Goal: Task Accomplishment & Management: Use online tool/utility

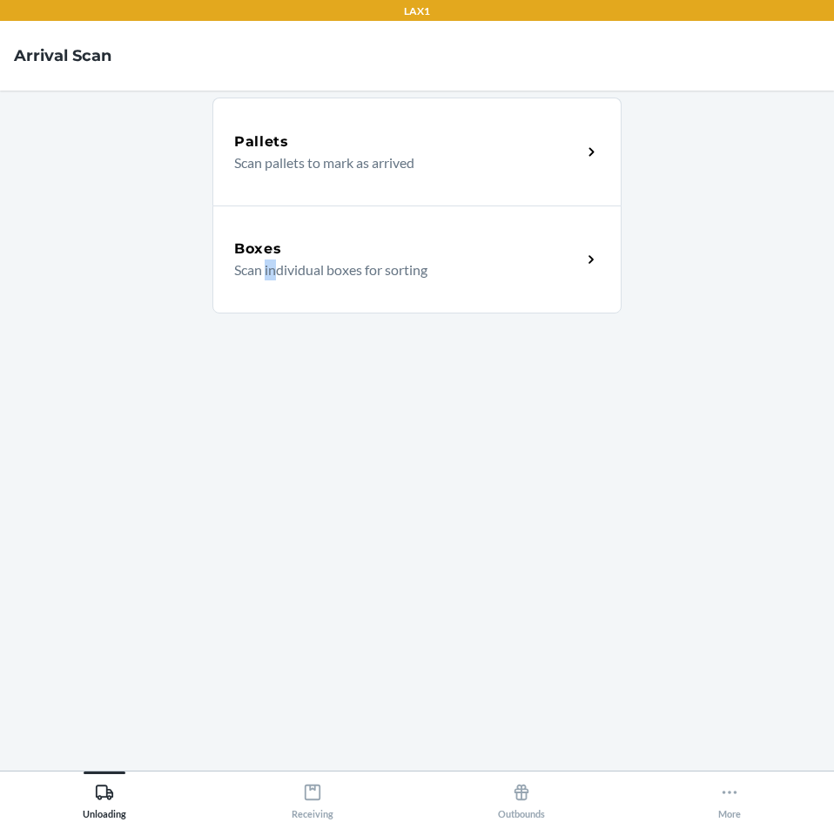
click at [275, 558] on div "Pallets Scan pallets to mark as arrived Boxes Scan individual boxes for sorting" at bounding box center [416, 430] width 409 height 652
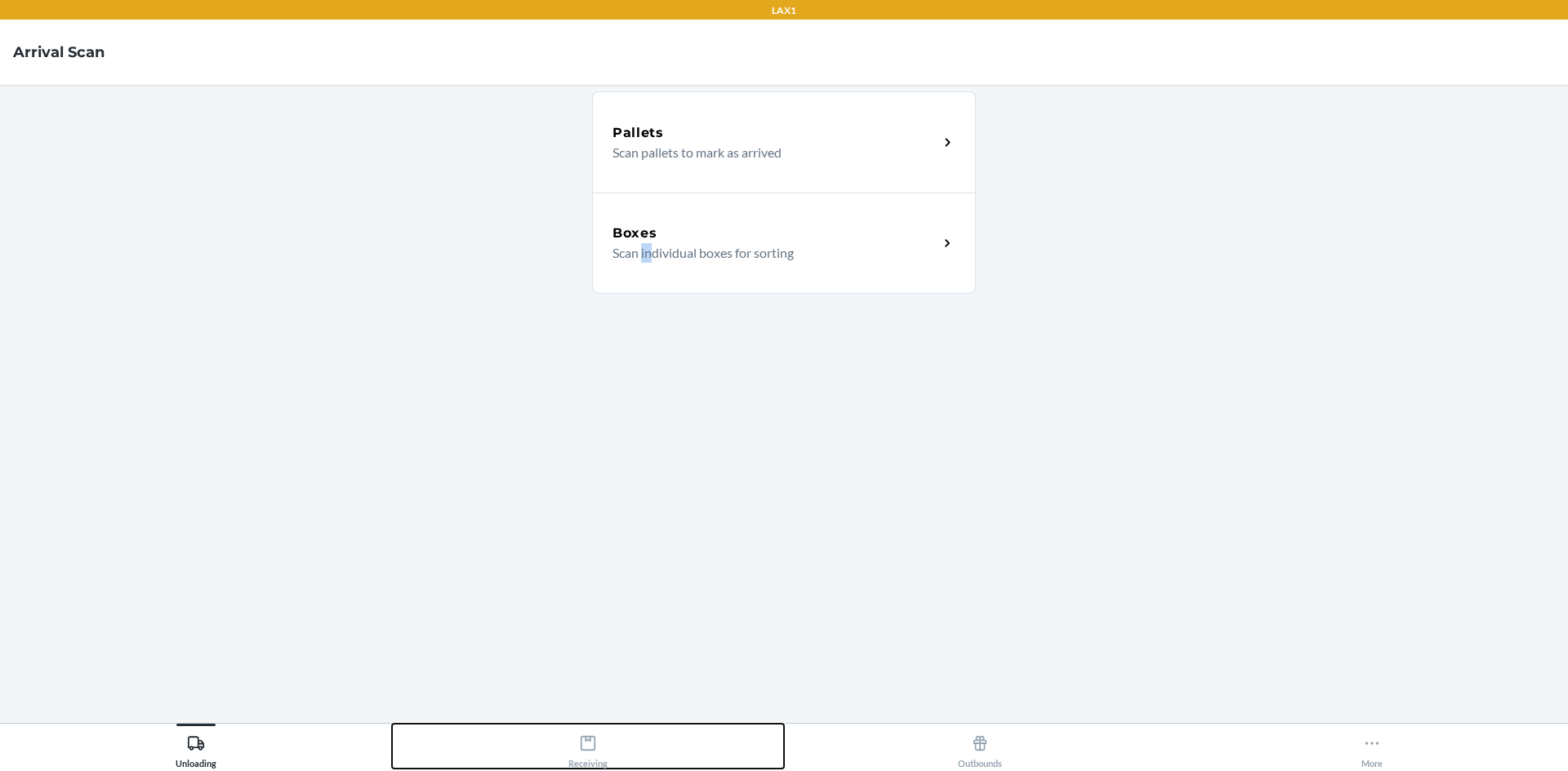
click at [615, 747] on button "Receiving" at bounding box center [588, 747] width 392 height 45
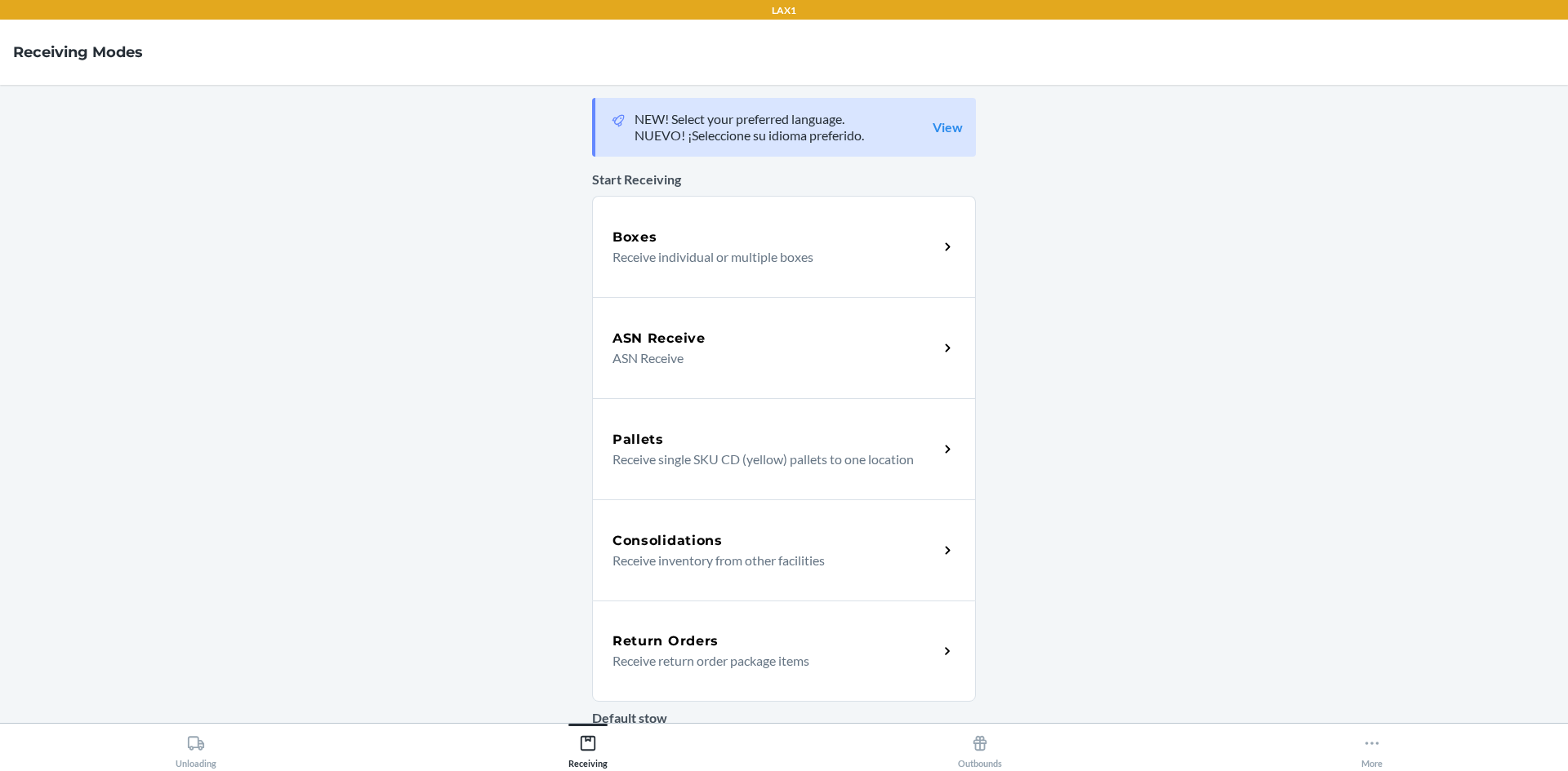
click at [638, 626] on div "Return Orders Receive return order package items" at bounding box center [784, 652] width 384 height 101
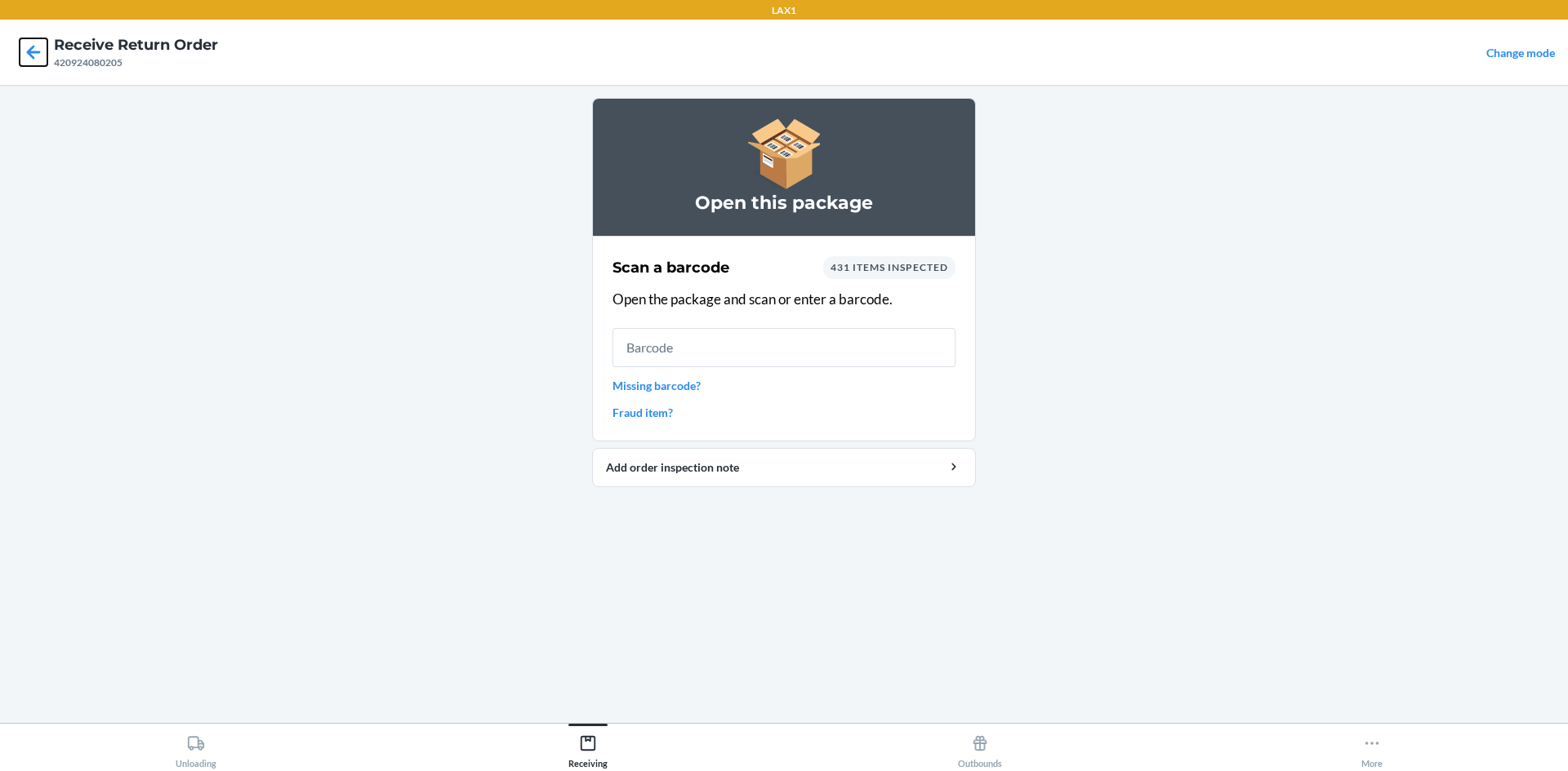
click at [43, 48] on icon at bounding box center [34, 53] width 28 height 28
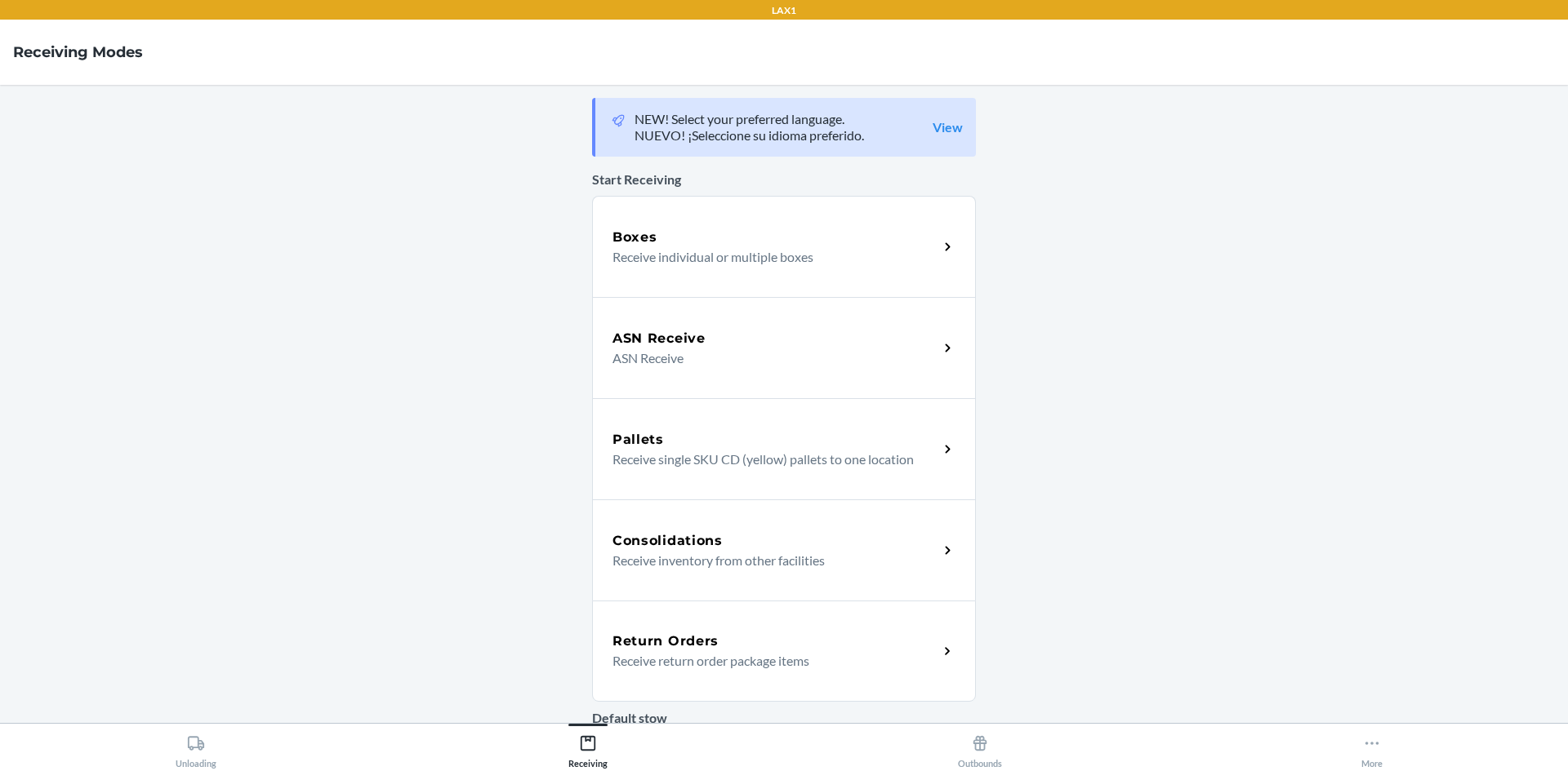
click at [664, 620] on div "Return Orders Receive return order package items" at bounding box center [784, 652] width 384 height 101
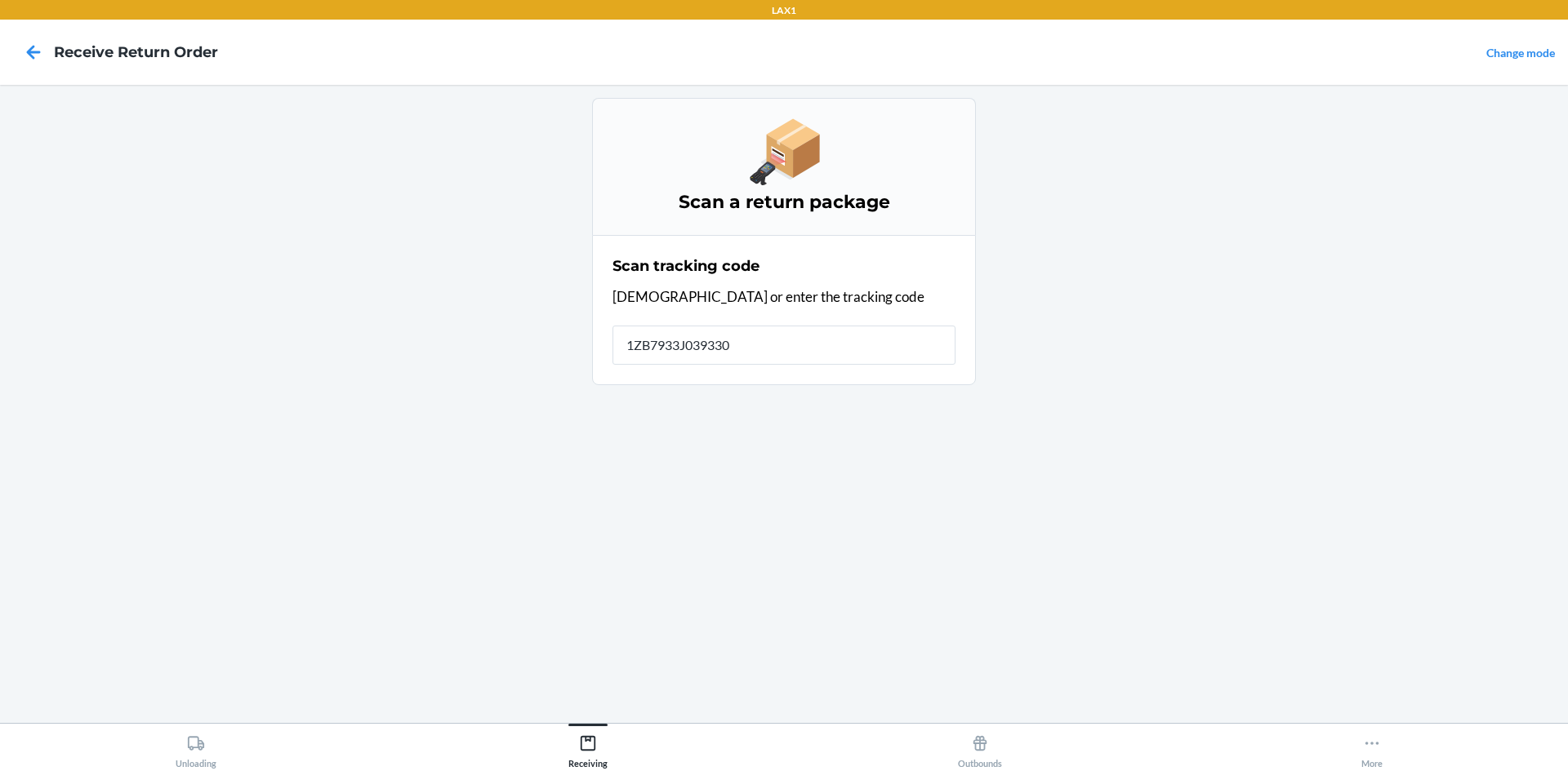
type input "1ZB7933J0393304"
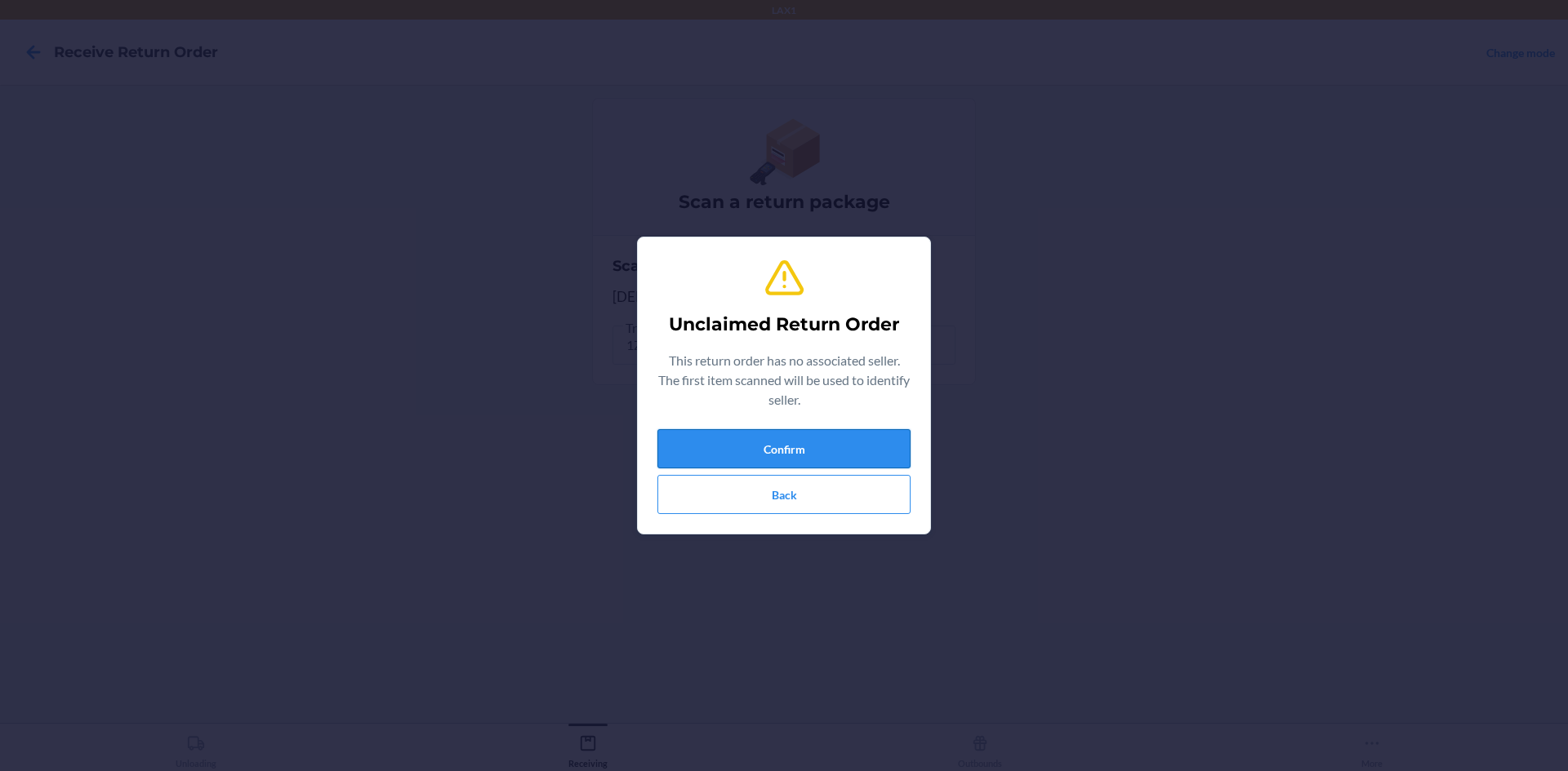
click at [841, 456] on button "Confirm" at bounding box center [784, 449] width 253 height 39
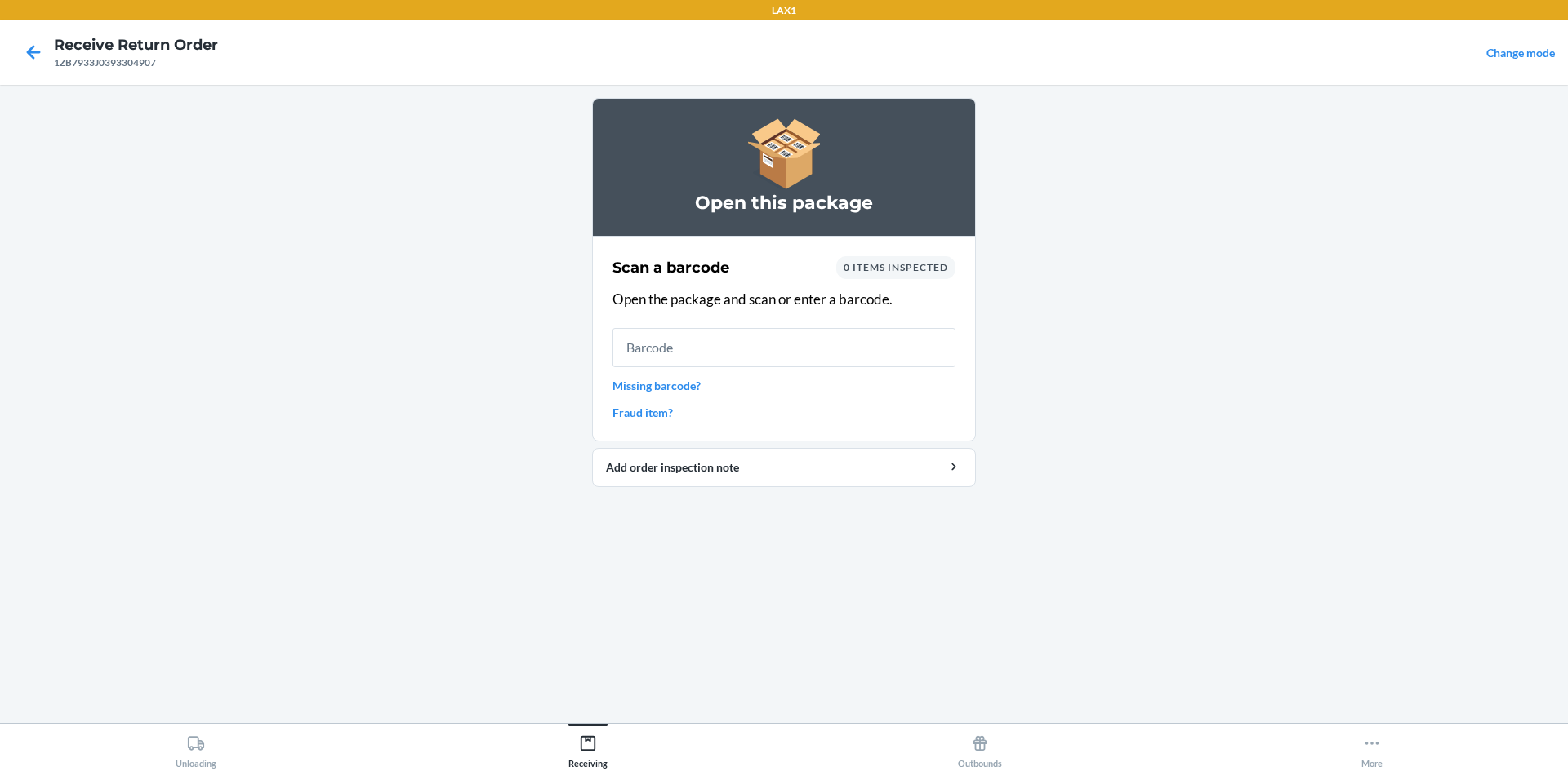
drag, startPoint x: 1386, startPoint y: 777, endPoint x: 889, endPoint y: 264, distance: 714.3
click at [889, 262] on span "0 items inspected" at bounding box center [895, 266] width 104 height 12
drag, startPoint x: 887, startPoint y: 270, endPoint x: 891, endPoint y: 347, distance: 77.1
click at [887, 271] on span "0 items inspected" at bounding box center [895, 266] width 104 height 12
click at [891, 349] on input "text" at bounding box center [784, 348] width 343 height 39
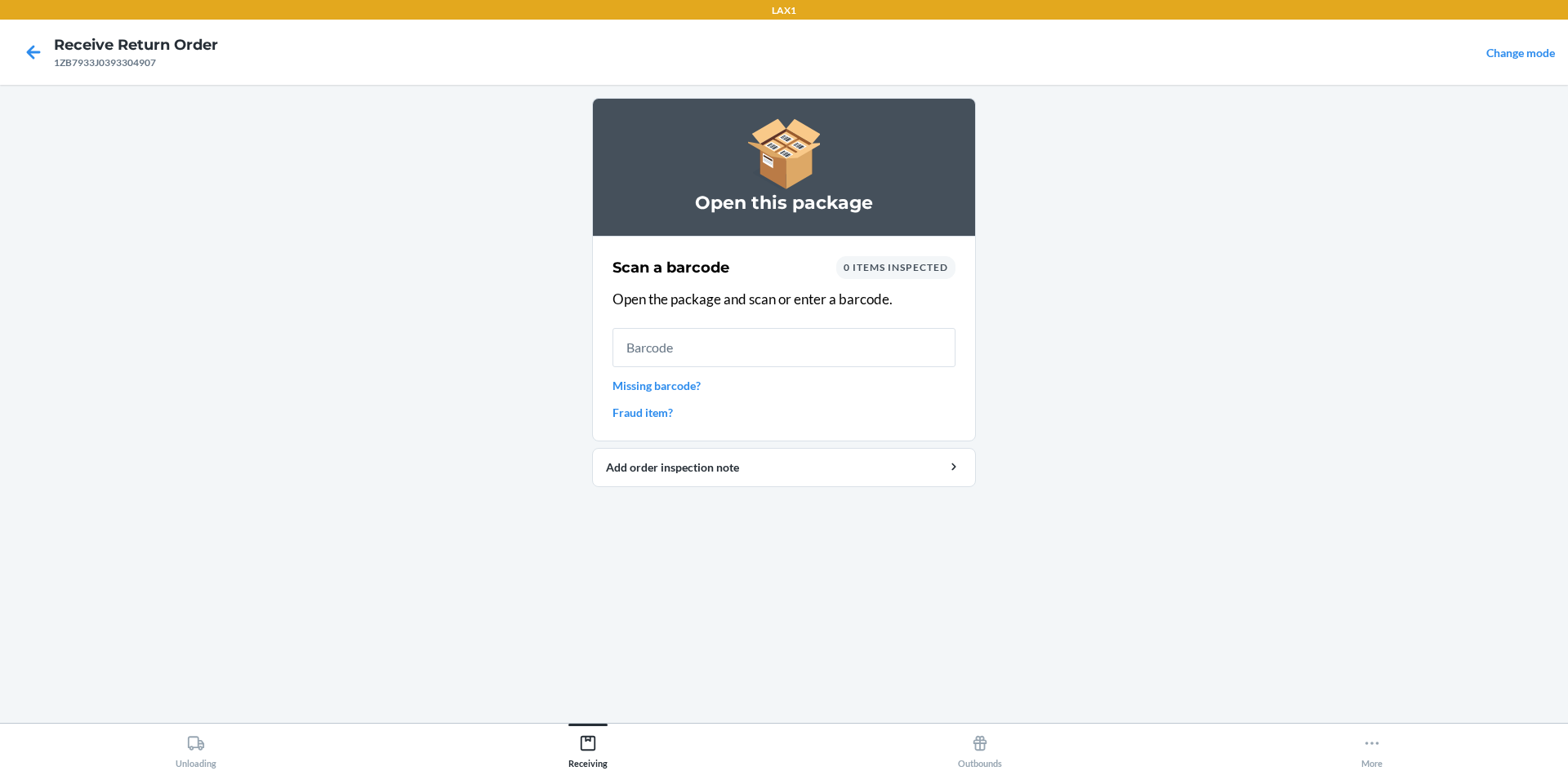
click at [662, 387] on link "Missing barcode?" at bounding box center [784, 386] width 343 height 17
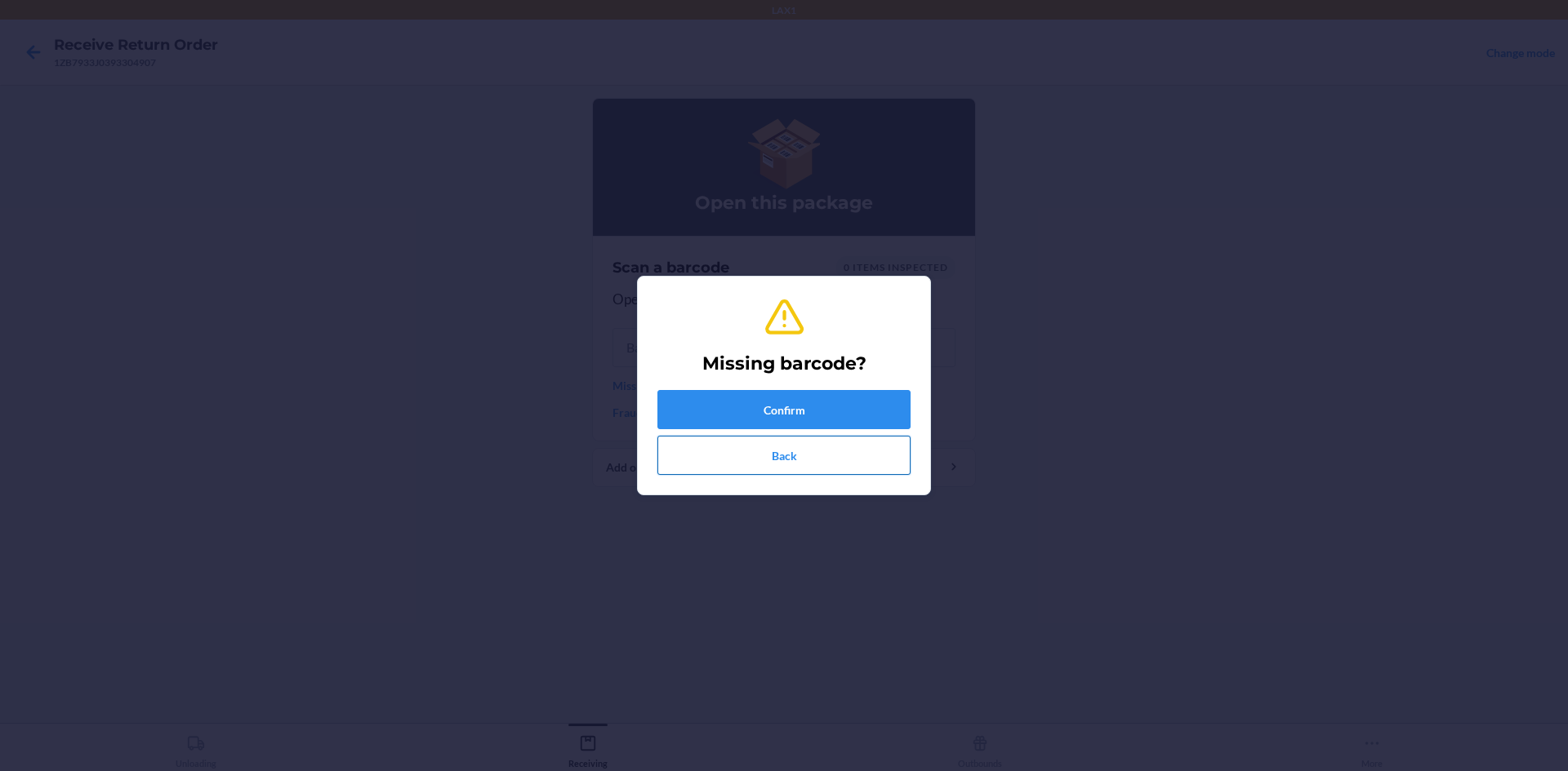
click at [760, 460] on button "Back" at bounding box center [784, 456] width 253 height 39
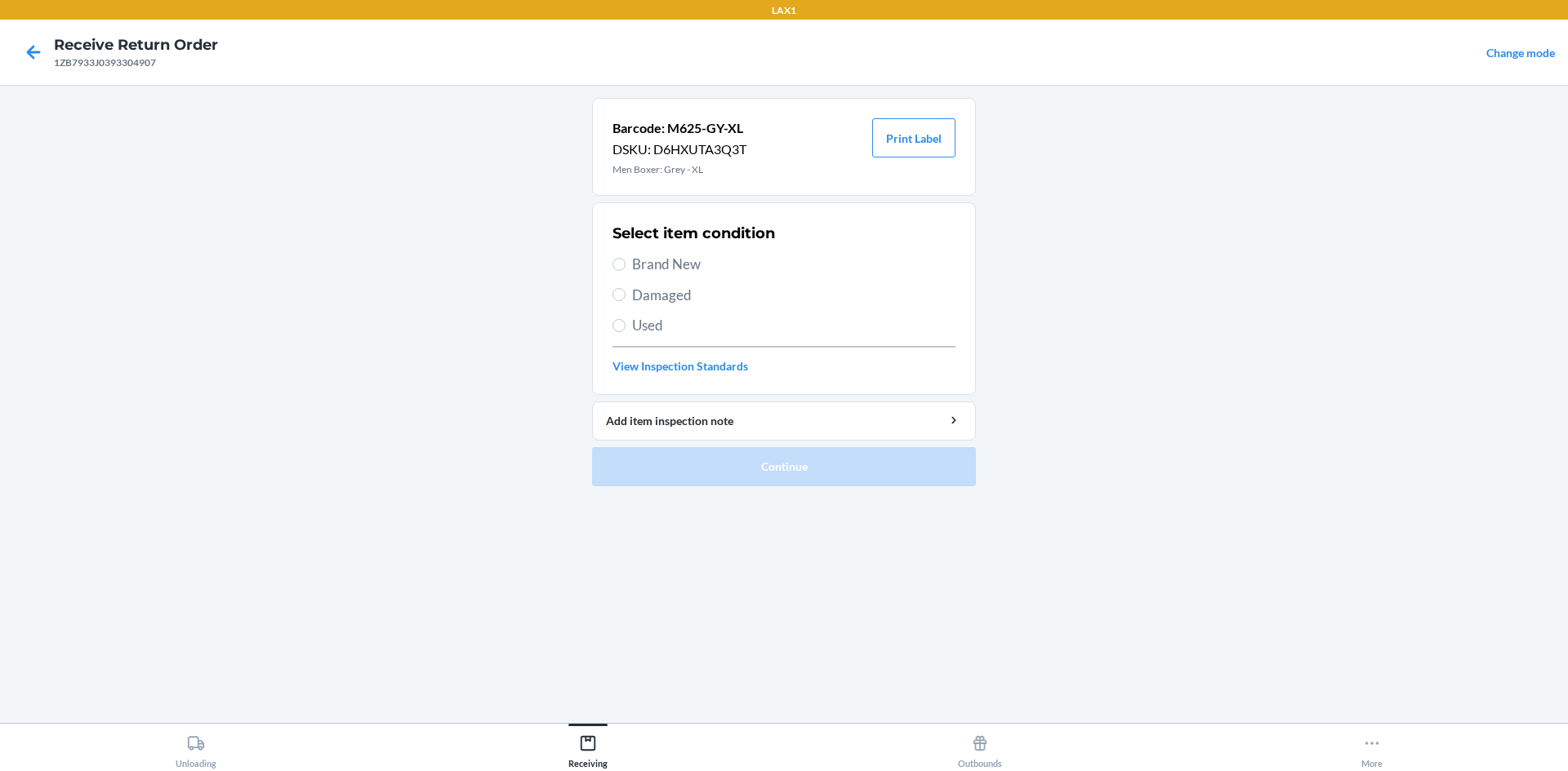
click at [641, 339] on div "Select item condition Brand New Damaged Used View Inspection Standards" at bounding box center [784, 298] width 343 height 161
click at [647, 333] on span "Used" at bounding box center [794, 325] width 324 height 22
click at [626, 332] on input "Used" at bounding box center [619, 325] width 13 height 13
radio input "true"
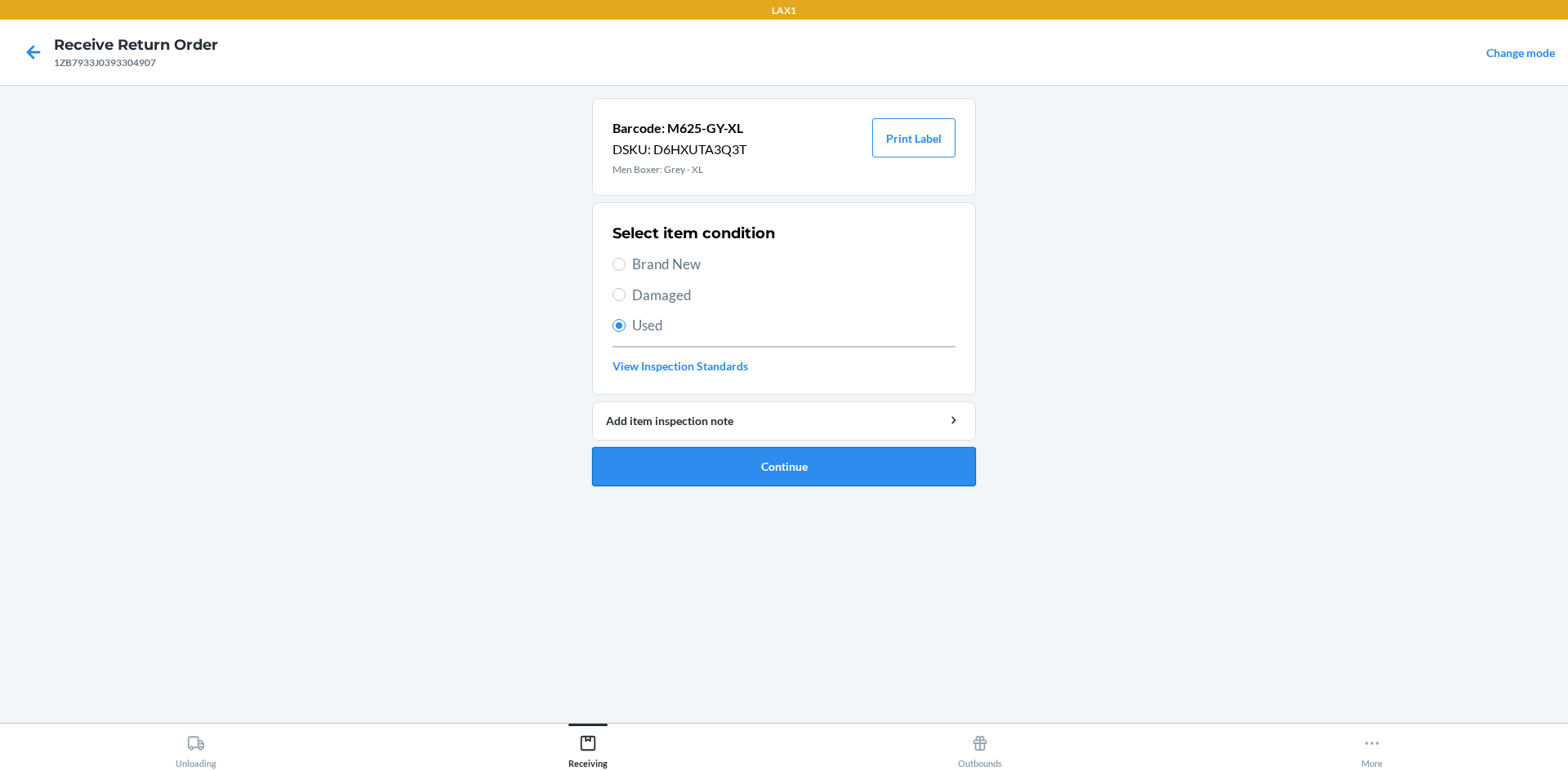
click at [748, 459] on button "Continue" at bounding box center [784, 467] width 384 height 39
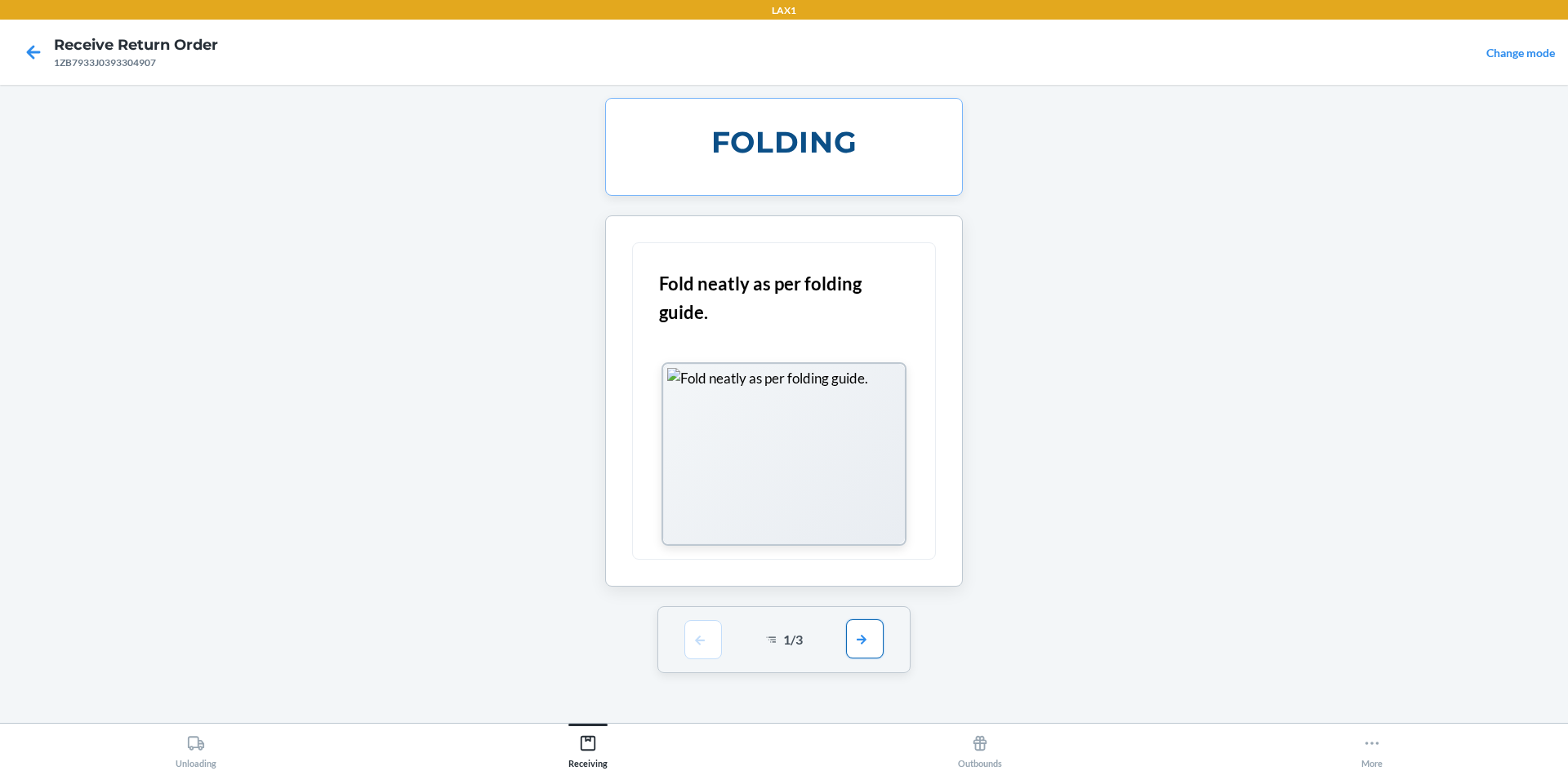
click at [860, 638] on button "button" at bounding box center [865, 640] width 38 height 39
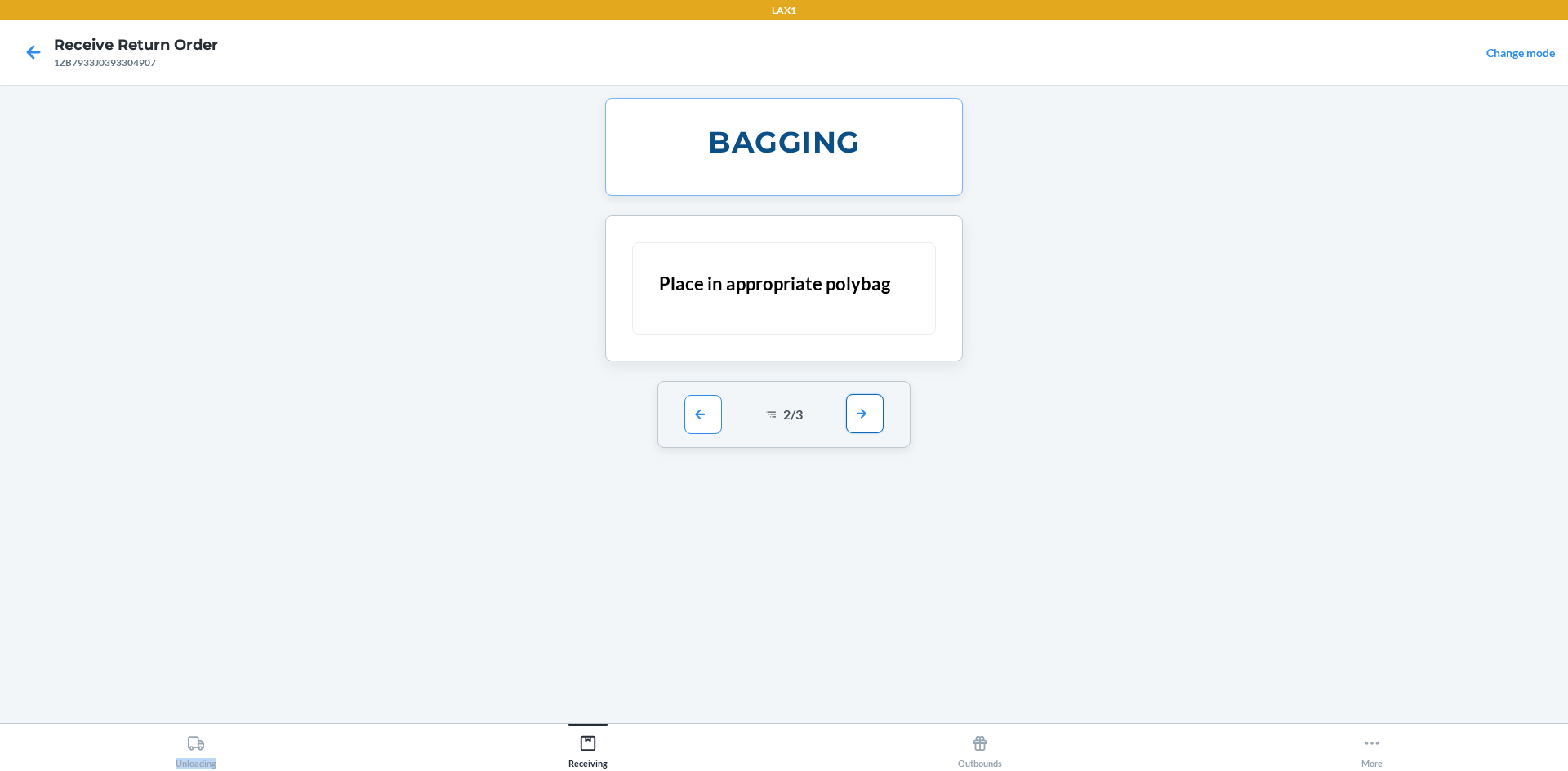
click at [860, 638] on div "BAGGING Place in appropriate polybag 2 / 3" at bounding box center [784, 403] width 384 height 612
click at [853, 406] on button "button" at bounding box center [865, 414] width 38 height 39
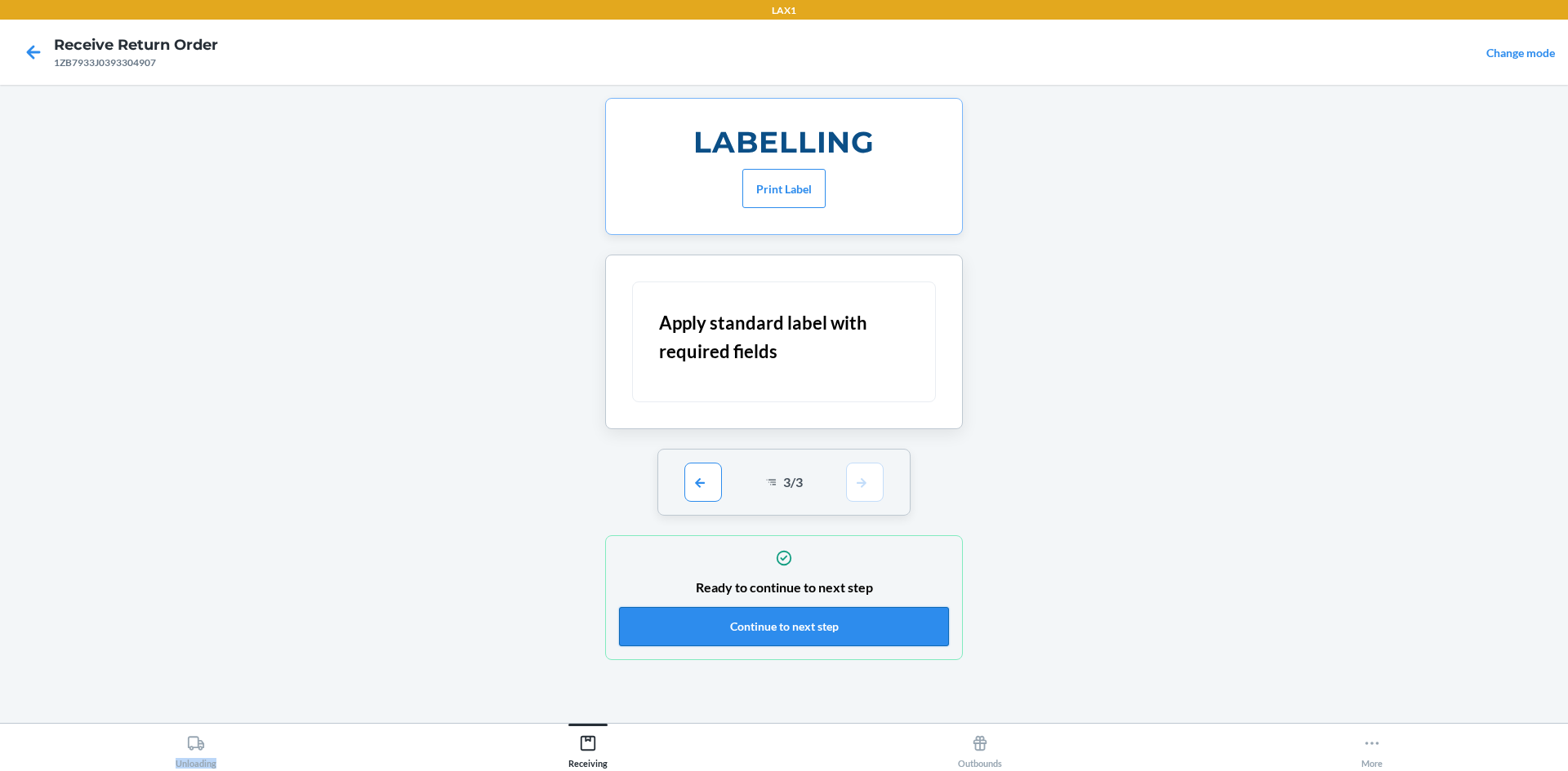
click at [776, 621] on button "Continue to next step" at bounding box center [784, 627] width 330 height 39
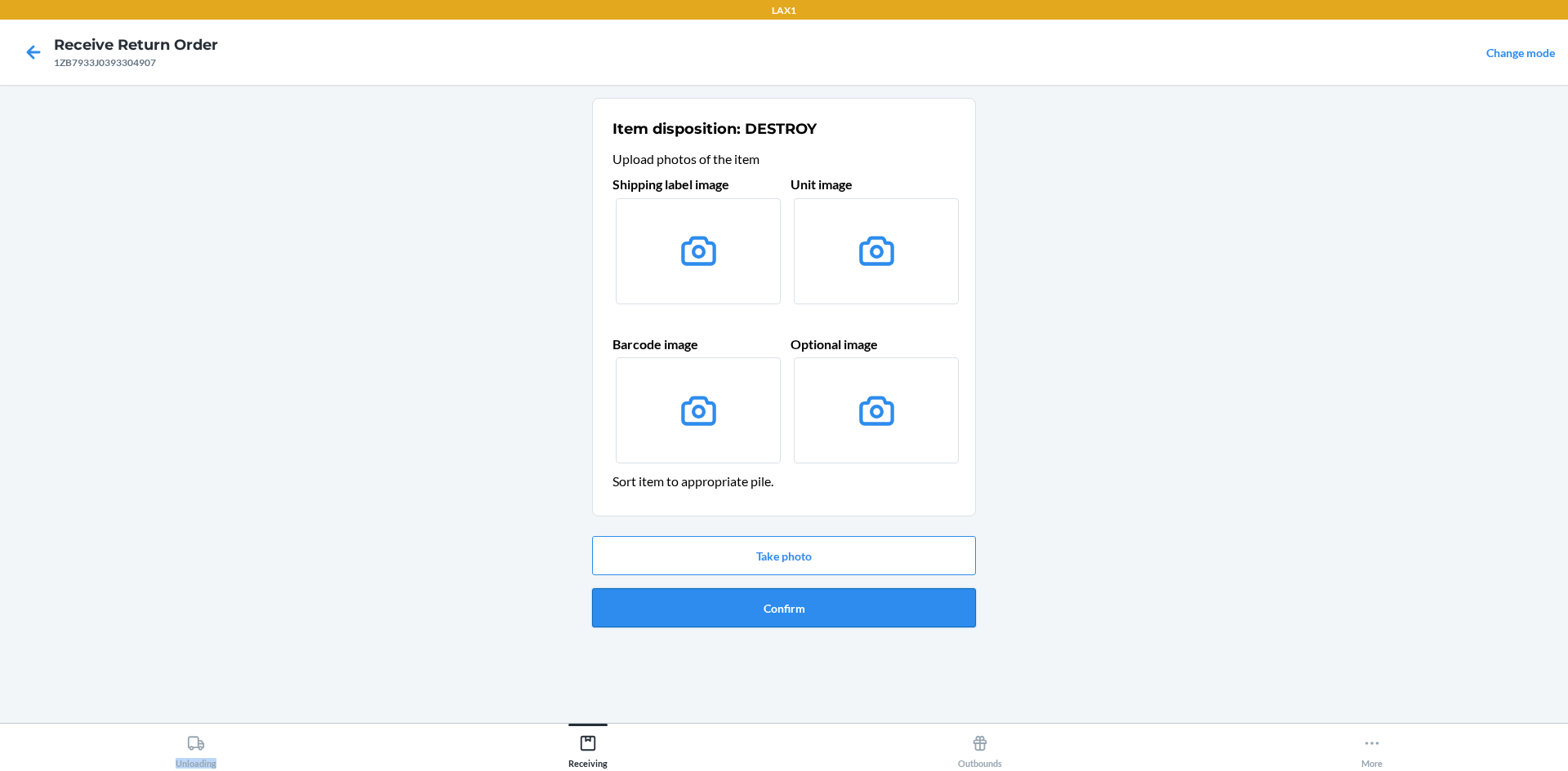
click at [760, 615] on button "Confirm" at bounding box center [784, 608] width 384 height 39
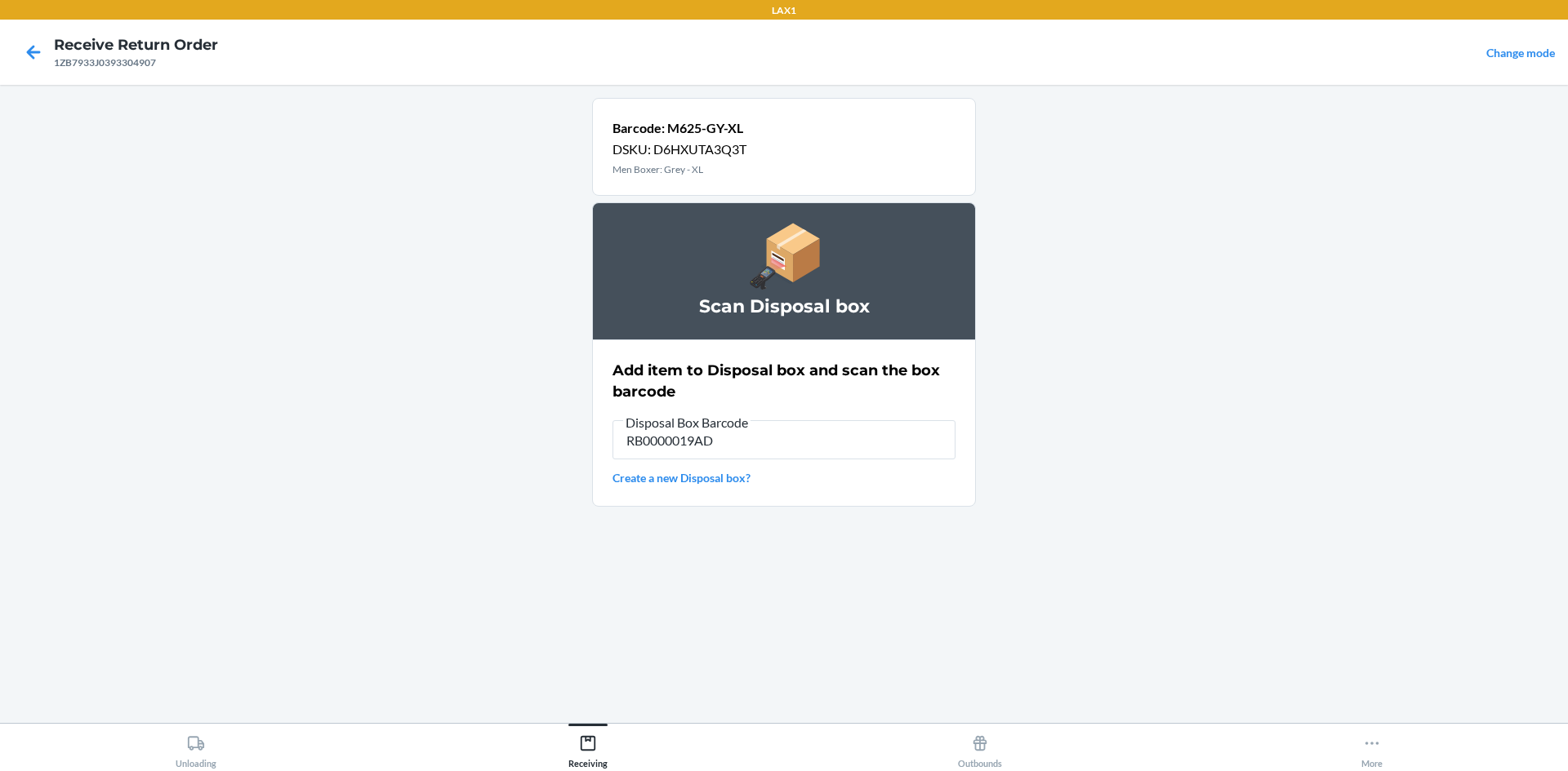
type input "RB0000019AD"
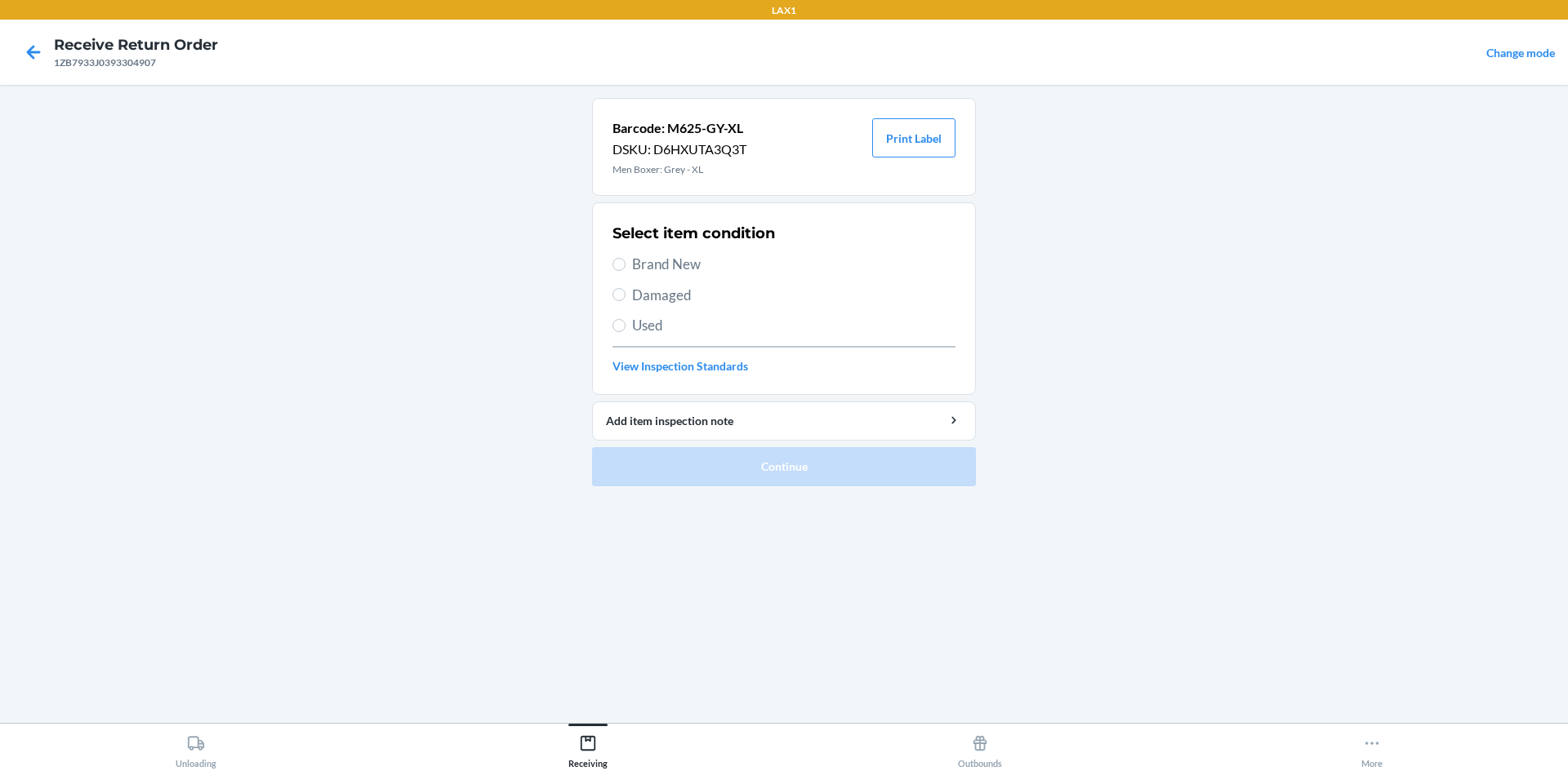
click at [688, 256] on span "Brand New" at bounding box center [794, 265] width 324 height 22
click at [626, 258] on input "Brand New" at bounding box center [619, 265] width 13 height 13
radio input "true"
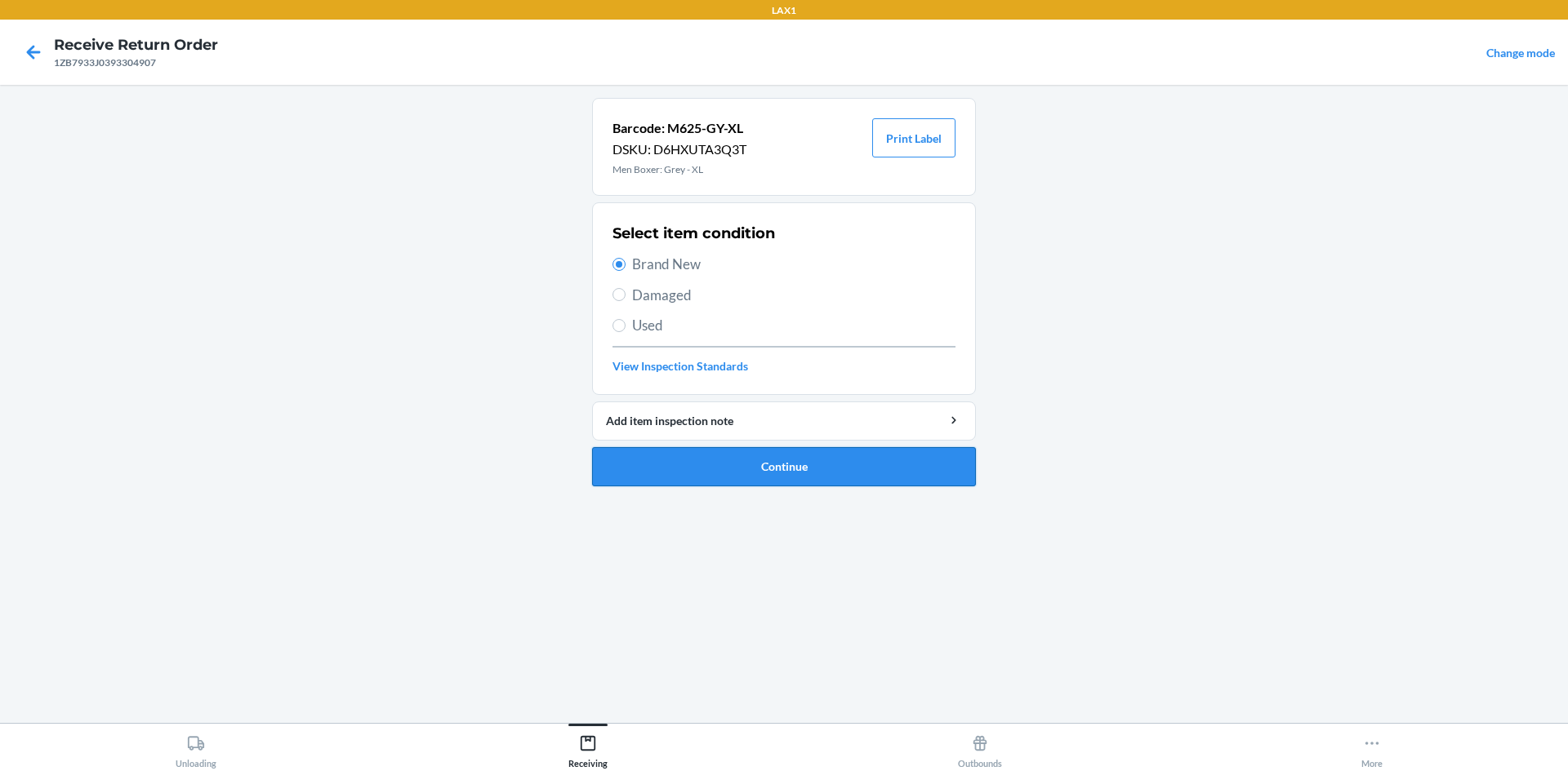
click at [803, 462] on button "Continue" at bounding box center [784, 467] width 384 height 39
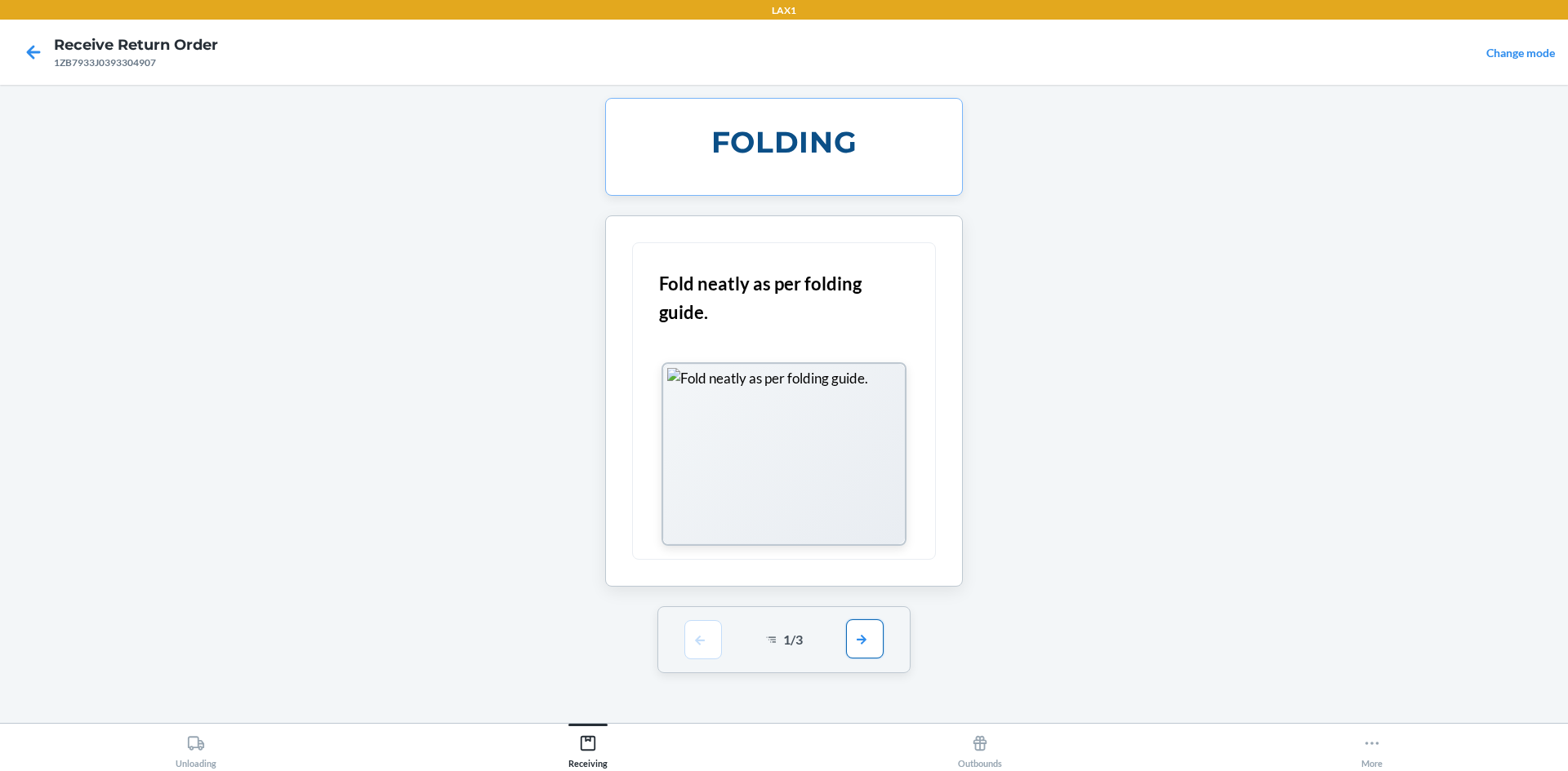
click at [860, 623] on button "button" at bounding box center [865, 640] width 38 height 39
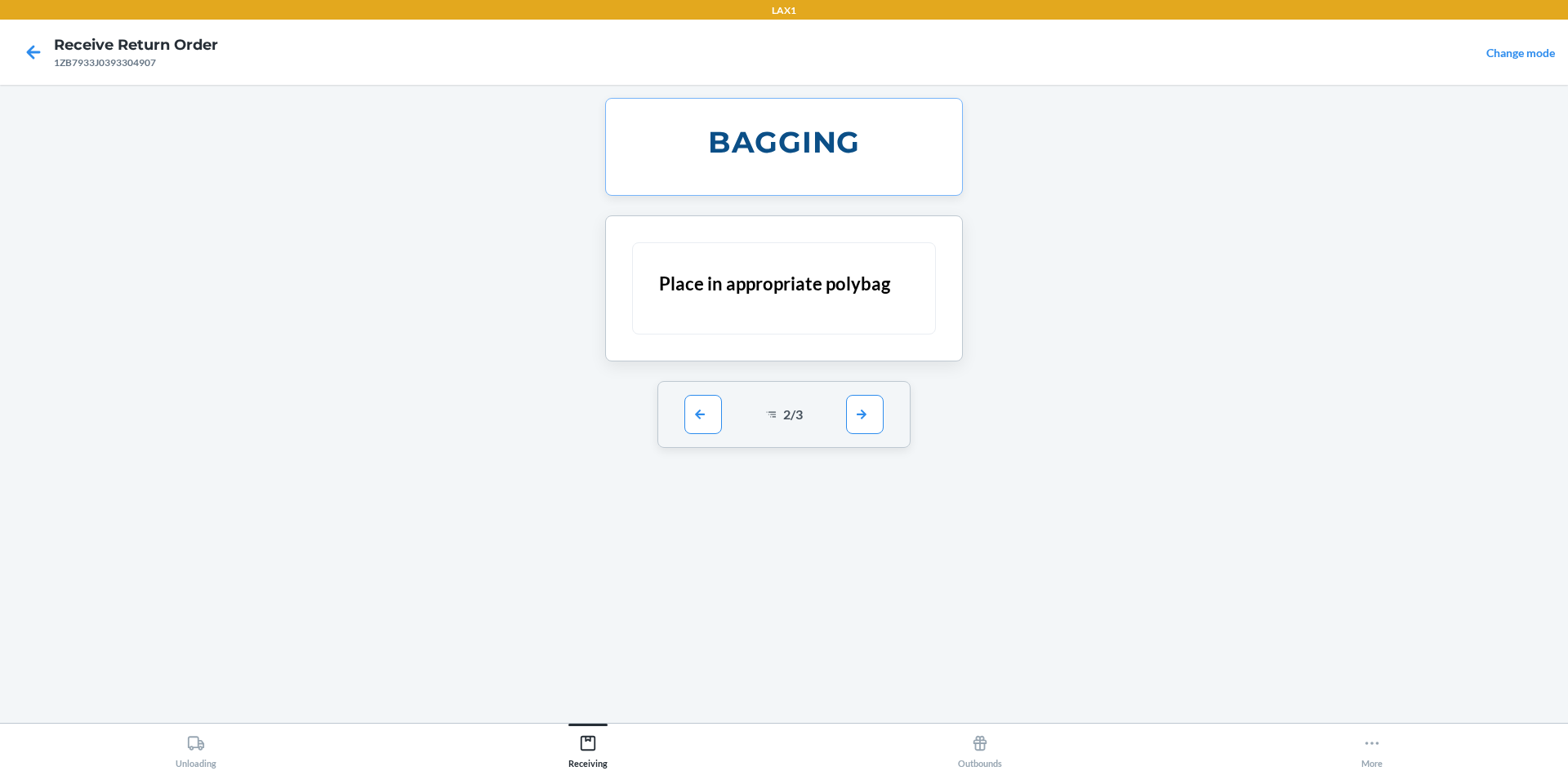
click at [855, 624] on div "BAGGING Place in appropriate polybag 2 / 3" at bounding box center [784, 403] width 384 height 612
click at [878, 420] on button "button" at bounding box center [865, 414] width 38 height 39
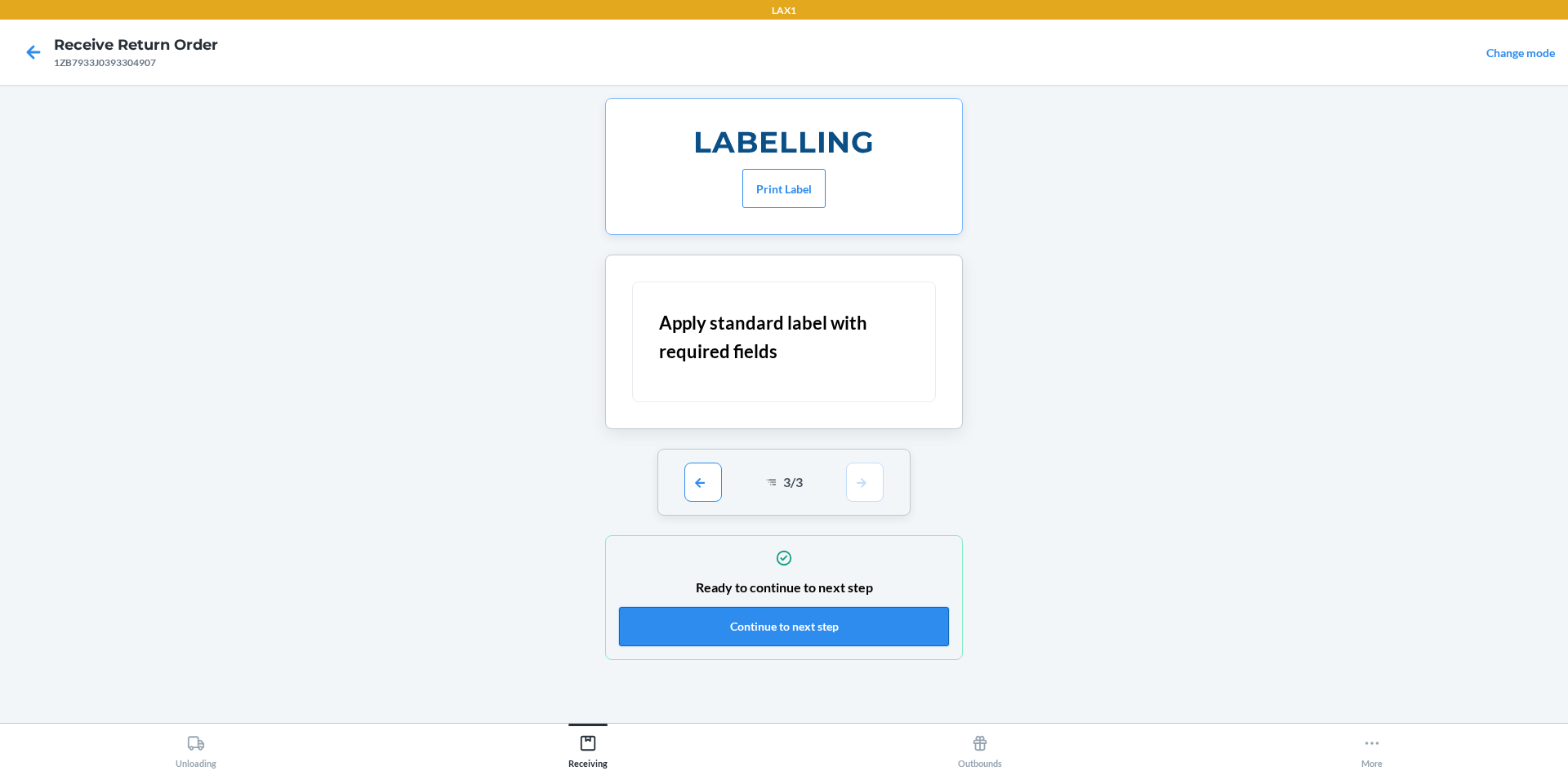
click at [776, 616] on button "Continue to next step" at bounding box center [784, 627] width 330 height 39
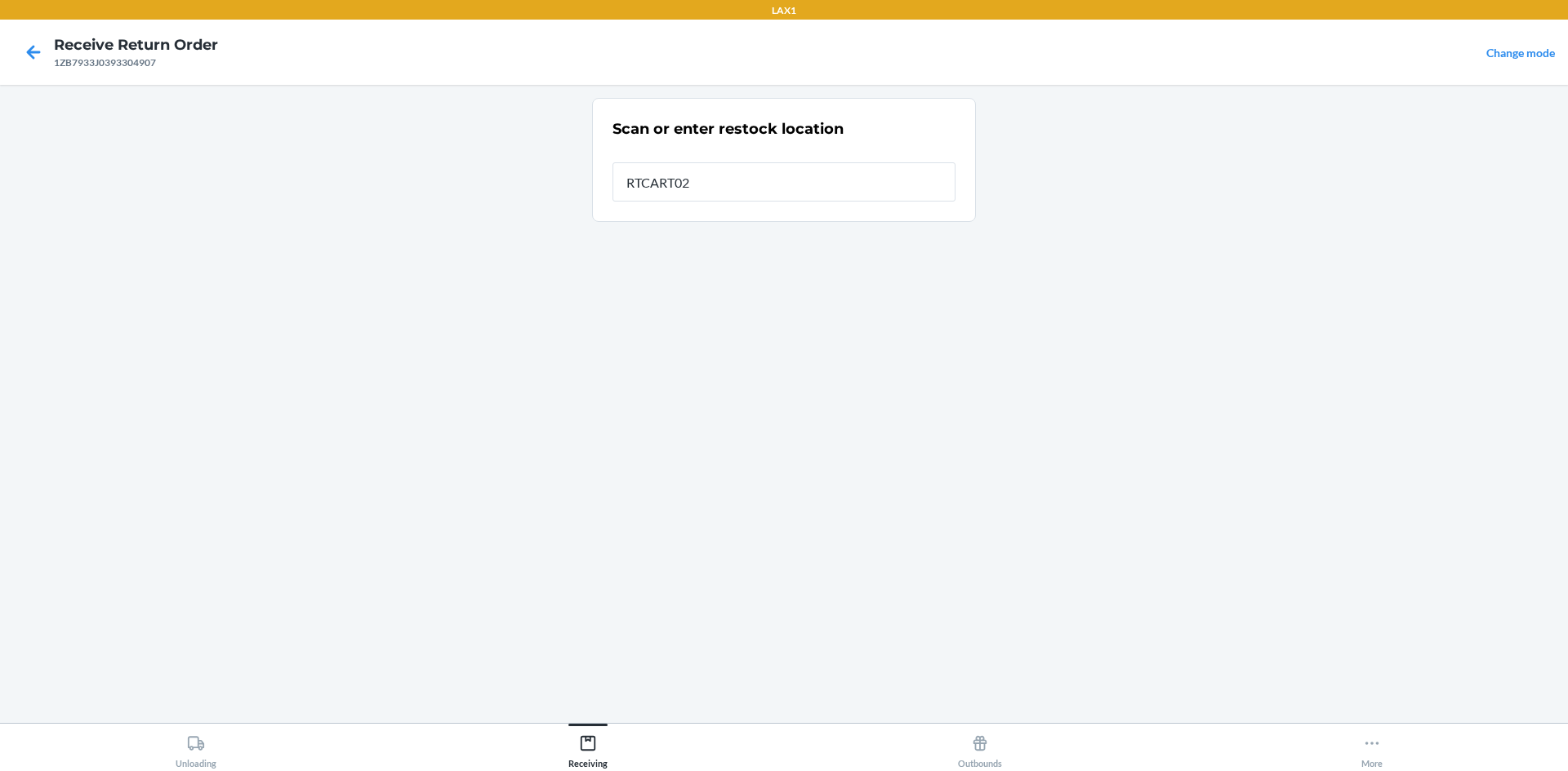
type input "RTCART023"
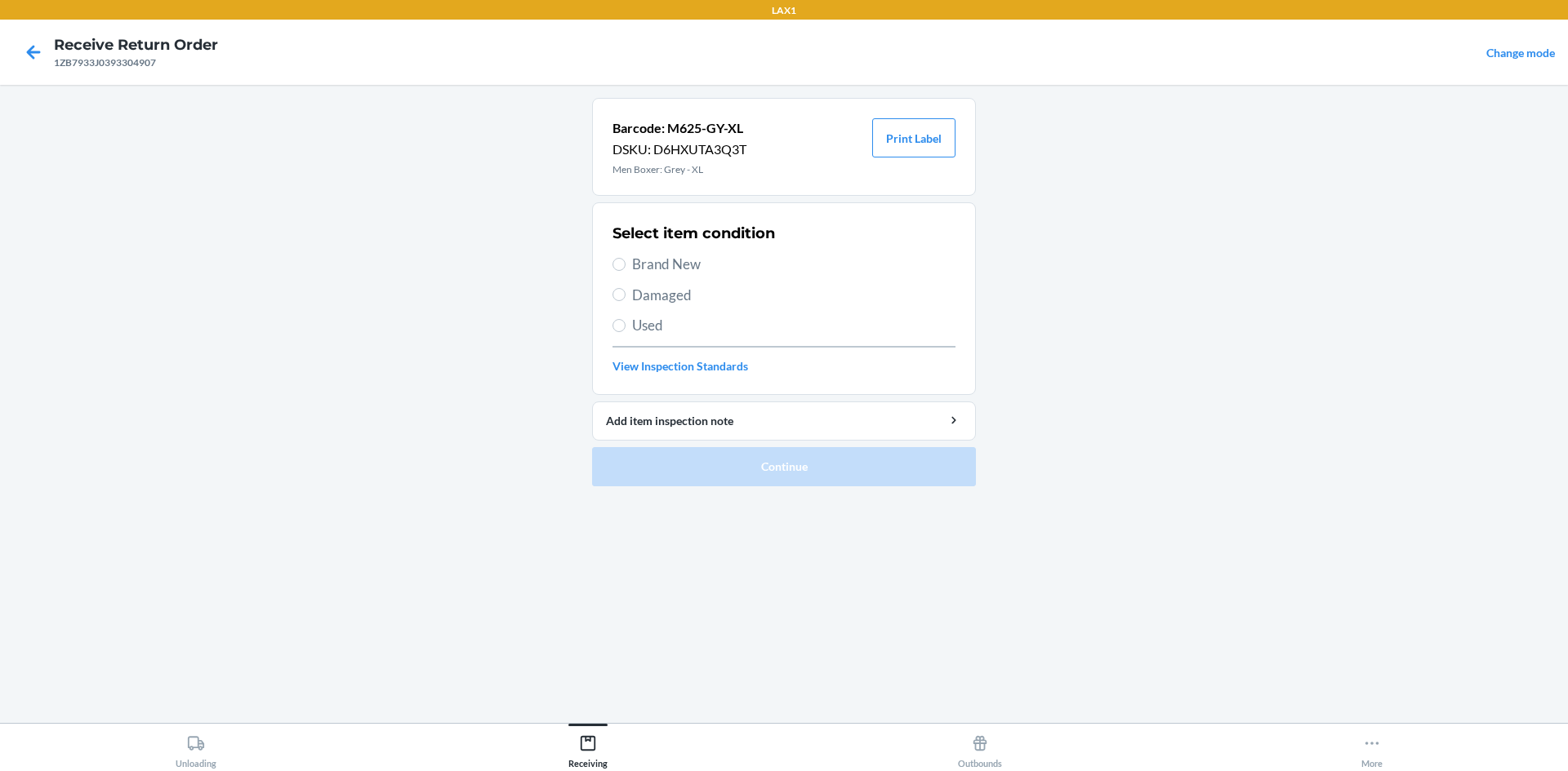
click at [668, 267] on span "Brand New" at bounding box center [794, 265] width 324 height 22
click at [626, 267] on input "Brand New" at bounding box center [619, 265] width 13 height 13
radio input "true"
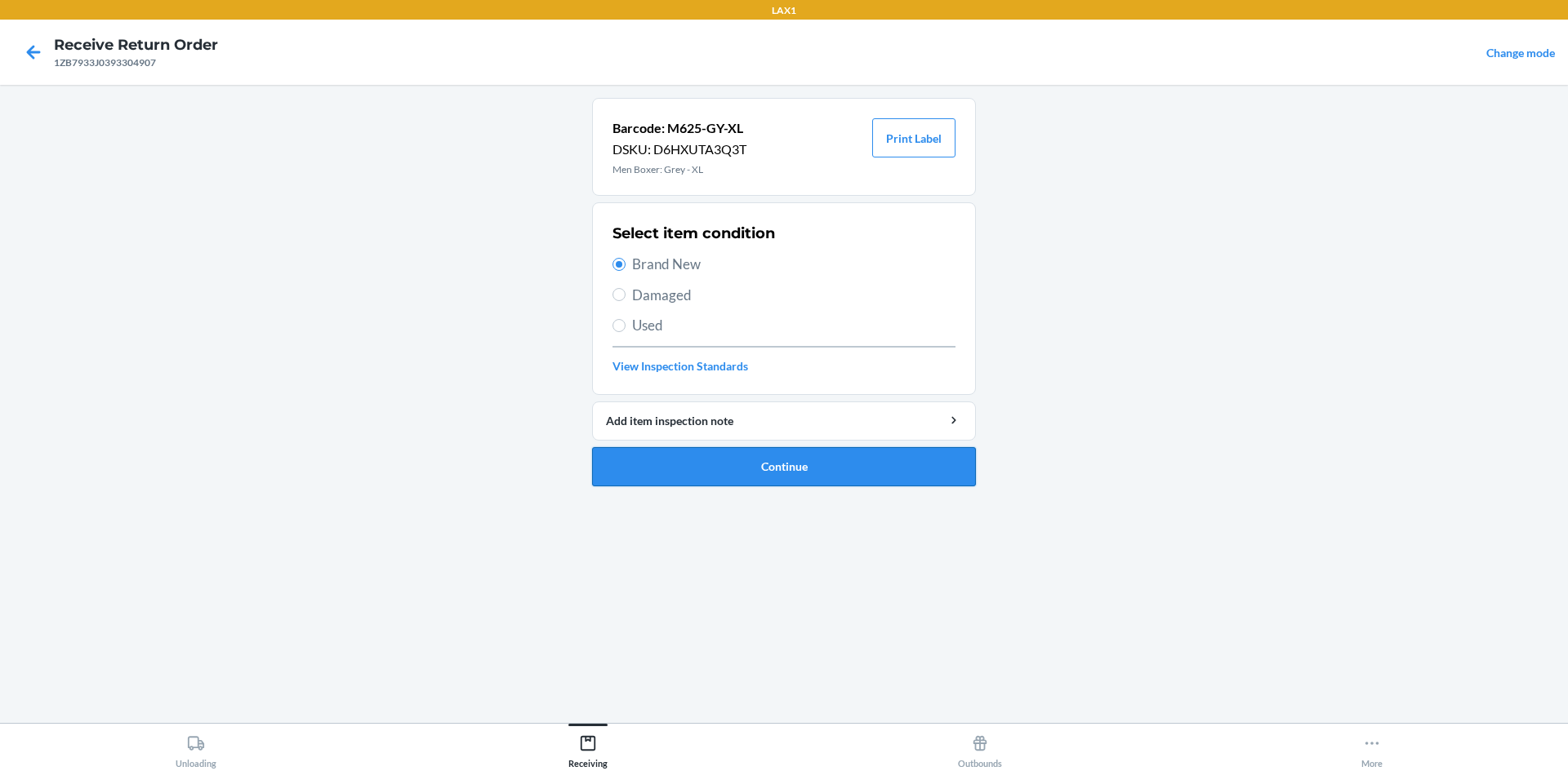
click at [732, 458] on button "Continue" at bounding box center [784, 467] width 384 height 39
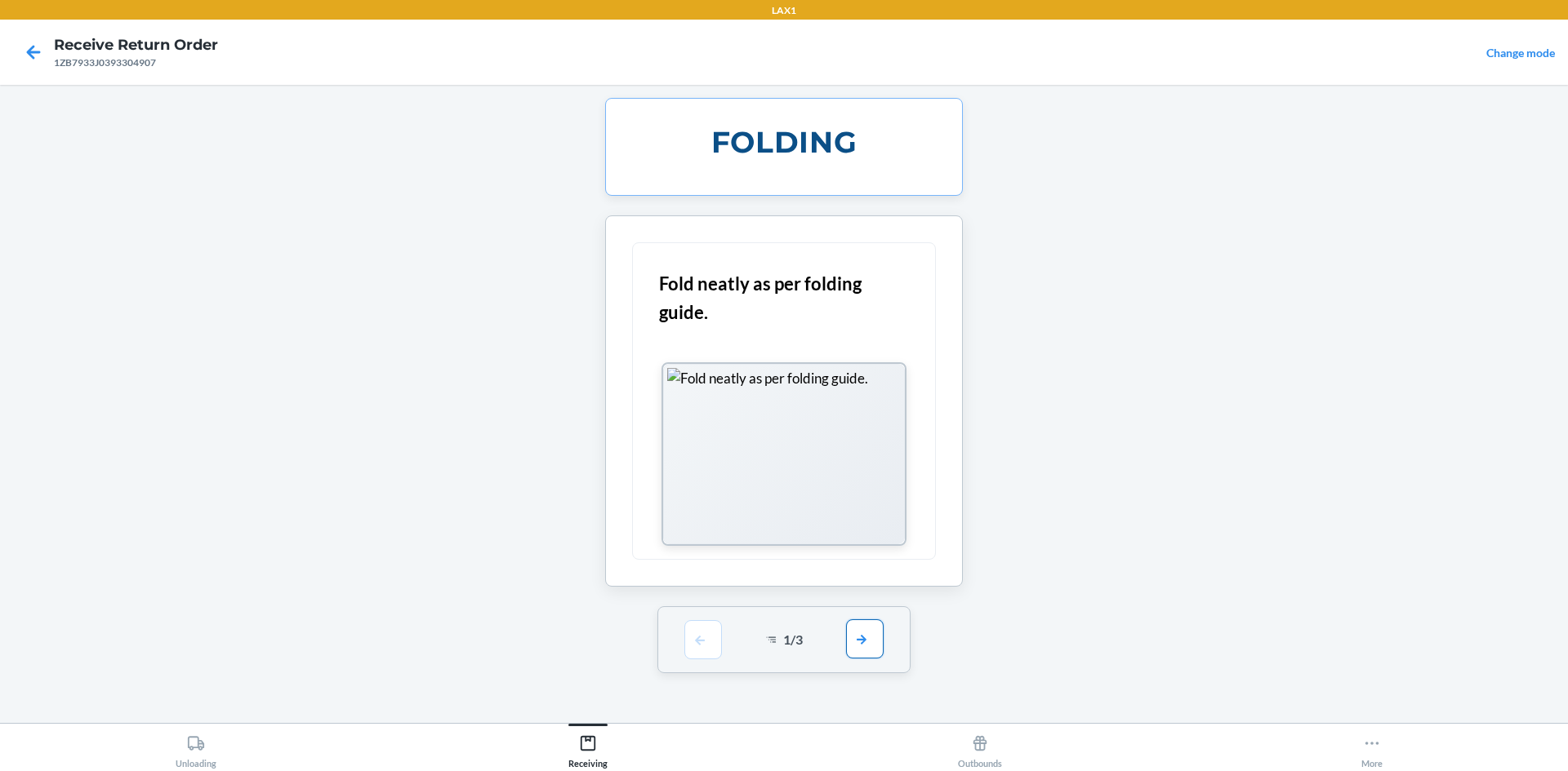
click at [868, 648] on button "button" at bounding box center [865, 640] width 38 height 39
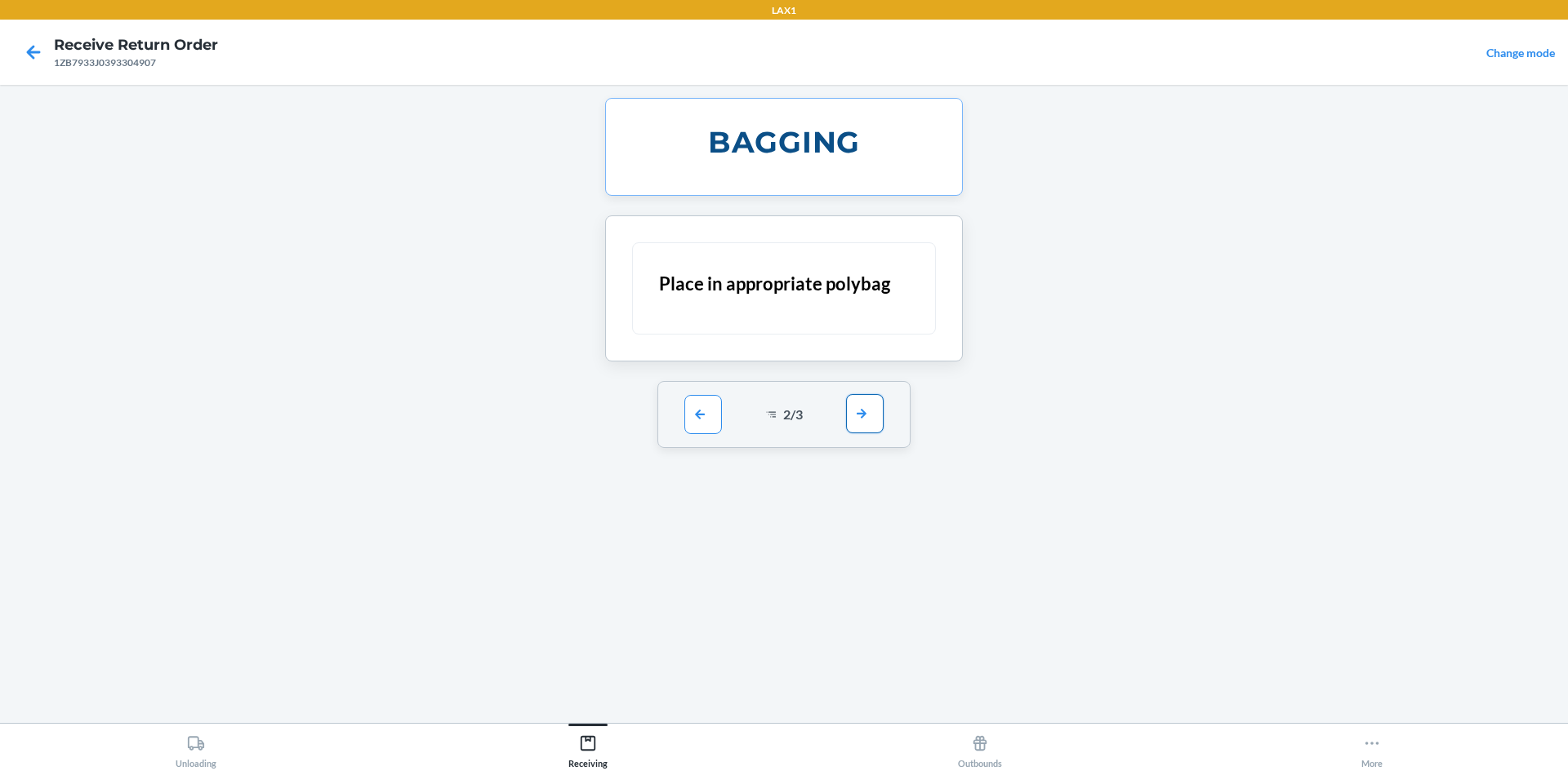
click at [853, 422] on button "button" at bounding box center [865, 414] width 38 height 39
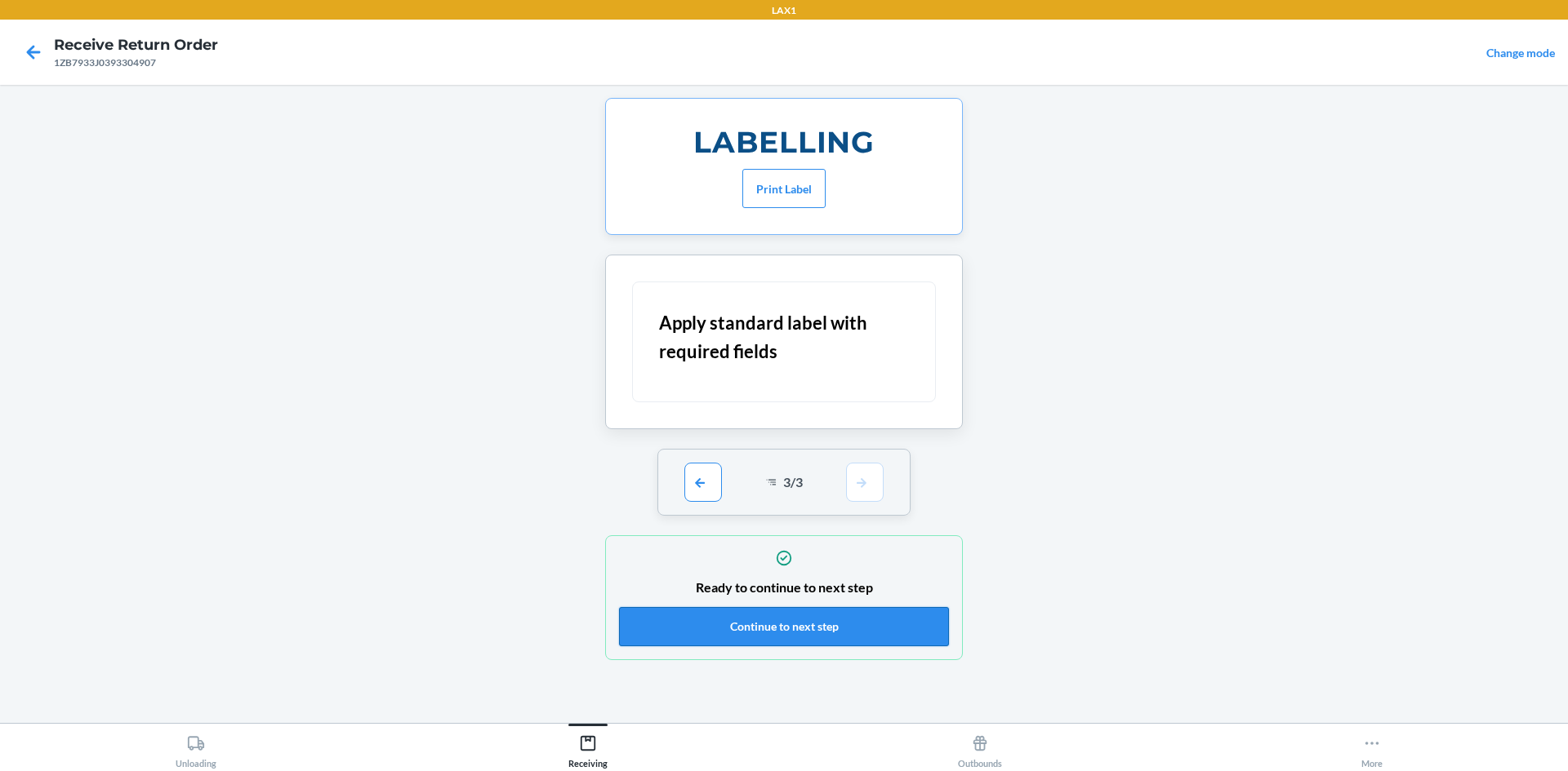
click at [797, 627] on button "Continue to next step" at bounding box center [784, 627] width 330 height 39
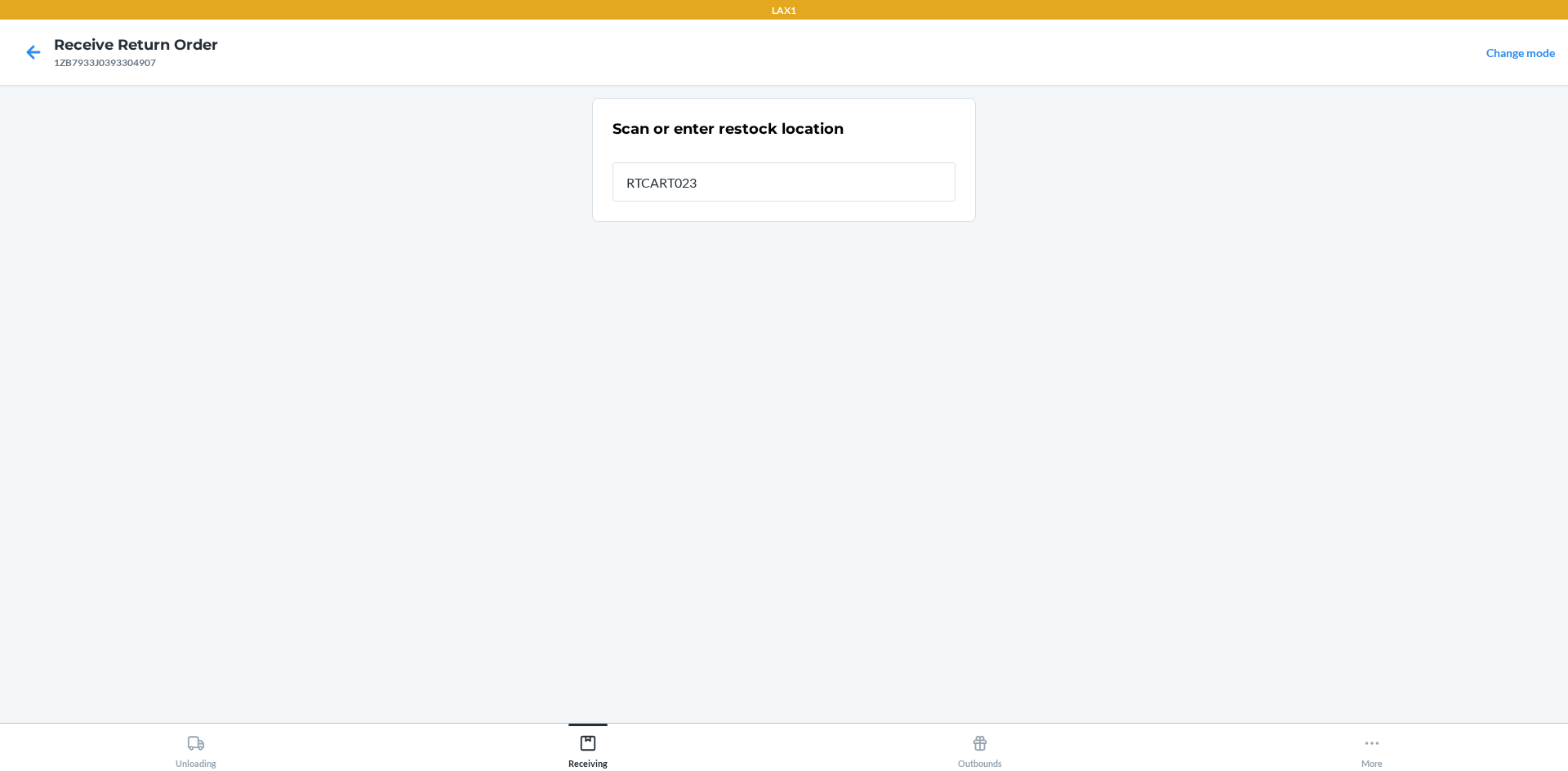
type input "RTCART023"
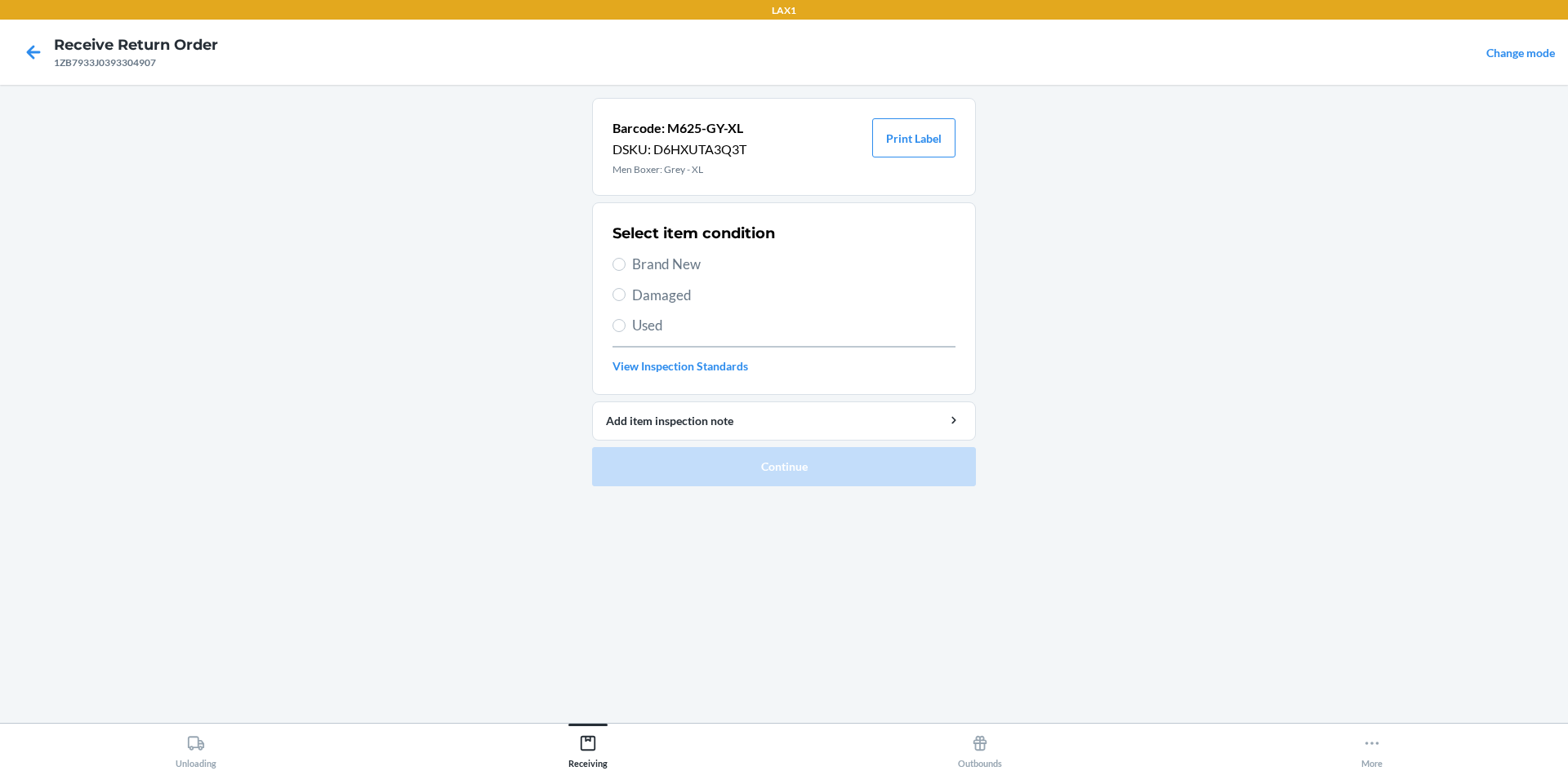
click at [705, 267] on span "Brand New" at bounding box center [794, 265] width 324 height 22
click at [626, 267] on input "Brand New" at bounding box center [619, 265] width 13 height 13
radio input "true"
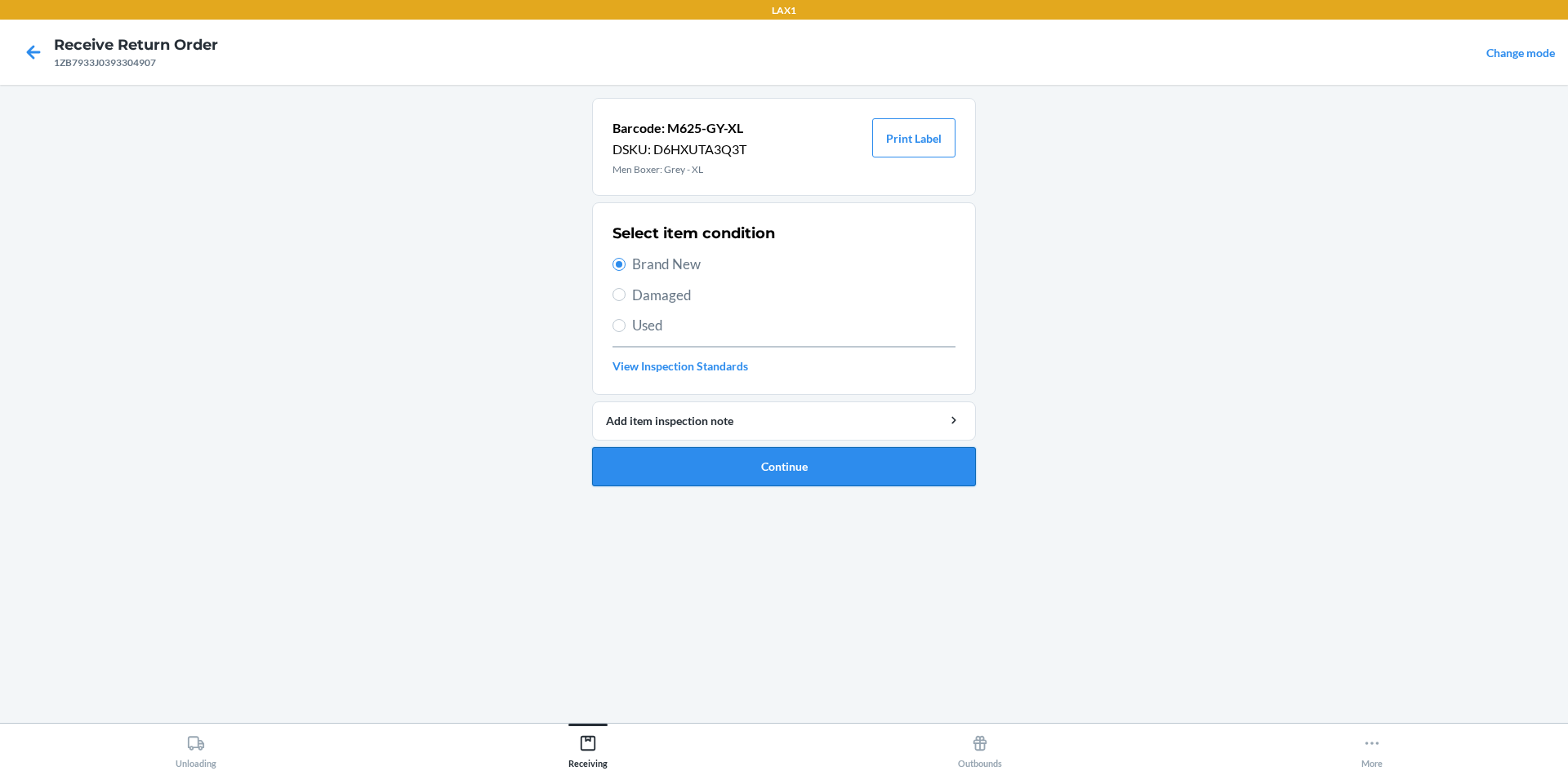
click at [815, 468] on button "Continue" at bounding box center [784, 467] width 384 height 39
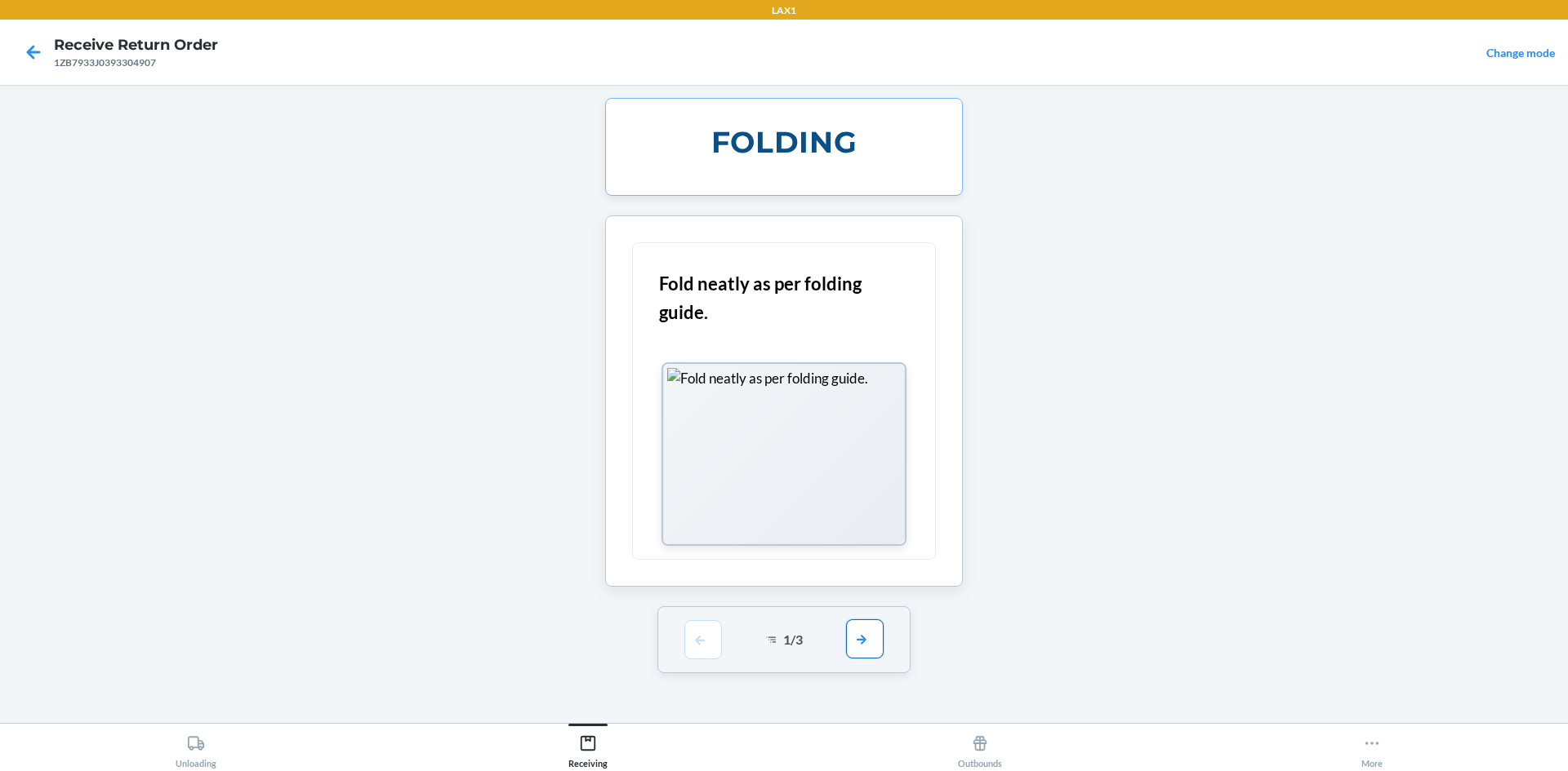
click at [869, 629] on button "button" at bounding box center [865, 640] width 38 height 39
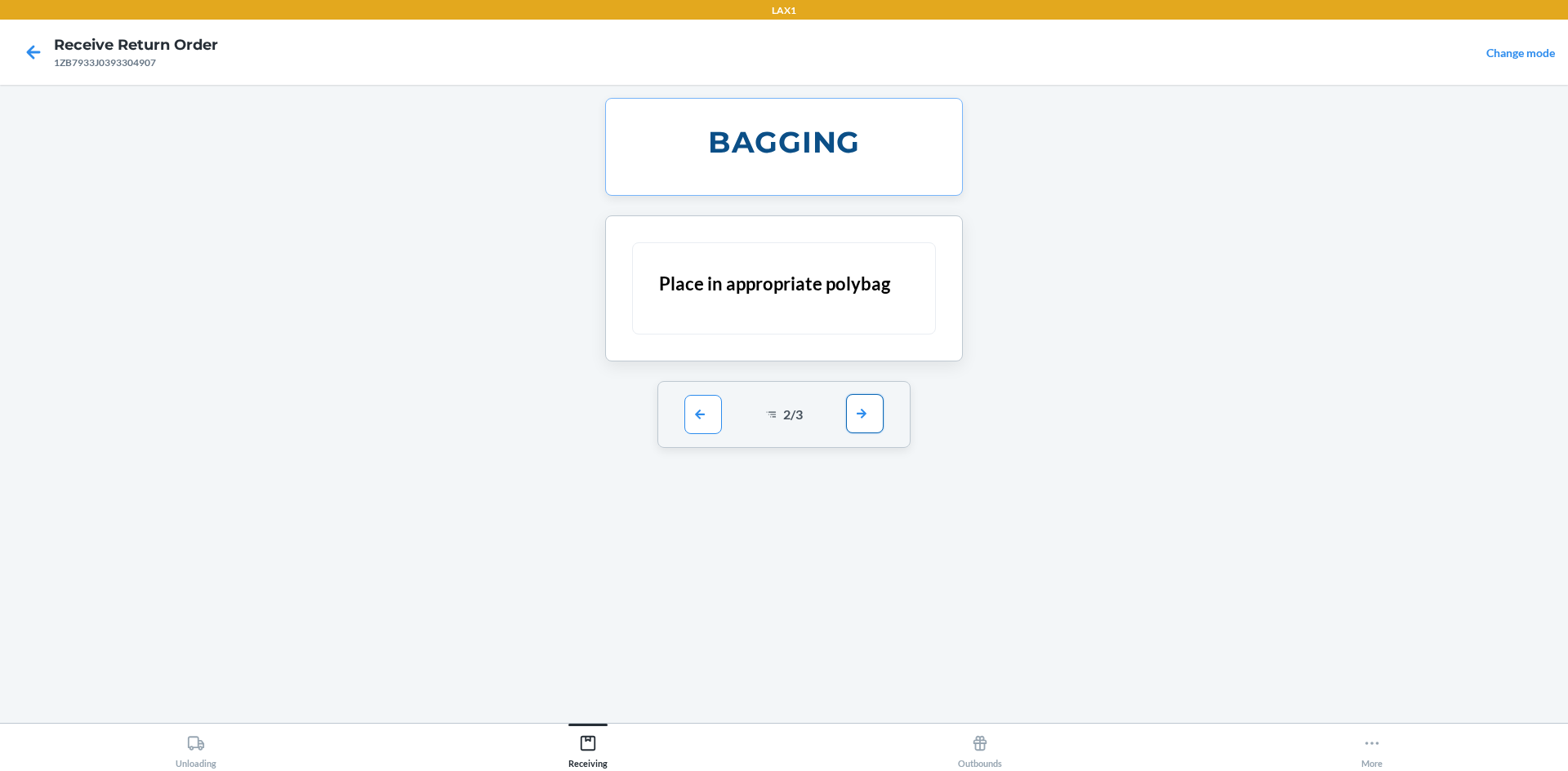
click at [858, 429] on button "button" at bounding box center [865, 414] width 38 height 39
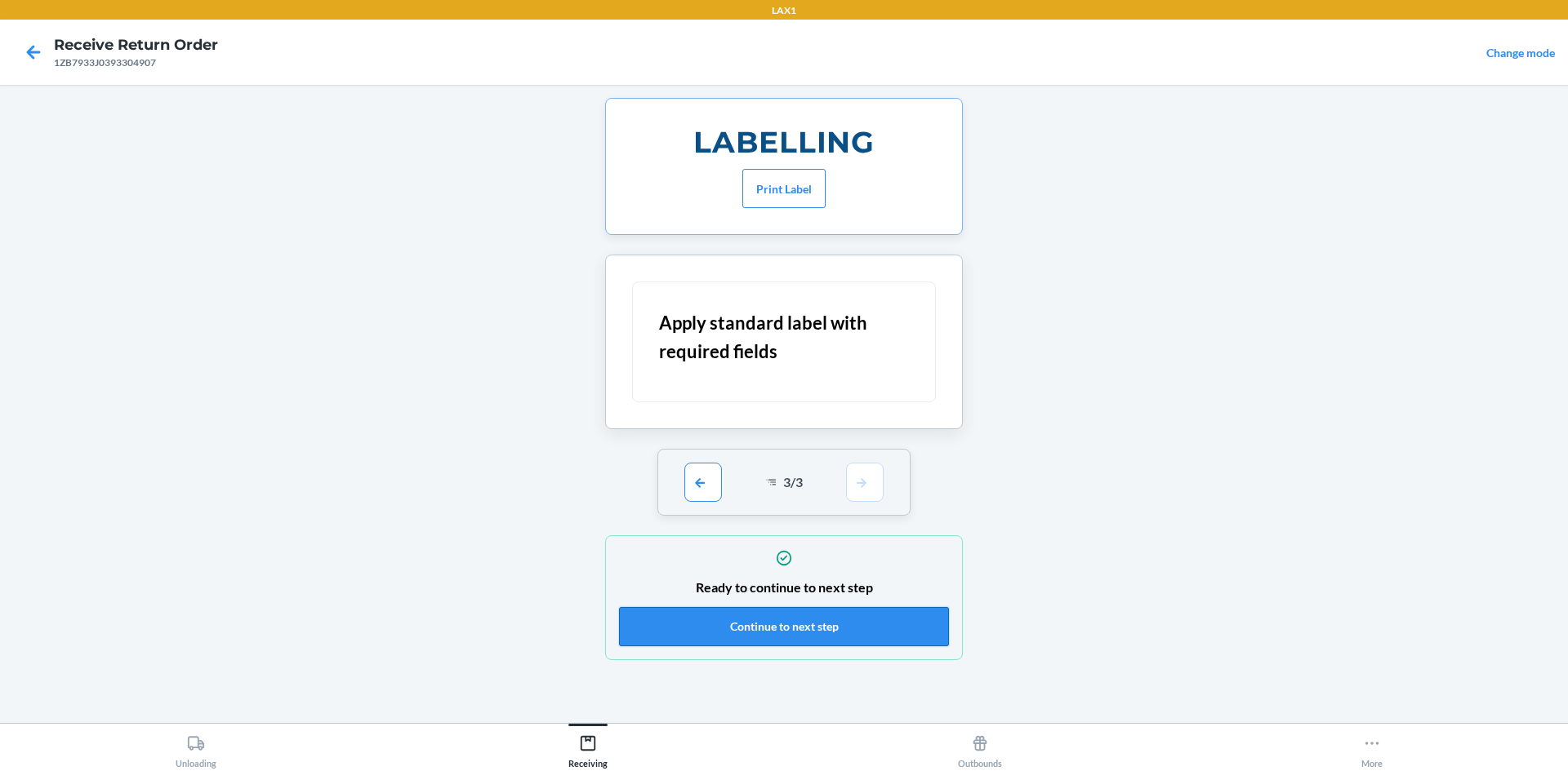
click at [856, 622] on button "Continue to next step" at bounding box center [784, 627] width 330 height 39
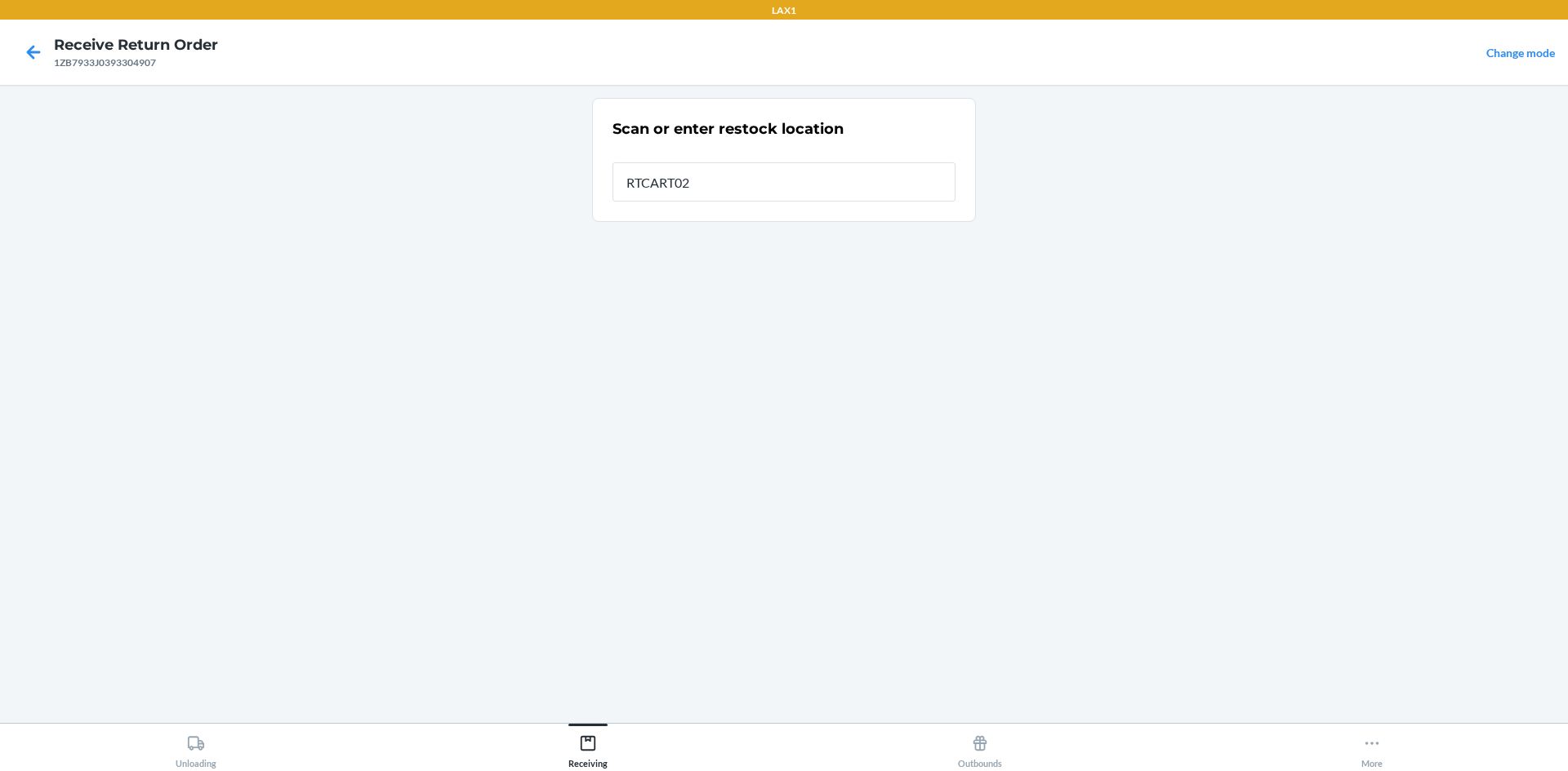
type input "RTCART023"
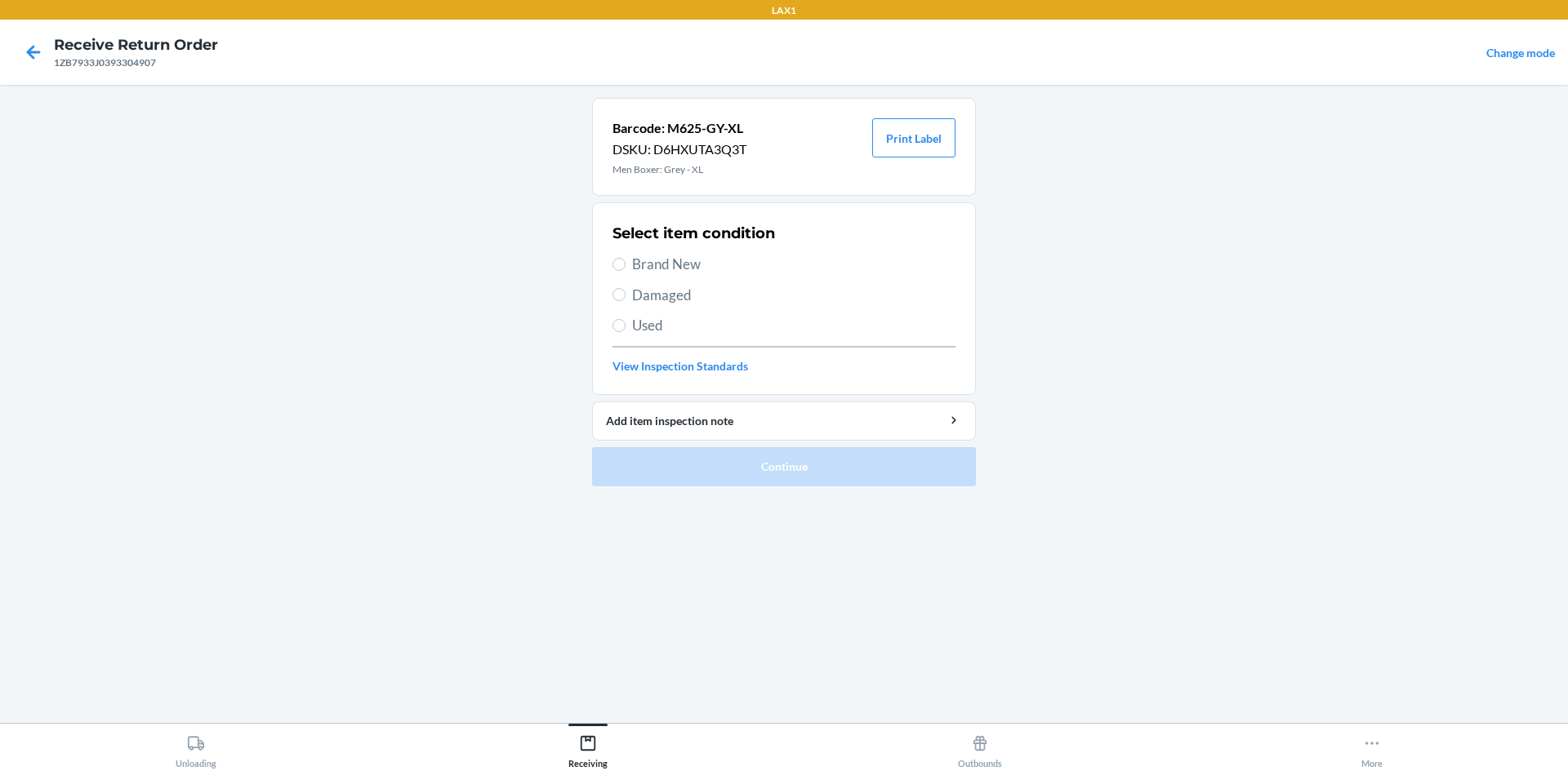
click at [632, 265] on span "Brand New" at bounding box center [794, 265] width 324 height 22
click at [626, 265] on input "Brand New" at bounding box center [619, 265] width 13 height 13
radio input "true"
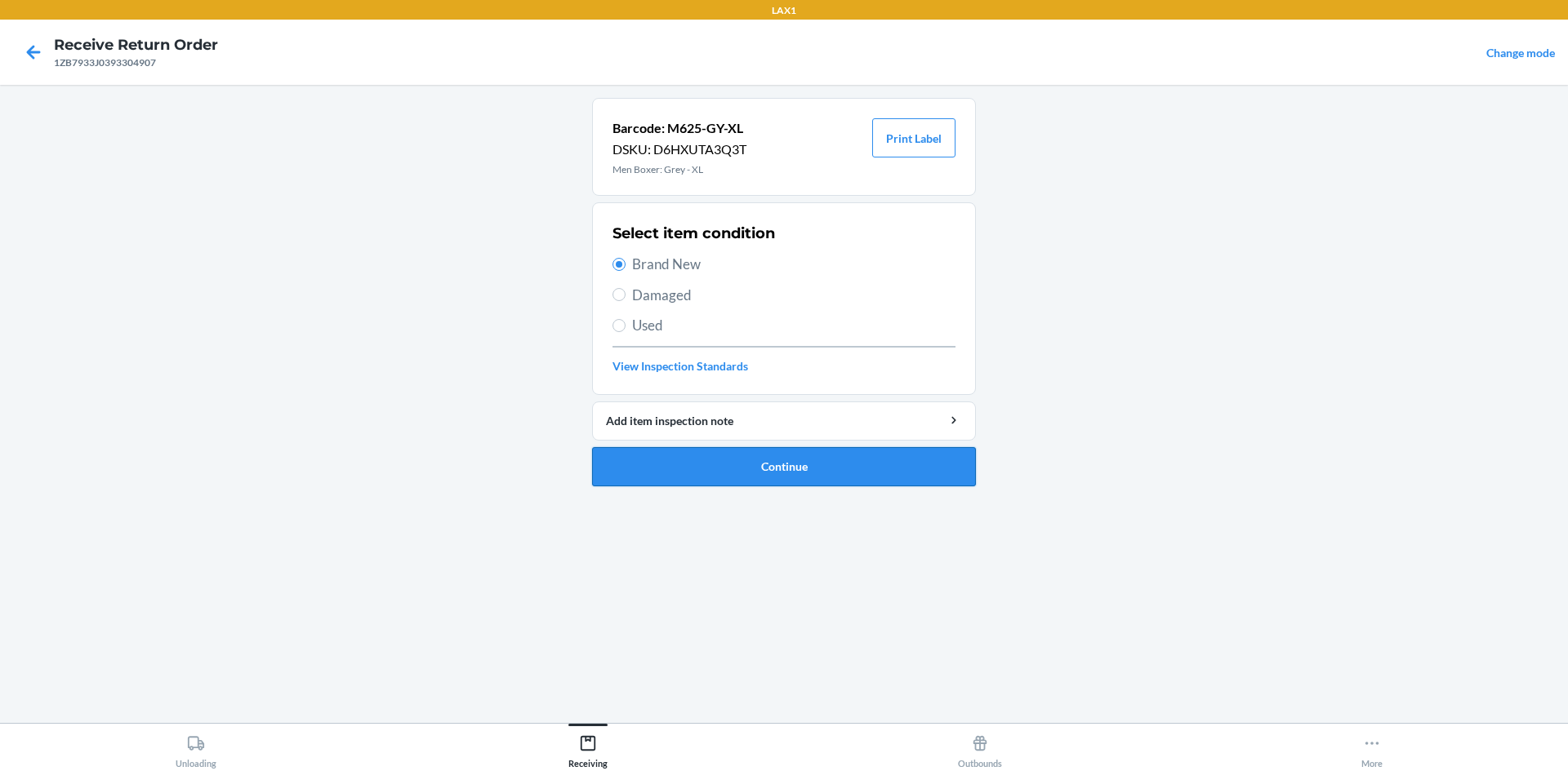
click at [743, 463] on button "Continue" at bounding box center [784, 467] width 384 height 39
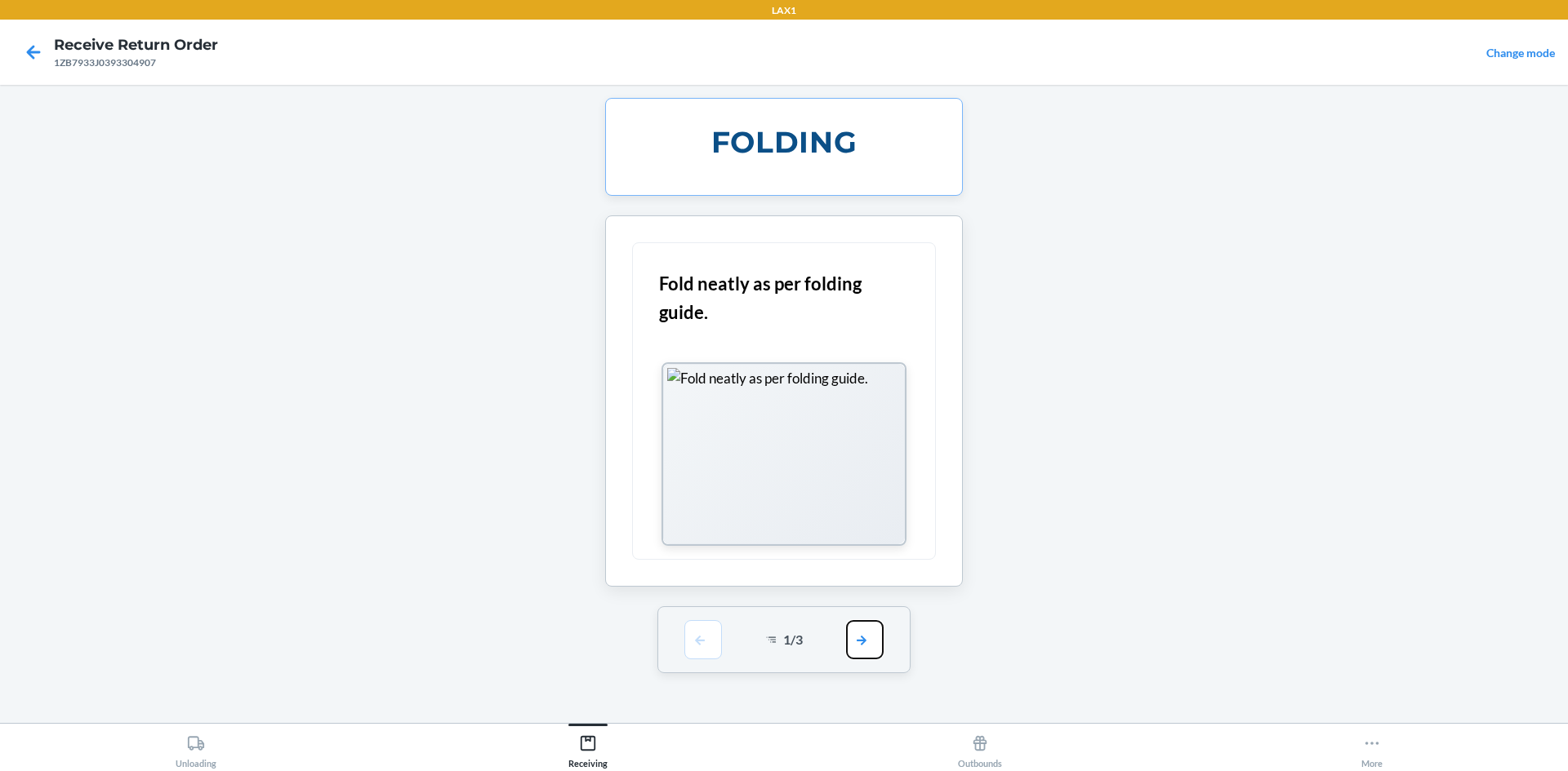
drag, startPoint x: 866, startPoint y: 656, endPoint x: 866, endPoint y: 645, distance: 11.0
click at [866, 648] on button "button" at bounding box center [865, 640] width 38 height 39
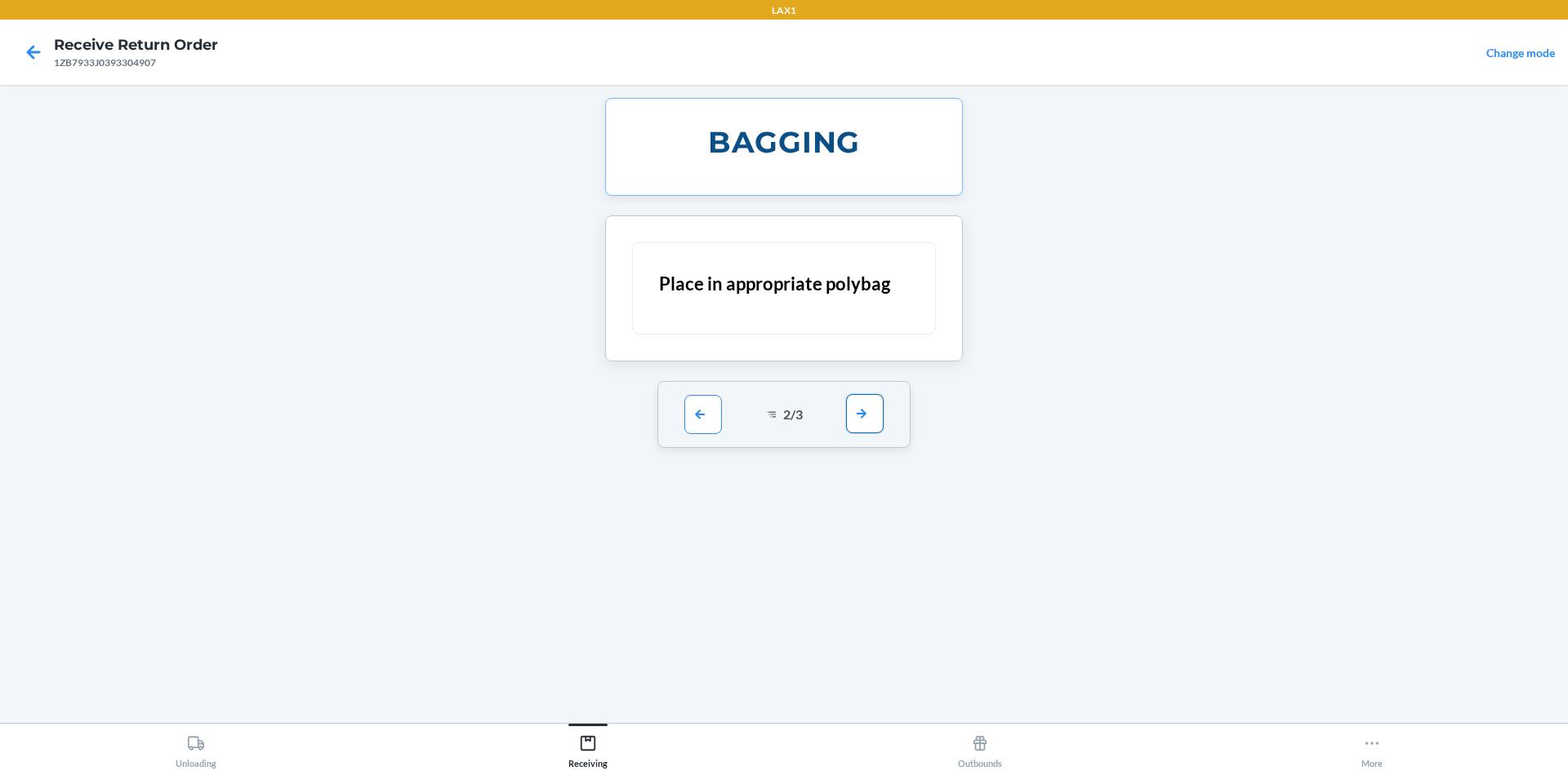
click at [860, 406] on button "button" at bounding box center [865, 414] width 38 height 39
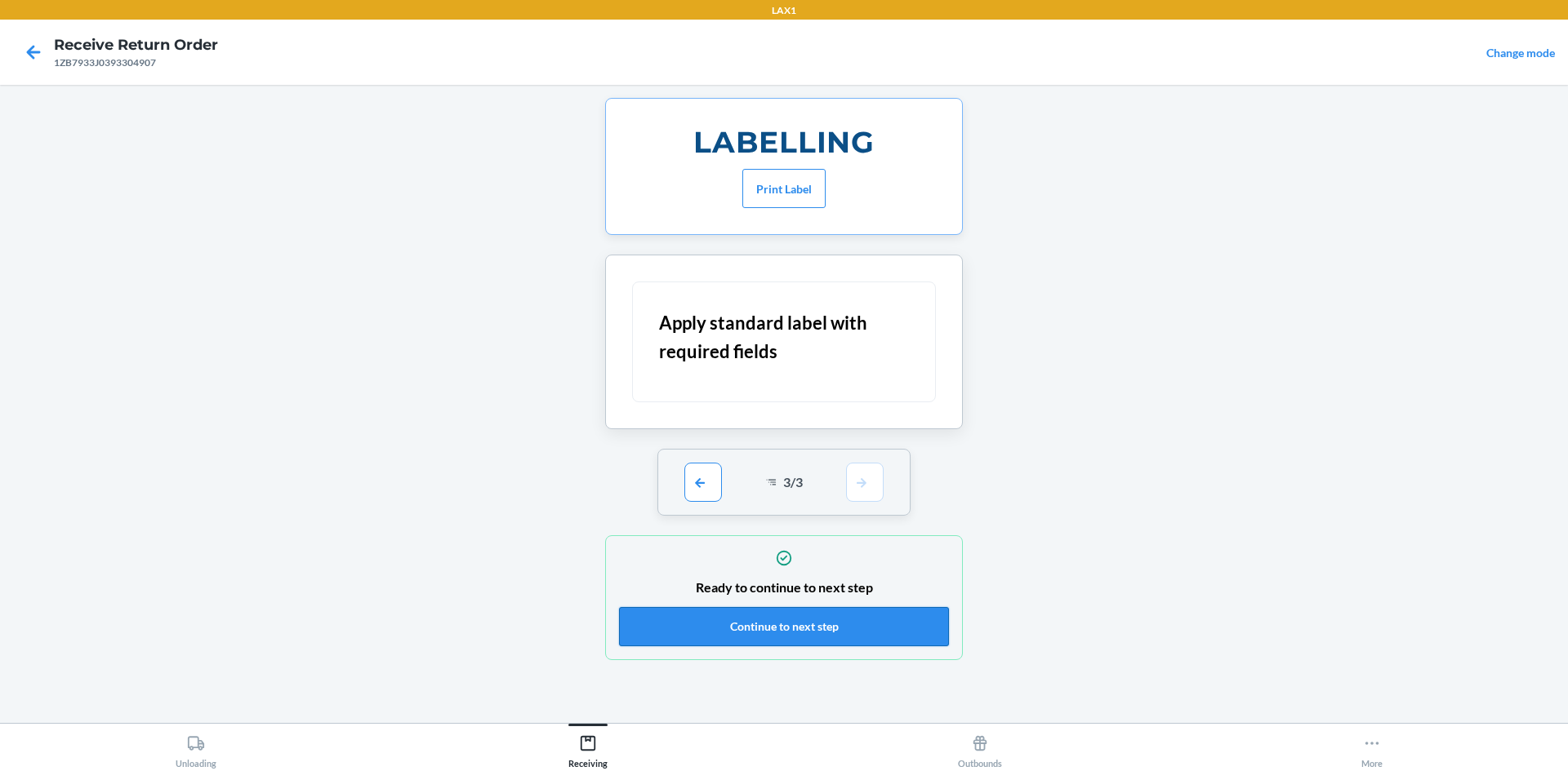
click at [620, 612] on button "Continue to next step" at bounding box center [784, 627] width 330 height 39
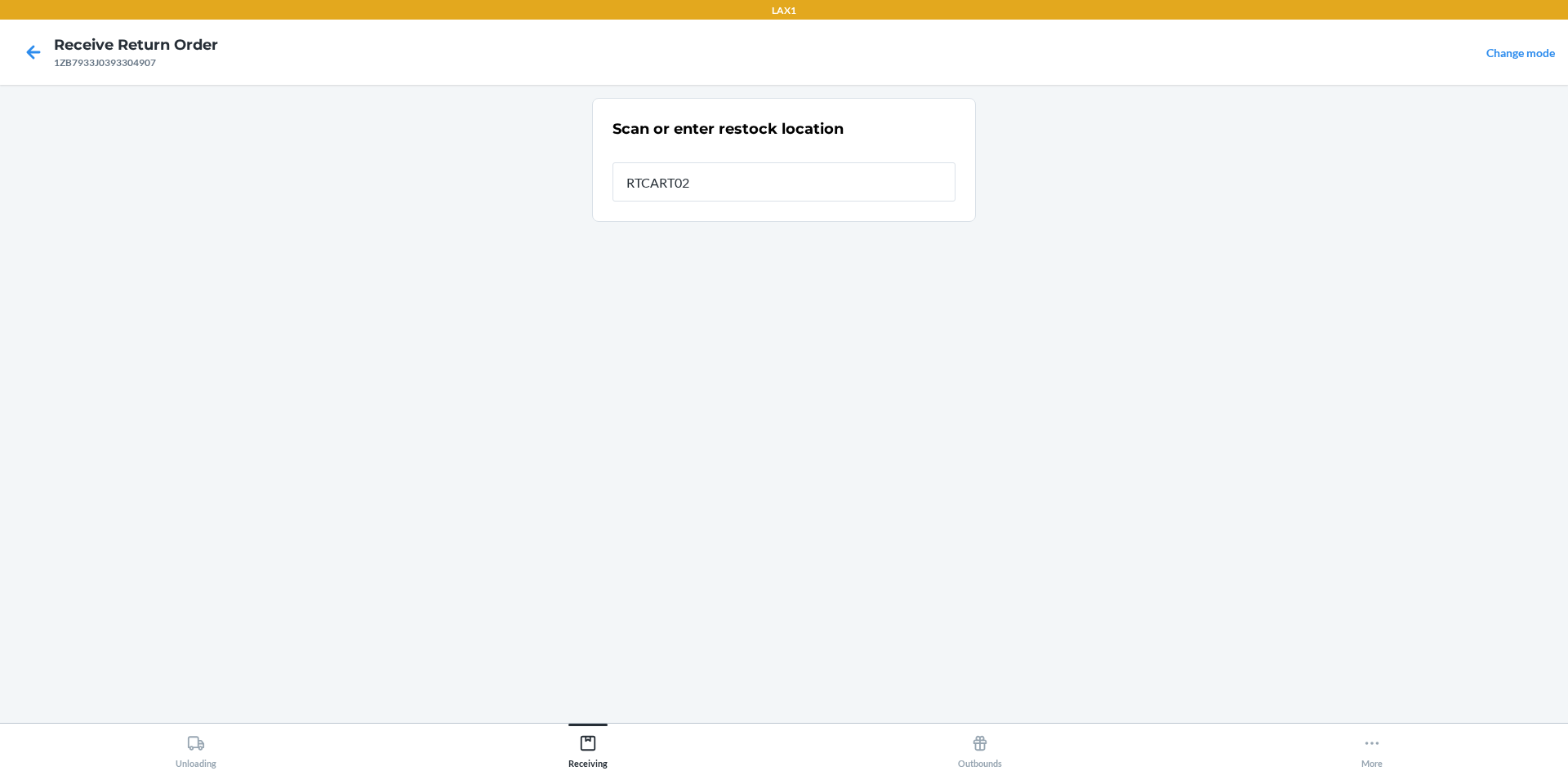
type input "RTCART023"
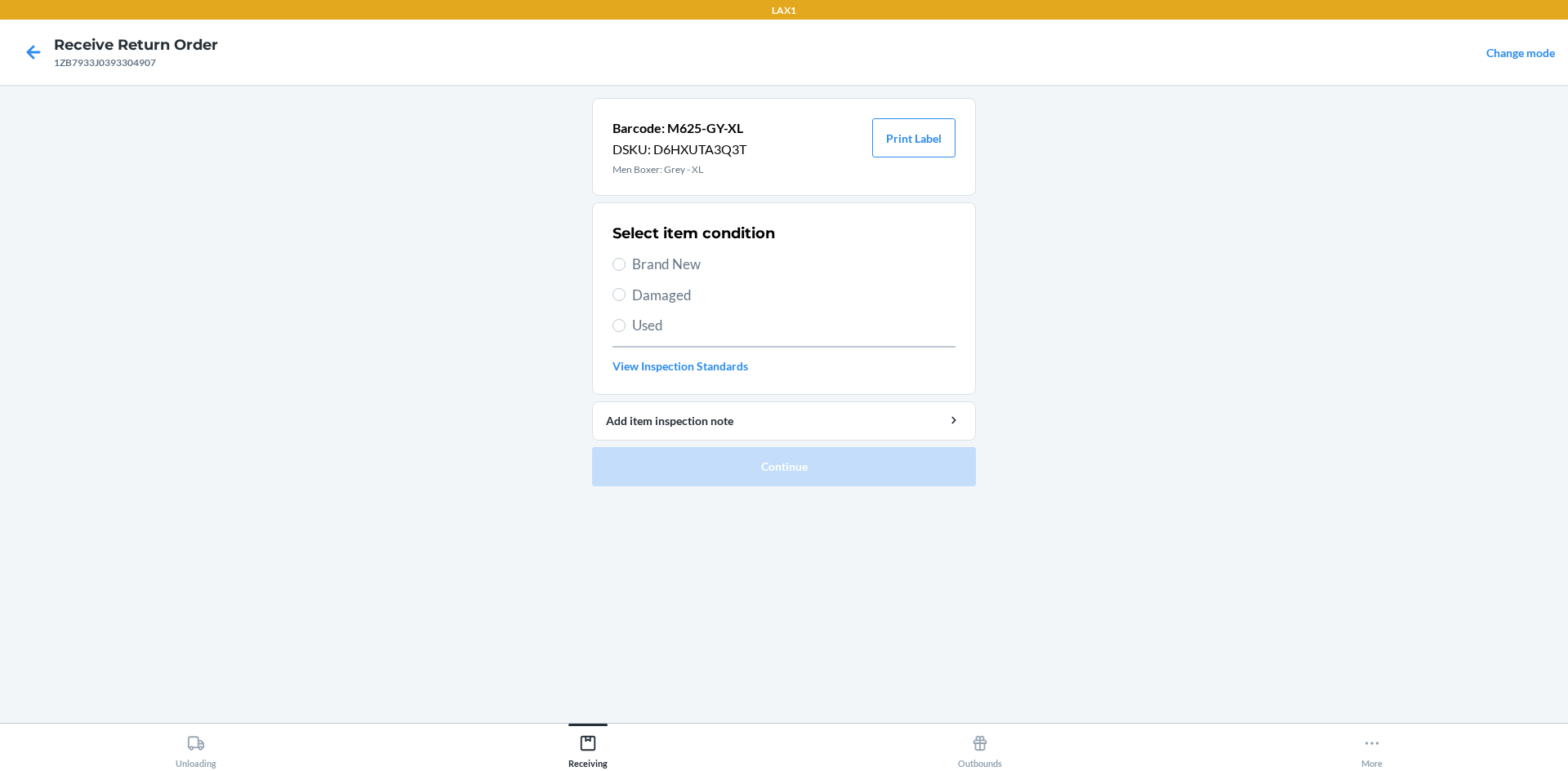
click at [673, 256] on span "Brand New" at bounding box center [794, 265] width 324 height 22
click at [626, 258] on input "Brand New" at bounding box center [619, 265] width 13 height 13
radio input "true"
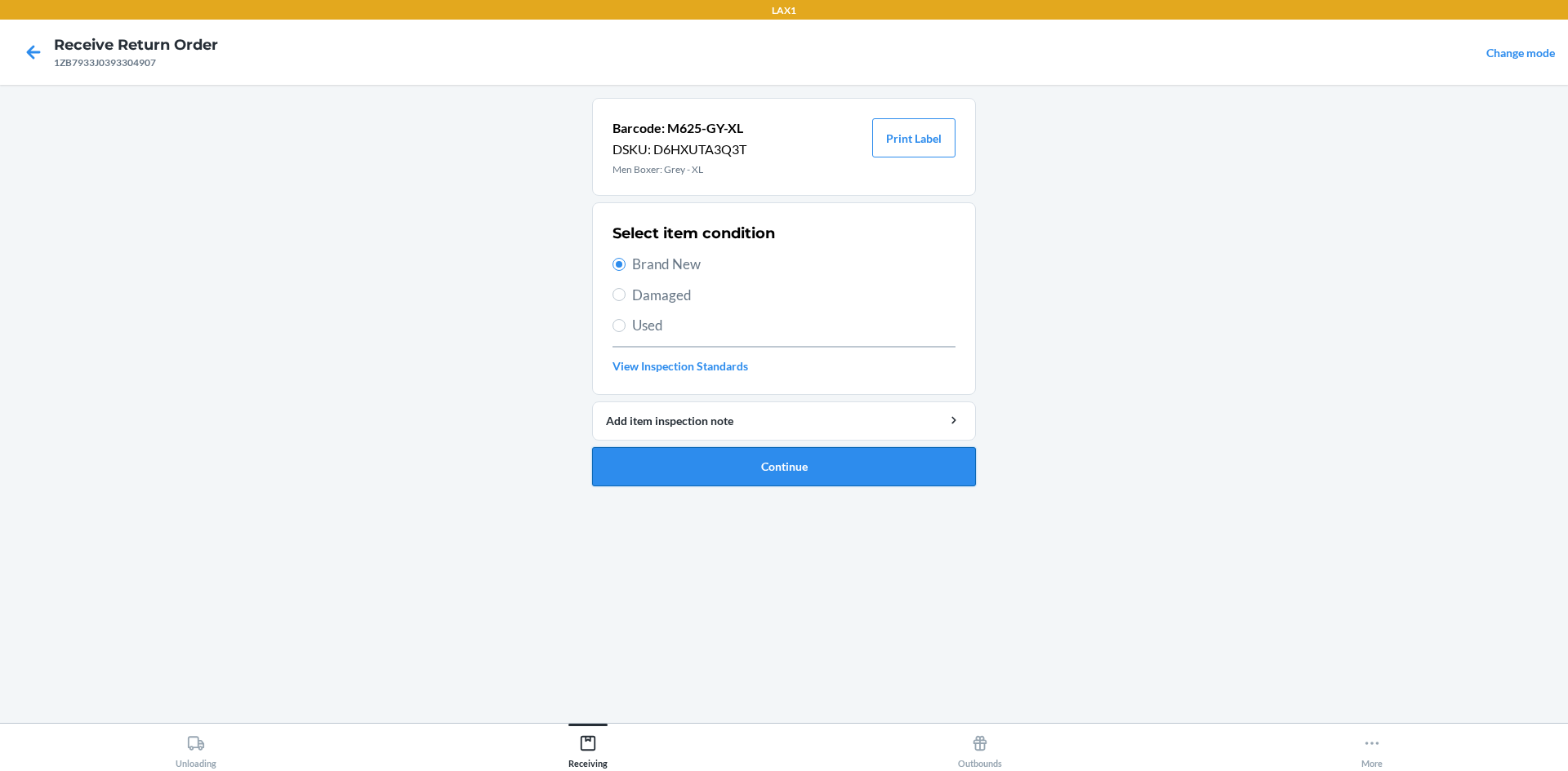
click at [647, 475] on button "Continue" at bounding box center [784, 467] width 384 height 39
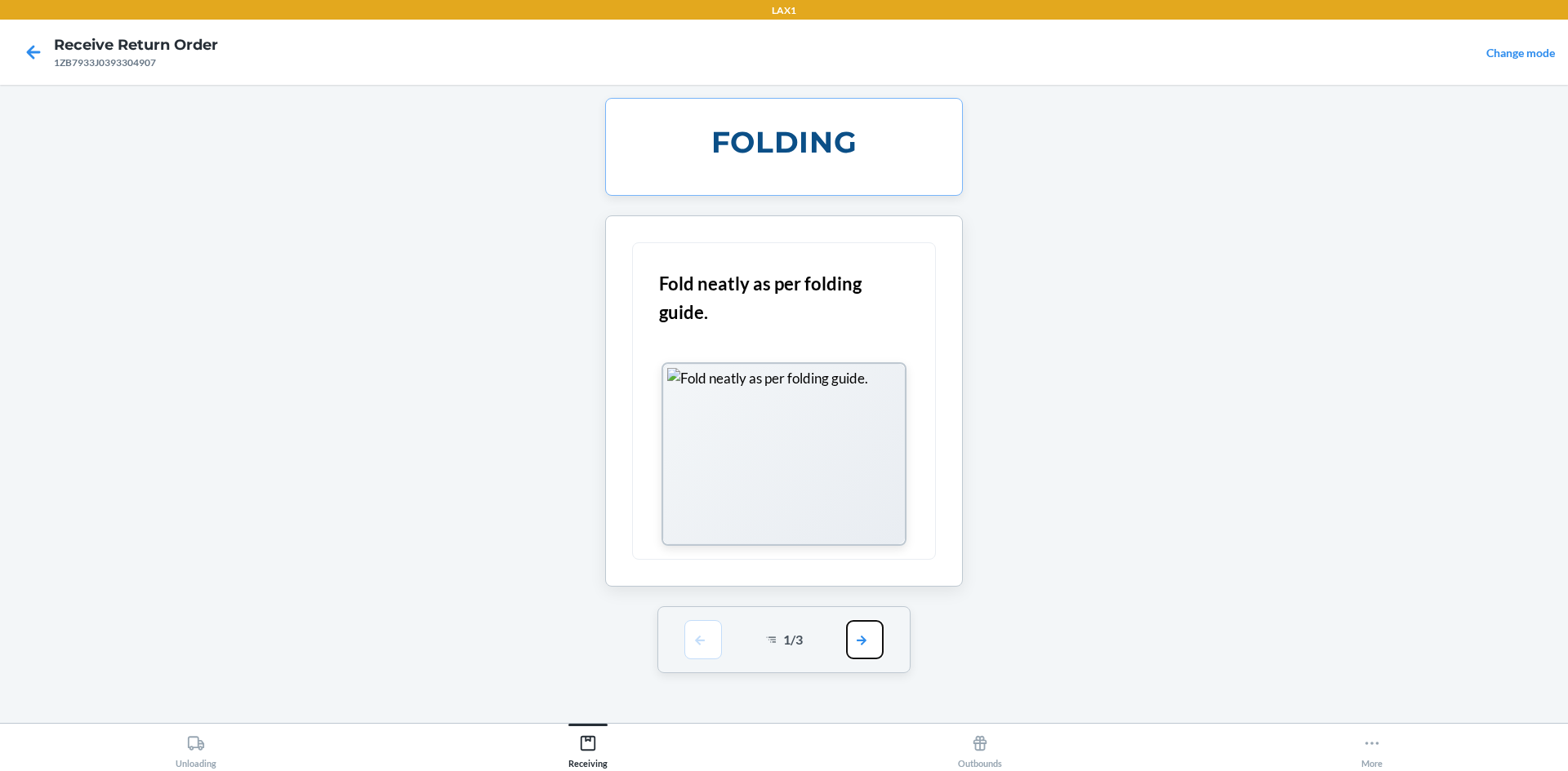
click at [852, 638] on button "button" at bounding box center [865, 640] width 38 height 39
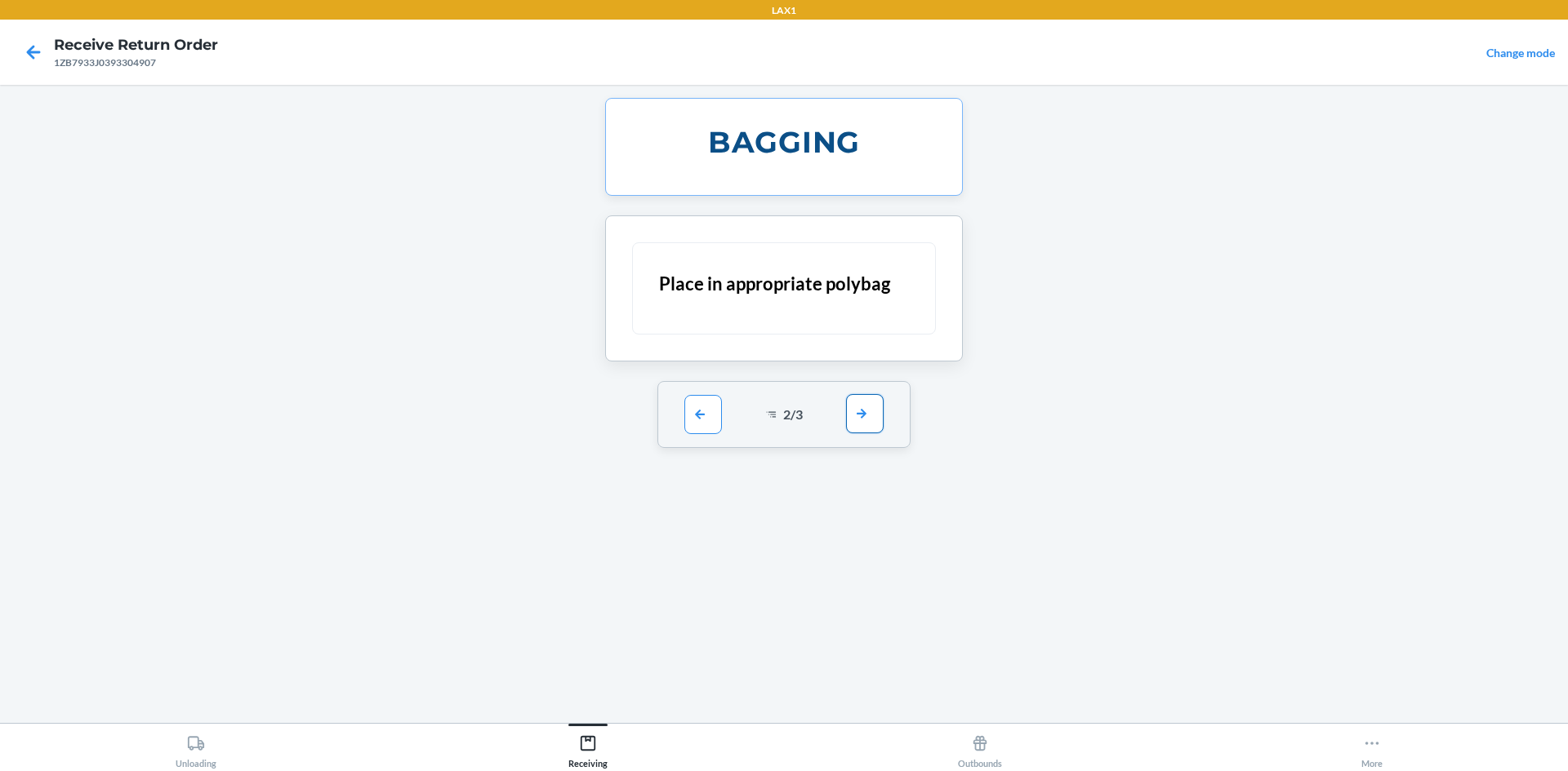
click at [866, 420] on button "button" at bounding box center [865, 414] width 38 height 39
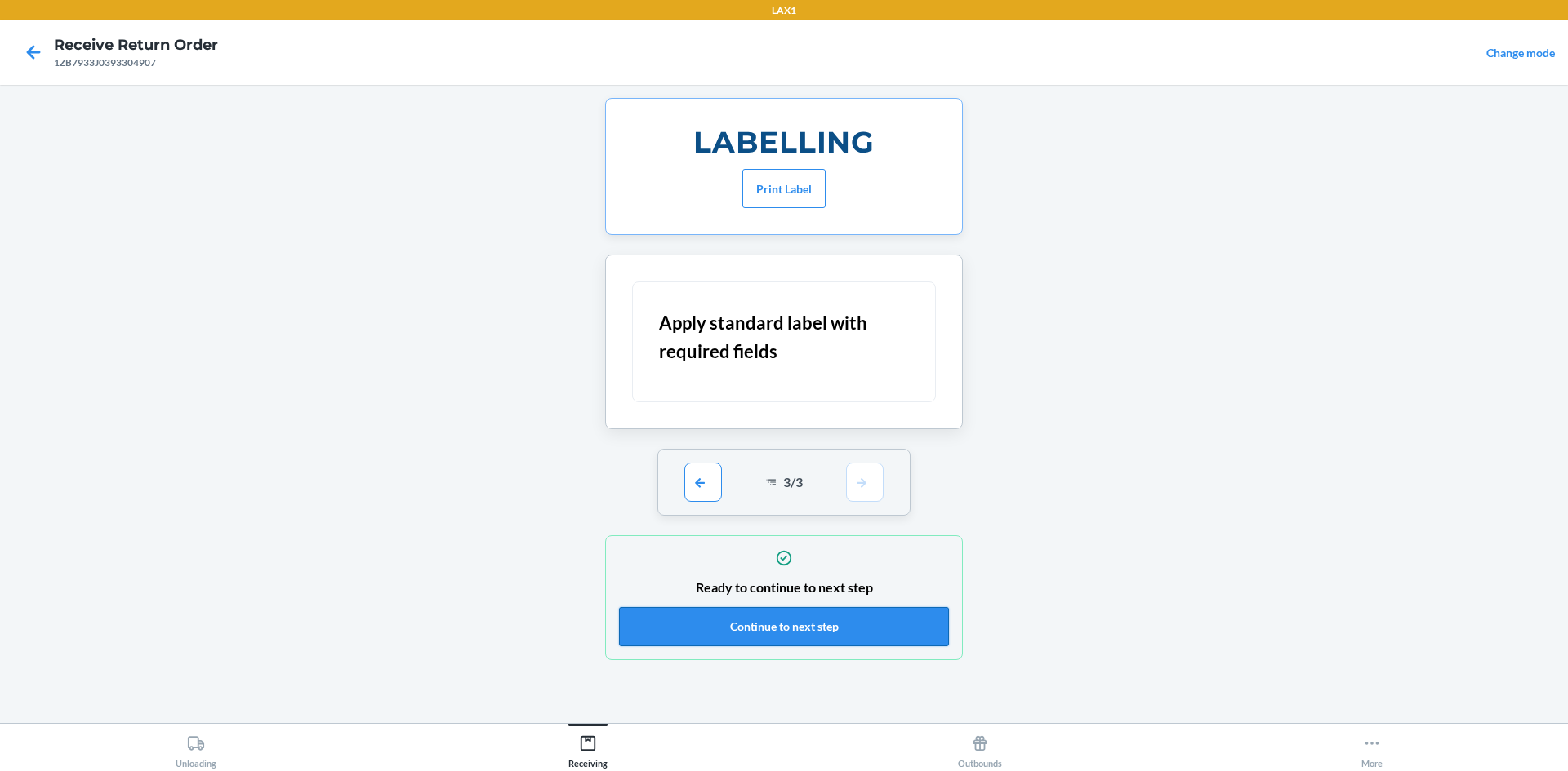
click at [837, 615] on button "Continue to next step" at bounding box center [784, 627] width 330 height 39
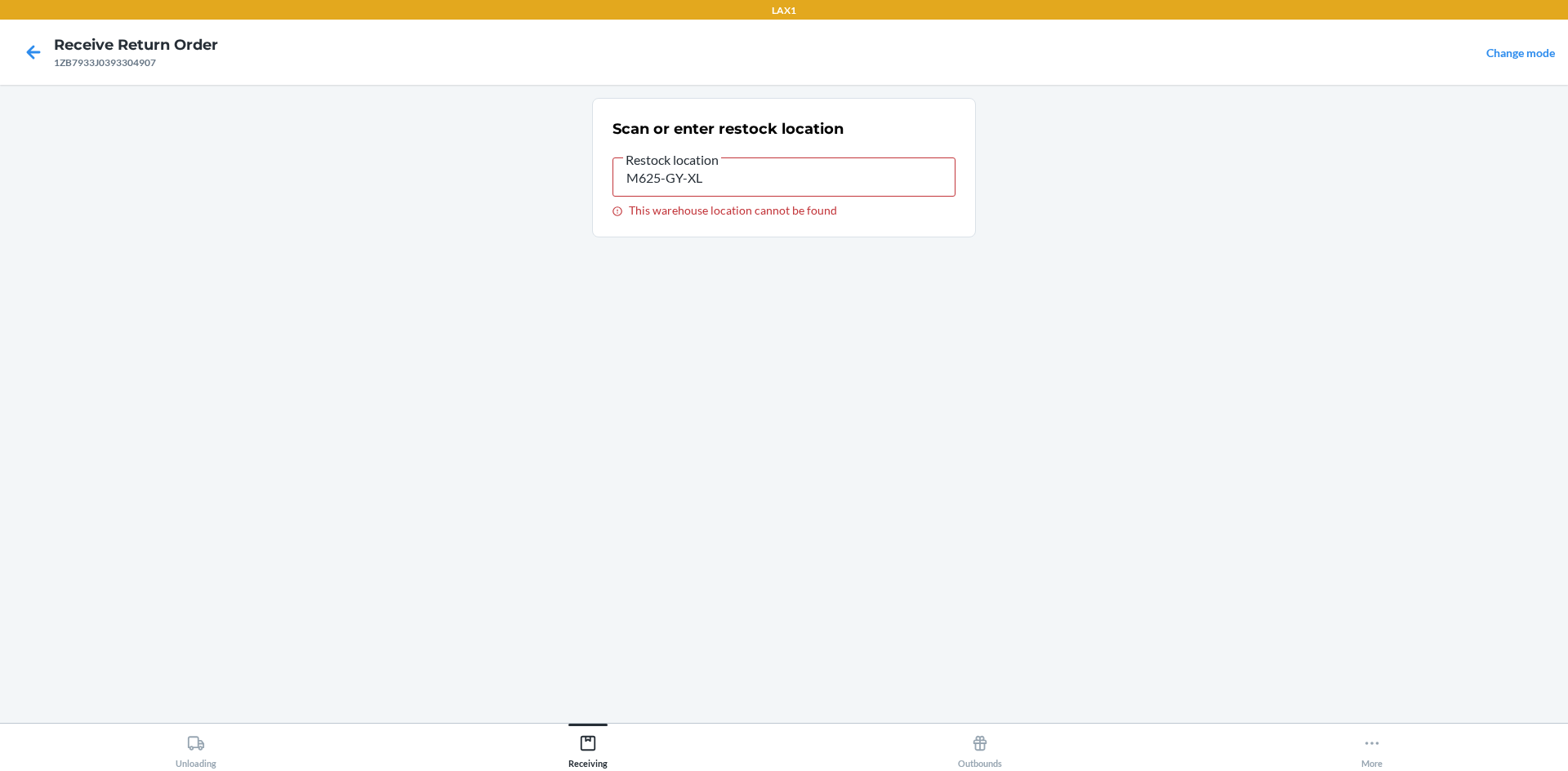
type input "RTCART023"
click at [723, 168] on input "RTCART023" at bounding box center [784, 177] width 343 height 39
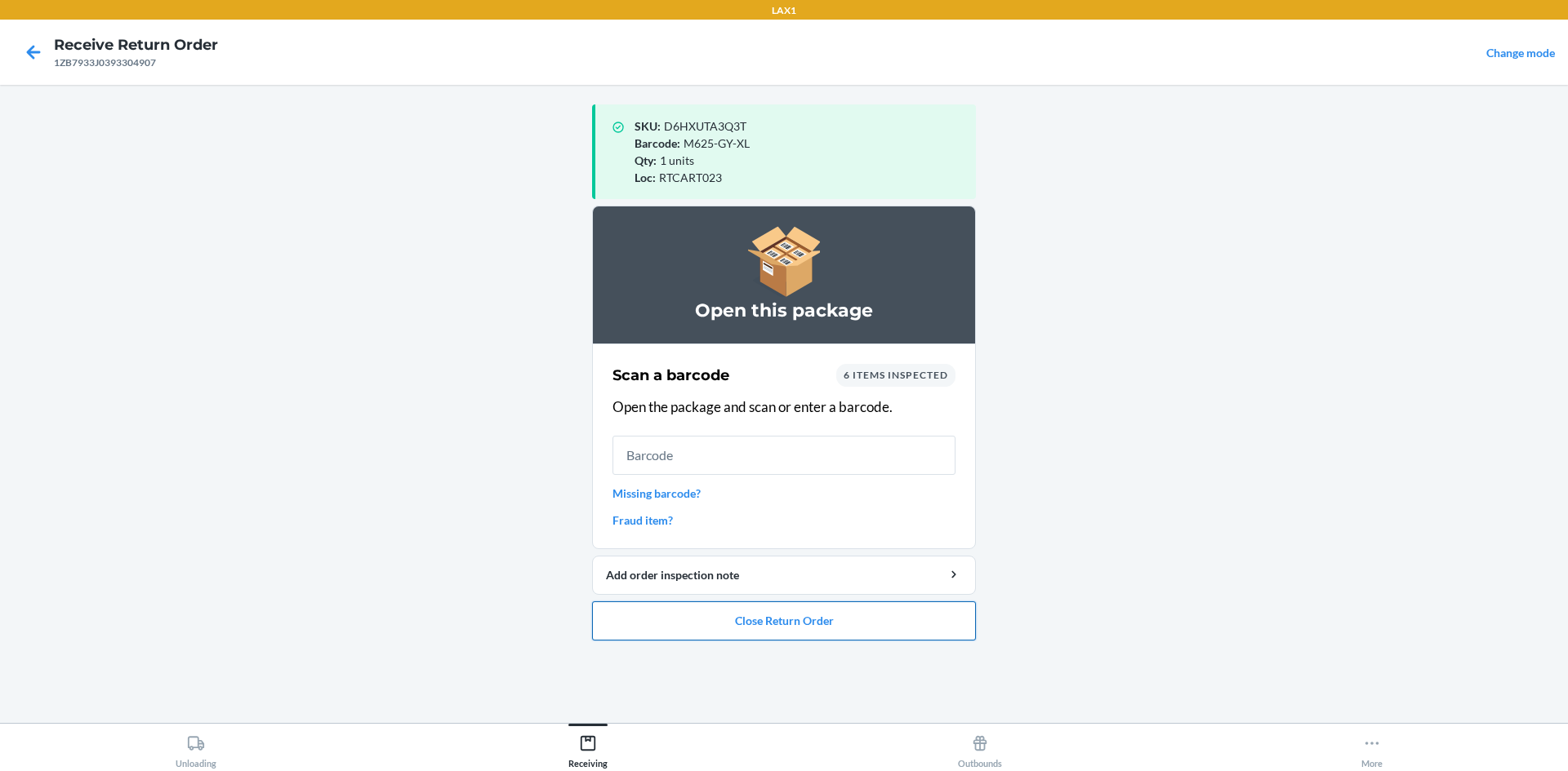
click at [699, 617] on button "Close Return Order" at bounding box center [784, 621] width 384 height 39
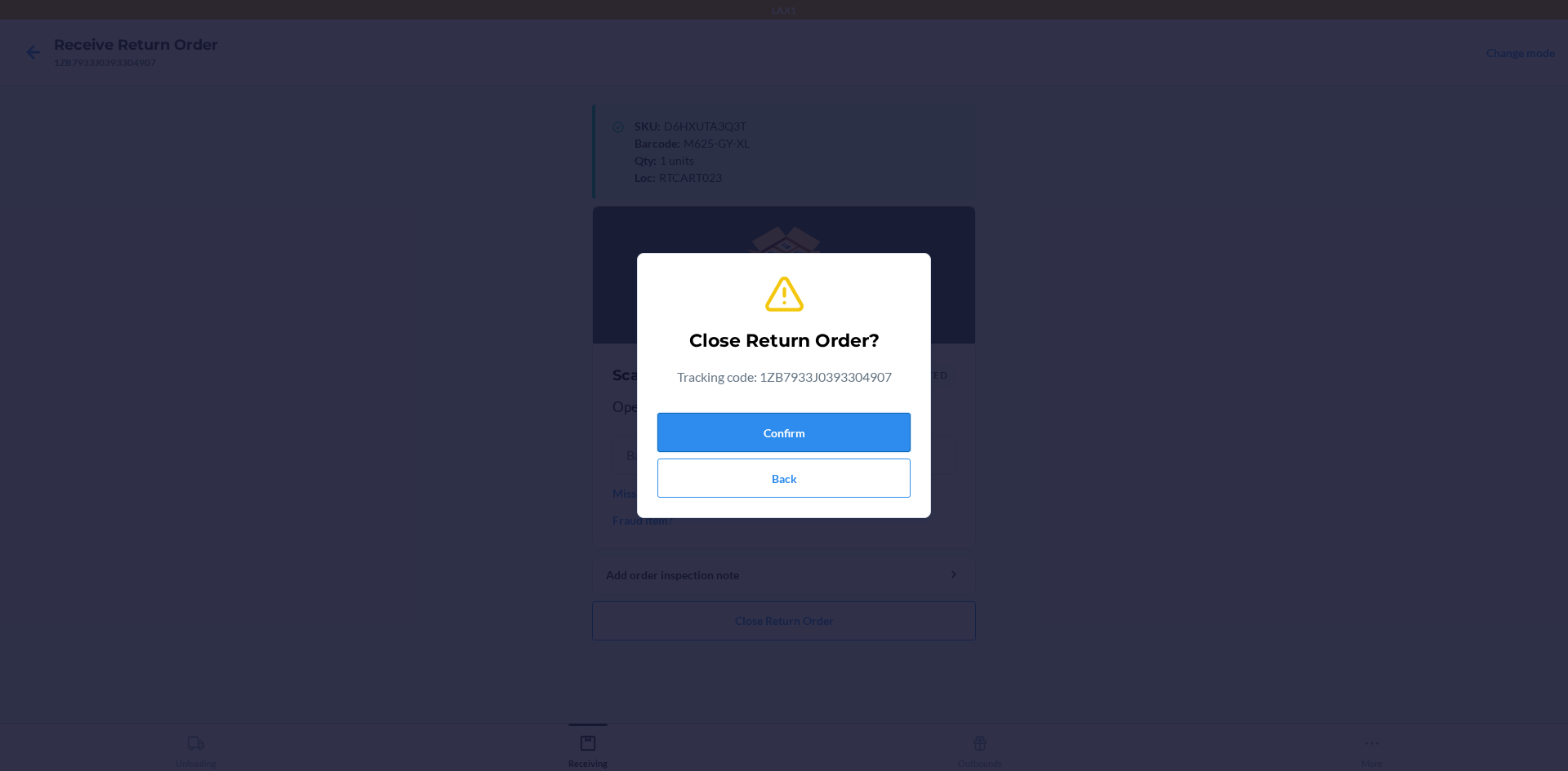
click at [770, 426] on button "Confirm" at bounding box center [784, 432] width 253 height 39
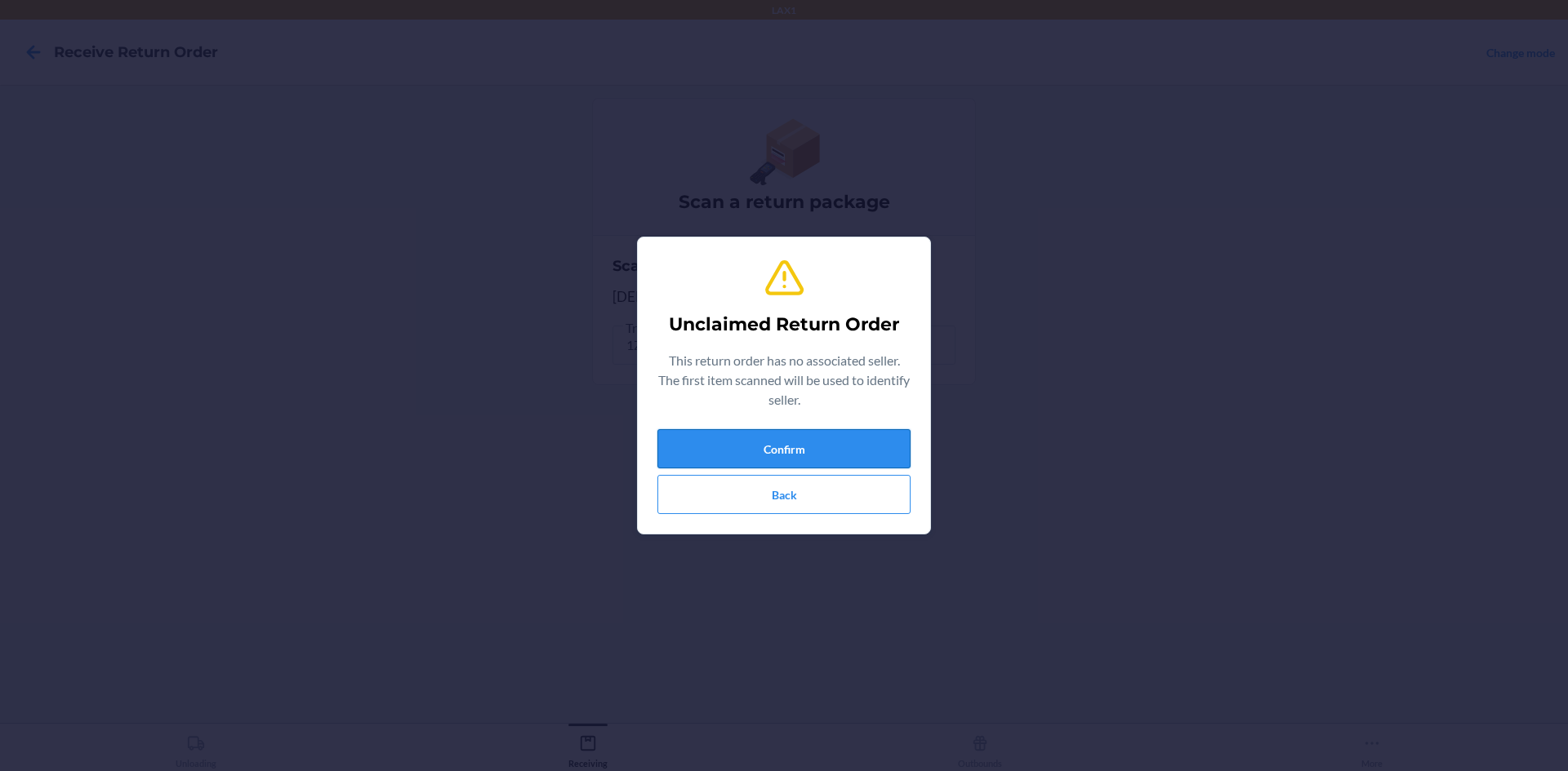
click at [757, 437] on button "Confirm" at bounding box center [784, 449] width 253 height 39
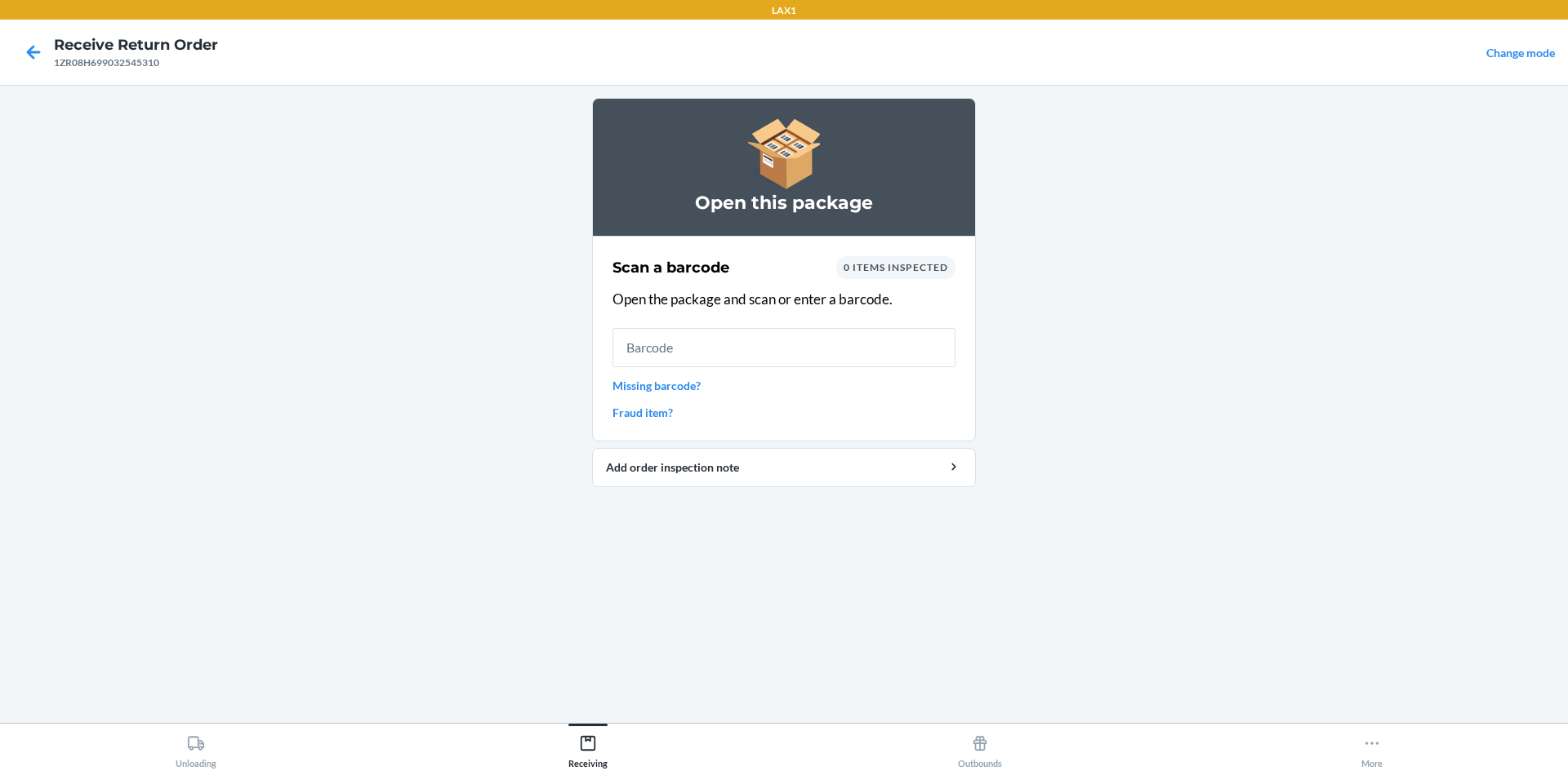
click at [897, 264] on span "0 items inspected" at bounding box center [895, 266] width 104 height 12
click at [850, 356] on input "text" at bounding box center [784, 348] width 343 height 39
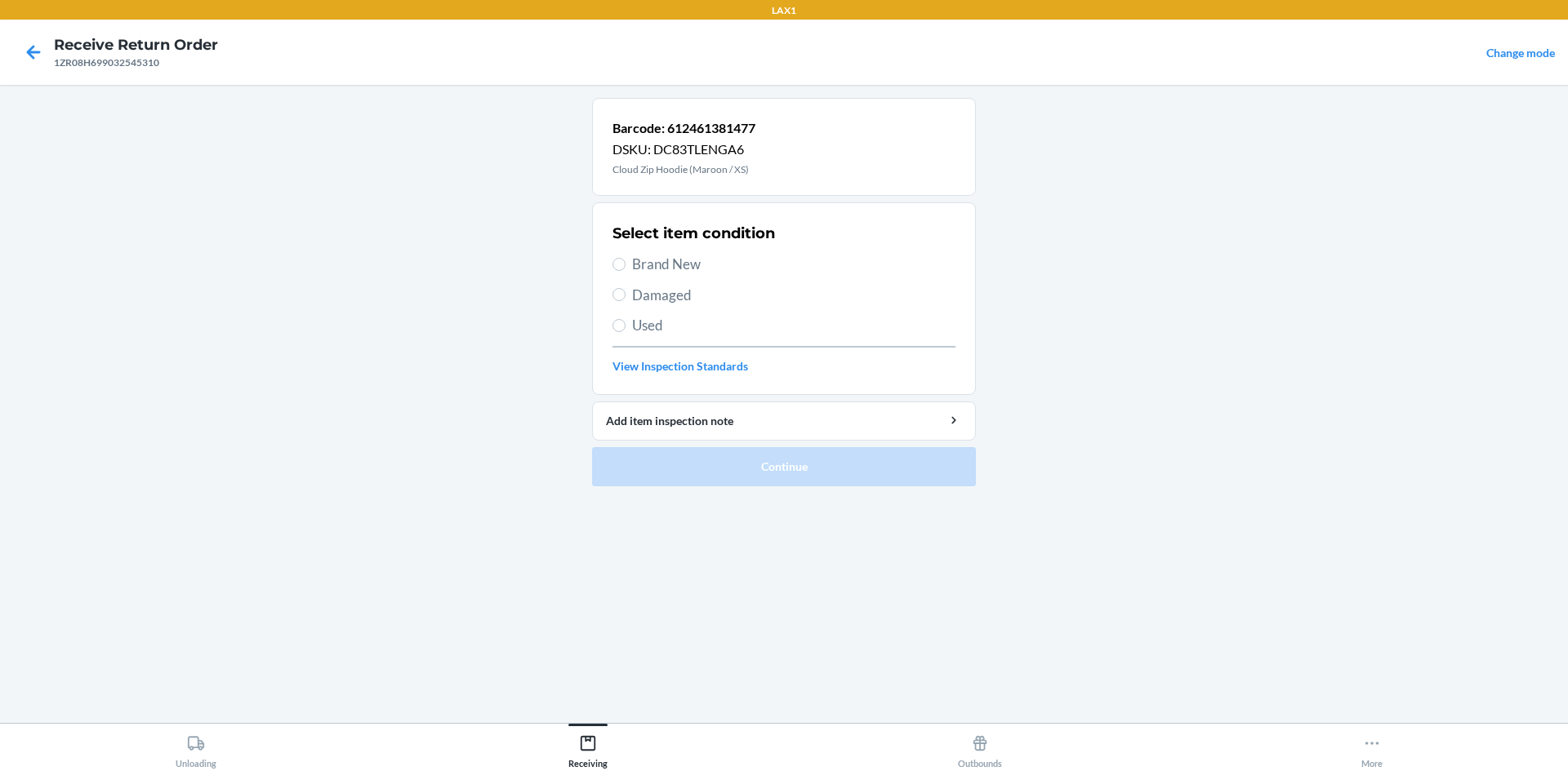
click at [910, 157] on div "Barcode: 612461381477 DSKU: DC83TLENGA6 Cloud Zip Hoodie (Maroon / XS)" at bounding box center [784, 146] width 384 height 98
click at [878, 166] on div "Barcode: 612461381477 DSKU: DC83TLENGA6 Cloud Zip Hoodie (Maroon / XS)" at bounding box center [784, 146] width 384 height 98
click at [670, 325] on span "Used" at bounding box center [794, 325] width 324 height 22
click at [626, 325] on input "Used" at bounding box center [619, 325] width 13 height 13
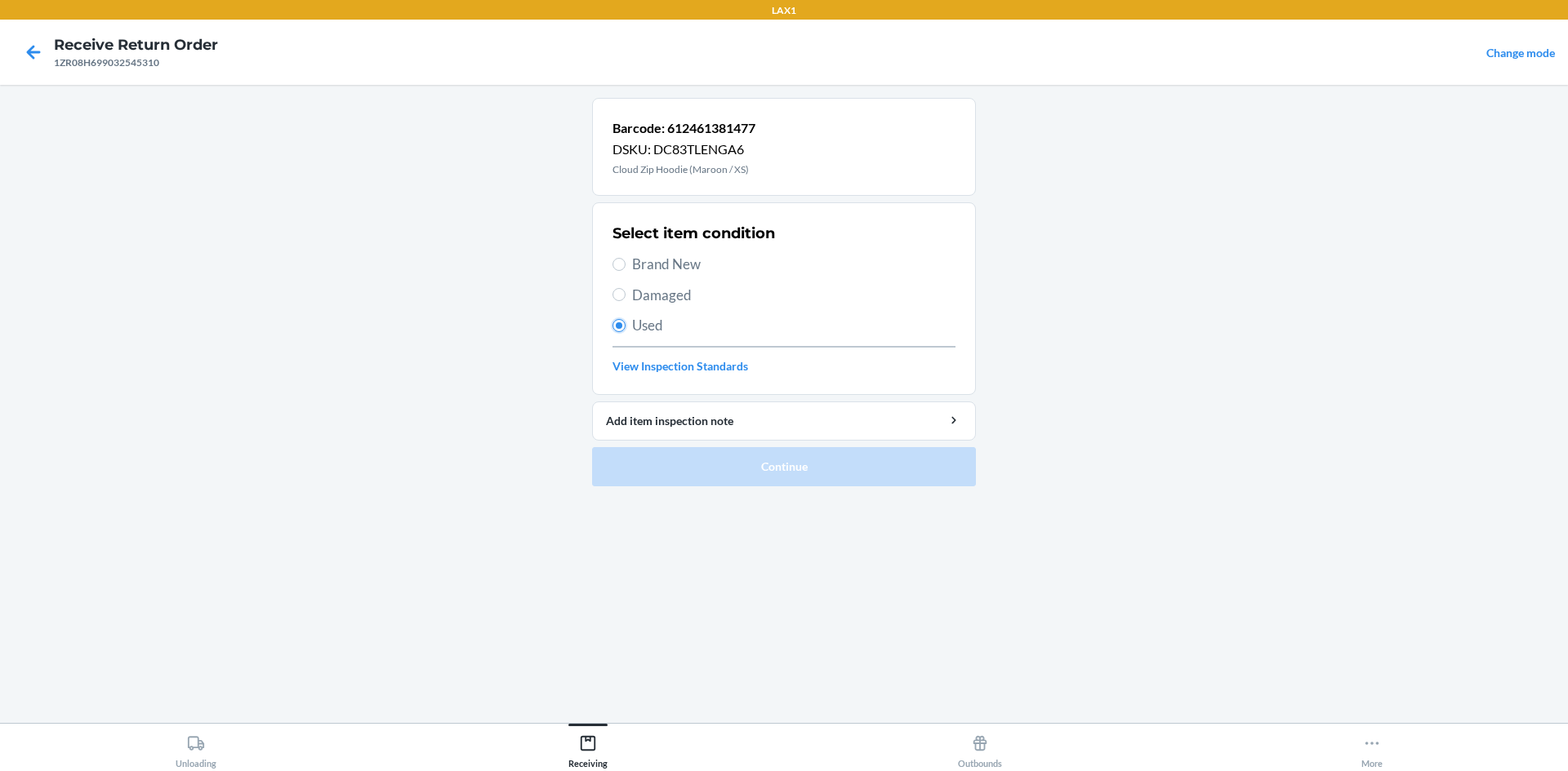
radio input "true"
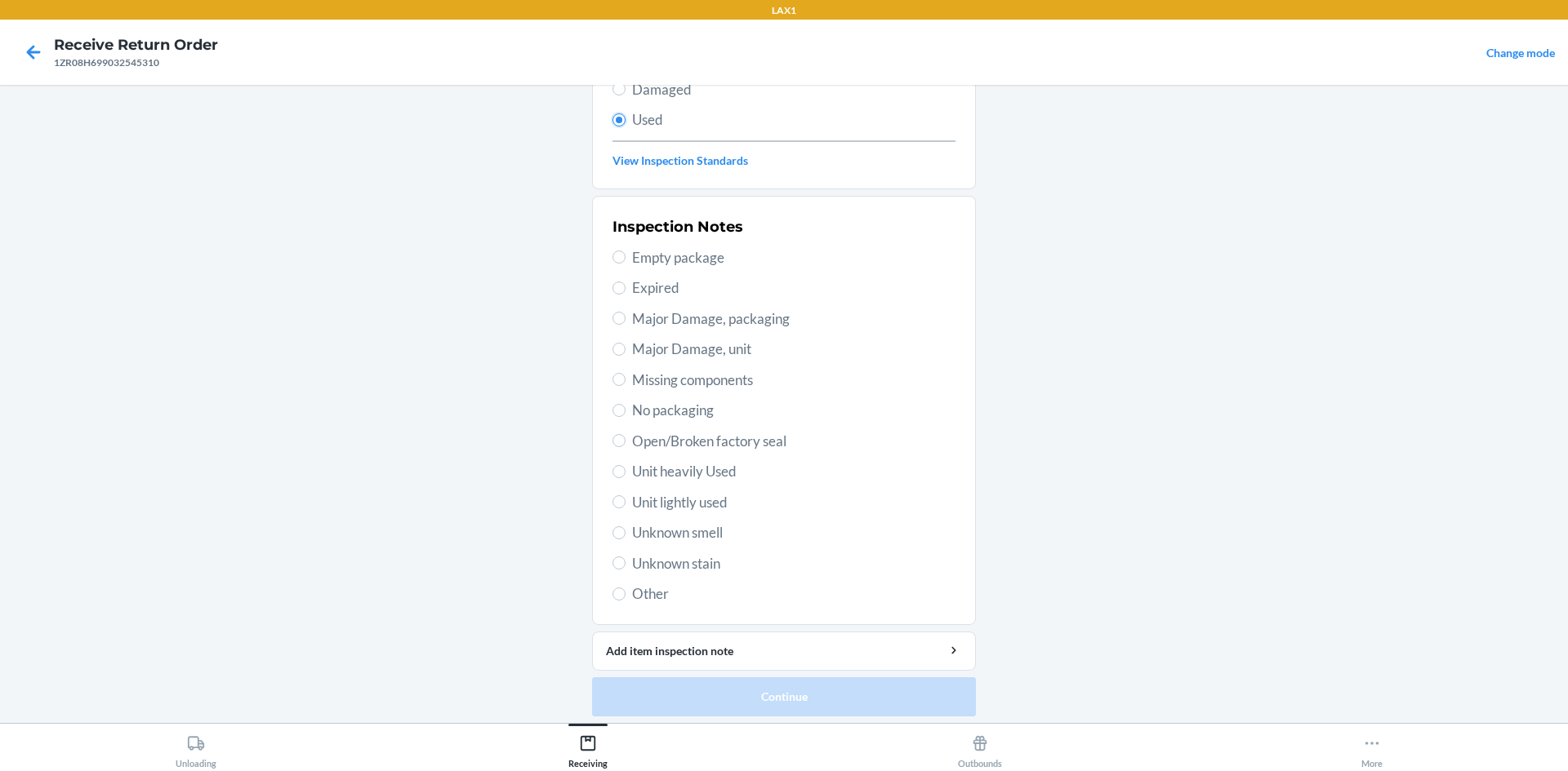
scroll to position [212, 0]
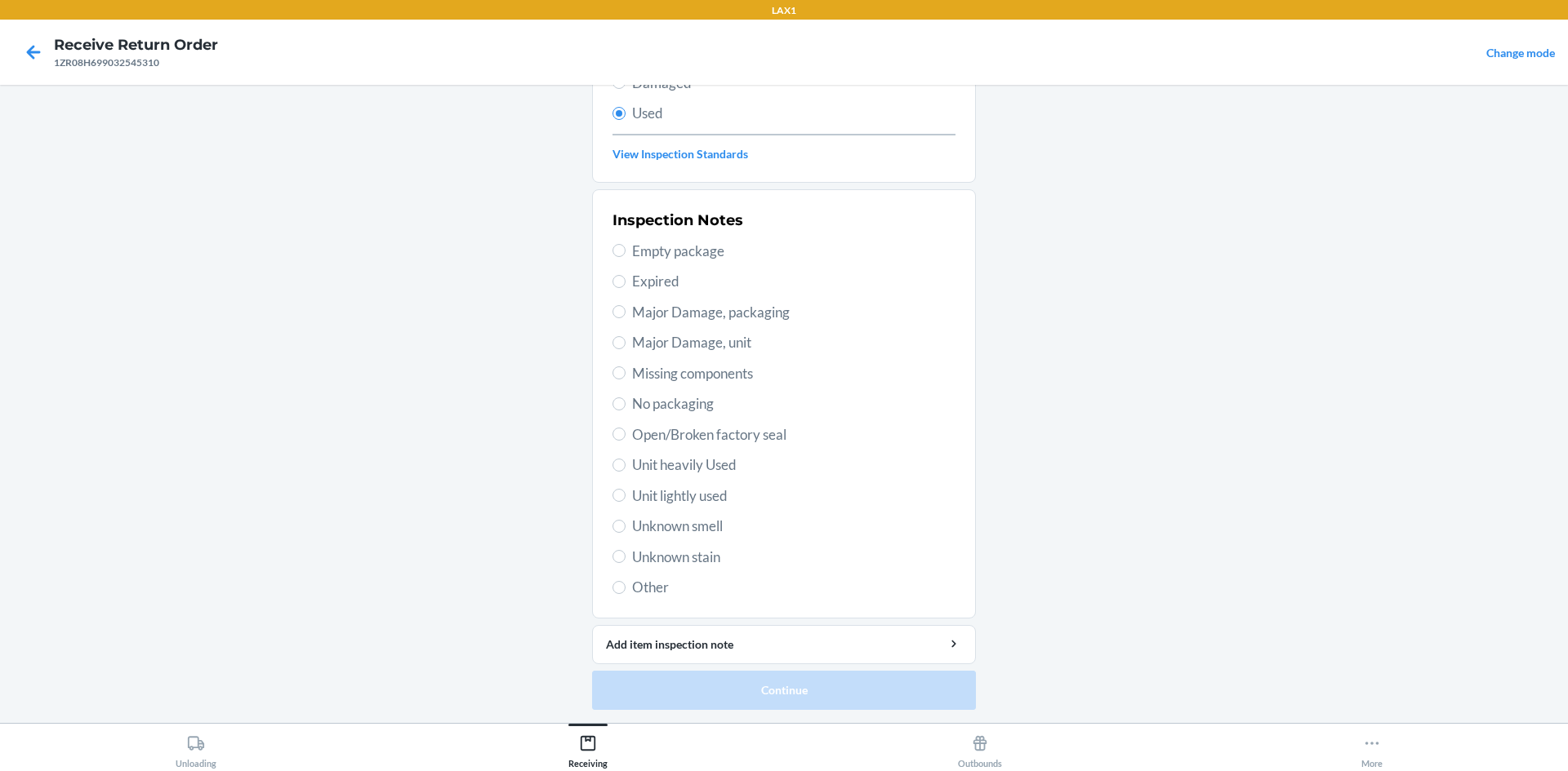
click at [678, 467] on span "Unit heavily Used" at bounding box center [794, 465] width 324 height 22
click at [626, 467] on input "Unit heavily Used" at bounding box center [619, 465] width 13 height 13
radio input "true"
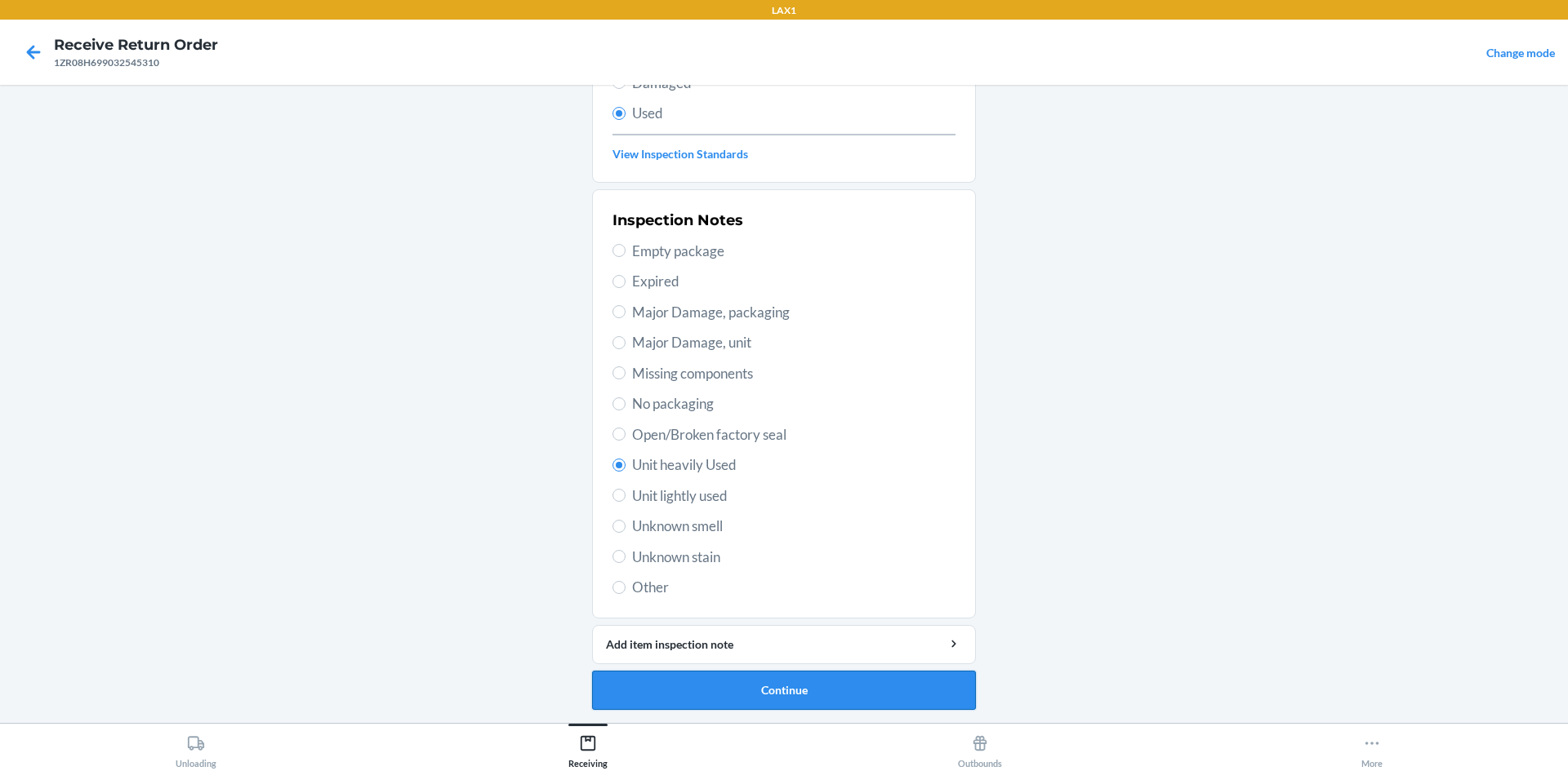
click at [723, 688] on button "Continue" at bounding box center [784, 690] width 384 height 39
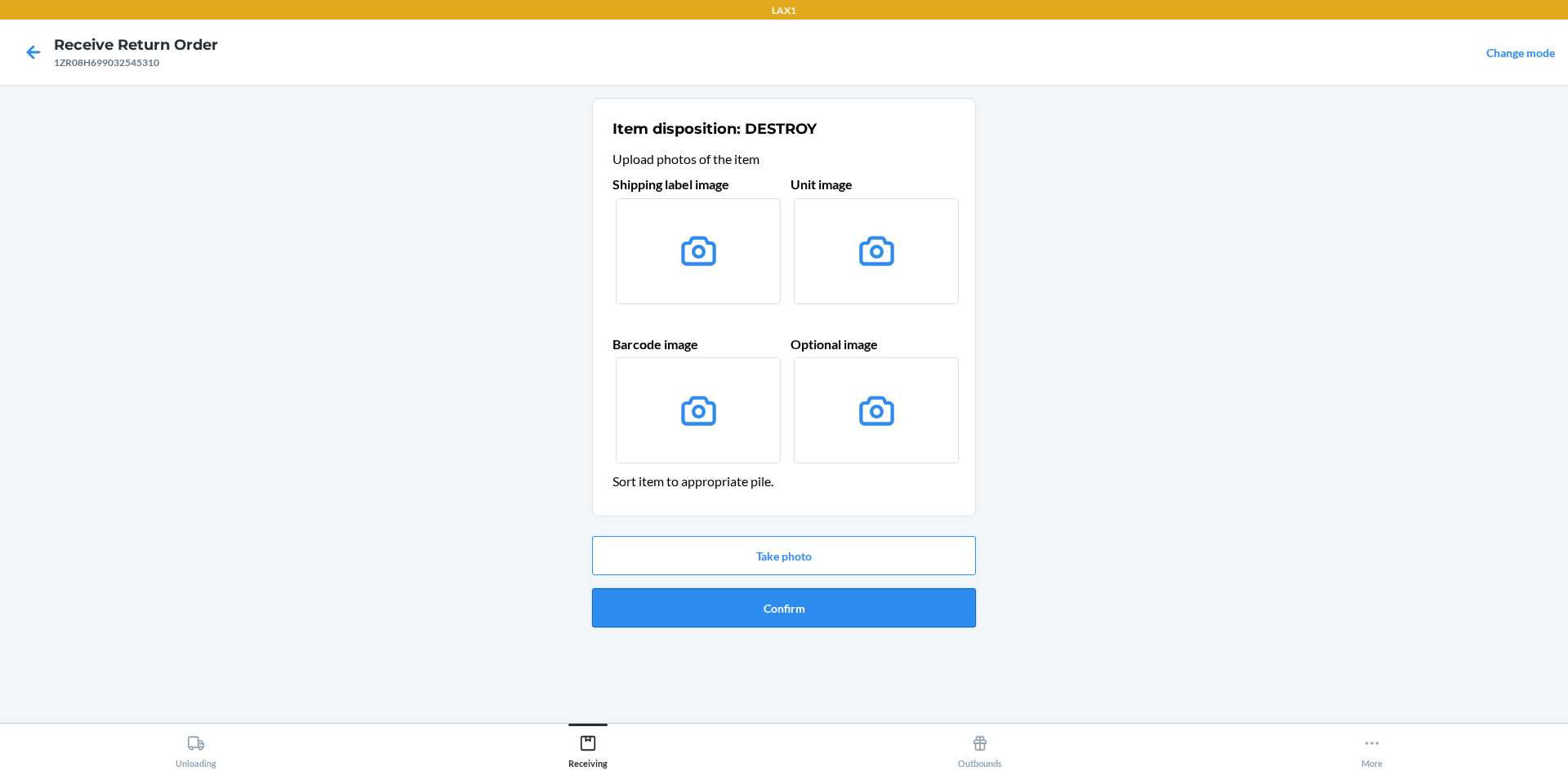
click at [748, 607] on button "Confirm" at bounding box center [784, 608] width 384 height 39
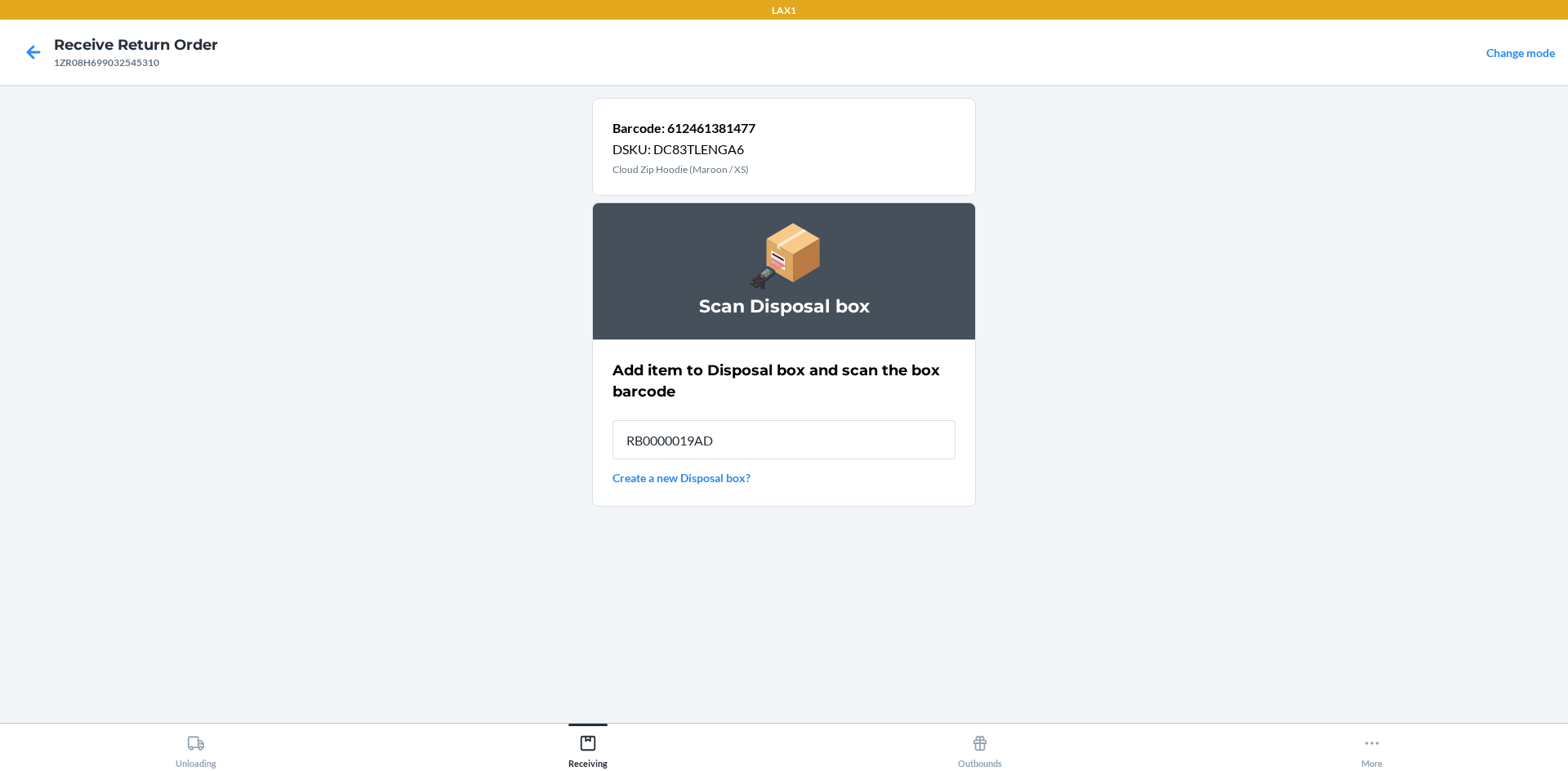
type input "RB0000019AD"
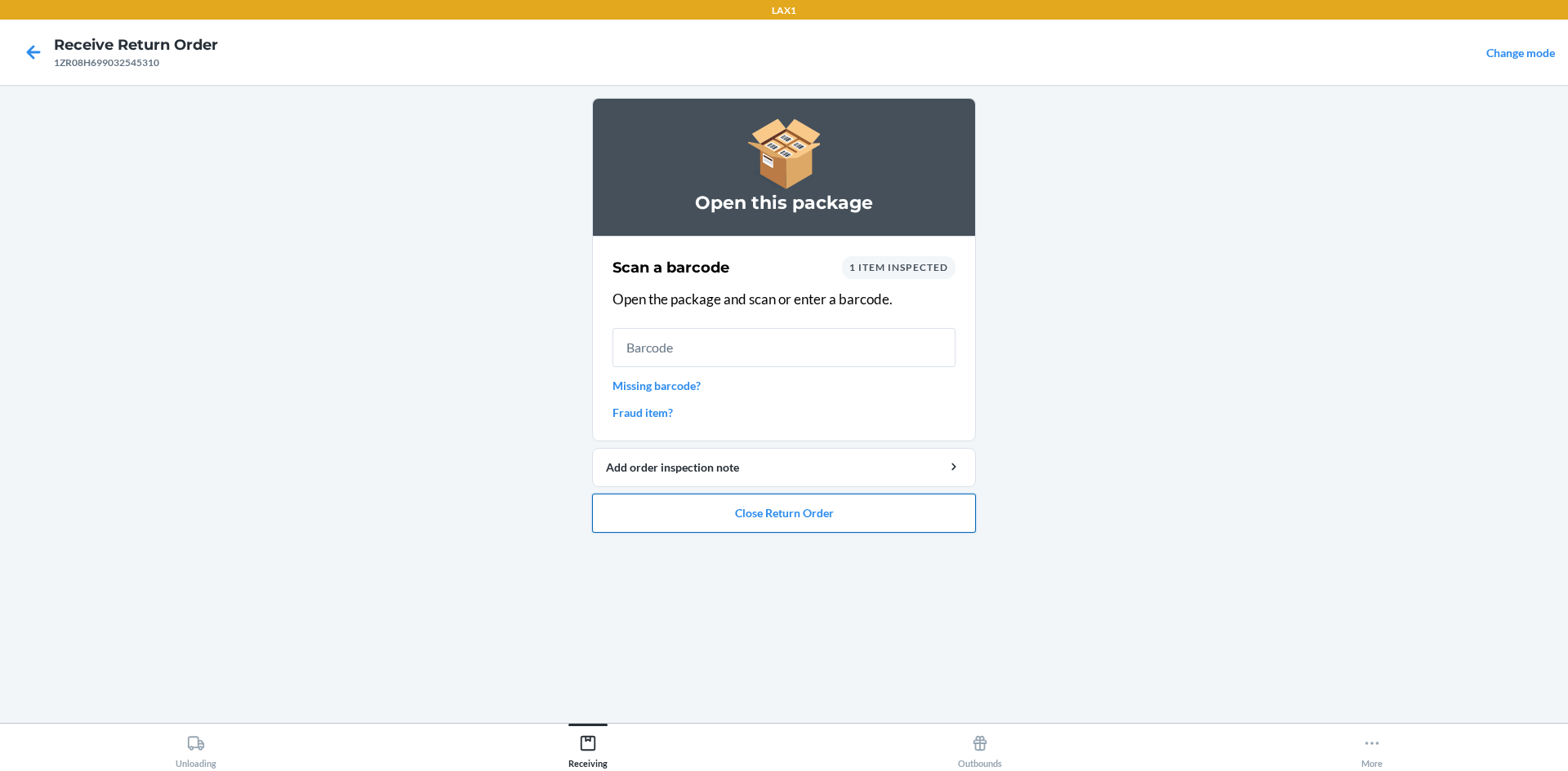
click at [891, 500] on button "Close Return Order" at bounding box center [784, 514] width 384 height 39
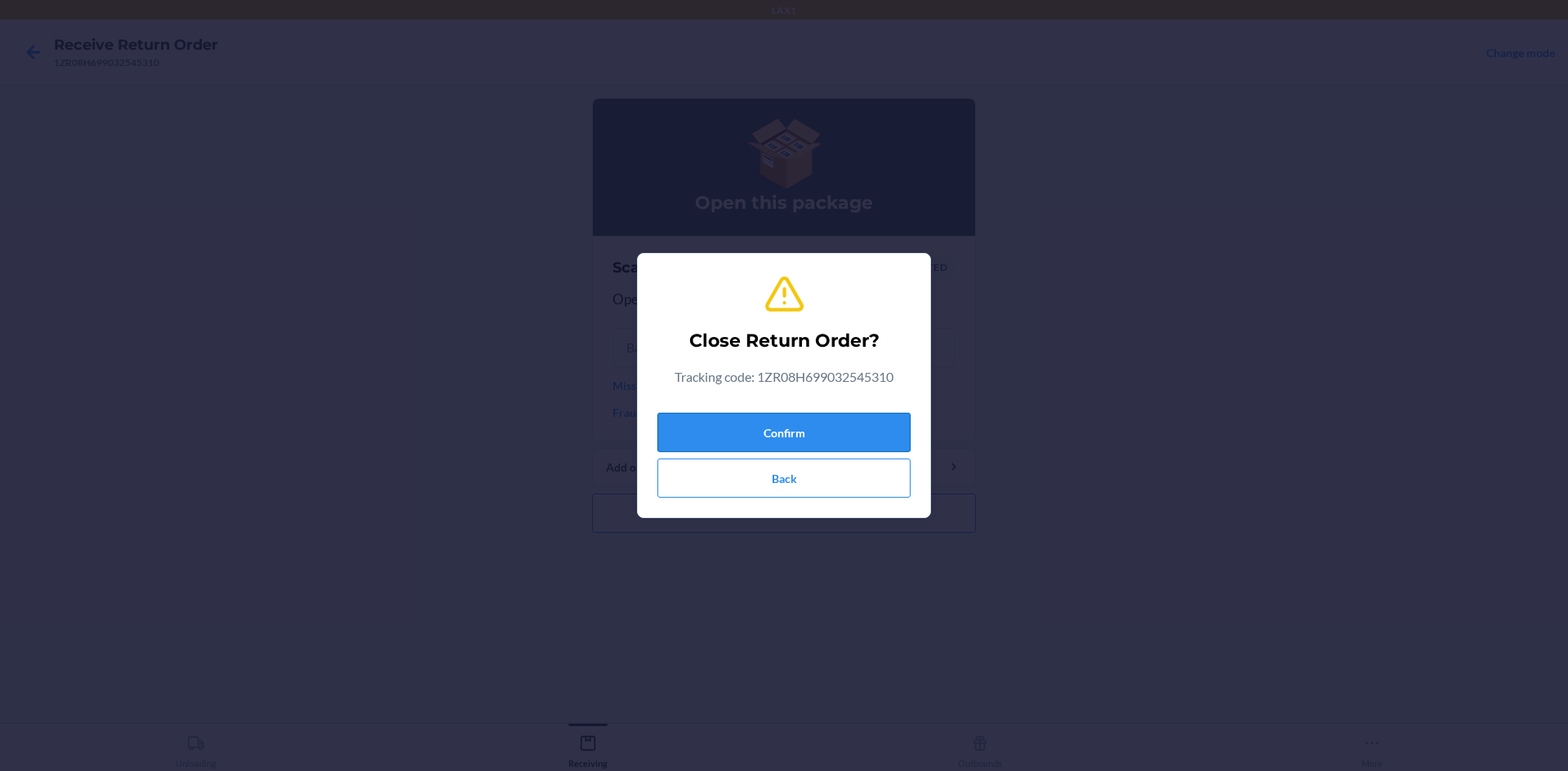
click at [808, 431] on button "Confirm" at bounding box center [784, 432] width 253 height 39
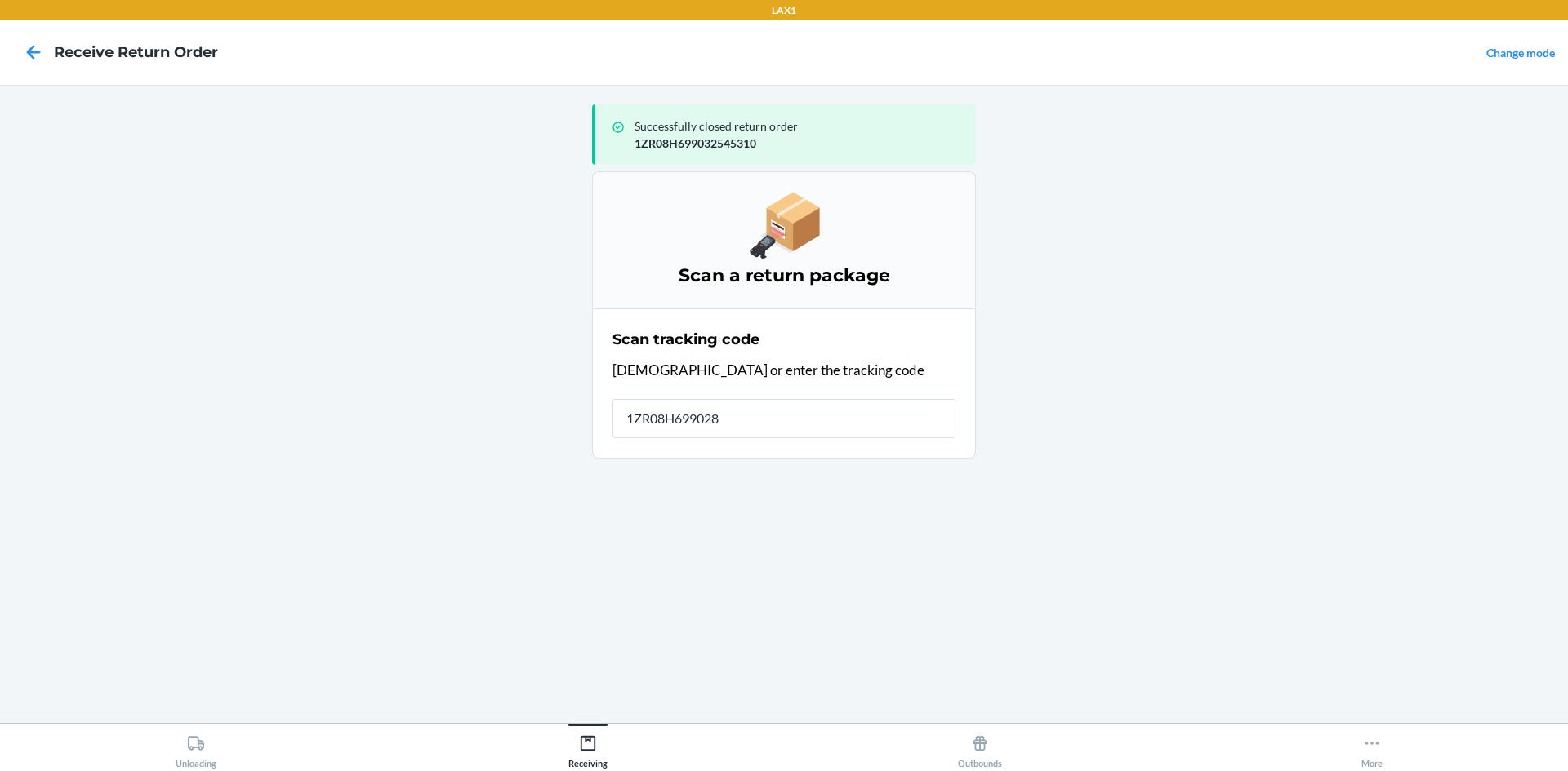
type input "1ZR08H6990289"
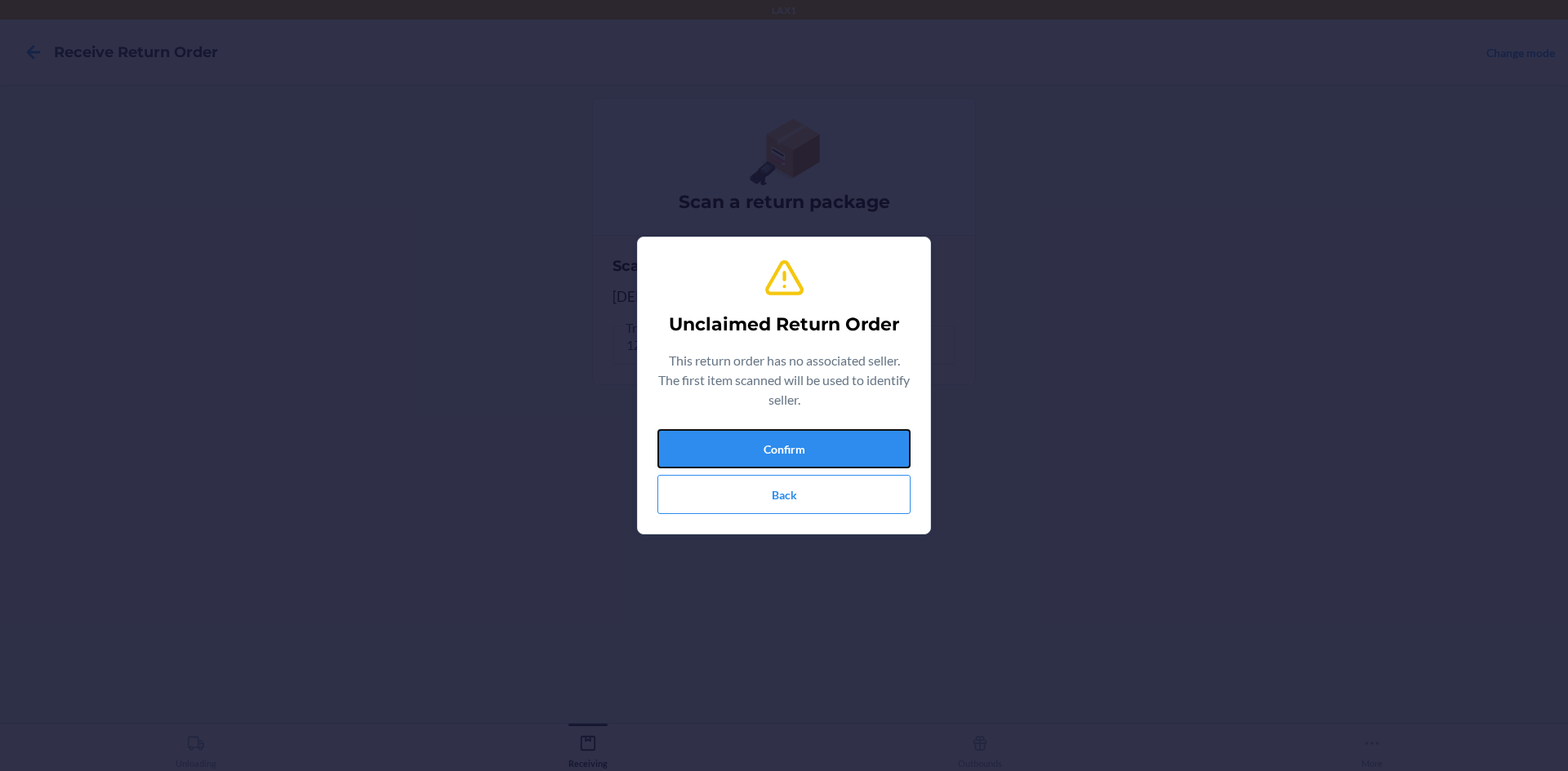
click at [808, 431] on button "Confirm" at bounding box center [784, 449] width 253 height 39
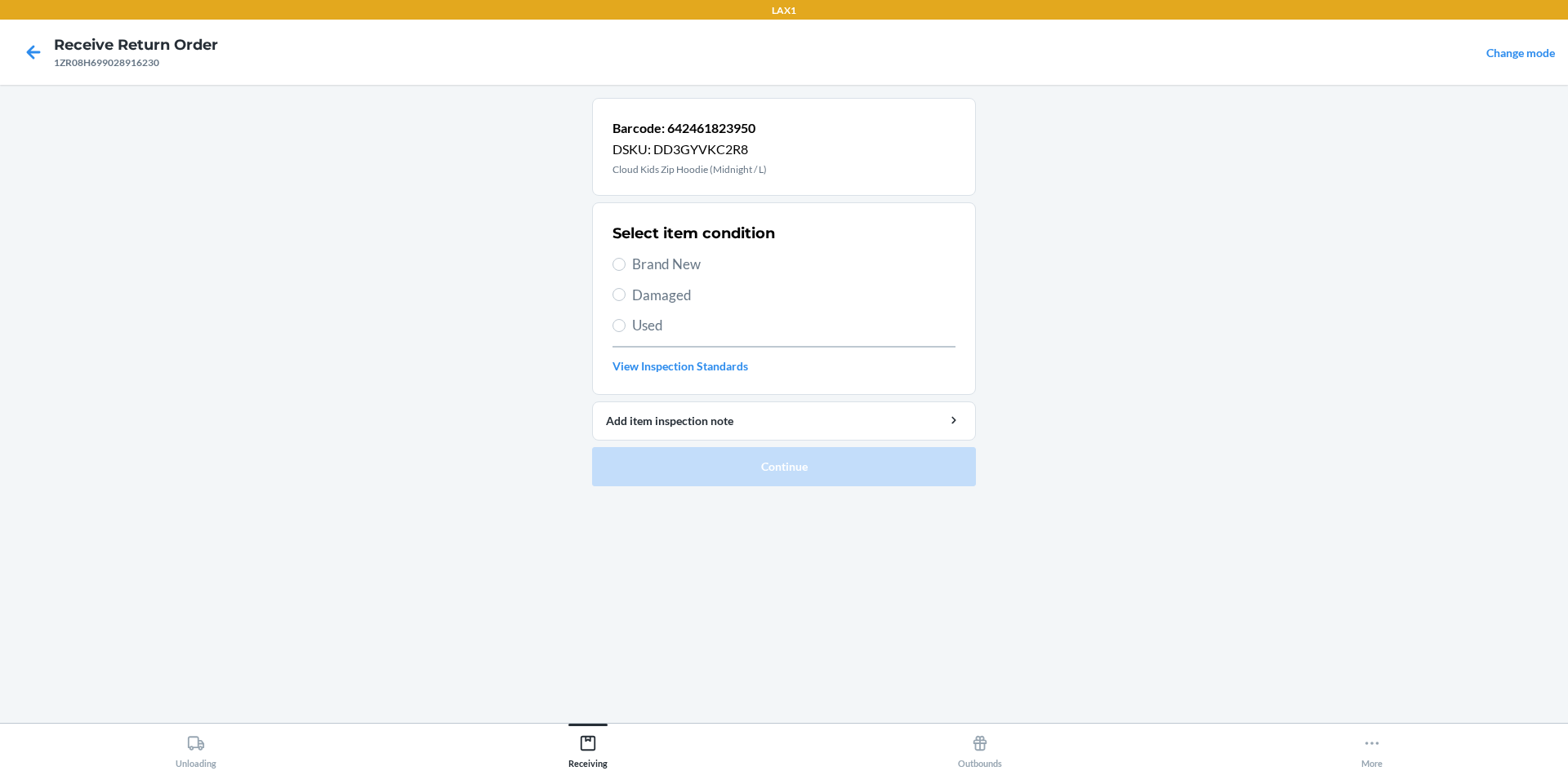
click at [709, 335] on span "Used" at bounding box center [794, 325] width 324 height 22
click at [626, 332] on input "Used" at bounding box center [619, 325] width 13 height 13
radio input "true"
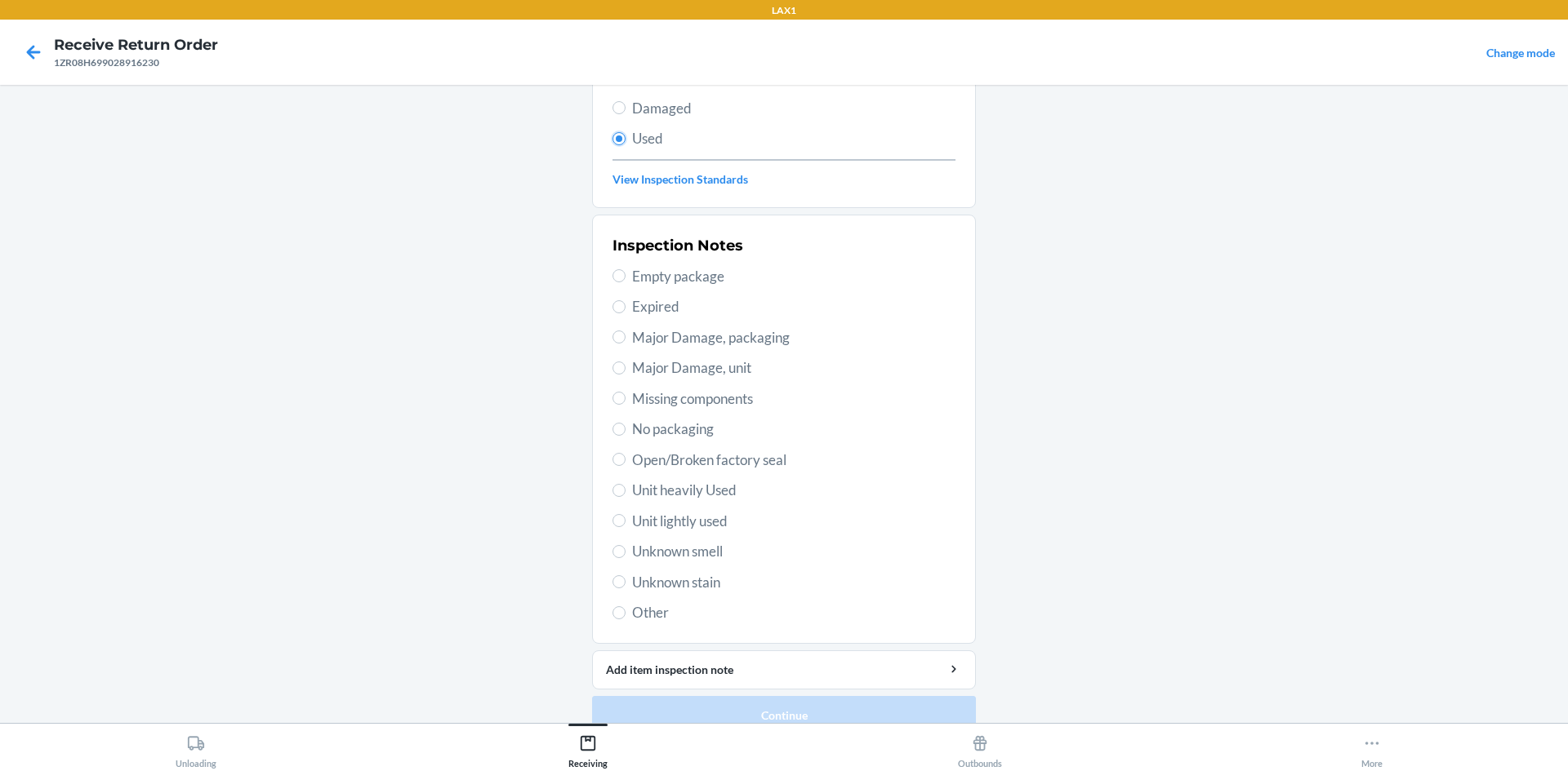
scroll to position [212, 0]
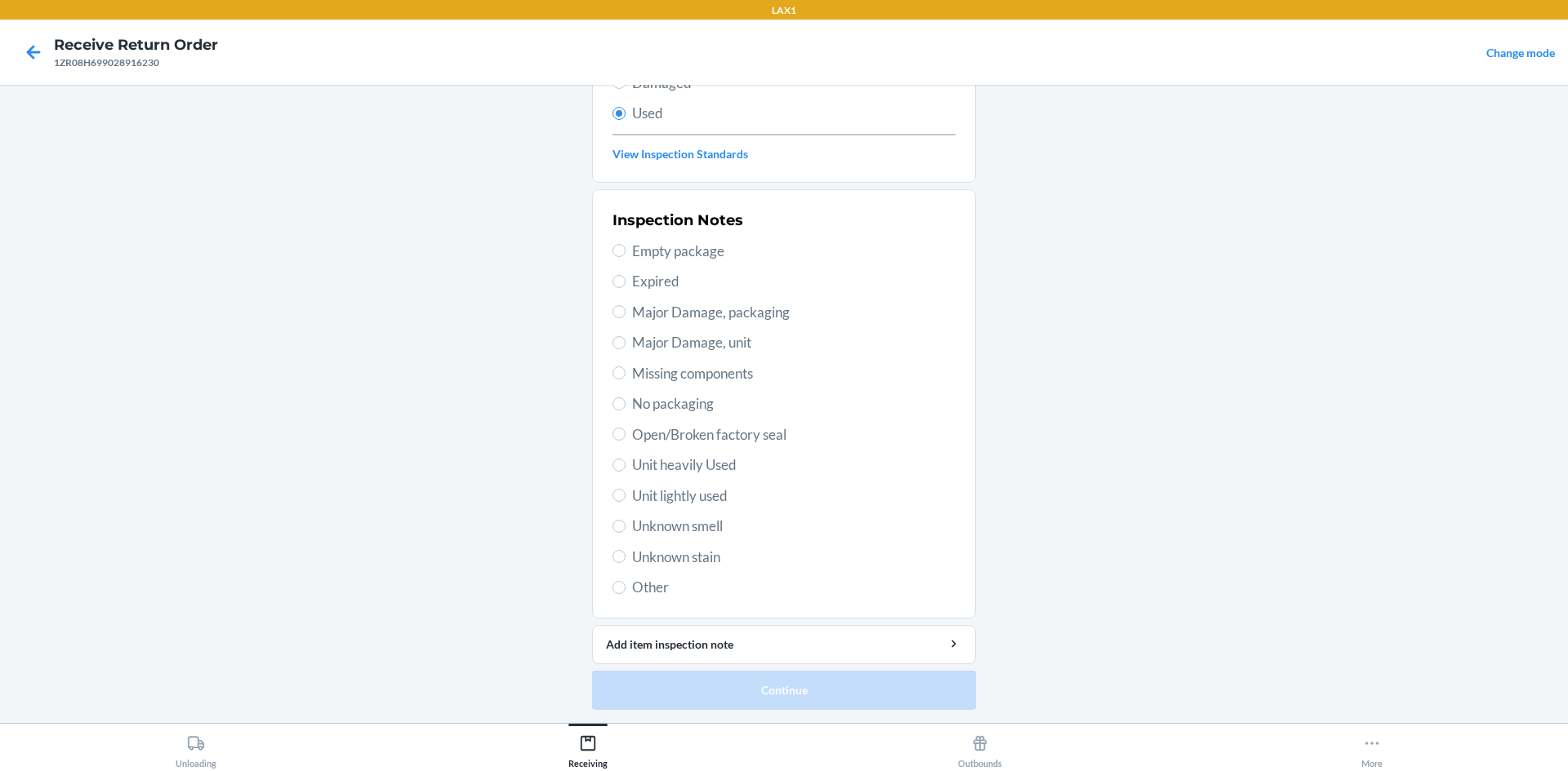
click at [704, 463] on span "Unit heavily Used" at bounding box center [794, 465] width 324 height 22
click at [626, 463] on input "Unit heavily Used" at bounding box center [619, 465] width 13 height 13
radio input "true"
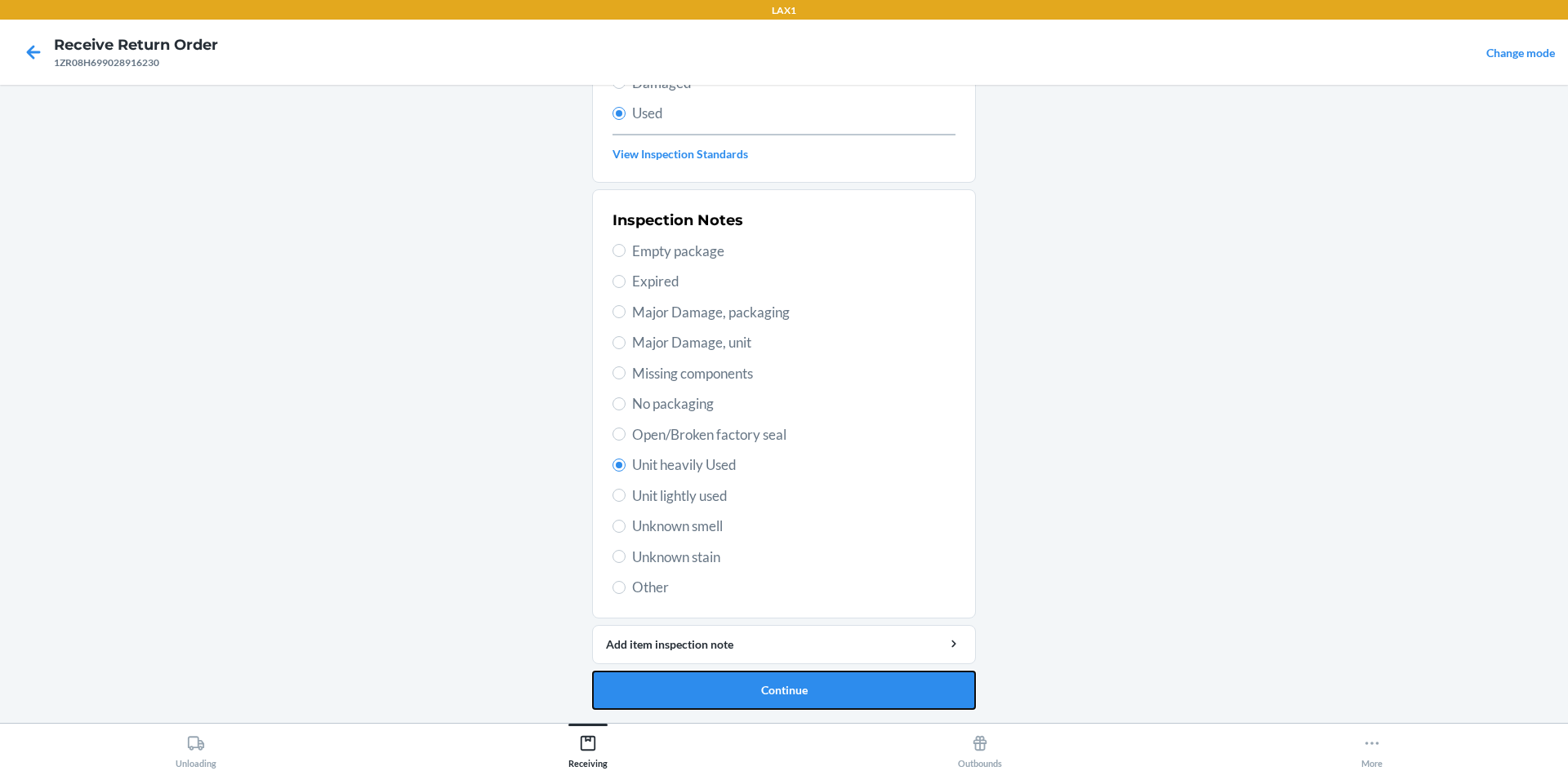
drag, startPoint x: 681, startPoint y: 688, endPoint x: 703, endPoint y: 658, distance: 37.2
click at [682, 688] on button "Continue" at bounding box center [784, 690] width 384 height 39
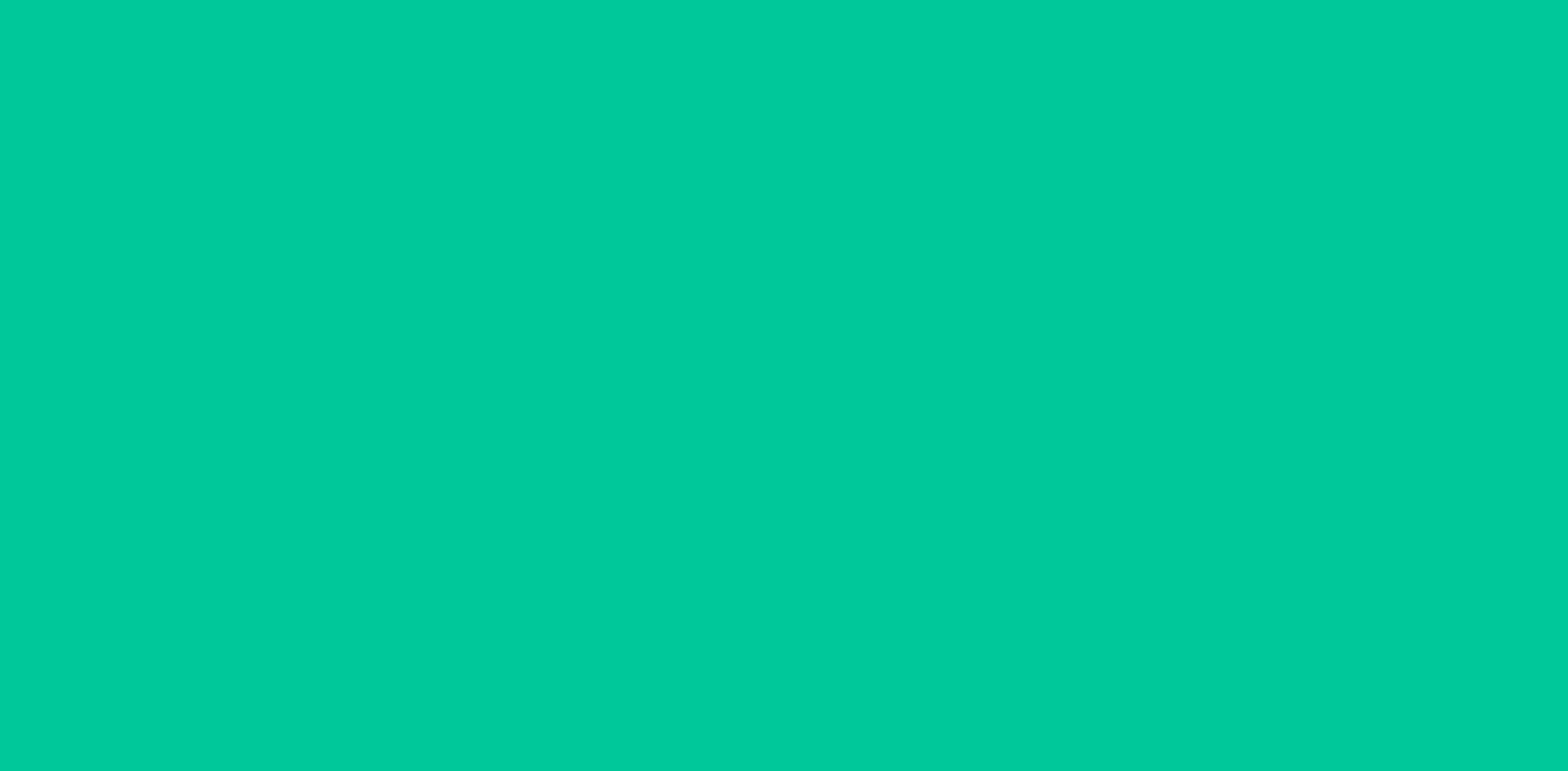
scroll to position [0, 0]
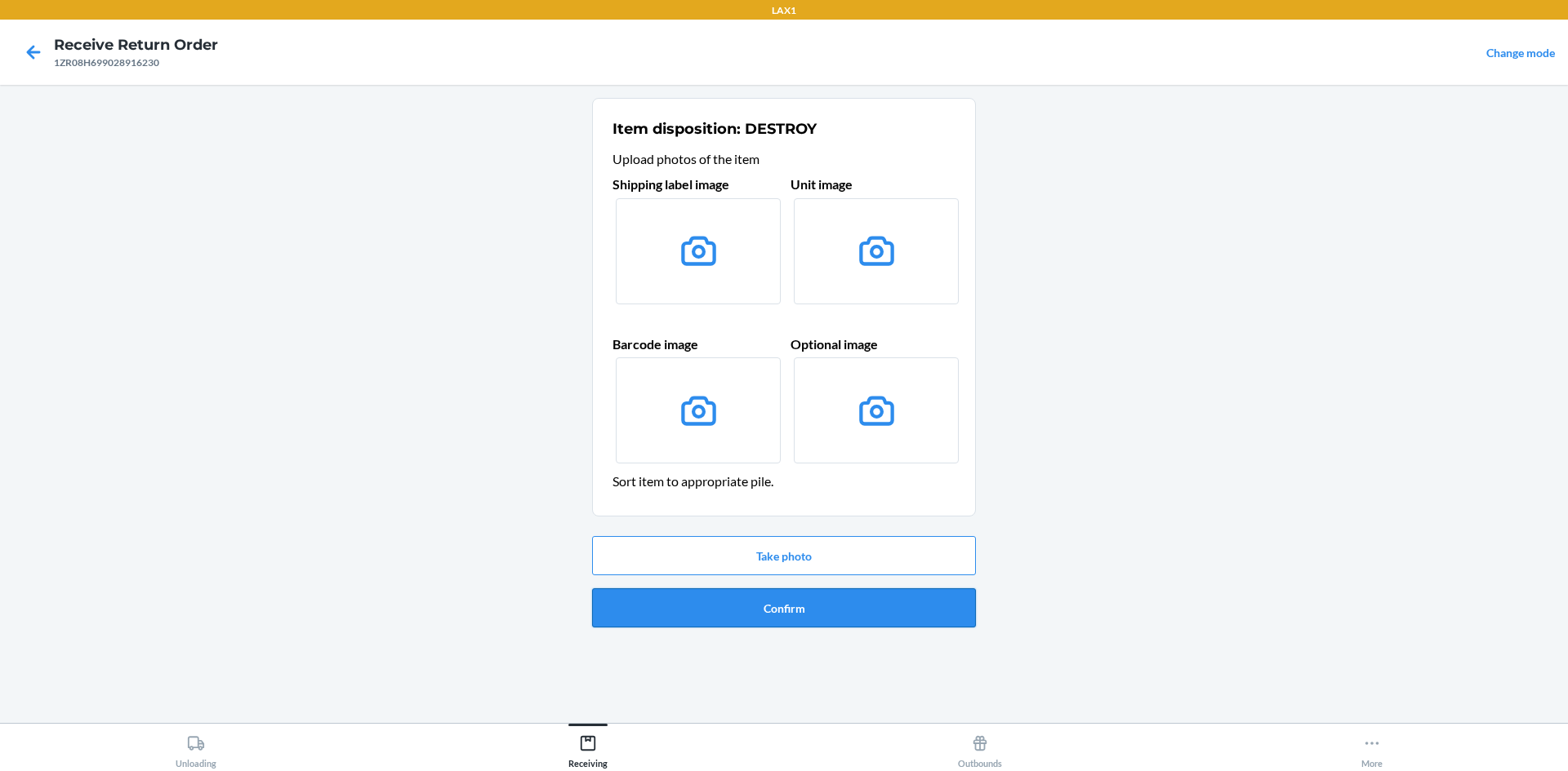
click at [814, 622] on button "Confirm" at bounding box center [784, 608] width 384 height 39
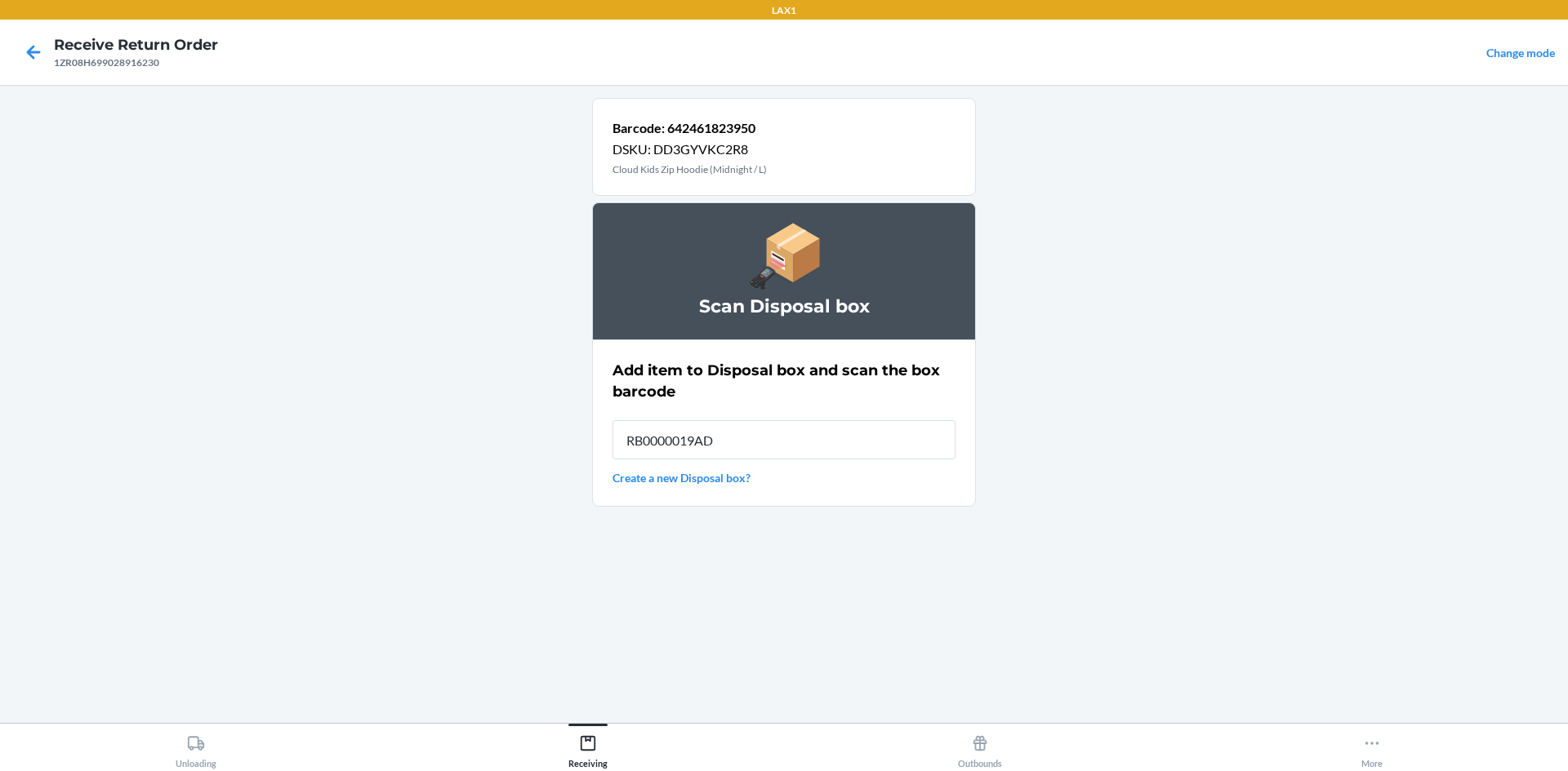
type input "RB0000019AD"
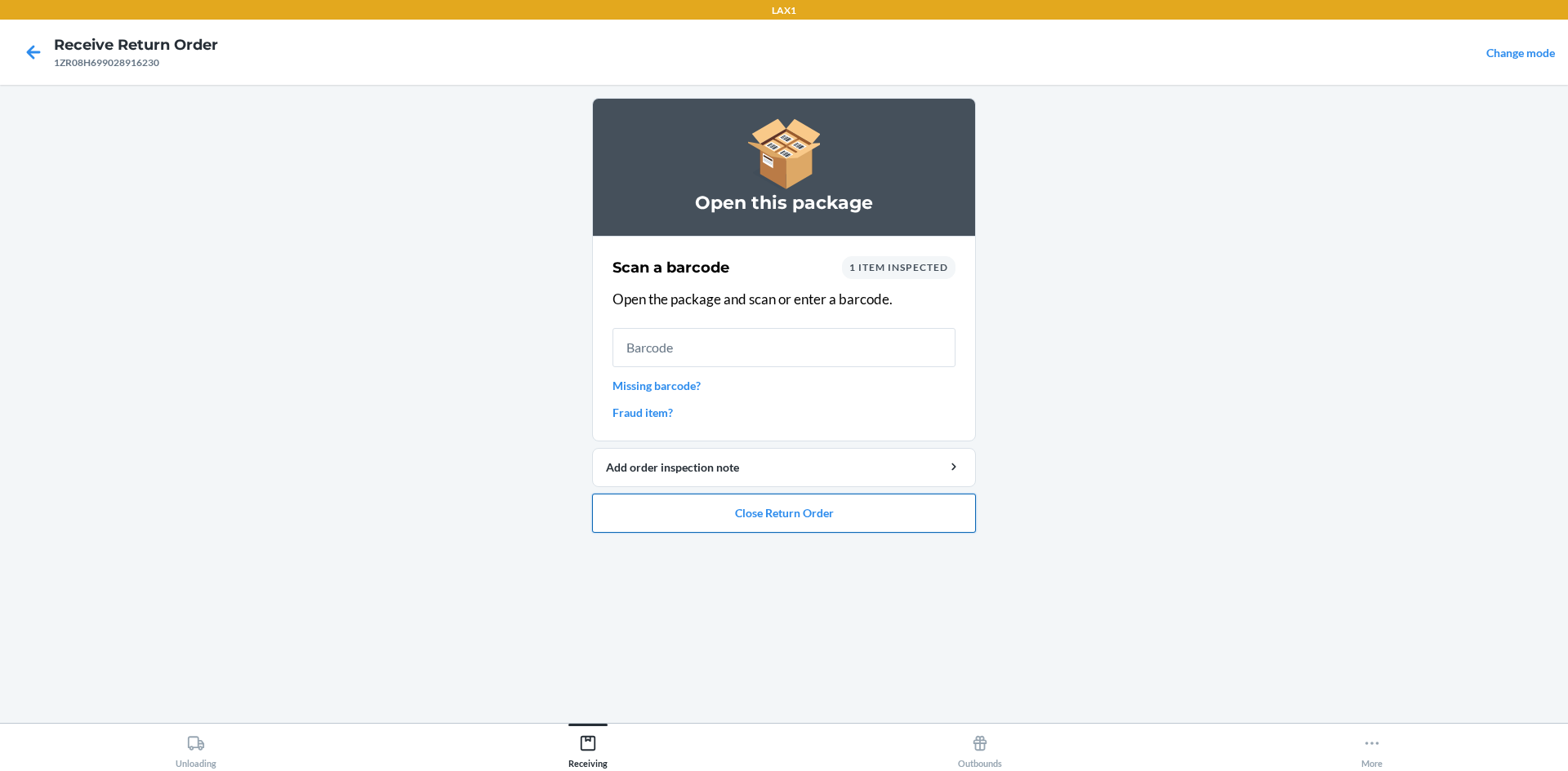
click at [681, 520] on button "Close Return Order" at bounding box center [784, 514] width 384 height 39
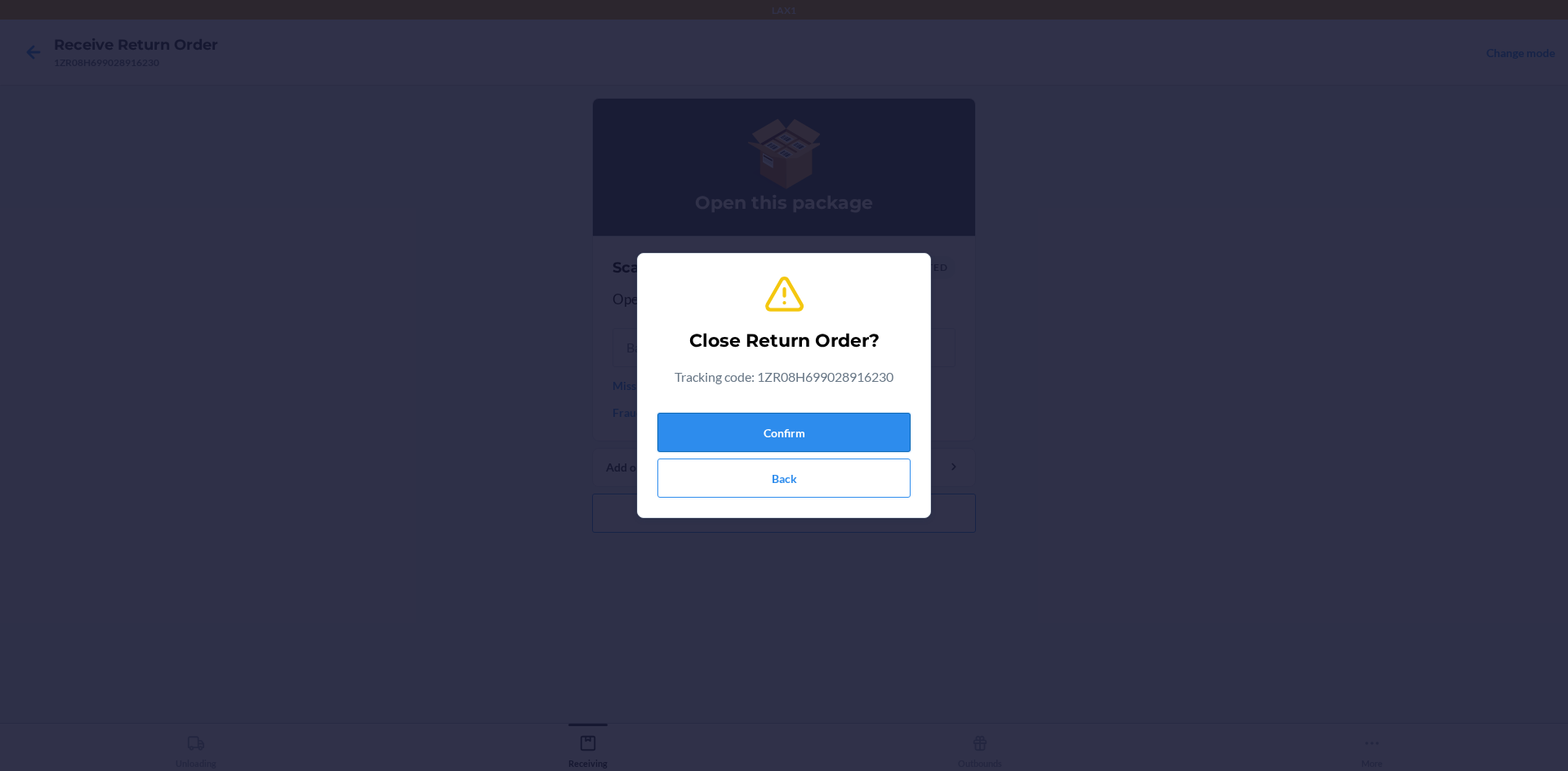
click at [760, 435] on button "Confirm" at bounding box center [784, 432] width 253 height 39
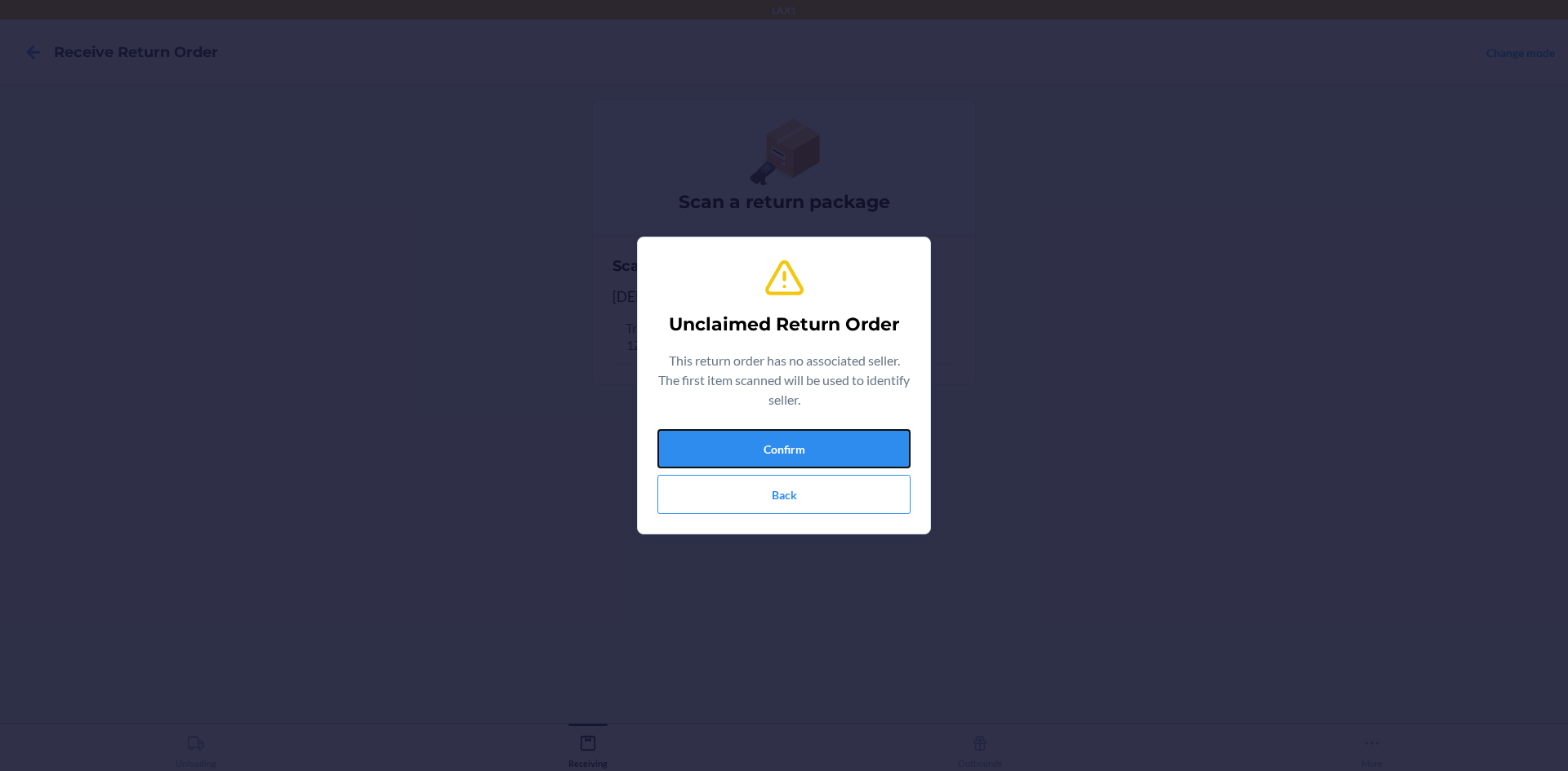
click at [757, 430] on button "Confirm" at bounding box center [784, 449] width 253 height 39
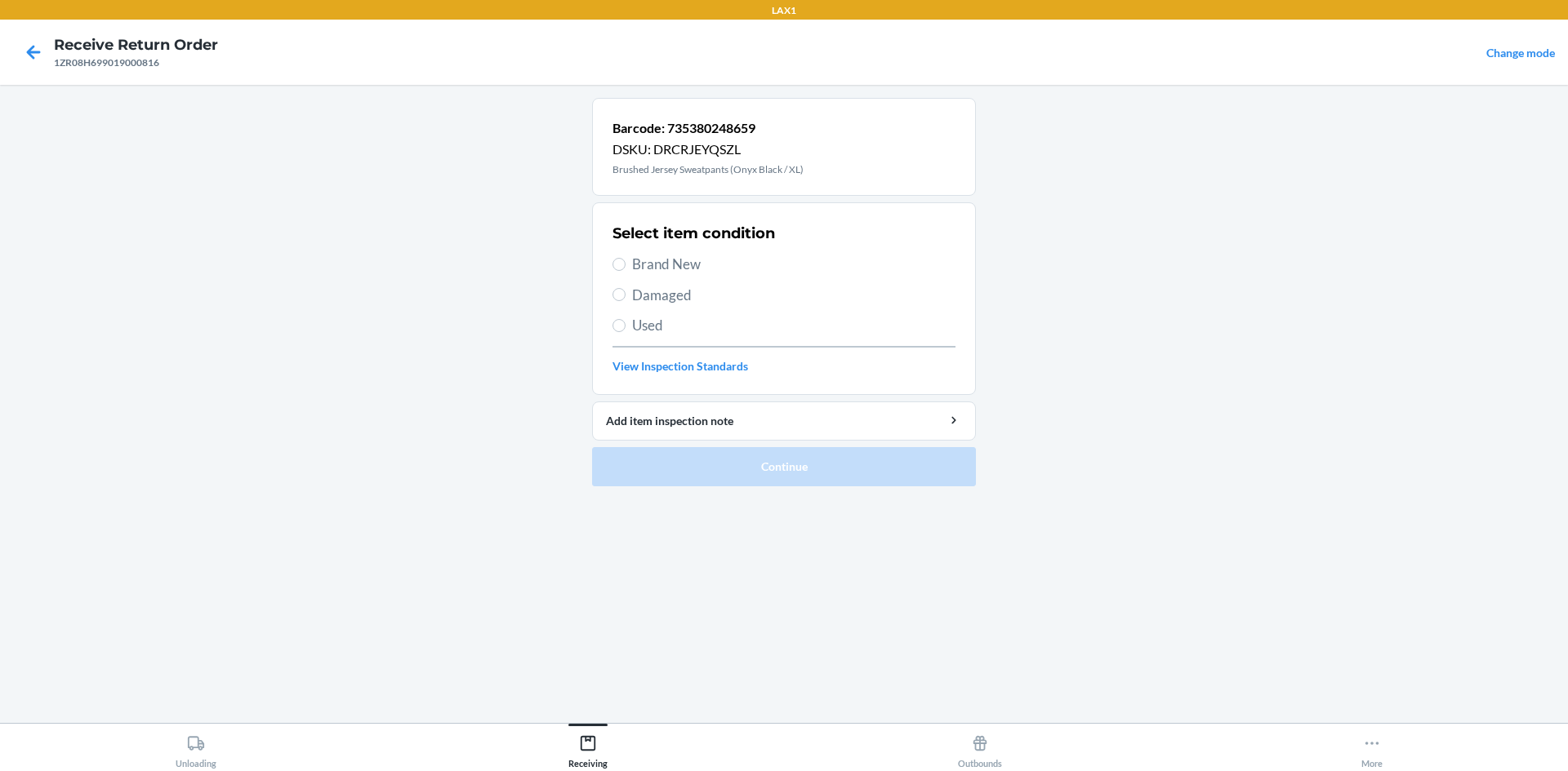
click at [708, 324] on span "Used" at bounding box center [794, 325] width 324 height 22
click at [626, 324] on input "Used" at bounding box center [619, 325] width 13 height 13
radio input "true"
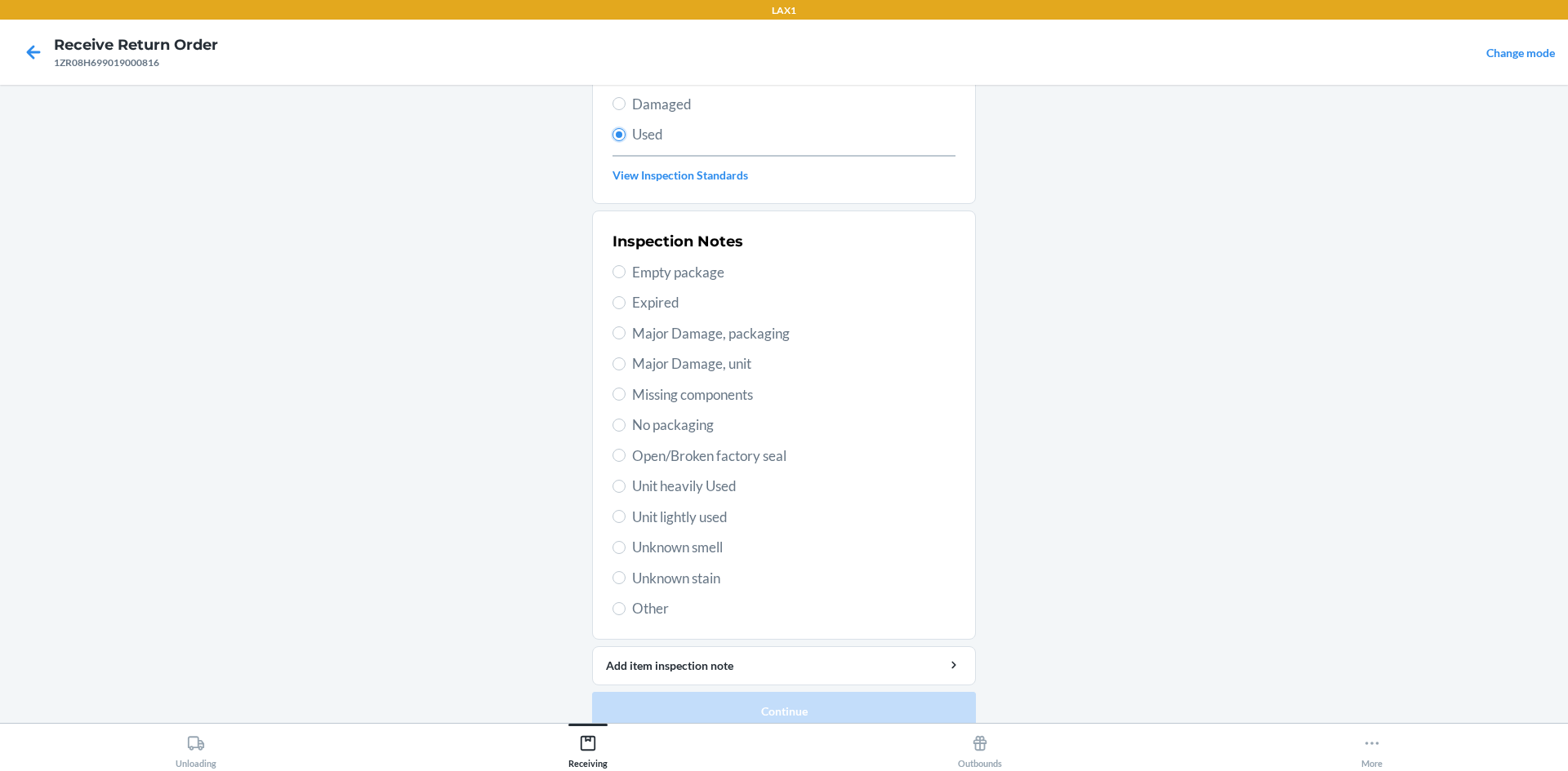
scroll to position [212, 0]
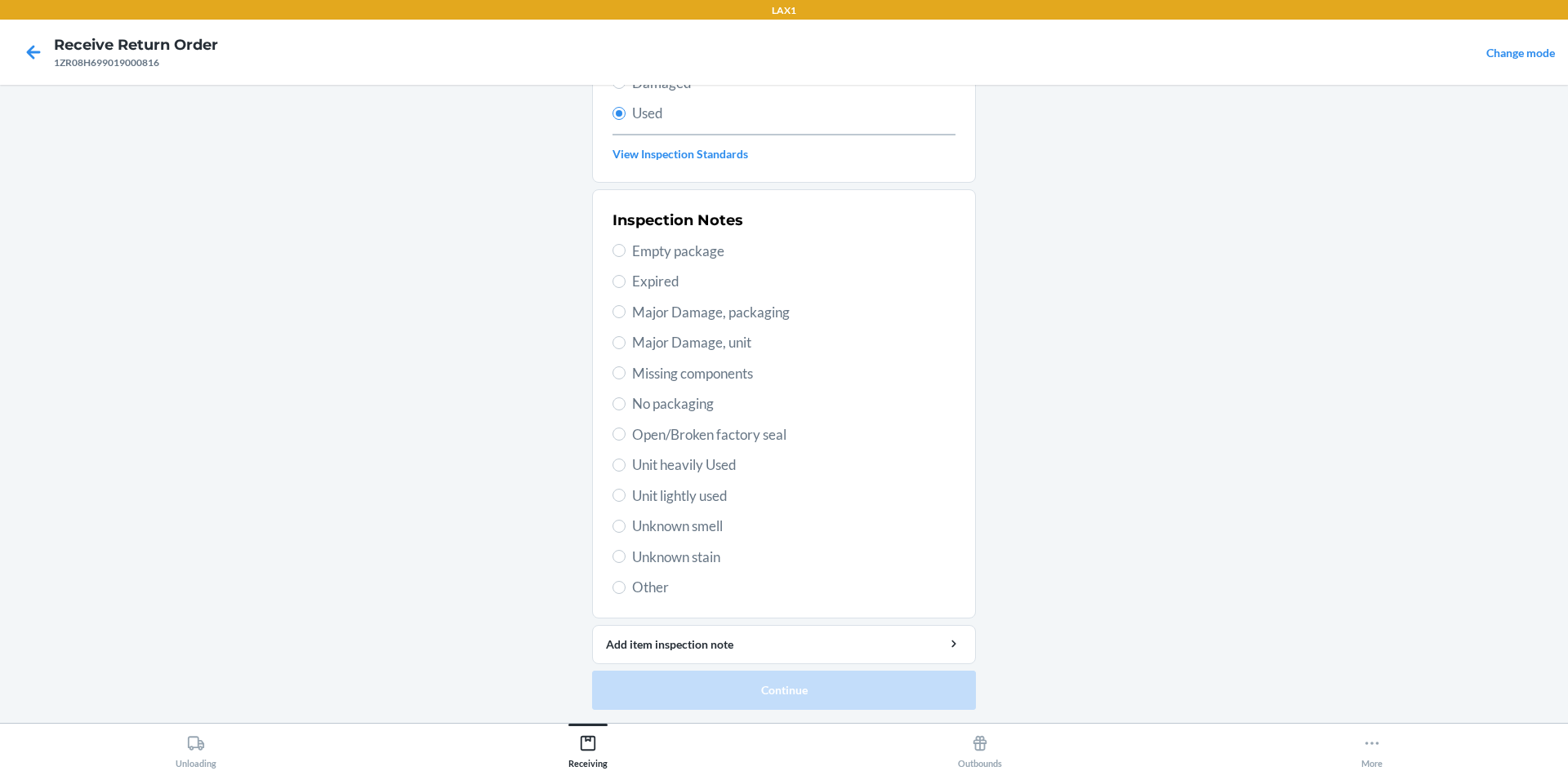
click at [679, 458] on span "Unit heavily Used" at bounding box center [794, 465] width 324 height 22
click at [626, 459] on input "Unit heavily Used" at bounding box center [619, 465] width 13 height 13
radio input "true"
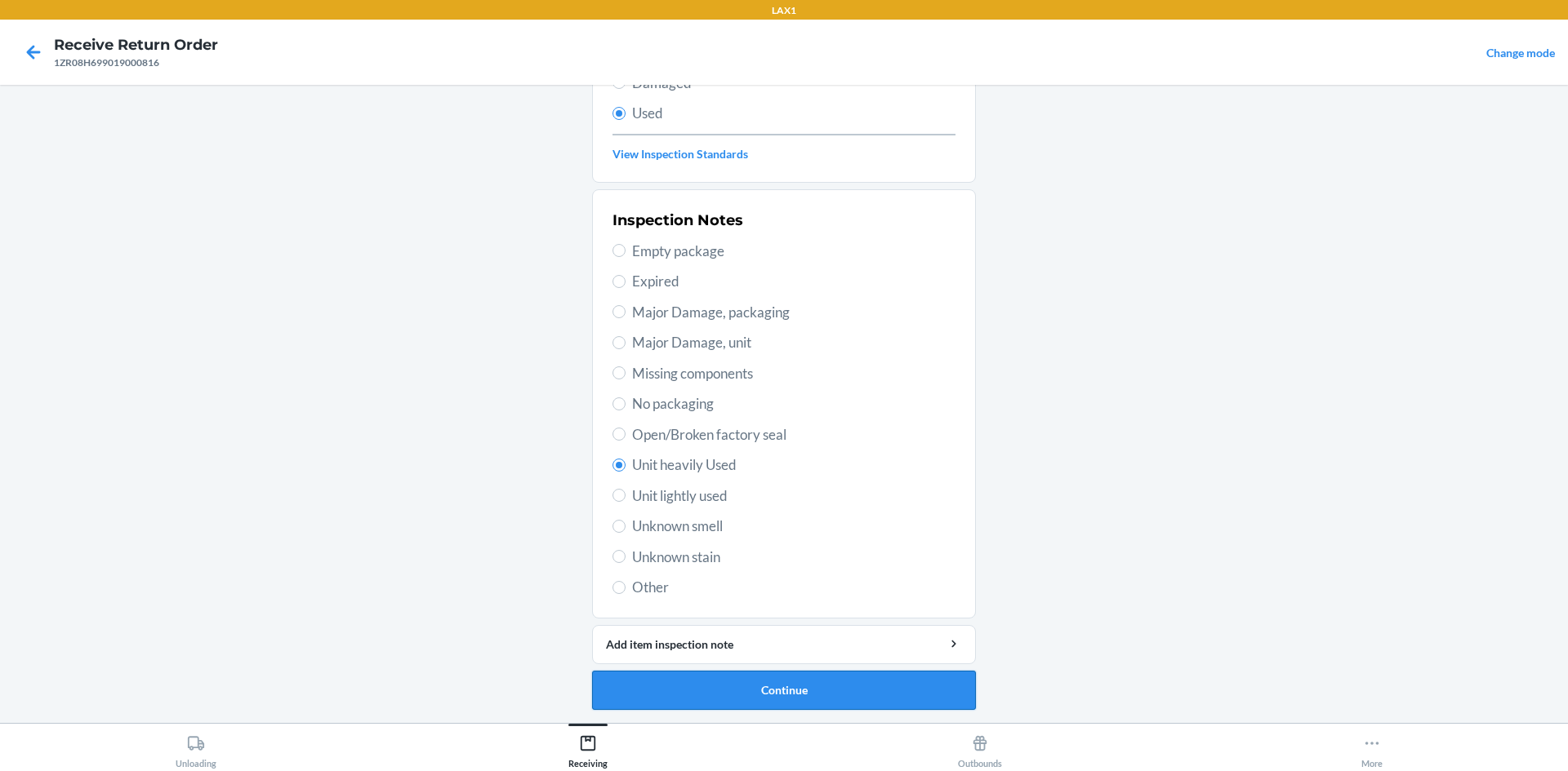
click at [725, 703] on button "Continue" at bounding box center [784, 690] width 384 height 39
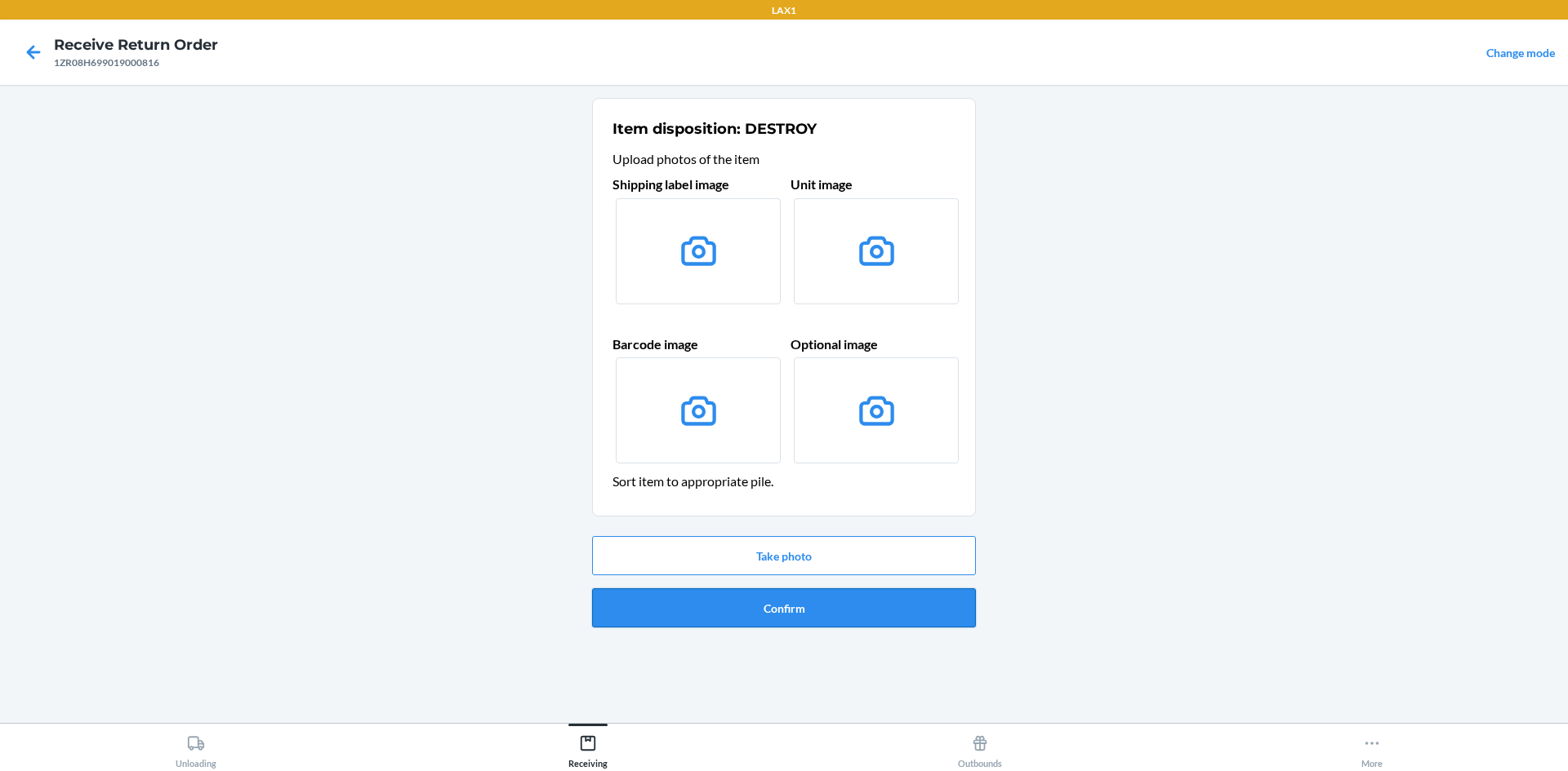
click at [669, 617] on button "Confirm" at bounding box center [784, 608] width 384 height 39
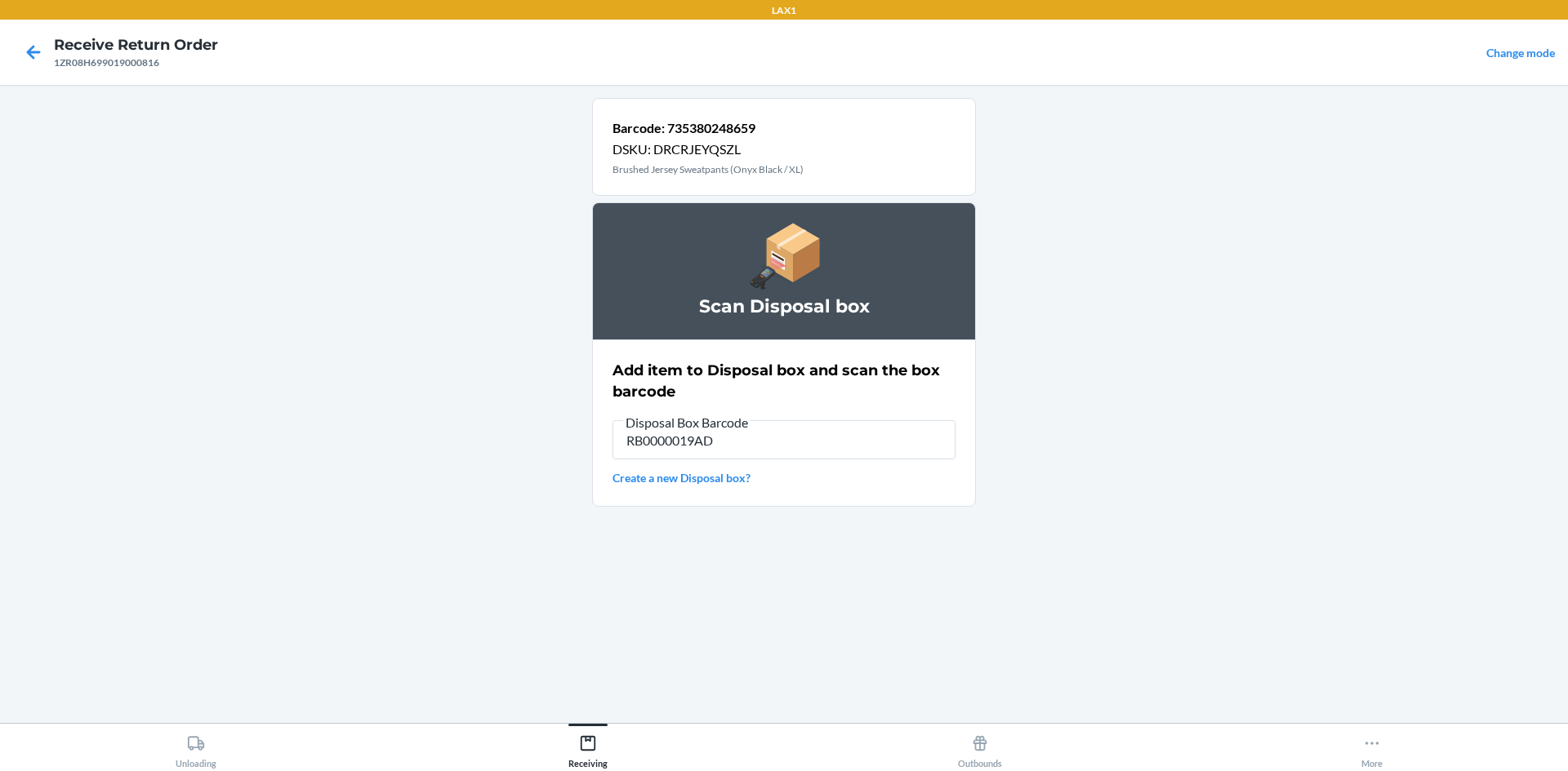
type input "RB0000019AD"
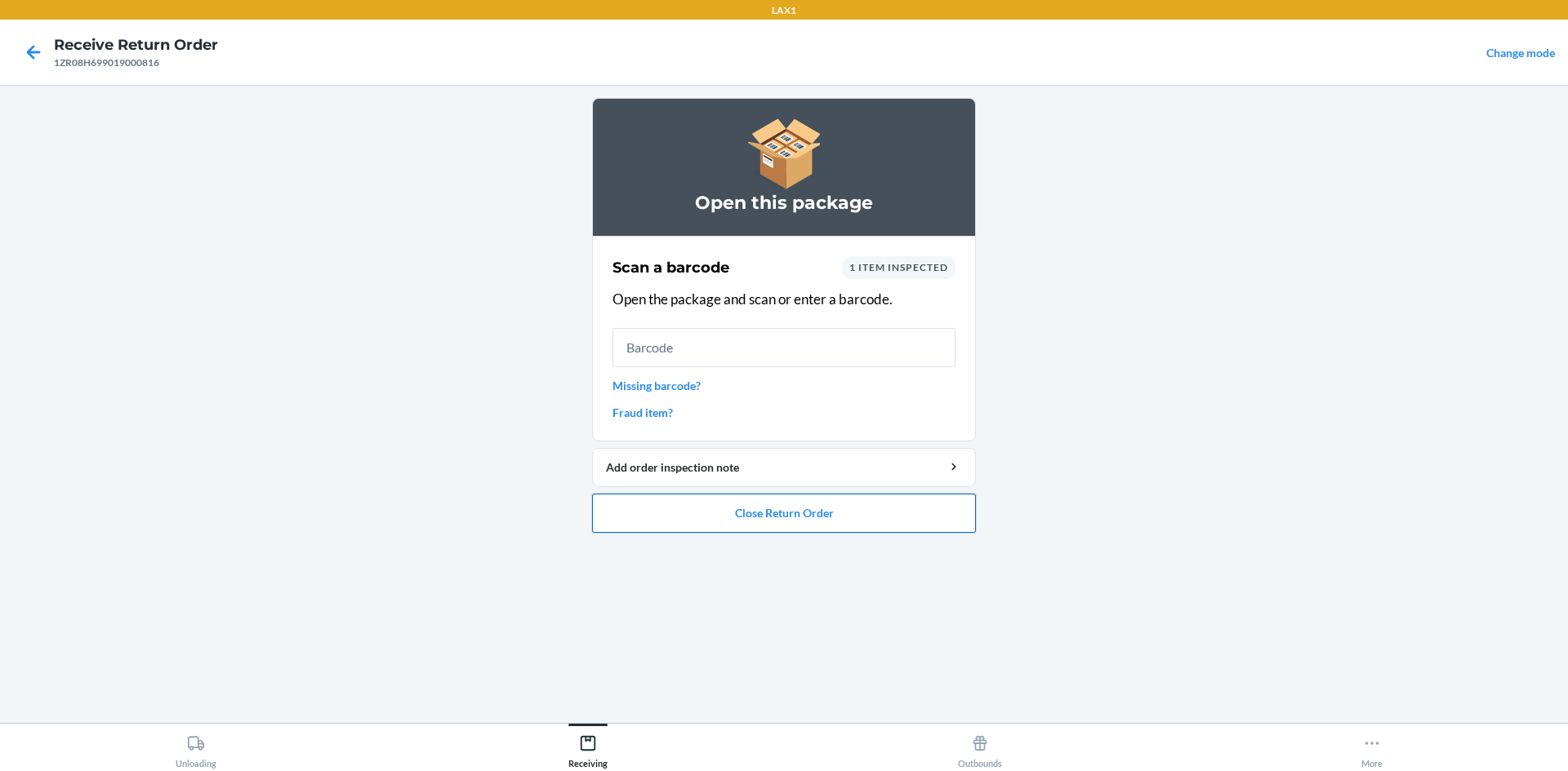
click at [862, 518] on button "Close Return Order" at bounding box center [784, 514] width 384 height 39
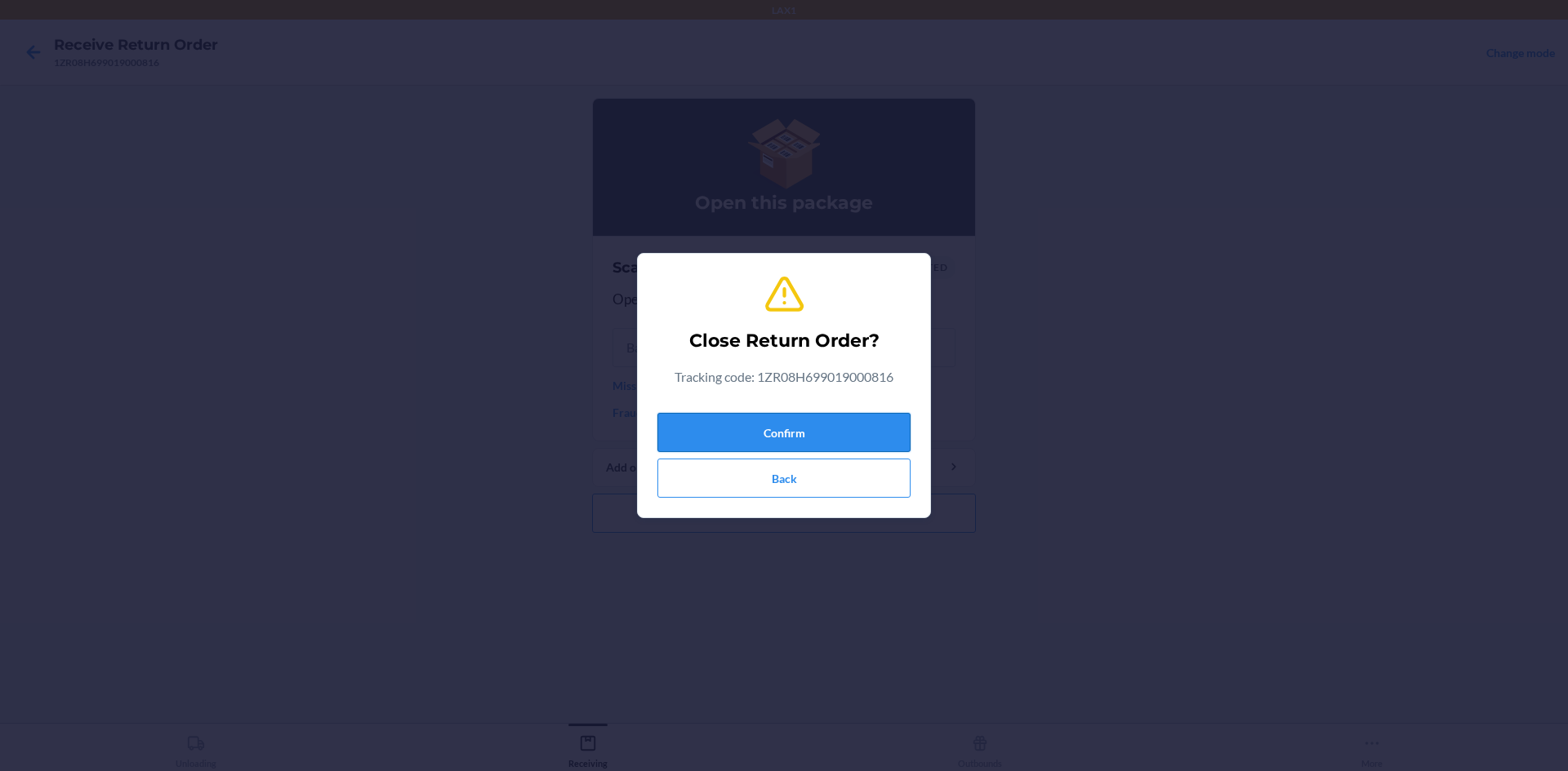
click at [743, 427] on button "Confirm" at bounding box center [784, 432] width 253 height 39
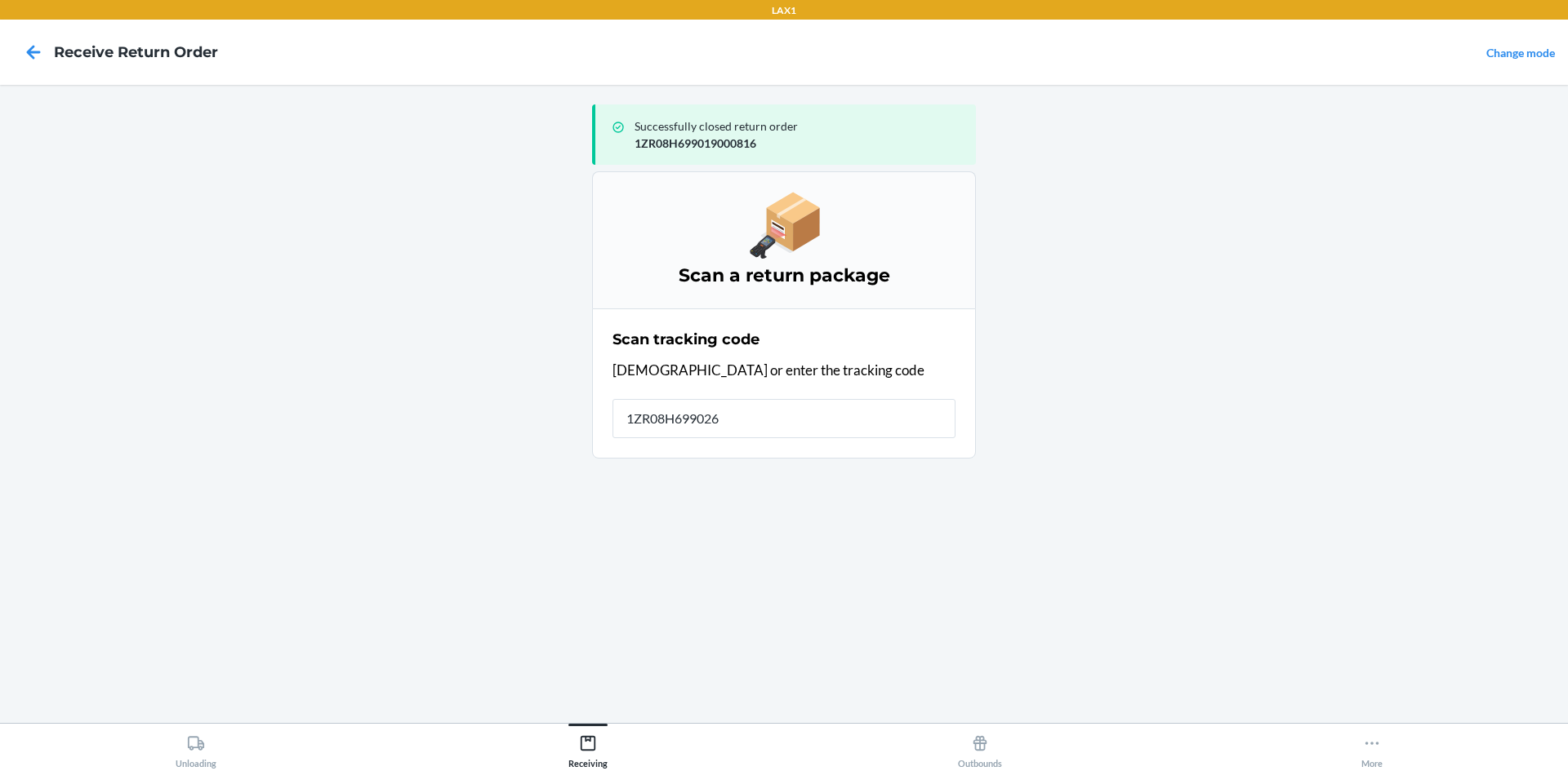
type input "1ZR08H6990262"
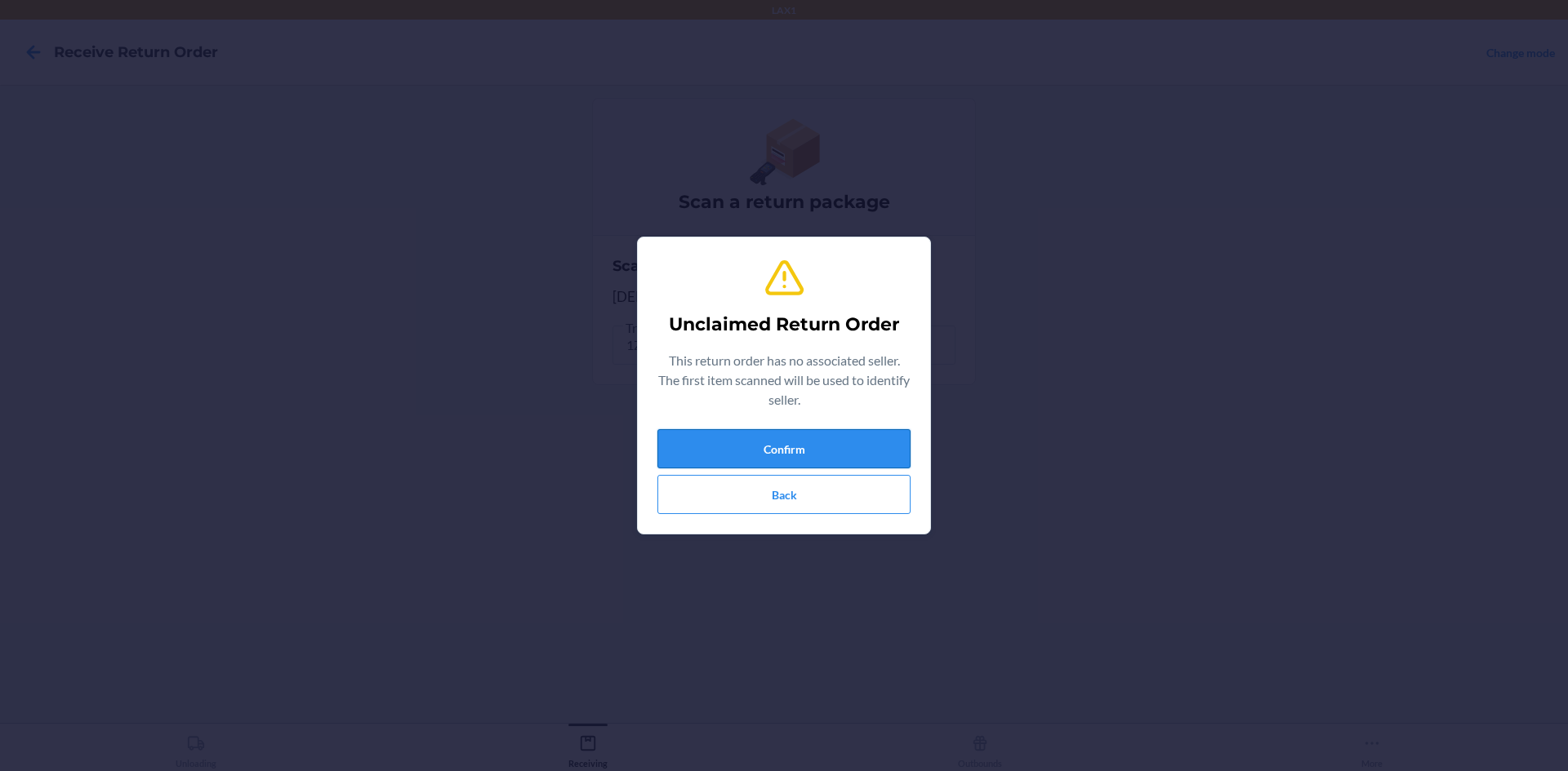
drag, startPoint x: 867, startPoint y: 454, endPoint x: 853, endPoint y: 456, distance: 14.1
click at [853, 456] on button "Confirm" at bounding box center [784, 449] width 253 height 39
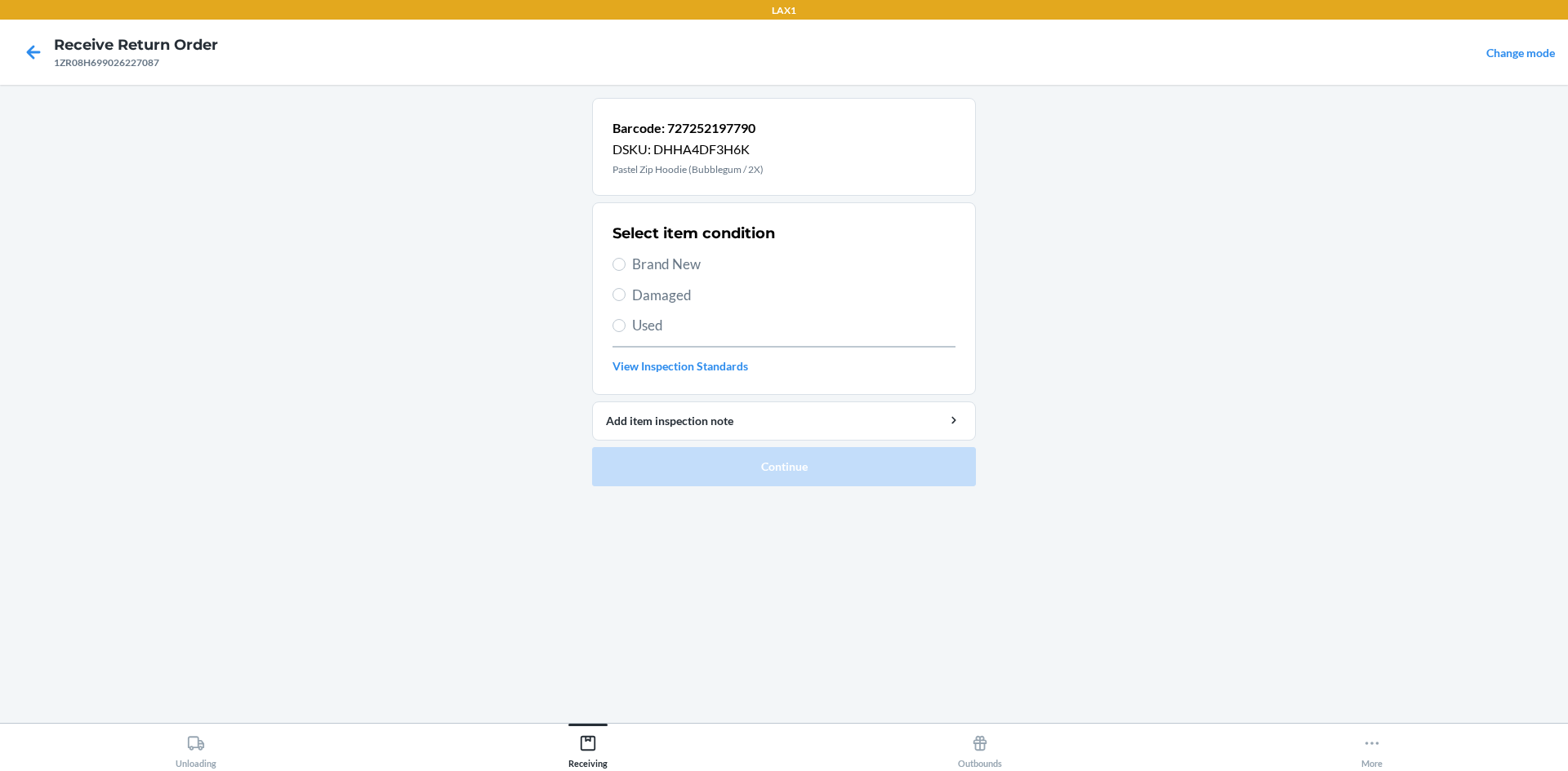
click at [678, 254] on span "Brand New" at bounding box center [794, 265] width 324 height 22
click at [626, 258] on input "Brand New" at bounding box center [619, 265] width 13 height 13
radio input "true"
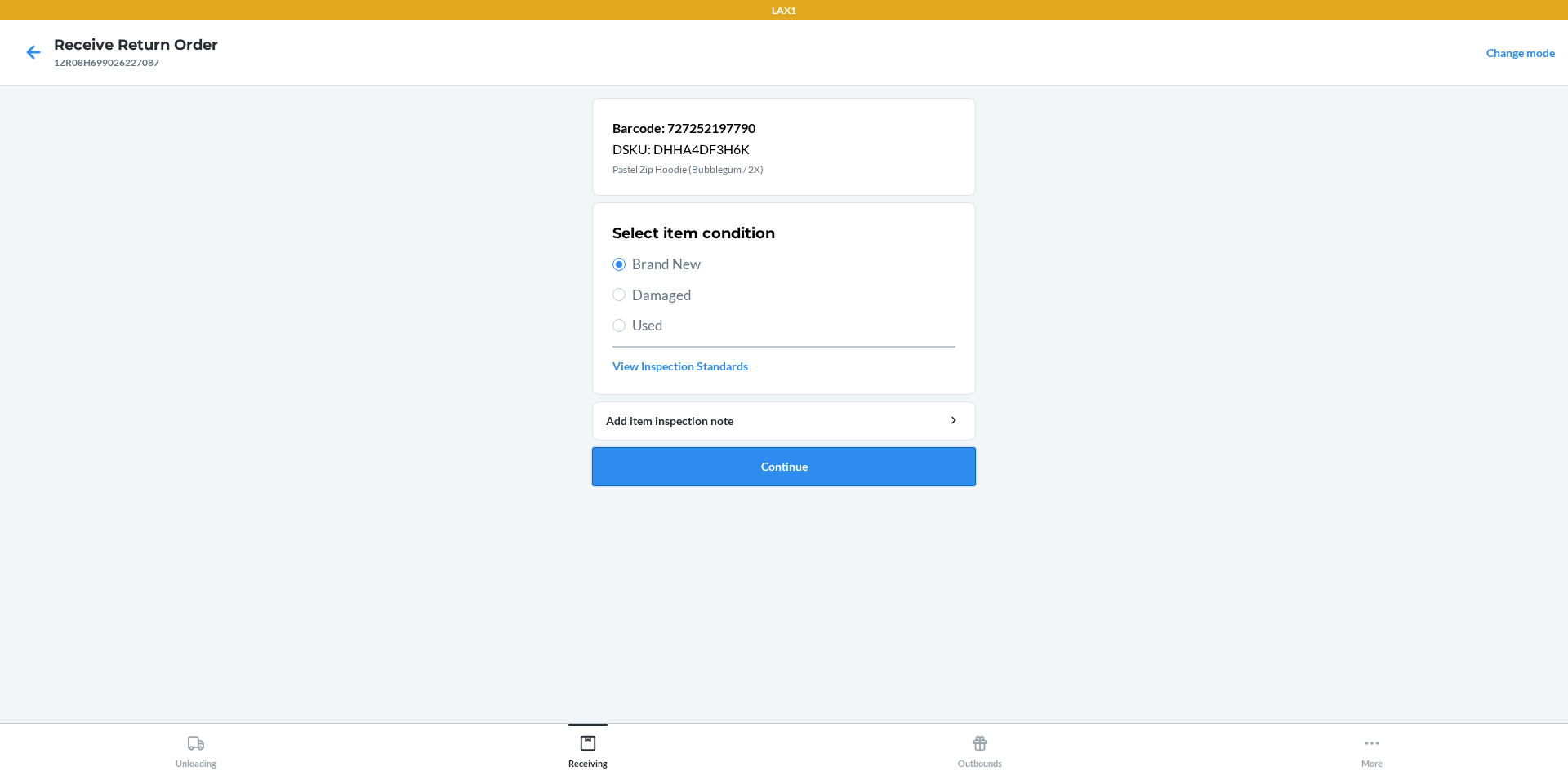
click at [729, 467] on button "Continue" at bounding box center [784, 467] width 384 height 39
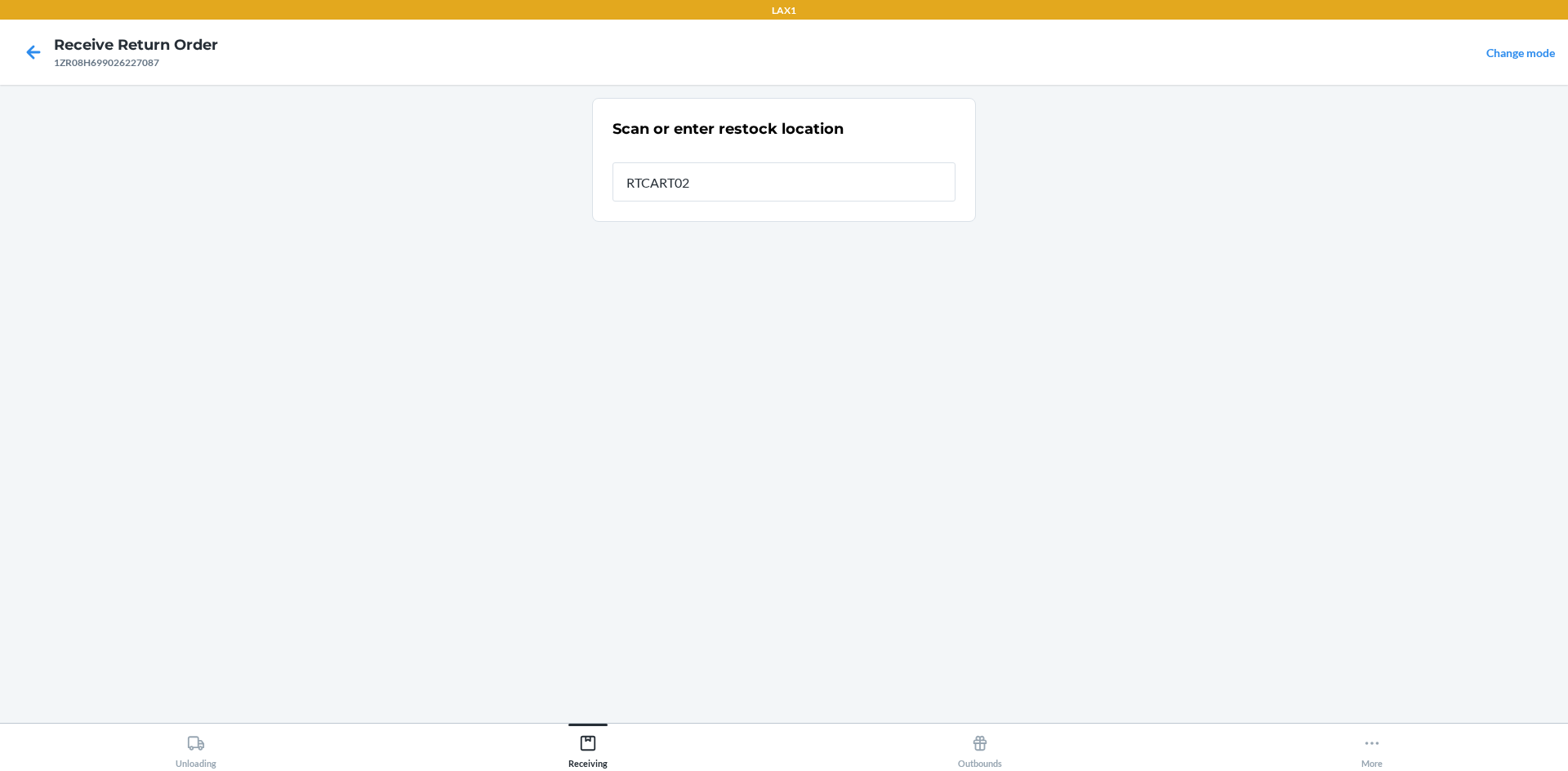
type input "RTCART023"
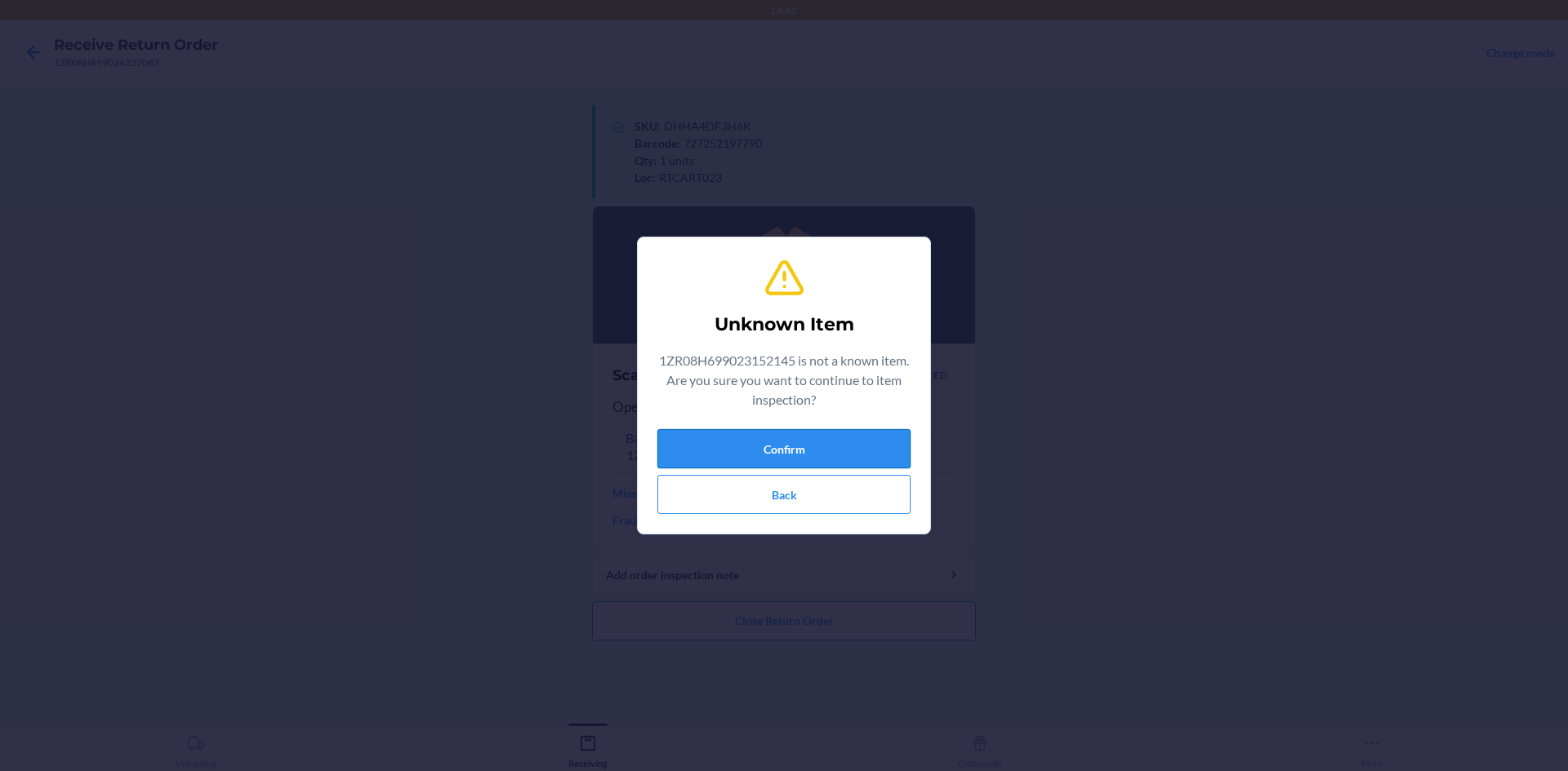
click at [708, 454] on button "Confirm" at bounding box center [784, 449] width 253 height 39
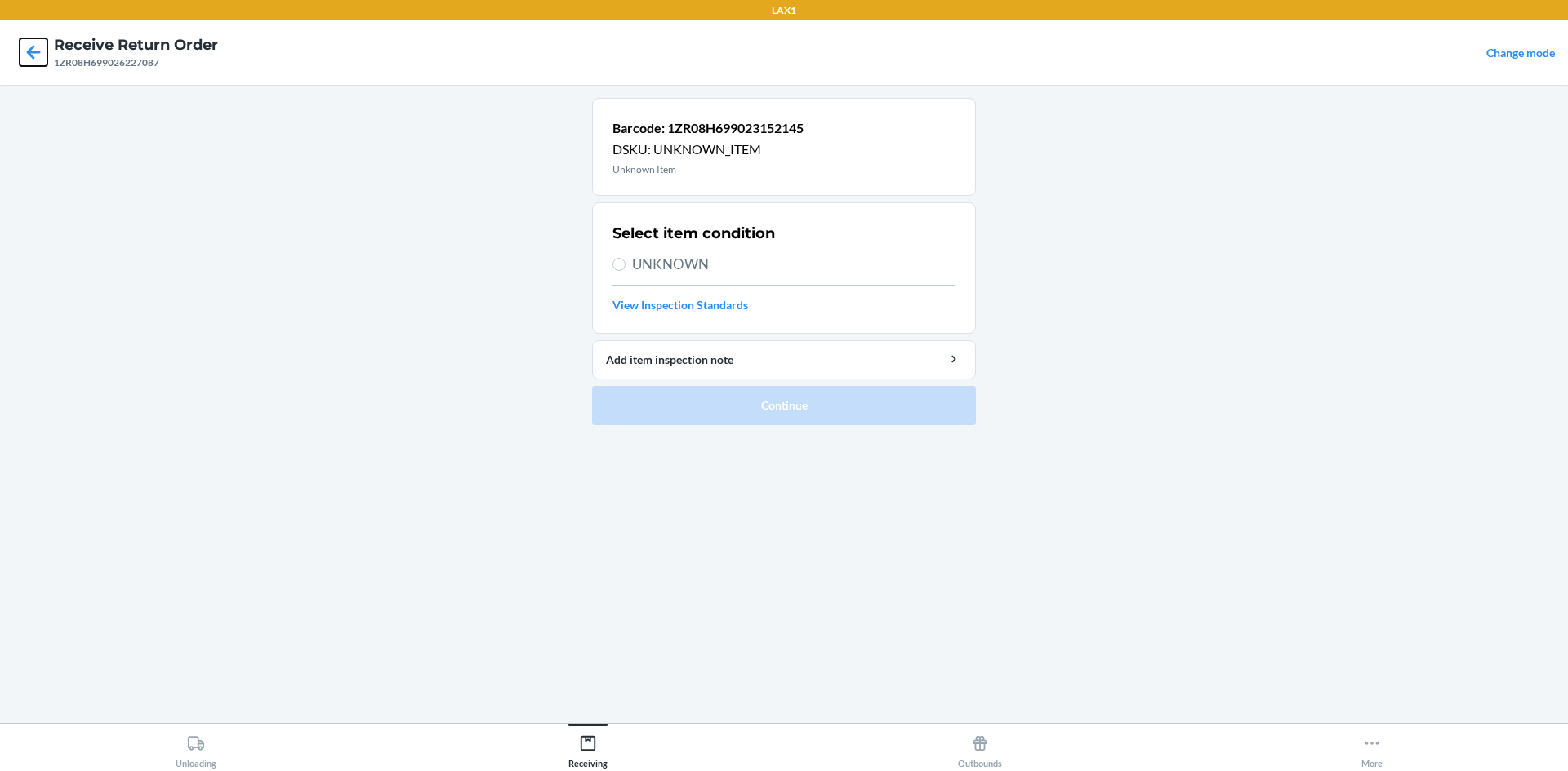
click at [38, 55] on icon at bounding box center [34, 53] width 28 height 28
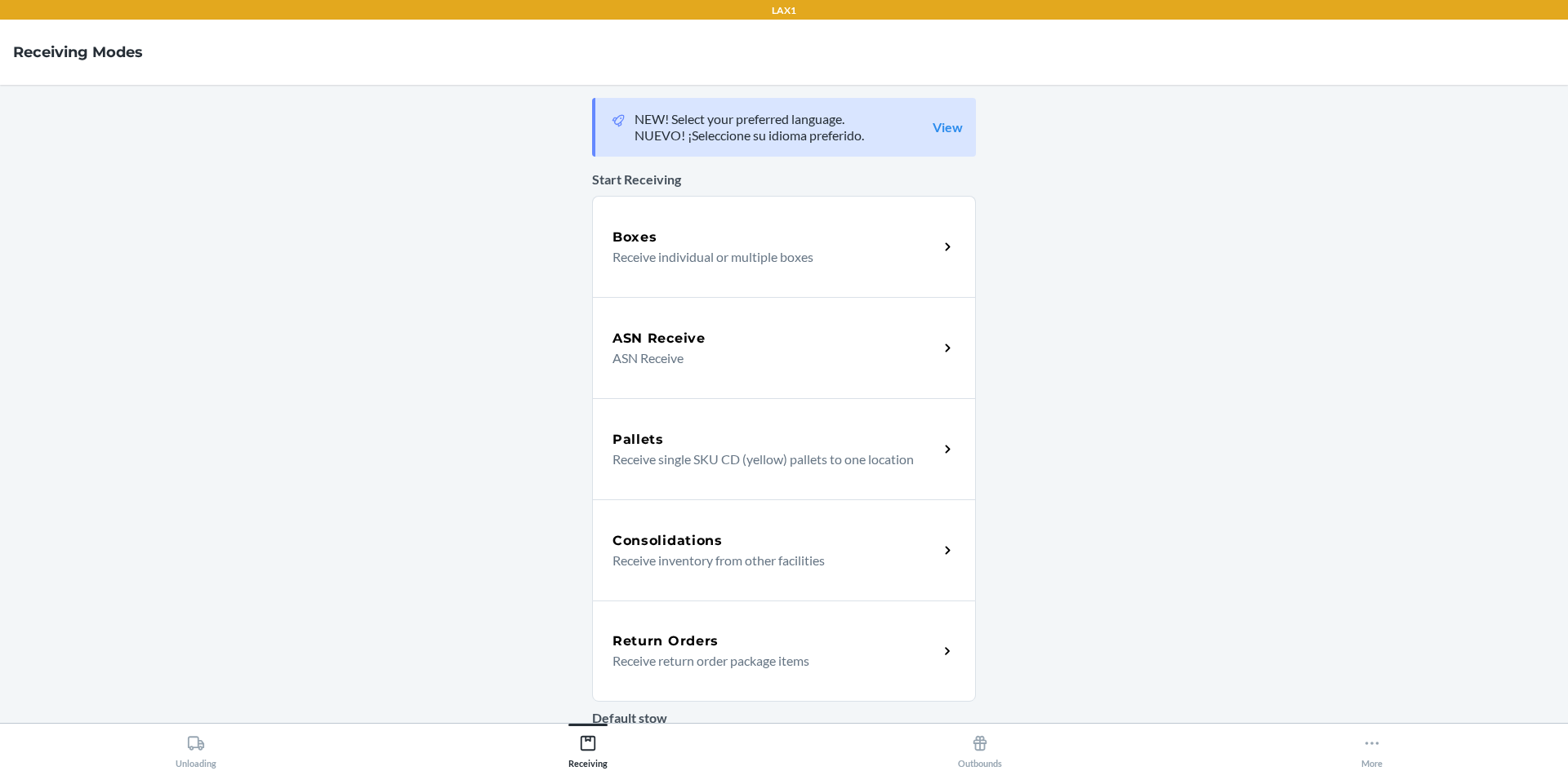
click at [737, 642] on div "Return Orders" at bounding box center [775, 642] width 326 height 20
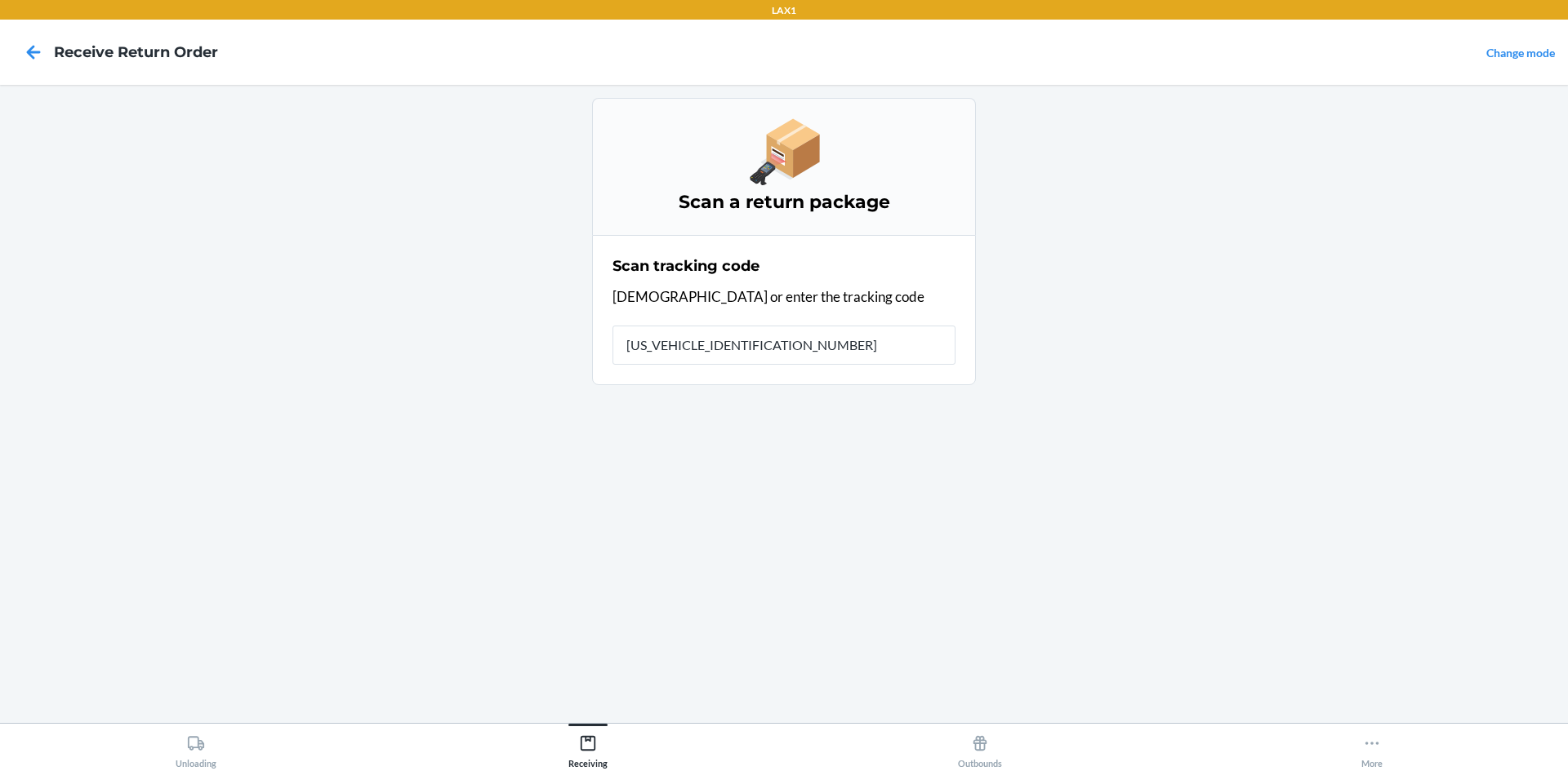
type input "1ZR08H699023152145"
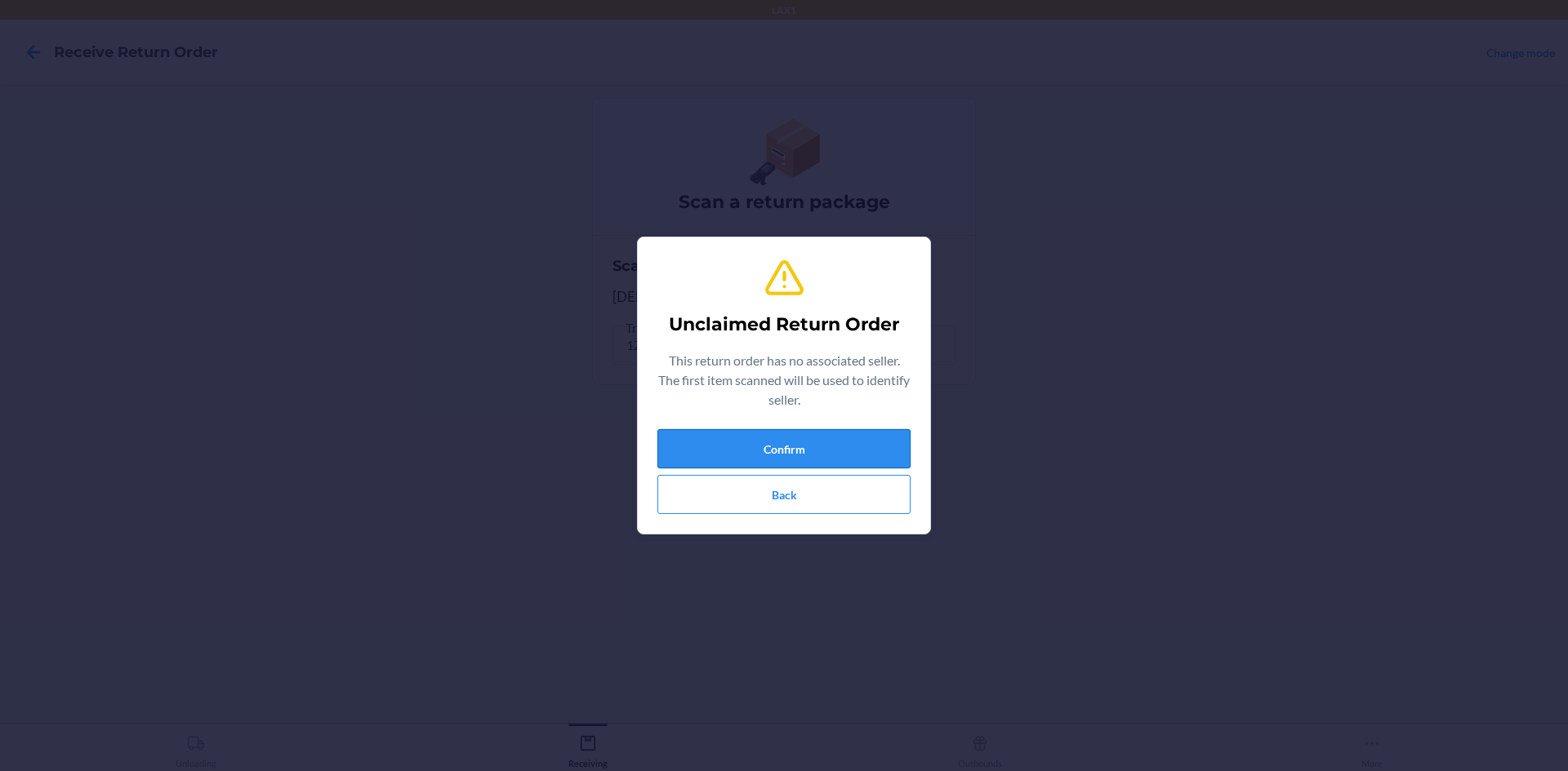
click at [770, 441] on button "Confirm" at bounding box center [784, 449] width 253 height 39
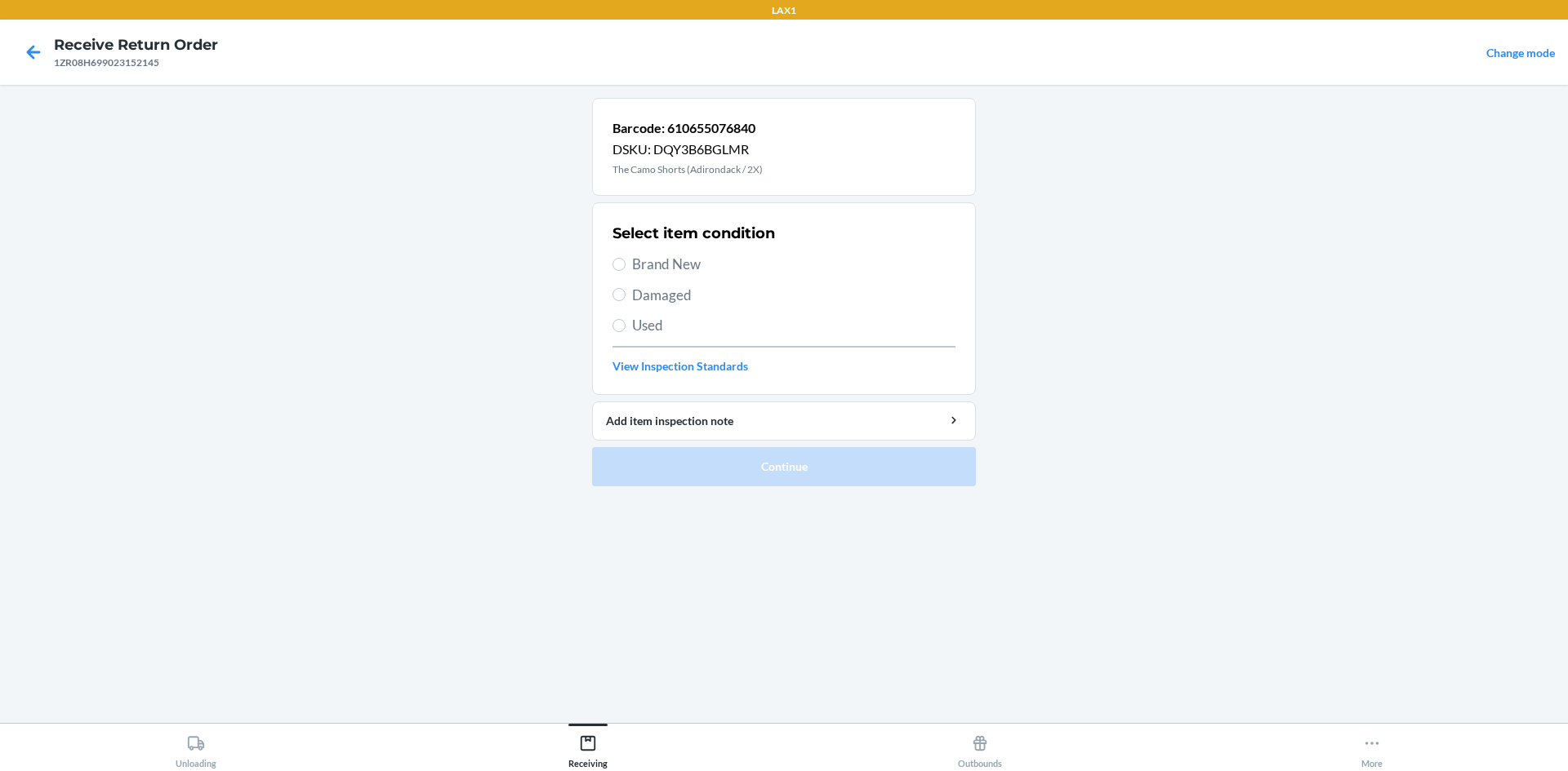
click at [703, 265] on span "Brand New" at bounding box center [794, 265] width 324 height 22
click at [626, 265] on input "Brand New" at bounding box center [619, 265] width 13 height 13
radio input "true"
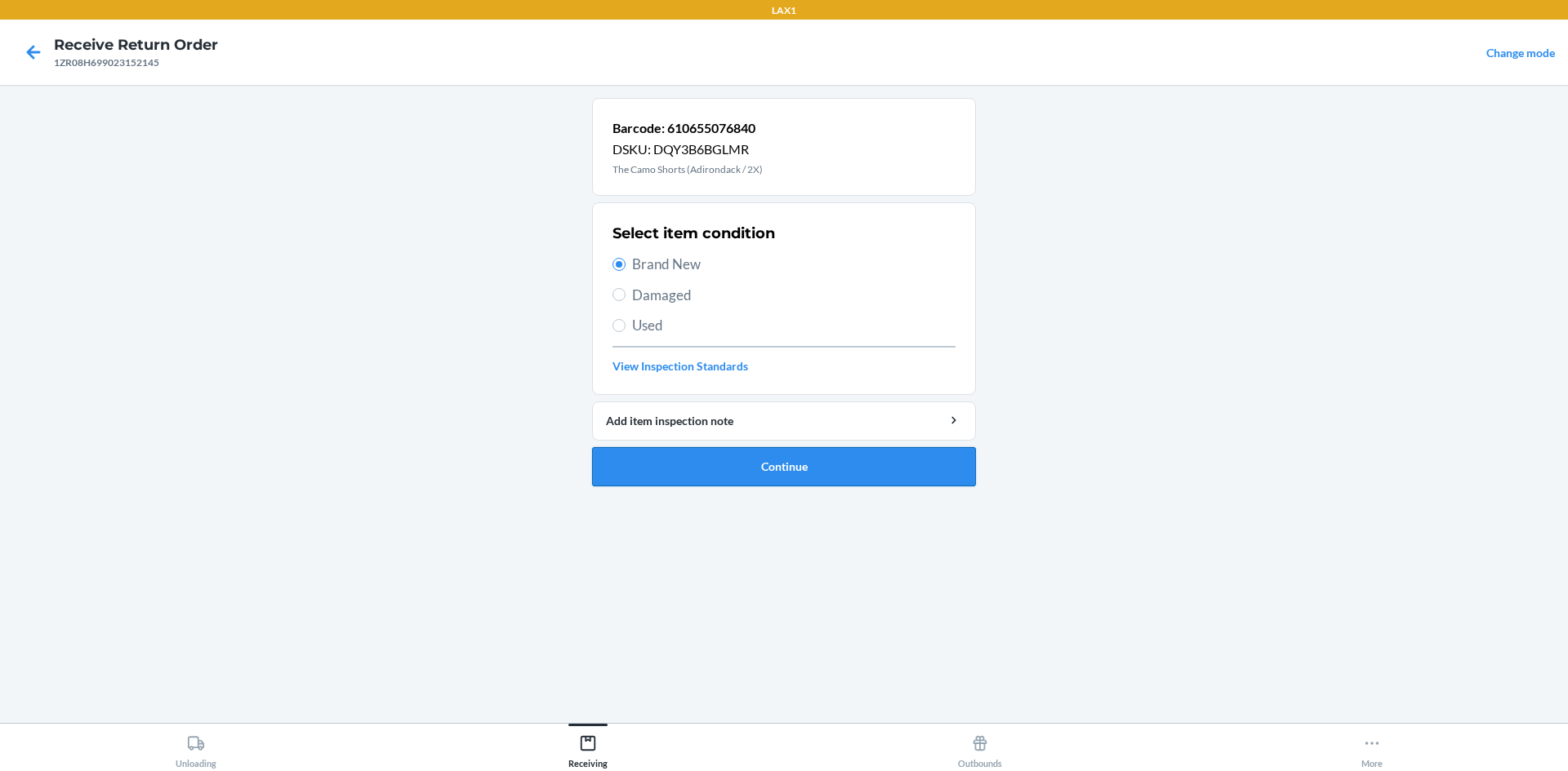
click at [759, 469] on button "Continue" at bounding box center [784, 467] width 384 height 39
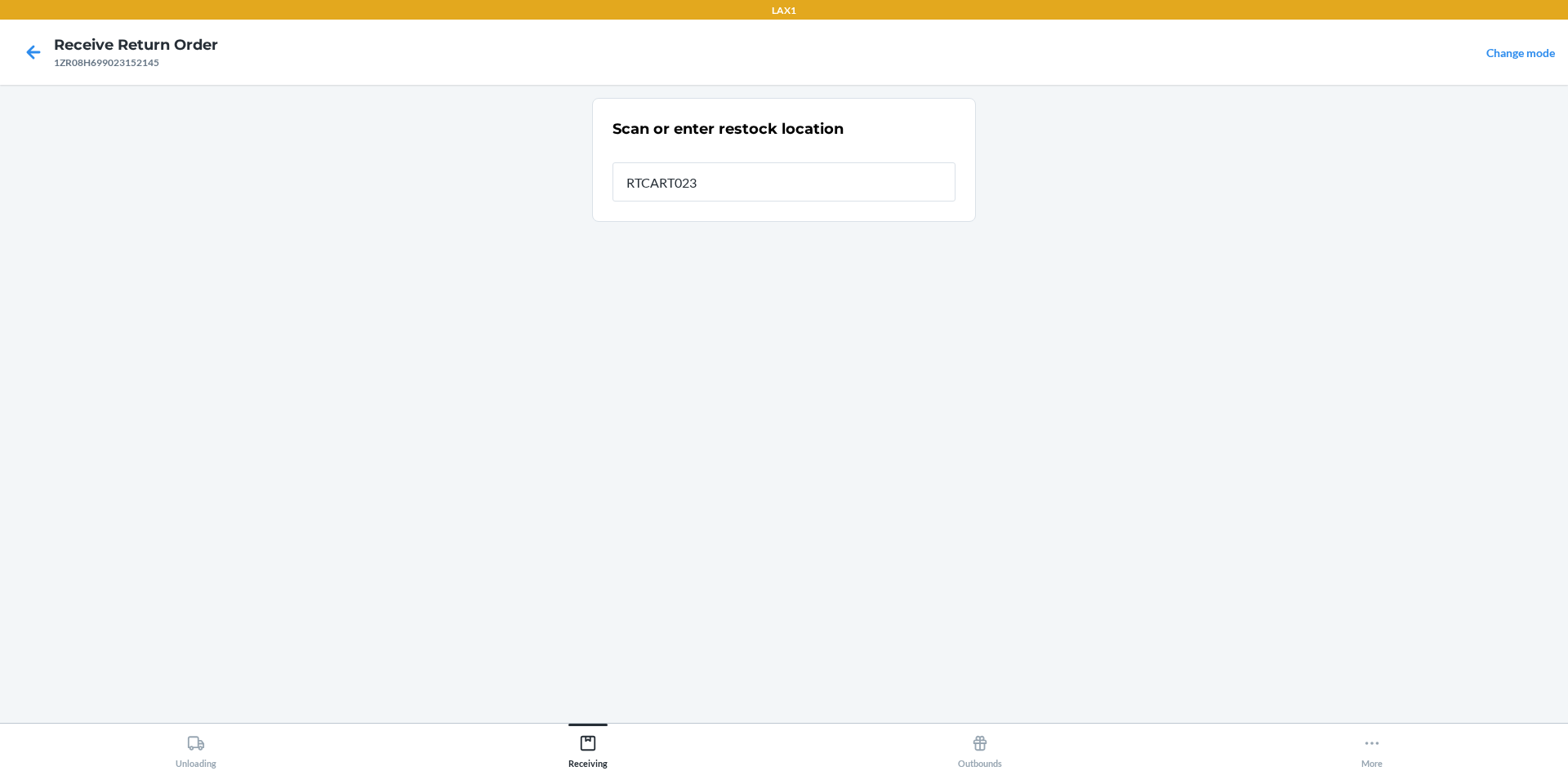
type input "RTCART023"
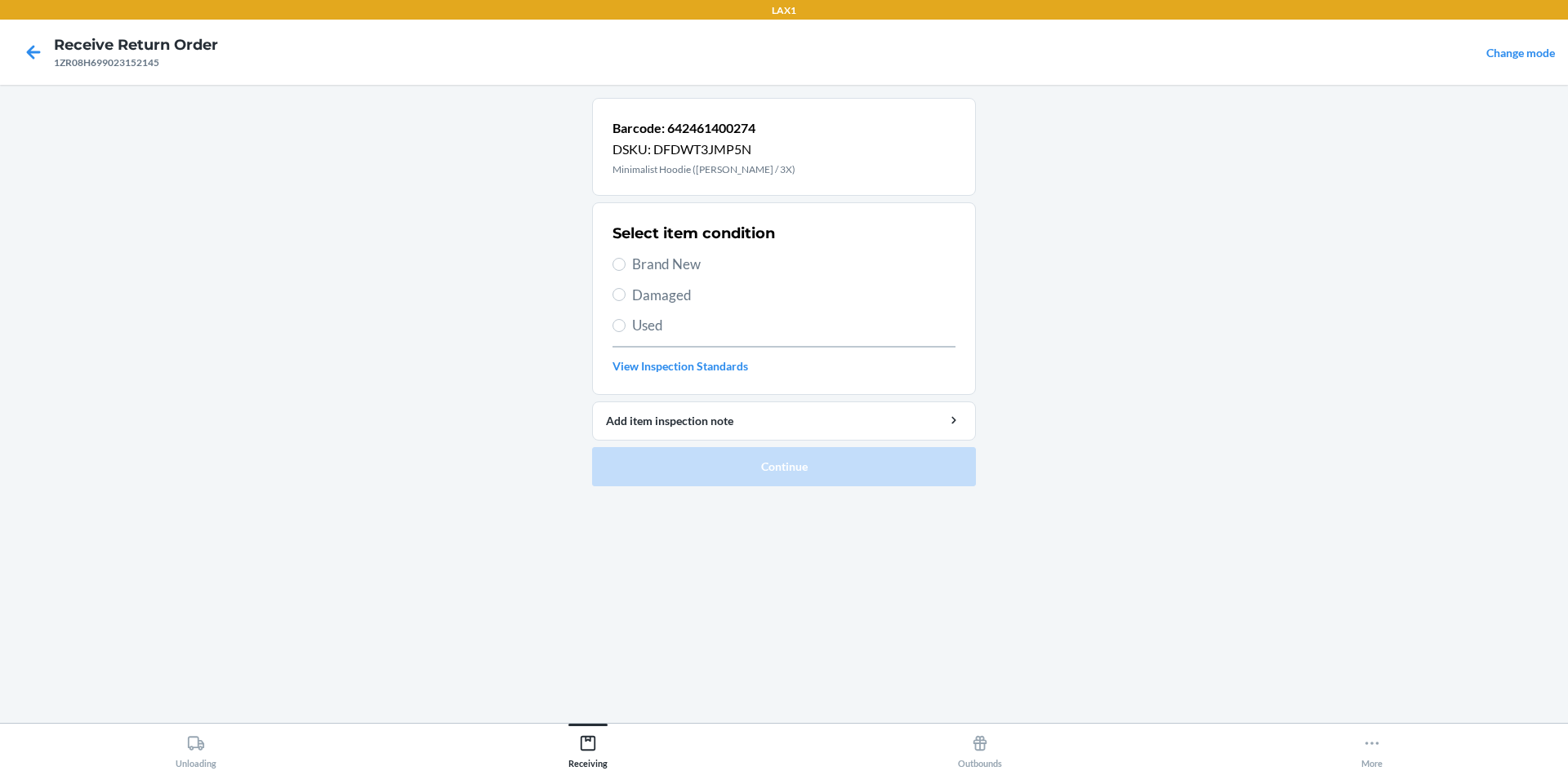
click at [660, 276] on div "Select item condition Brand New Damaged Used View Inspection Standards" at bounding box center [784, 298] width 343 height 161
click at [677, 259] on span "Brand New" at bounding box center [794, 265] width 324 height 22
click at [626, 259] on input "Brand New" at bounding box center [619, 265] width 13 height 13
radio input "true"
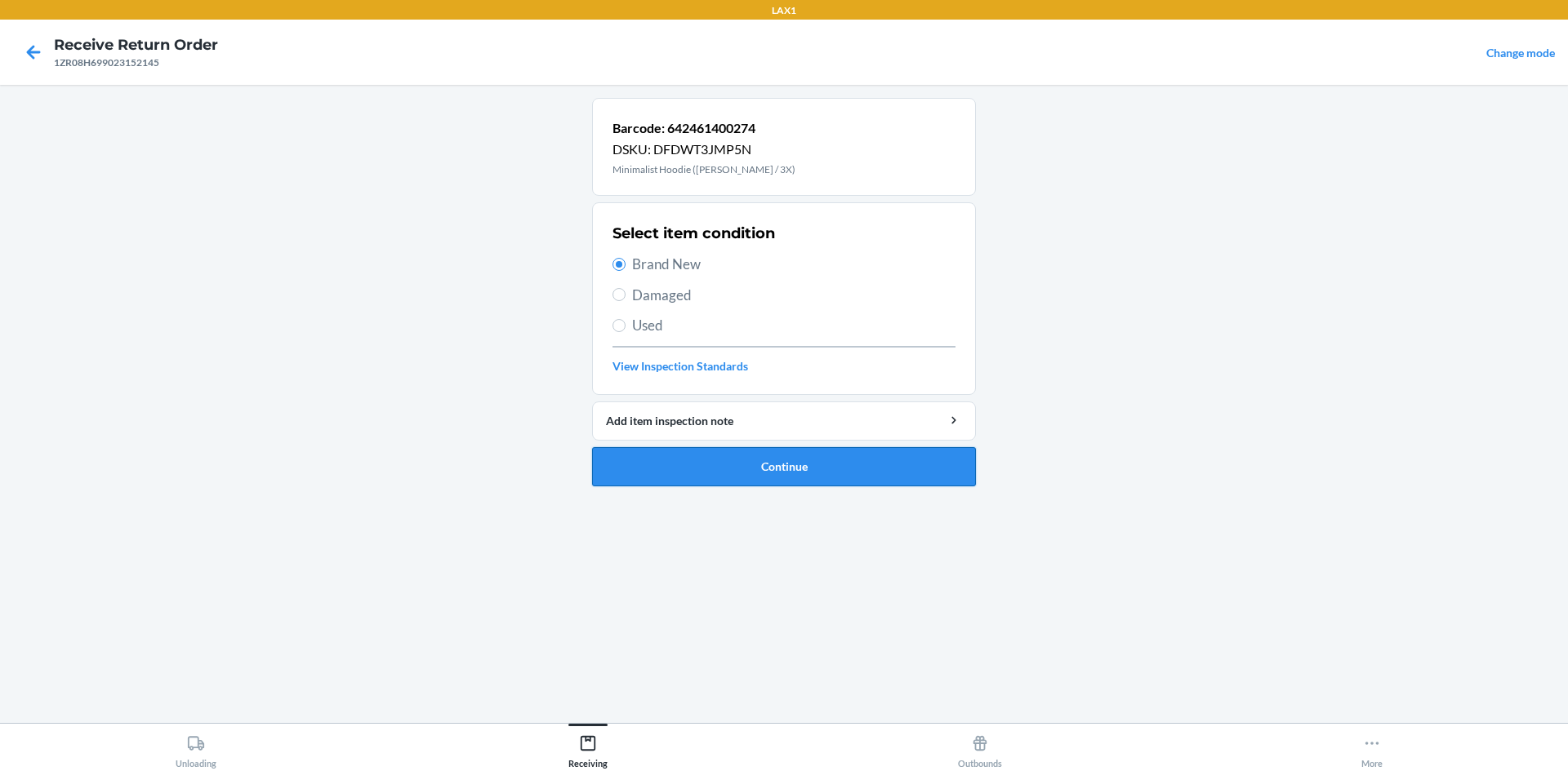
click at [701, 463] on button "Continue" at bounding box center [784, 467] width 384 height 39
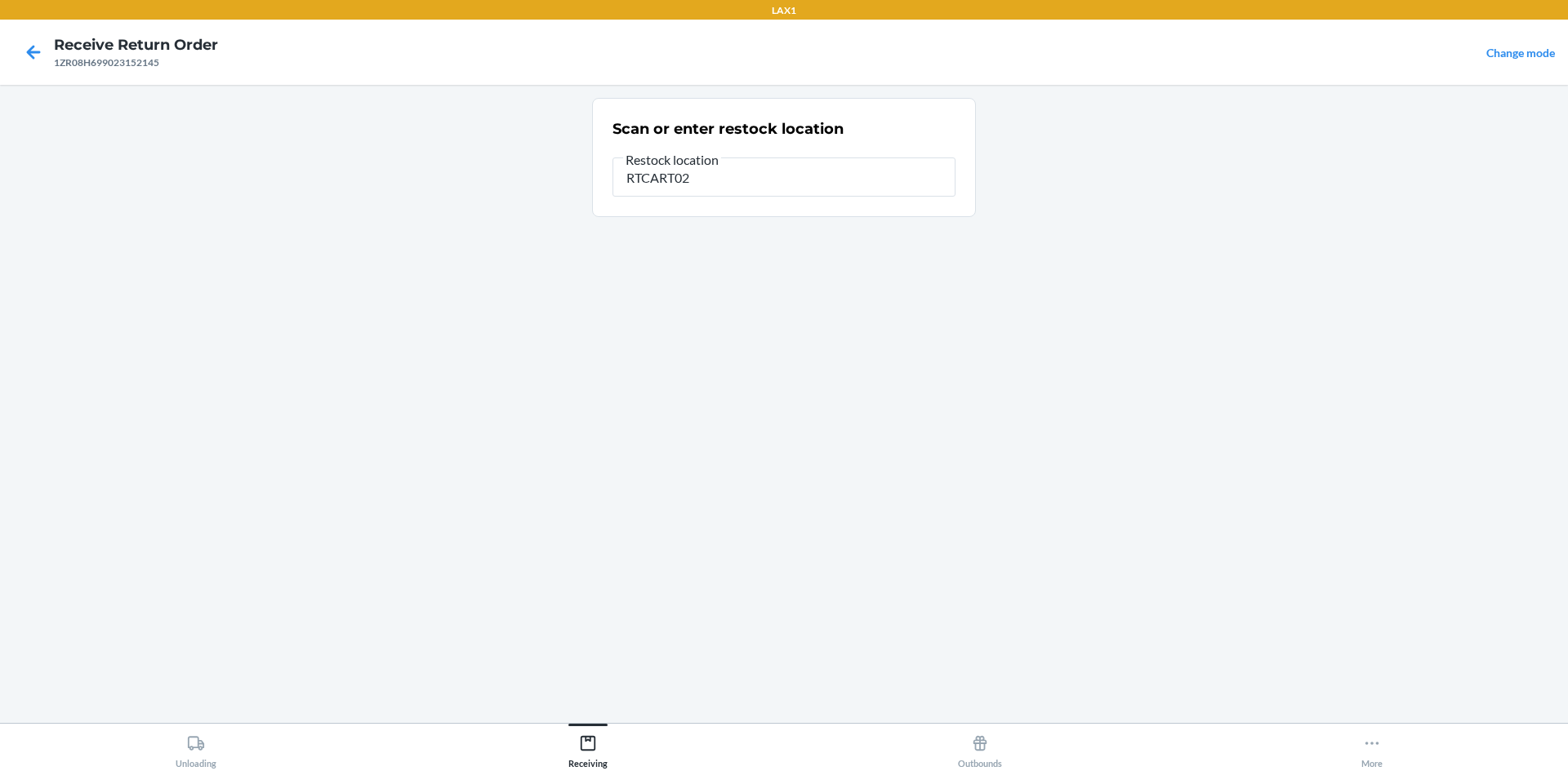
type input "RTCART023"
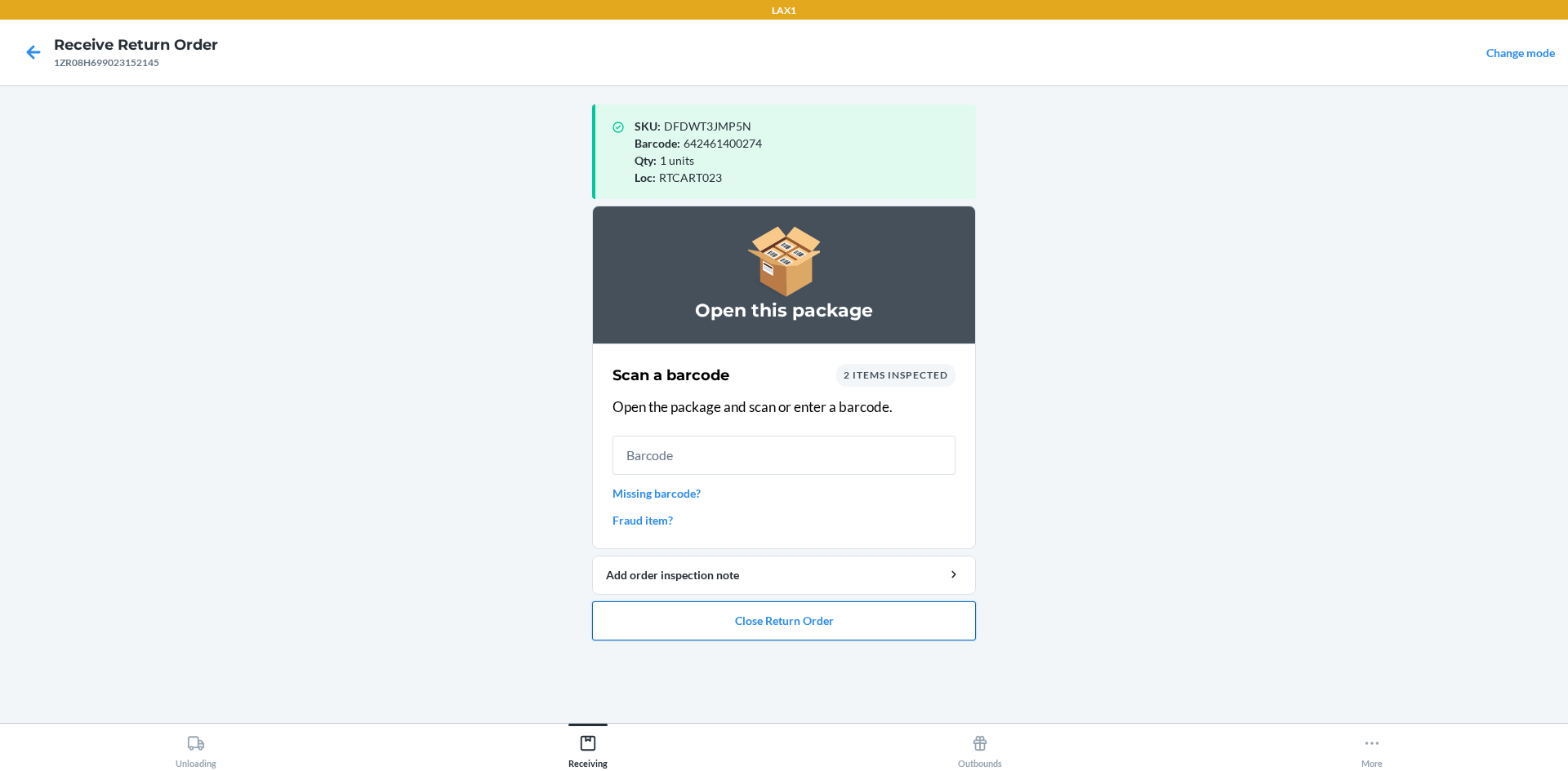
click at [734, 629] on button "Close Return Order" at bounding box center [784, 621] width 384 height 39
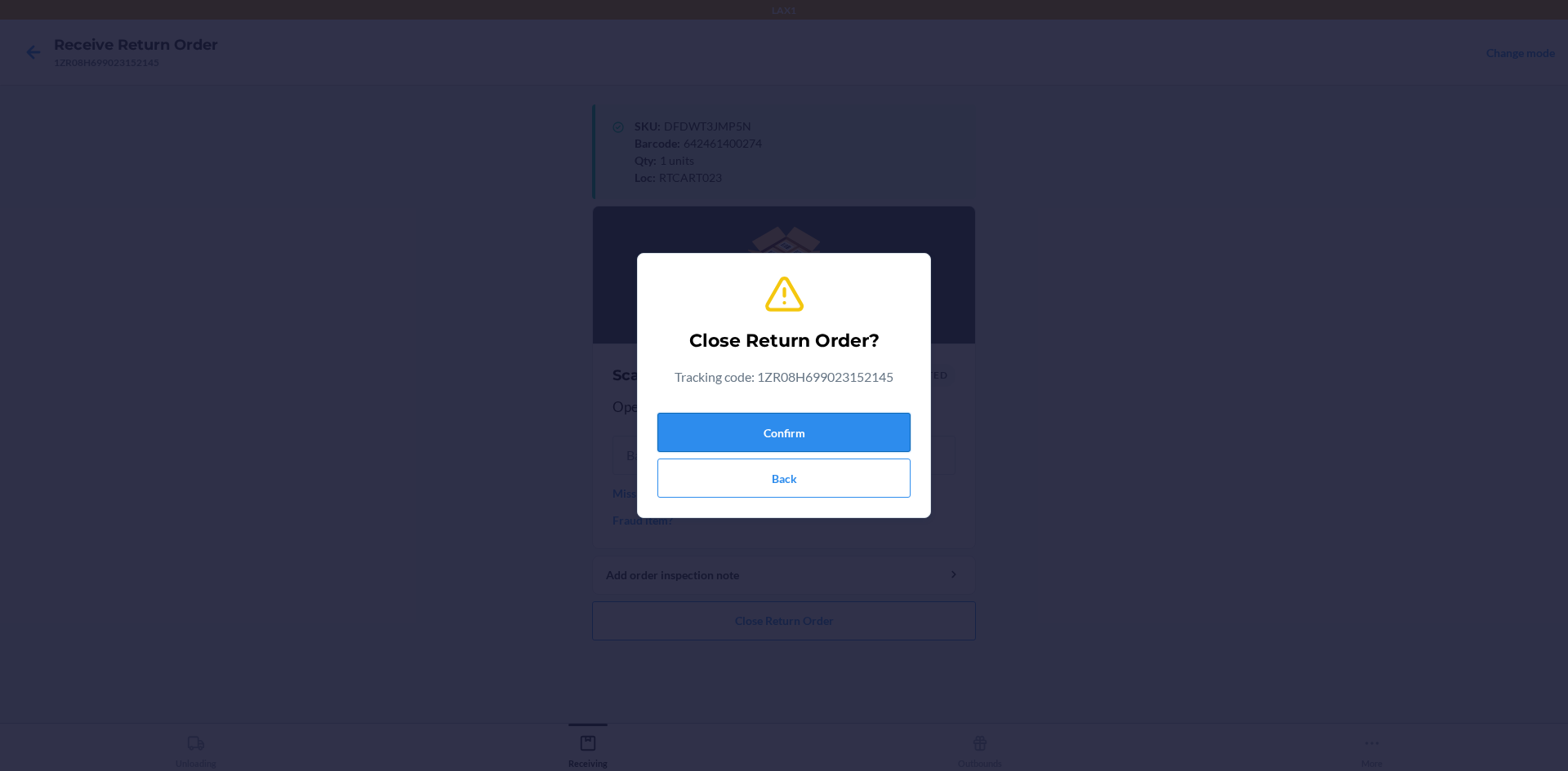
click at [759, 426] on button "Confirm" at bounding box center [784, 432] width 253 height 39
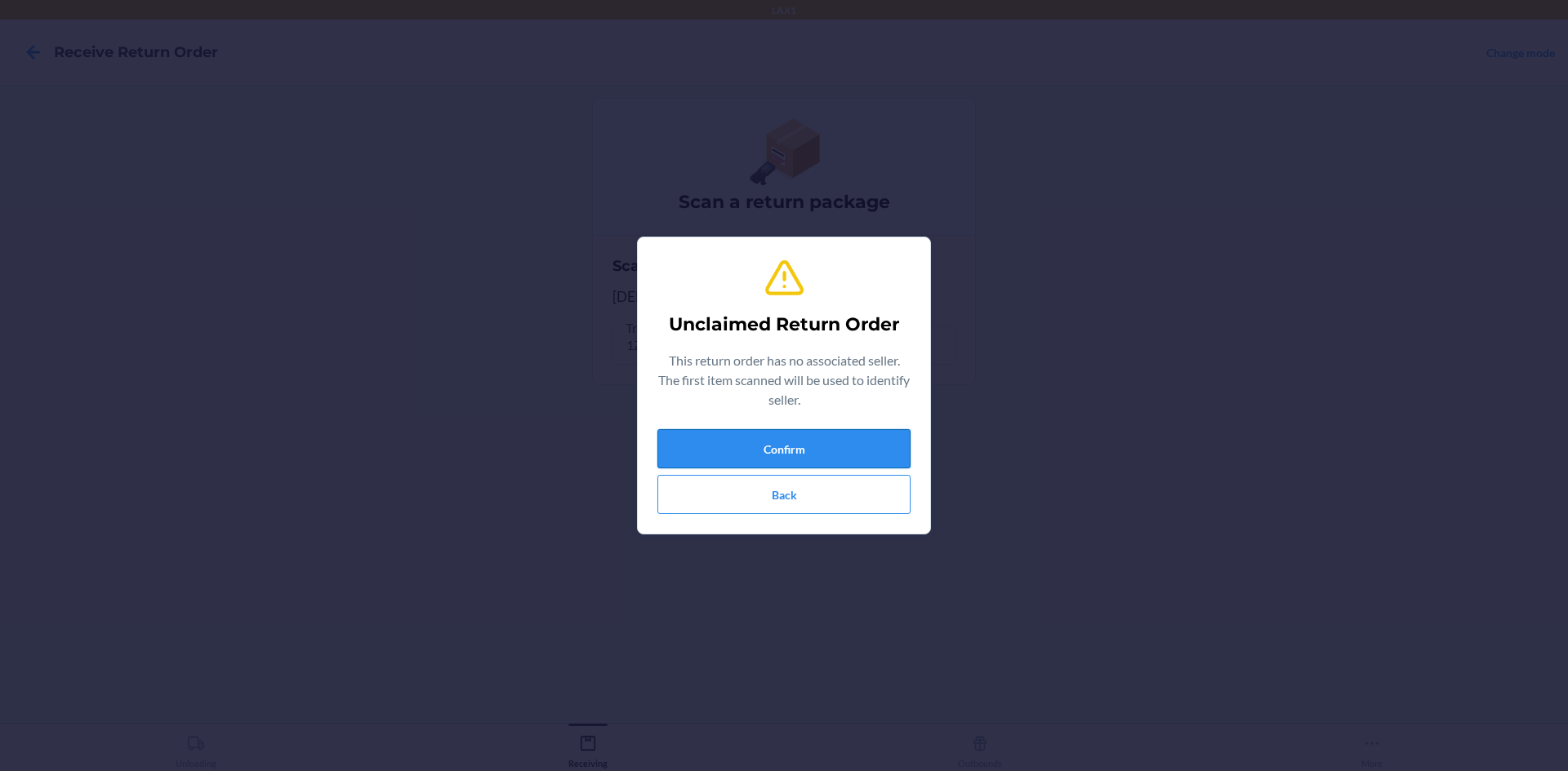
click at [759, 453] on button "Confirm" at bounding box center [784, 449] width 253 height 39
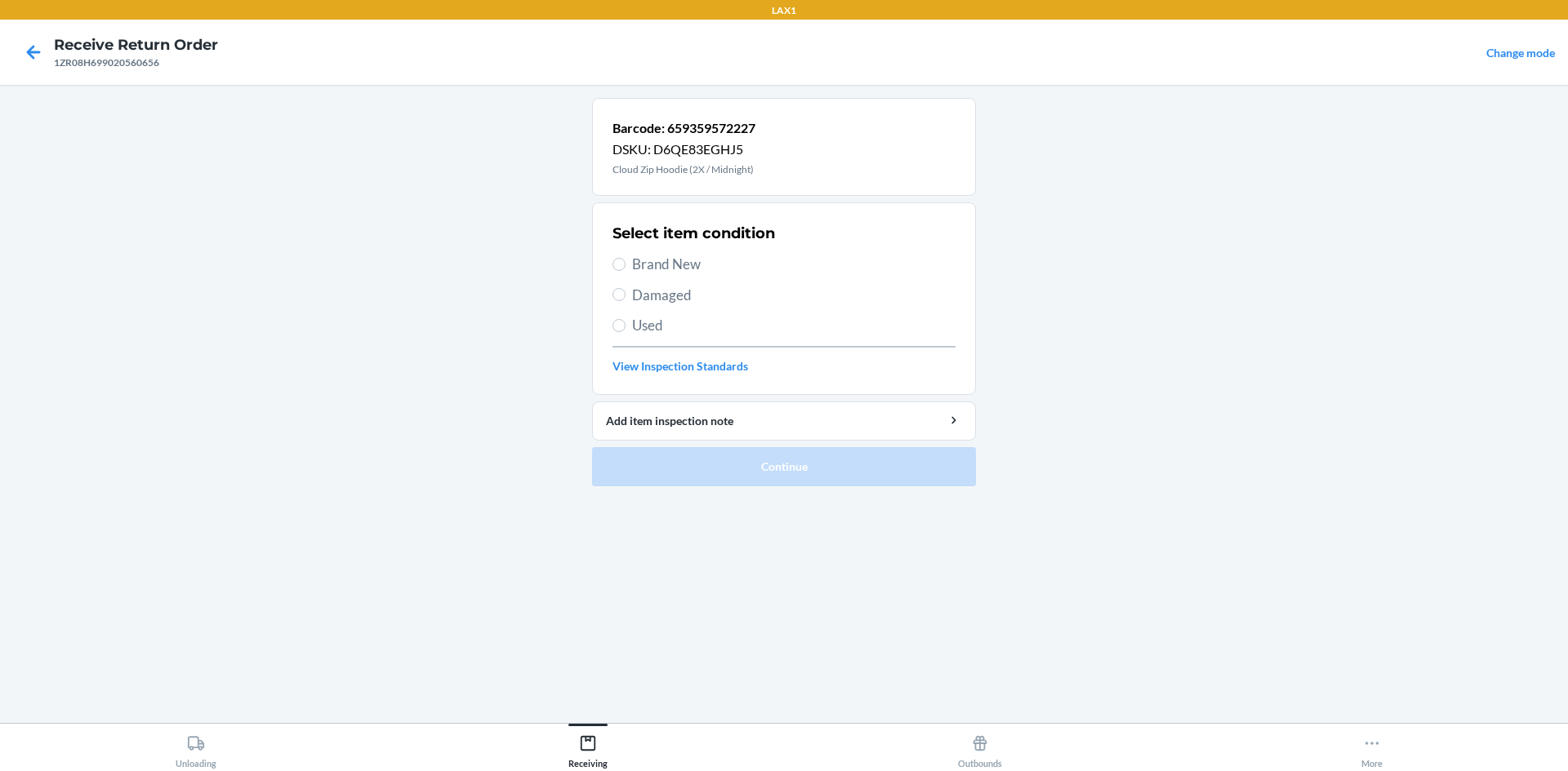
click at [665, 332] on span "Used" at bounding box center [794, 325] width 324 height 22
click at [626, 332] on input "Used" at bounding box center [619, 325] width 13 height 13
radio input "true"
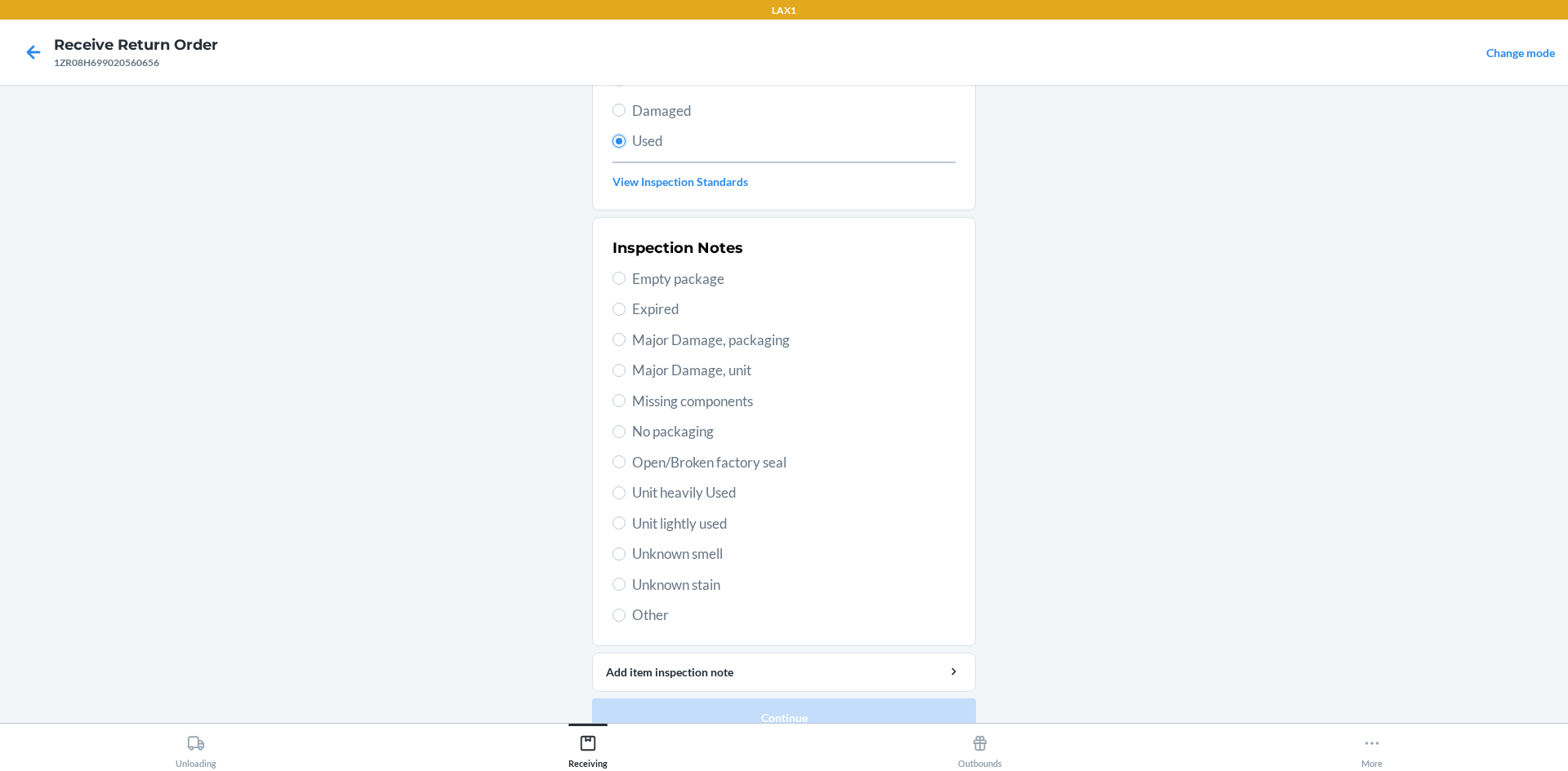
scroll to position [212, 0]
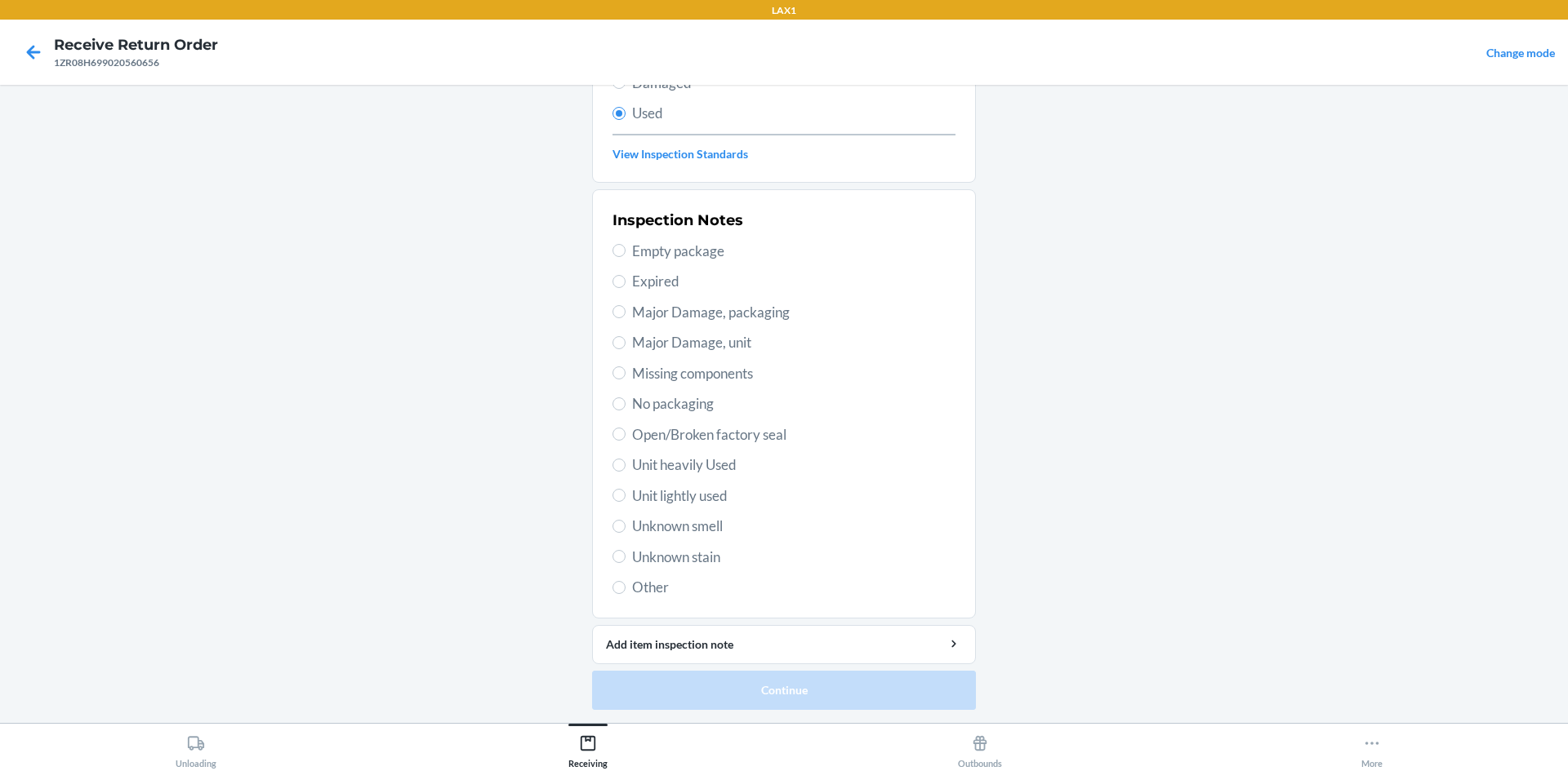
click at [731, 465] on span "Unit heavily Used" at bounding box center [794, 465] width 324 height 22
click at [626, 465] on input "Unit heavily Used" at bounding box center [619, 465] width 13 height 13
radio input "true"
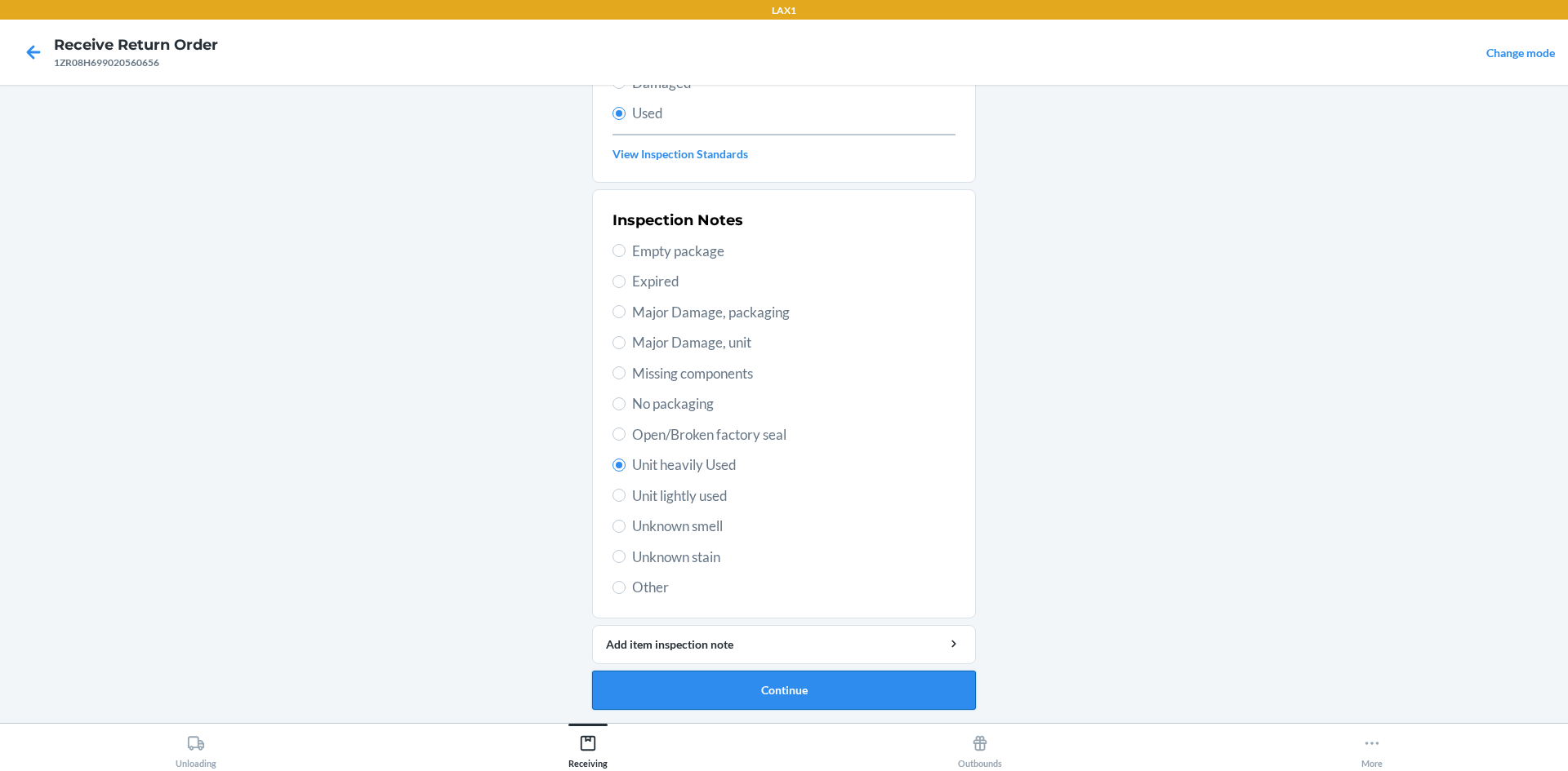
click at [749, 682] on button "Continue" at bounding box center [784, 690] width 384 height 39
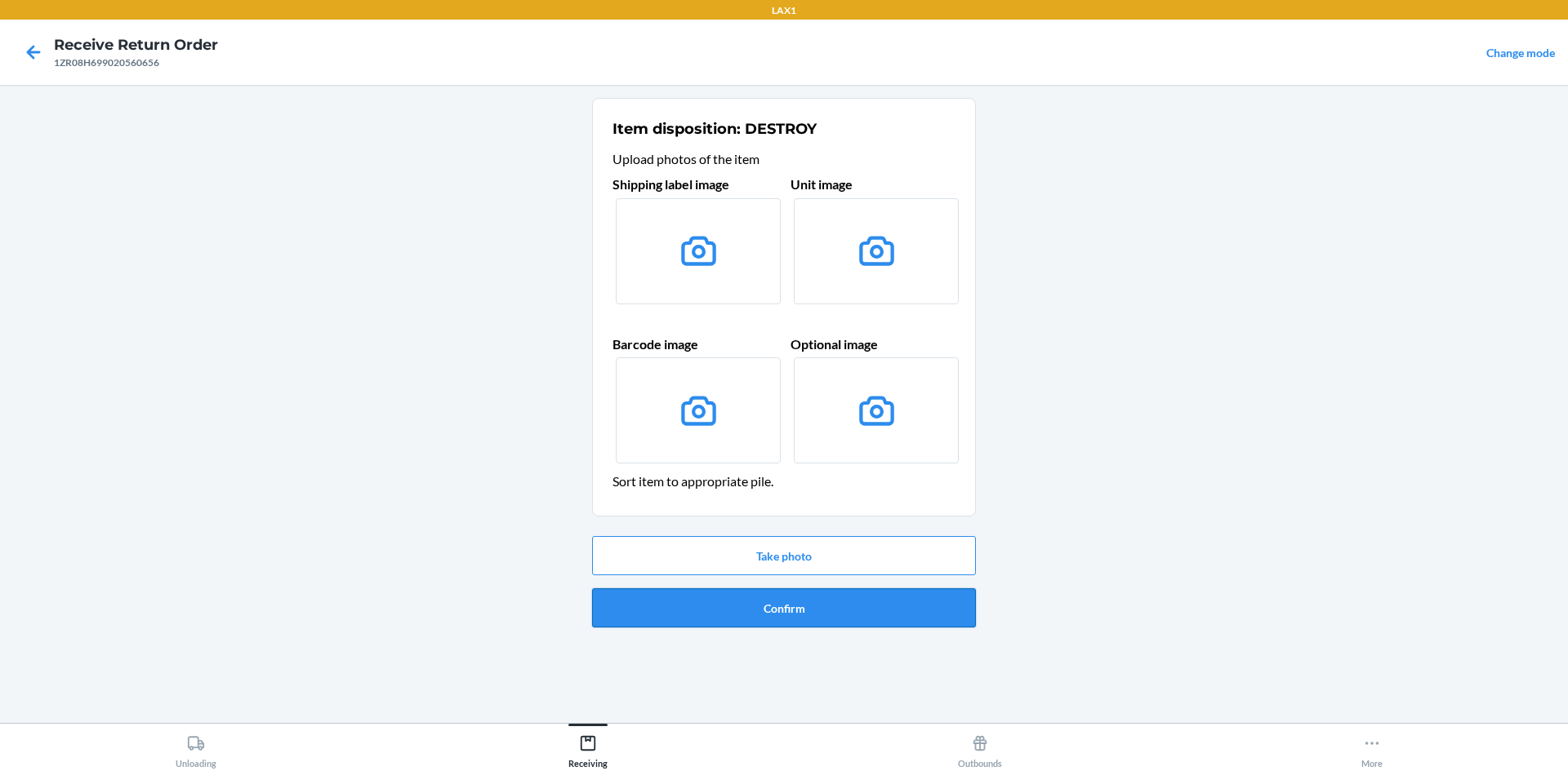
click at [708, 601] on button "Confirm" at bounding box center [784, 608] width 384 height 39
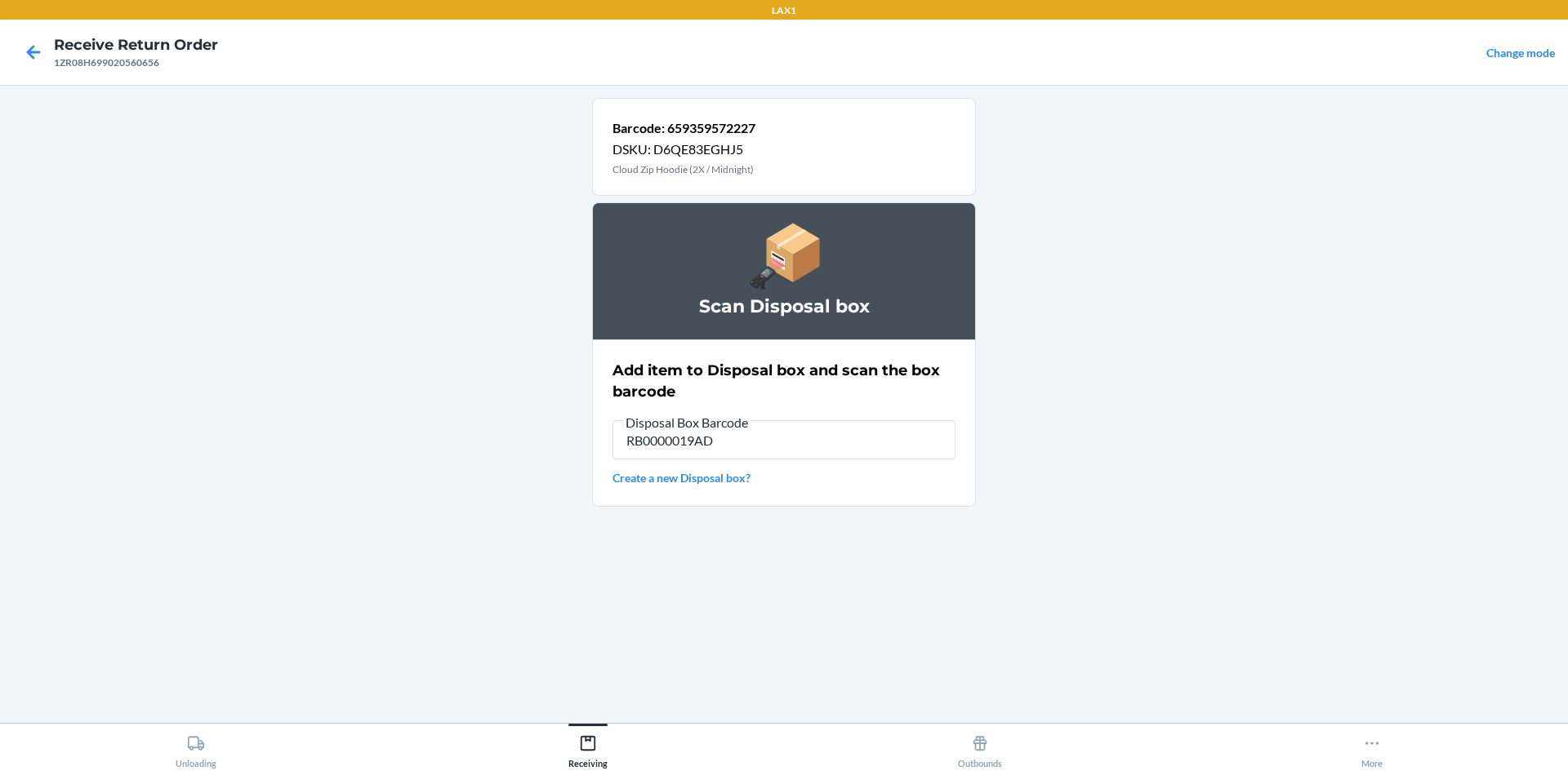
type input "RB0000019AD"
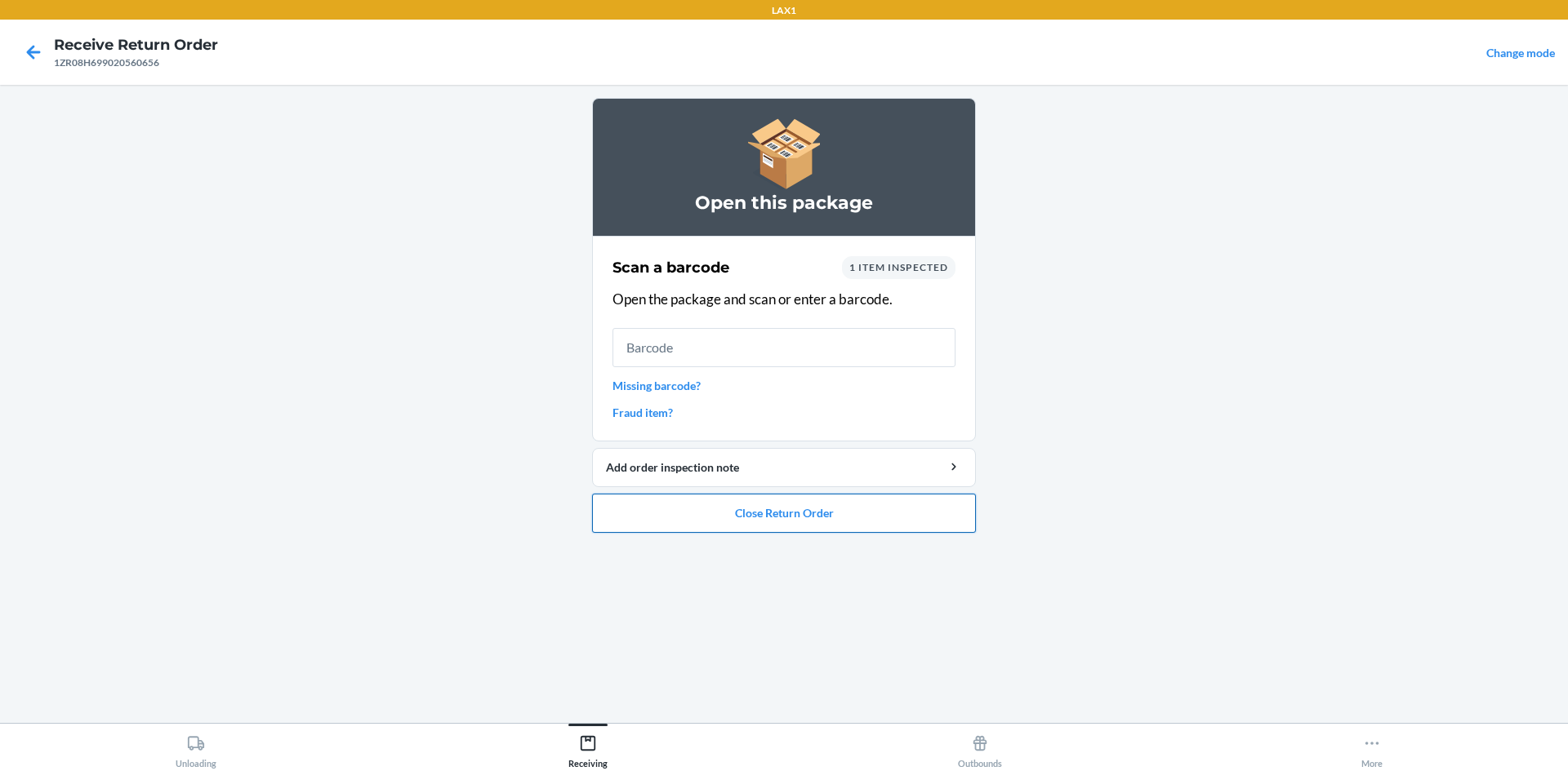
click at [767, 512] on button "Close Return Order" at bounding box center [784, 514] width 384 height 39
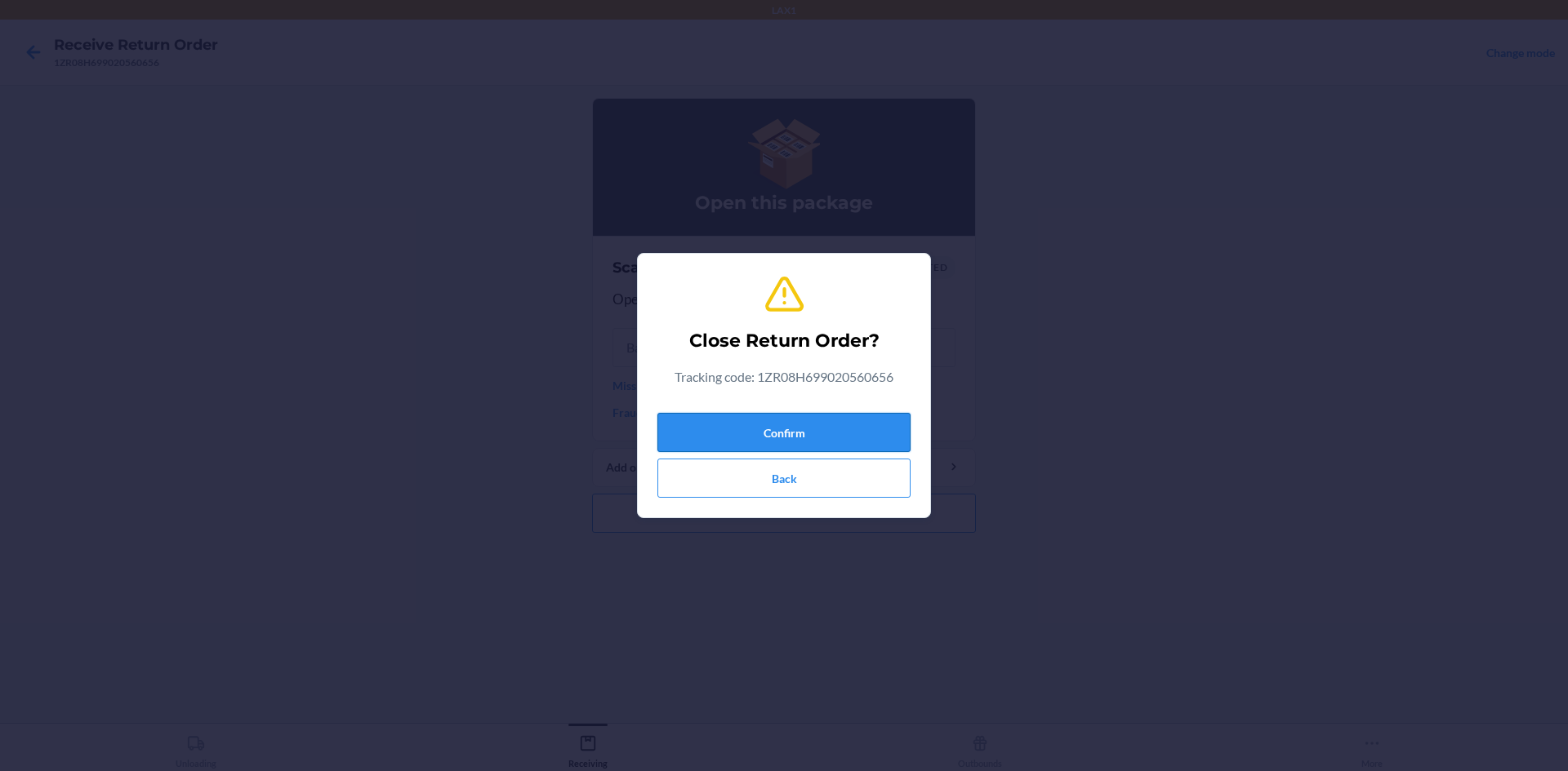
click at [783, 416] on button "Confirm" at bounding box center [784, 432] width 253 height 39
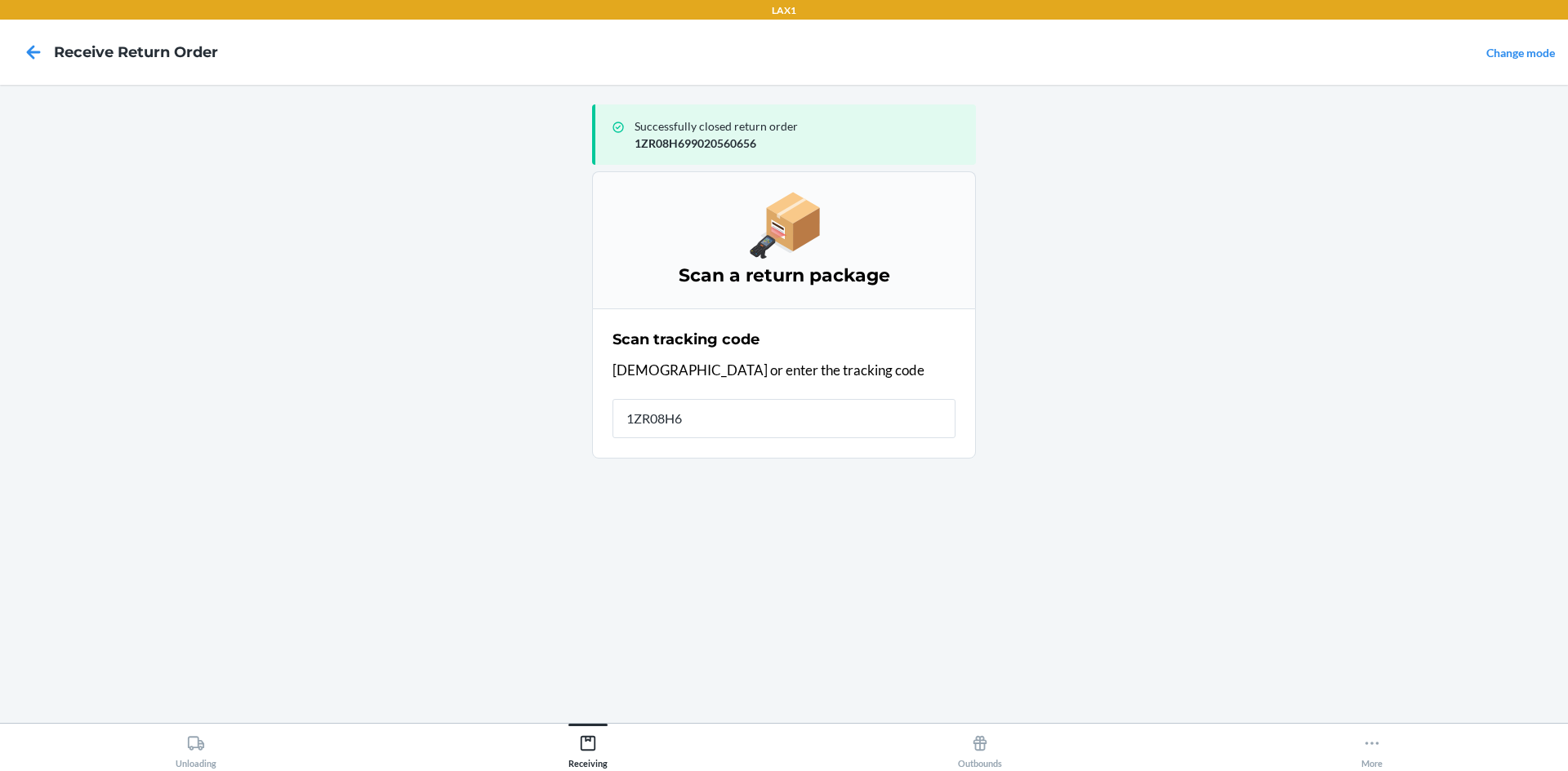
type input "1ZR08H69"
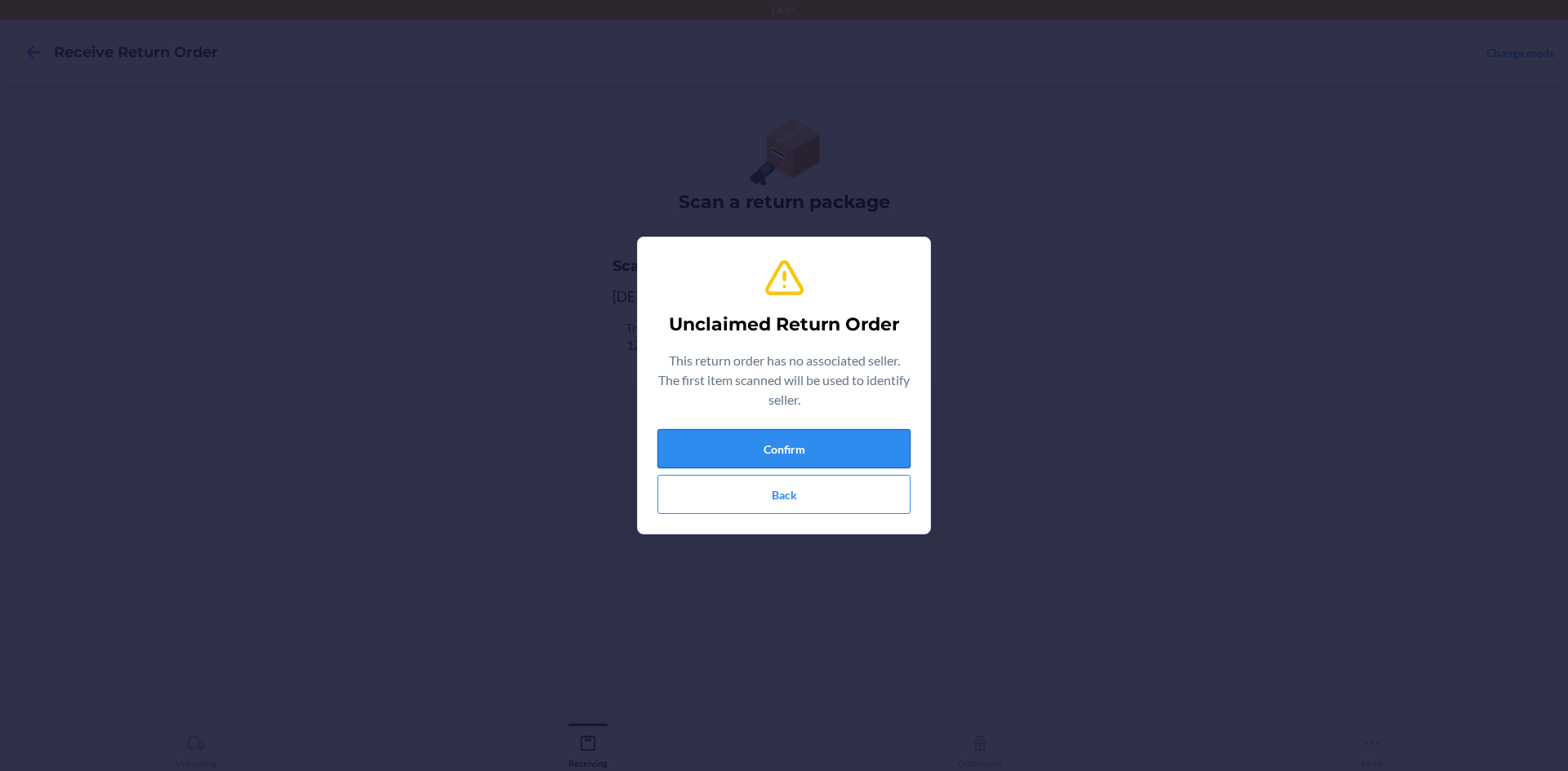
click at [785, 448] on button "Confirm" at bounding box center [784, 449] width 253 height 39
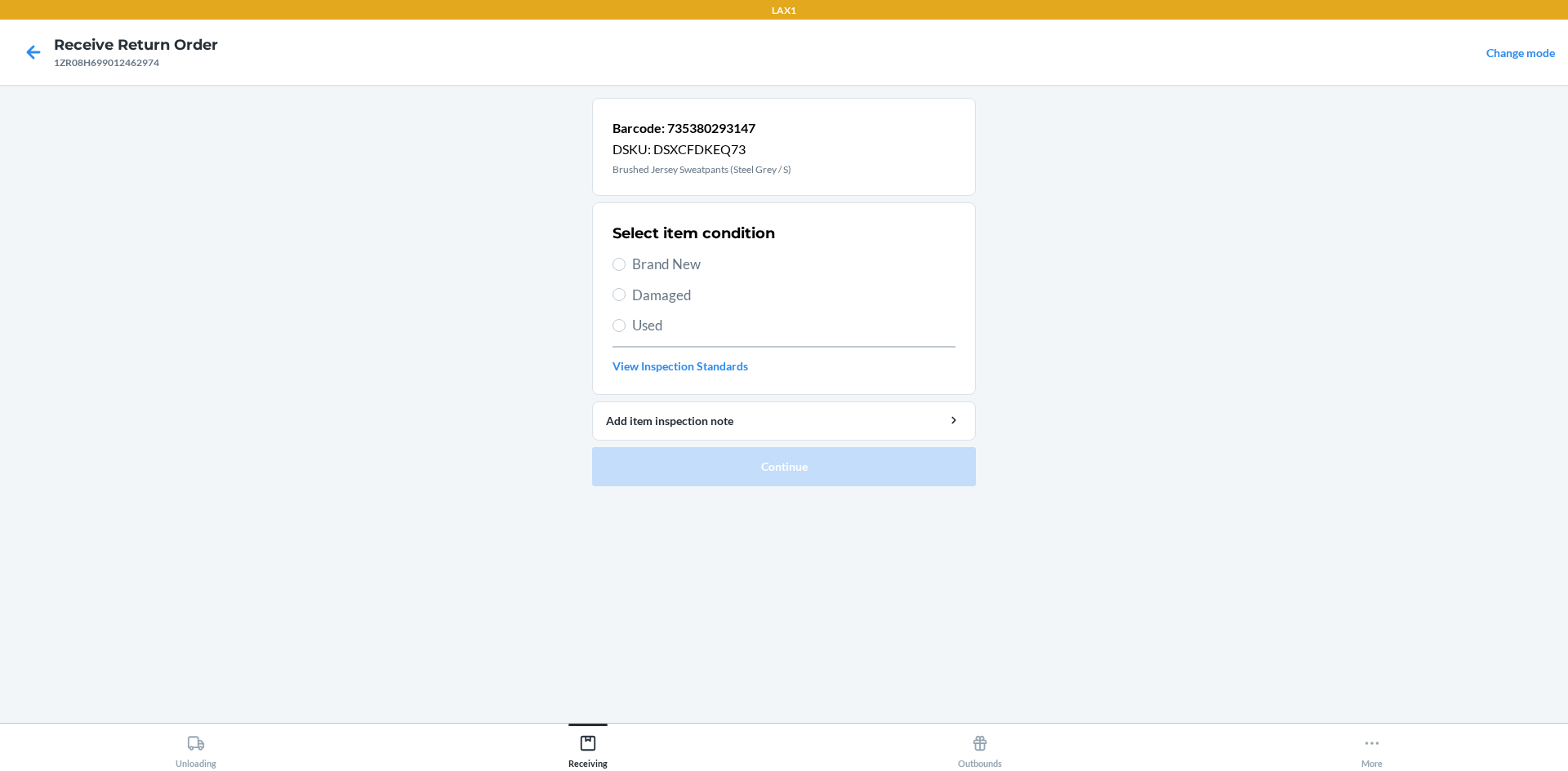
click at [645, 325] on span "Used" at bounding box center [794, 325] width 324 height 22
click at [626, 325] on input "Used" at bounding box center [619, 325] width 13 height 13
radio input "true"
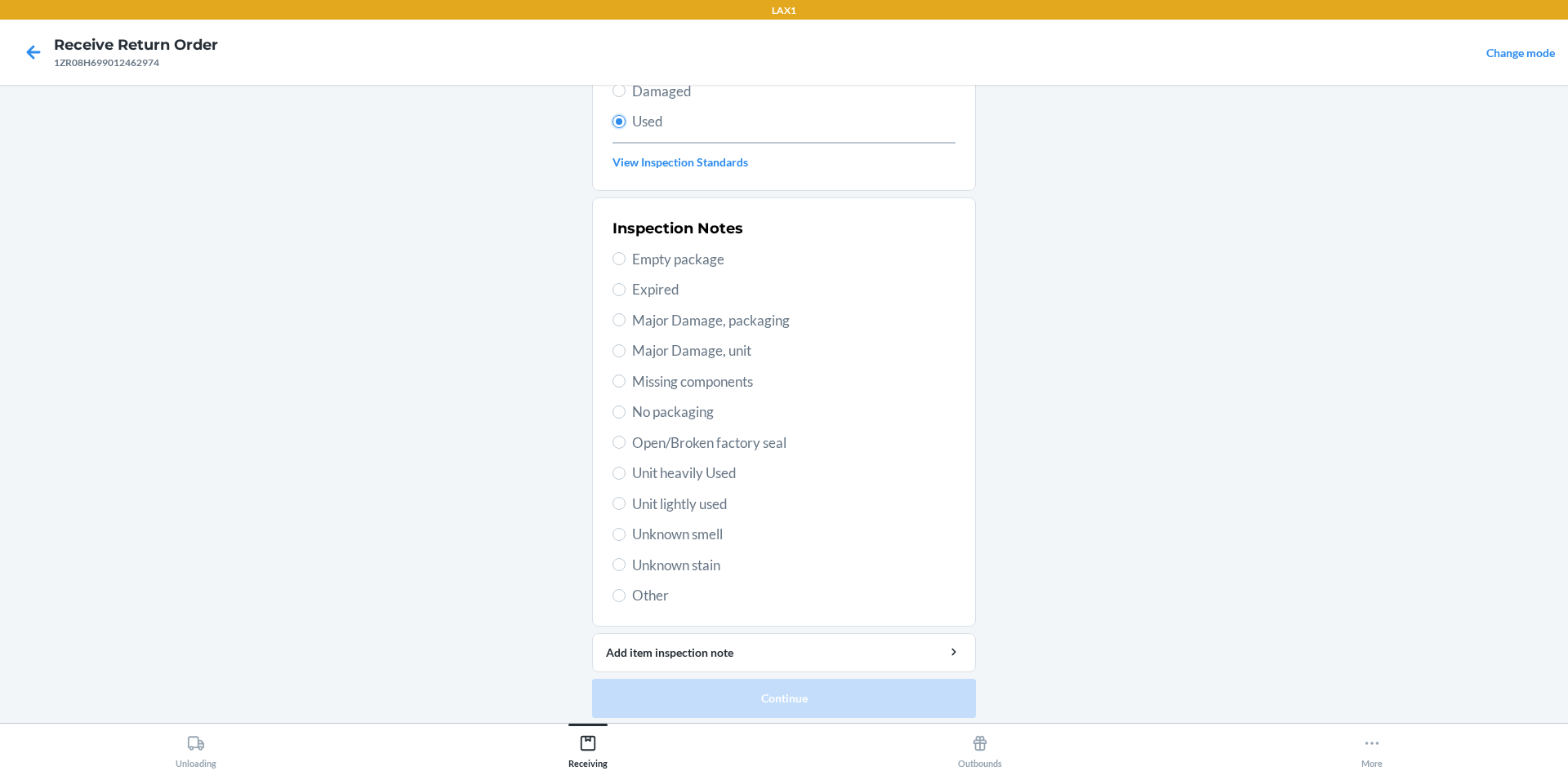
scroll to position [212, 0]
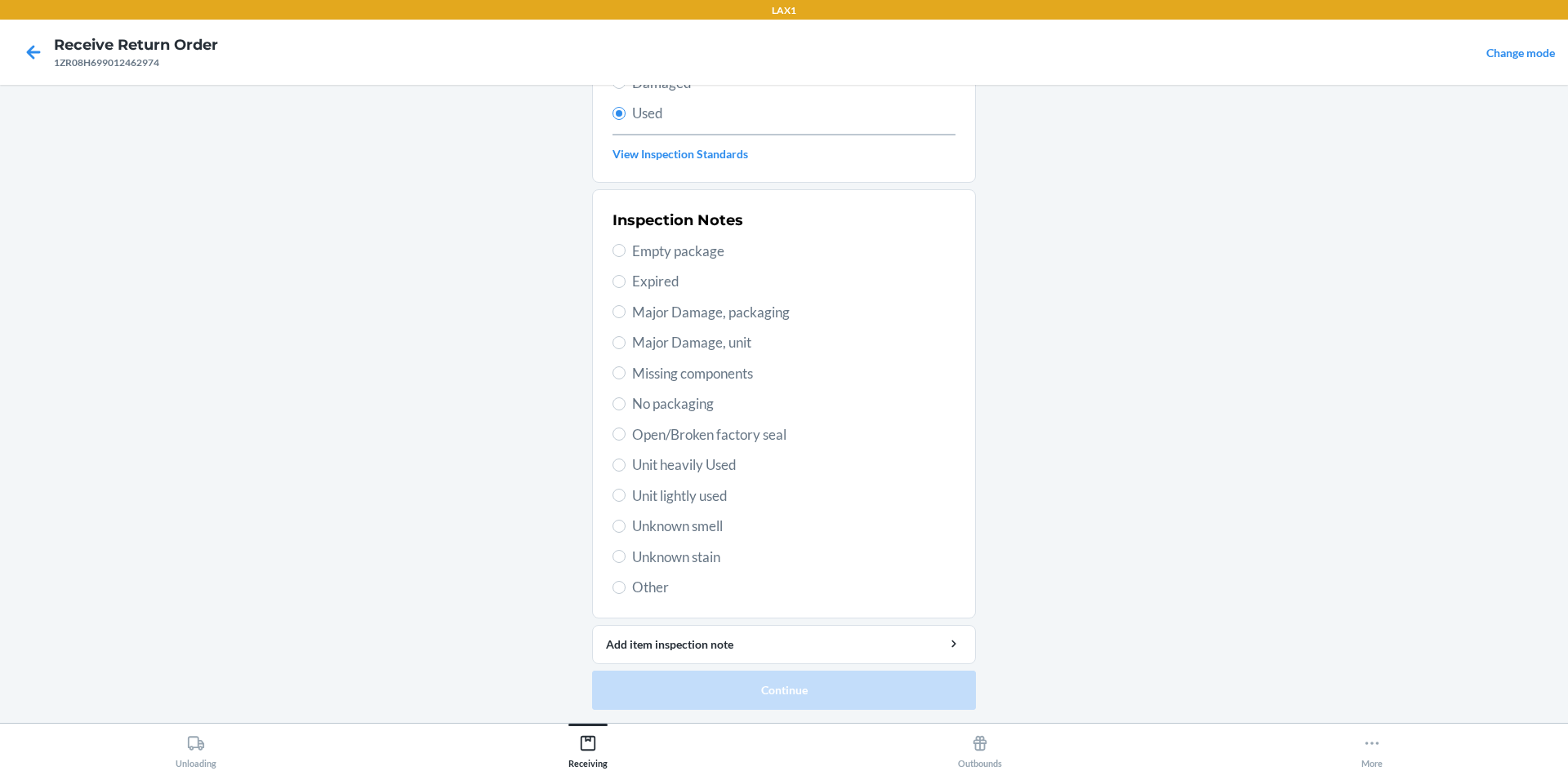
click at [671, 466] on span "Unit heavily Used" at bounding box center [794, 465] width 324 height 22
click at [626, 466] on input "Unit heavily Used" at bounding box center [619, 465] width 13 height 13
radio input "true"
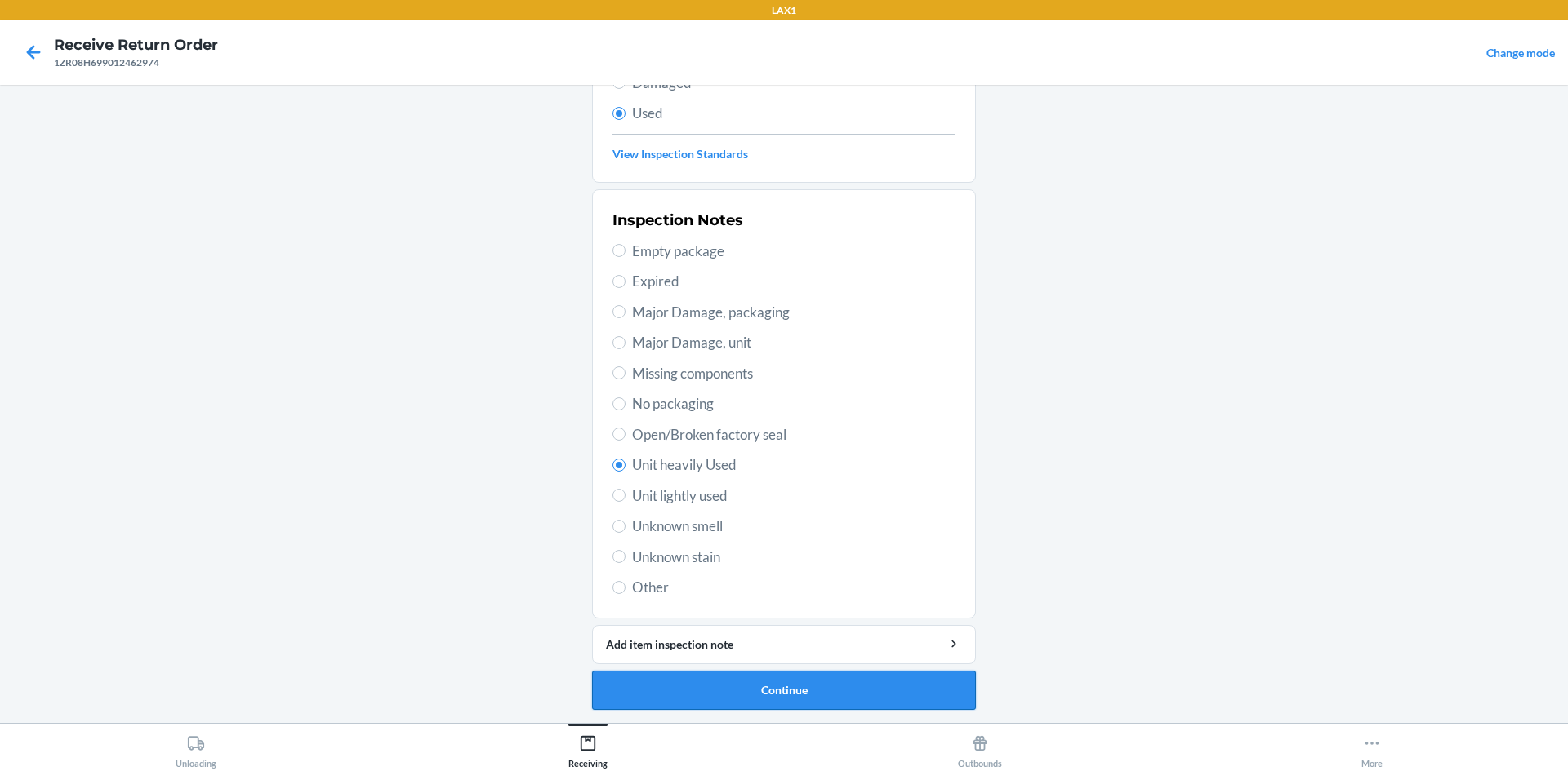
click at [830, 691] on button "Continue" at bounding box center [784, 690] width 384 height 39
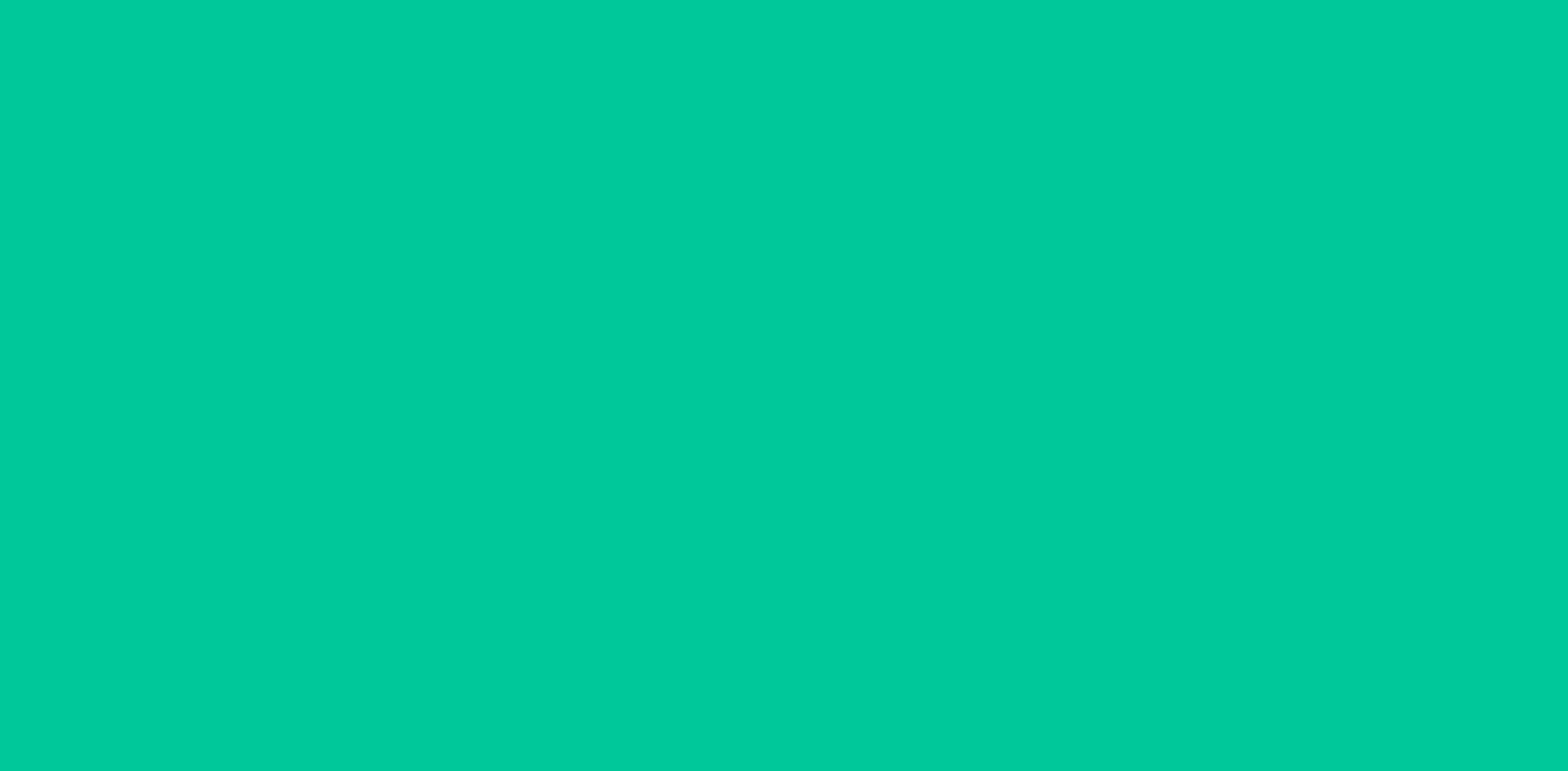
scroll to position [0, 0]
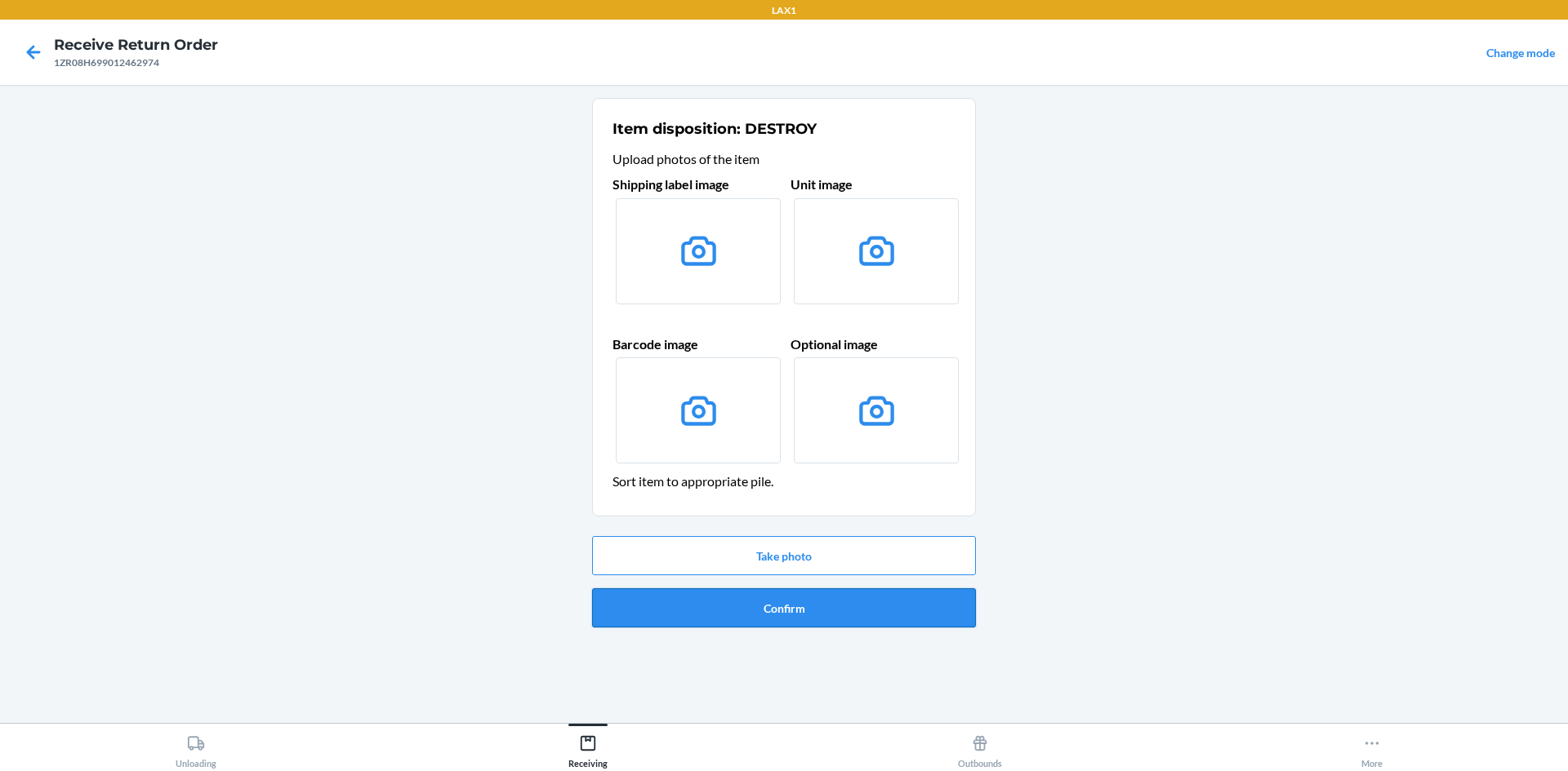
click at [809, 620] on button "Confirm" at bounding box center [784, 608] width 384 height 39
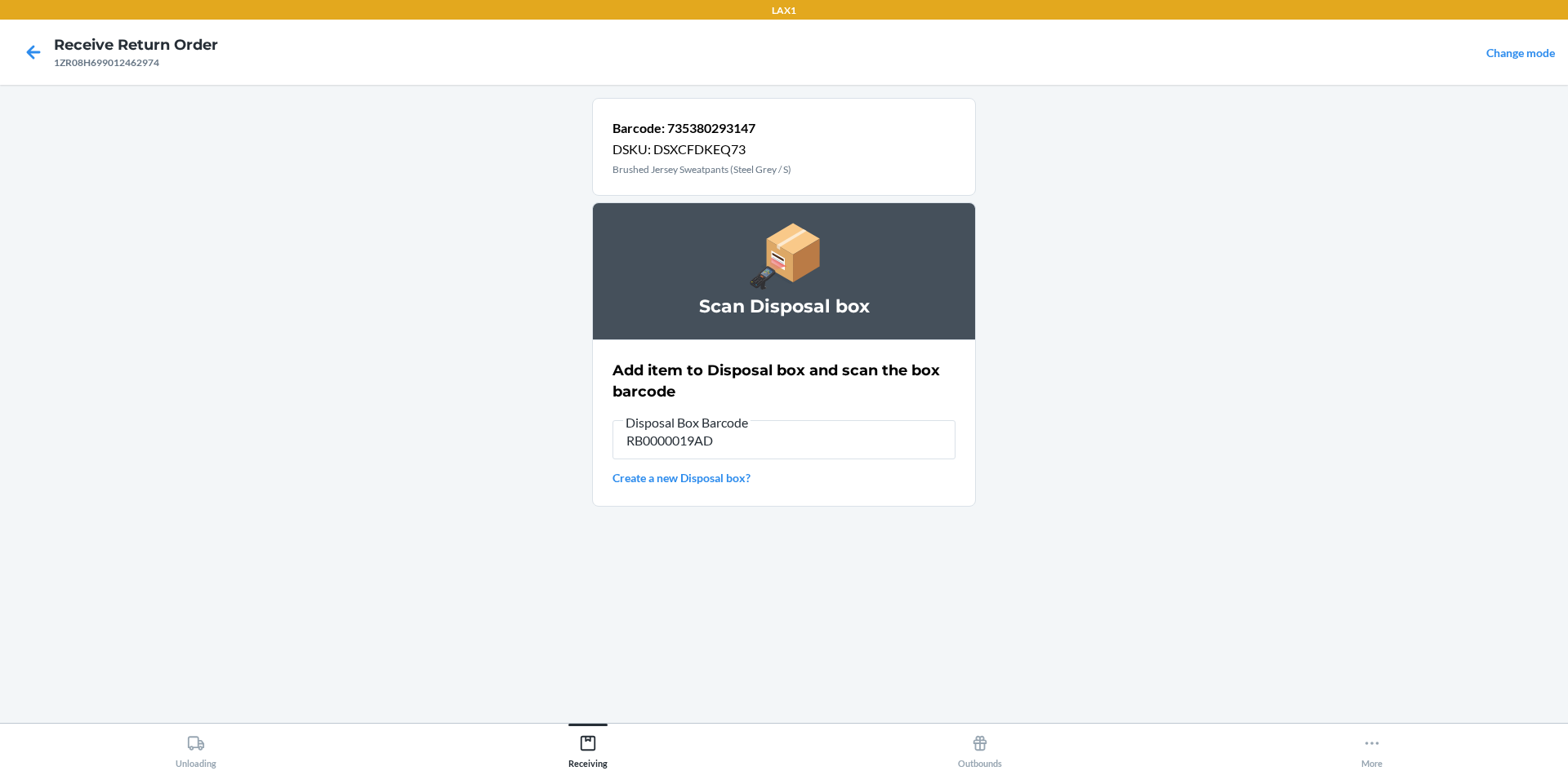
type input "RB0000019AD"
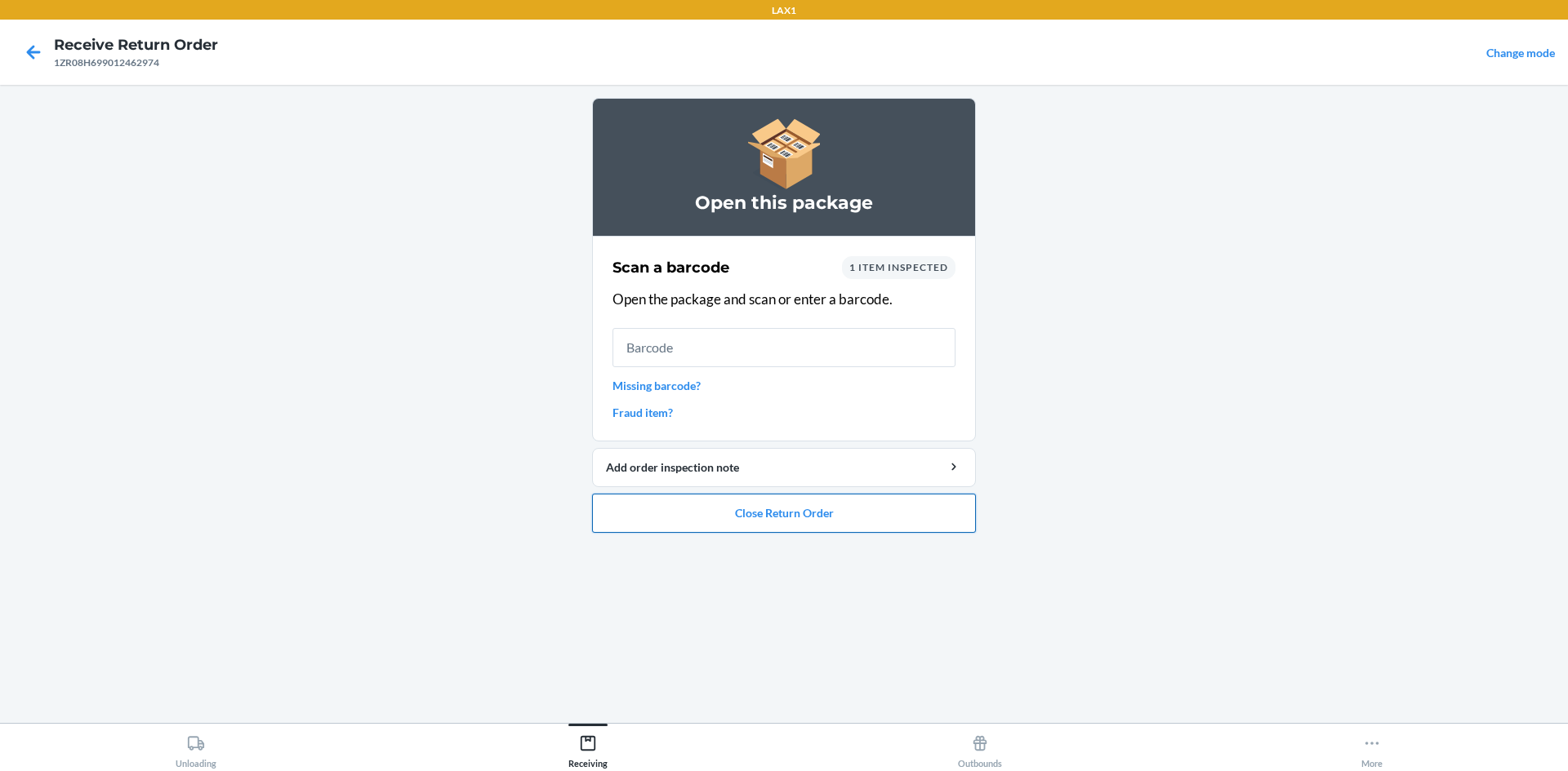
click at [793, 520] on button "Close Return Order" at bounding box center [784, 514] width 384 height 39
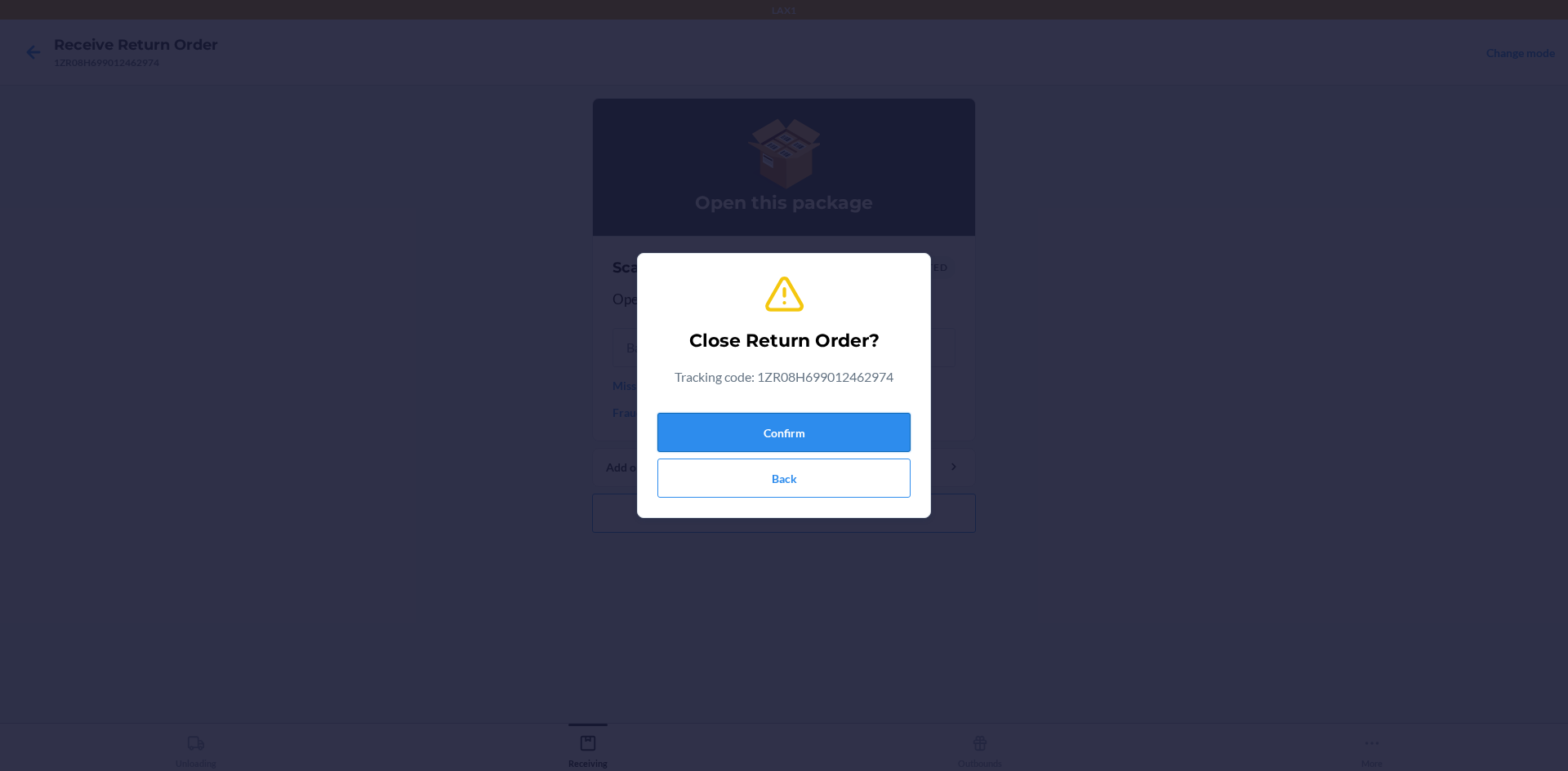
click at [753, 428] on button "Confirm" at bounding box center [784, 432] width 253 height 39
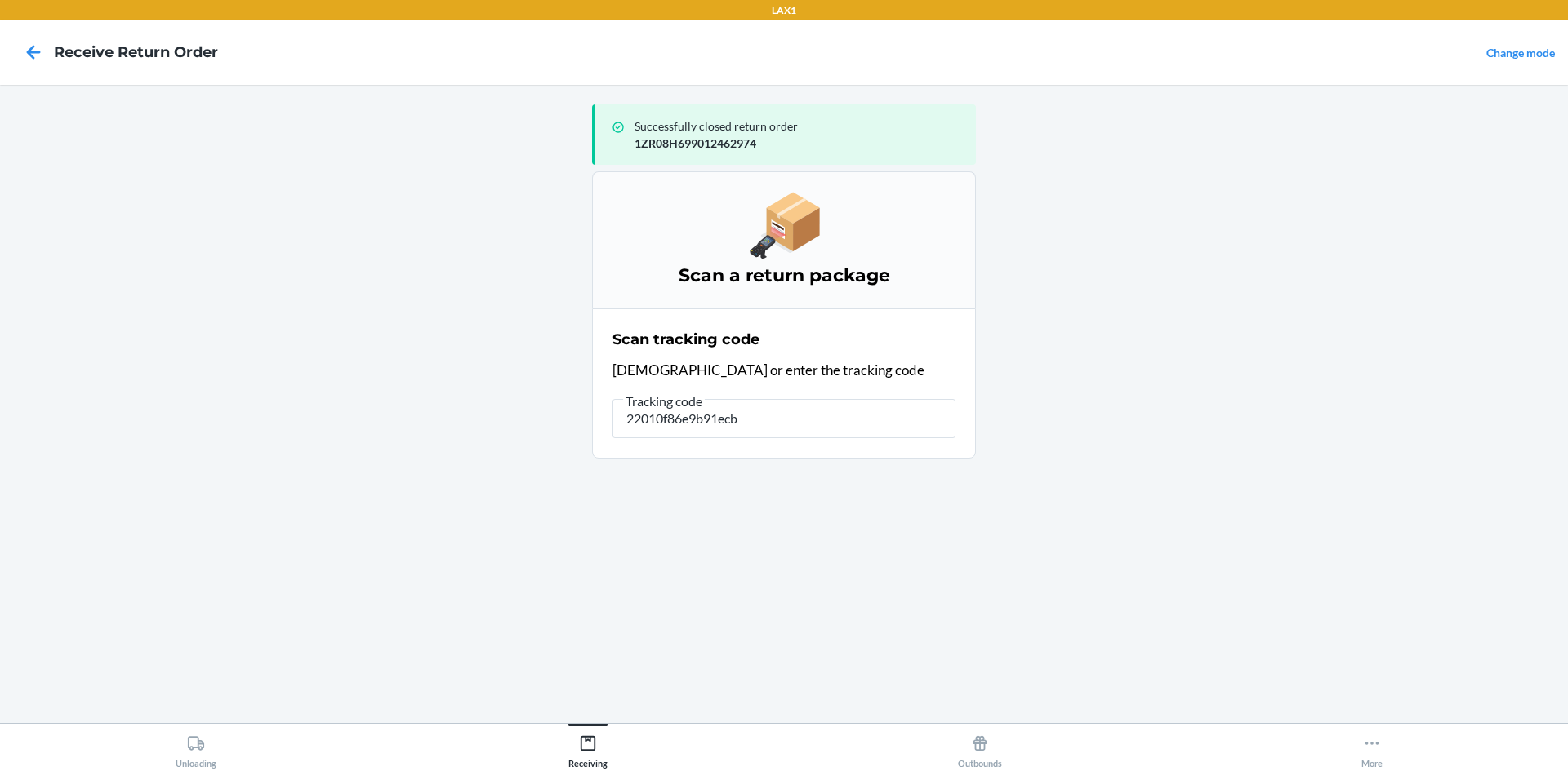
type input "22010f86e9b91ecbe"
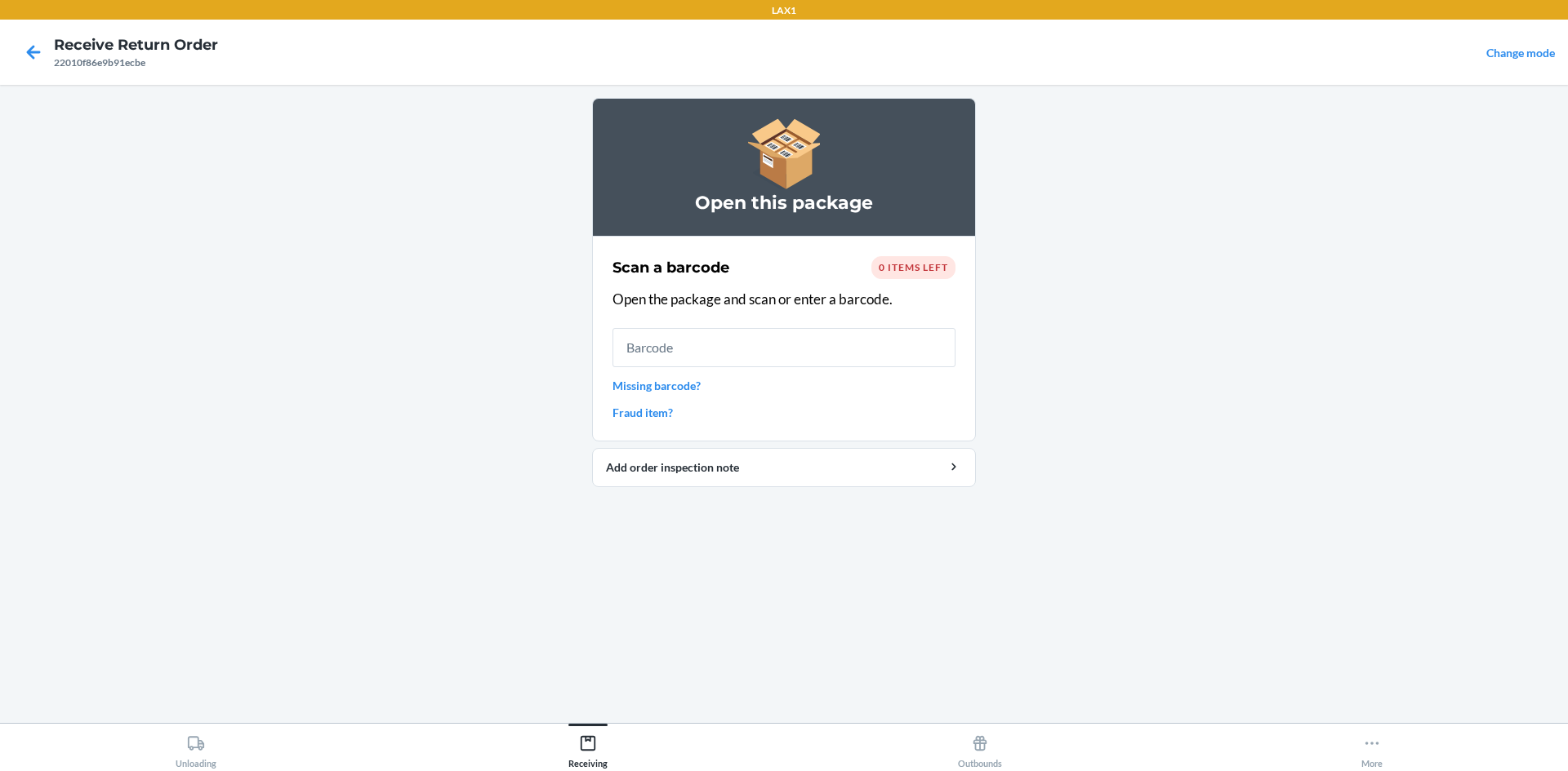
type input "`"
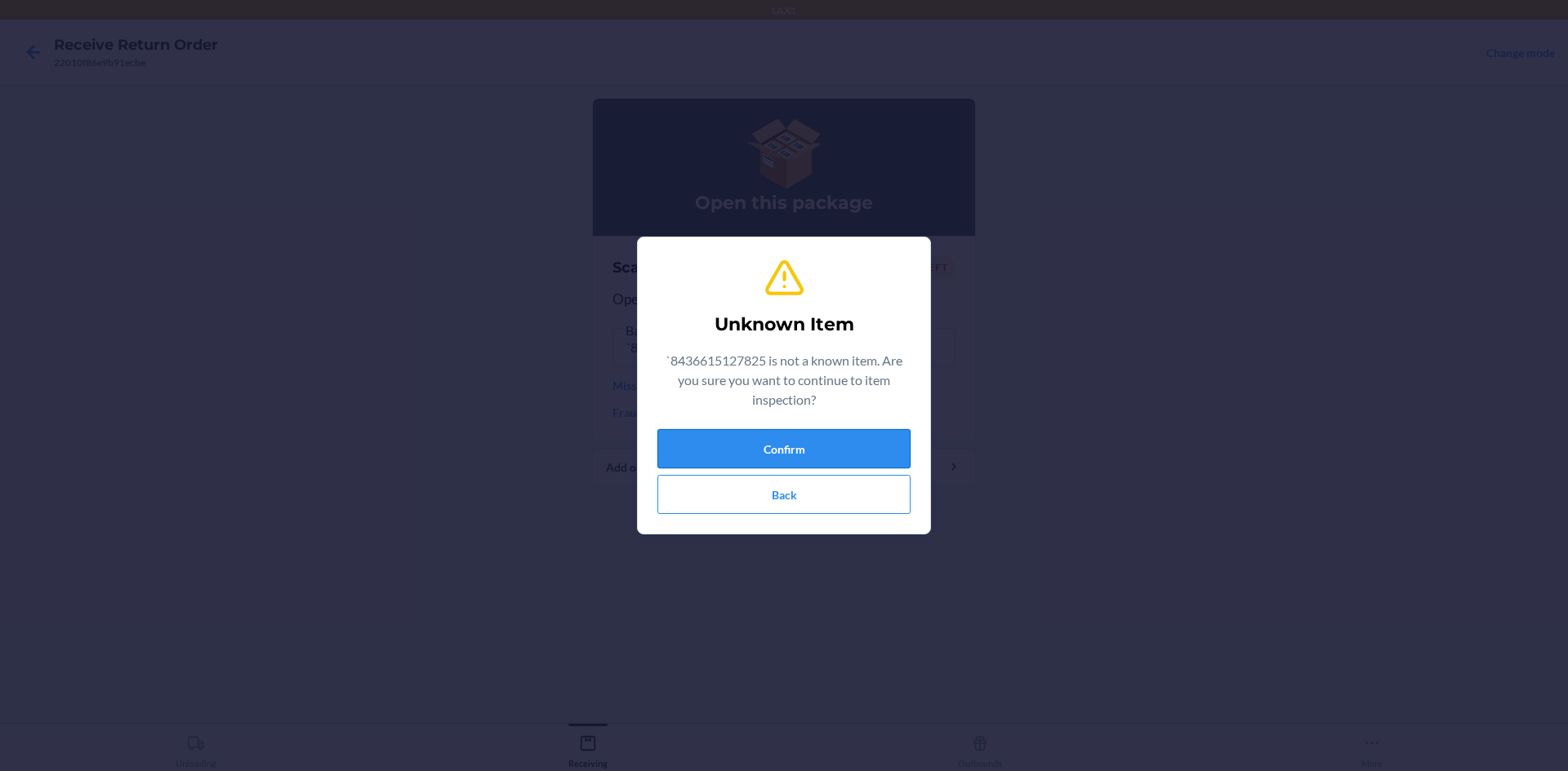
click at [775, 446] on button "Confirm" at bounding box center [784, 449] width 253 height 39
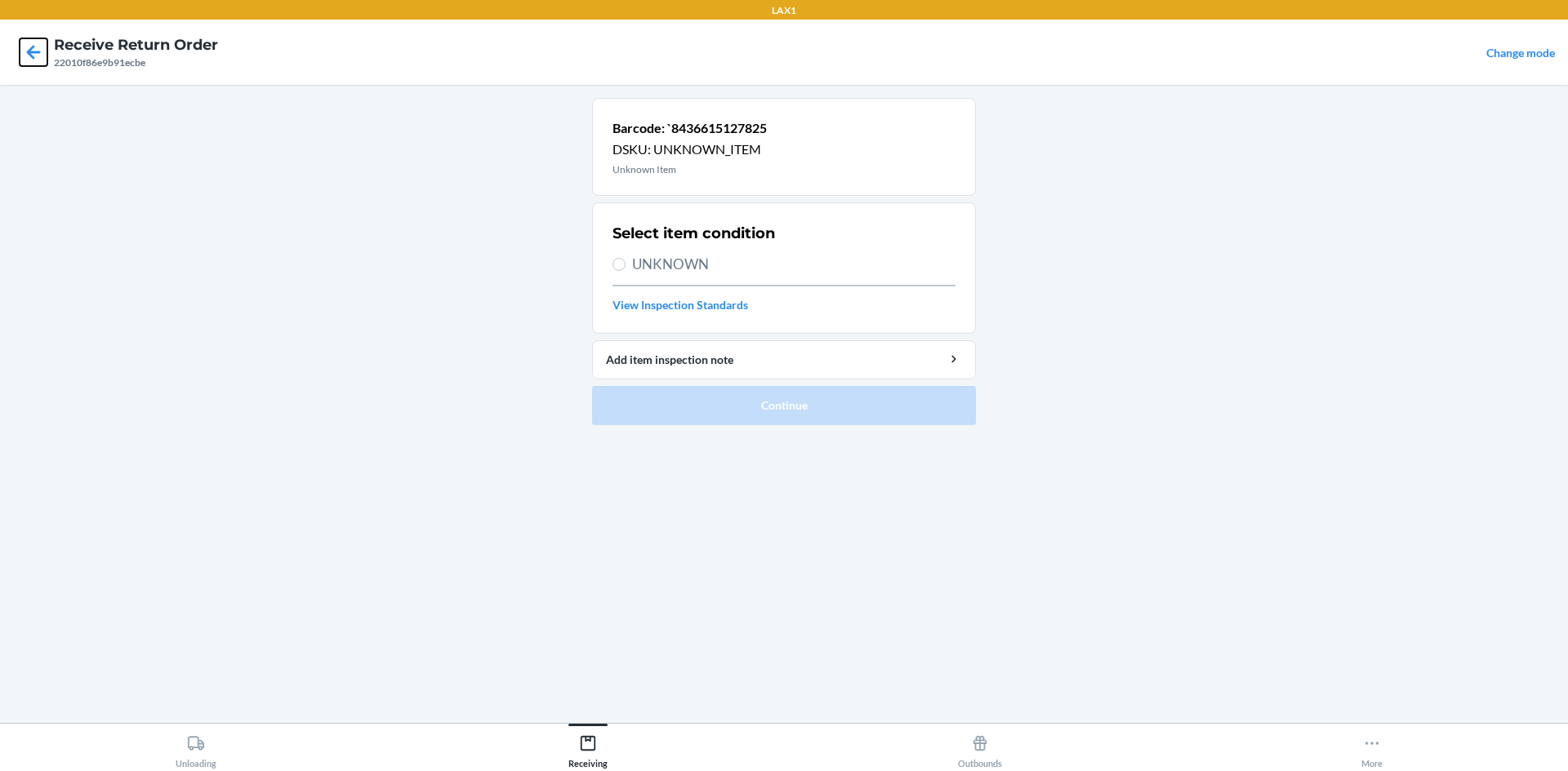
click at [22, 46] on icon at bounding box center [34, 53] width 28 height 28
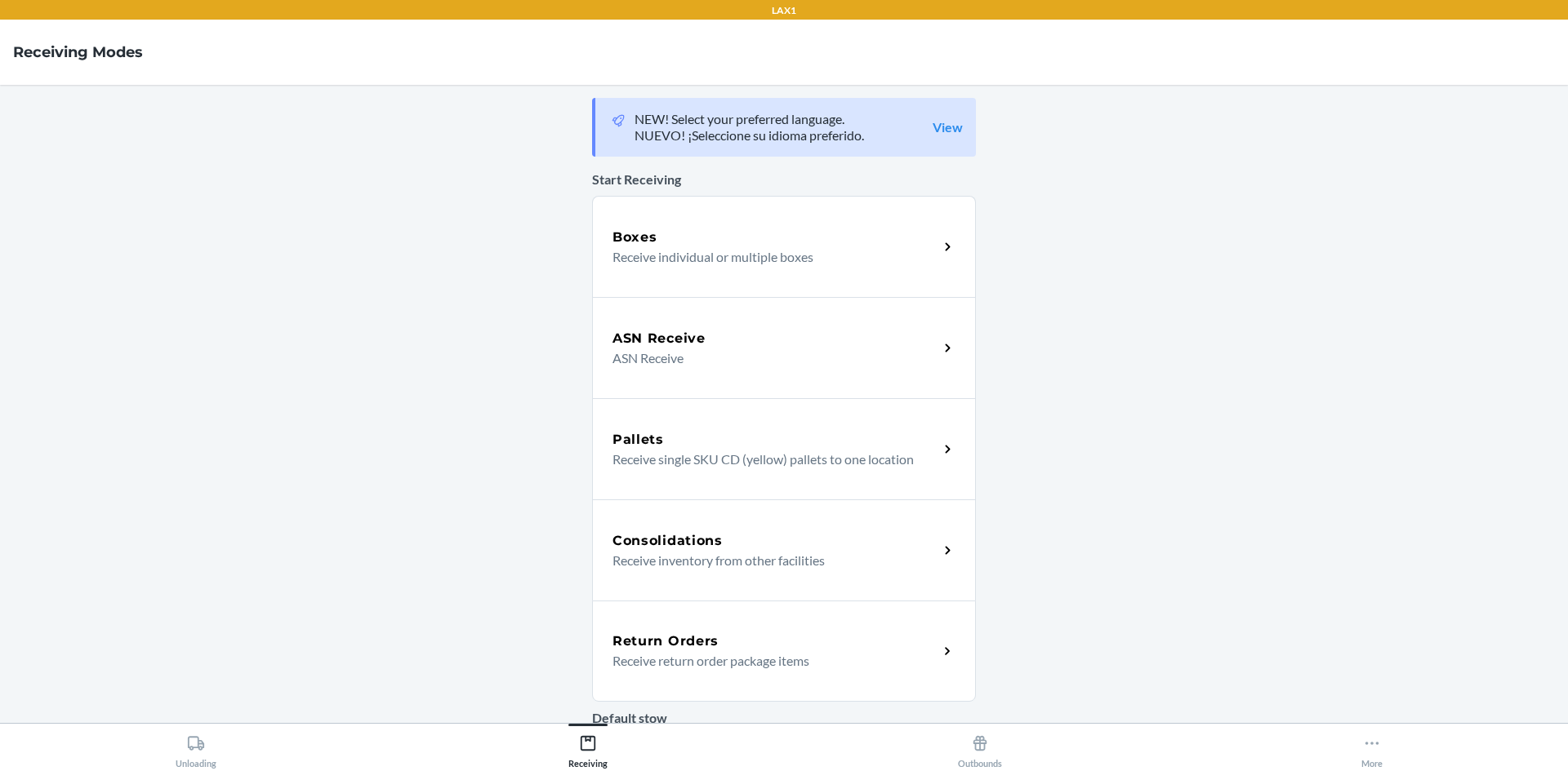
click at [738, 658] on p "Receive return order package items" at bounding box center [769, 660] width 312 height 20
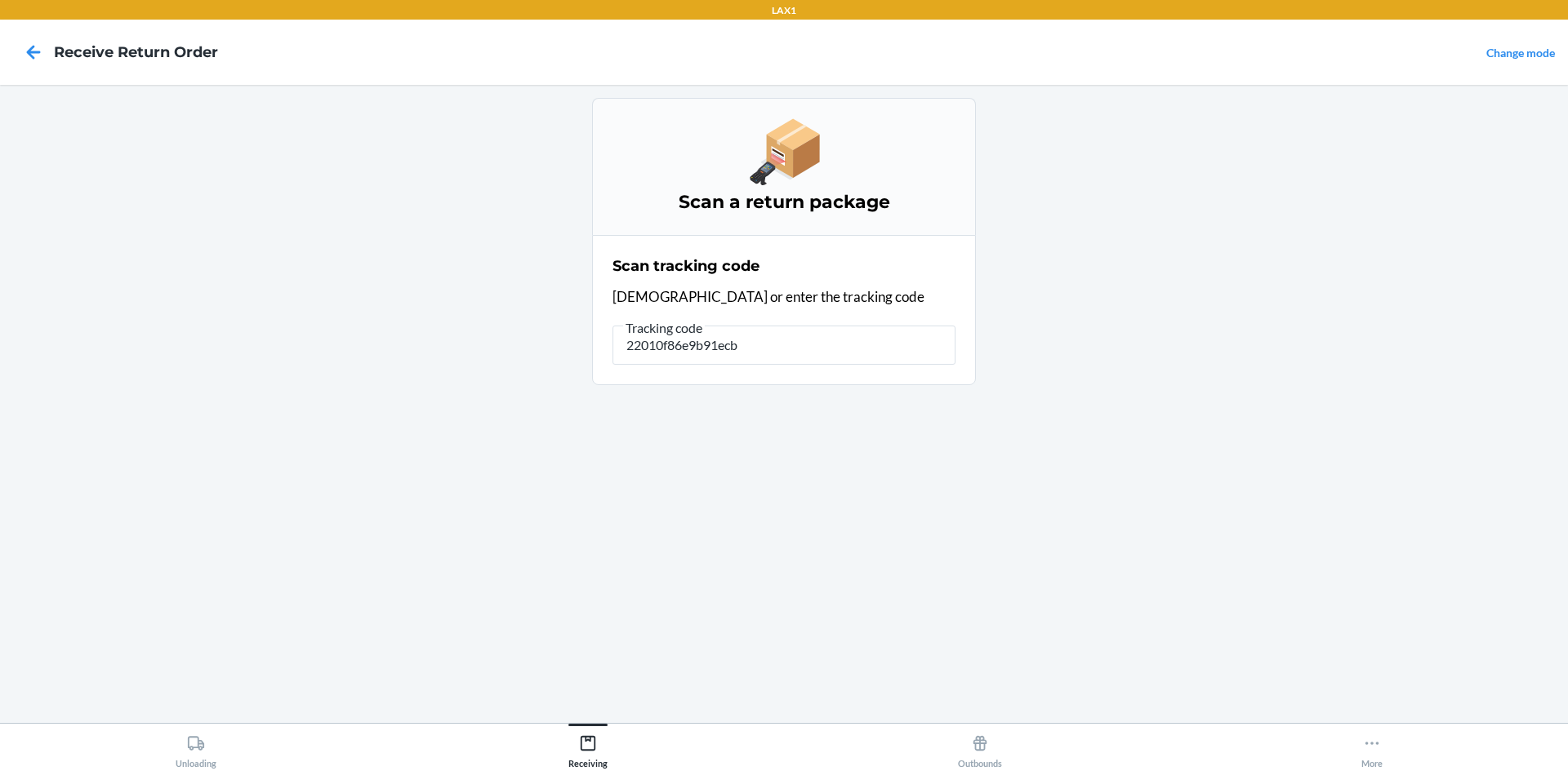
type input "22010f86e9b91ecbe"
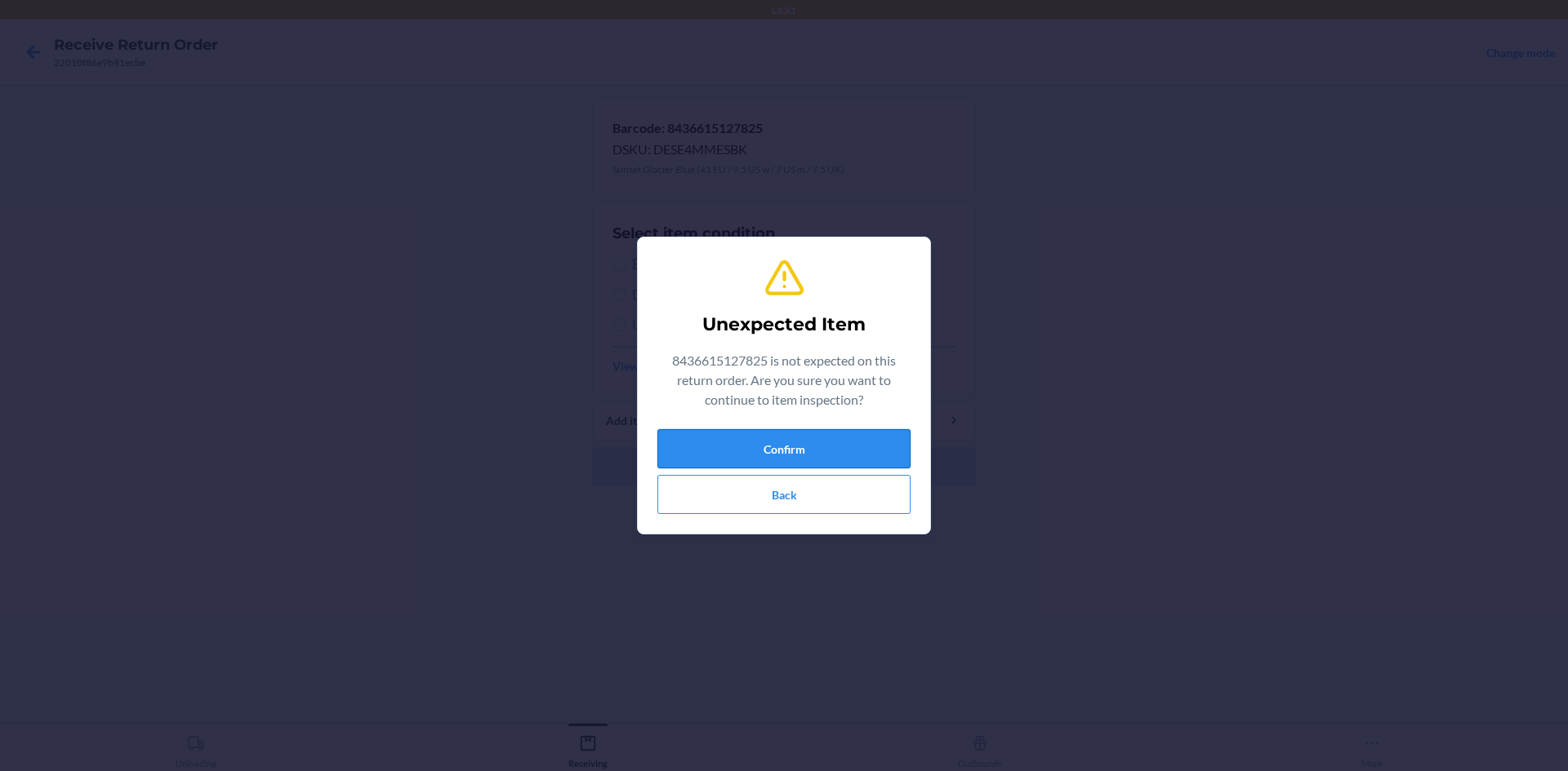
click at [802, 451] on button "Confirm" at bounding box center [784, 449] width 253 height 39
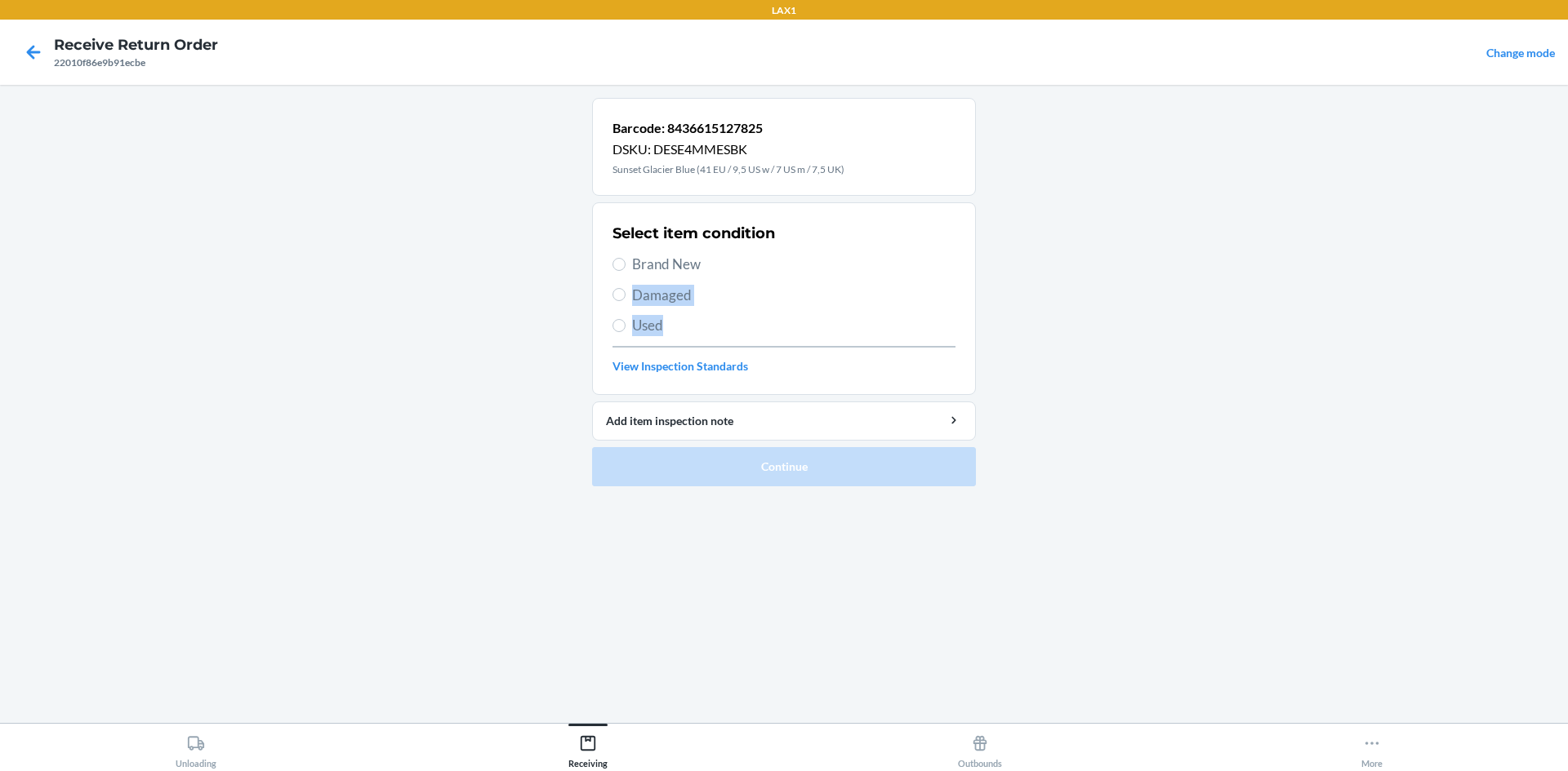
drag, startPoint x: 667, startPoint y: 320, endPoint x: 784, endPoint y: 273, distance: 126.1
click at [784, 273] on div "Select item condition Brand New Damaged Used View Inspection Standards" at bounding box center [784, 298] width 343 height 161
click at [784, 269] on span "Brand New" at bounding box center [794, 265] width 324 height 22
click at [626, 269] on input "Brand New" at bounding box center [619, 265] width 13 height 13
radio input "true"
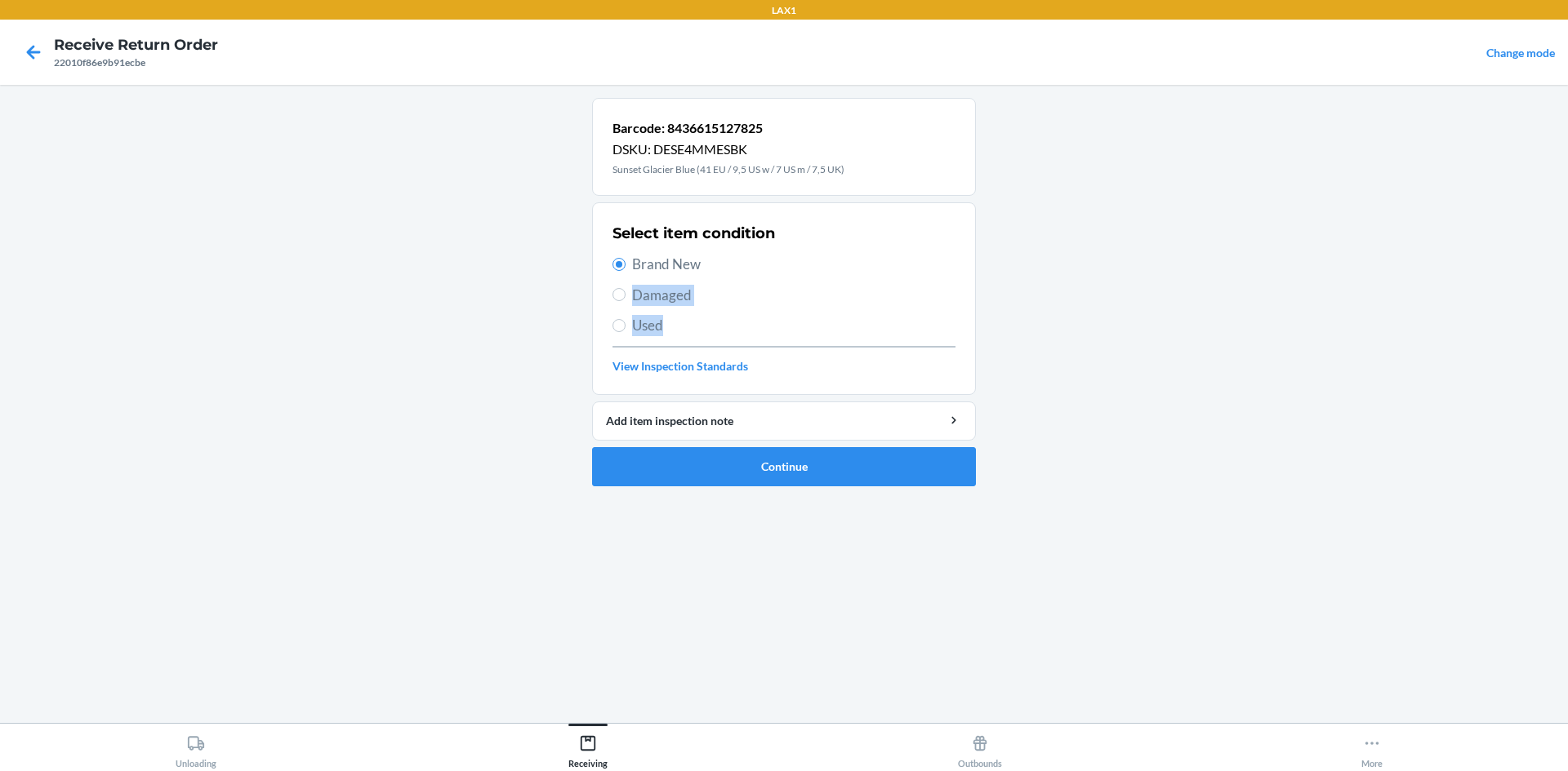
click at [783, 268] on span "Brand New" at bounding box center [794, 265] width 324 height 22
click at [626, 268] on input "Brand New" at bounding box center [619, 265] width 13 height 13
click at [737, 469] on button "Continue" at bounding box center [784, 467] width 384 height 39
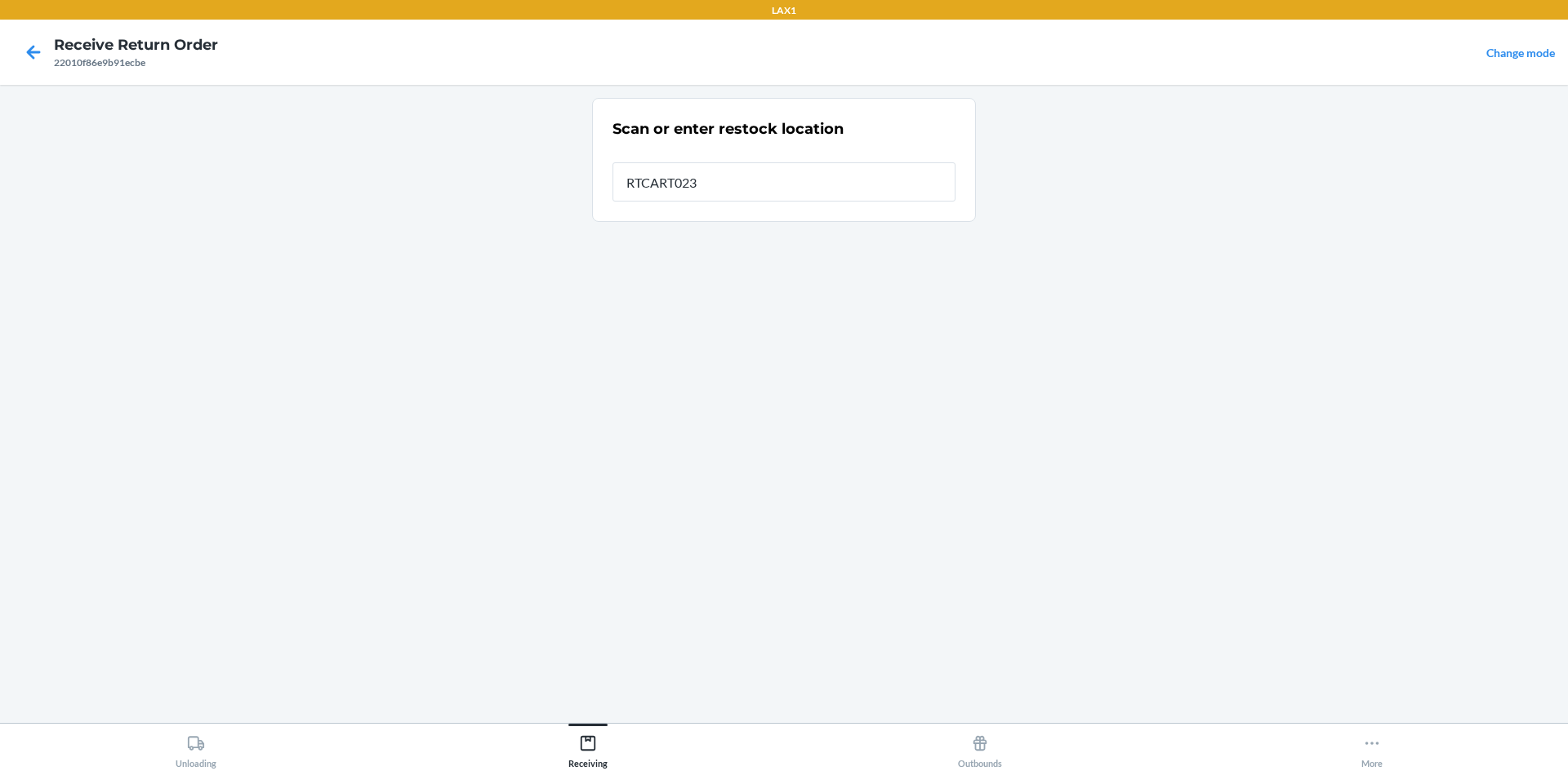
type input "RTCART023"
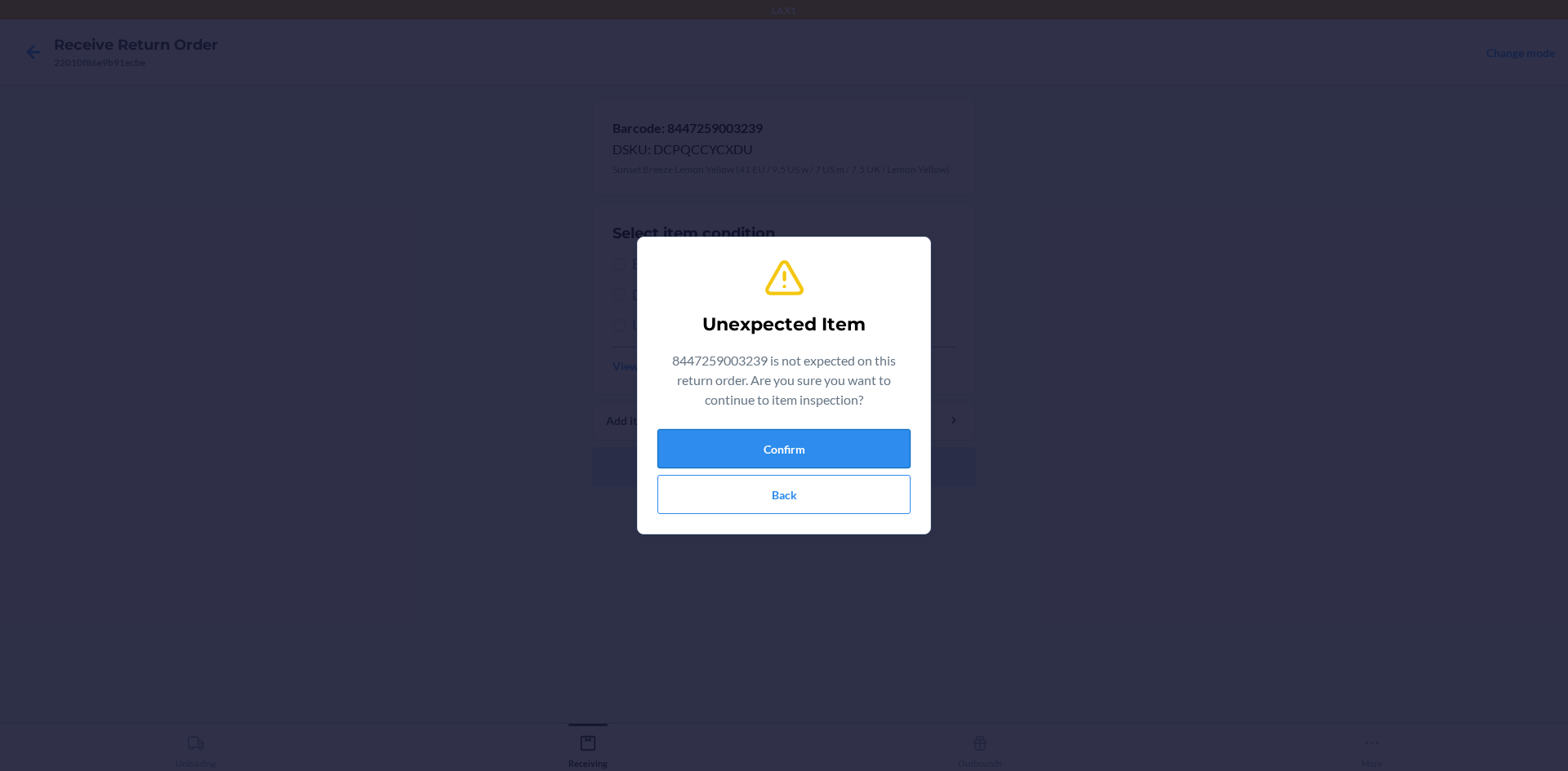
click at [779, 443] on button "Confirm" at bounding box center [784, 449] width 253 height 39
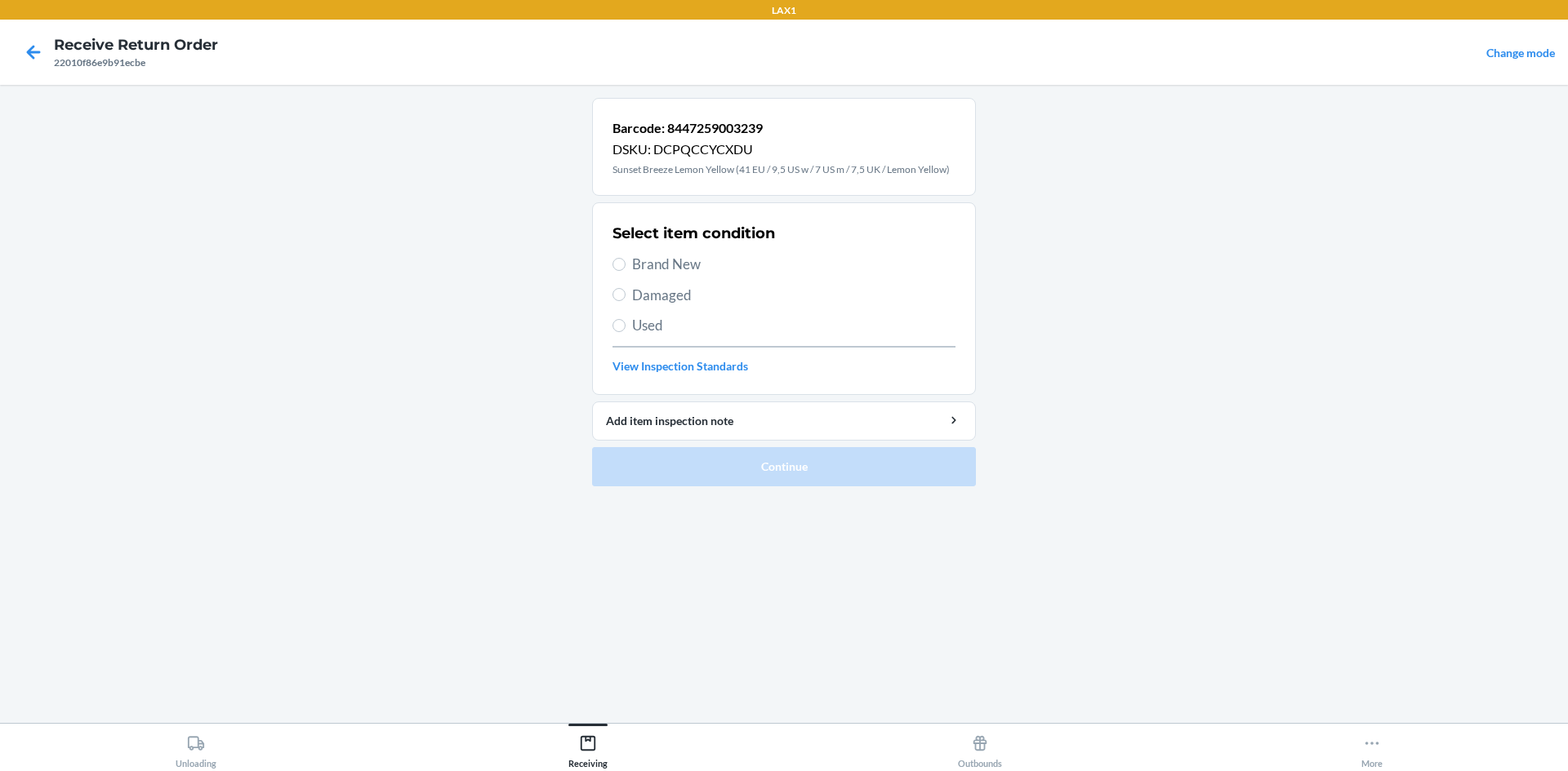
click at [658, 316] on span "Used" at bounding box center [794, 325] width 324 height 22
click at [626, 319] on input "Used" at bounding box center [619, 325] width 13 height 13
radio input "true"
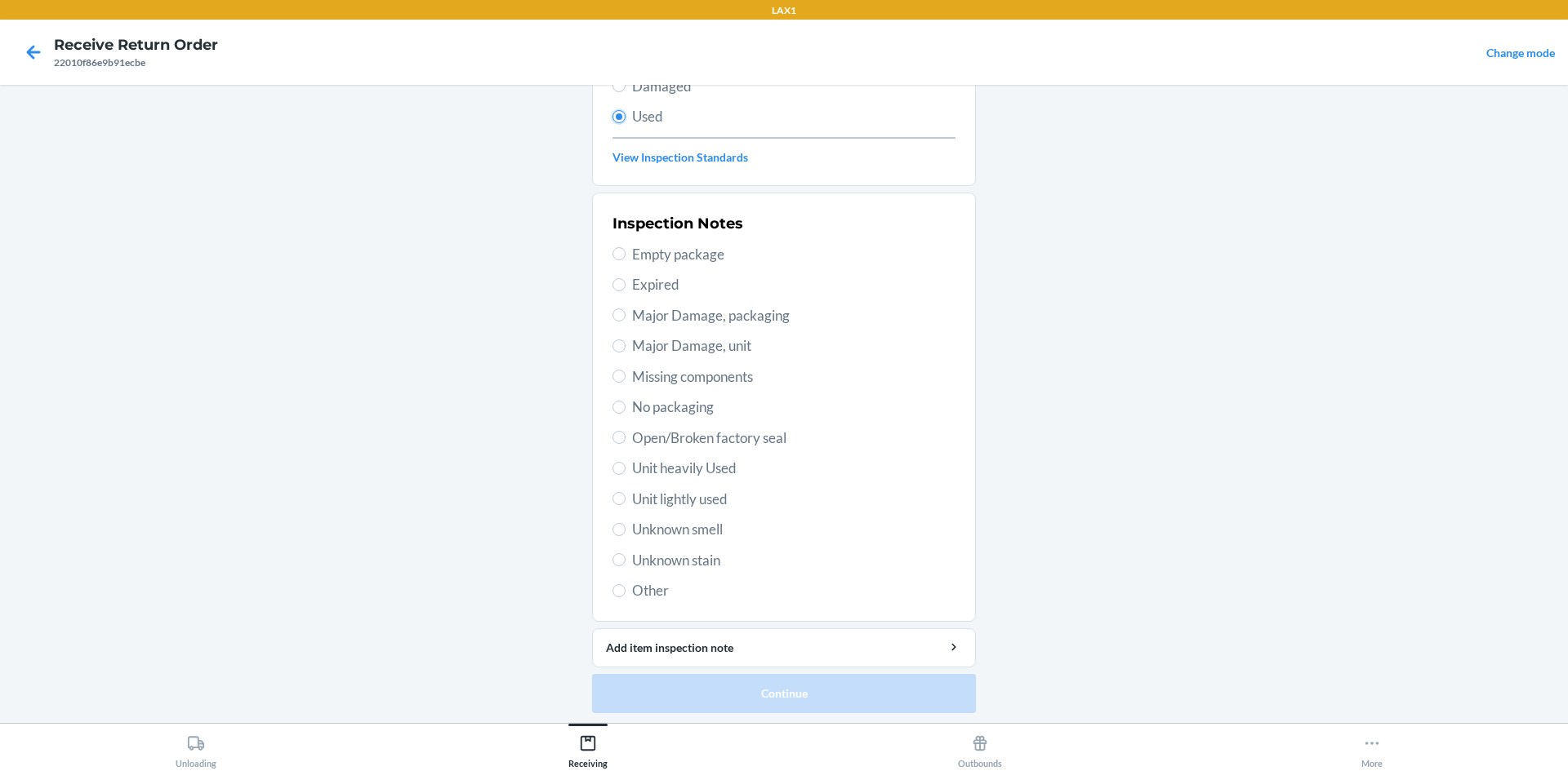
scroll to position [212, 0]
click at [713, 458] on span "Unit heavily Used" at bounding box center [794, 465] width 324 height 22
click at [626, 459] on input "Unit heavily Used" at bounding box center [619, 465] width 13 height 13
radio input "true"
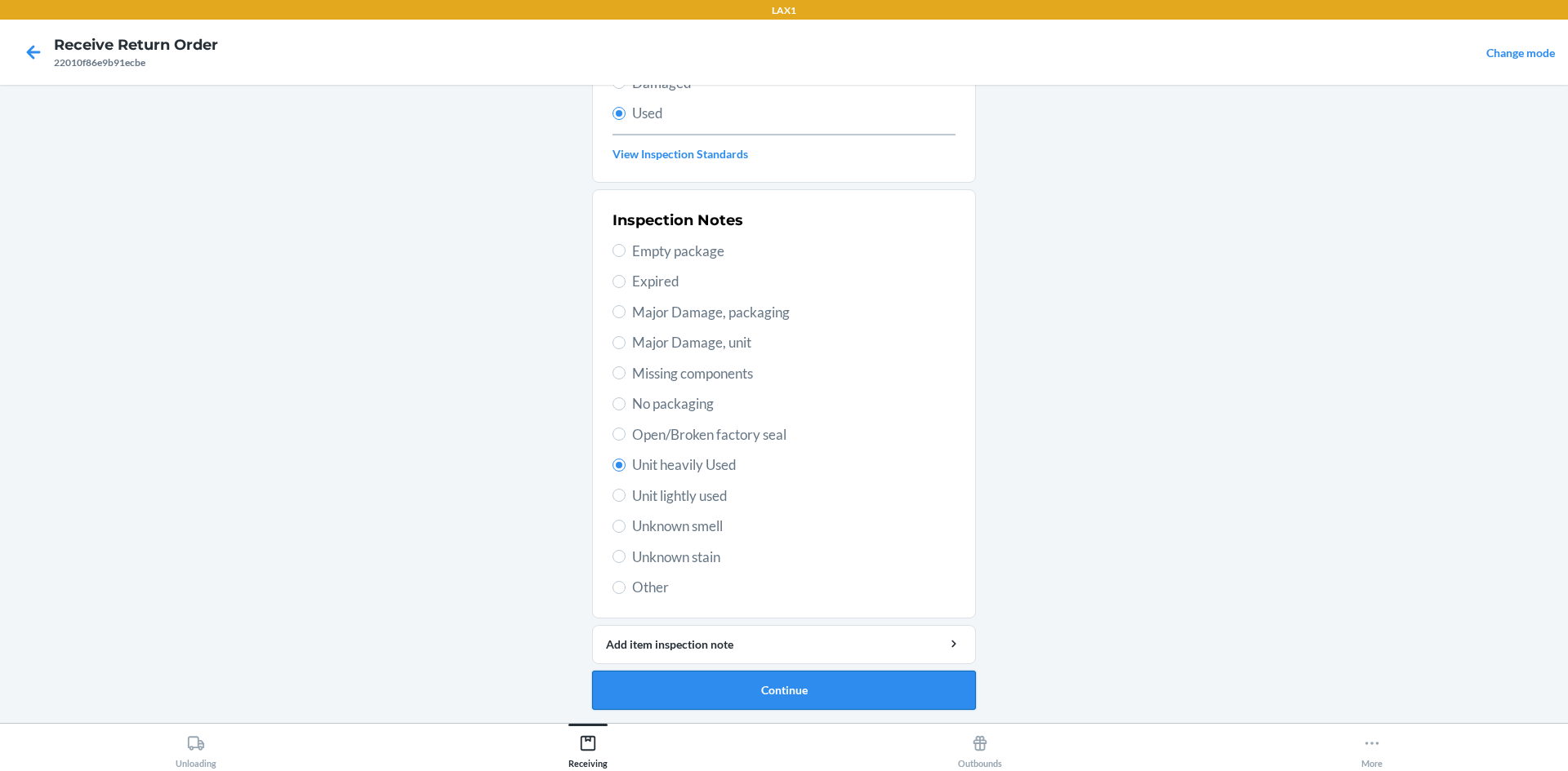
click at [701, 687] on button "Continue" at bounding box center [784, 690] width 384 height 39
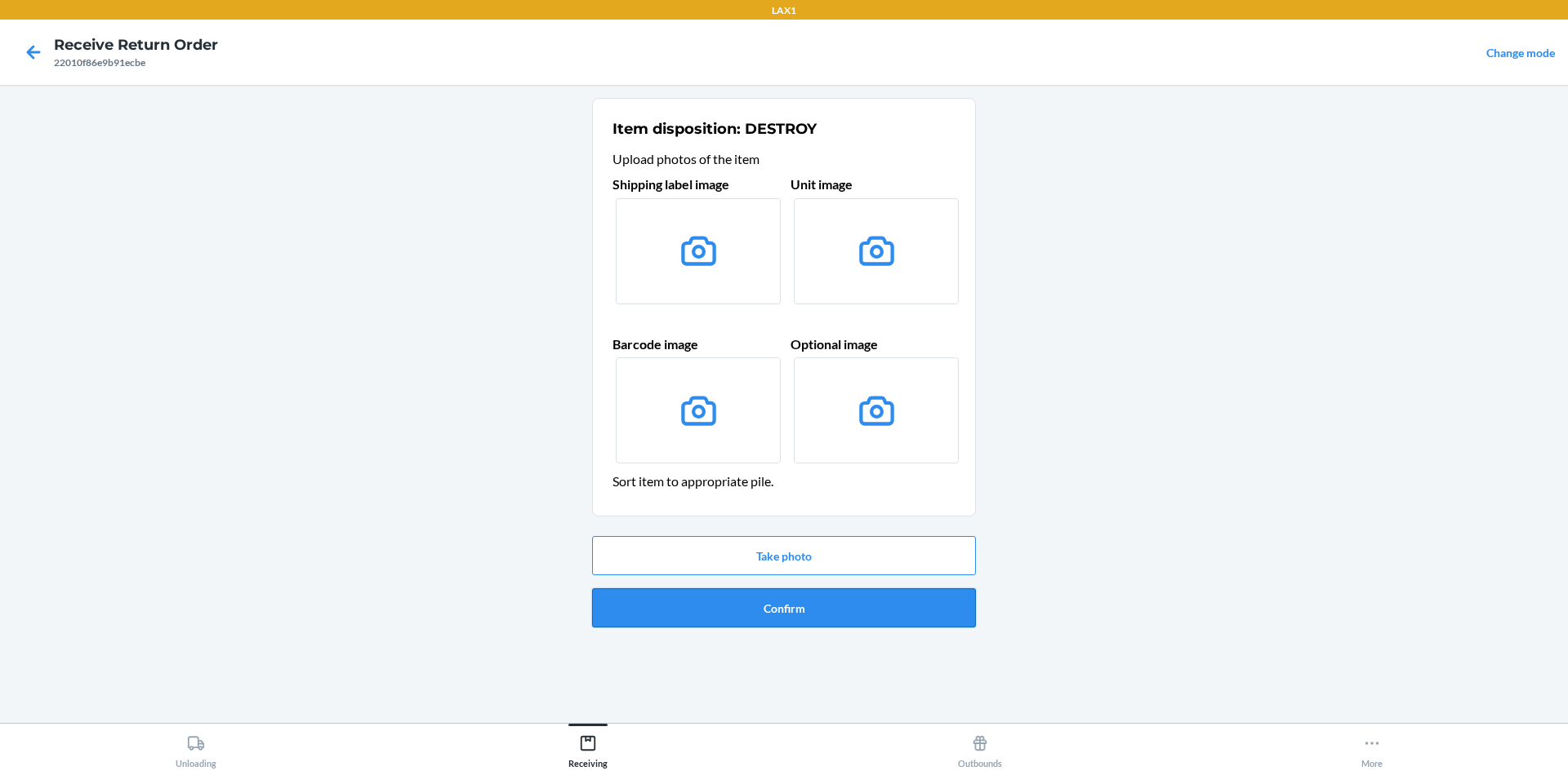
click at [764, 613] on button "Confirm" at bounding box center [784, 608] width 384 height 39
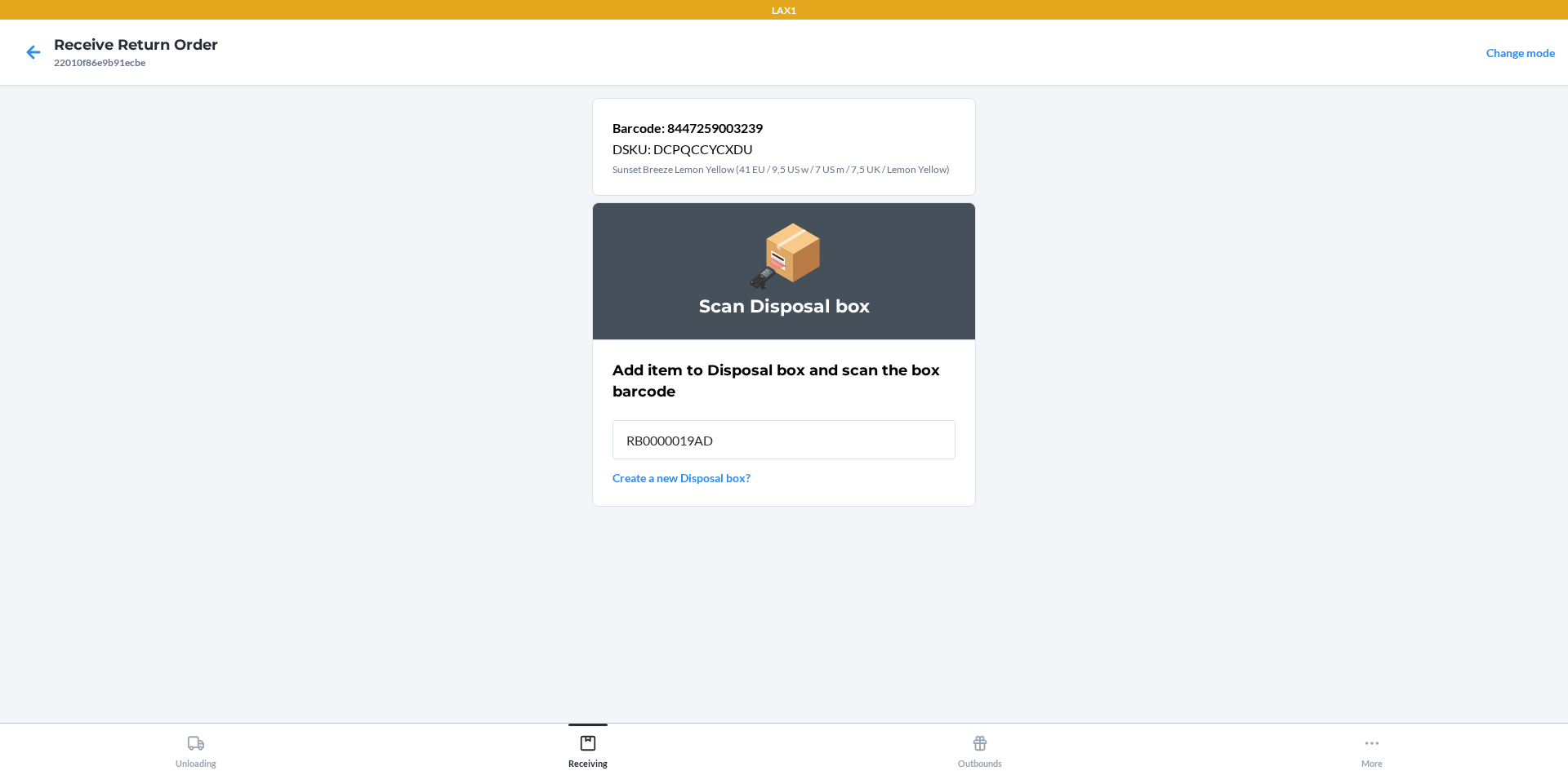
type input "RB0000019AD"
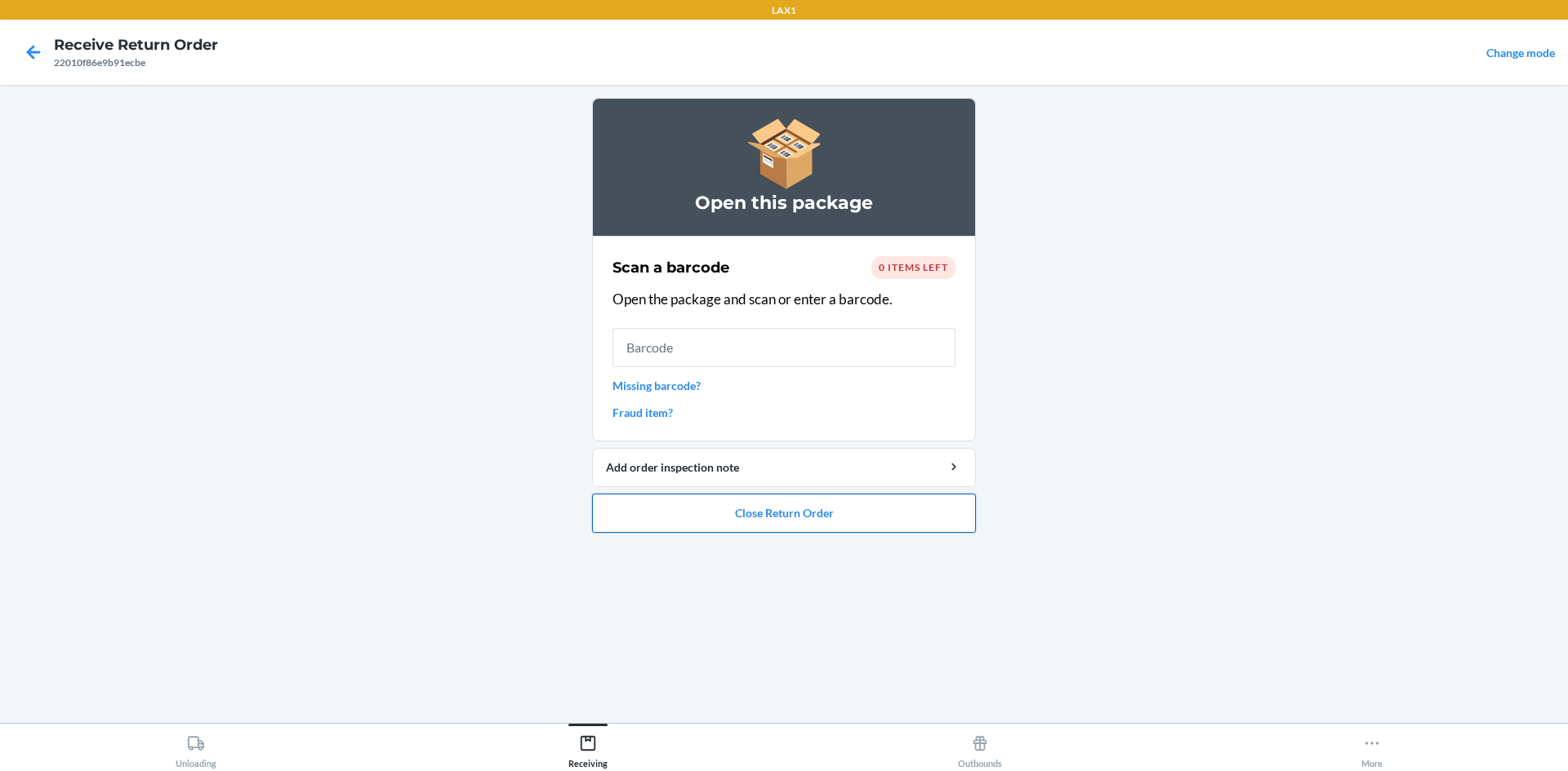
click at [717, 520] on button "Close Return Order" at bounding box center [784, 514] width 384 height 39
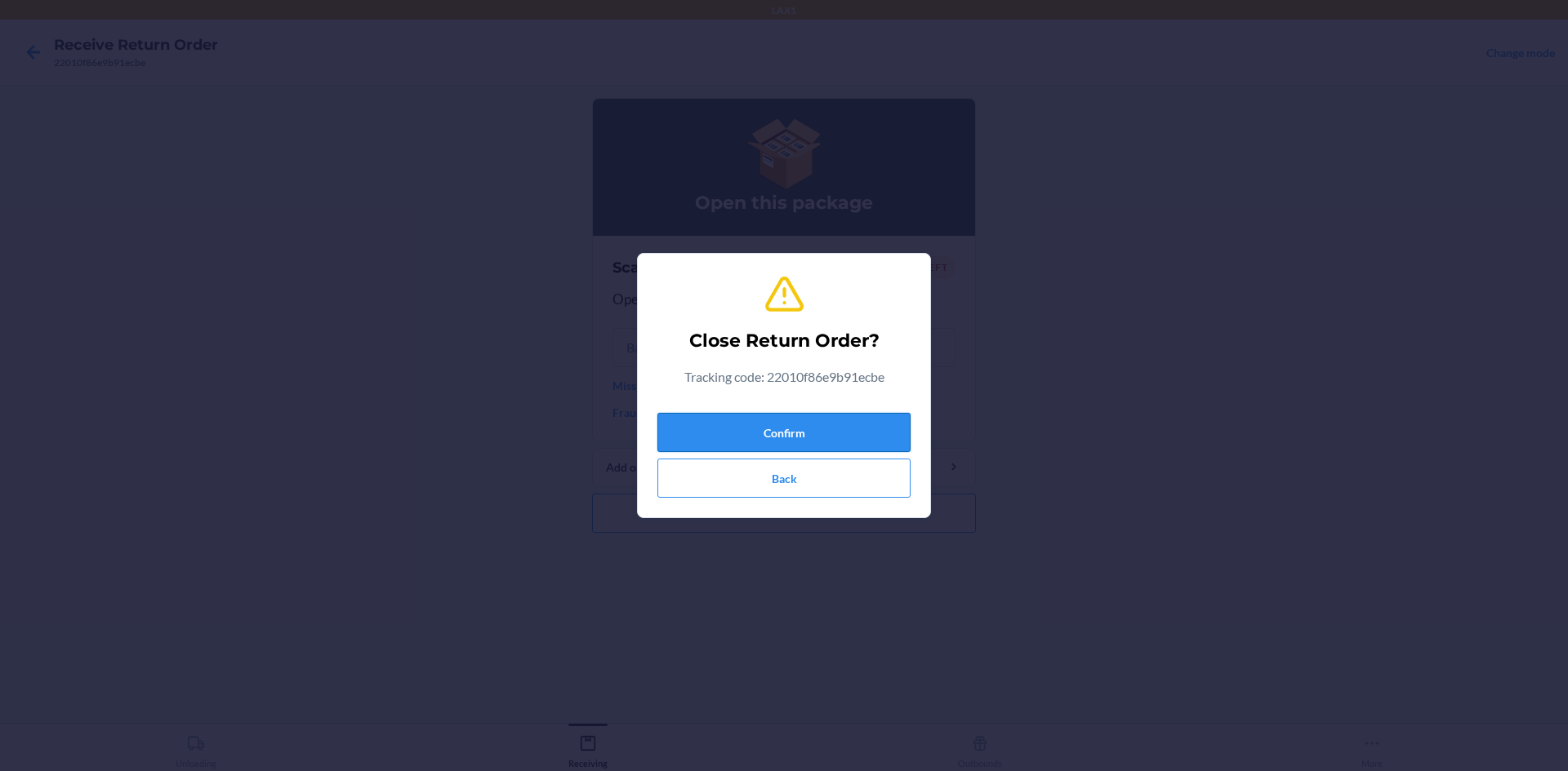
click at [774, 423] on button "Confirm" at bounding box center [784, 432] width 253 height 39
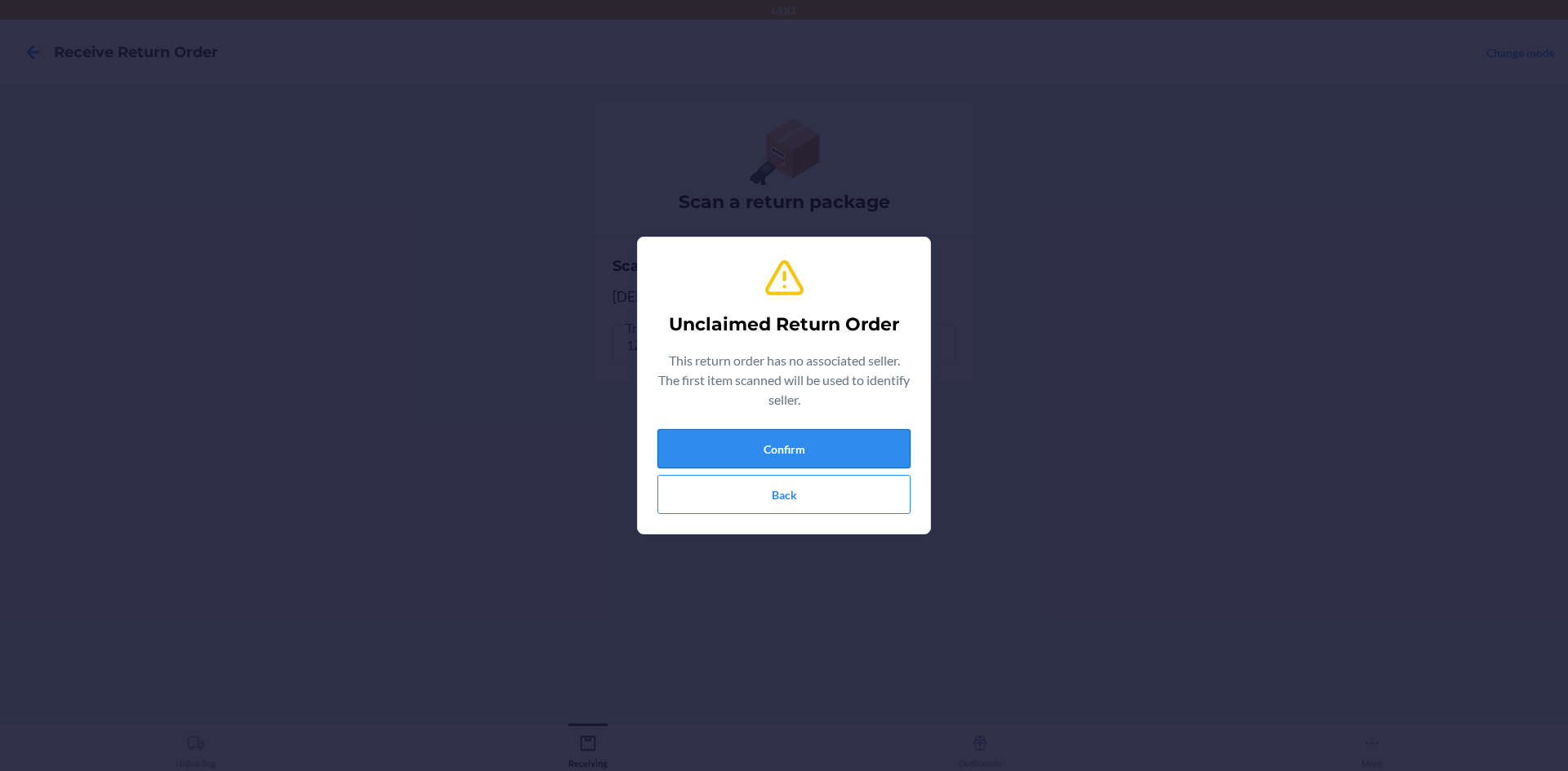
click at [684, 446] on button "Confirm" at bounding box center [784, 449] width 253 height 39
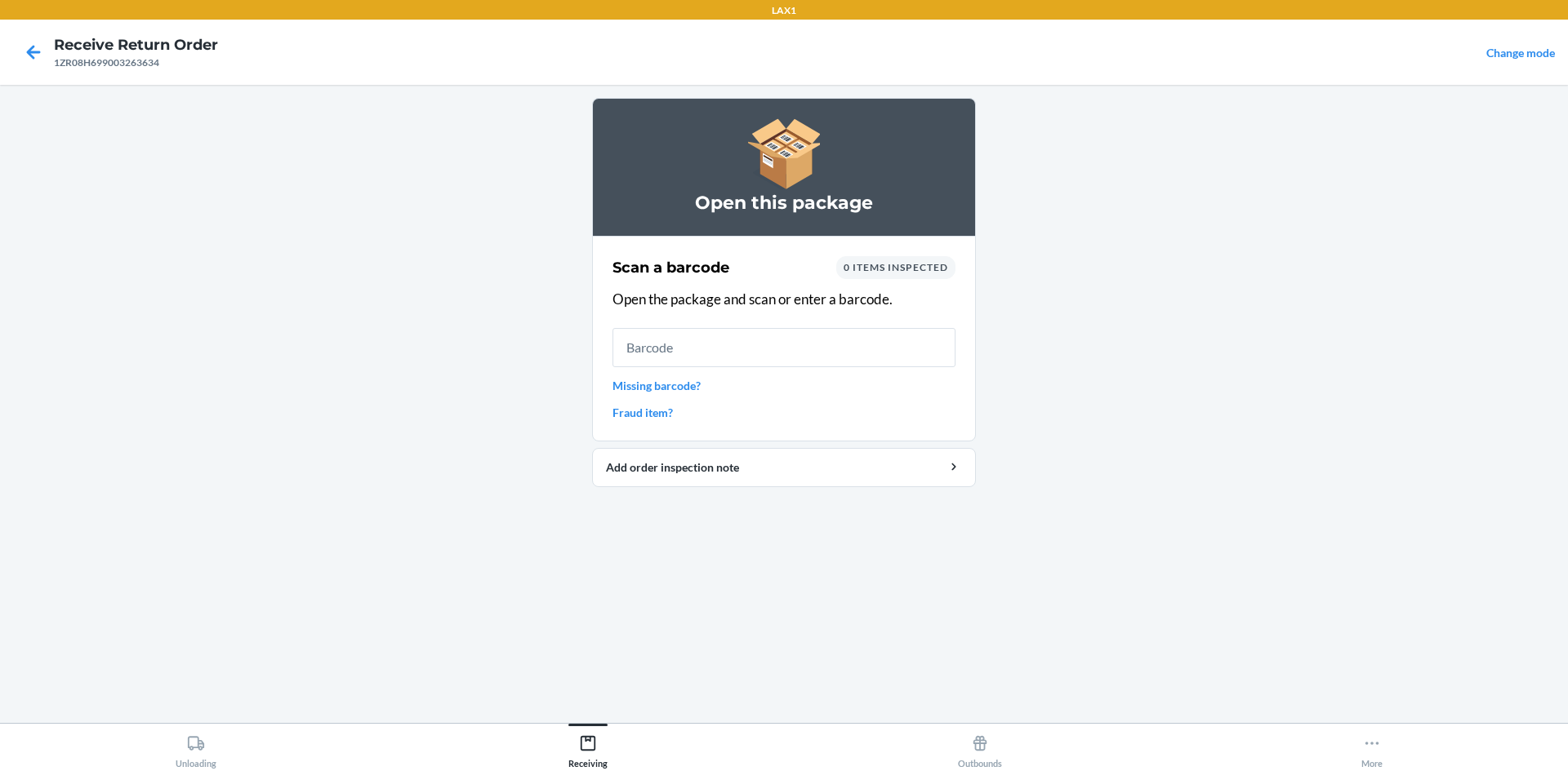
click at [866, 269] on span "0 items inspected" at bounding box center [895, 266] width 104 height 12
click at [870, 267] on span "0 items inspected" at bounding box center [895, 266] width 104 height 12
click at [874, 266] on span "0 items inspected" at bounding box center [895, 266] width 104 height 12
click at [872, 267] on span "0 items inspected" at bounding box center [895, 266] width 104 height 12
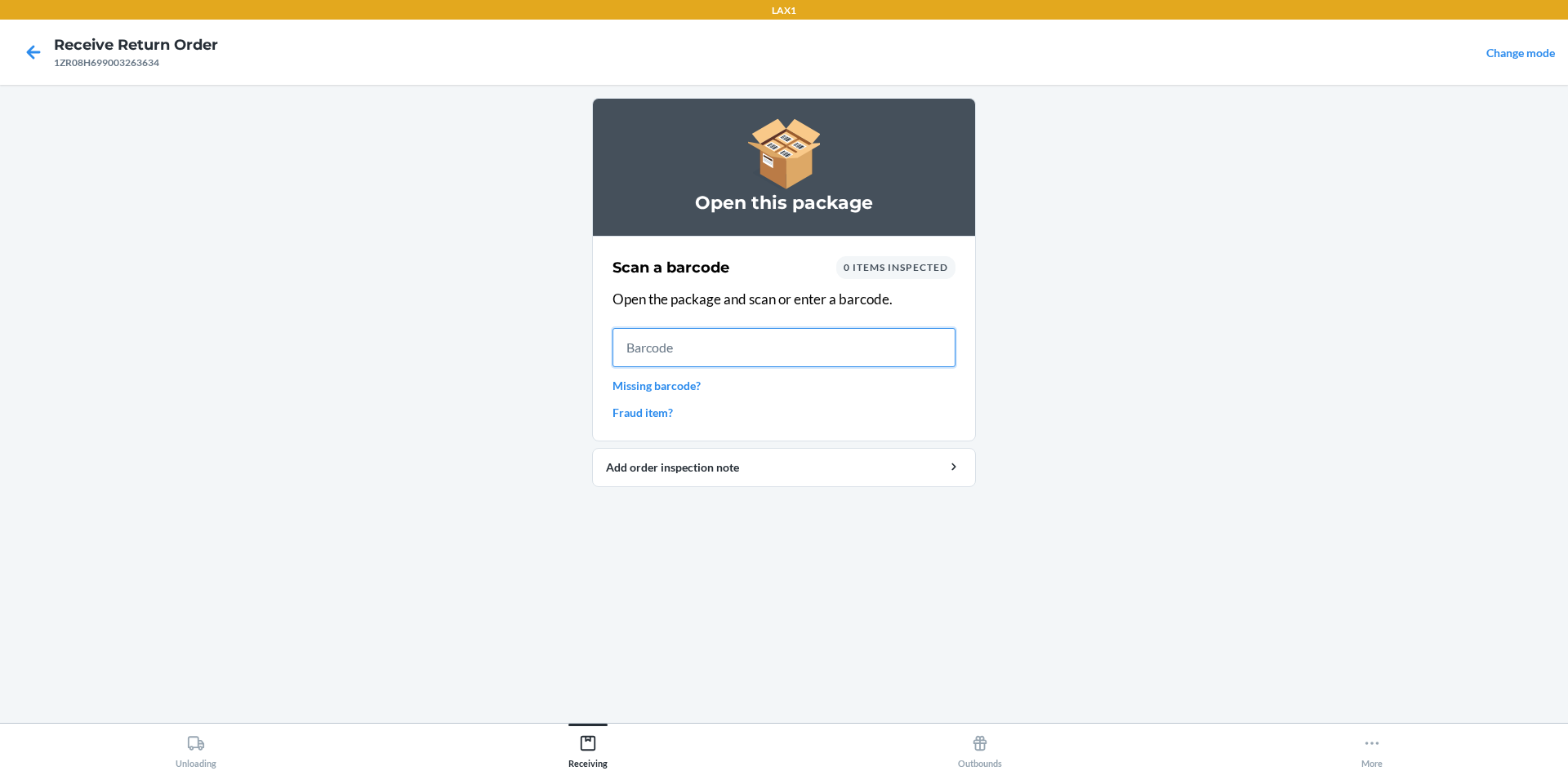
click at [871, 356] on input "text" at bounding box center [784, 348] width 343 height 39
drag, startPoint x: 909, startPoint y: 287, endPoint x: 361, endPoint y: 391, distance: 557.8
click at [361, 391] on main "Open this package Scan a barcode 0 items inspected Open the package and scan or…" at bounding box center [784, 404] width 1568 height 639
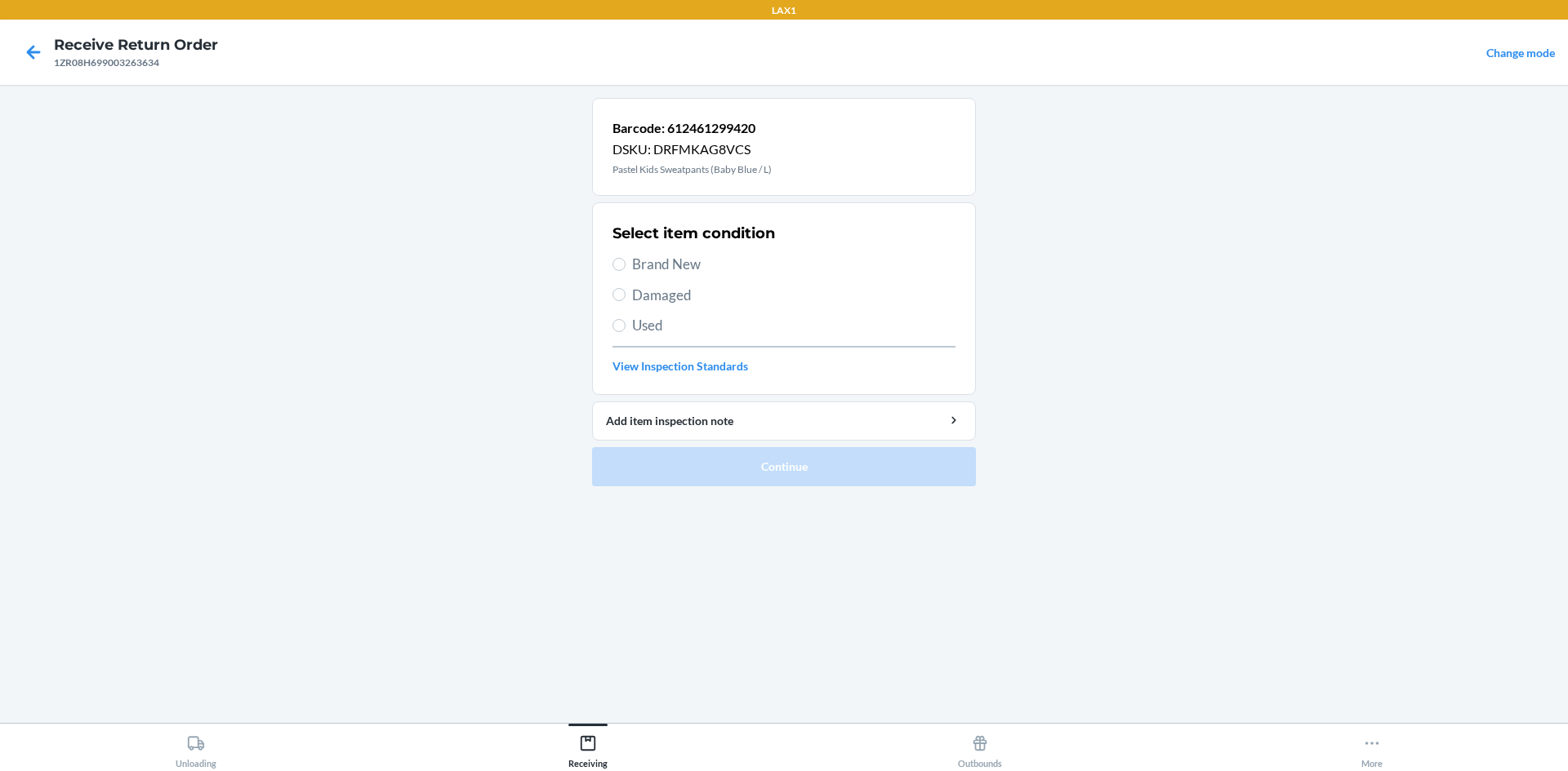
click at [662, 328] on span "Used" at bounding box center [794, 325] width 324 height 22
click at [626, 328] on input "Used" at bounding box center [619, 325] width 13 height 13
radio input "true"
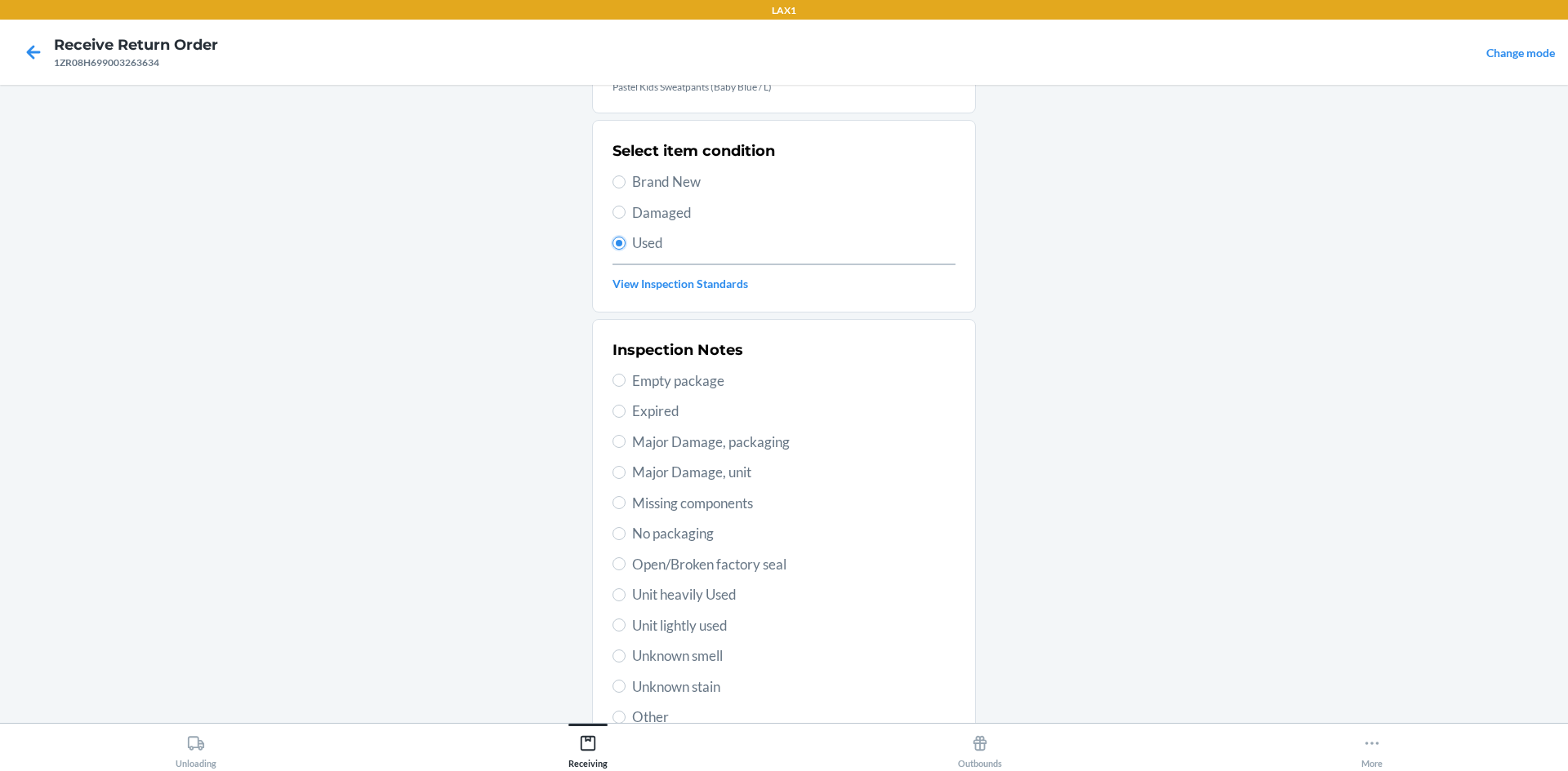
scroll to position [212, 0]
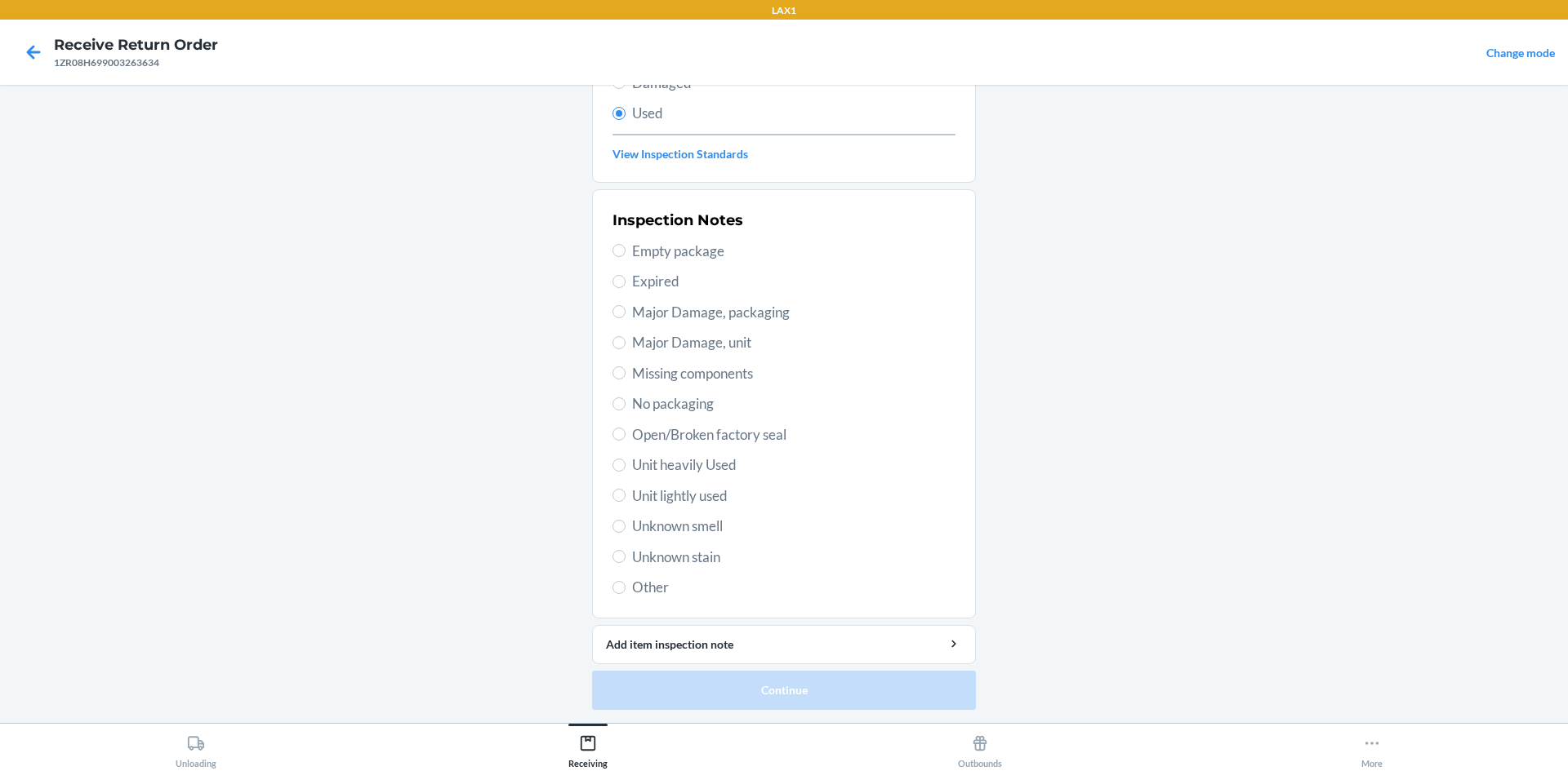
click at [718, 471] on span "Unit heavily Used" at bounding box center [794, 465] width 324 height 22
click at [626, 471] on input "Unit heavily Used" at bounding box center [619, 465] width 13 height 13
radio input "true"
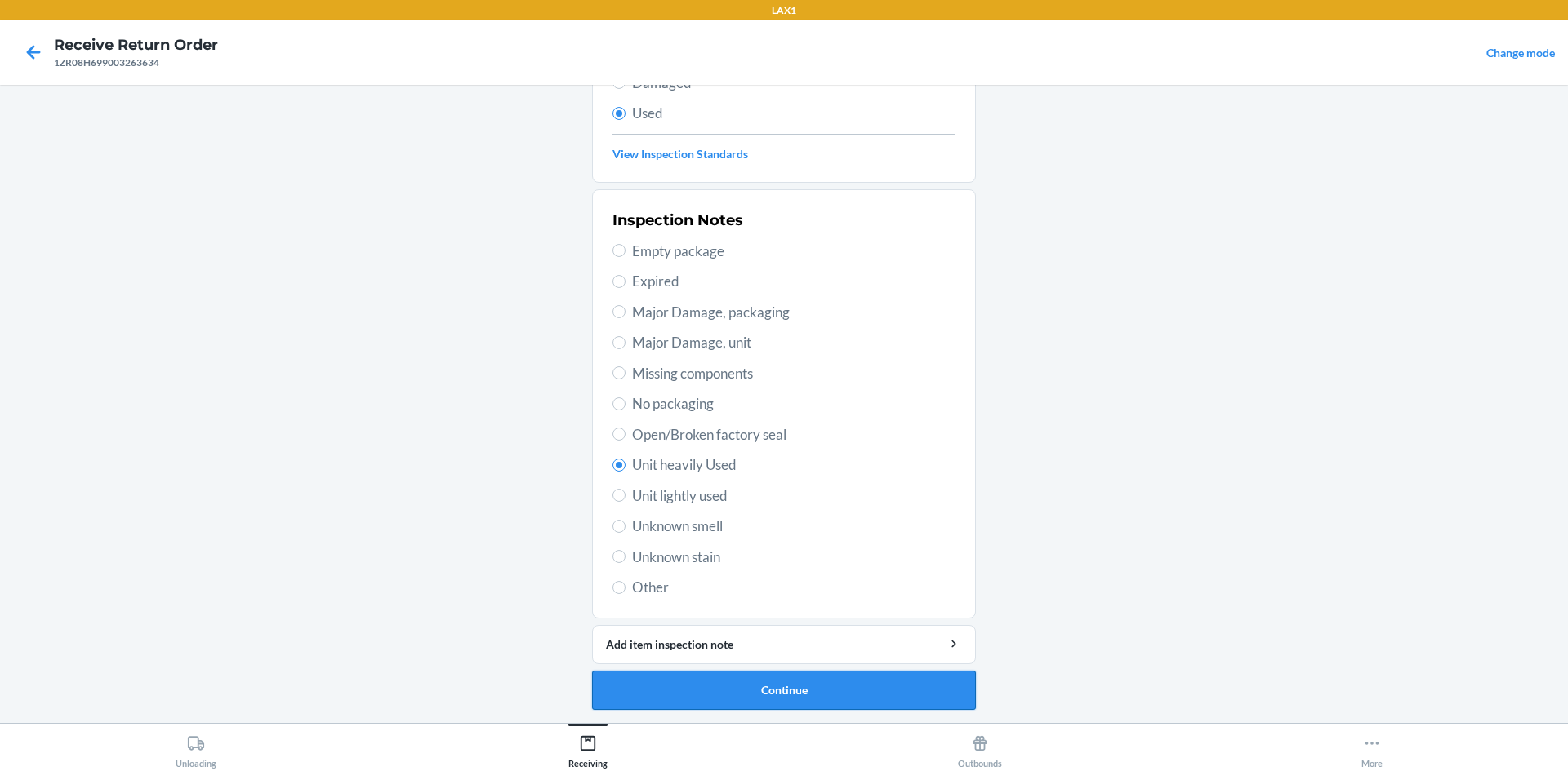
click at [678, 696] on button "Continue" at bounding box center [784, 690] width 384 height 39
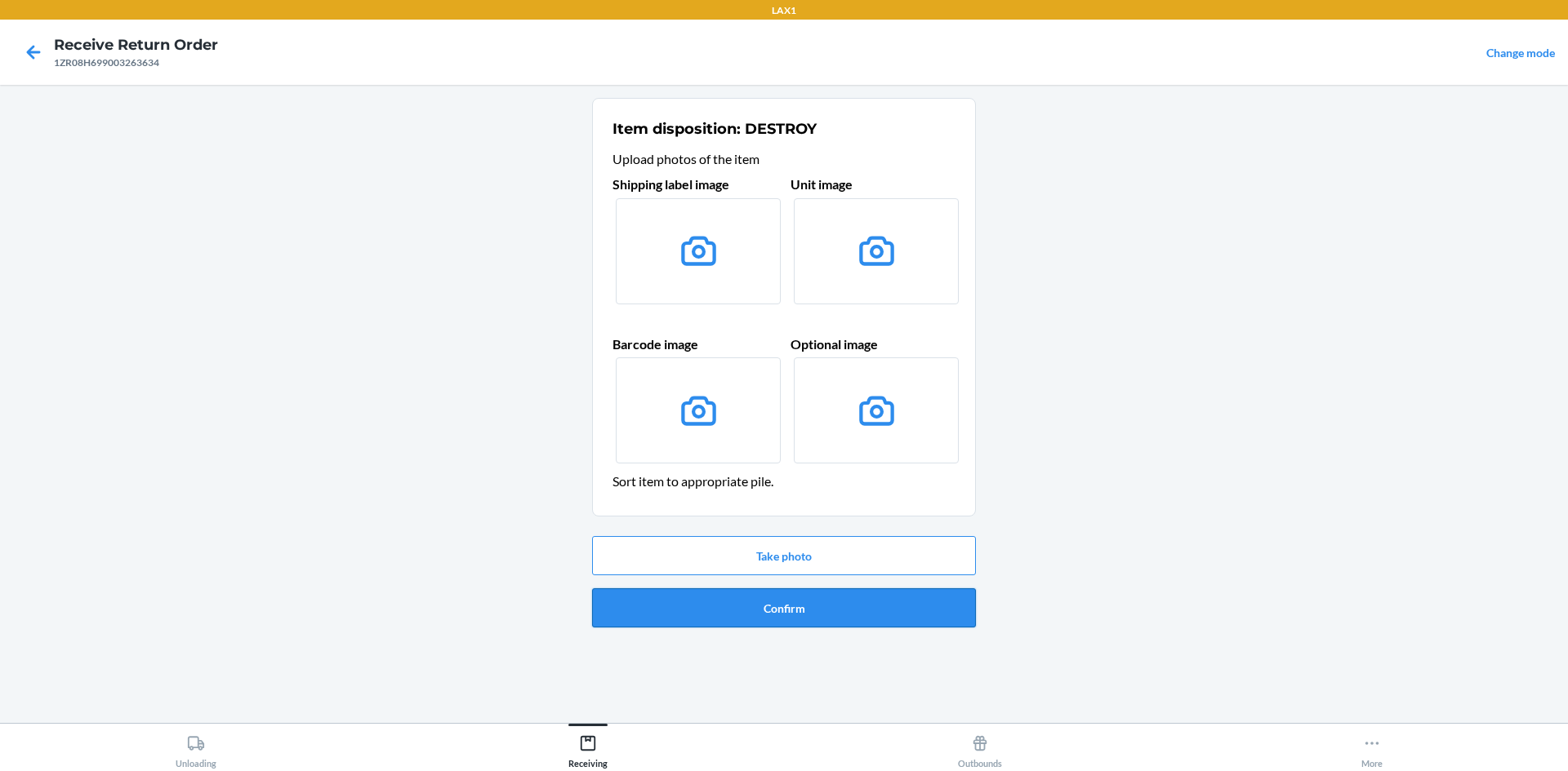
click at [770, 596] on button "Confirm" at bounding box center [784, 608] width 384 height 39
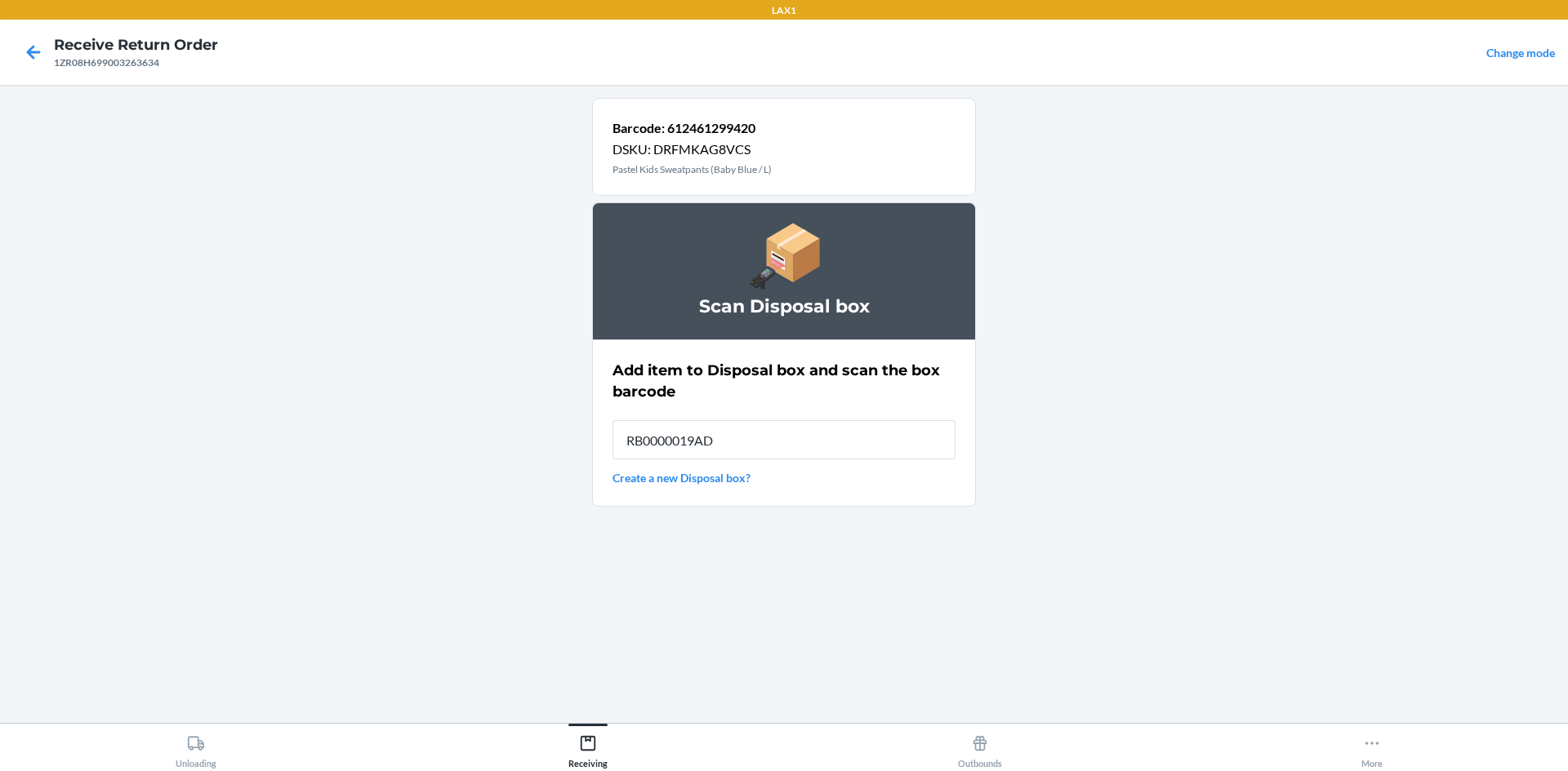
type input "RB0000019AD"
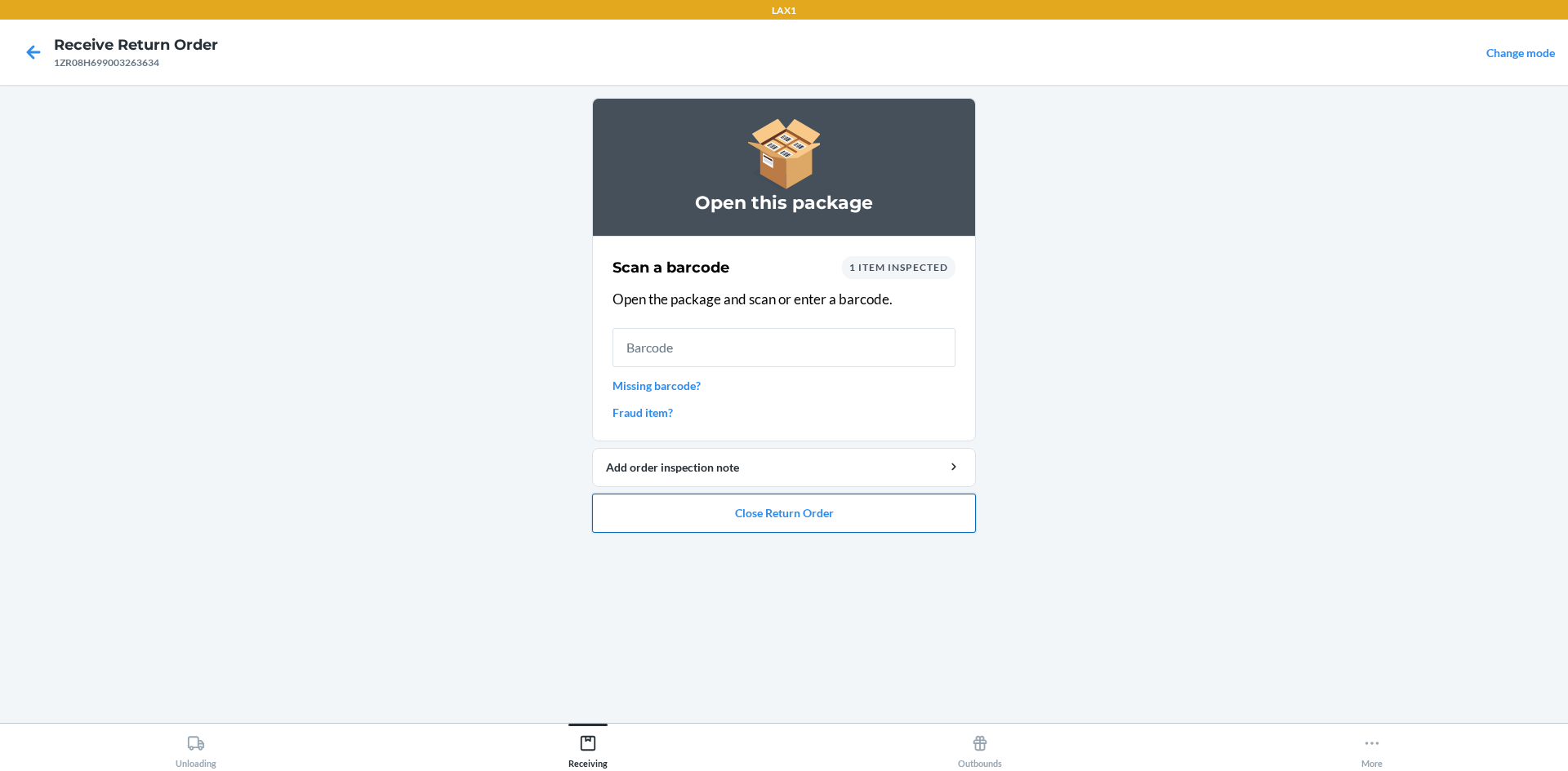
click at [855, 494] on button "Close Return Order" at bounding box center [784, 514] width 384 height 39
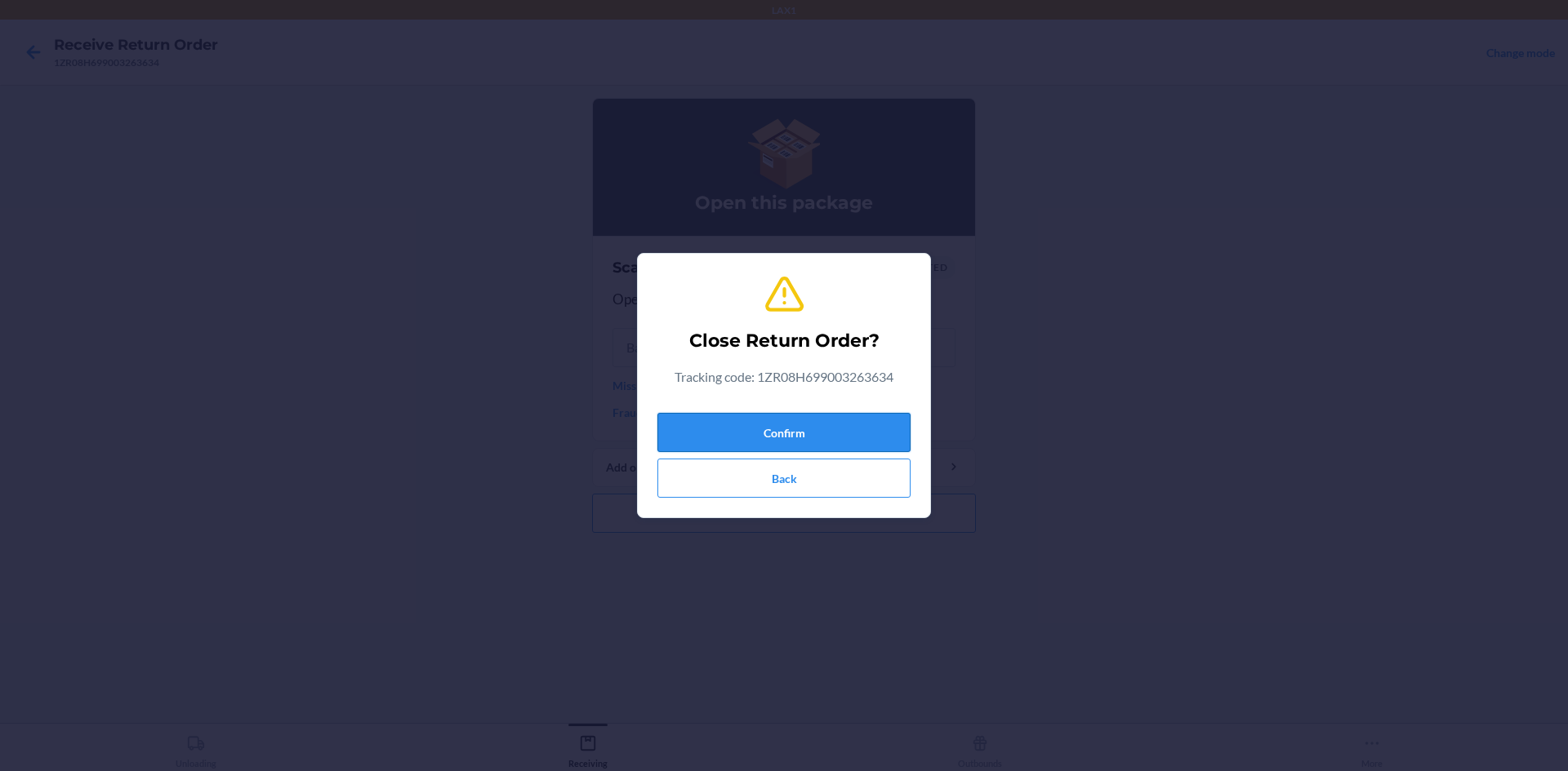
click at [799, 420] on button "Confirm" at bounding box center [784, 432] width 253 height 39
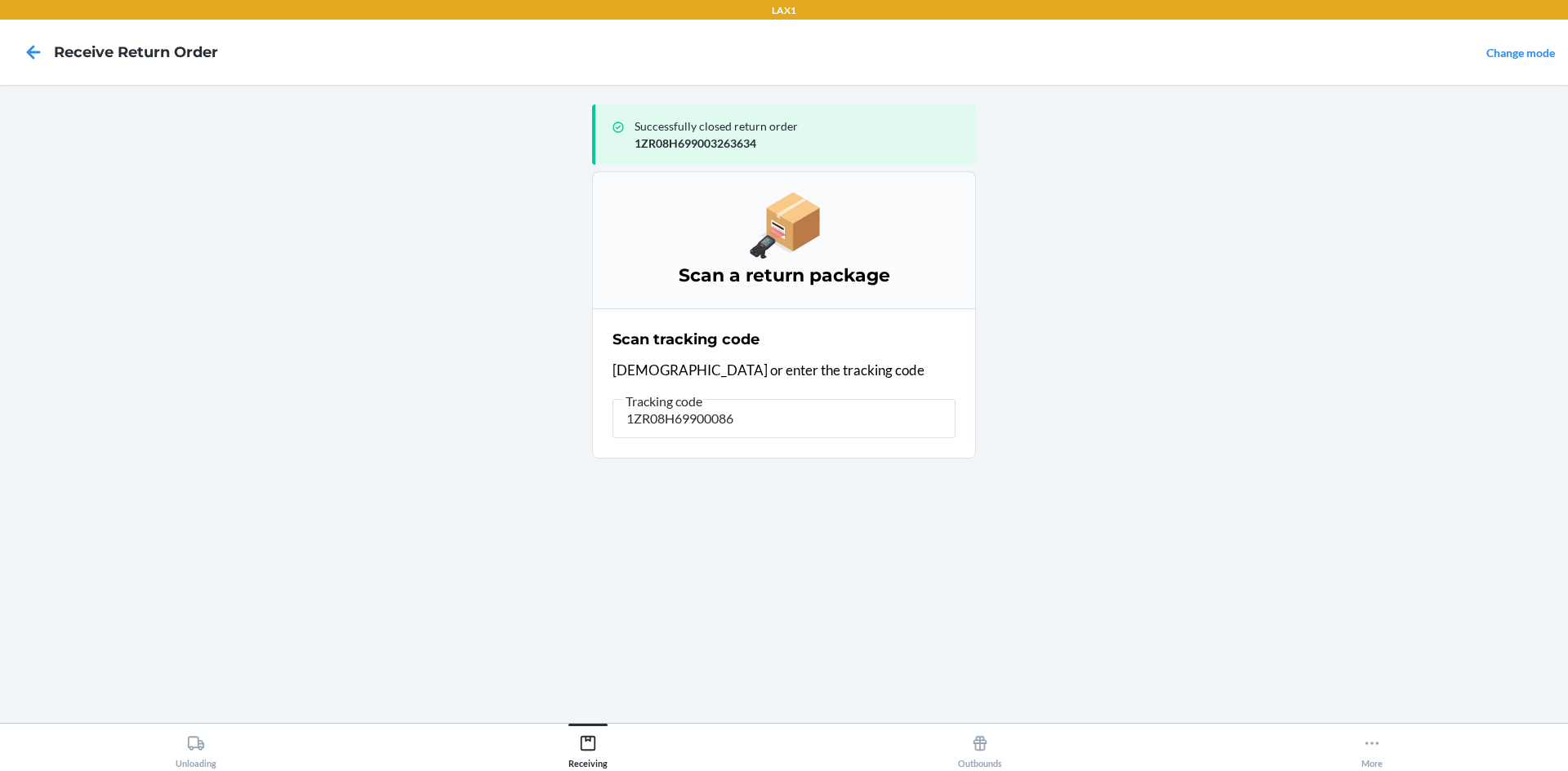
type input "1ZR08H699000866"
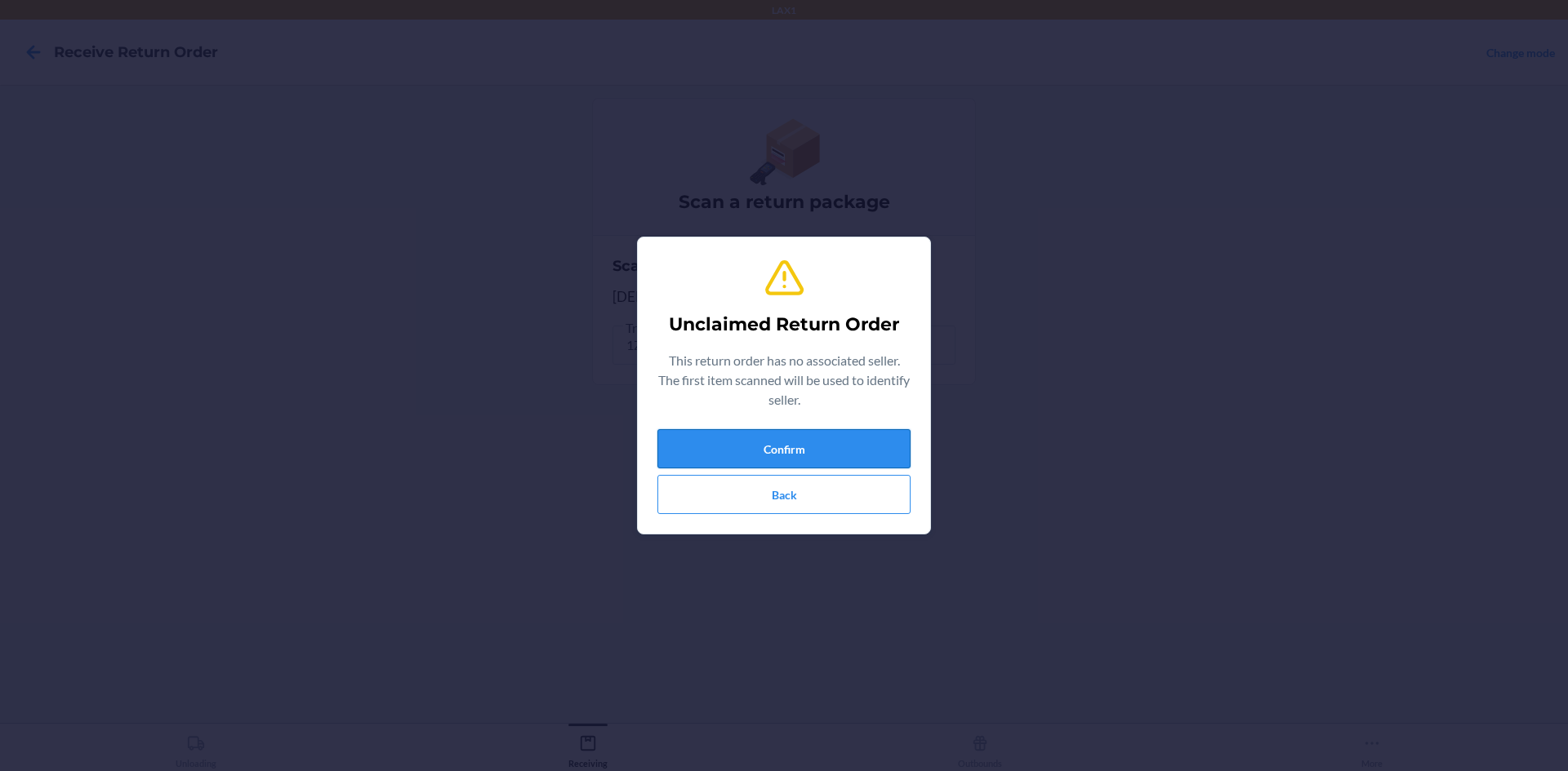
click at [725, 451] on button "Confirm" at bounding box center [784, 449] width 253 height 39
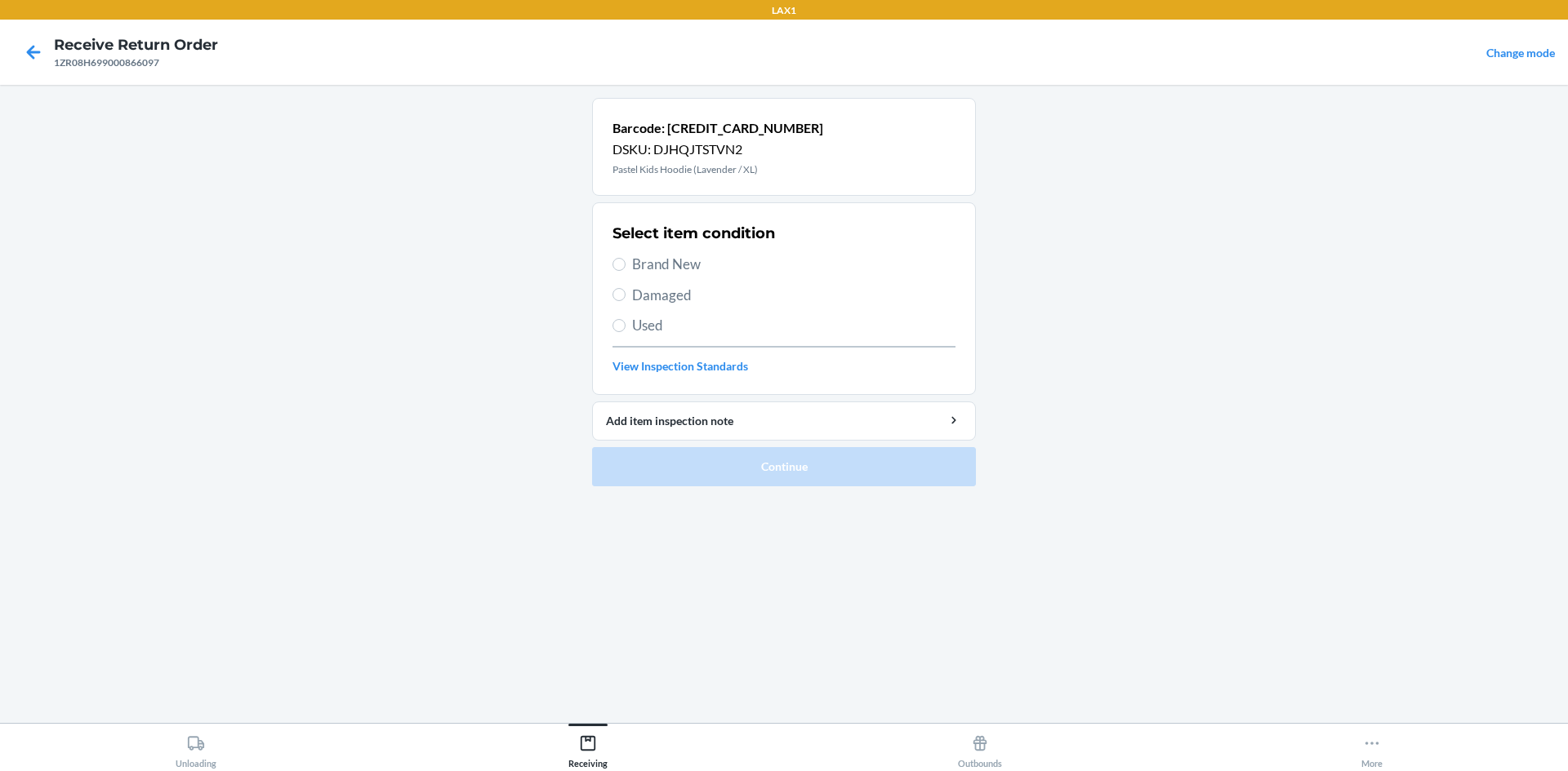
click at [680, 323] on span "Used" at bounding box center [794, 325] width 324 height 22
click at [626, 323] on input "Used" at bounding box center [619, 325] width 13 height 13
radio input "true"
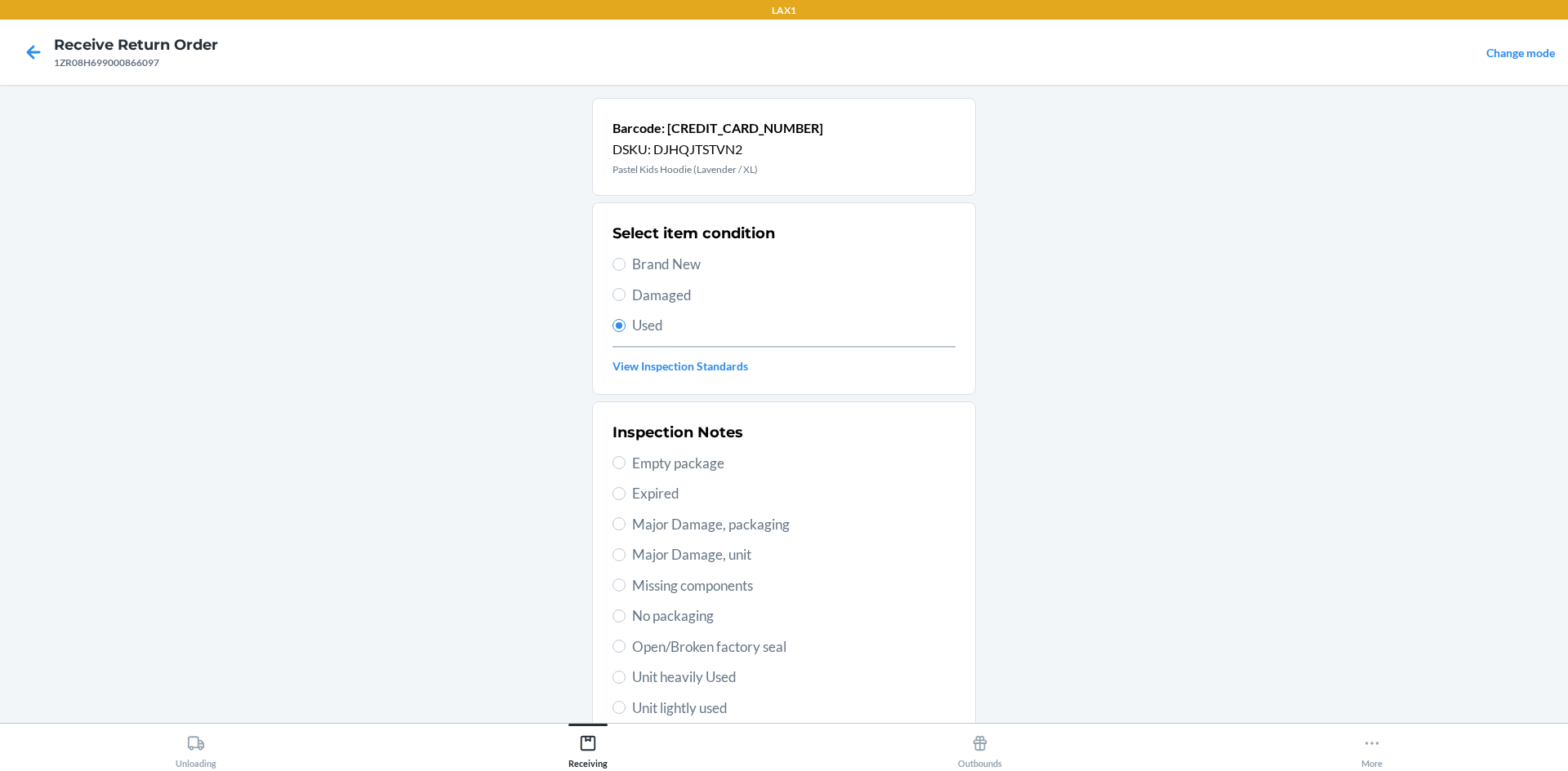
drag, startPoint x: 651, startPoint y: 267, endPoint x: 647, endPoint y: 299, distance: 32.2
click at [647, 276] on div "Select item condition Brand New Damaged Used View Inspection Standards" at bounding box center [784, 298] width 343 height 161
click at [692, 267] on span "Brand New" at bounding box center [794, 265] width 324 height 22
click at [626, 267] on input "Brand New" at bounding box center [619, 265] width 13 height 13
radio input "true"
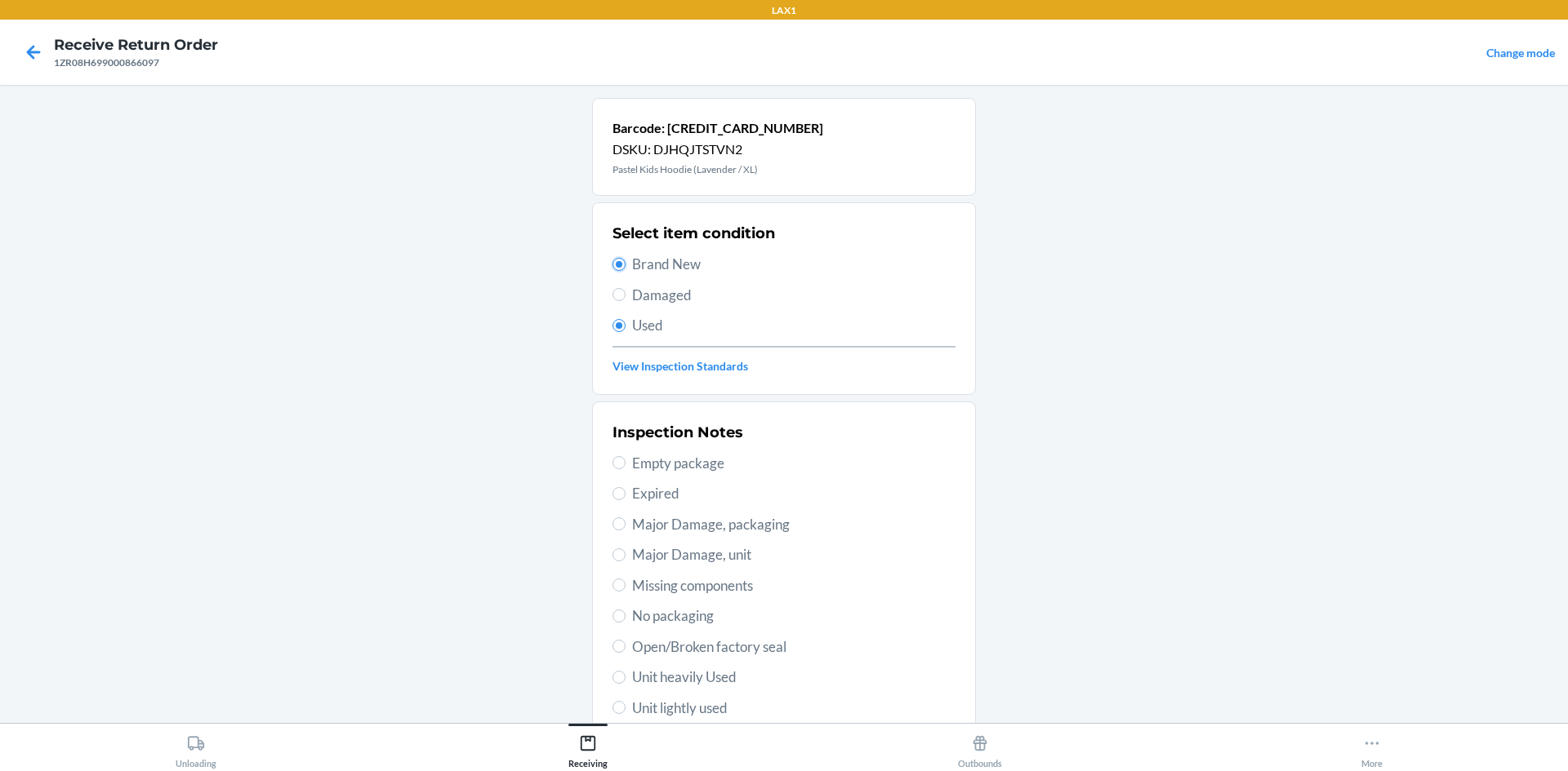
radio input "false"
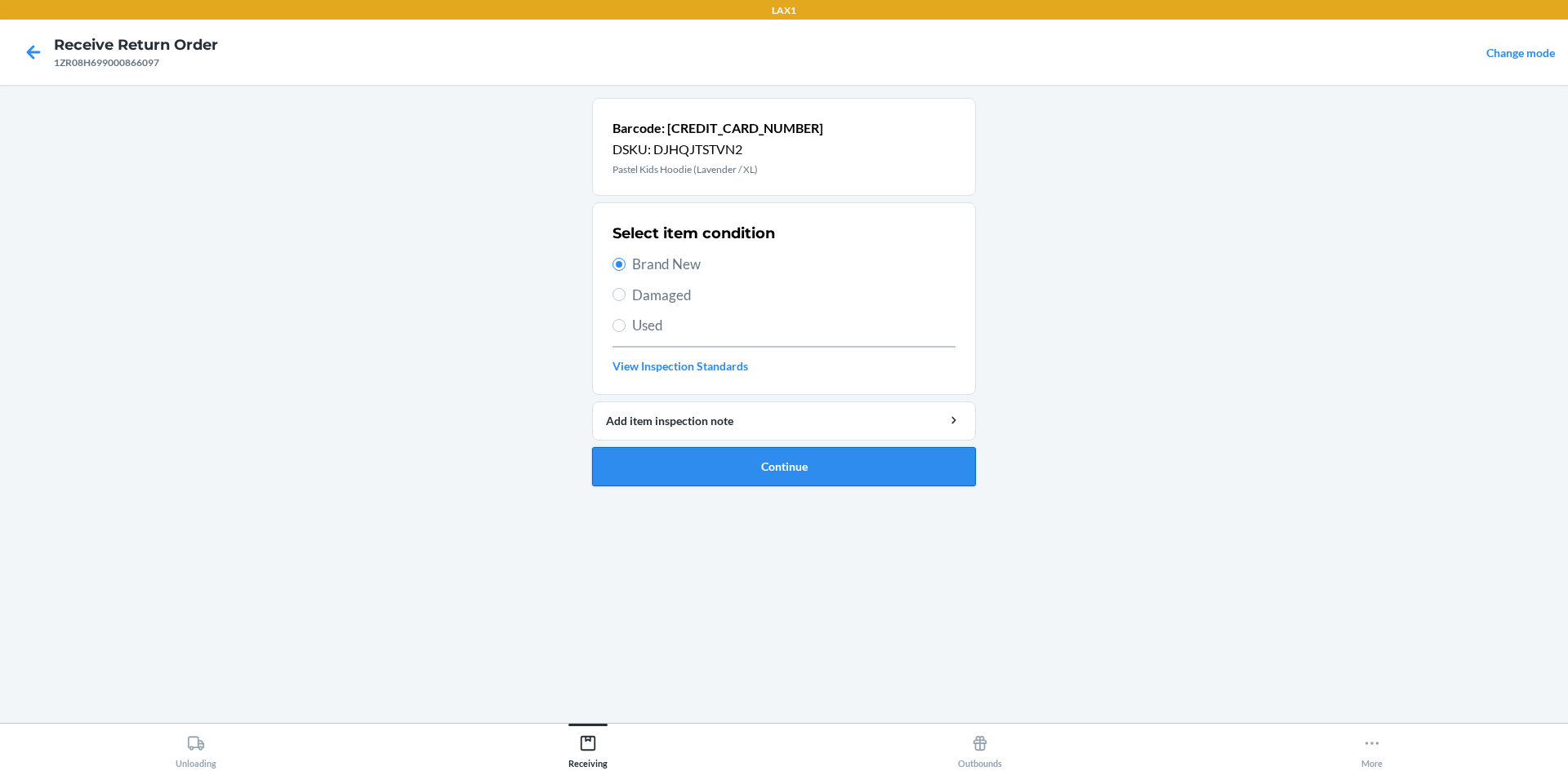
click at [663, 461] on button "Continue" at bounding box center [784, 467] width 384 height 39
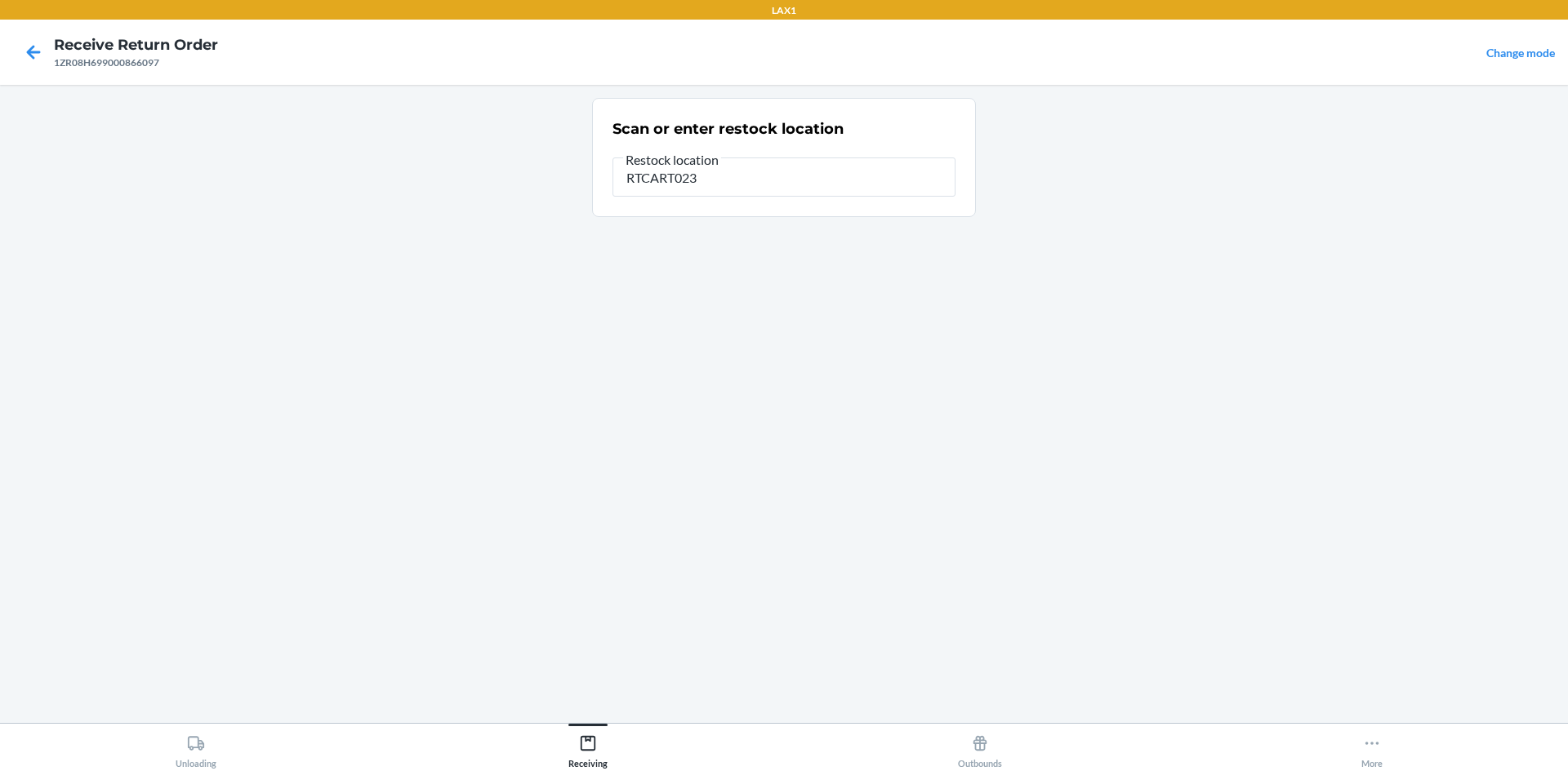
type input "RTCART023"
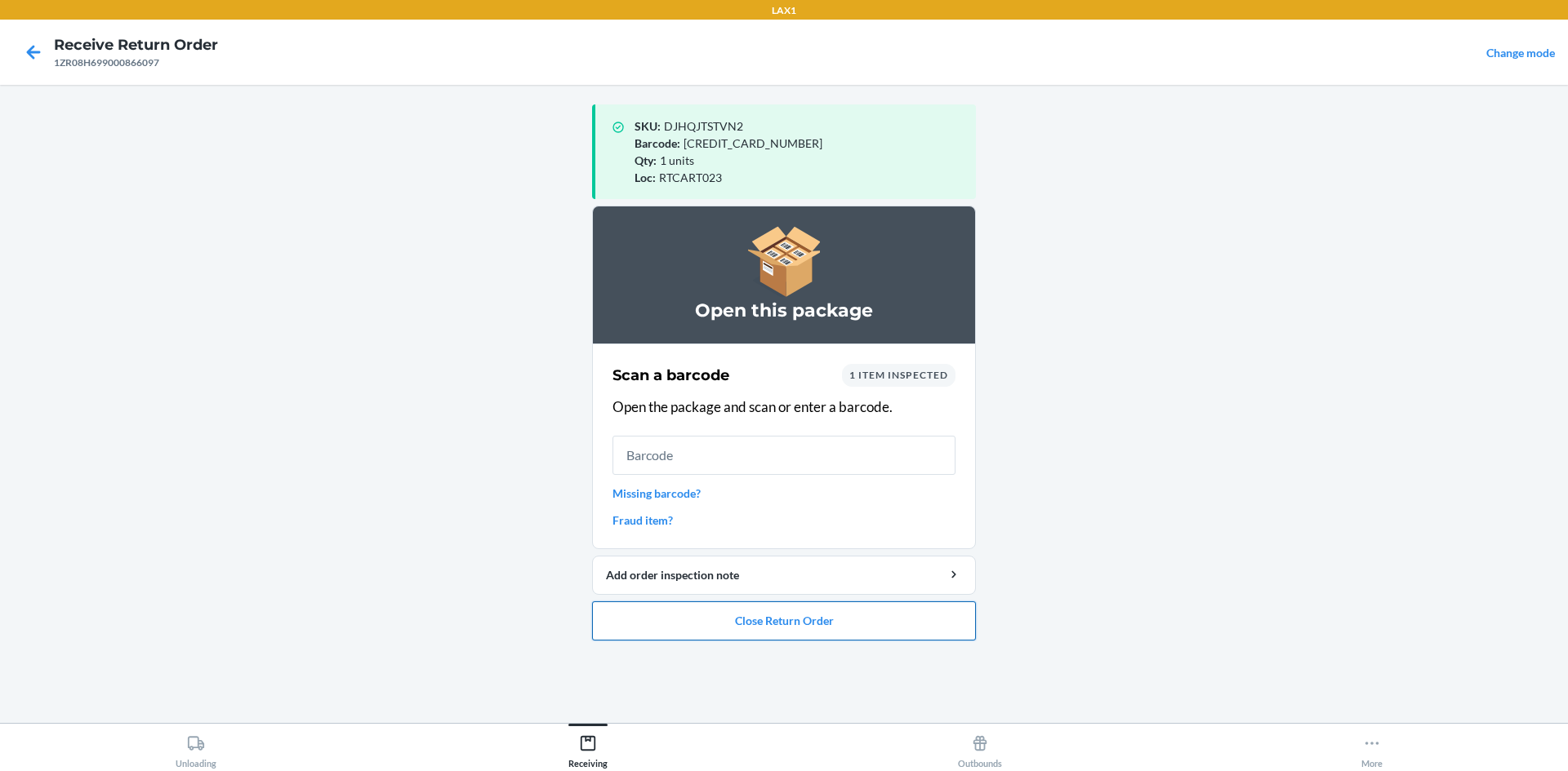
click at [860, 637] on button "Close Return Order" at bounding box center [784, 621] width 384 height 39
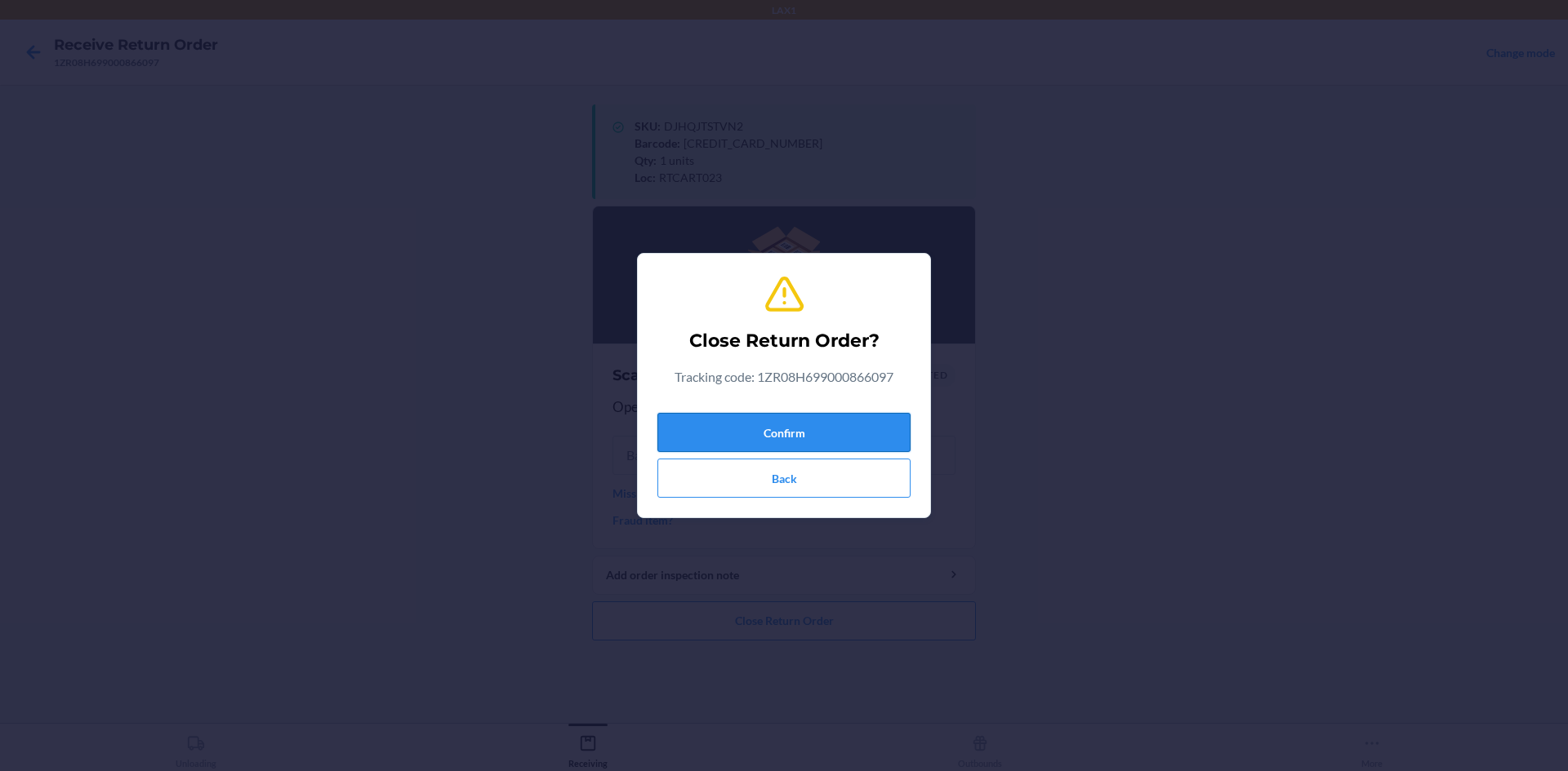
click at [784, 418] on button "Confirm" at bounding box center [784, 432] width 253 height 39
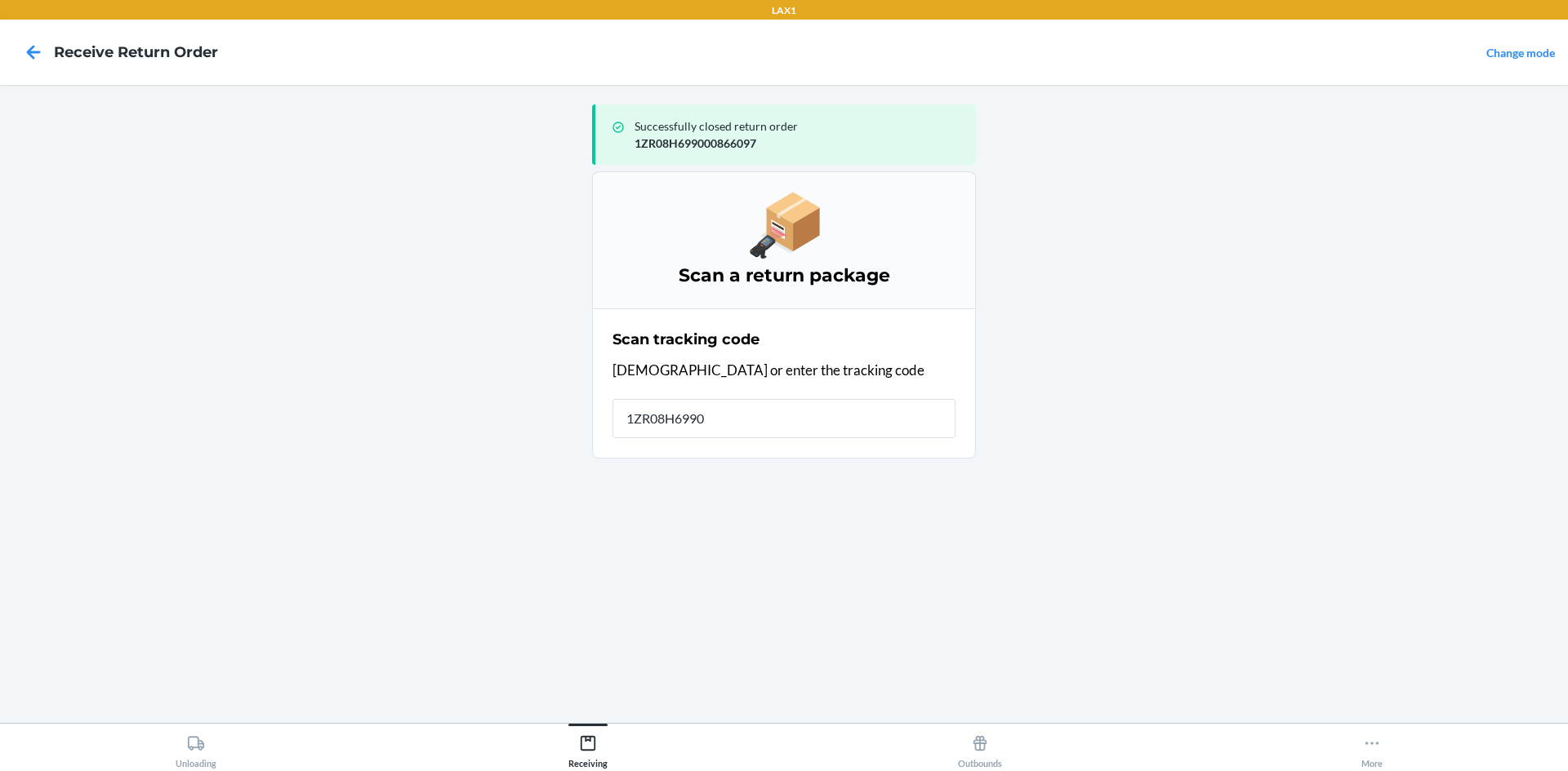
type input "1ZR08H69902"
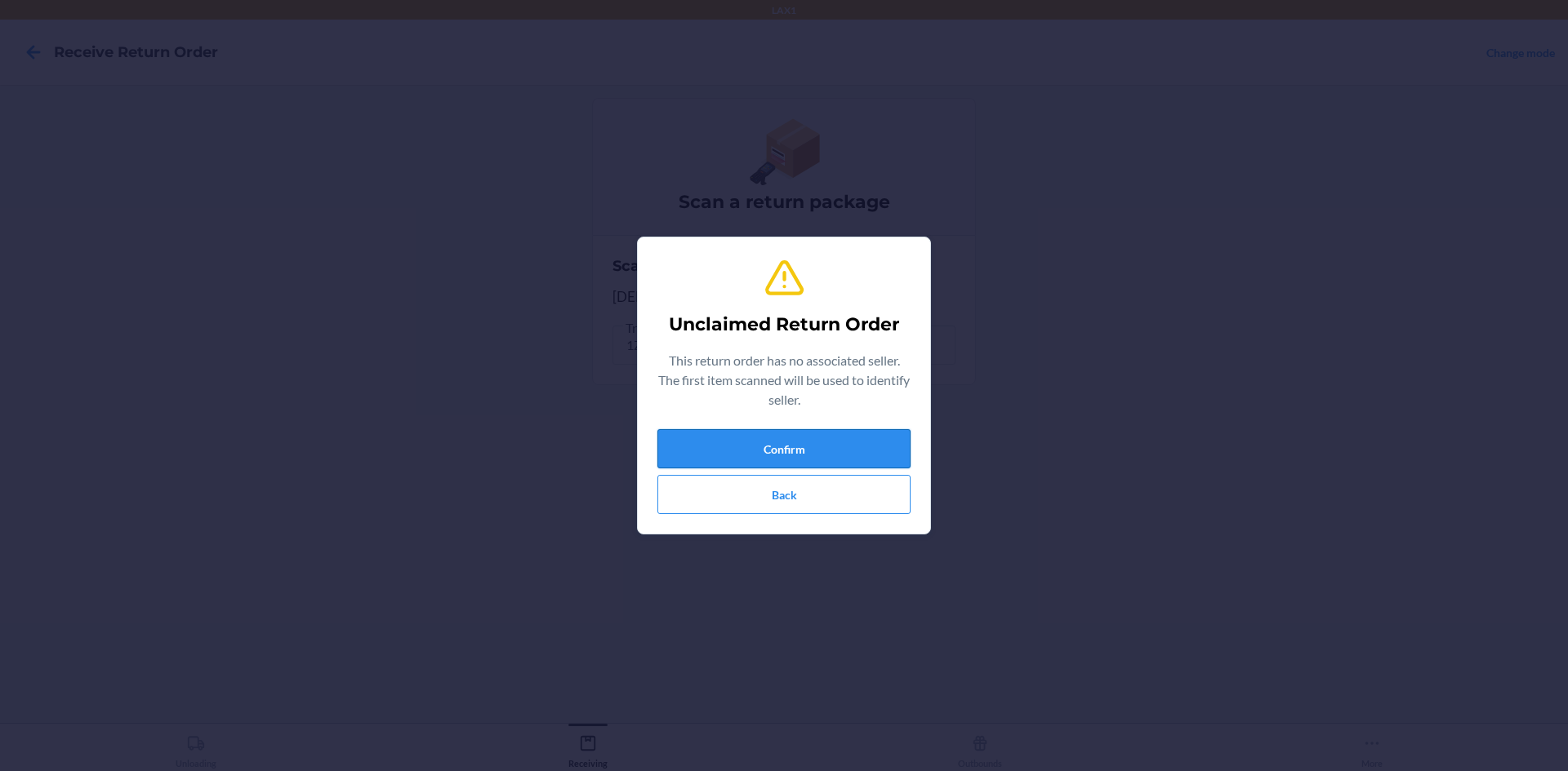
click at [847, 454] on button "Confirm" at bounding box center [784, 449] width 253 height 39
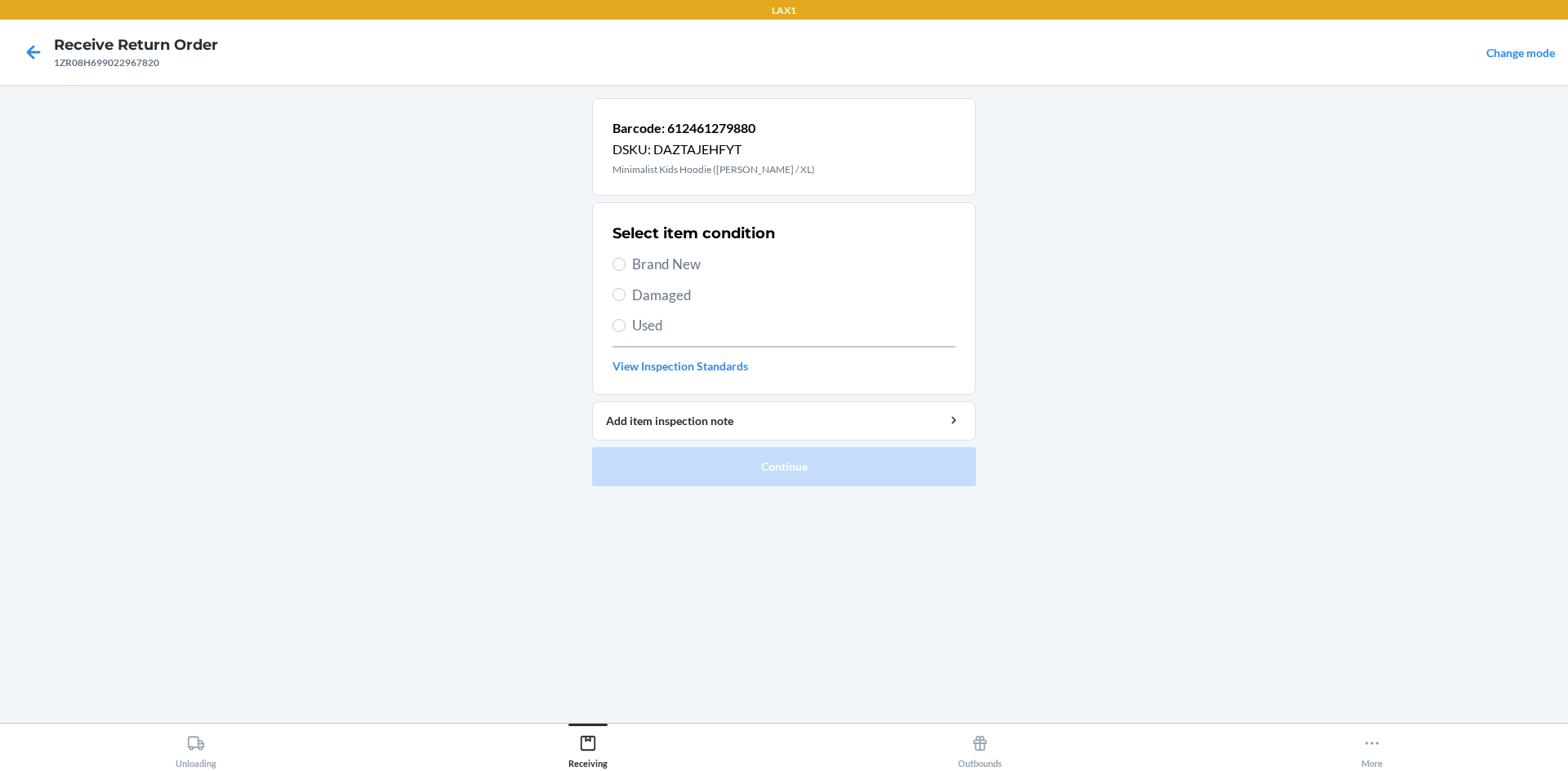
drag, startPoint x: 655, startPoint y: 261, endPoint x: 671, endPoint y: 292, distance: 34.9
click at [656, 266] on span "Brand New" at bounding box center [794, 265] width 324 height 22
click at [626, 266] on input "Brand New" at bounding box center [619, 265] width 13 height 13
radio input "true"
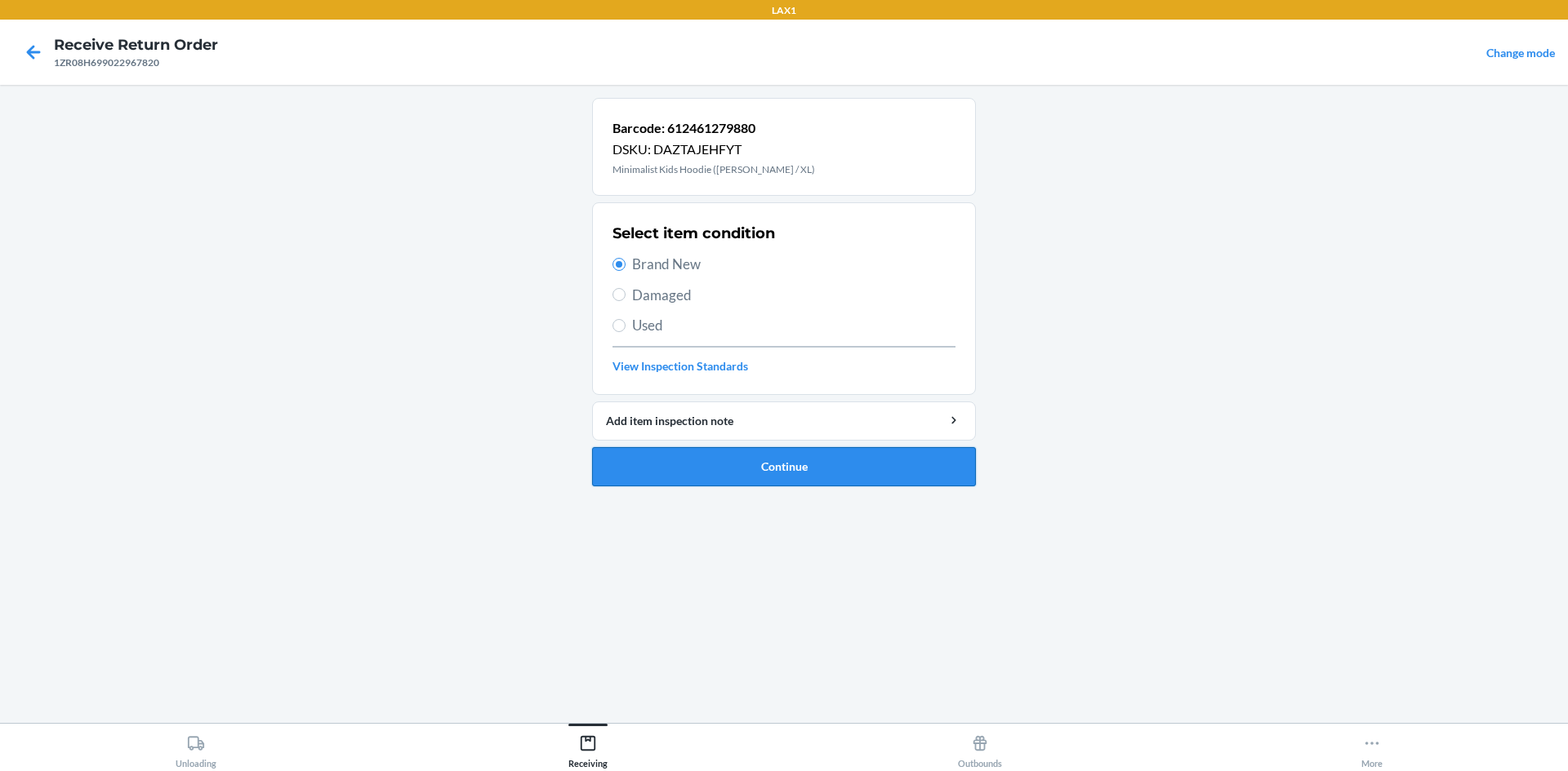
click at [680, 464] on button "Continue" at bounding box center [784, 467] width 384 height 39
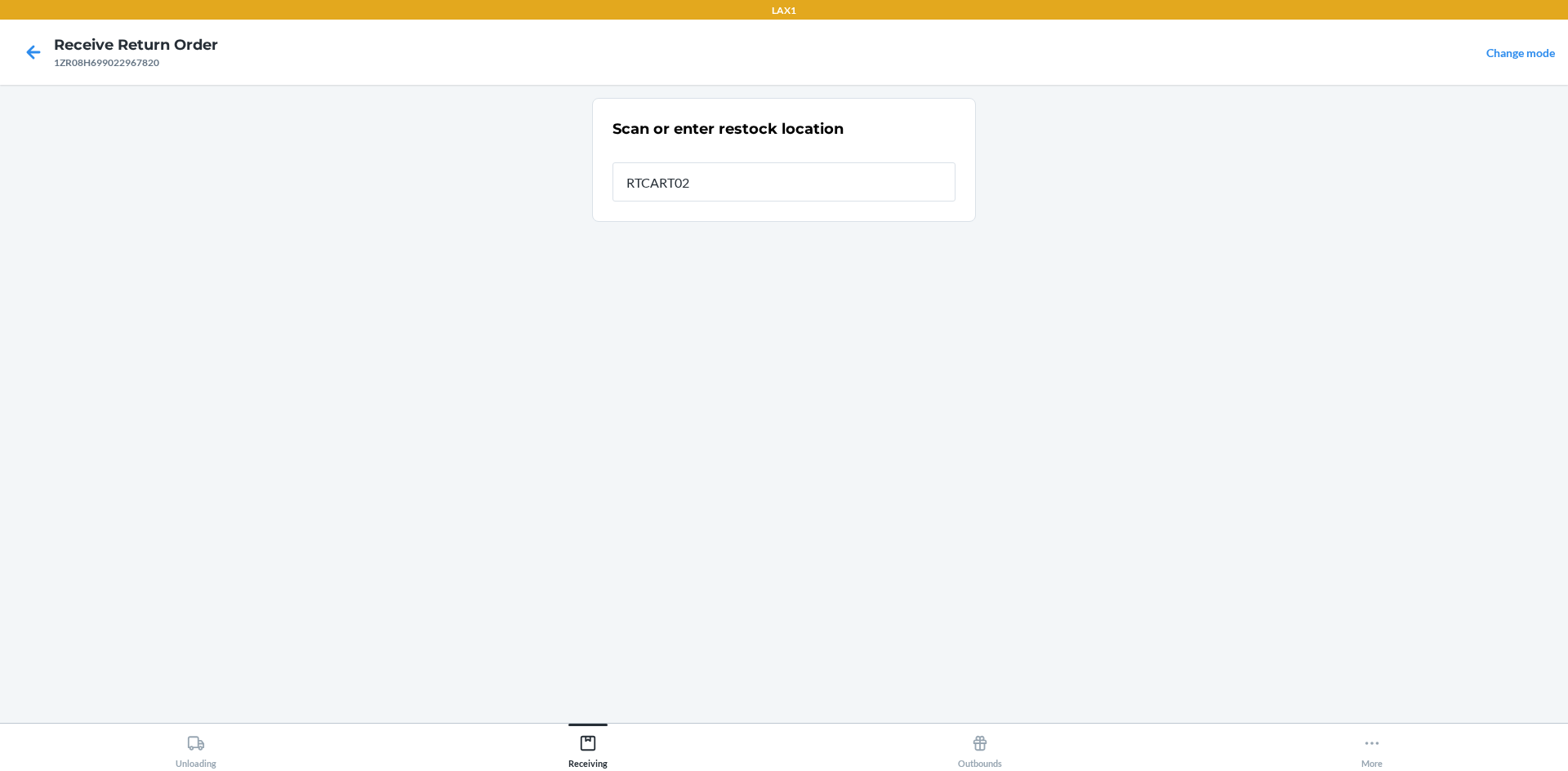
type input "RTCART023"
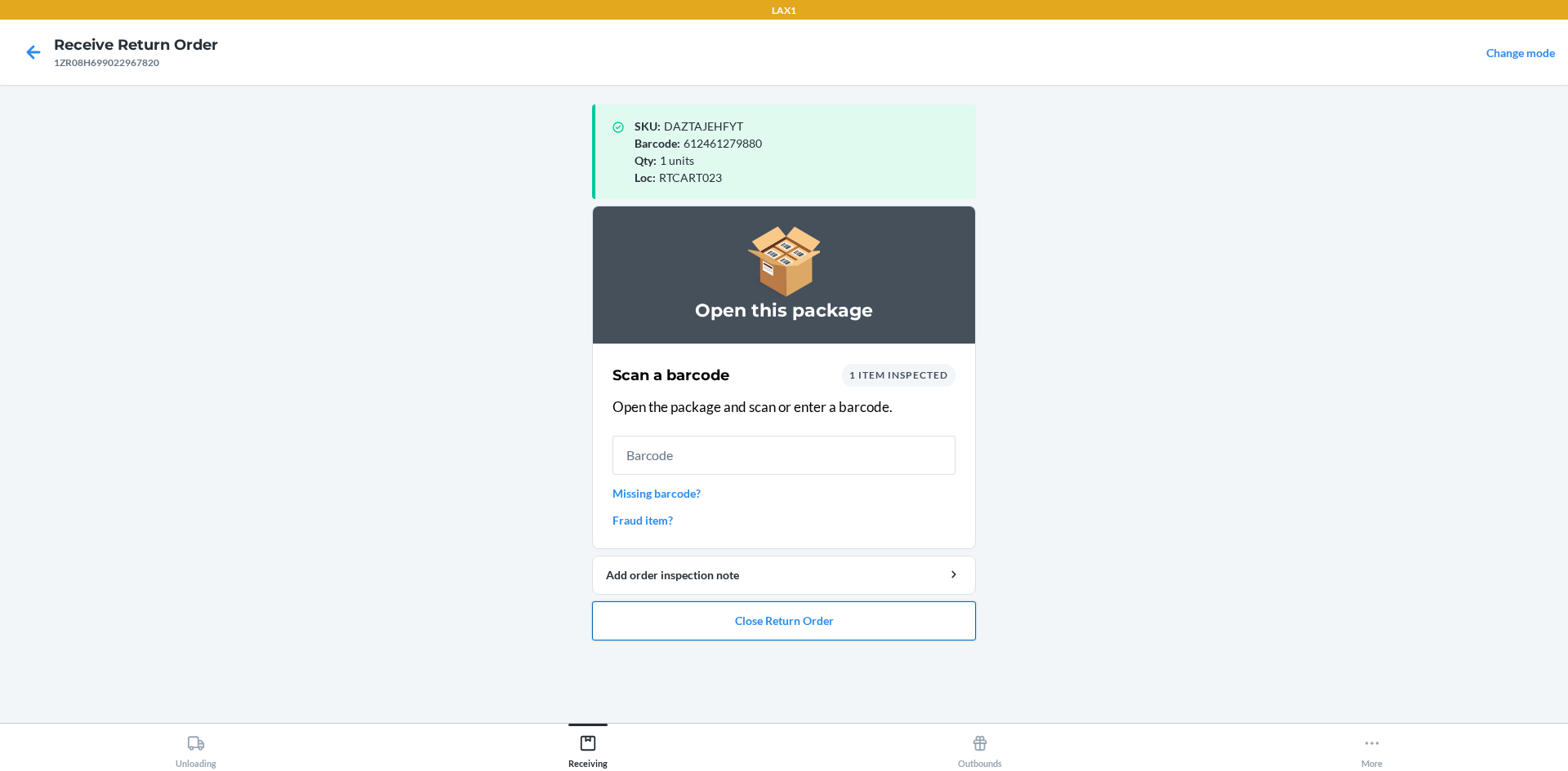
click at [853, 627] on button "Close Return Order" at bounding box center [784, 621] width 384 height 39
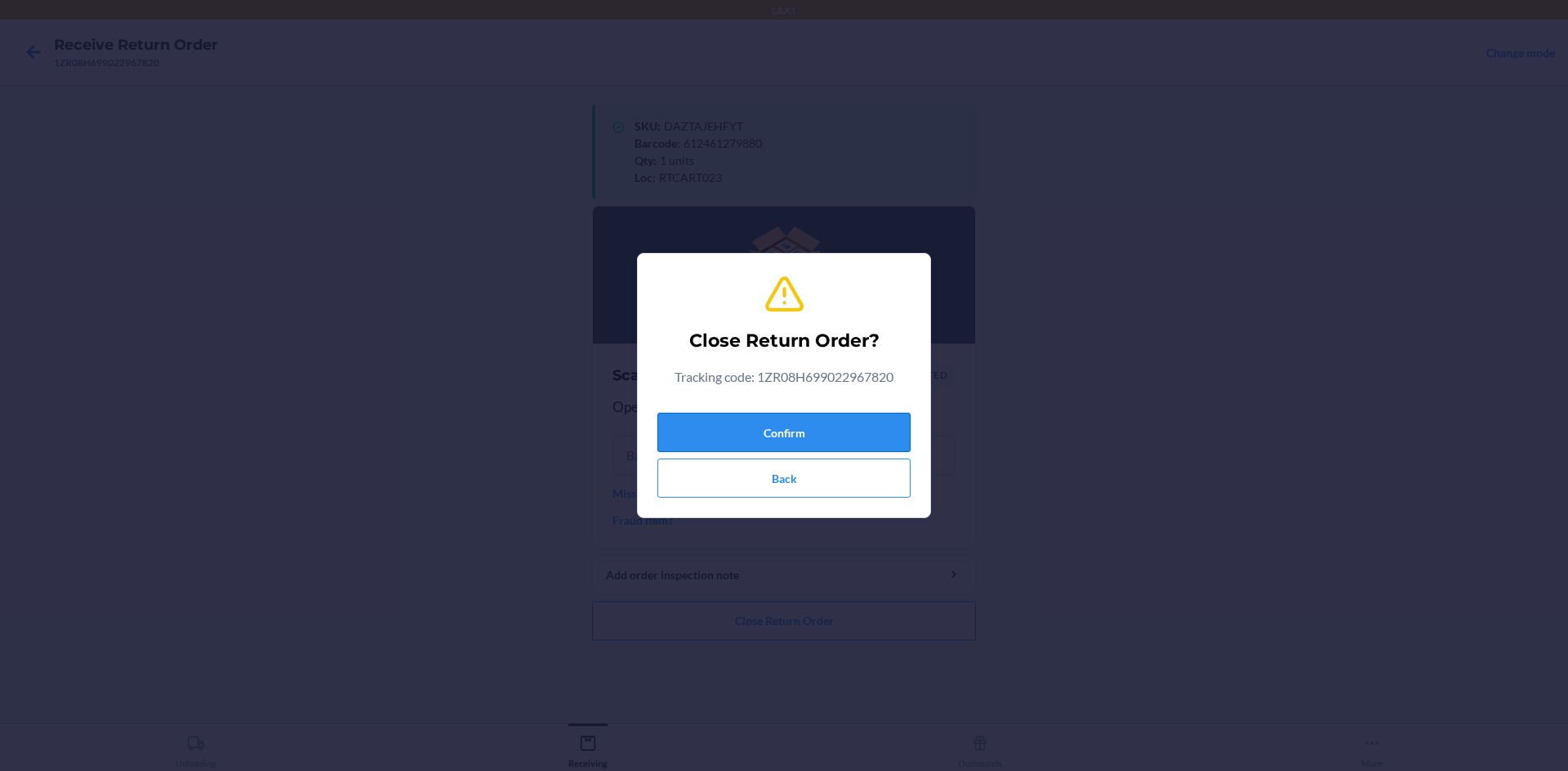
click at [792, 445] on button "Confirm" at bounding box center [784, 432] width 253 height 39
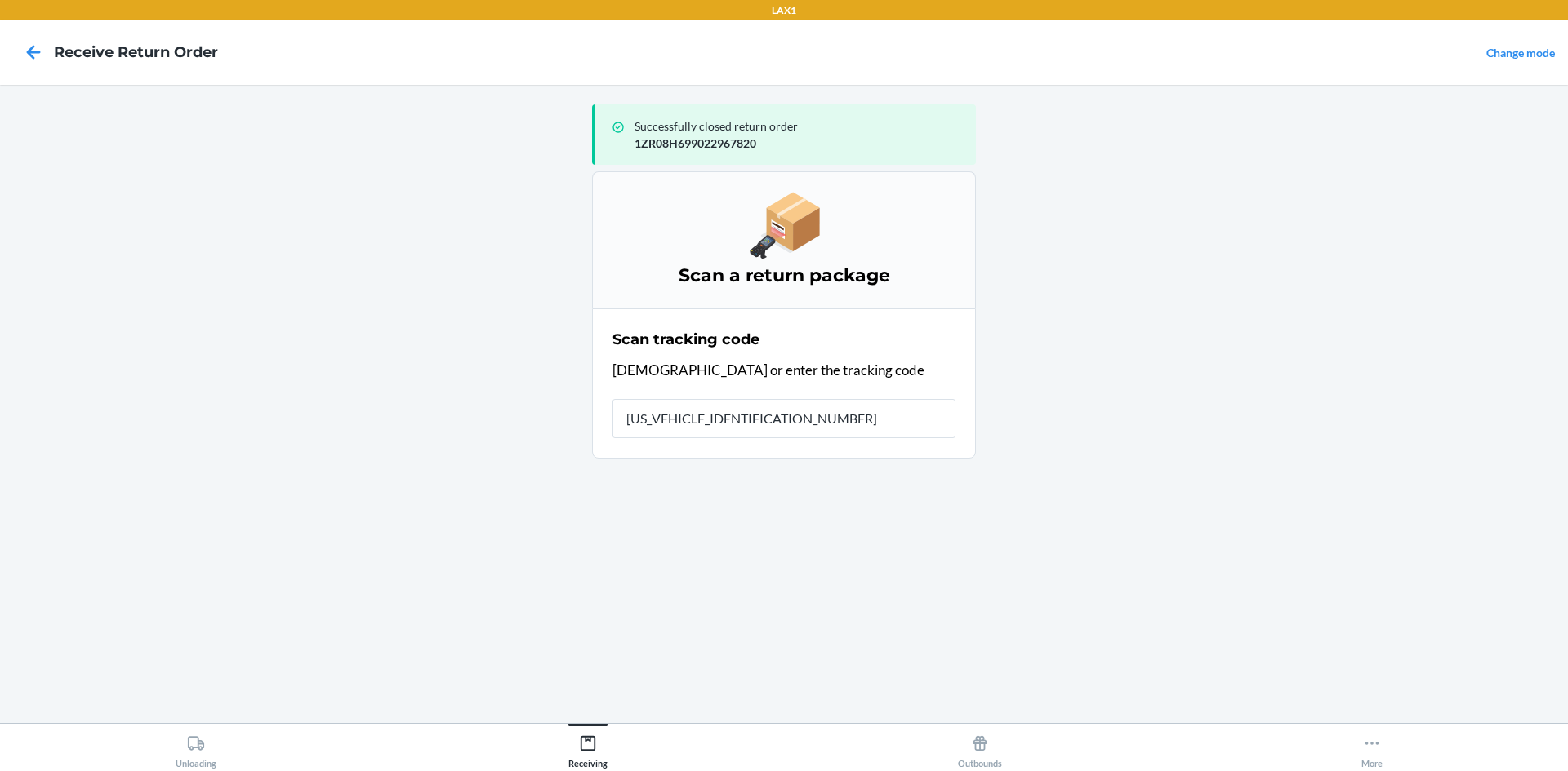
type input "1ZR08H699023325360"
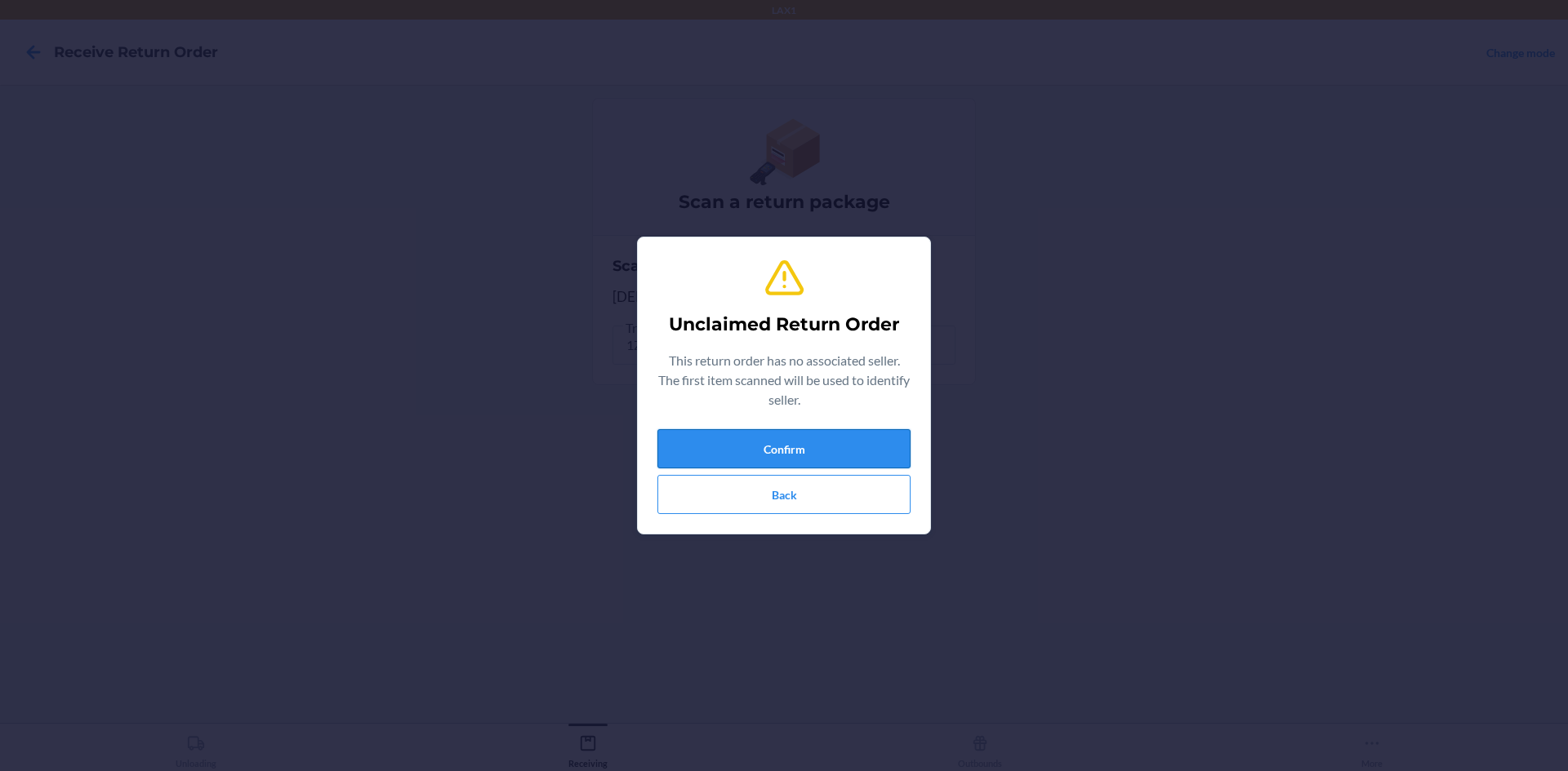
click at [808, 455] on button "Confirm" at bounding box center [784, 449] width 253 height 39
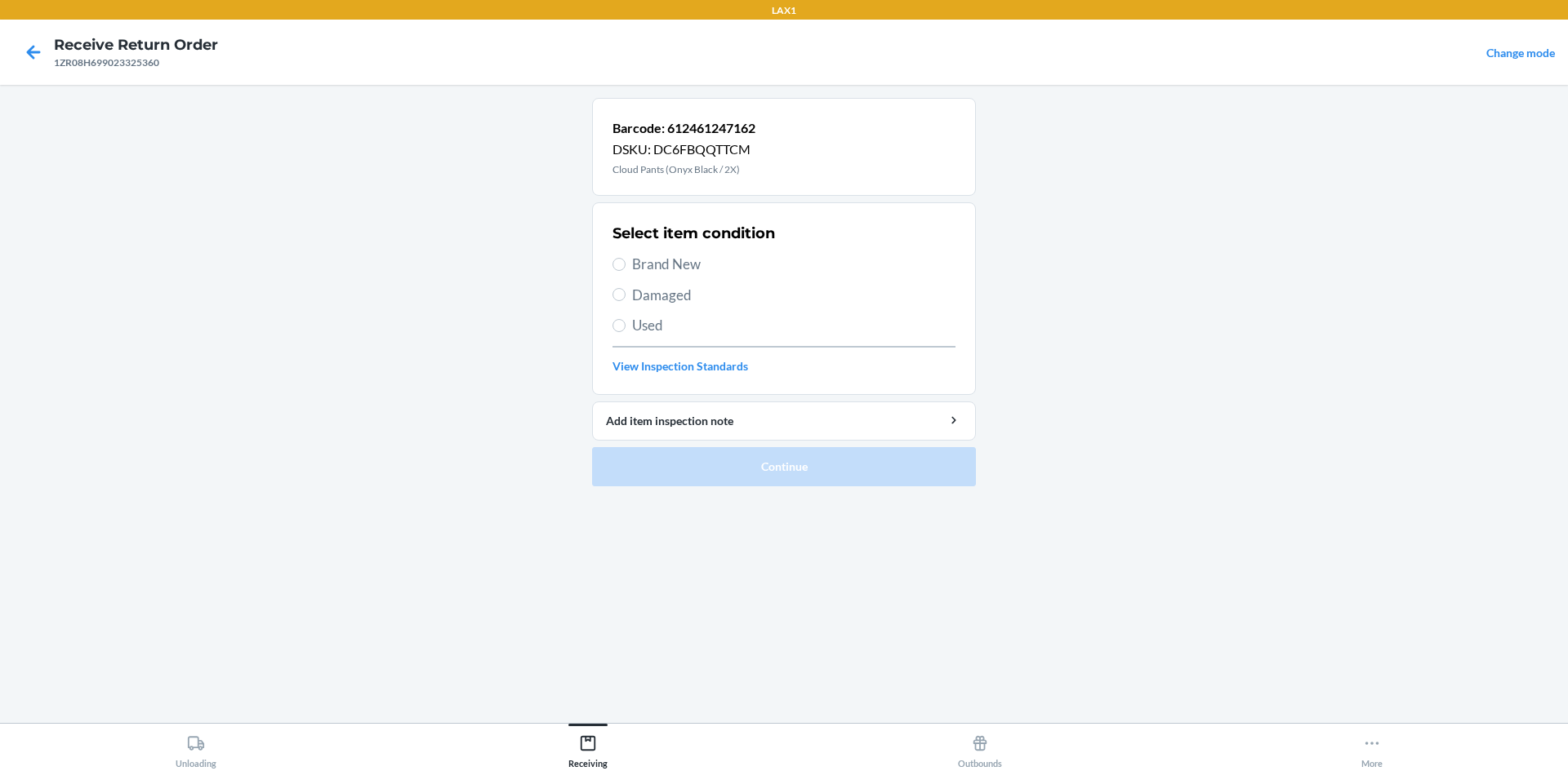
click at [661, 264] on span "Brand New" at bounding box center [794, 265] width 324 height 22
click at [626, 264] on input "Brand New" at bounding box center [619, 265] width 13 height 13
radio input "true"
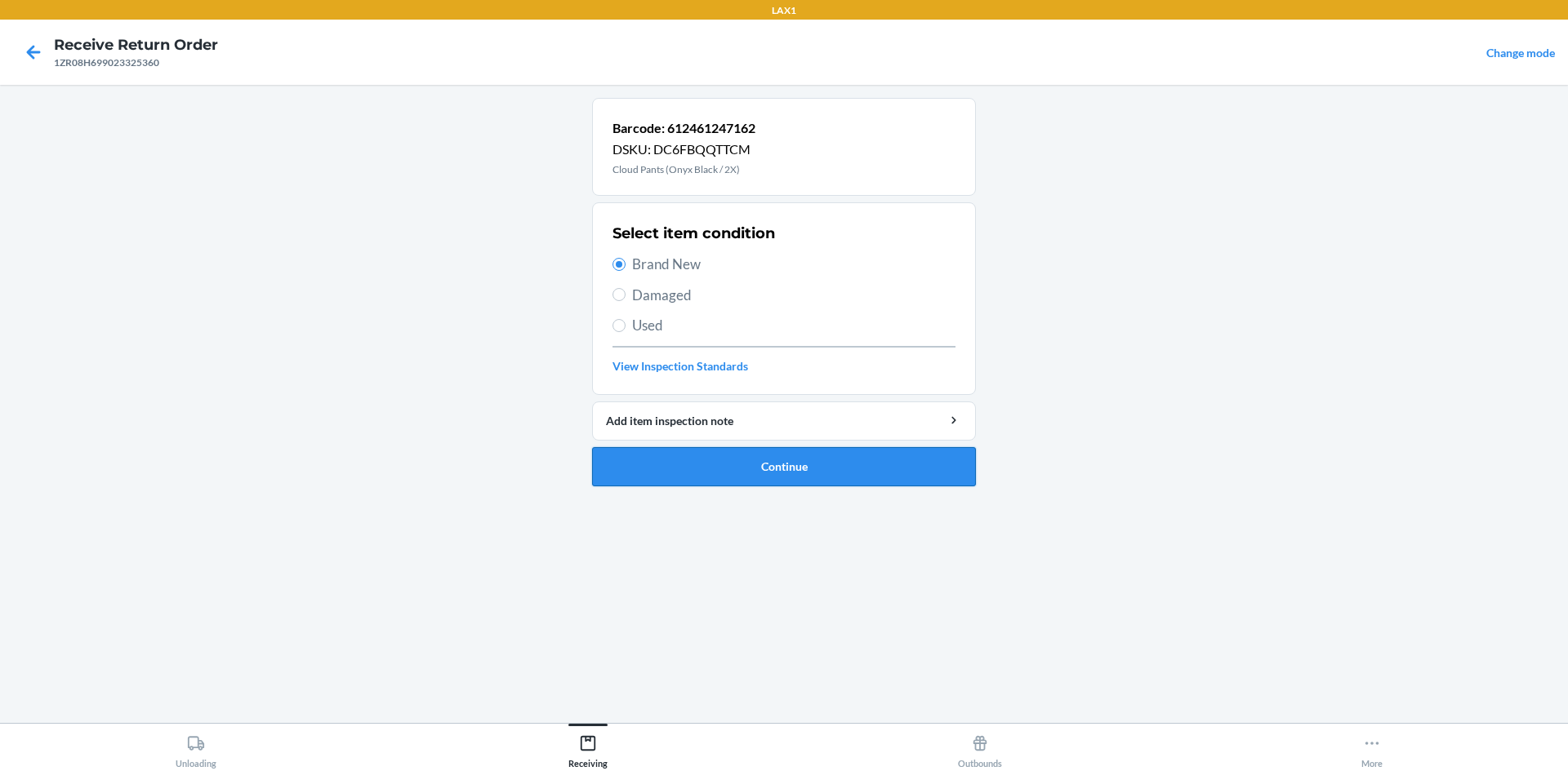
click at [793, 470] on button "Continue" at bounding box center [784, 467] width 384 height 39
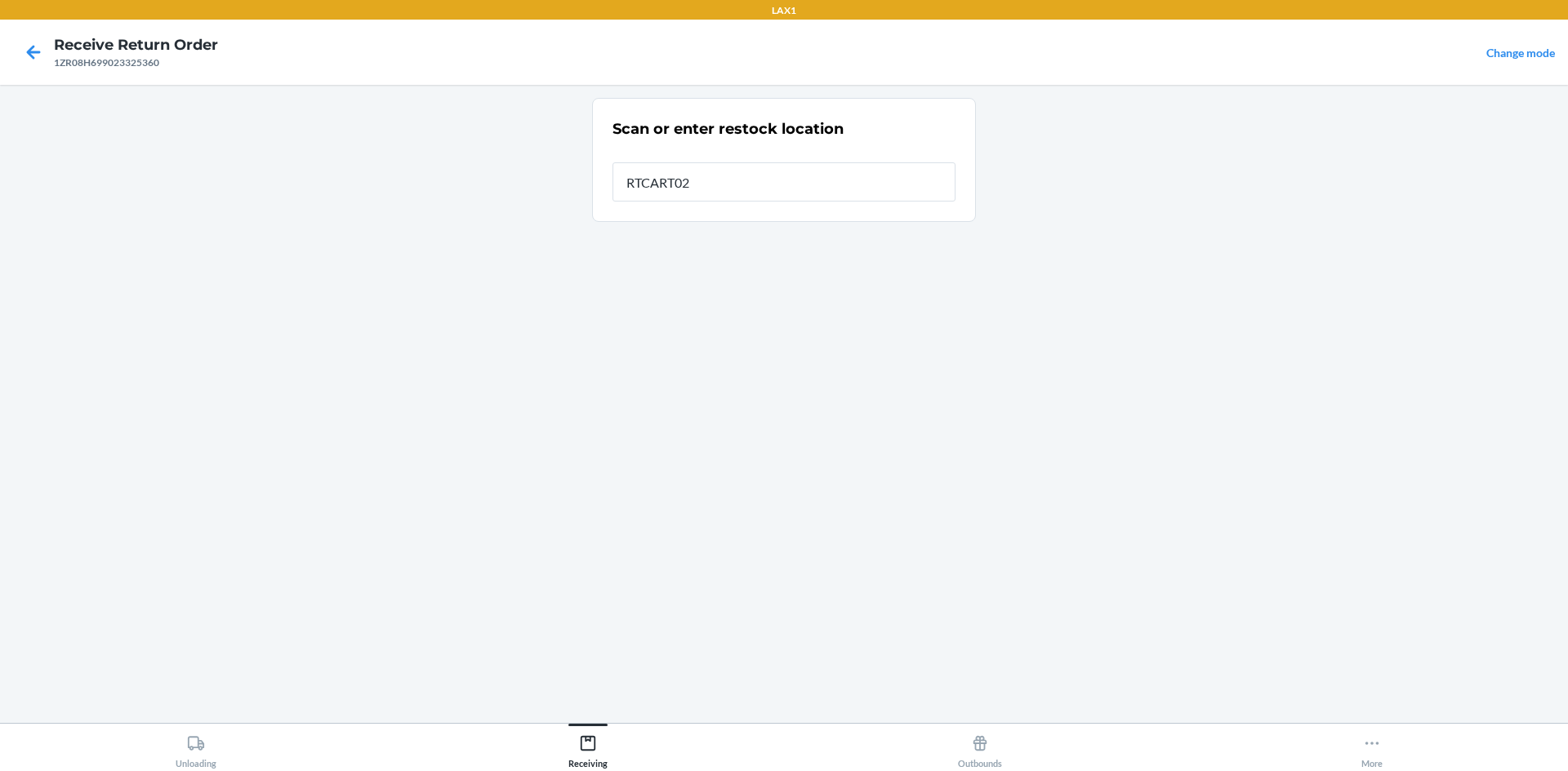
type input "RTCART023"
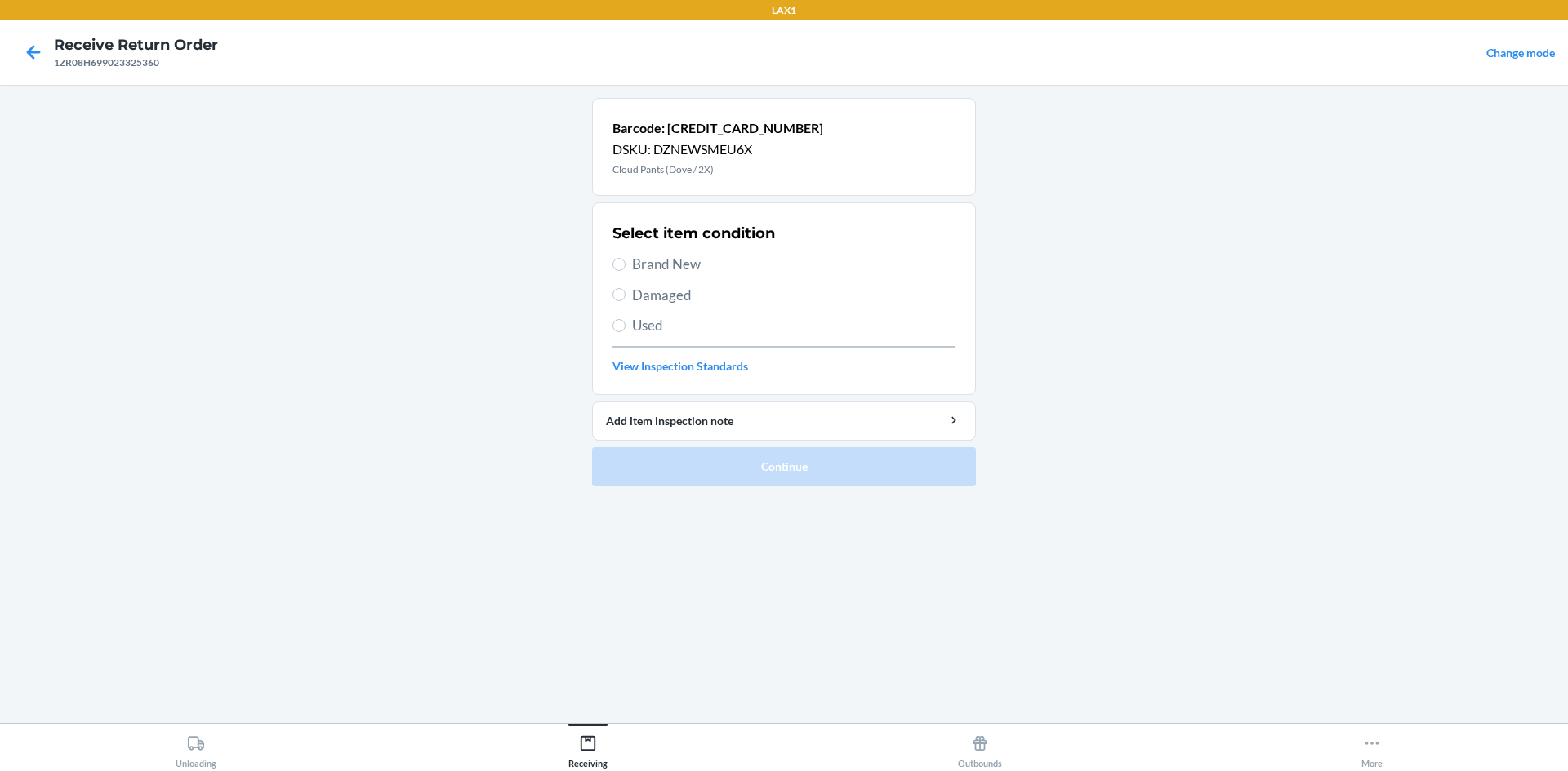
click at [683, 271] on span "Brand New" at bounding box center [794, 265] width 324 height 22
click at [626, 271] on input "Brand New" at bounding box center [619, 265] width 13 height 13
radio input "true"
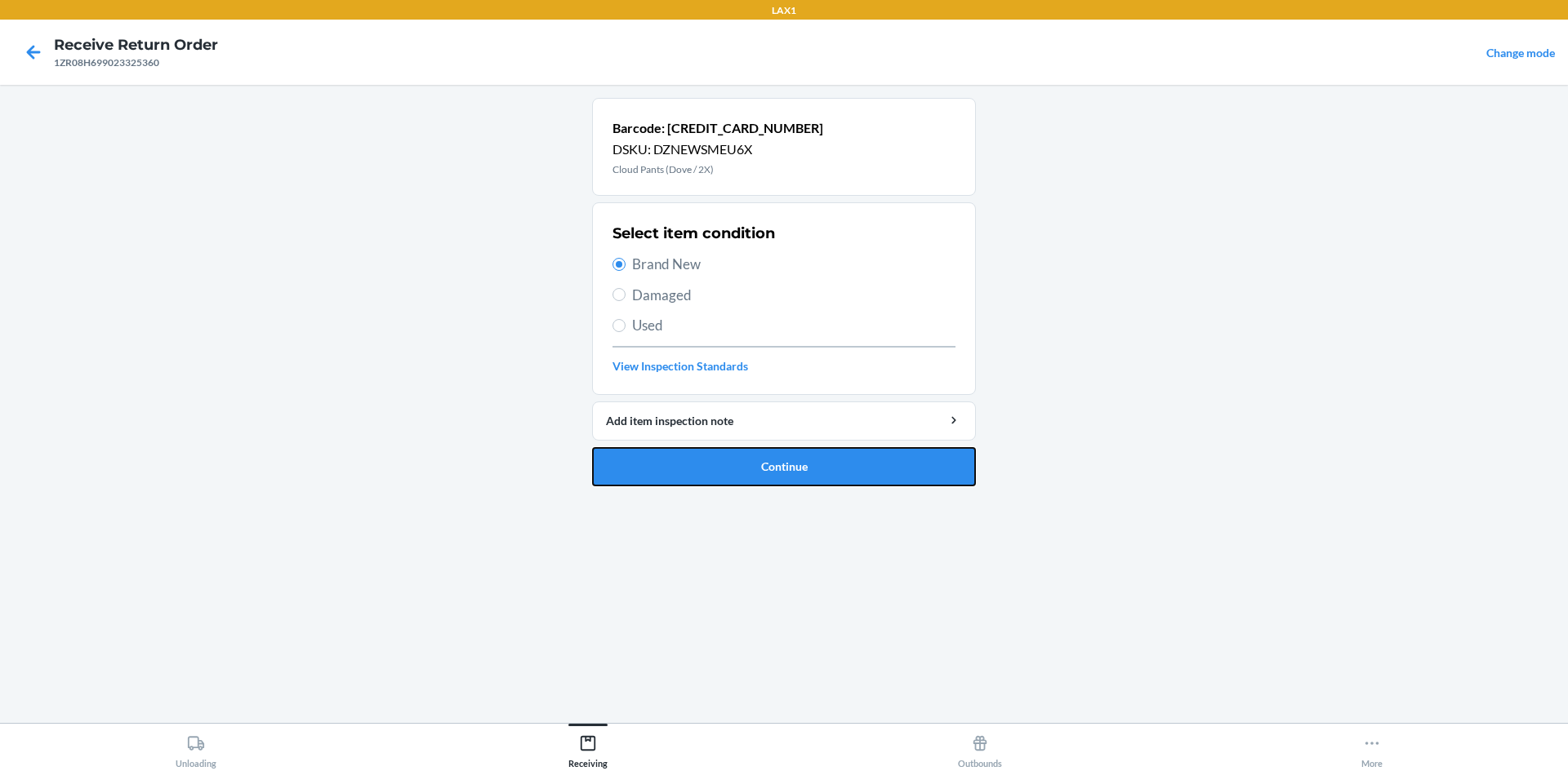
click at [805, 473] on button "Continue" at bounding box center [784, 467] width 384 height 39
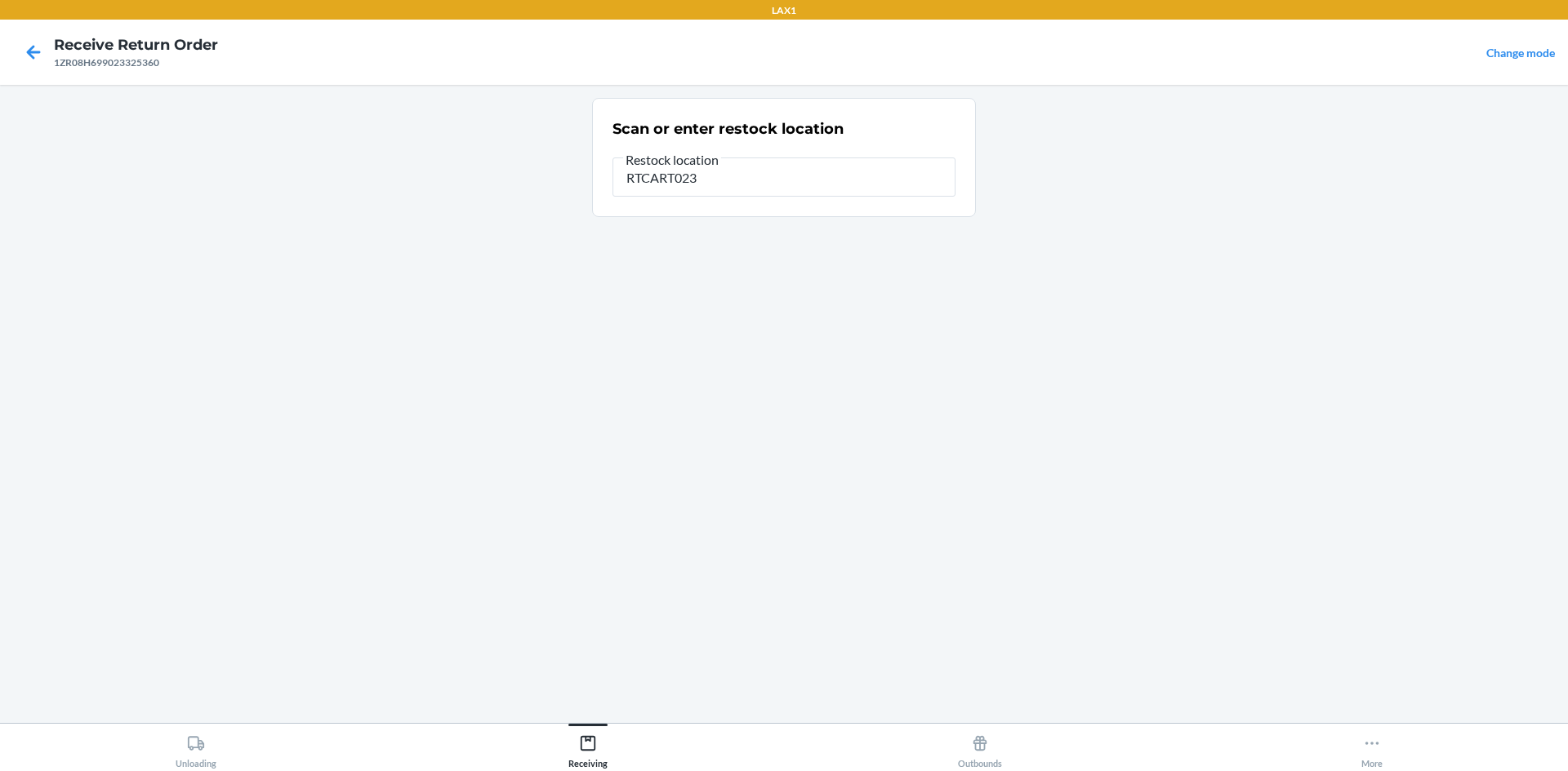
type input "RTCART023"
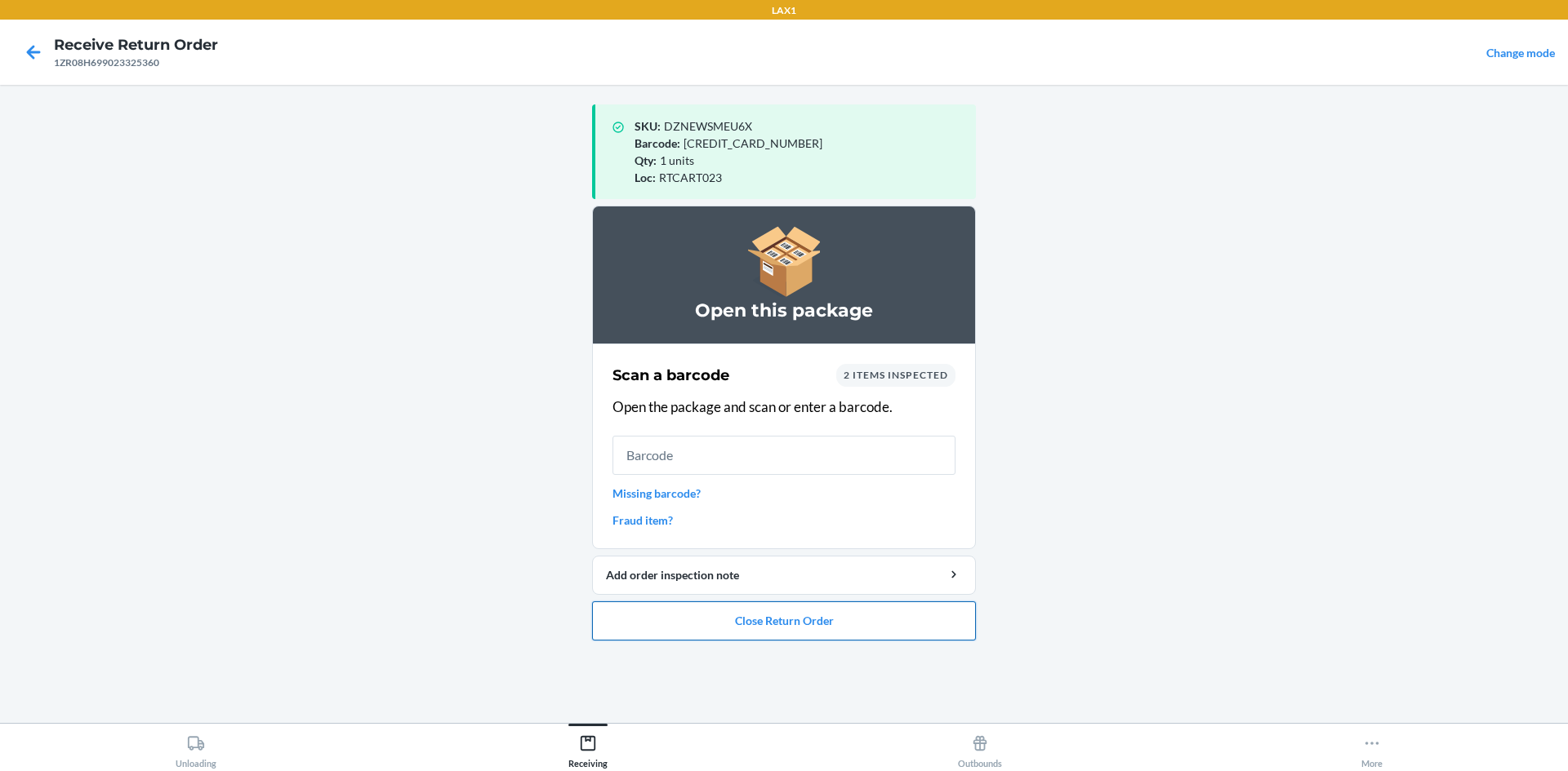
click at [739, 633] on button "Close Return Order" at bounding box center [784, 621] width 384 height 39
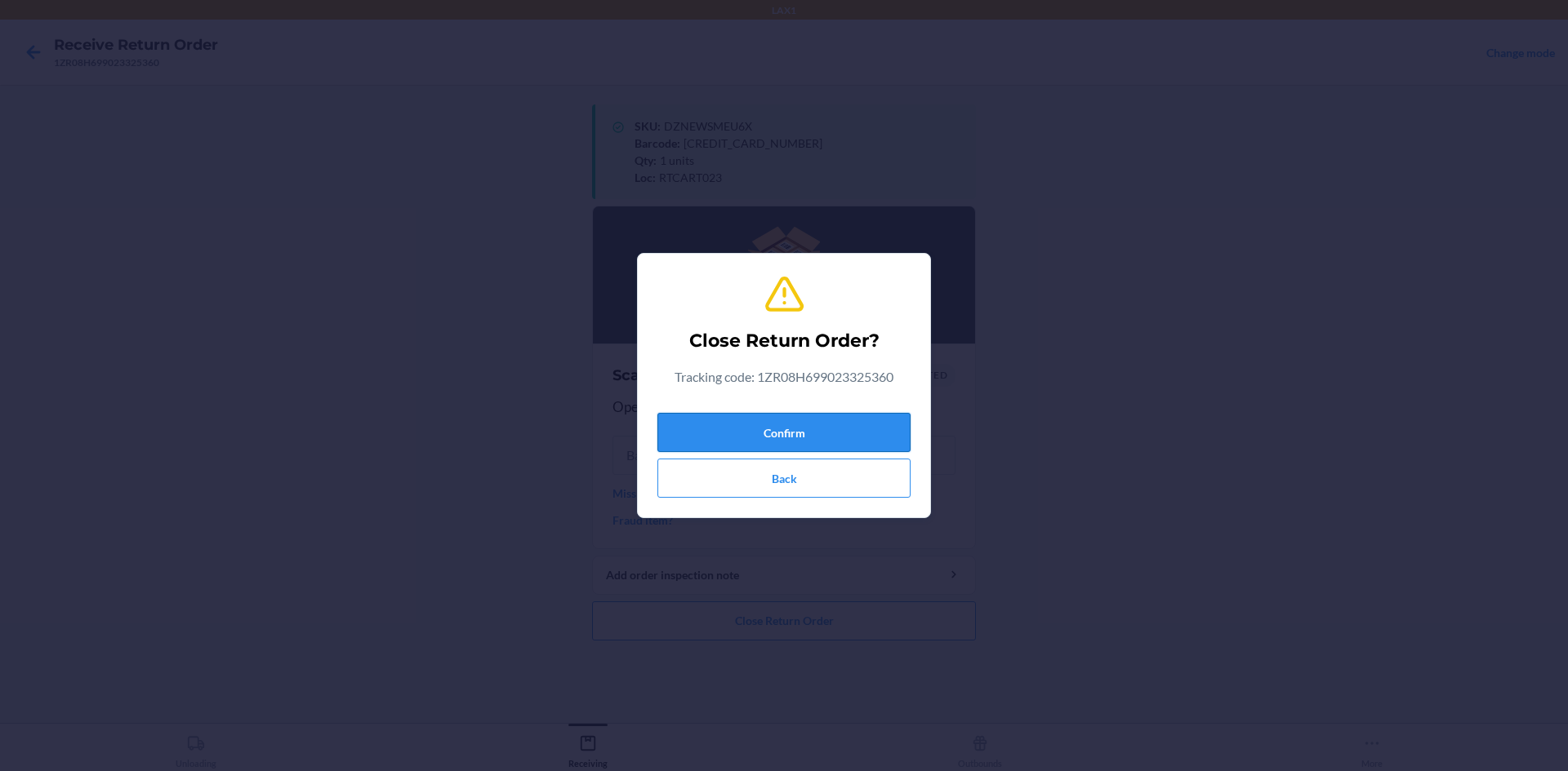
click at [745, 420] on button "Confirm" at bounding box center [784, 432] width 253 height 39
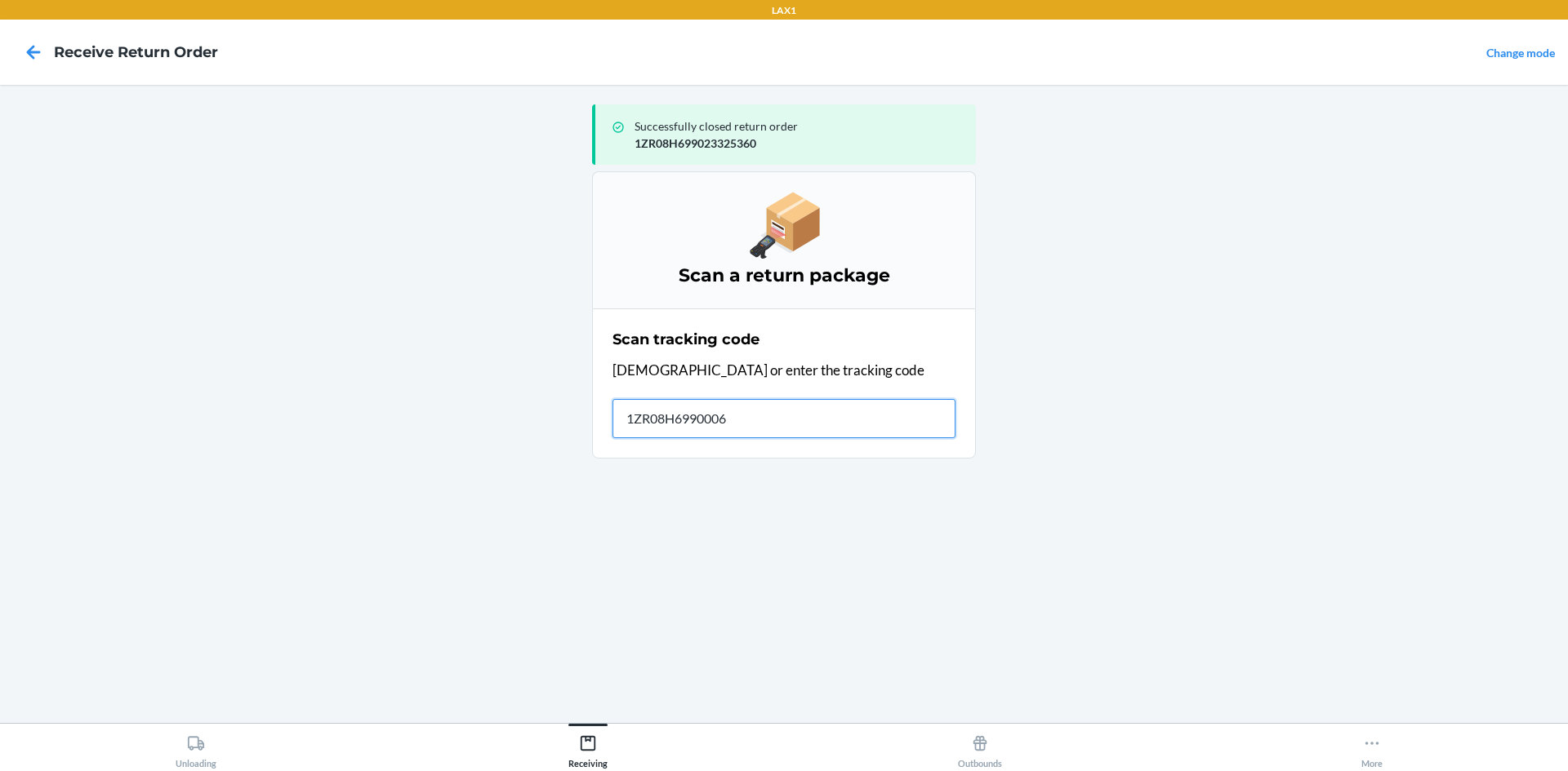
type input "1ZR08H69900061"
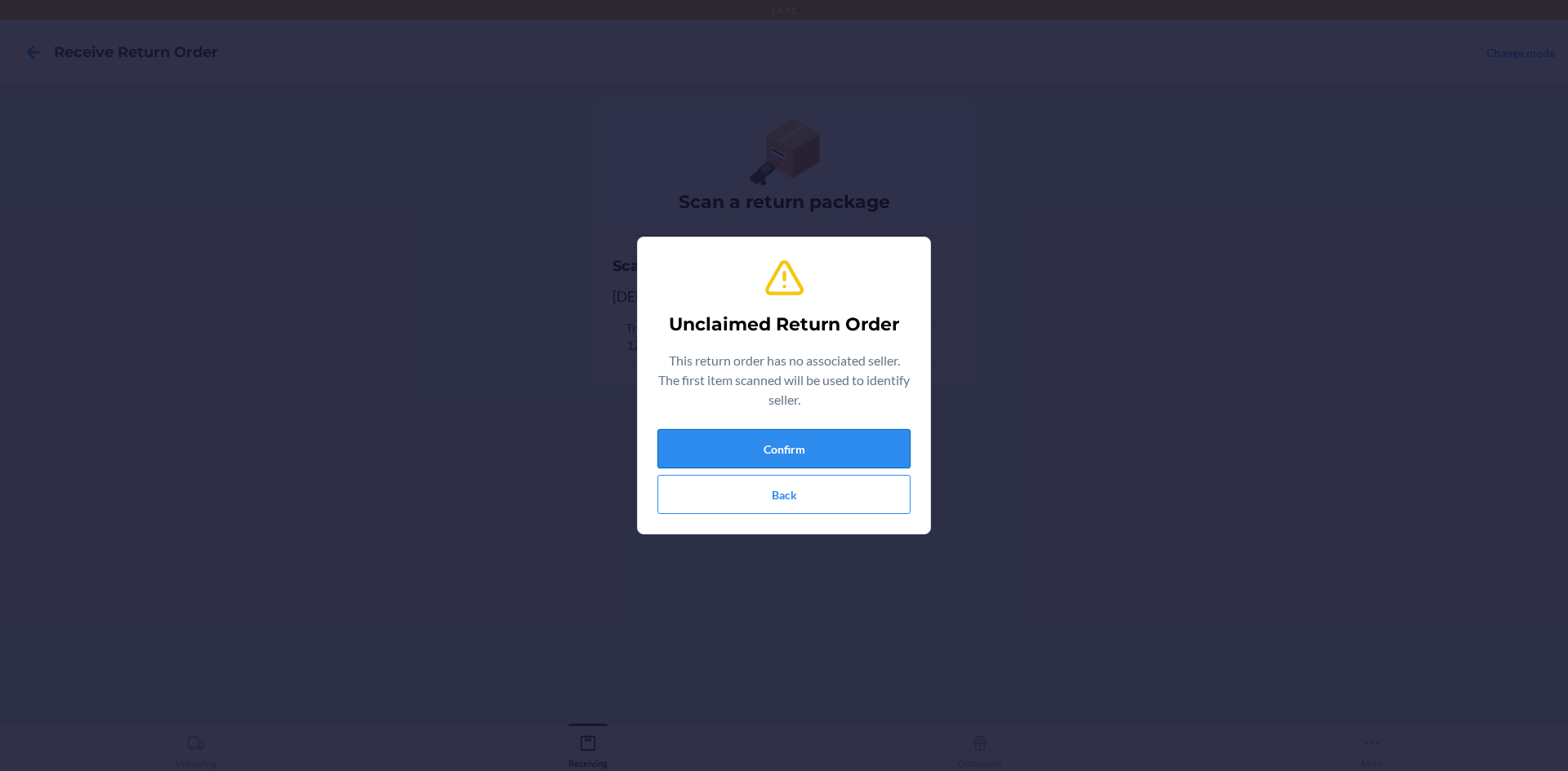
click at [802, 445] on button "Confirm" at bounding box center [784, 449] width 253 height 39
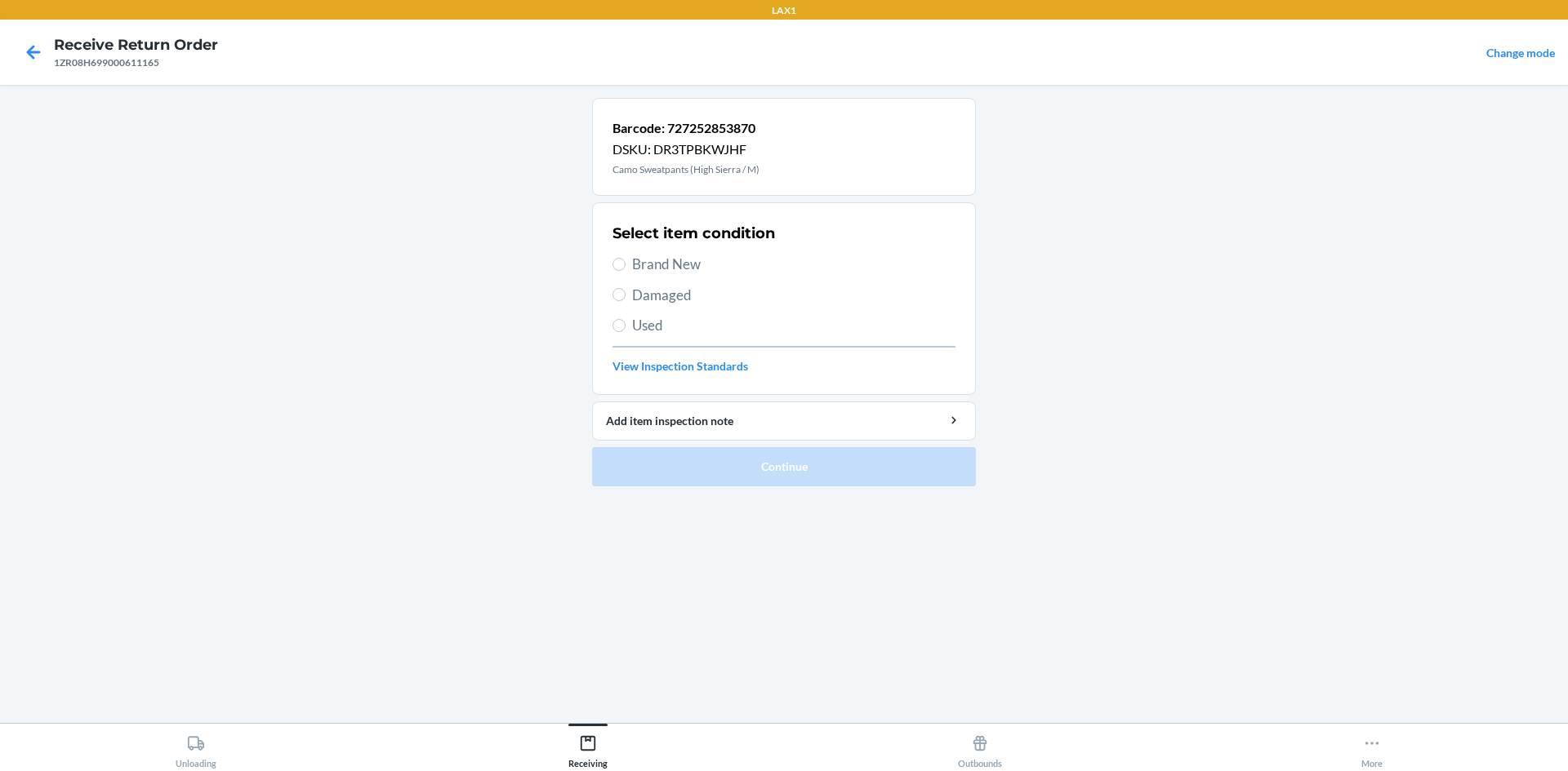
click at [678, 270] on span "Brand New" at bounding box center [794, 265] width 324 height 22
click at [626, 270] on input "Brand New" at bounding box center [619, 265] width 13 height 13
radio input "true"
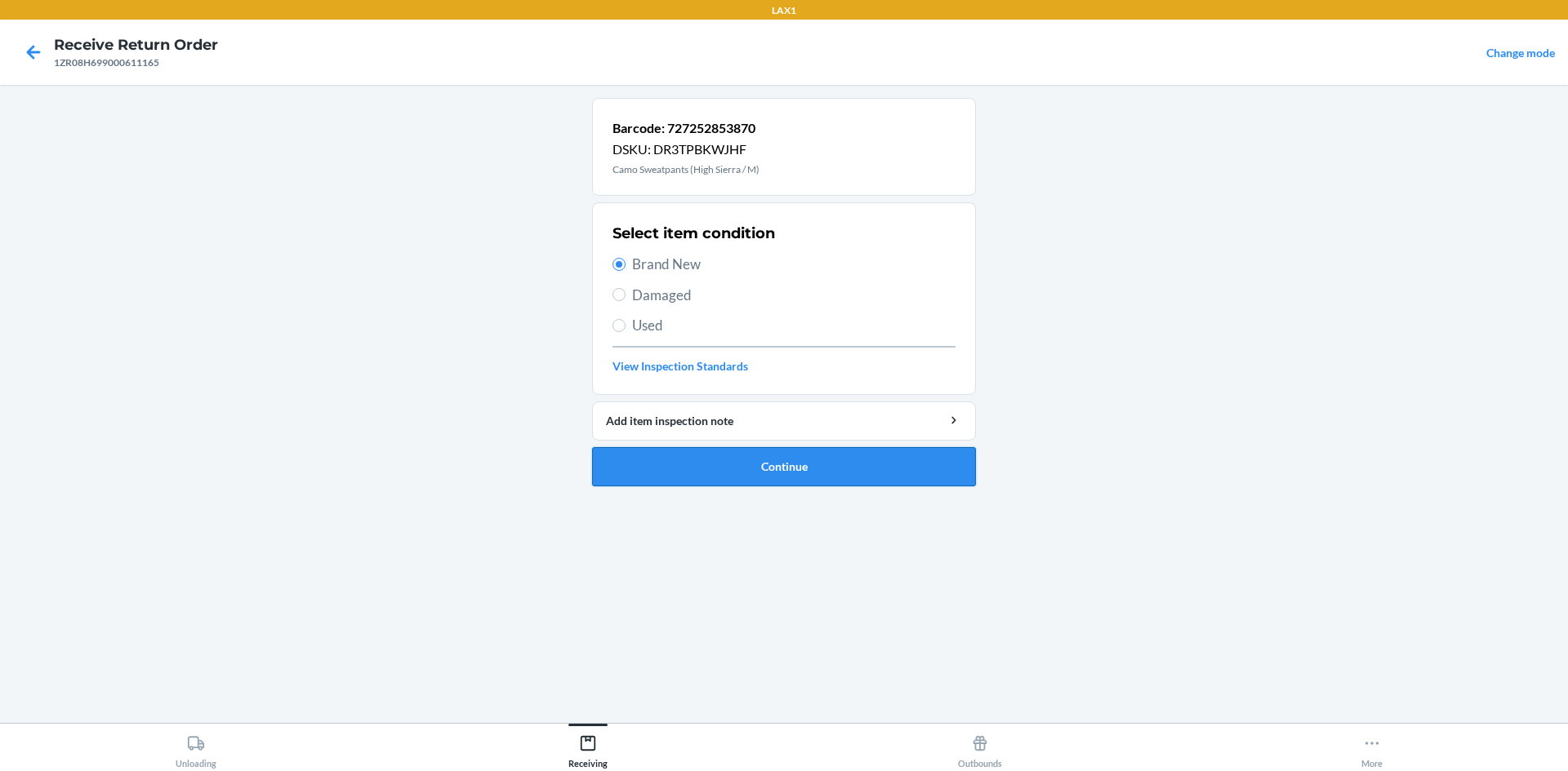
click at [706, 477] on button "Continue" at bounding box center [784, 467] width 384 height 39
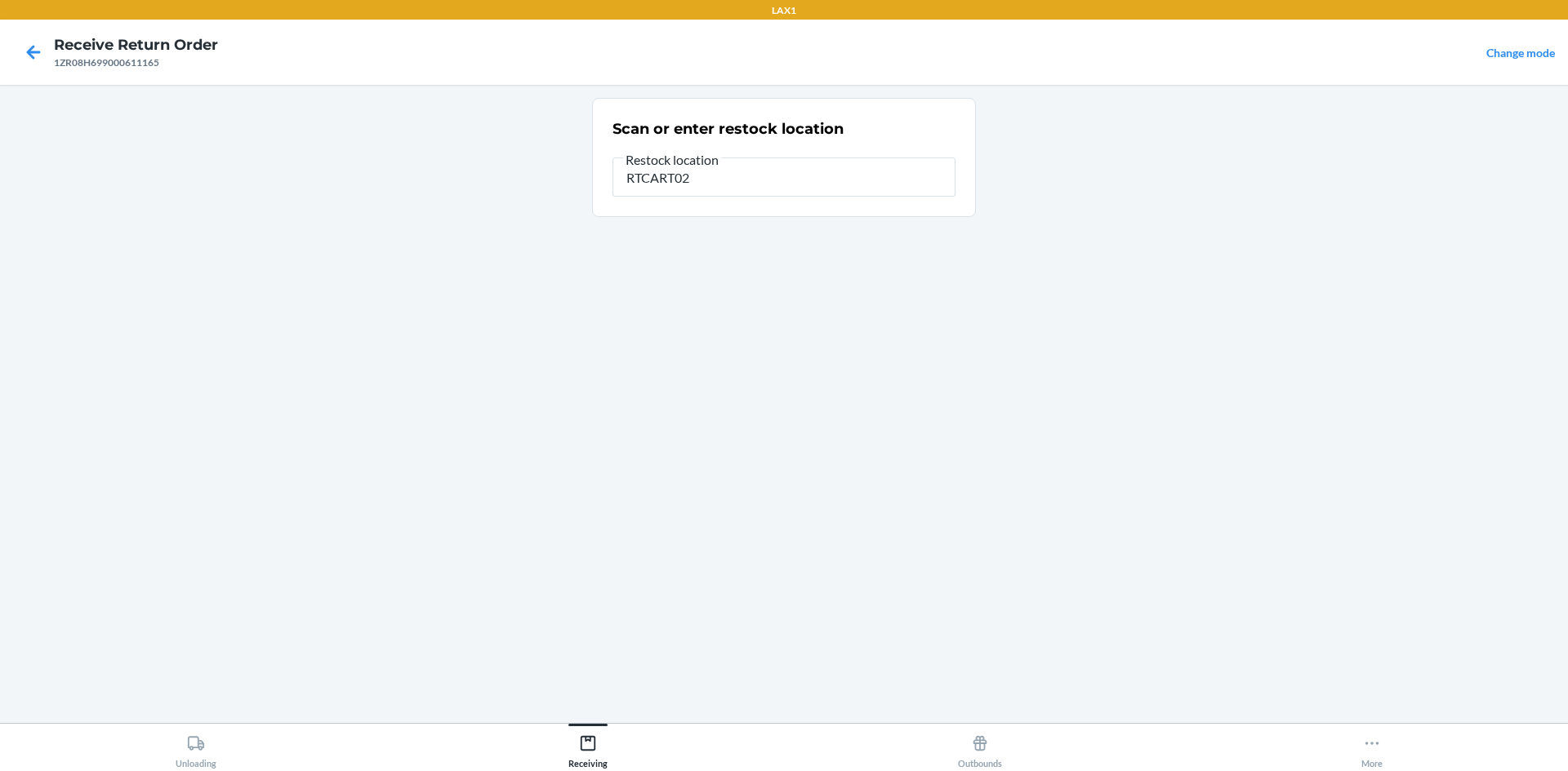
type input "RTCART023"
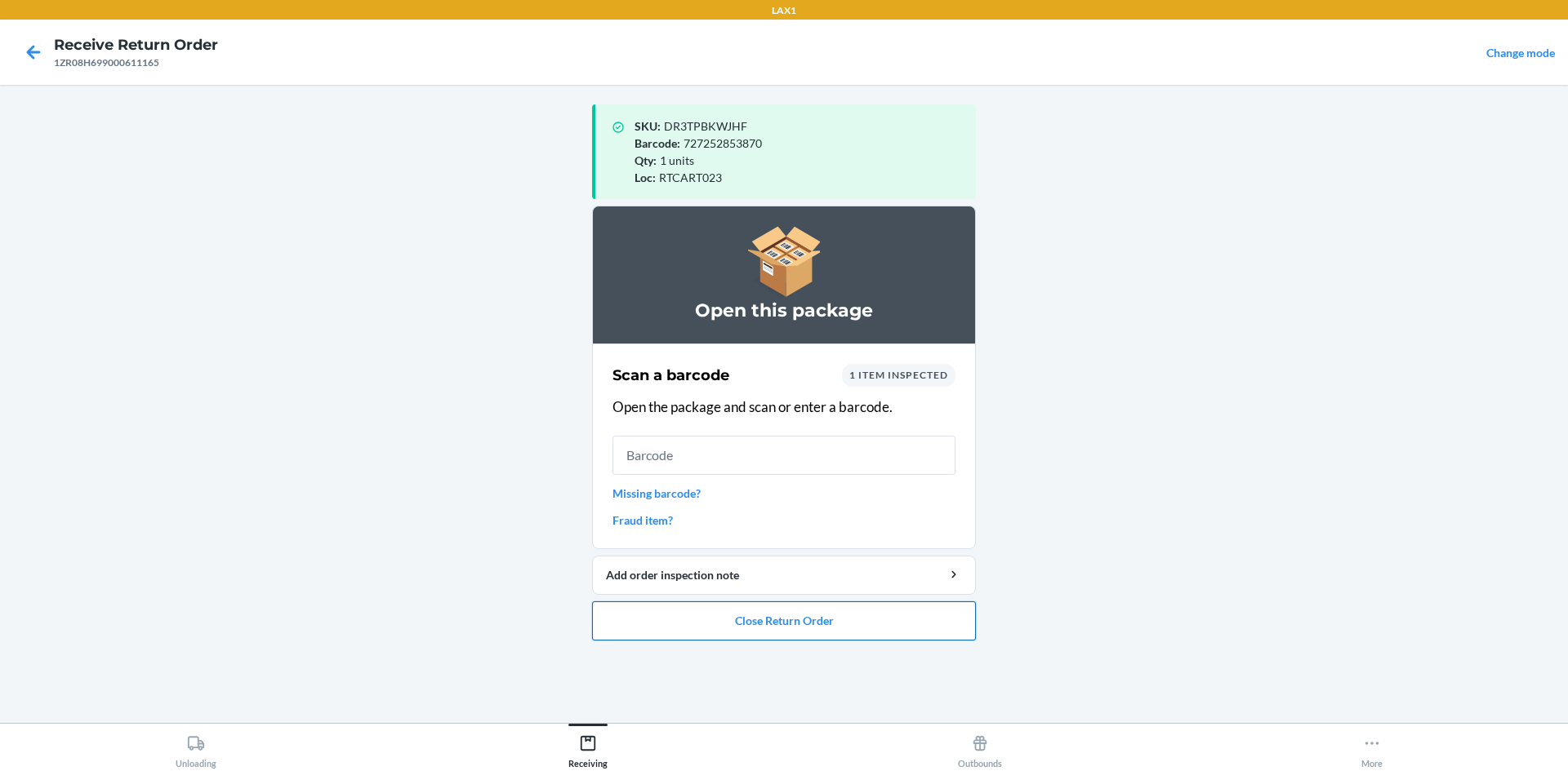
click at [723, 623] on button "Close Return Order" at bounding box center [784, 621] width 384 height 39
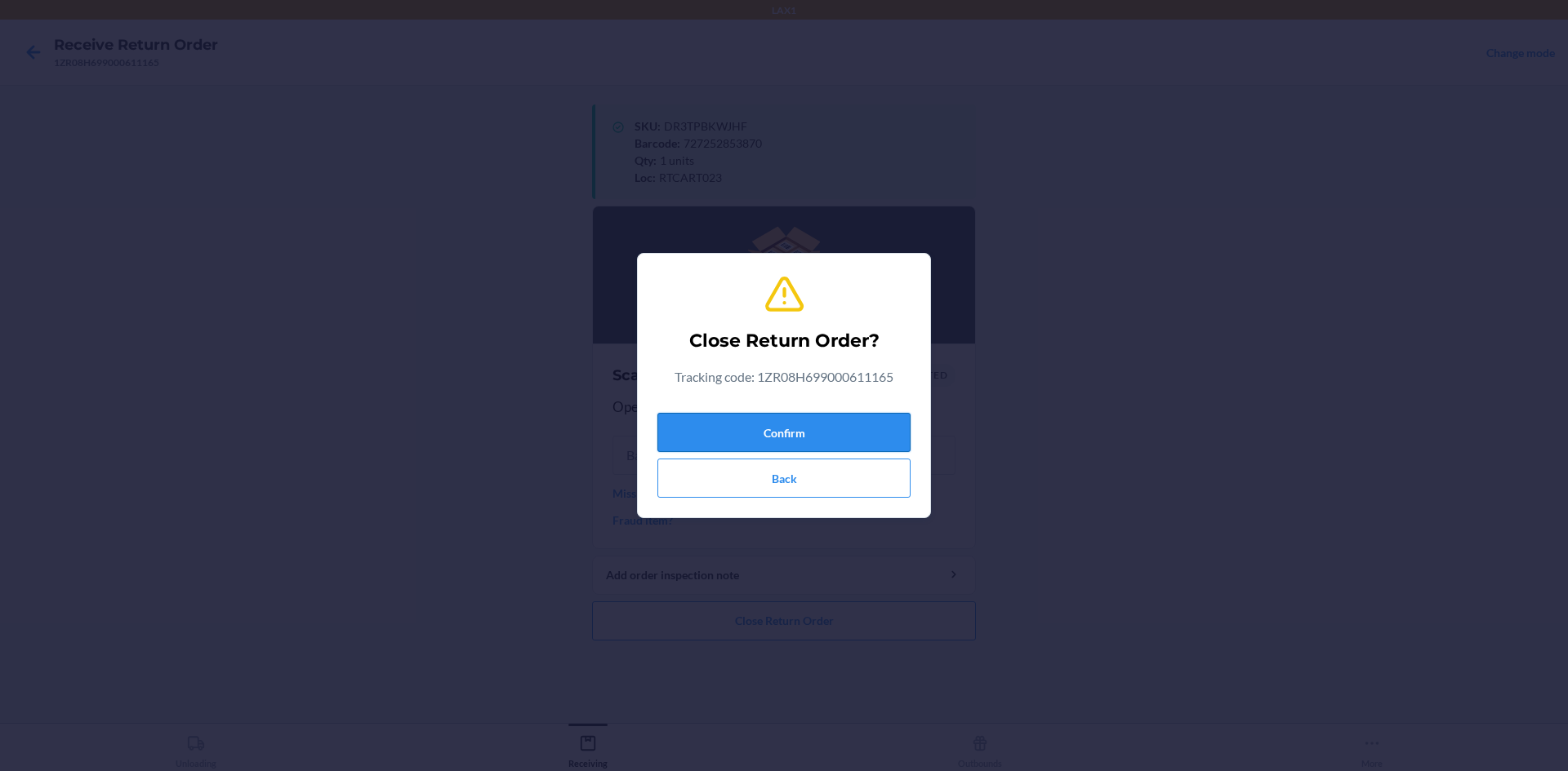
click at [771, 430] on button "Confirm" at bounding box center [784, 432] width 253 height 39
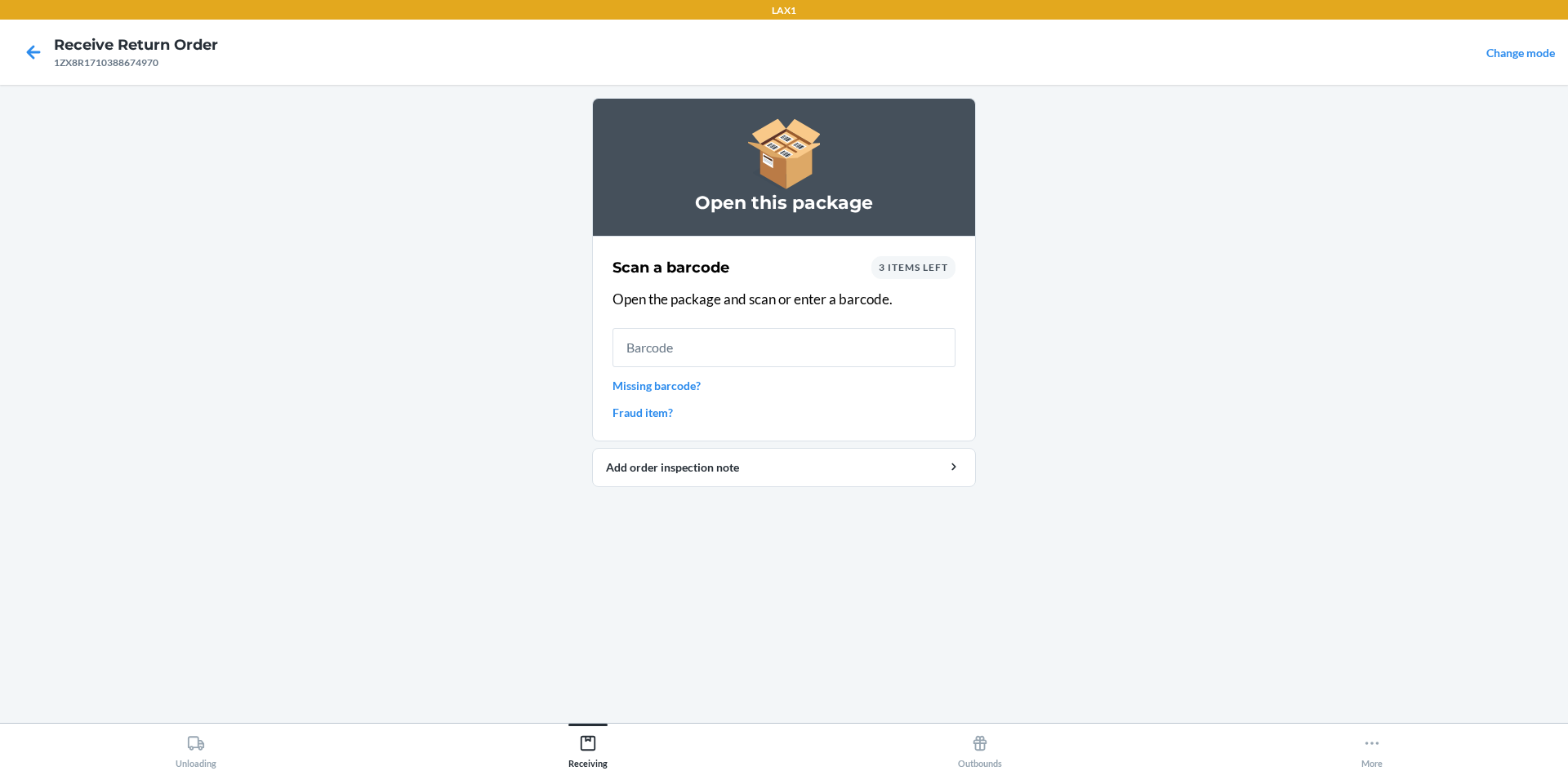
click at [919, 267] on span "3 items left" at bounding box center [913, 266] width 69 height 12
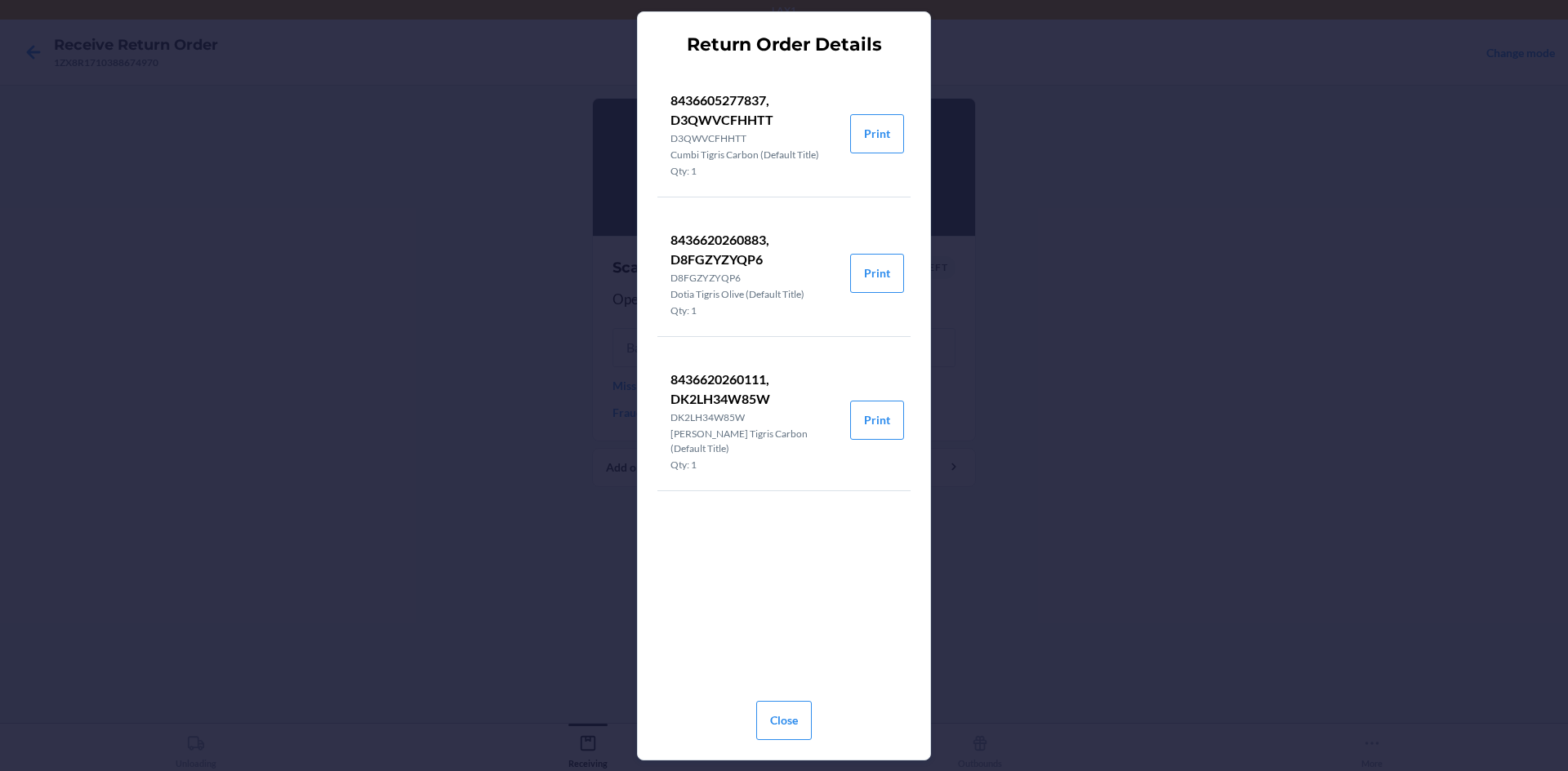
click at [232, 213] on div "Return Order Details 8436605277837, D3QWVCFHHTT D3QWVCFHHTT Cumbi Tigris Carbon…" at bounding box center [784, 386] width 1568 height 771
drag, startPoint x: 1324, startPoint y: 343, endPoint x: 1243, endPoint y: 329, distance: 82.2
click at [1325, 344] on div "Return Order Details 8436605277837, D3QWVCFHHTT D3QWVCFHHTT Cumbi Tigris Carbon…" at bounding box center [784, 386] width 1568 height 771
drag, startPoint x: 794, startPoint y: 716, endPoint x: 798, endPoint y: 701, distance: 15.5
click at [794, 715] on button "Close" at bounding box center [784, 721] width 55 height 39
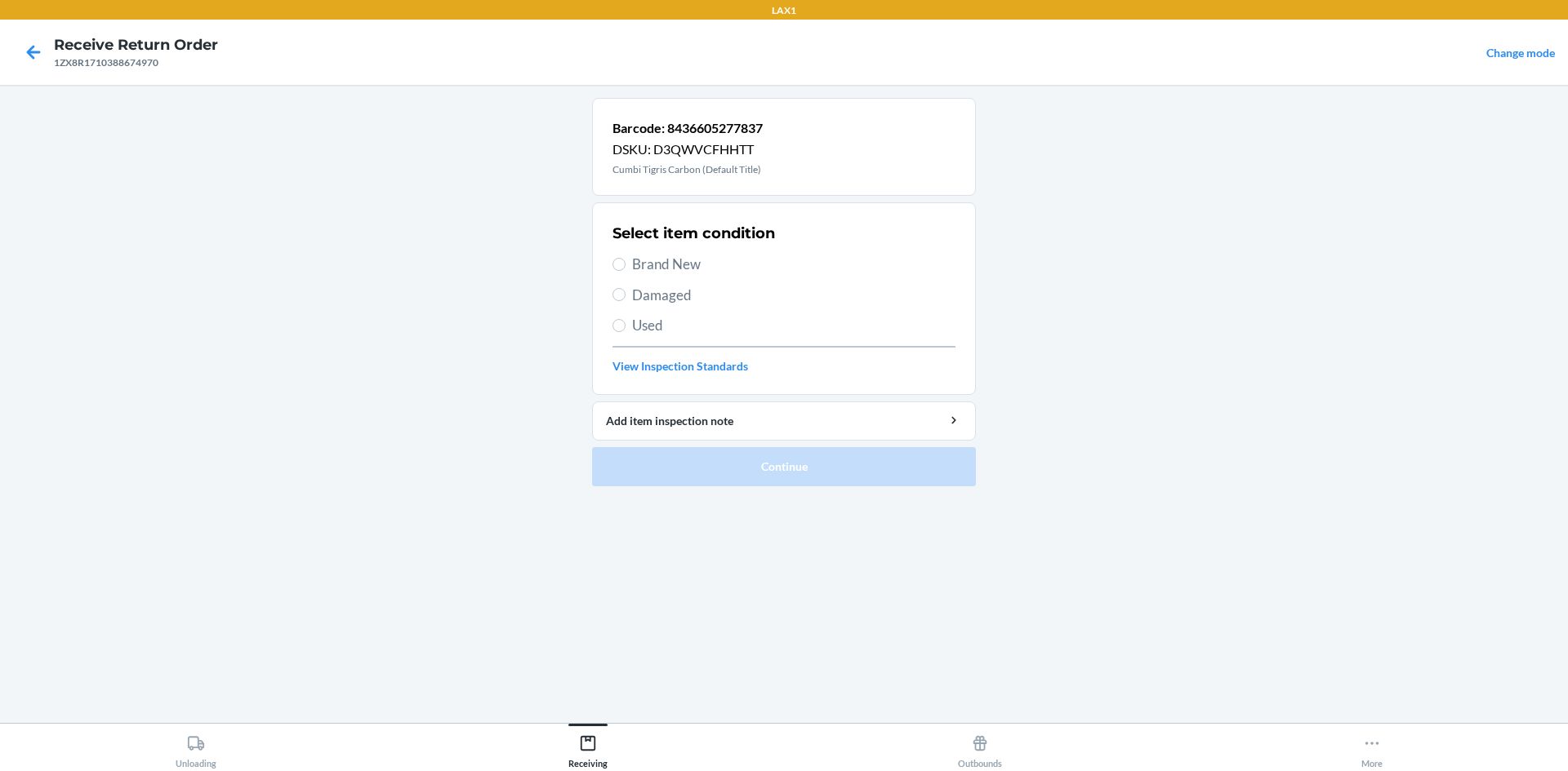
click at [697, 266] on span "Brand New" at bounding box center [794, 265] width 324 height 22
click at [626, 266] on input "Brand New" at bounding box center [619, 265] width 13 height 13
radio input "true"
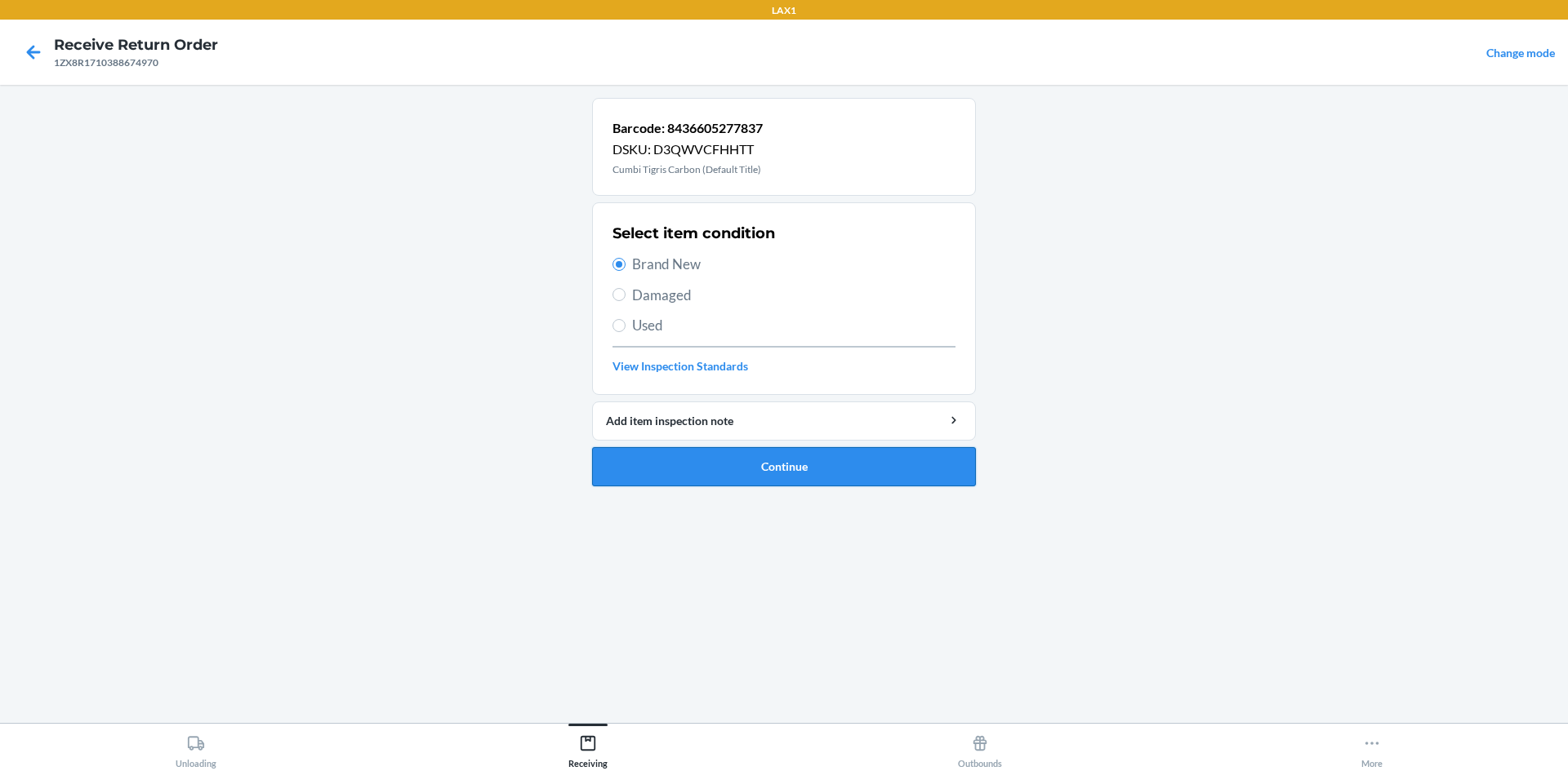
click at [805, 476] on button "Continue" at bounding box center [784, 467] width 384 height 39
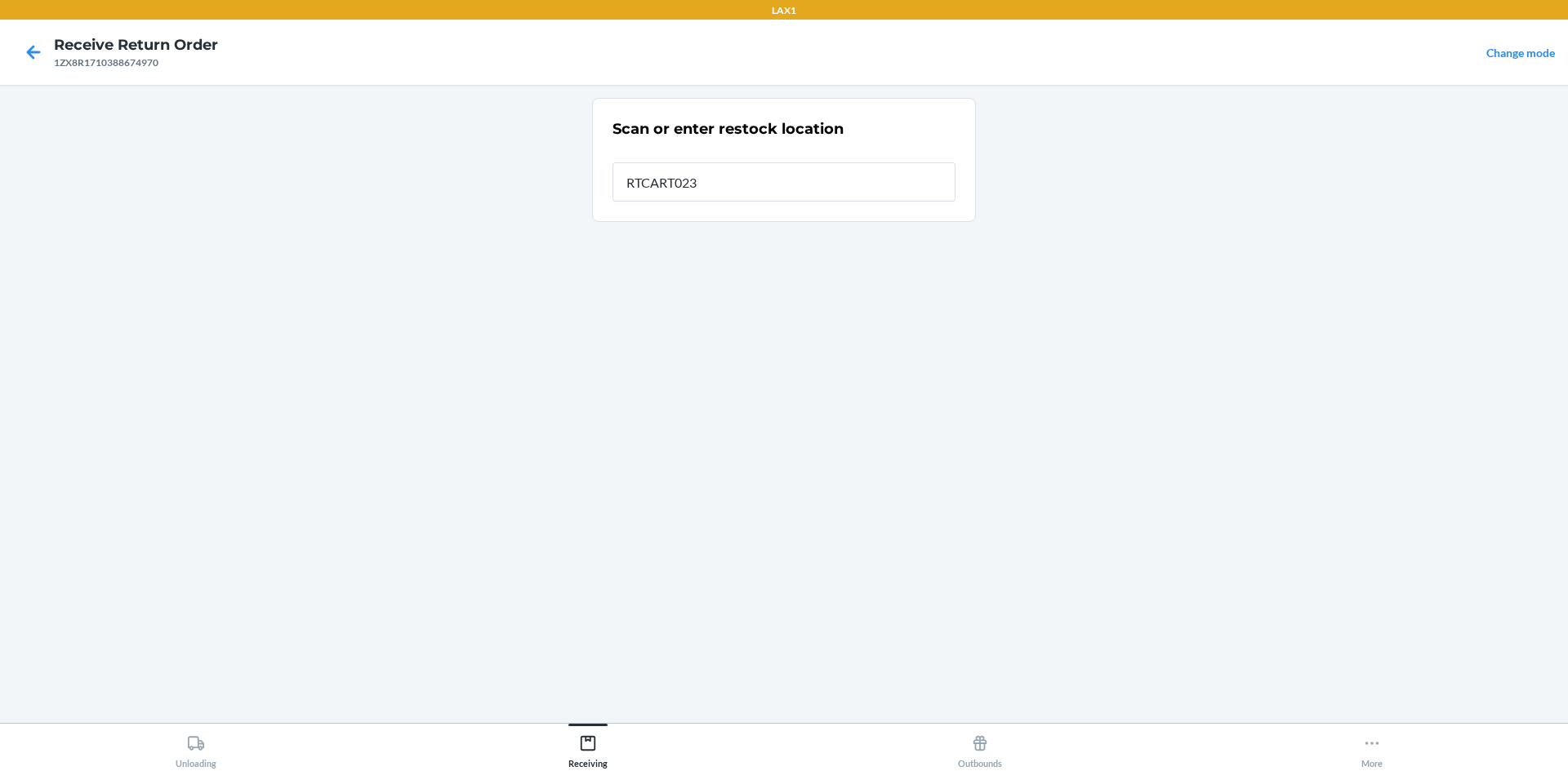
type input "RTCART023"
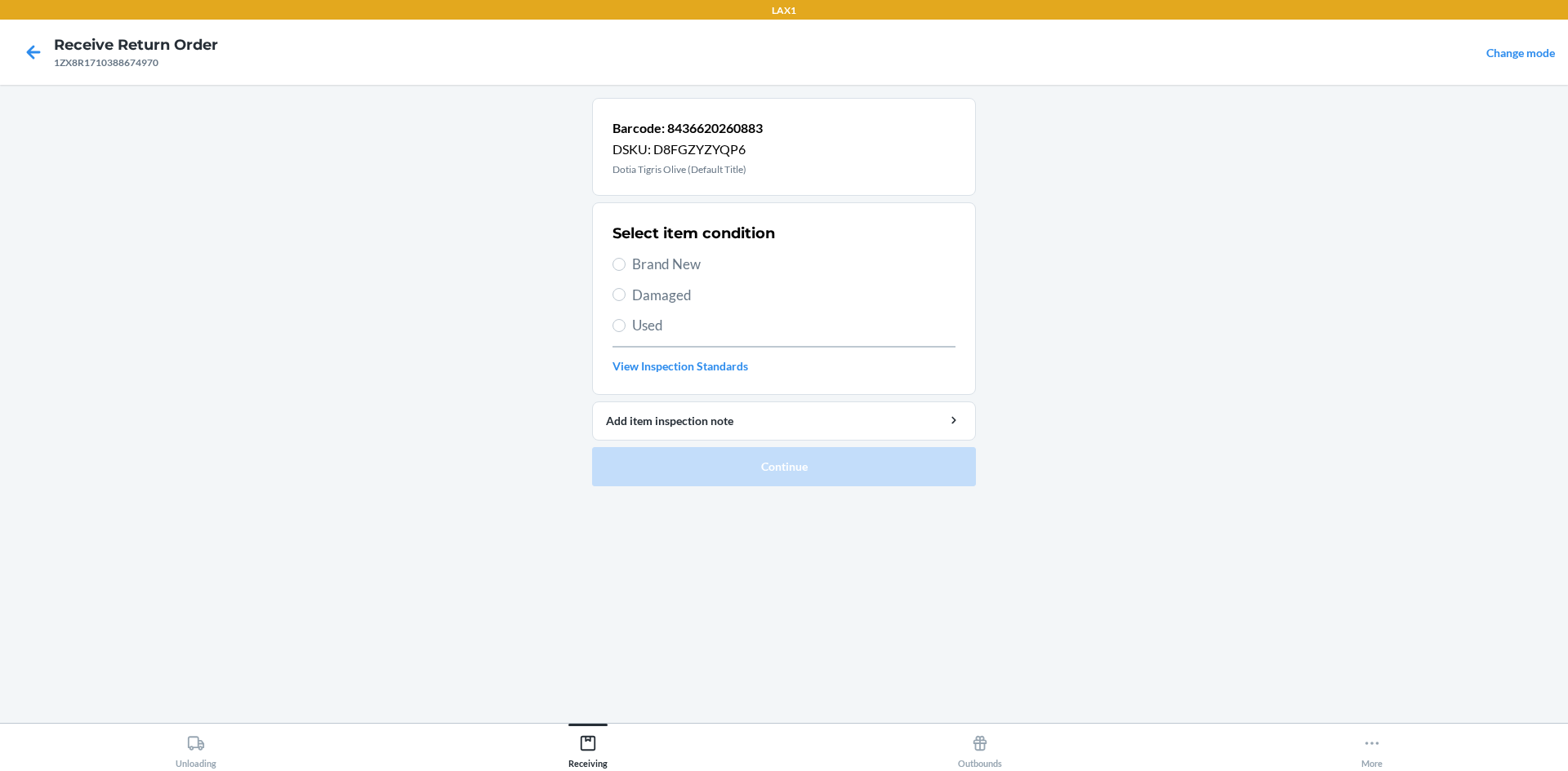
click at [648, 269] on span "Brand New" at bounding box center [794, 265] width 324 height 22
click at [626, 269] on input "Brand New" at bounding box center [619, 265] width 13 height 13
radio input "true"
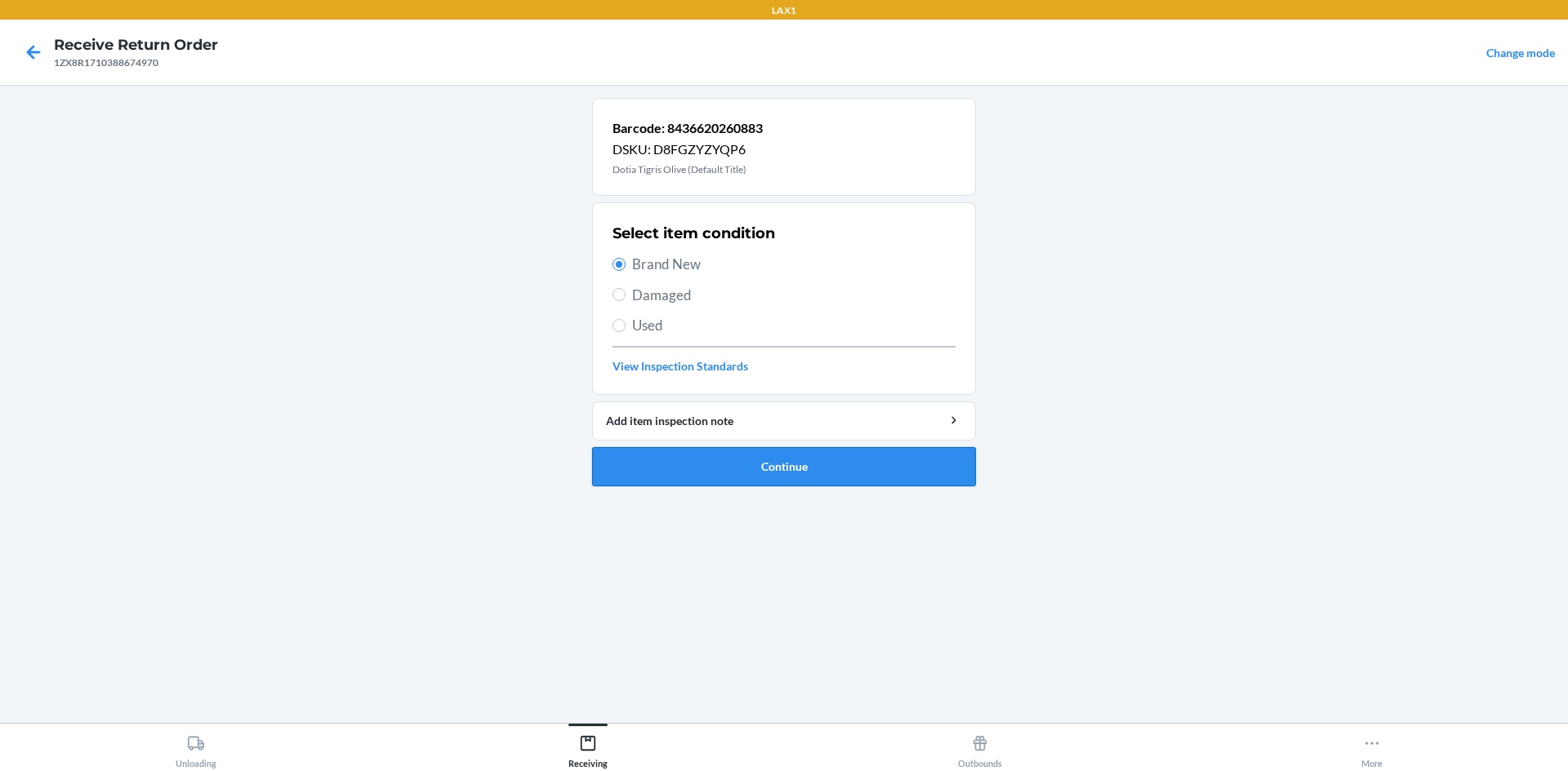
click at [698, 472] on button "Continue" at bounding box center [784, 467] width 384 height 39
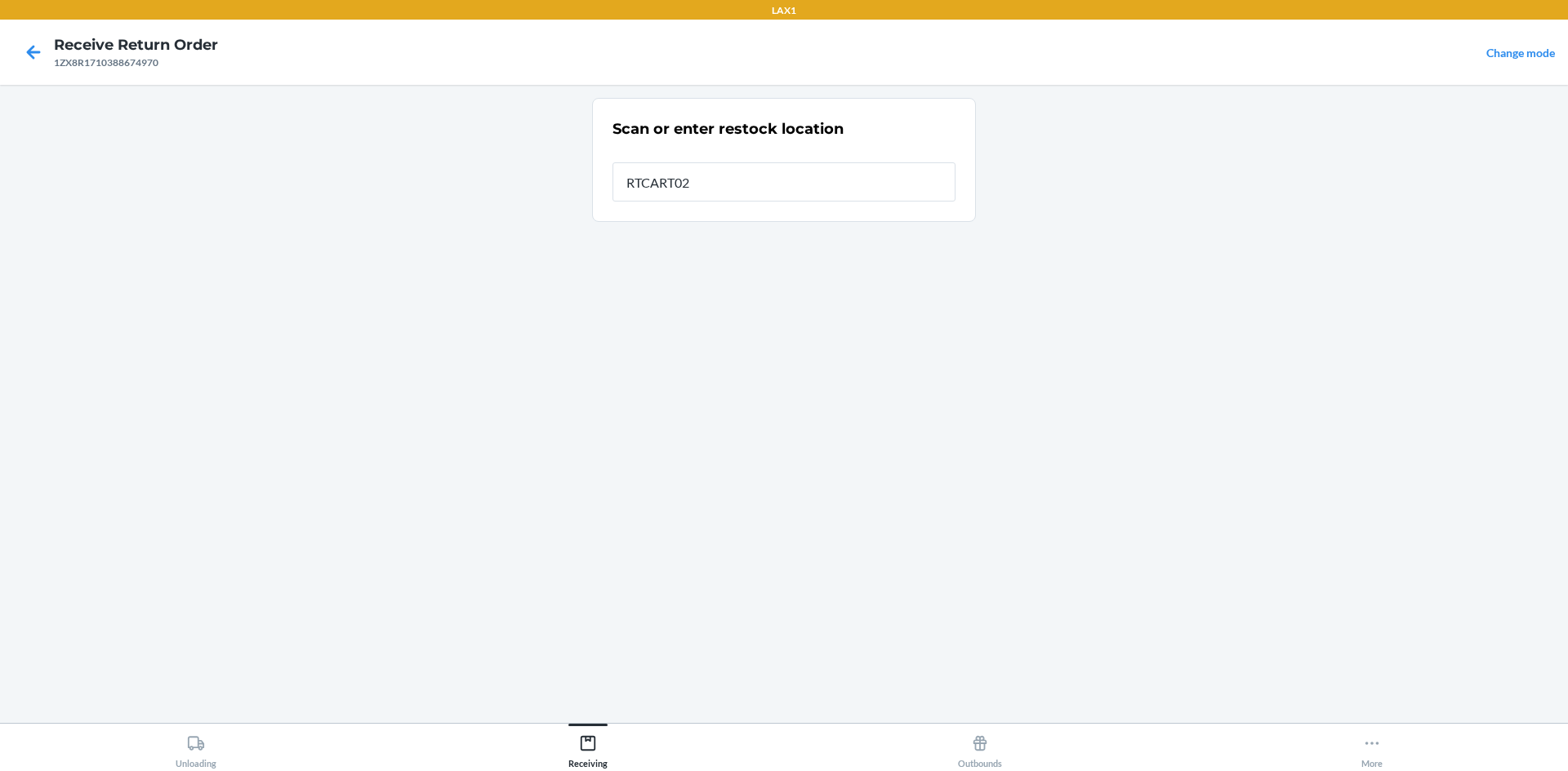
type input "RTCART023"
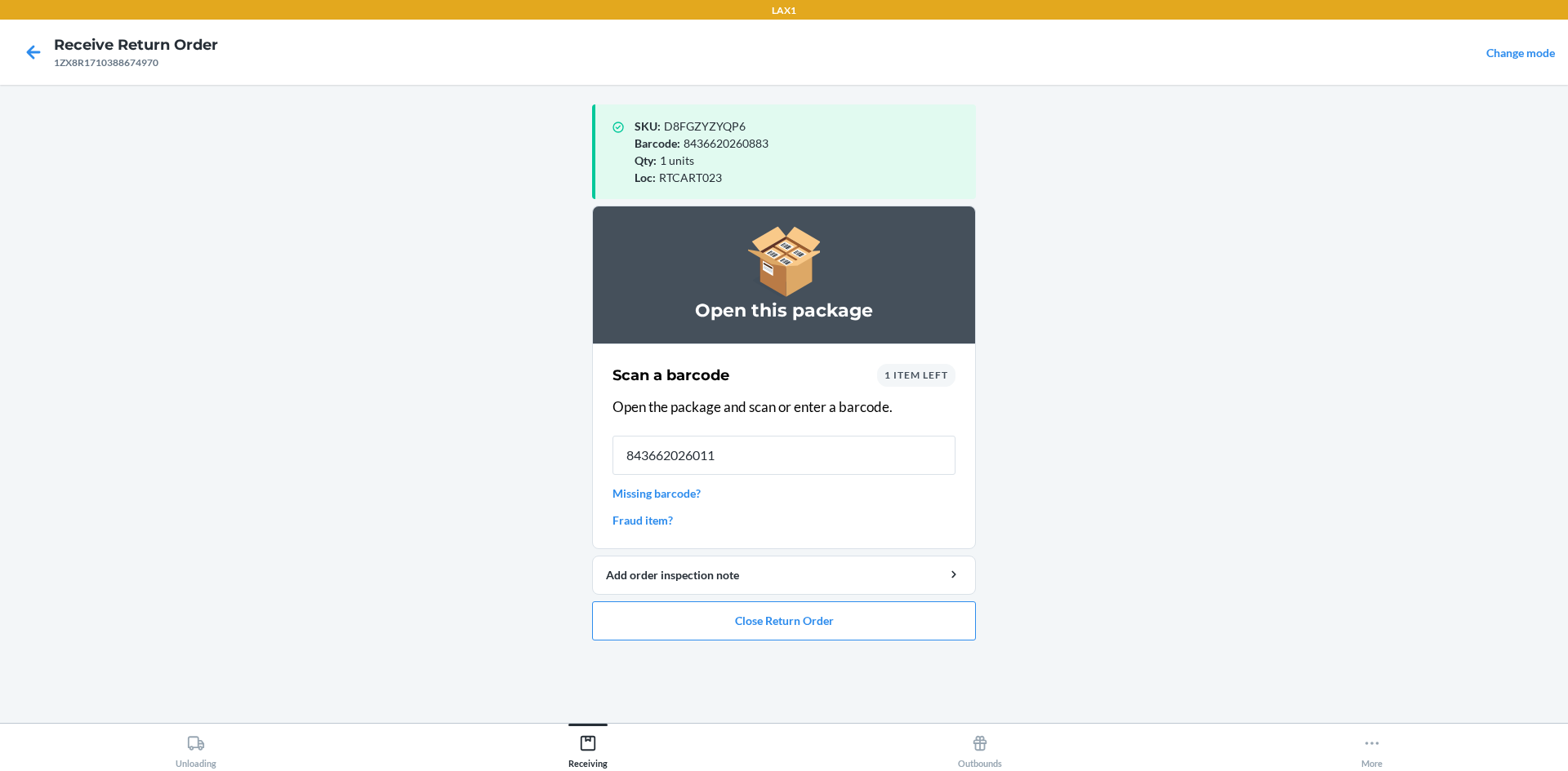
type input "8436620260111"
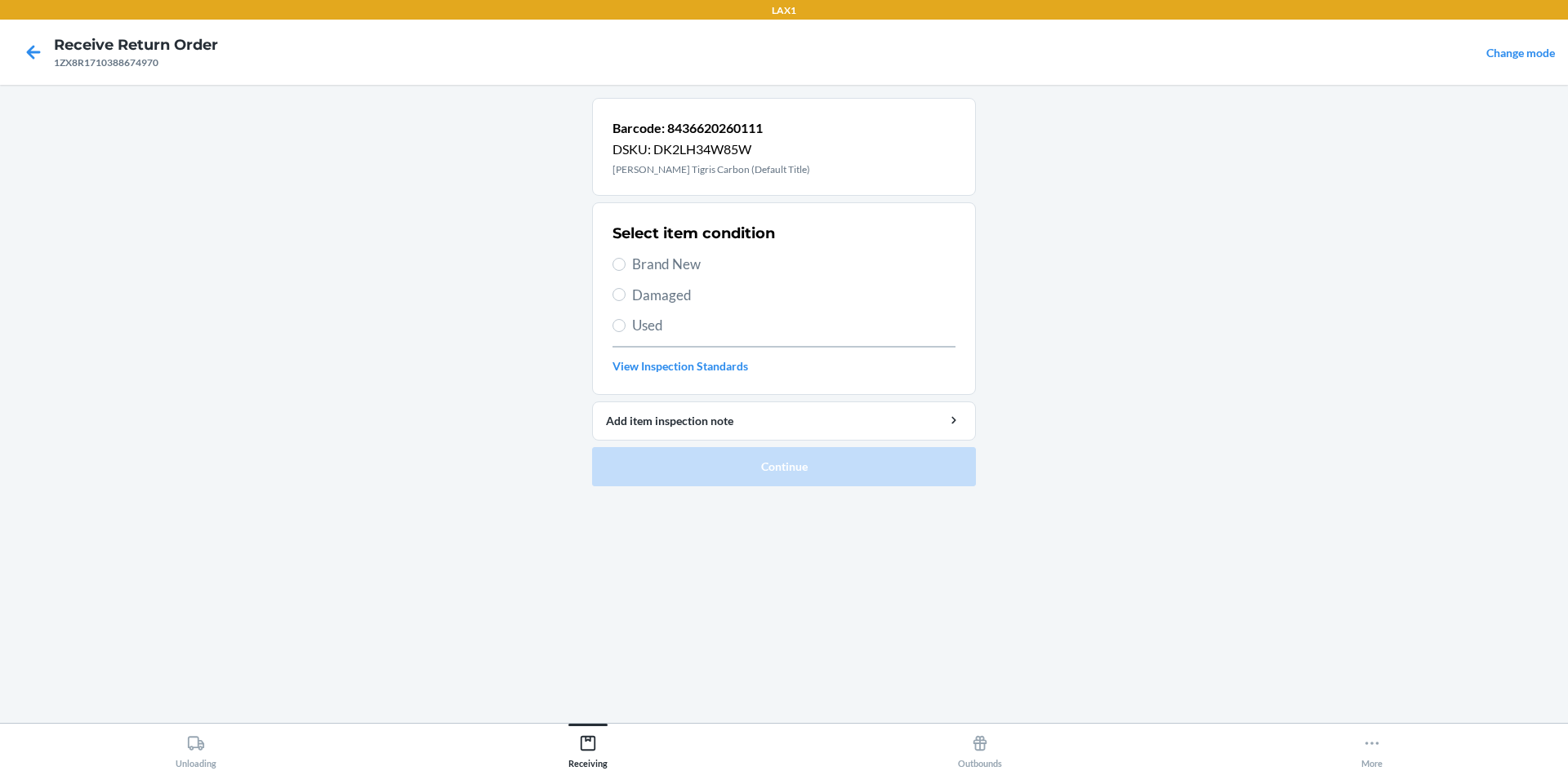
click at [619, 256] on label "Brand New" at bounding box center [784, 265] width 343 height 22
click at [619, 258] on input "Brand New" at bounding box center [619, 265] width 13 height 13
radio input "true"
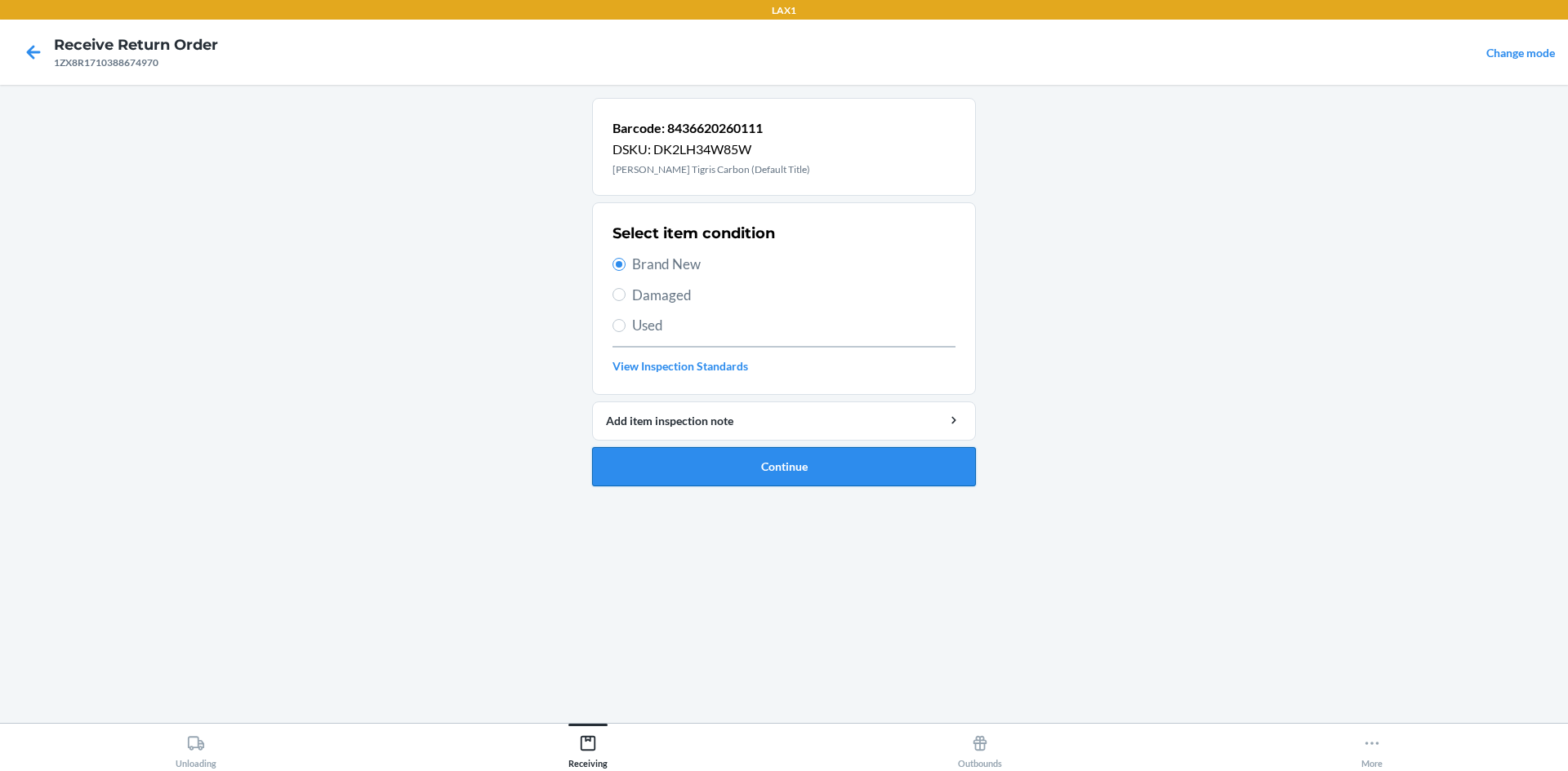
click at [665, 459] on button "Continue" at bounding box center [784, 467] width 384 height 39
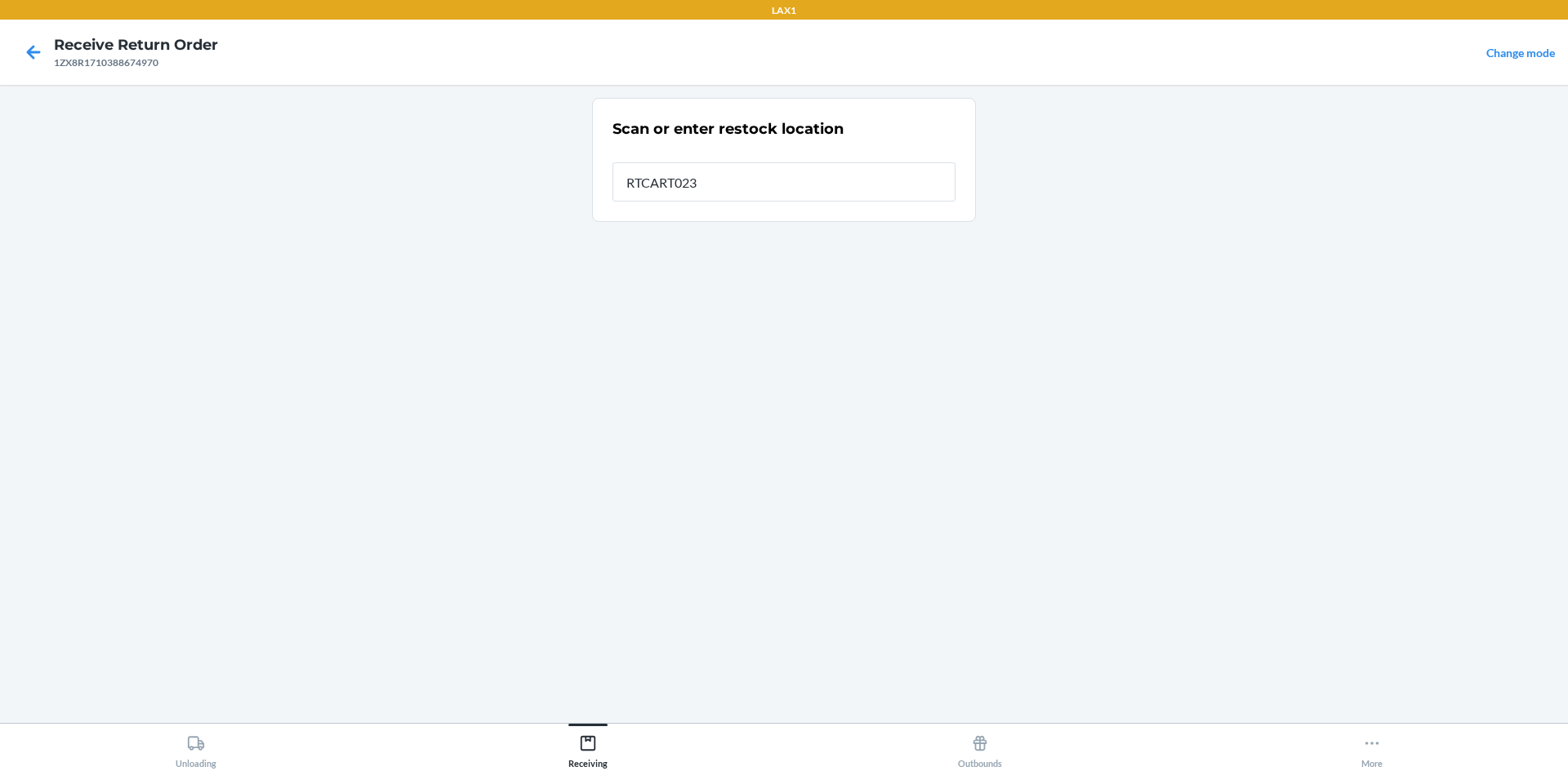
type input "RTCART023"
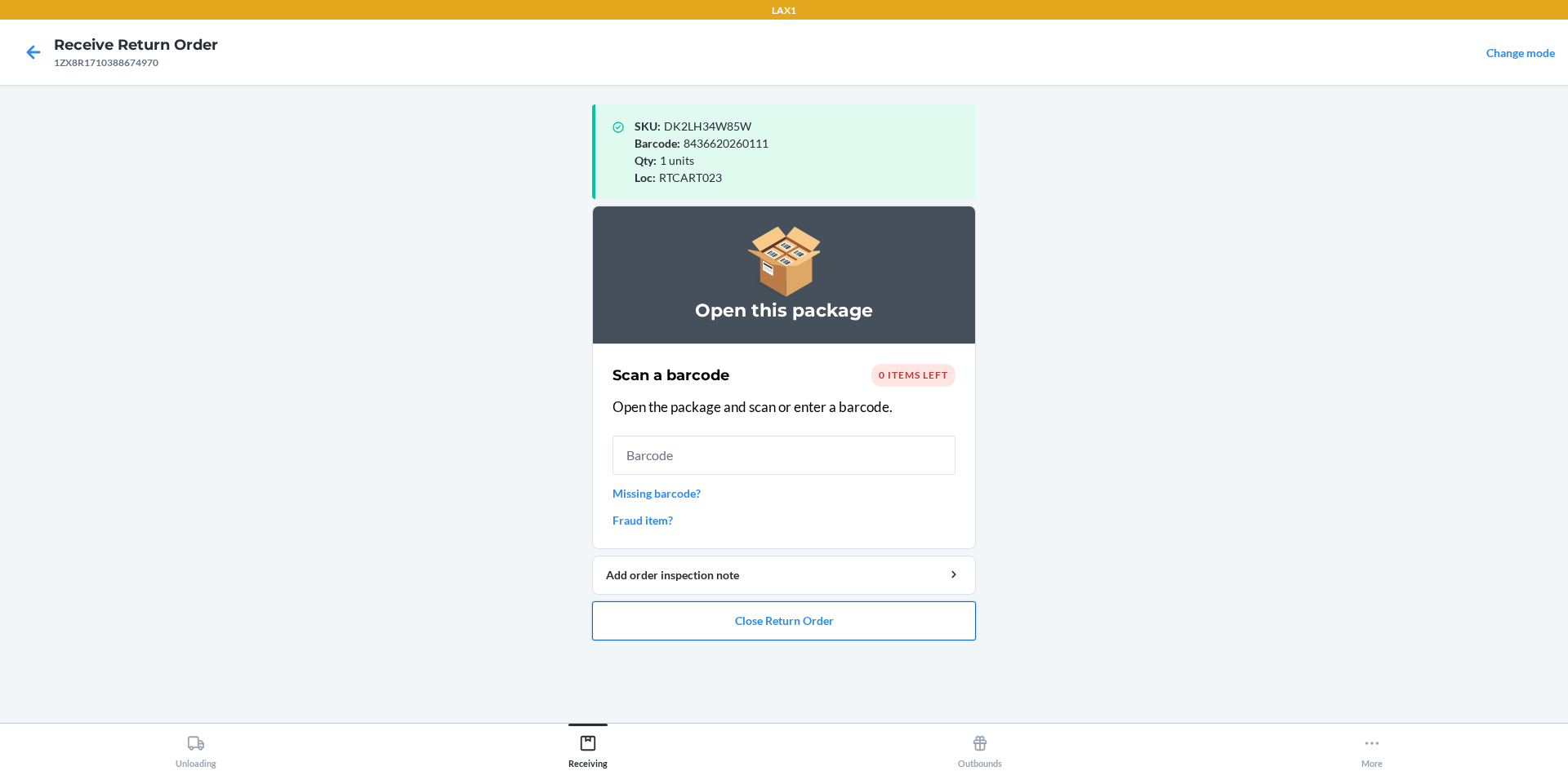
click at [866, 624] on button "Close Return Order" at bounding box center [784, 621] width 384 height 39
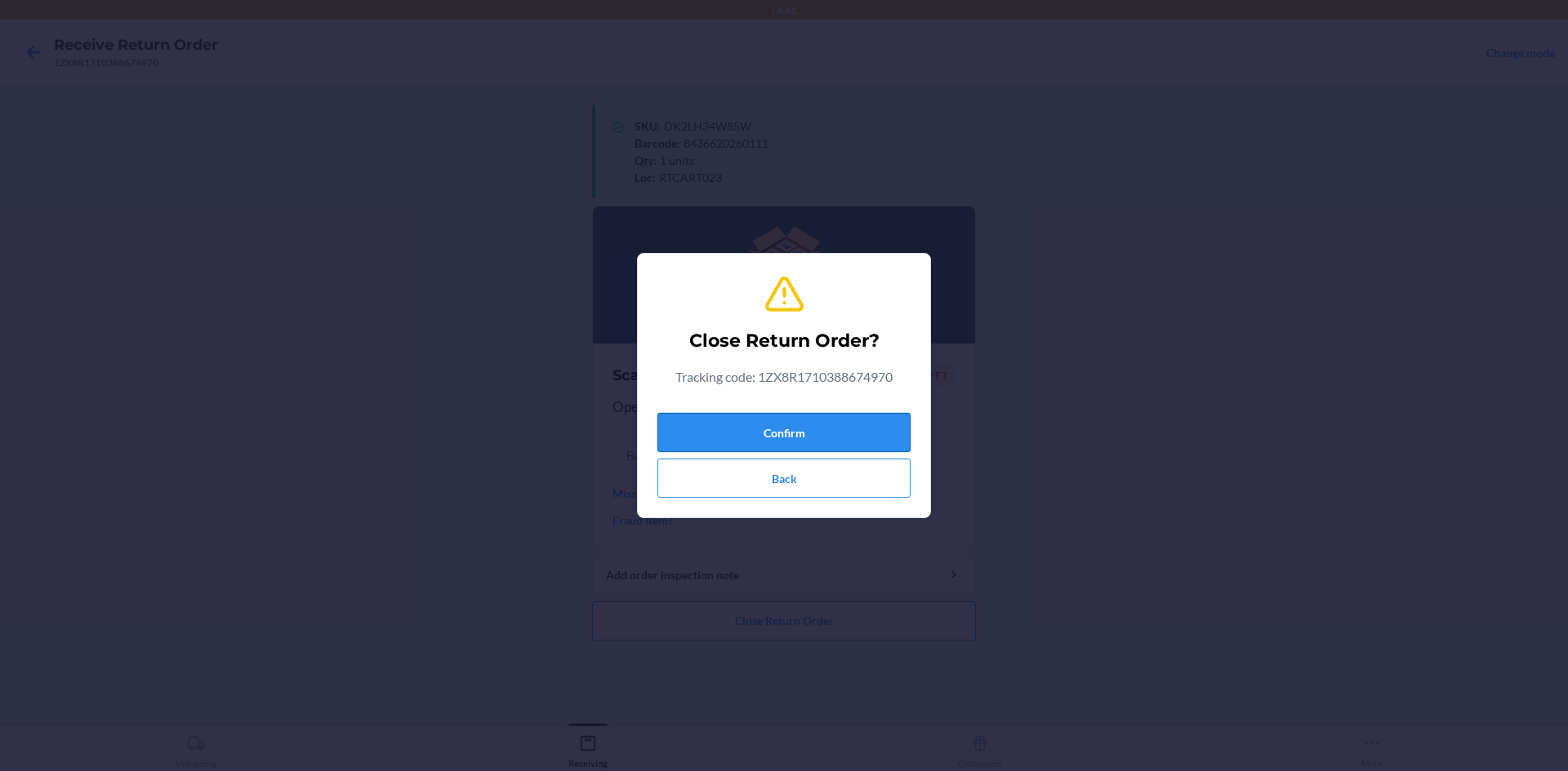
click at [813, 420] on button "Confirm" at bounding box center [784, 432] width 253 height 39
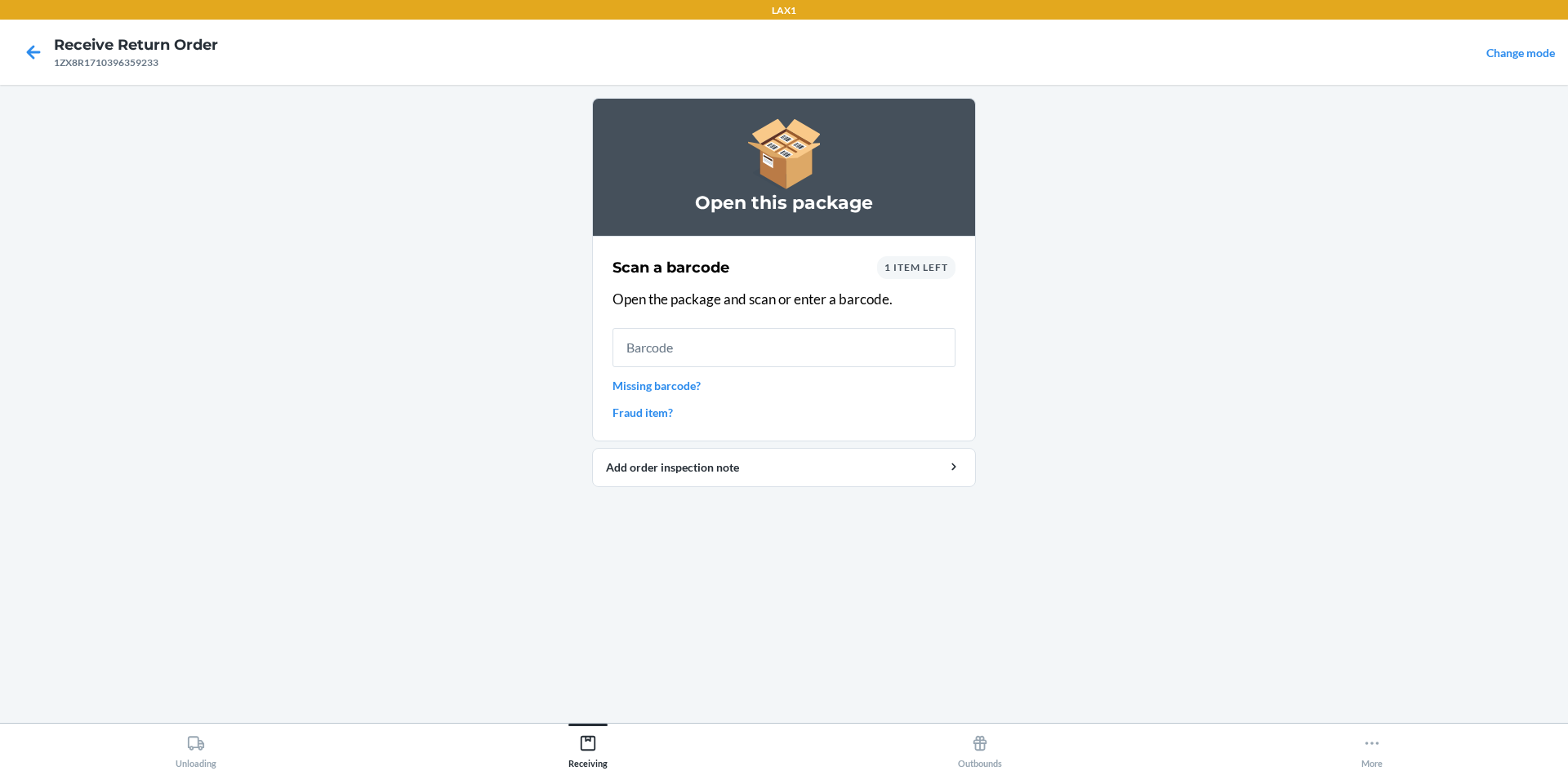
click at [918, 277] on div "1 item left" at bounding box center [917, 267] width 79 height 23
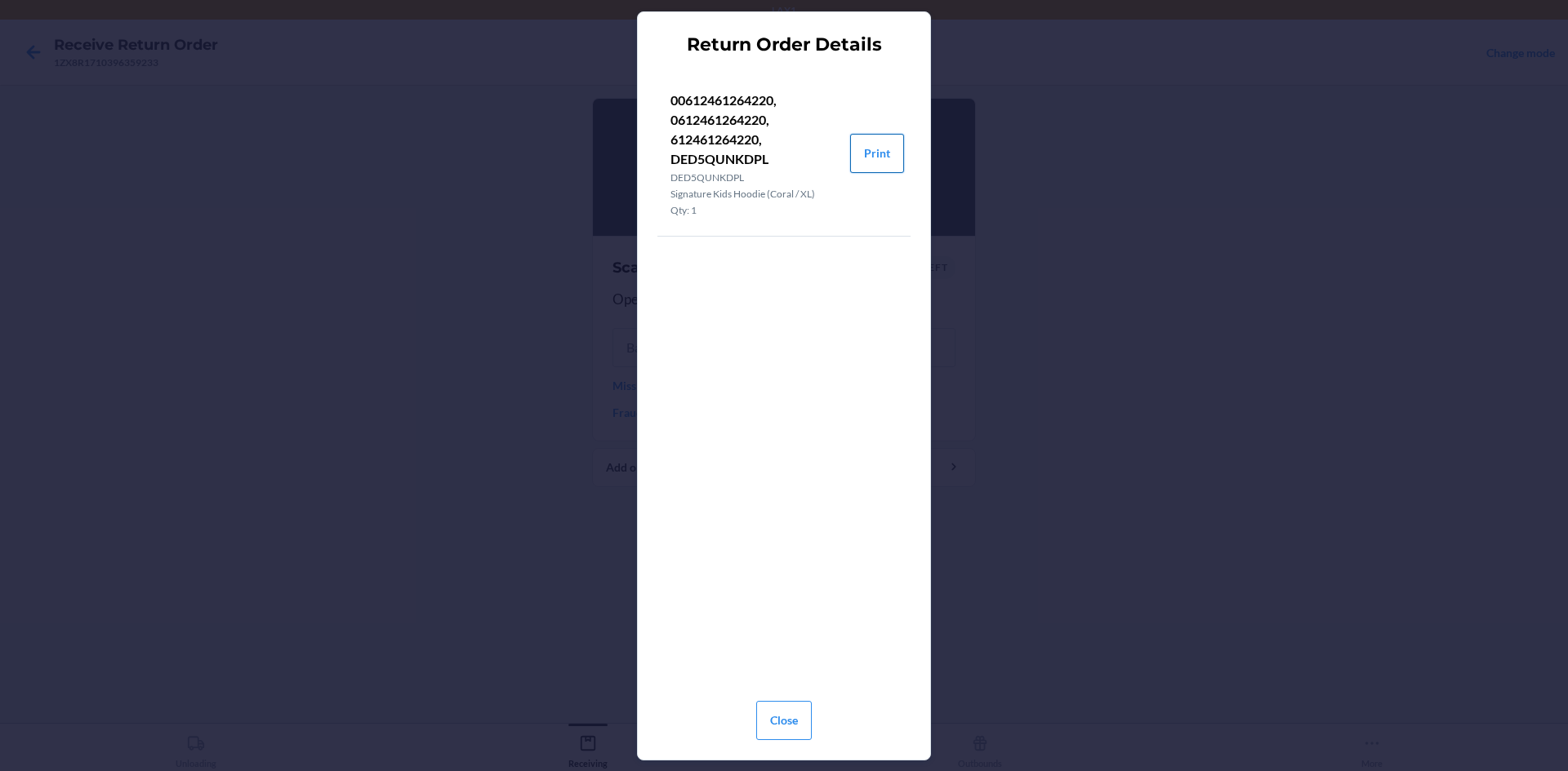
click at [872, 159] on button "Print" at bounding box center [876, 154] width 53 height 39
drag, startPoint x: 405, startPoint y: 303, endPoint x: 613, endPoint y: 315, distance: 208.3
click at [408, 302] on div "Return Order Details 00612461264220, 0612461264220, 612461264220, DED5QUNKDPL D…" at bounding box center [784, 386] width 1568 height 771
click at [784, 719] on button "Close" at bounding box center [784, 721] width 55 height 39
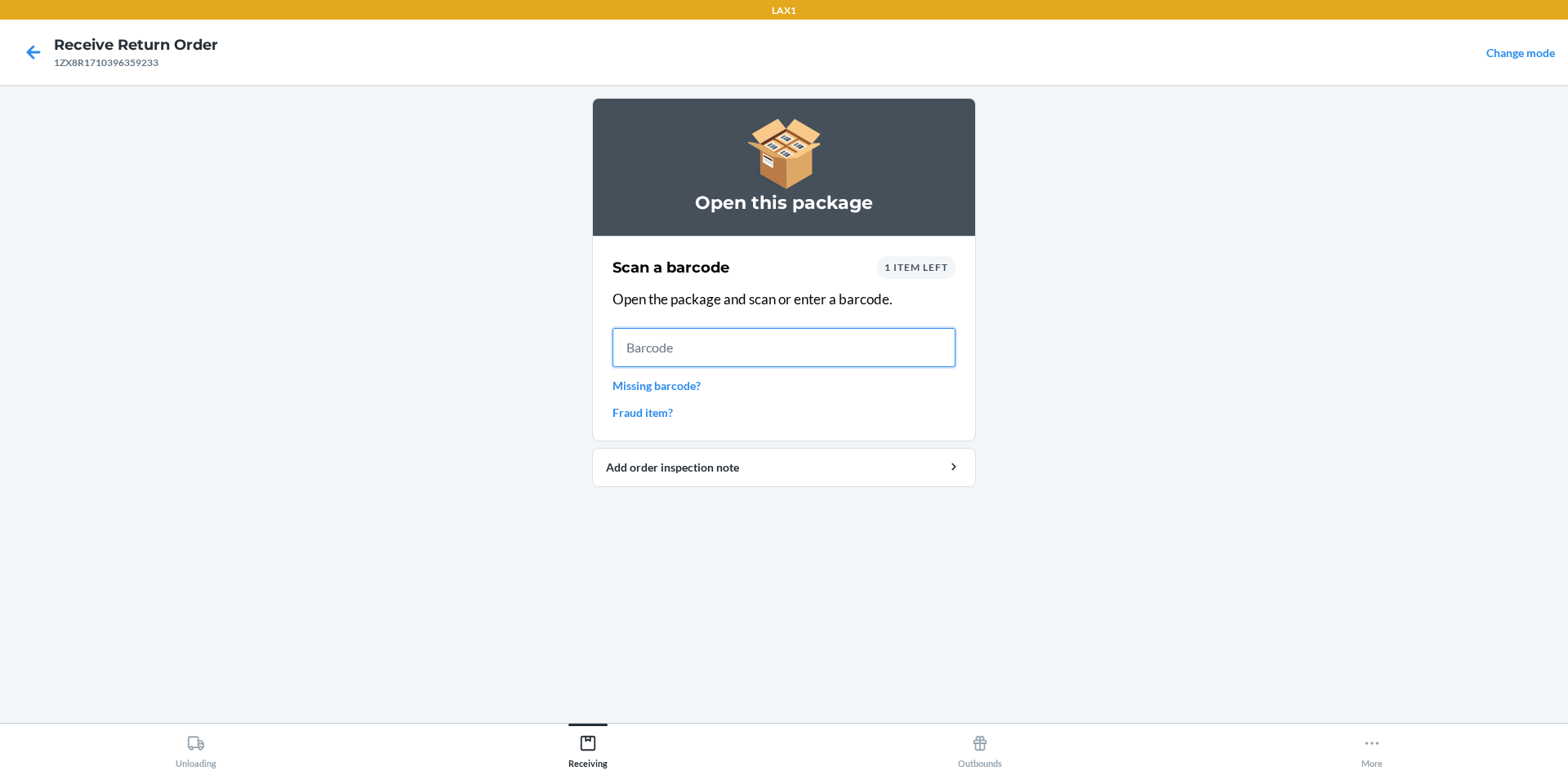
click at [773, 341] on input "text" at bounding box center [784, 348] width 343 height 39
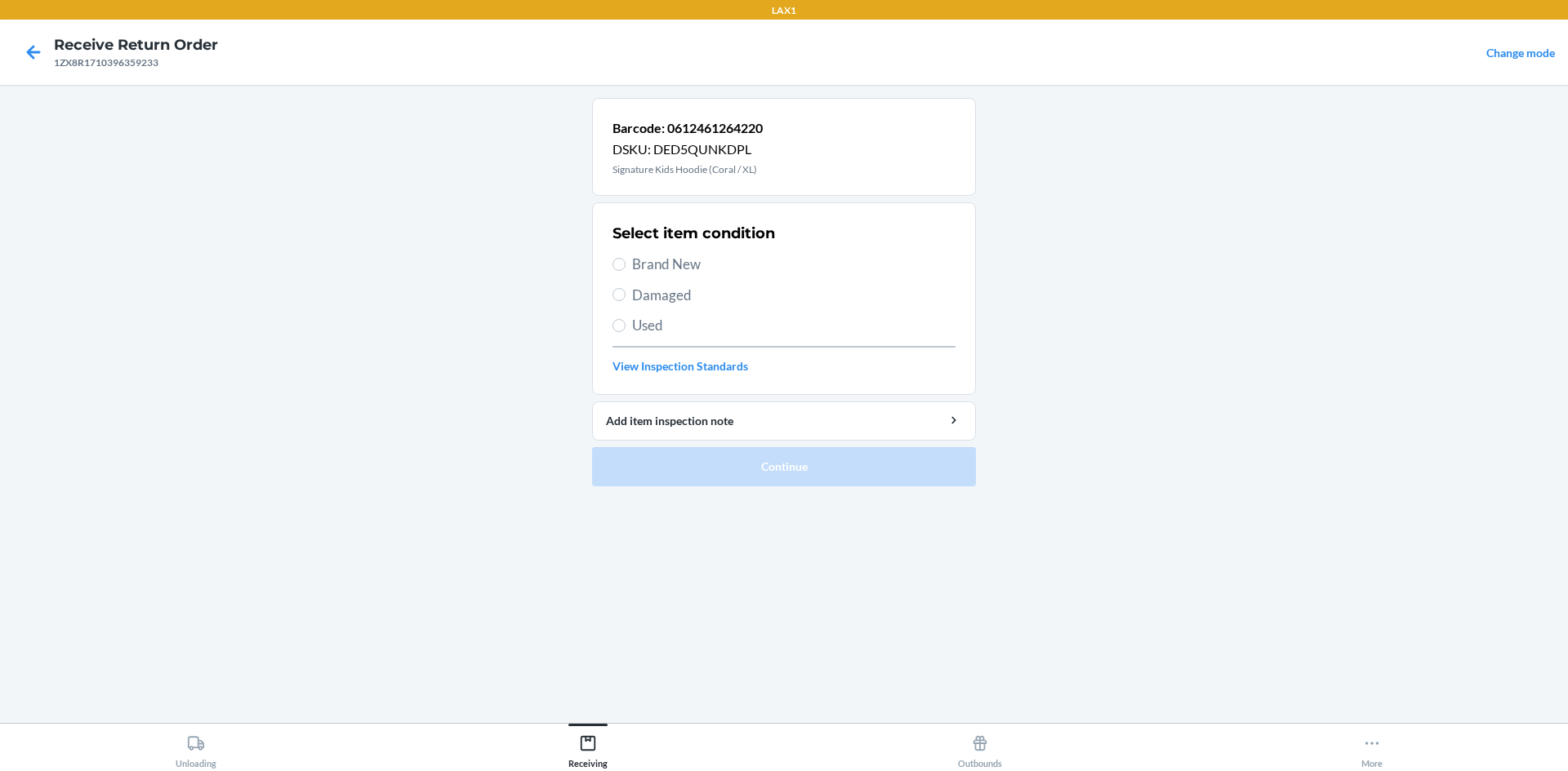
click at [720, 318] on span "Used" at bounding box center [794, 325] width 324 height 22
click at [626, 319] on input "Used" at bounding box center [619, 325] width 13 height 13
radio input "true"
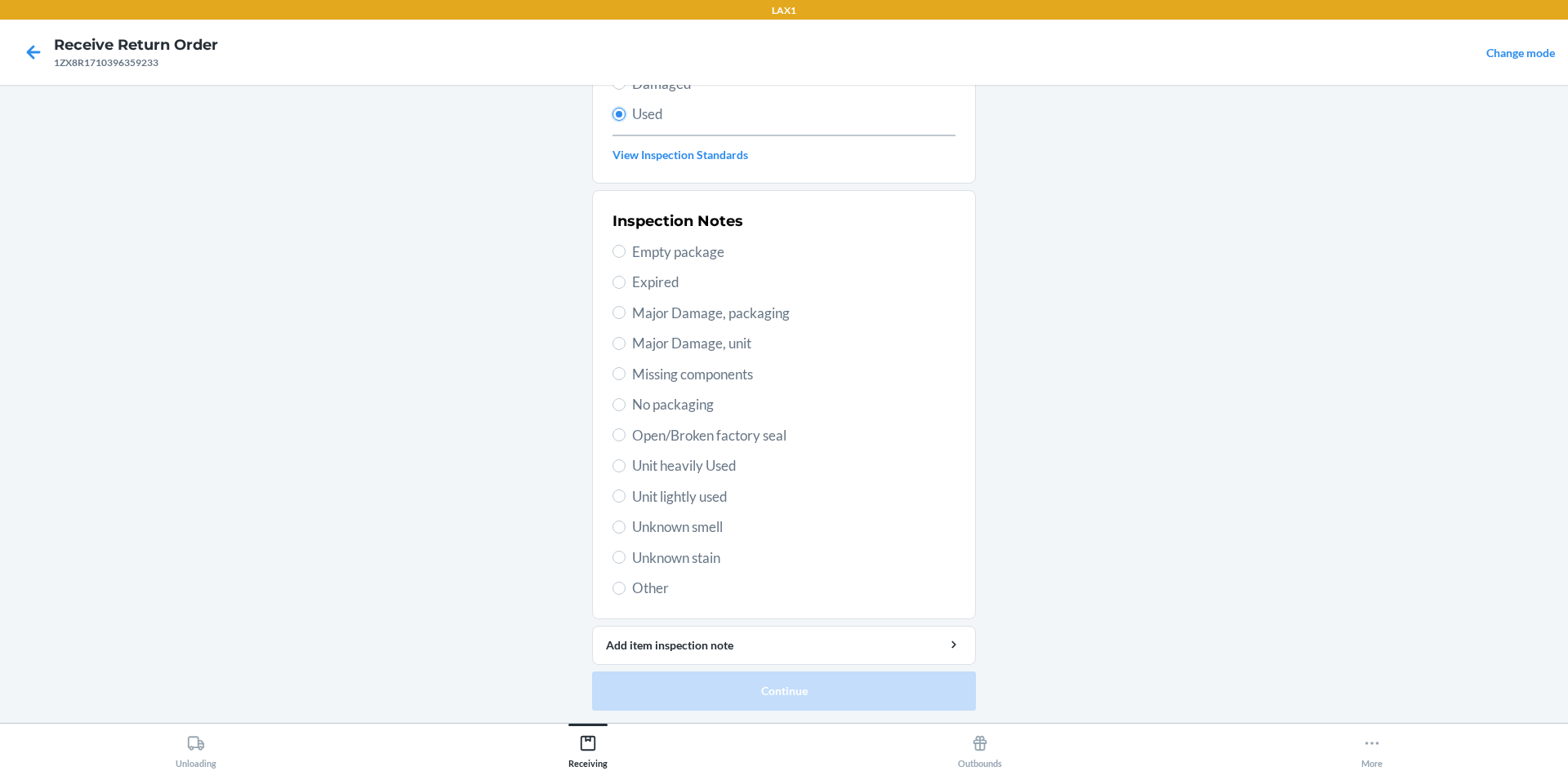
scroll to position [212, 0]
click at [730, 458] on span "Unit heavily Used" at bounding box center [794, 465] width 324 height 22
click at [626, 459] on input "Unit heavily Used" at bounding box center [619, 465] width 13 height 13
radio input "true"
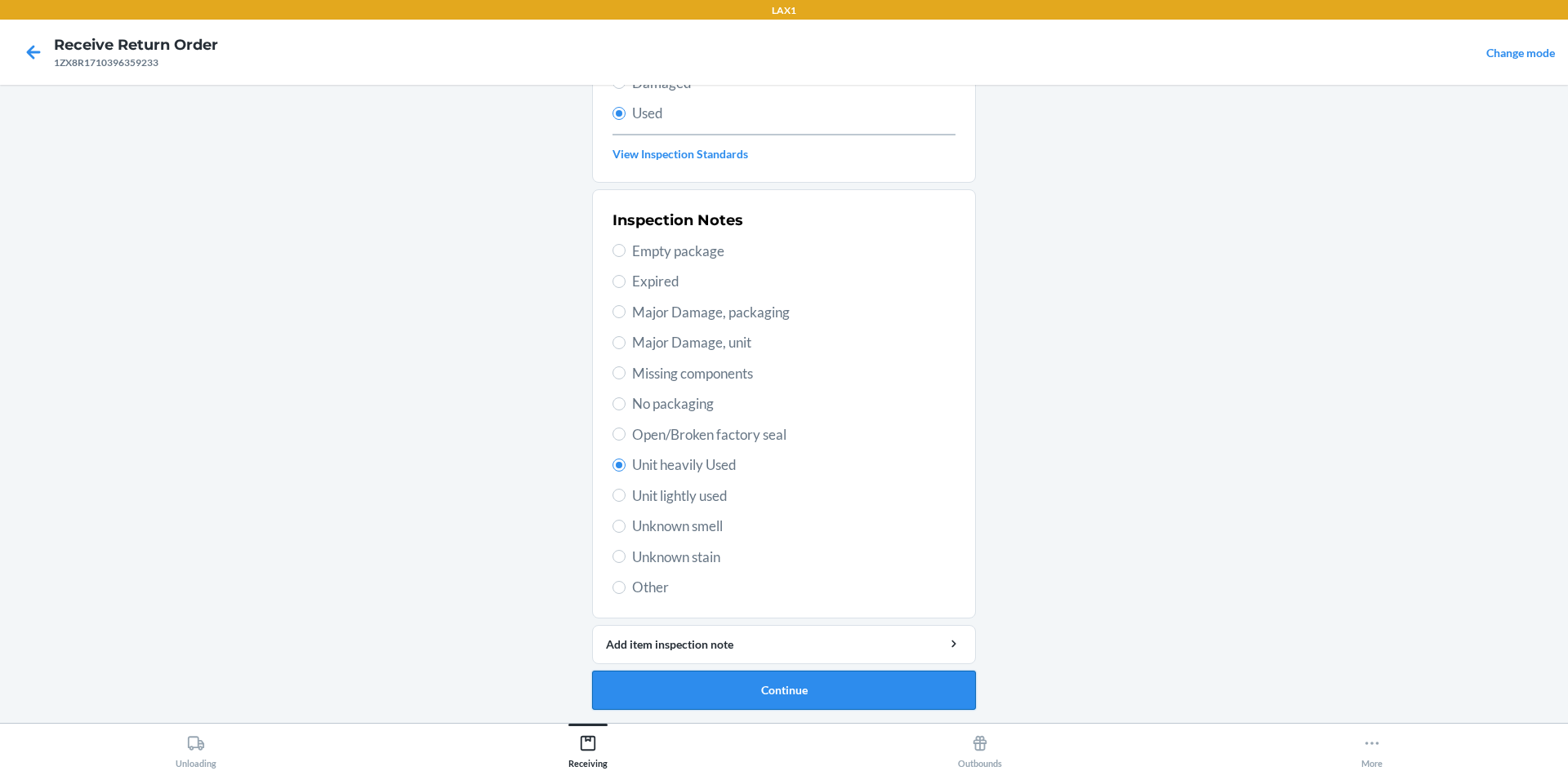
click at [799, 676] on button "Continue" at bounding box center [784, 690] width 384 height 39
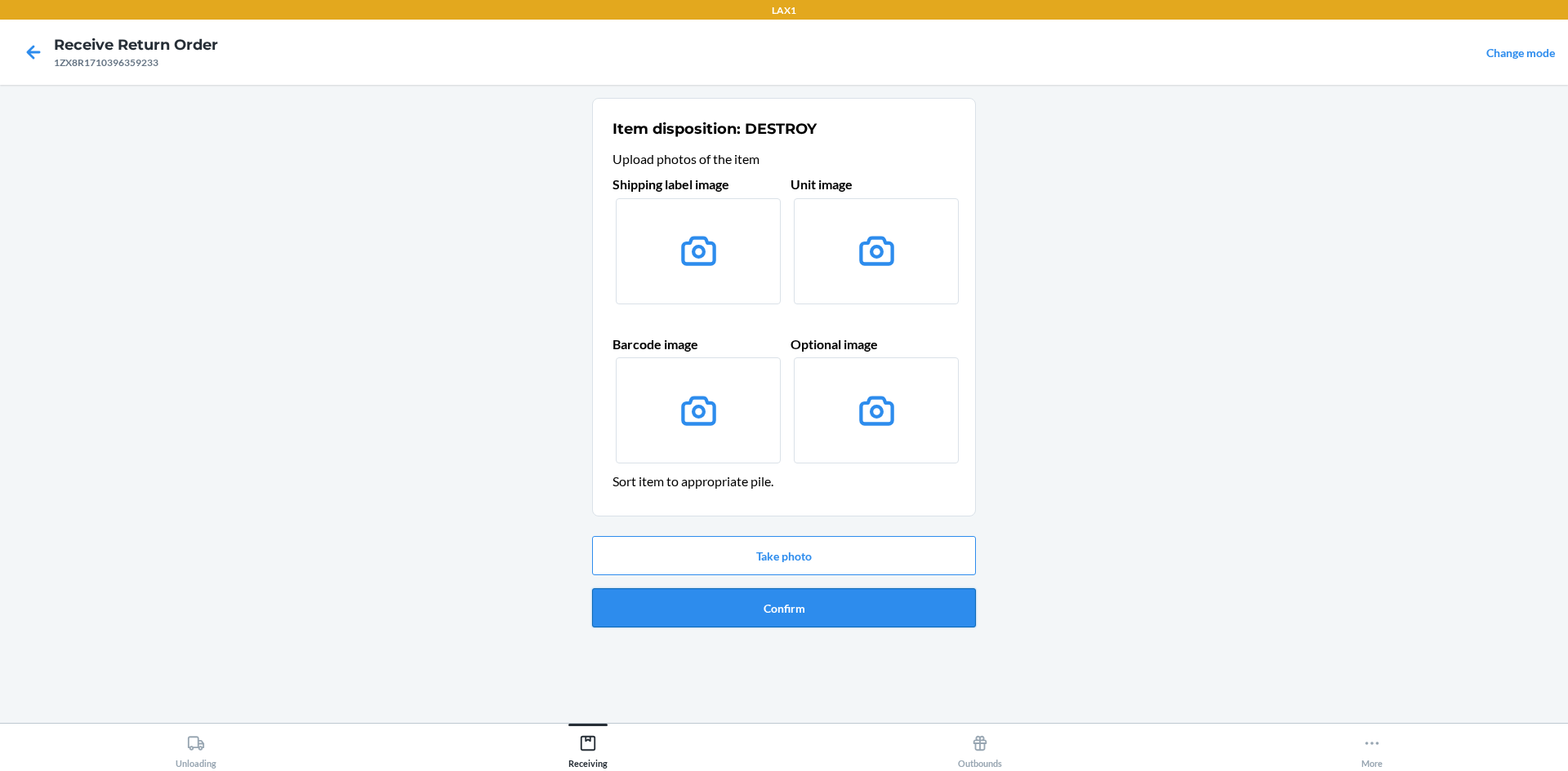
click at [830, 597] on button "Confirm" at bounding box center [784, 608] width 384 height 39
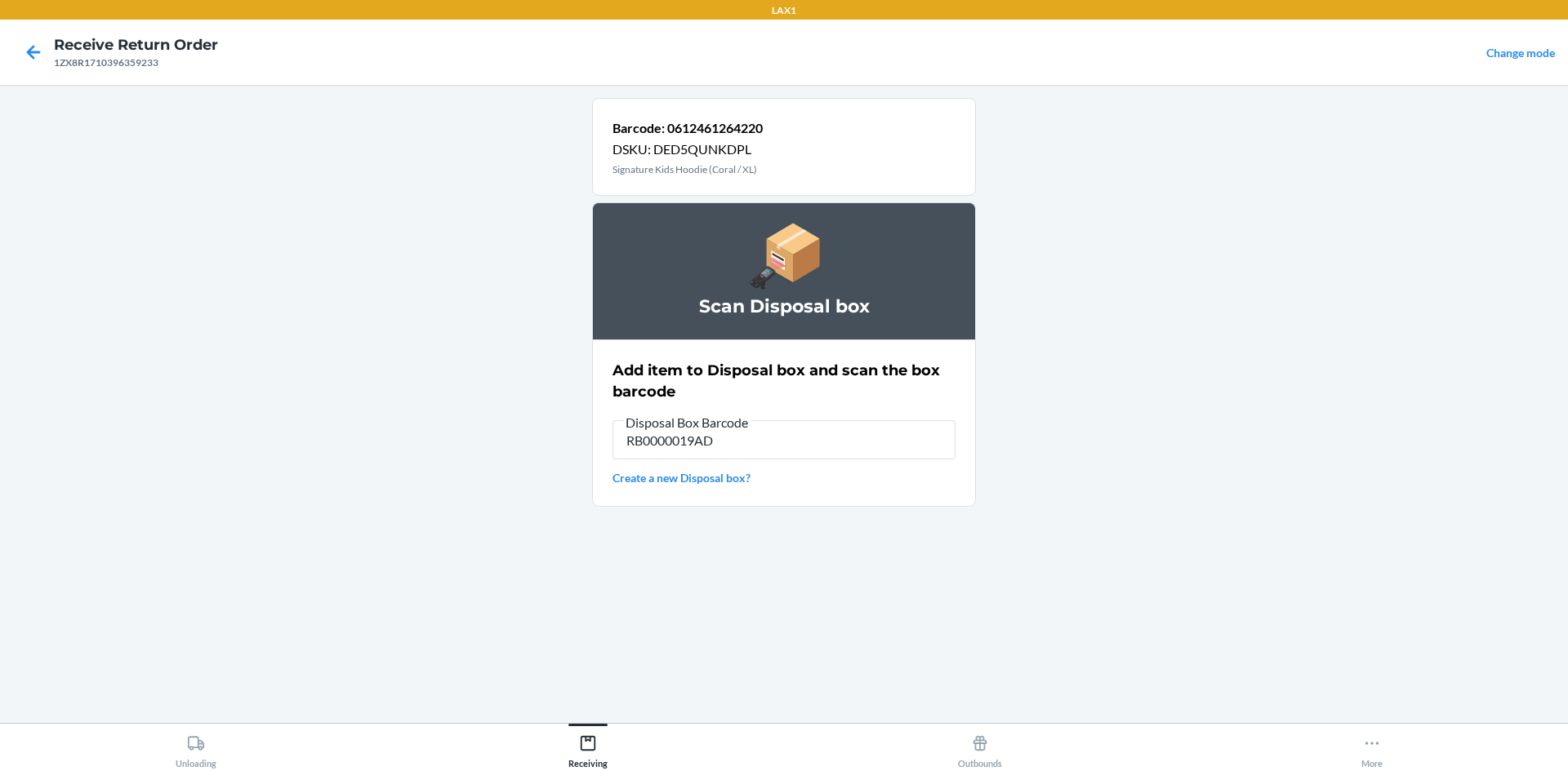
type input "RB0000019AD"
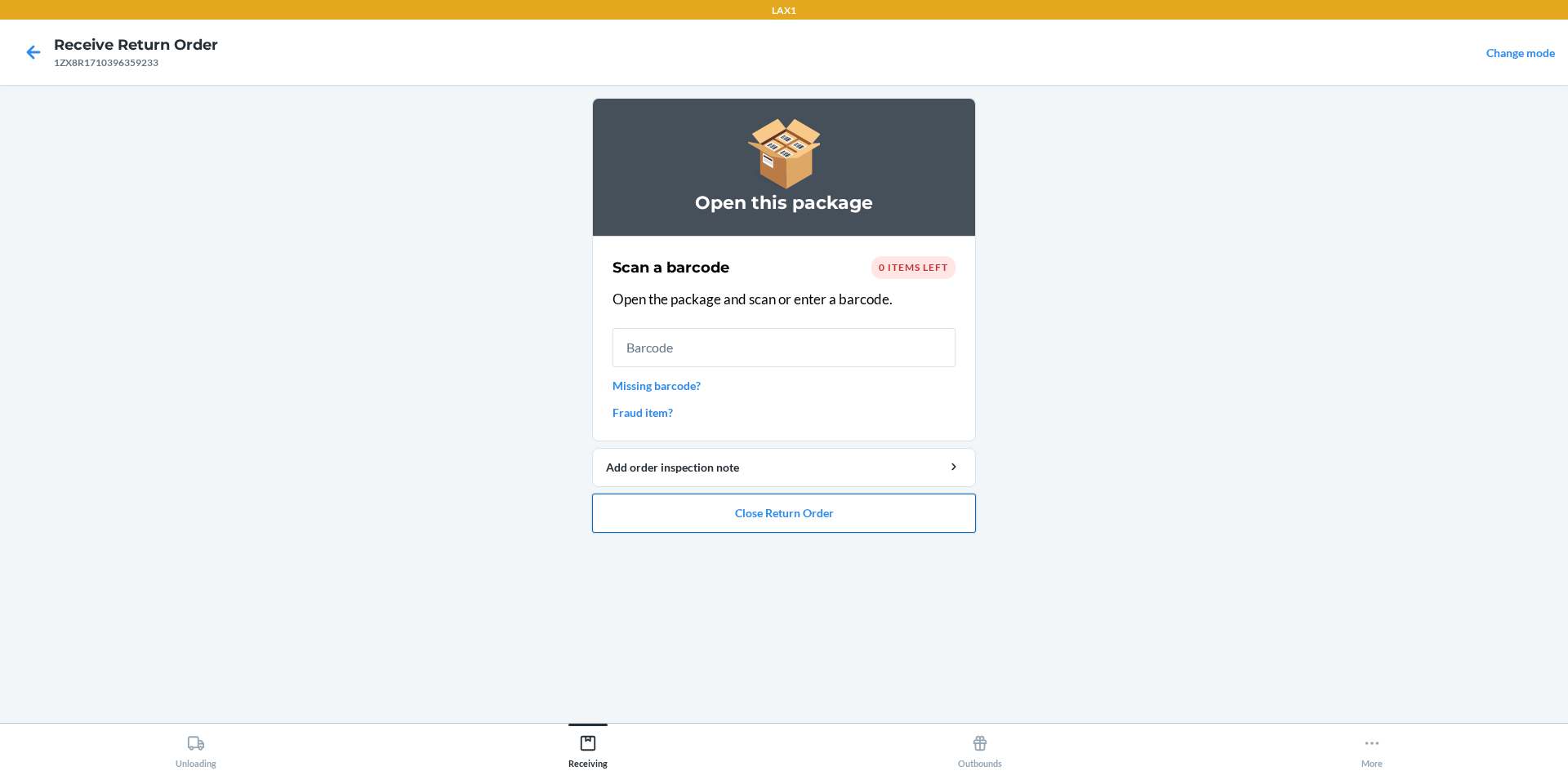
click at [834, 502] on button "Close Return Order" at bounding box center [784, 514] width 384 height 39
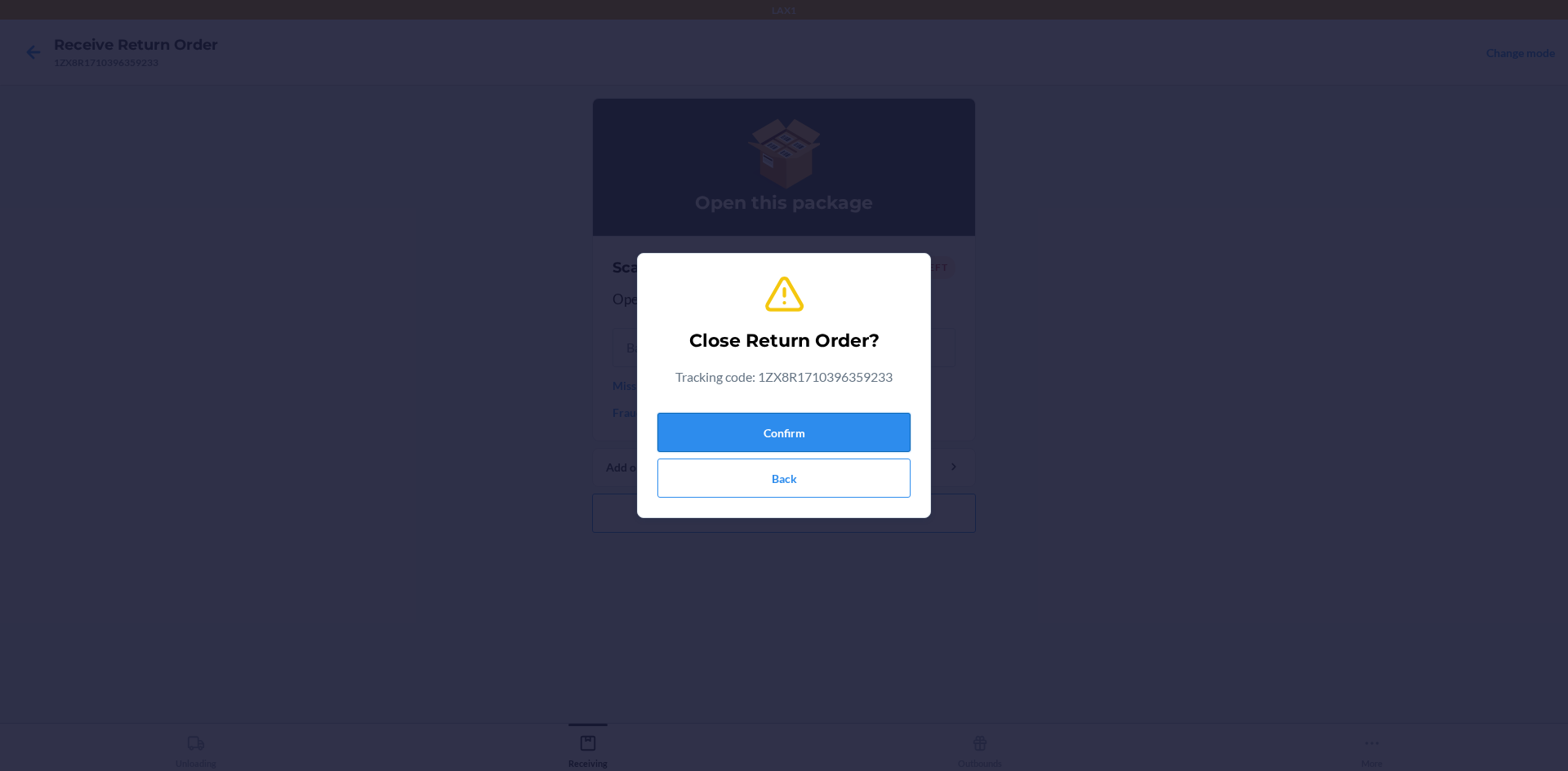
click at [864, 430] on button "Confirm" at bounding box center [784, 432] width 253 height 39
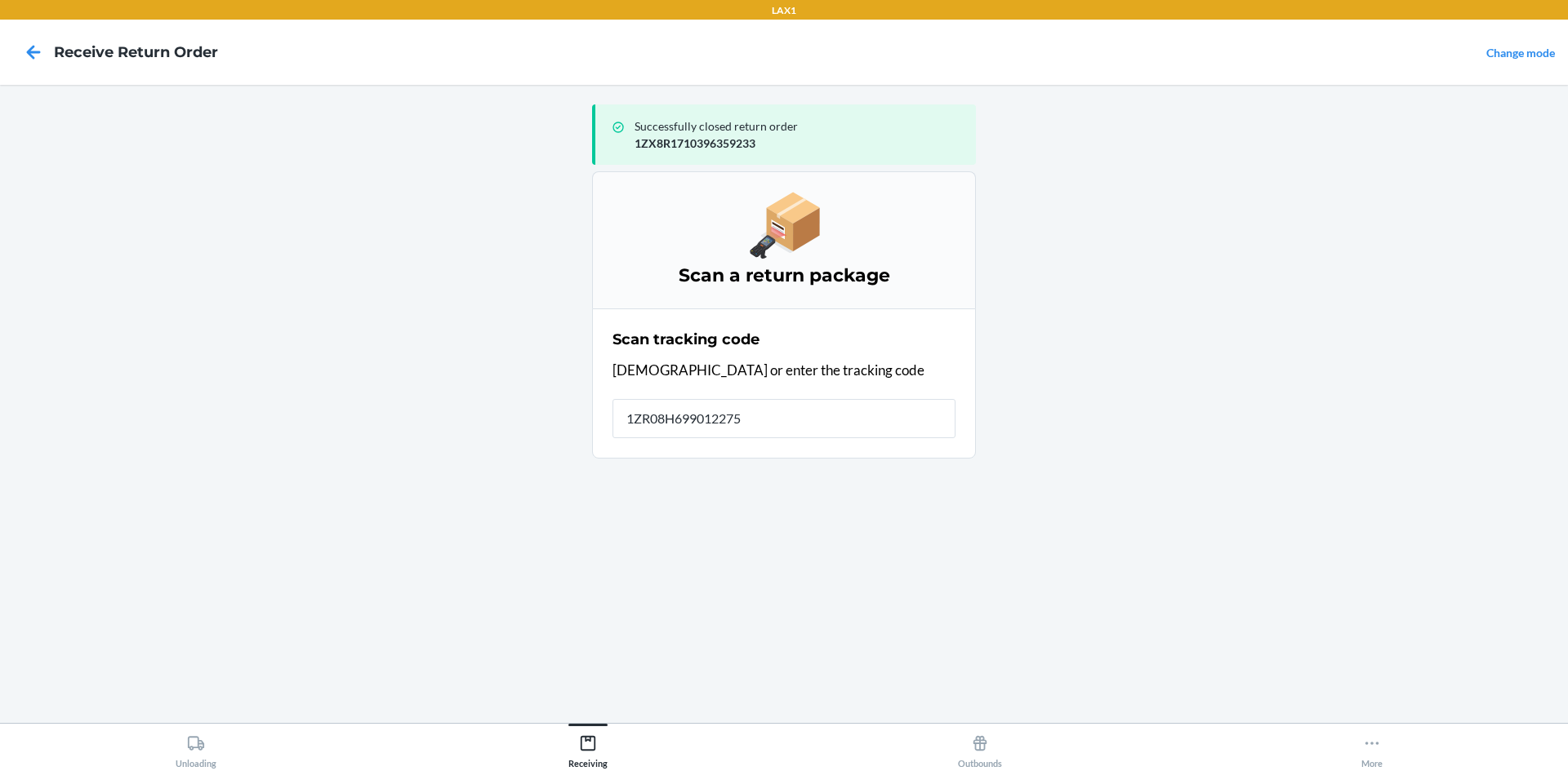
type input "1ZR08H6990122757"
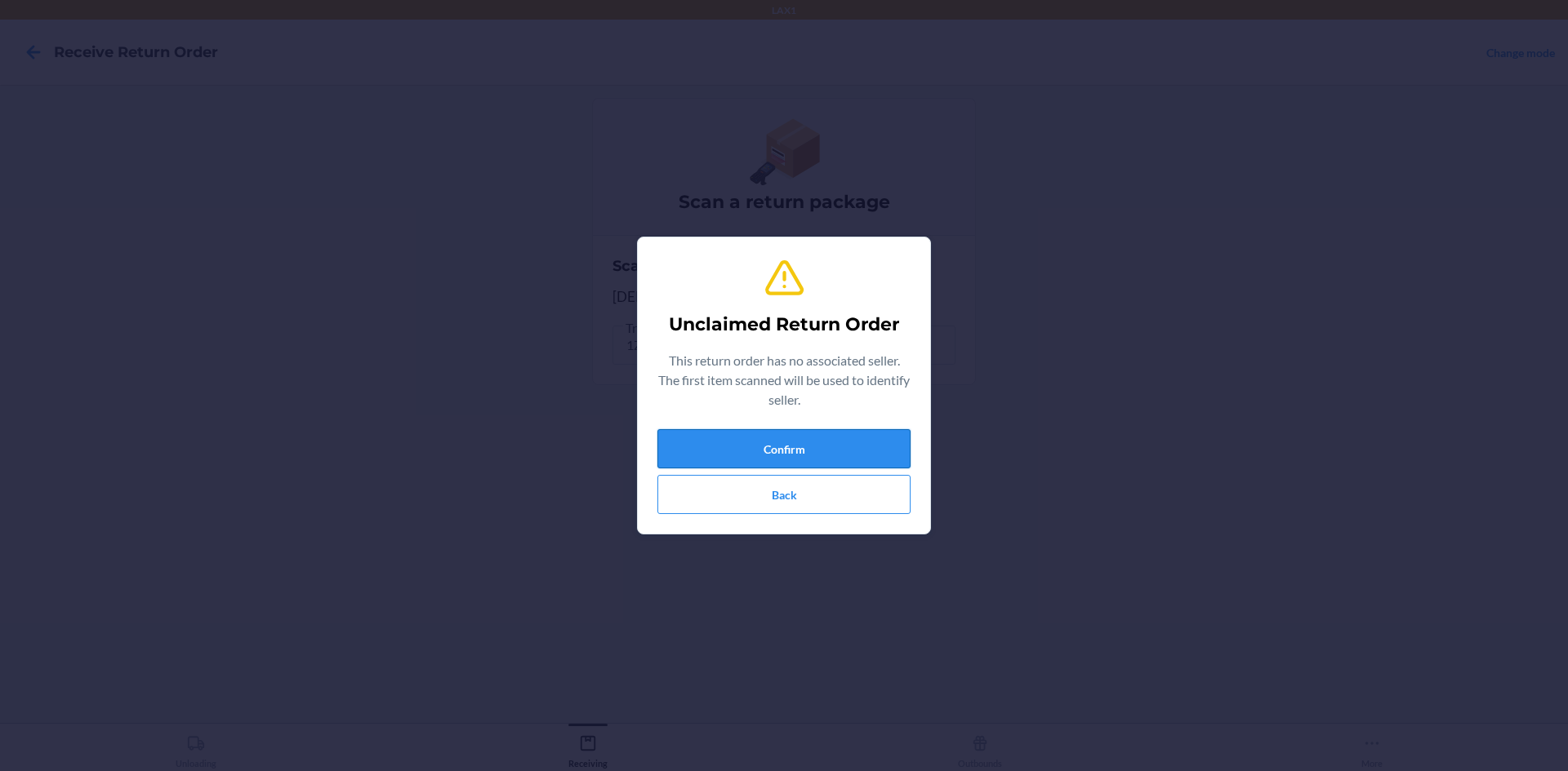
click at [786, 453] on button "Confirm" at bounding box center [784, 449] width 253 height 39
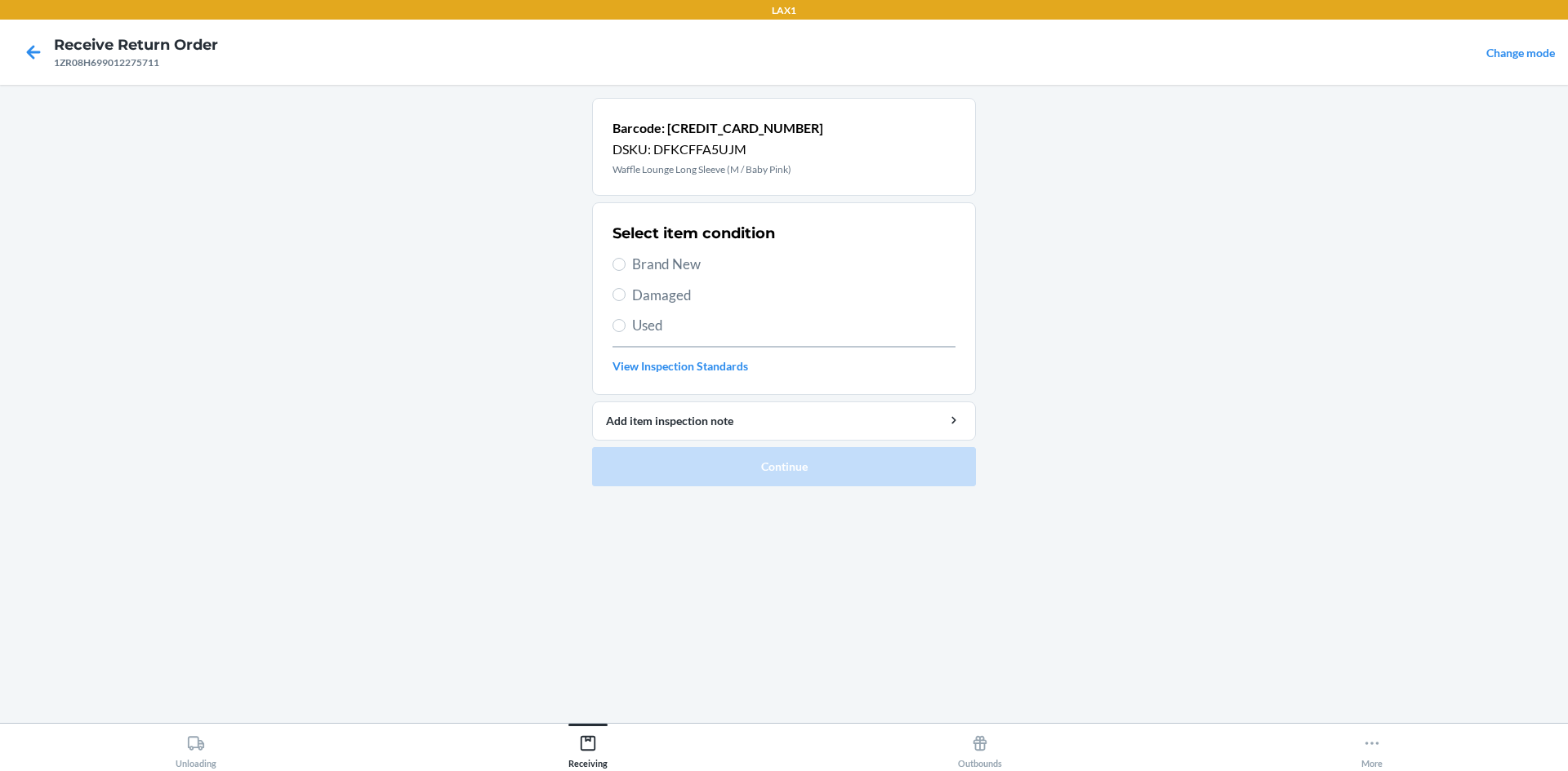
click at [664, 271] on span "Brand New" at bounding box center [794, 265] width 324 height 22
click at [626, 271] on input "Brand New" at bounding box center [619, 265] width 13 height 13
radio input "true"
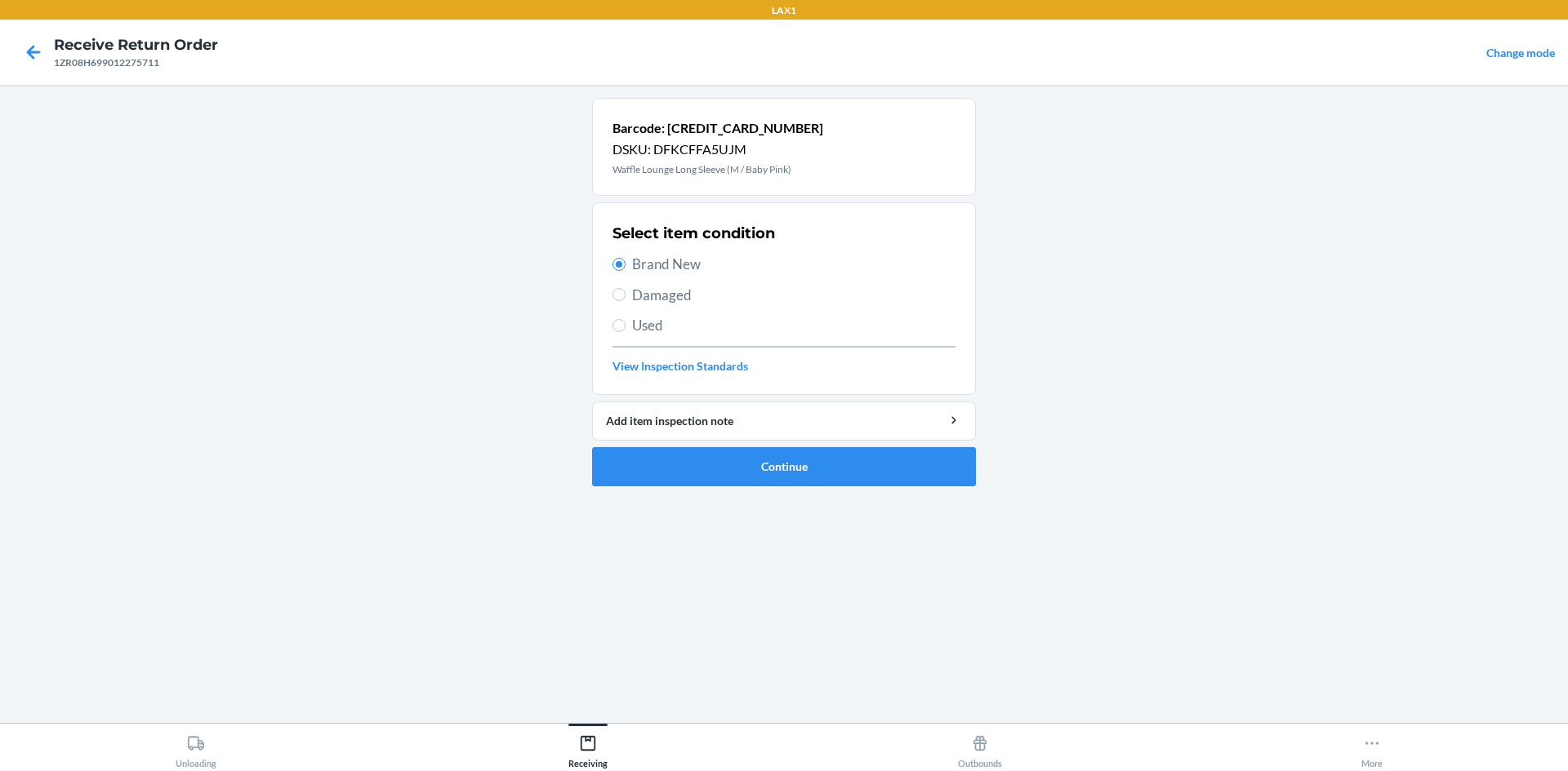
click at [706, 489] on ol "Barcode: 659859256276 DSKU: DFKCFFA5UJM Waffle Lounge Long Sleeve (M / Baby Pin…" at bounding box center [784, 298] width 384 height 401
click at [708, 480] on button "Continue" at bounding box center [784, 467] width 384 height 39
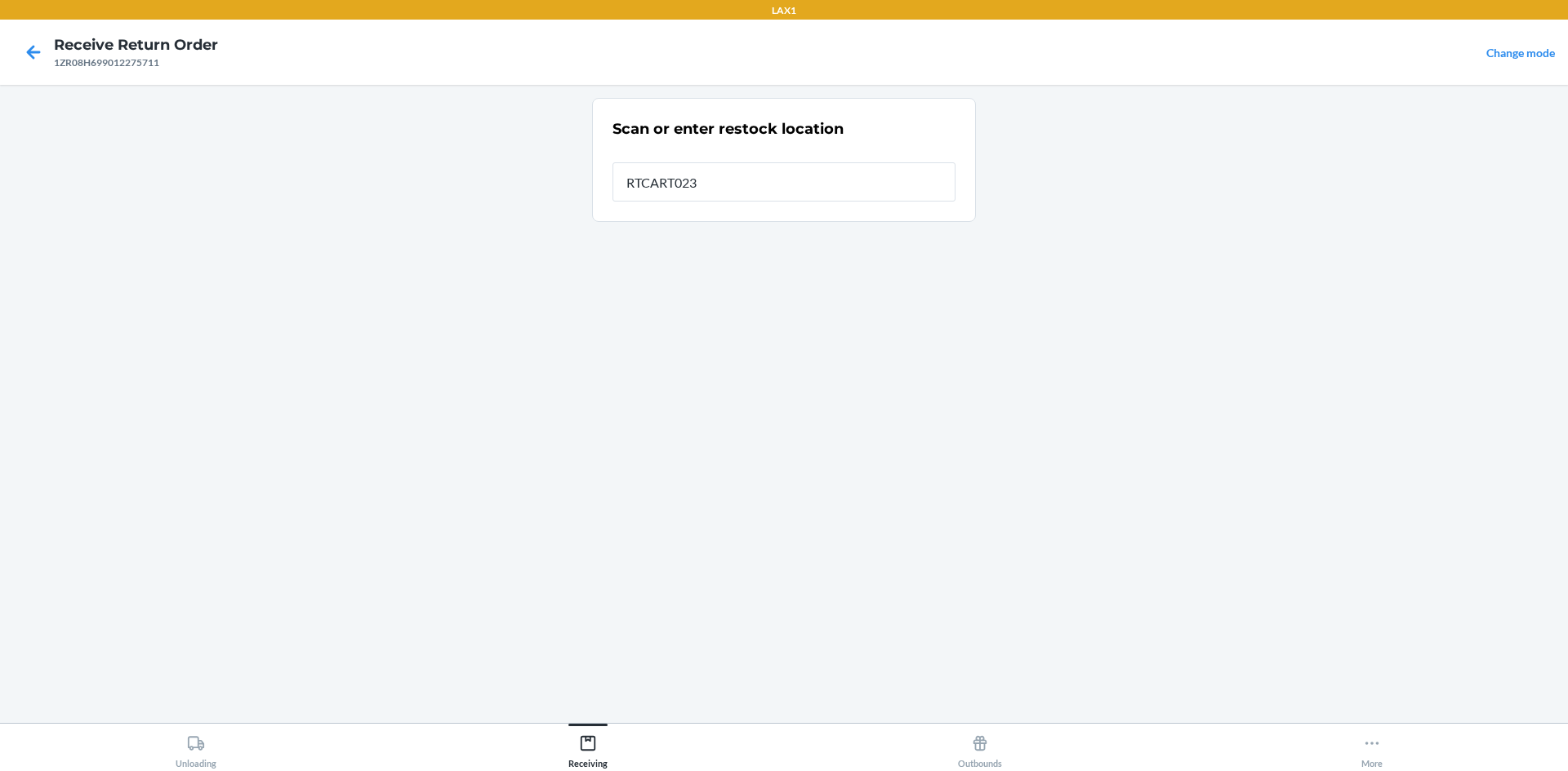
type input "RTCART023"
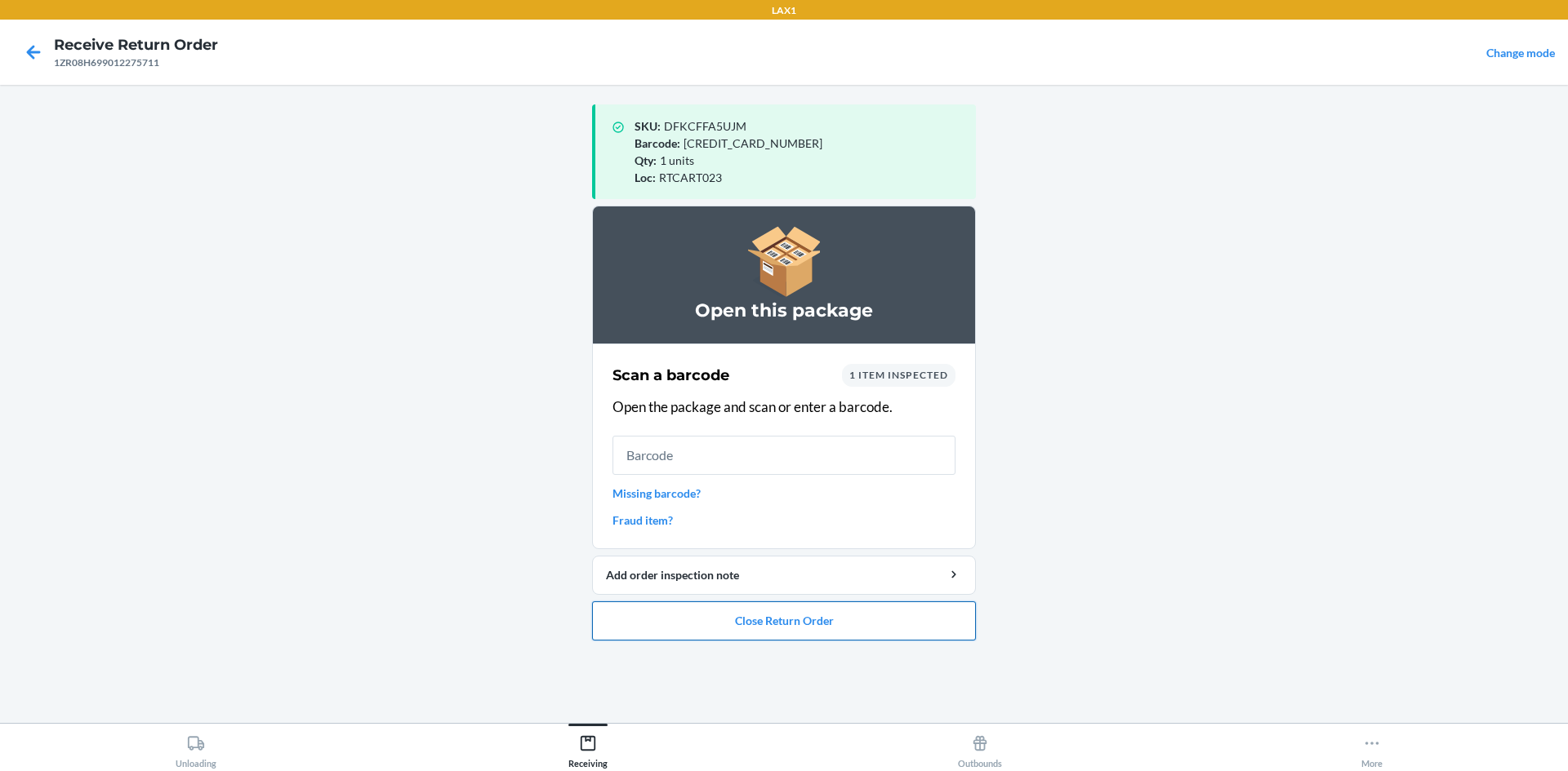
click at [712, 632] on button "Close Return Order" at bounding box center [784, 621] width 384 height 39
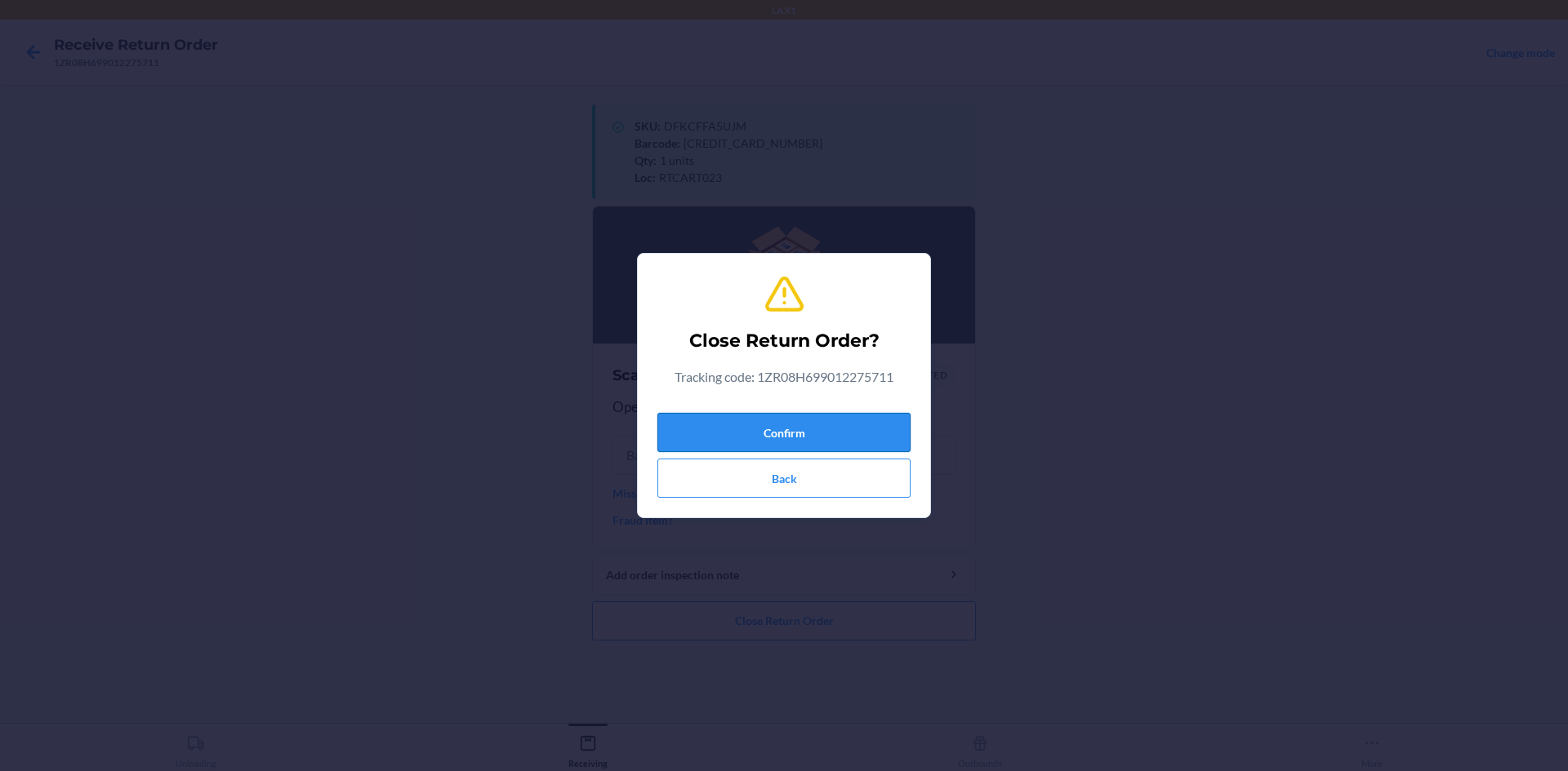
click at [766, 426] on button "Confirm" at bounding box center [784, 432] width 253 height 39
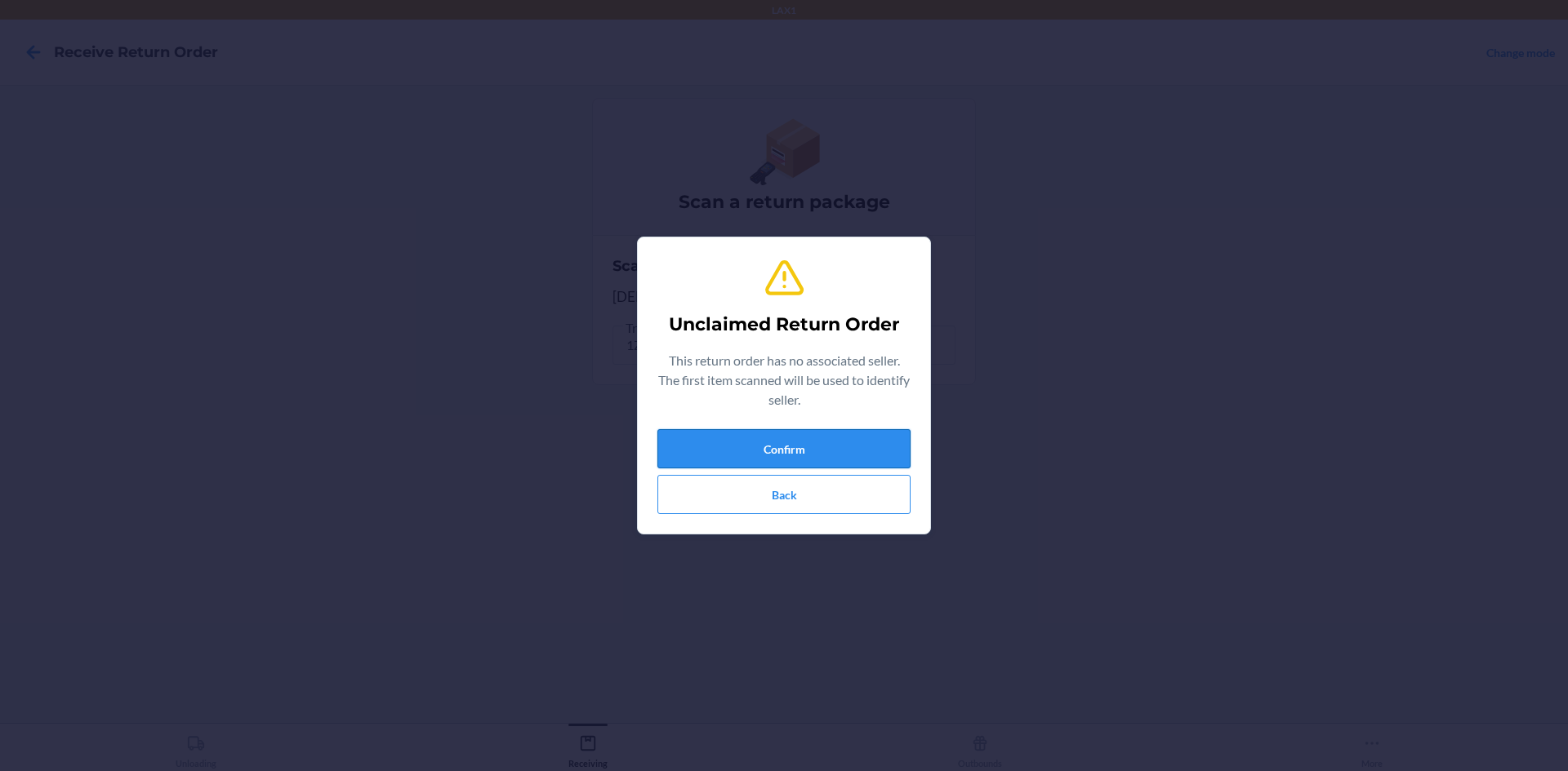
click at [745, 450] on button "Confirm" at bounding box center [784, 449] width 253 height 39
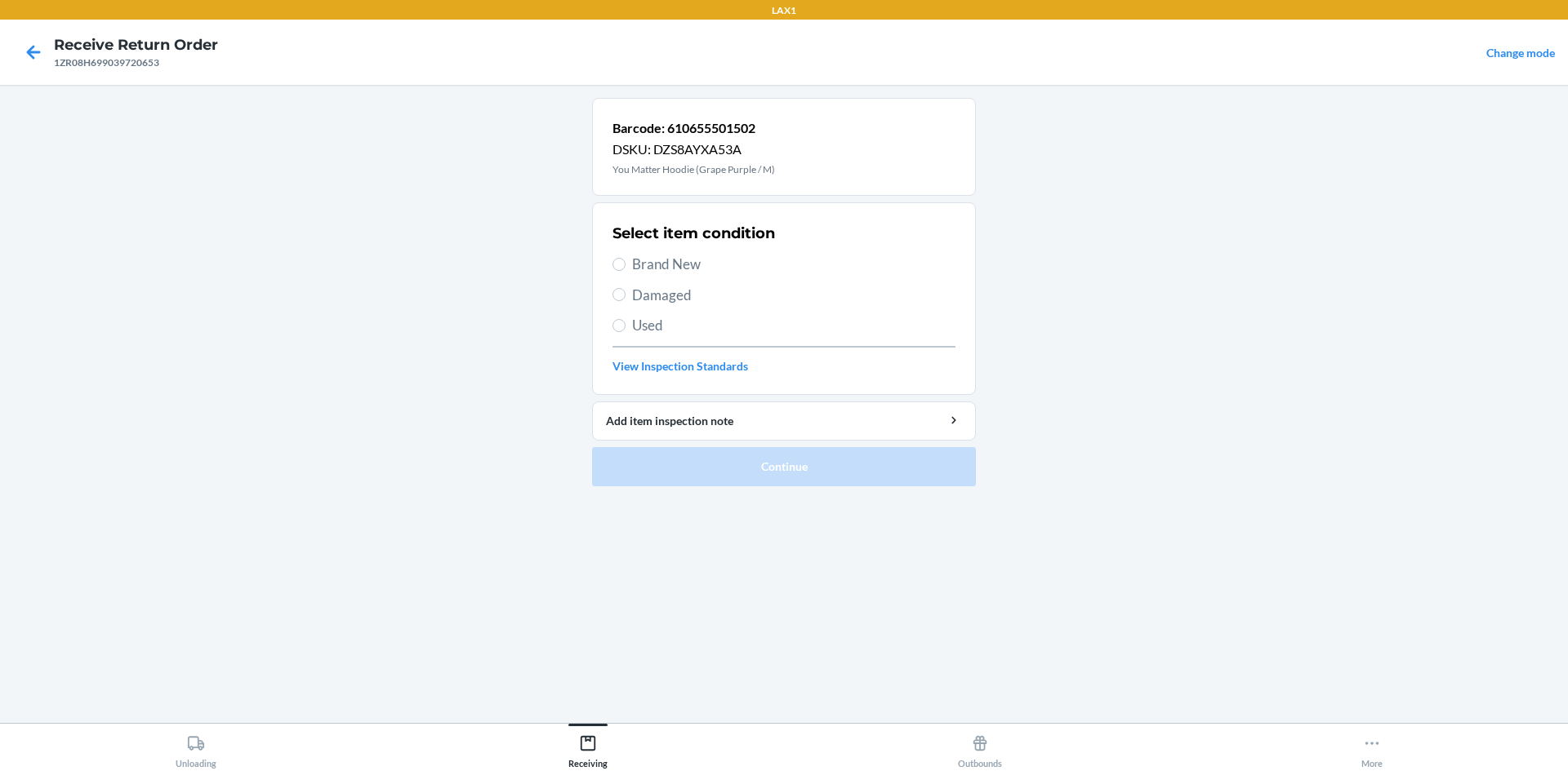
click at [690, 276] on div "Select item condition Brand New Damaged Used View Inspection Standards" at bounding box center [784, 298] width 343 height 161
click at [664, 255] on span "Brand New" at bounding box center [794, 265] width 324 height 22
click at [626, 258] on input "Brand New" at bounding box center [619, 265] width 13 height 13
radio input "true"
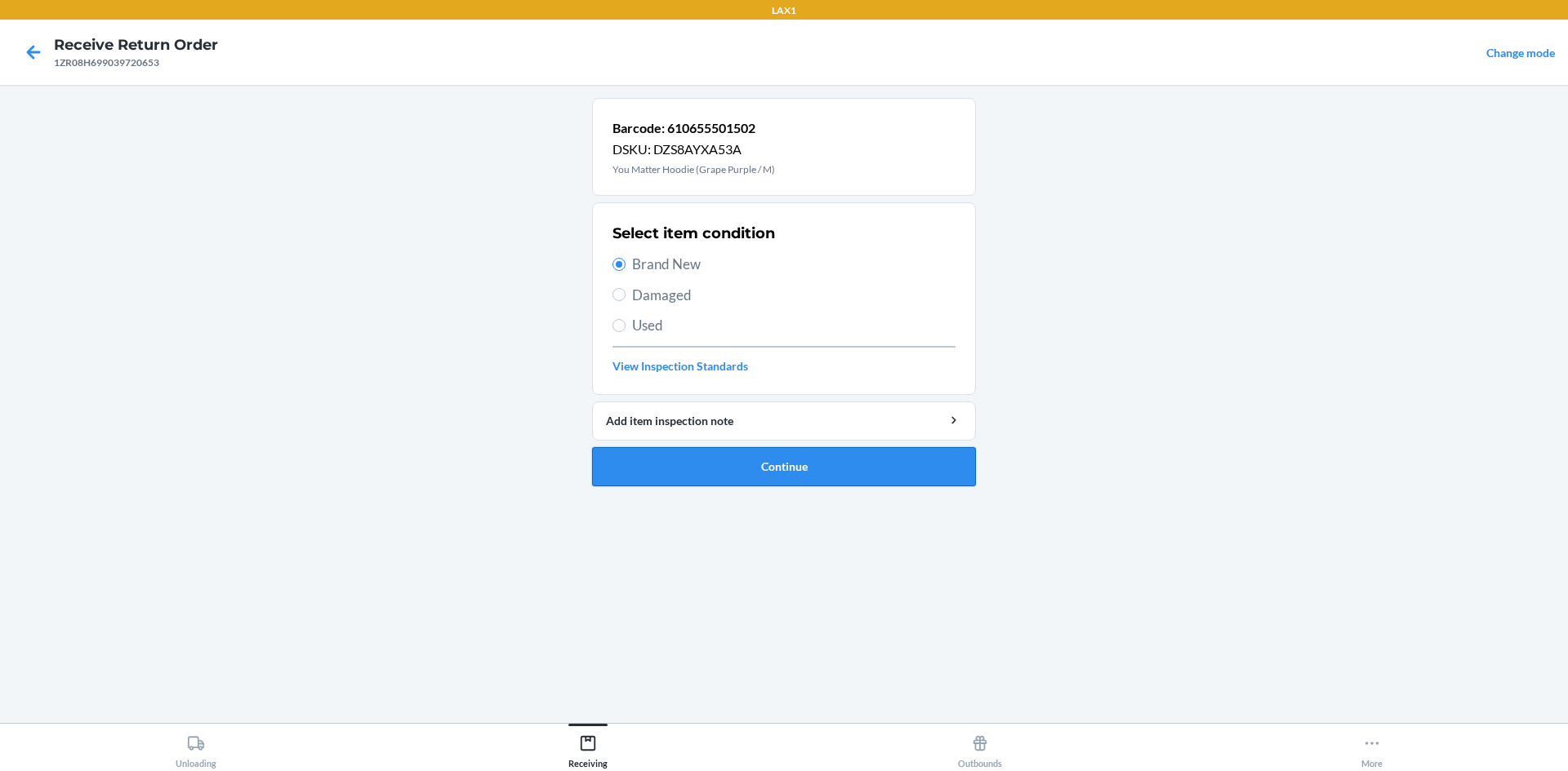
click at [671, 466] on button "Continue" at bounding box center [784, 467] width 384 height 39
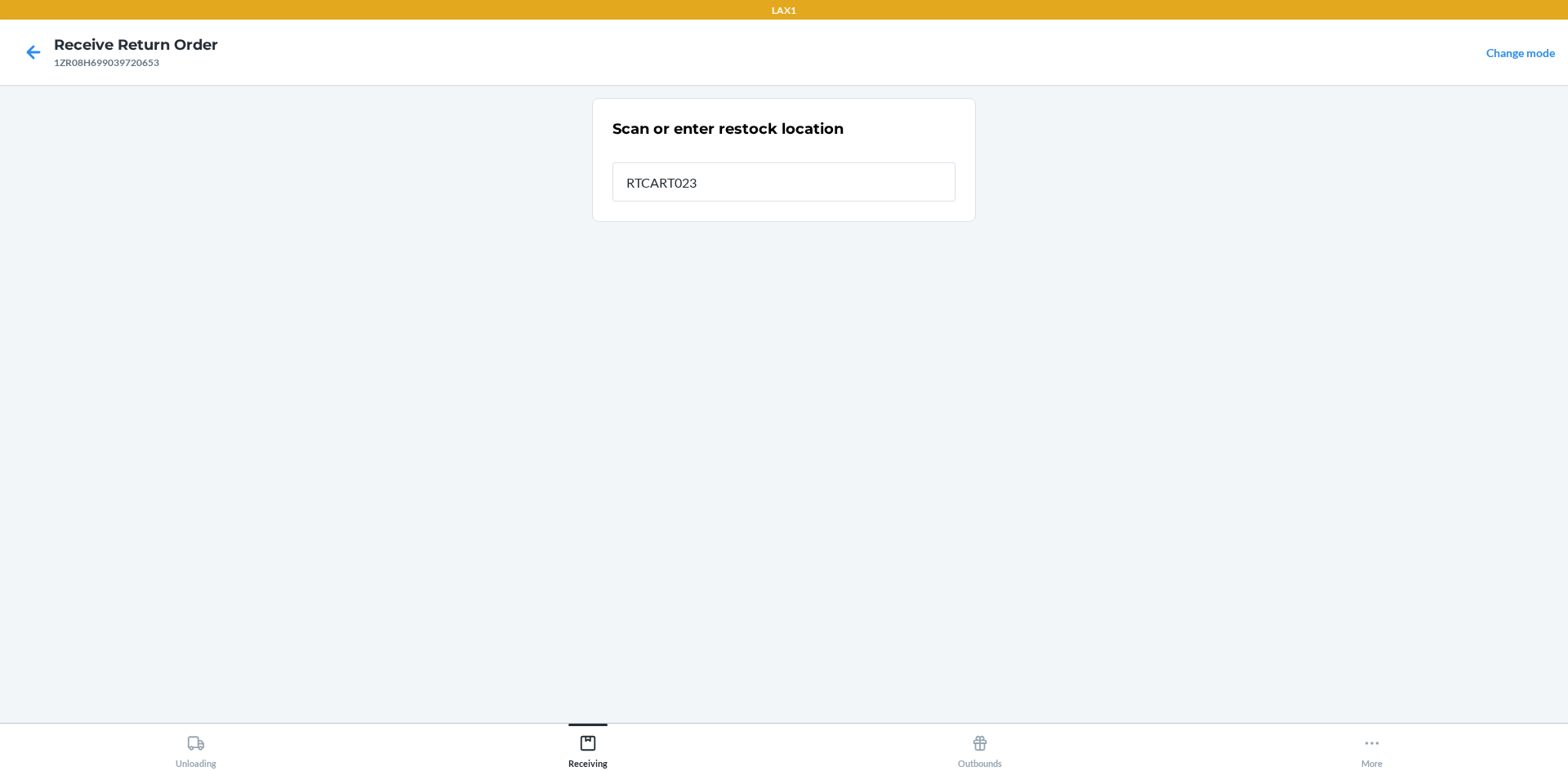
type input "RTCART023"
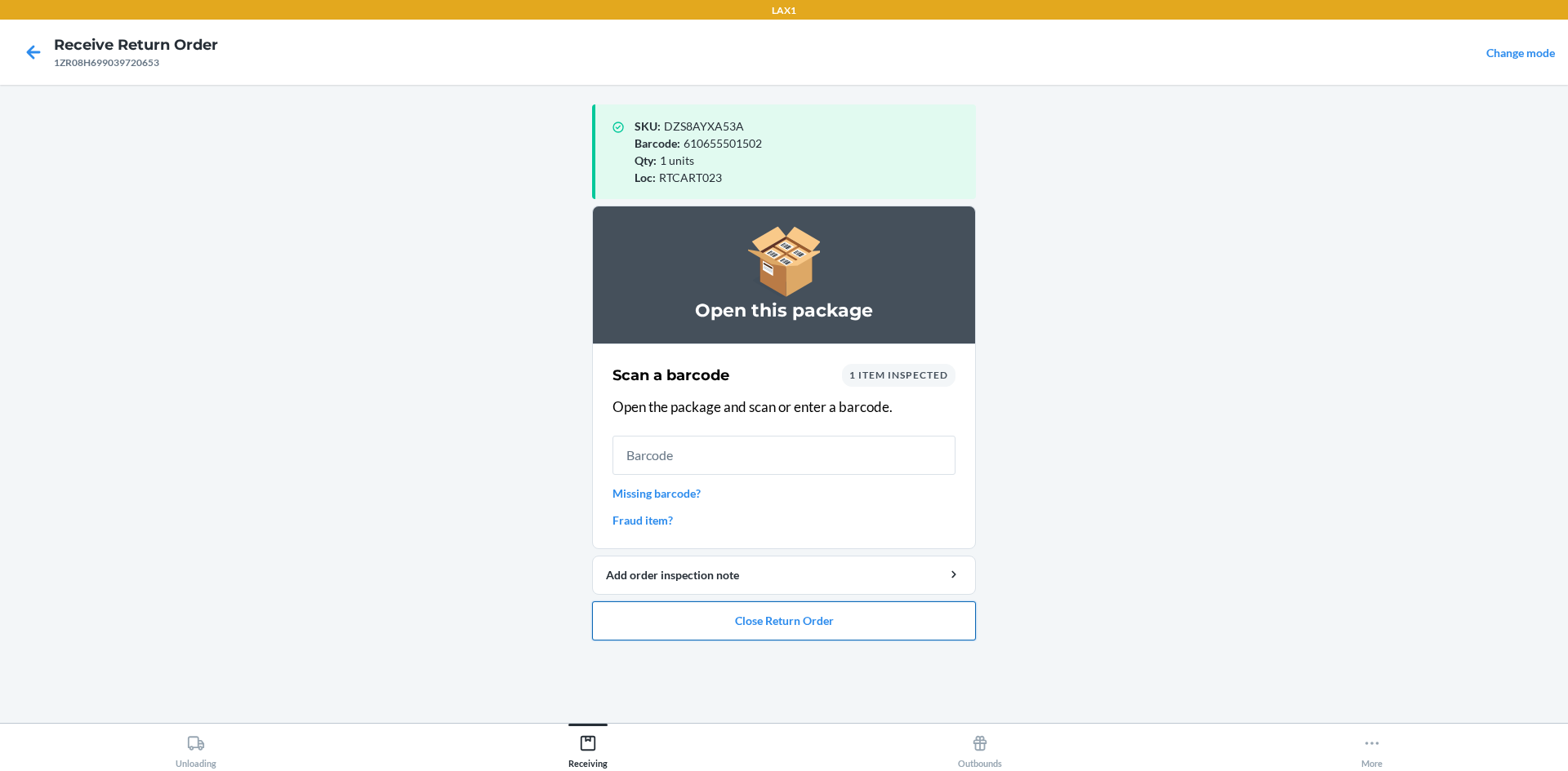
click at [757, 623] on button "Close Return Order" at bounding box center [784, 621] width 384 height 39
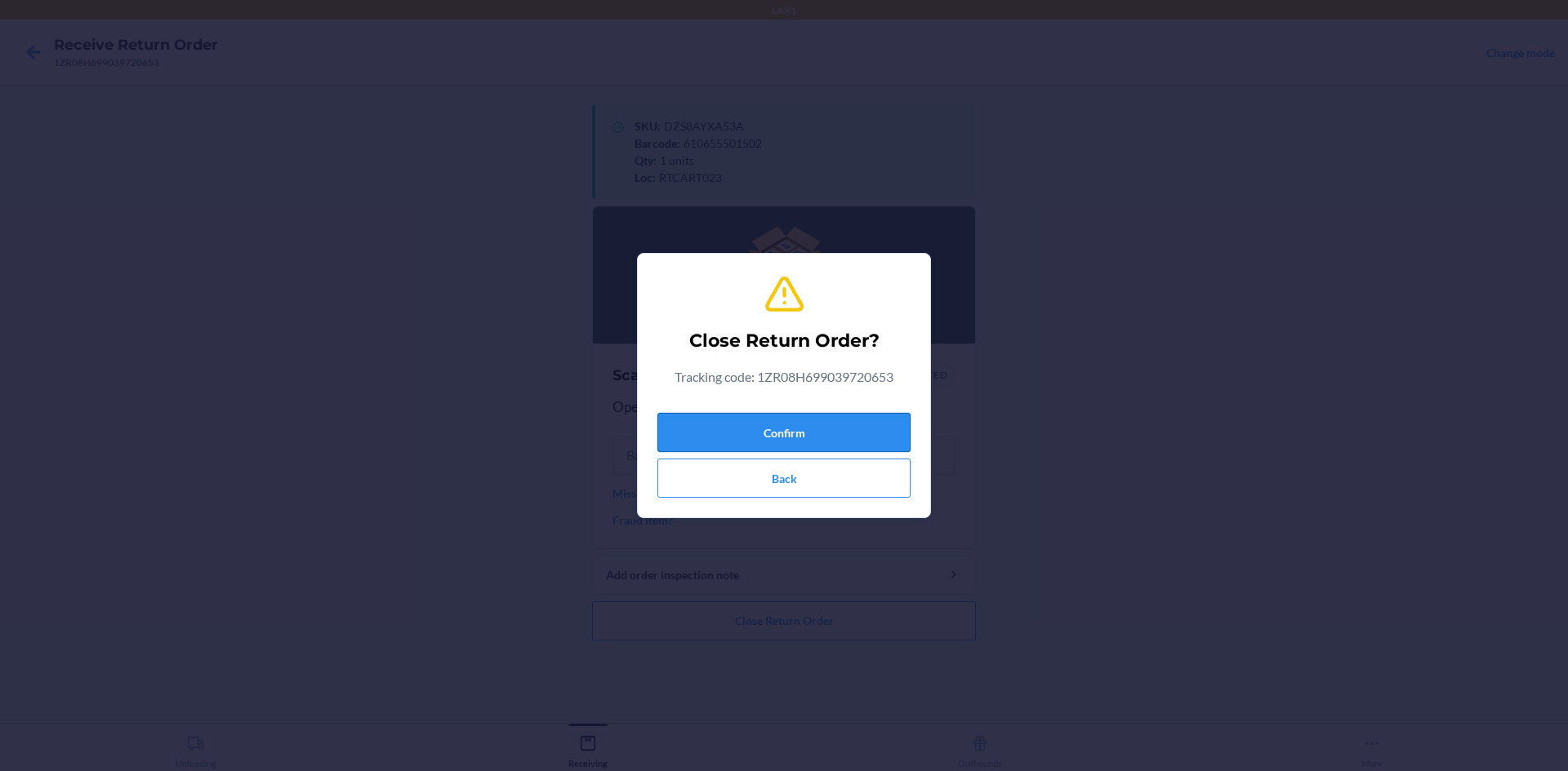
click at [802, 416] on button "Confirm" at bounding box center [784, 432] width 253 height 39
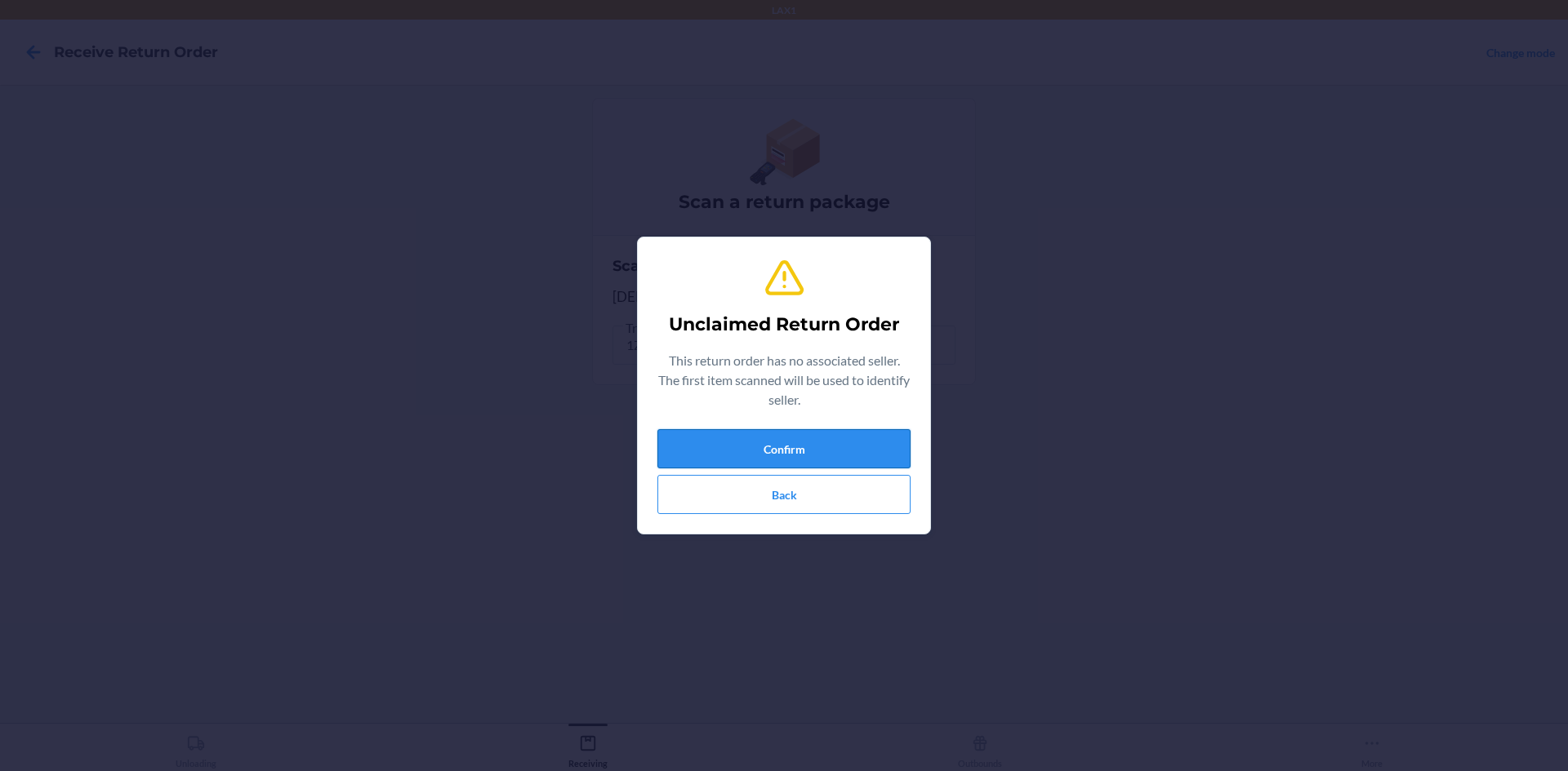
click at [749, 441] on button "Confirm" at bounding box center [784, 449] width 253 height 39
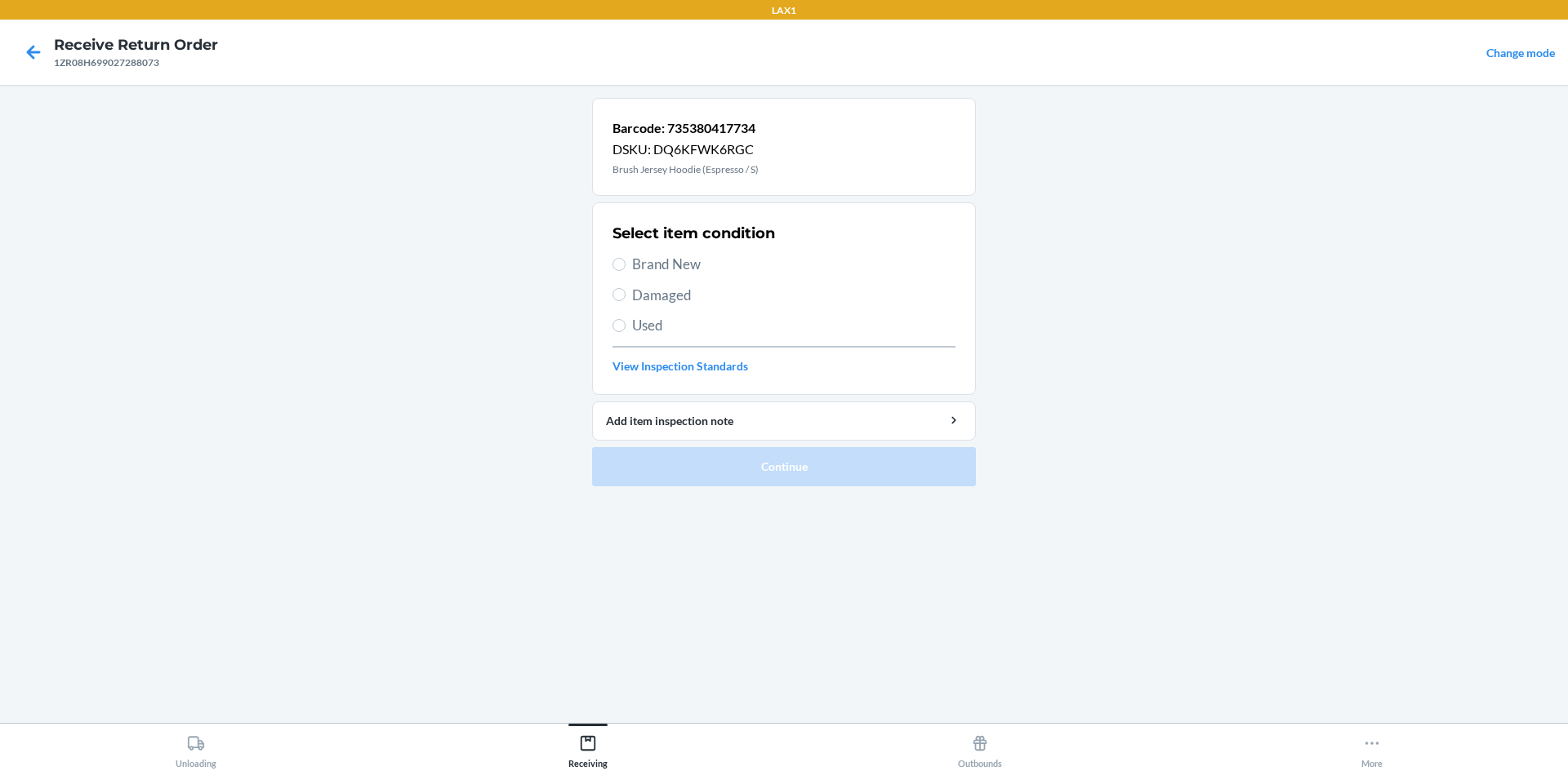
click at [771, 330] on span "Used" at bounding box center [794, 325] width 324 height 22
click at [626, 330] on input "Used" at bounding box center [619, 325] width 13 height 13
radio input "true"
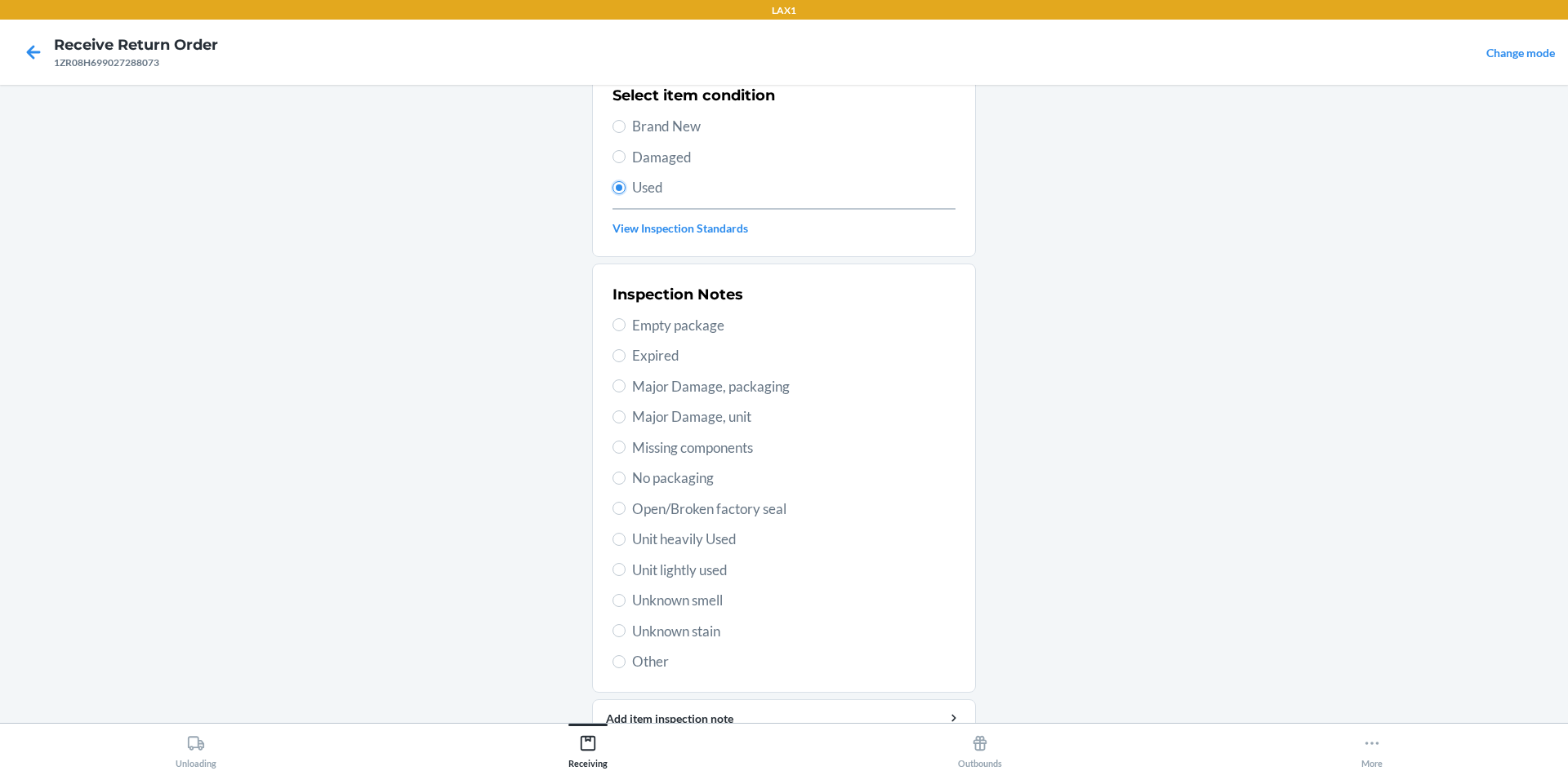
scroll to position [212, 0]
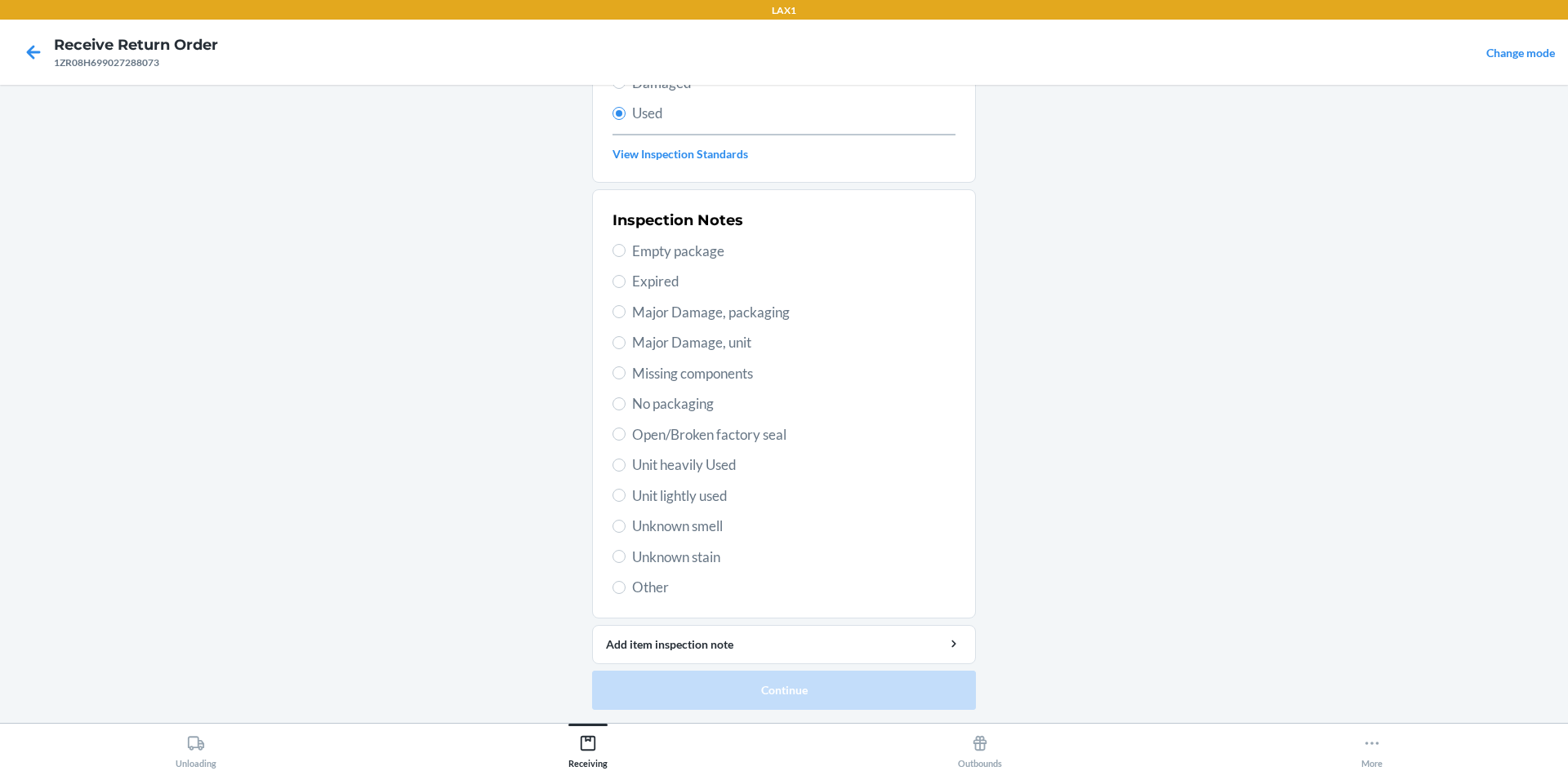
click at [694, 474] on span "Unit heavily Used" at bounding box center [794, 465] width 324 height 22
click at [626, 472] on input "Unit heavily Used" at bounding box center [619, 465] width 13 height 13
radio input "true"
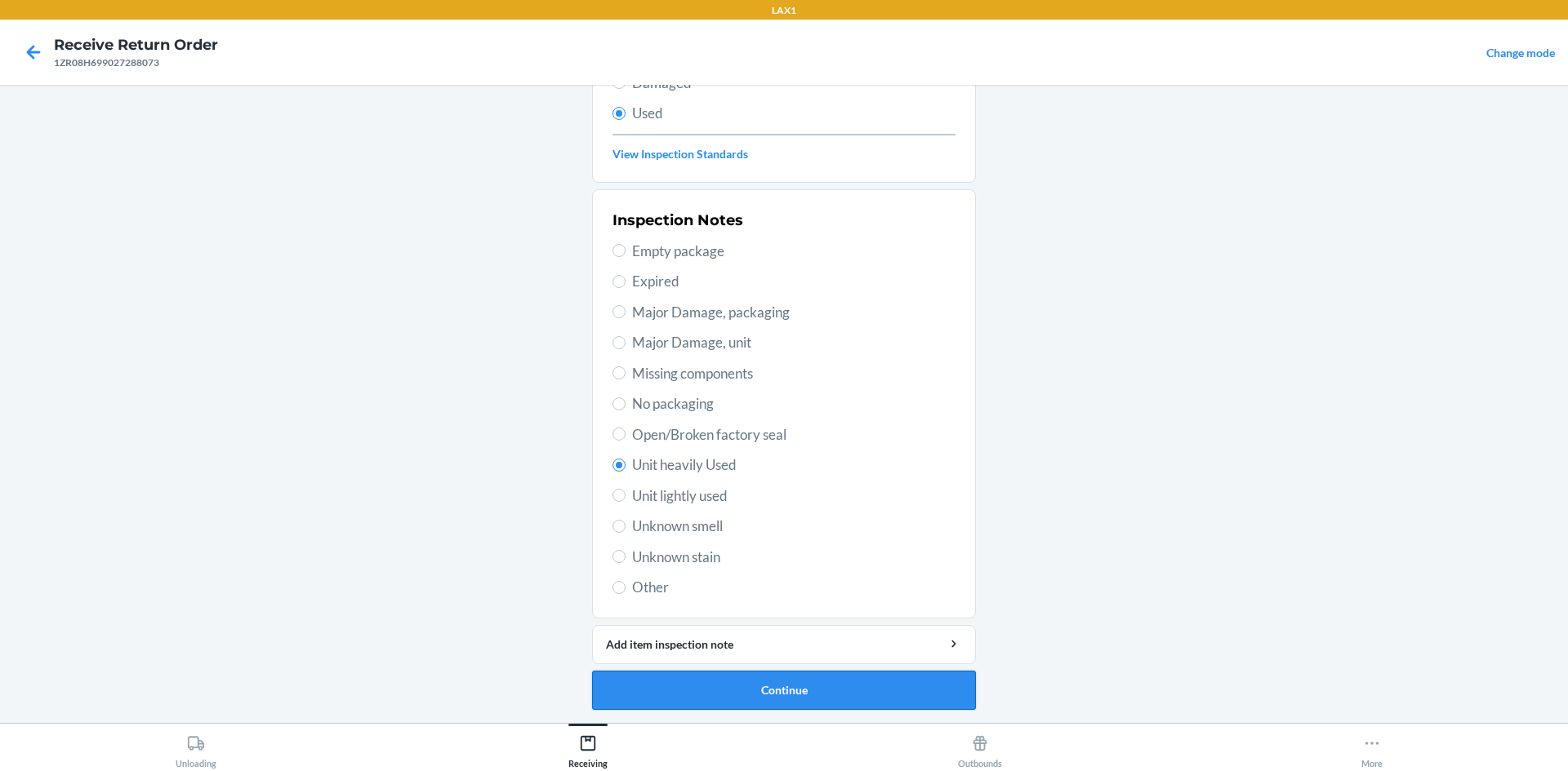
click at [691, 702] on button "Continue" at bounding box center [784, 690] width 384 height 39
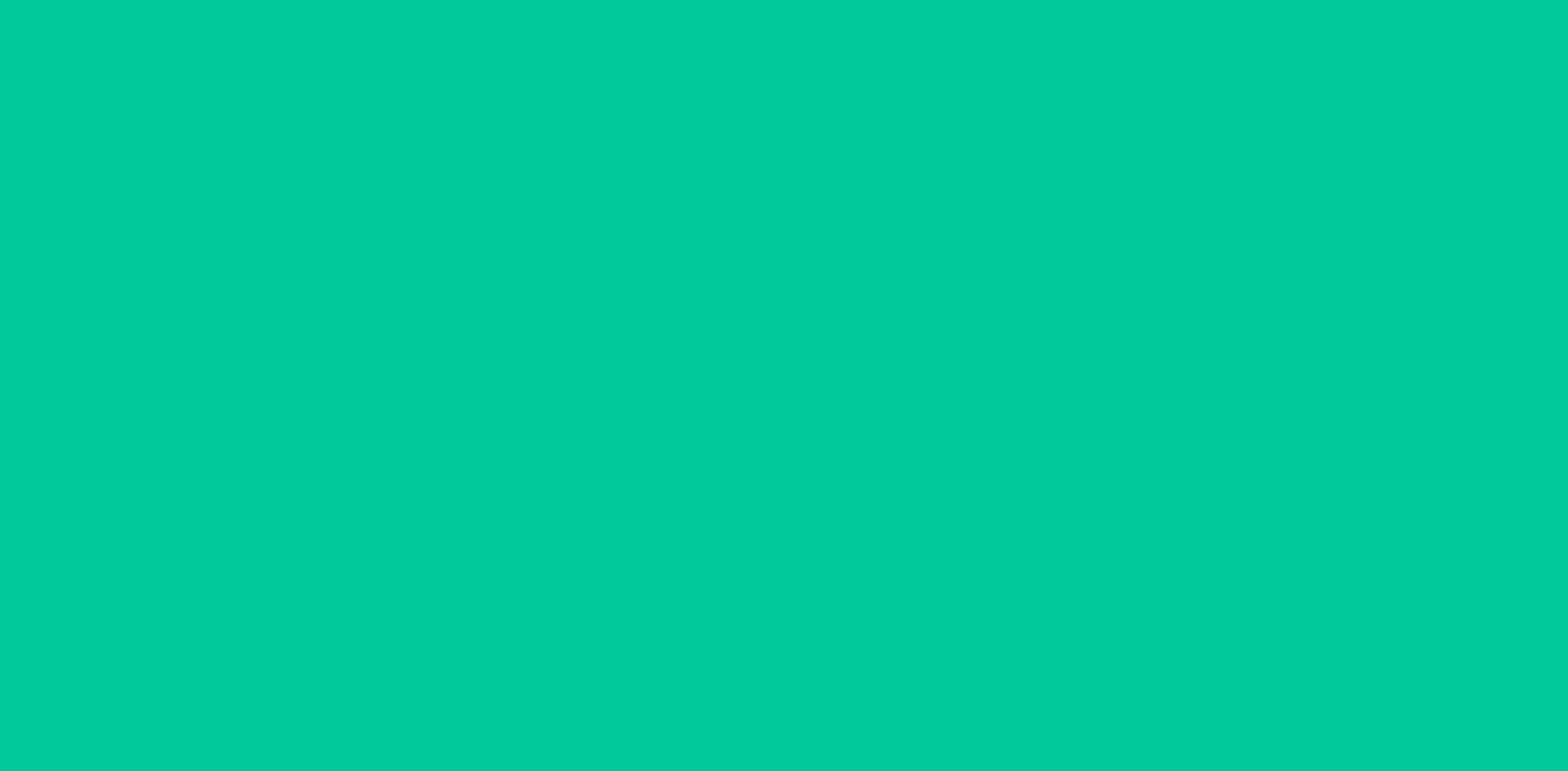
scroll to position [0, 0]
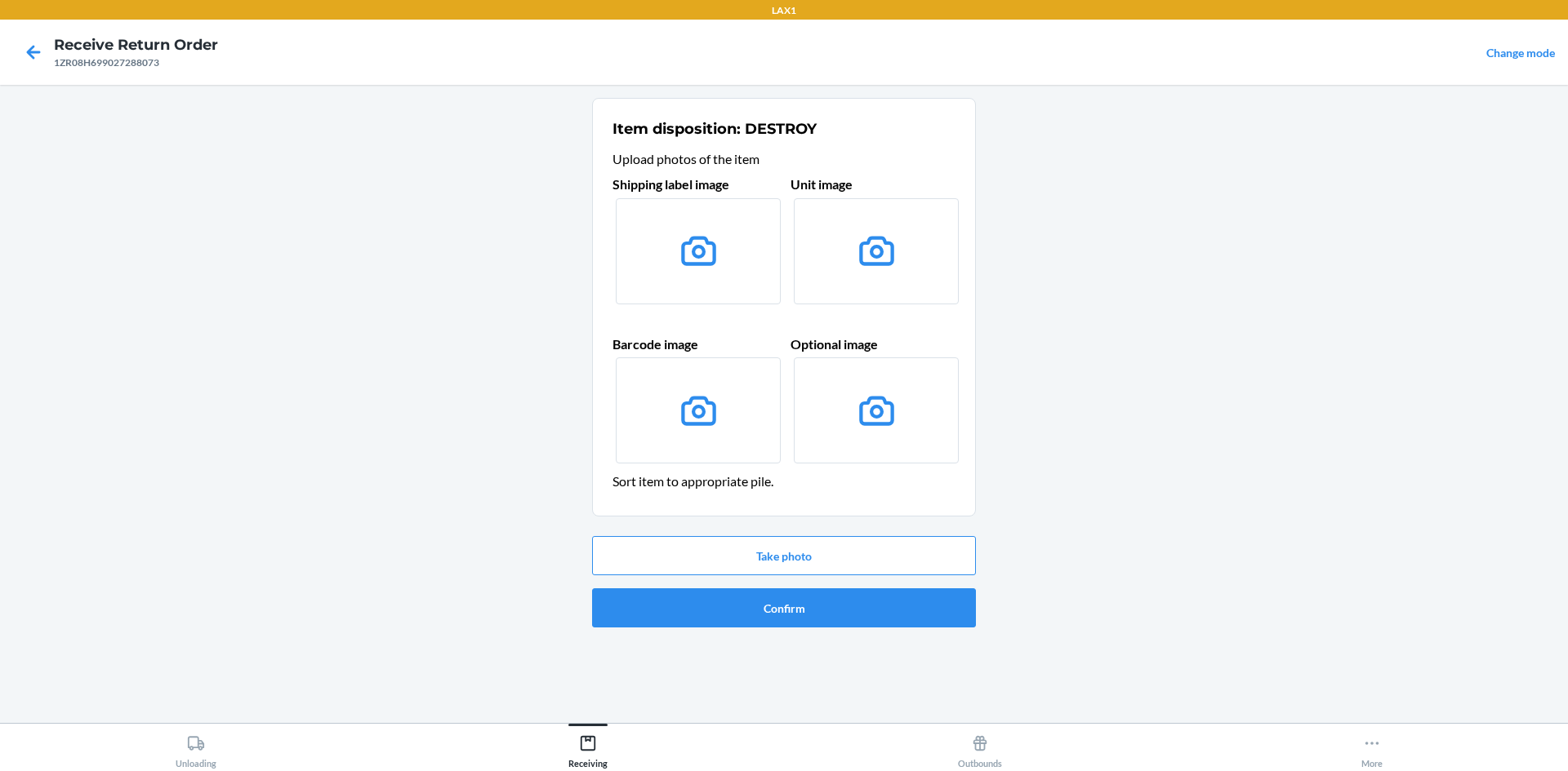
drag, startPoint x: 815, startPoint y: 587, endPoint x: 806, endPoint y: 597, distance: 13.5
click at [815, 588] on div "Take photo Confirm" at bounding box center [784, 582] width 384 height 104
click at [802, 599] on button "Confirm" at bounding box center [784, 608] width 384 height 39
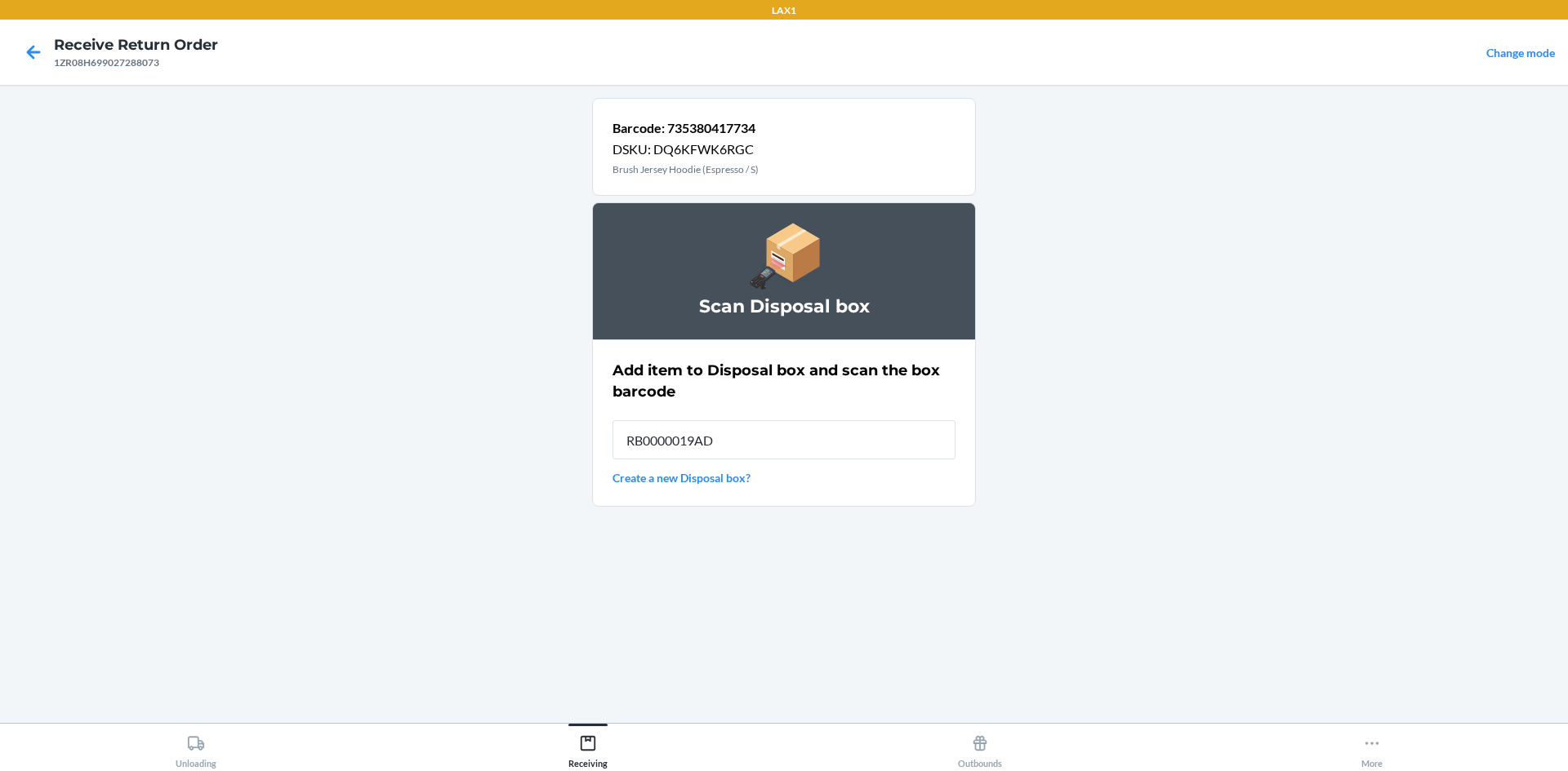
type input "RB0000019AD"
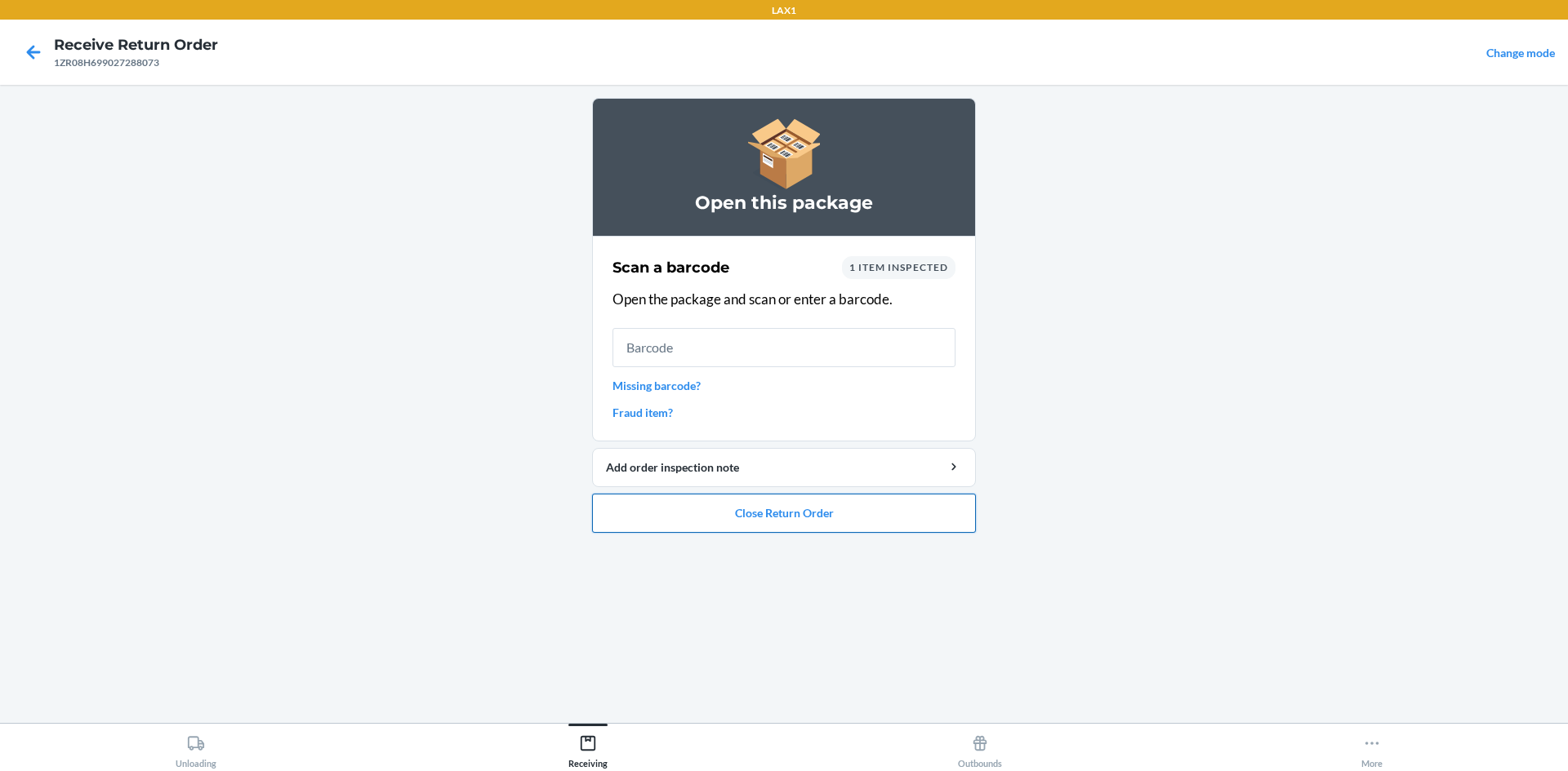
click at [684, 514] on button "Close Return Order" at bounding box center [784, 514] width 384 height 39
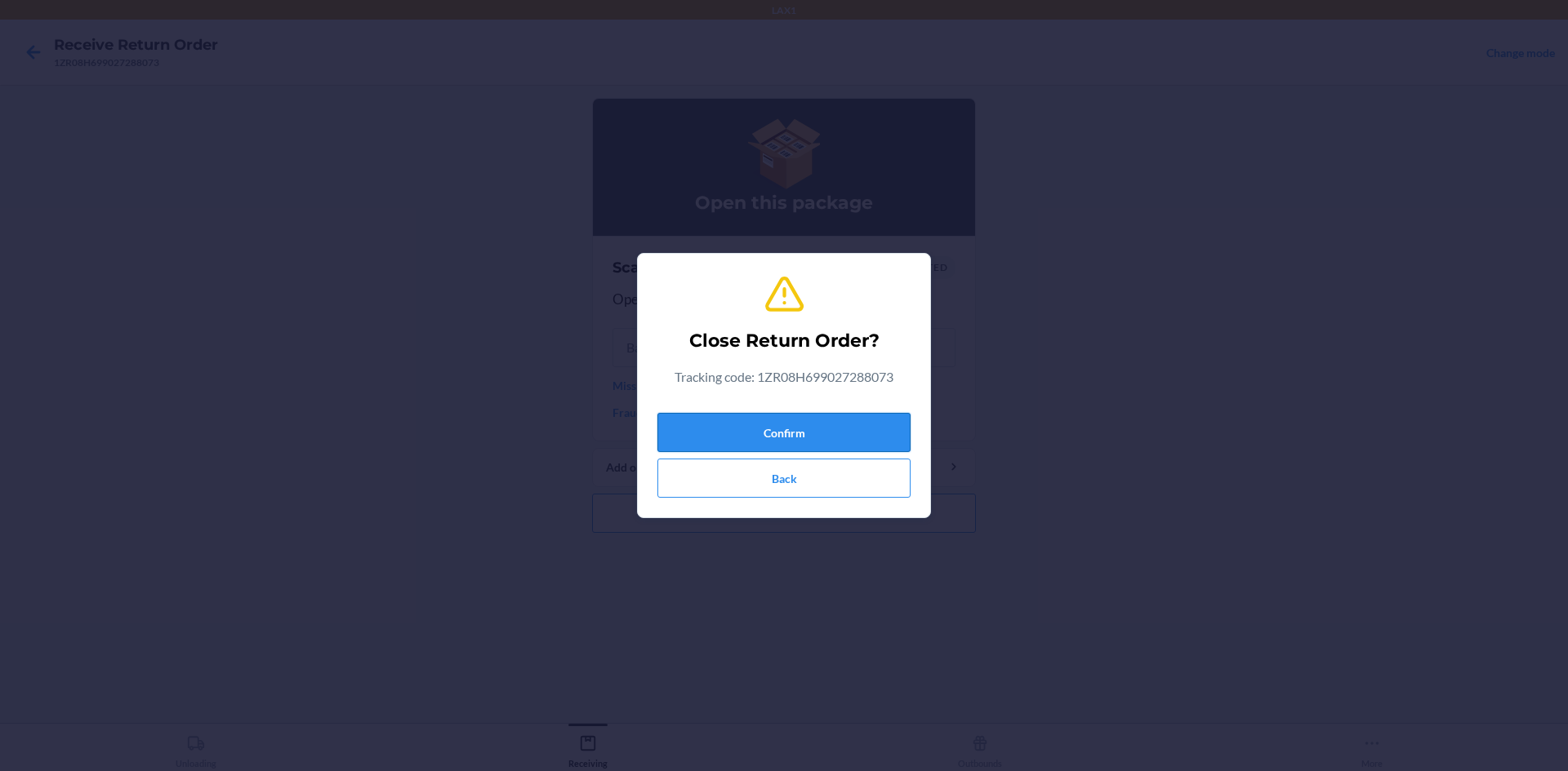
click at [739, 429] on button "Confirm" at bounding box center [784, 432] width 253 height 39
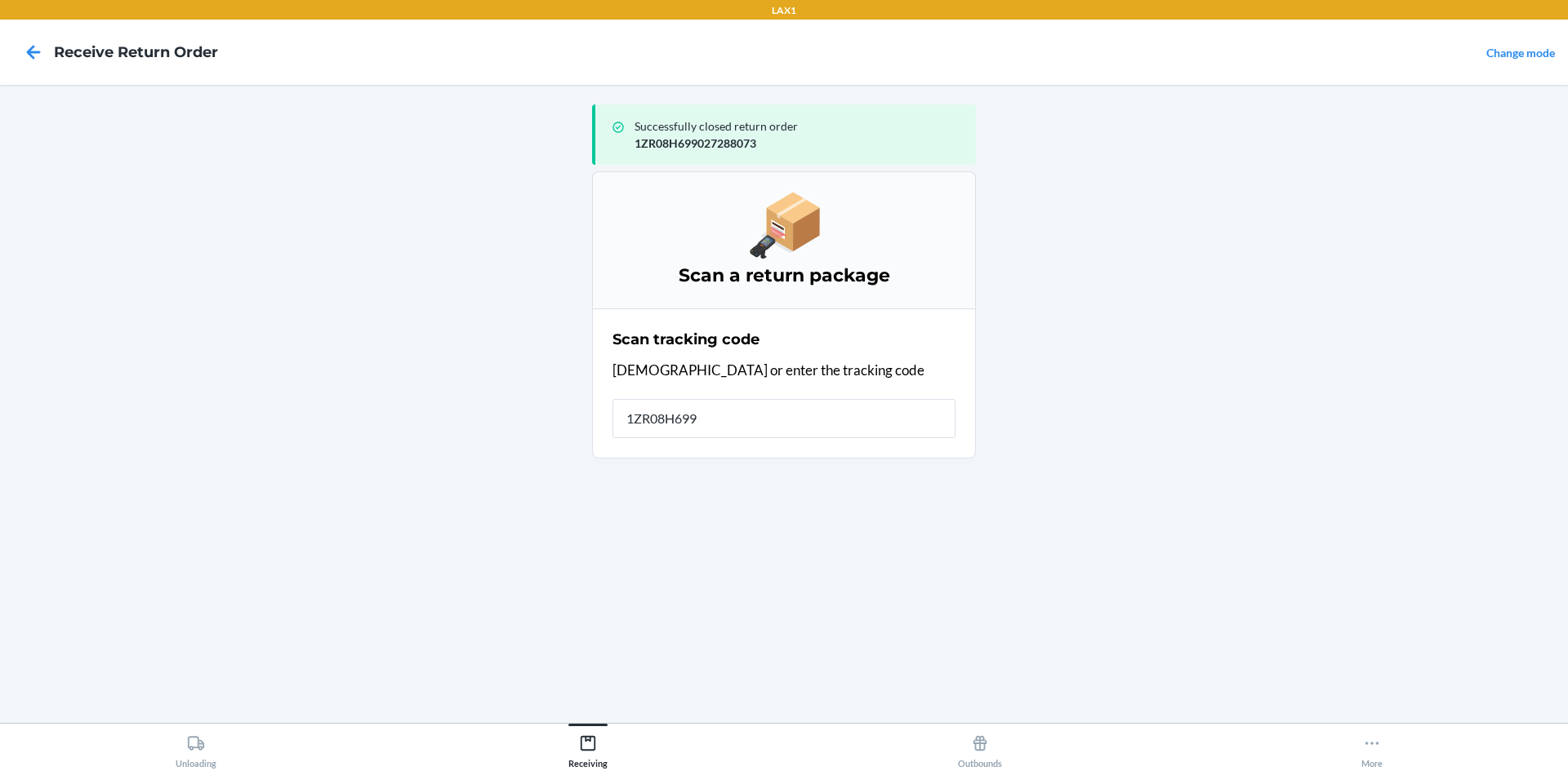
type input "1ZR08H6990"
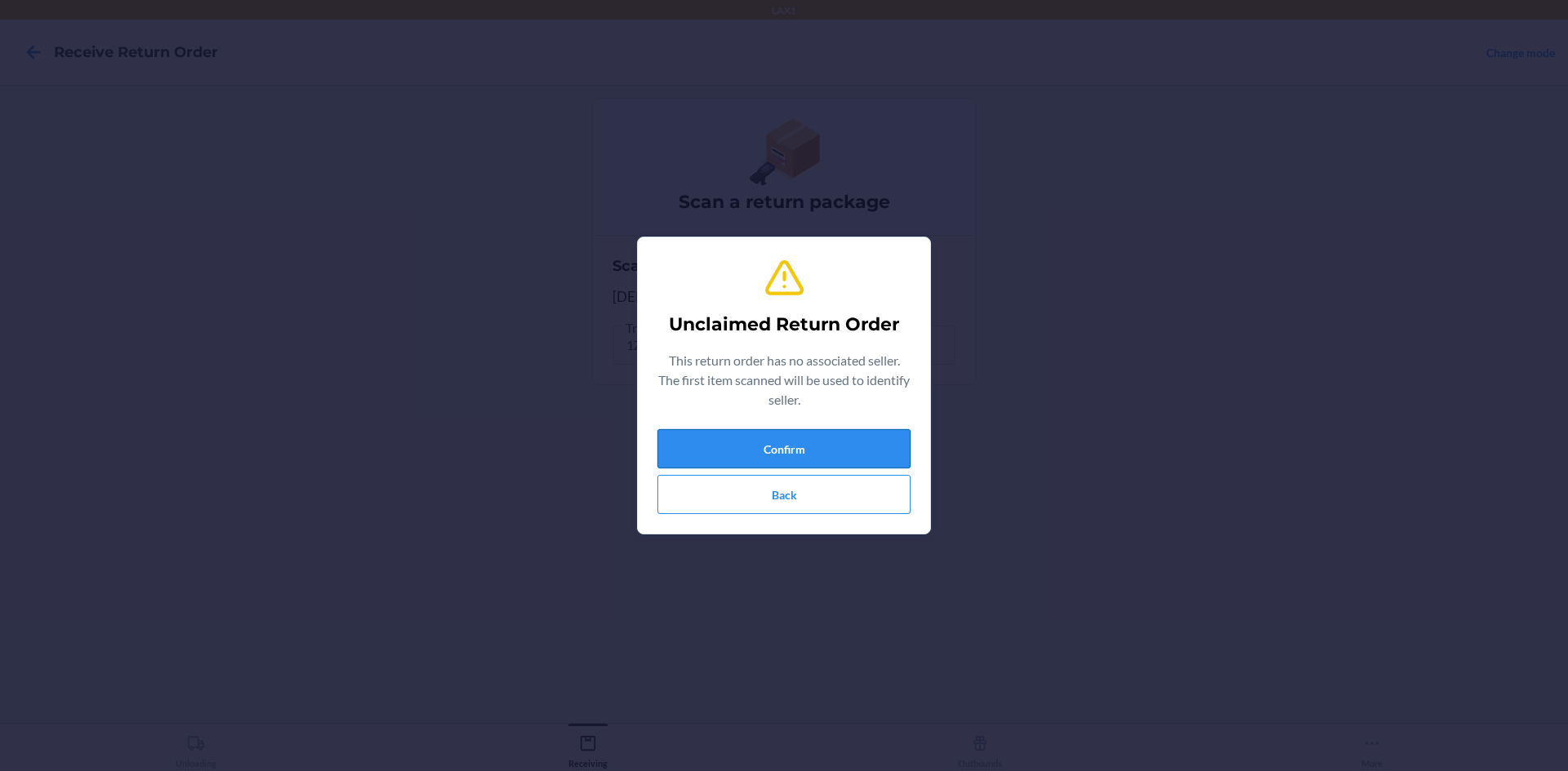
click at [870, 441] on button "Confirm" at bounding box center [784, 449] width 253 height 39
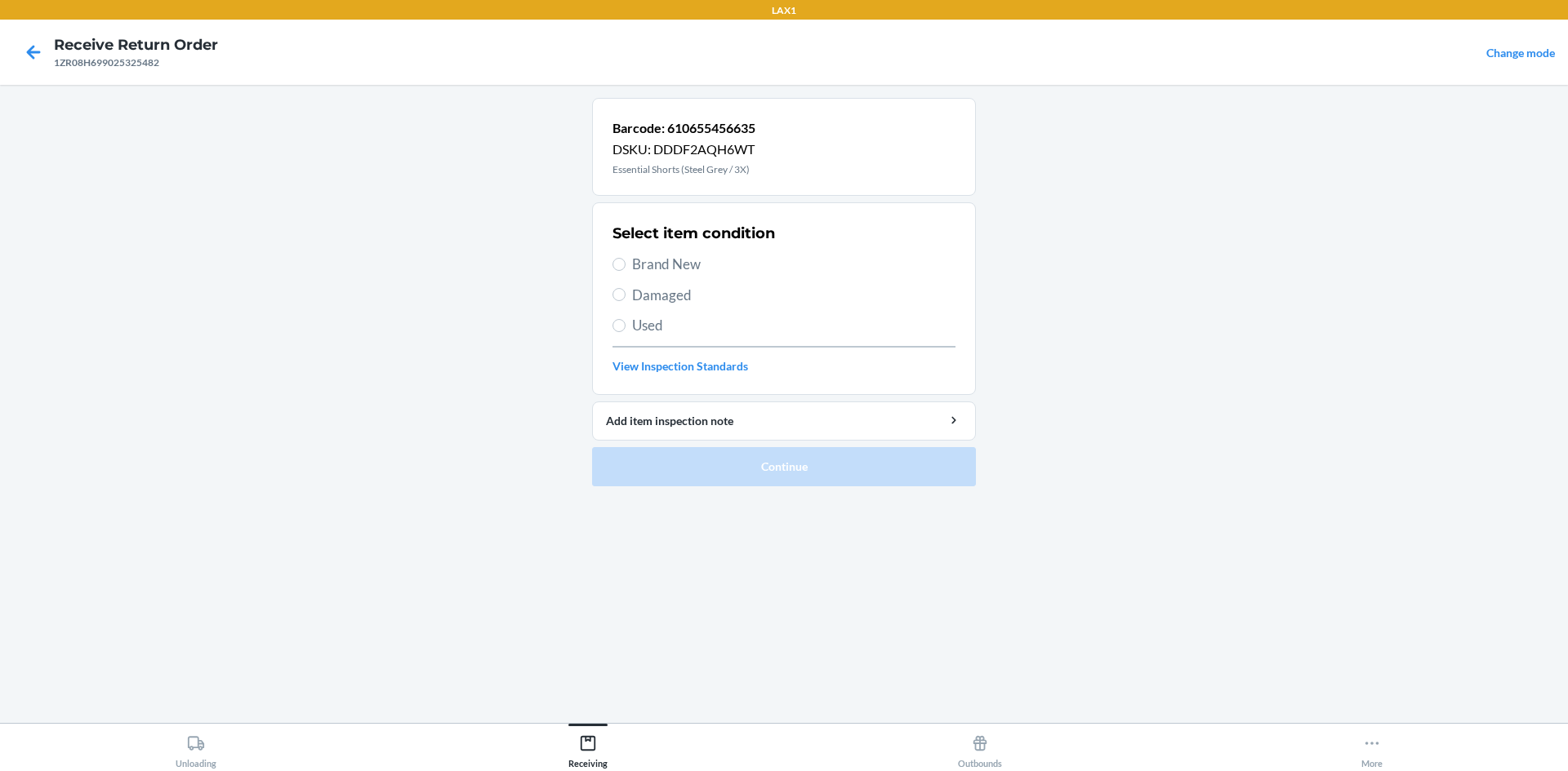
click at [695, 271] on span "Brand New" at bounding box center [794, 265] width 324 height 22
click at [626, 271] on input "Brand New" at bounding box center [619, 265] width 13 height 13
radio input "true"
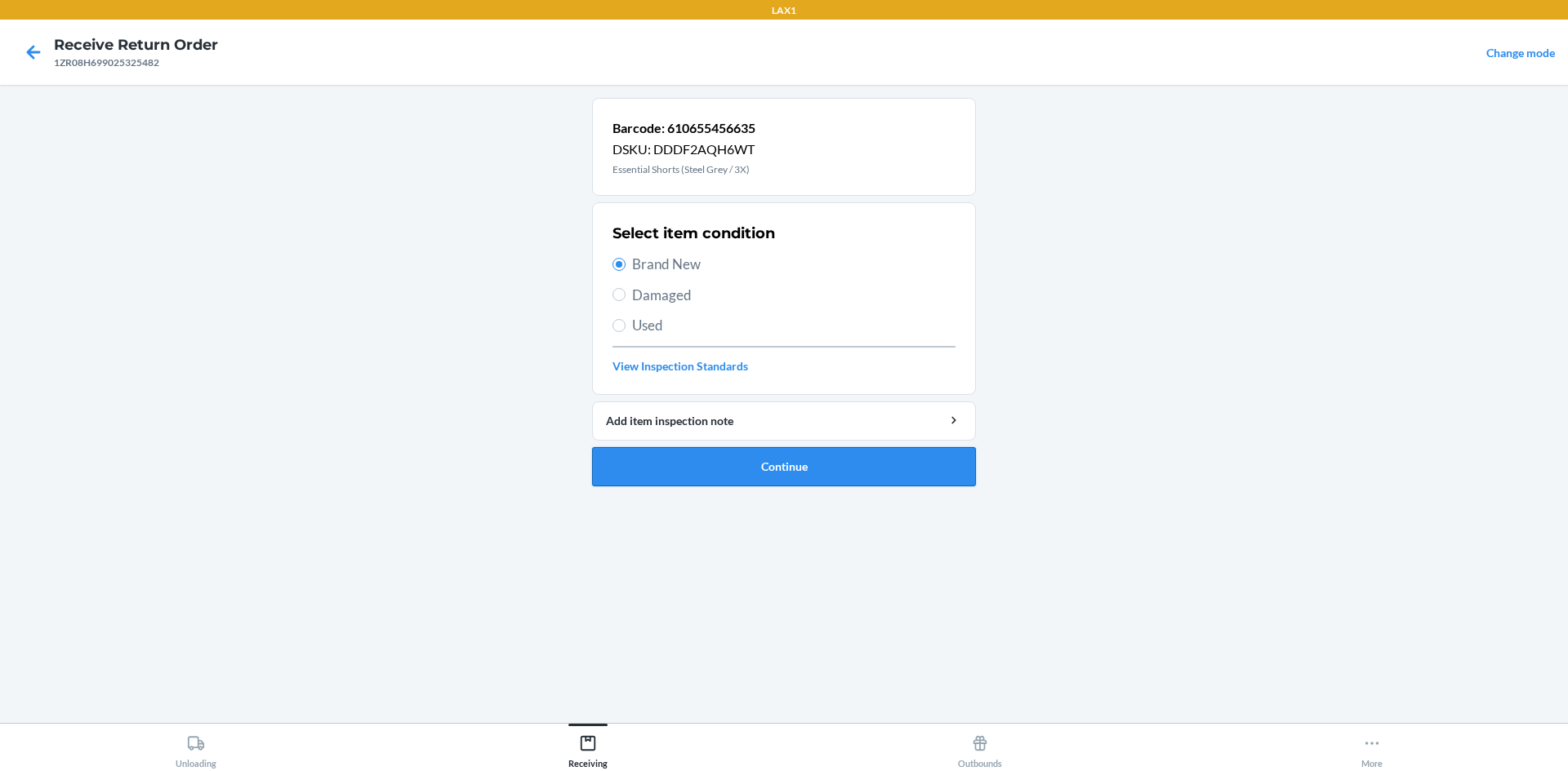
click at [889, 476] on button "Continue" at bounding box center [784, 467] width 384 height 39
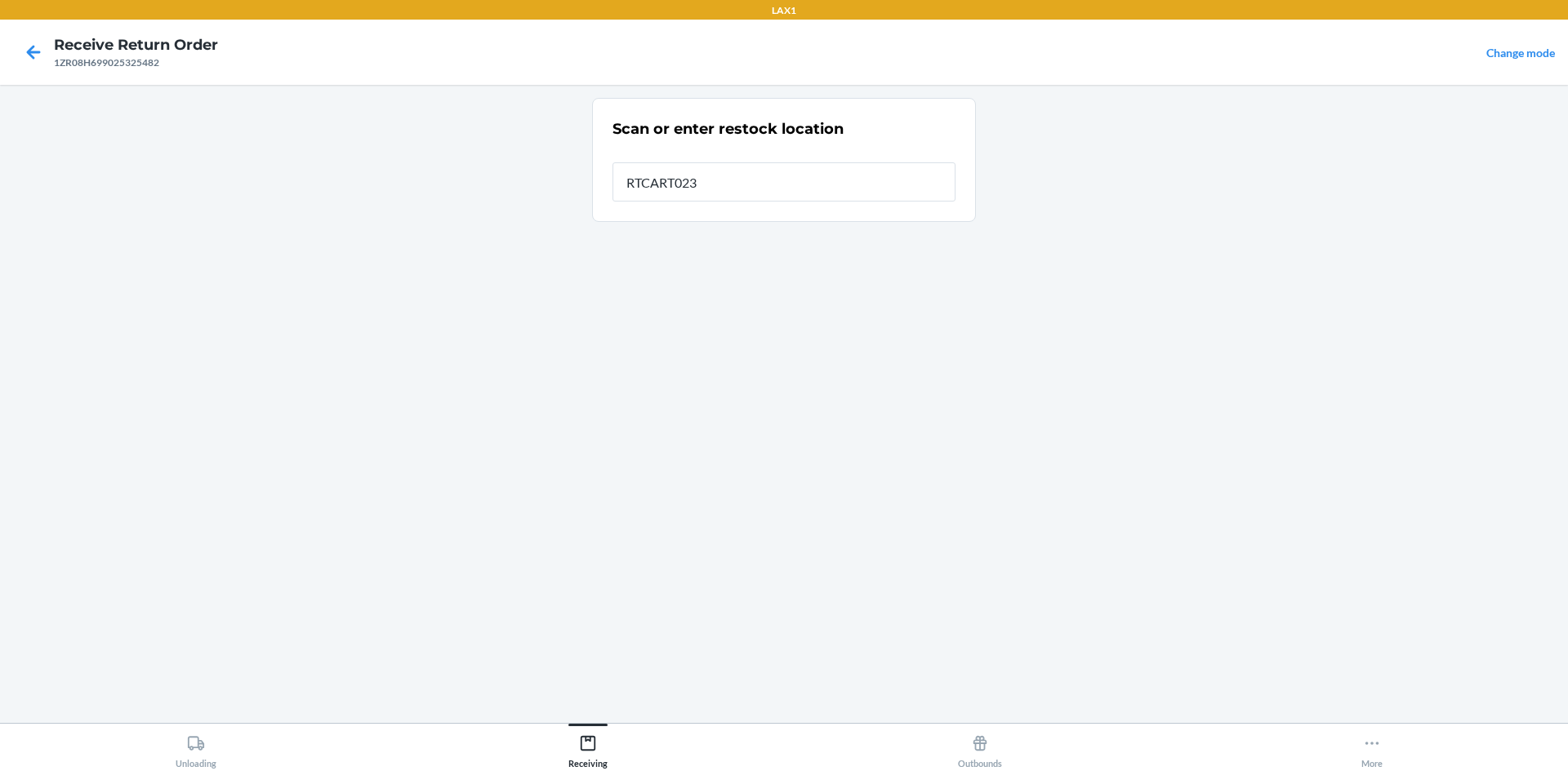
type input "RTCART023"
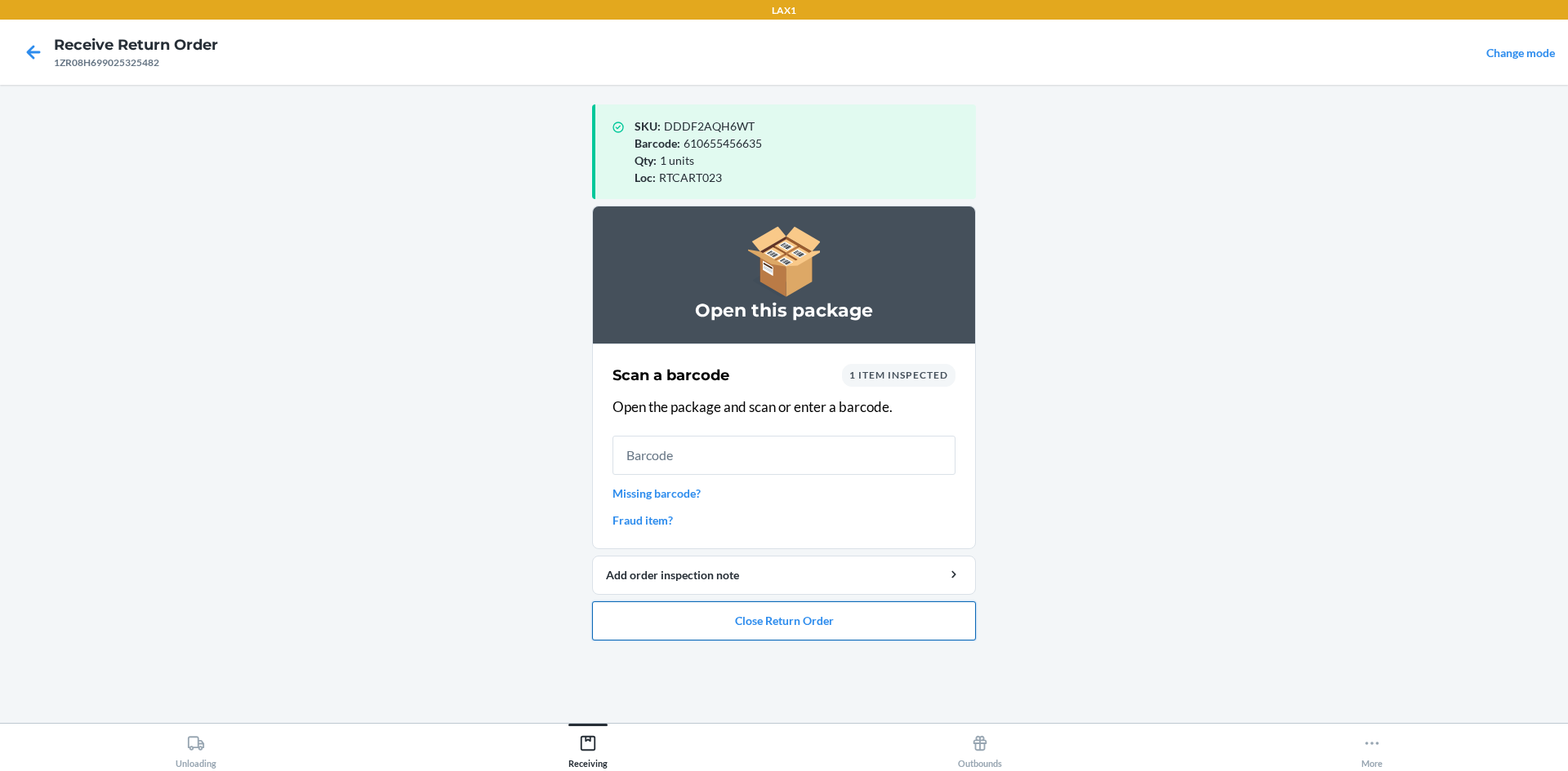
click at [670, 607] on button "Close Return Order" at bounding box center [784, 621] width 384 height 39
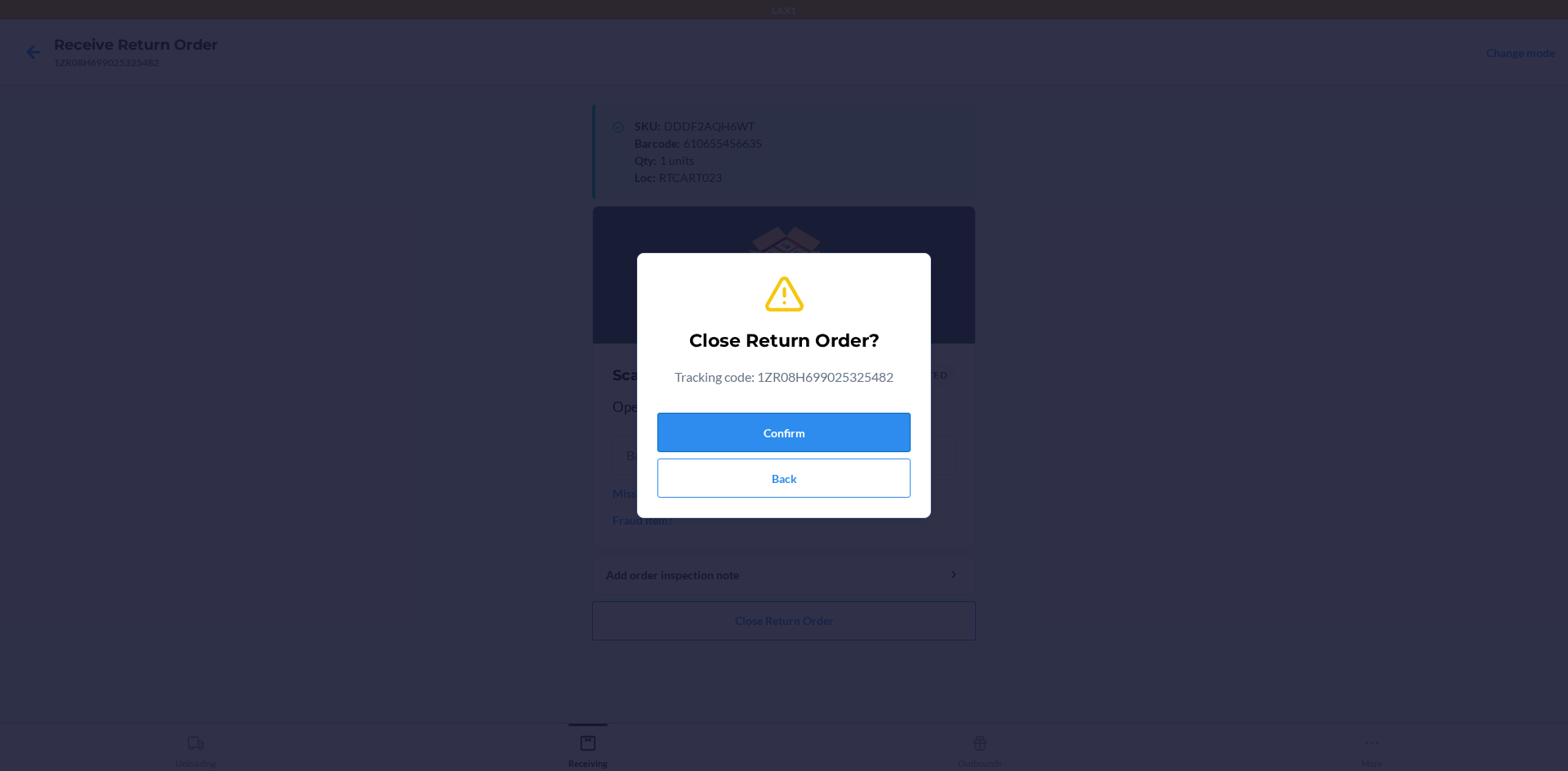
click at [738, 425] on button "Confirm" at bounding box center [784, 432] width 253 height 39
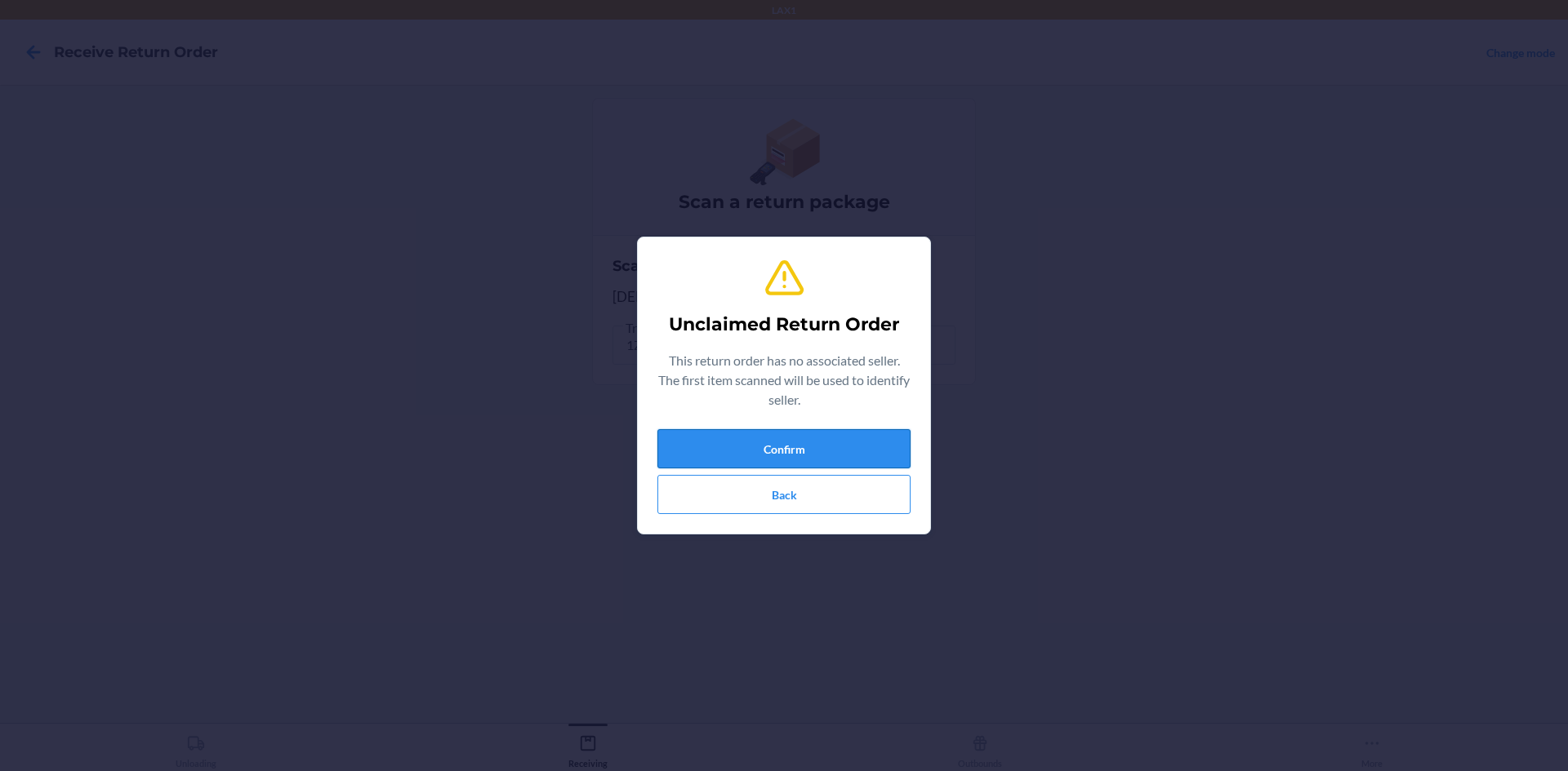
click at [807, 447] on button "Confirm" at bounding box center [784, 449] width 253 height 39
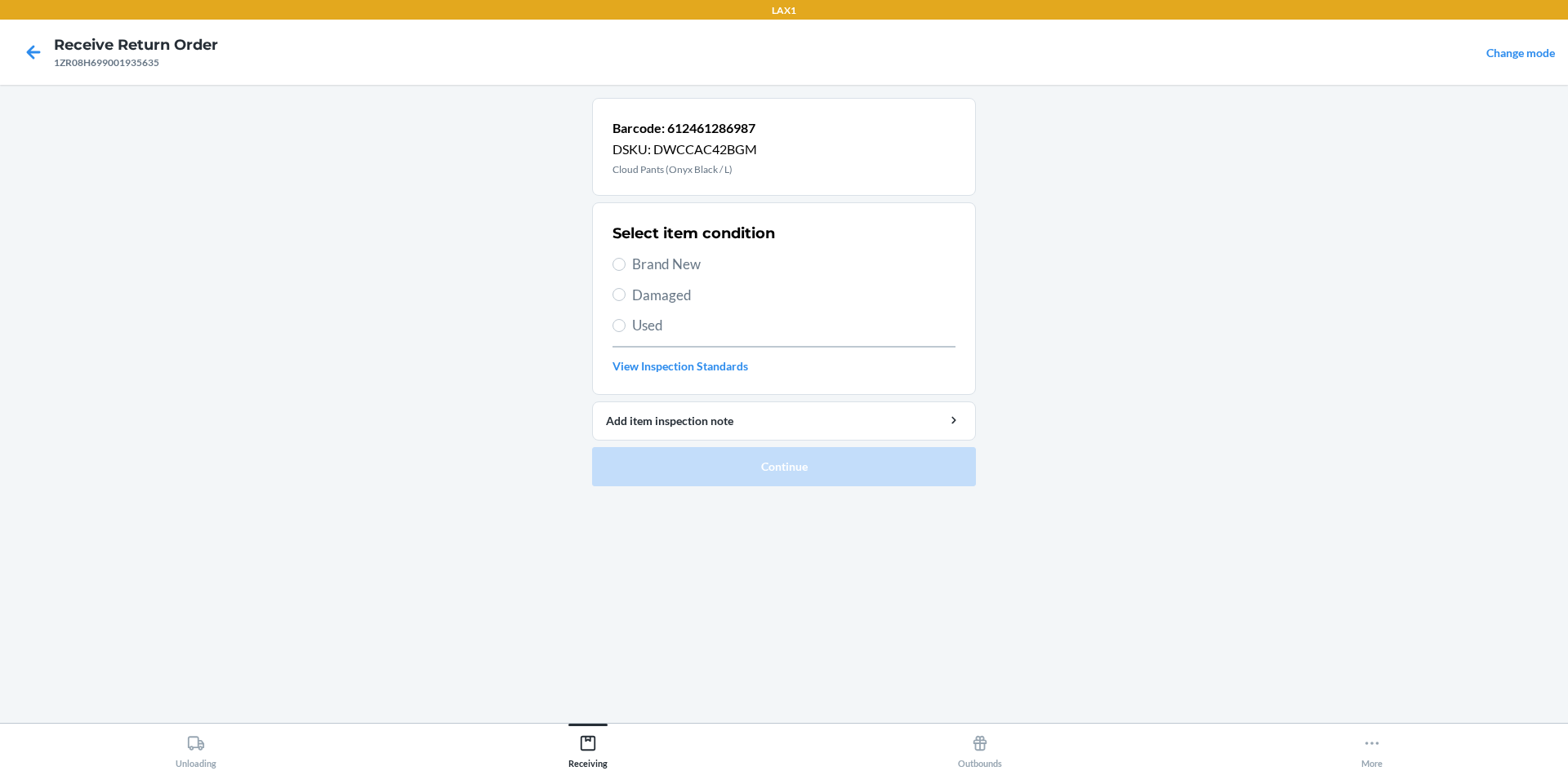
click at [759, 325] on span "Used" at bounding box center [794, 325] width 324 height 22
click at [626, 325] on input "Used" at bounding box center [619, 325] width 13 height 13
radio input "true"
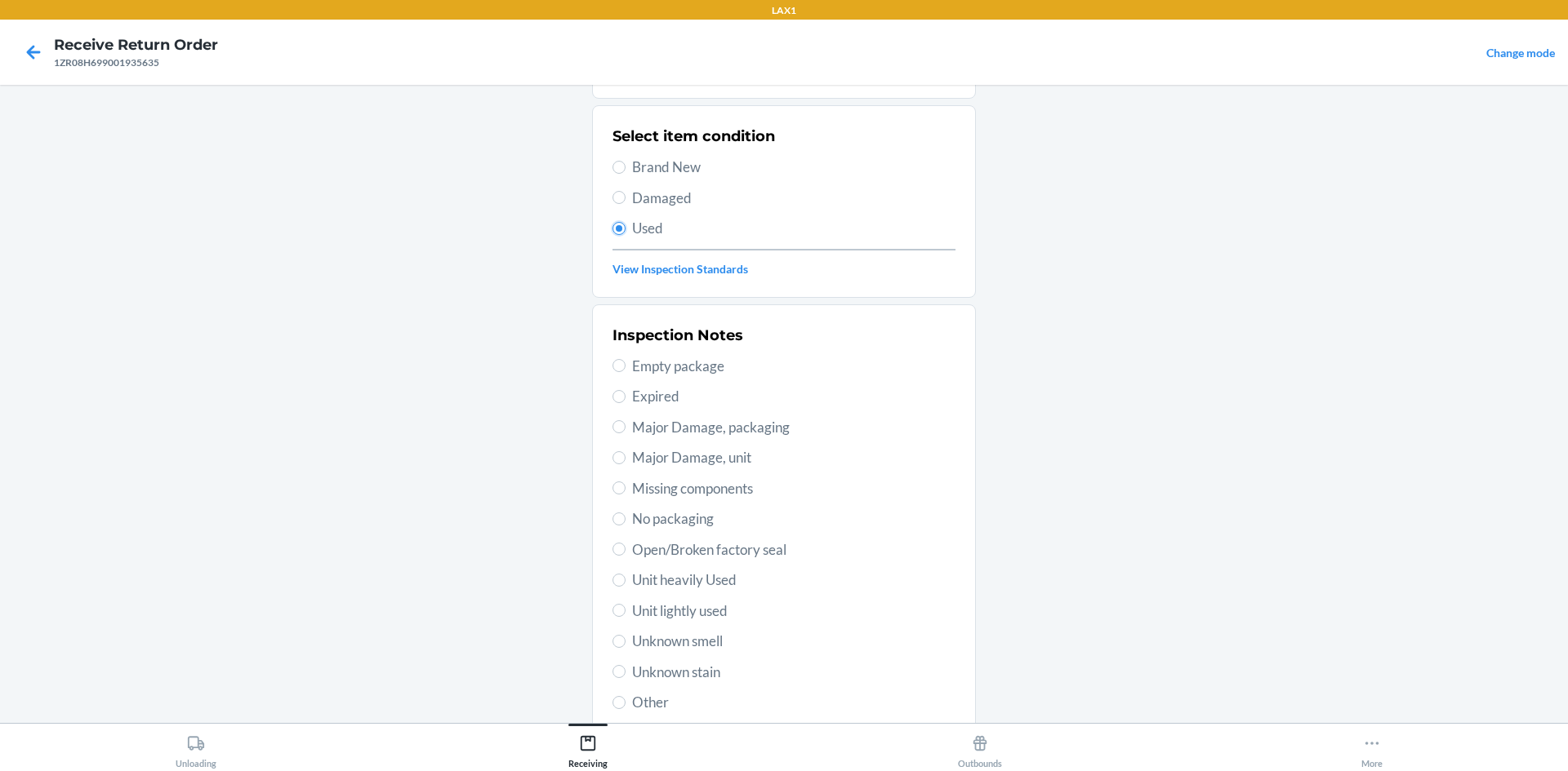
scroll to position [212, 0]
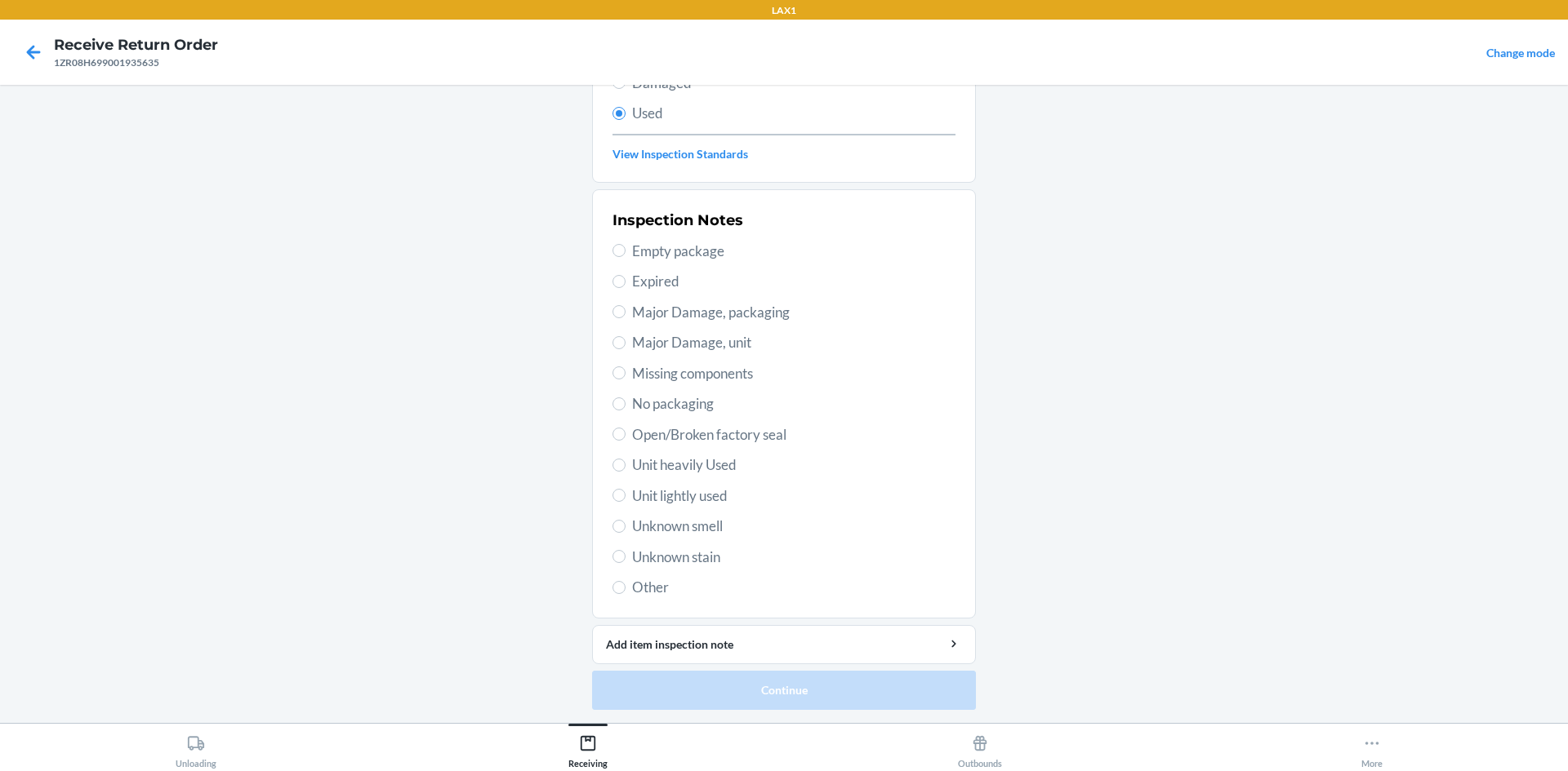
click at [797, 467] on span "Unit heavily Used" at bounding box center [794, 465] width 324 height 22
click at [626, 467] on input "Unit heavily Used" at bounding box center [619, 465] width 13 height 13
radio input "true"
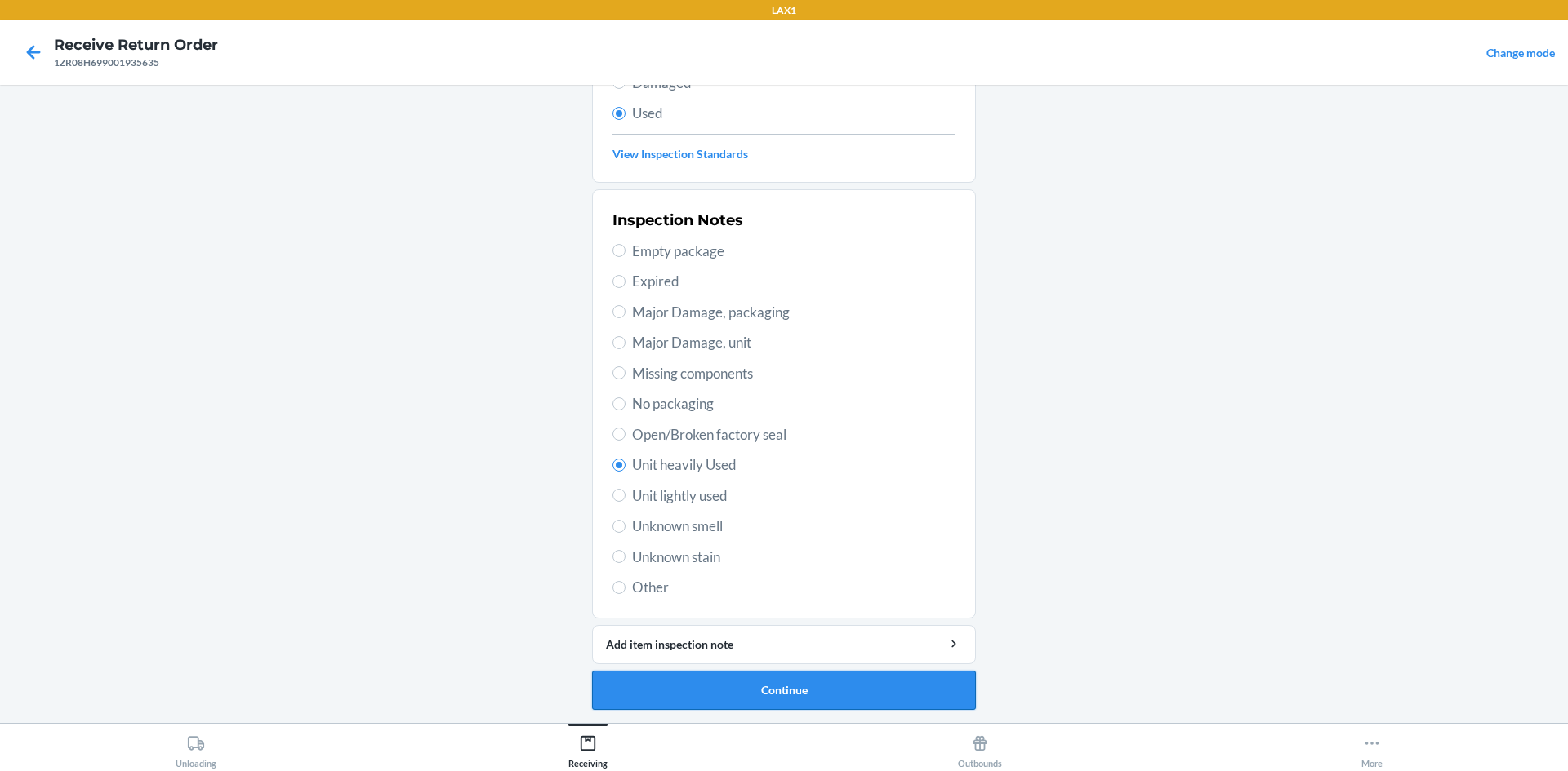
click at [846, 703] on button "Continue" at bounding box center [784, 690] width 384 height 39
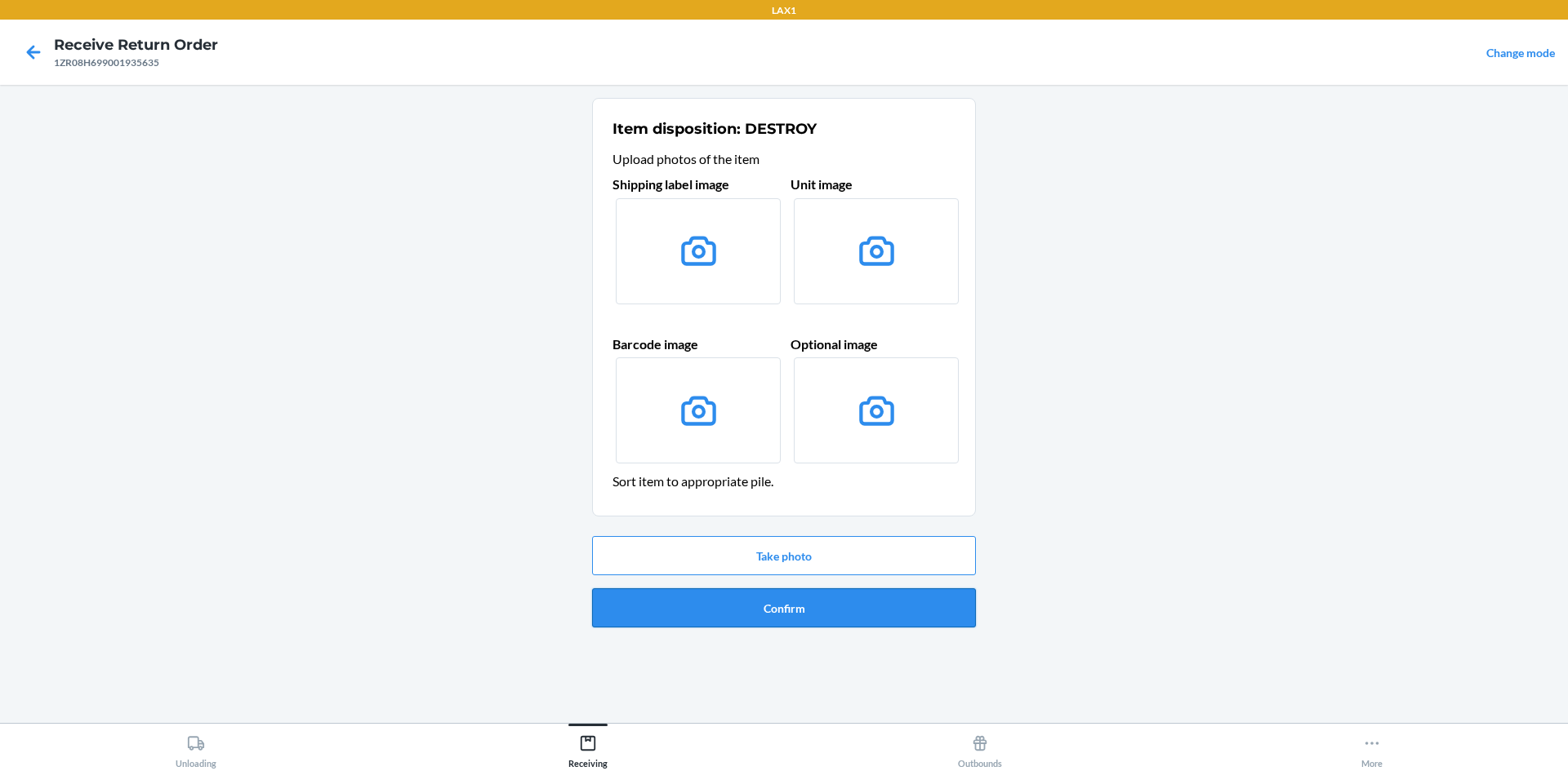
click at [816, 599] on button "Confirm" at bounding box center [784, 608] width 384 height 39
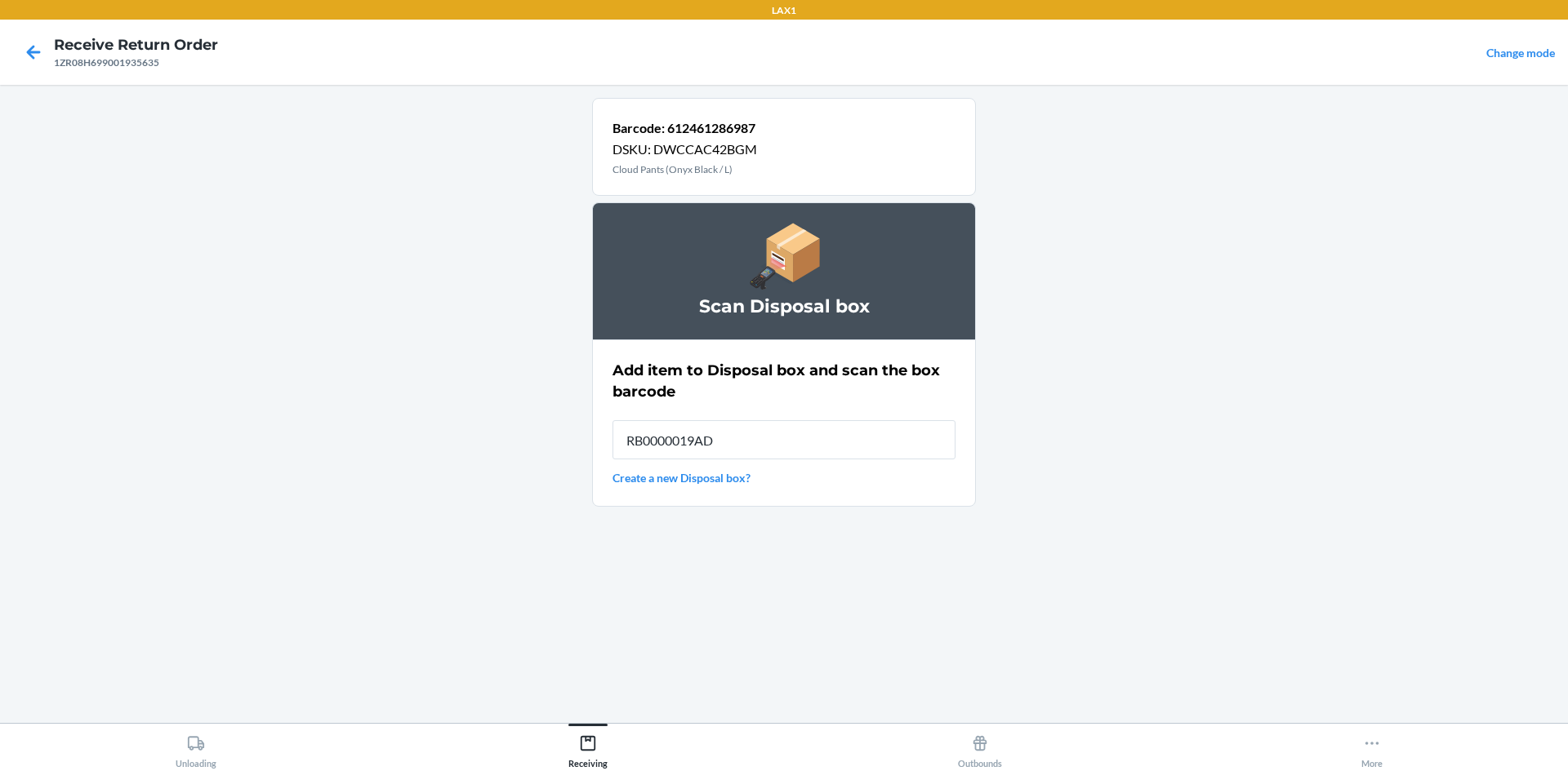
type input "RB0000019AD"
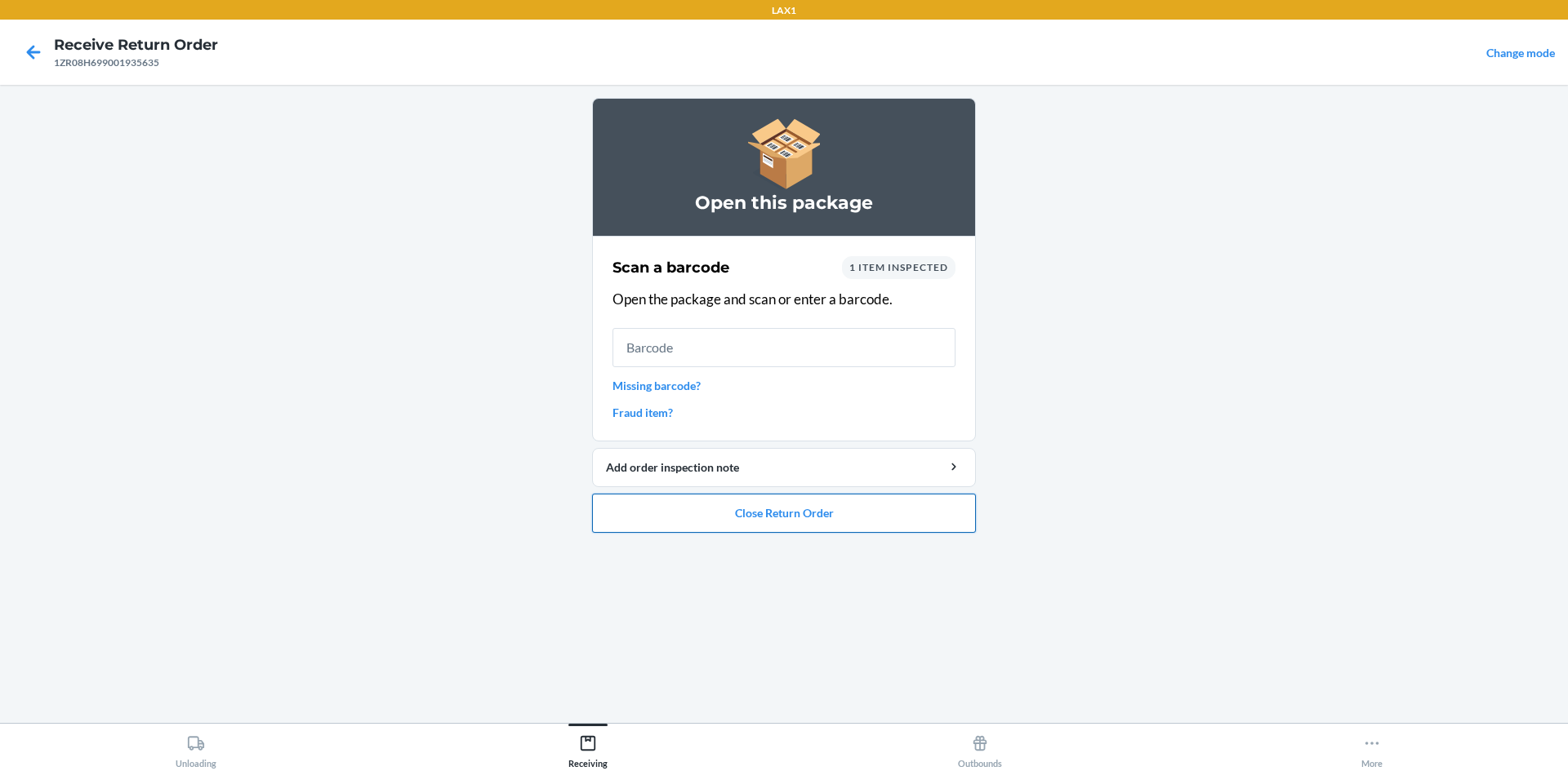
click at [841, 514] on button "Close Return Order" at bounding box center [784, 514] width 384 height 39
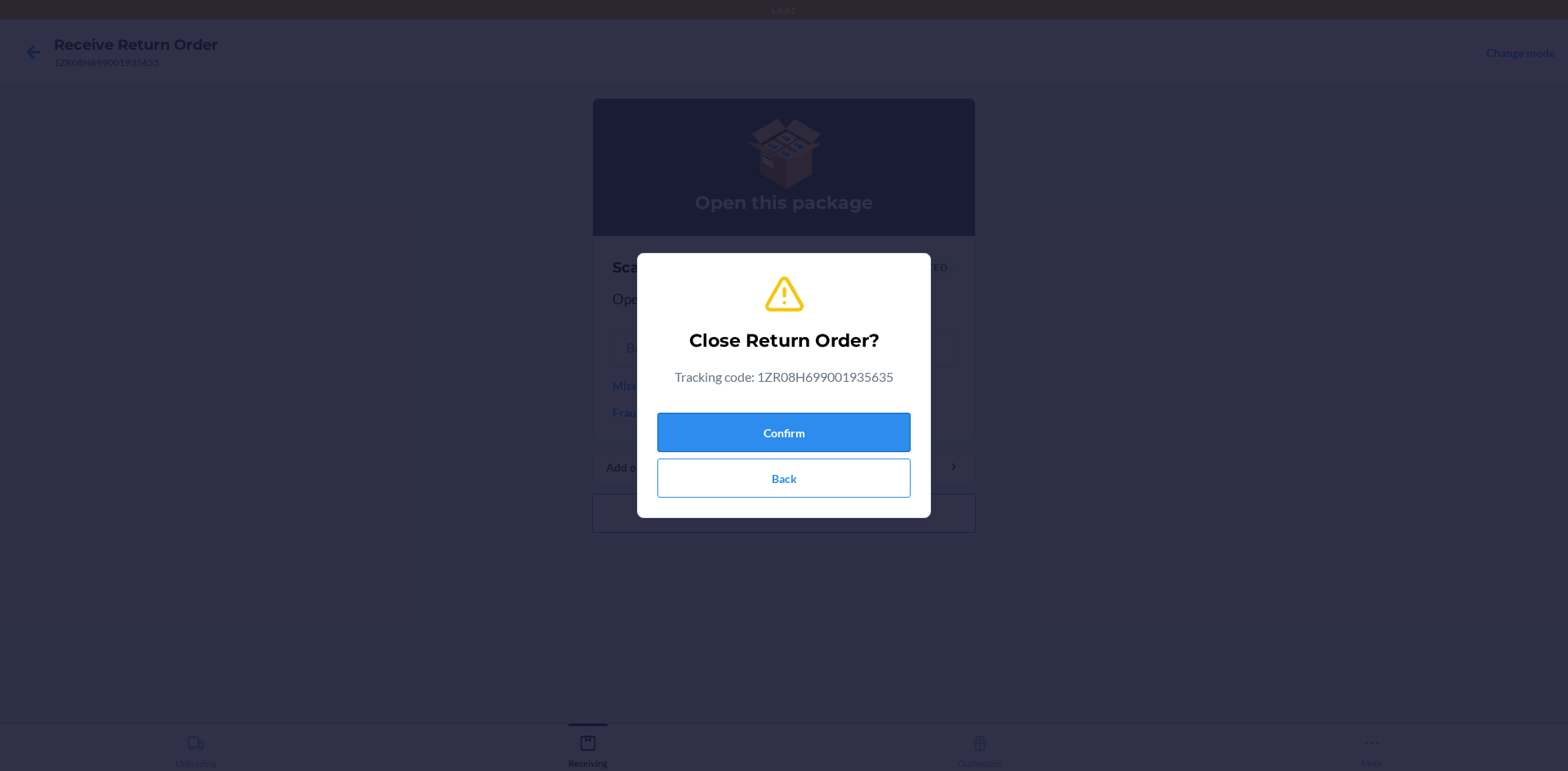
click at [802, 435] on button "Confirm" at bounding box center [784, 432] width 253 height 39
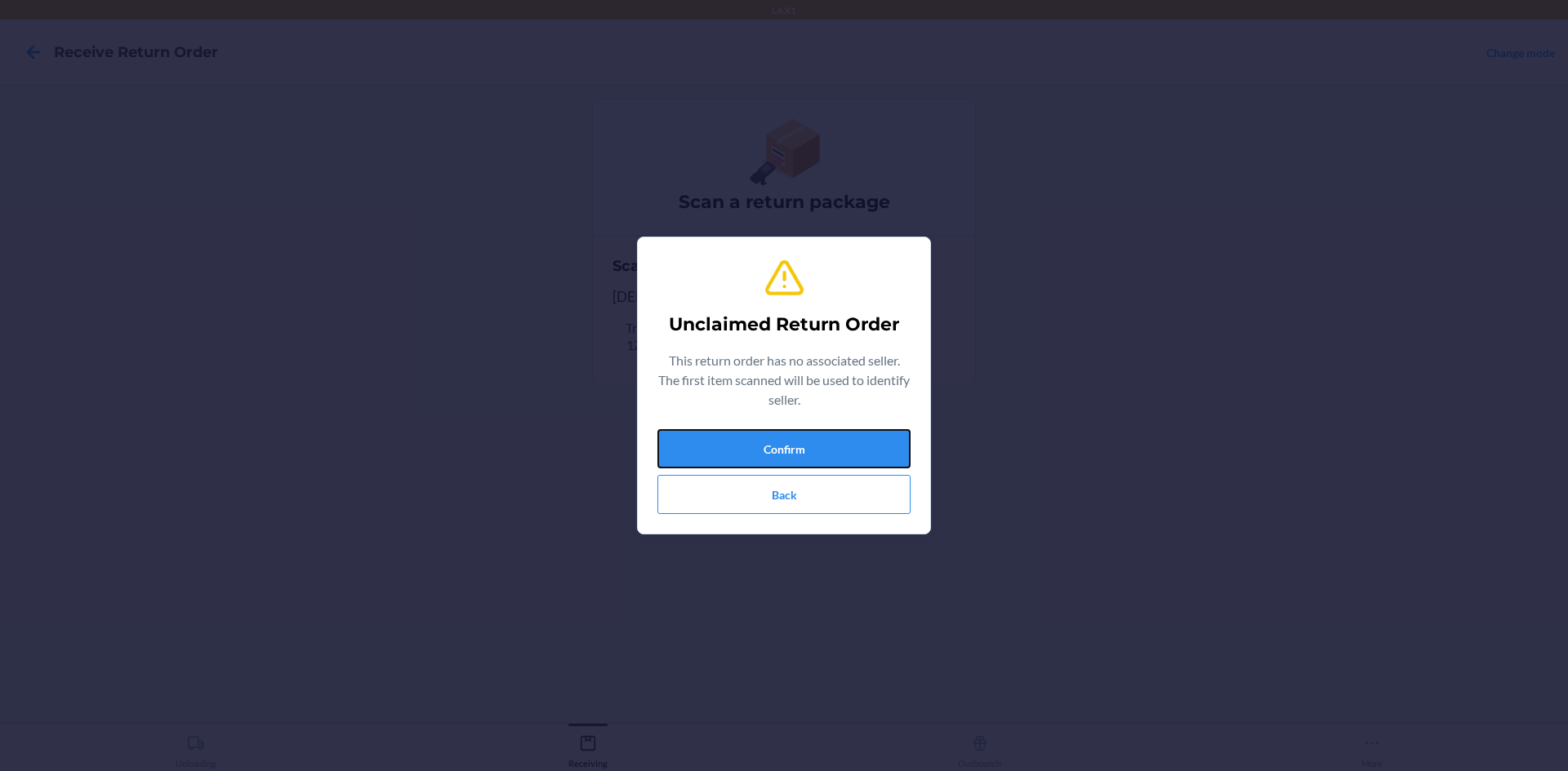
click at [802, 435] on button "Confirm" at bounding box center [784, 449] width 253 height 39
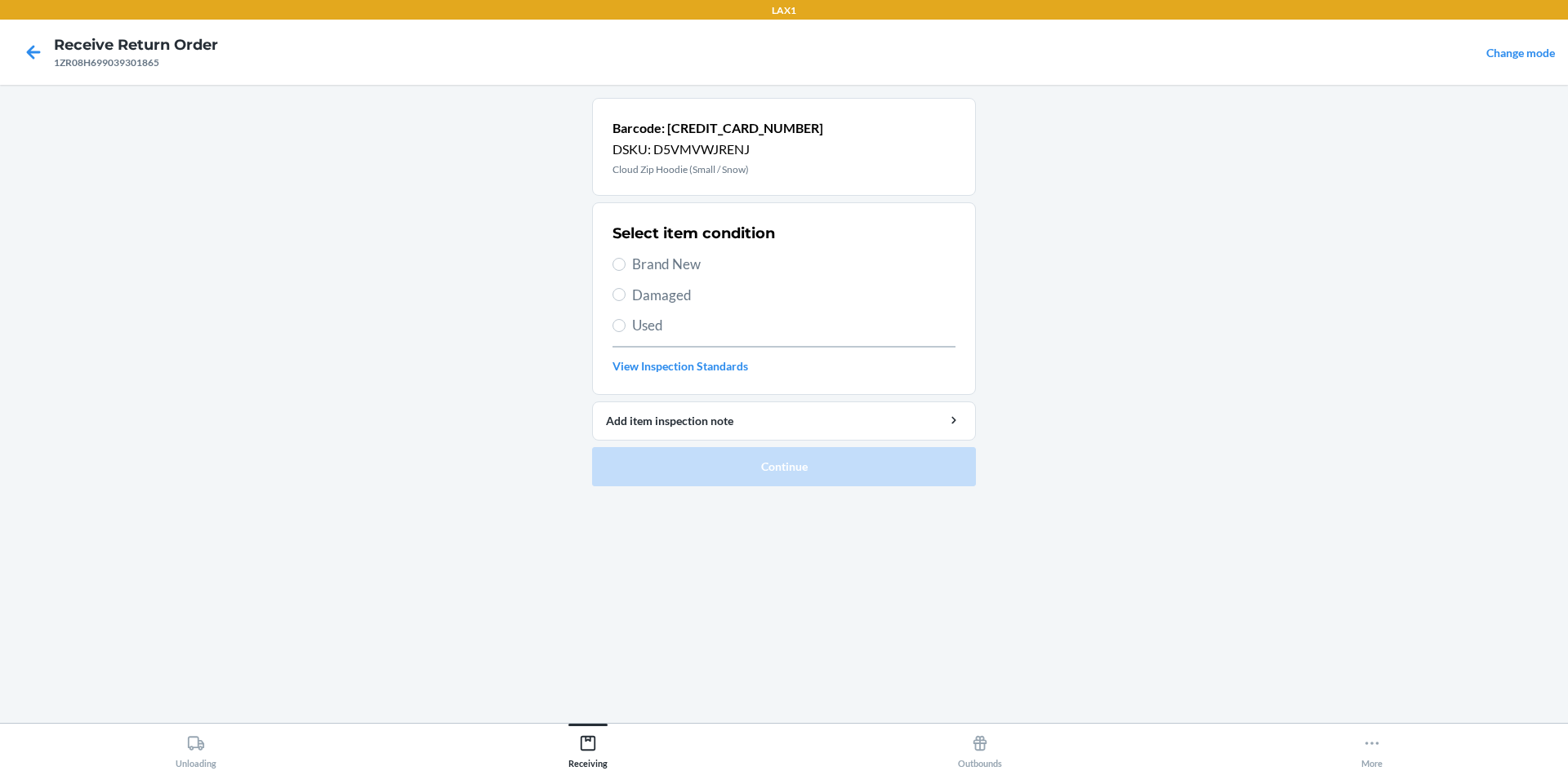
click at [719, 340] on div "Select item condition Brand New Damaged Used View Inspection Standards" at bounding box center [784, 298] width 343 height 161
click at [722, 337] on div "Select item condition Brand New Damaged Used View Inspection Standards" at bounding box center [784, 298] width 343 height 161
click at [742, 323] on span "Used" at bounding box center [794, 325] width 324 height 22
click at [626, 323] on input "Used" at bounding box center [619, 325] width 13 height 13
radio input "true"
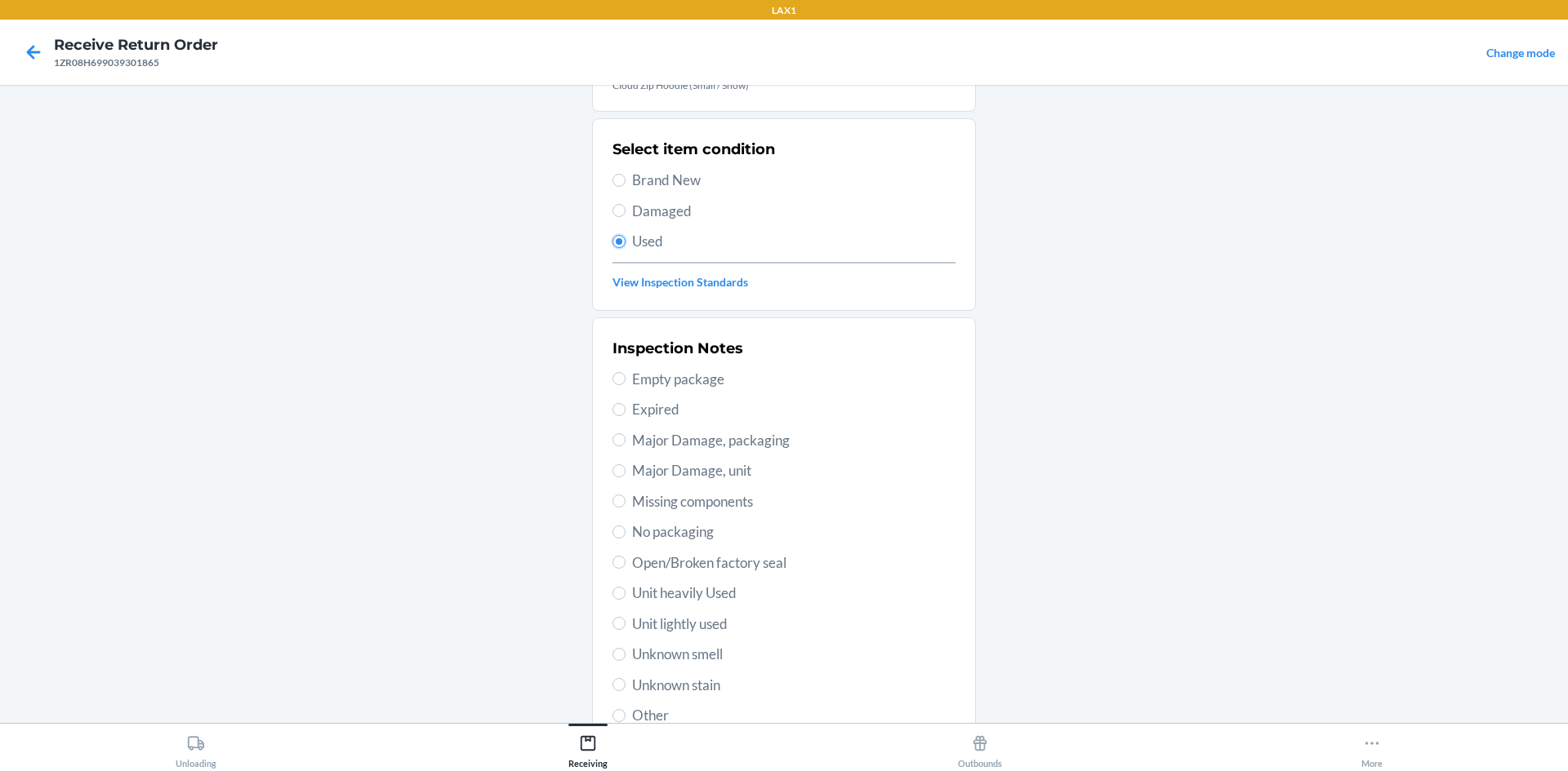
scroll to position [212, 0]
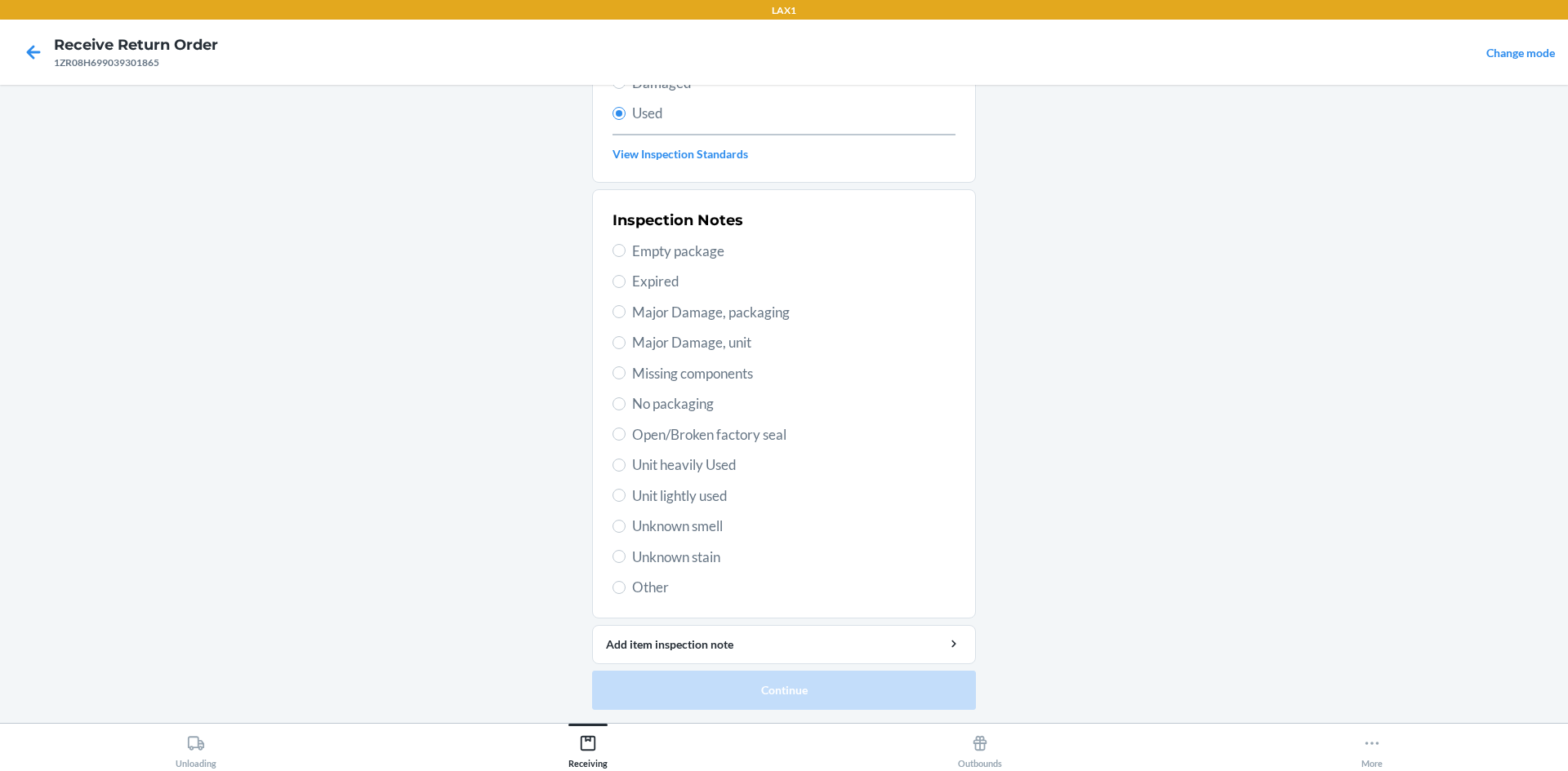
click at [716, 462] on span "Unit heavily Used" at bounding box center [794, 465] width 324 height 22
click at [626, 462] on input "Unit heavily Used" at bounding box center [619, 465] width 13 height 13
radio input "true"
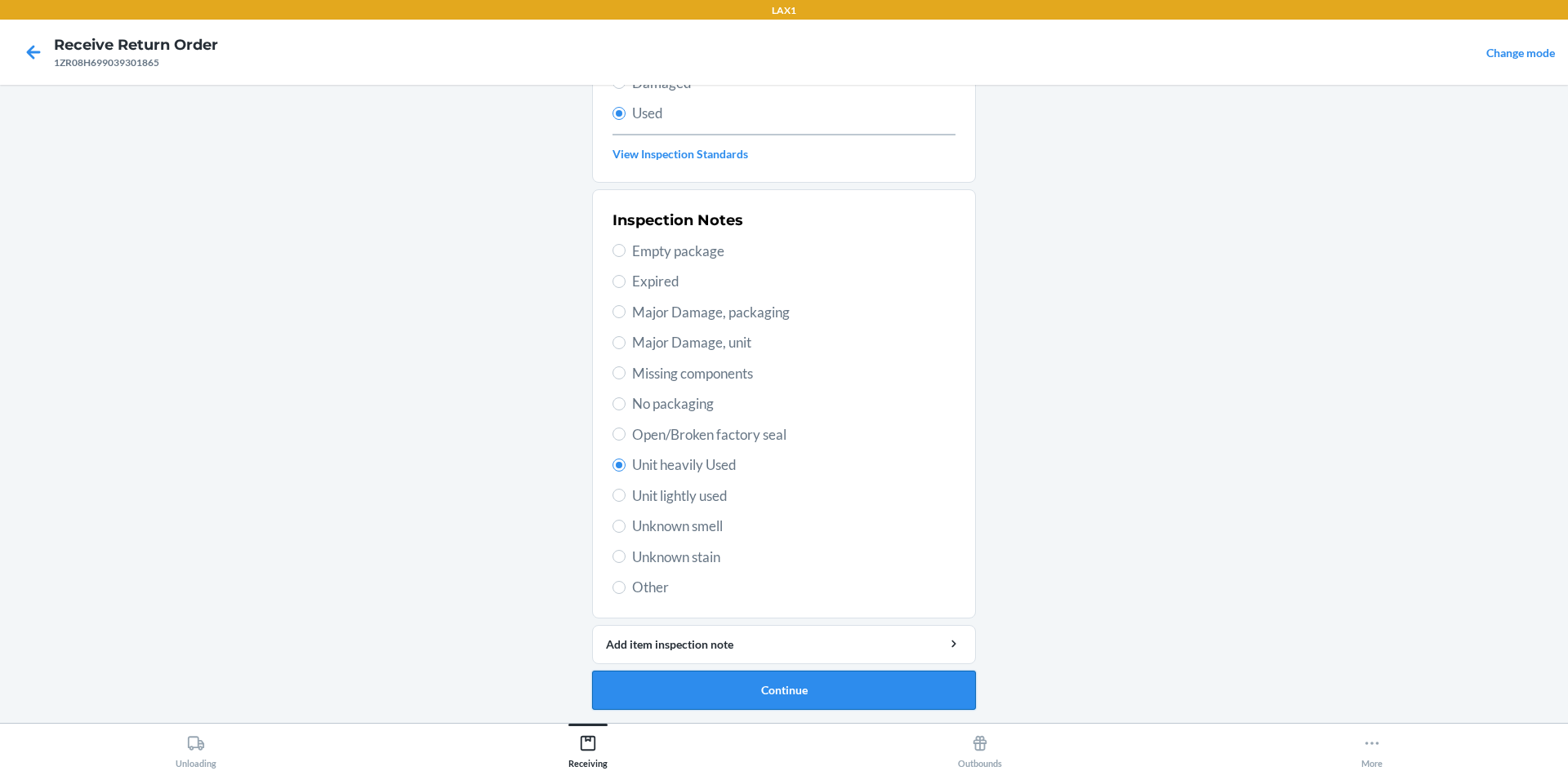
click at [715, 680] on button "Continue" at bounding box center [784, 690] width 384 height 39
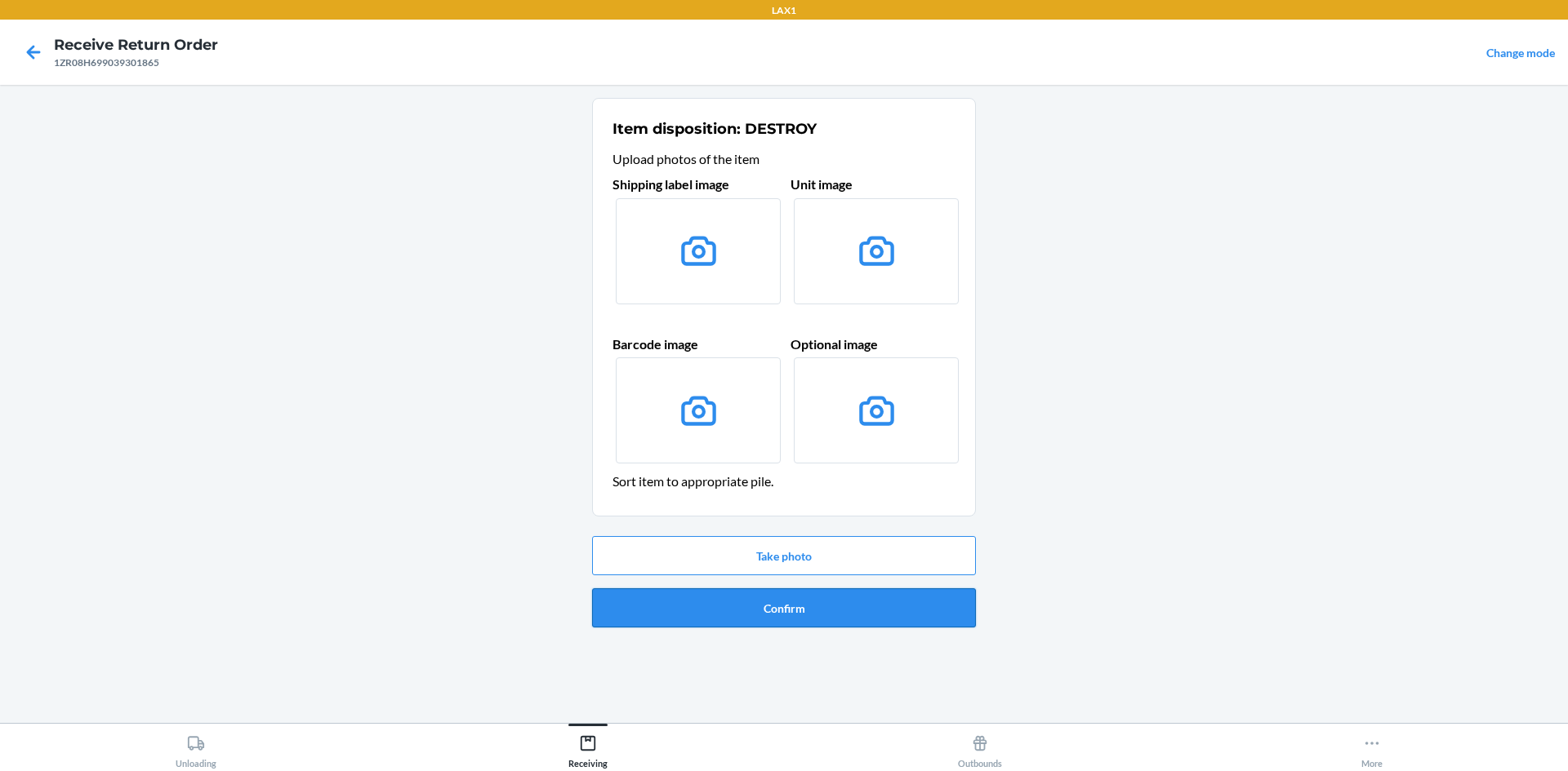
click at [717, 613] on button "Confirm" at bounding box center [784, 608] width 384 height 39
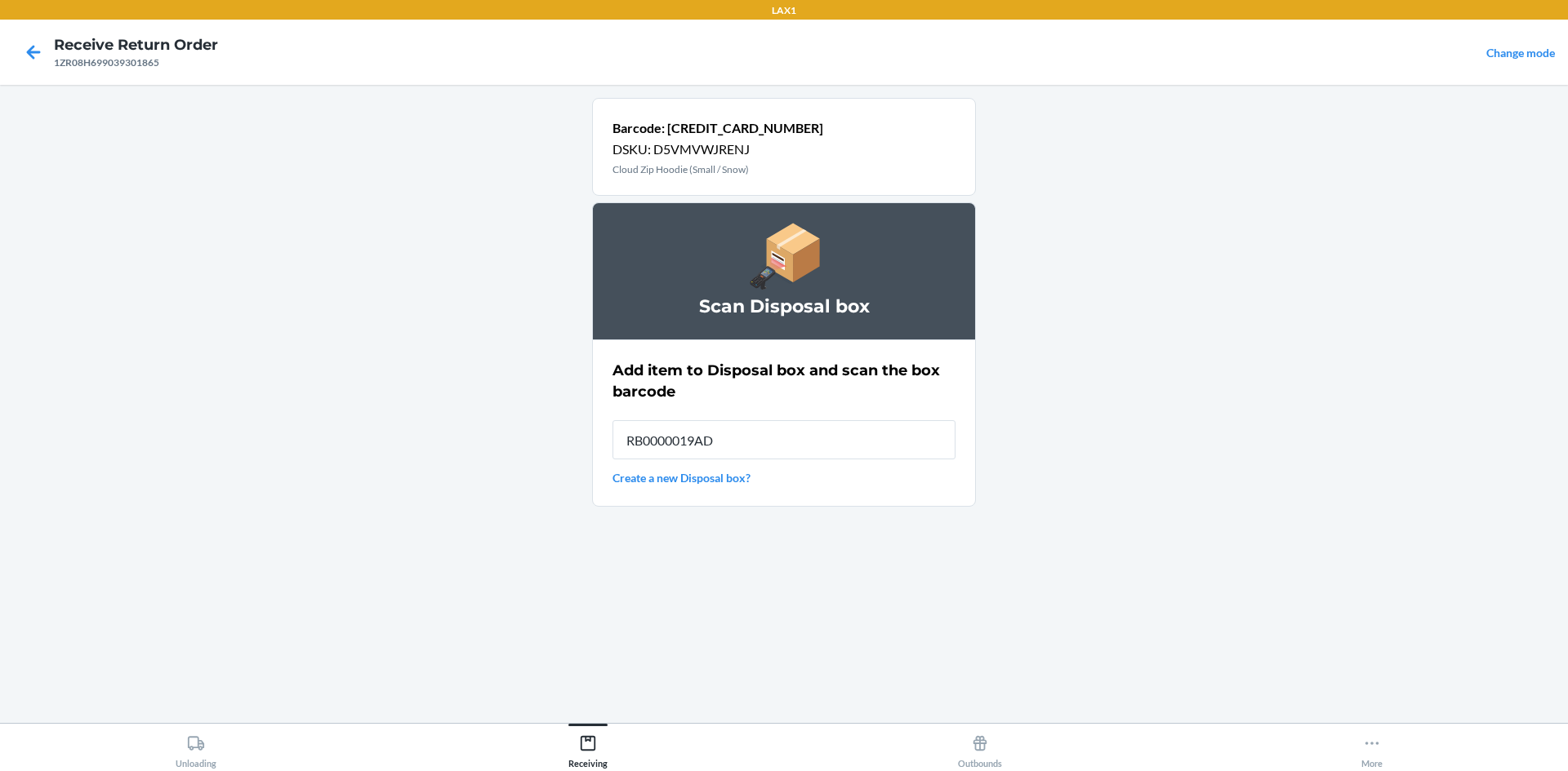
type input "RB0000019AD"
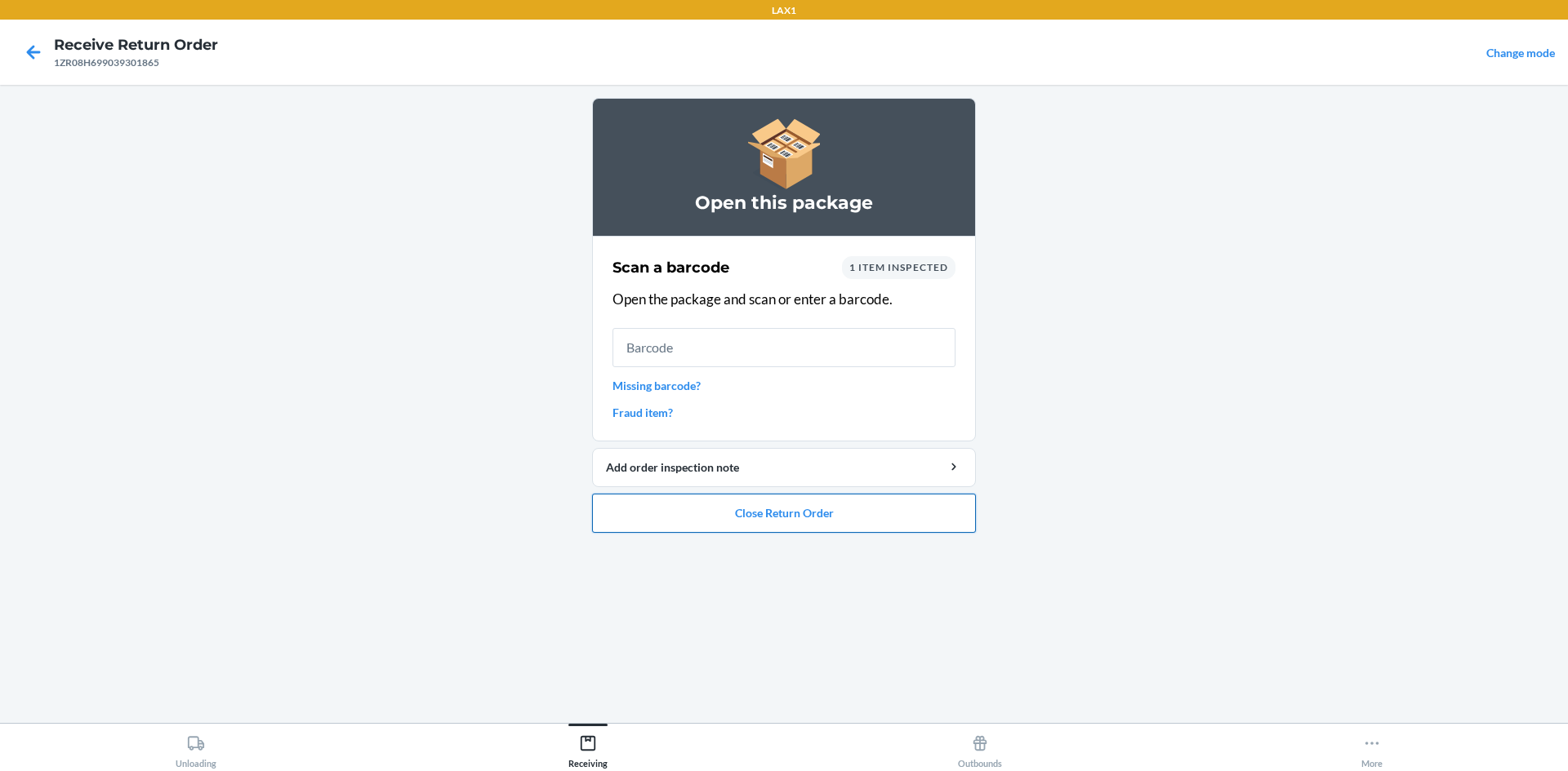
click at [720, 510] on button "Close Return Order" at bounding box center [784, 514] width 384 height 39
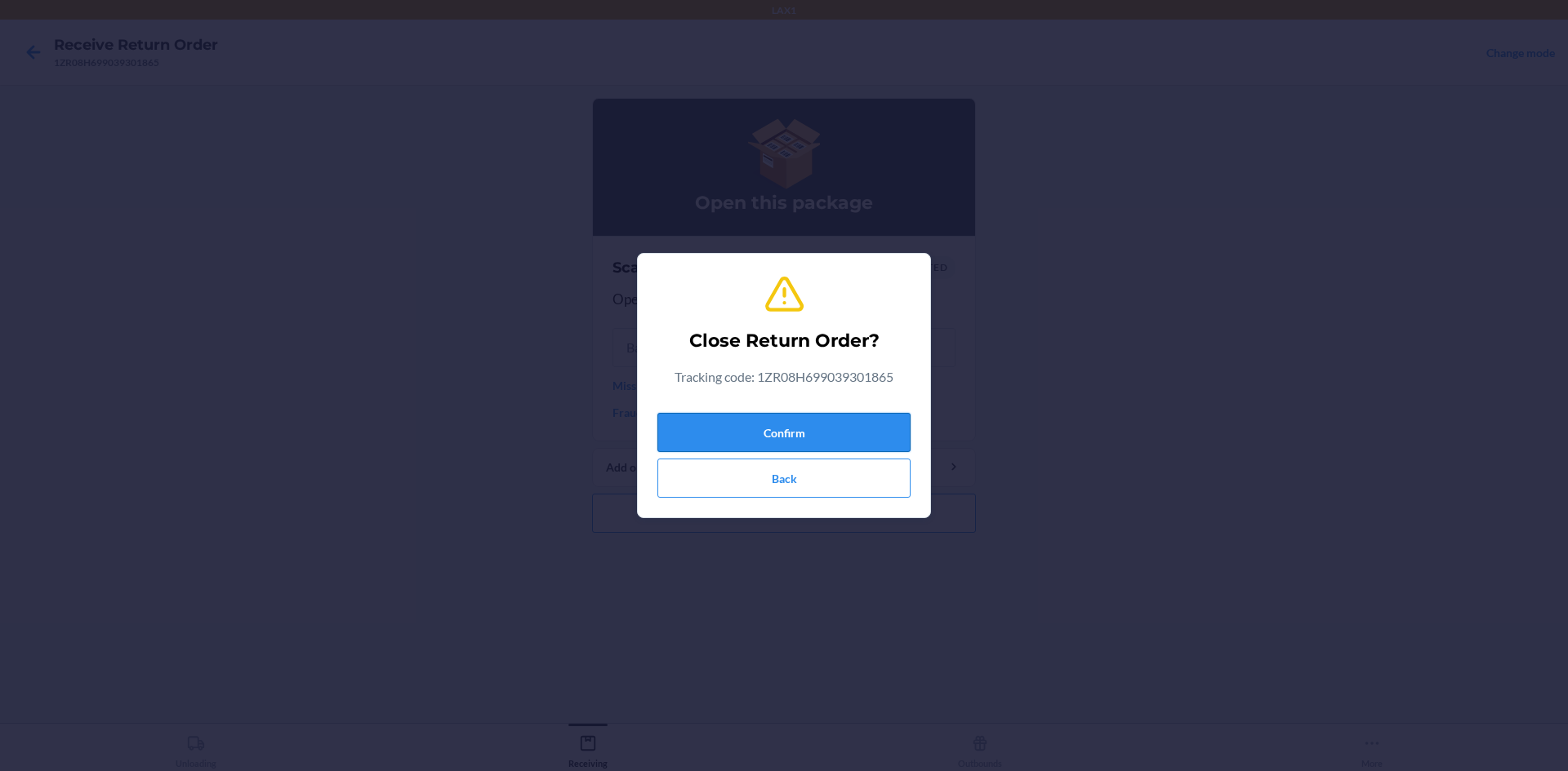
click at [743, 429] on button "Confirm" at bounding box center [784, 432] width 253 height 39
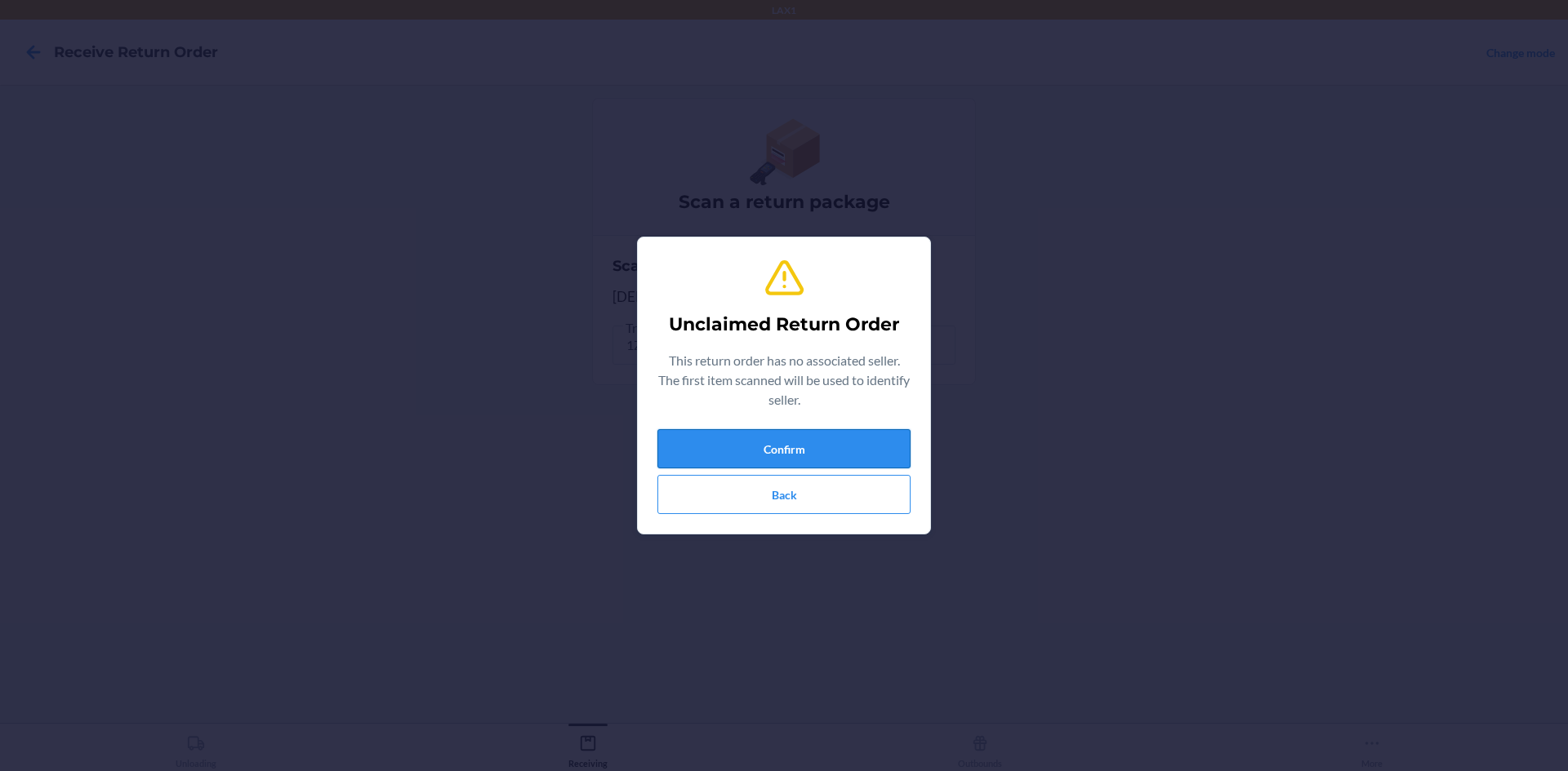
click at [828, 450] on button "Confirm" at bounding box center [784, 449] width 253 height 39
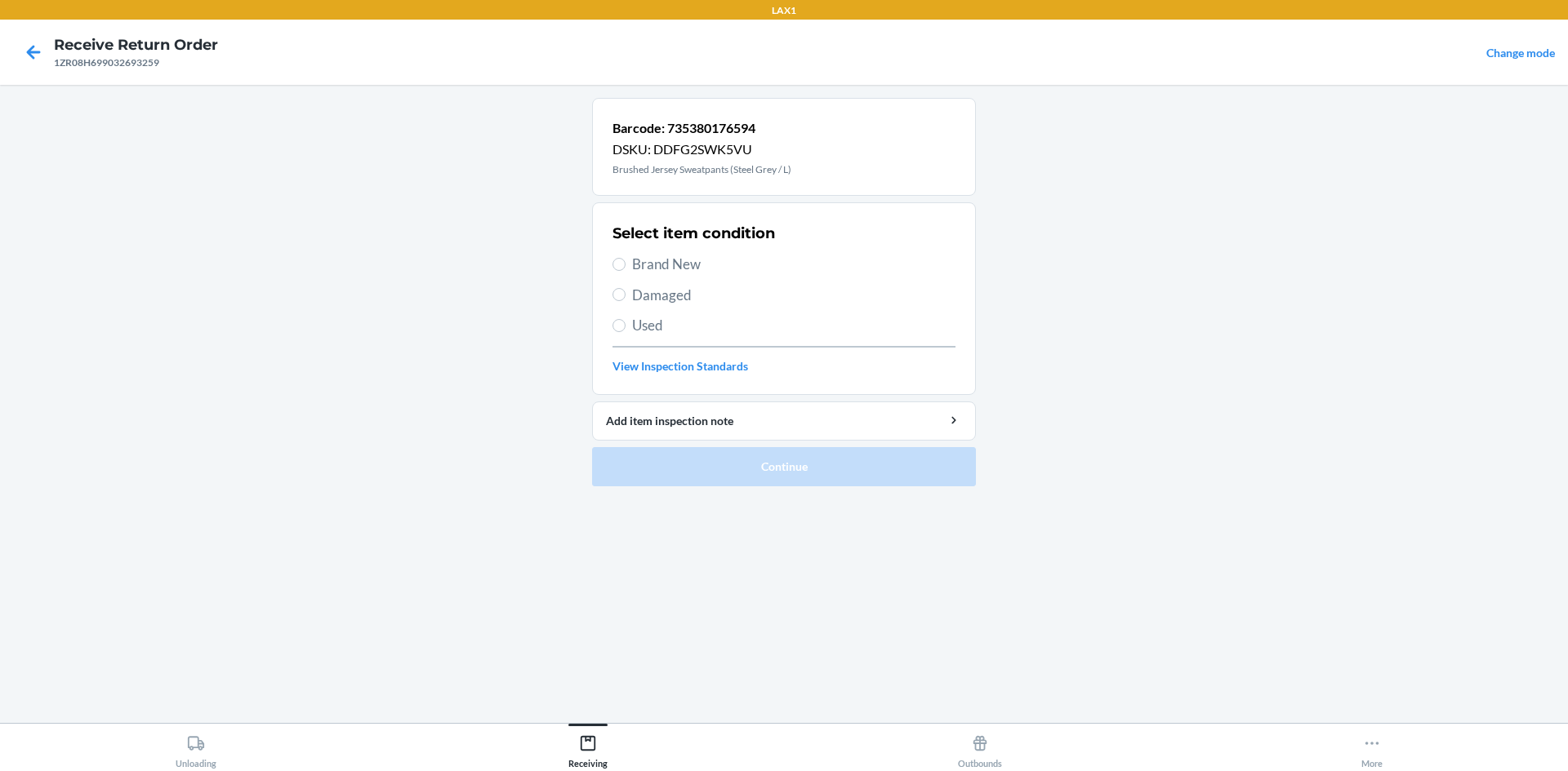
drag, startPoint x: 674, startPoint y: 268, endPoint x: 683, endPoint y: 280, distance: 15.0
click at [675, 267] on span "Brand New" at bounding box center [794, 265] width 324 height 22
click at [626, 267] on input "Brand New" at bounding box center [619, 265] width 13 height 13
radio input "true"
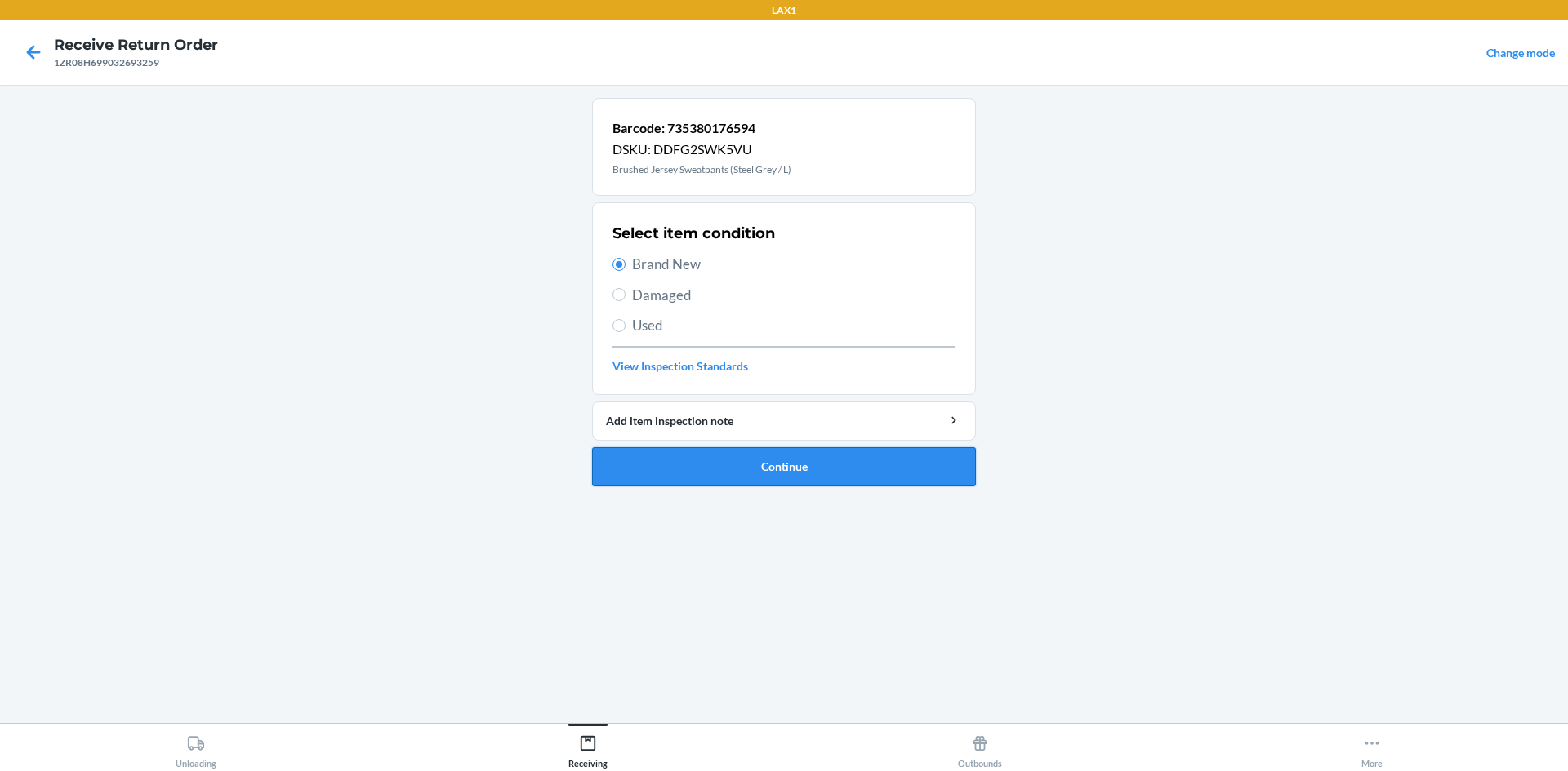
click at [740, 456] on button "Continue" at bounding box center [784, 467] width 384 height 39
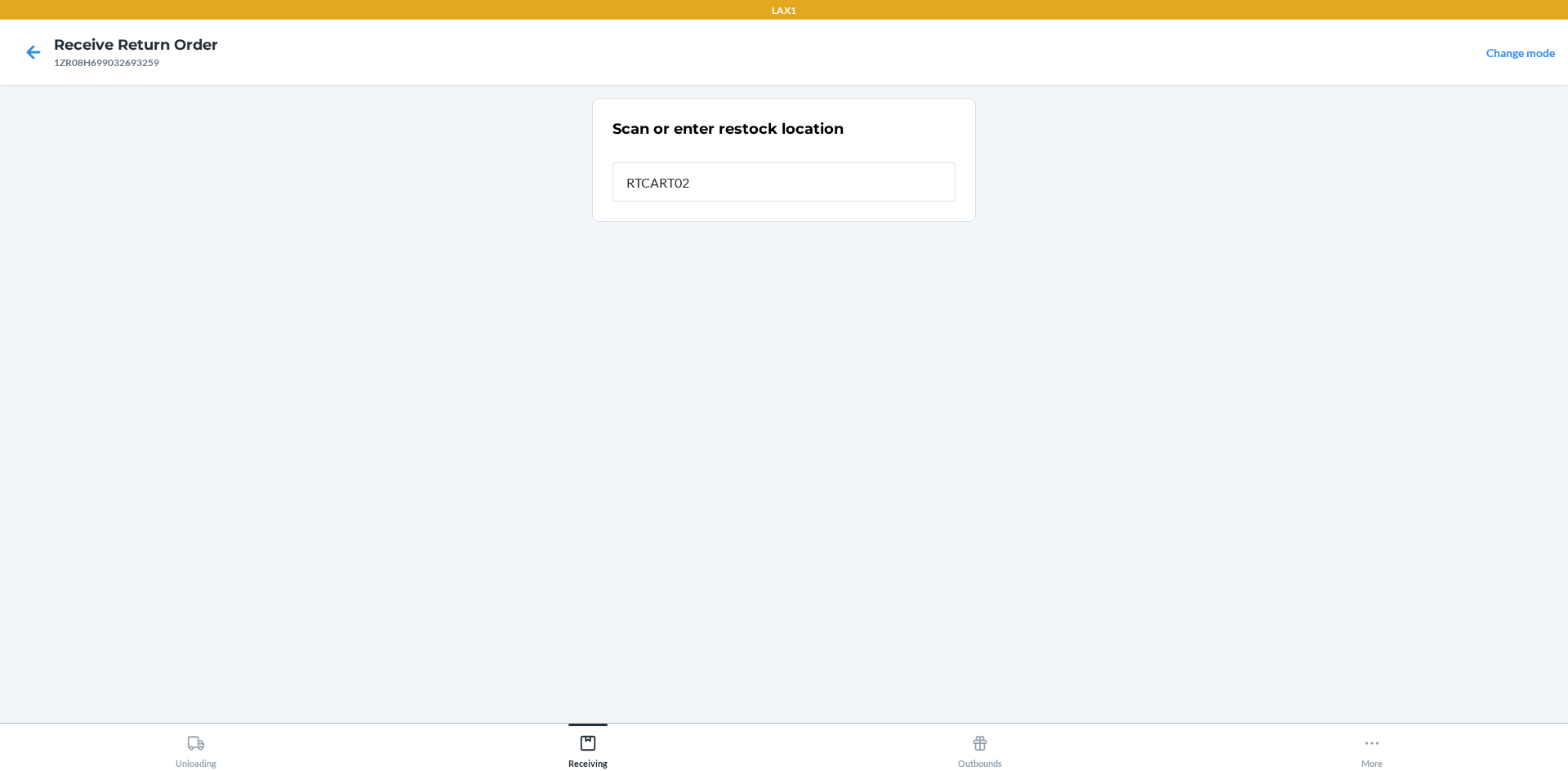
type input "RTCART023"
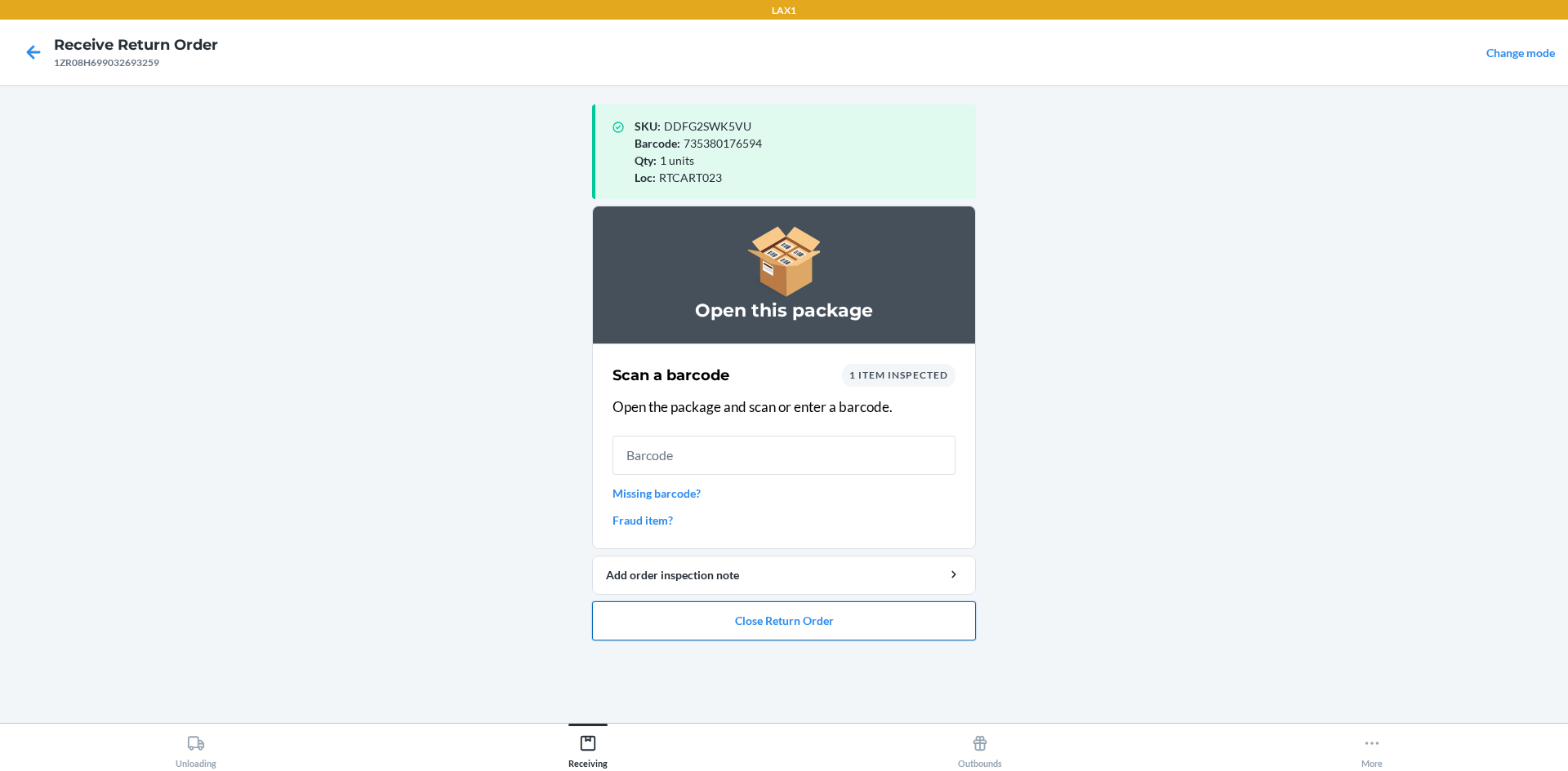
click at [854, 616] on button "Close Return Order" at bounding box center [784, 621] width 384 height 39
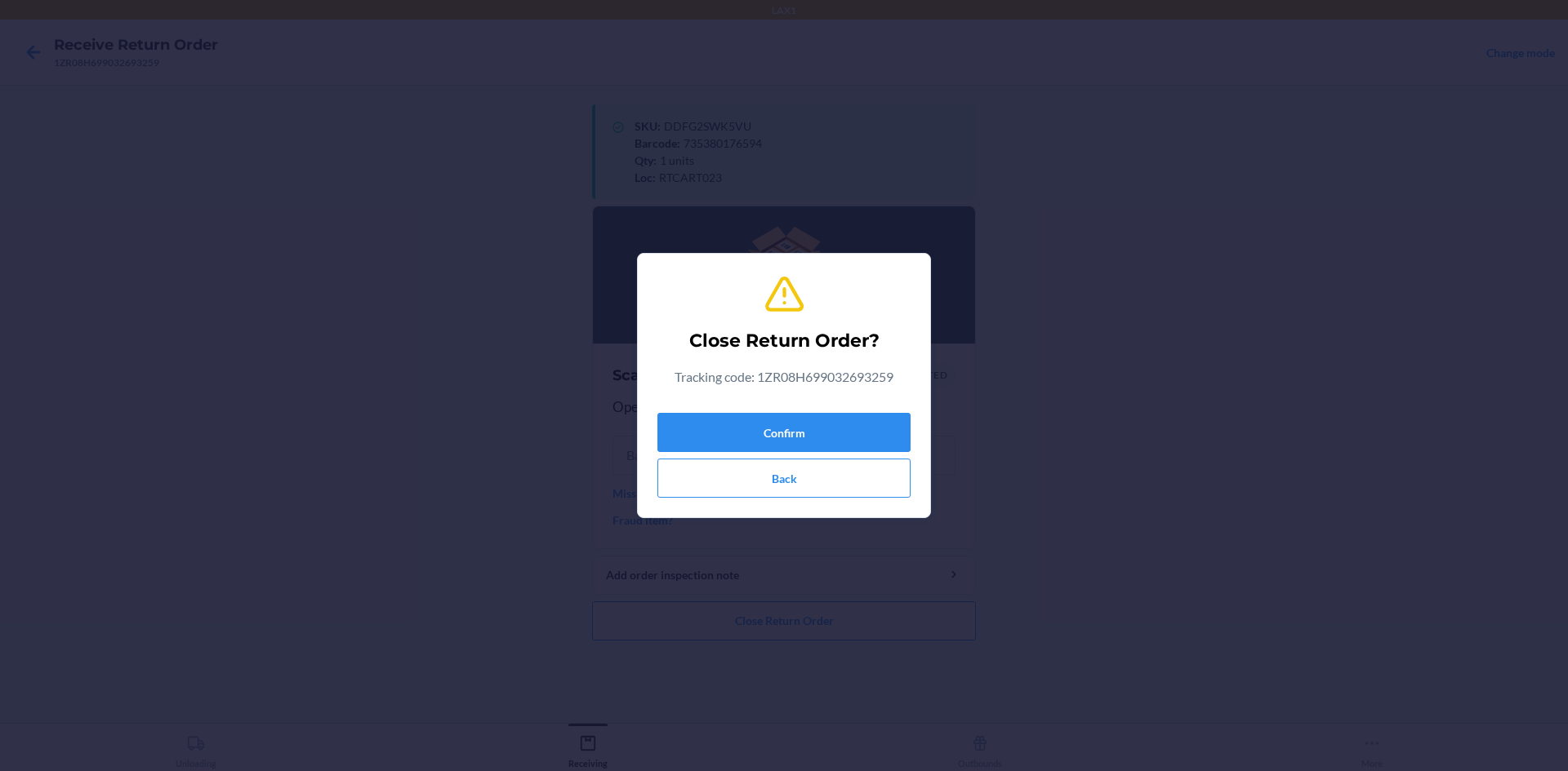
click at [814, 406] on div "Confirm Back" at bounding box center [784, 451] width 253 height 91
click at [814, 420] on button "Confirm" at bounding box center [784, 432] width 253 height 39
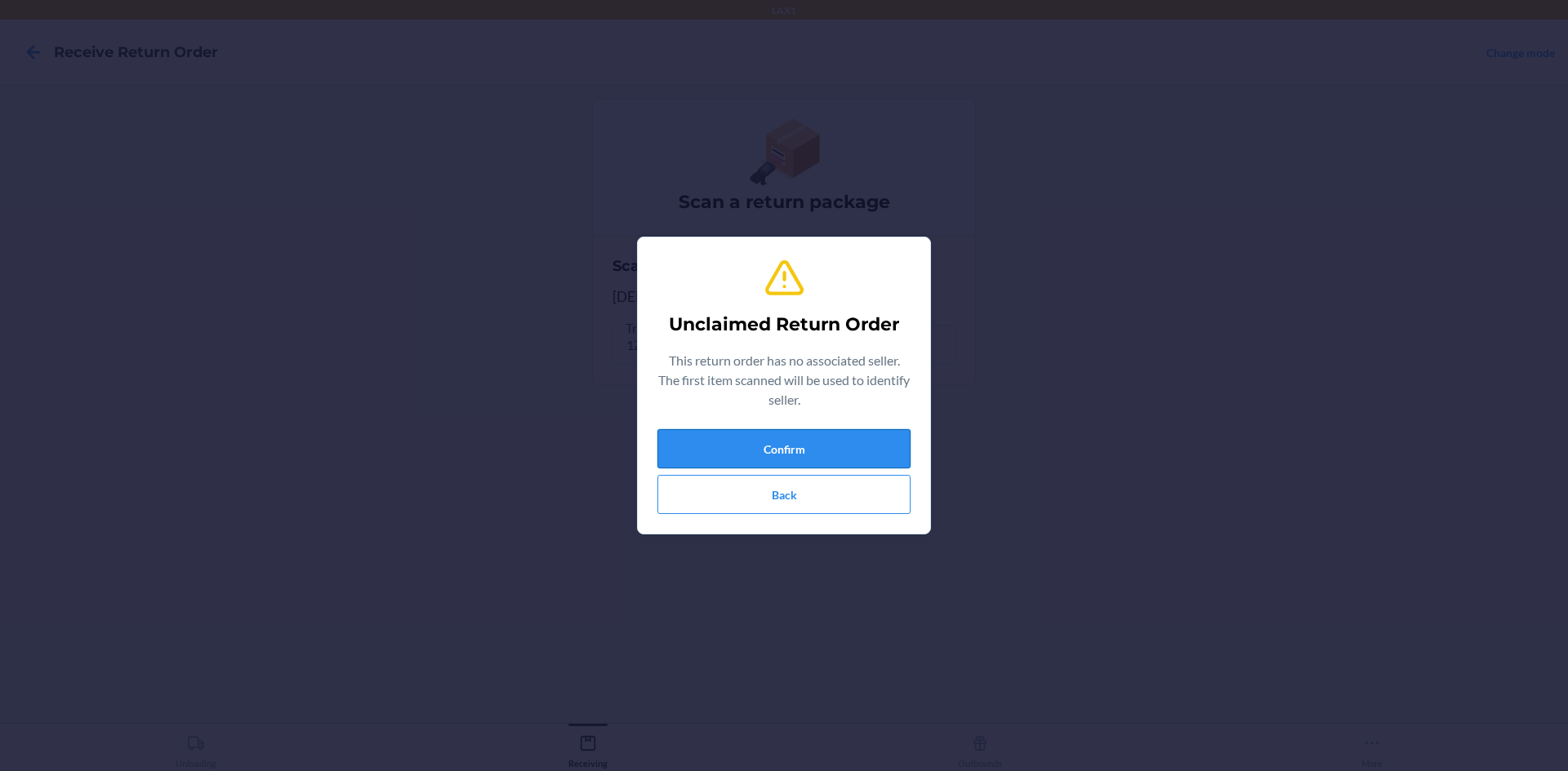
click at [893, 443] on button "Confirm" at bounding box center [784, 449] width 253 height 39
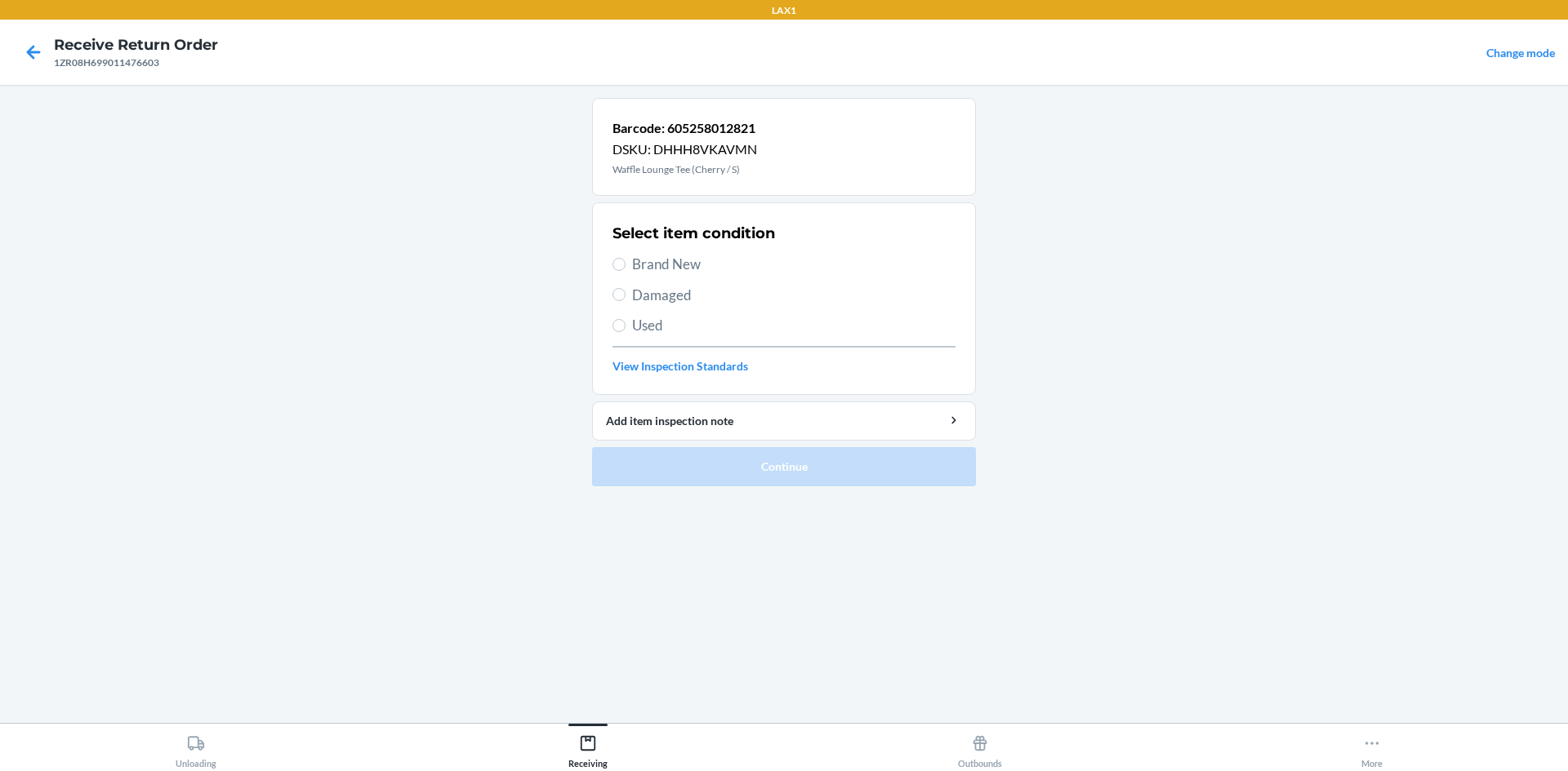
click at [684, 255] on span "Brand New" at bounding box center [794, 265] width 324 height 22
click at [626, 258] on input "Brand New" at bounding box center [619, 265] width 13 height 13
radio input "true"
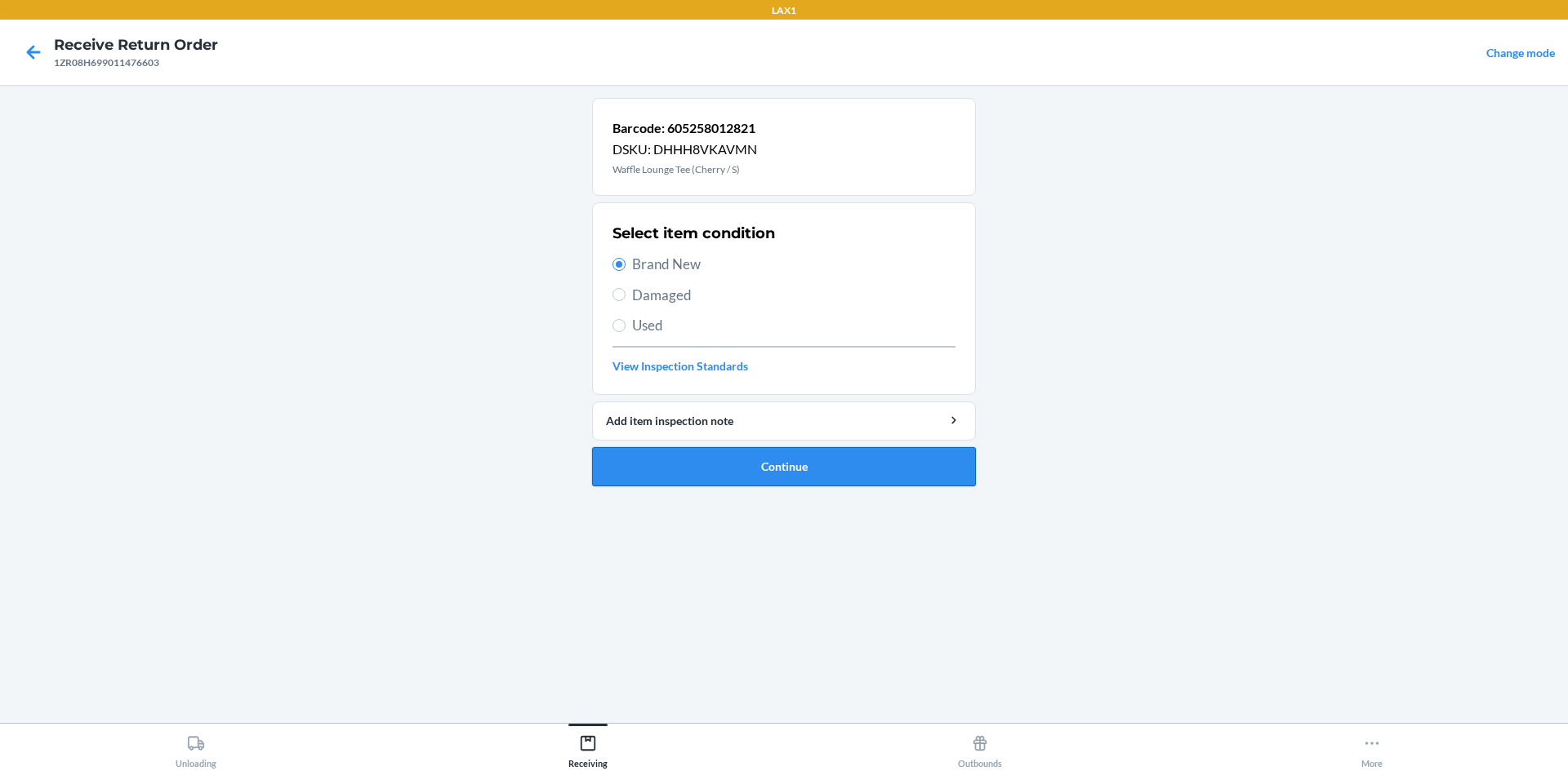
click at [734, 456] on button "Continue" at bounding box center [784, 467] width 384 height 39
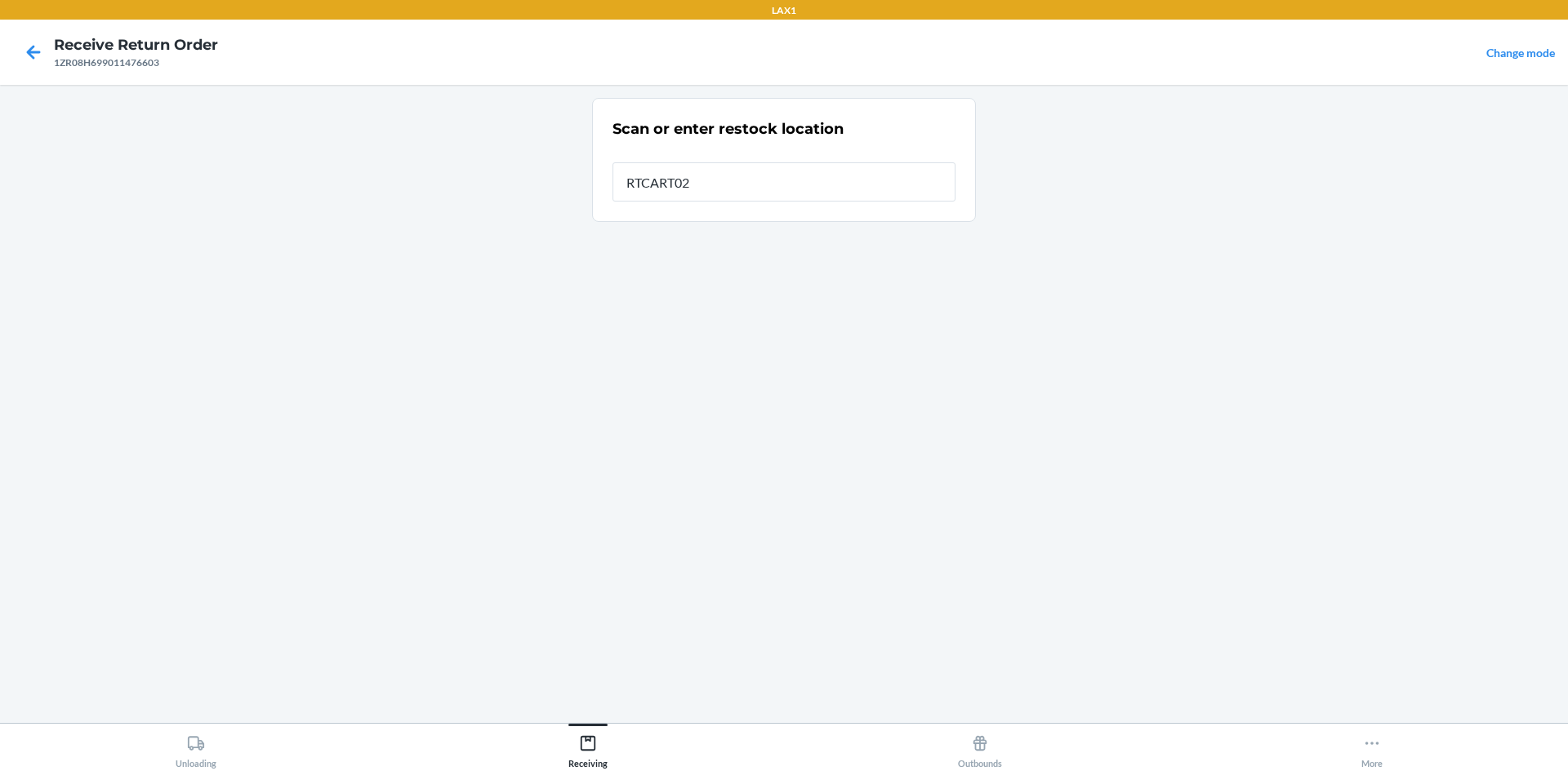
type input "RTCART023"
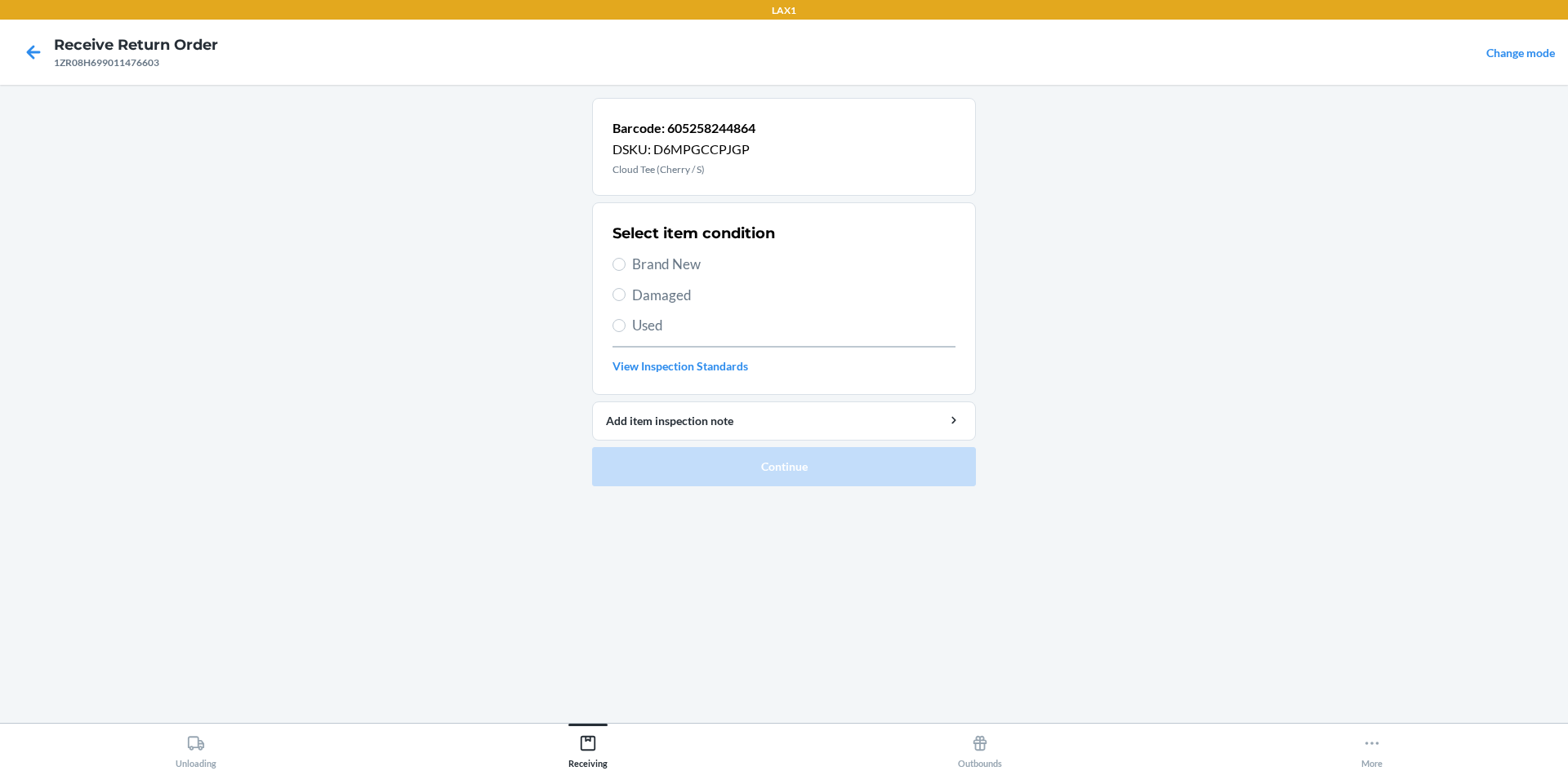
click at [666, 259] on span "Brand New" at bounding box center [794, 265] width 324 height 22
click at [626, 259] on input "Brand New" at bounding box center [619, 265] width 13 height 13
radio input "true"
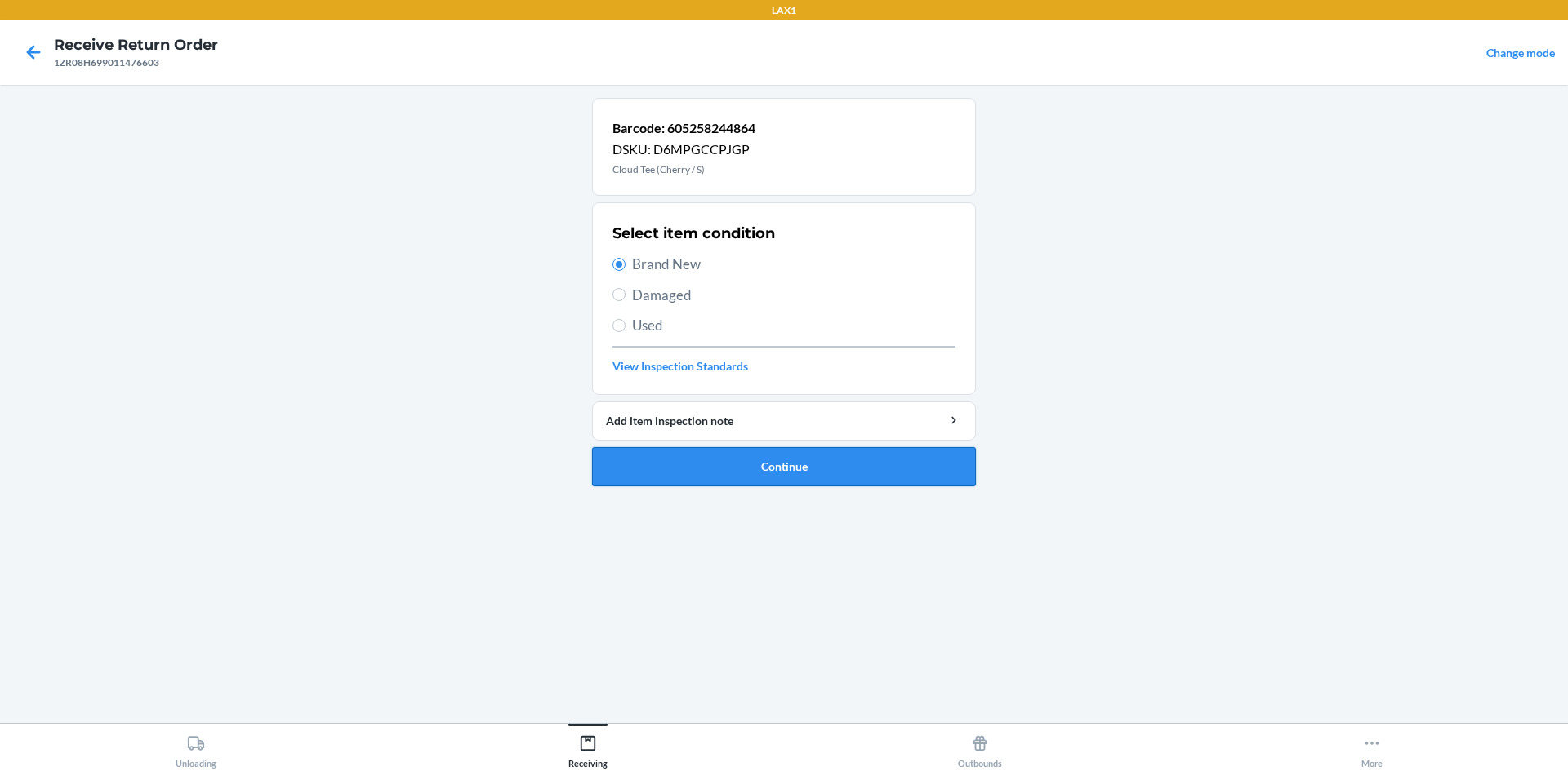
click at [692, 476] on button "Continue" at bounding box center [784, 467] width 384 height 39
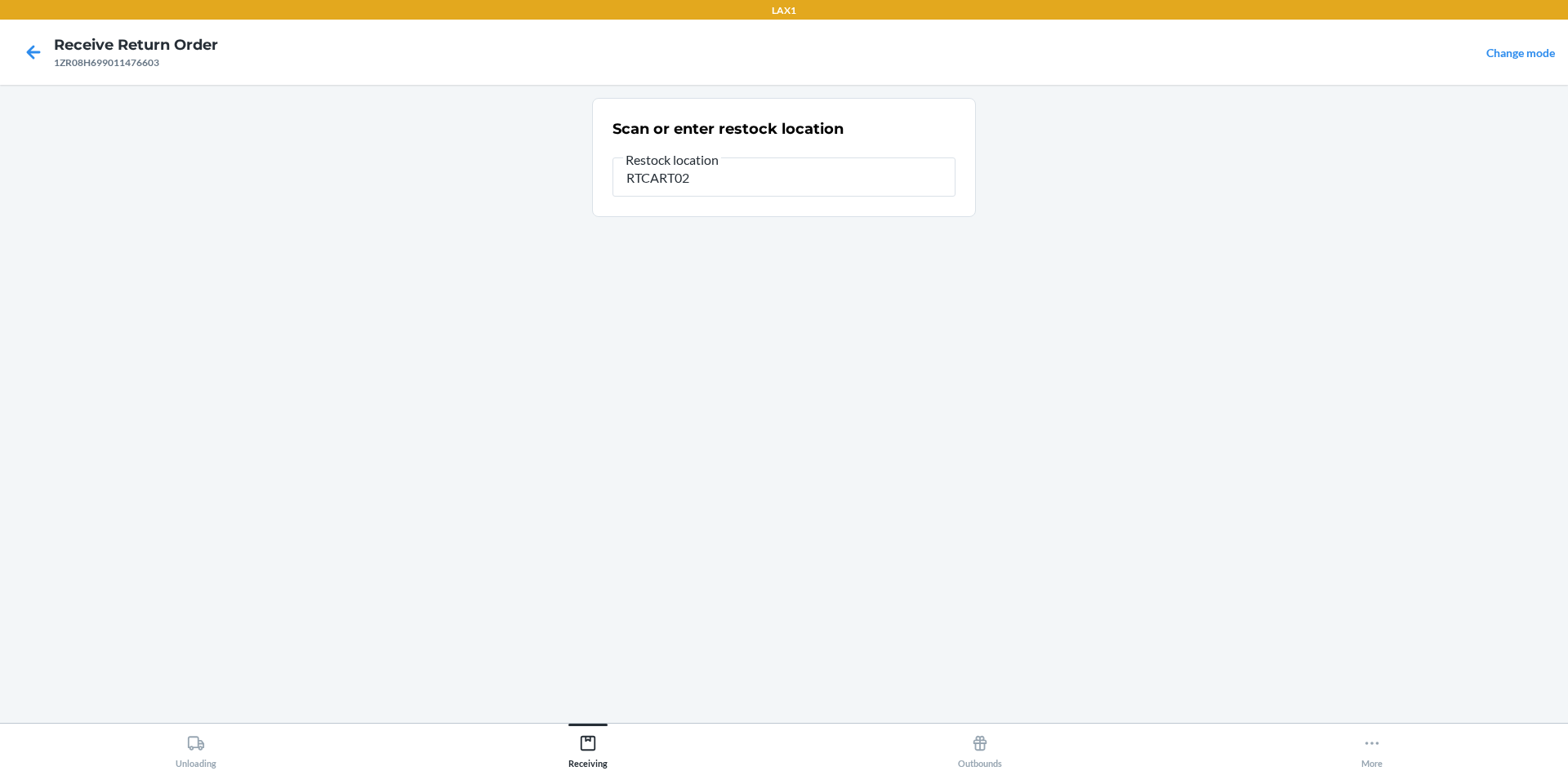
type input "RTCART023"
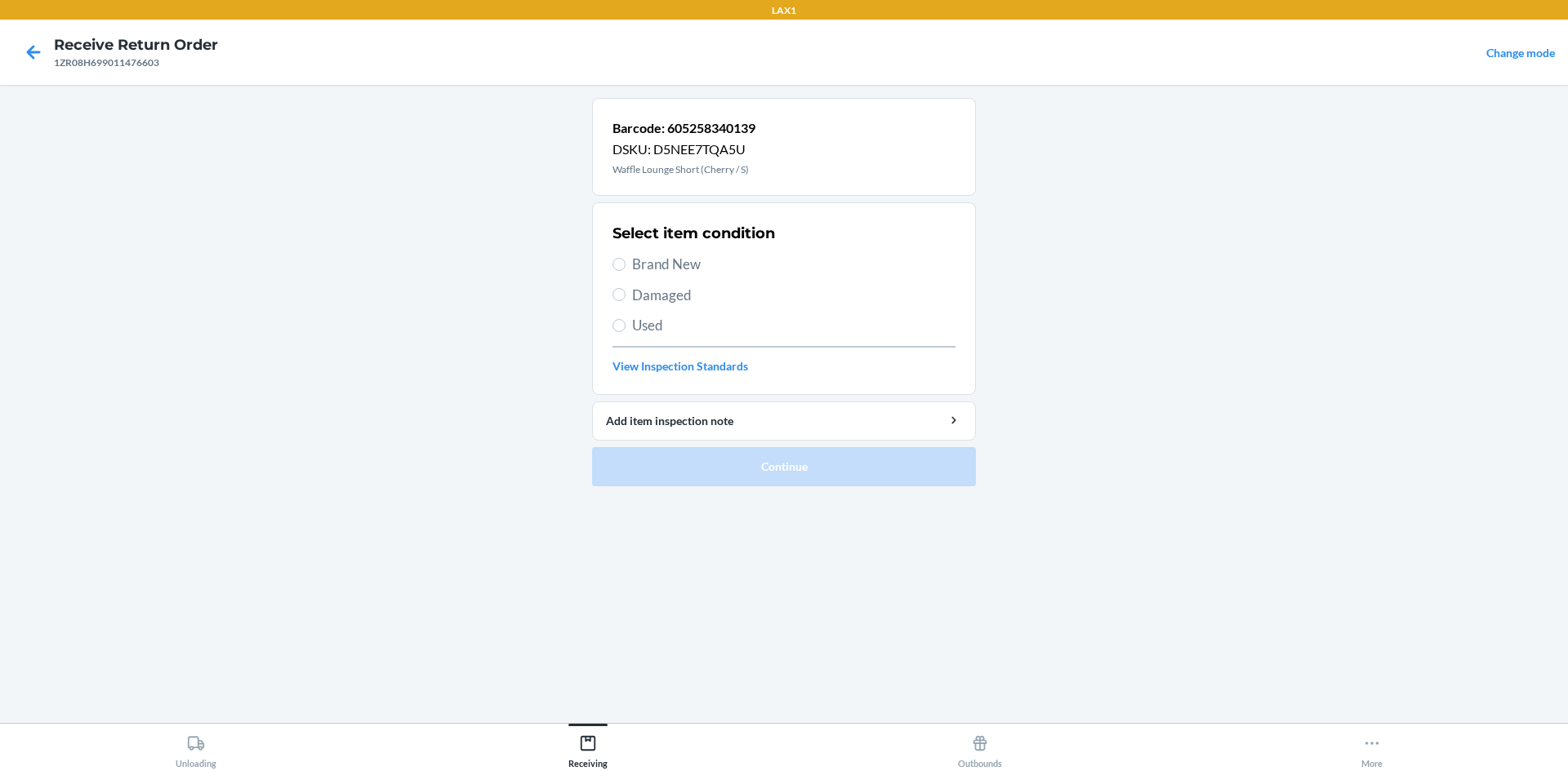
click at [643, 265] on span "Brand New" at bounding box center [794, 265] width 324 height 22
click at [626, 265] on input "Brand New" at bounding box center [619, 265] width 13 height 13
radio input "true"
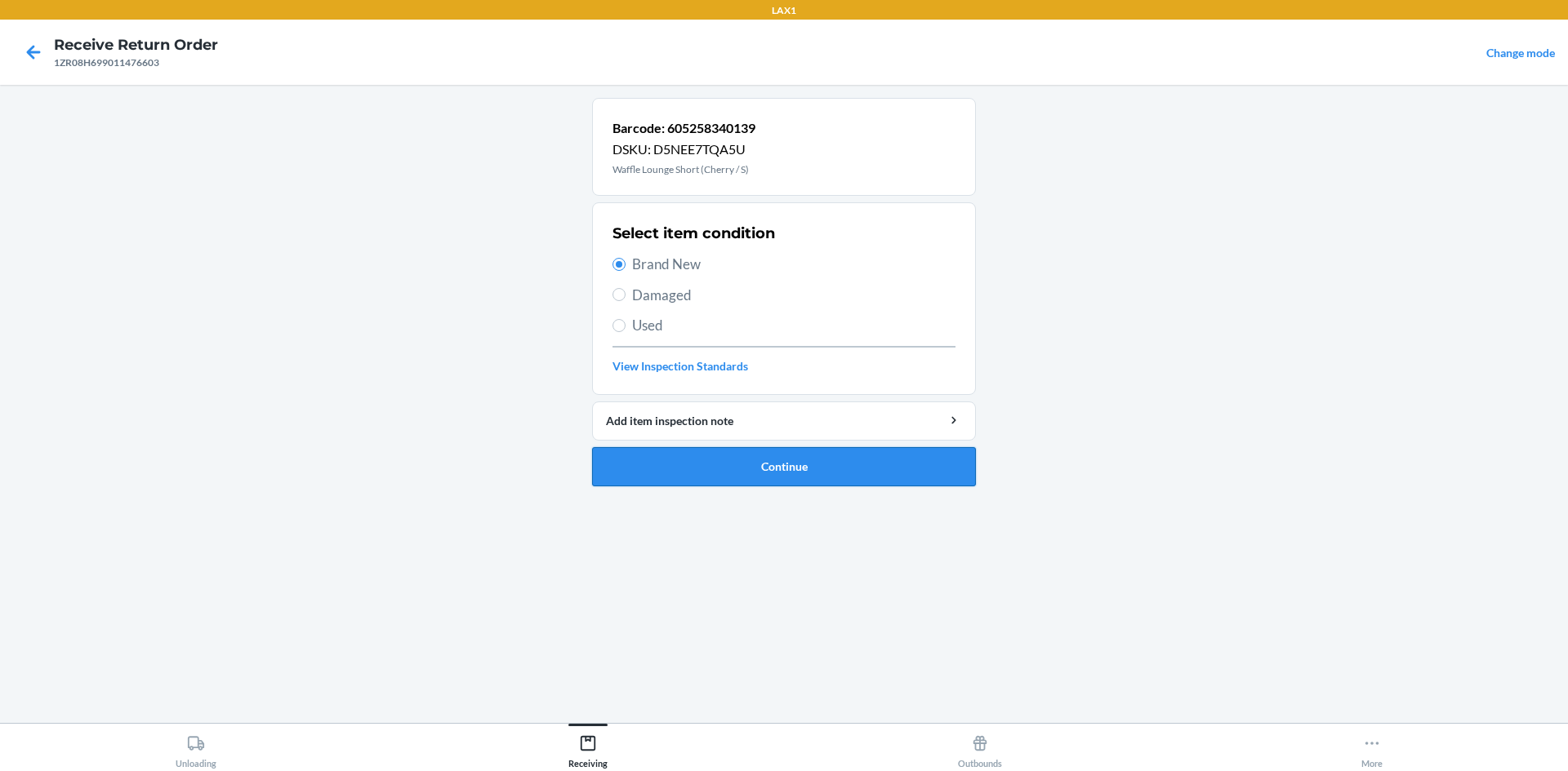
click at [727, 461] on button "Continue" at bounding box center [784, 467] width 384 height 39
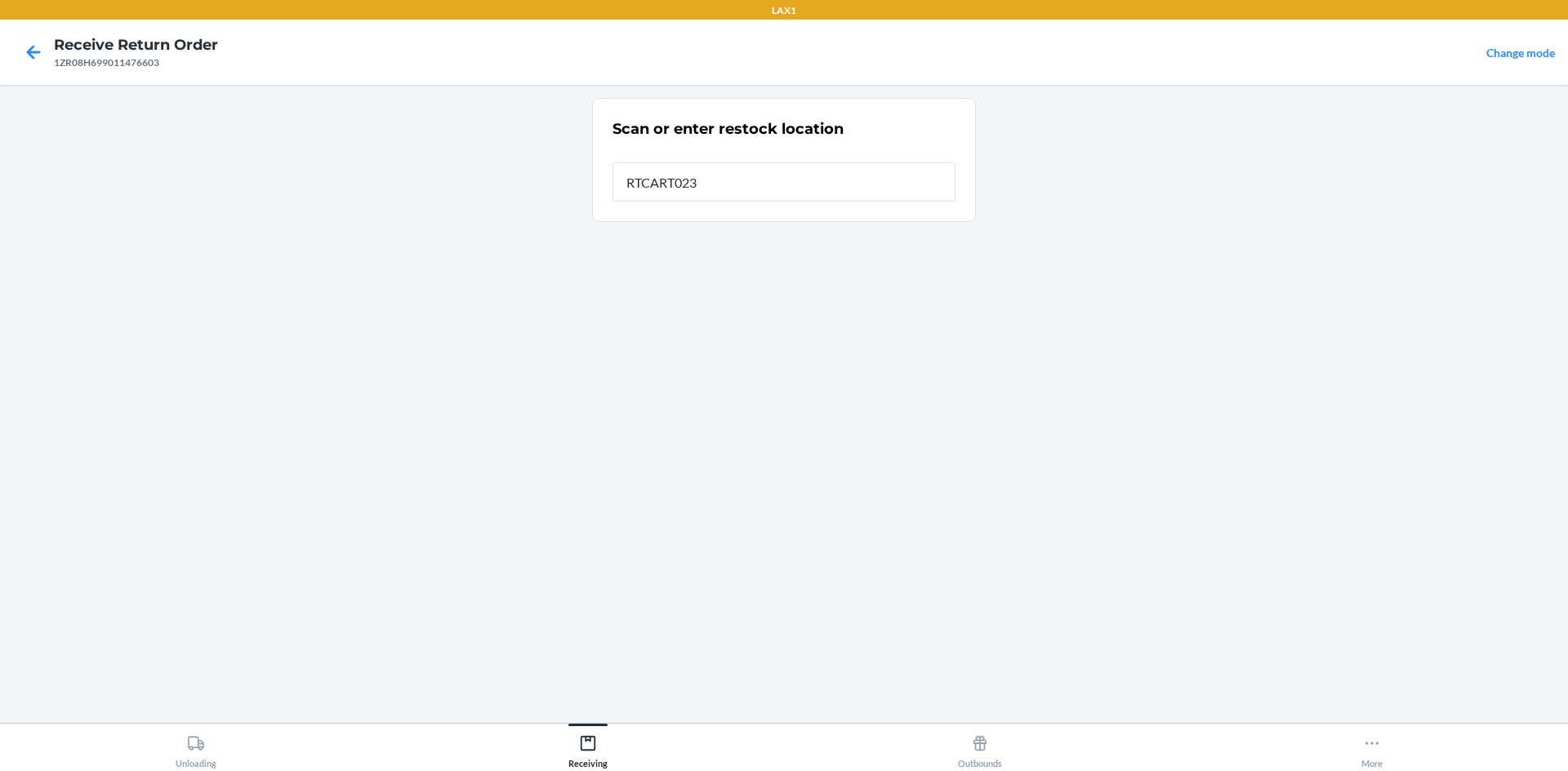
type input "RTCART023"
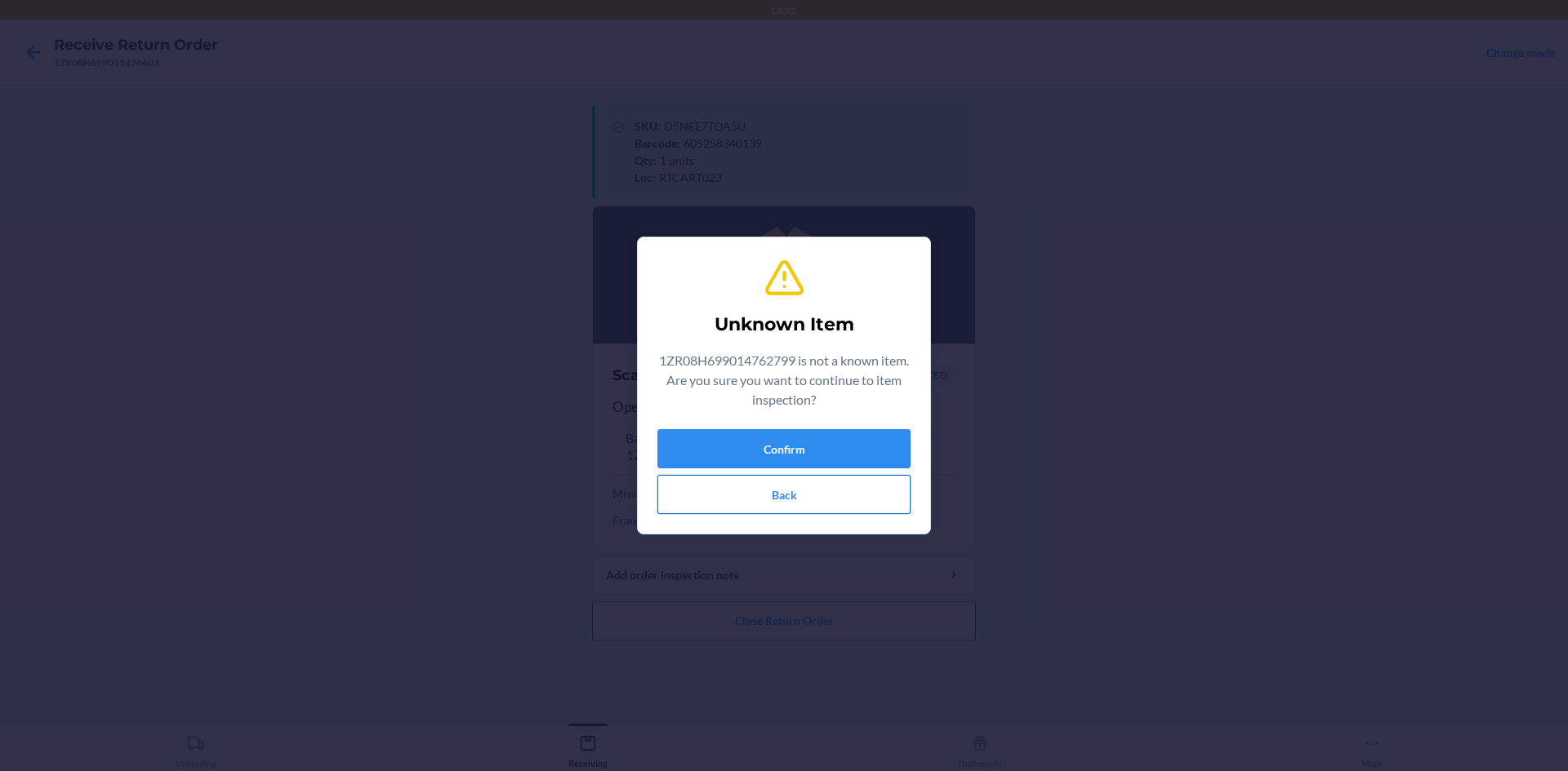
click at [739, 511] on button "Back" at bounding box center [784, 495] width 253 height 39
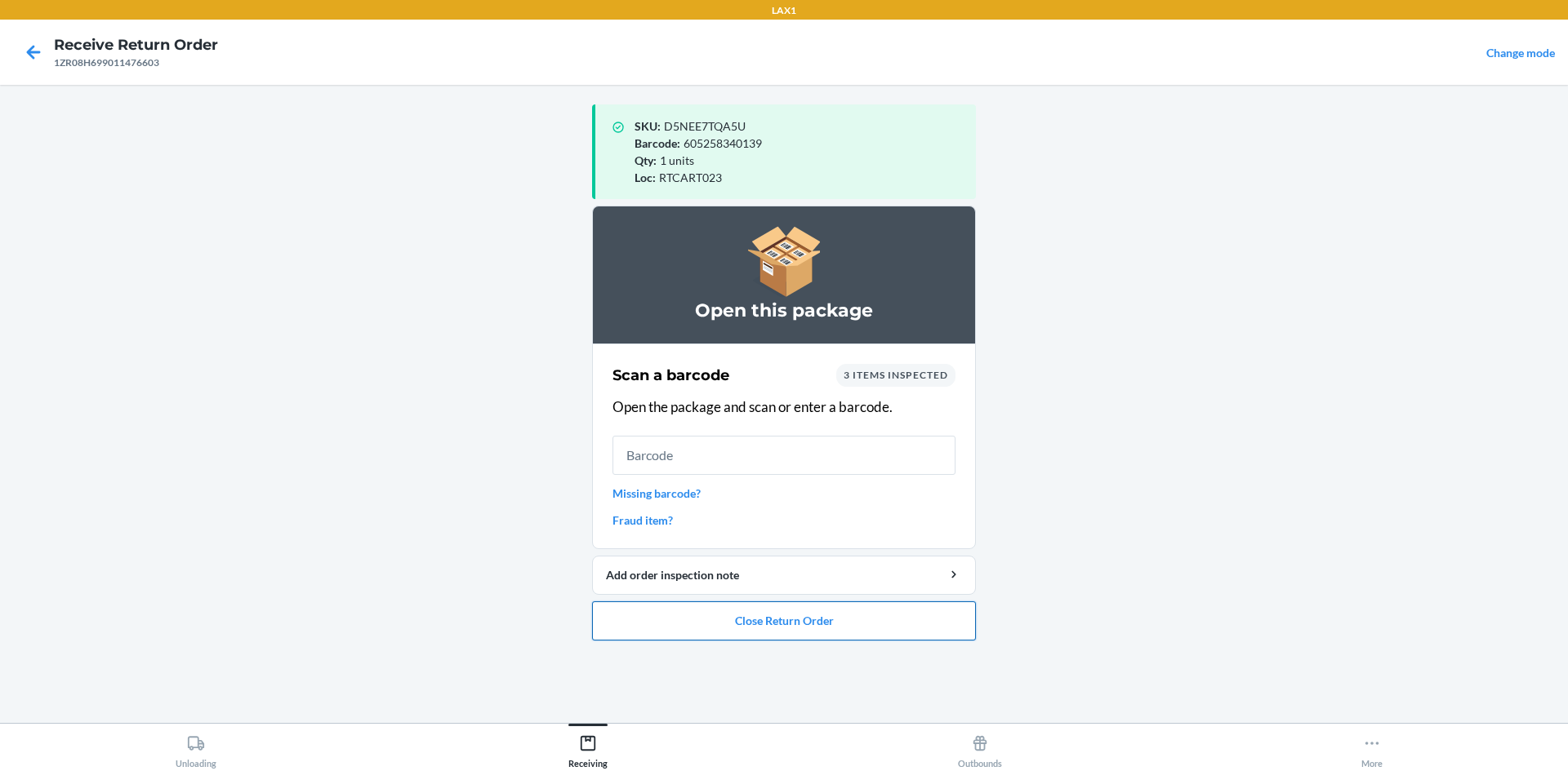
click at [799, 625] on button "Close Return Order" at bounding box center [784, 621] width 384 height 39
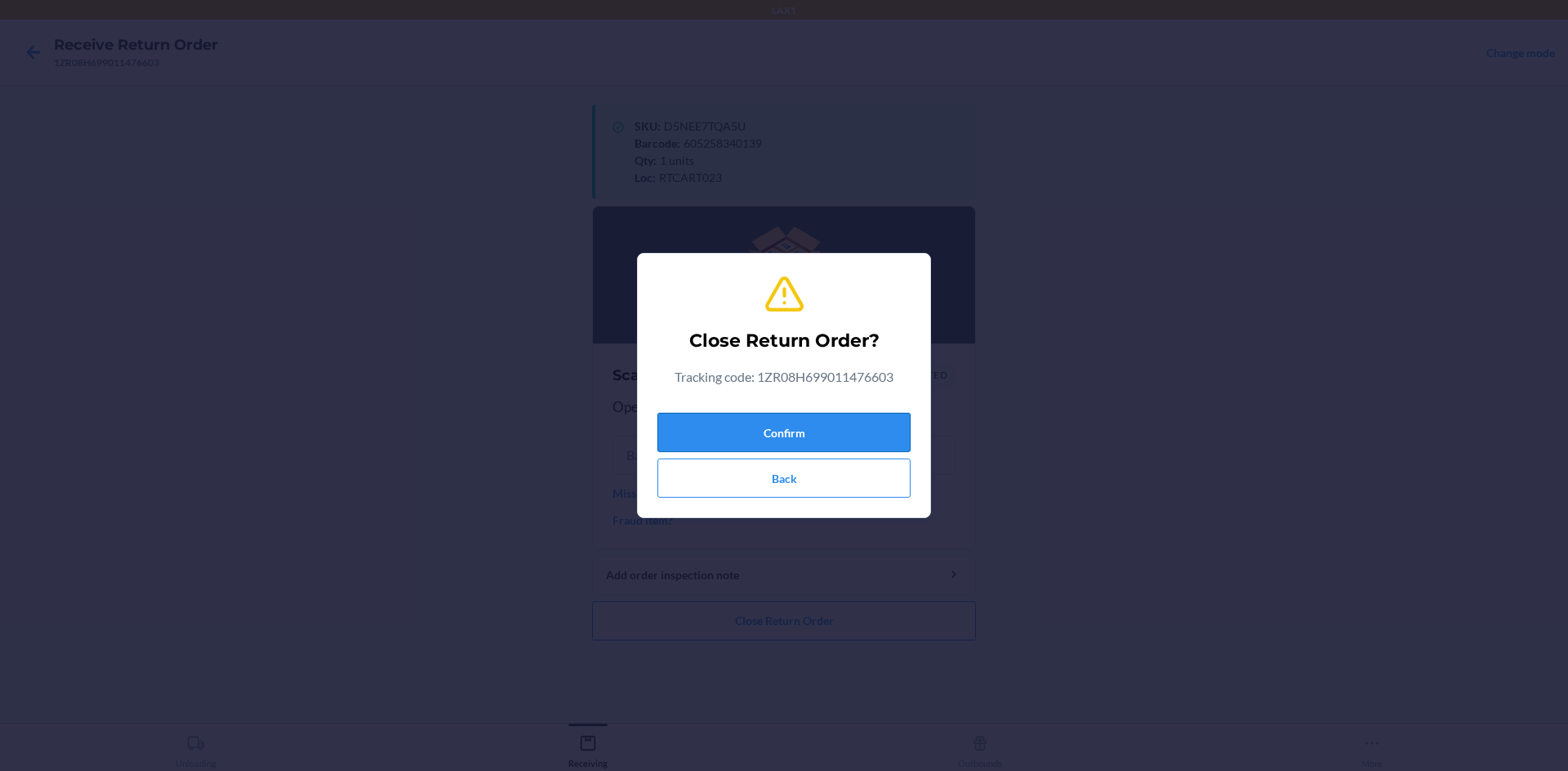
click at [753, 439] on button "Confirm" at bounding box center [784, 432] width 253 height 39
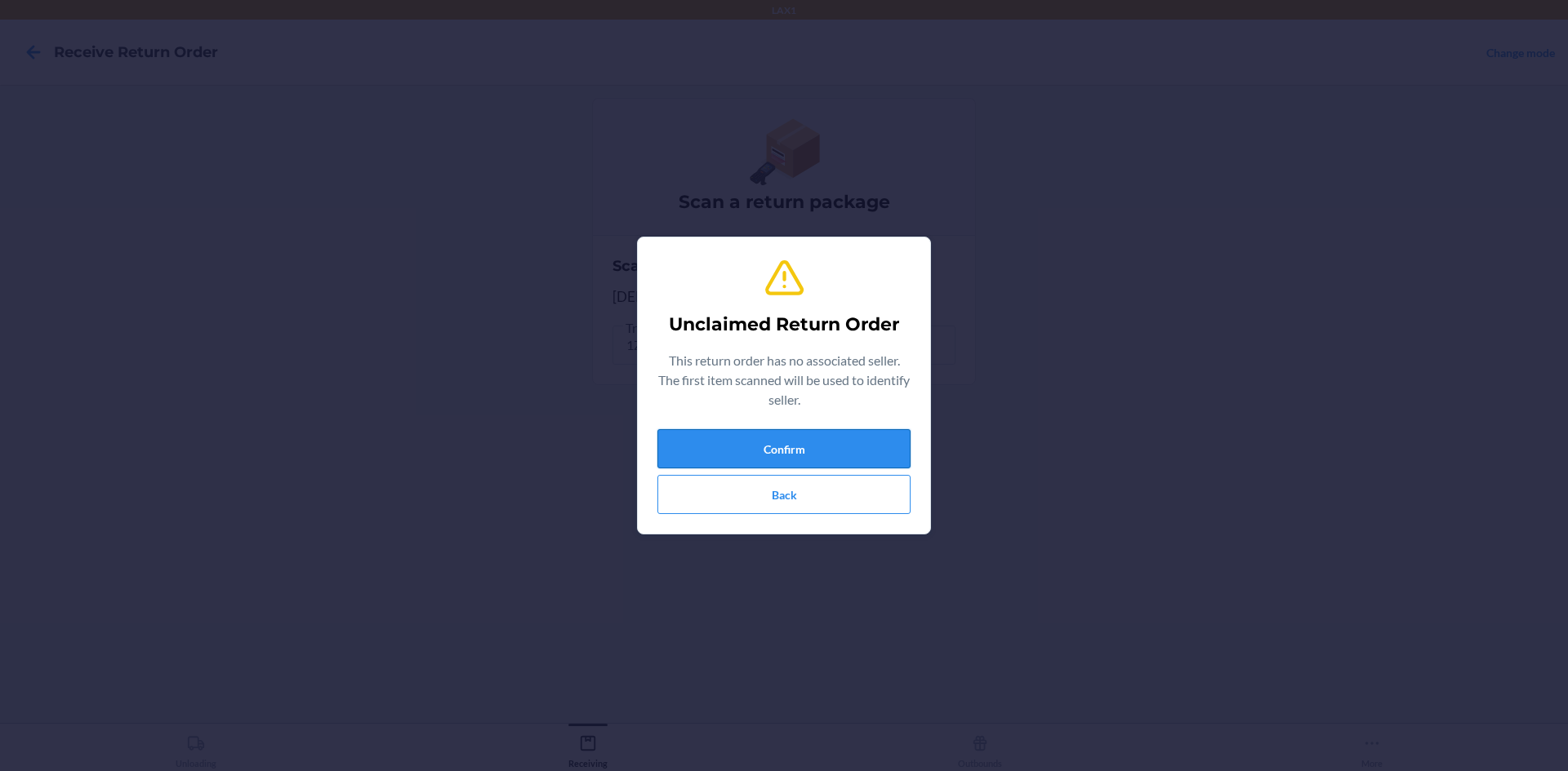
click at [851, 441] on button "Confirm" at bounding box center [784, 449] width 253 height 39
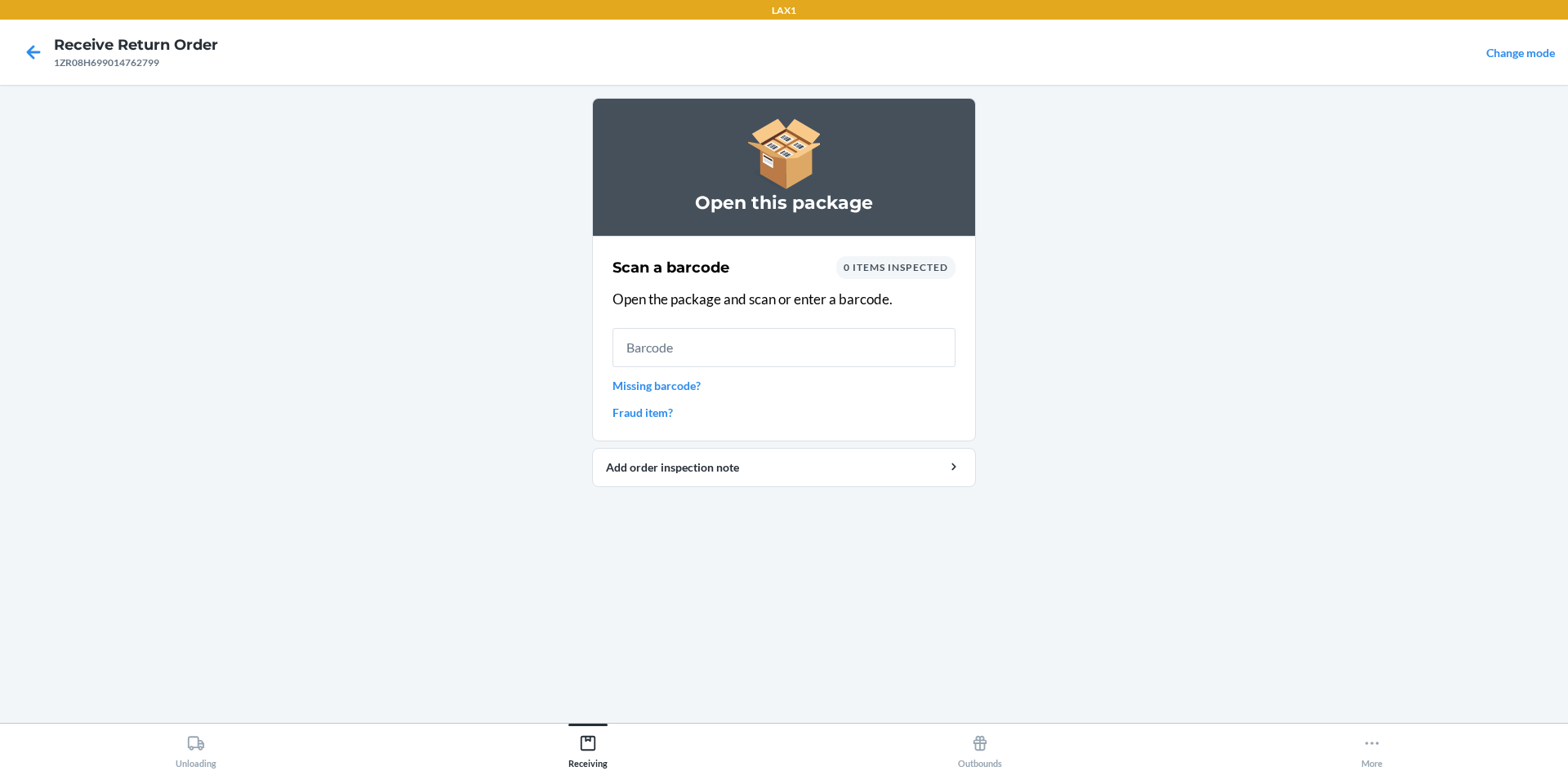
click at [22, 58] on div at bounding box center [34, 53] width 41 height 41
click at [32, 62] on icon at bounding box center [34, 53] width 28 height 28
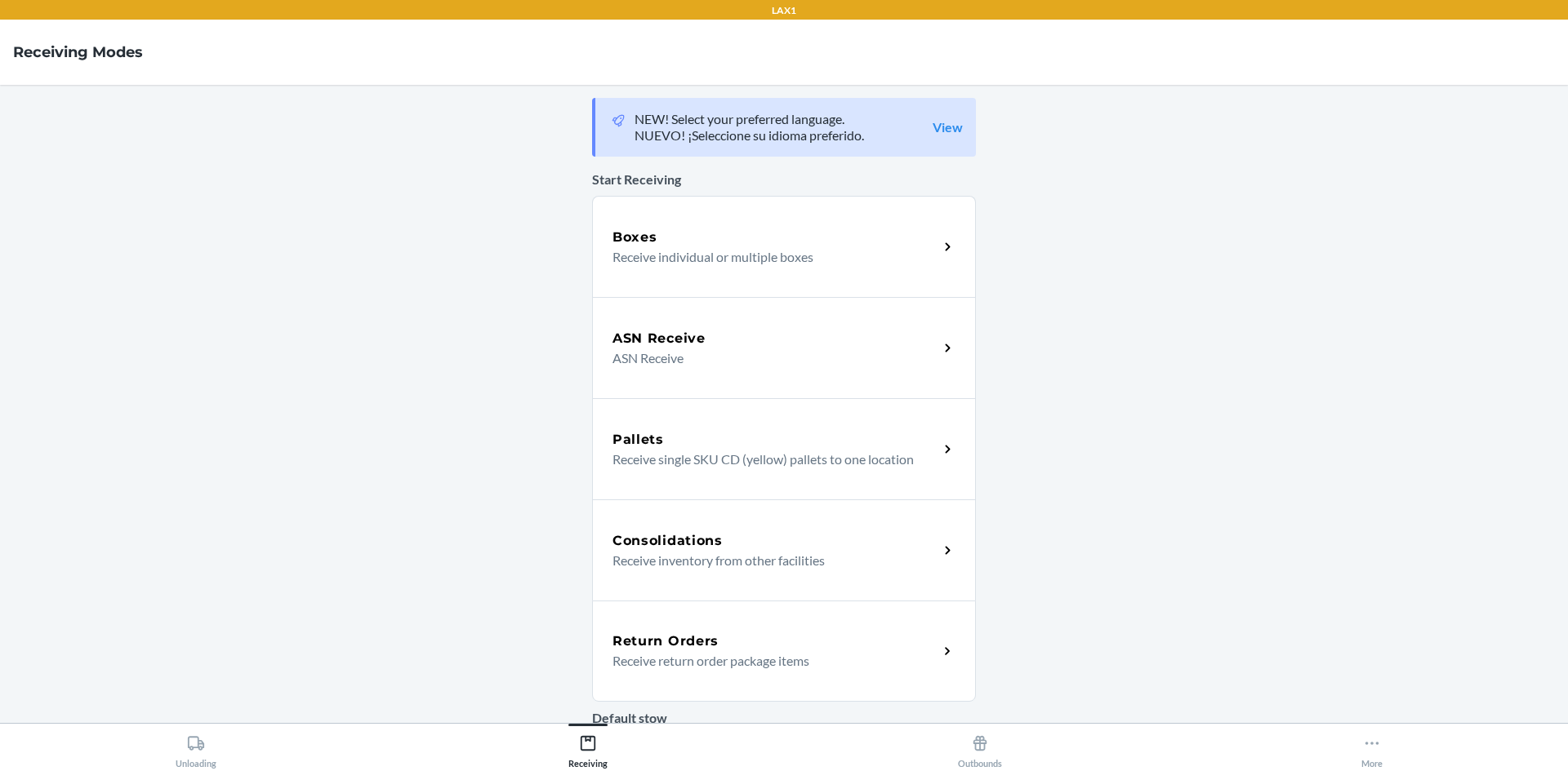
click at [702, 659] on p "Receive return order package items" at bounding box center [769, 660] width 312 height 20
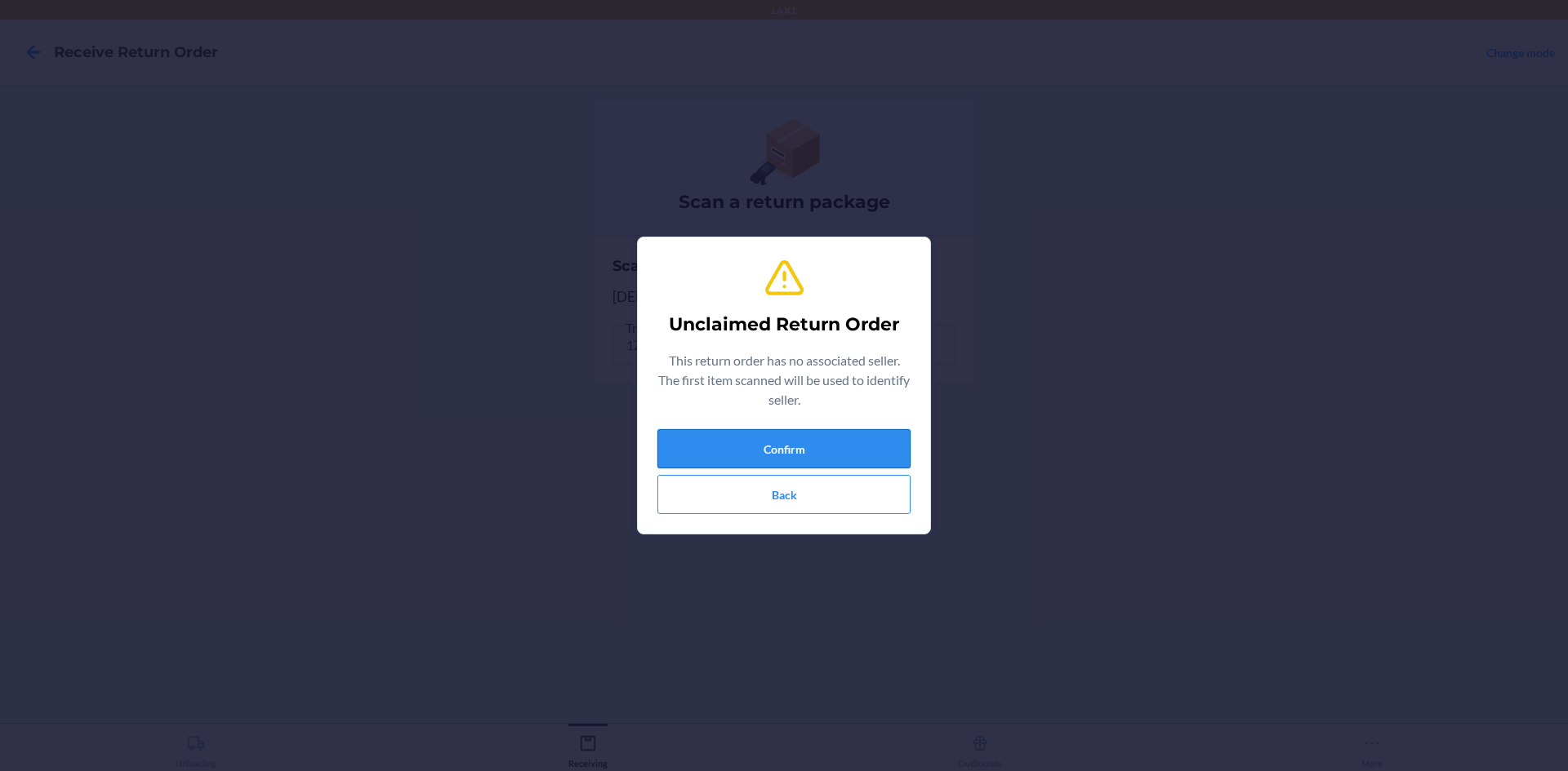
click at [715, 451] on button "Confirm" at bounding box center [784, 449] width 253 height 39
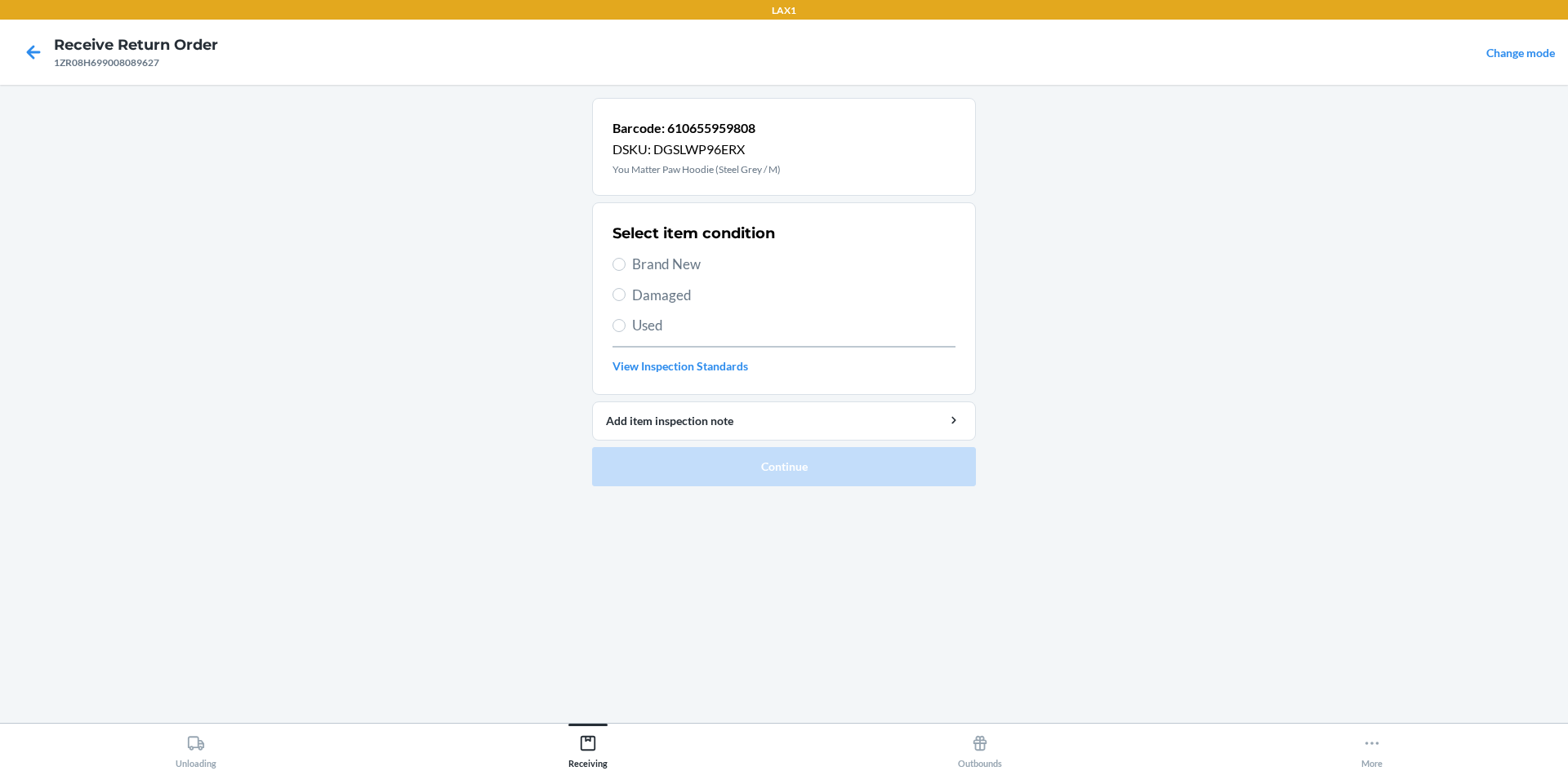
click at [669, 268] on span "Brand New" at bounding box center [794, 265] width 324 height 22
click at [626, 268] on input "Brand New" at bounding box center [619, 265] width 13 height 13
radio input "true"
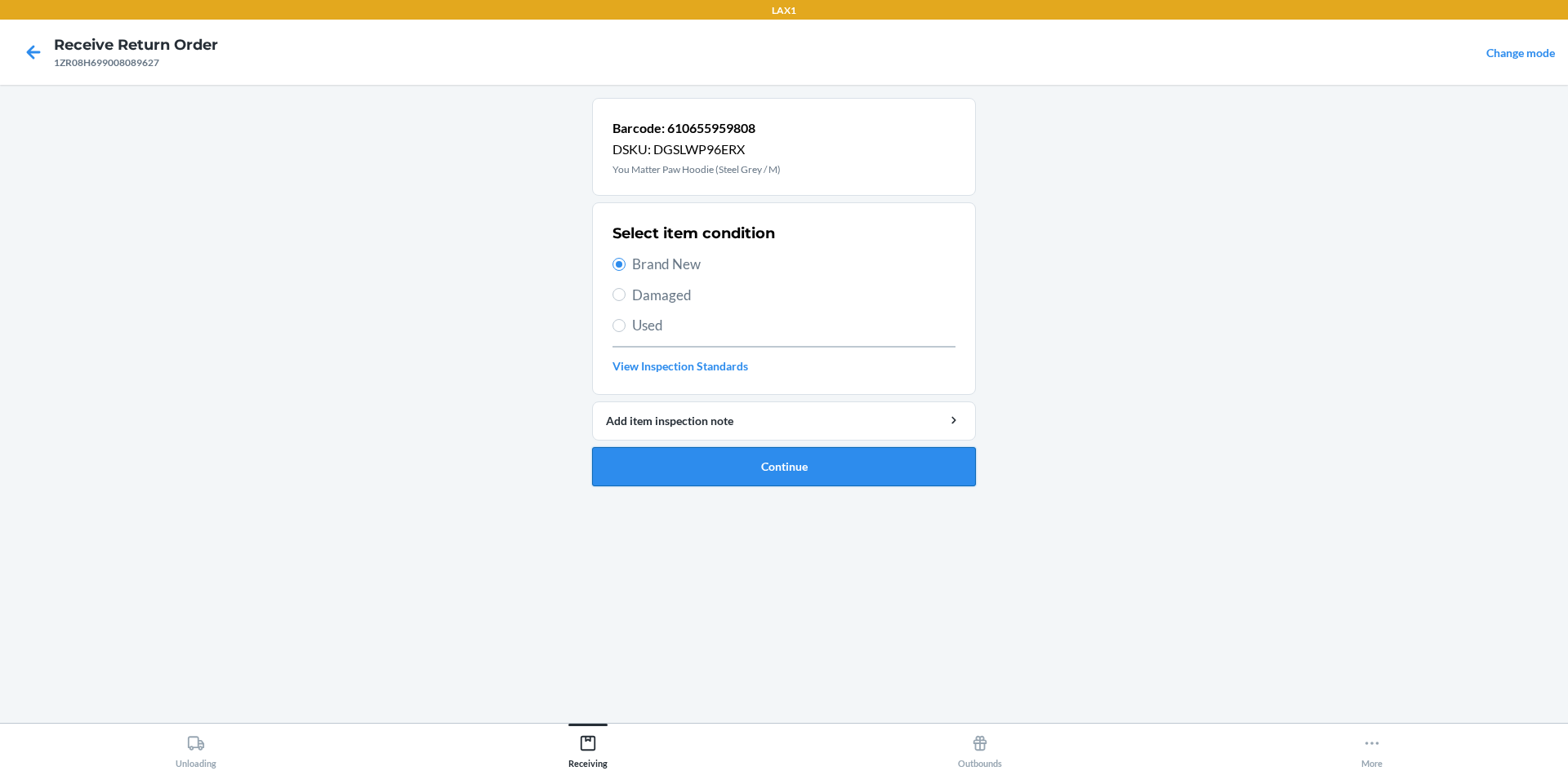
click at [772, 451] on button "Continue" at bounding box center [784, 467] width 384 height 39
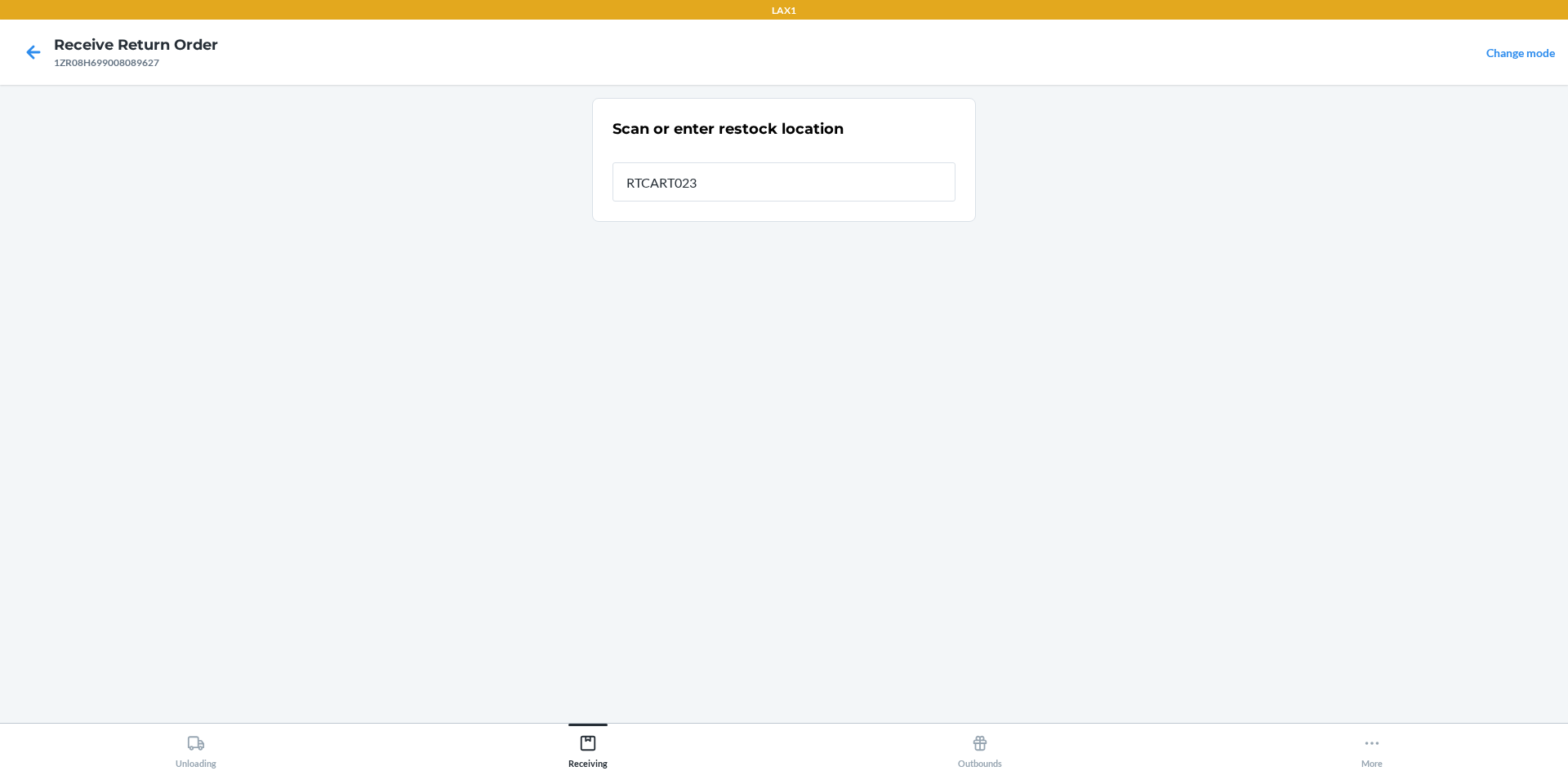
type input "RTCART023"
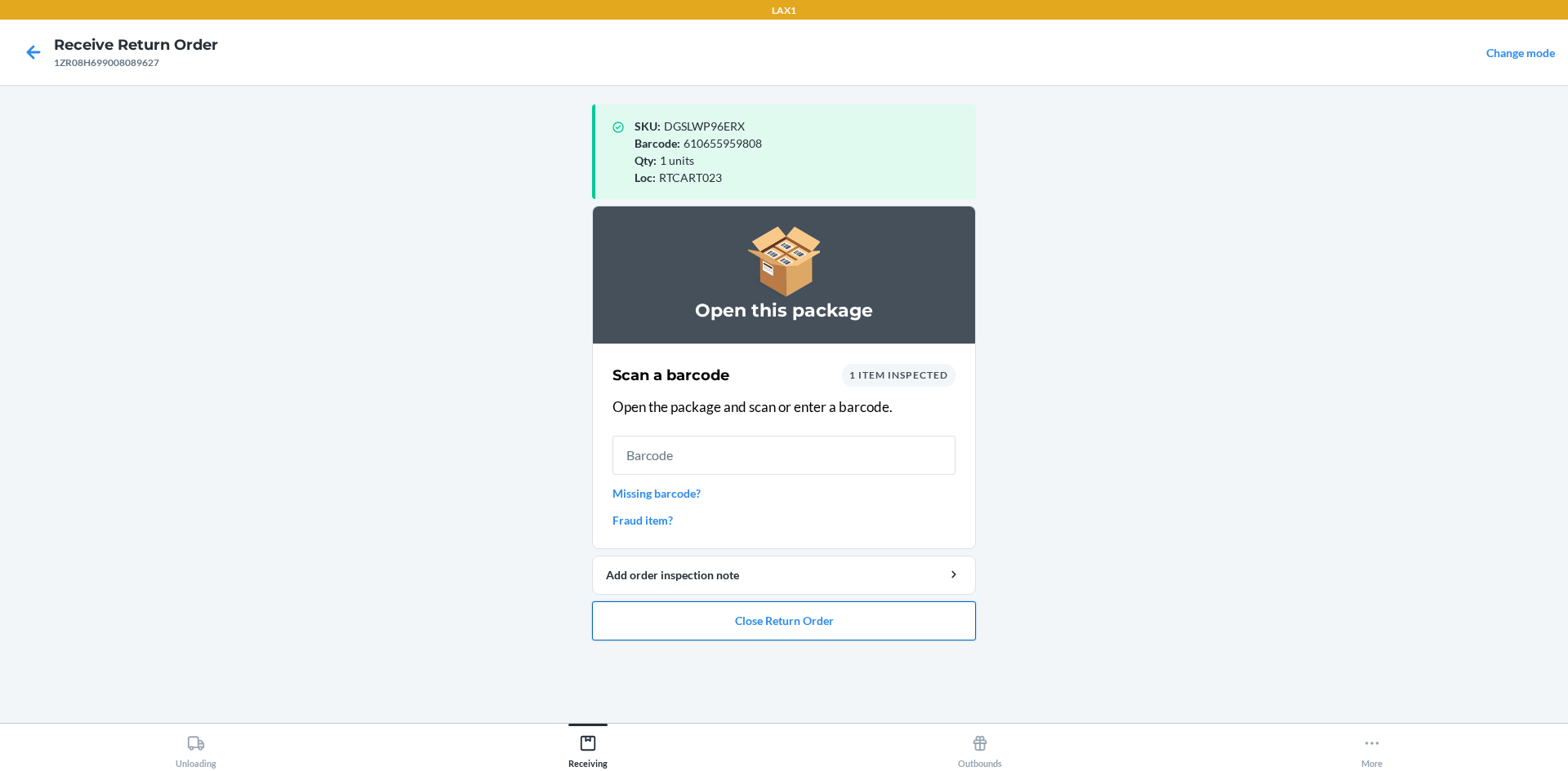
click at [674, 620] on button "Close Return Order" at bounding box center [784, 621] width 384 height 39
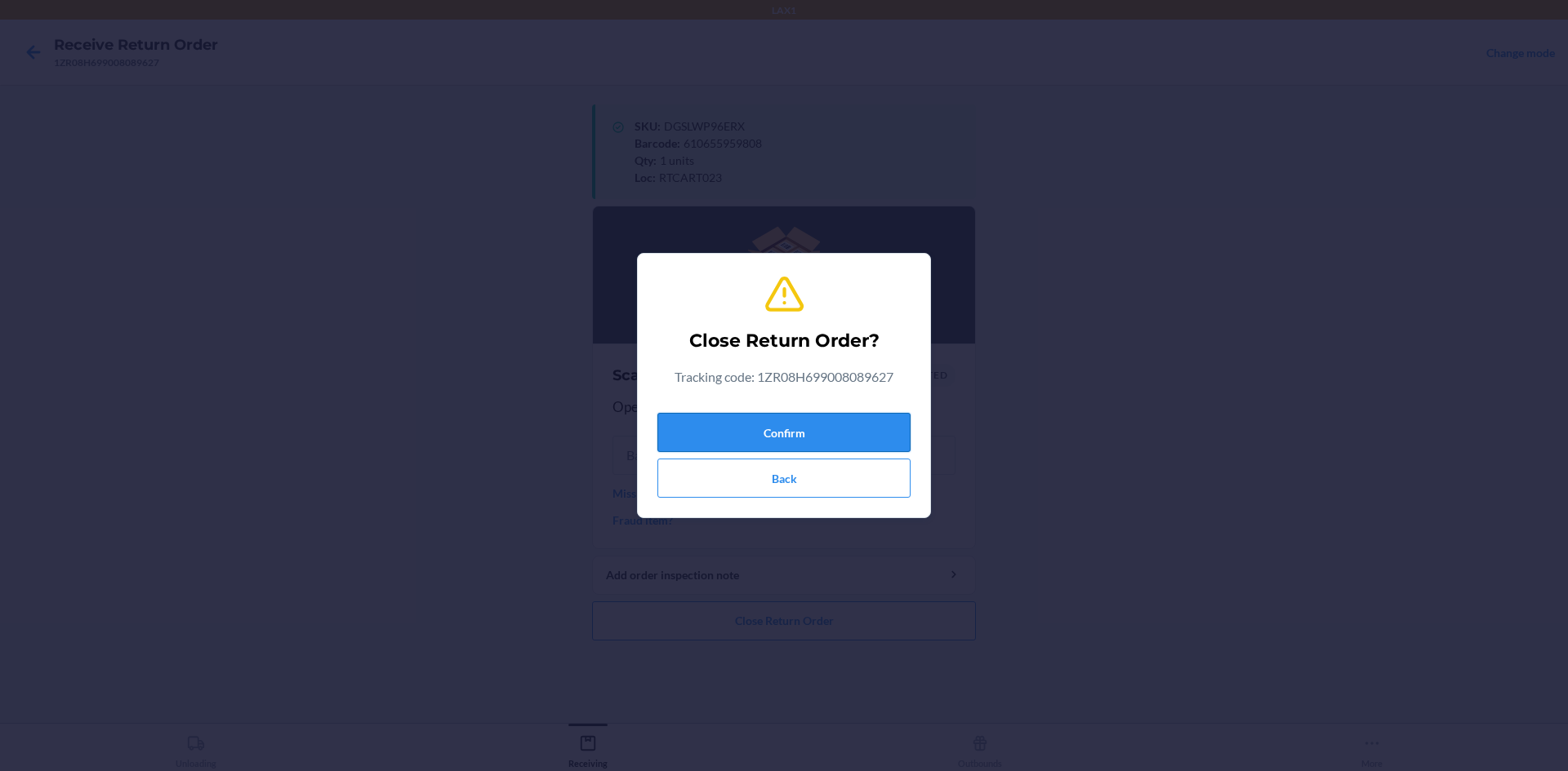
click at [847, 423] on button "Confirm" at bounding box center [784, 432] width 253 height 39
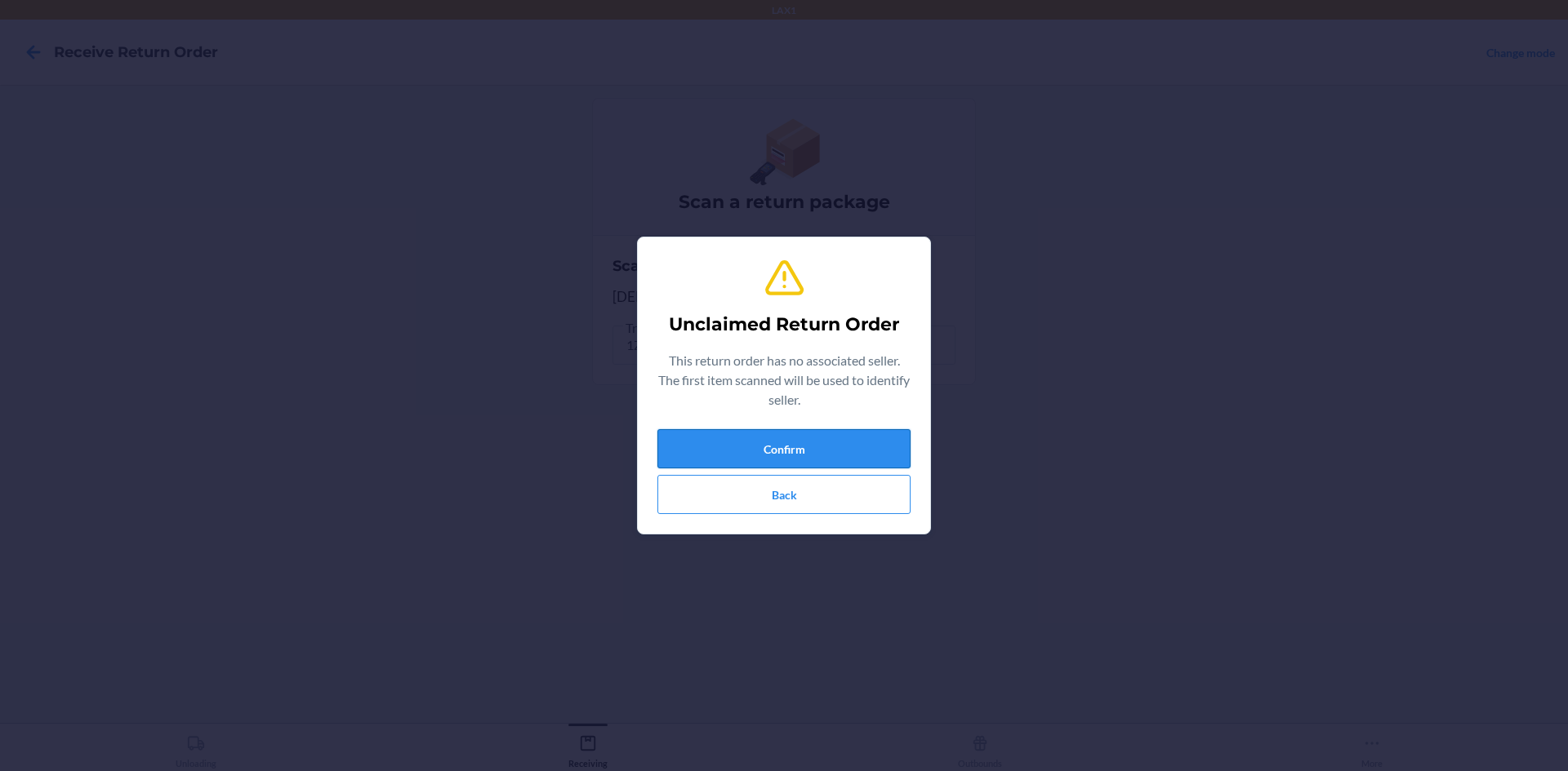
click at [779, 441] on button "Confirm" at bounding box center [784, 449] width 253 height 39
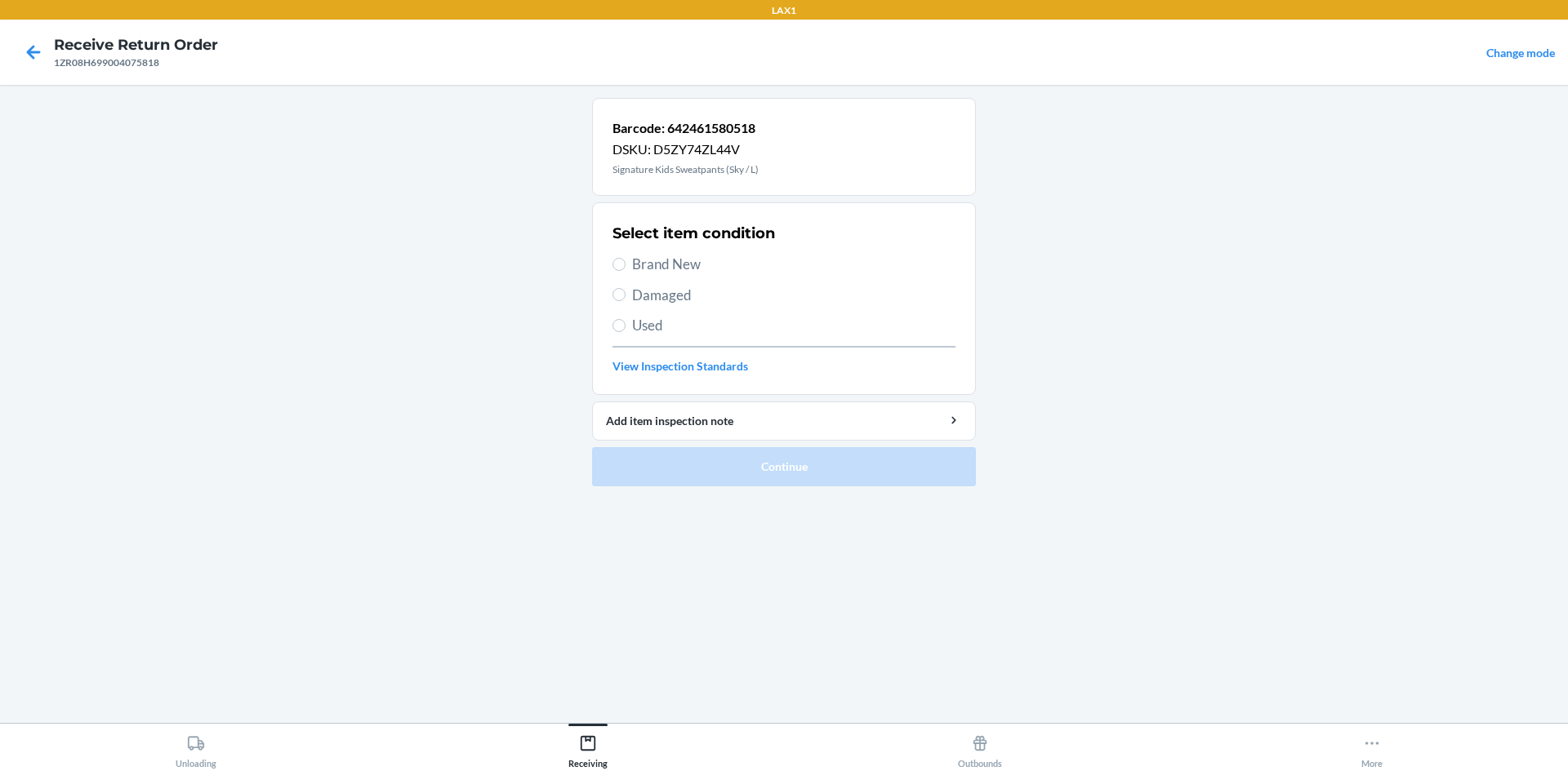
click at [654, 257] on span "Brand New" at bounding box center [794, 265] width 324 height 22
click at [626, 258] on input "Brand New" at bounding box center [619, 265] width 13 height 13
radio input "true"
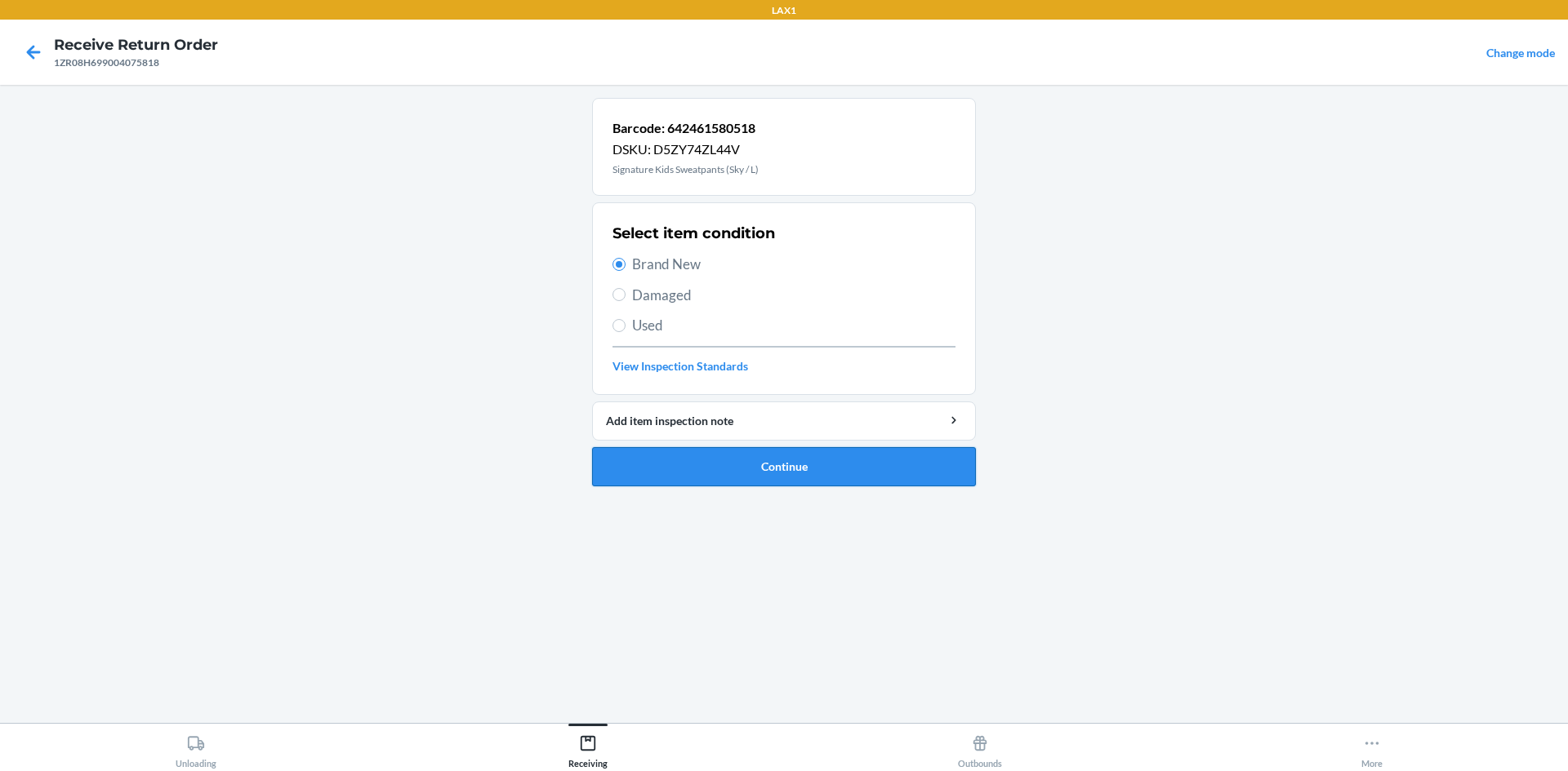
click at [797, 470] on button "Continue" at bounding box center [784, 467] width 384 height 39
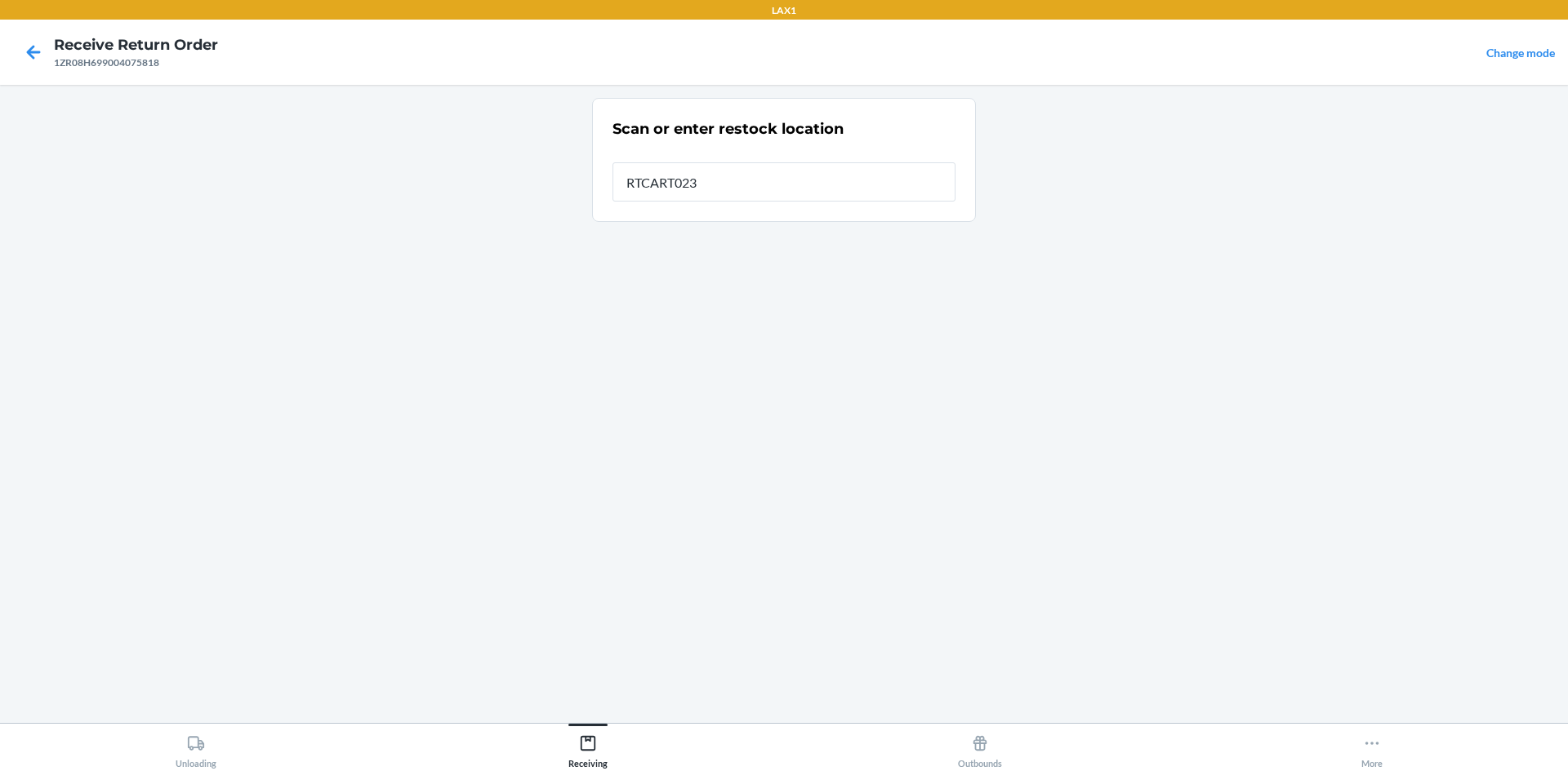
type input "RTCART023"
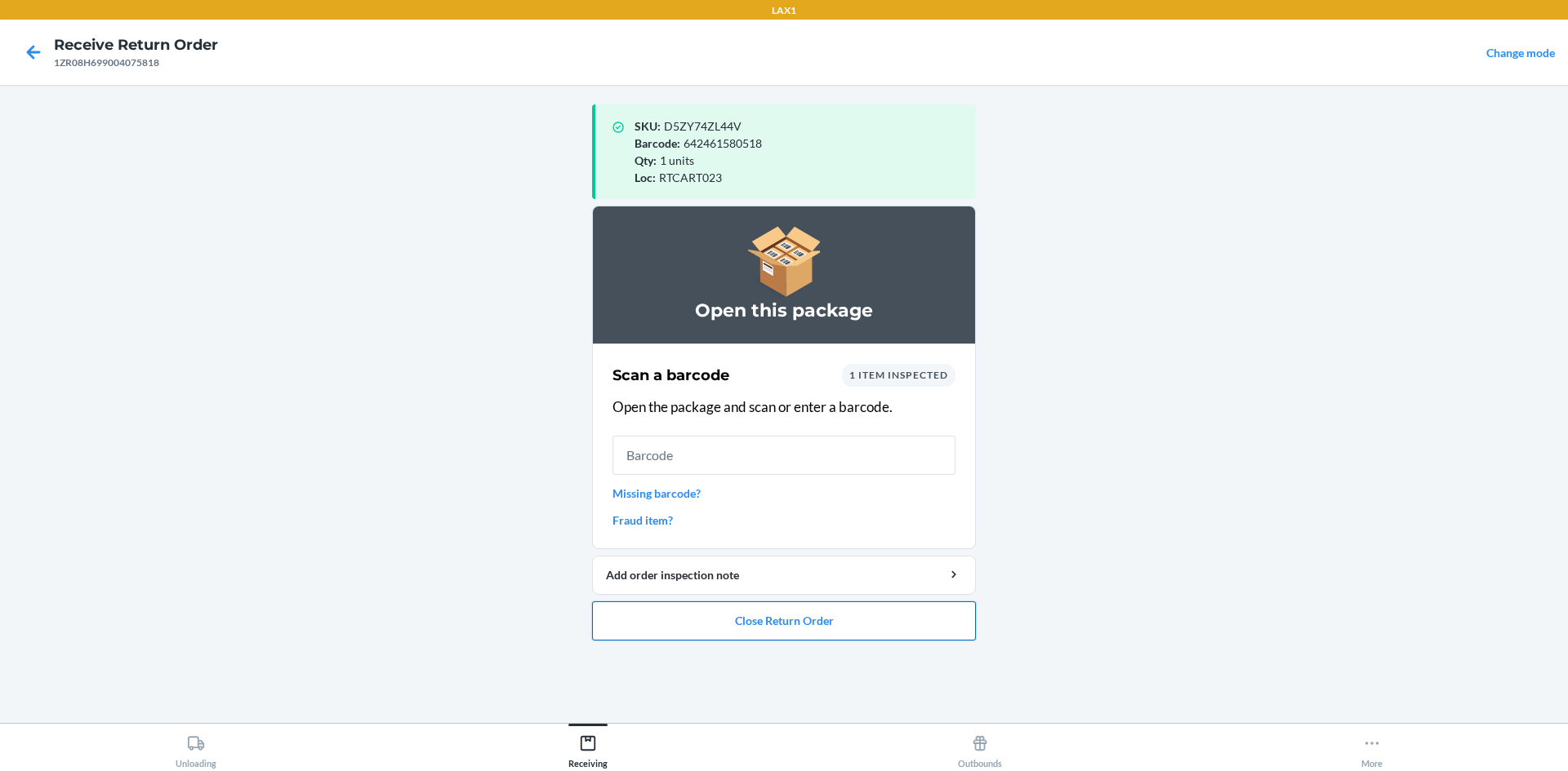
click at [832, 621] on button "Close Return Order" at bounding box center [784, 621] width 384 height 39
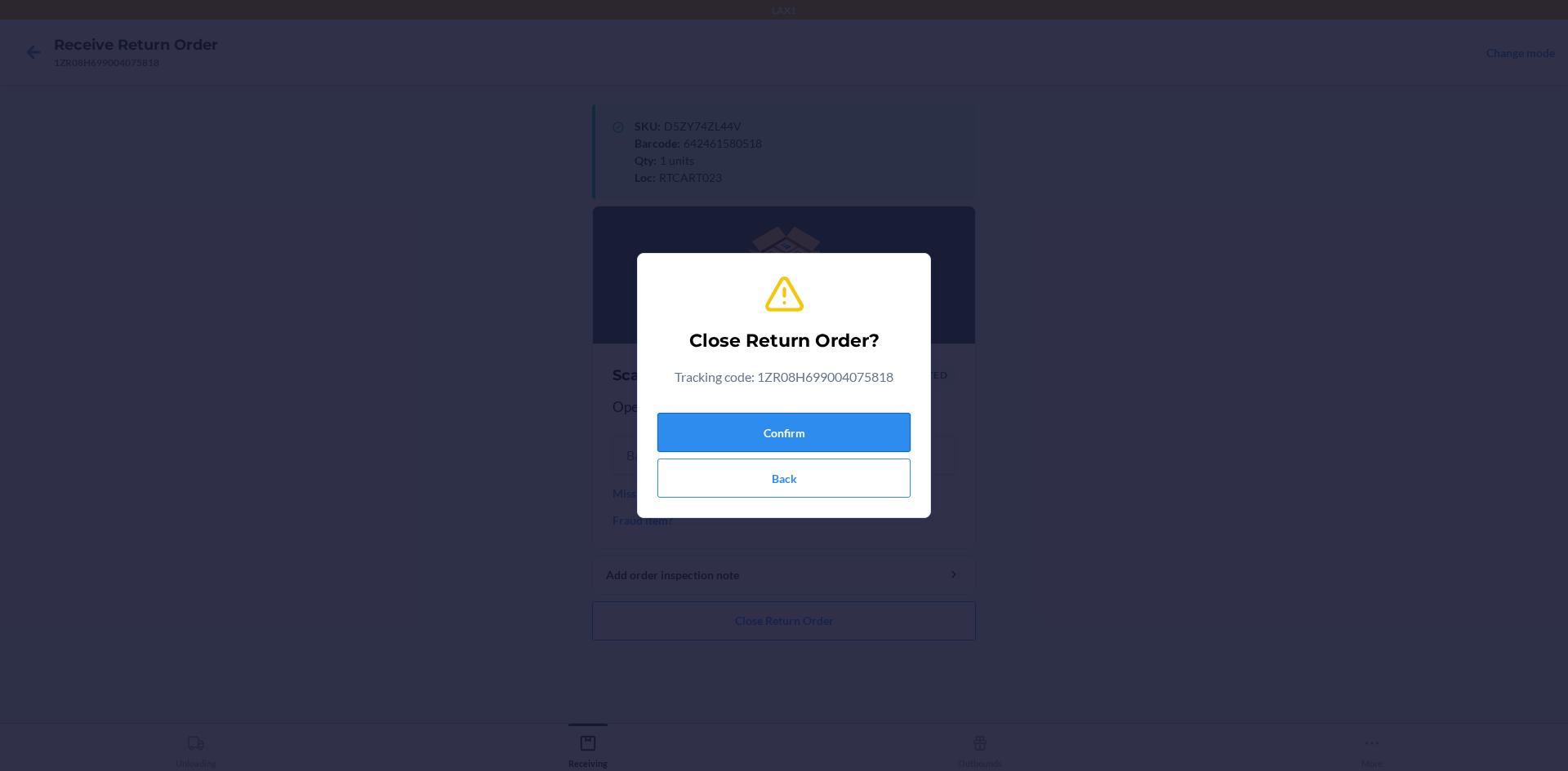
drag, startPoint x: 760, startPoint y: 437, endPoint x: 775, endPoint y: 432, distance: 15.8
click at [761, 435] on button "Confirm" at bounding box center [784, 432] width 253 height 39
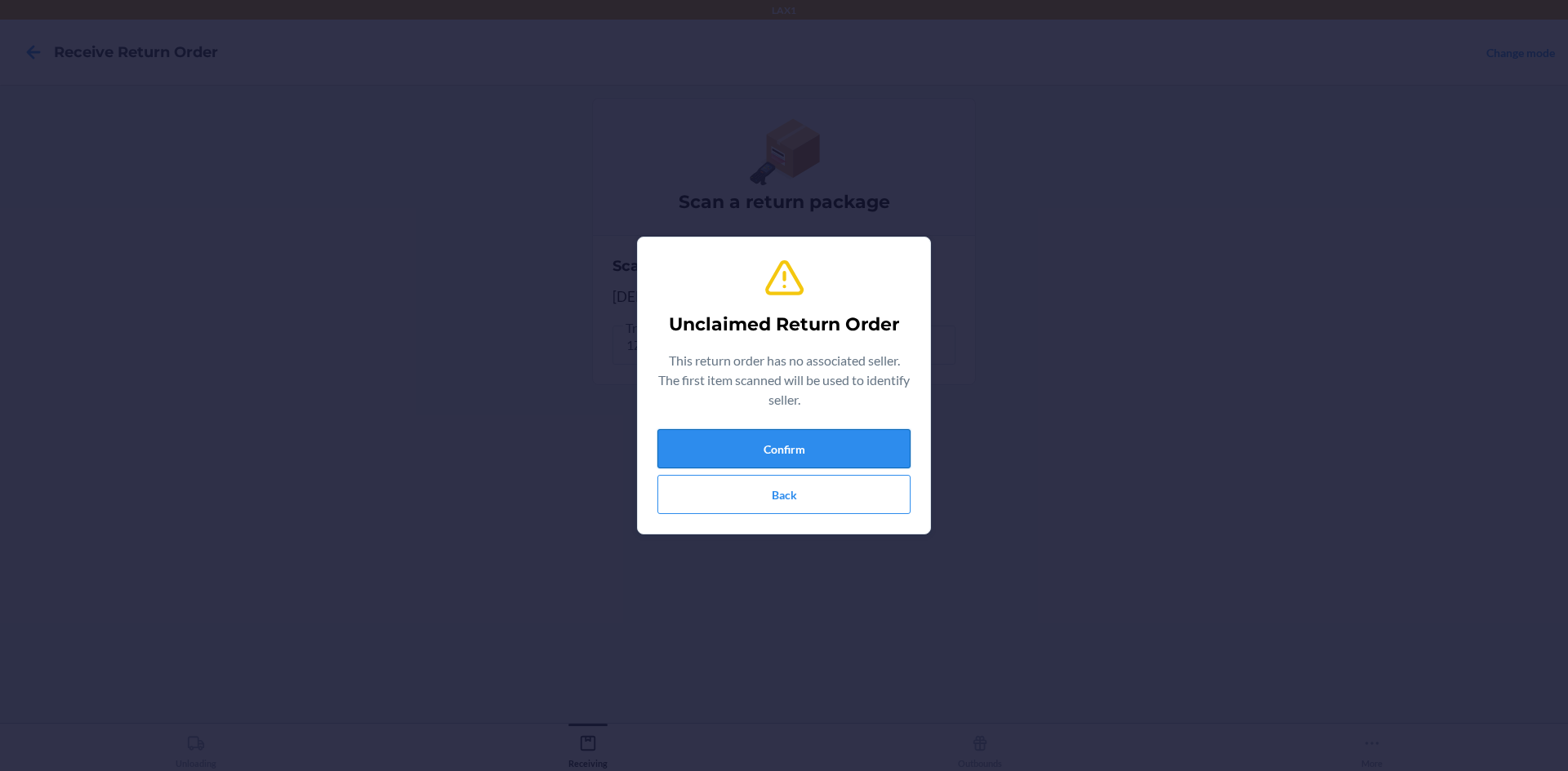
click at [743, 441] on button "Confirm" at bounding box center [784, 449] width 253 height 39
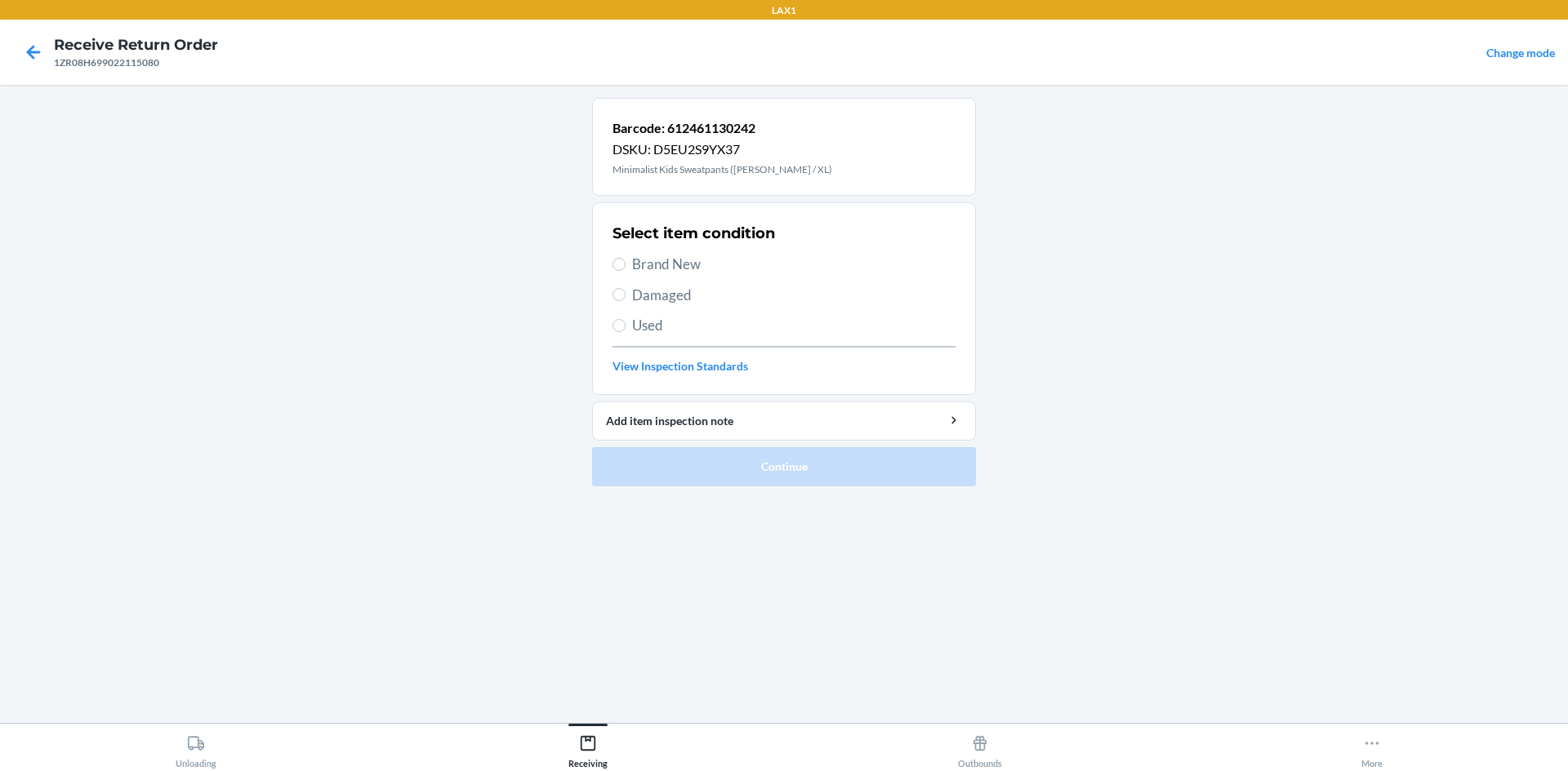
click at [662, 264] on span "Brand New" at bounding box center [794, 265] width 324 height 22
click at [626, 264] on input "Brand New" at bounding box center [619, 265] width 13 height 13
radio input "true"
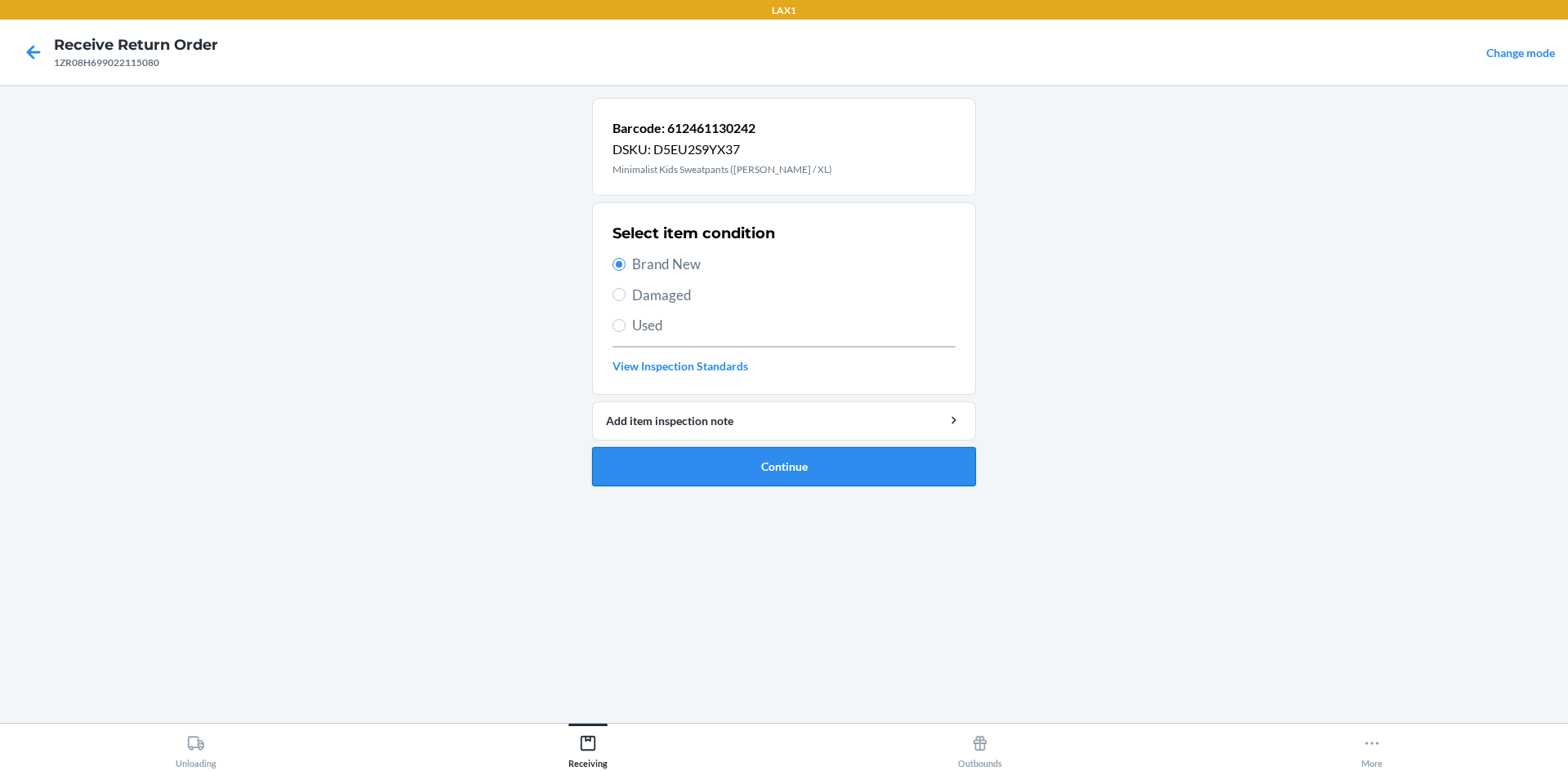
click at [944, 474] on button "Continue" at bounding box center [784, 467] width 384 height 39
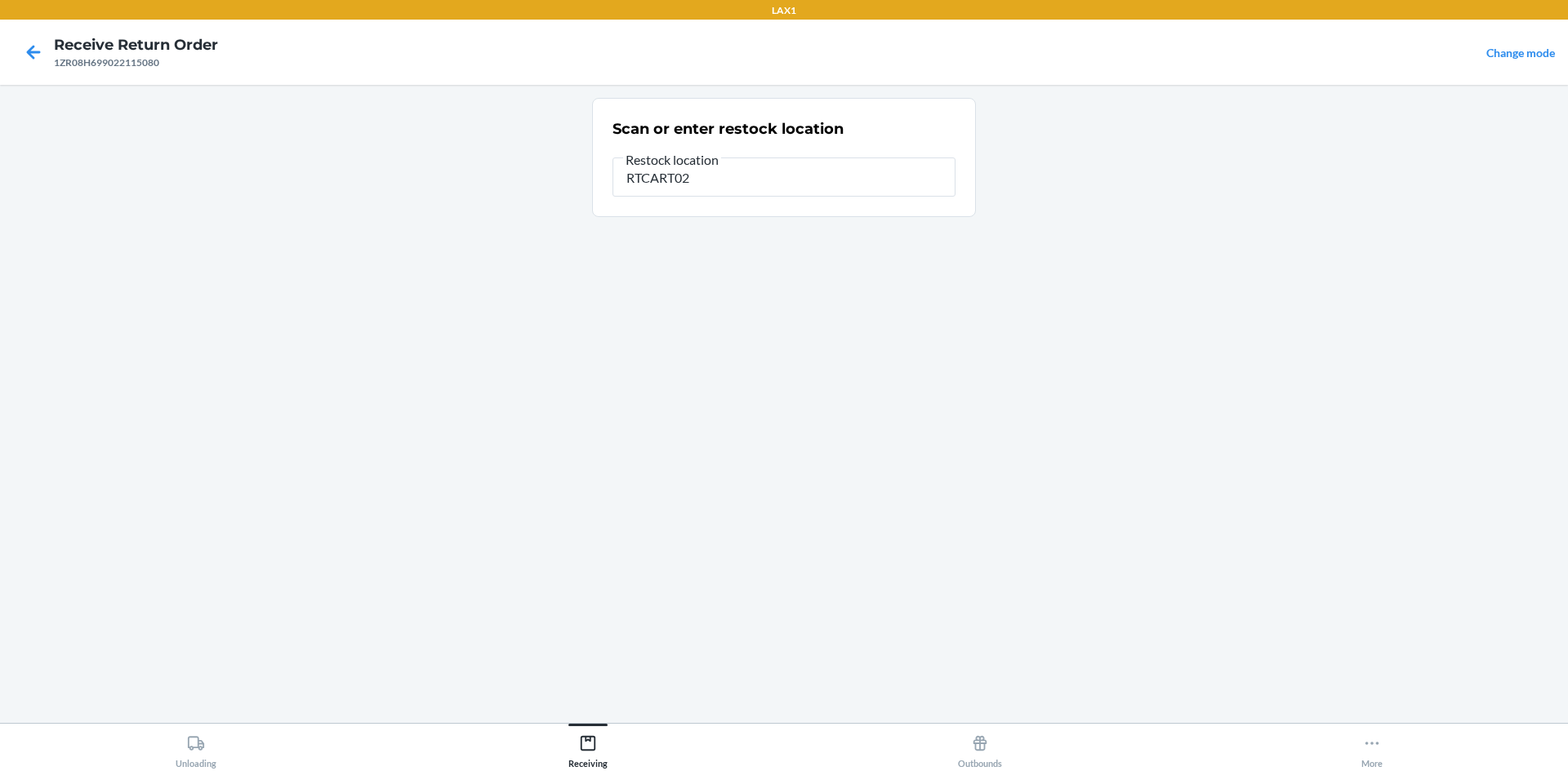
type input "RTCART023"
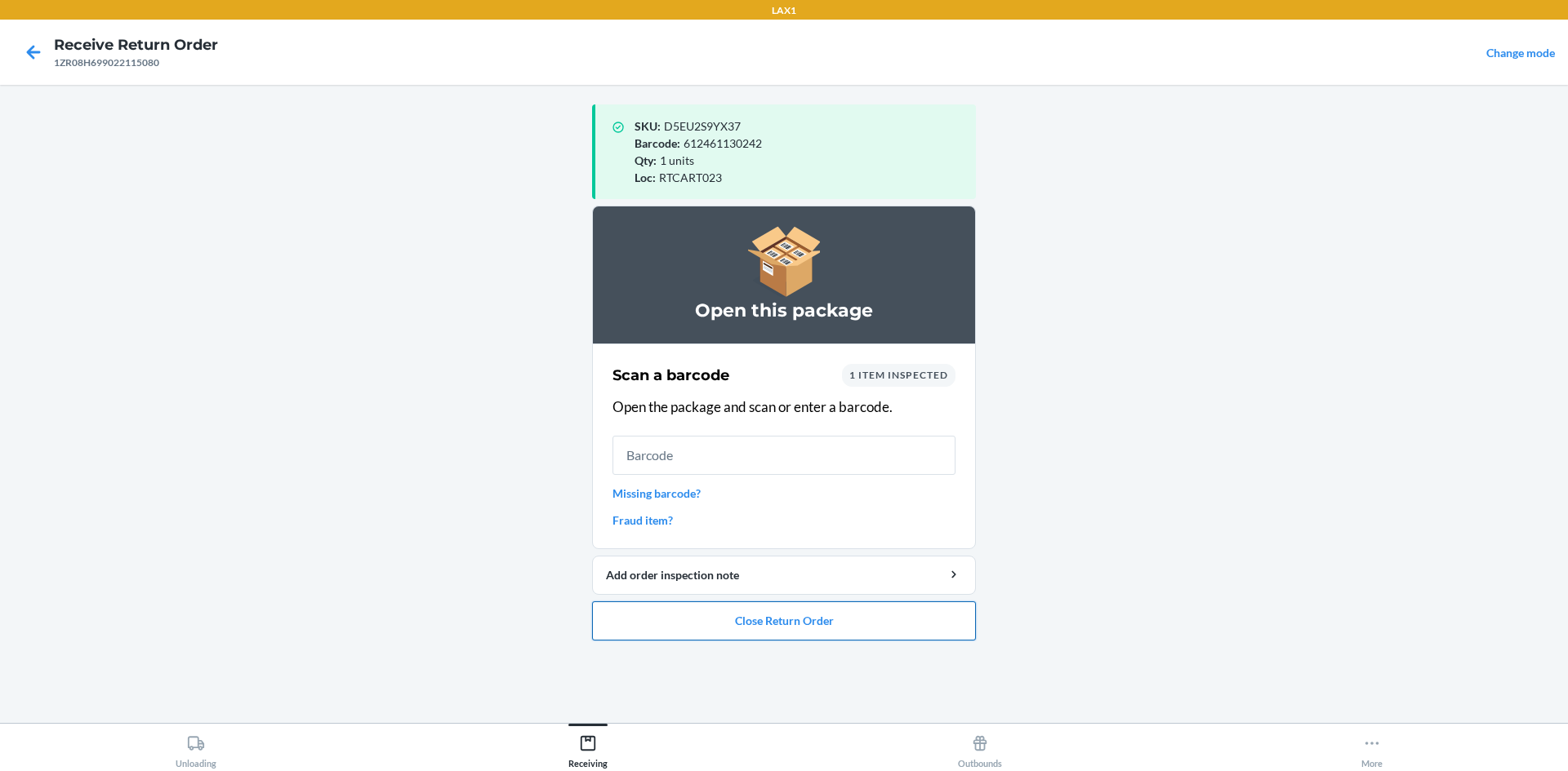
click at [768, 626] on button "Close Return Order" at bounding box center [784, 621] width 384 height 39
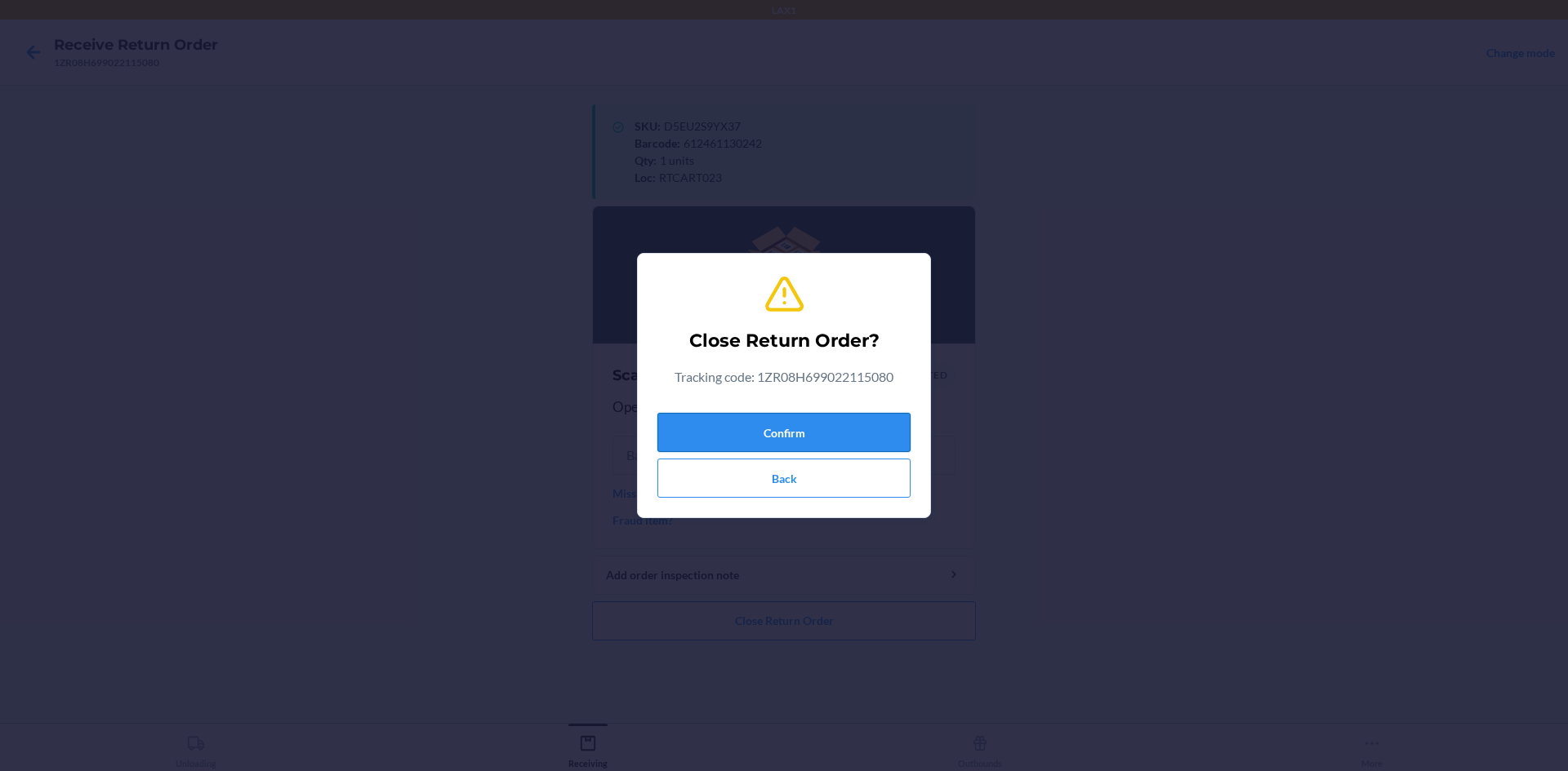
click at [726, 425] on button "Confirm" at bounding box center [784, 432] width 253 height 39
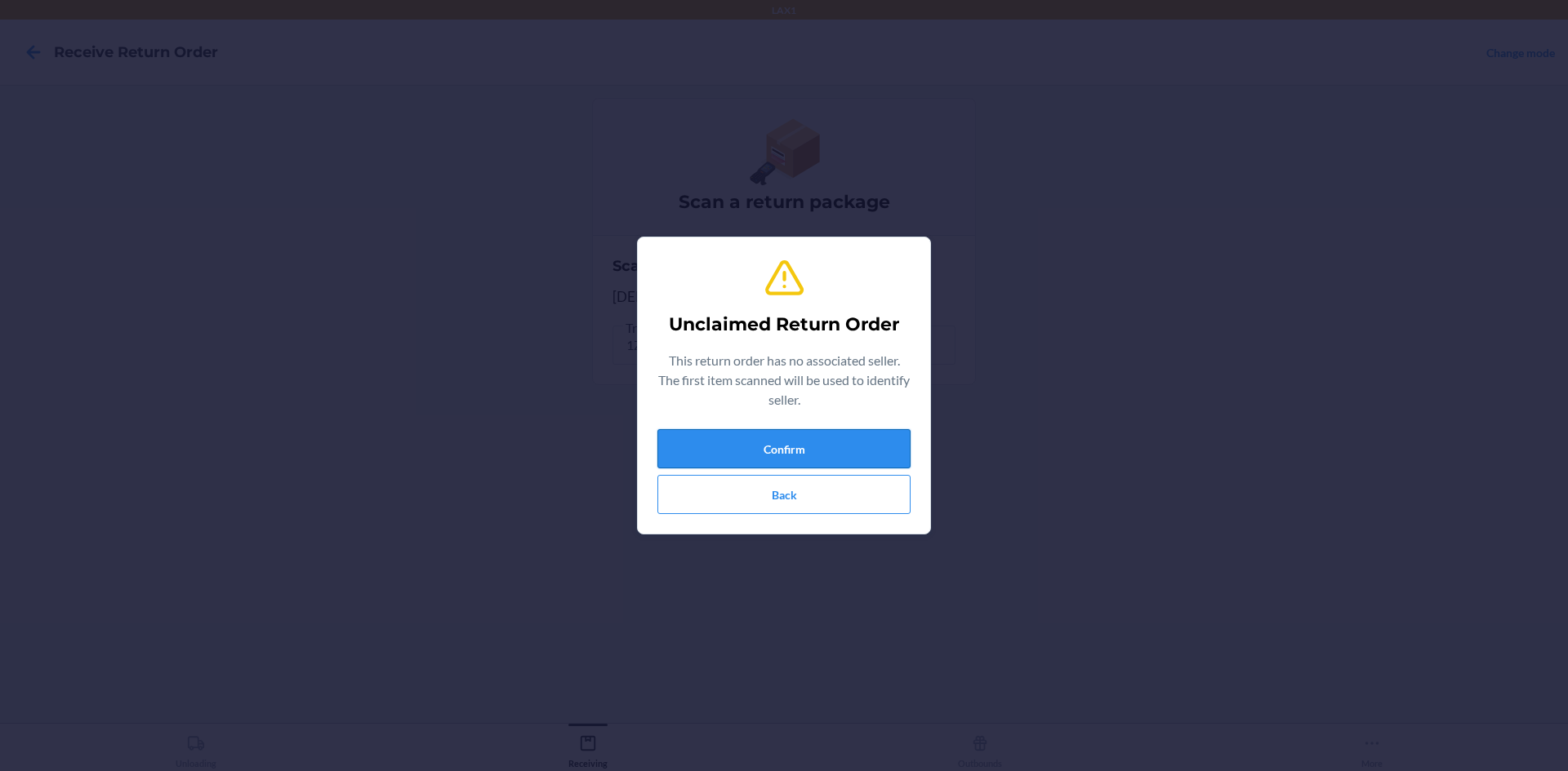
click at [754, 458] on button "Confirm" at bounding box center [784, 449] width 253 height 39
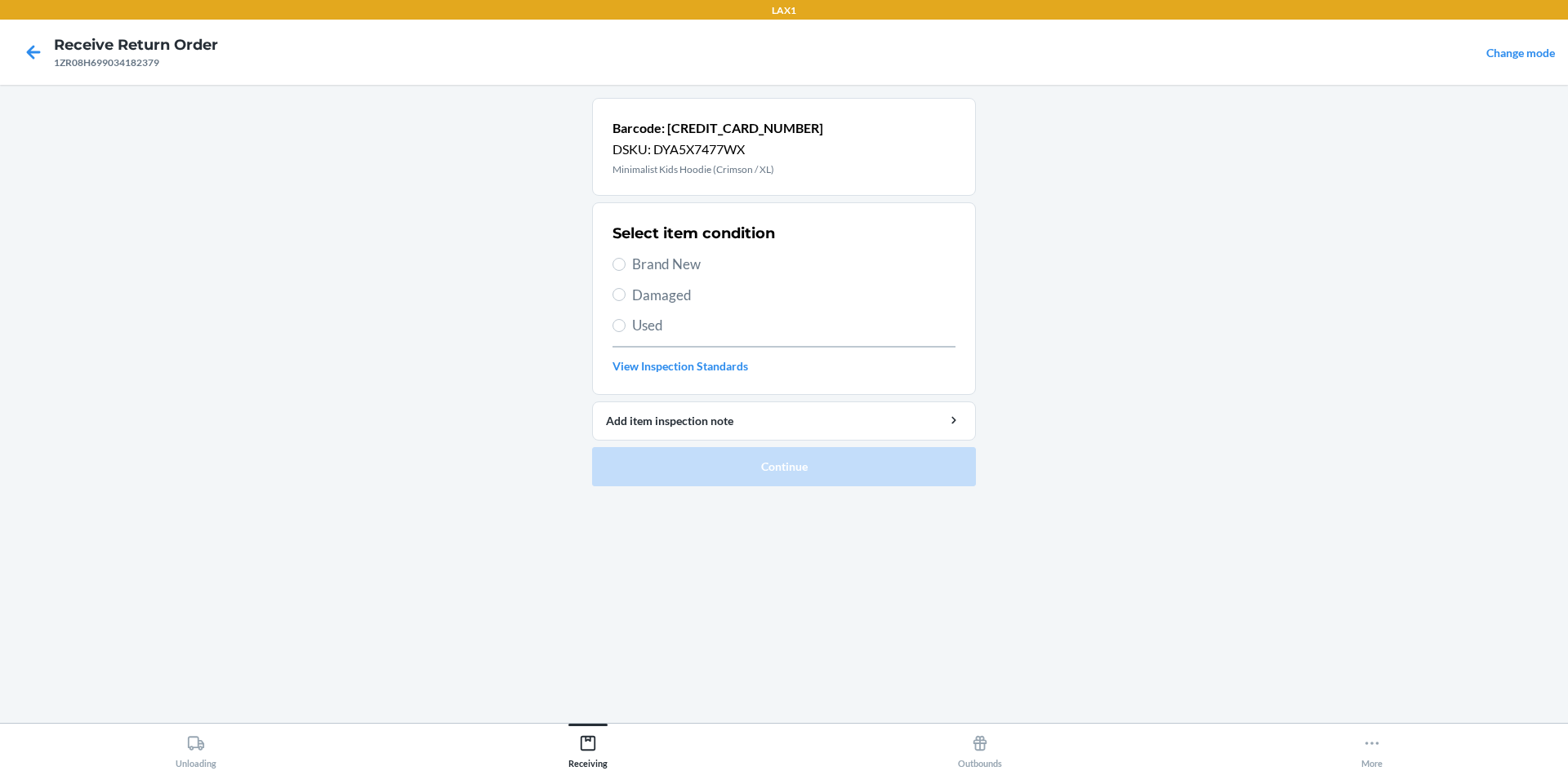
click at [643, 264] on span "Brand New" at bounding box center [794, 265] width 324 height 22
click at [626, 264] on input "Brand New" at bounding box center [619, 265] width 13 height 13
radio input "true"
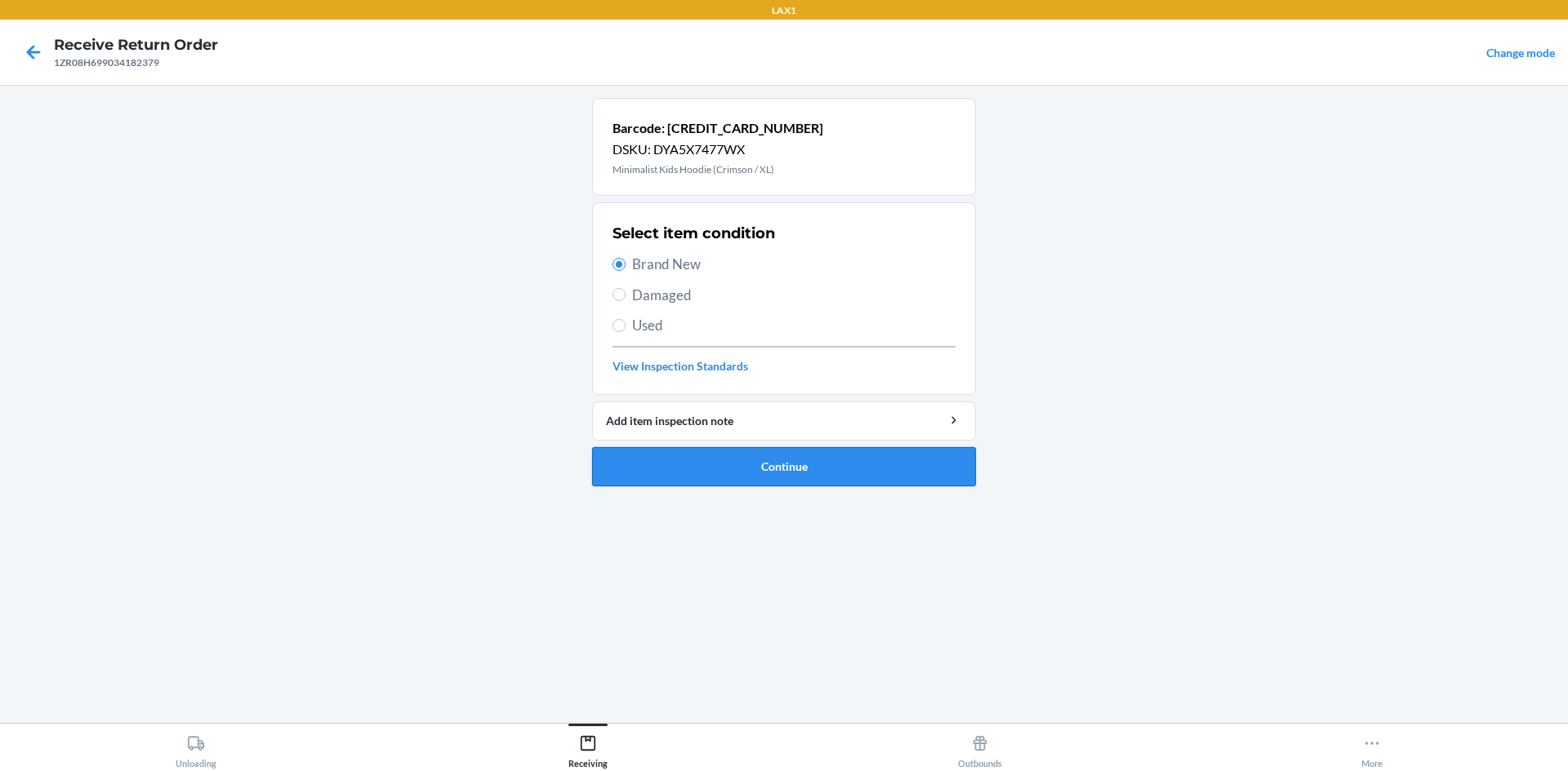
click at [792, 459] on button "Continue" at bounding box center [784, 467] width 384 height 39
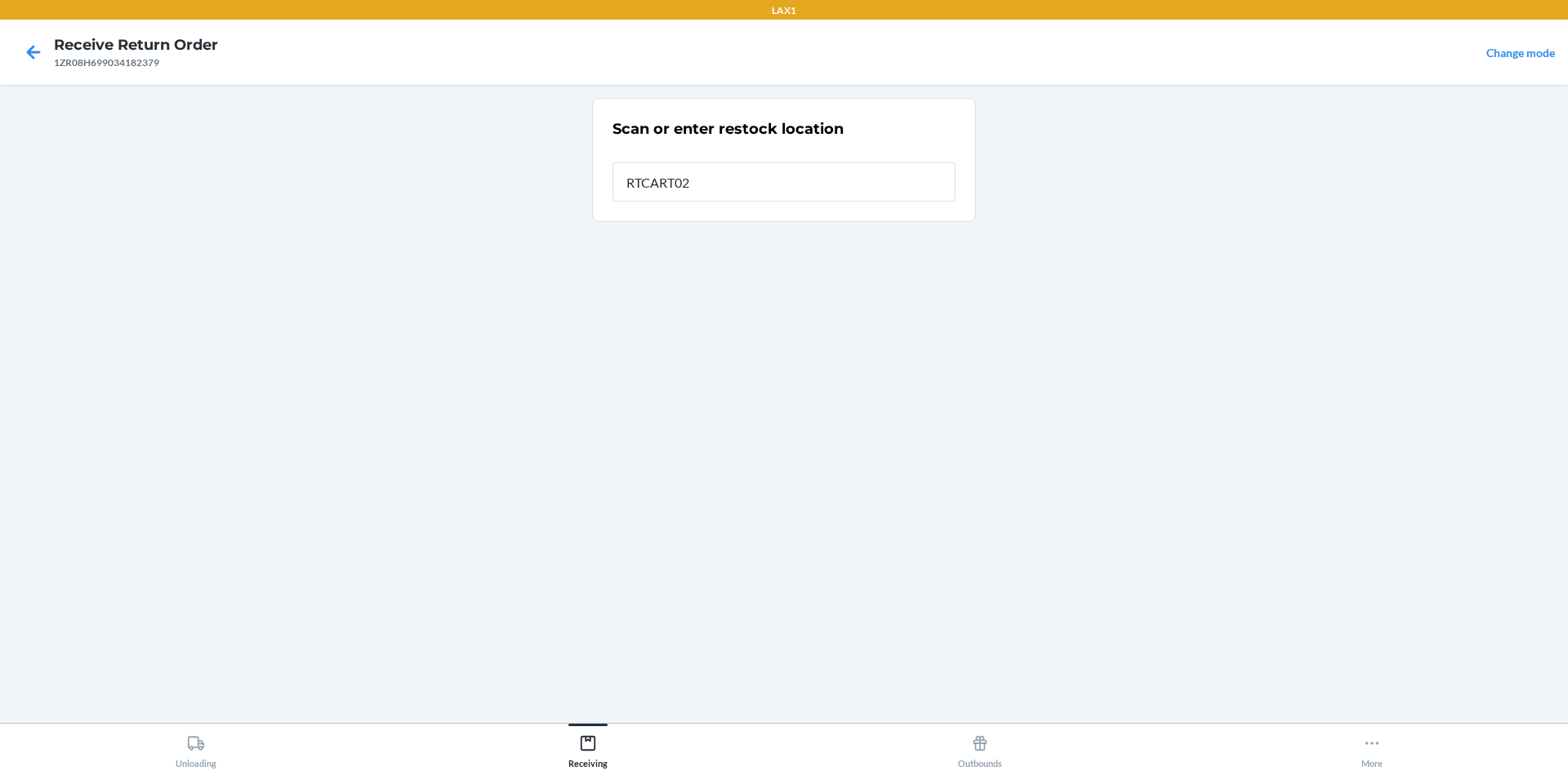
type input "RTCART023"
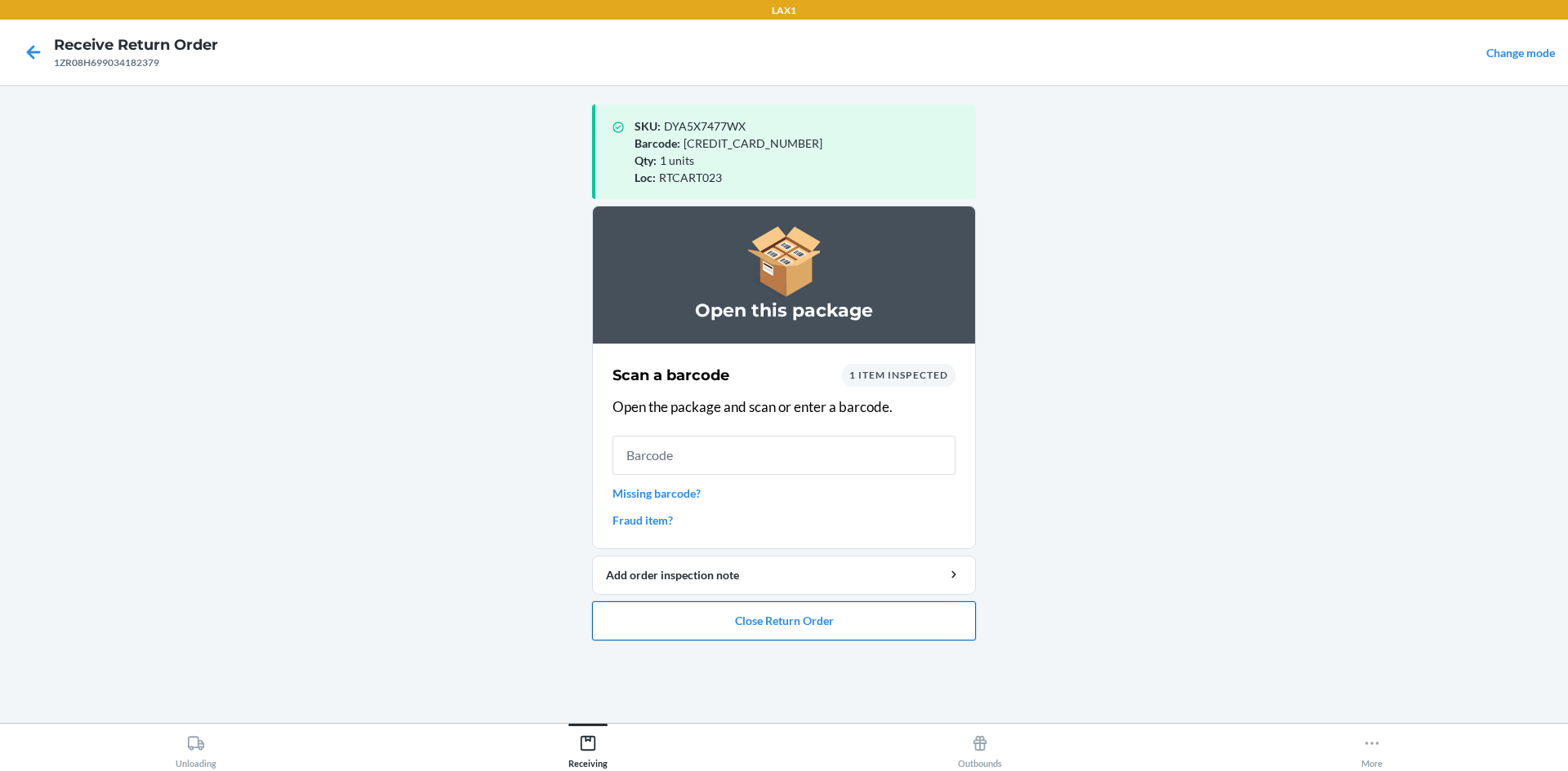
click at [690, 627] on button "Close Return Order" at bounding box center [784, 621] width 384 height 39
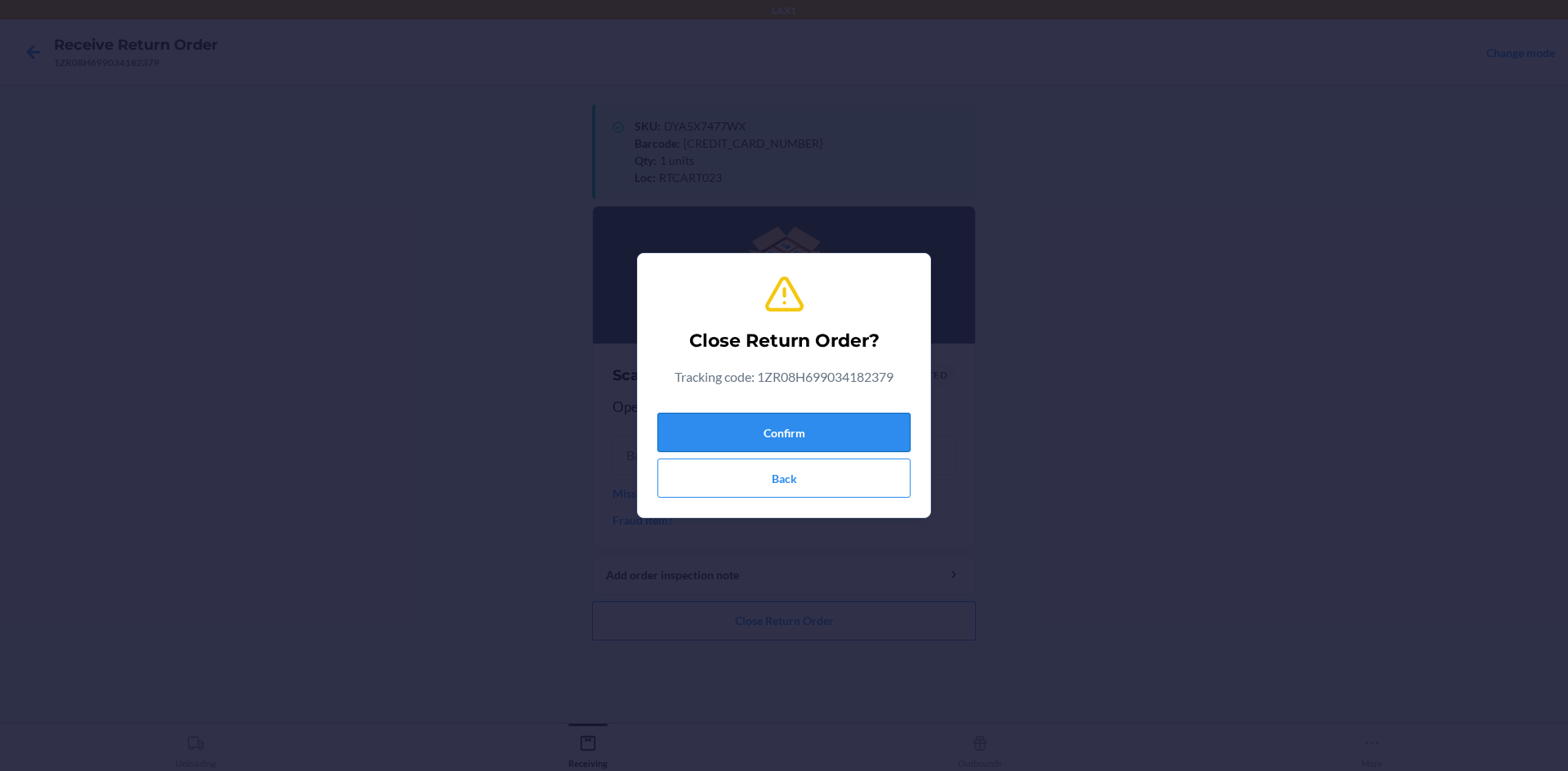
click at [767, 431] on button "Confirm" at bounding box center [784, 432] width 253 height 39
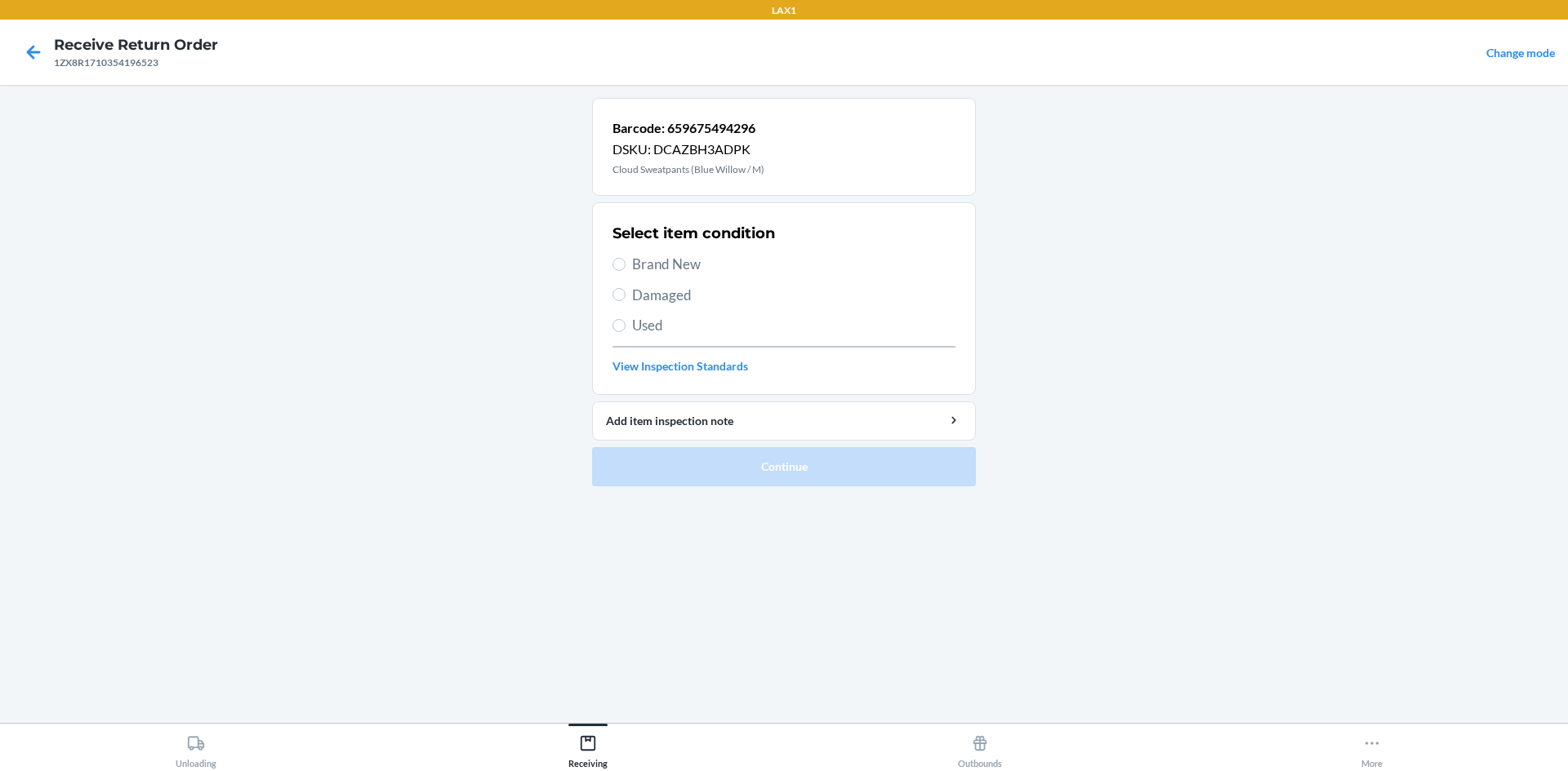
click at [715, 245] on div "Select item condition Brand New Damaged Used View Inspection Standards" at bounding box center [784, 298] width 343 height 161
click at [715, 273] on span "Brand New" at bounding box center [794, 265] width 324 height 22
click at [626, 271] on input "Brand New" at bounding box center [619, 265] width 13 height 13
radio input "true"
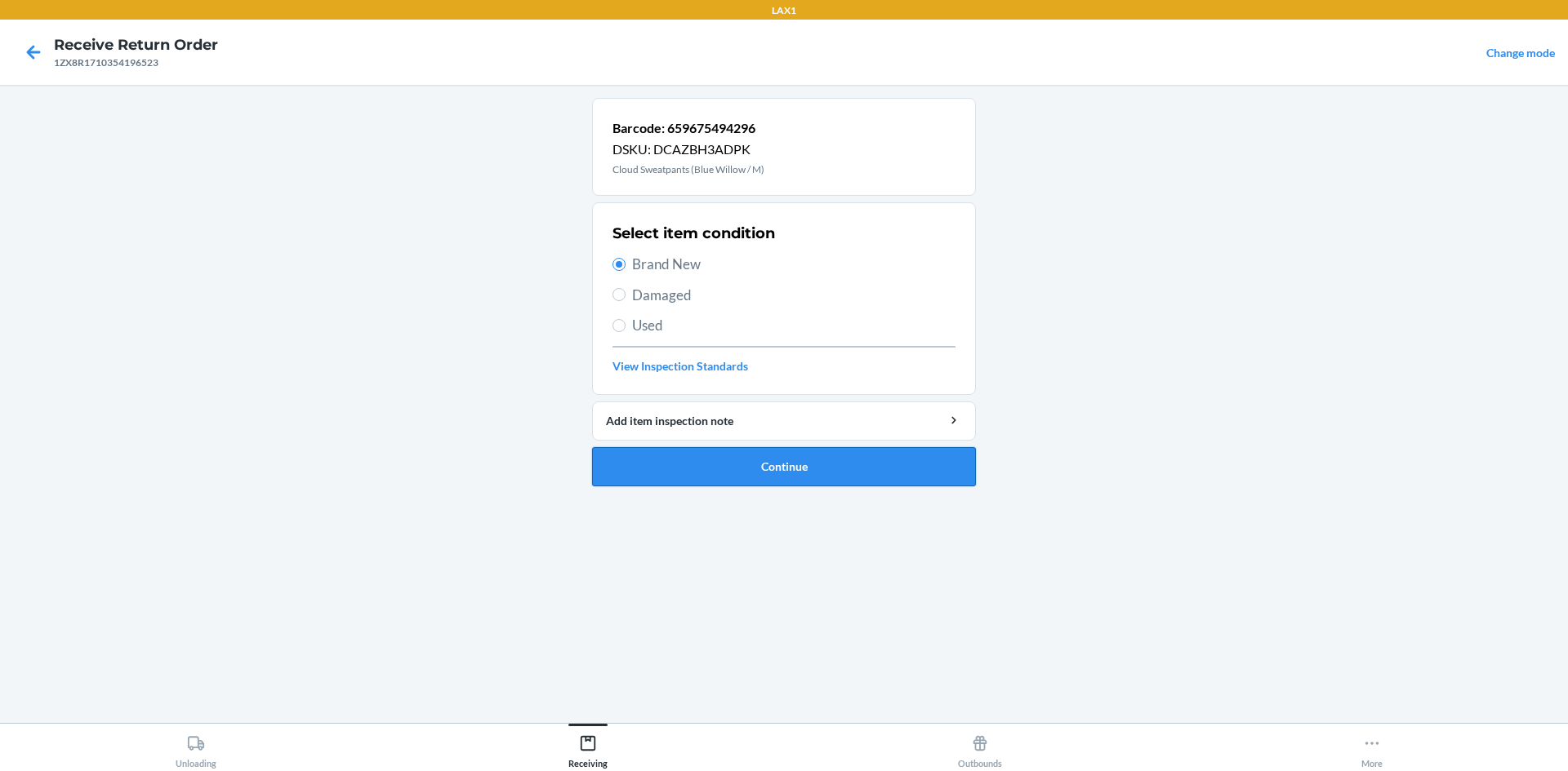
click at [802, 473] on button "Continue" at bounding box center [784, 467] width 384 height 39
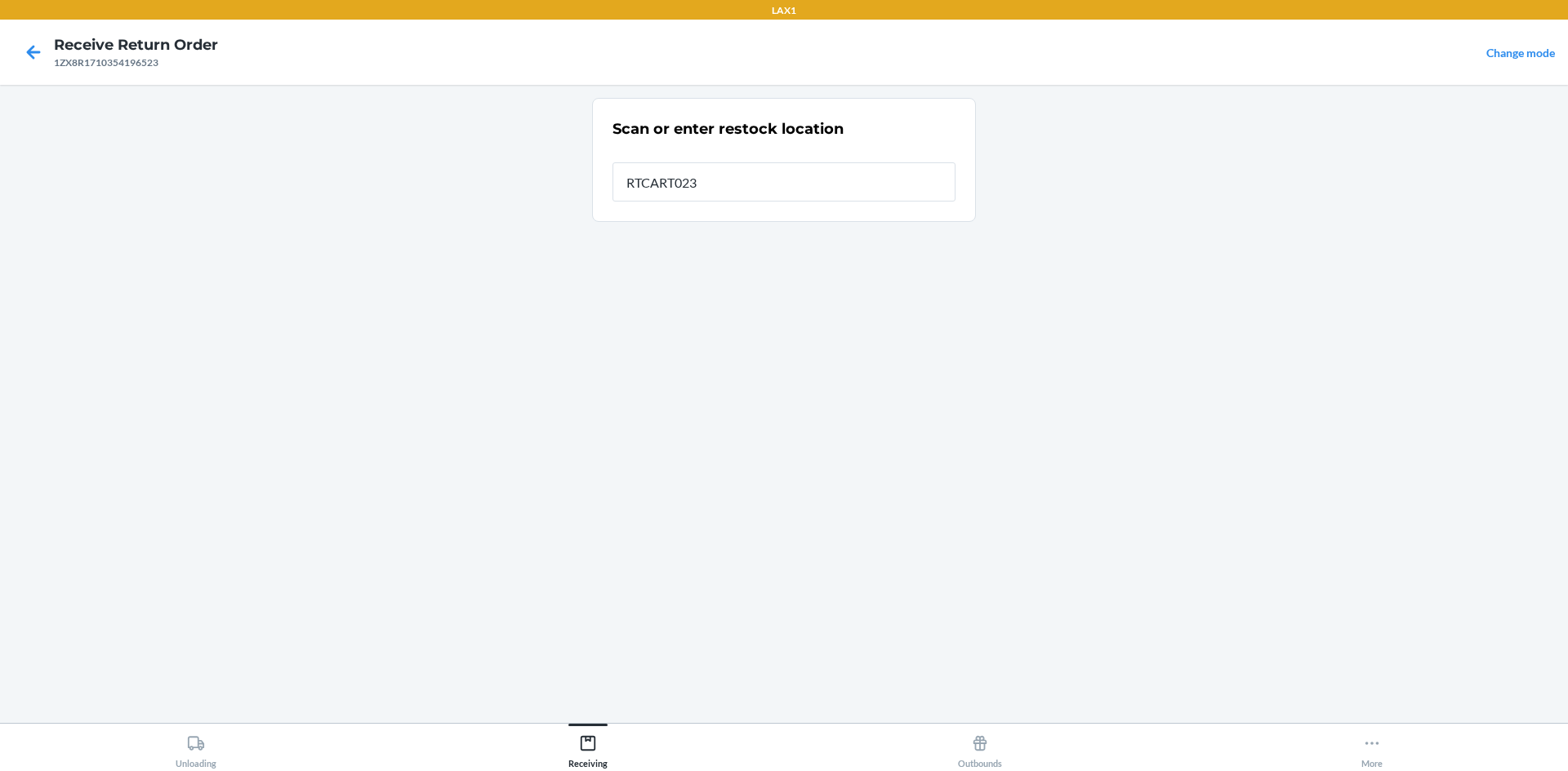
type input "RTCART023"
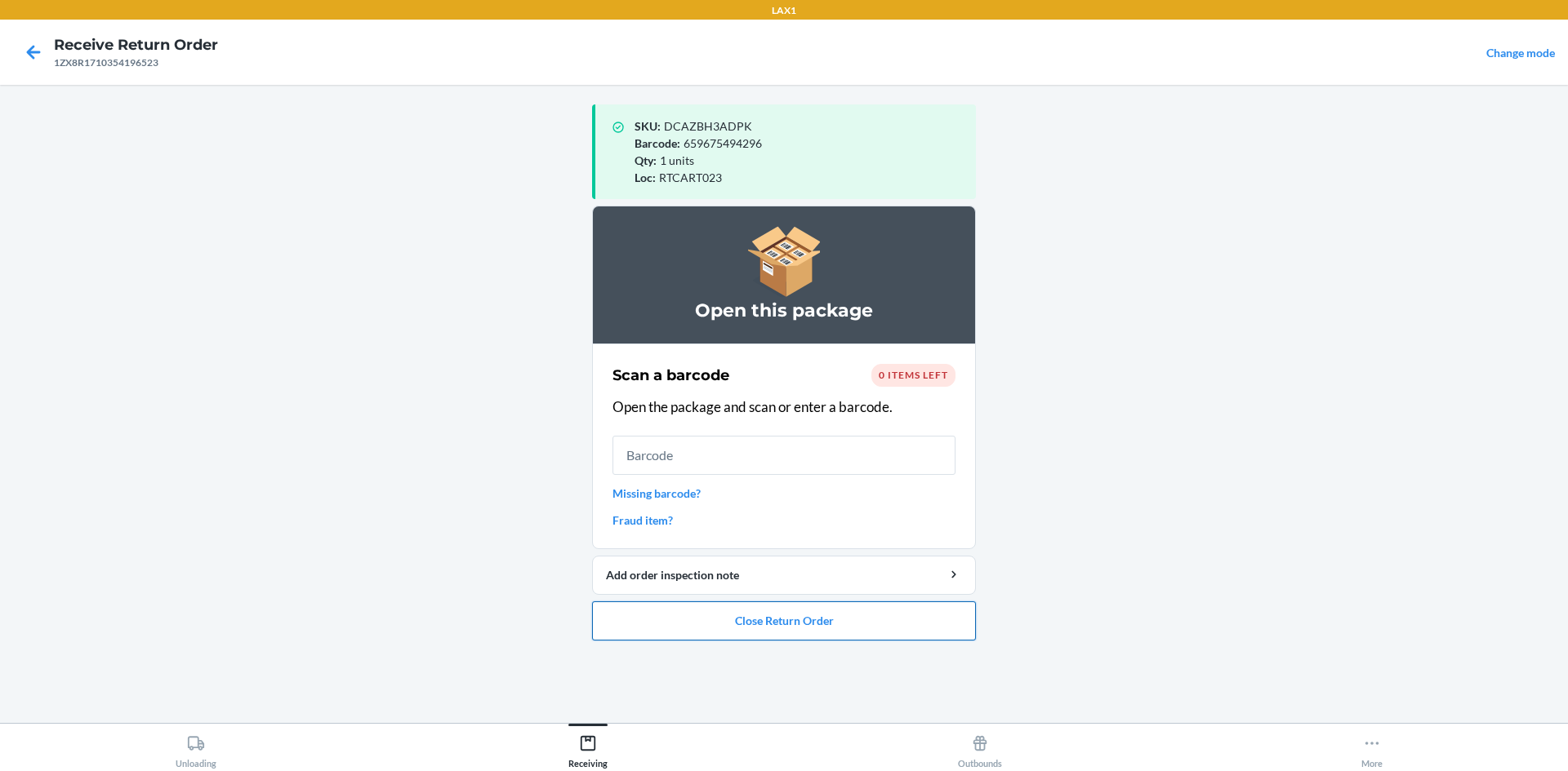
click at [784, 632] on button "Close Return Order" at bounding box center [784, 621] width 384 height 39
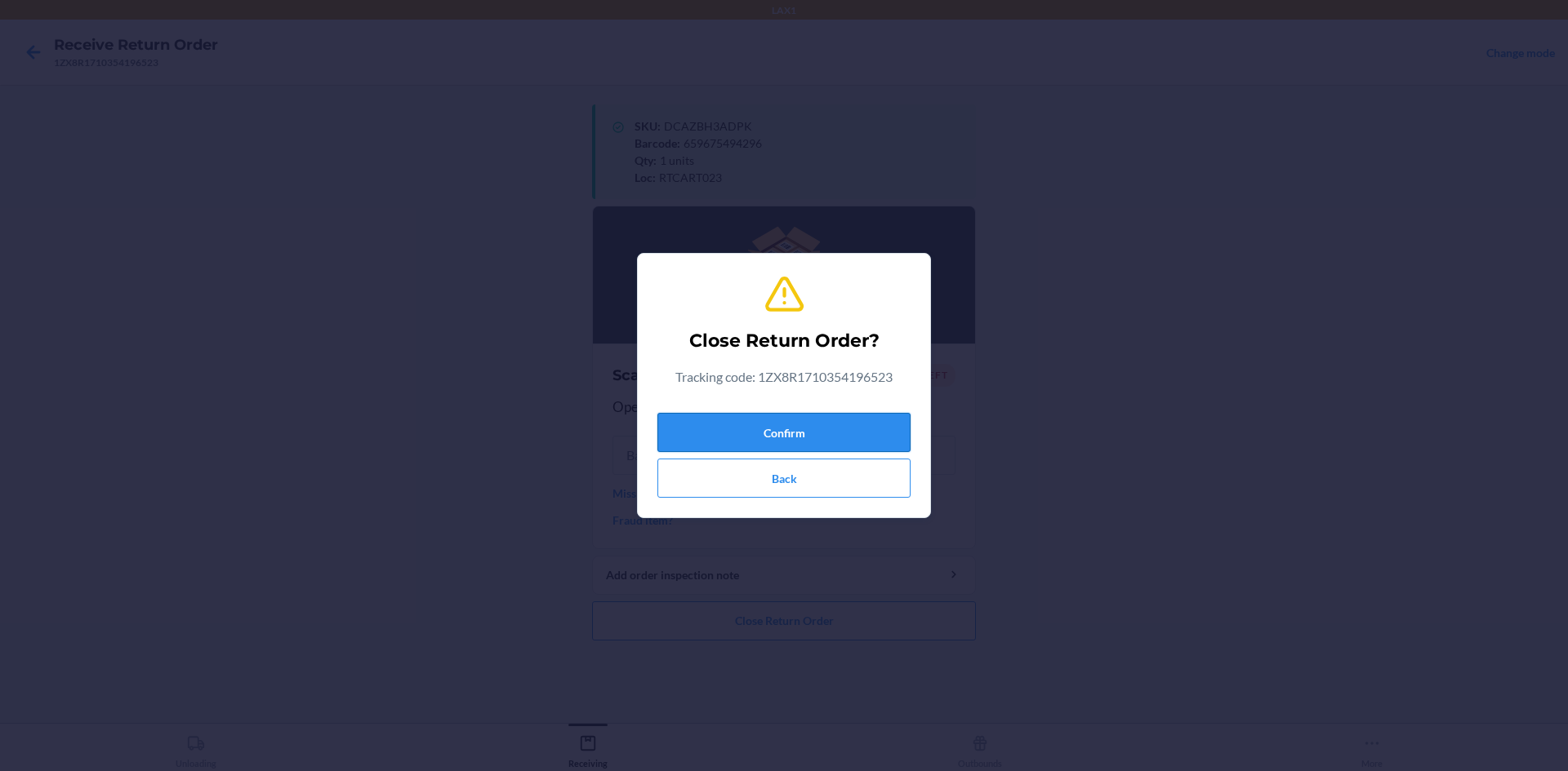
click at [799, 438] on button "Confirm" at bounding box center [784, 432] width 253 height 39
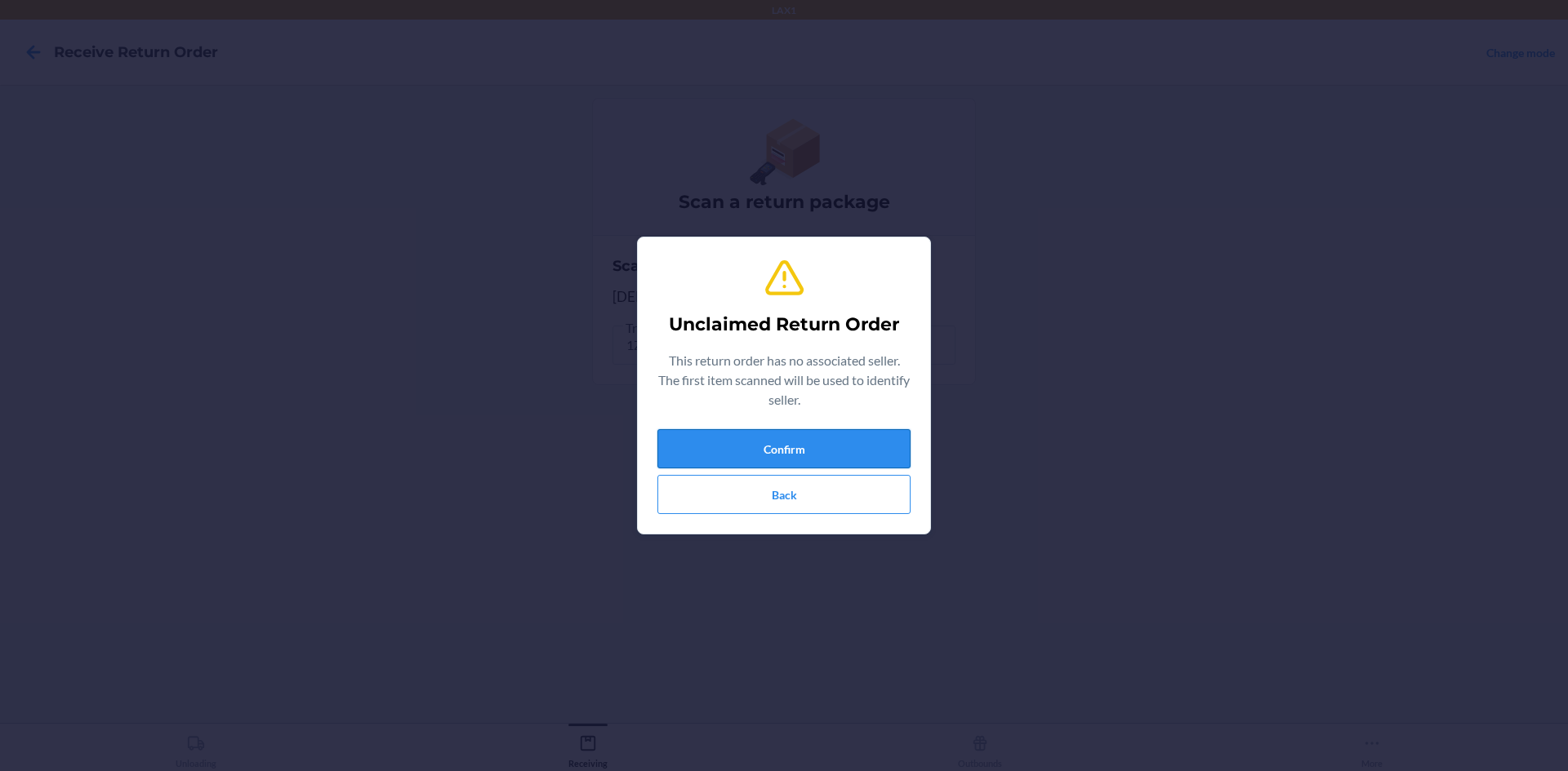
click at [769, 453] on button "Confirm" at bounding box center [784, 449] width 253 height 39
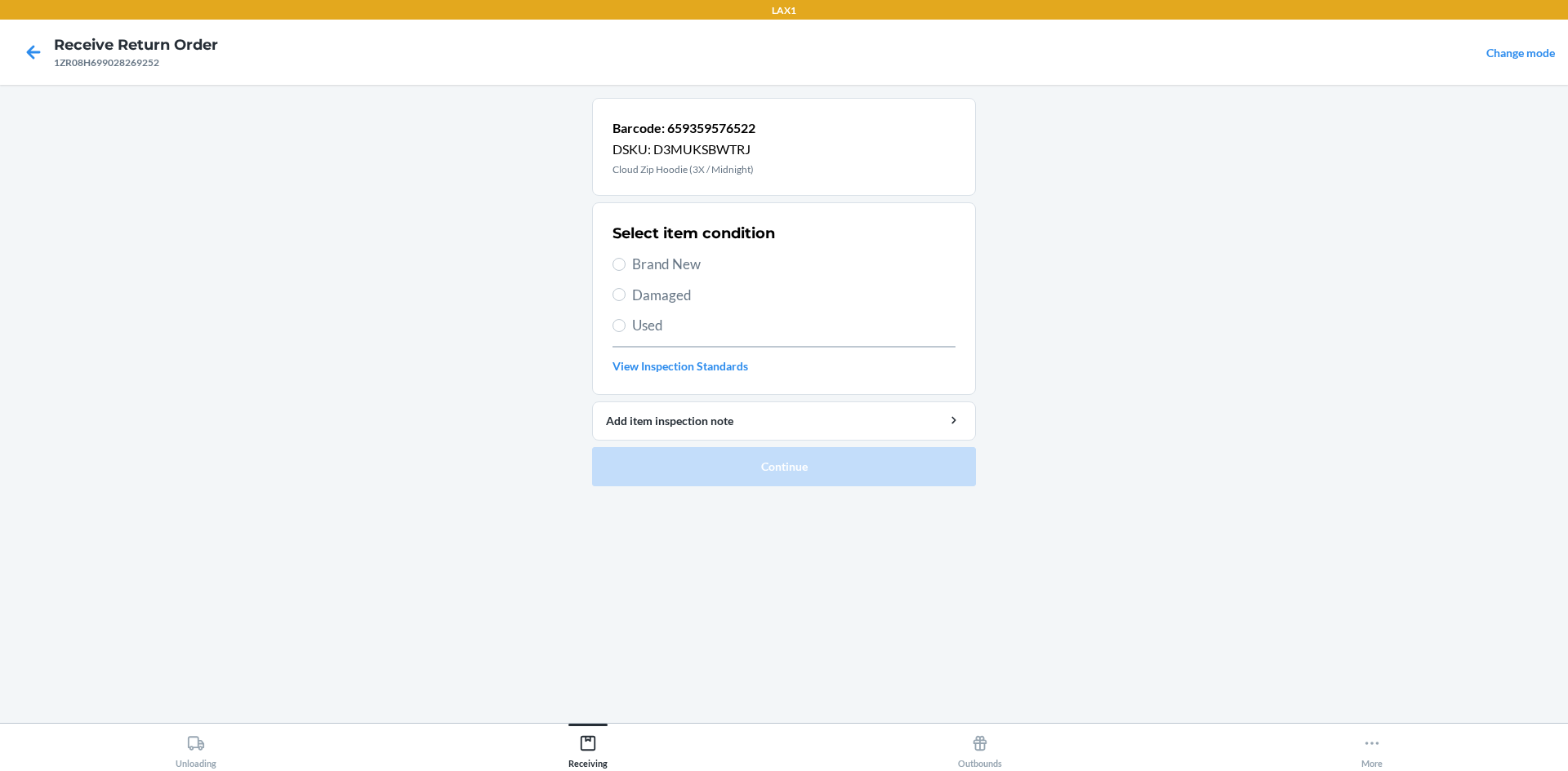
click at [662, 249] on div "Select item condition Brand New Damaged Used View Inspection Standards" at bounding box center [784, 298] width 343 height 161
click at [673, 336] on span "Used" at bounding box center [794, 325] width 324 height 22
click at [626, 332] on input "Used" at bounding box center [619, 325] width 13 height 13
radio input "true"
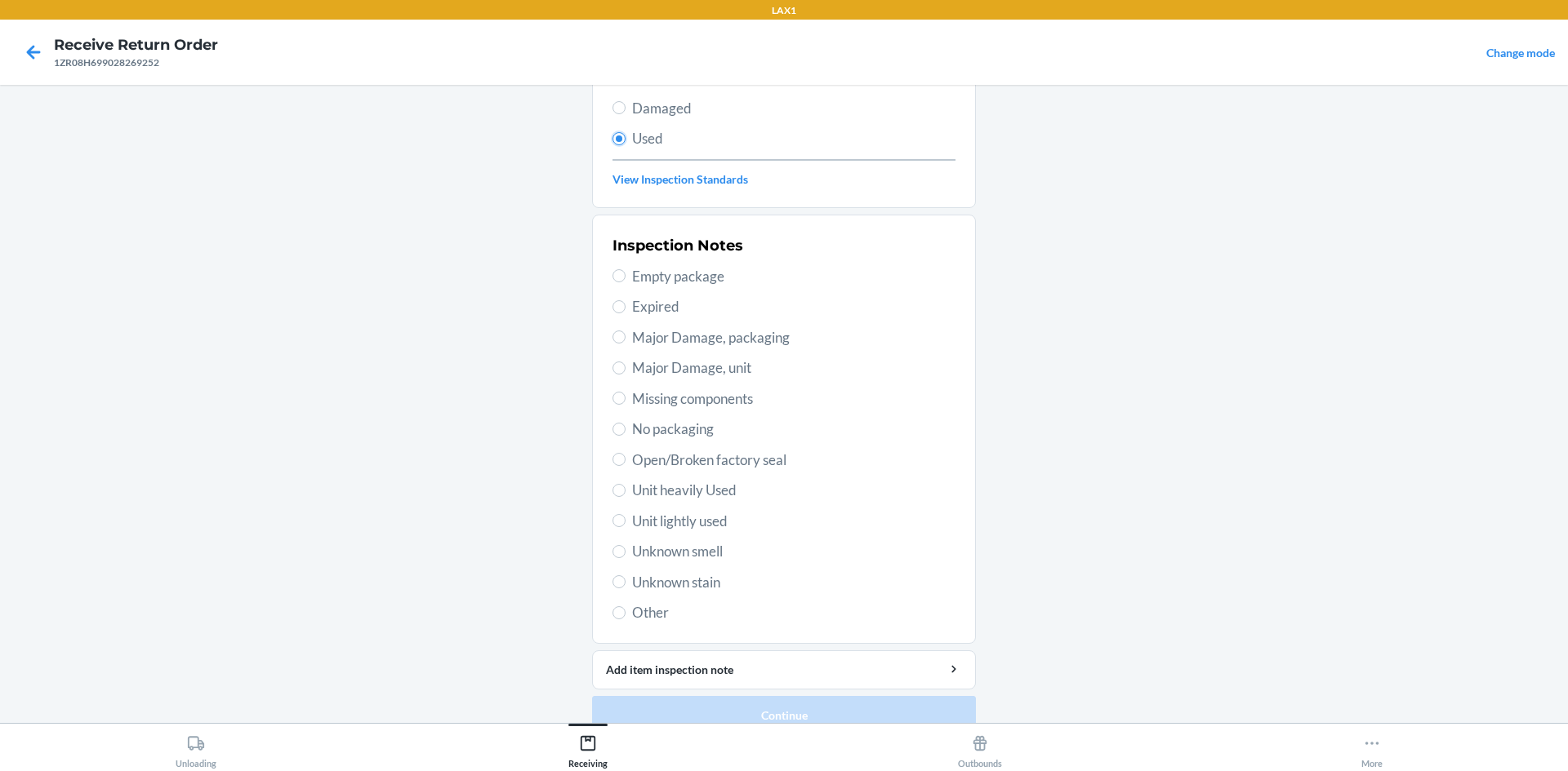
scroll to position [212, 0]
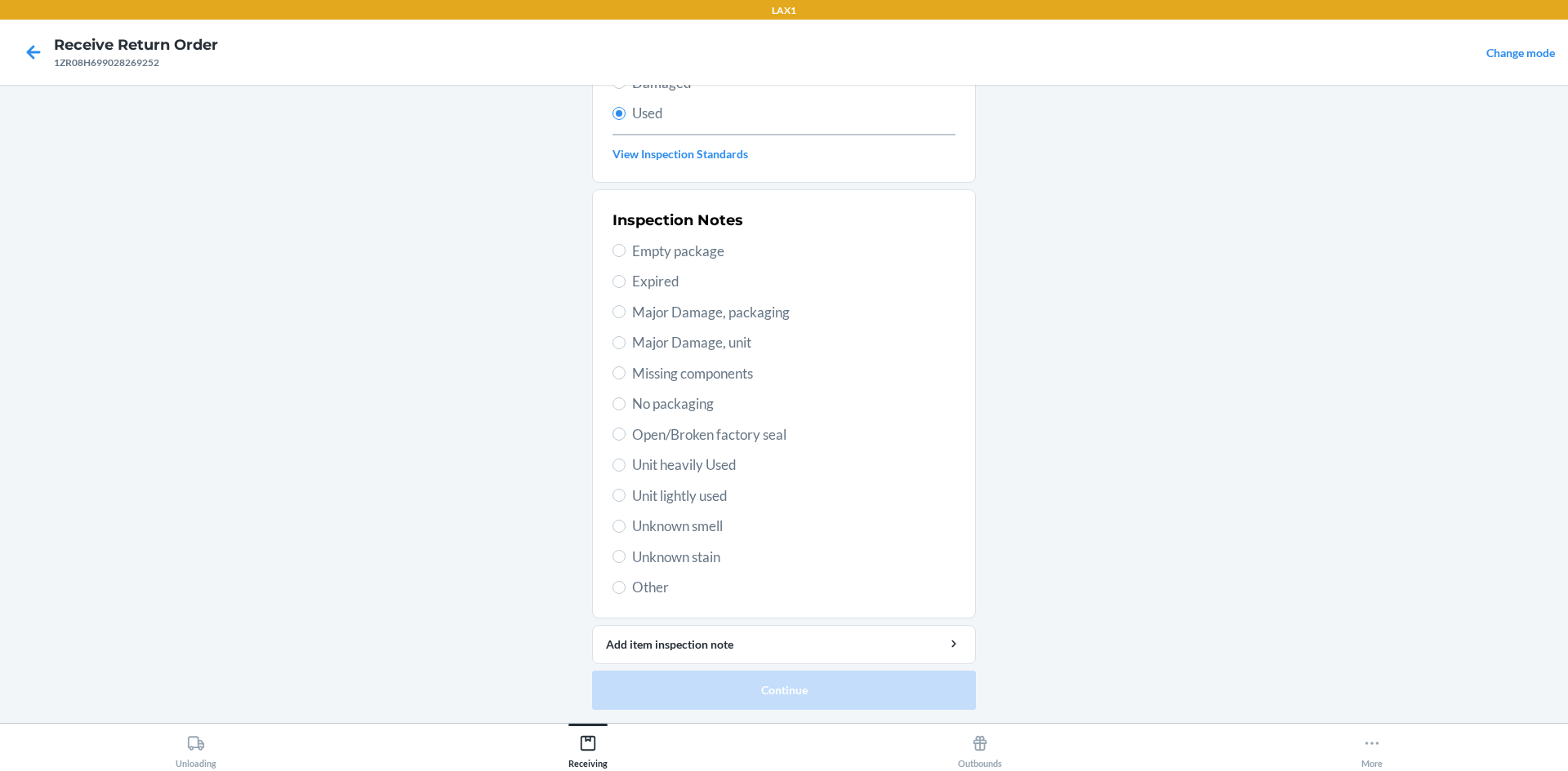
click at [675, 467] on span "Unit heavily Used" at bounding box center [794, 465] width 324 height 22
click at [626, 467] on input "Unit heavily Used" at bounding box center [619, 465] width 13 height 13
radio input "true"
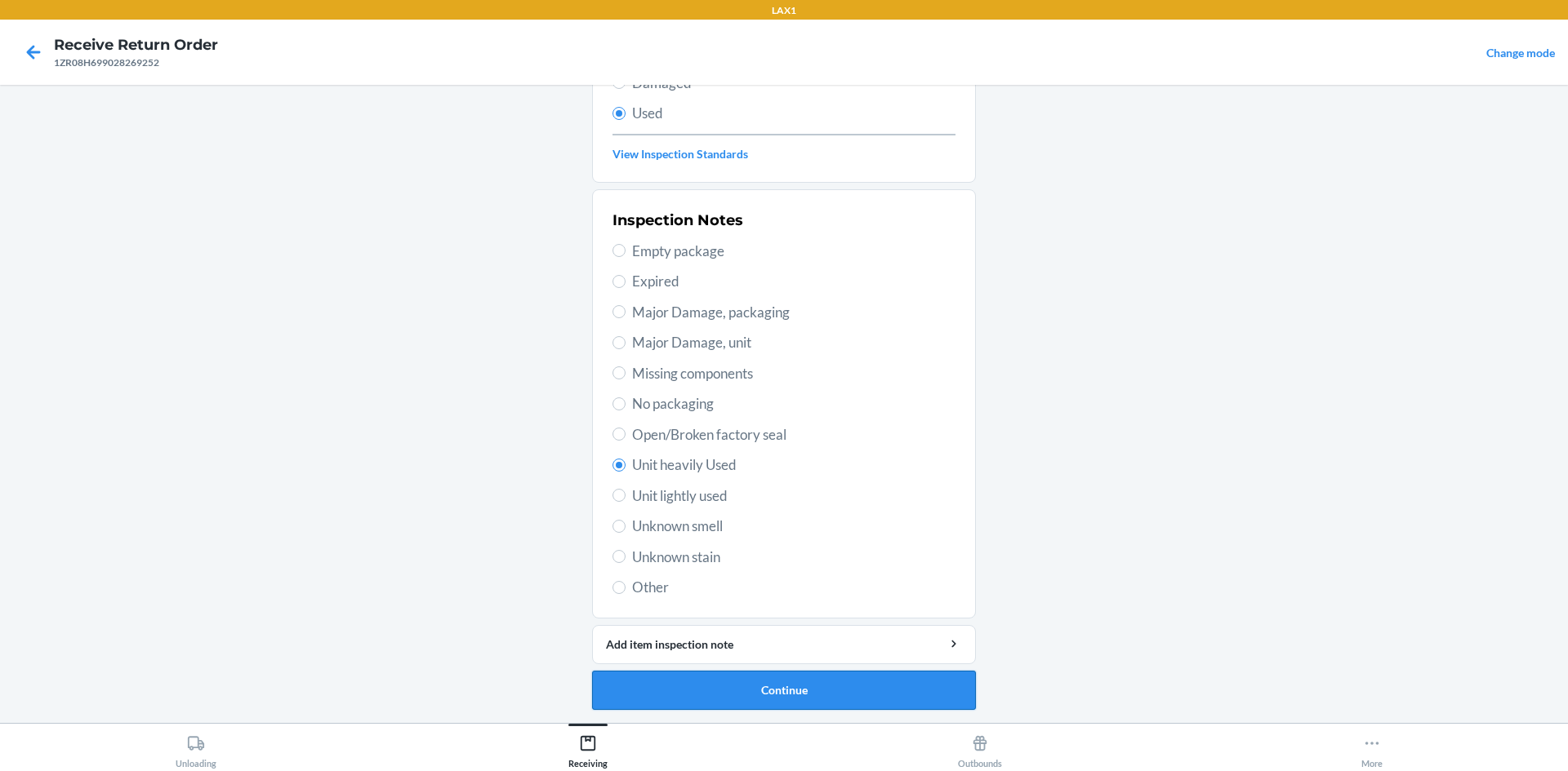
click at [754, 700] on button "Continue" at bounding box center [784, 690] width 384 height 39
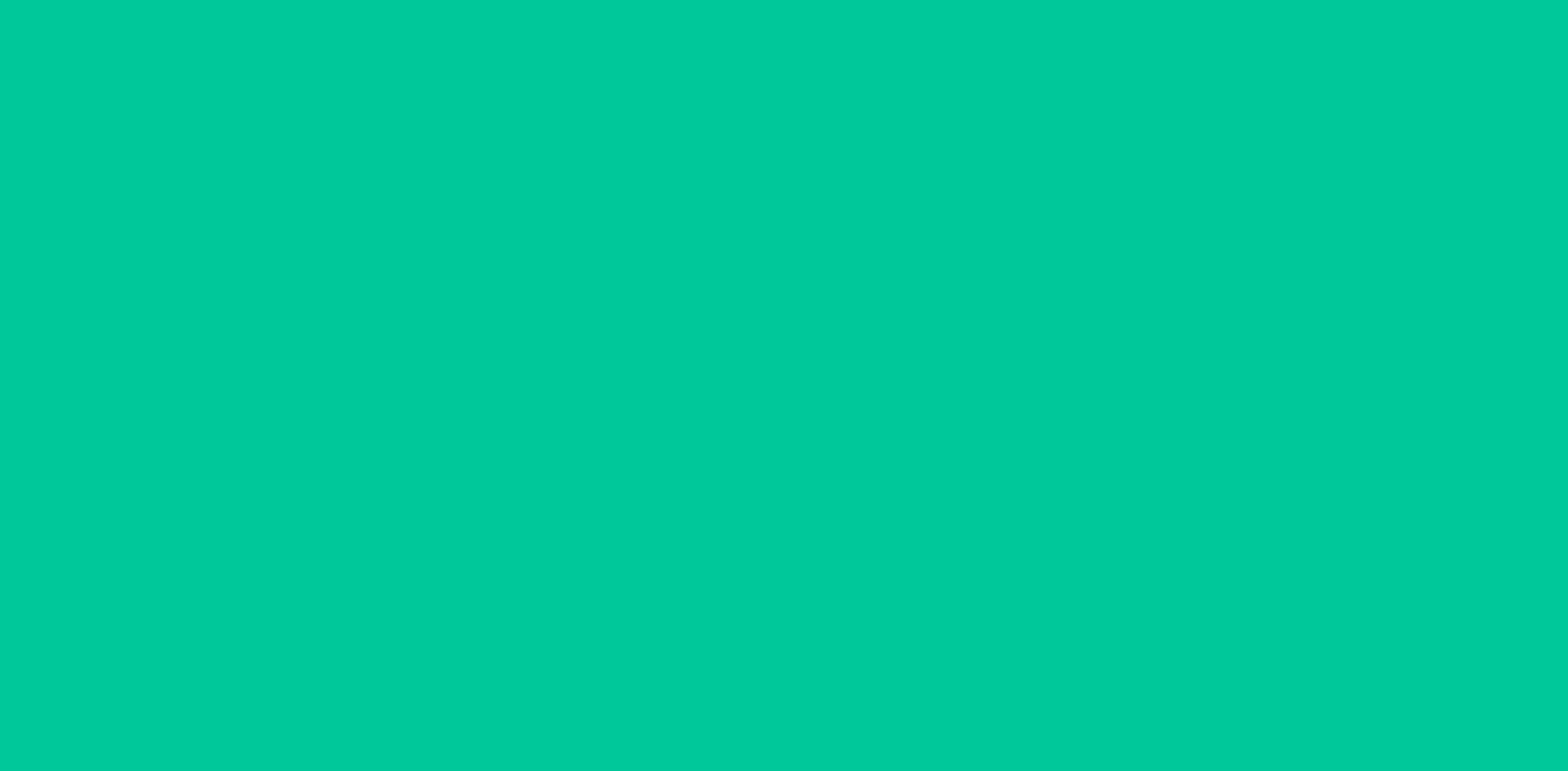
scroll to position [0, 0]
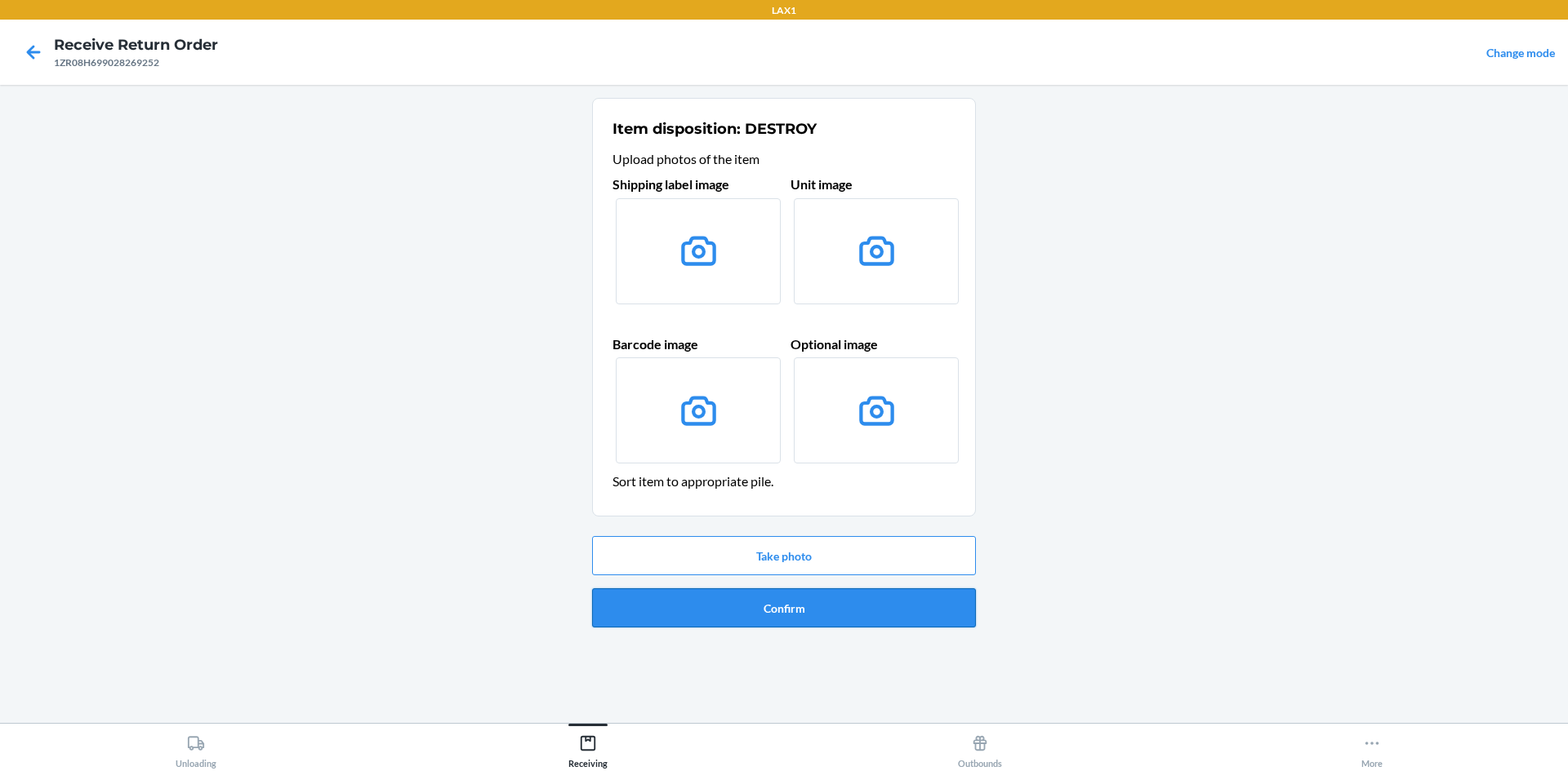
click at [770, 617] on button "Confirm" at bounding box center [784, 608] width 384 height 39
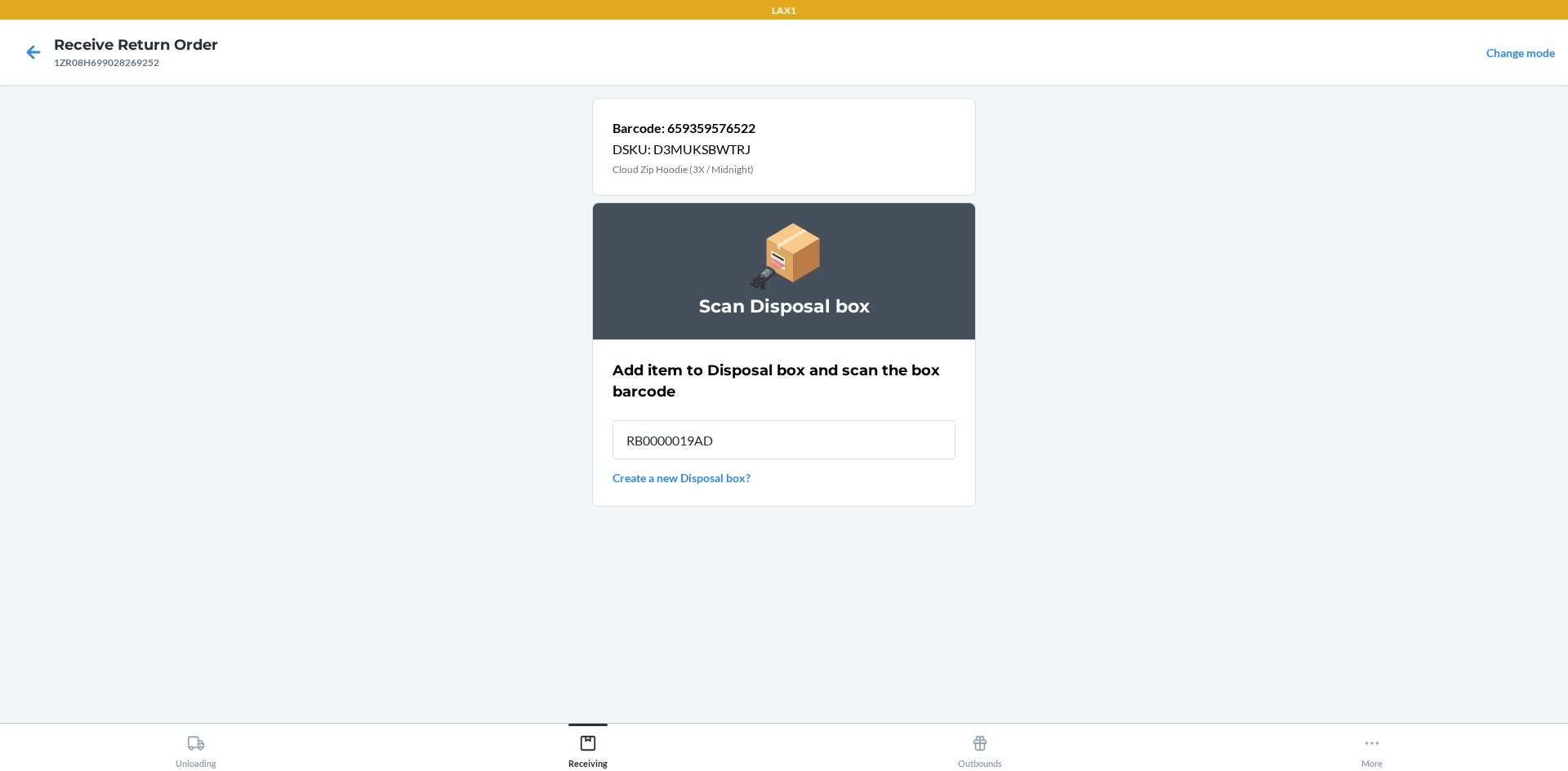
type input "RB0000019AD"
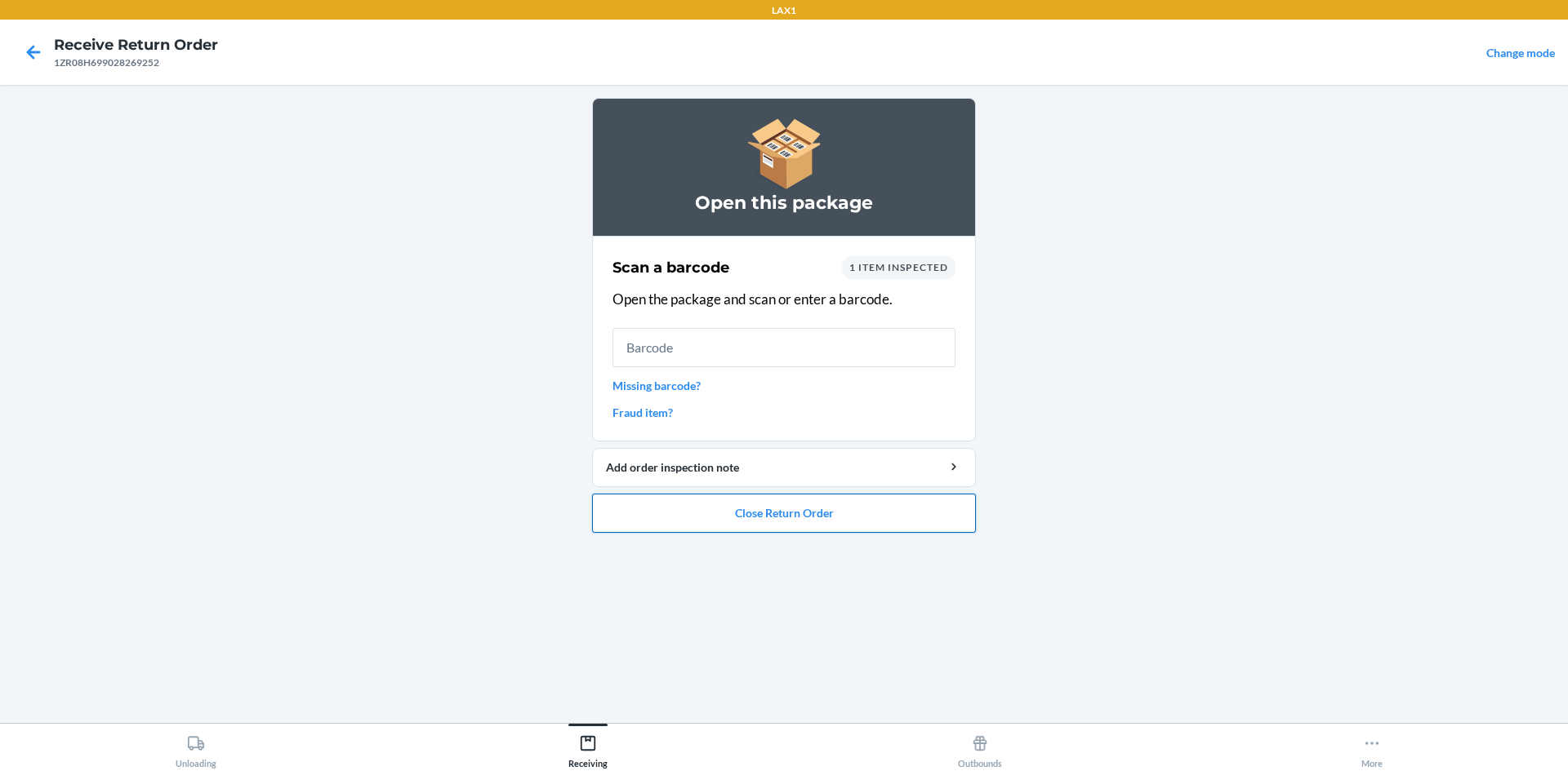
click at [822, 515] on button "Close Return Order" at bounding box center [784, 514] width 384 height 39
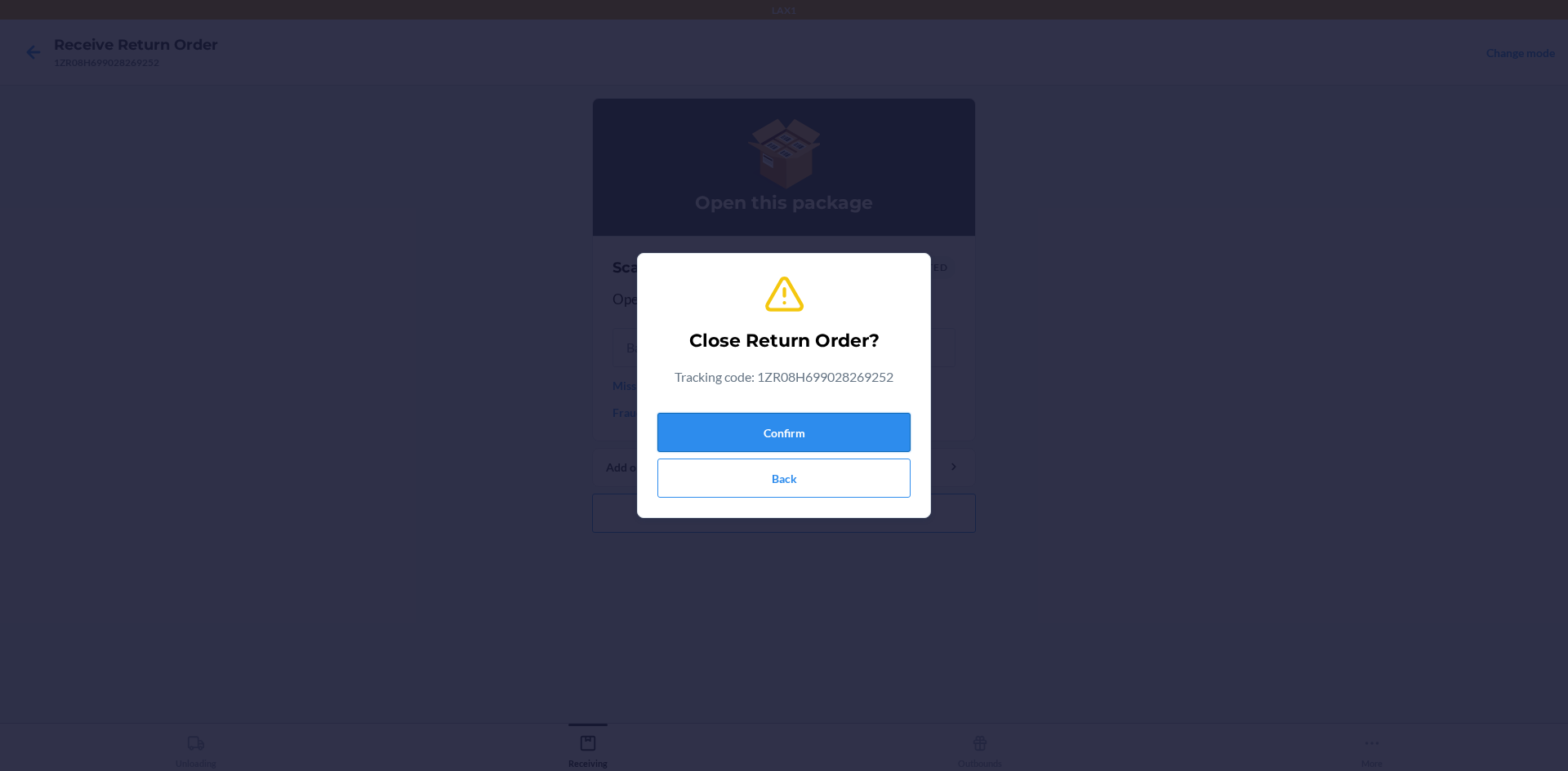
click at [815, 437] on button "Confirm" at bounding box center [784, 432] width 253 height 39
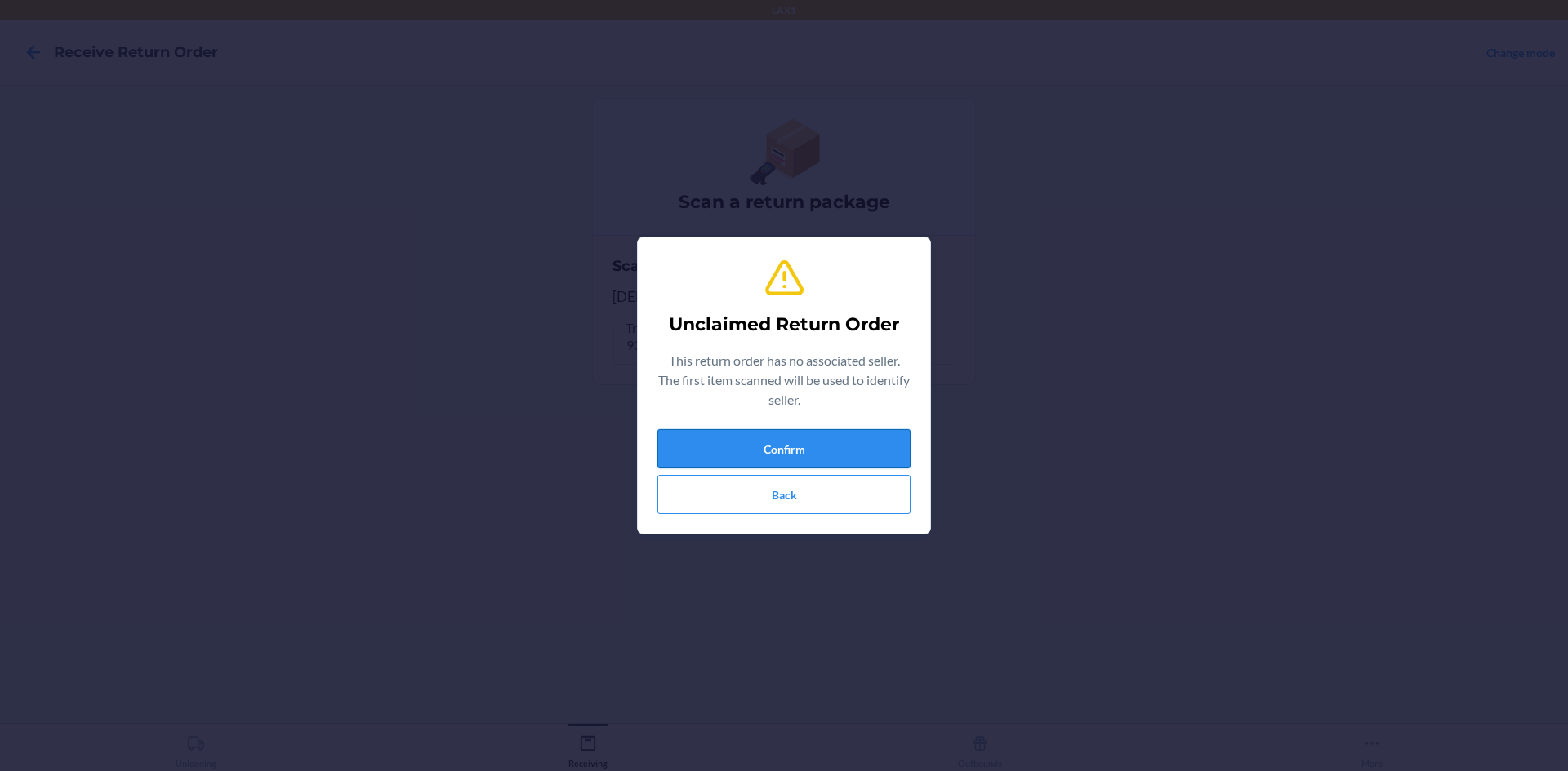
click at [759, 457] on button "Confirm" at bounding box center [784, 449] width 253 height 39
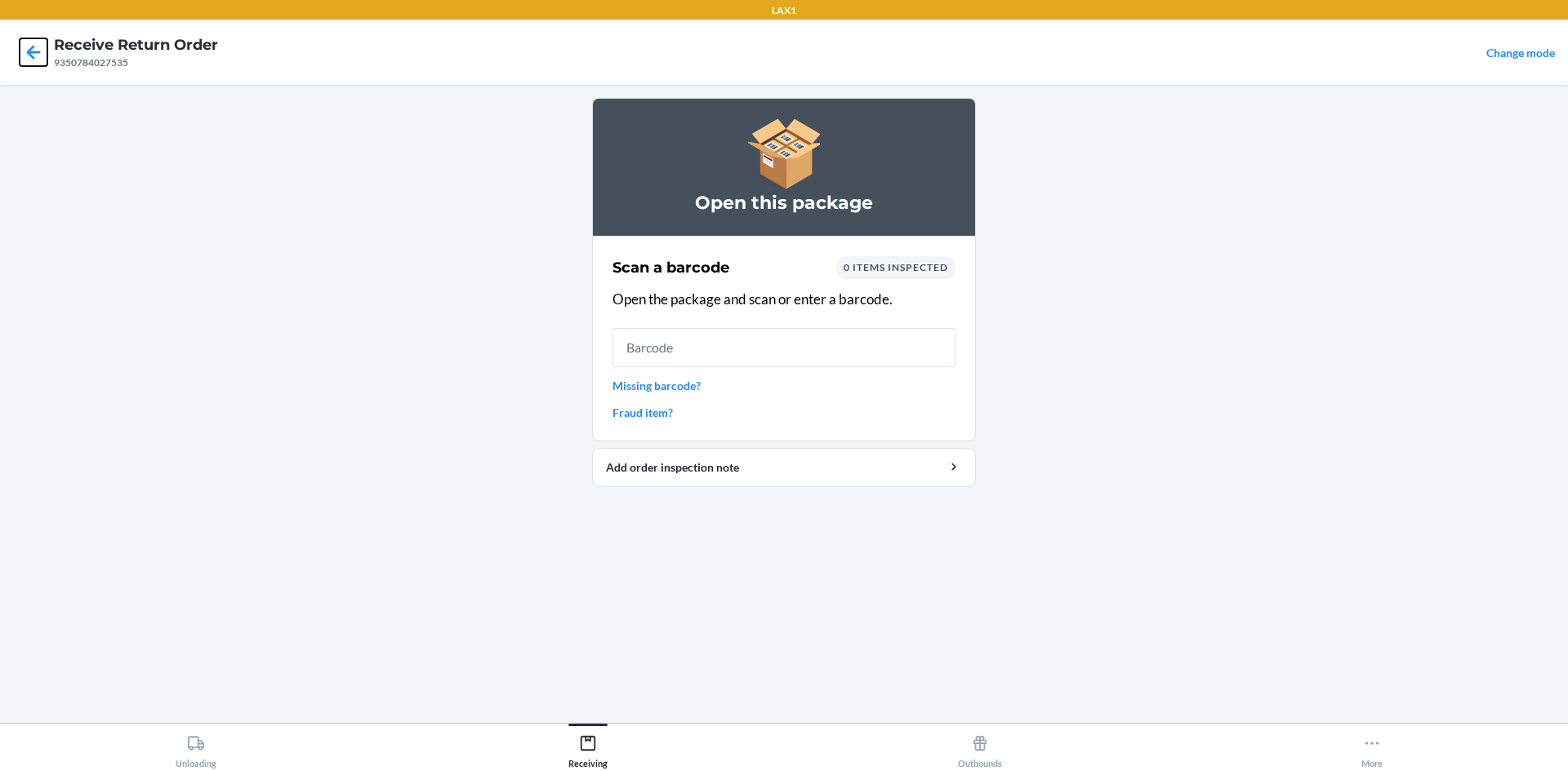
click at [40, 52] on icon at bounding box center [34, 52] width 14 height 14
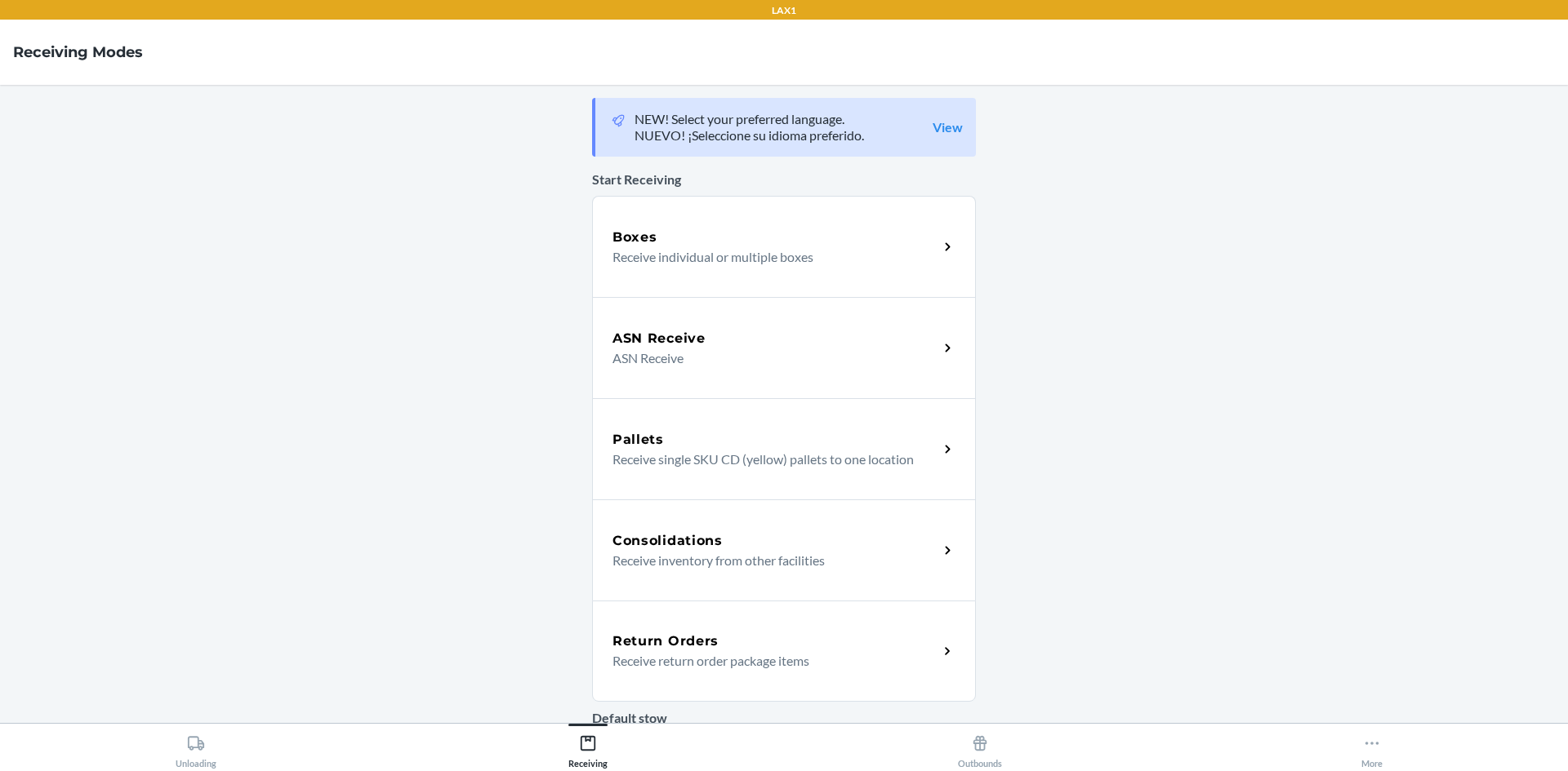
click at [671, 646] on h5 "Return Orders" at bounding box center [665, 642] width 106 height 20
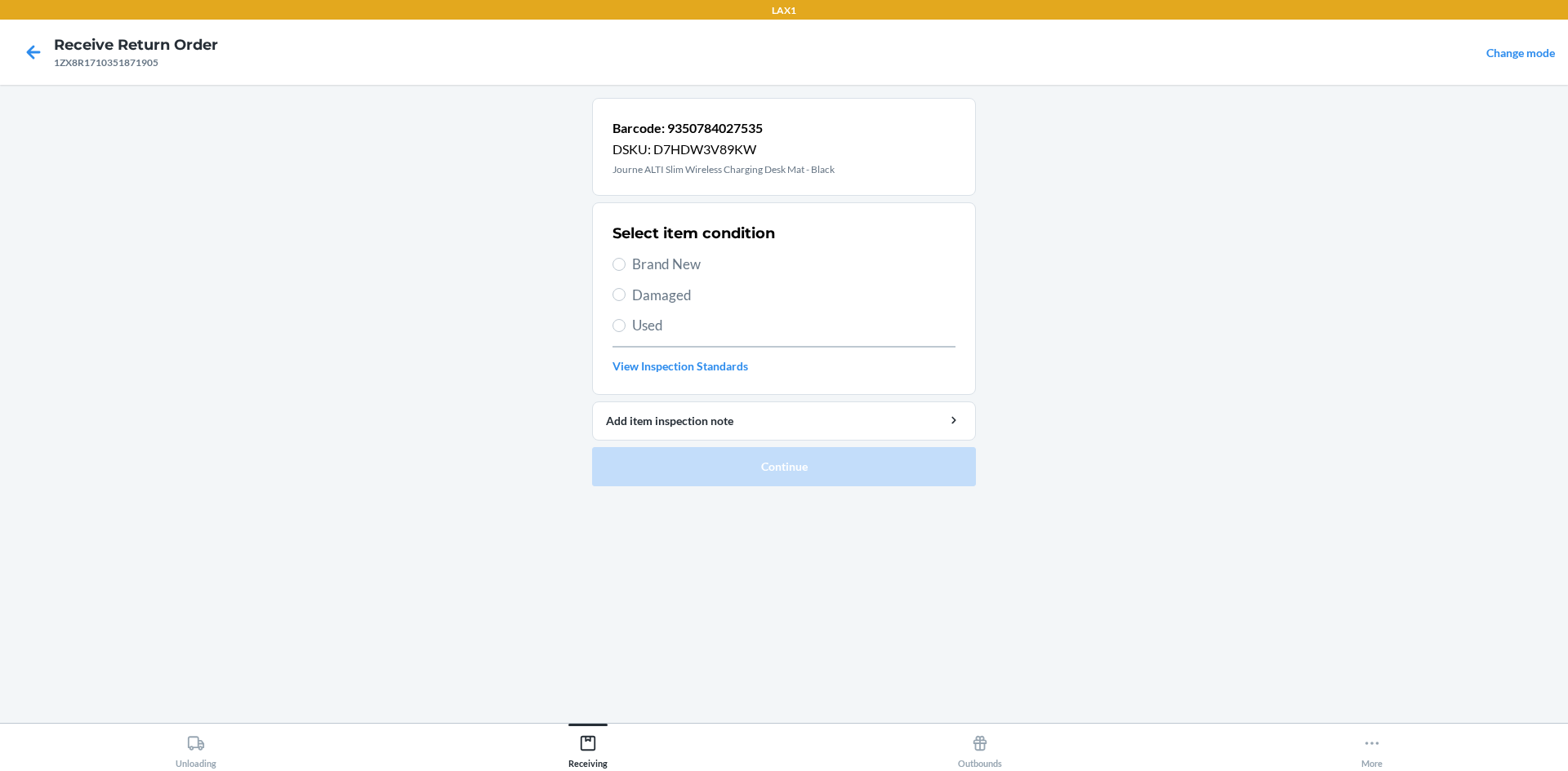
click at [658, 275] on div "Select item condition Brand New Damaged Used View Inspection Standards" at bounding box center [784, 298] width 343 height 161
click at [658, 259] on span "Brand New" at bounding box center [794, 265] width 324 height 22
click at [626, 259] on input "Brand New" at bounding box center [619, 265] width 13 height 13
radio input "true"
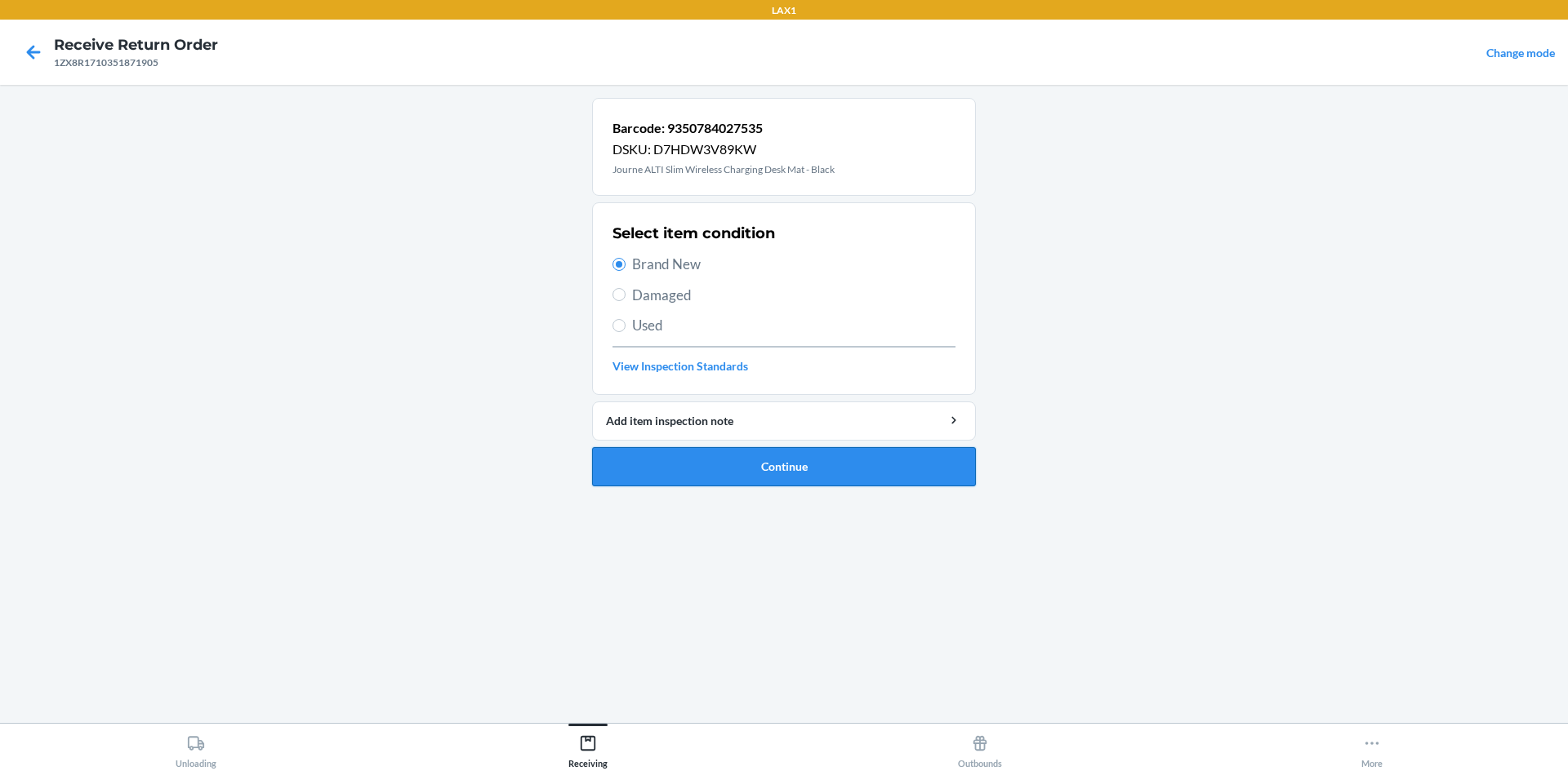
click at [711, 471] on button "Continue" at bounding box center [784, 467] width 384 height 39
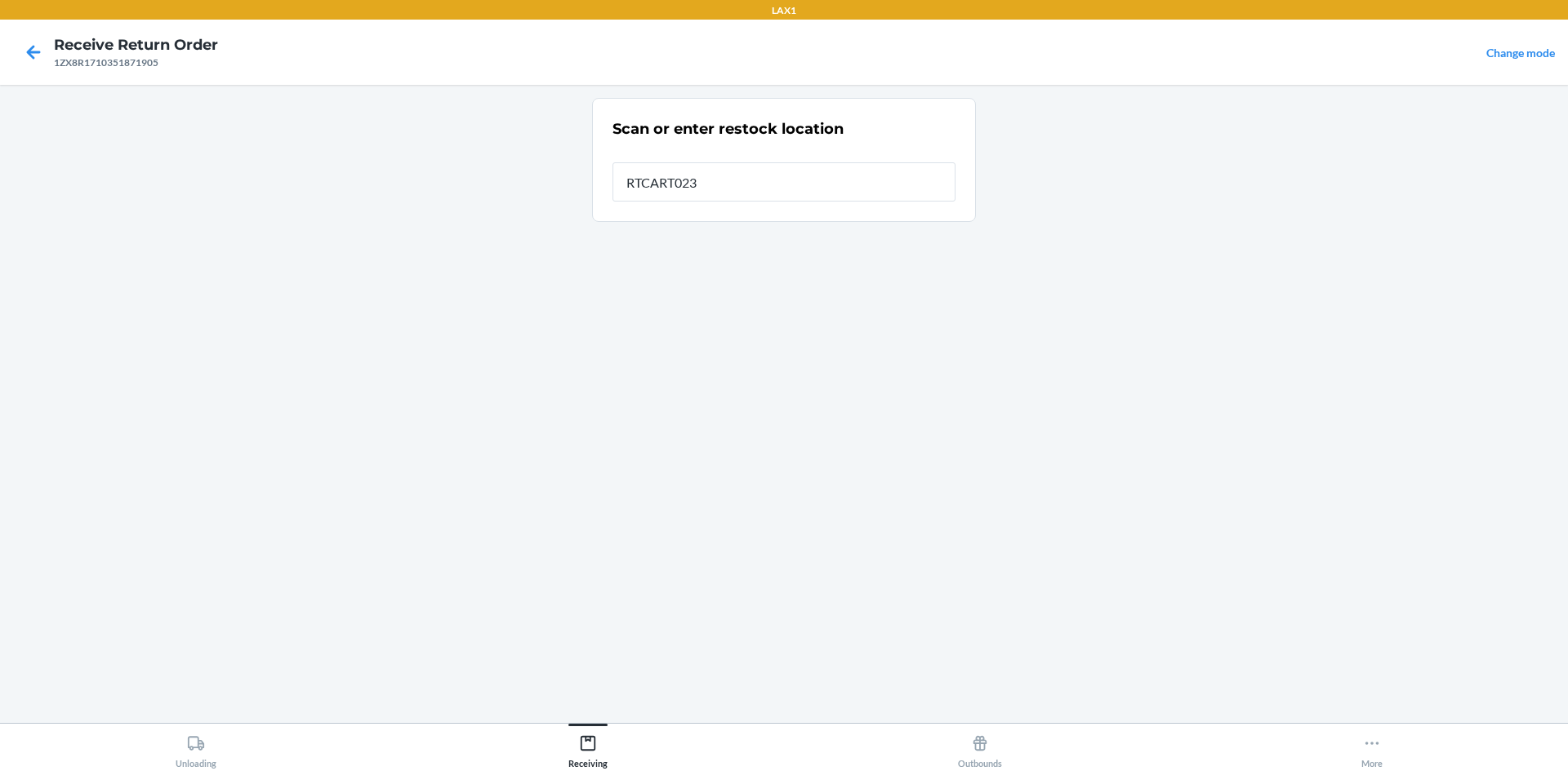
type input "RTCART023"
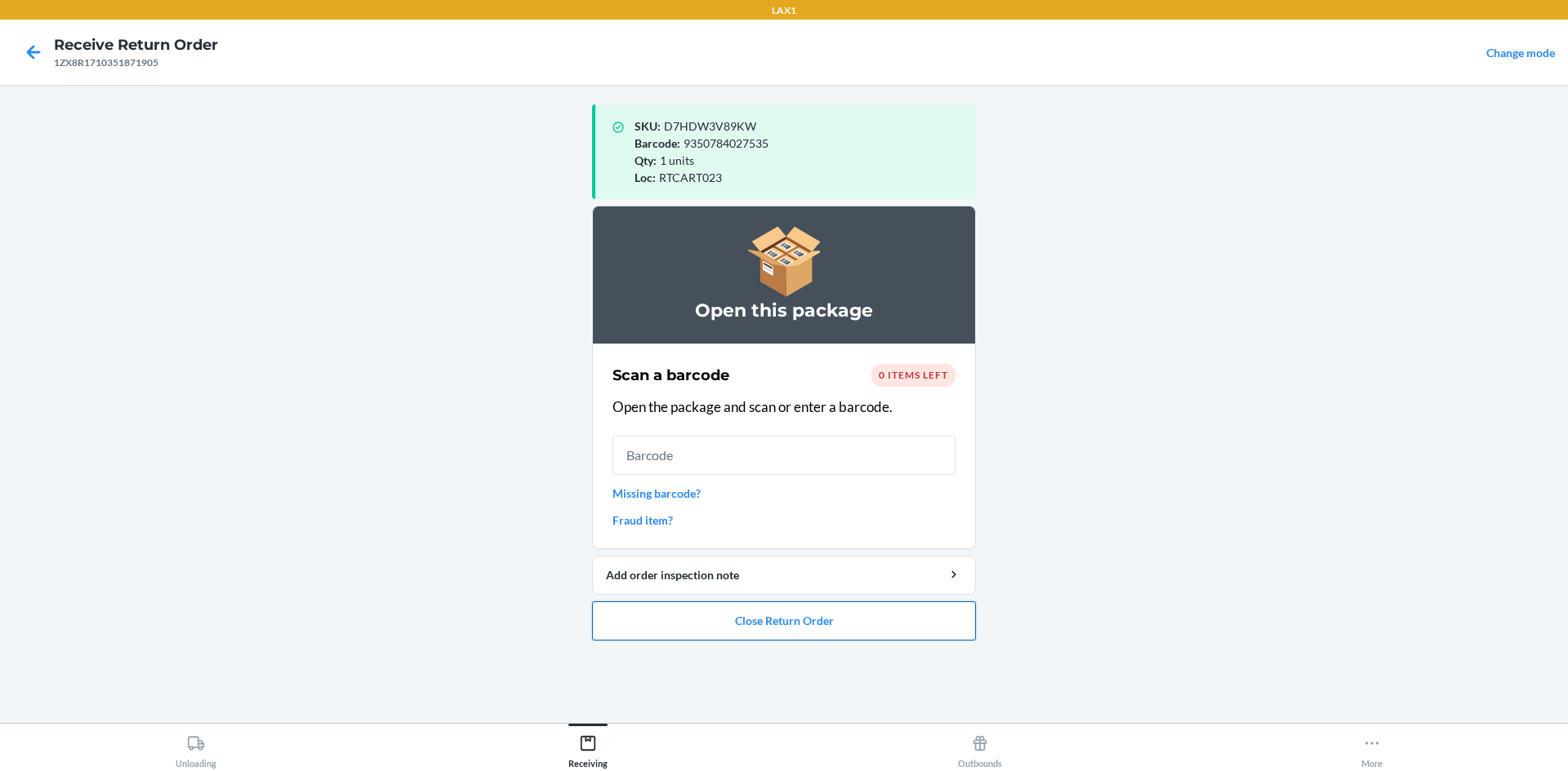
click at [839, 613] on button "Close Return Order" at bounding box center [784, 621] width 384 height 39
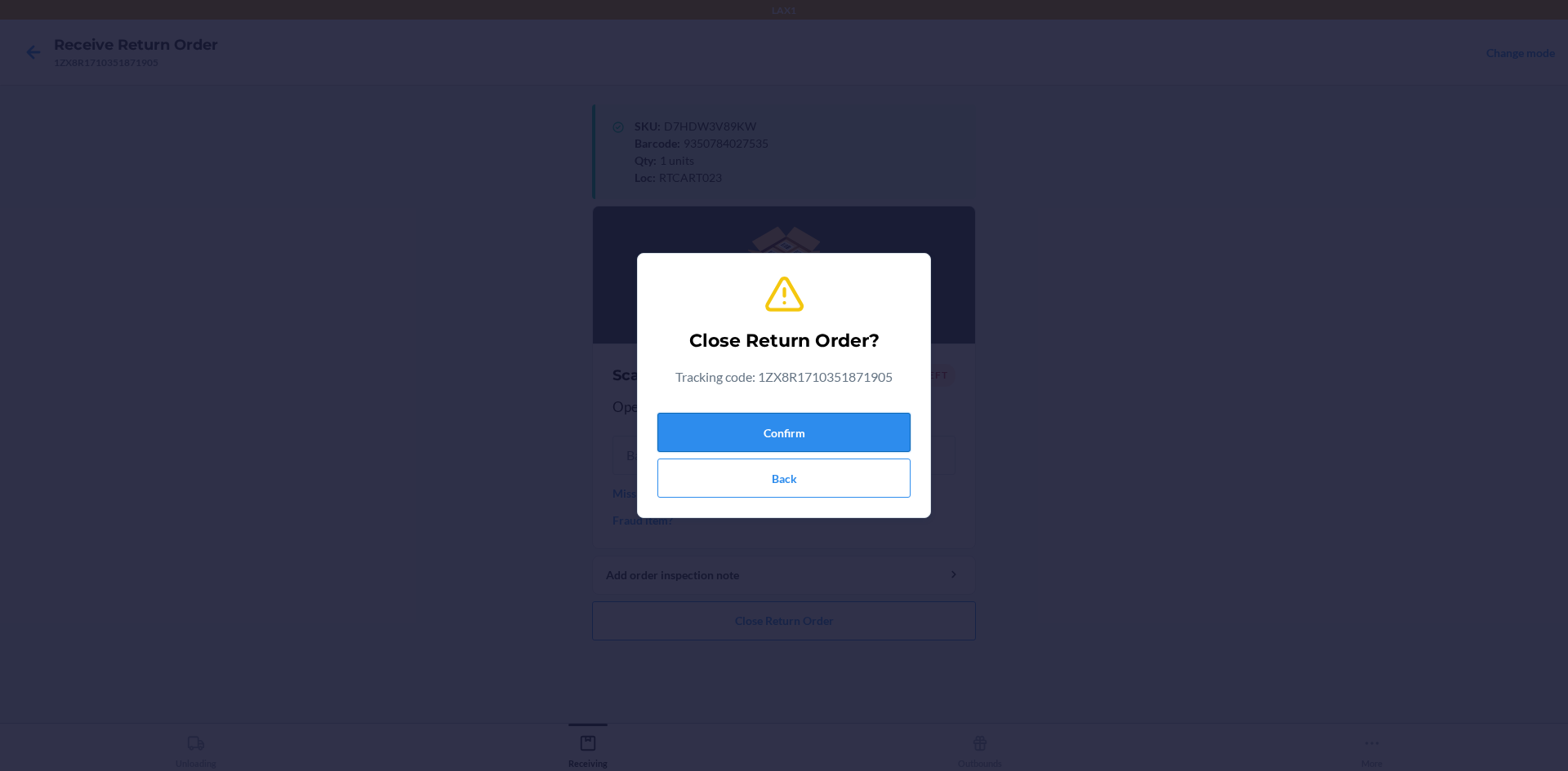
click at [797, 425] on button "Confirm" at bounding box center [784, 432] width 253 height 39
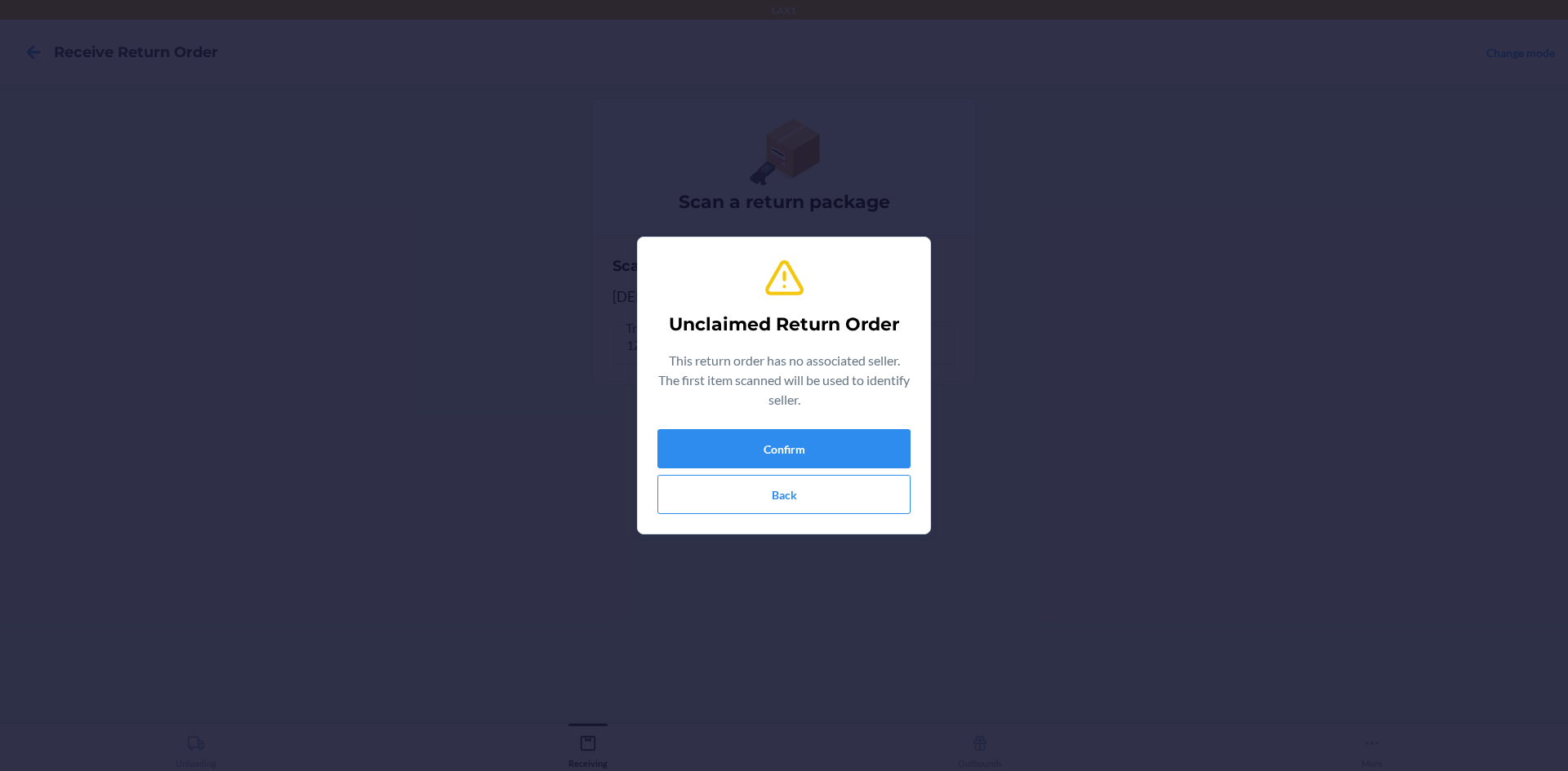
click at [782, 428] on div "Unclaimed Return Order This return order has no associated seller. The first it…" at bounding box center [784, 386] width 253 height 270
click at [772, 437] on button "Confirm" at bounding box center [784, 449] width 253 height 39
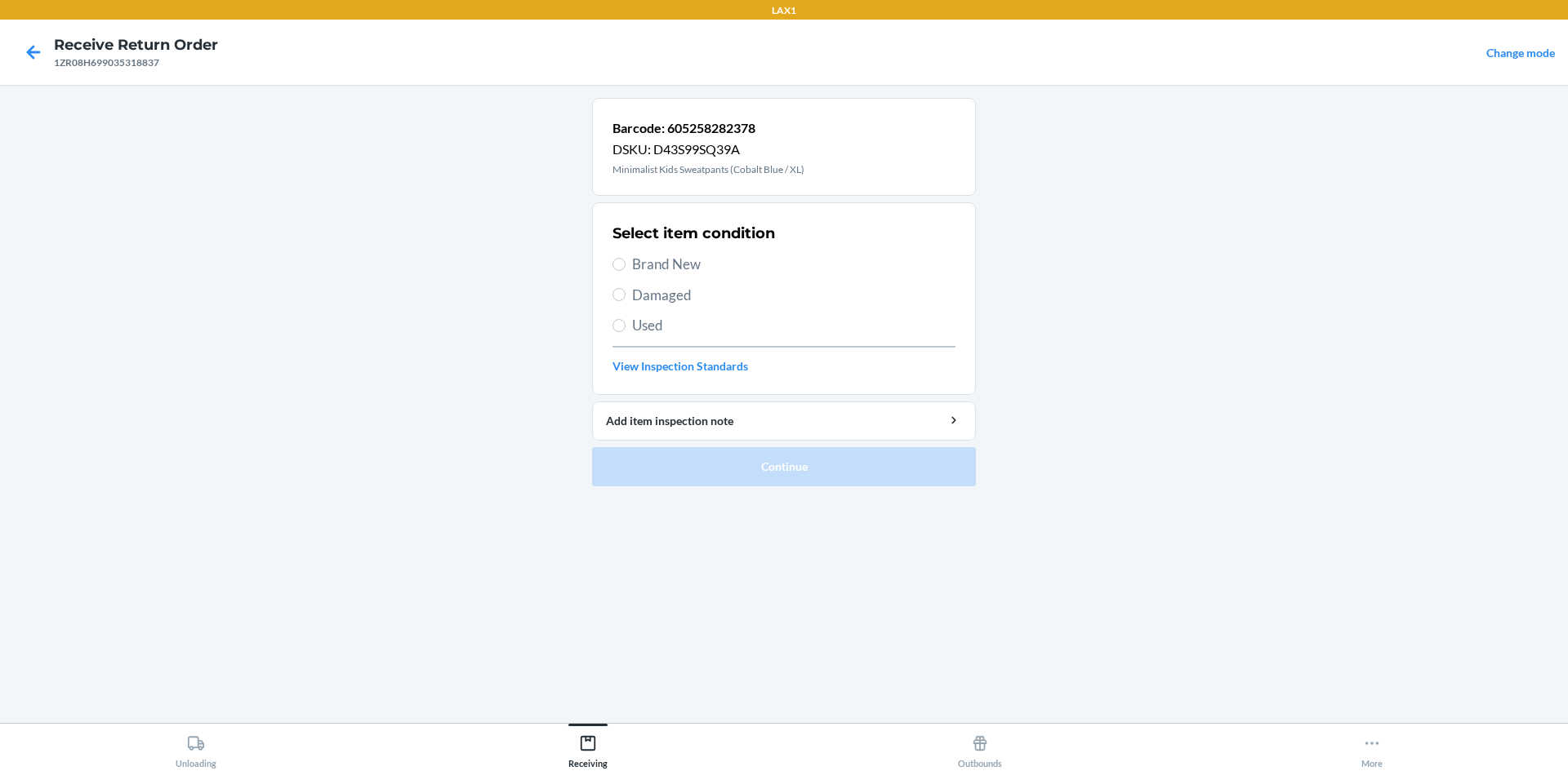
click at [674, 342] on div "Select item condition Brand New Damaged Used View Inspection Standards" at bounding box center [784, 298] width 343 height 161
click at [688, 331] on span "Used" at bounding box center [794, 325] width 324 height 22
click at [626, 331] on input "Used" at bounding box center [619, 325] width 13 height 13
radio input "true"
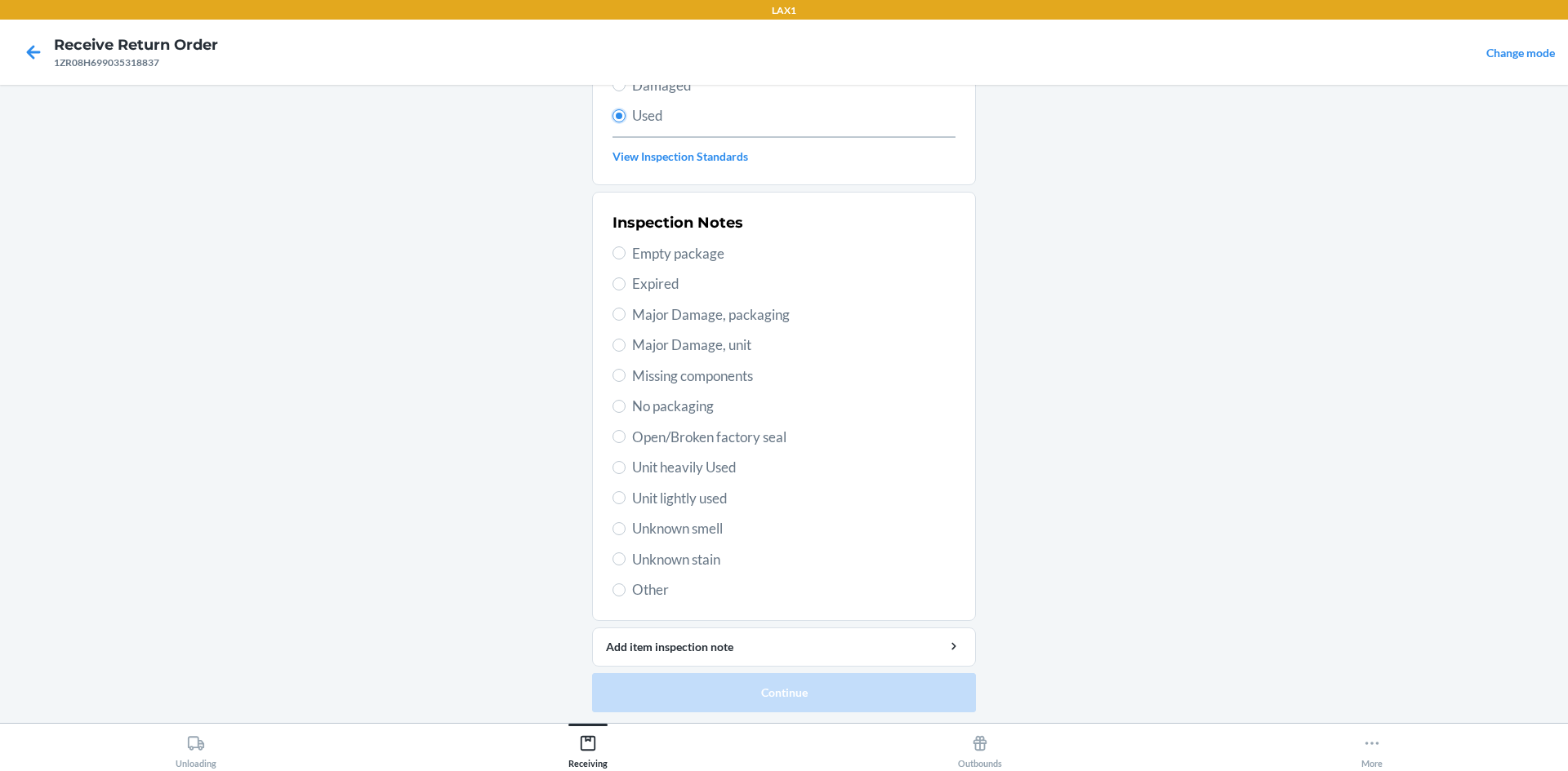
scroll to position [212, 0]
click at [665, 464] on span "Unit heavily Used" at bounding box center [794, 465] width 324 height 22
click at [626, 464] on input "Unit heavily Used" at bounding box center [619, 465] width 13 height 13
radio input "true"
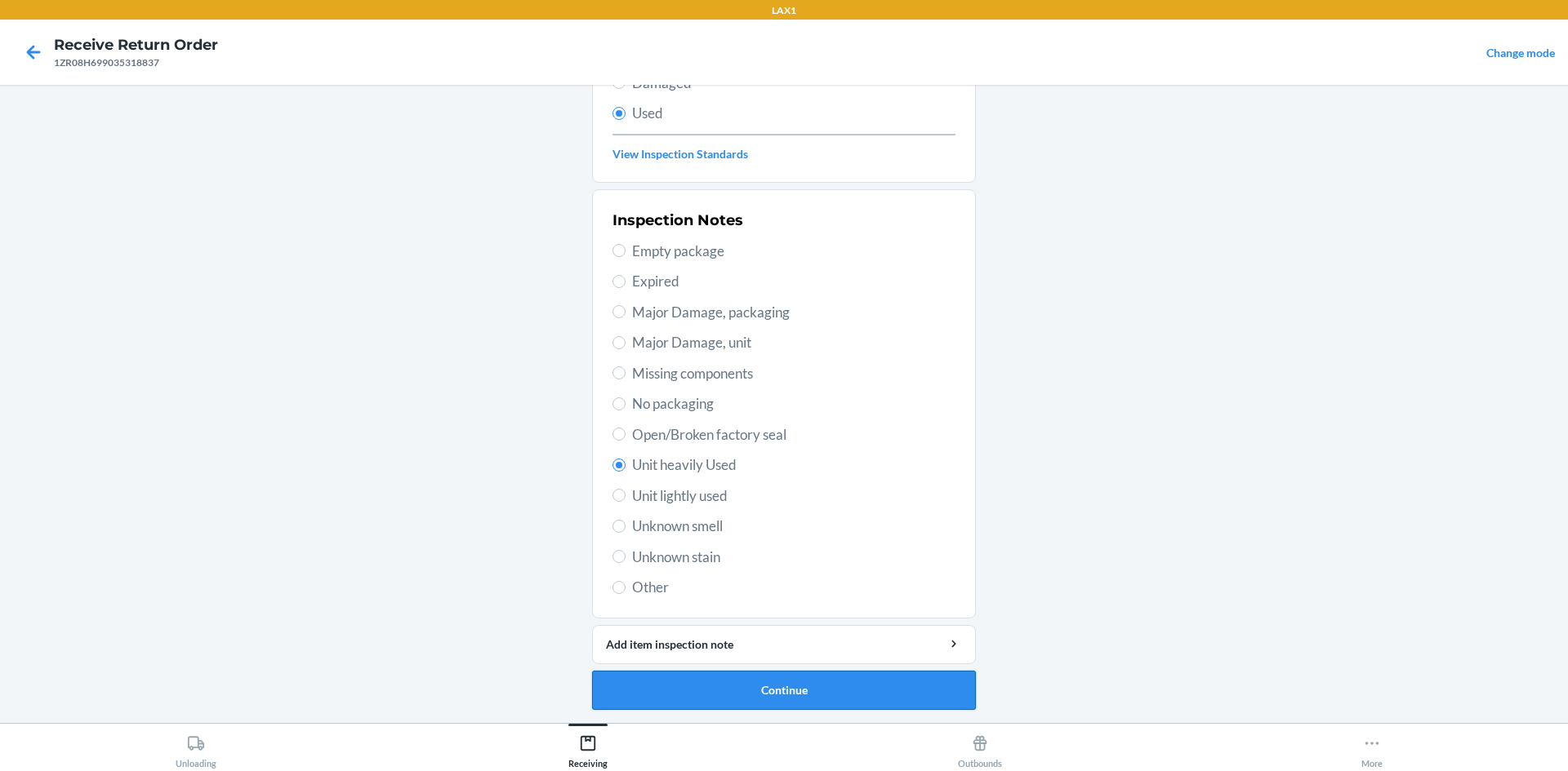
click at [867, 693] on button "Continue" at bounding box center [784, 690] width 384 height 39
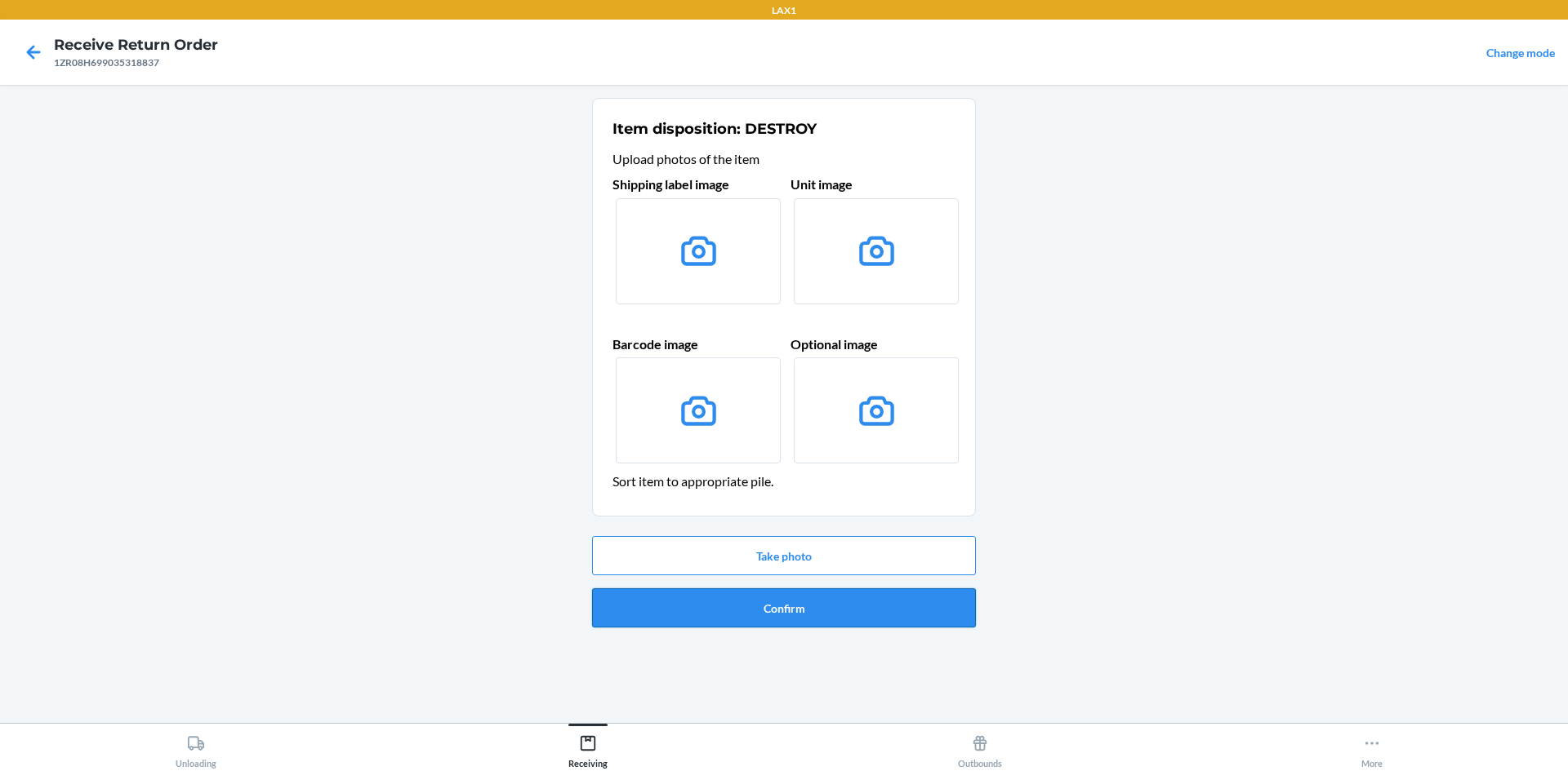
click at [717, 623] on button "Confirm" at bounding box center [784, 608] width 384 height 39
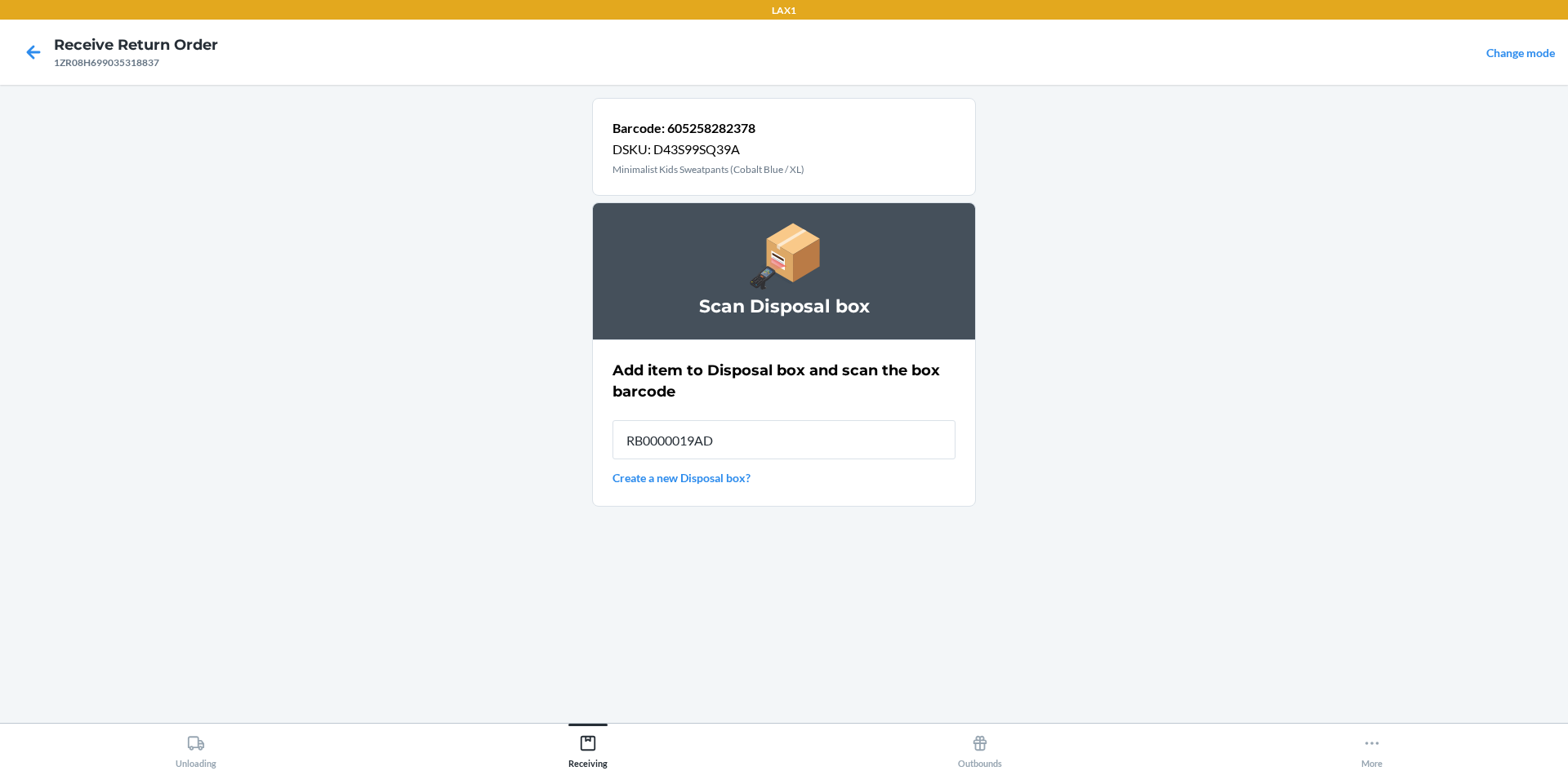
type input "RB0000019AD"
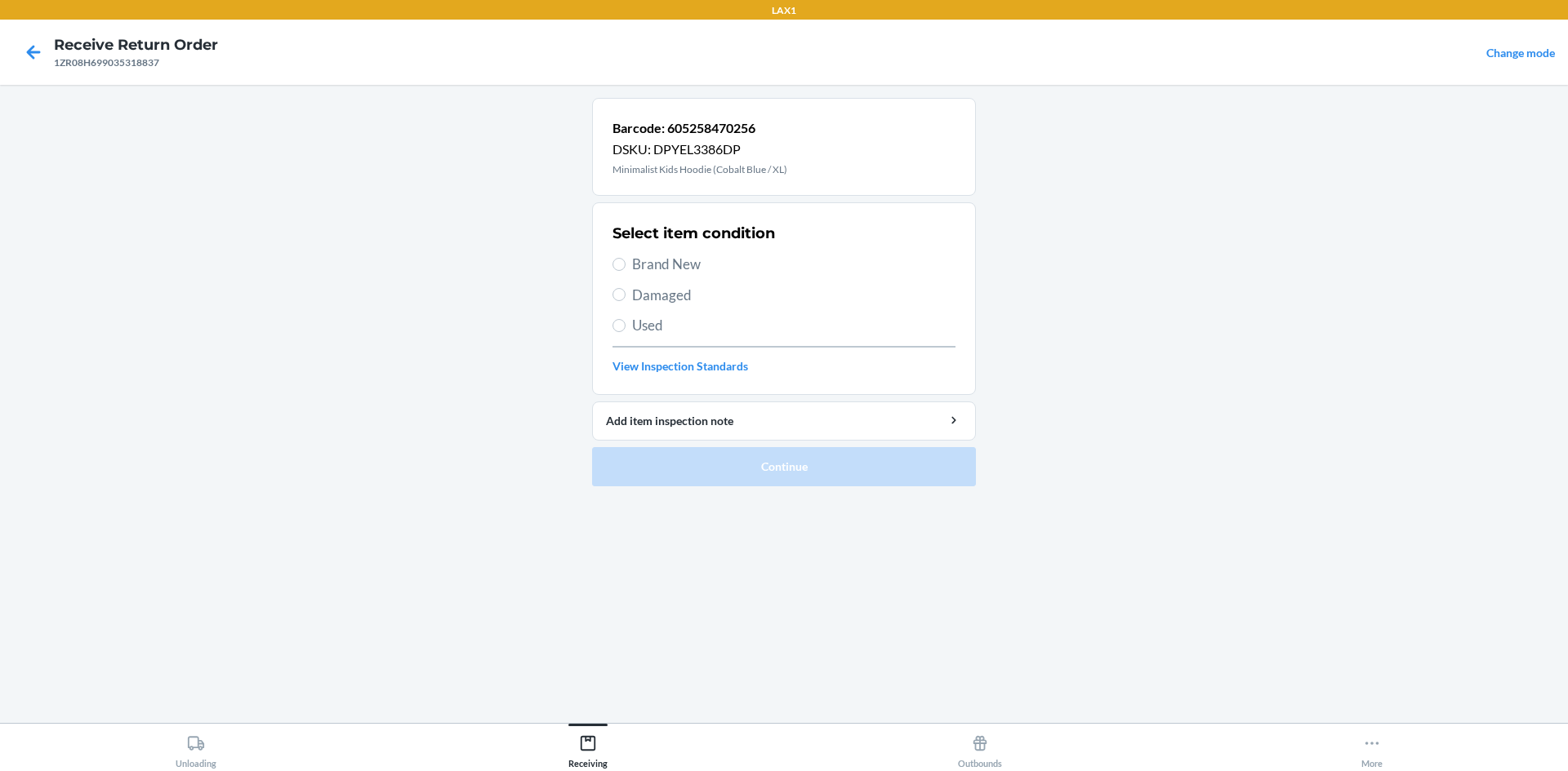
click at [695, 271] on span "Brand New" at bounding box center [794, 265] width 324 height 22
click at [626, 271] on input "Brand New" at bounding box center [619, 265] width 13 height 13
radio input "true"
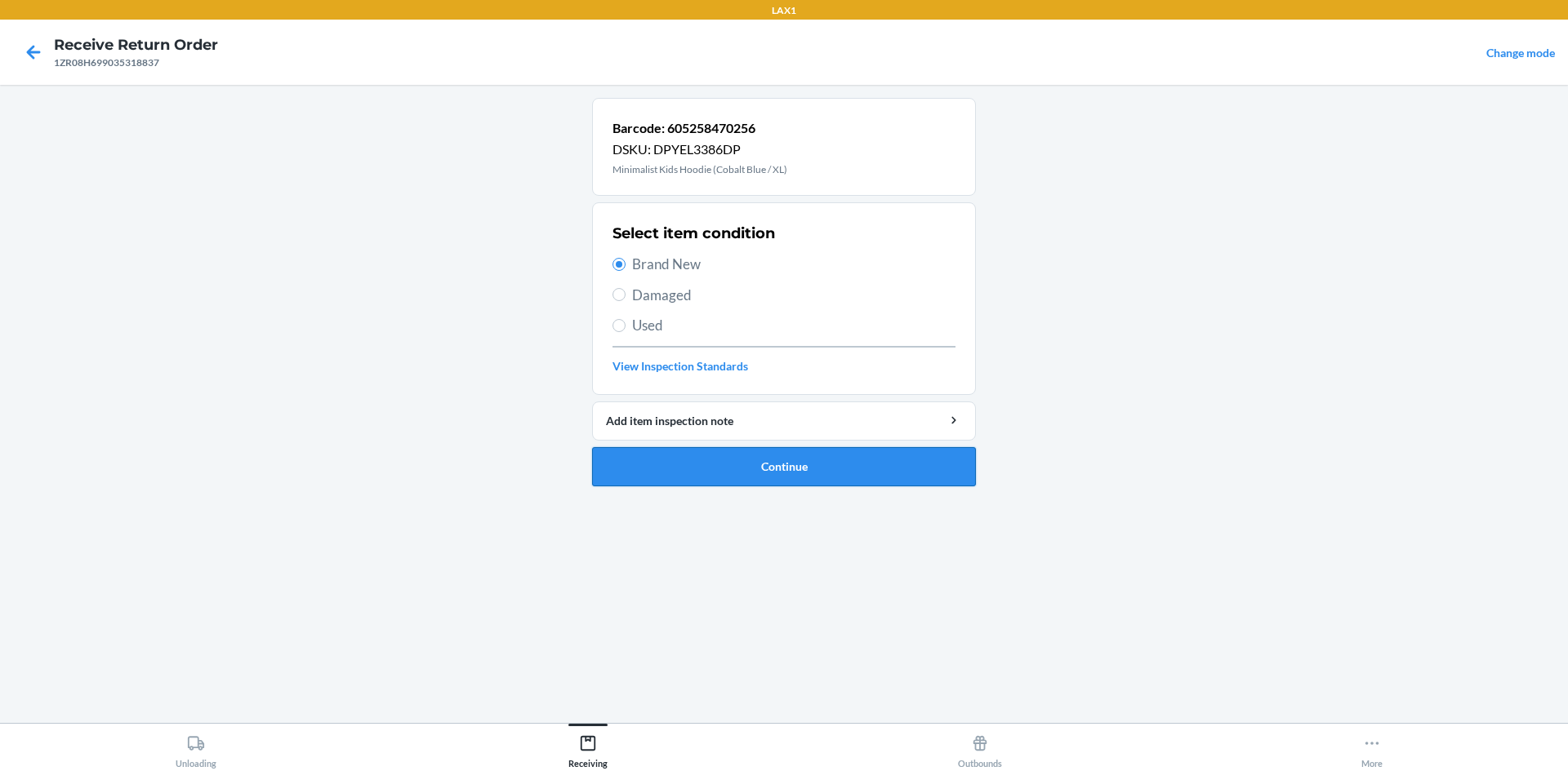
click at [758, 465] on button "Continue" at bounding box center [784, 467] width 384 height 39
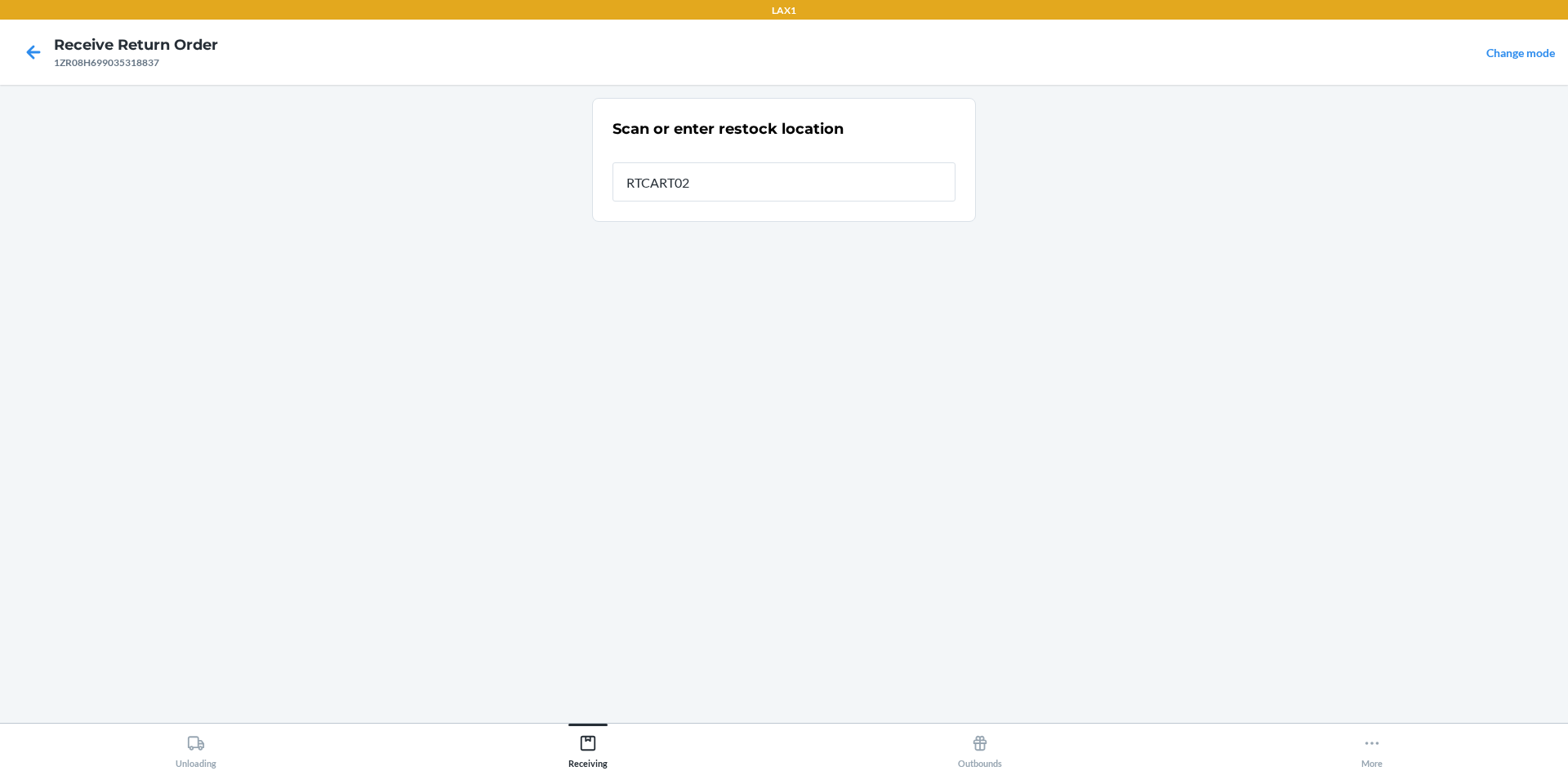
type input "RTCART023"
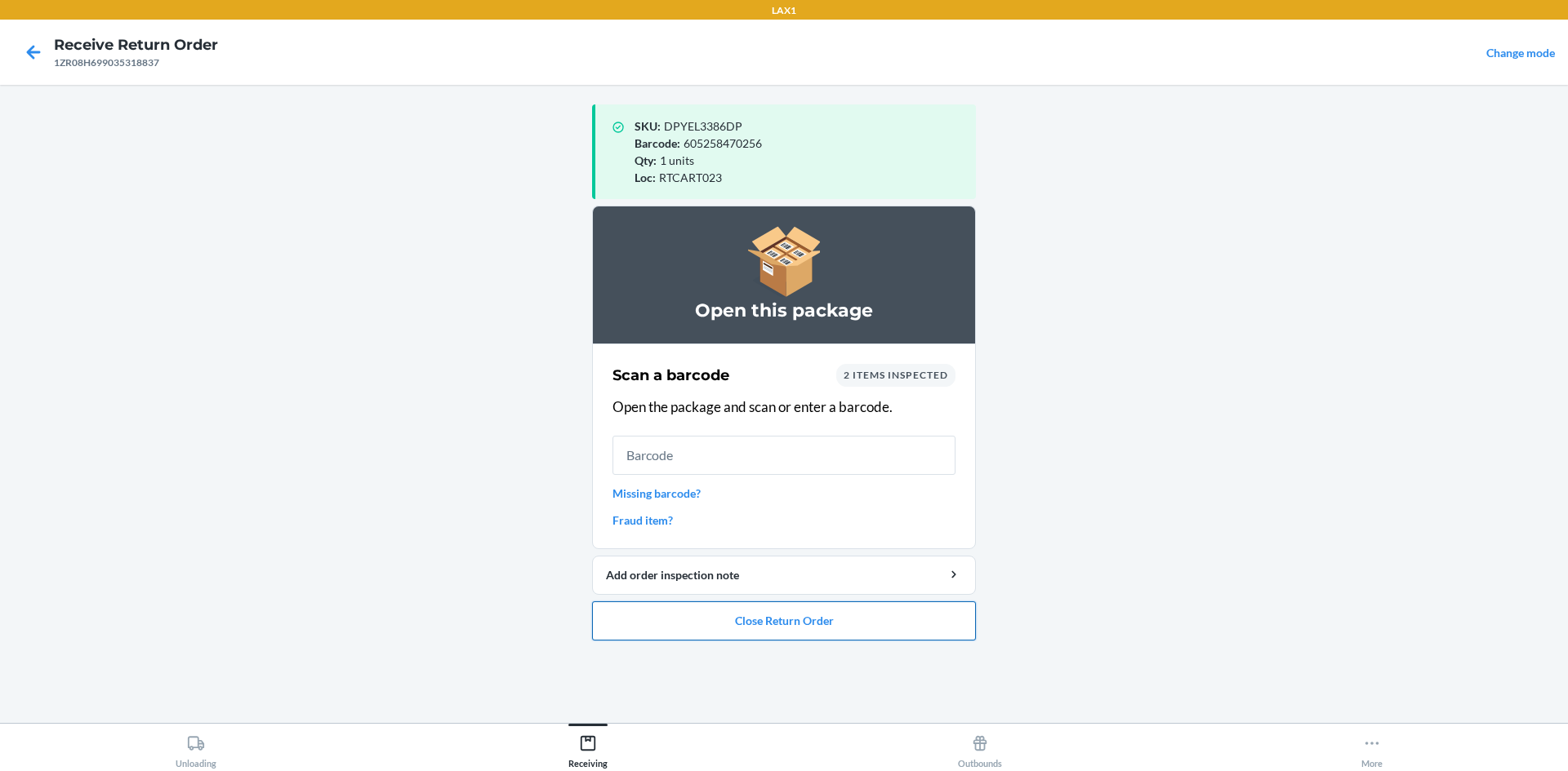
click at [730, 622] on button "Close Return Order" at bounding box center [784, 621] width 384 height 39
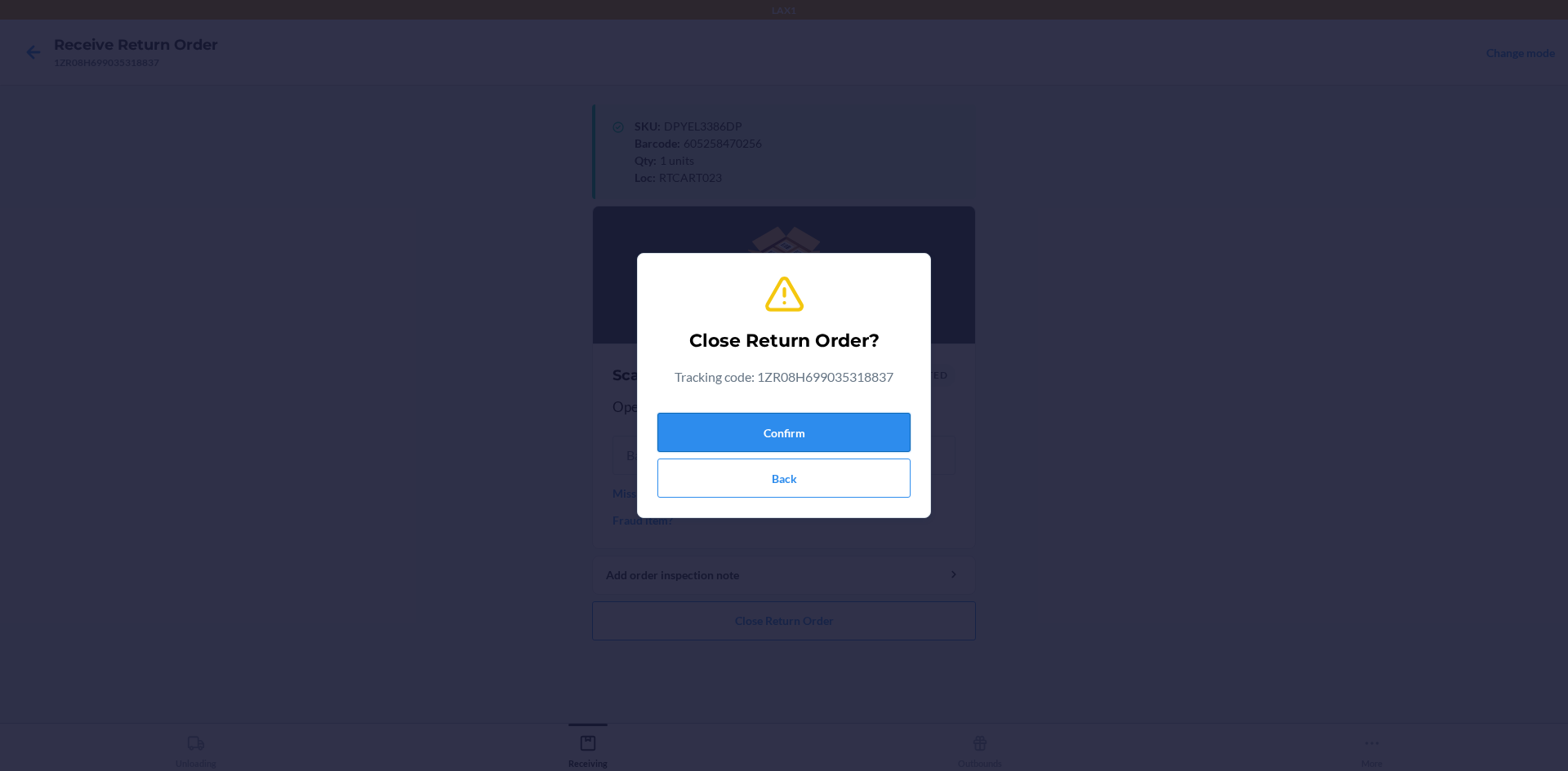
click at [759, 428] on button "Confirm" at bounding box center [784, 432] width 253 height 39
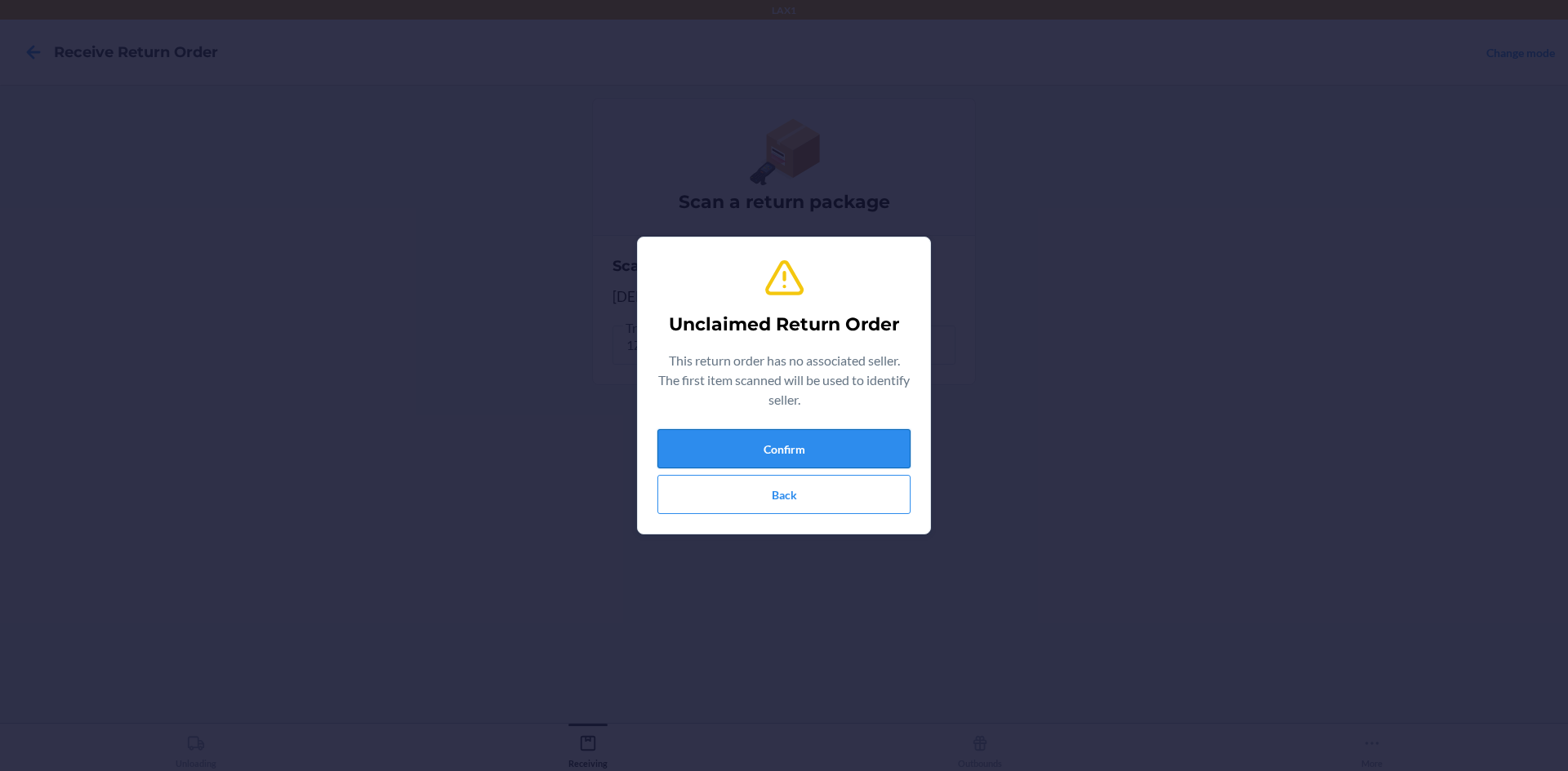
click at [723, 456] on button "Confirm" at bounding box center [784, 449] width 253 height 39
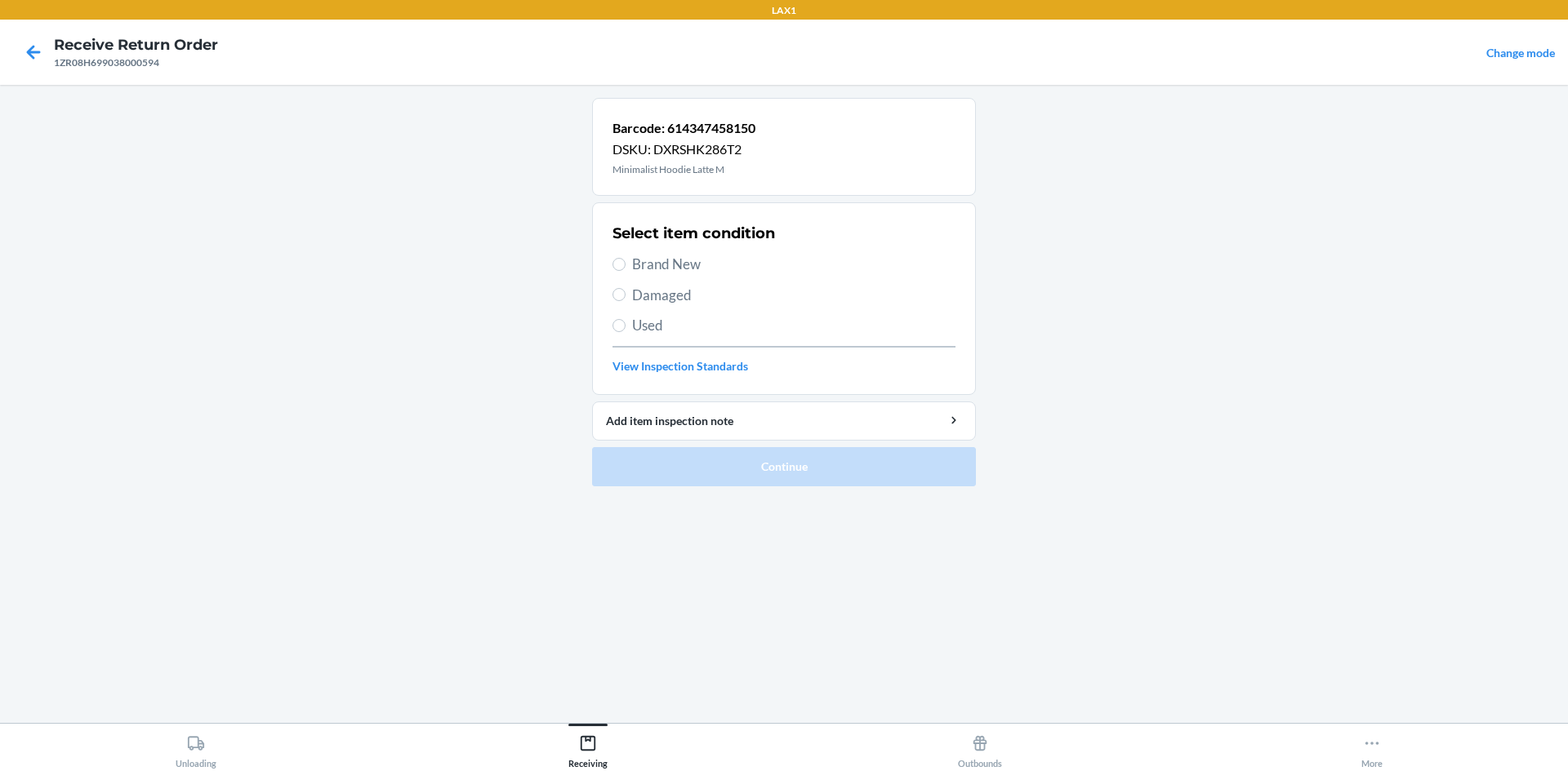
click at [708, 260] on span "Brand New" at bounding box center [794, 265] width 324 height 22
click at [626, 260] on input "Brand New" at bounding box center [619, 265] width 13 height 13
radio input "true"
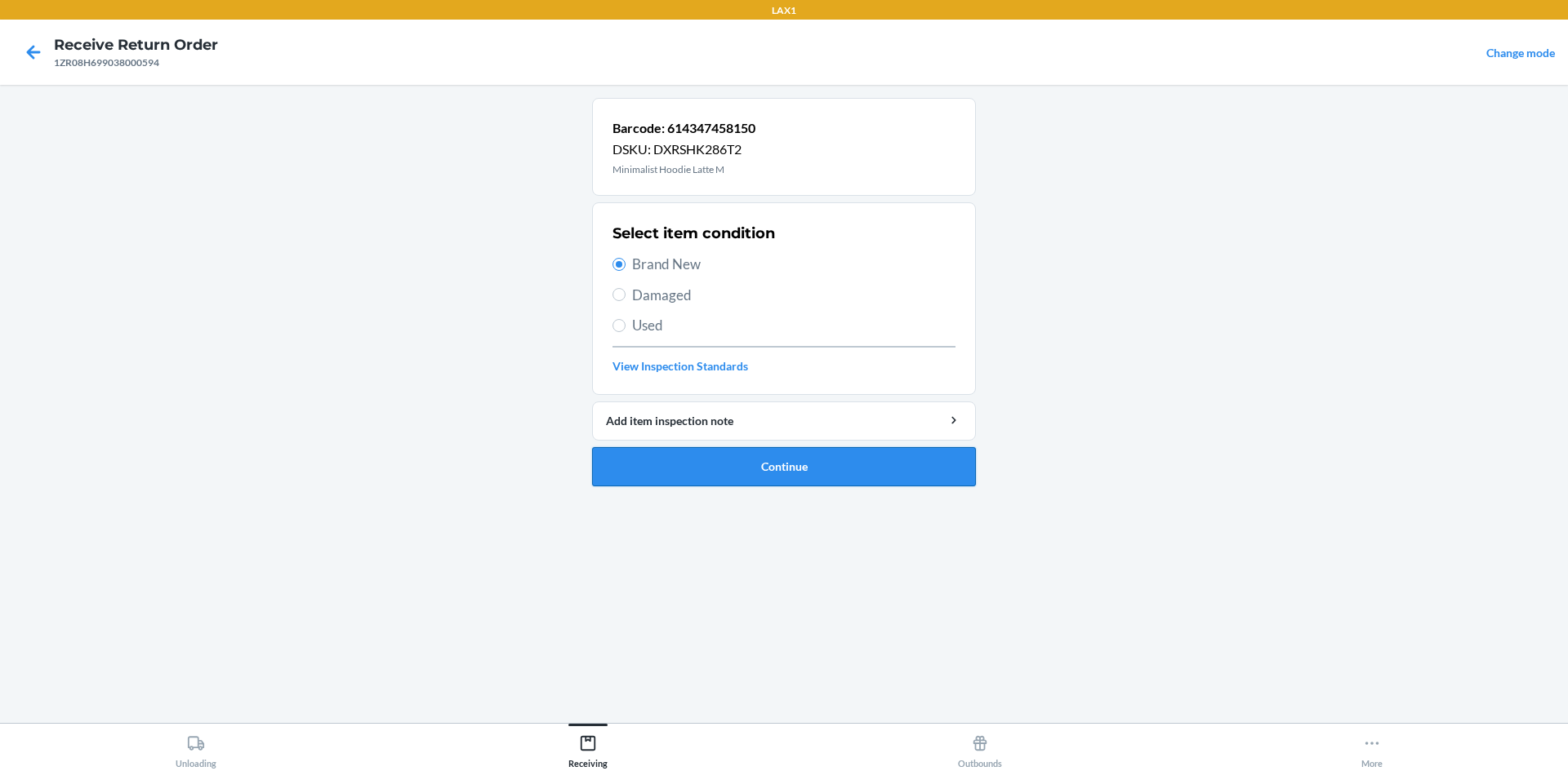
click at [682, 471] on button "Continue" at bounding box center [784, 467] width 384 height 39
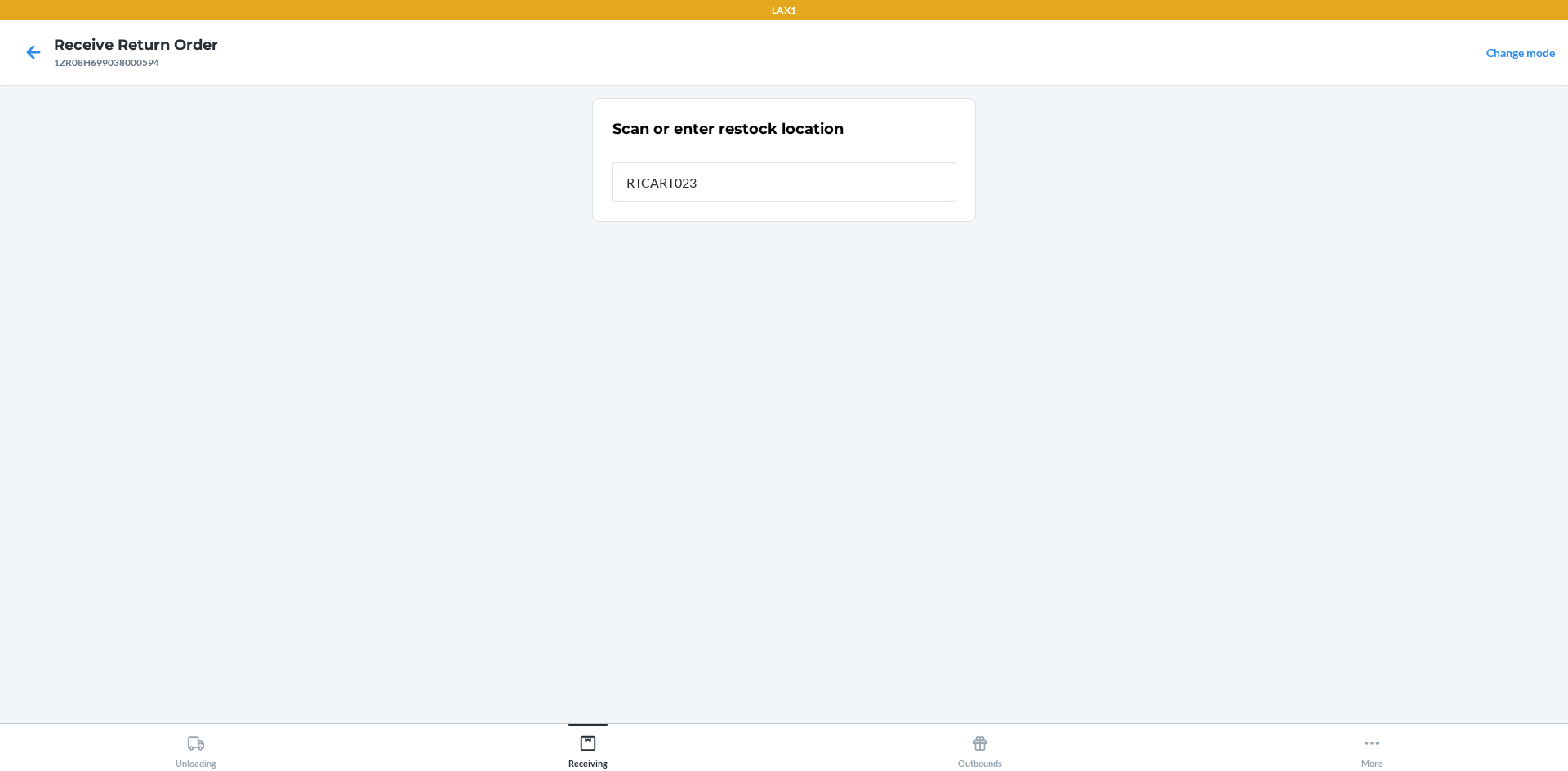
type input "RTCART023"
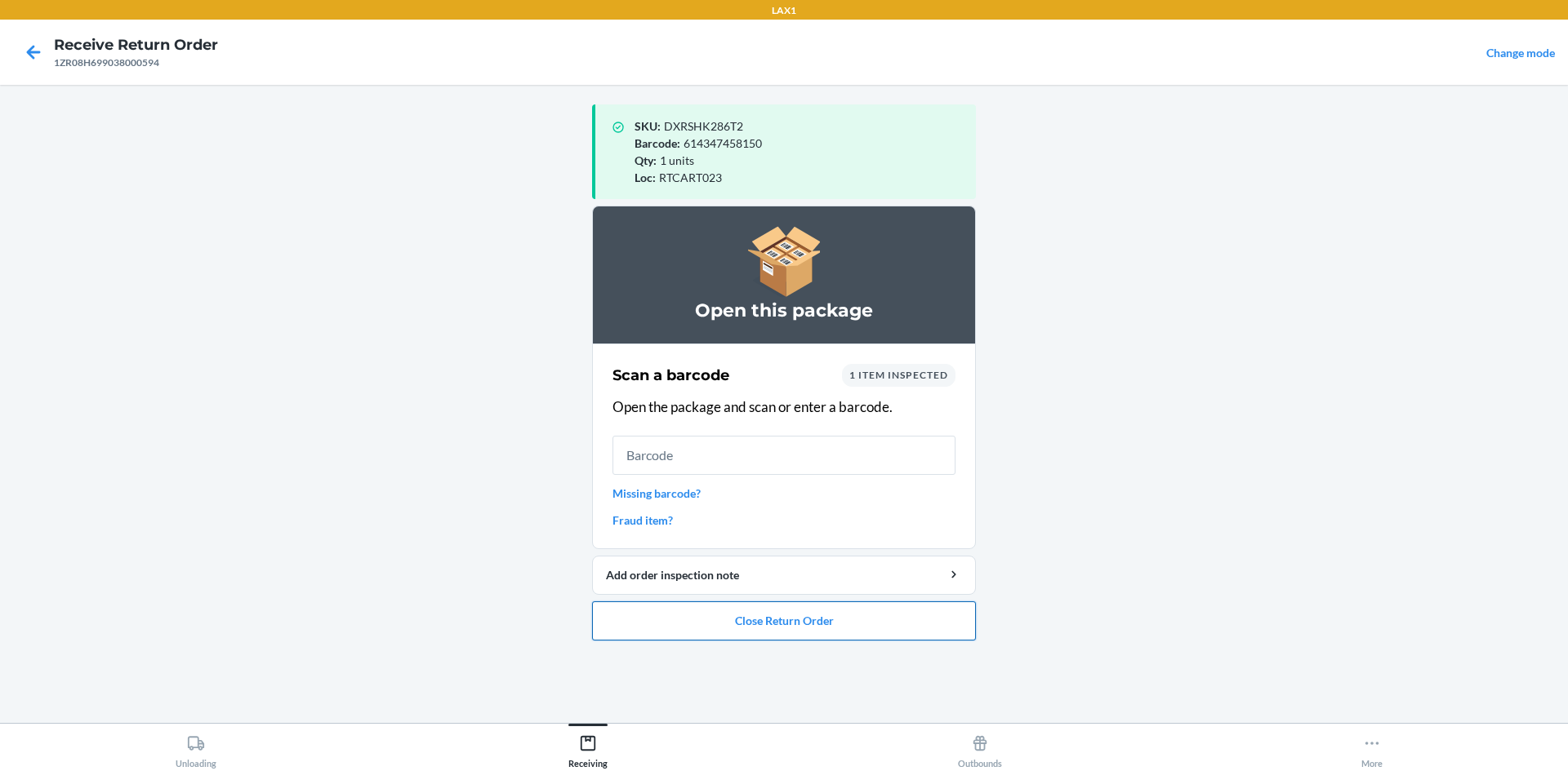
click at [685, 632] on button "Close Return Order" at bounding box center [784, 621] width 384 height 39
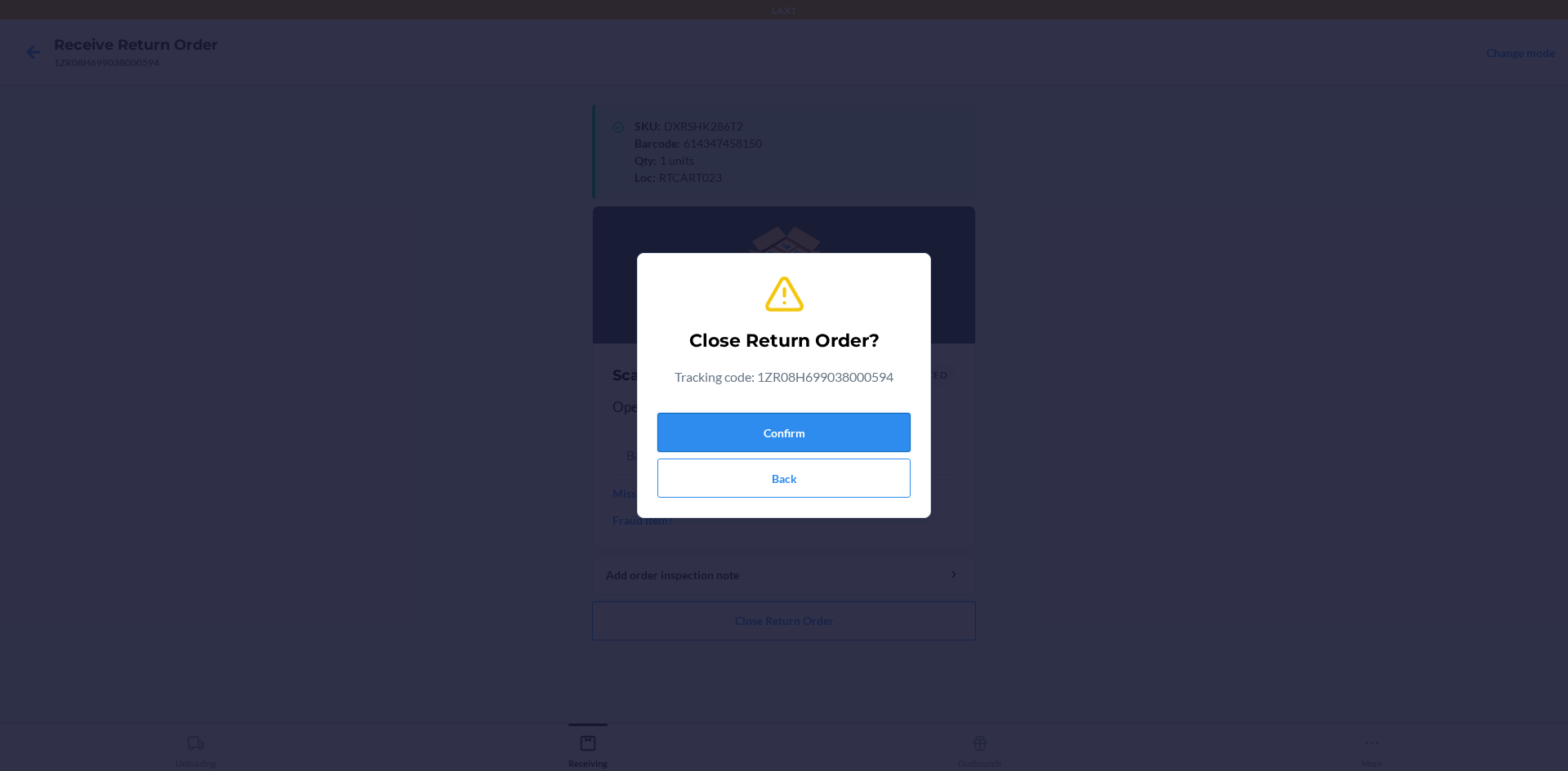
click at [755, 430] on button "Confirm" at bounding box center [784, 432] width 253 height 39
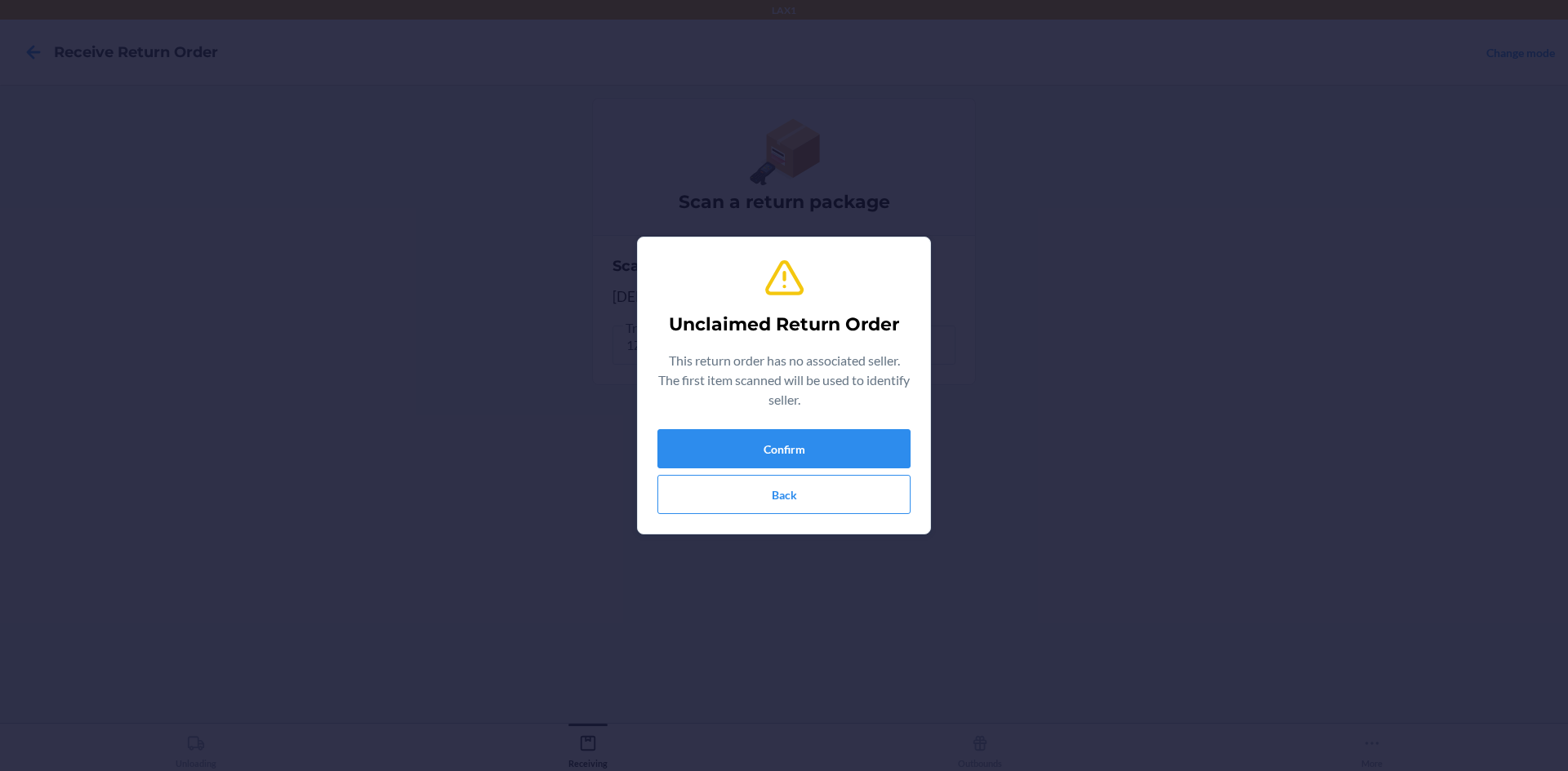
click at [760, 470] on div "Confirm Back" at bounding box center [784, 472] width 253 height 85
click at [776, 462] on button "Confirm" at bounding box center [784, 449] width 253 height 39
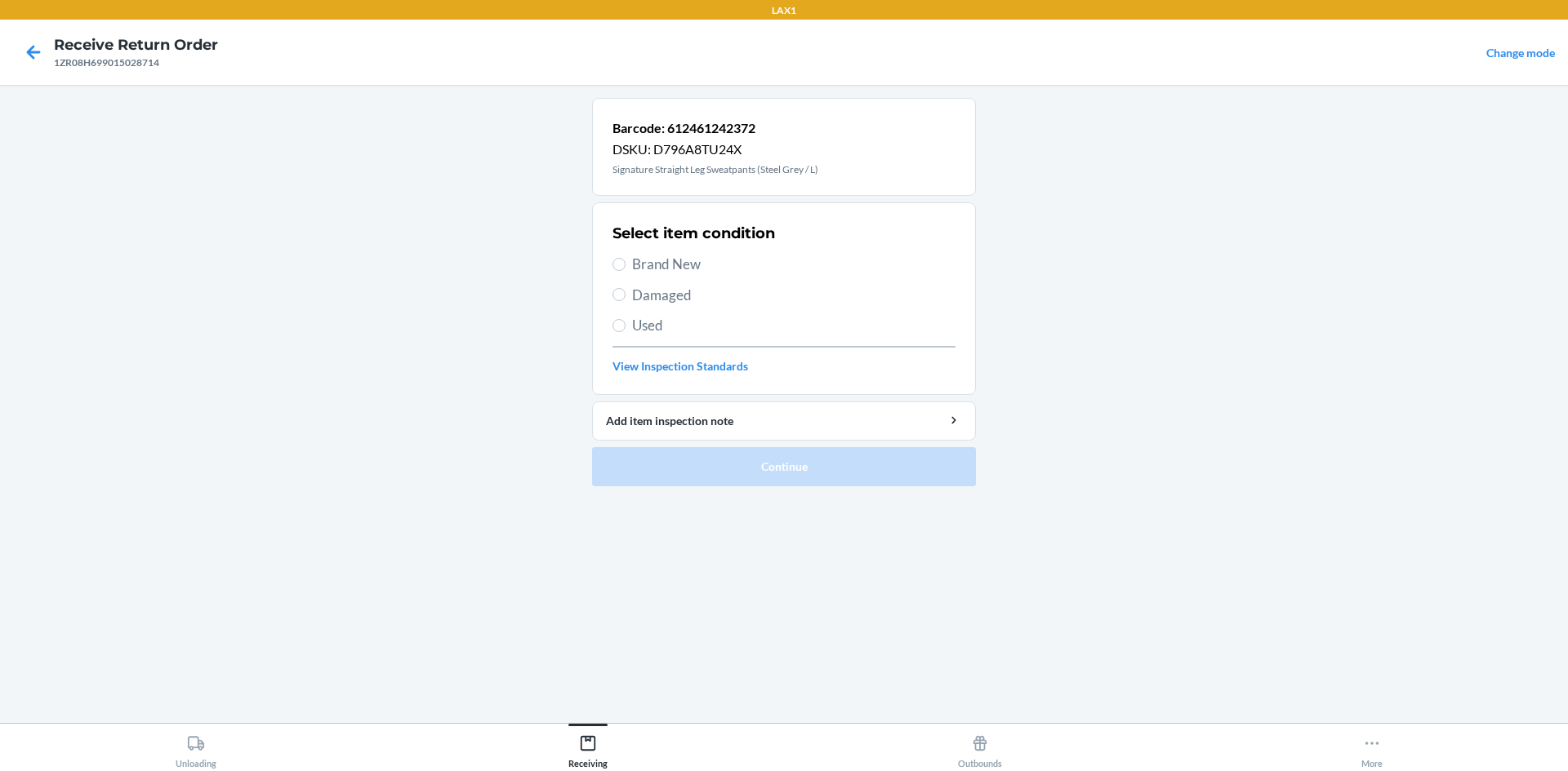
click at [713, 266] on span "Brand New" at bounding box center [794, 265] width 324 height 22
click at [626, 266] on input "Brand New" at bounding box center [619, 265] width 13 height 13
radio input "true"
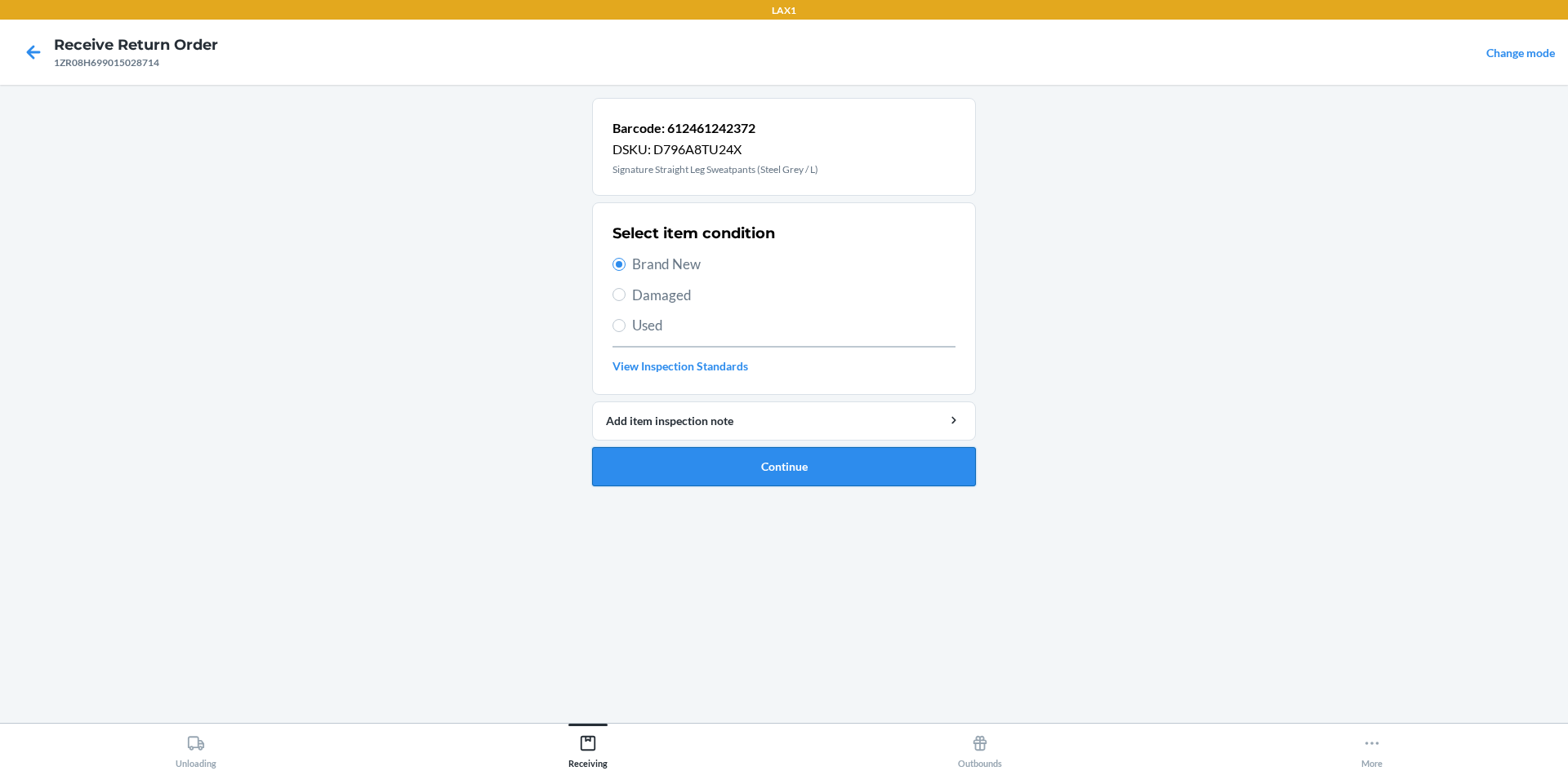
click at [765, 456] on button "Continue" at bounding box center [784, 467] width 384 height 39
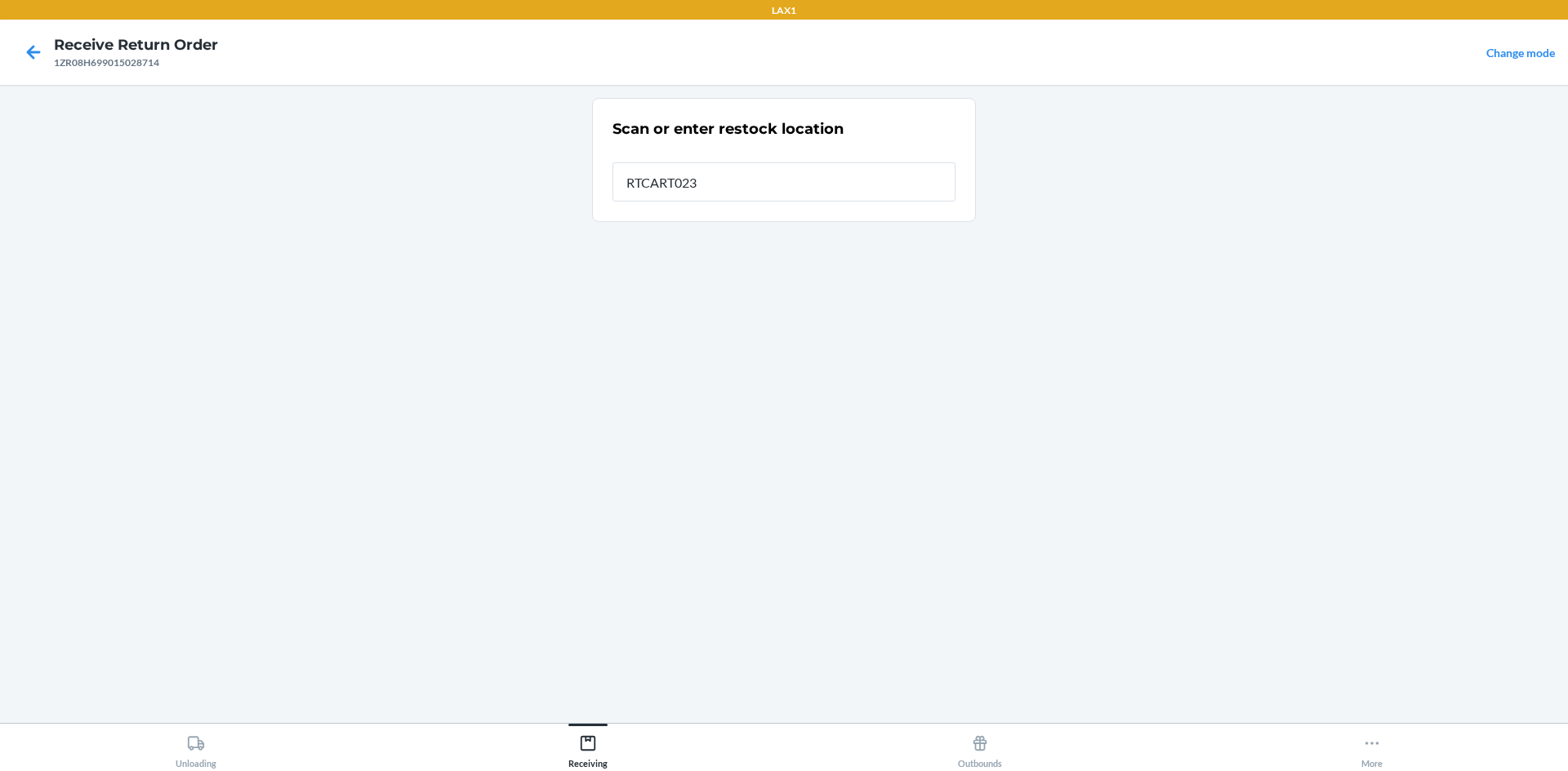
type input "RTCART023"
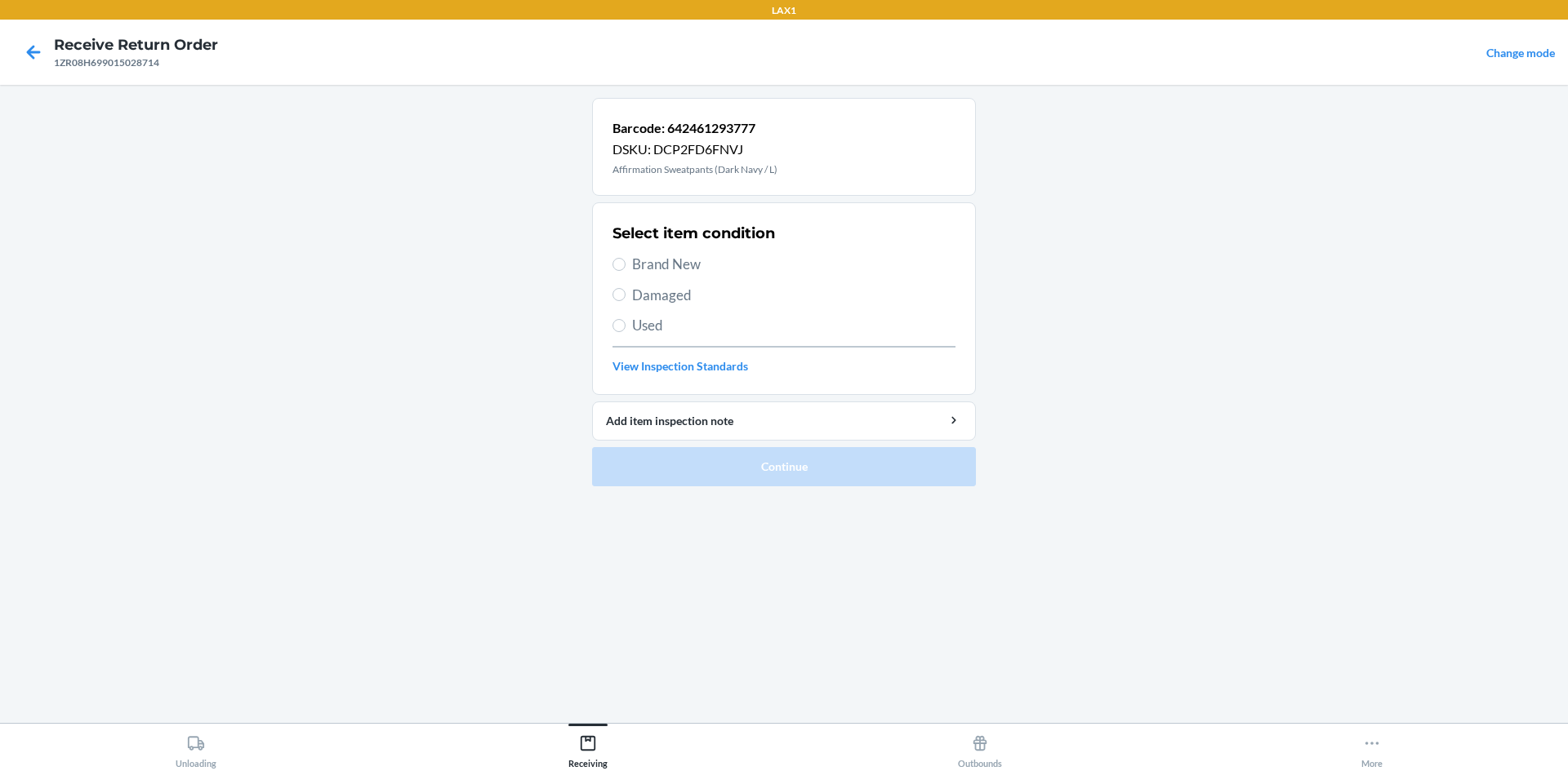
click at [739, 266] on span "Brand New" at bounding box center [794, 265] width 324 height 22
click at [626, 266] on input "Brand New" at bounding box center [619, 265] width 13 height 13
radio input "true"
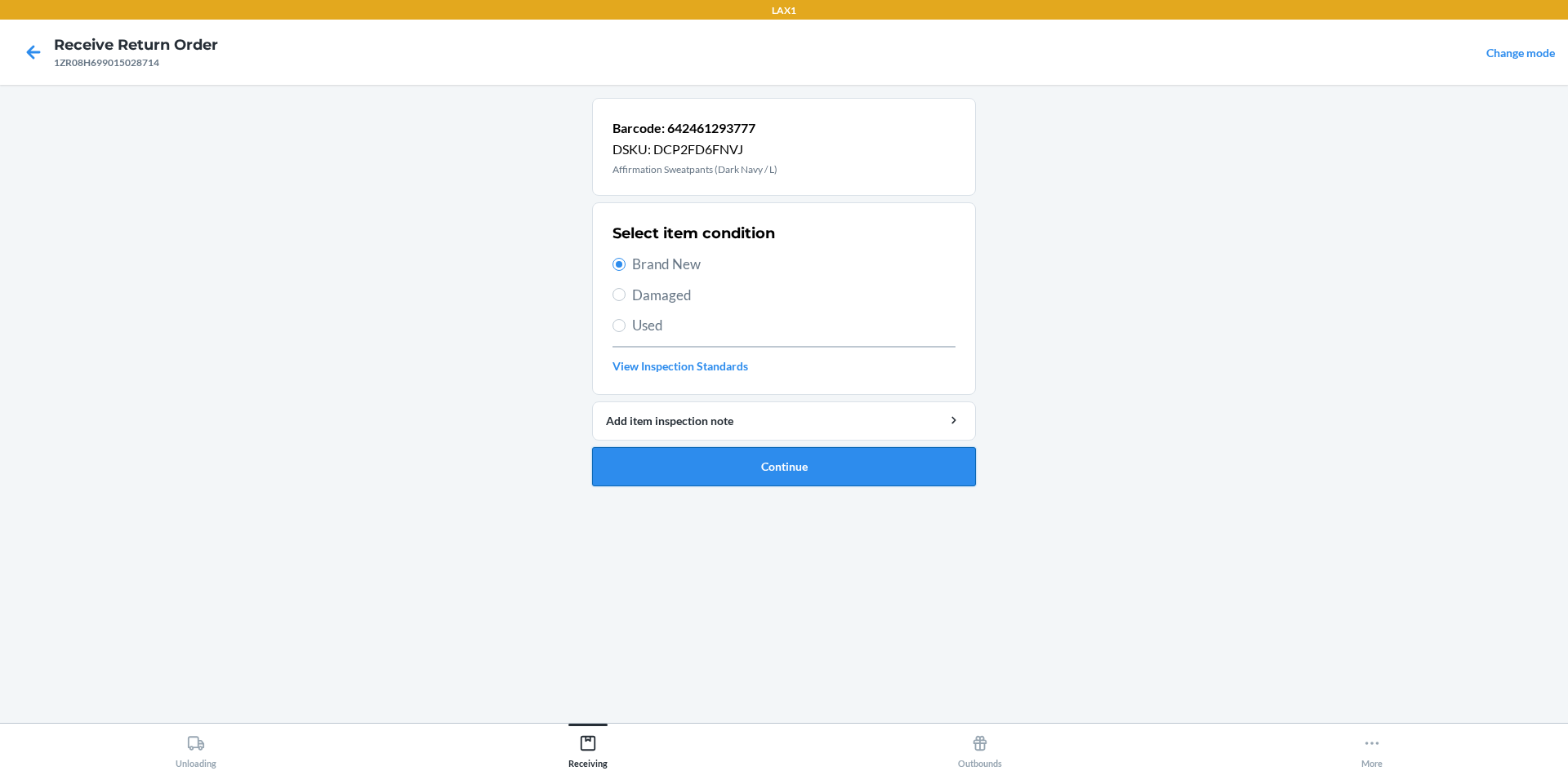
click at [689, 462] on button "Continue" at bounding box center [784, 467] width 384 height 39
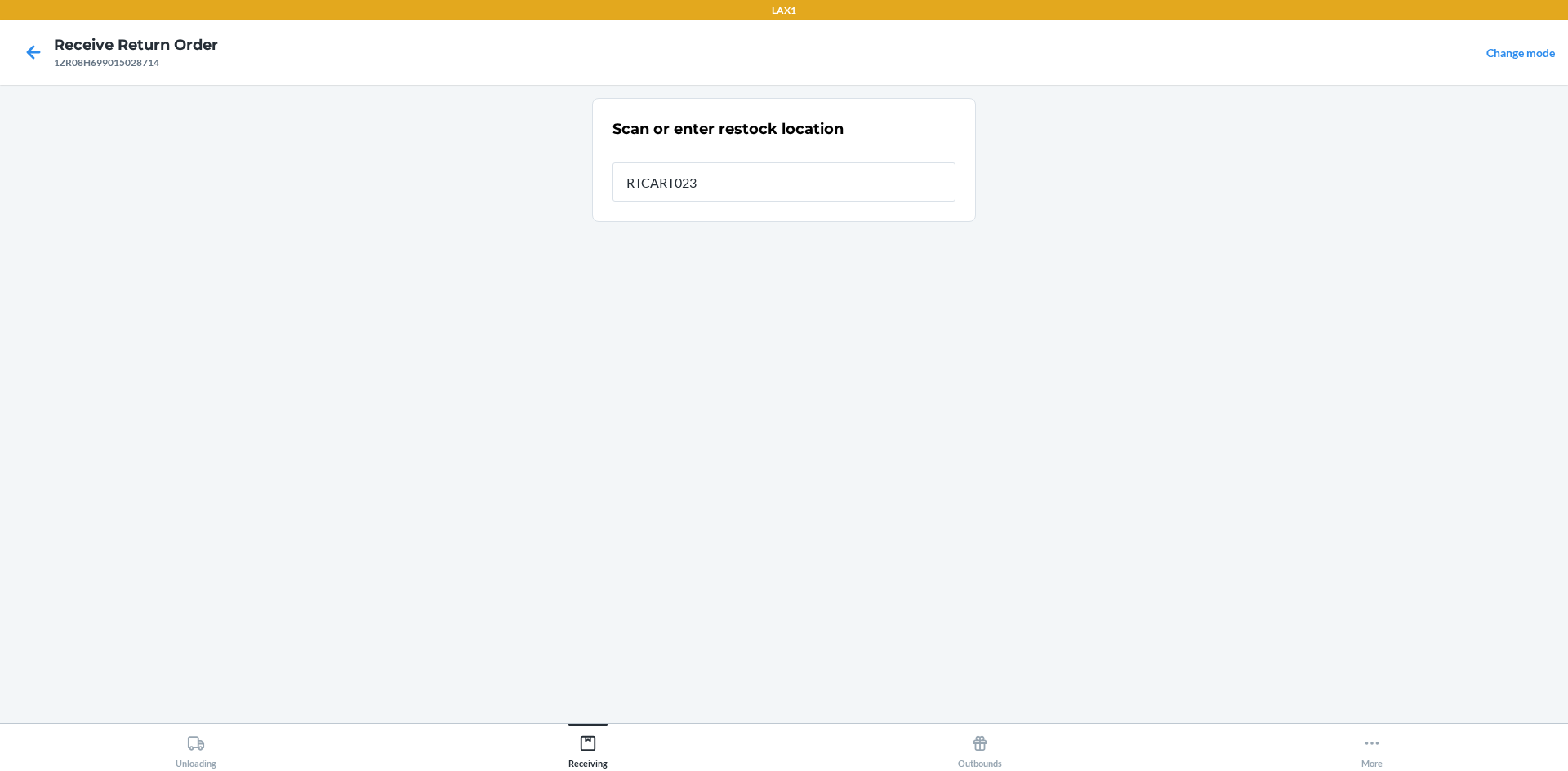
type input "RTCART023"
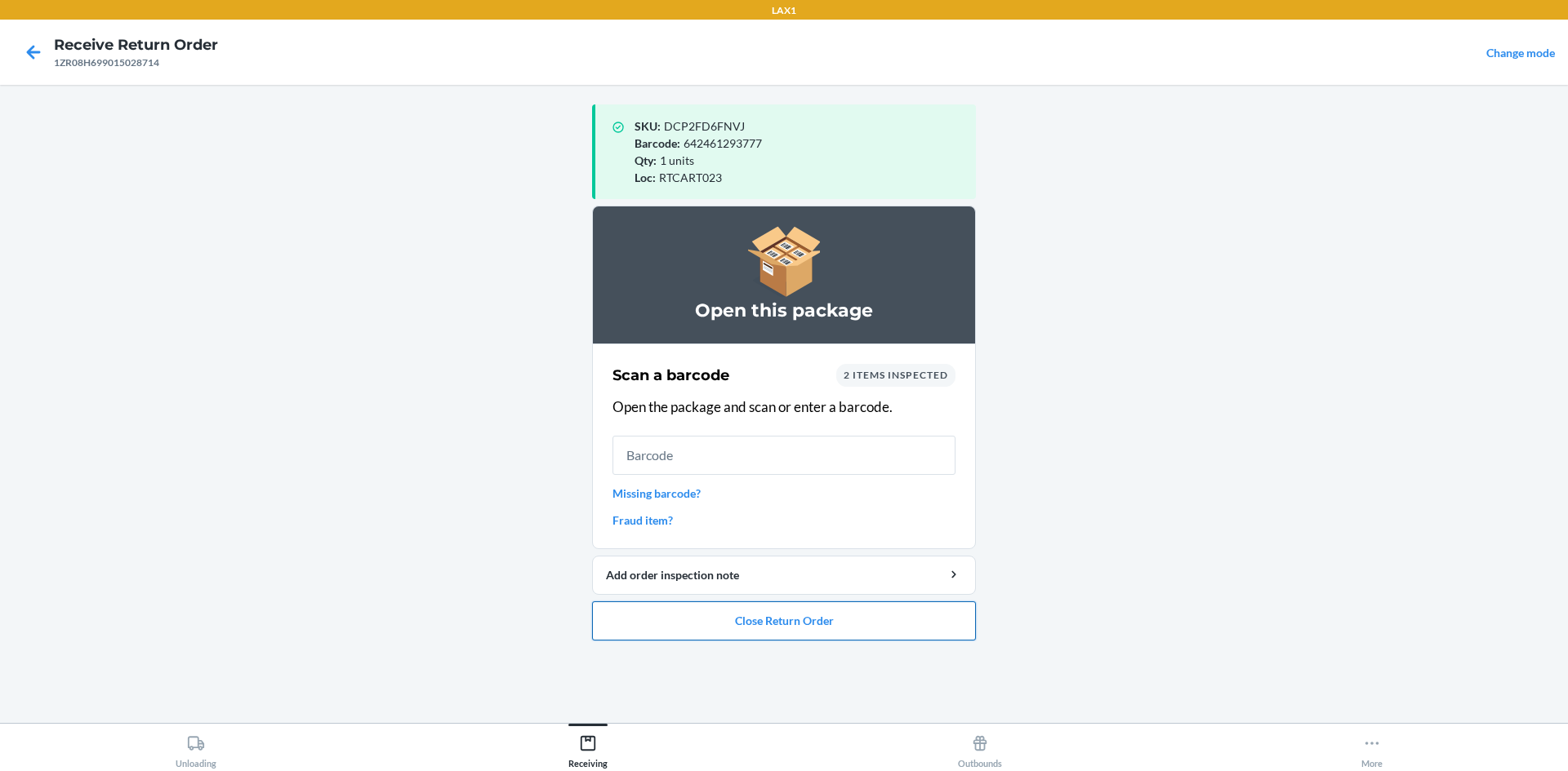
click at [834, 615] on button "Close Return Order" at bounding box center [784, 621] width 384 height 39
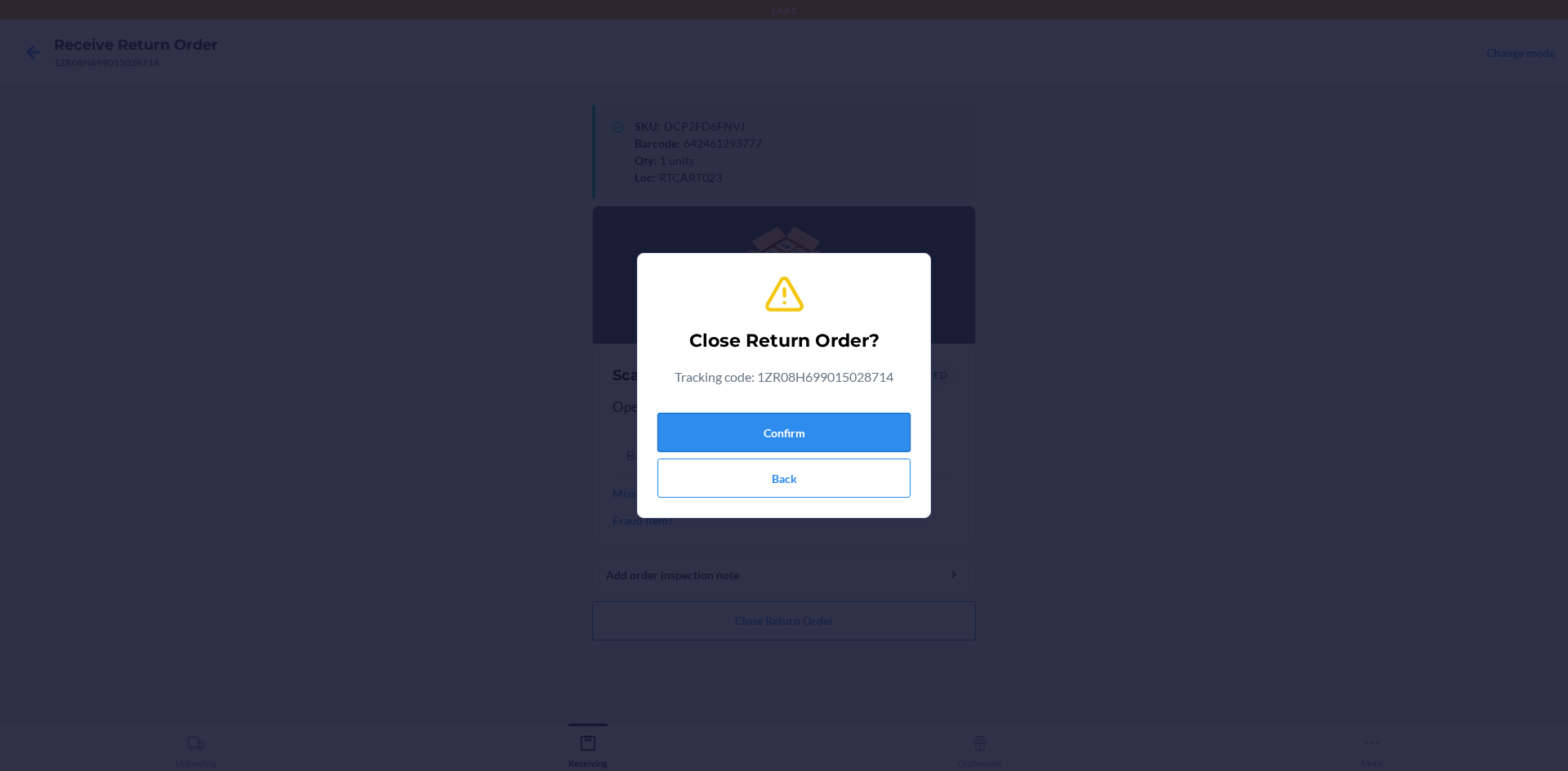
click at [793, 432] on button "Confirm" at bounding box center [784, 432] width 253 height 39
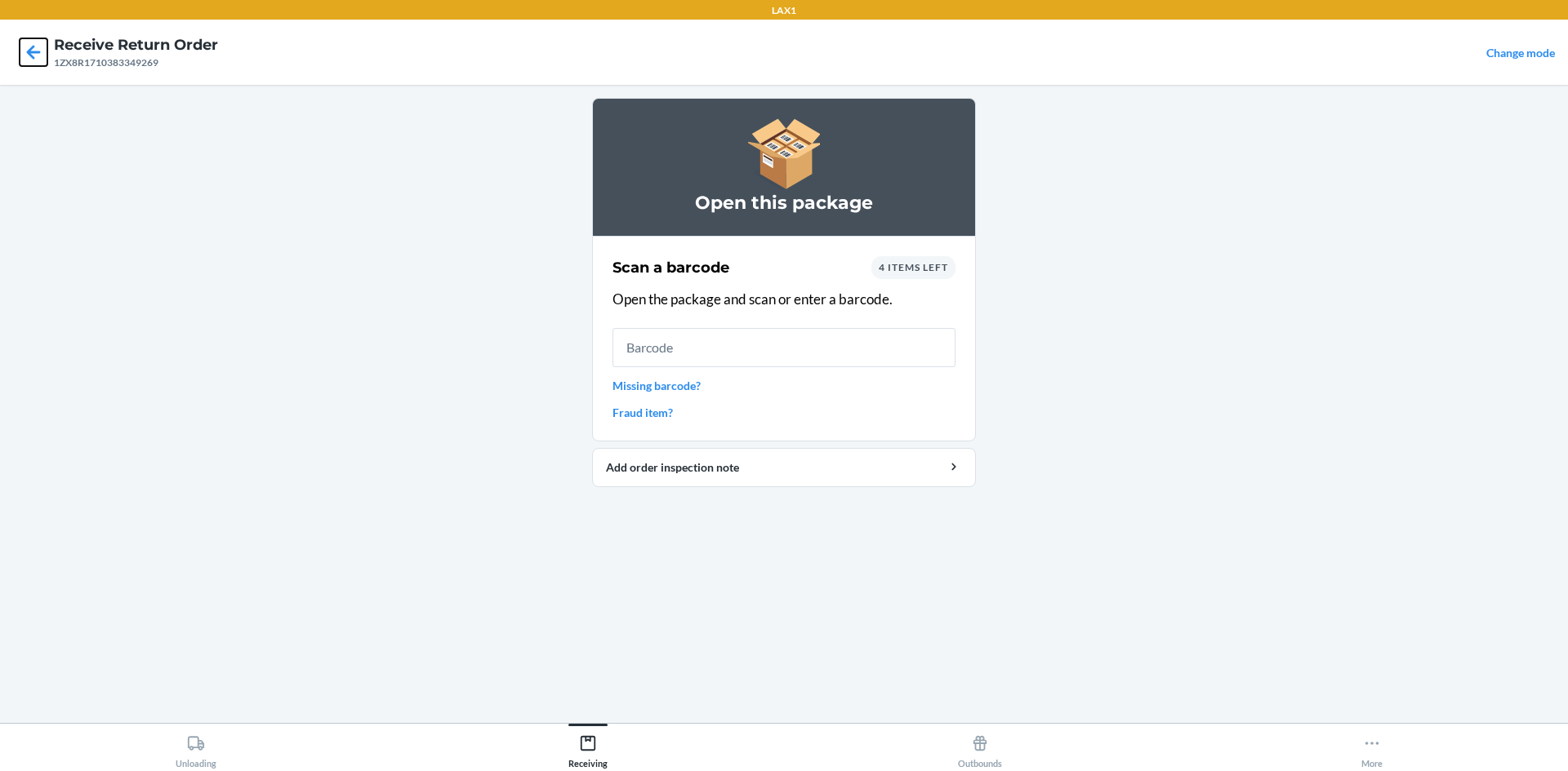
click at [23, 38] on icon at bounding box center [34, 53] width 28 height 28
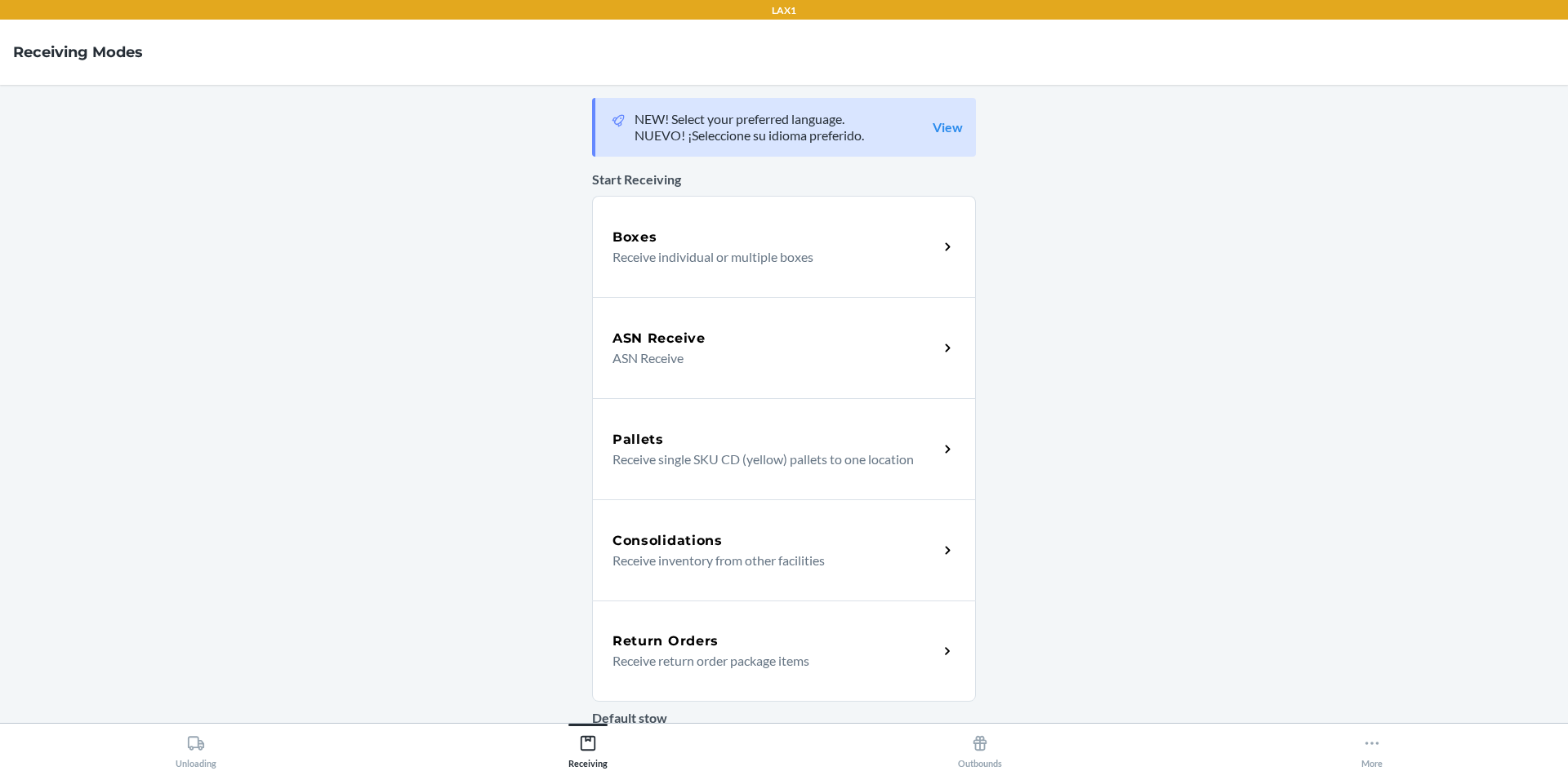
click at [724, 627] on div "Return Orders Receive return order package items" at bounding box center [784, 652] width 384 height 101
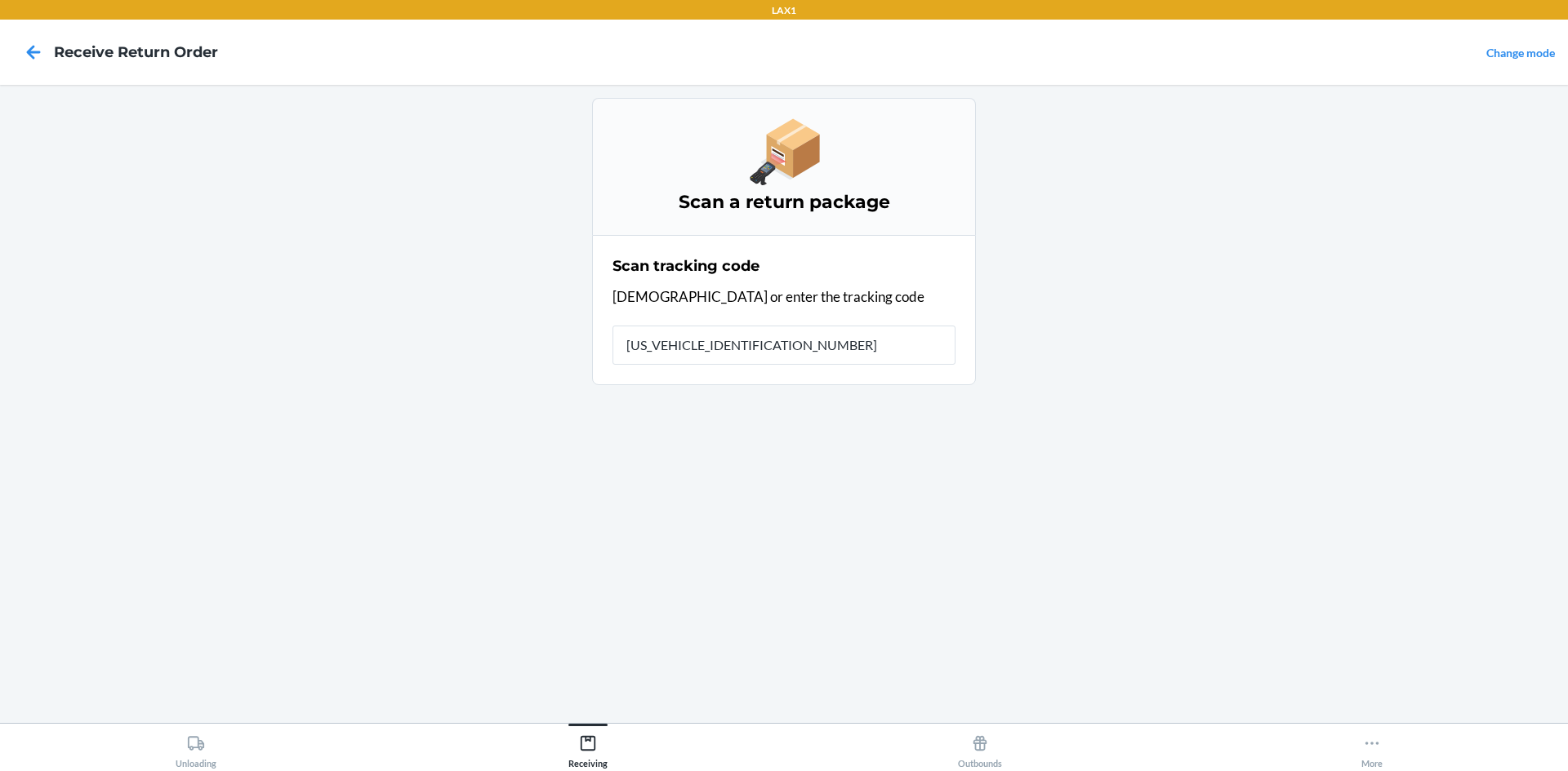
type input "1ZR08H699029728209"
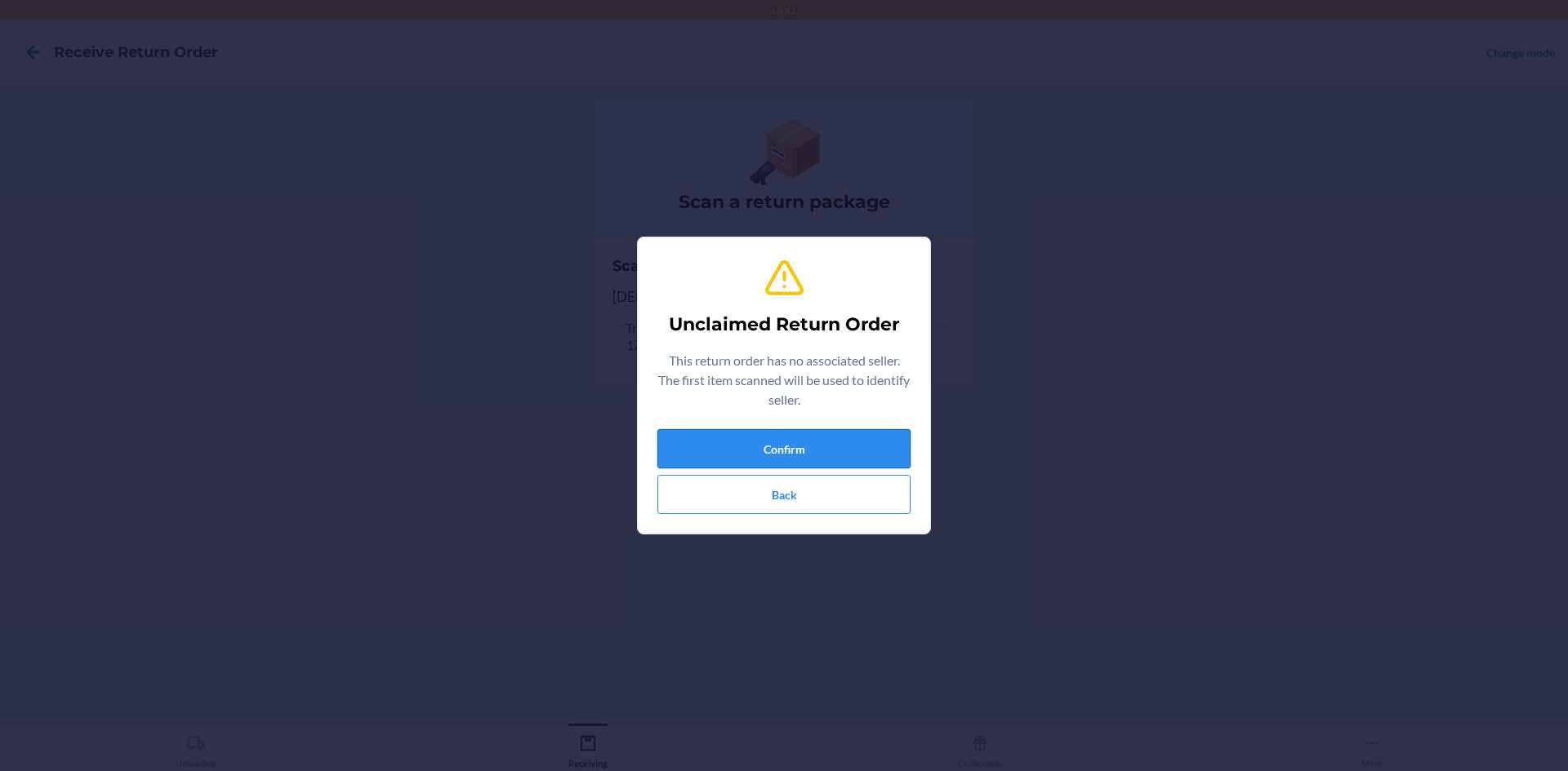
click at [895, 440] on button "Confirm" at bounding box center [784, 449] width 253 height 39
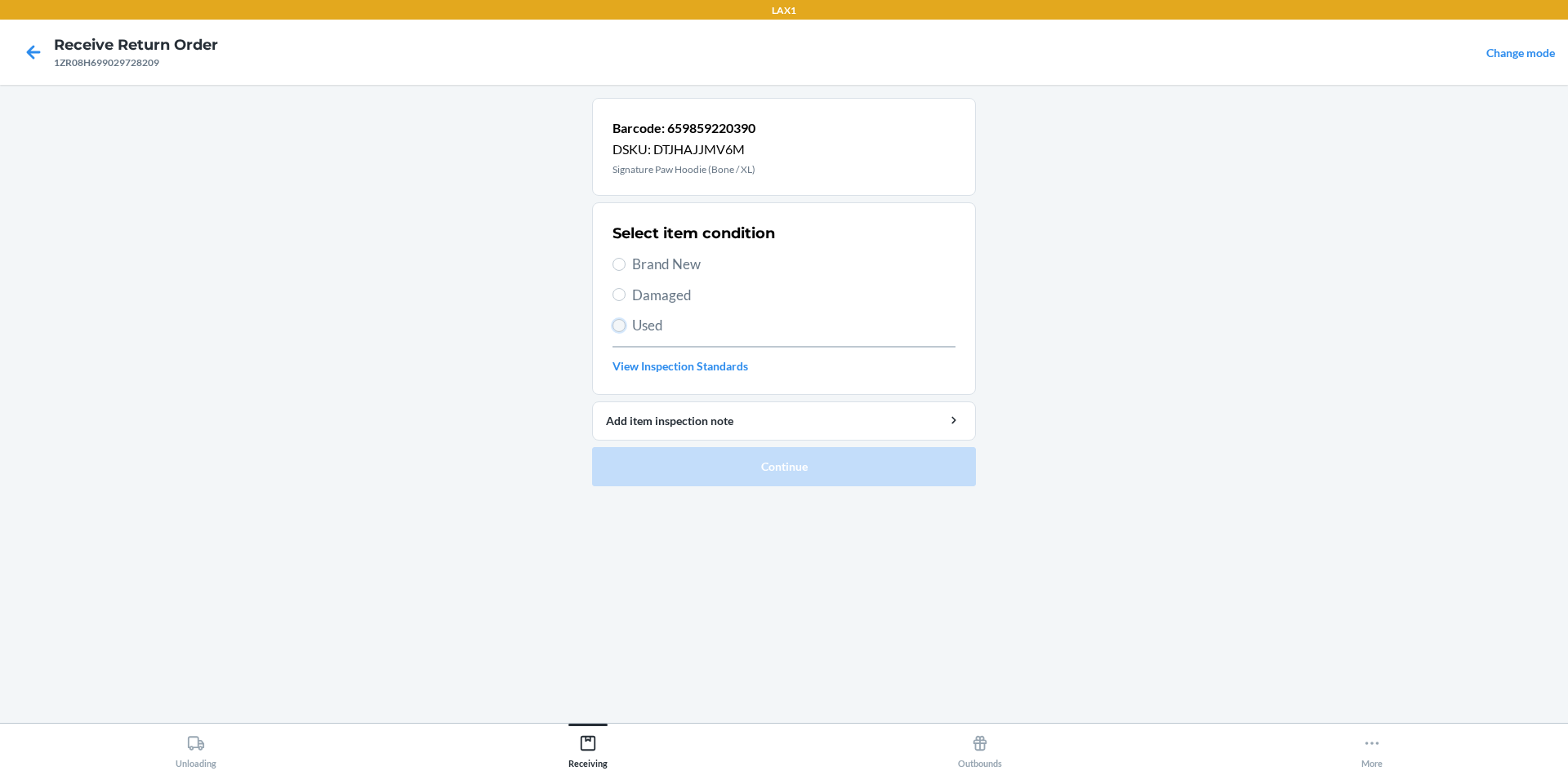
click at [624, 325] on input "Used" at bounding box center [619, 325] width 13 height 13
radio input "true"
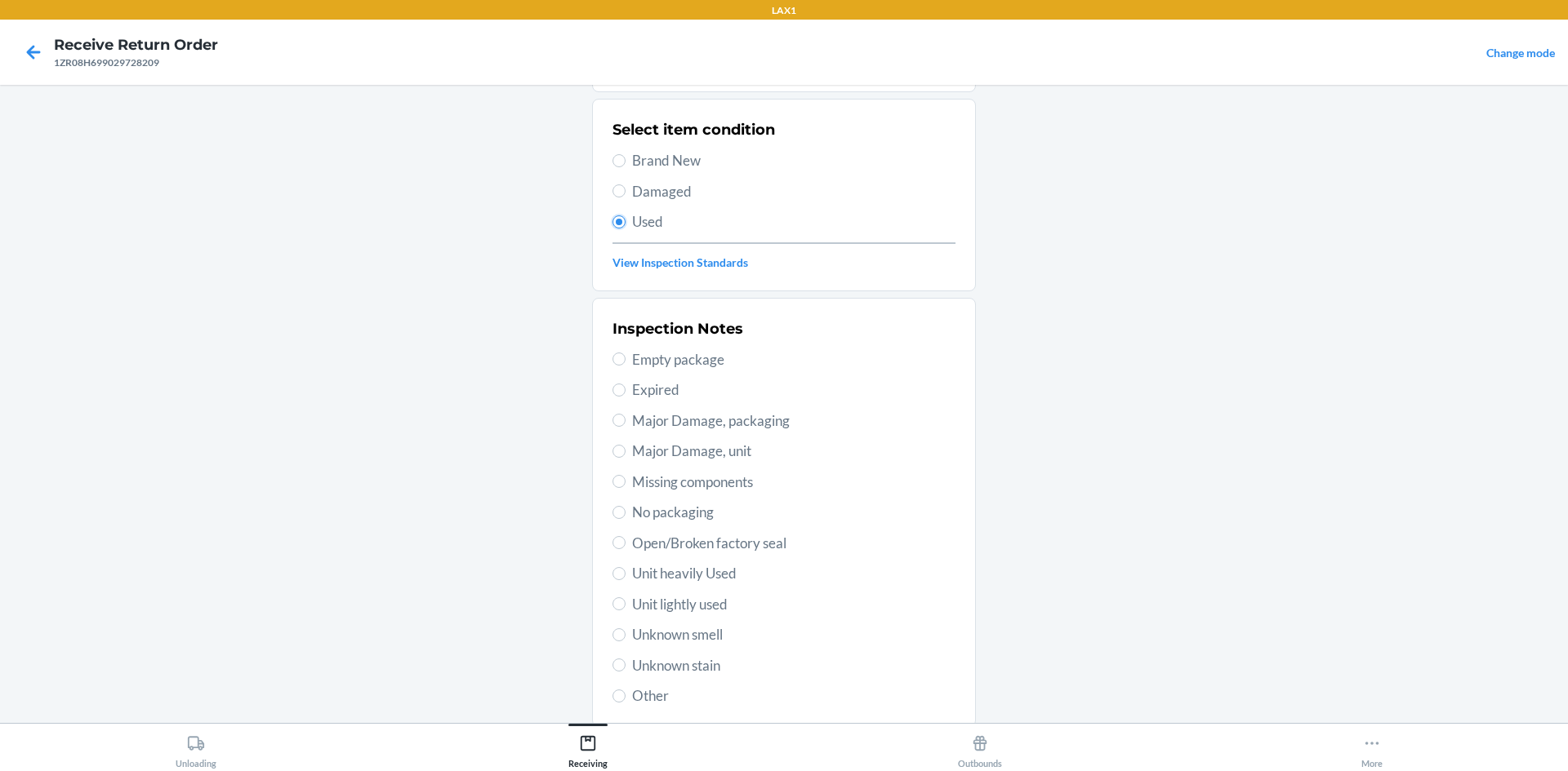
scroll to position [212, 0]
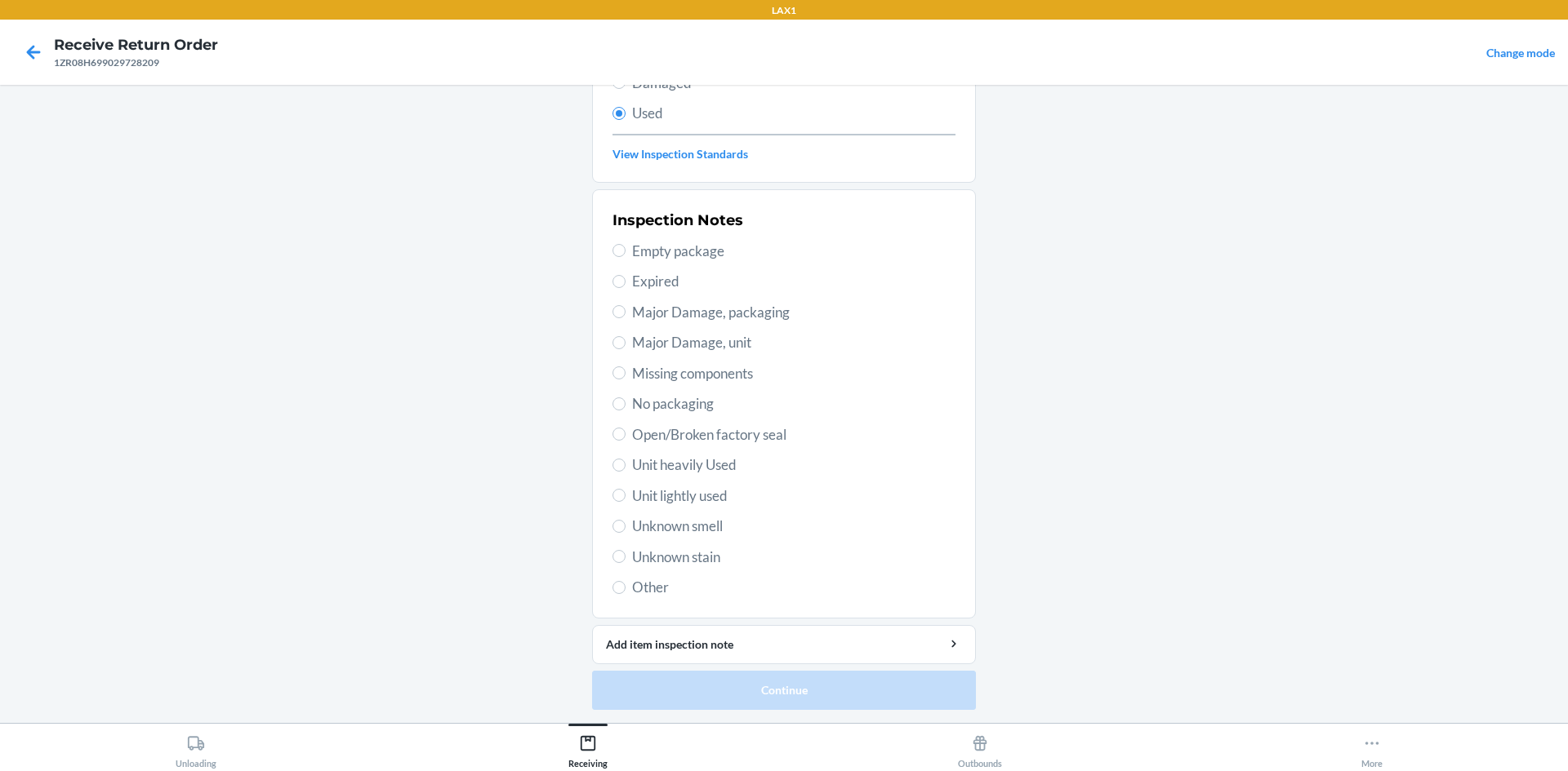
click at [690, 464] on span "Unit heavily Used" at bounding box center [794, 465] width 324 height 22
click at [626, 464] on input "Unit heavily Used" at bounding box center [619, 465] width 13 height 13
radio input "true"
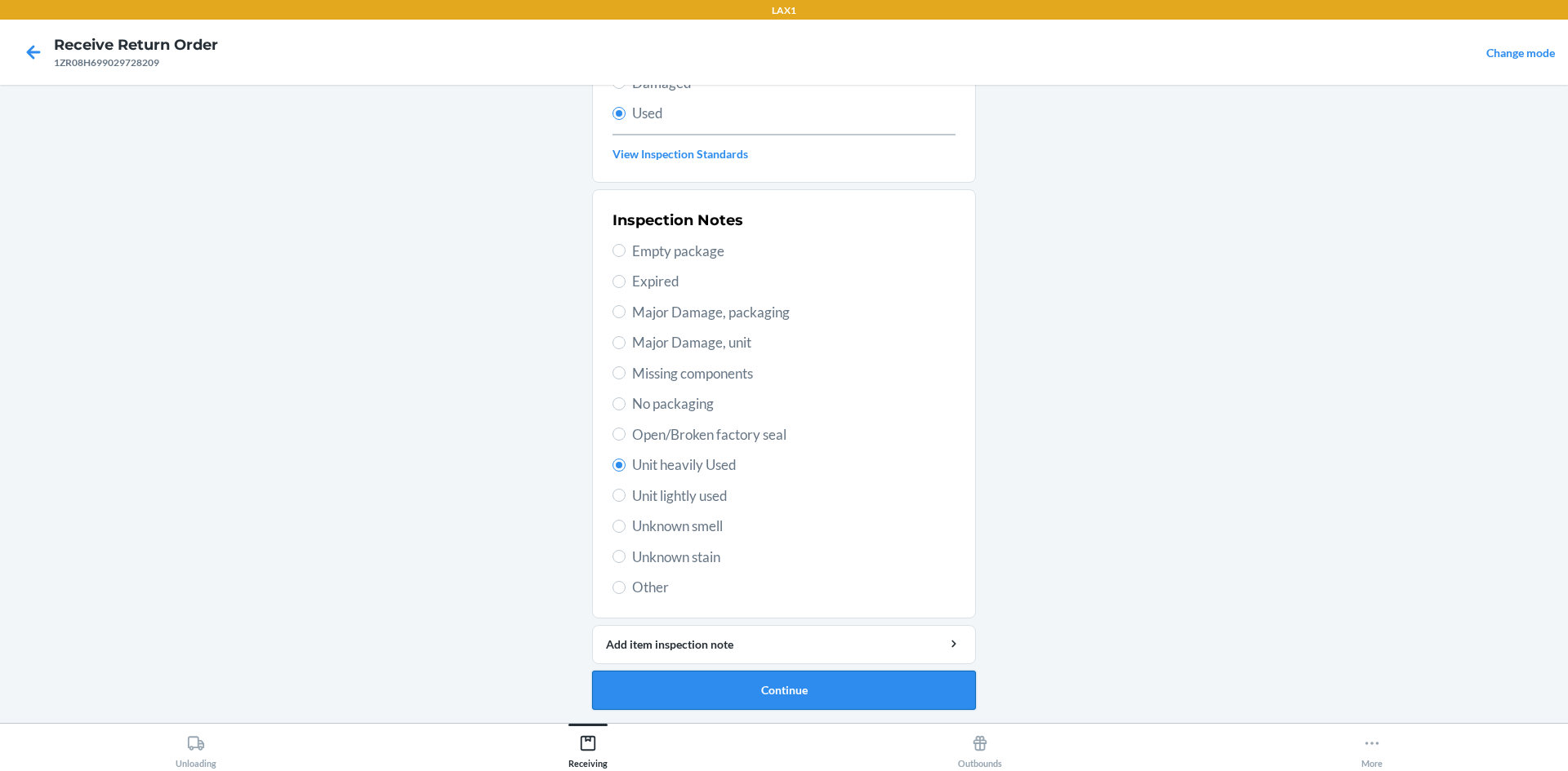
click at [759, 707] on button "Continue" at bounding box center [784, 690] width 384 height 39
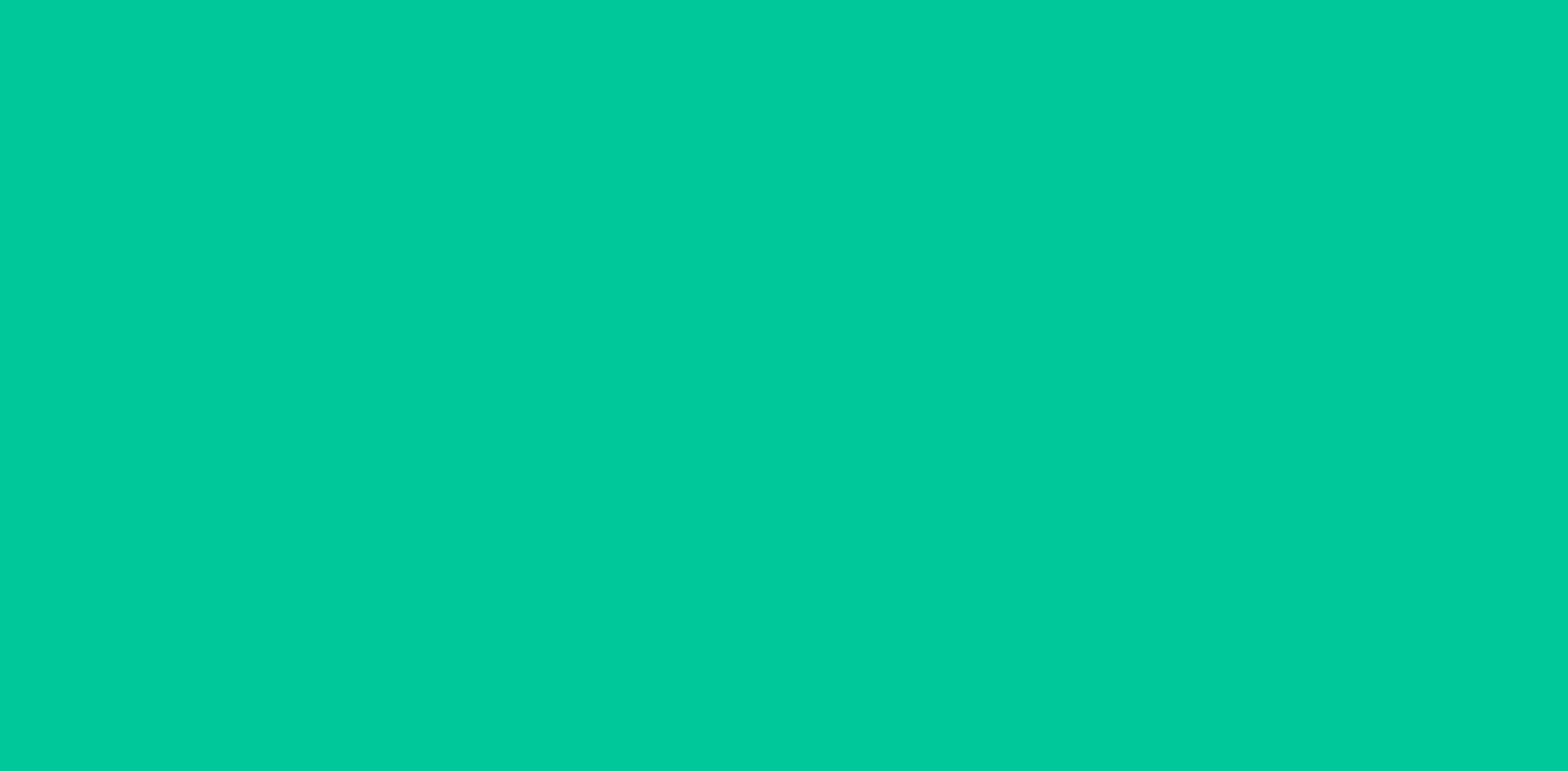
scroll to position [0, 0]
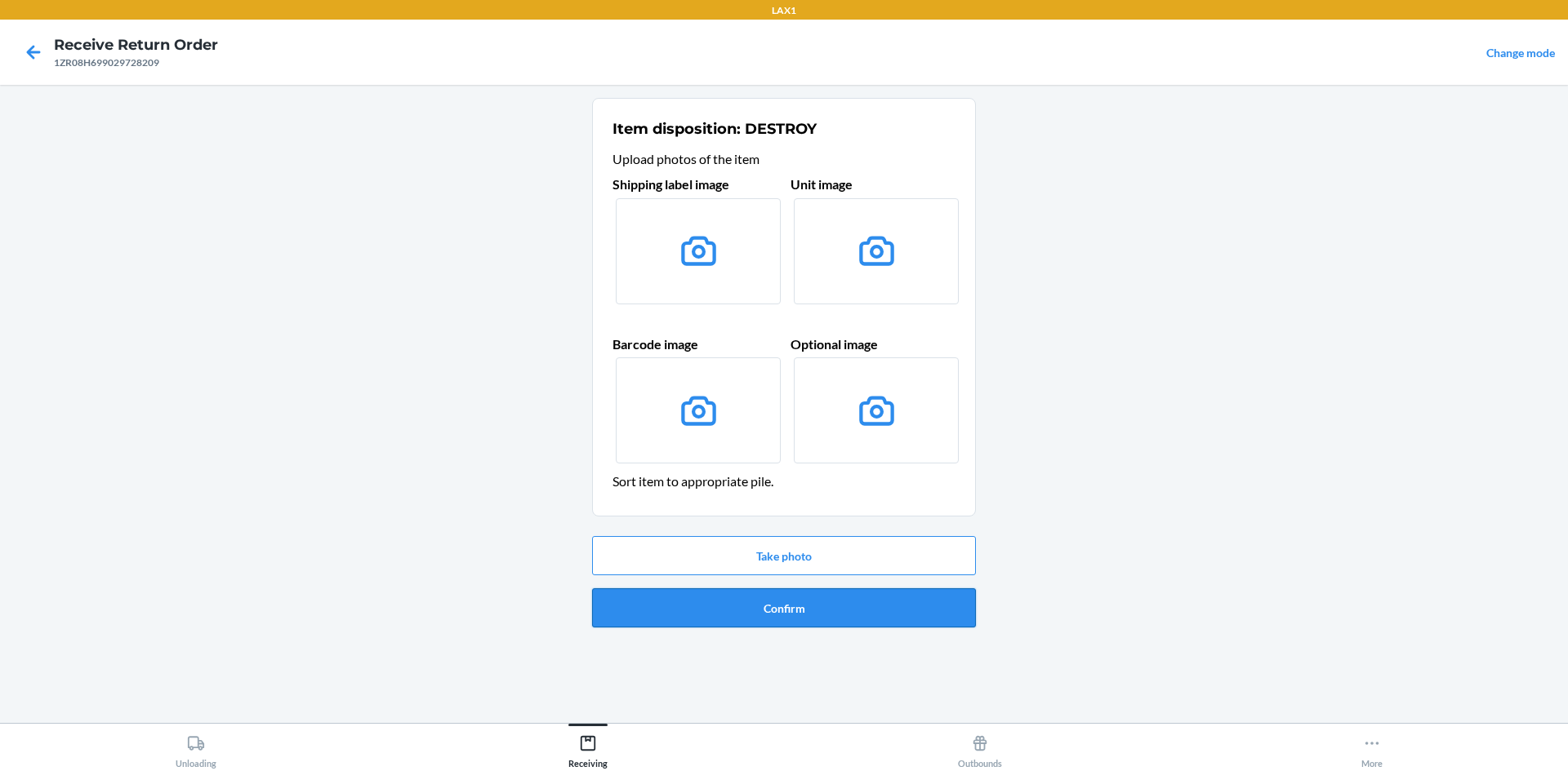
click at [725, 597] on button "Confirm" at bounding box center [784, 608] width 384 height 39
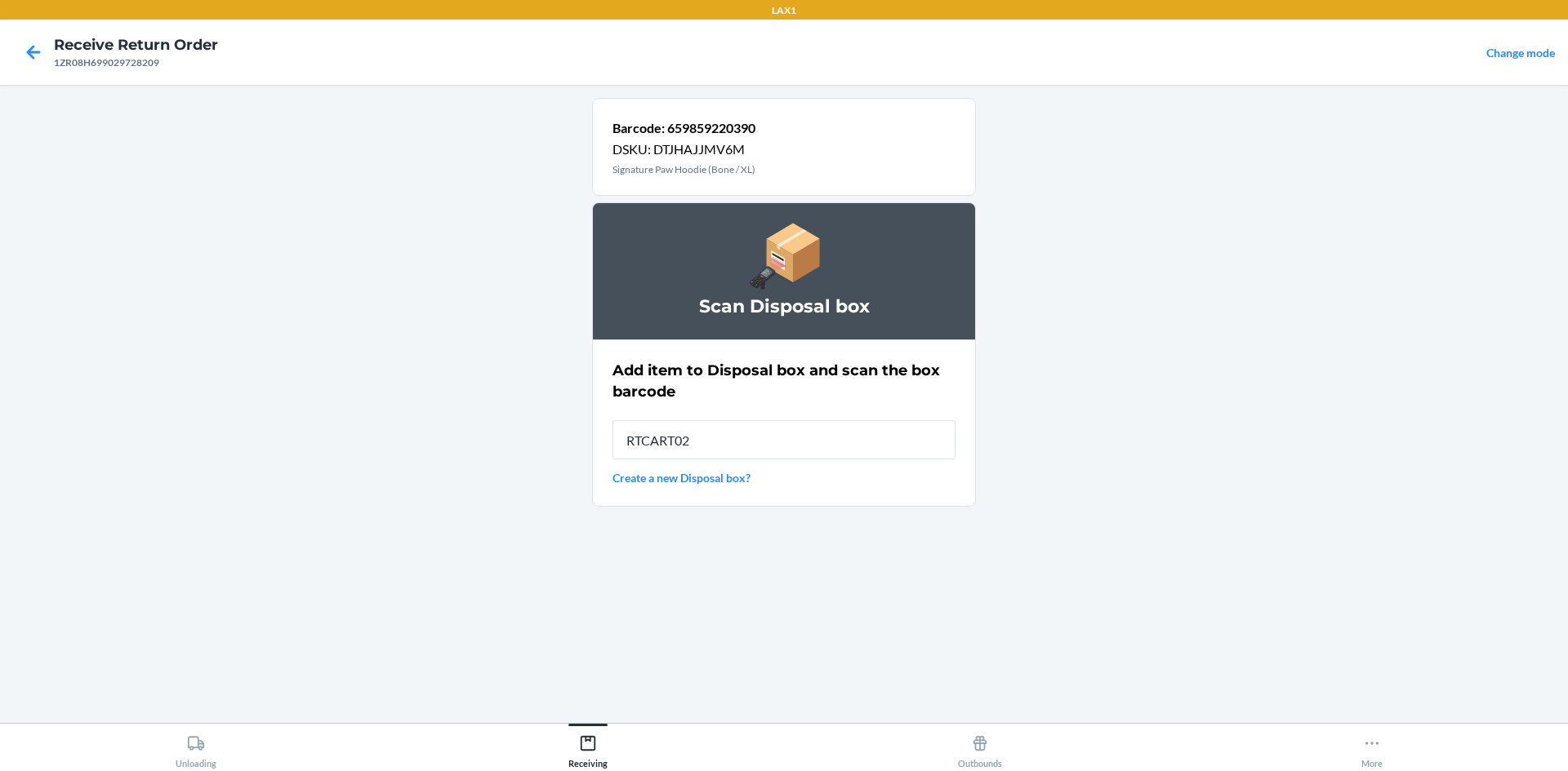
type input "RTCART023"
type input "RB0000019AD"
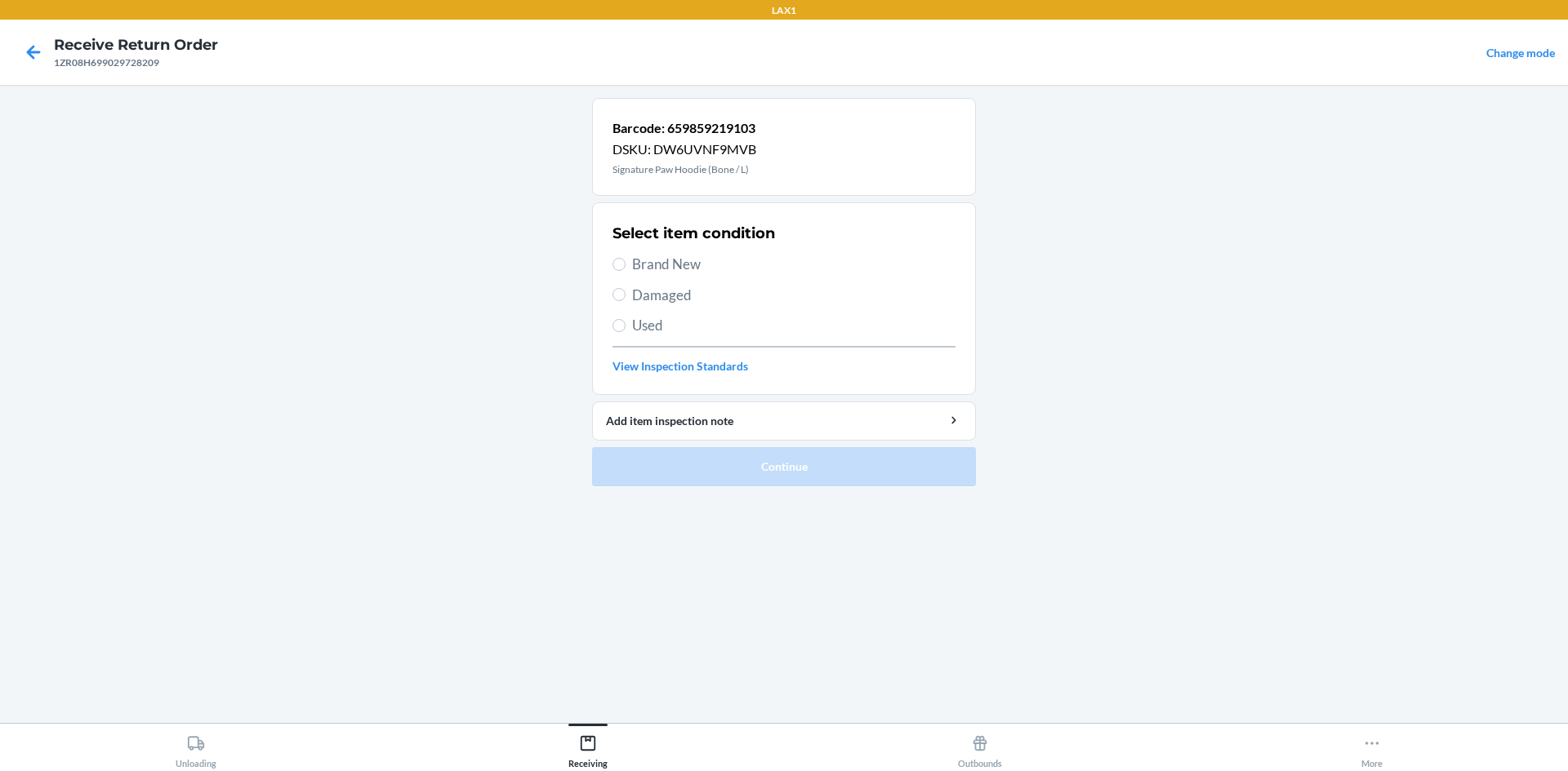
click at [672, 272] on span "Brand New" at bounding box center [794, 265] width 324 height 22
click at [626, 271] on input "Brand New" at bounding box center [619, 265] width 13 height 13
radio input "true"
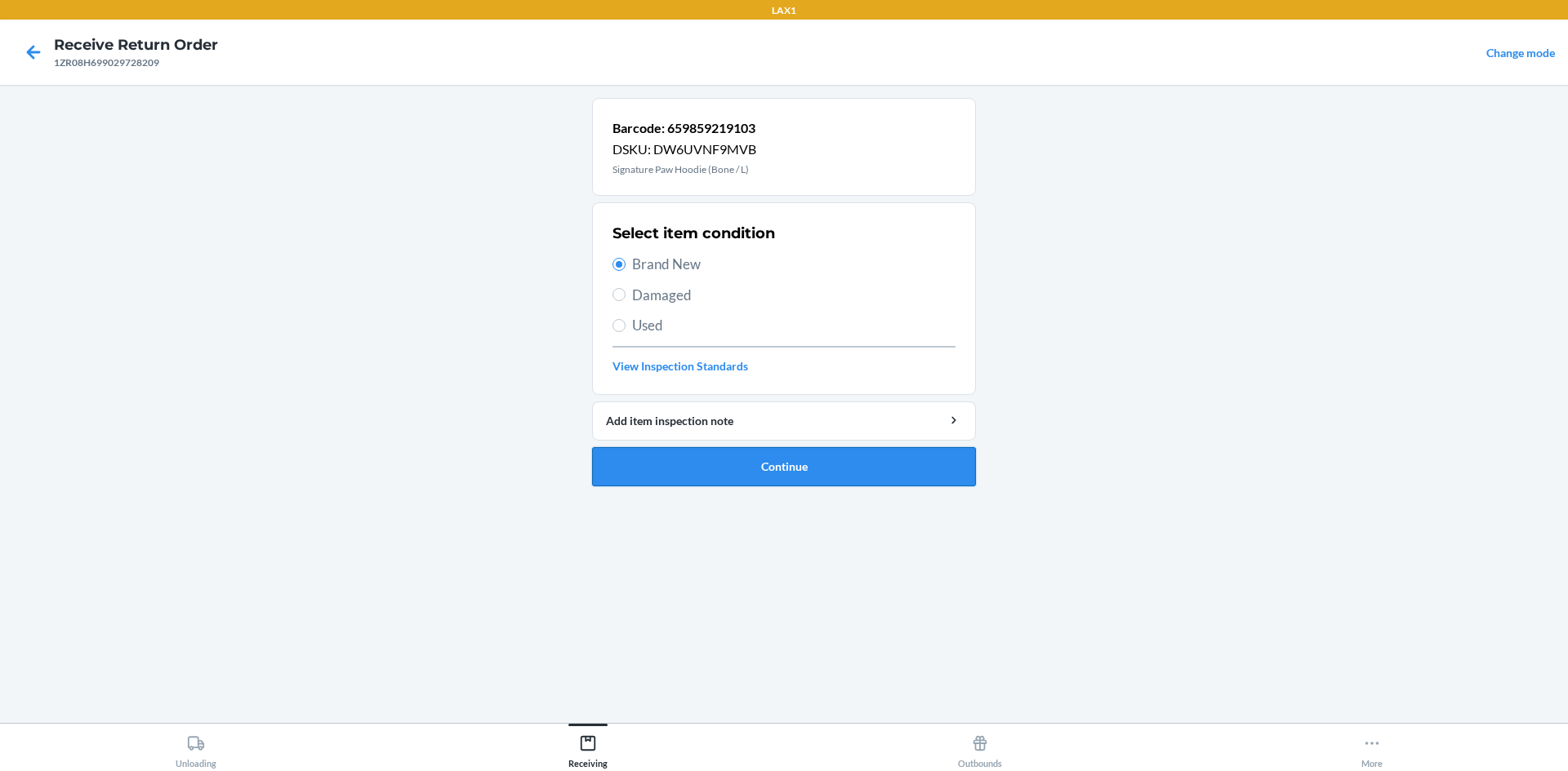
click at [760, 476] on button "Continue" at bounding box center [784, 467] width 384 height 39
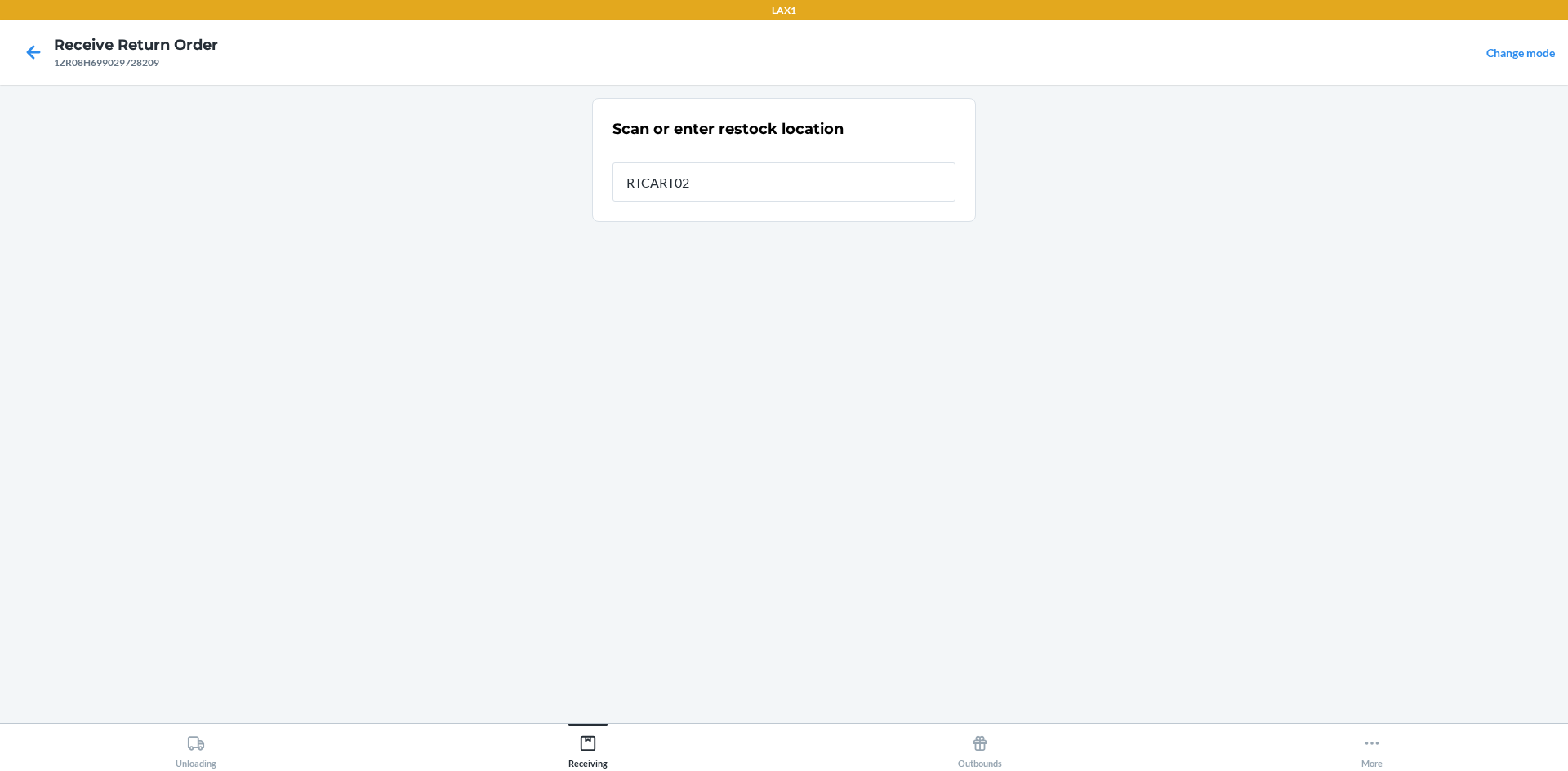
type input "RTCART023"
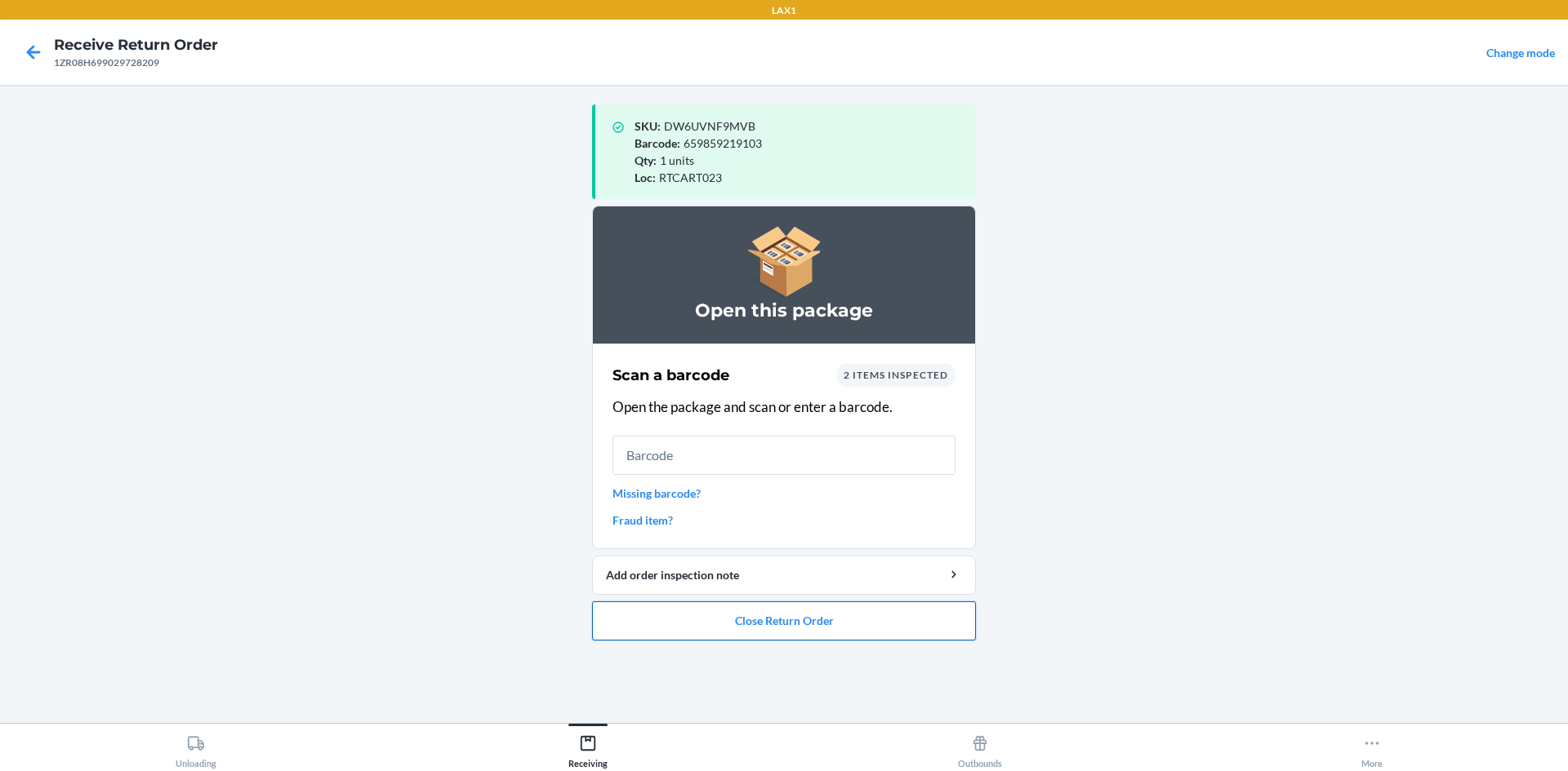
click at [806, 639] on button "Close Return Order" at bounding box center [784, 621] width 384 height 39
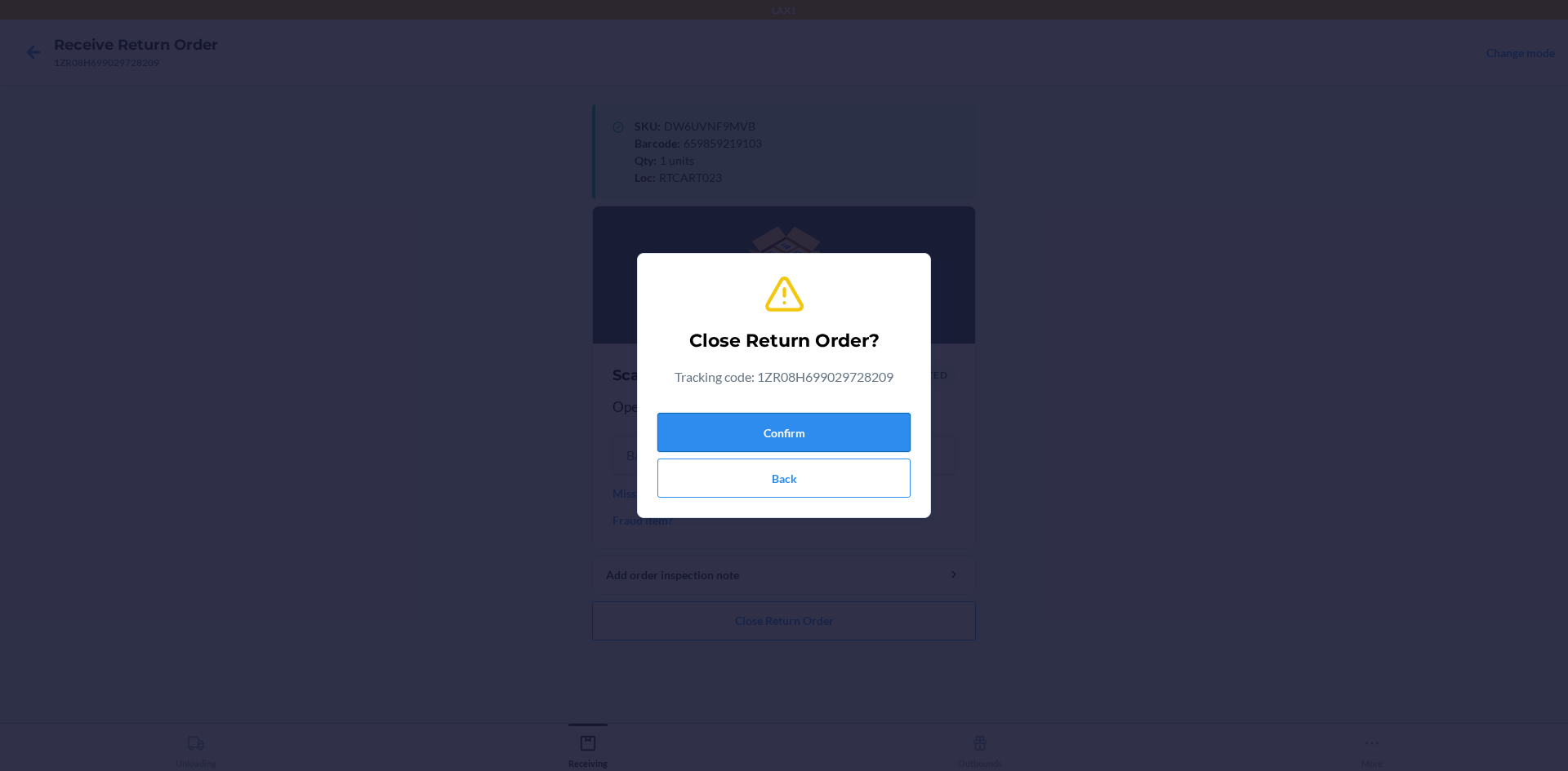
click at [748, 425] on button "Confirm" at bounding box center [784, 432] width 253 height 39
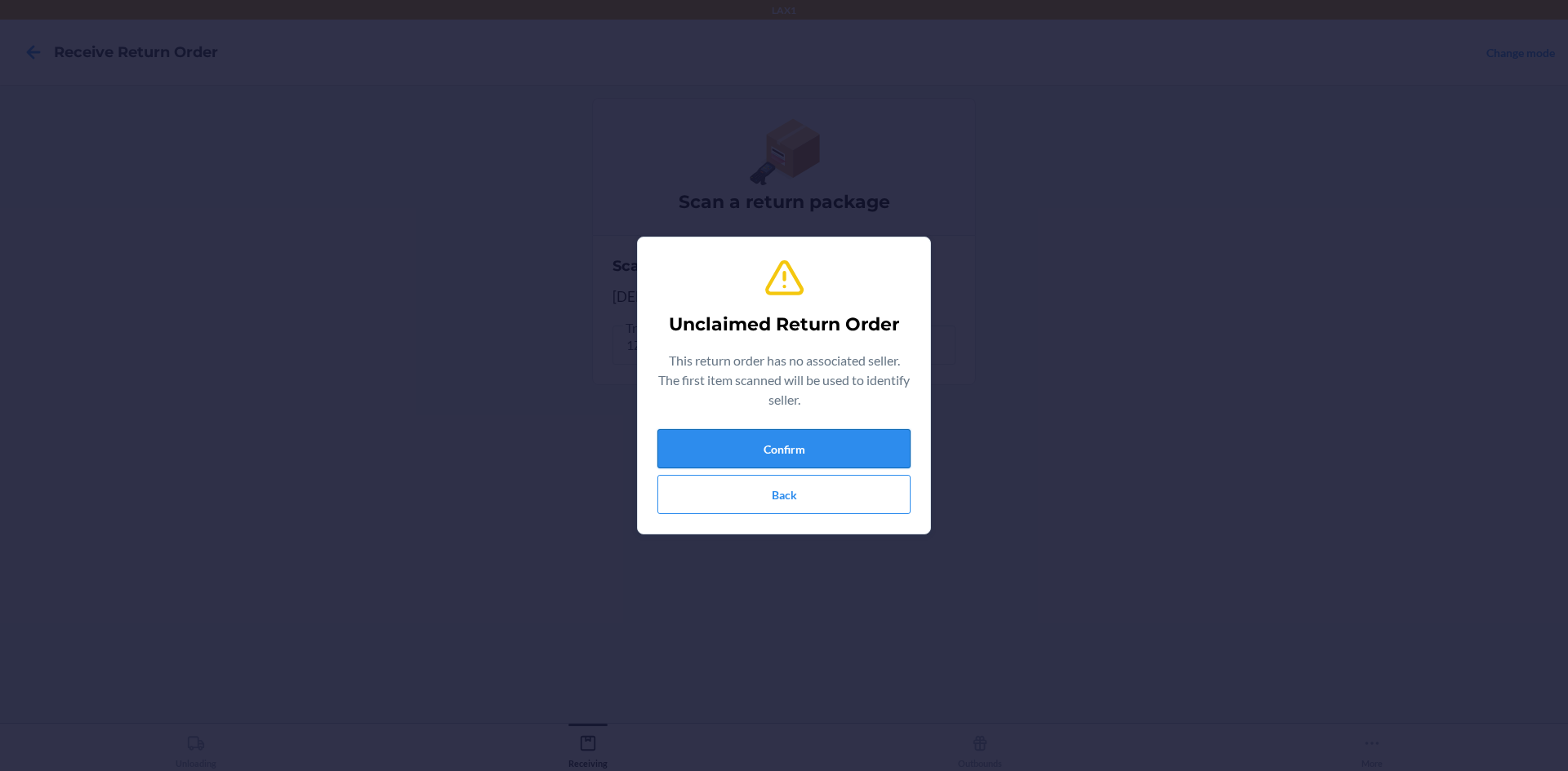
click at [797, 454] on button "Confirm" at bounding box center [784, 449] width 253 height 39
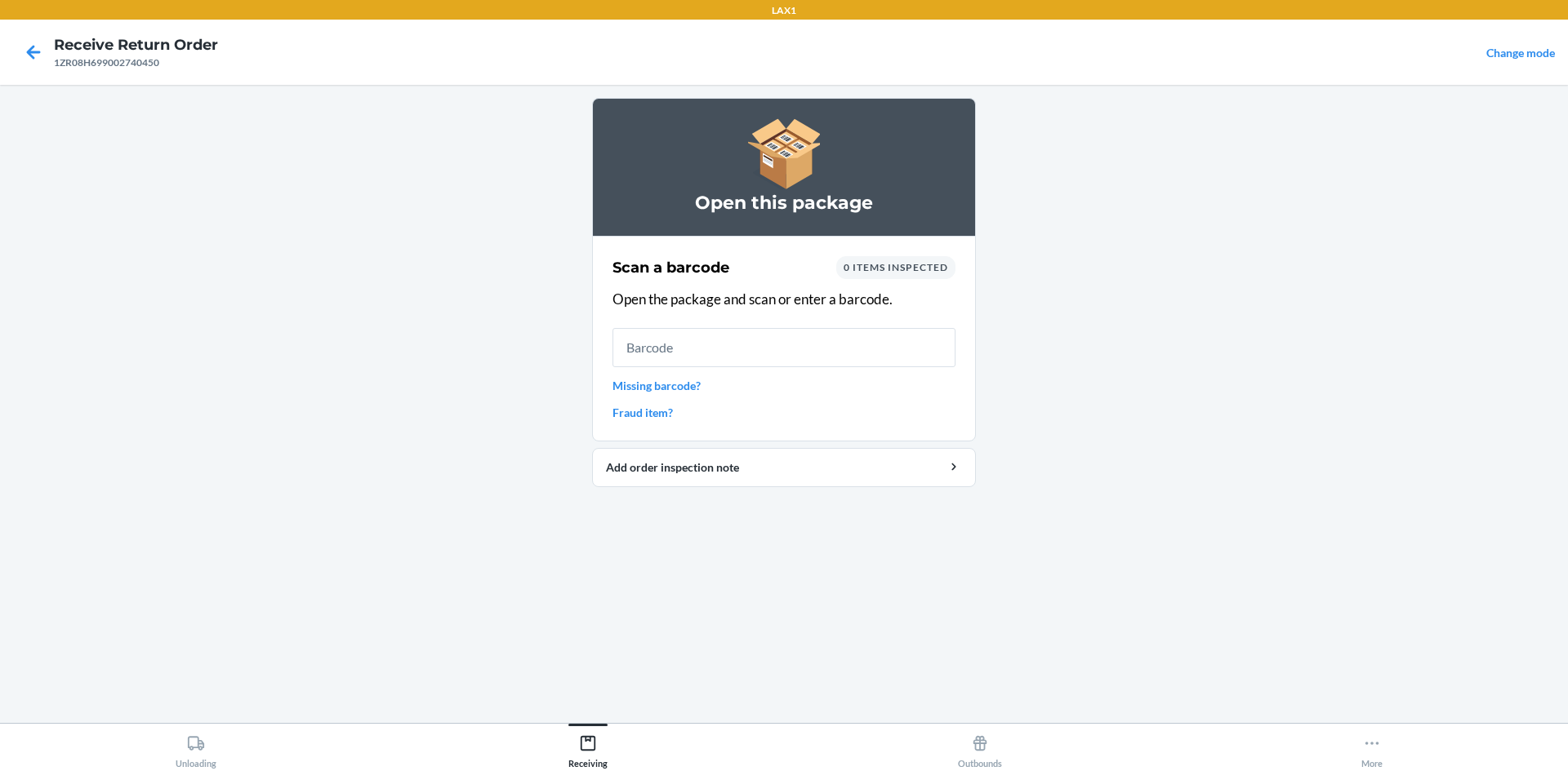
click at [18, 58] on div at bounding box center [34, 53] width 41 height 41
click at [20, 57] on icon at bounding box center [34, 53] width 28 height 28
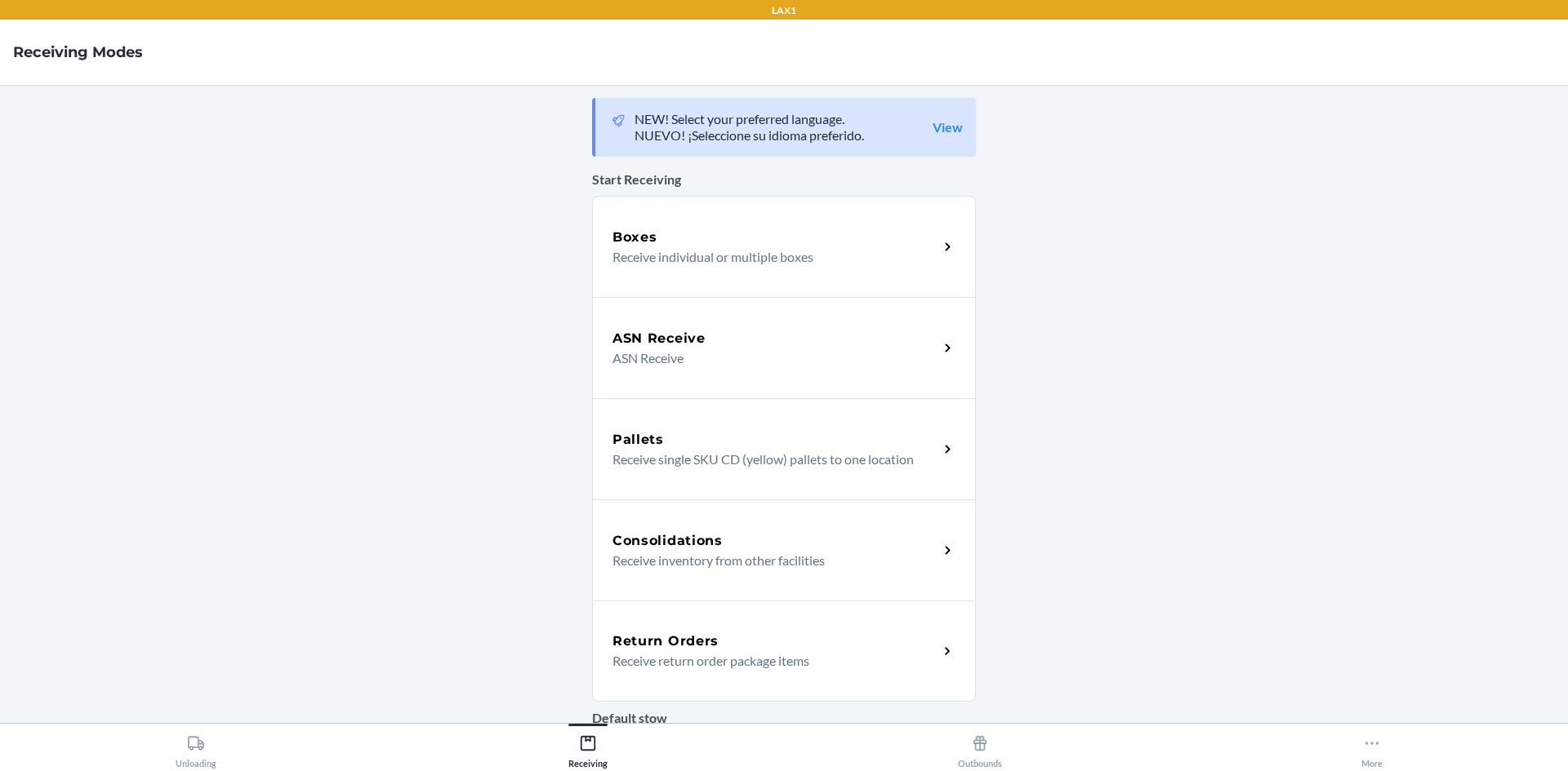
click at [646, 660] on p "Receive return order package items" at bounding box center [769, 660] width 312 height 20
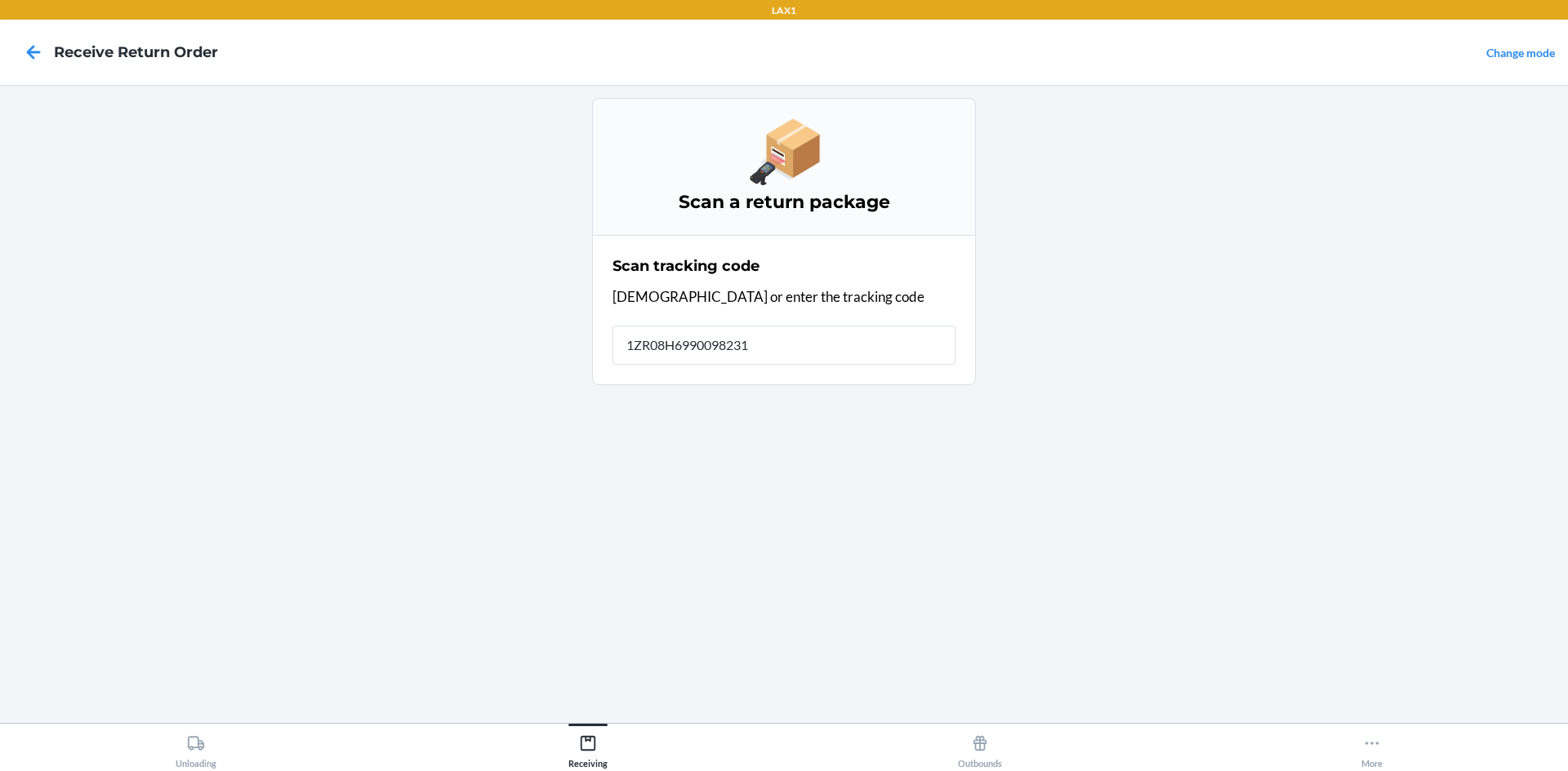
type input "1ZR08H69900982315"
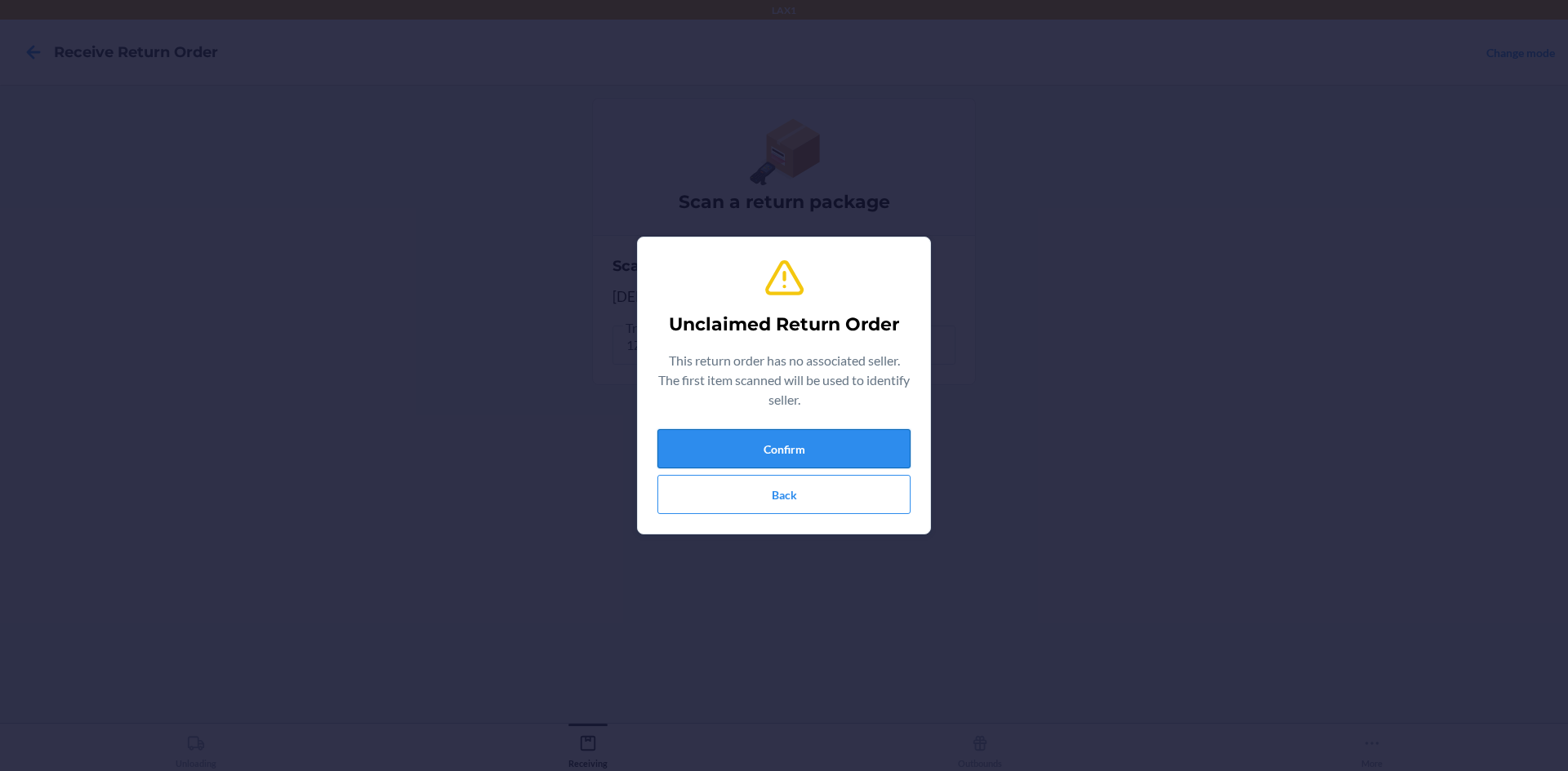
click at [731, 454] on button "Confirm" at bounding box center [784, 449] width 253 height 39
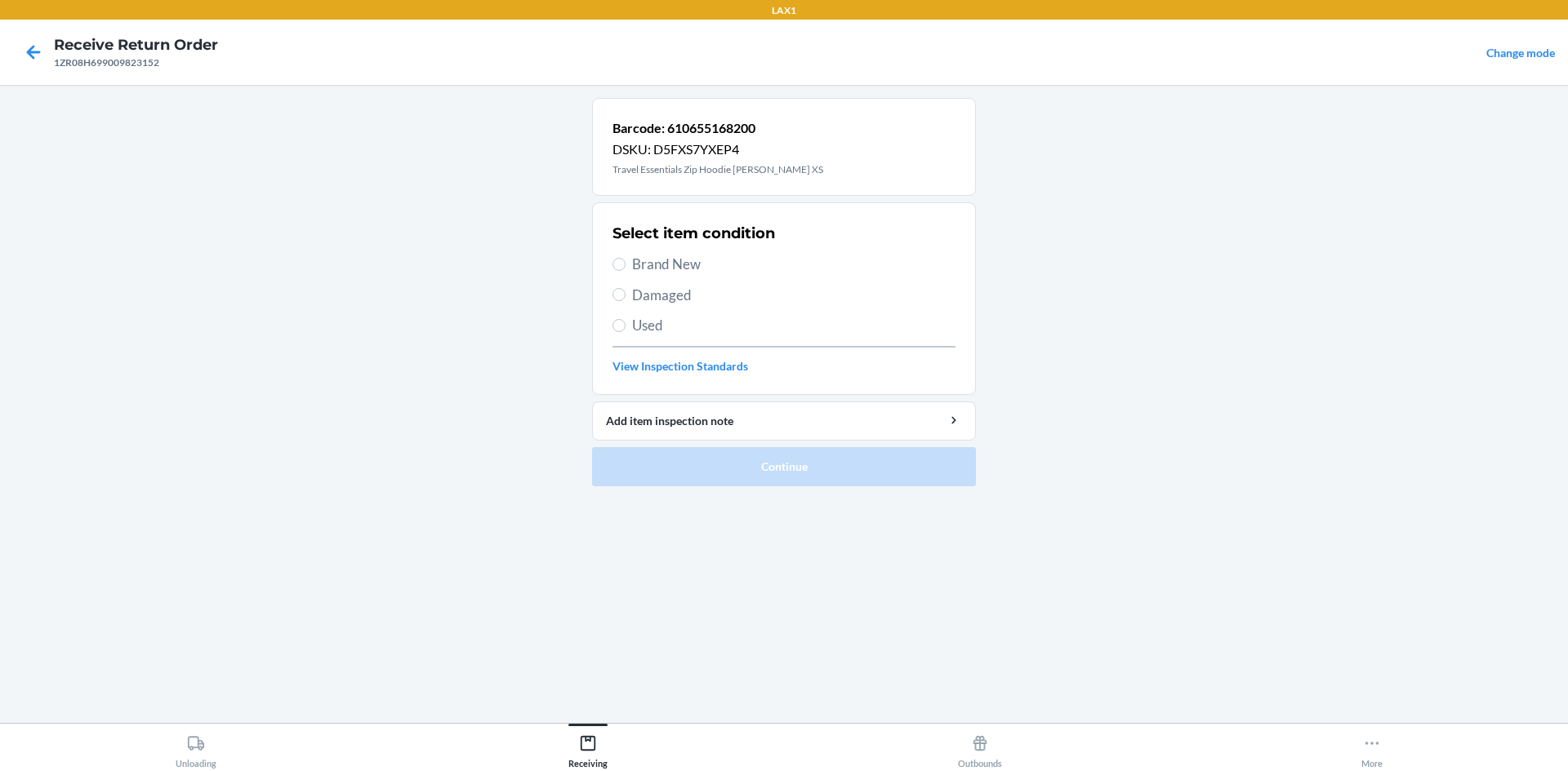
click at [800, 242] on div "Select item condition" at bounding box center [784, 234] width 343 height 22
click at [790, 266] on span "Brand New" at bounding box center [794, 265] width 324 height 22
click at [626, 266] on input "Brand New" at bounding box center [619, 265] width 13 height 13
radio input "true"
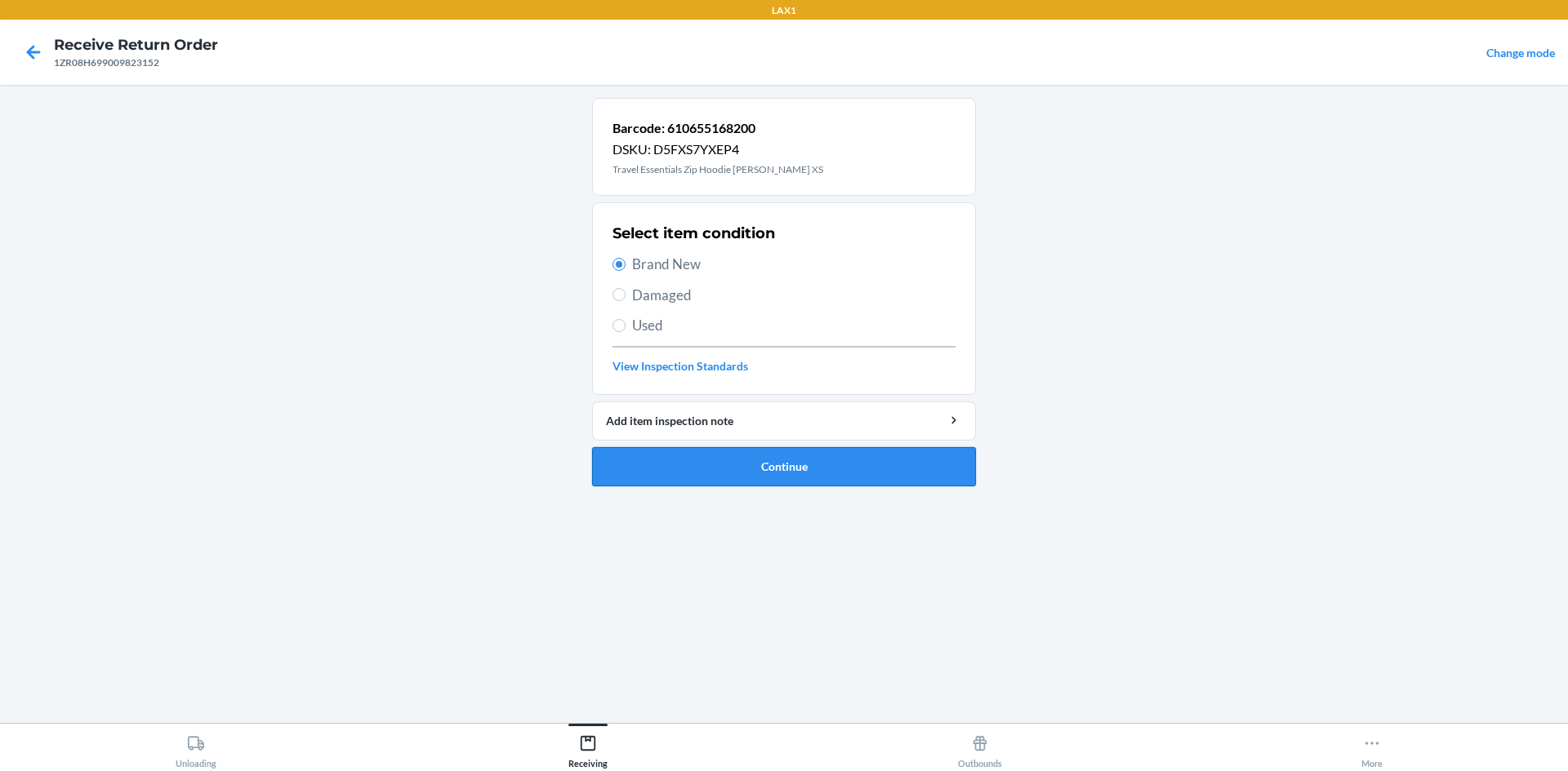
click at [774, 465] on button "Continue" at bounding box center [784, 467] width 384 height 39
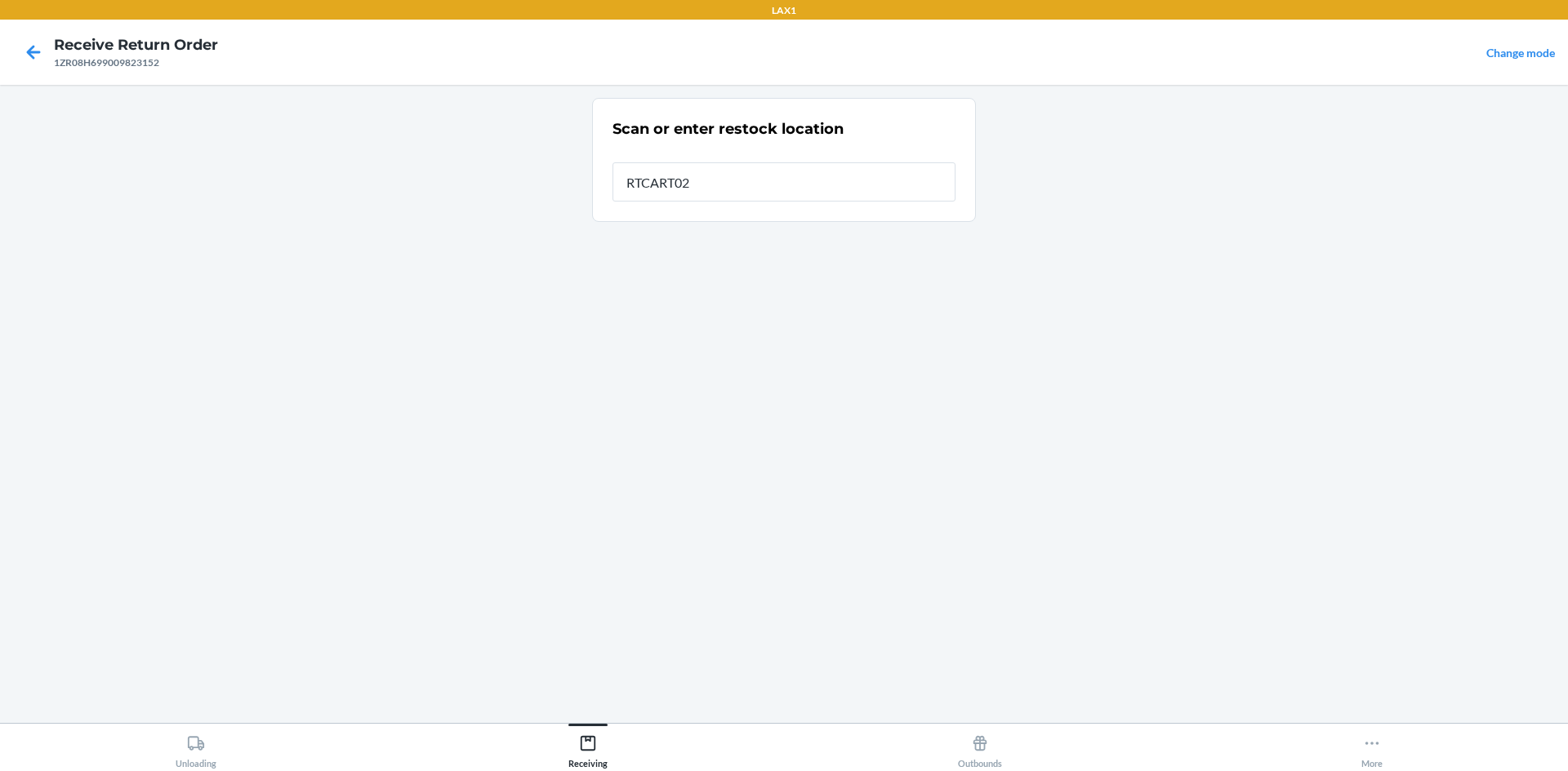
type input "RTCART023"
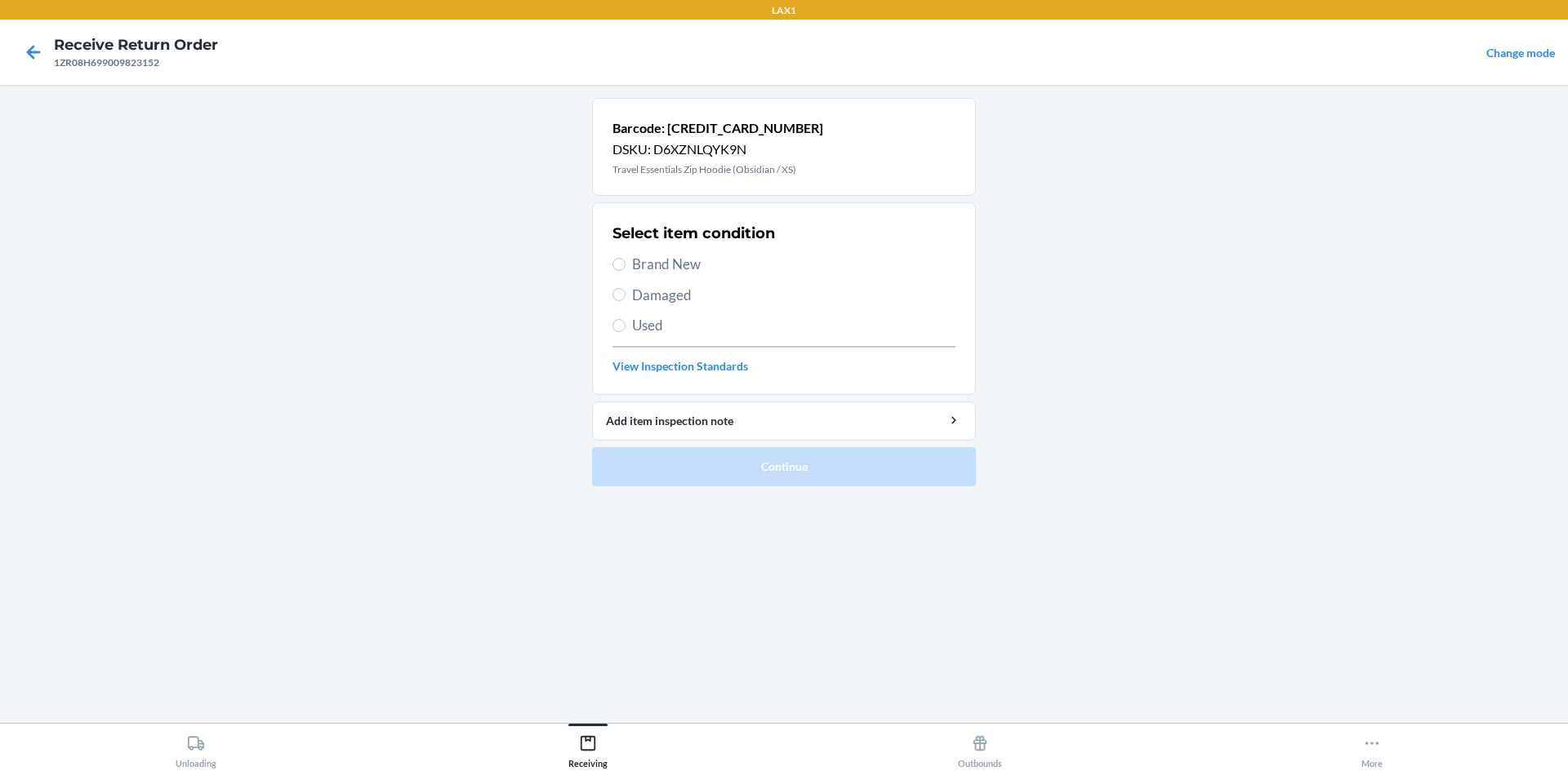
click at [702, 270] on span "Brand New" at bounding box center [794, 265] width 324 height 22
click at [626, 270] on input "Brand New" at bounding box center [619, 265] width 13 height 13
radio input "true"
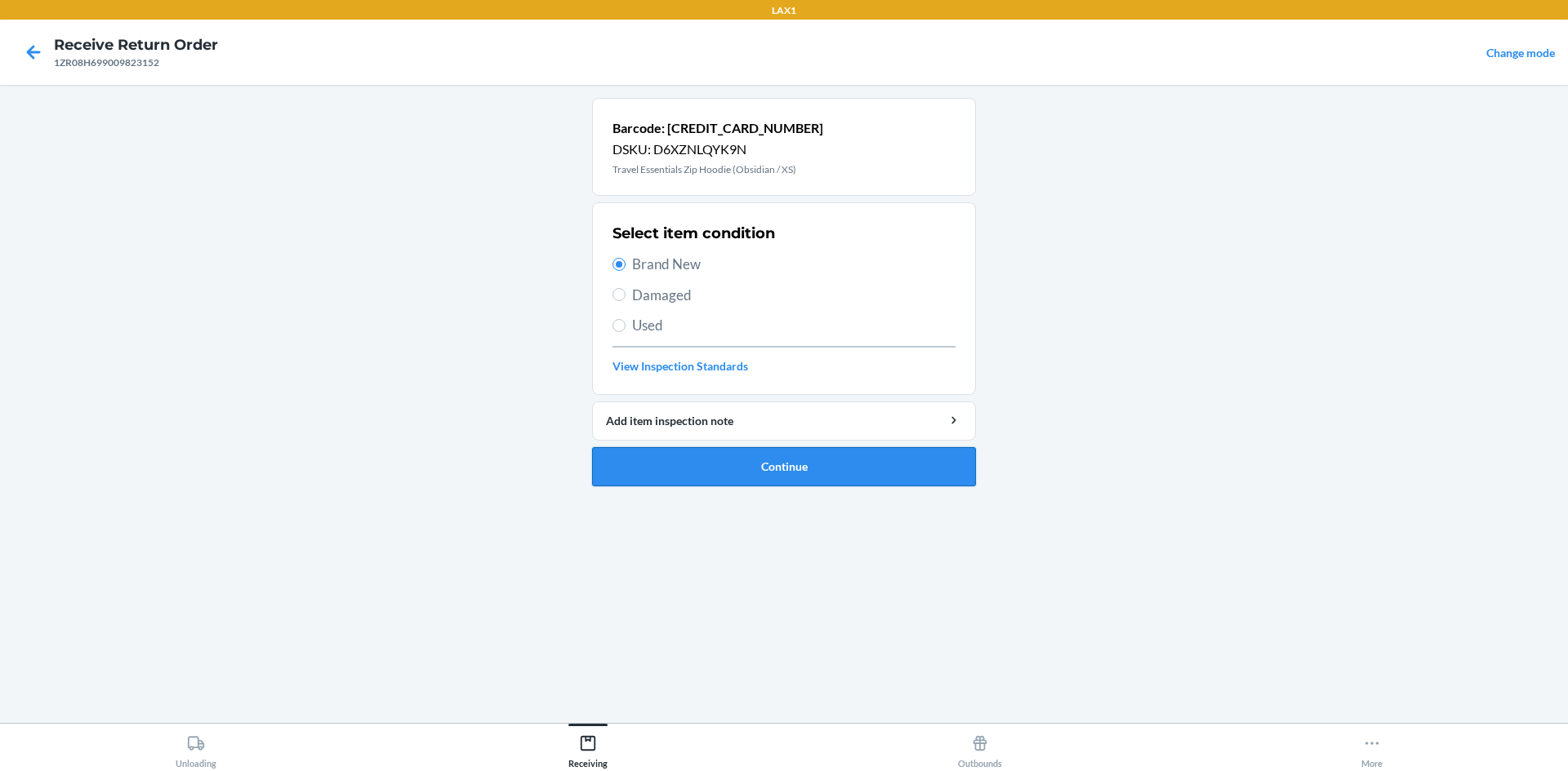
click at [677, 459] on button "Continue" at bounding box center [784, 467] width 384 height 39
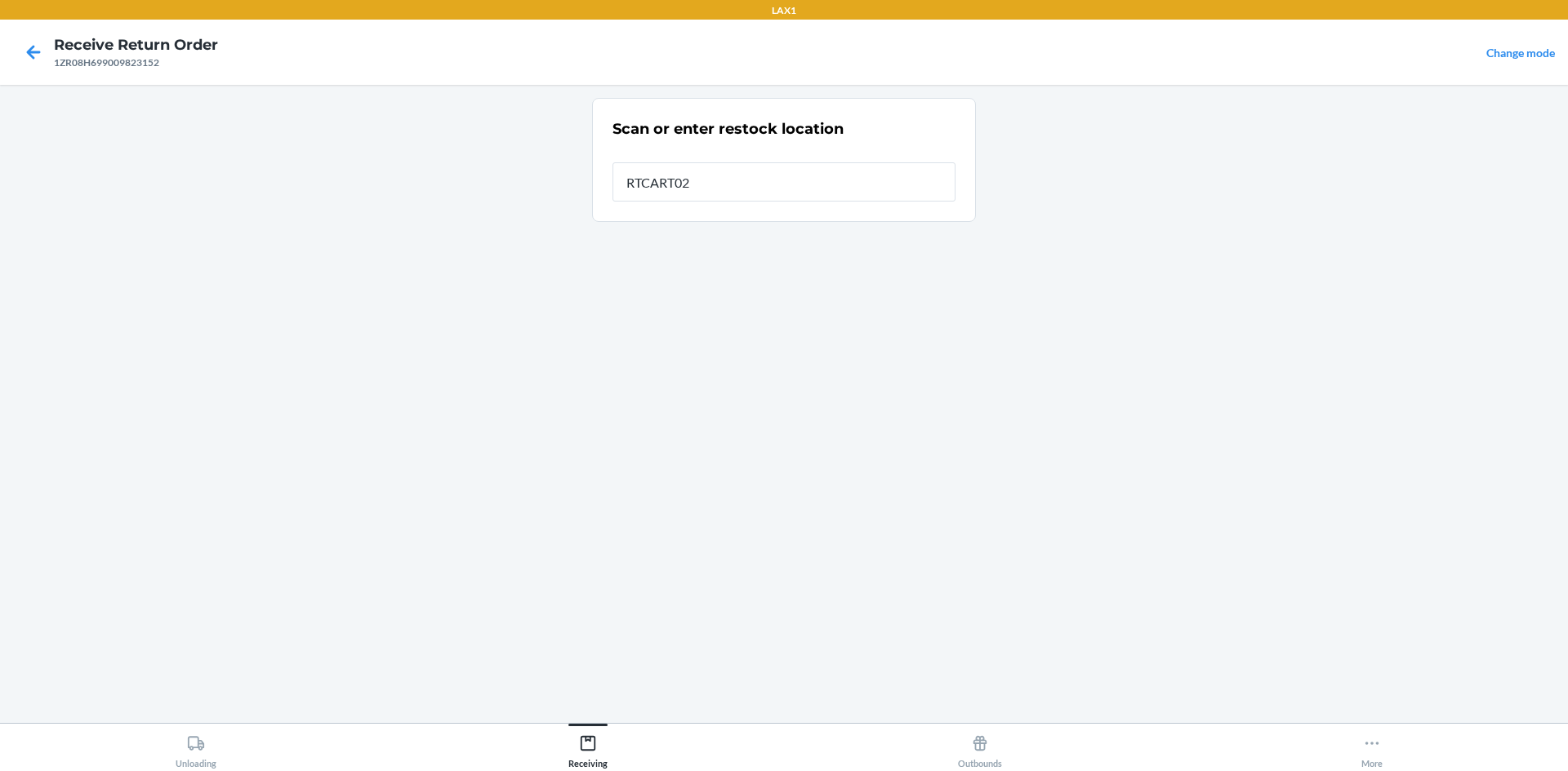
type input "RTCART023"
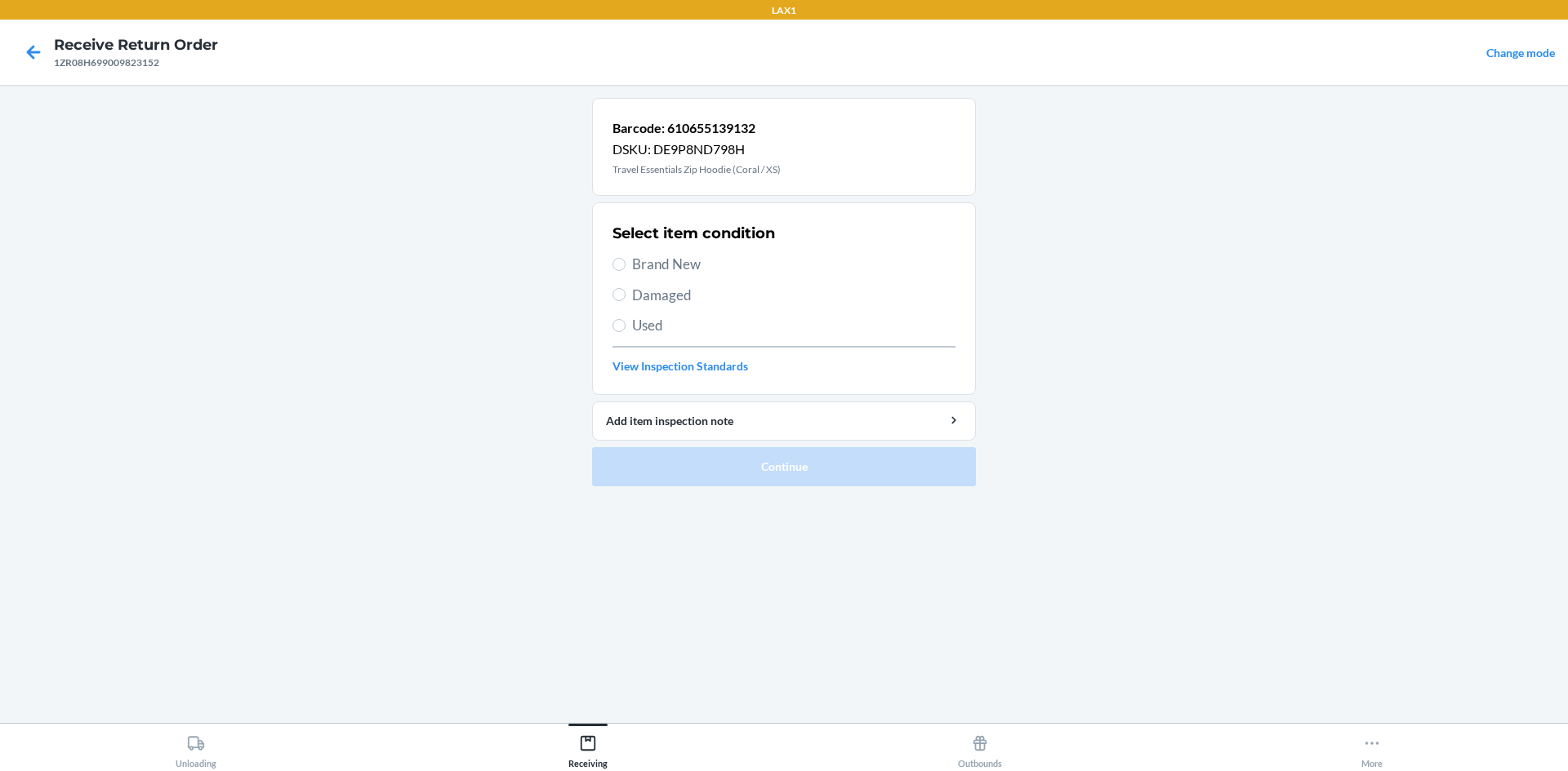
click at [708, 269] on span "Brand New" at bounding box center [794, 265] width 324 height 22
click at [626, 269] on input "Brand New" at bounding box center [619, 265] width 13 height 13
radio input "true"
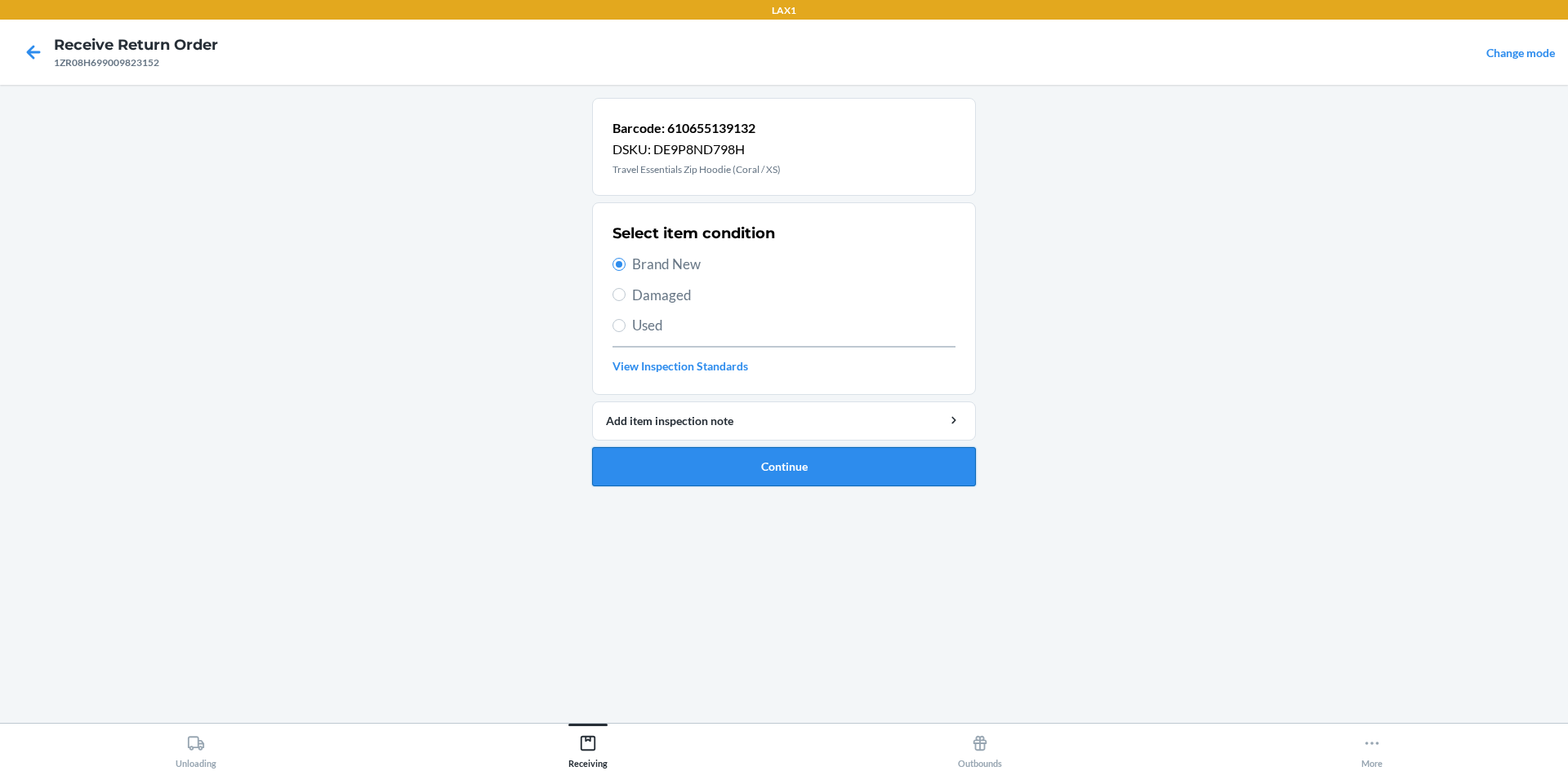
click at [778, 455] on button "Continue" at bounding box center [784, 467] width 384 height 39
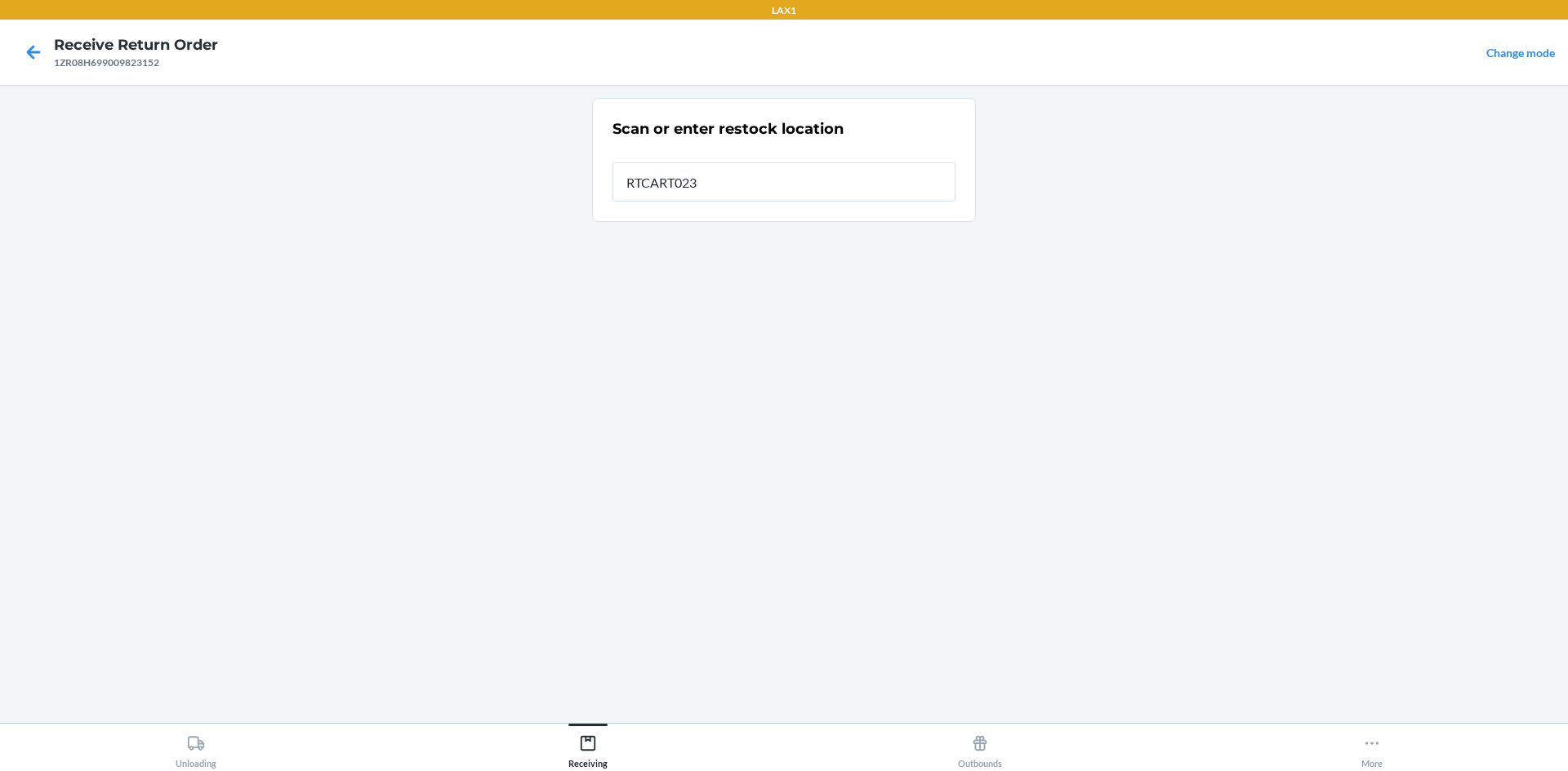
type input "RTCART023"
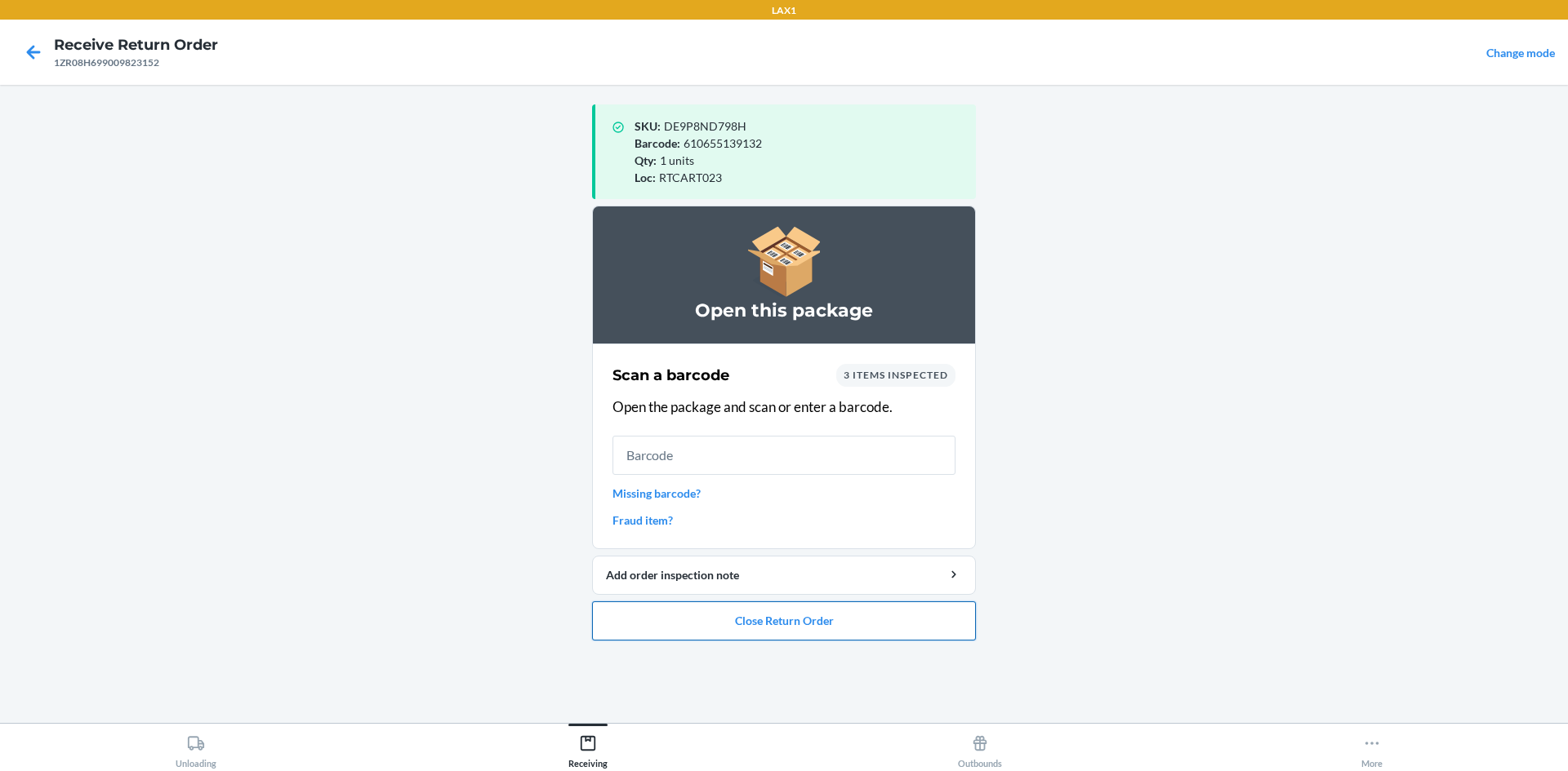
click at [715, 639] on button "Close Return Order" at bounding box center [784, 621] width 384 height 39
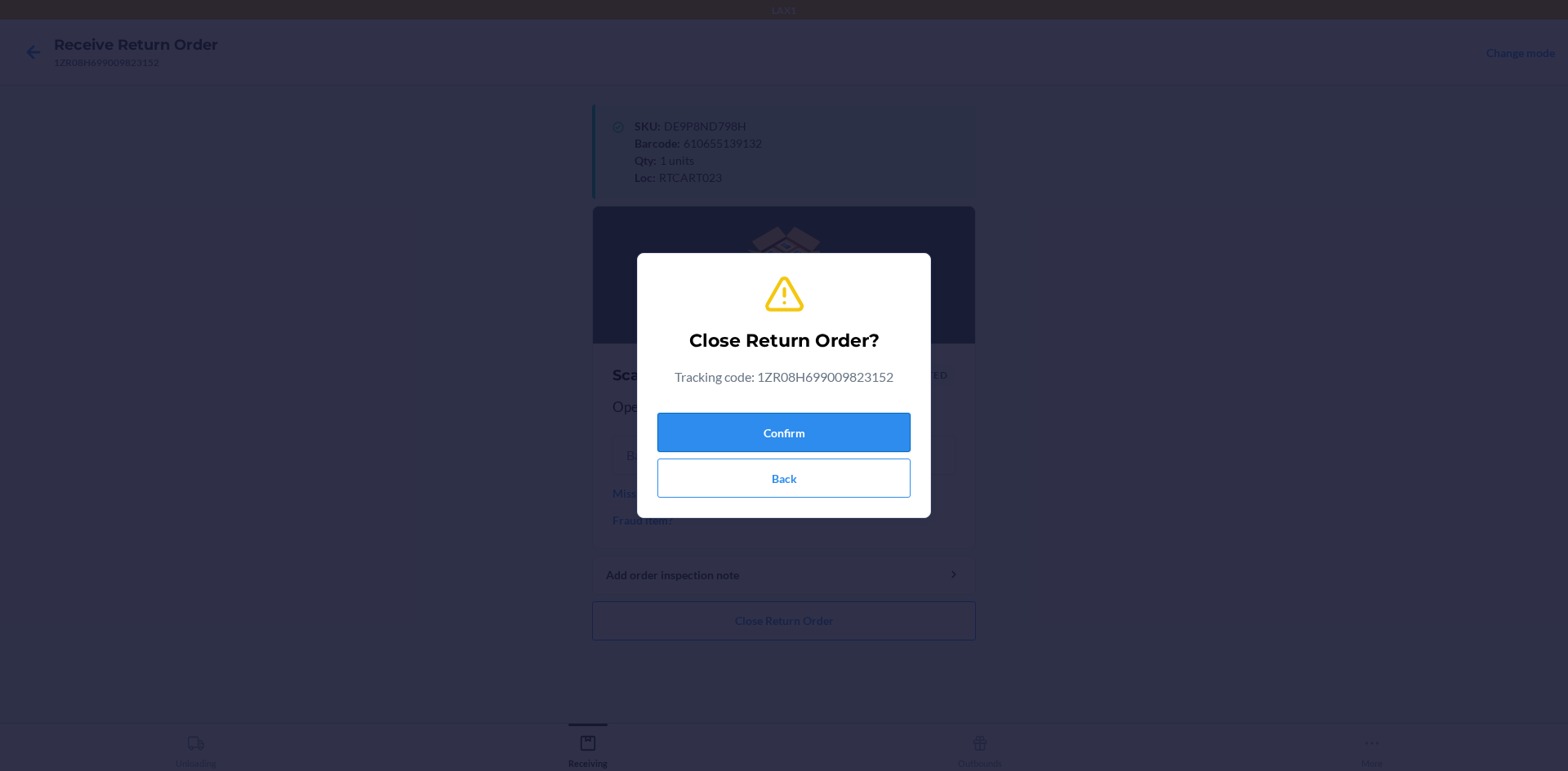
click at [729, 434] on button "Confirm" at bounding box center [784, 432] width 253 height 39
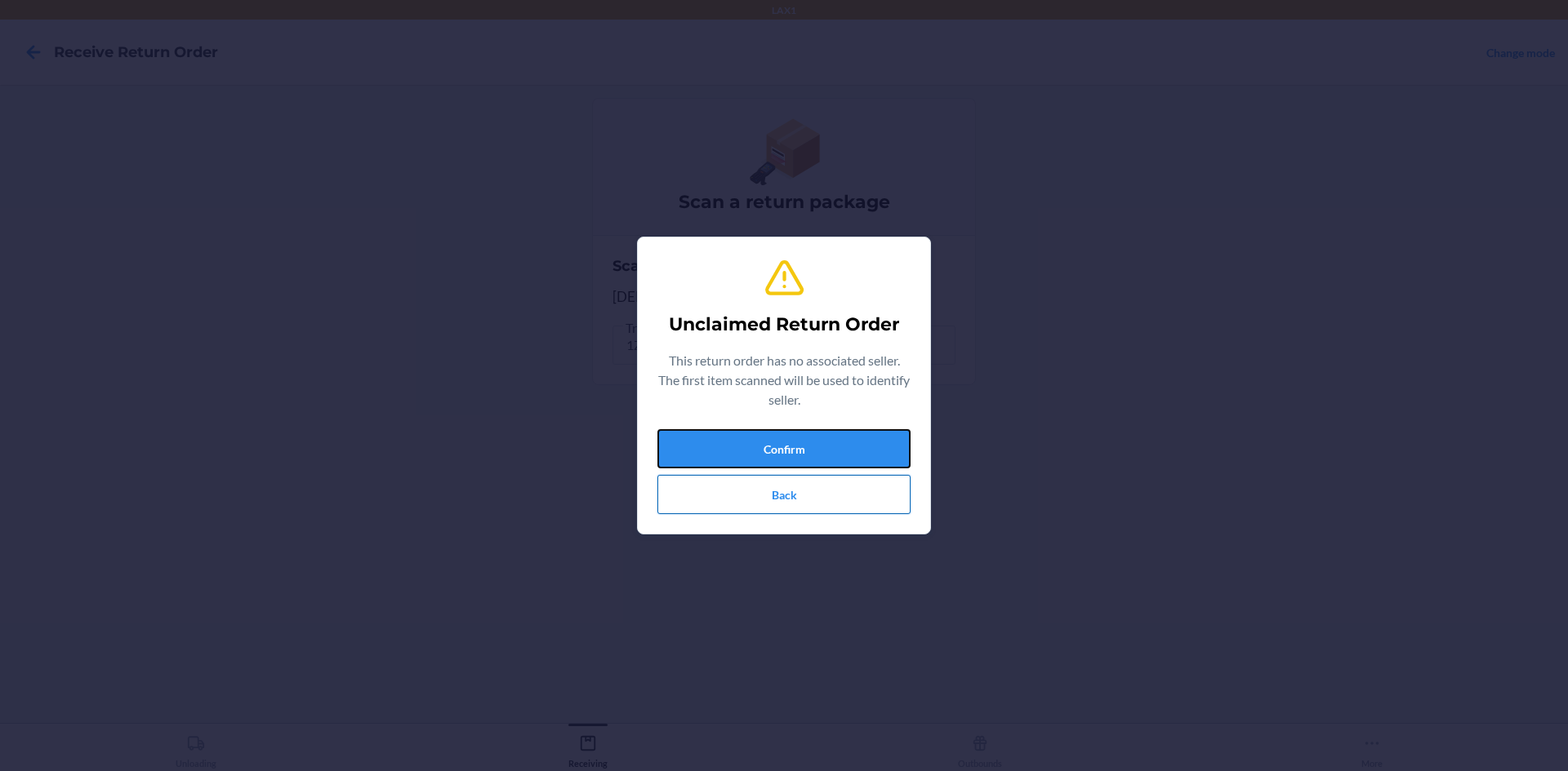
drag, startPoint x: 738, startPoint y: 457, endPoint x: 745, endPoint y: 513, distance: 56.4
click at [742, 496] on div "Confirm Back" at bounding box center [784, 472] width 253 height 85
click at [732, 447] on button "Confirm" at bounding box center [784, 449] width 253 height 39
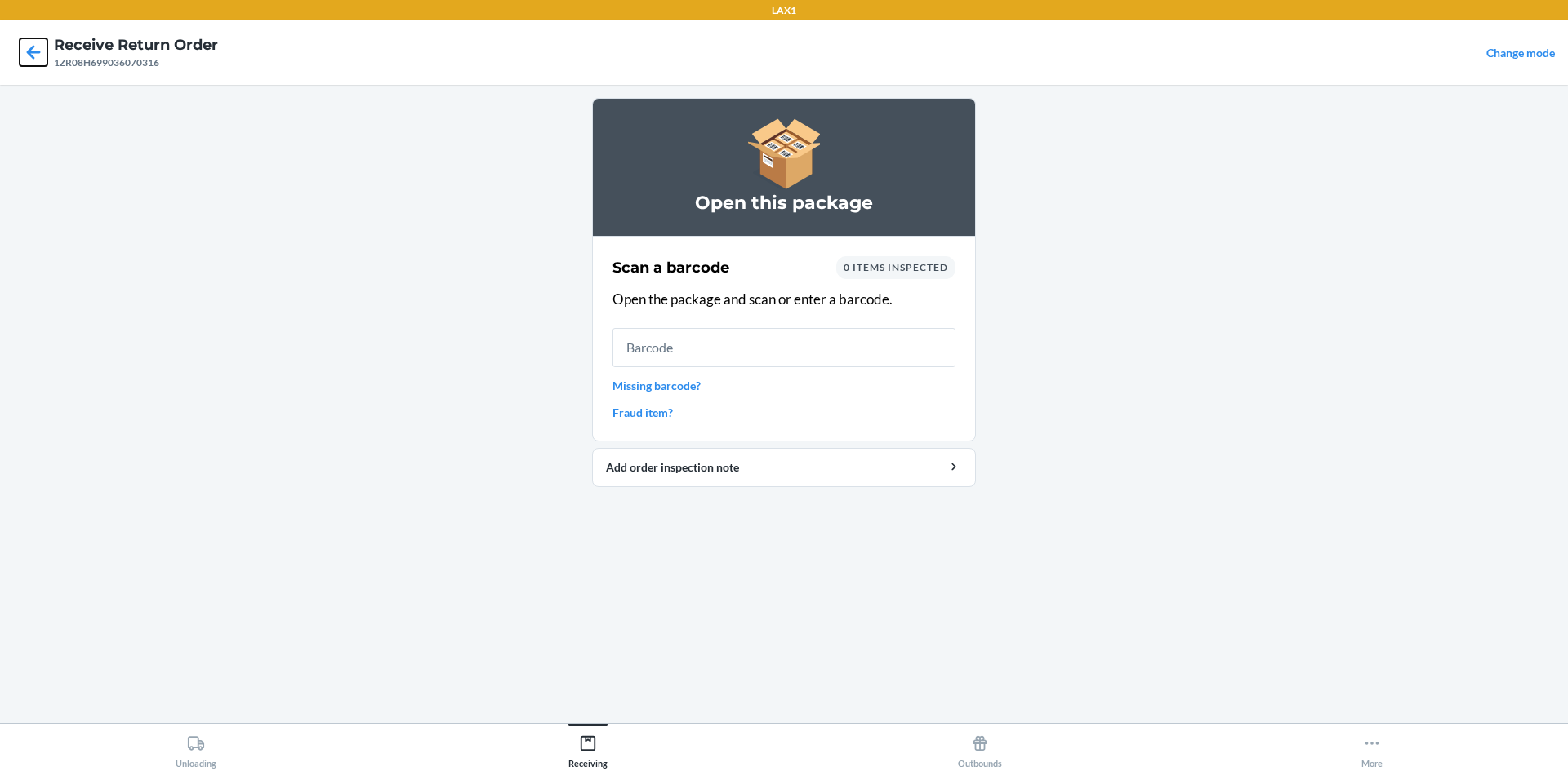
click at [39, 55] on icon at bounding box center [34, 53] width 28 height 28
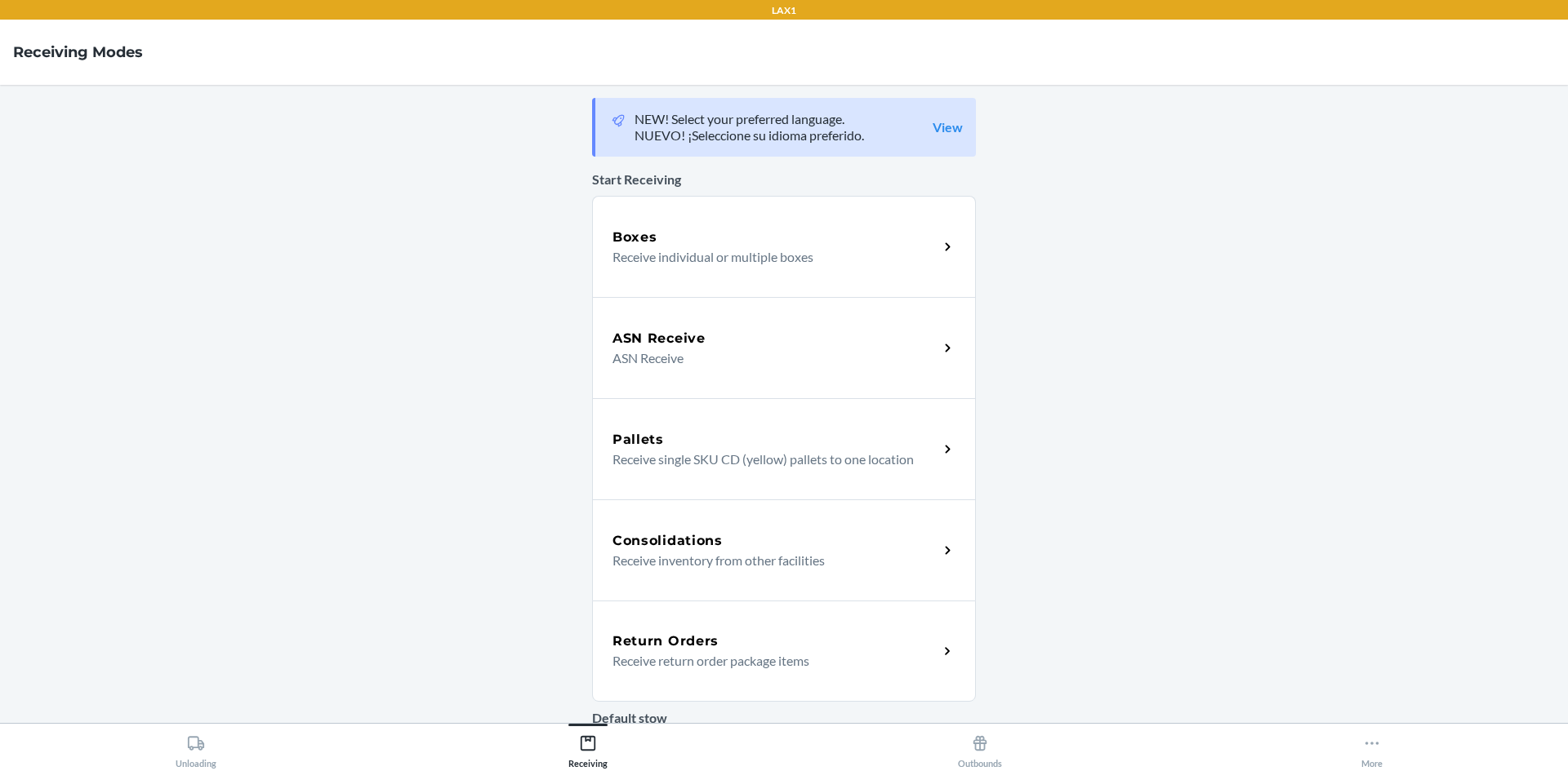
click at [671, 659] on p "Receive return order package items" at bounding box center [769, 660] width 312 height 20
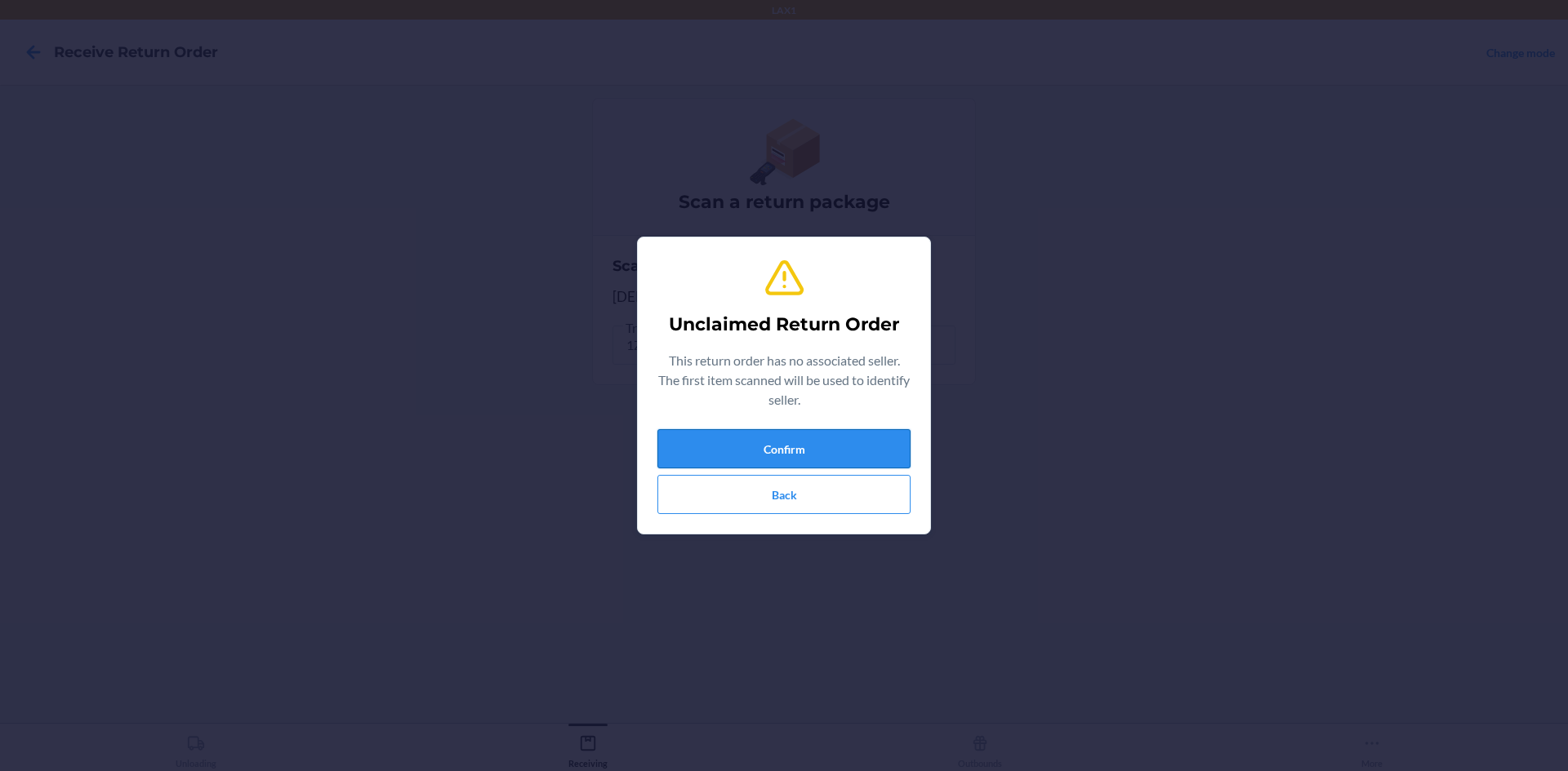
click at [678, 461] on button "Confirm" at bounding box center [784, 449] width 253 height 39
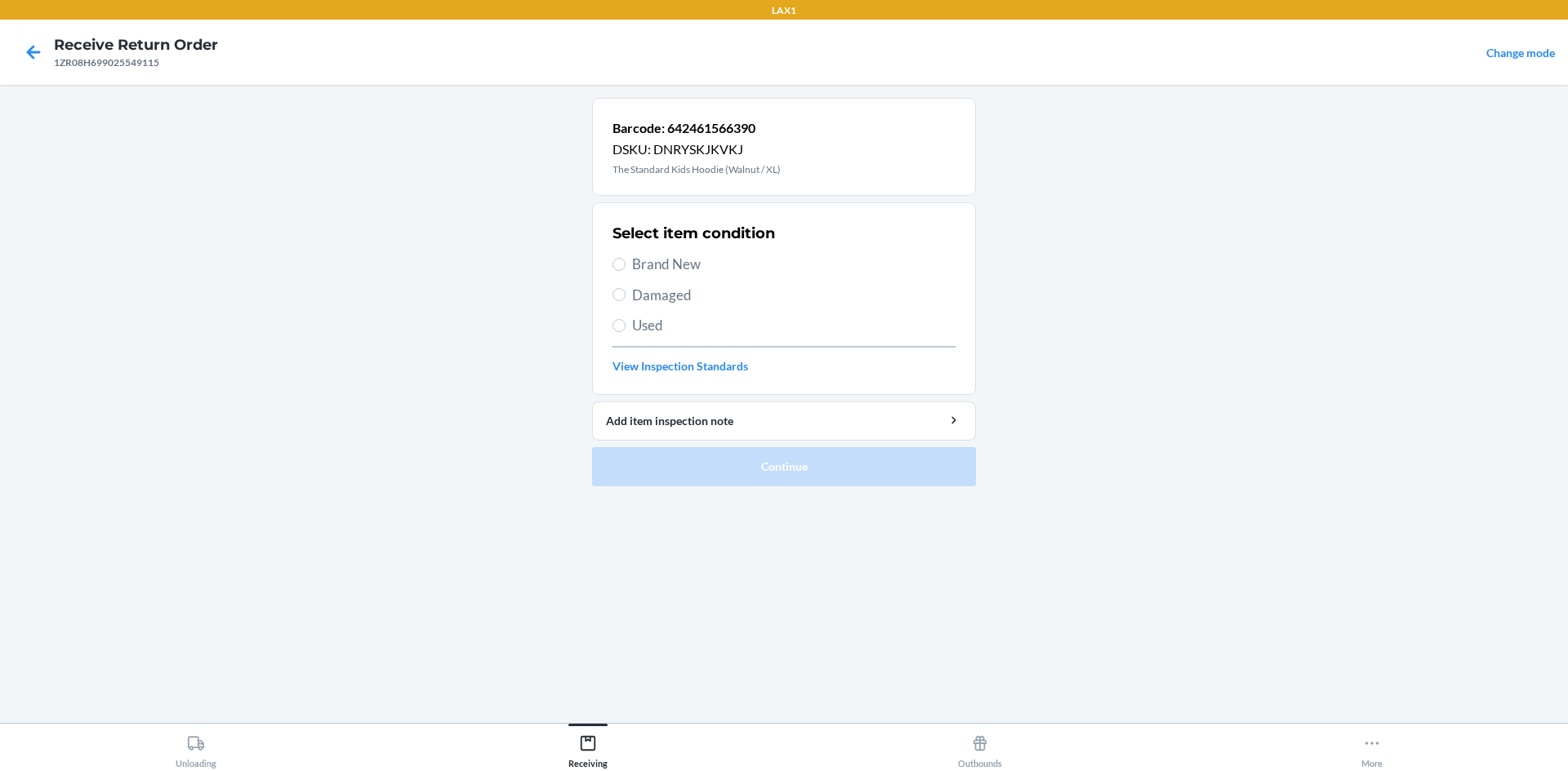
click at [662, 280] on div "Select item condition Brand New Damaged Used View Inspection Standards" at bounding box center [784, 298] width 343 height 161
click at [663, 274] on span "Brand New" at bounding box center [794, 265] width 324 height 22
click at [626, 271] on input "Brand New" at bounding box center [619, 265] width 13 height 13
radio input "true"
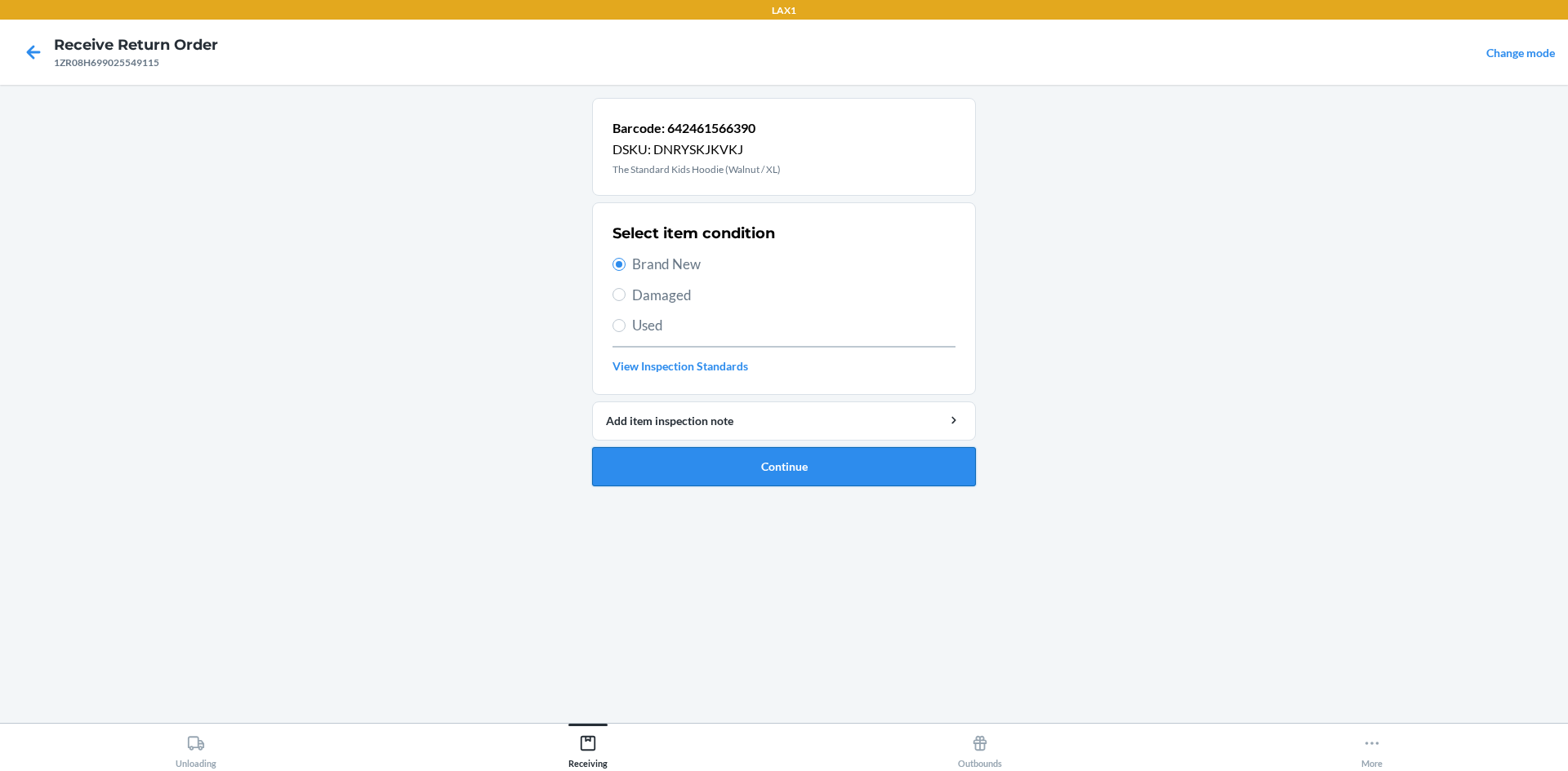
click at [738, 452] on button "Continue" at bounding box center [784, 467] width 384 height 39
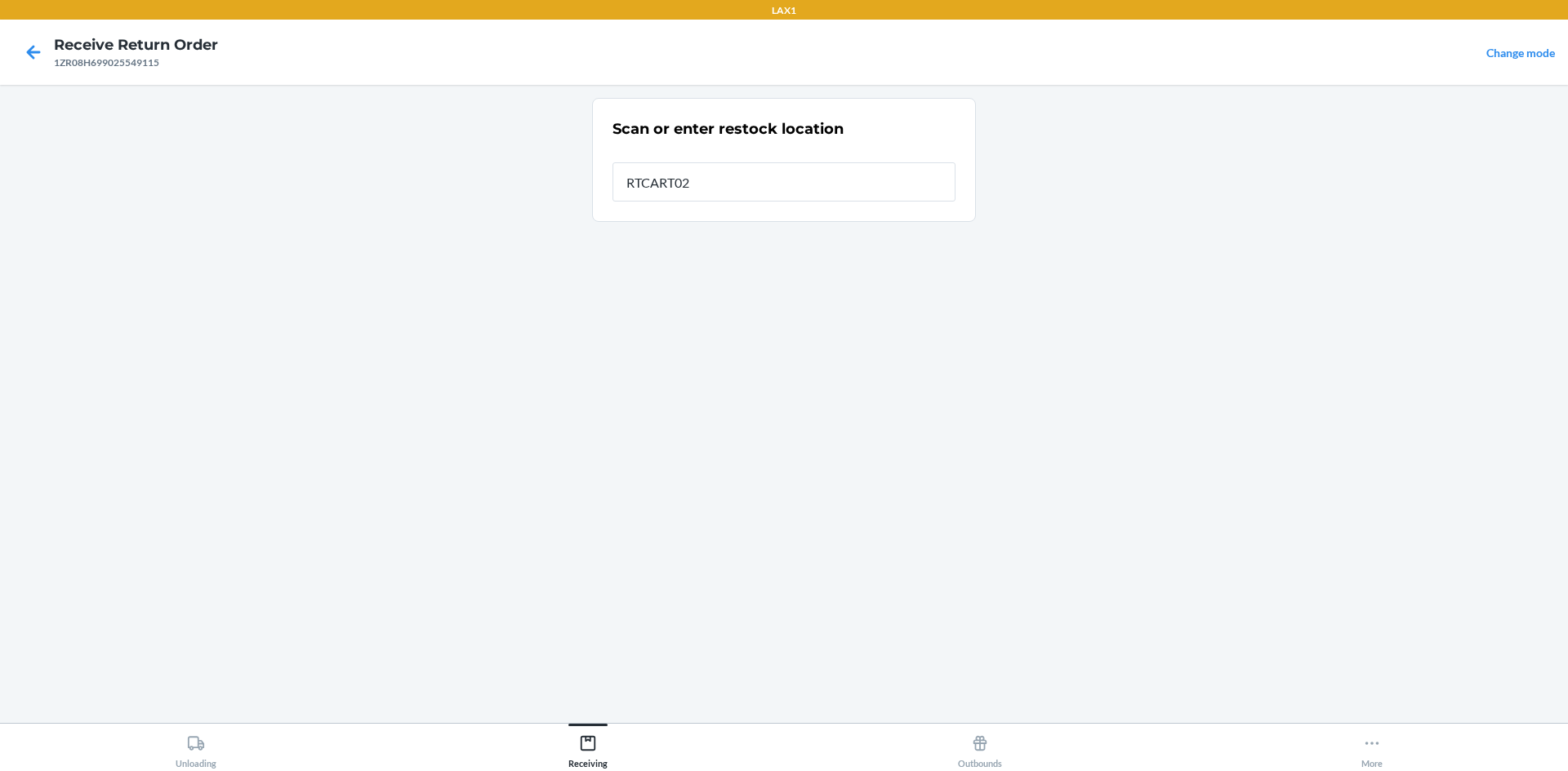
type input "RTCART023"
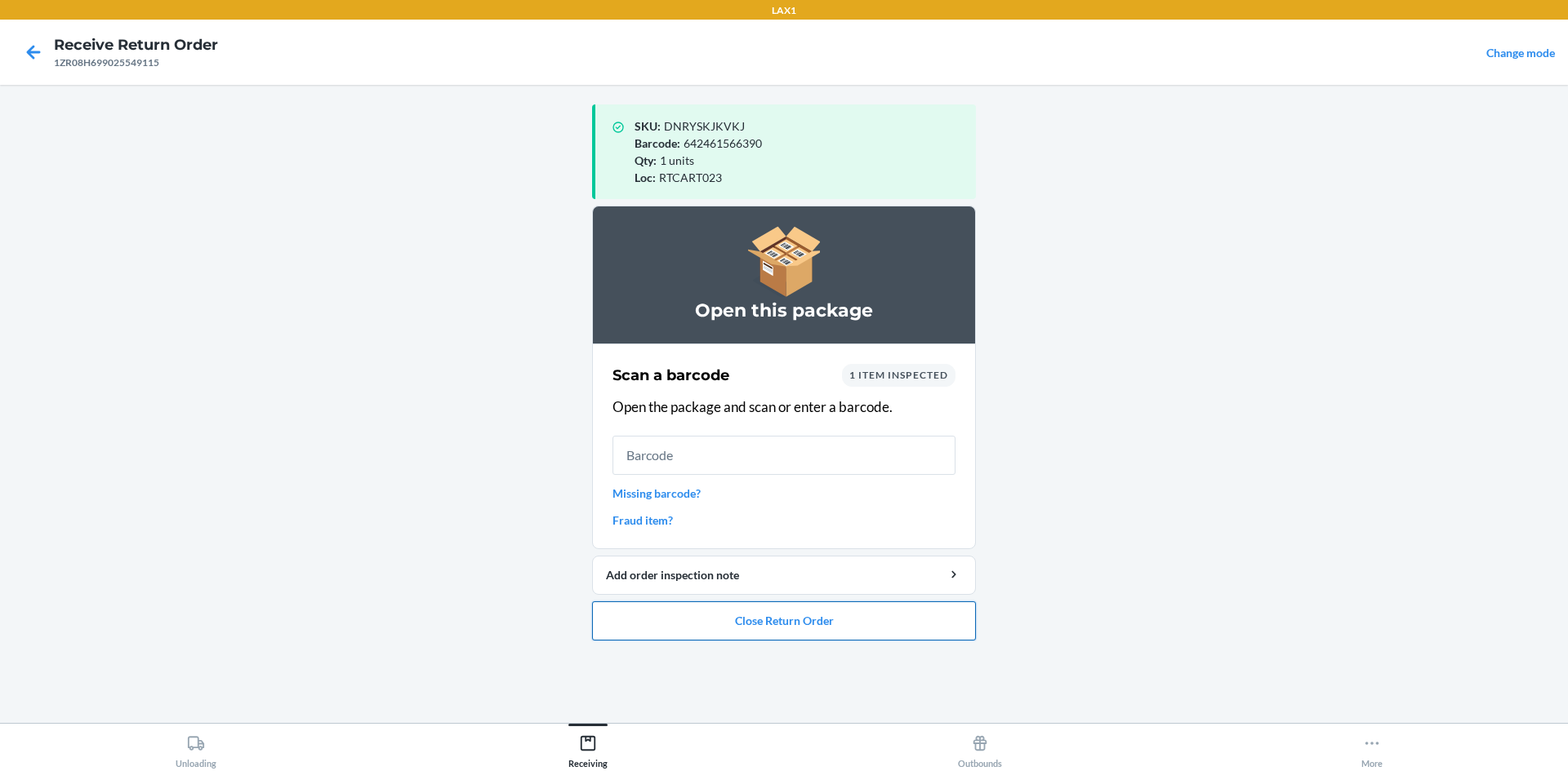
click at [748, 632] on button "Close Return Order" at bounding box center [784, 621] width 384 height 39
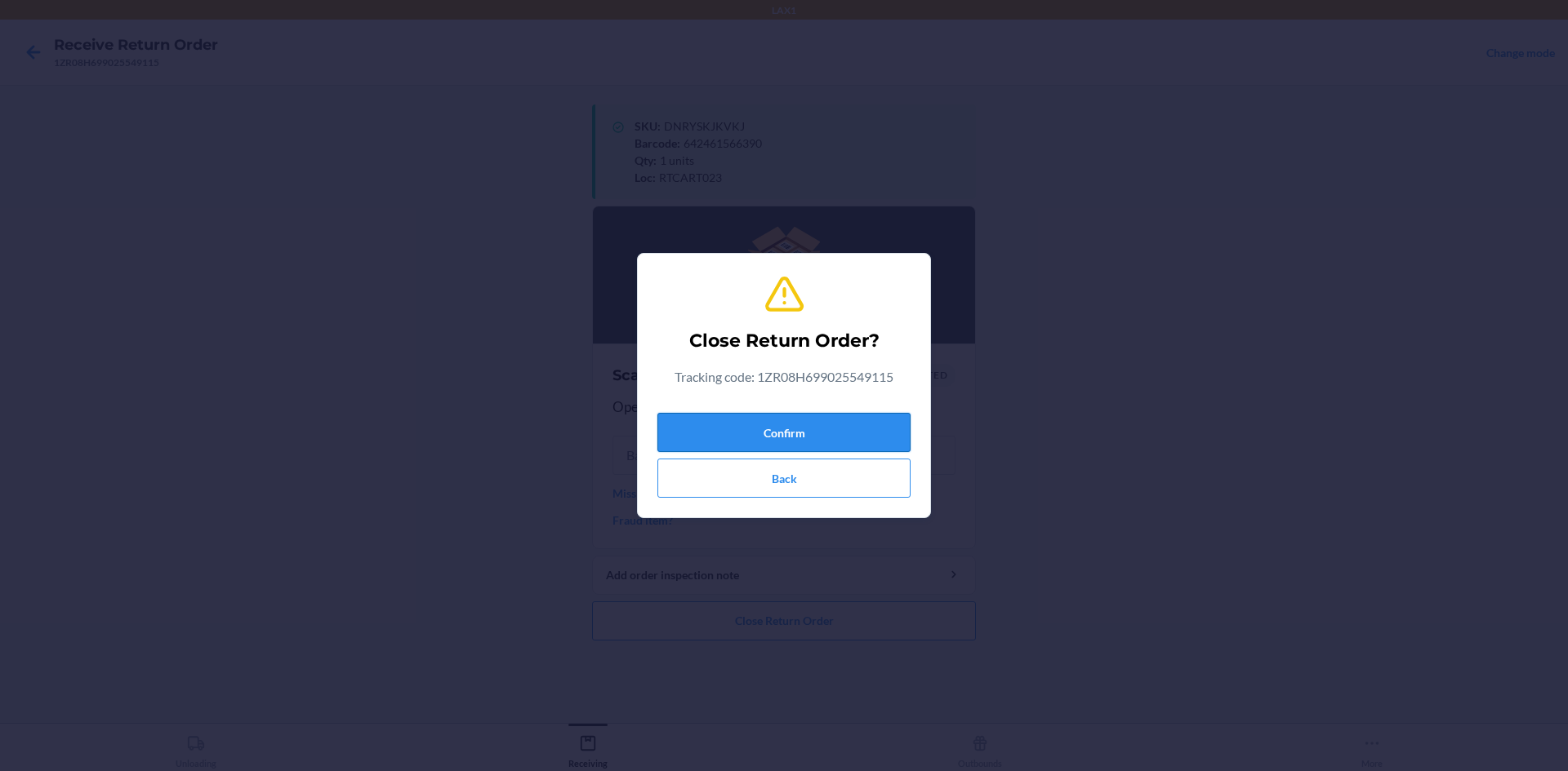
click at [746, 429] on button "Confirm" at bounding box center [784, 432] width 253 height 39
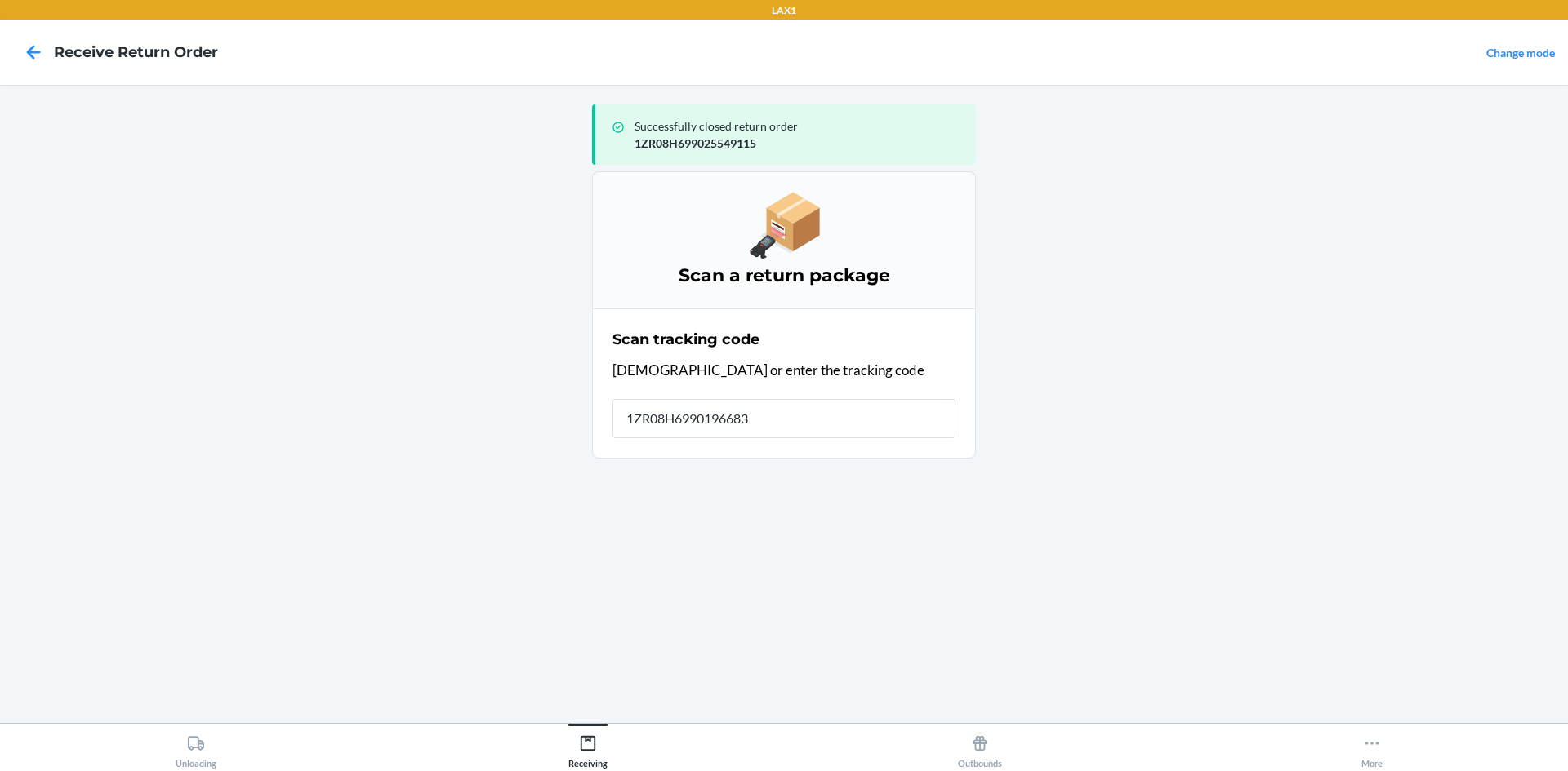
type input "1ZR08H69901966832"
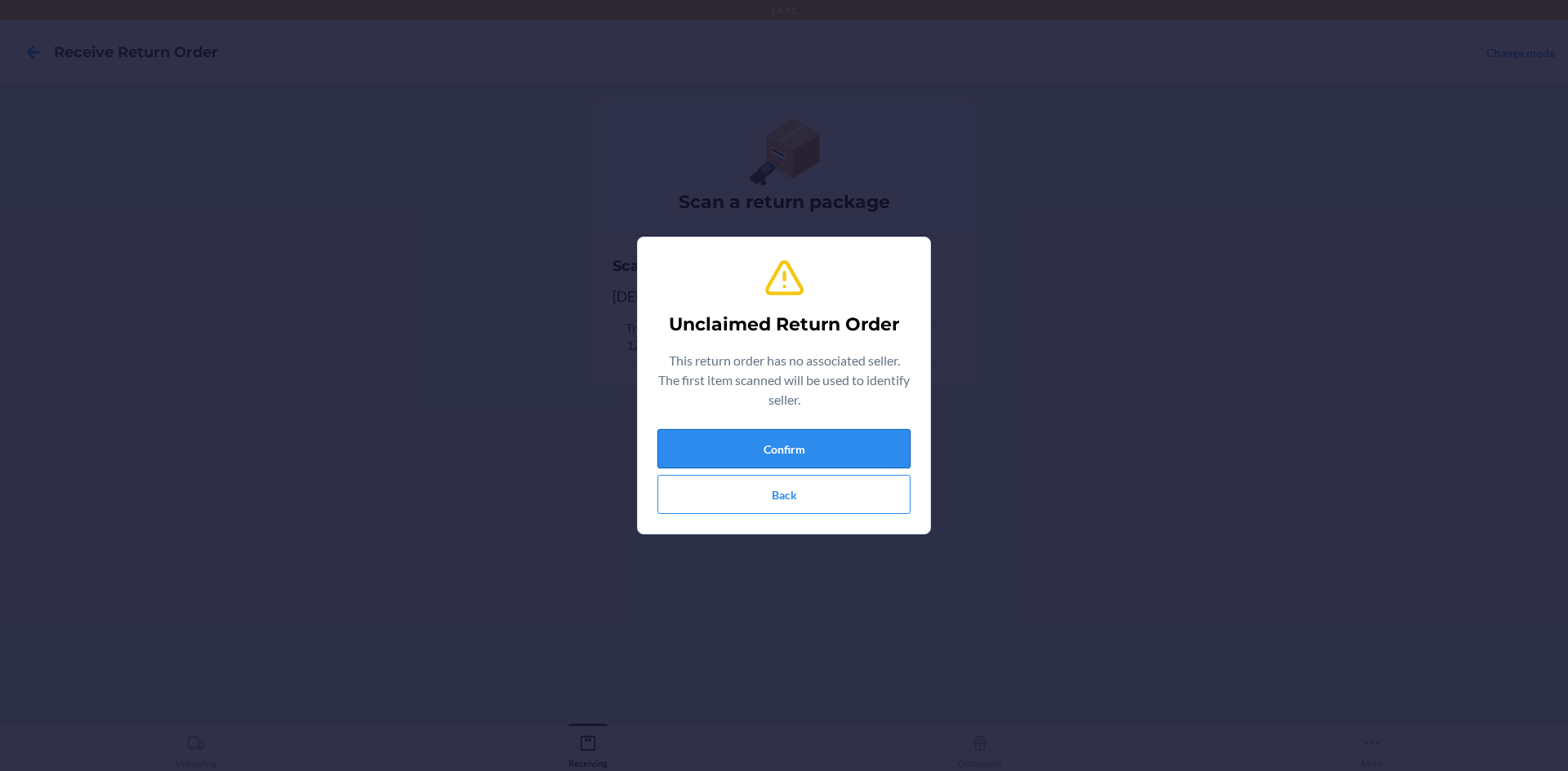
click at [716, 444] on button "Confirm" at bounding box center [784, 449] width 253 height 39
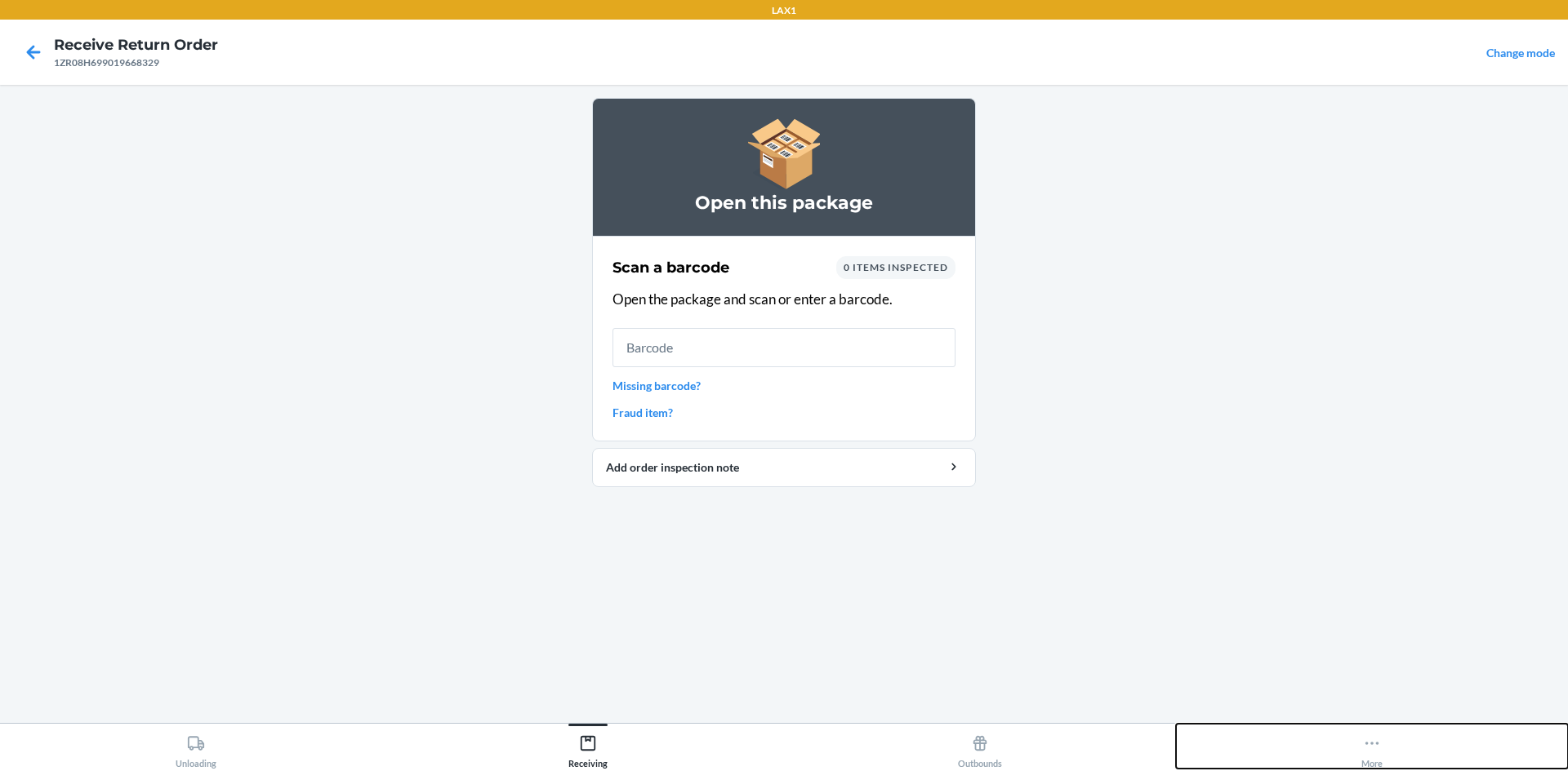
click at [1567, 741] on button "More" at bounding box center [1372, 747] width 392 height 45
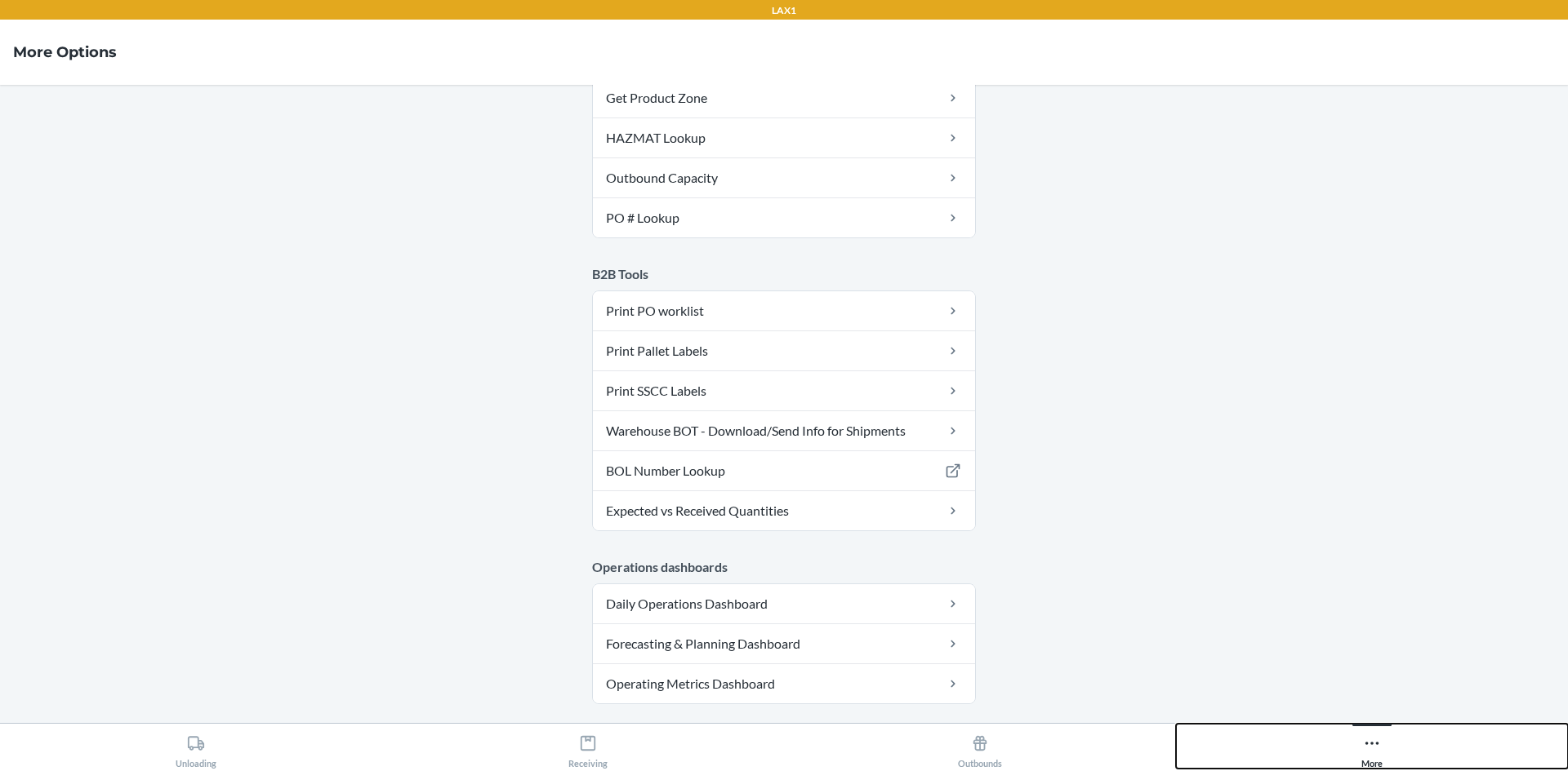
scroll to position [408, 0]
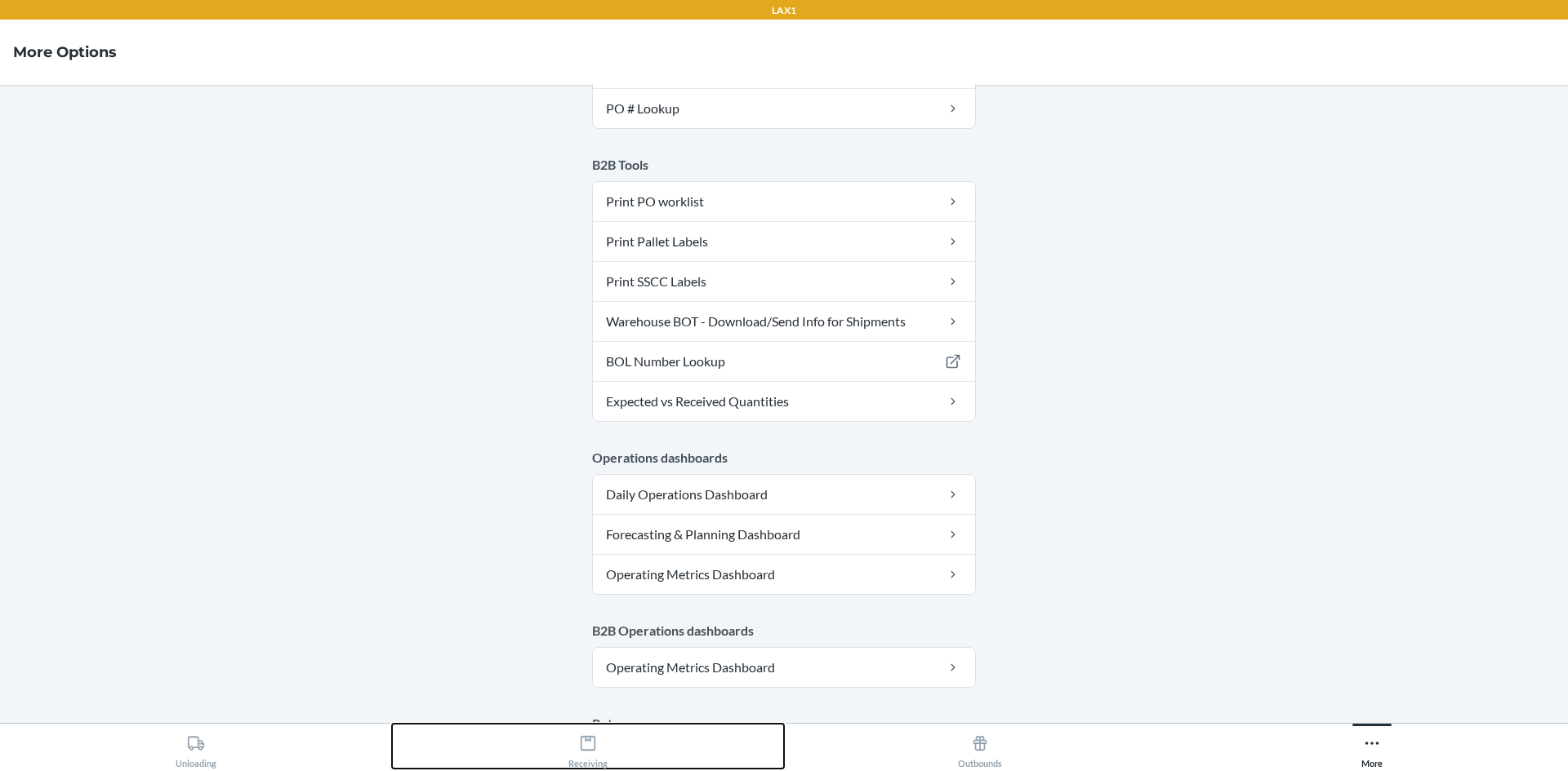
click at [580, 762] on div "Receiving" at bounding box center [588, 748] width 39 height 41
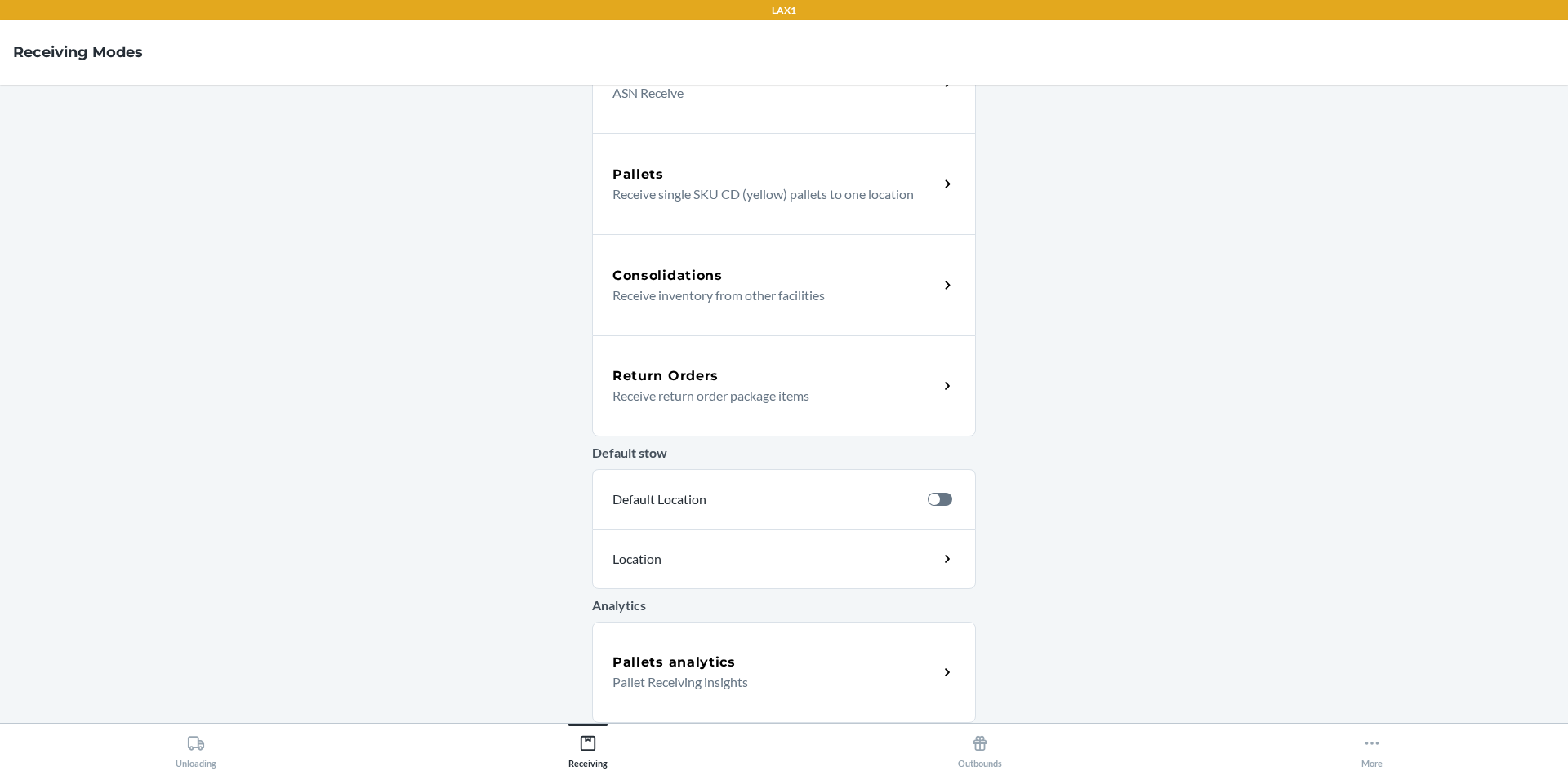
click at [864, 404] on p "Receive return order package items" at bounding box center [769, 396] width 312 height 20
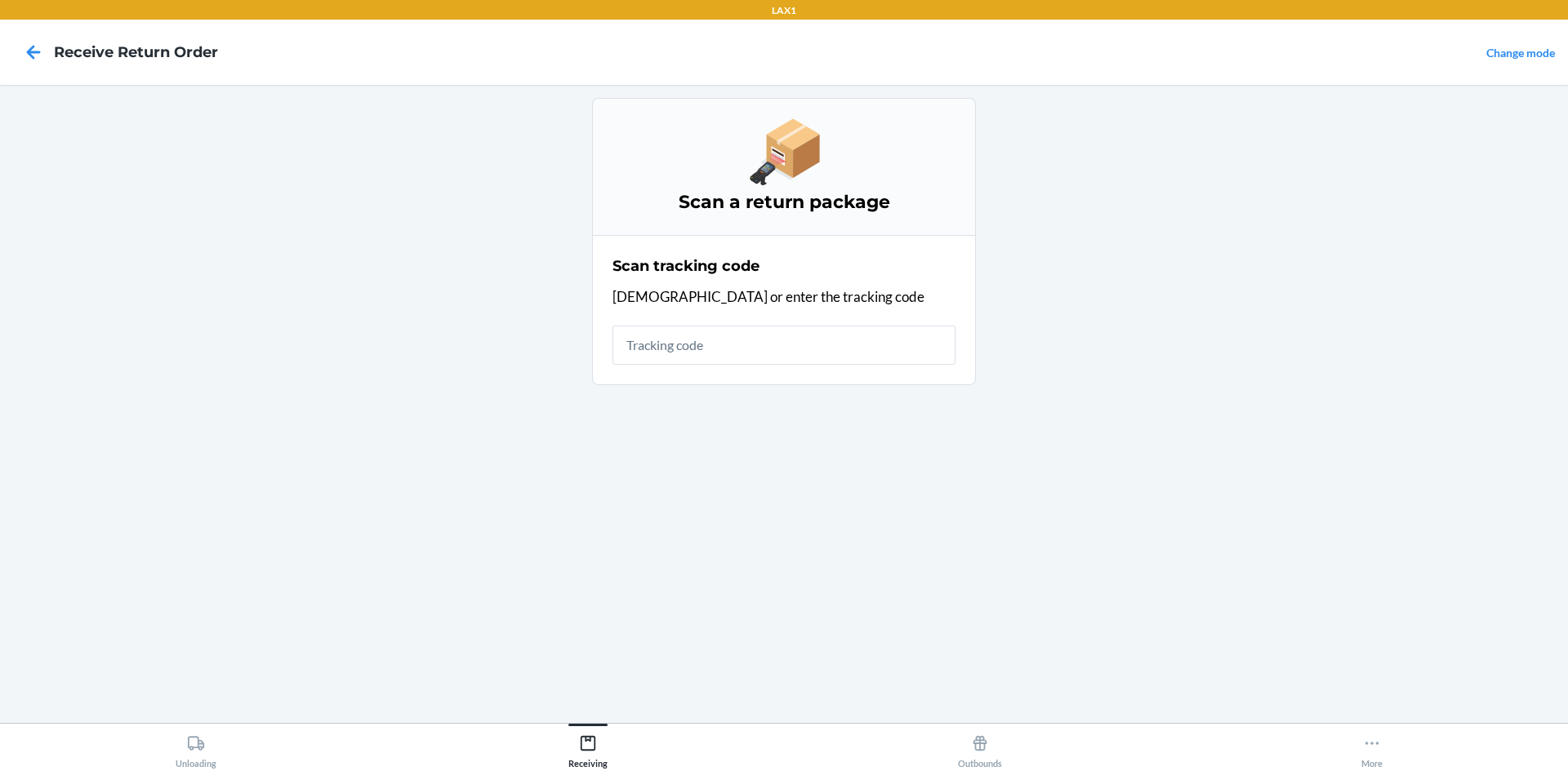
click at [799, 349] on input "text" at bounding box center [784, 345] width 343 height 39
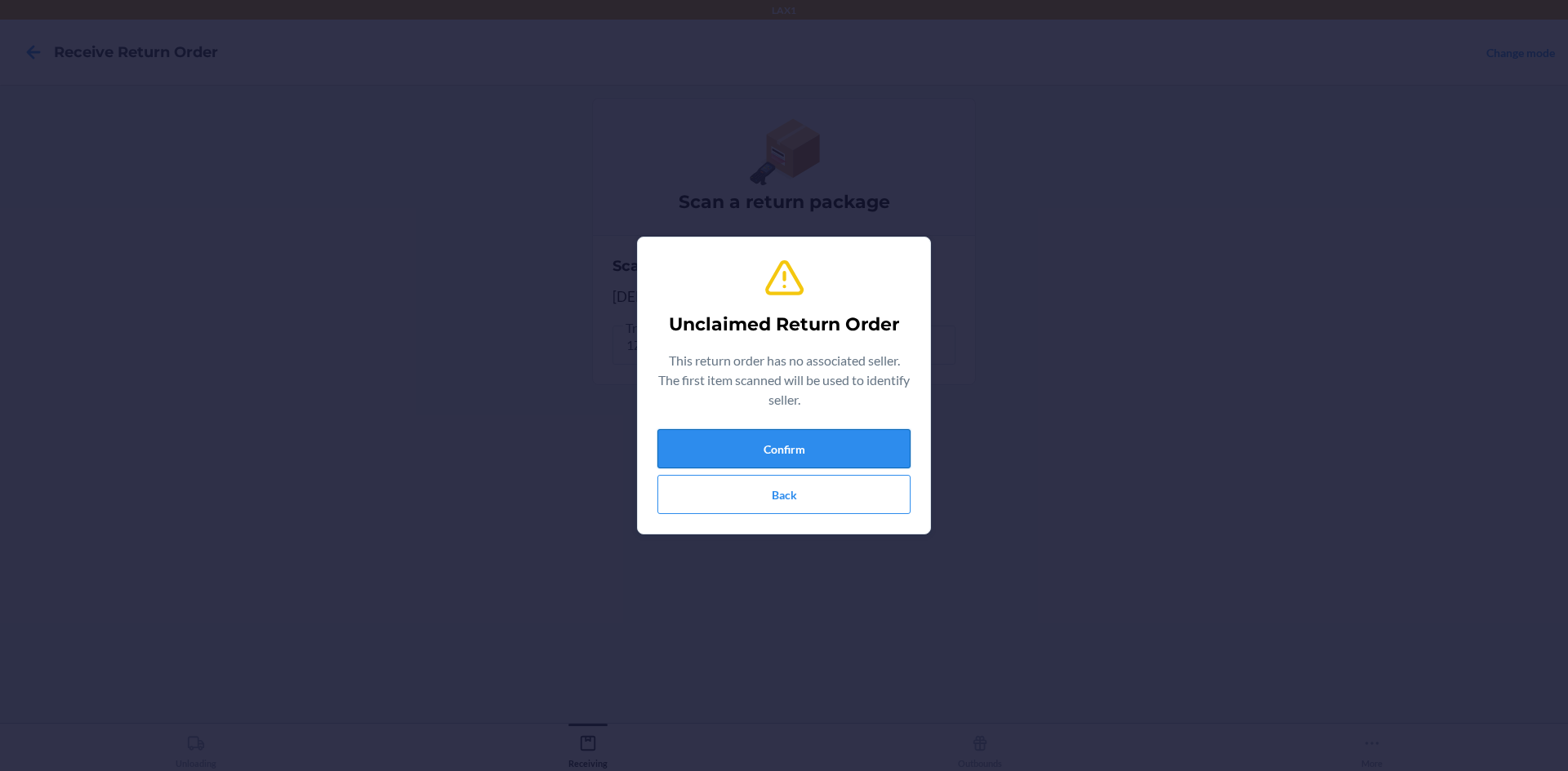
click at [871, 432] on button "Confirm" at bounding box center [784, 449] width 253 height 39
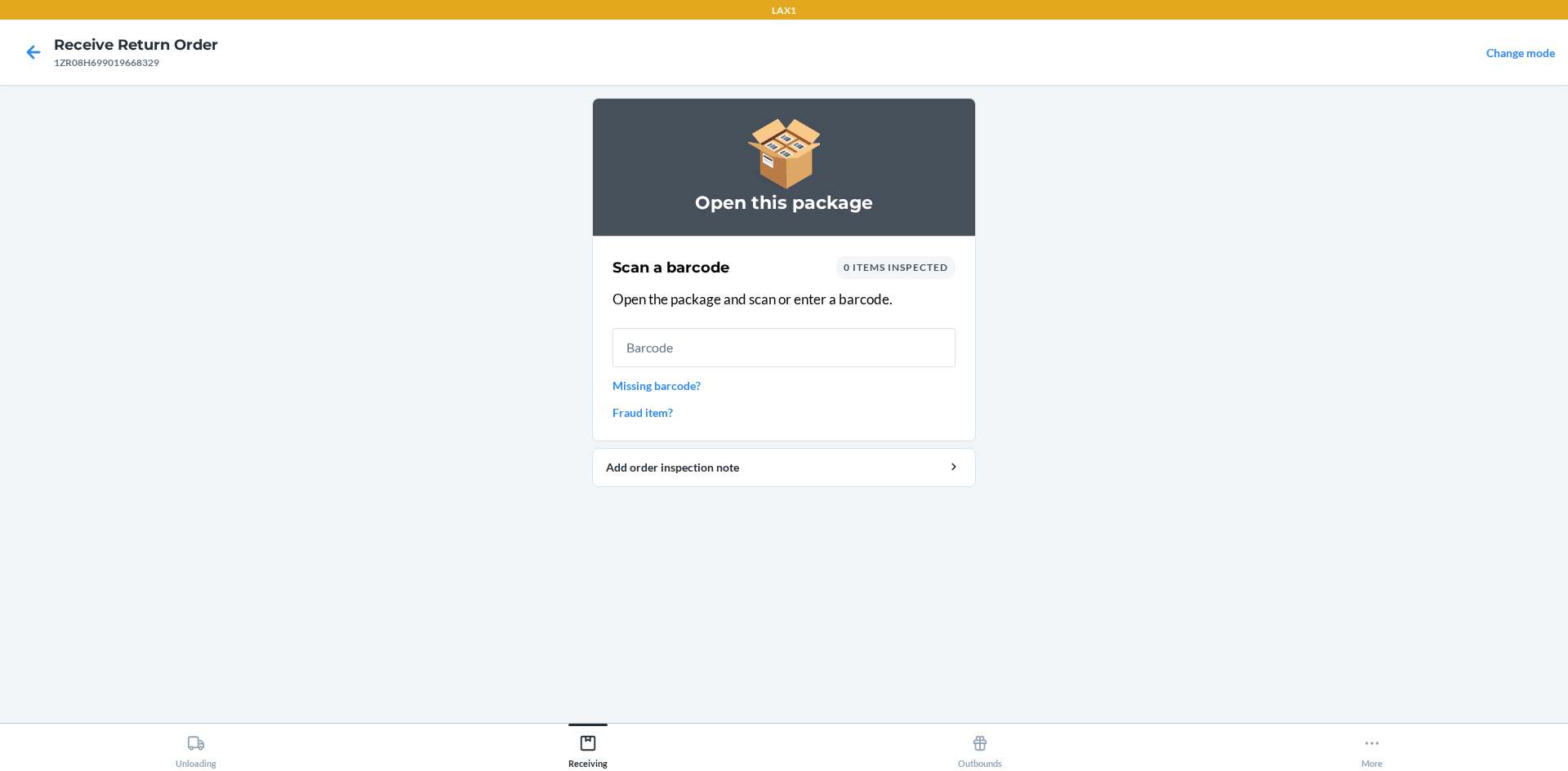
click at [682, 390] on link "Missing barcode?" at bounding box center [784, 386] width 343 height 17
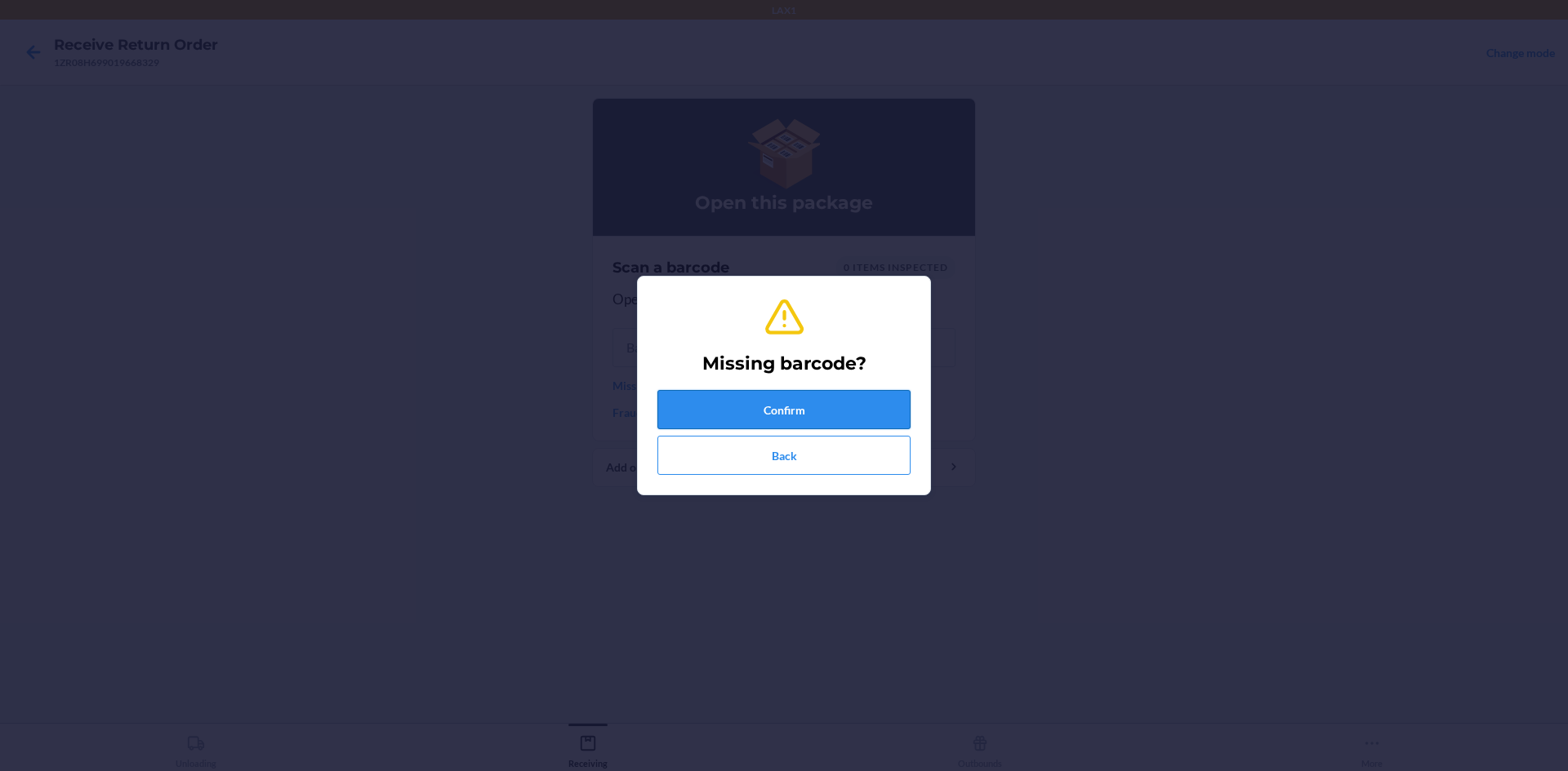
click at [848, 412] on button "Confirm" at bounding box center [784, 410] width 253 height 39
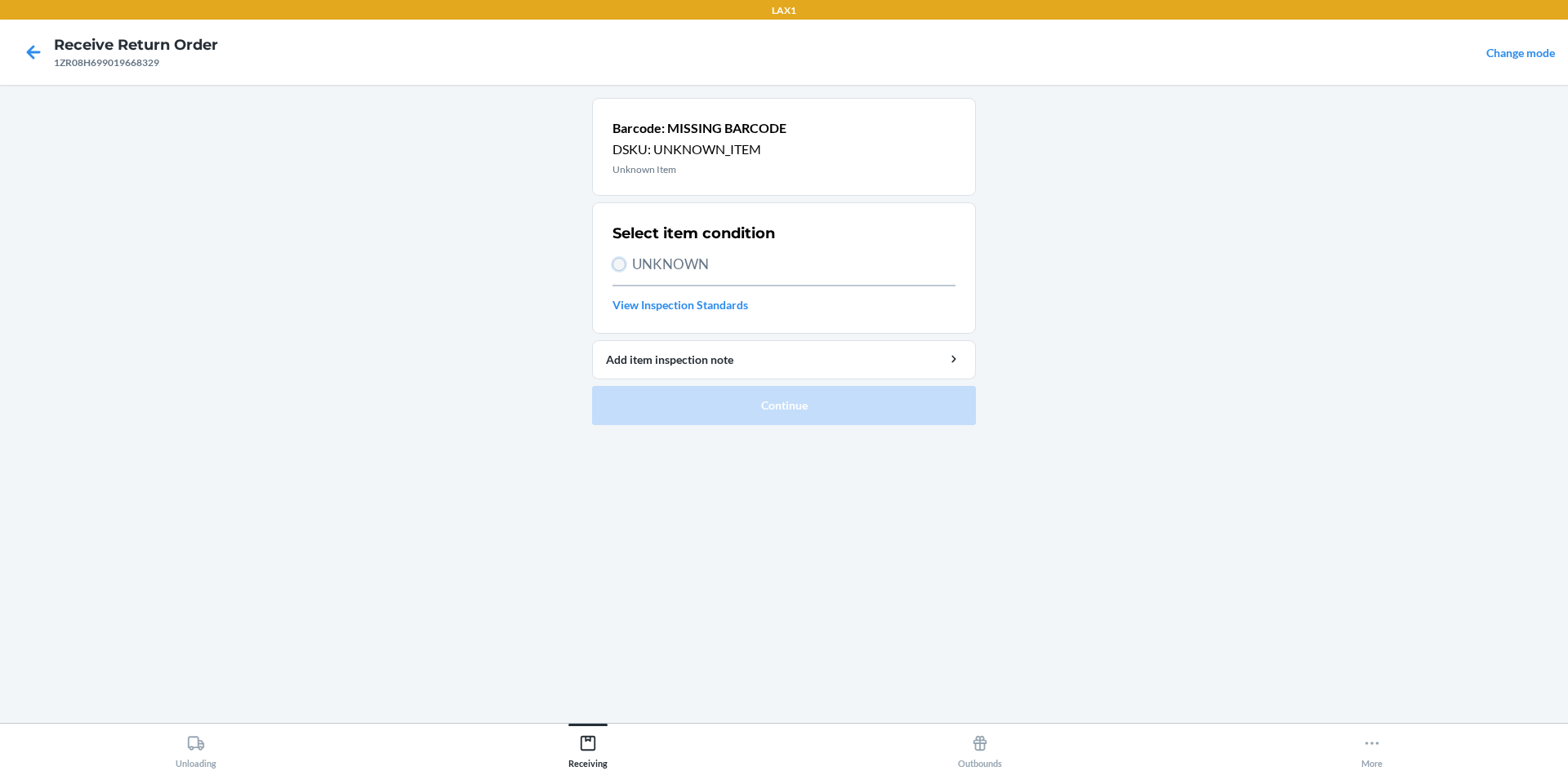
click at [616, 261] on input "UNKNOWN" at bounding box center [619, 265] width 13 height 13
radio input "true"
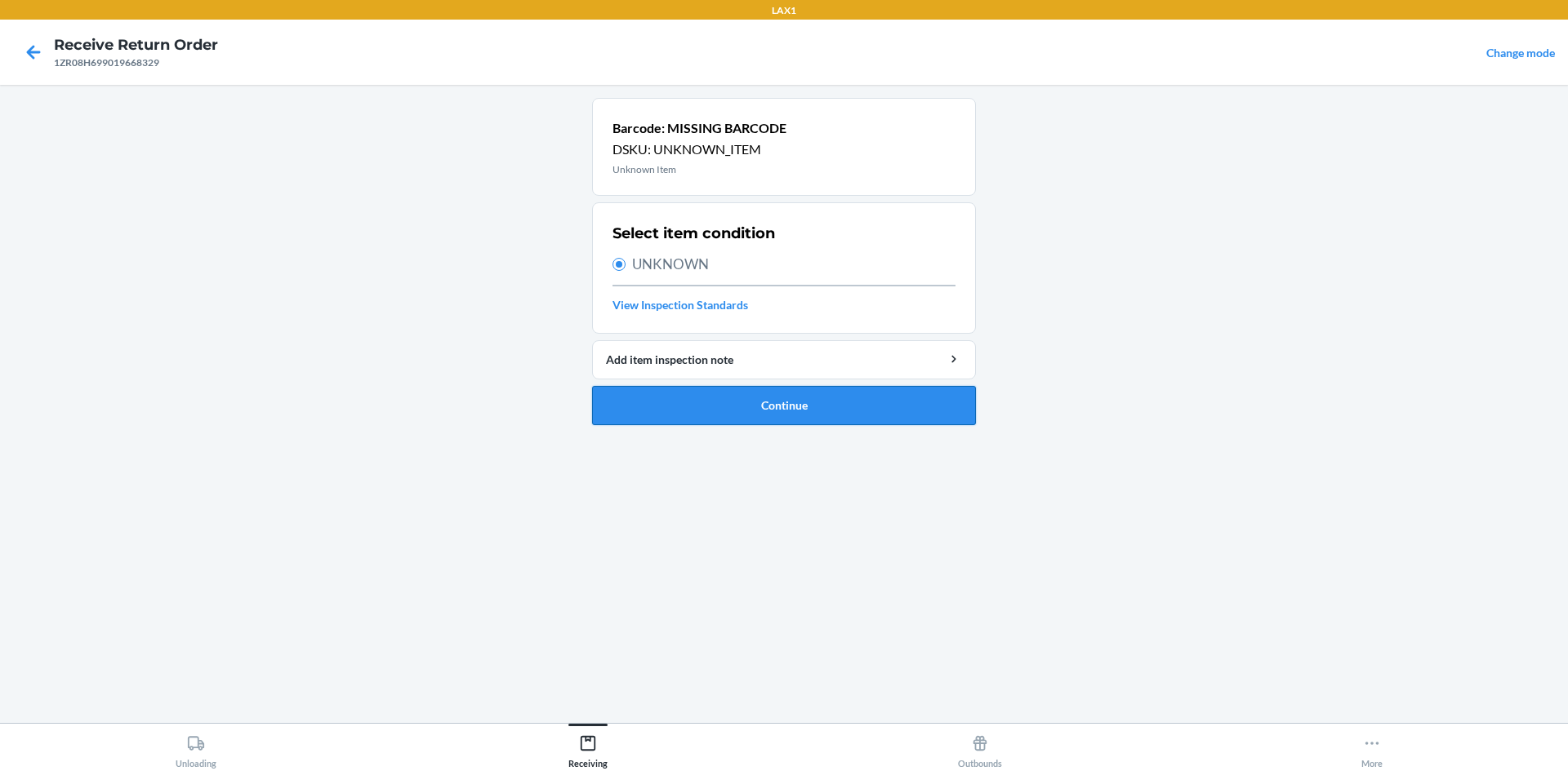
click at [824, 405] on button "Continue" at bounding box center [784, 406] width 384 height 39
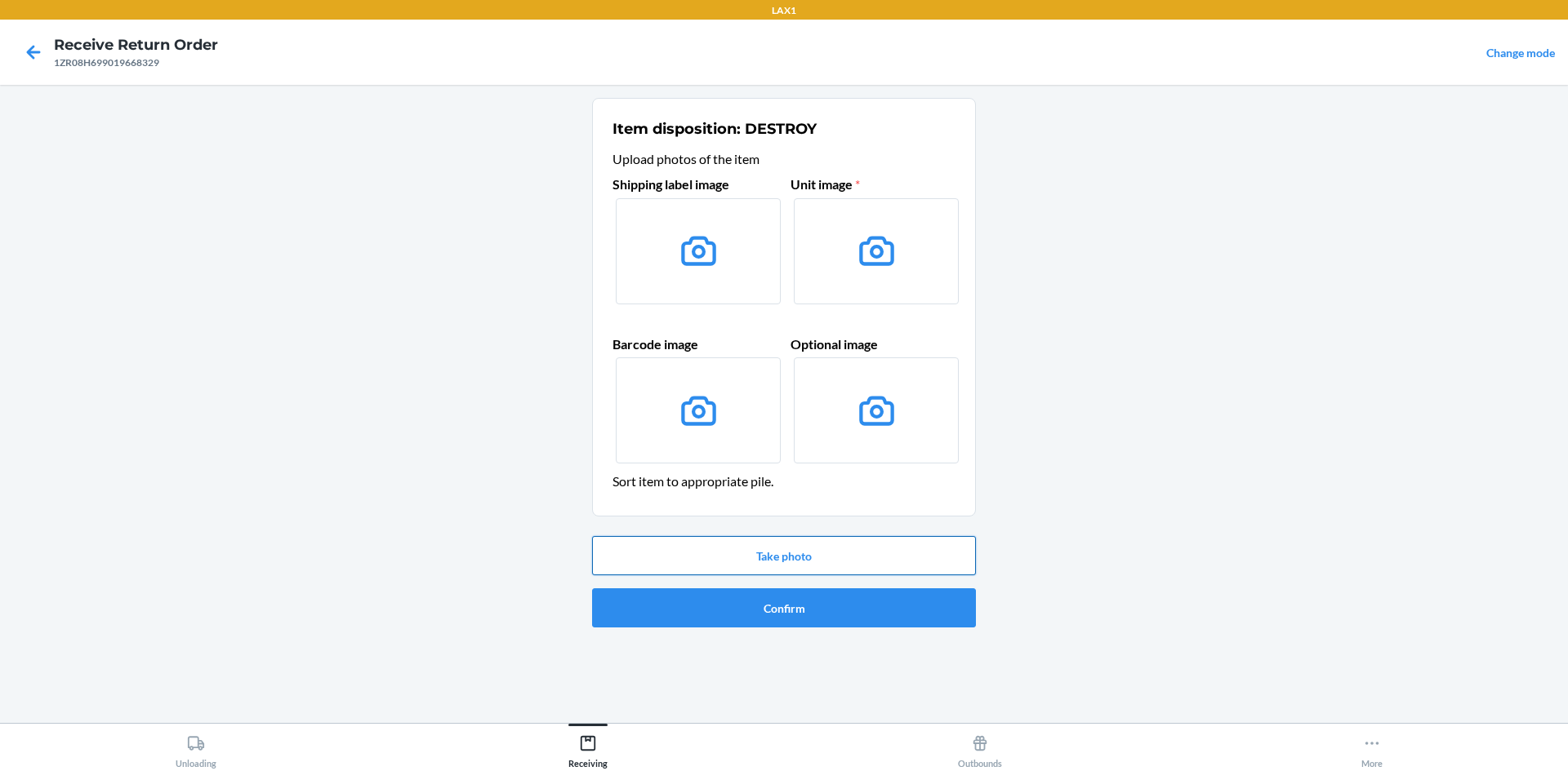
click at [687, 561] on button "Take photo" at bounding box center [784, 556] width 384 height 39
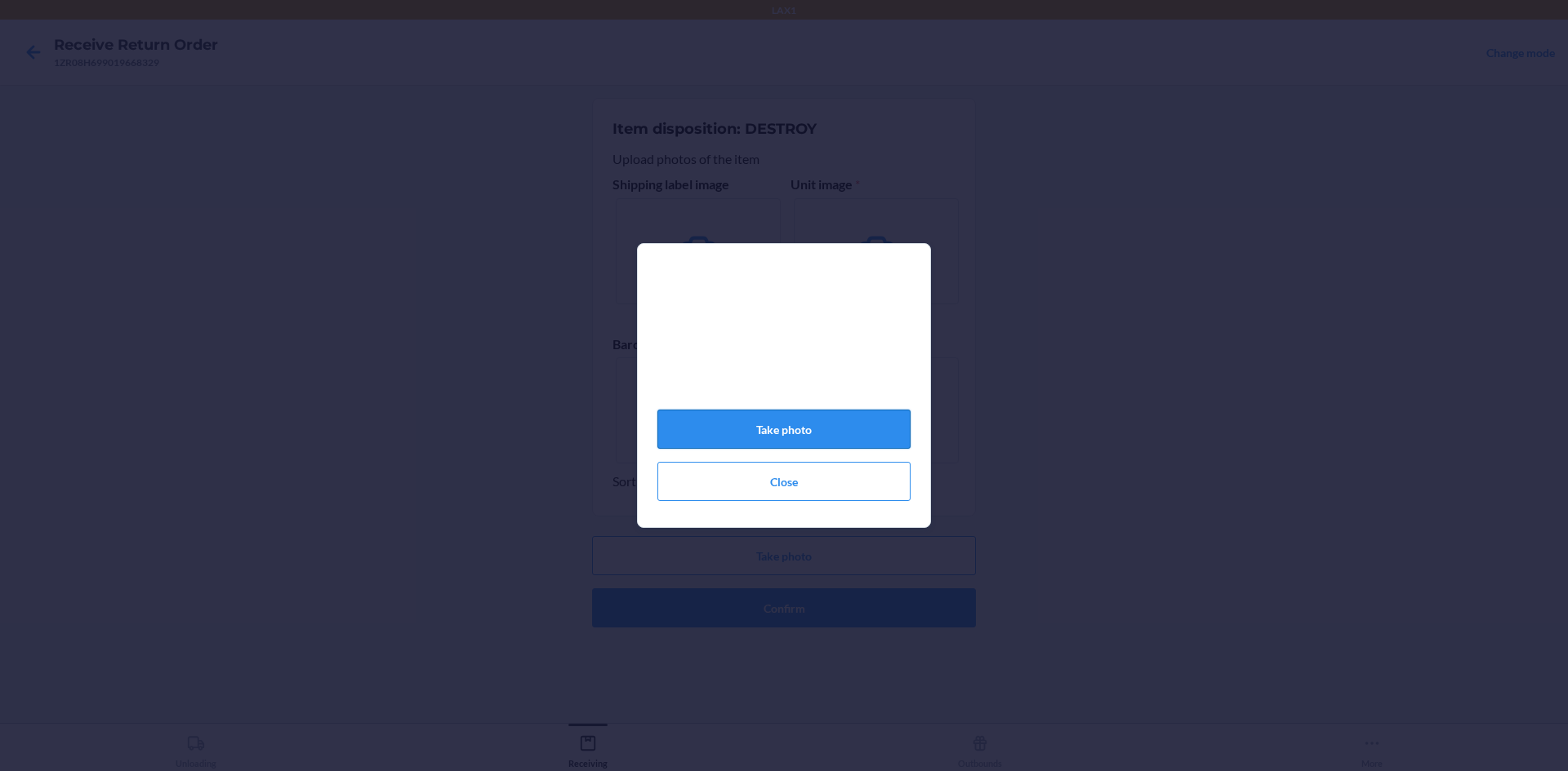
click at [839, 428] on button "Take photo" at bounding box center [784, 430] width 253 height 39
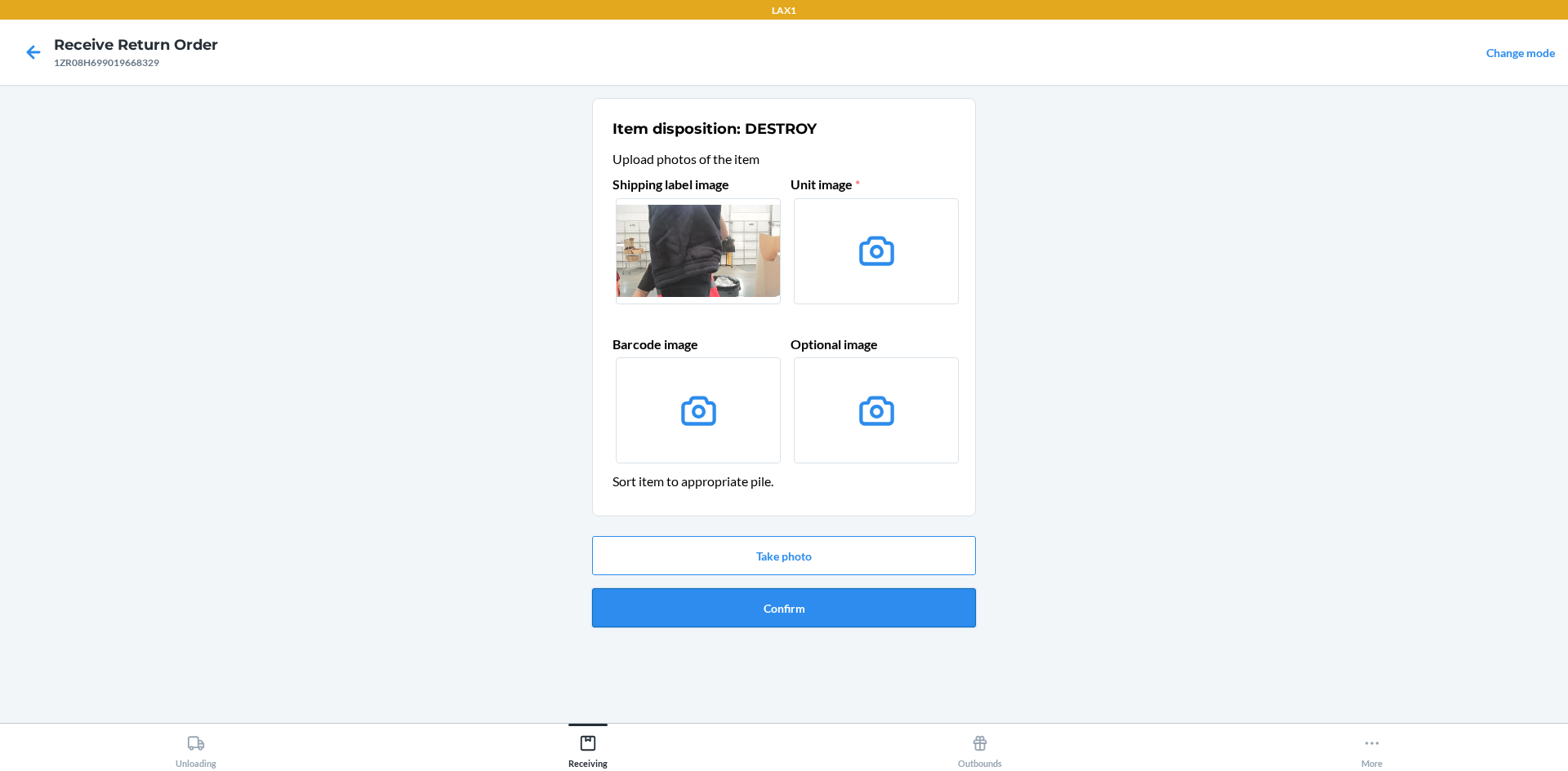
click at [693, 613] on button "Confirm" at bounding box center [784, 608] width 384 height 39
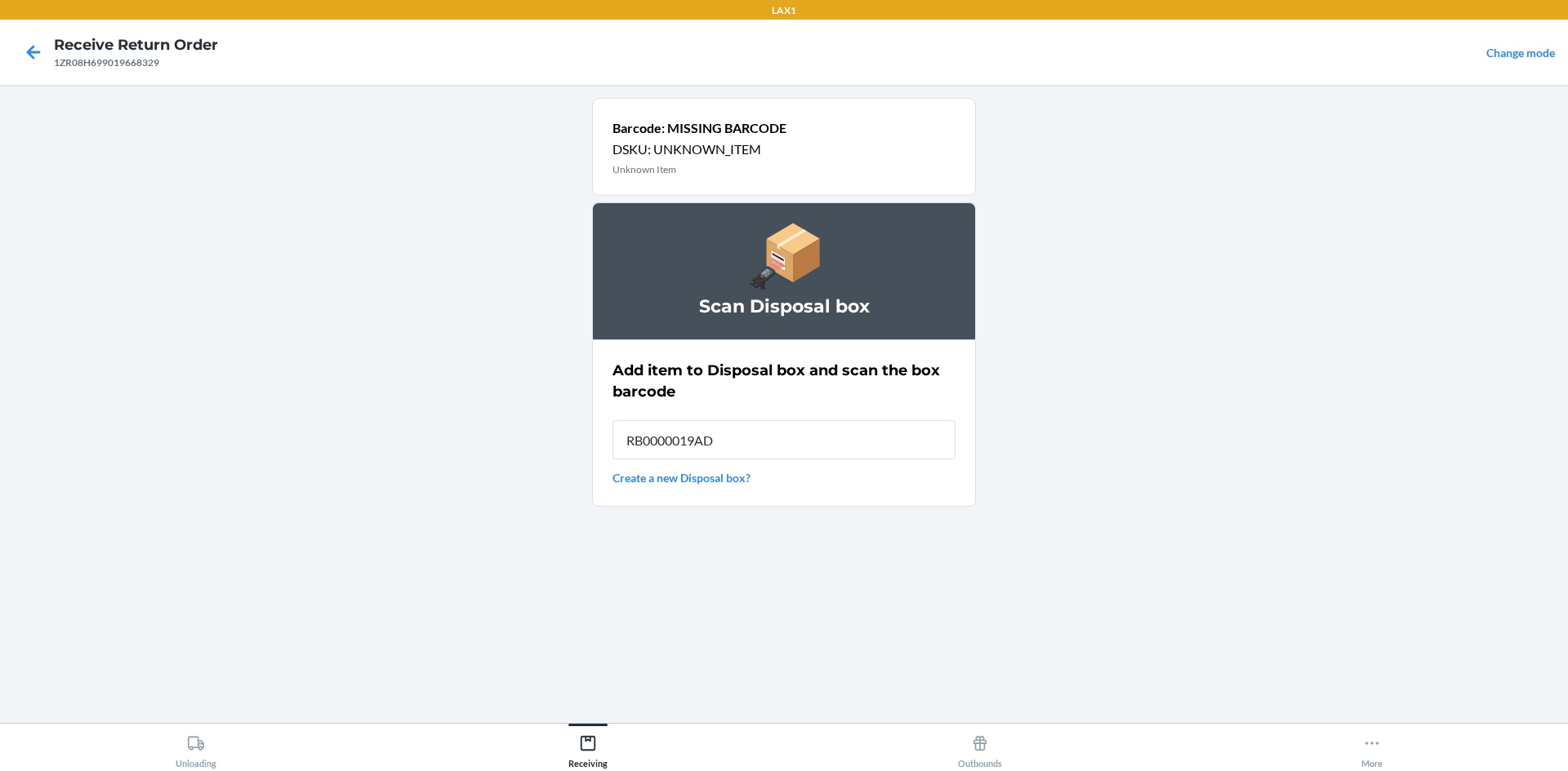
type input "RB0000019AD"
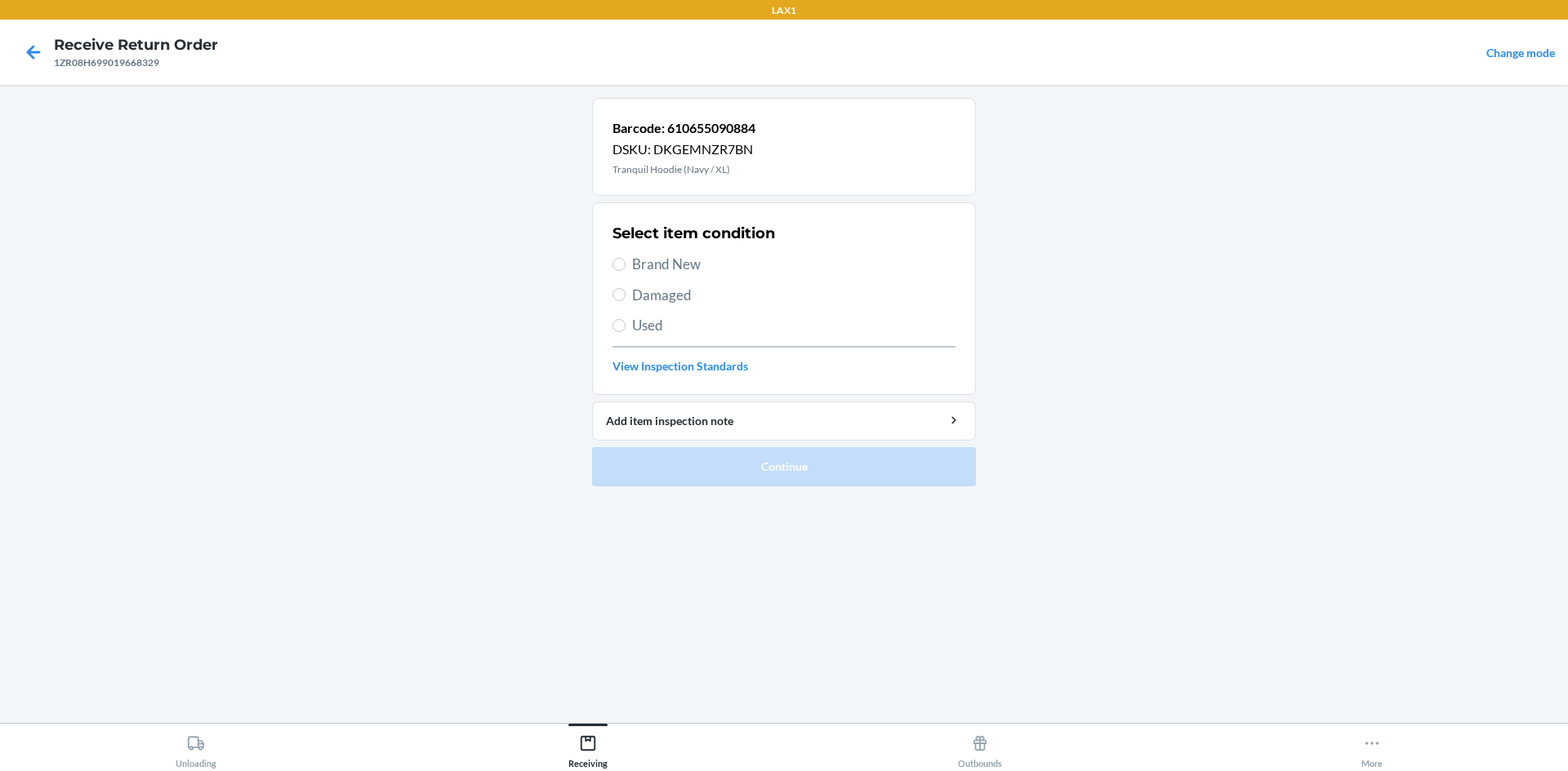
click at [649, 319] on span "Used" at bounding box center [794, 325] width 324 height 22
click at [626, 319] on input "Used" at bounding box center [619, 325] width 13 height 13
radio input "true"
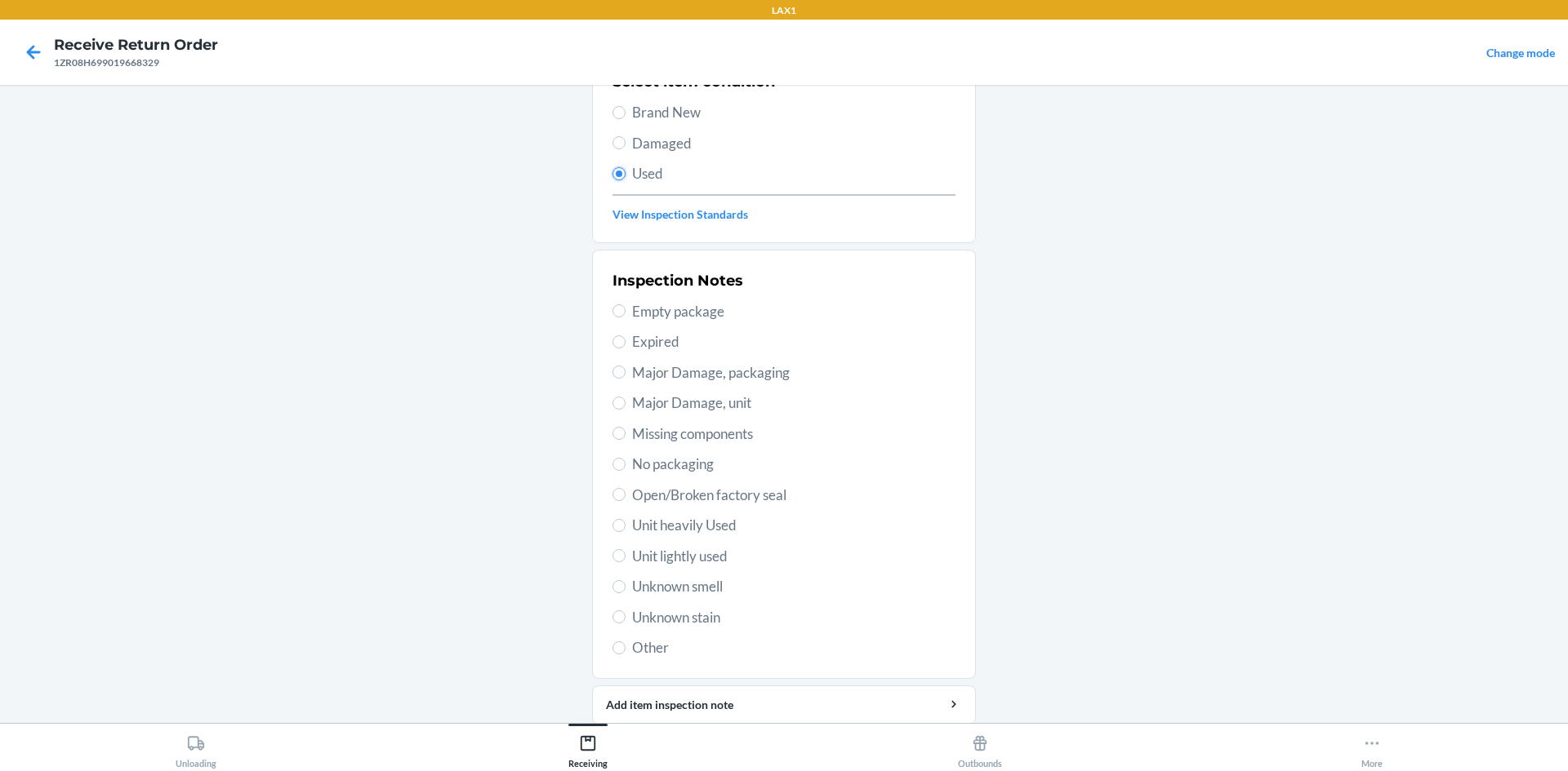
scroll to position [212, 0]
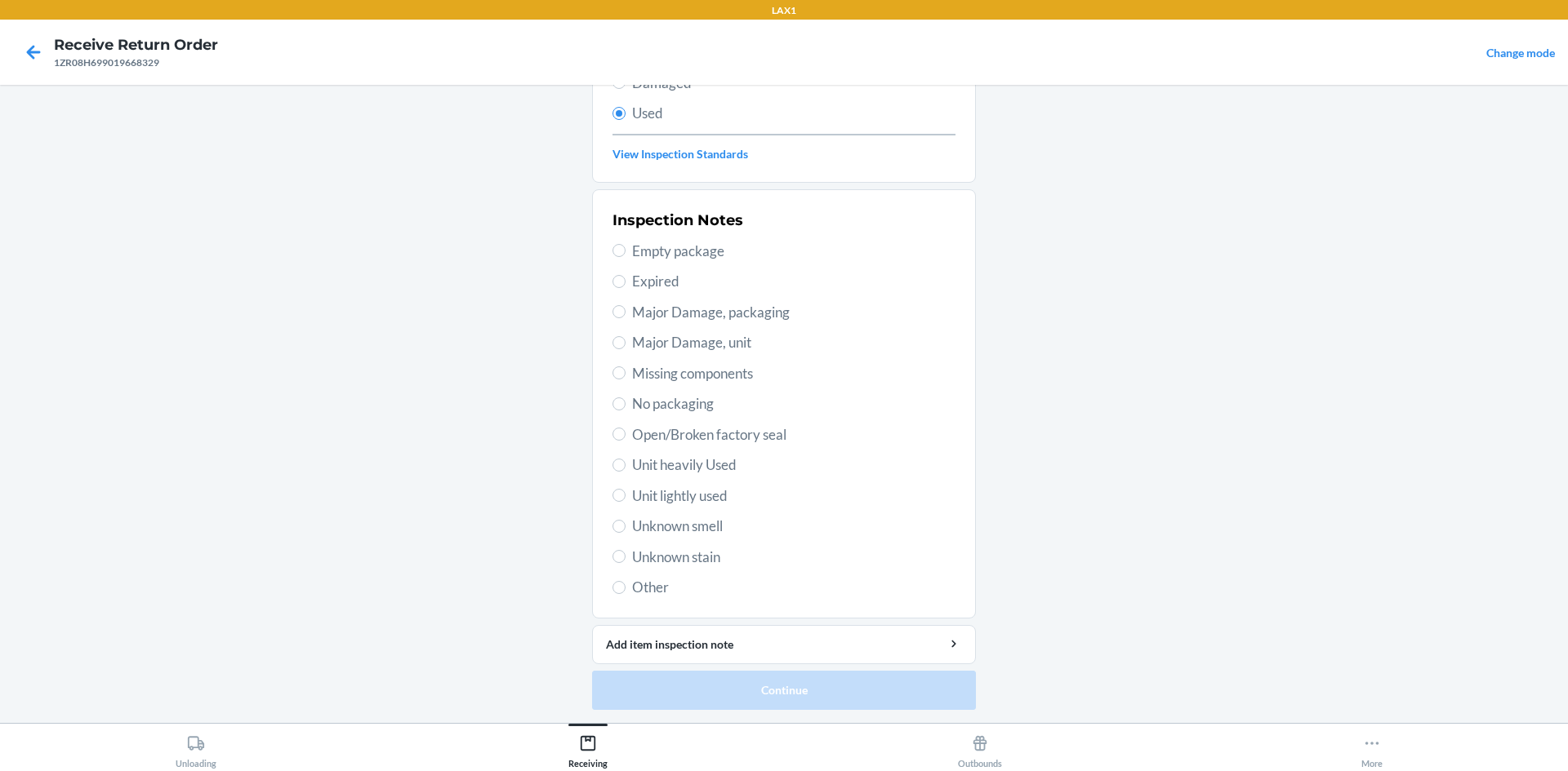
click at [666, 464] on span "Unit heavily Used" at bounding box center [794, 465] width 324 height 22
click at [626, 464] on input "Unit heavily Used" at bounding box center [619, 465] width 13 height 13
radio input "true"
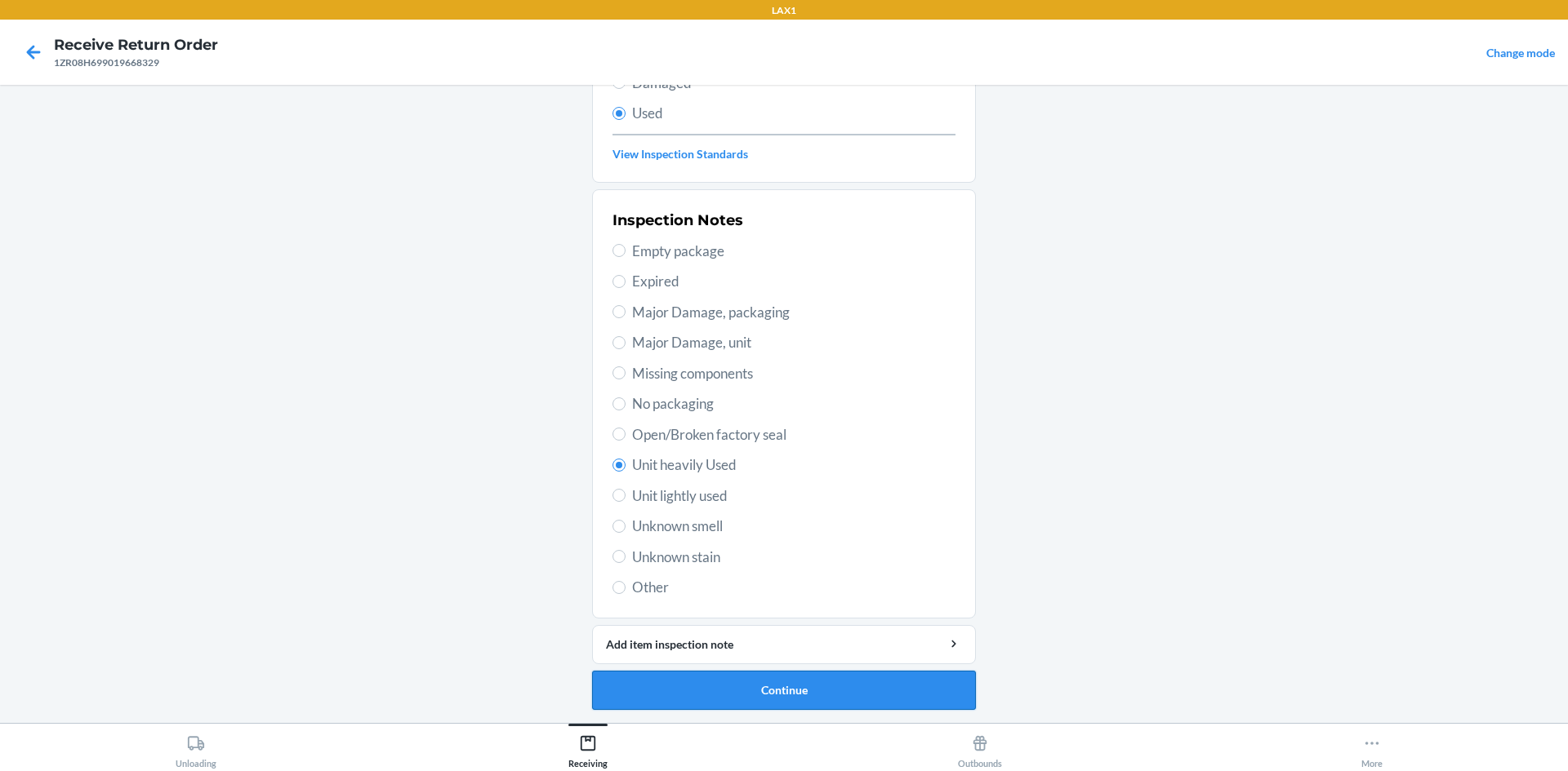
click at [664, 696] on button "Continue" at bounding box center [784, 690] width 384 height 39
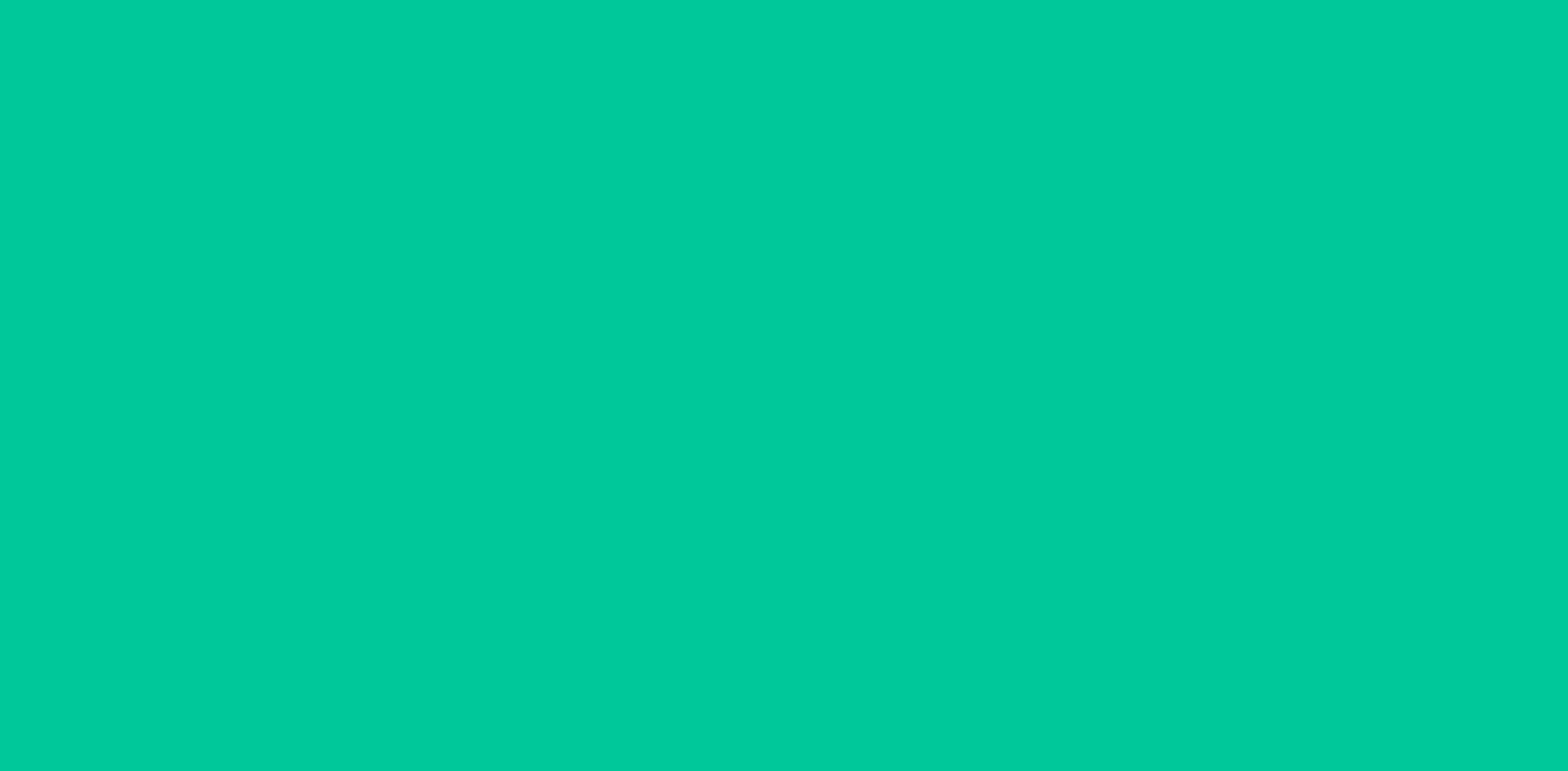
scroll to position [0, 0]
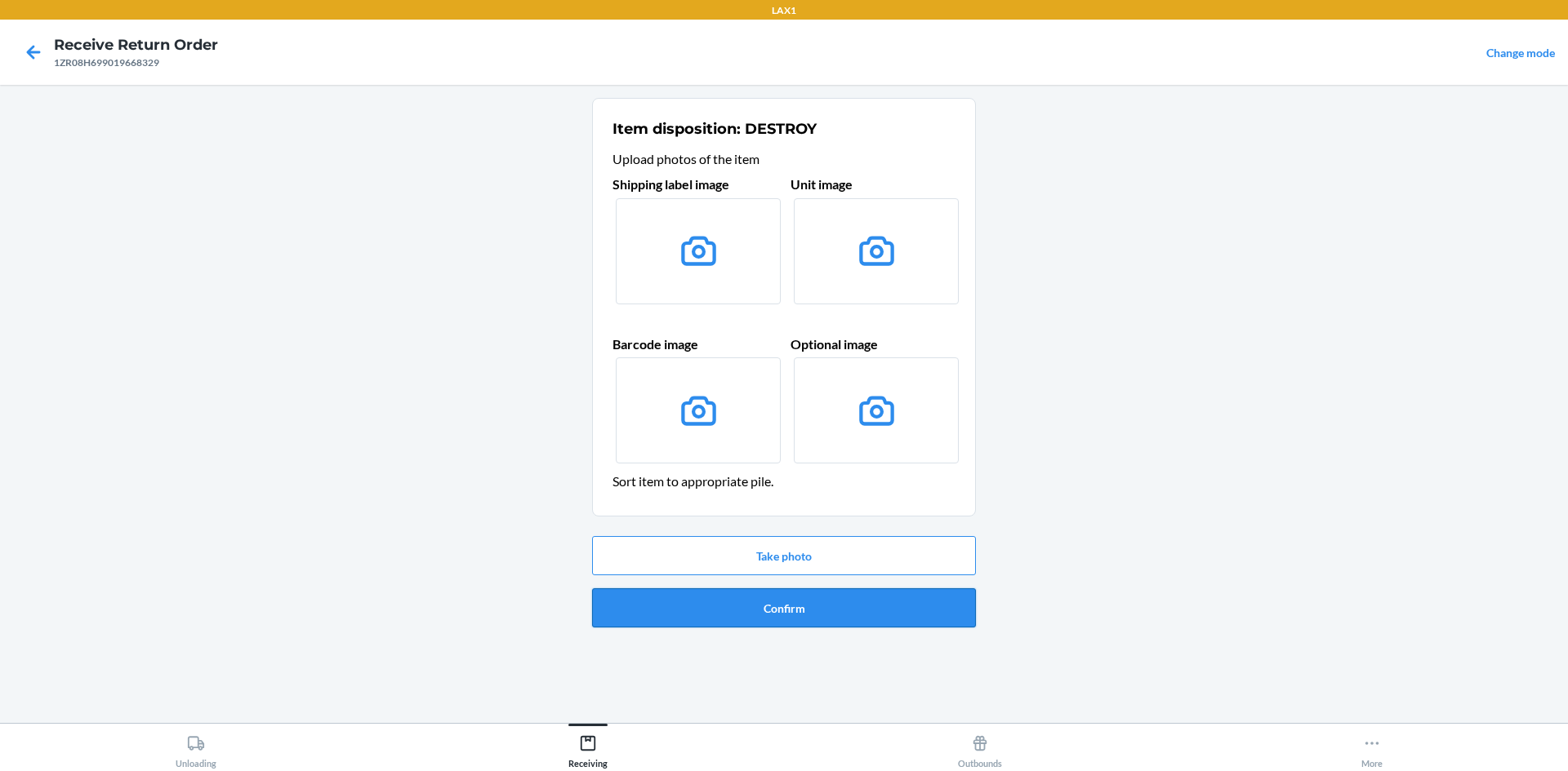
click at [838, 600] on button "Confirm" at bounding box center [784, 608] width 384 height 39
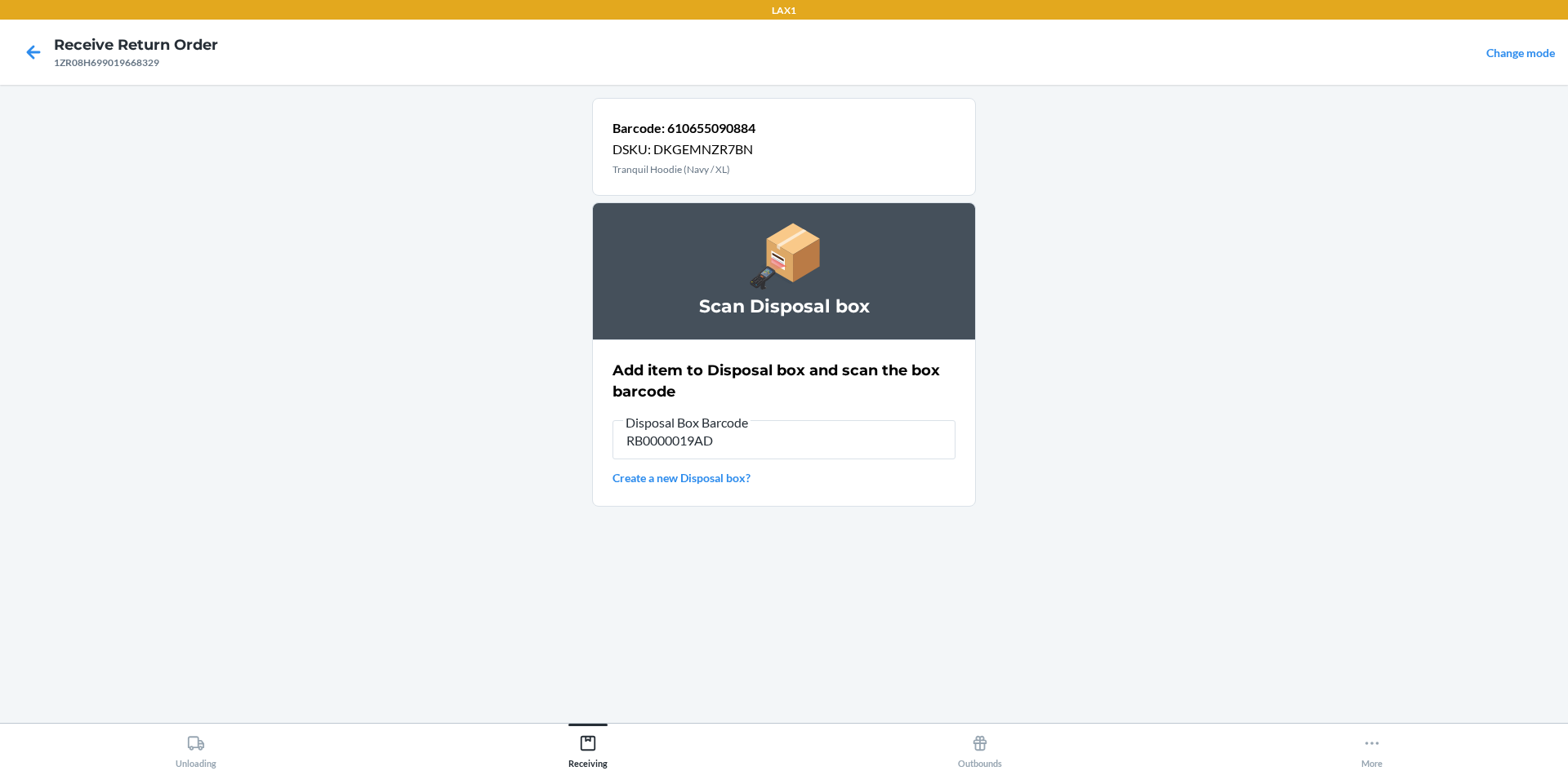
type input "RB0000019AD"
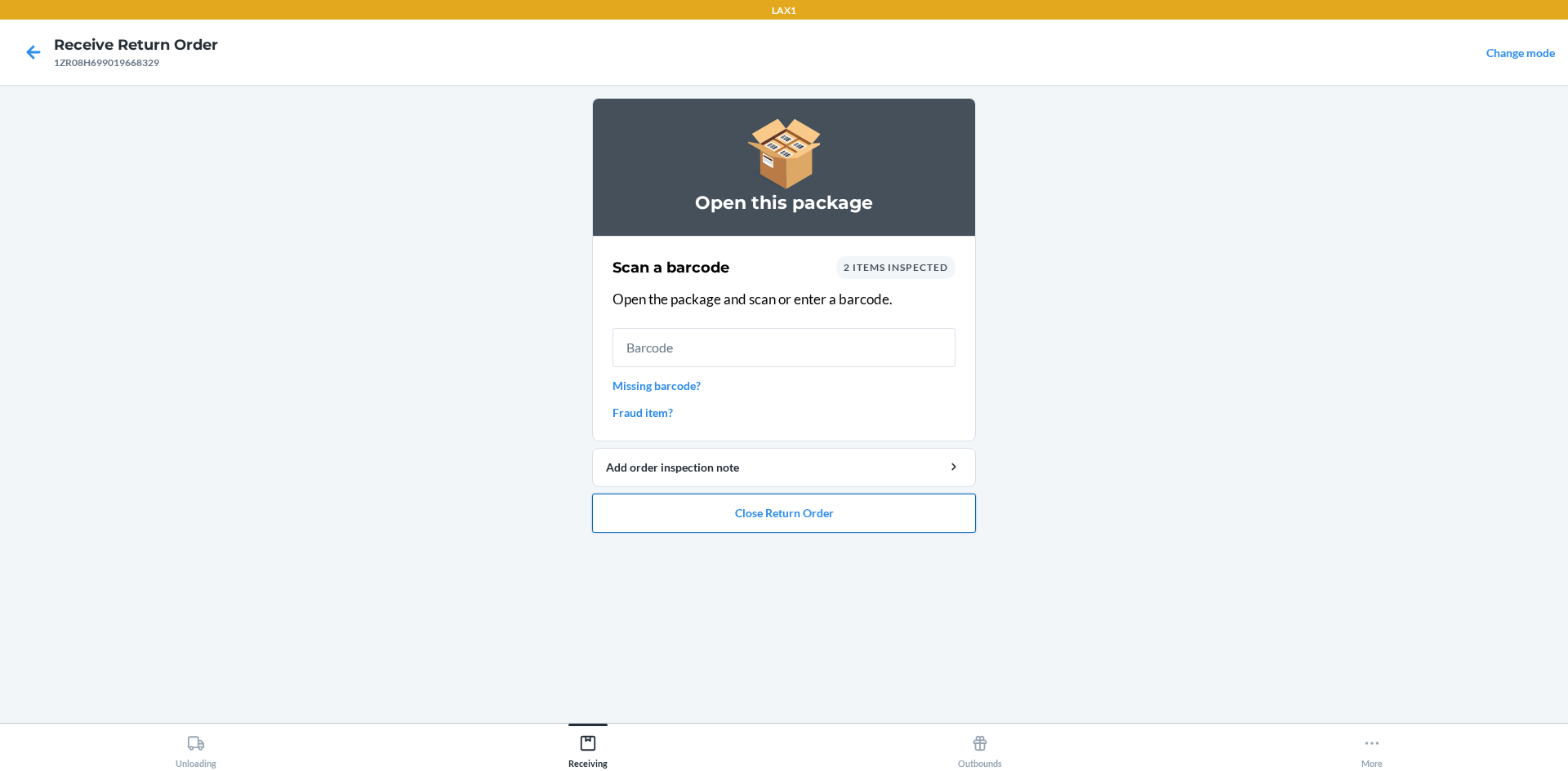
click at [828, 508] on button "Close Return Order" at bounding box center [784, 514] width 384 height 39
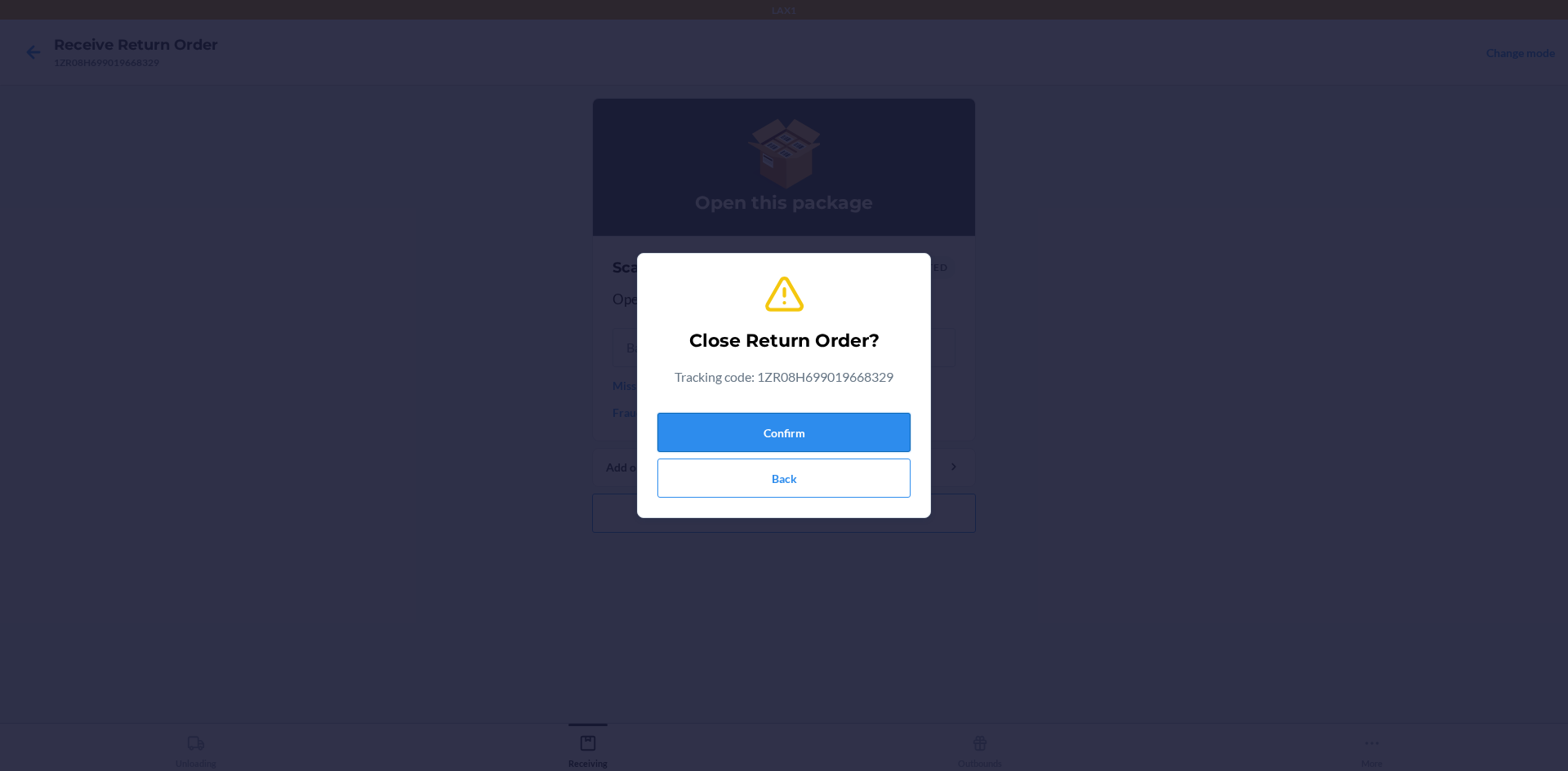
click at [824, 444] on button "Confirm" at bounding box center [784, 432] width 253 height 39
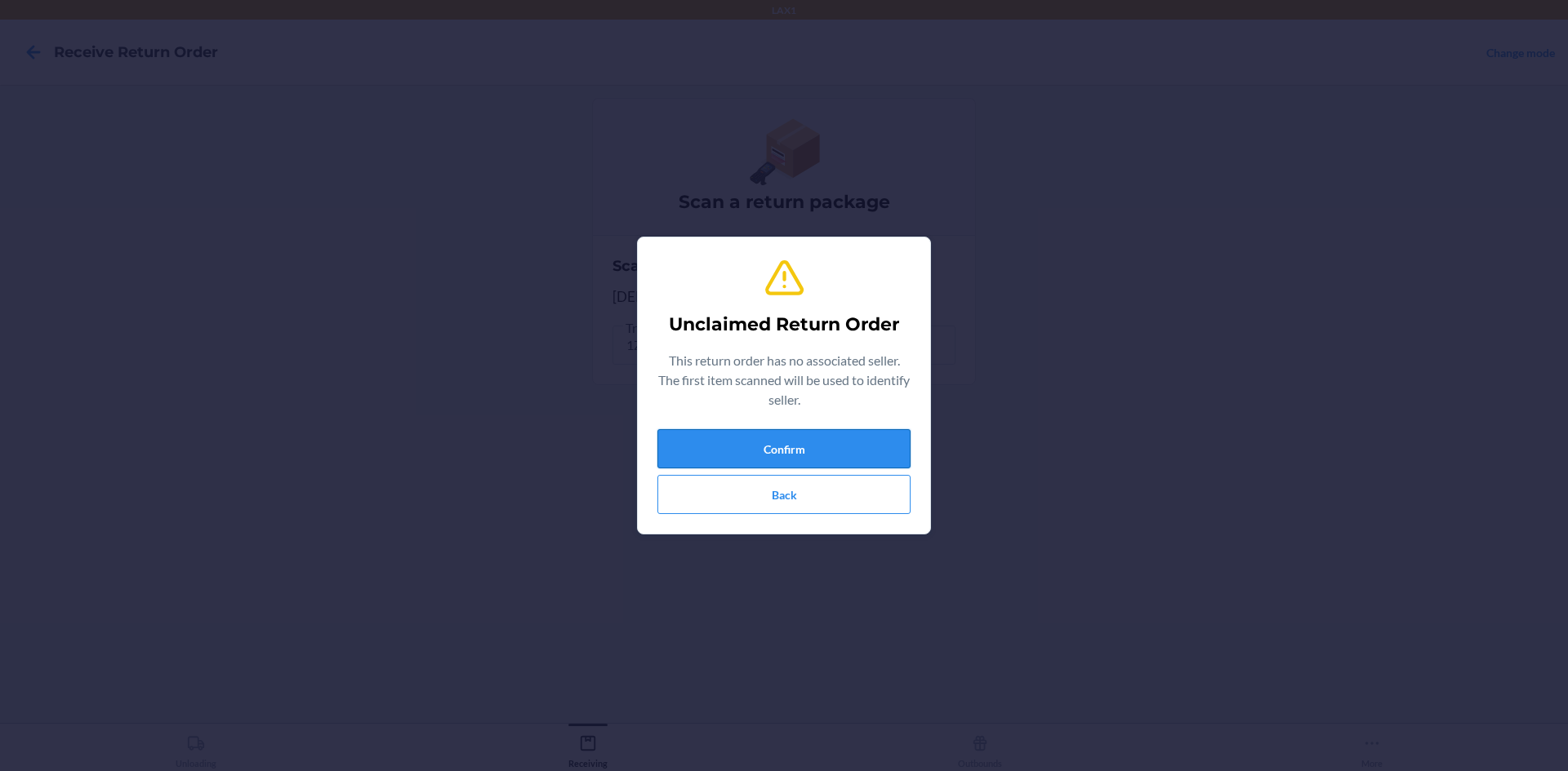
click at [842, 441] on button "Confirm" at bounding box center [784, 449] width 253 height 39
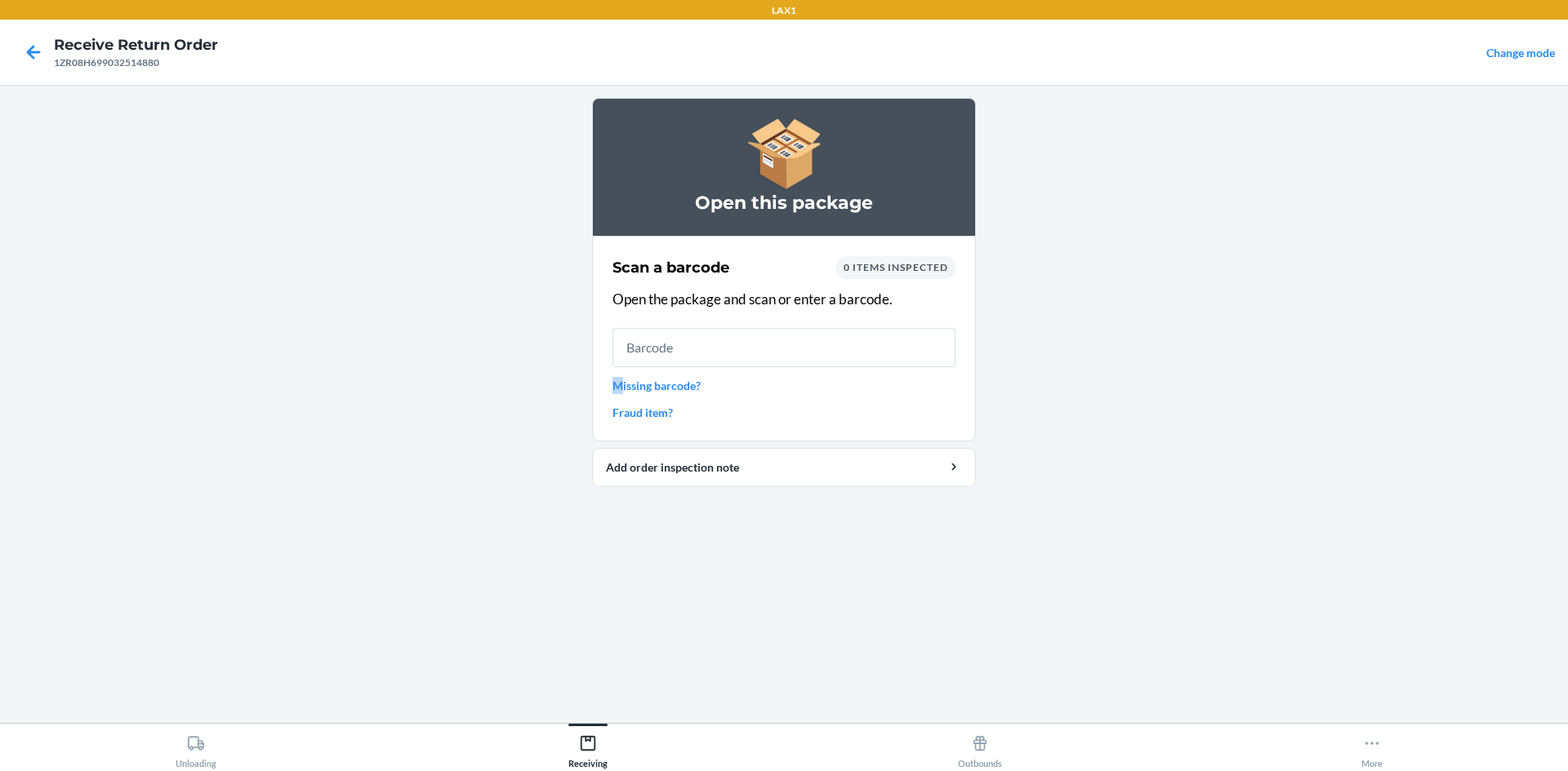
click at [618, 384] on link "Missing barcode?" at bounding box center [784, 386] width 343 height 17
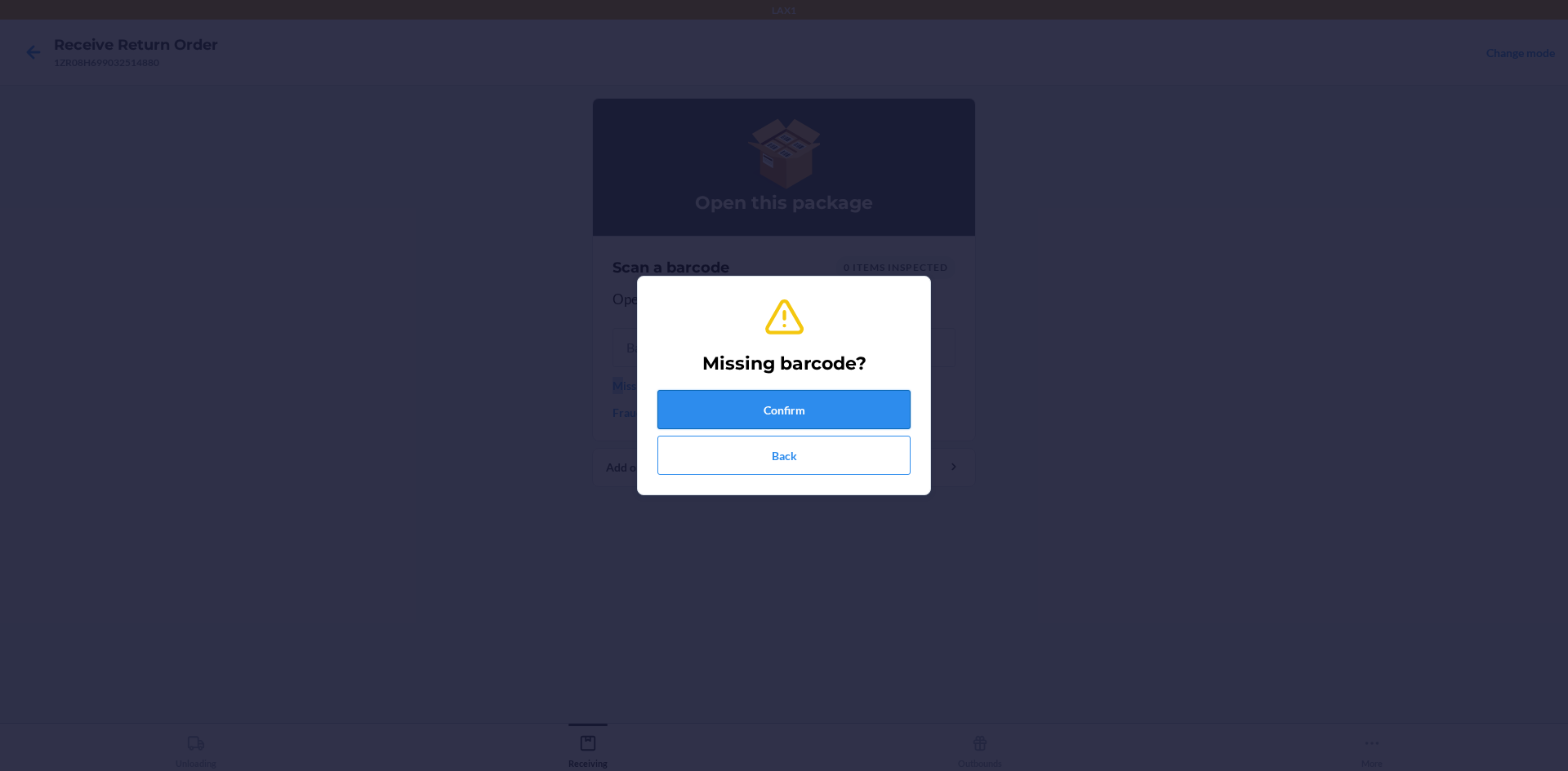
click at [790, 405] on button "Confirm" at bounding box center [784, 410] width 253 height 39
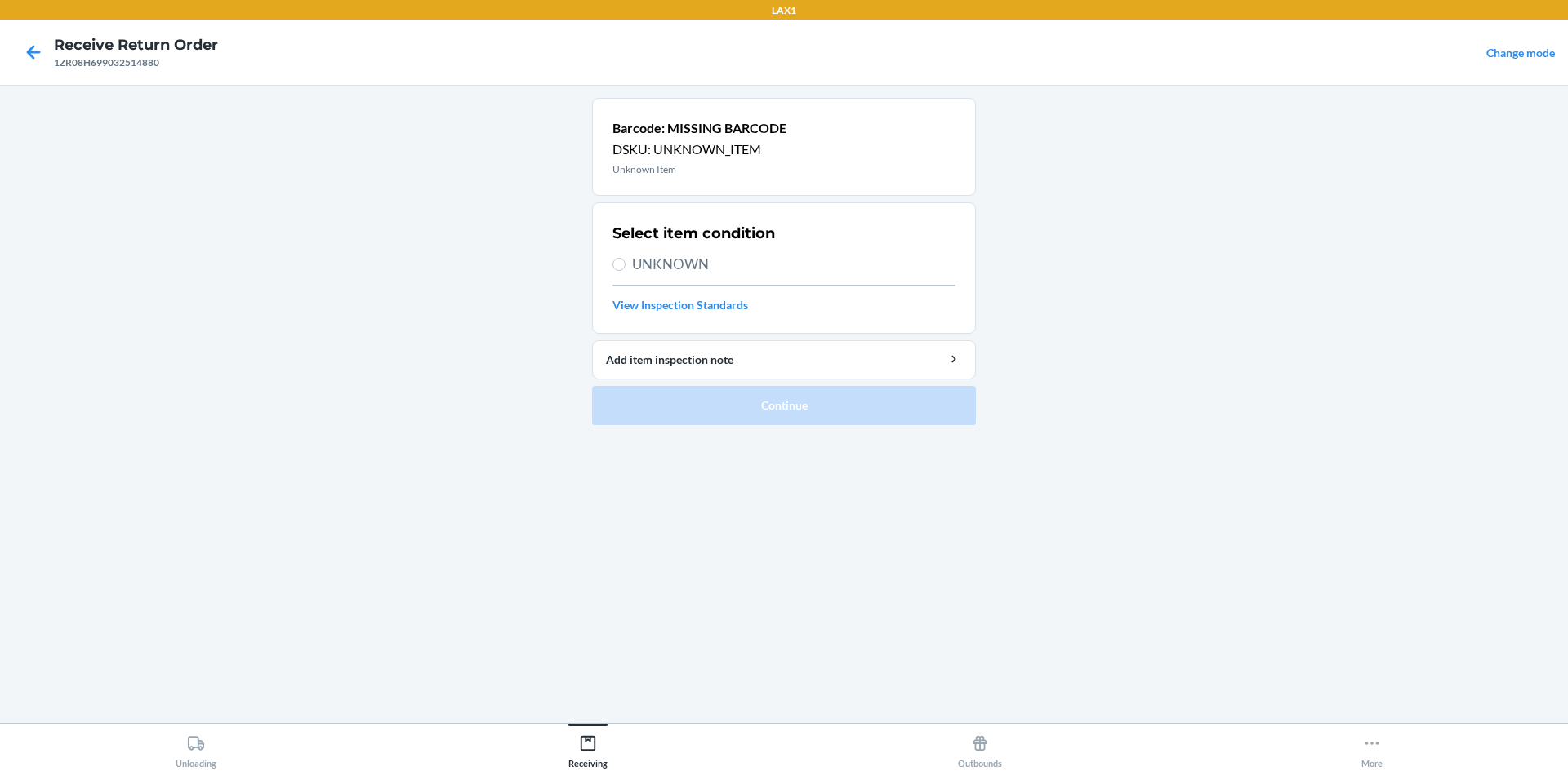
click at [648, 261] on span "UNKNOWN" at bounding box center [794, 265] width 324 height 22
click at [626, 261] on input "UNKNOWN" at bounding box center [619, 265] width 13 height 13
radio input "true"
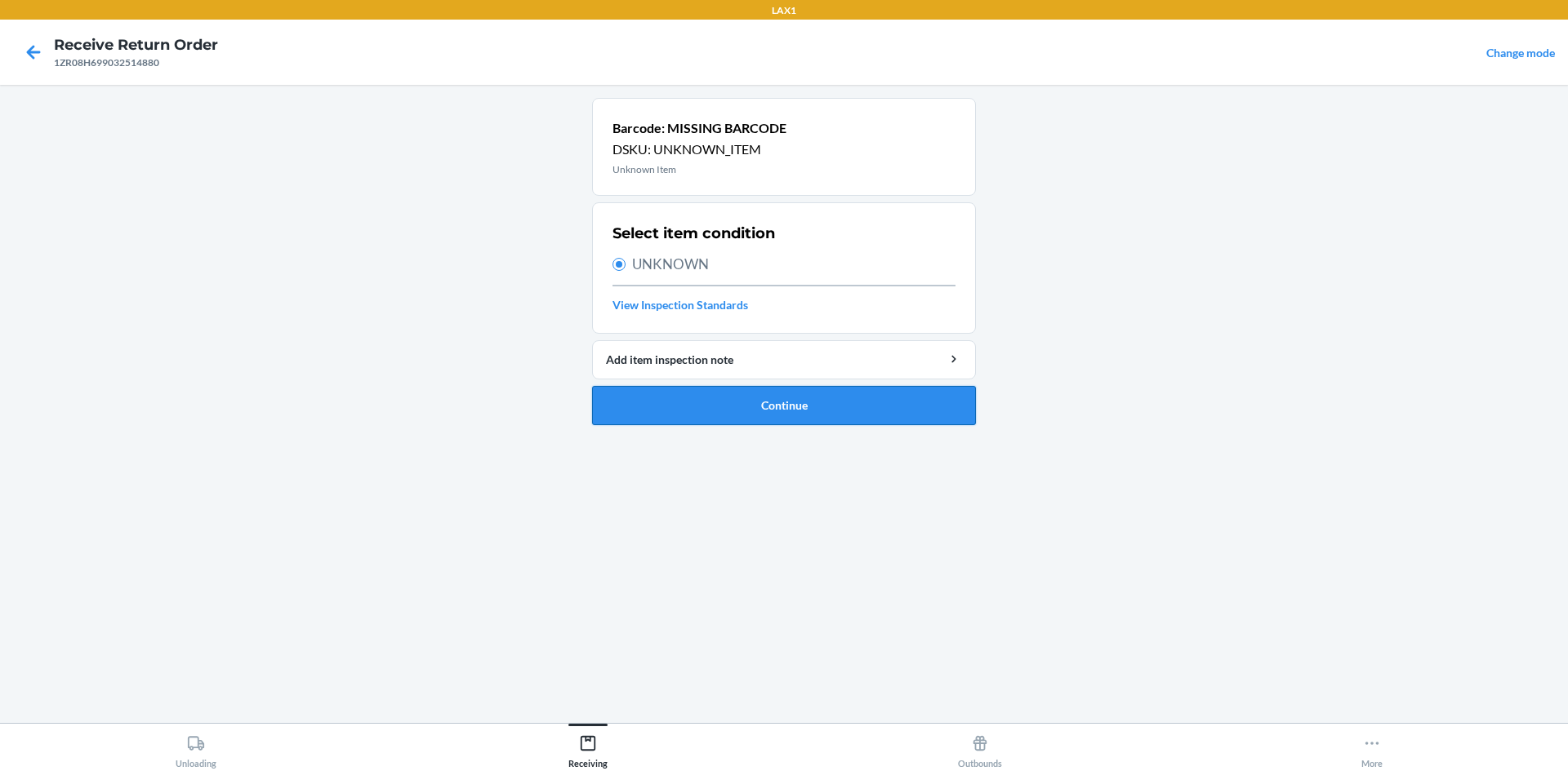
click at [692, 395] on button "Continue" at bounding box center [784, 406] width 384 height 39
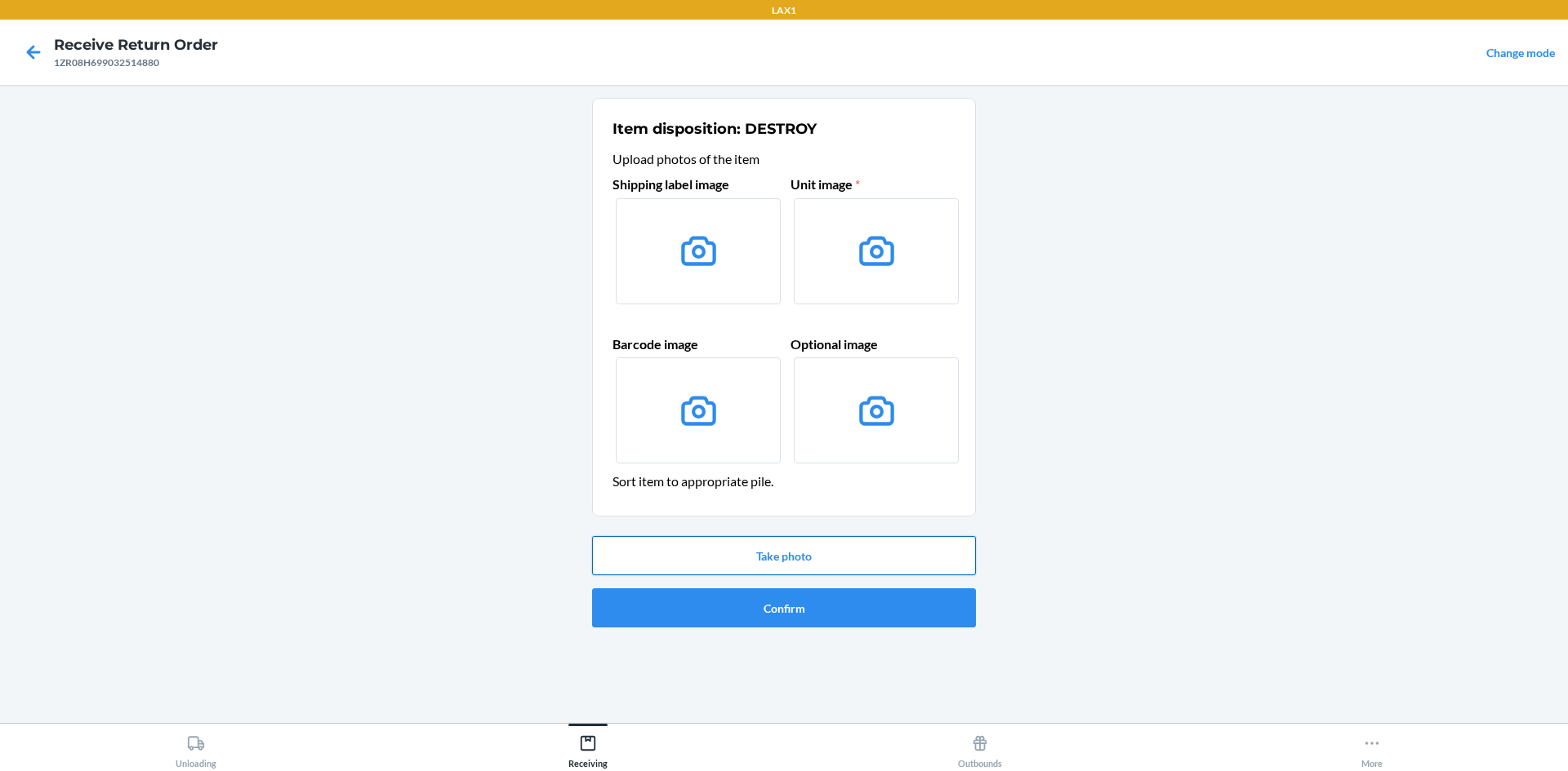
click at [831, 565] on button "Take photo" at bounding box center [784, 556] width 384 height 39
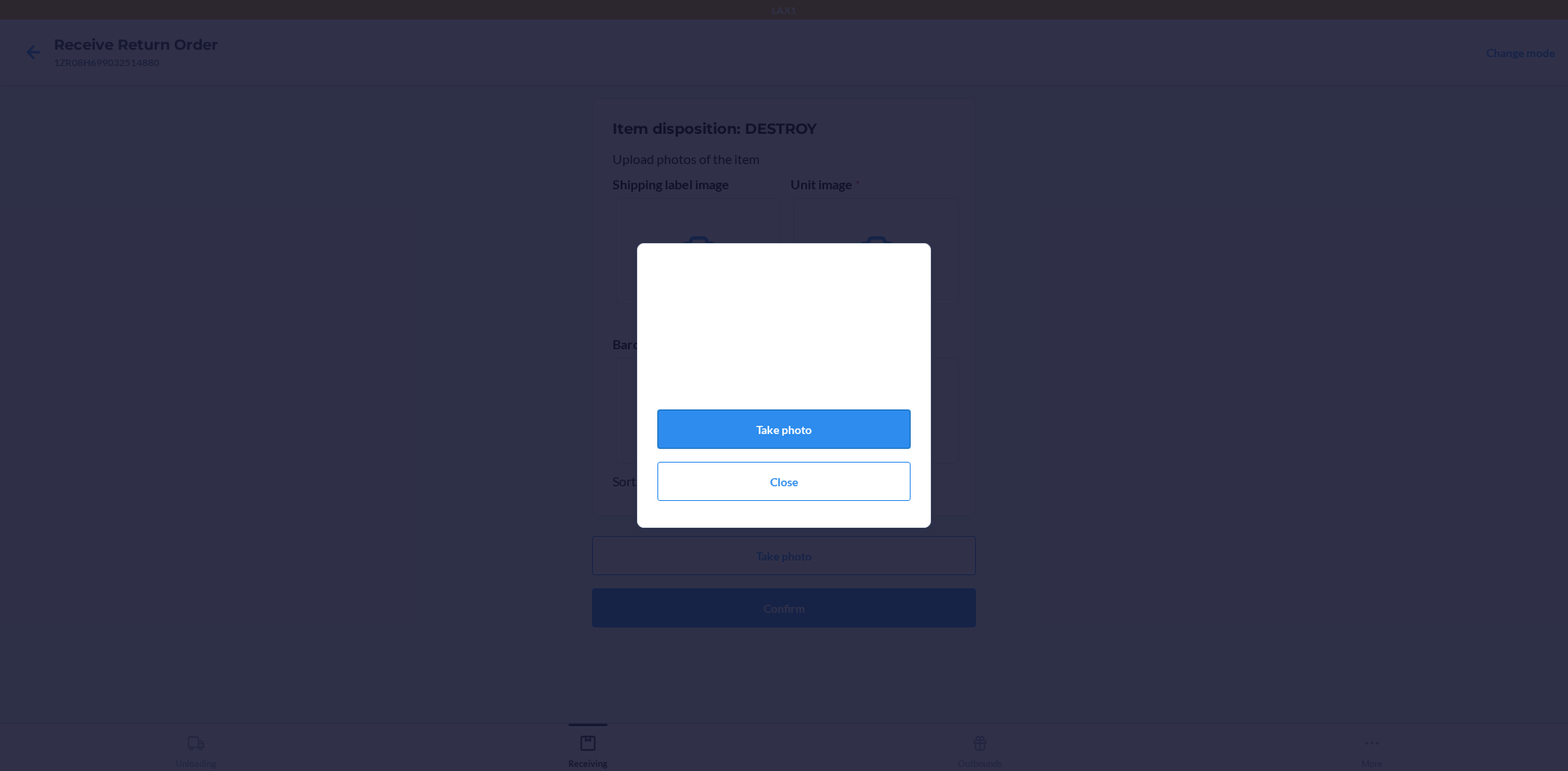
click at [796, 434] on button "Take photo" at bounding box center [784, 430] width 253 height 39
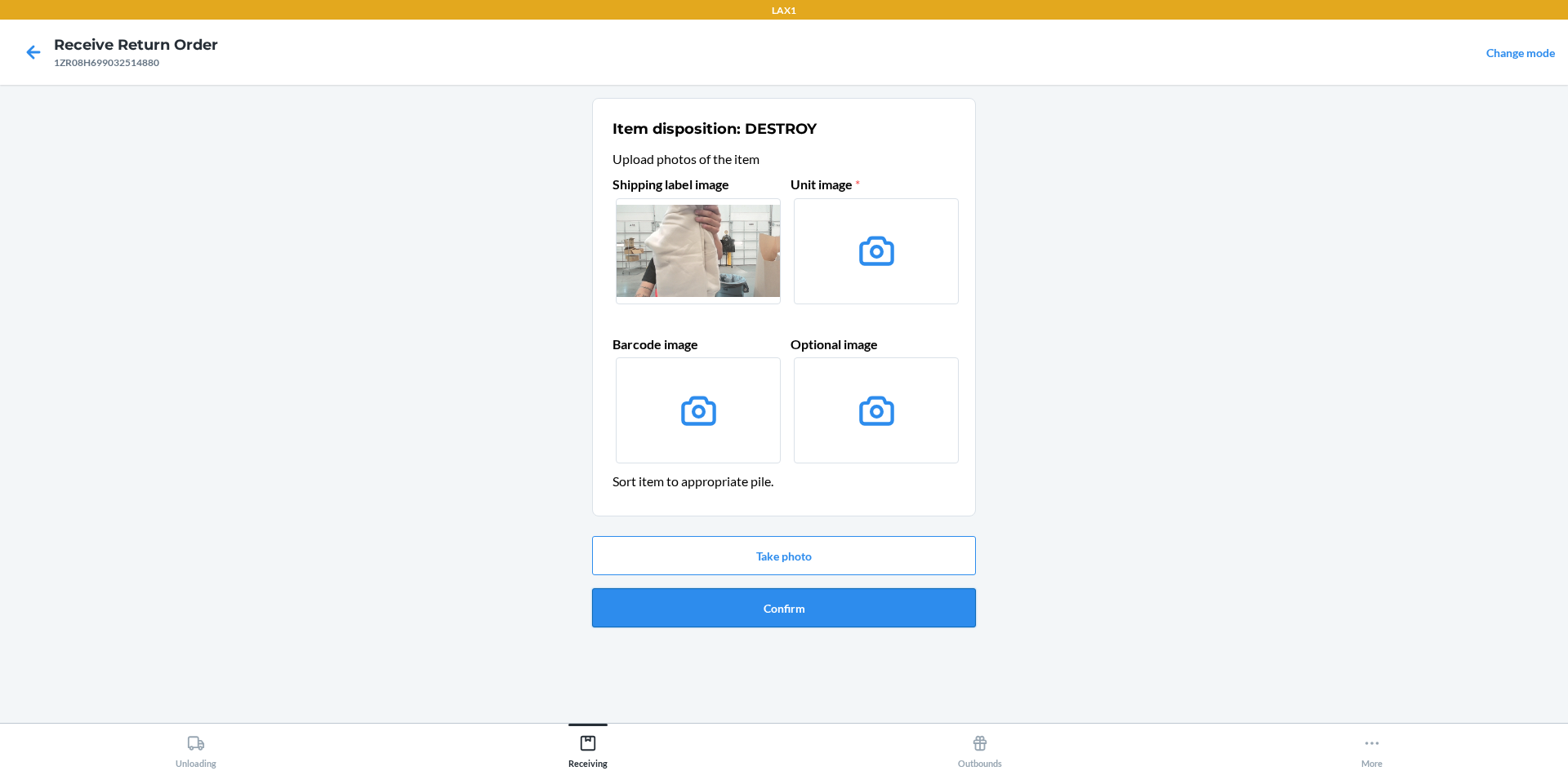
click at [764, 601] on button "Confirm" at bounding box center [784, 608] width 384 height 39
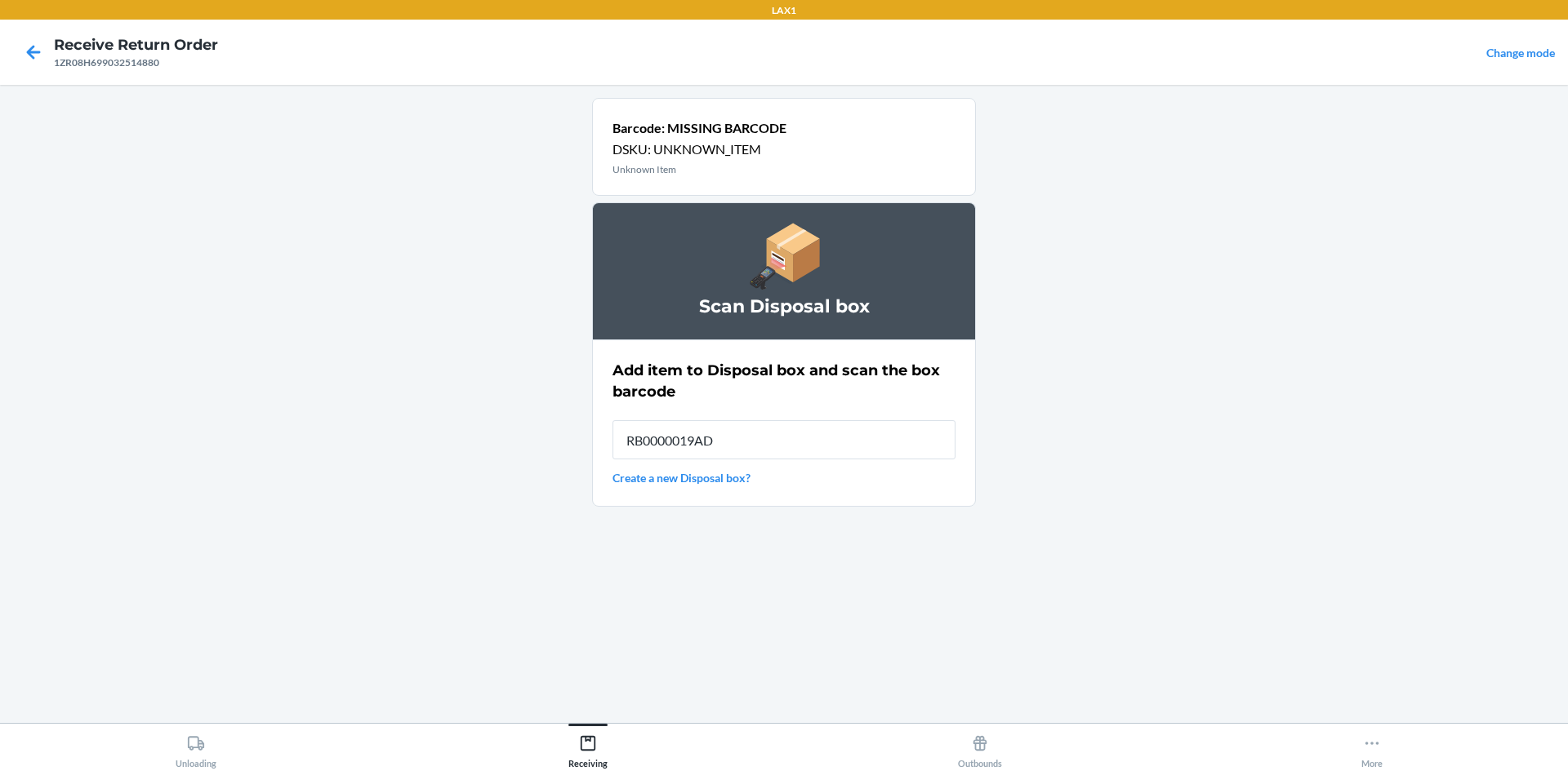
type input "RB0000019AD"
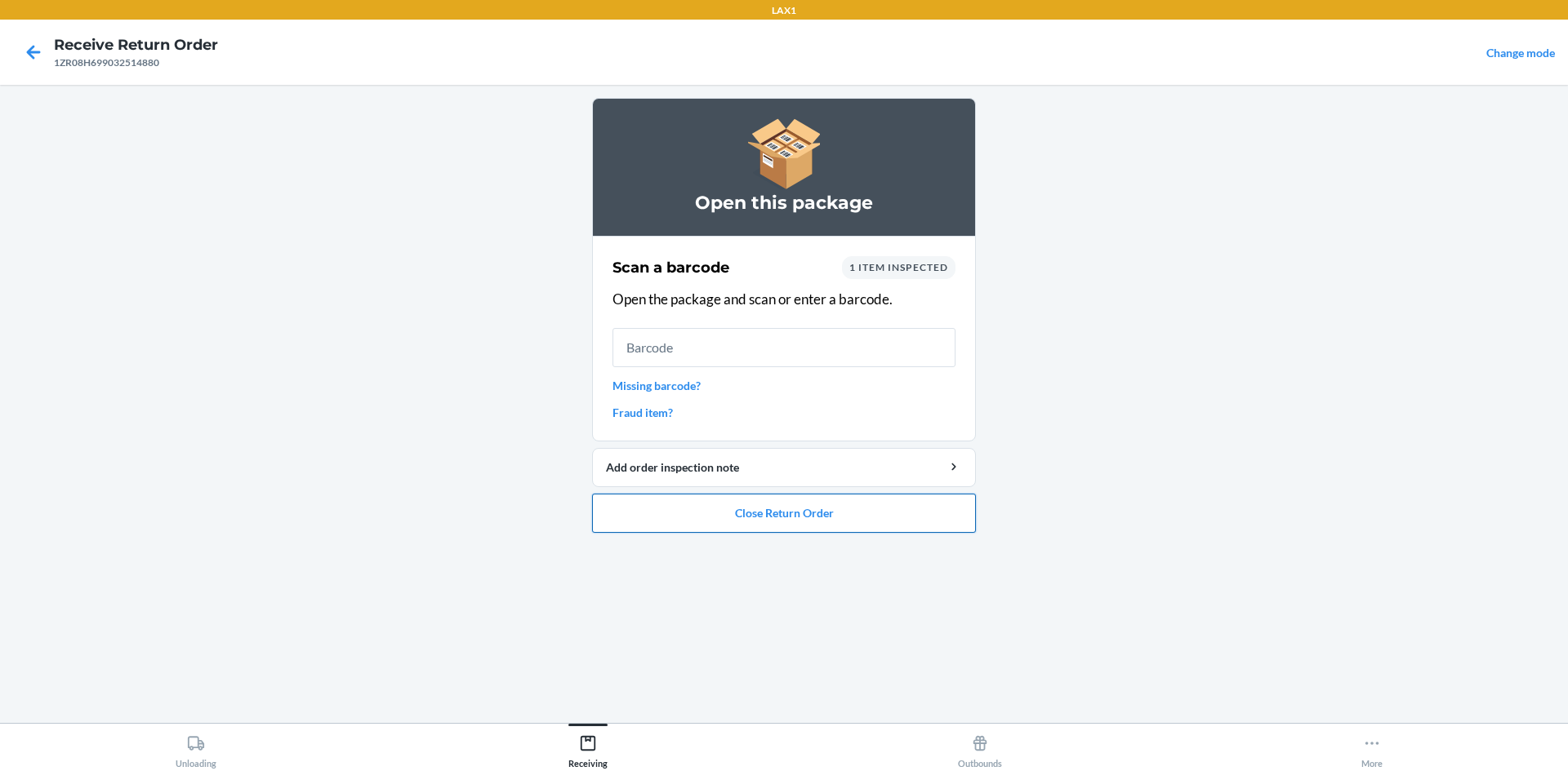
click at [766, 506] on button "Close Return Order" at bounding box center [784, 514] width 384 height 39
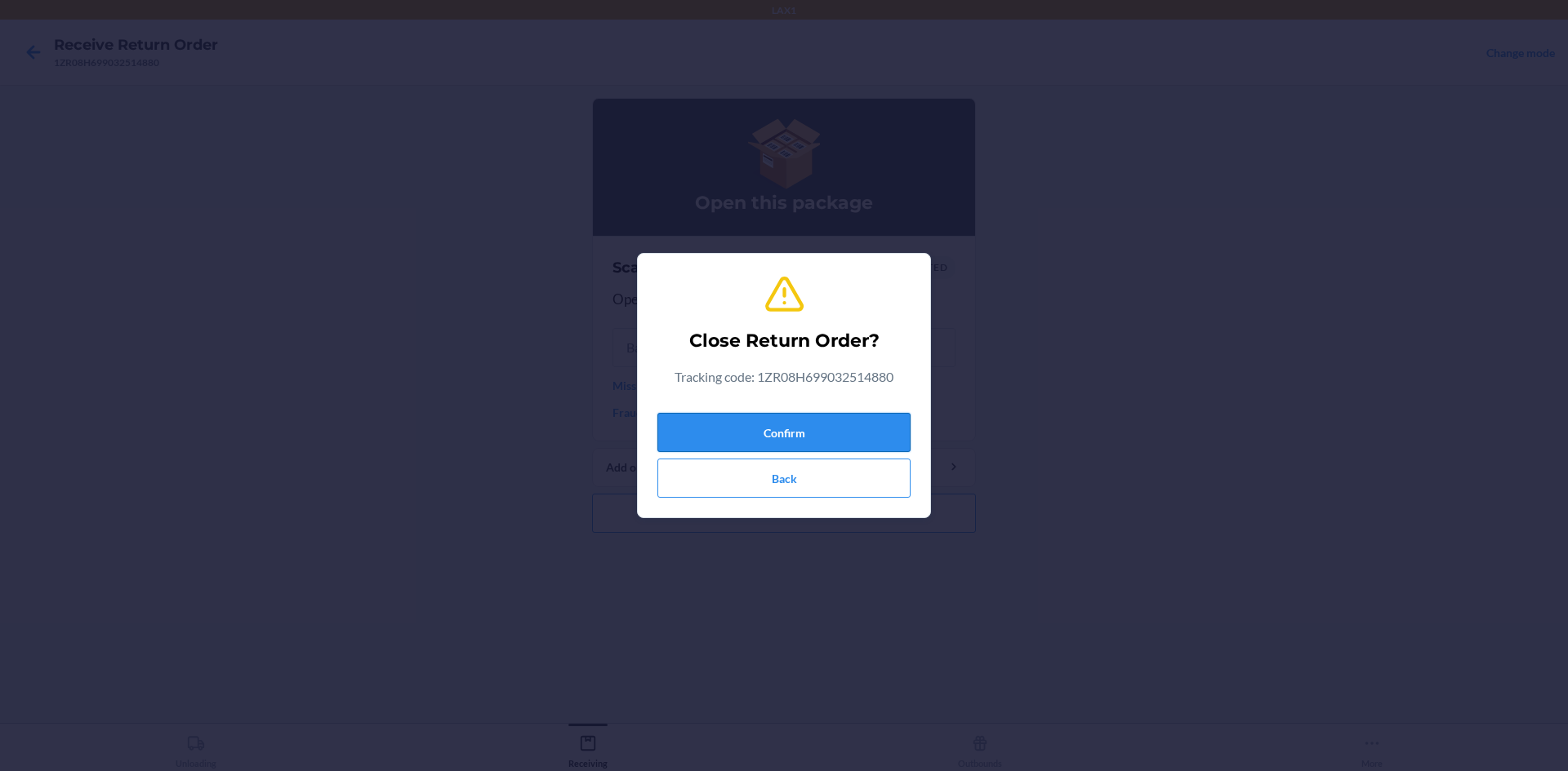
click at [755, 437] on button "Confirm" at bounding box center [784, 432] width 253 height 39
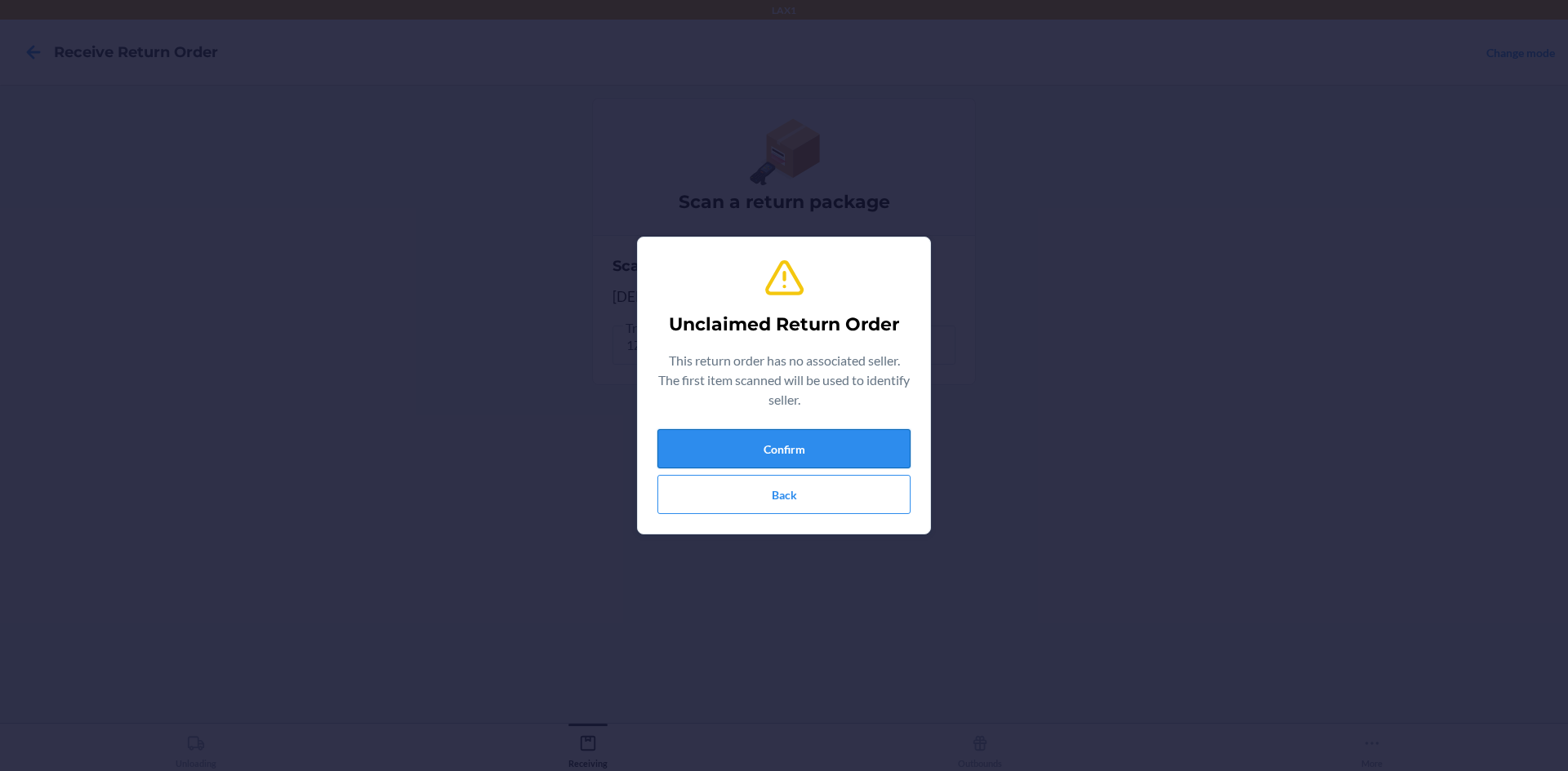
click at [742, 458] on button "Confirm" at bounding box center [784, 449] width 253 height 39
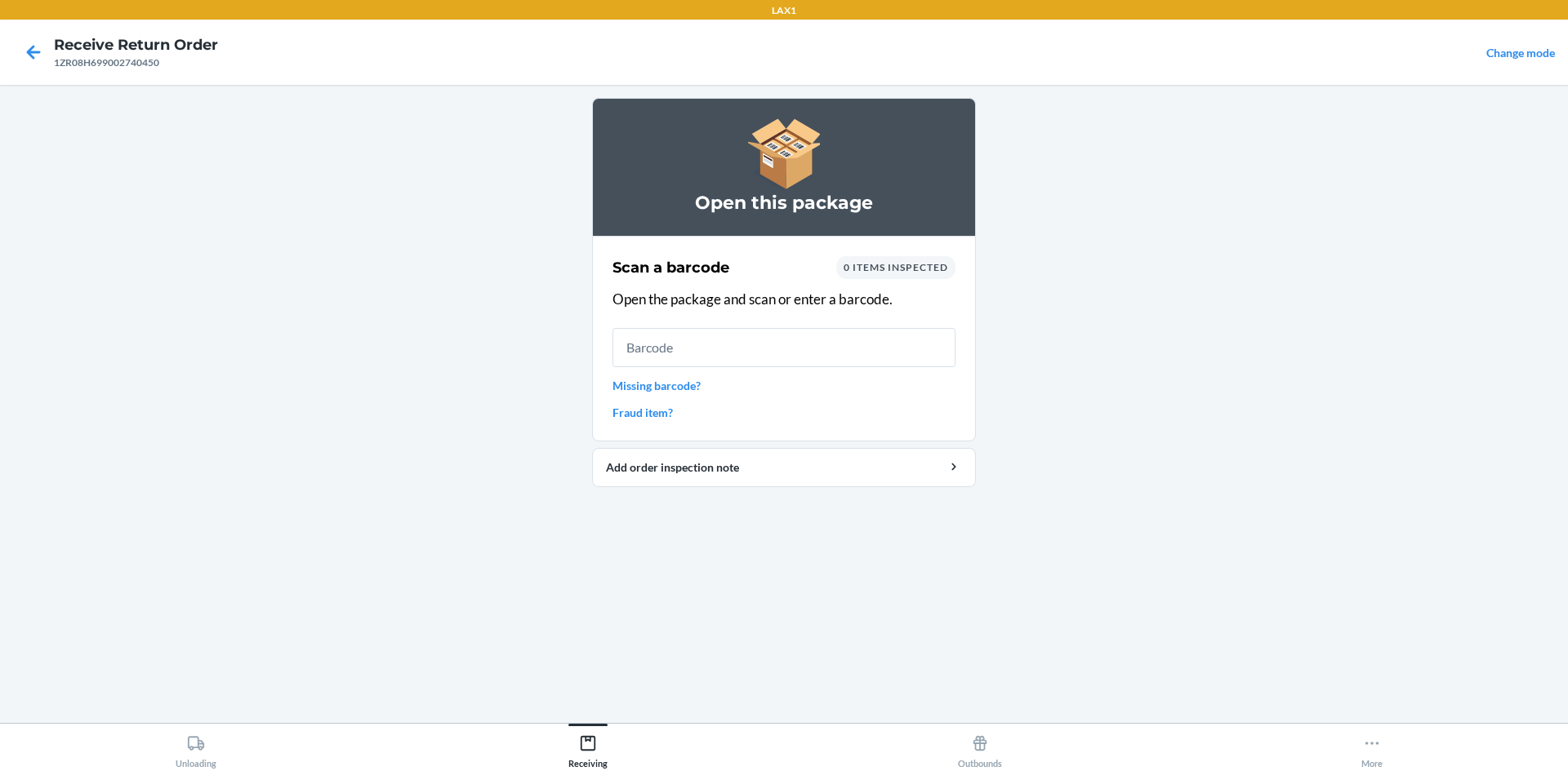
click at [675, 387] on link "Missing barcode?" at bounding box center [784, 386] width 343 height 17
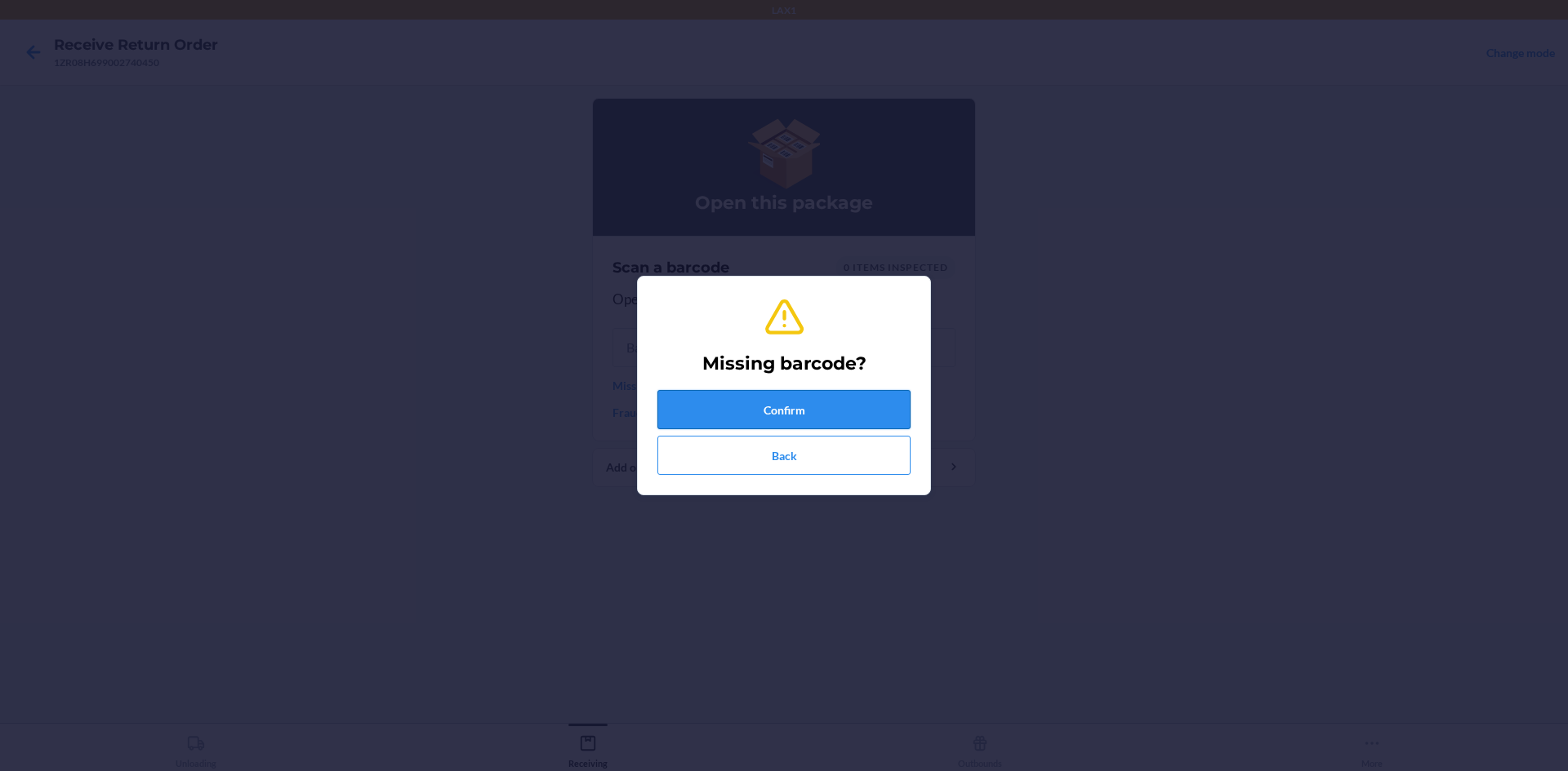
click at [699, 418] on button "Confirm" at bounding box center [784, 410] width 253 height 39
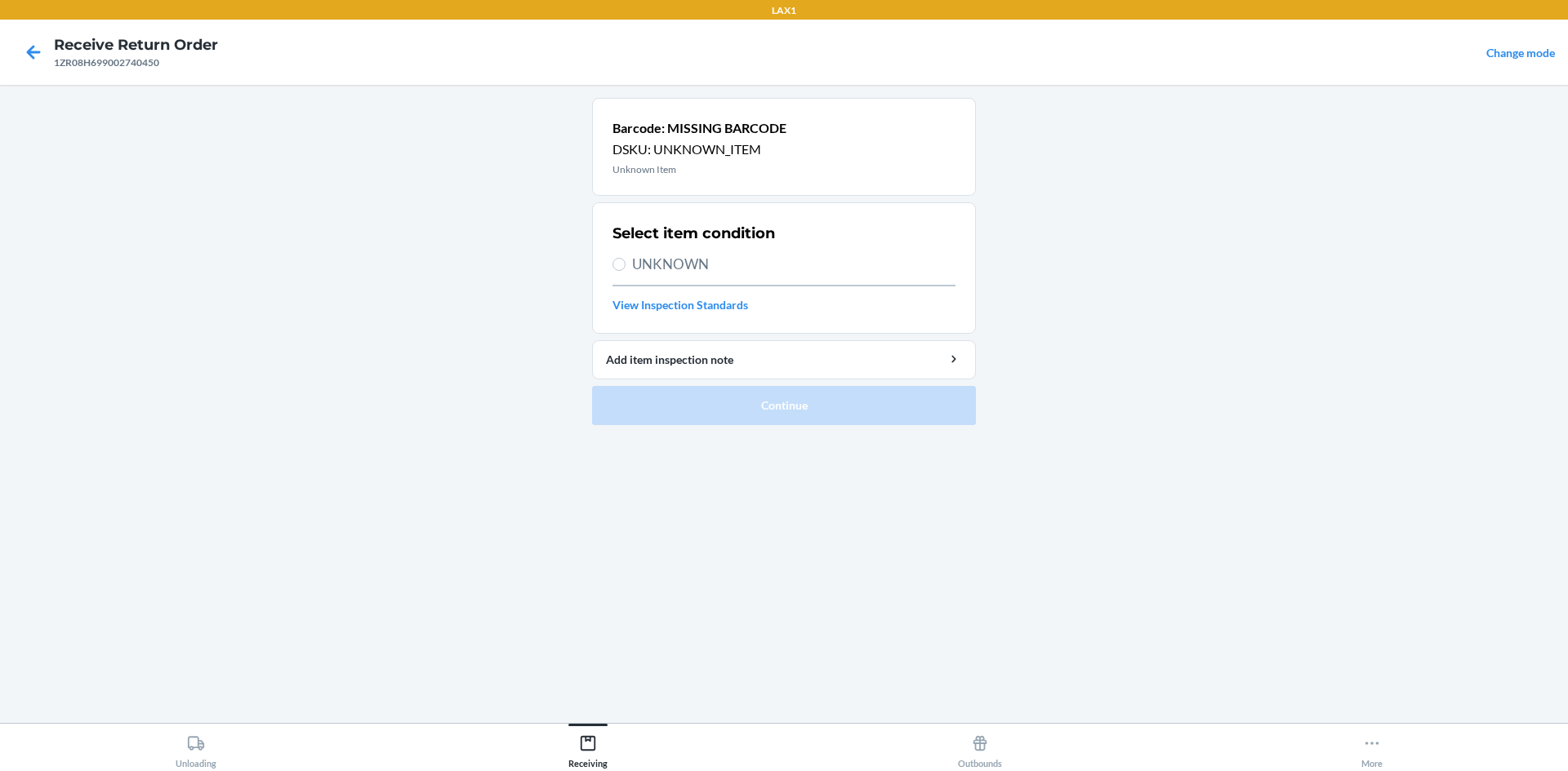
click at [615, 271] on label "UNKNOWN" at bounding box center [784, 265] width 343 height 22
click at [615, 271] on input "UNKNOWN" at bounding box center [619, 265] width 13 height 13
radio input "true"
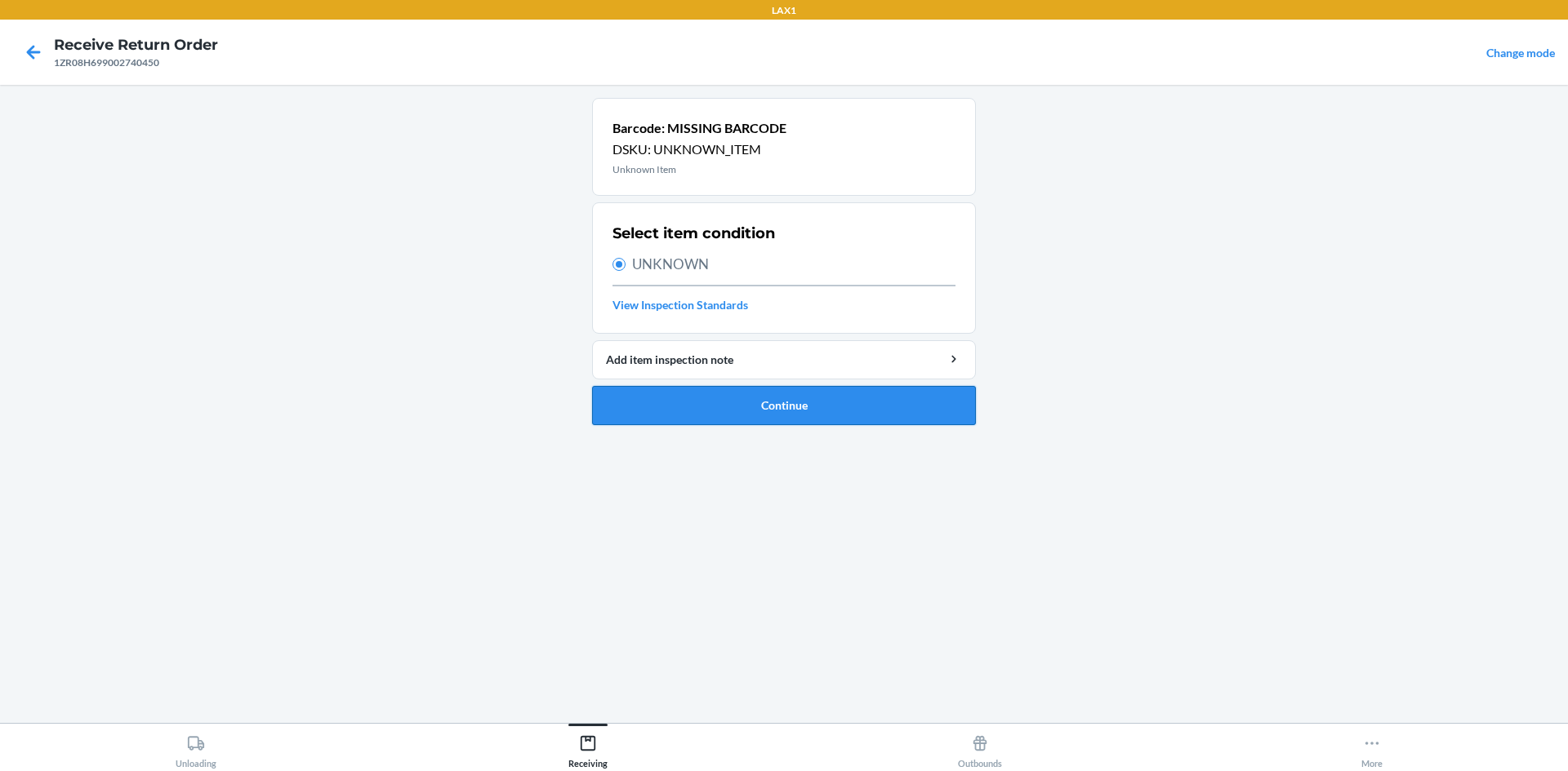
click at [647, 409] on button "Continue" at bounding box center [784, 406] width 384 height 39
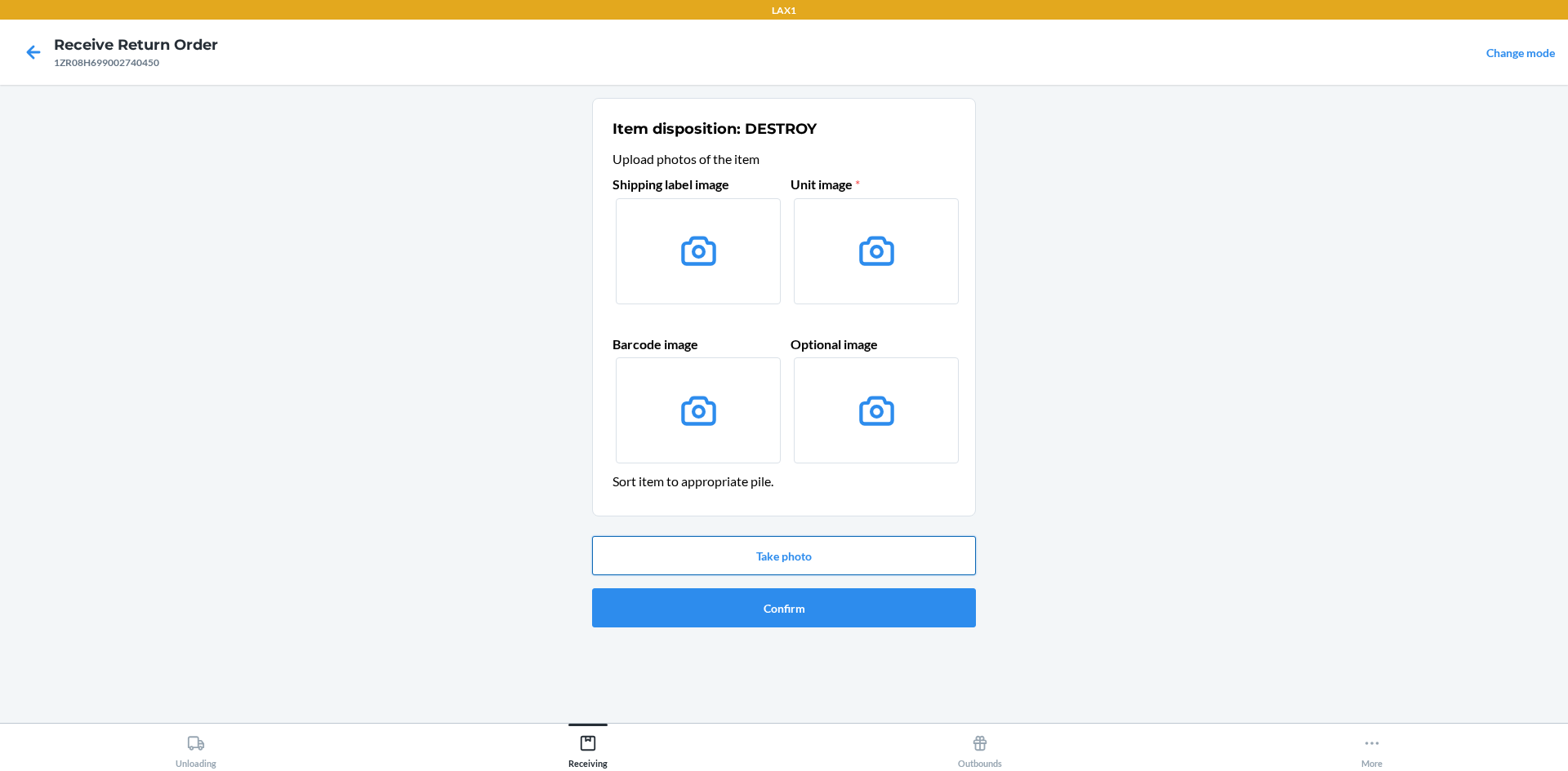
click at [704, 548] on button "Take photo" at bounding box center [784, 556] width 384 height 39
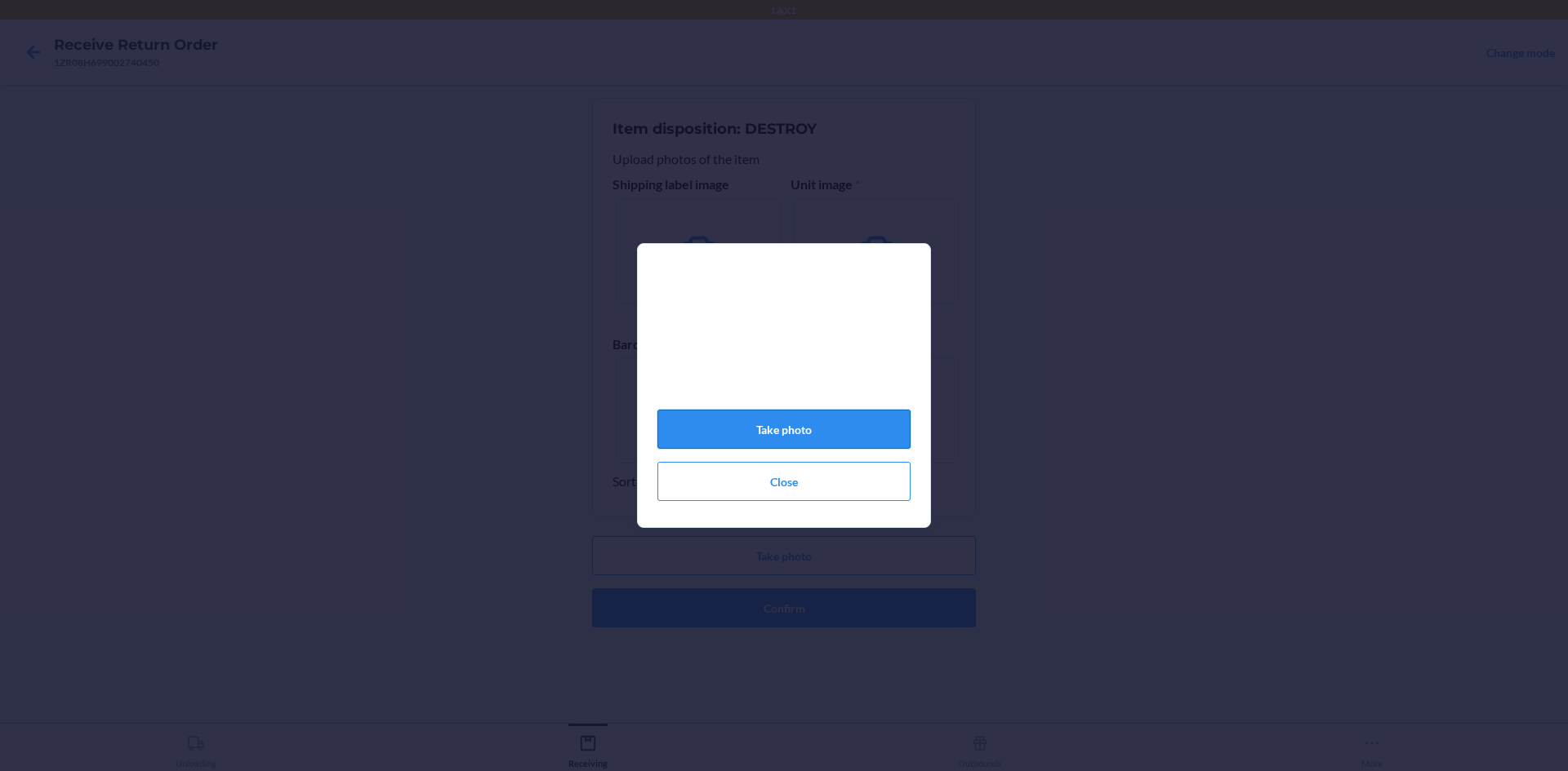
click at [755, 436] on button "Take photo" at bounding box center [784, 430] width 253 height 39
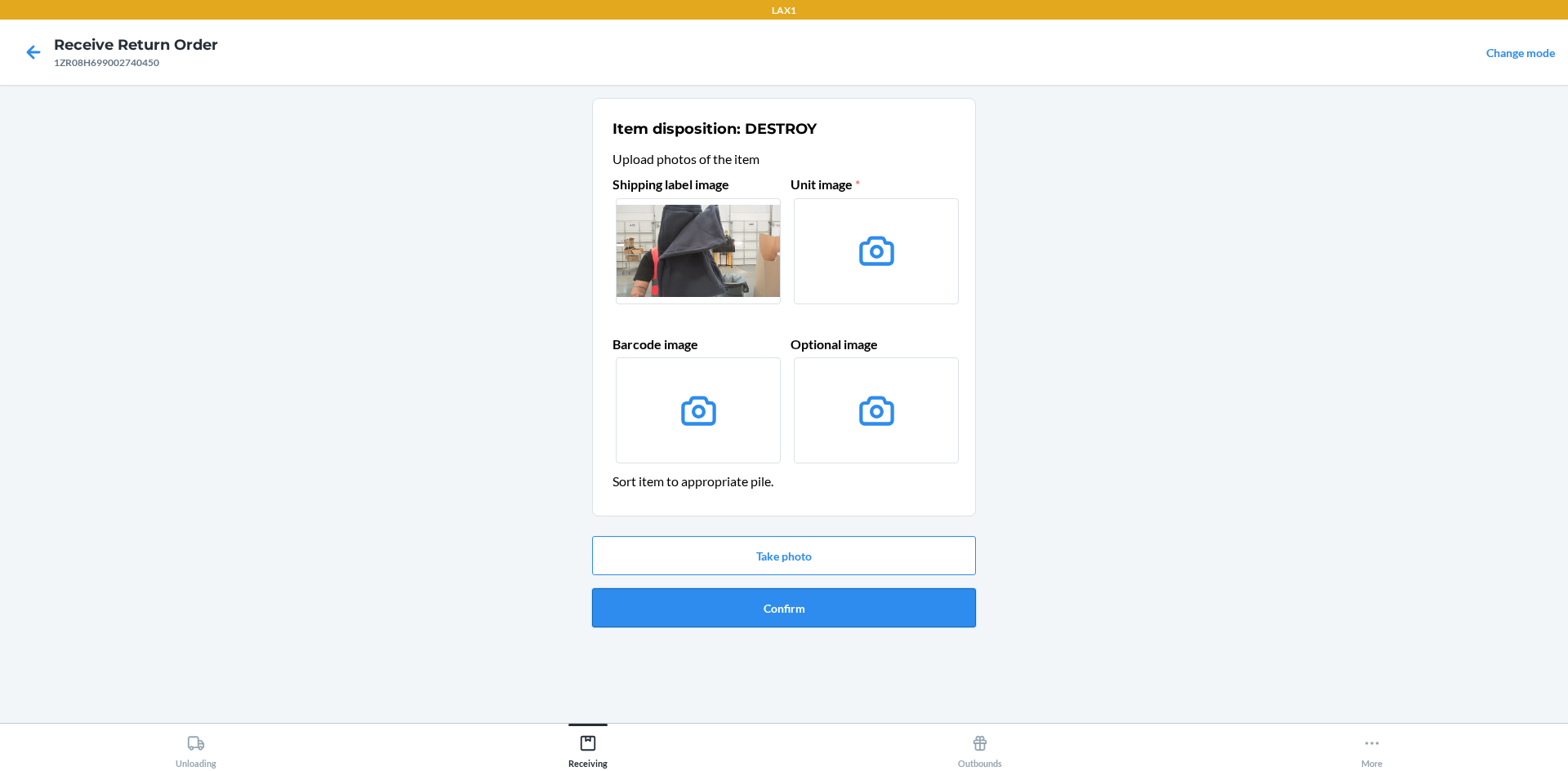
click at [764, 608] on button "Confirm" at bounding box center [784, 608] width 384 height 39
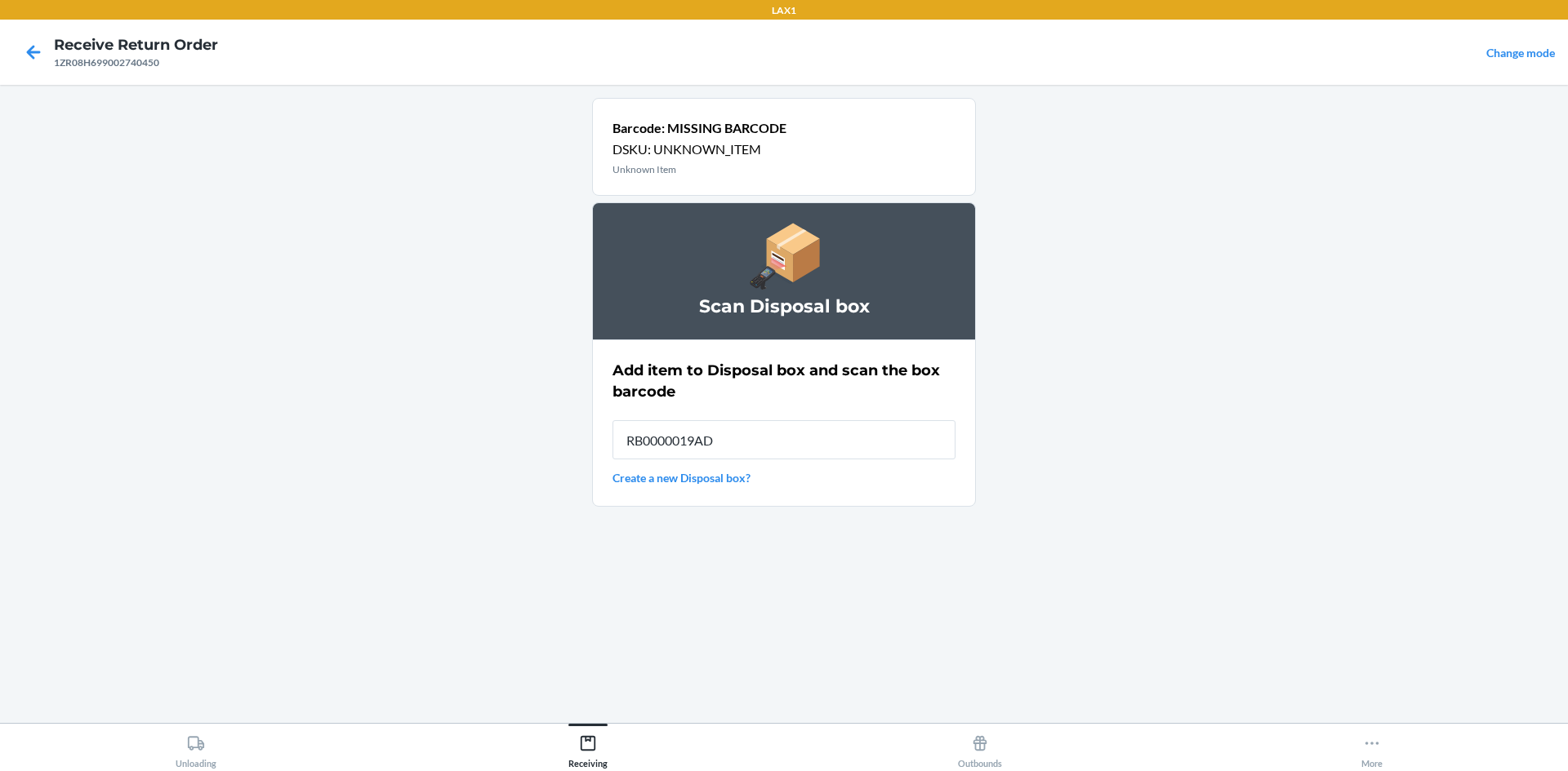
type input "RB0000019AD"
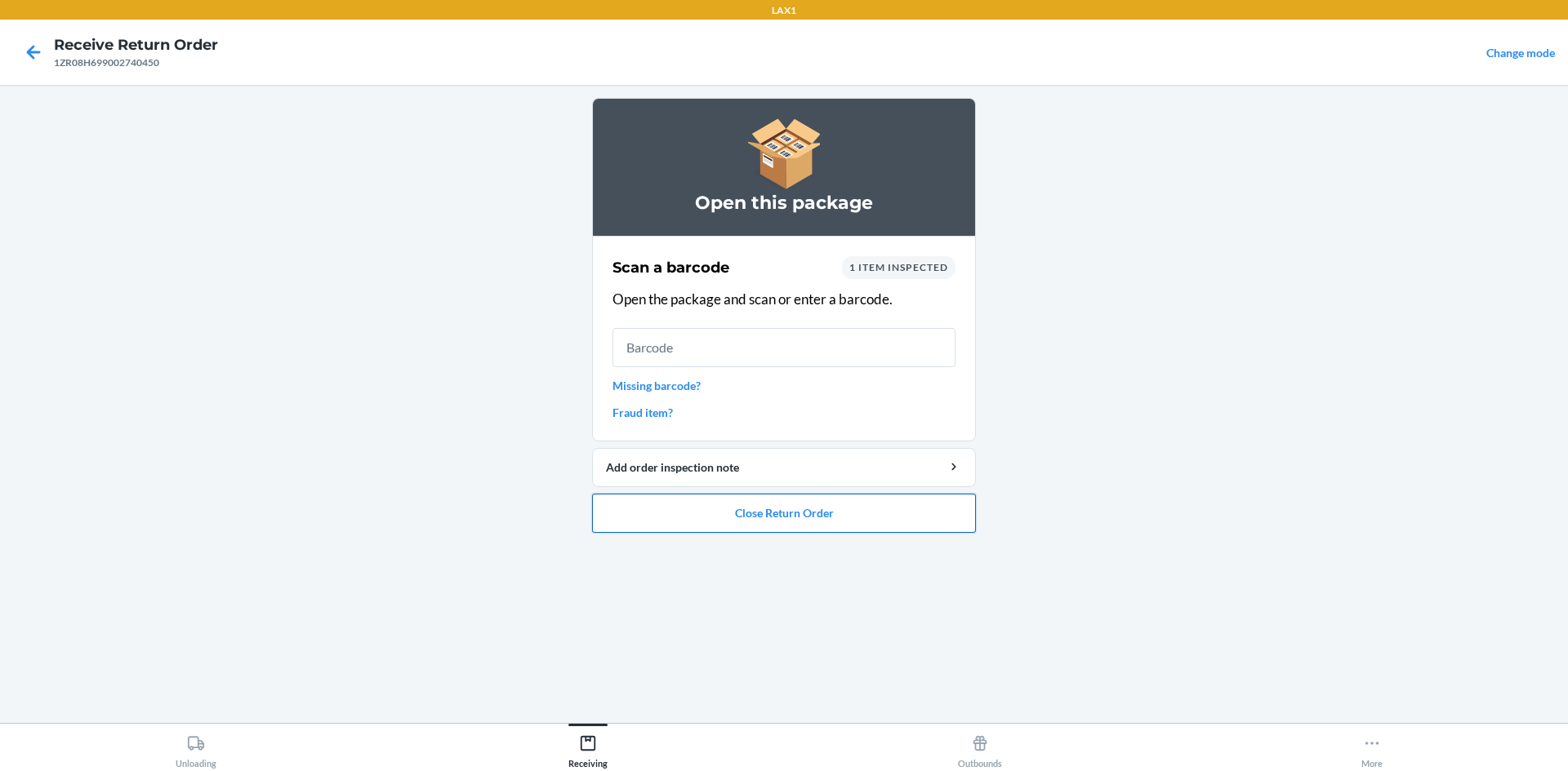
click at [892, 520] on button "Close Return Order" at bounding box center [784, 514] width 384 height 39
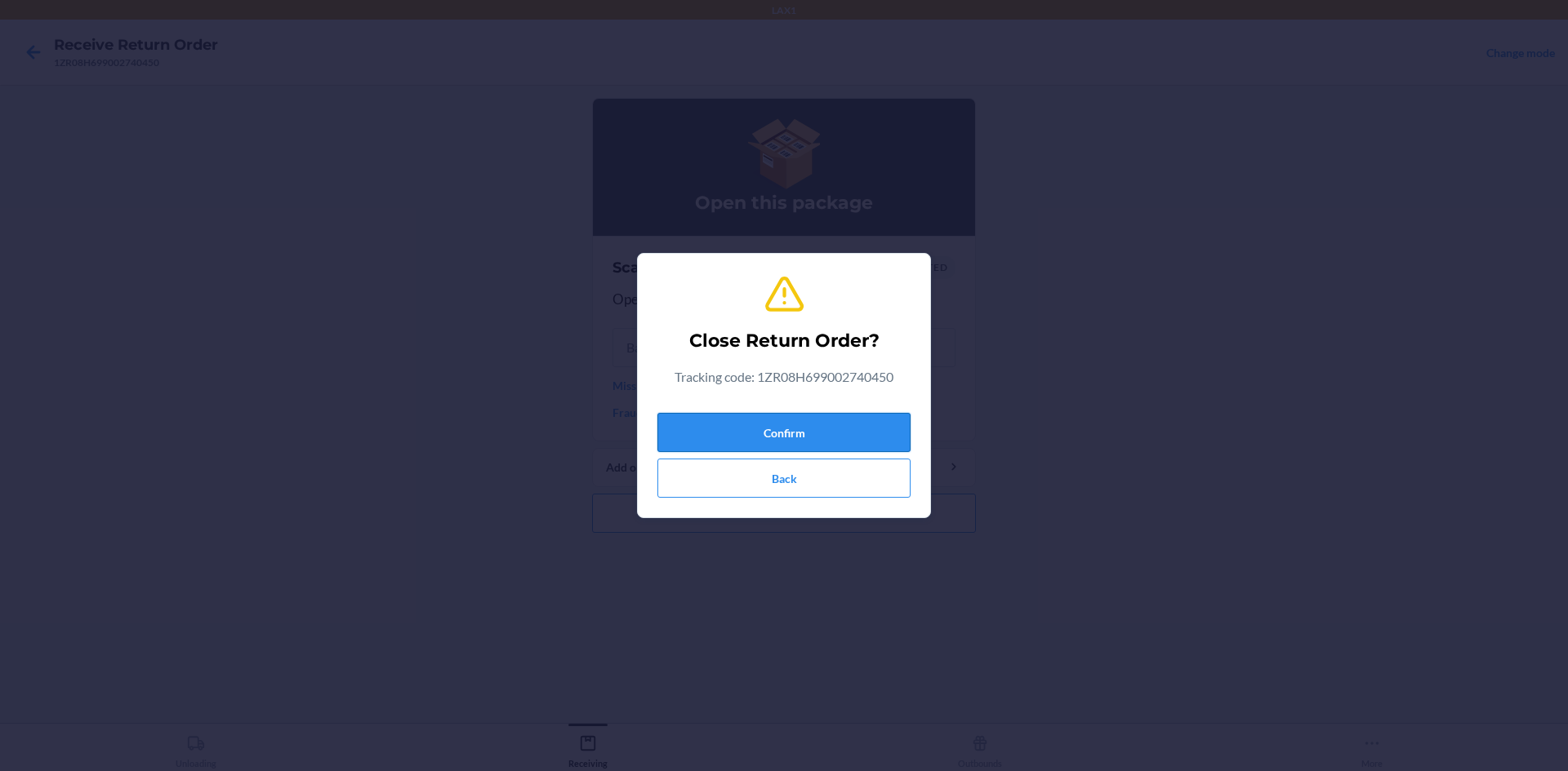
click at [812, 434] on button "Confirm" at bounding box center [784, 432] width 253 height 39
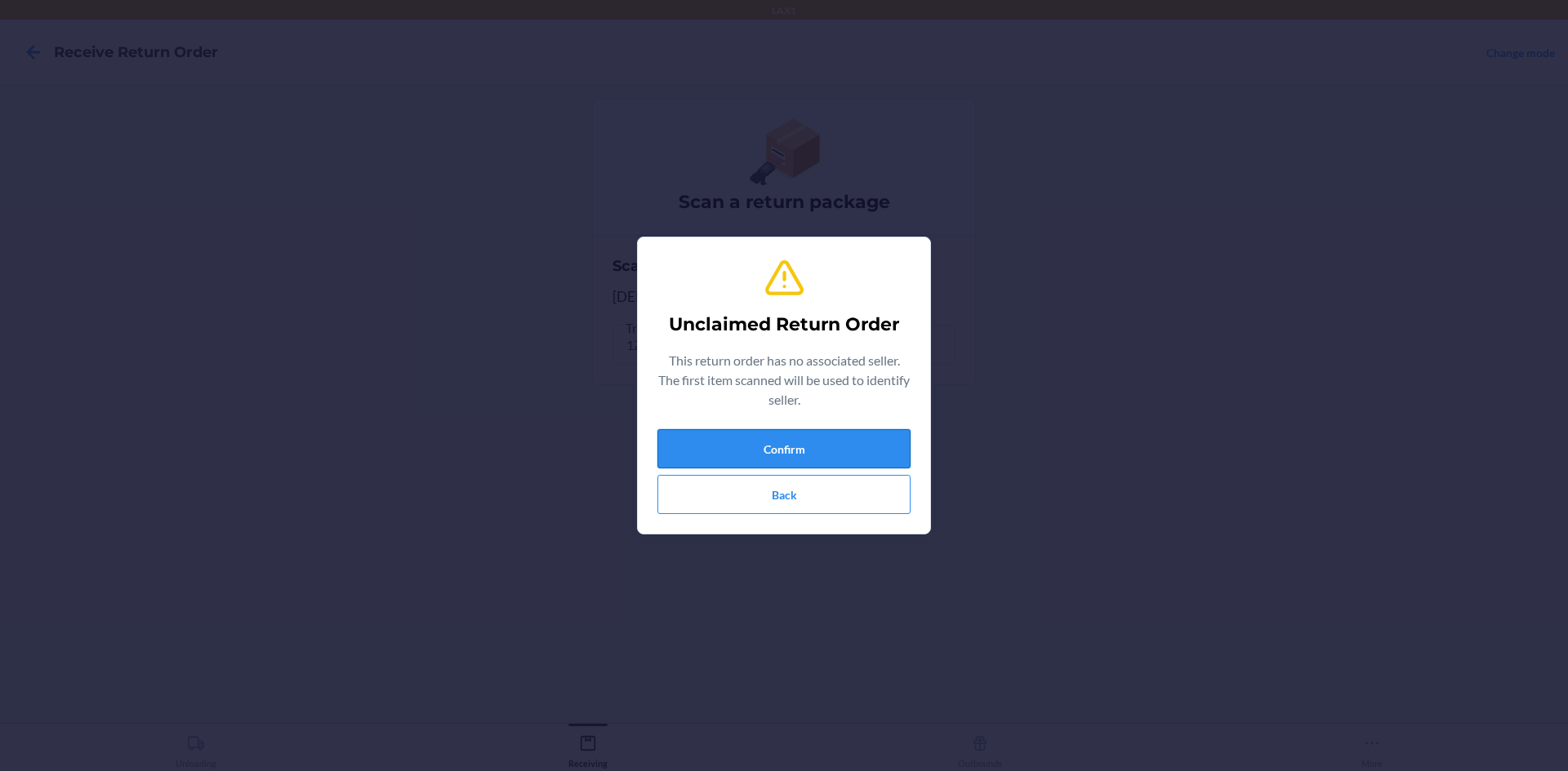
click at [813, 440] on button "Confirm" at bounding box center [784, 449] width 253 height 39
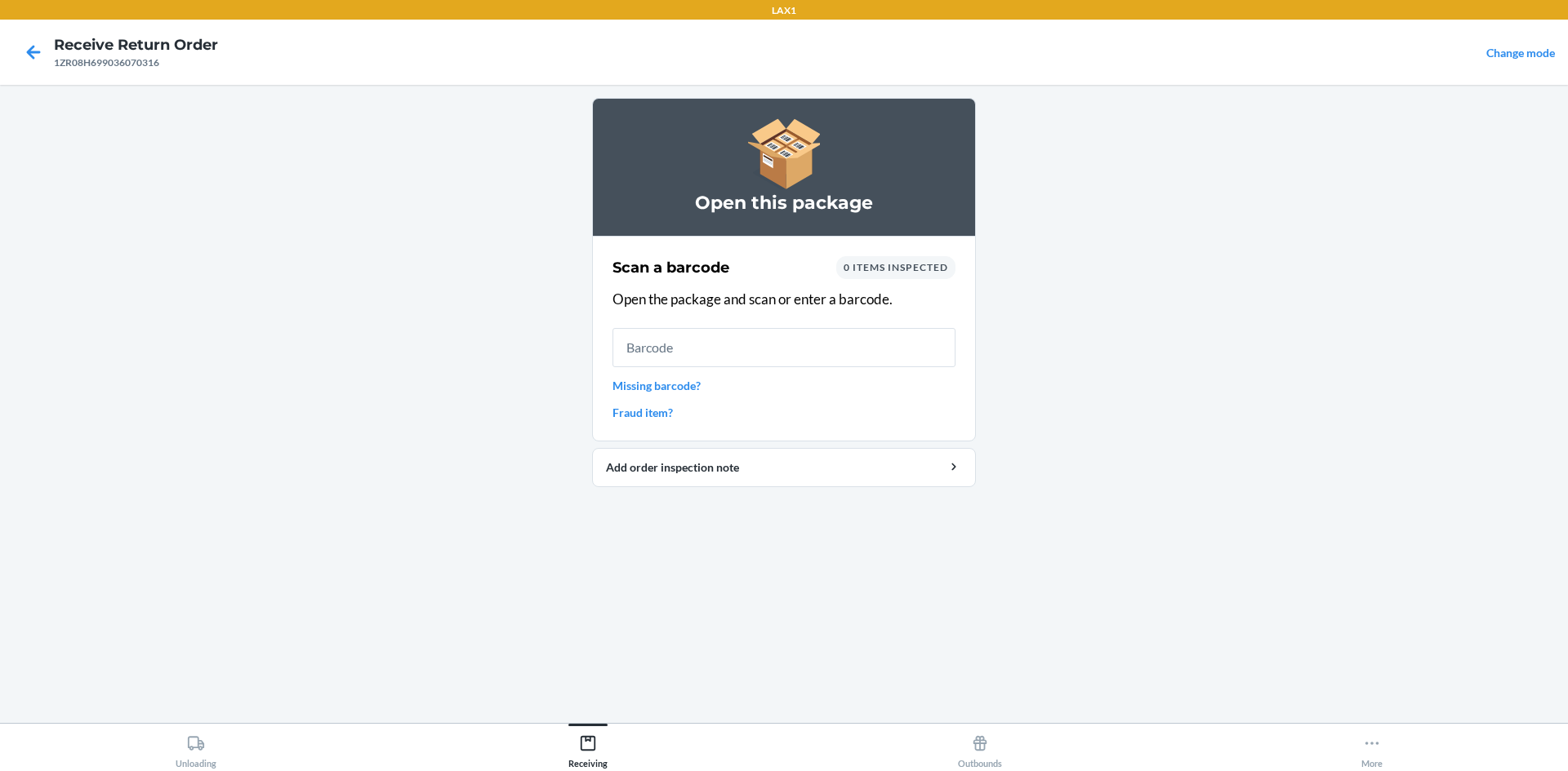
click at [636, 387] on link "Missing barcode?" at bounding box center [784, 386] width 343 height 17
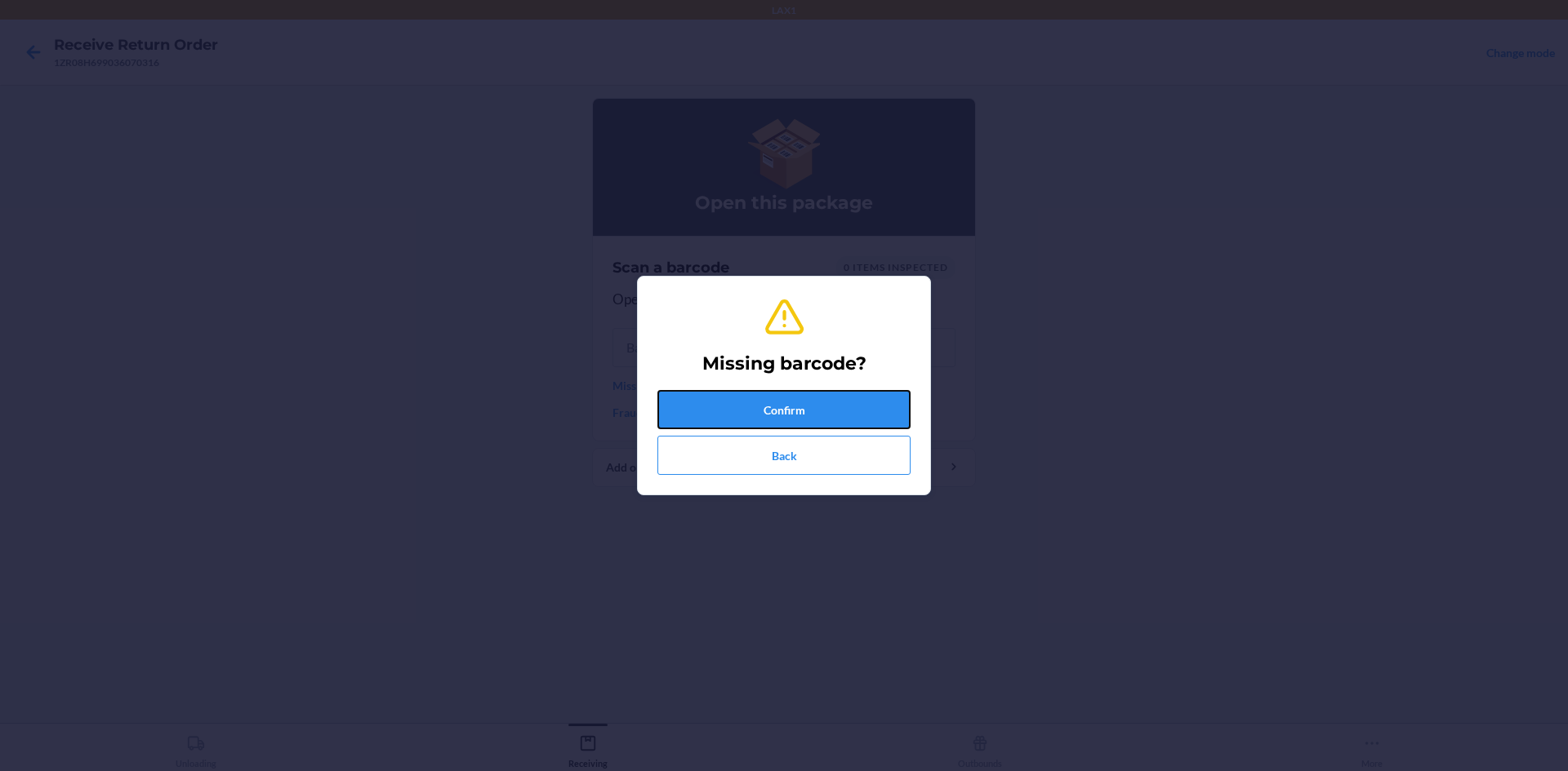
drag, startPoint x: 697, startPoint y: 408, endPoint x: 689, endPoint y: 427, distance: 20.6
click at [697, 409] on button "Confirm" at bounding box center [784, 410] width 253 height 39
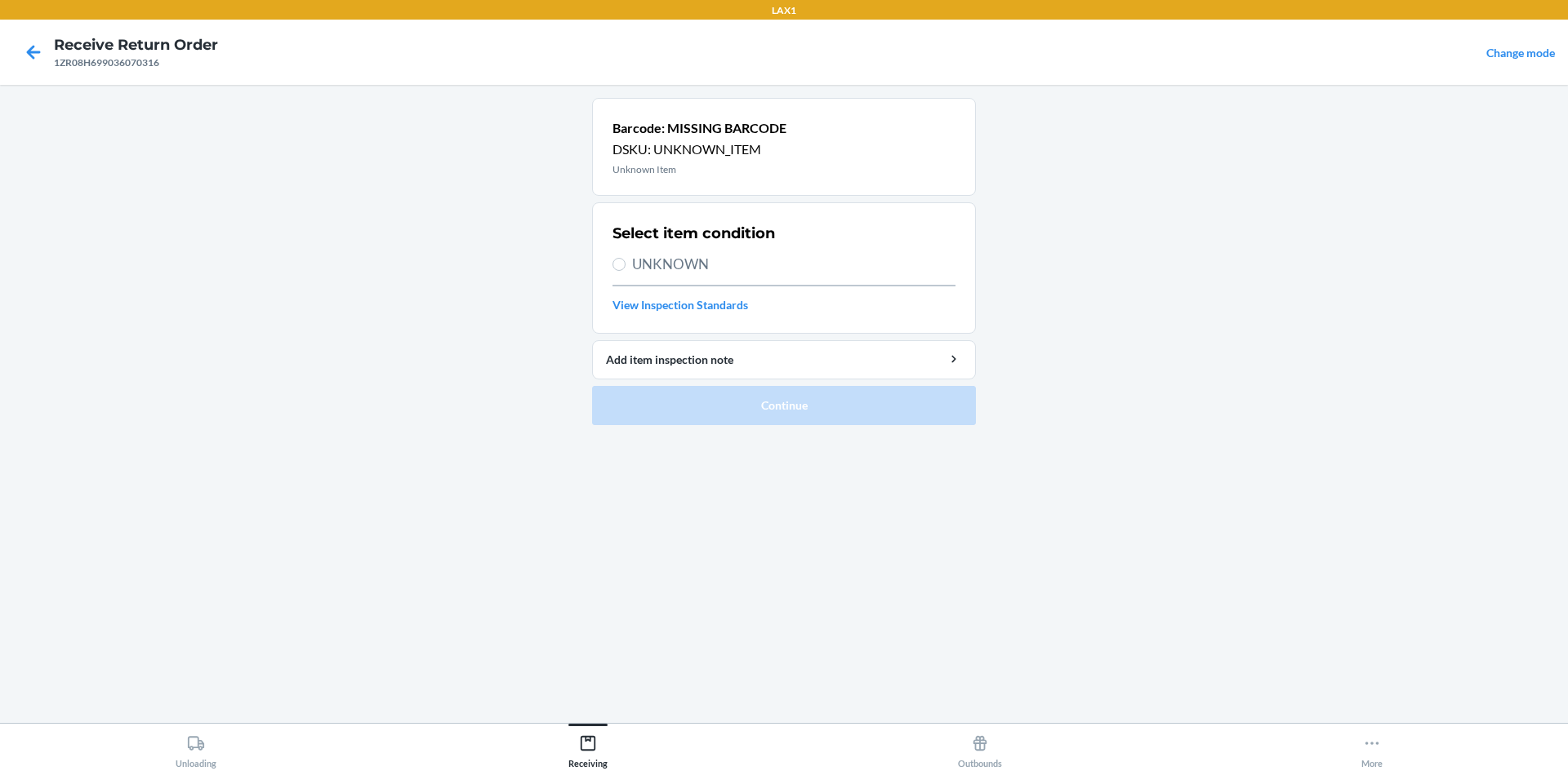
drag, startPoint x: 676, startPoint y: 261, endPoint x: 672, endPoint y: 274, distance: 13.6
click at [673, 267] on span "UNKNOWN" at bounding box center [794, 265] width 324 height 22
click at [626, 267] on input "UNKNOWN" at bounding box center [619, 265] width 13 height 13
radio input "true"
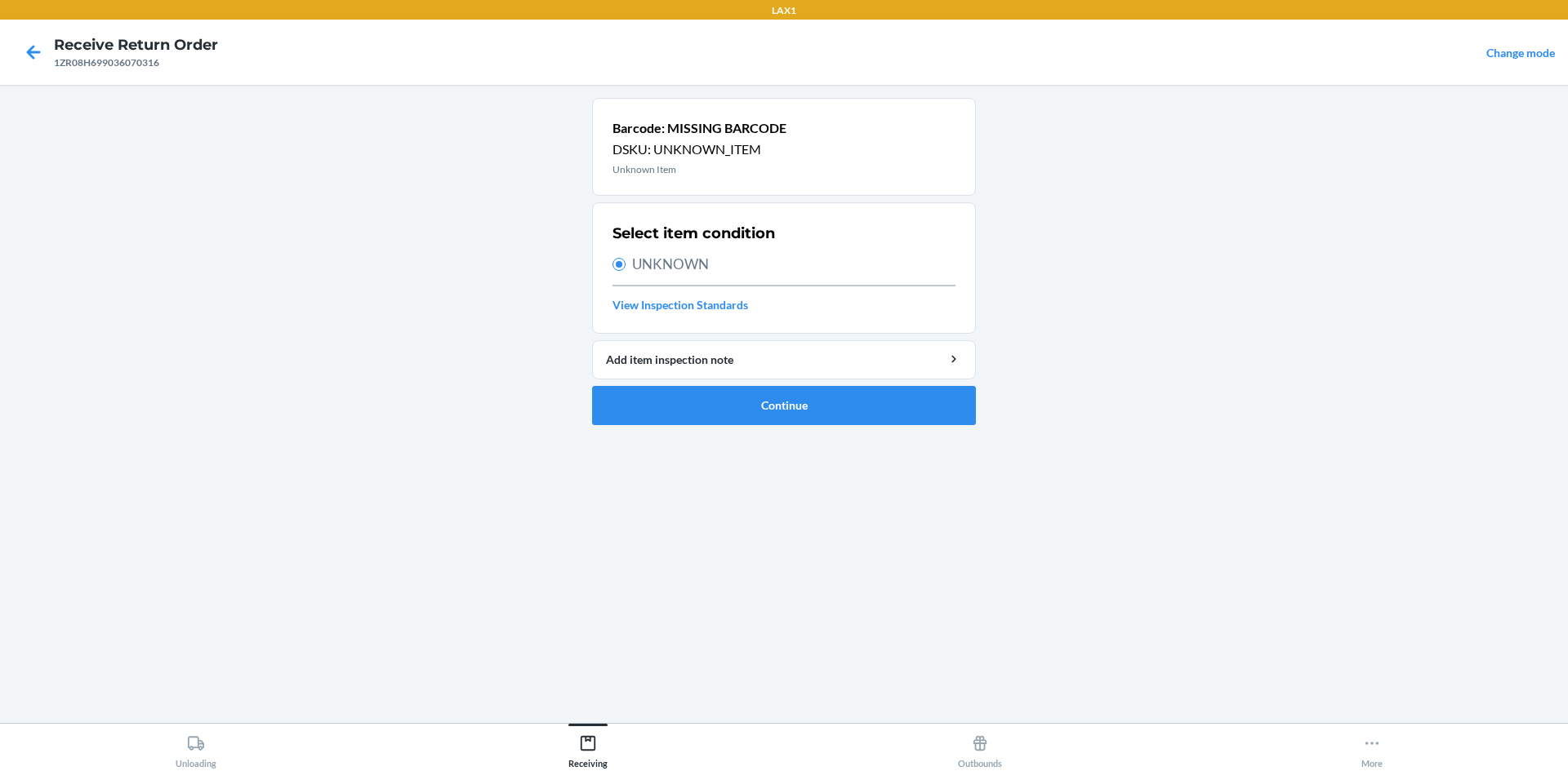
click at [707, 435] on ol "Barcode: MISSING BARCODE DSKU: UNKNOWN_ITEM Unknown Item Select item condition …" at bounding box center [784, 267] width 384 height 340
click at [702, 413] on button "Continue" at bounding box center [784, 406] width 384 height 39
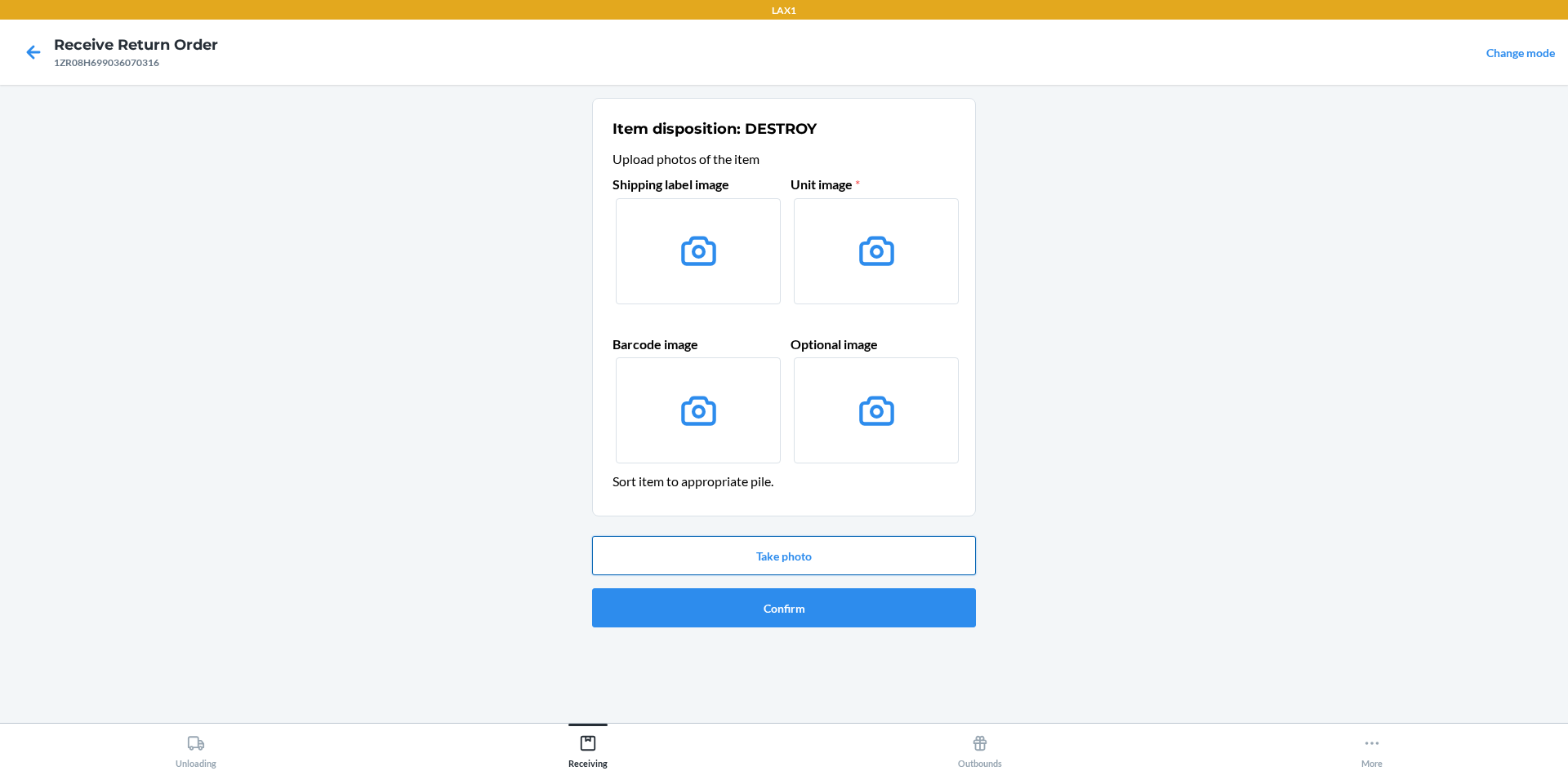
click at [764, 561] on button "Take photo" at bounding box center [784, 556] width 384 height 39
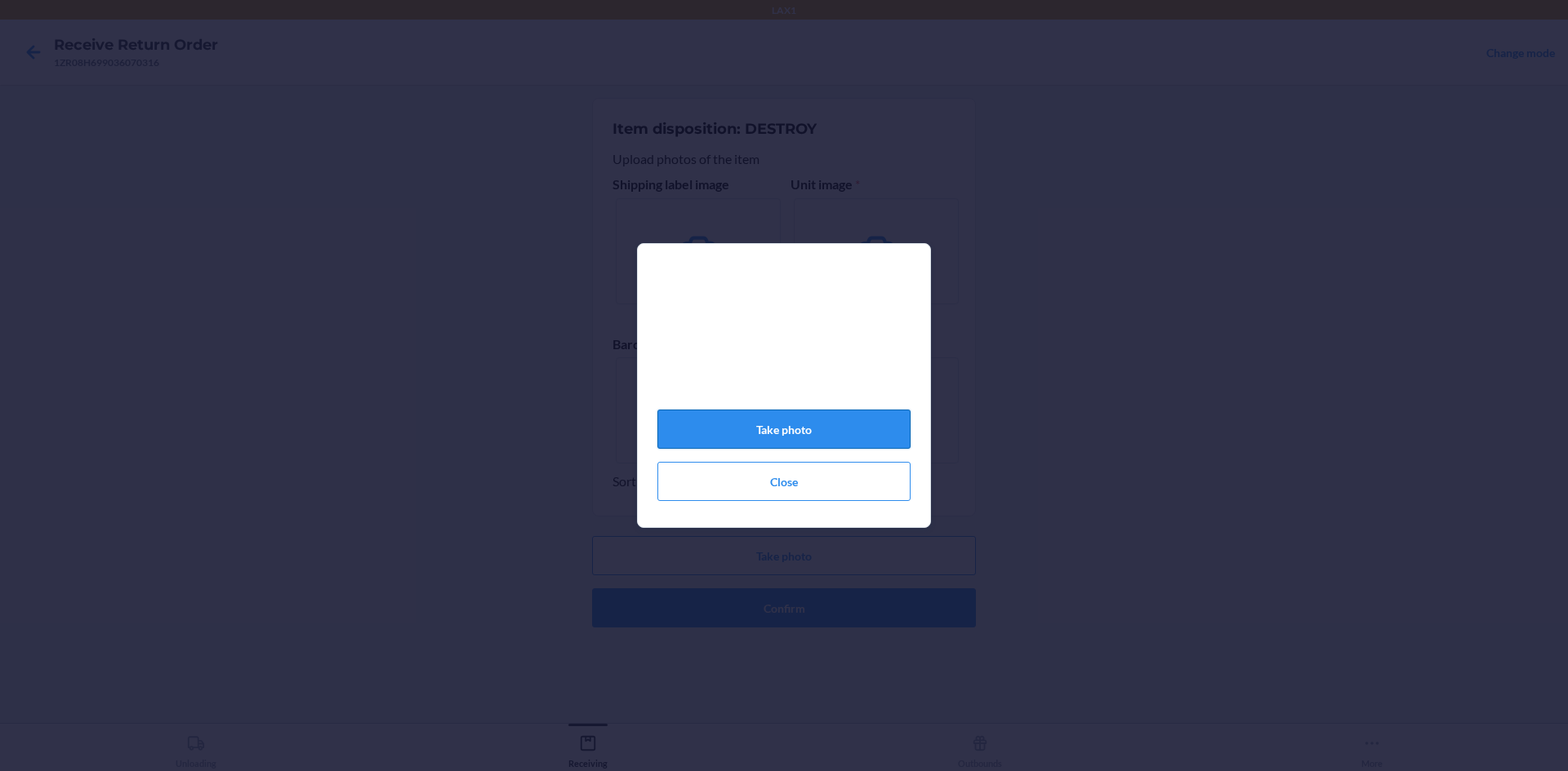
click at [764, 444] on button "Take photo" at bounding box center [784, 430] width 253 height 39
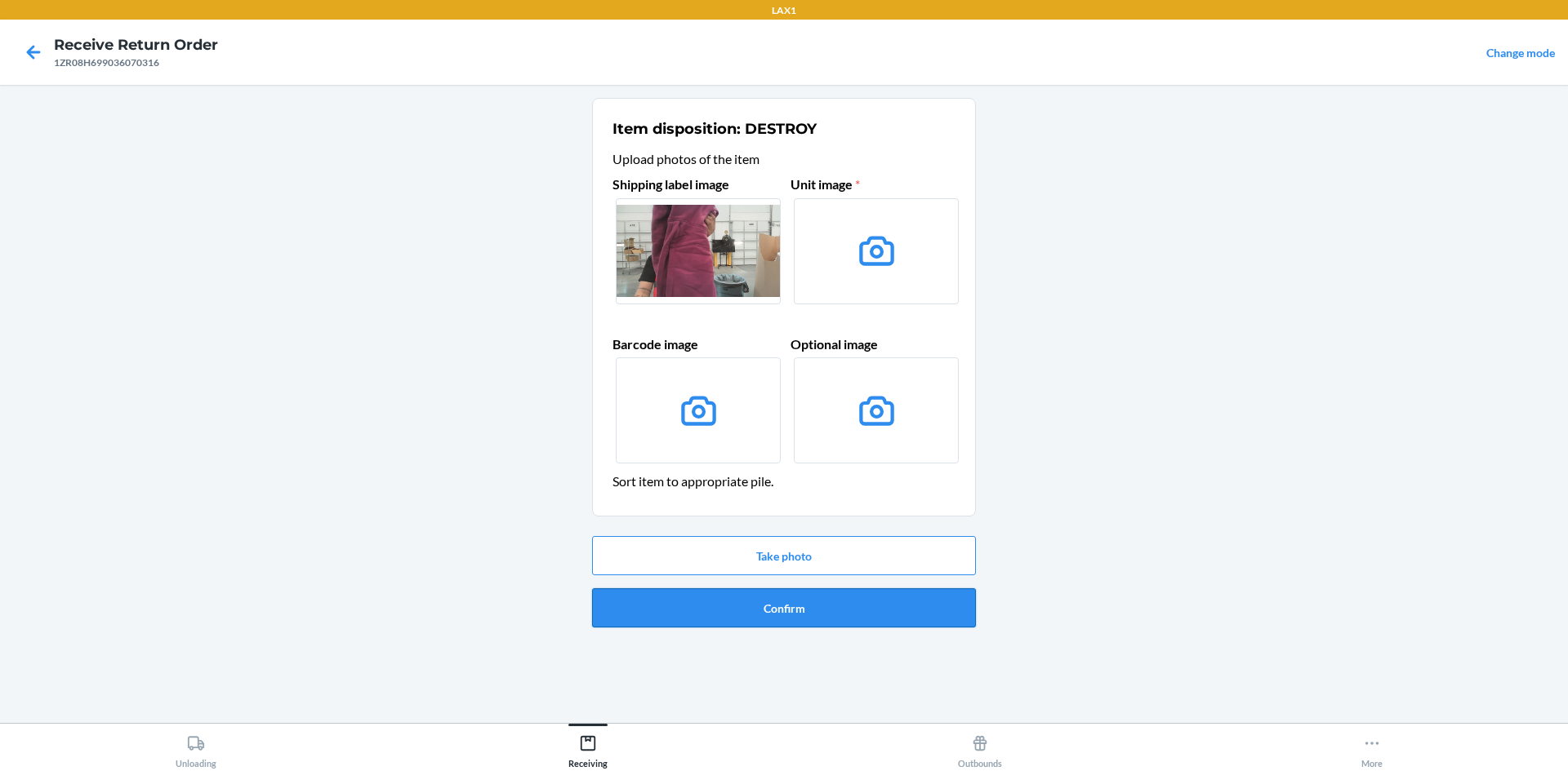
click at [724, 601] on button "Confirm" at bounding box center [784, 608] width 384 height 39
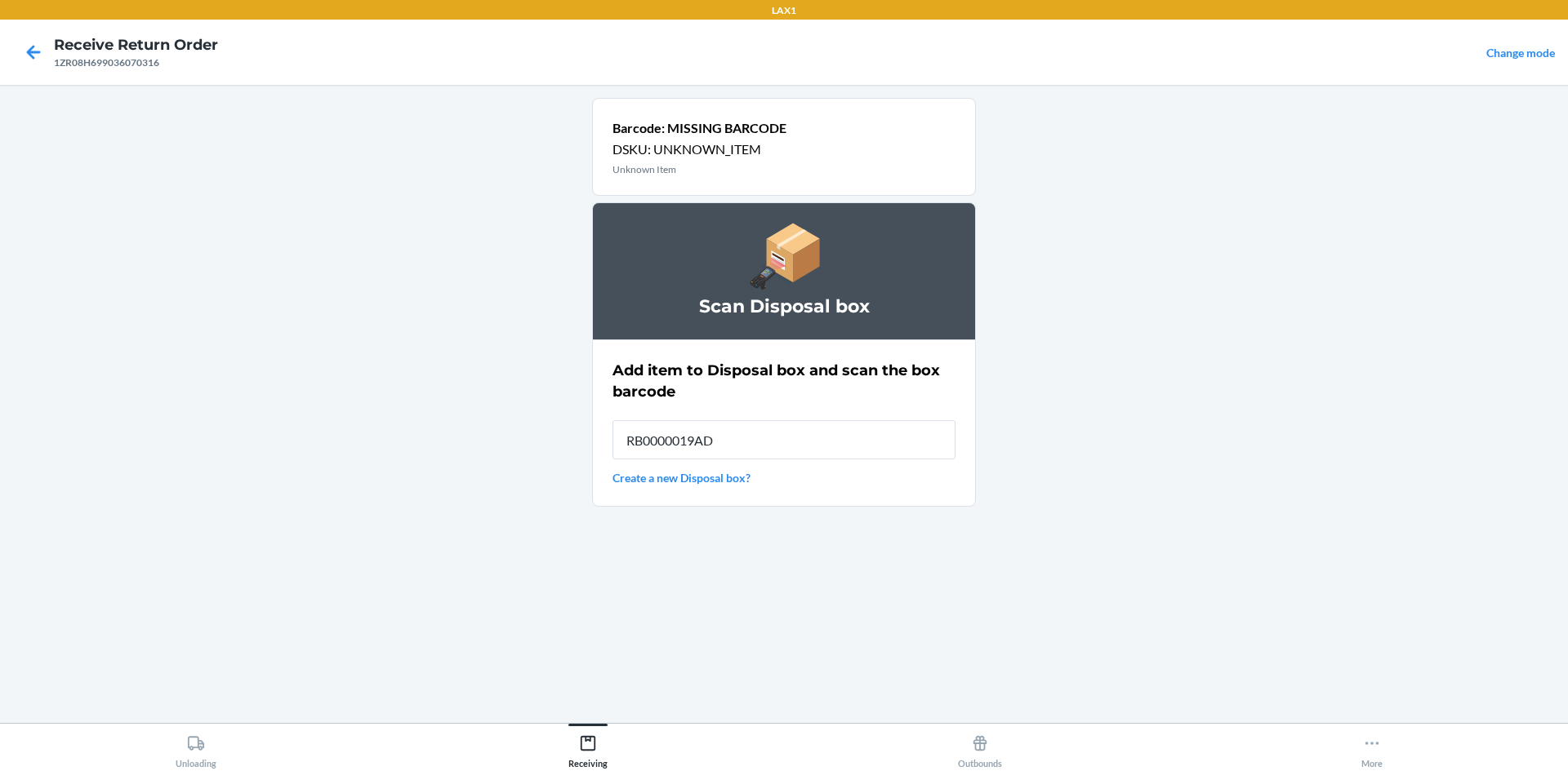
type input "RB0000019AD"
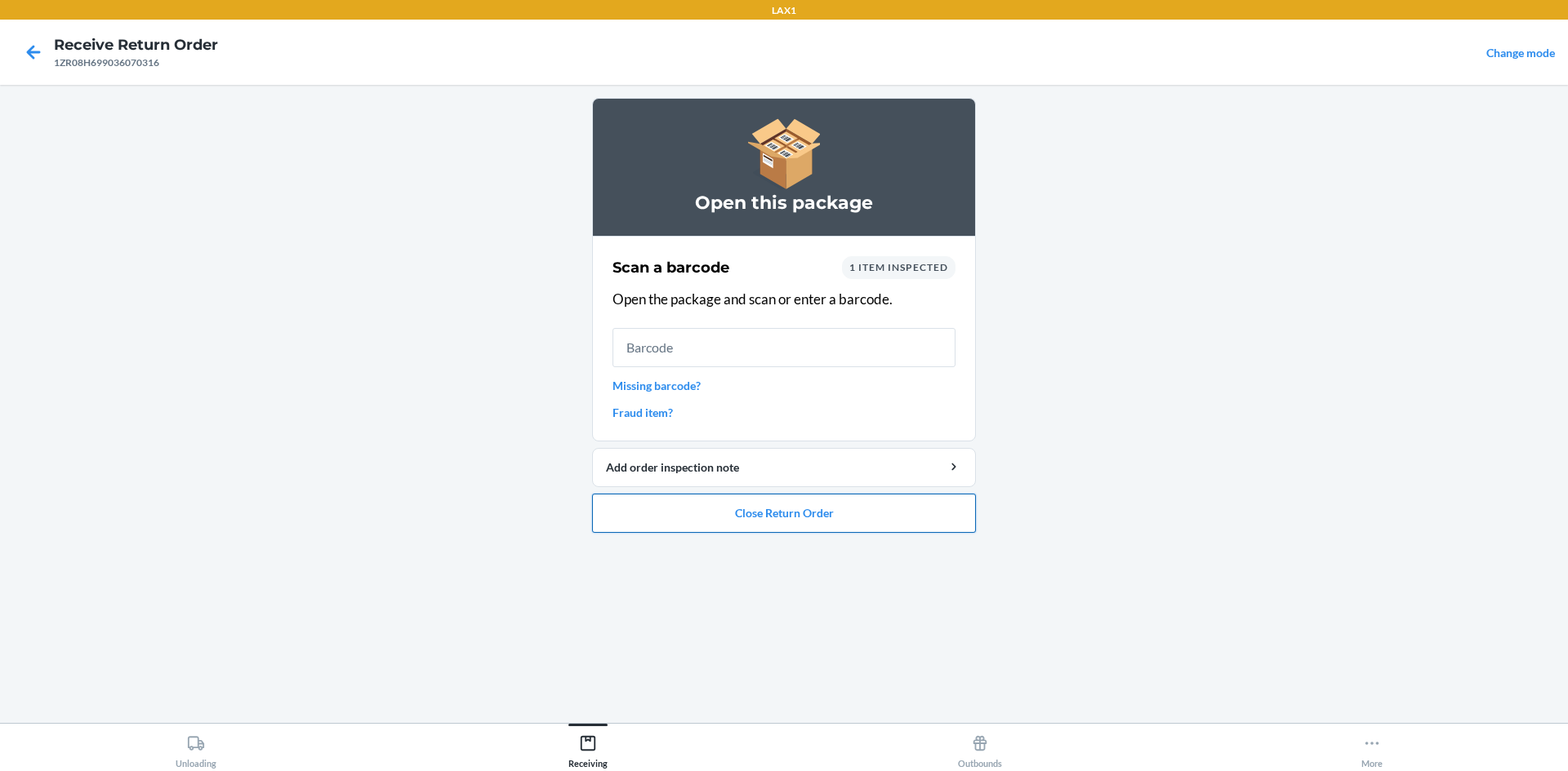
click at [844, 514] on button "Close Return Order" at bounding box center [784, 514] width 384 height 39
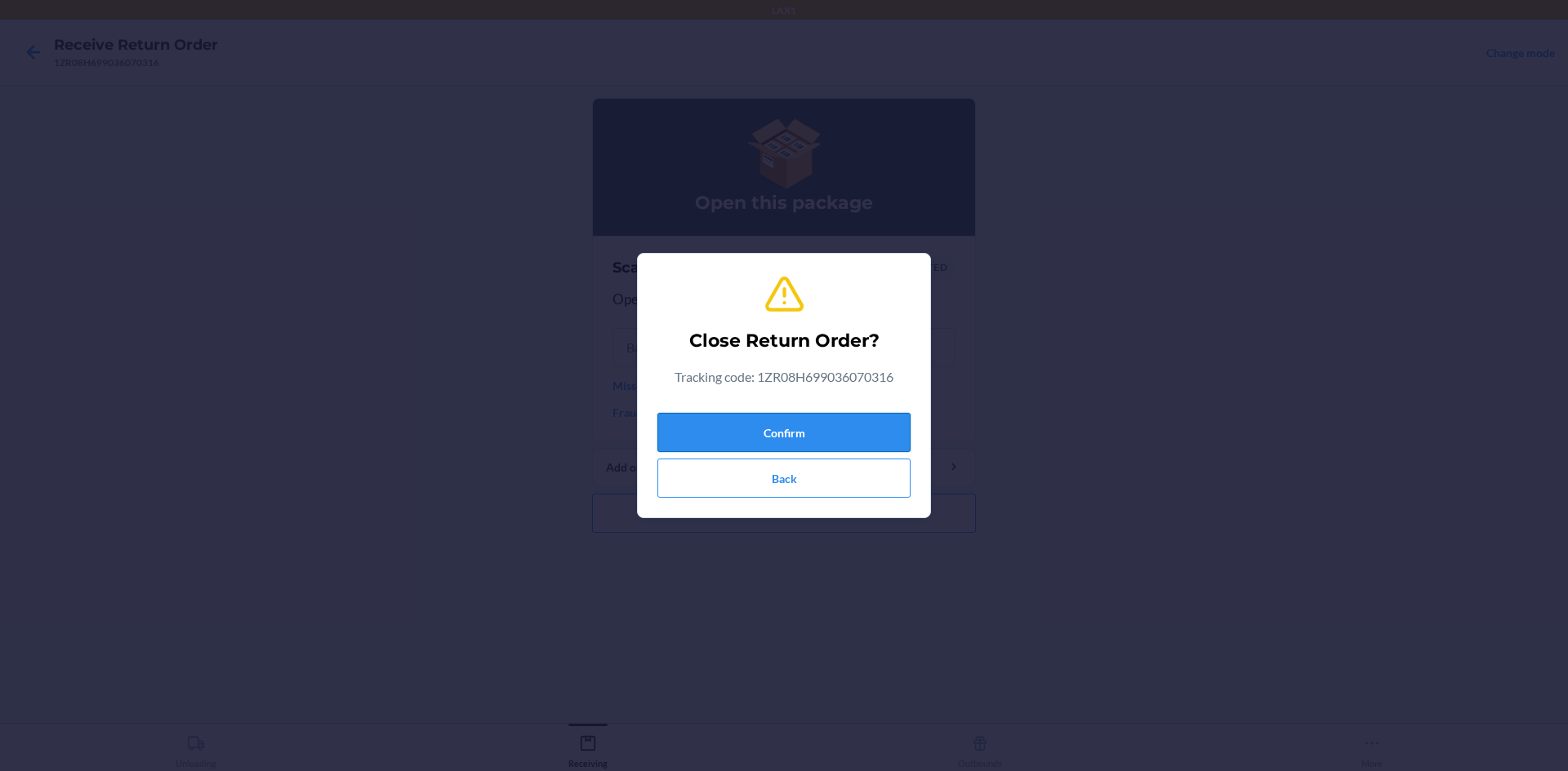
click at [806, 437] on button "Confirm" at bounding box center [784, 432] width 253 height 39
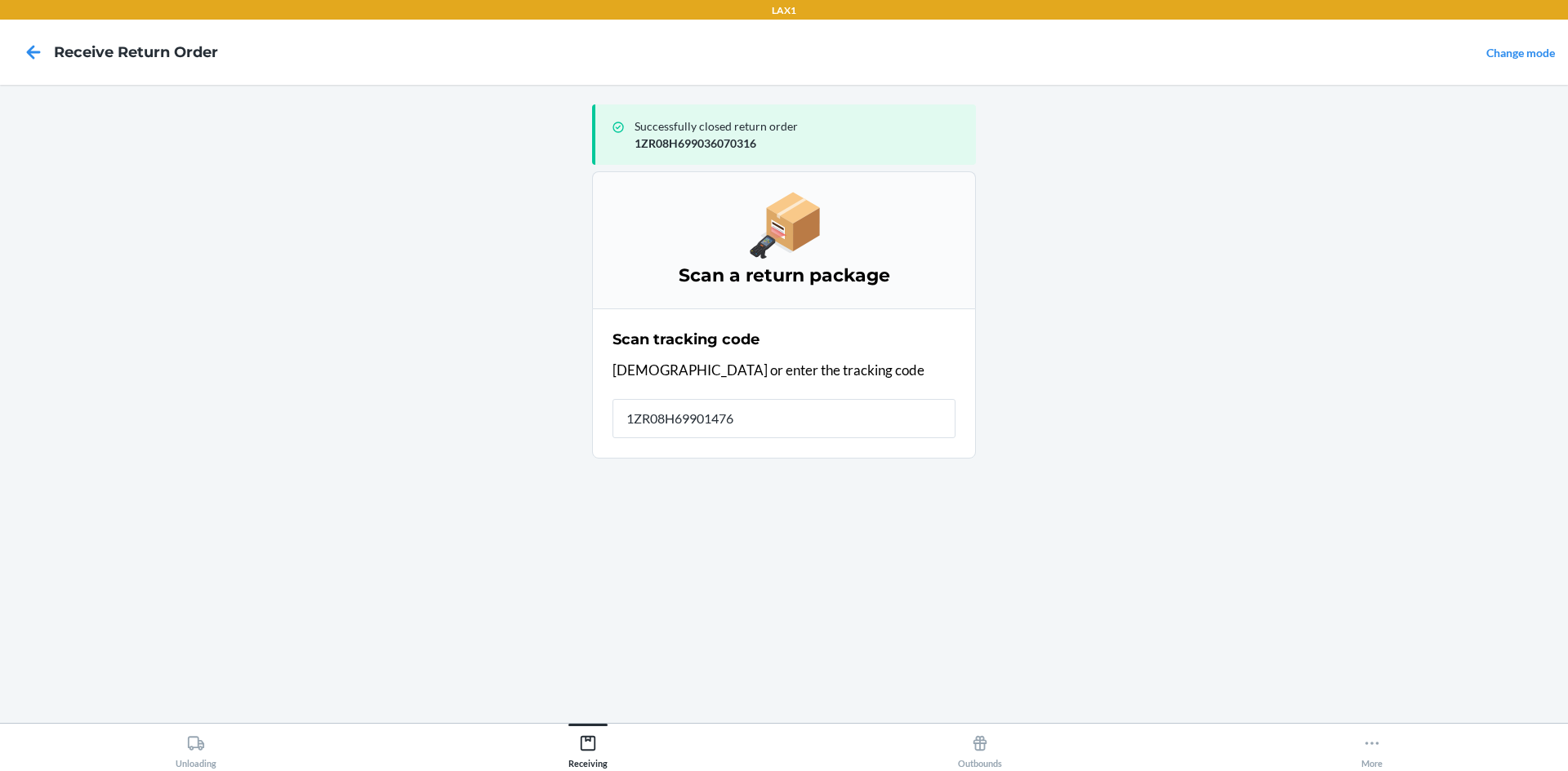
type input "1ZR08H699014762"
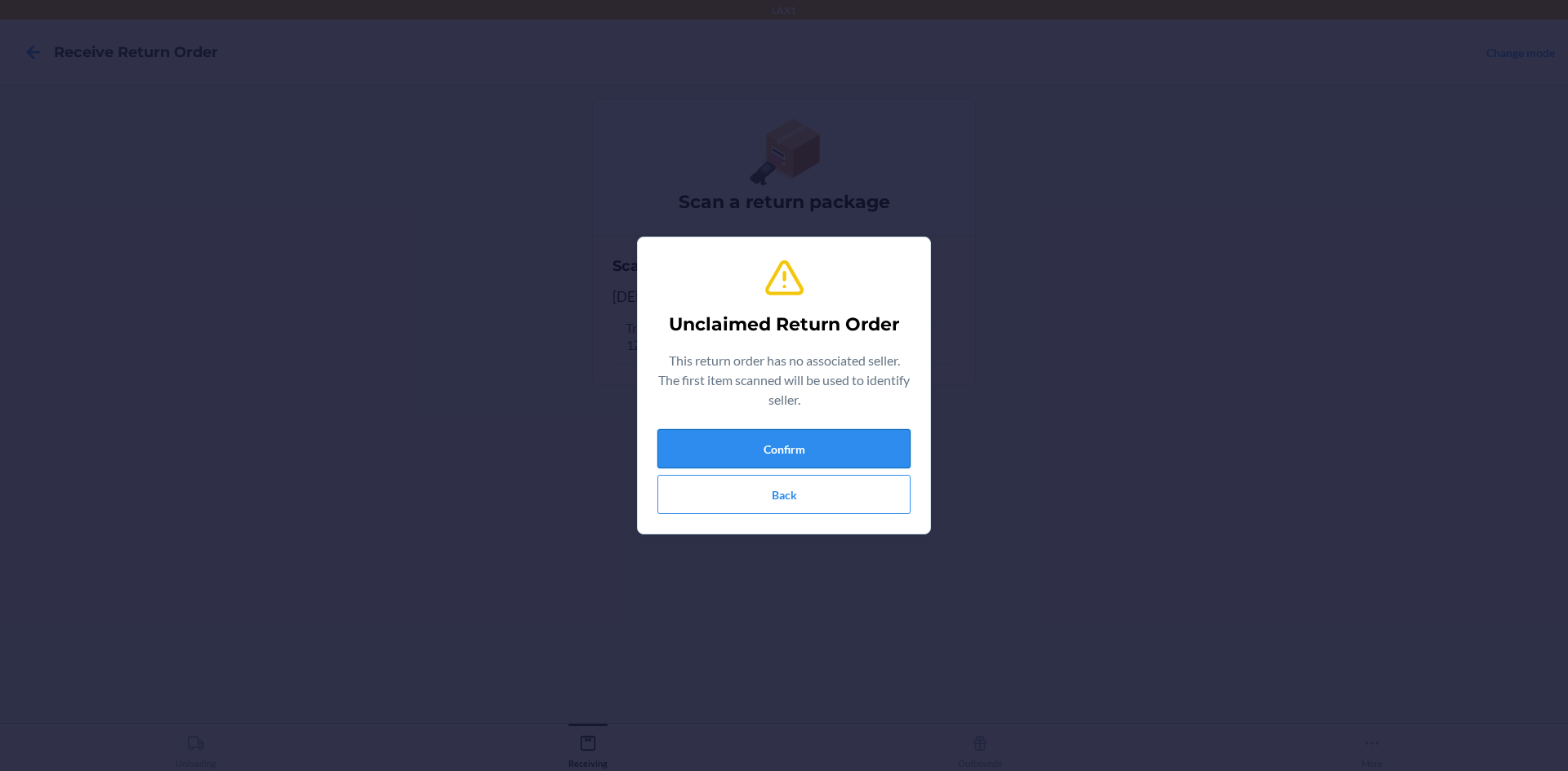
click at [669, 442] on button "Confirm" at bounding box center [784, 449] width 253 height 39
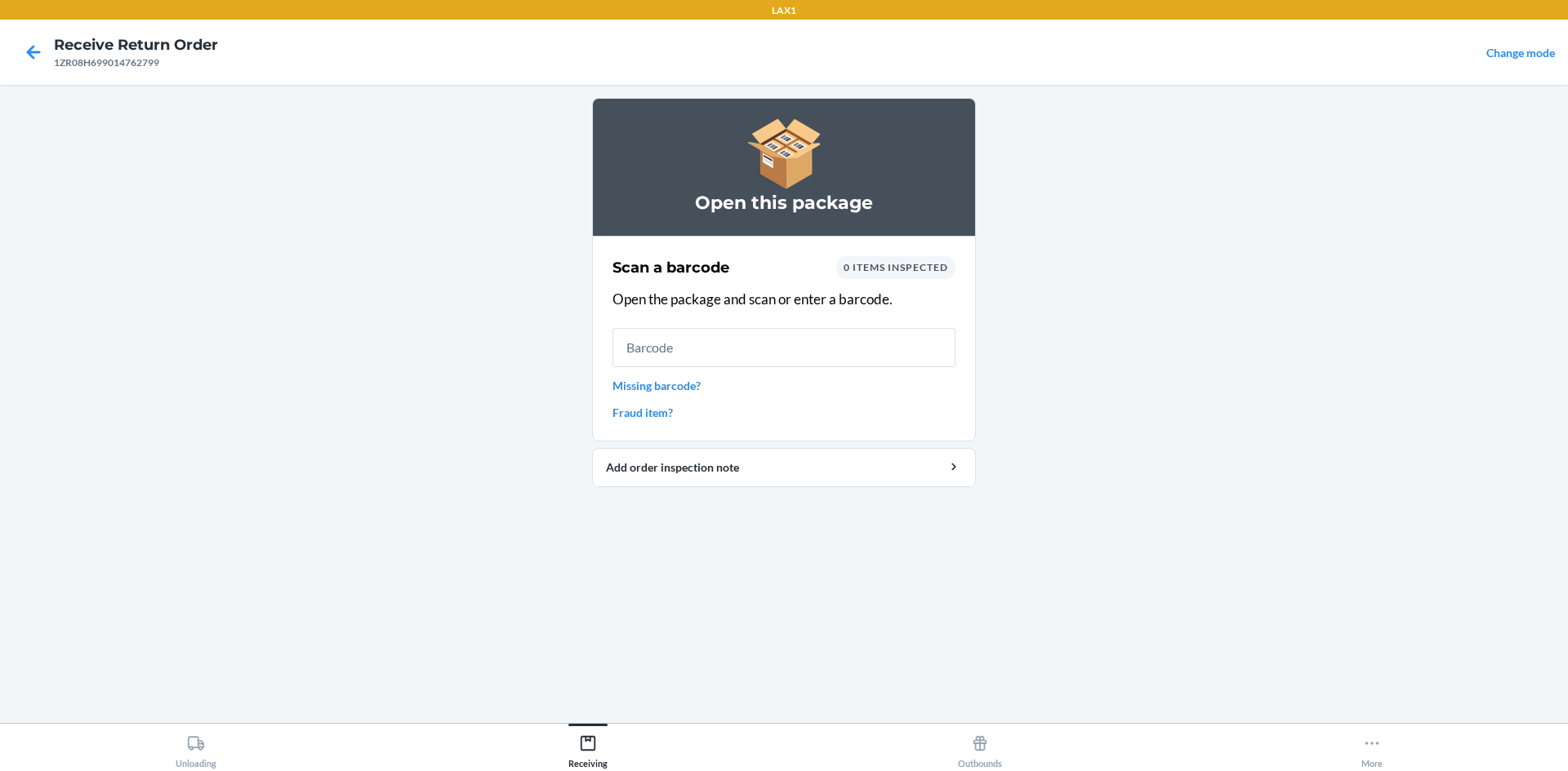
click at [667, 394] on div "Scan a barcode 0 items inspected Open the package and scan or enter a barcode. …" at bounding box center [784, 339] width 343 height 174
click at [667, 389] on link "Missing barcode?" at bounding box center [784, 386] width 343 height 17
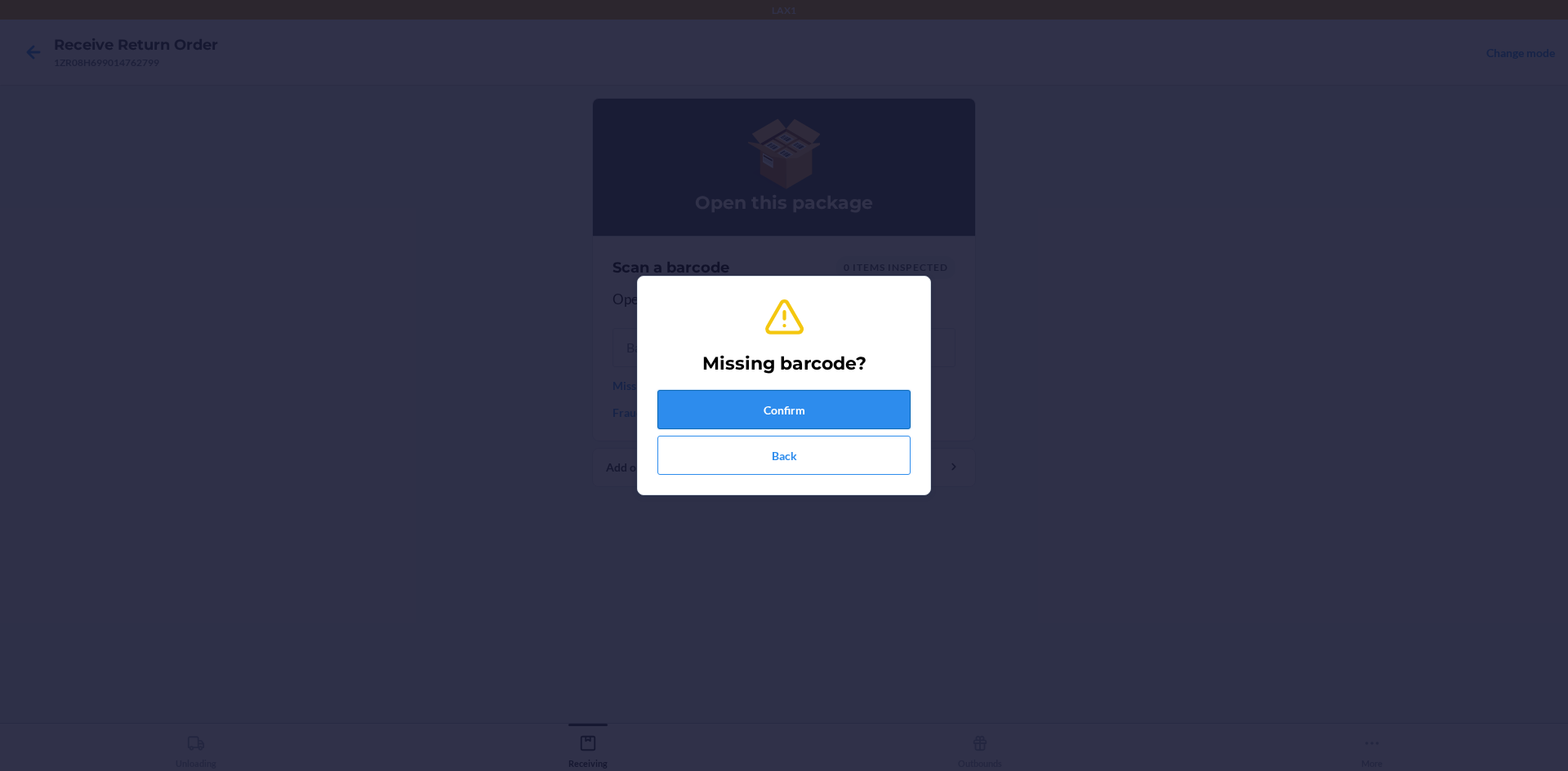
click at [721, 408] on button "Confirm" at bounding box center [784, 410] width 253 height 39
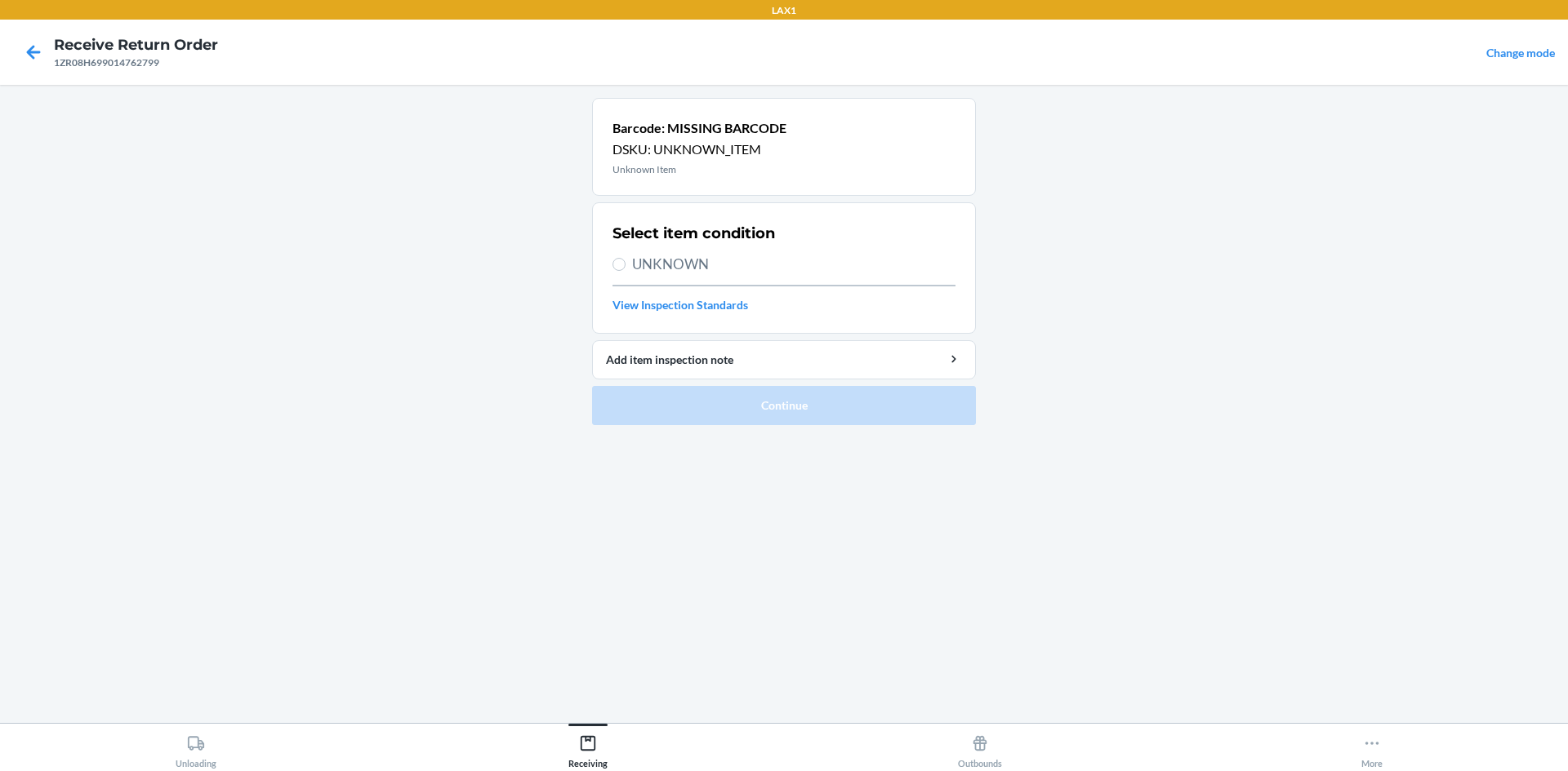
click at [671, 264] on span "UNKNOWN" at bounding box center [794, 265] width 324 height 22
click at [626, 264] on input "UNKNOWN" at bounding box center [619, 265] width 13 height 13
radio input "true"
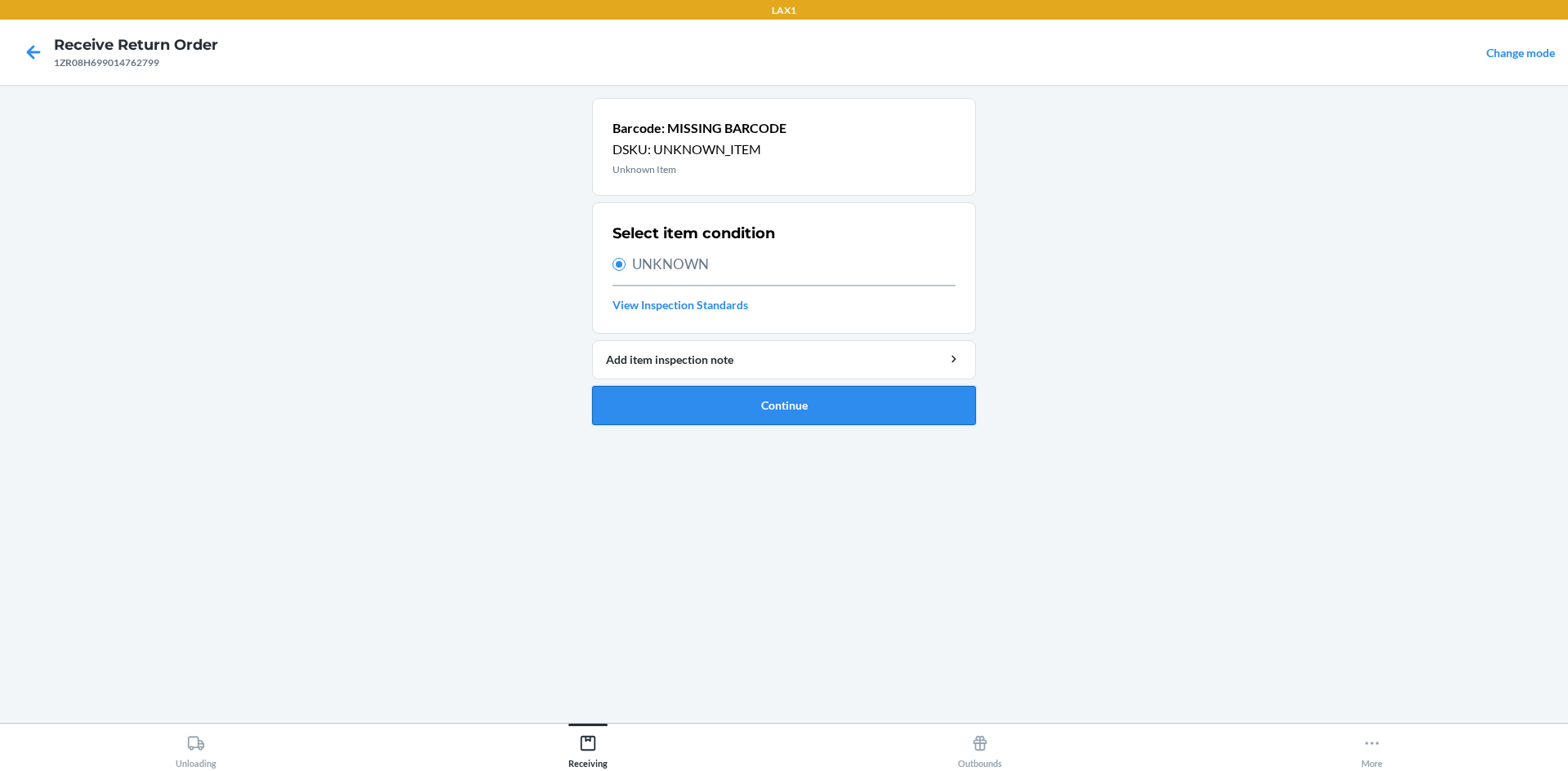
click at [738, 401] on button "Continue" at bounding box center [784, 406] width 384 height 39
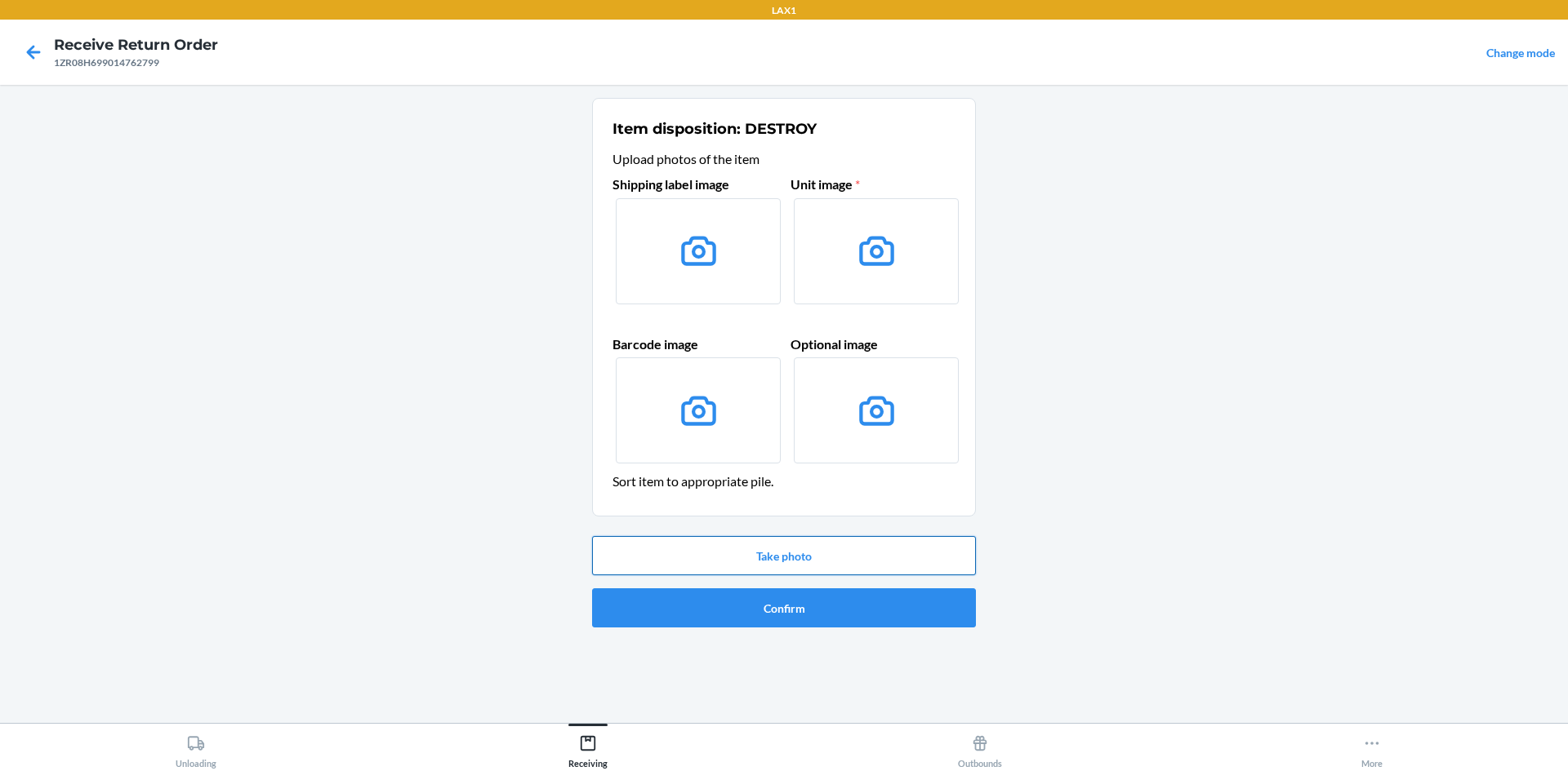
click at [746, 564] on button "Take photo" at bounding box center [784, 556] width 384 height 39
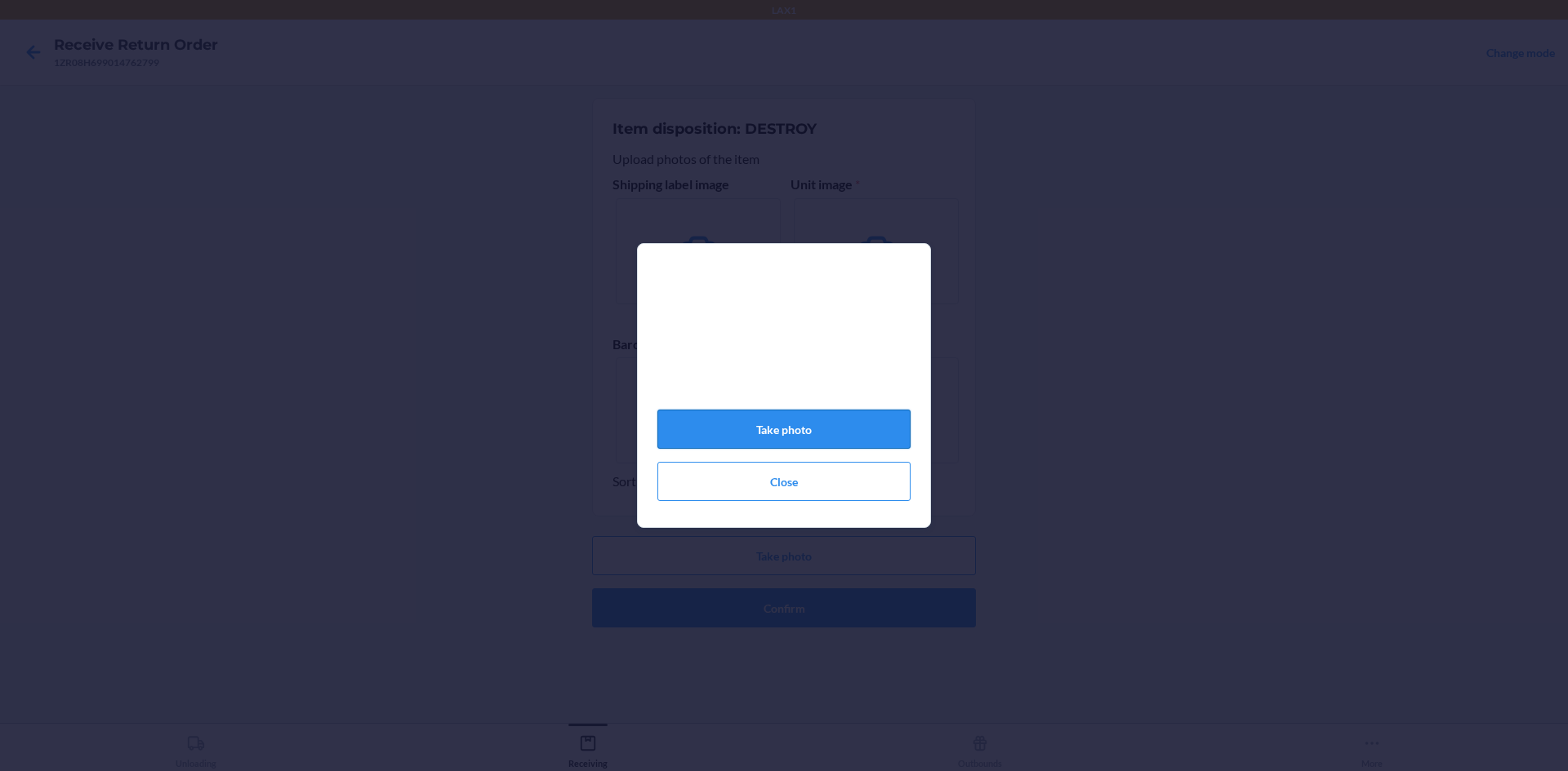
click at [773, 431] on button "Take photo" at bounding box center [784, 430] width 253 height 39
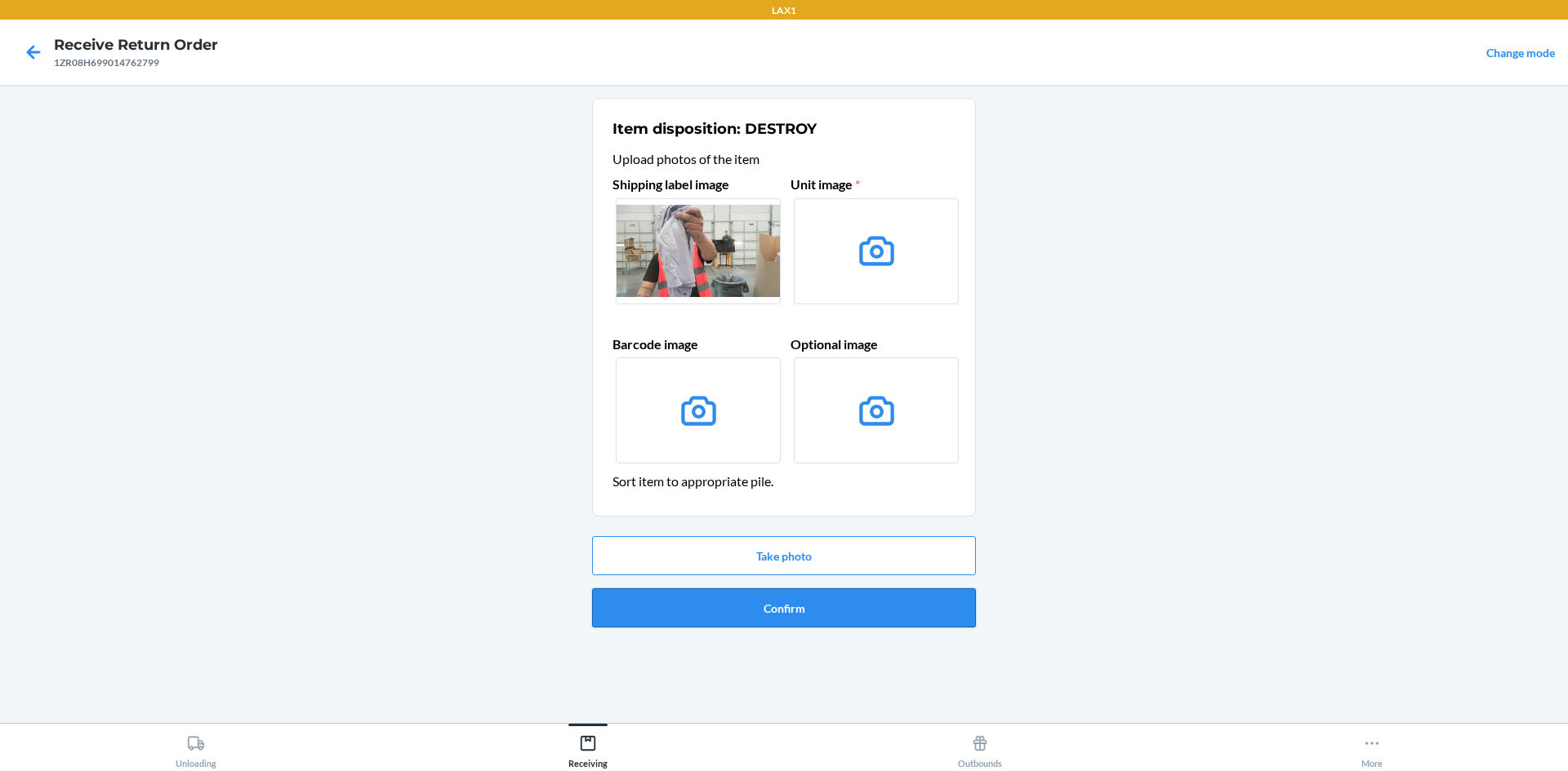
click at [835, 607] on button "Confirm" at bounding box center [784, 608] width 384 height 39
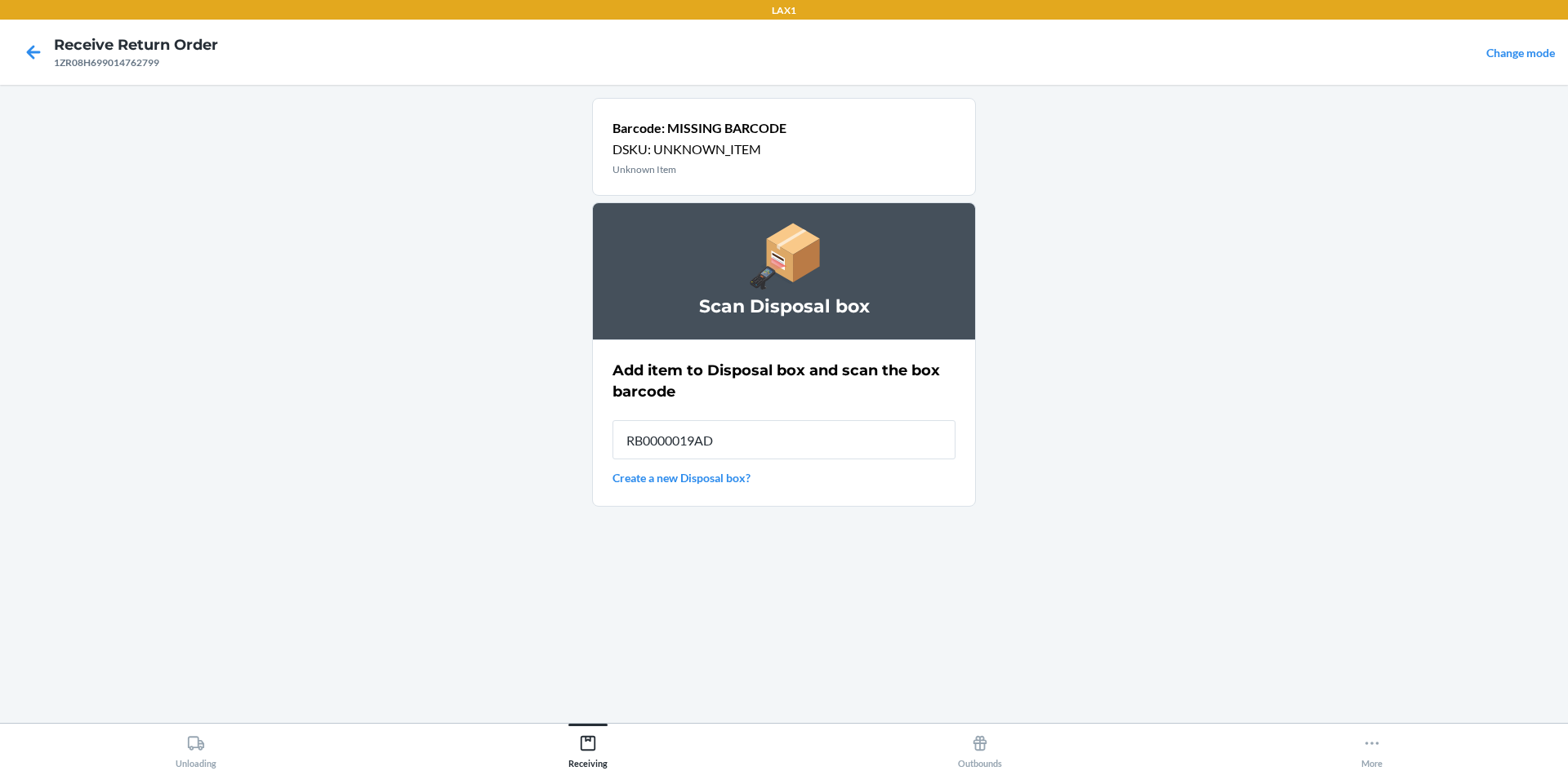
type input "RB0000019AD"
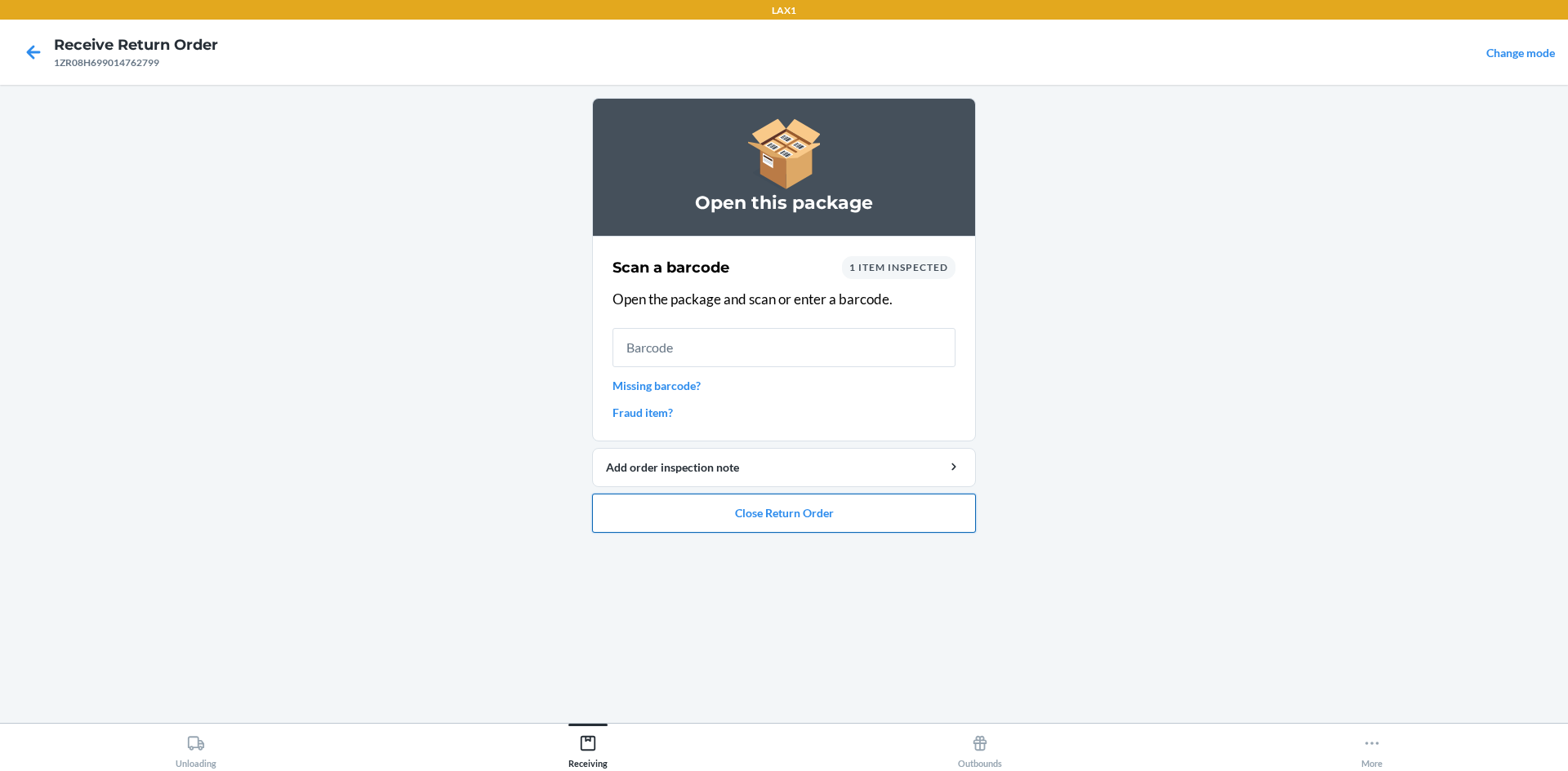
click at [786, 516] on button "Close Return Order" at bounding box center [784, 514] width 384 height 39
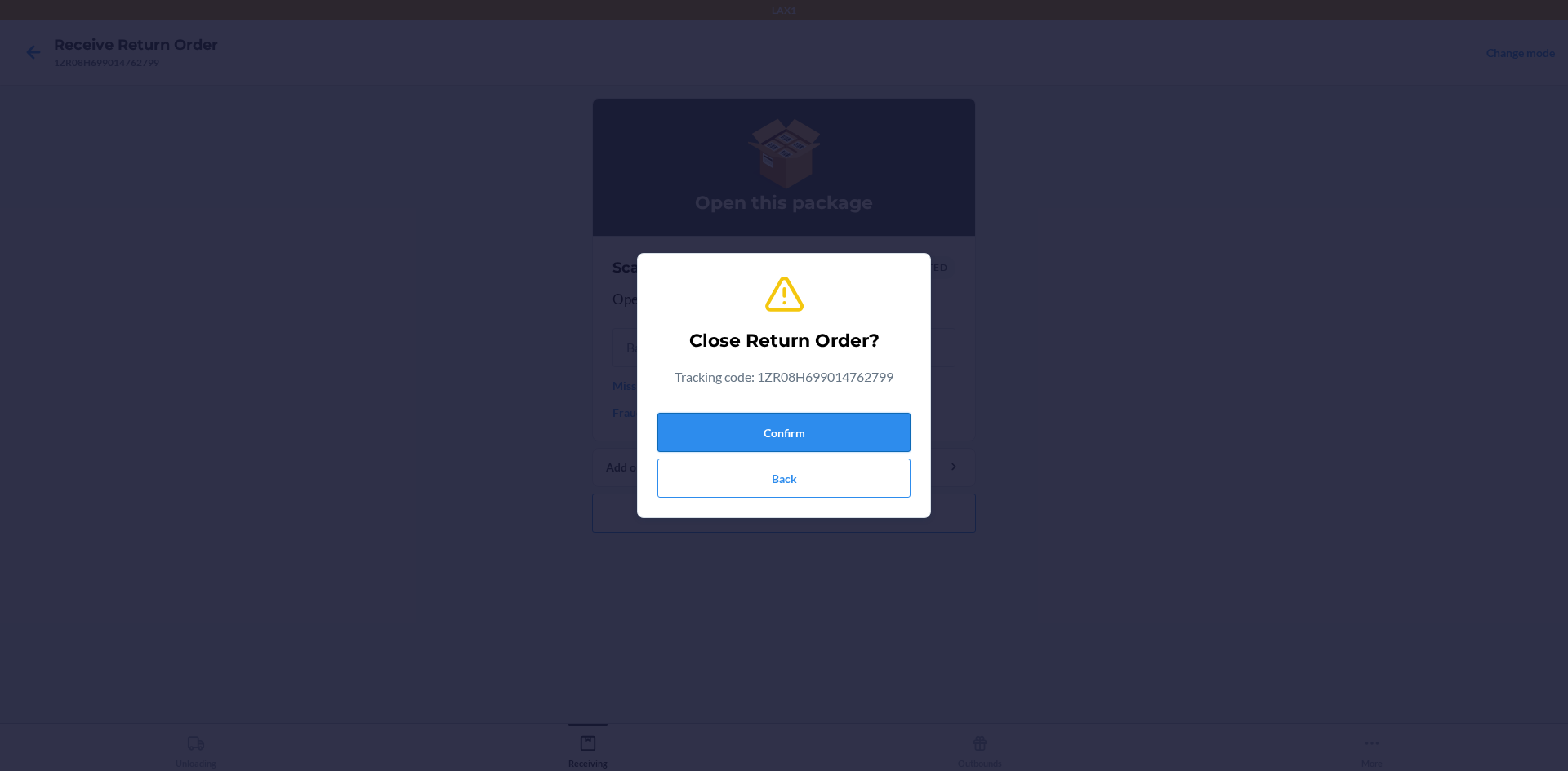
click at [818, 440] on button "Confirm" at bounding box center [784, 432] width 253 height 39
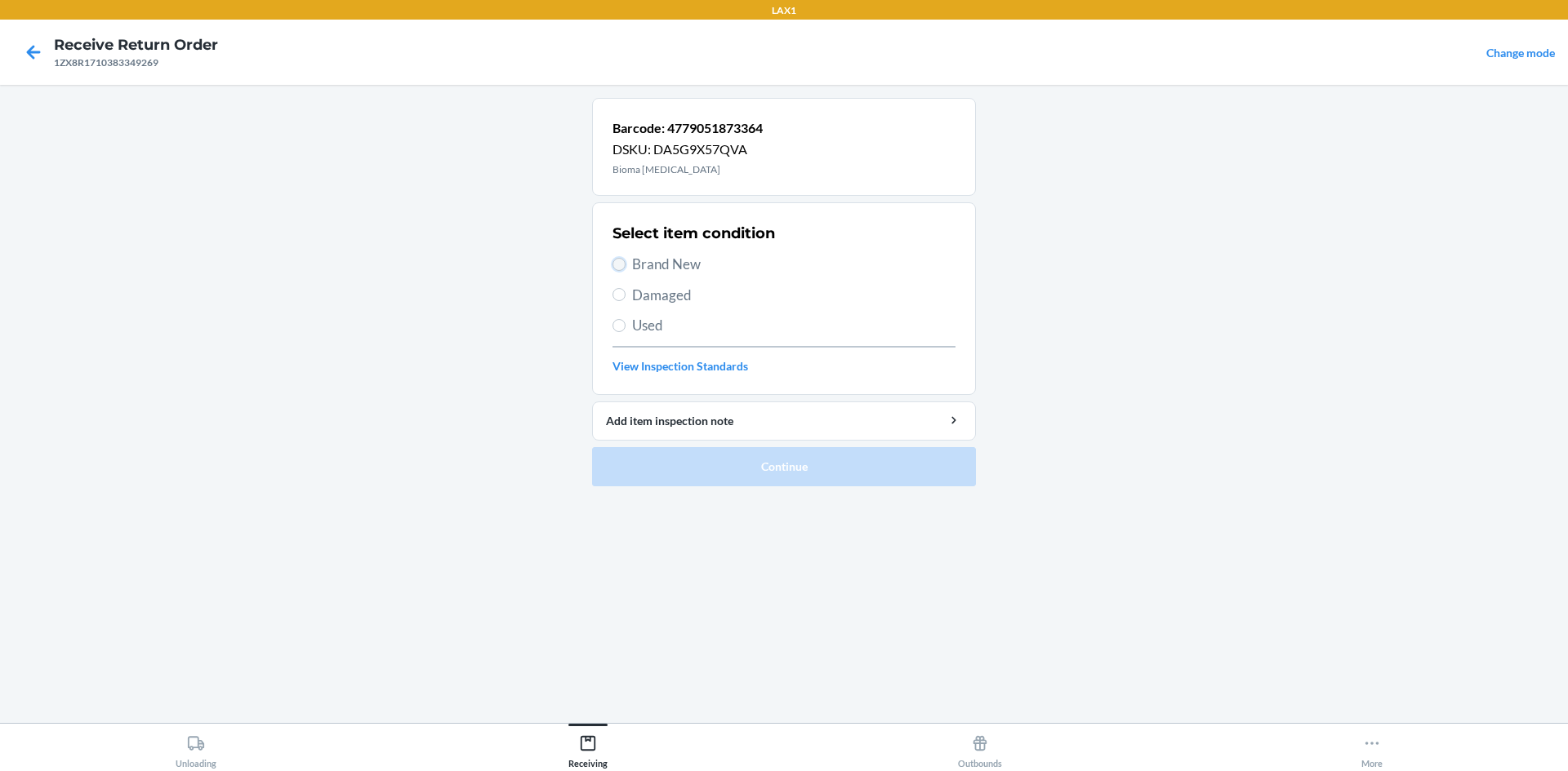
click at [620, 260] on input "Brand New" at bounding box center [619, 265] width 13 height 13
radio input "true"
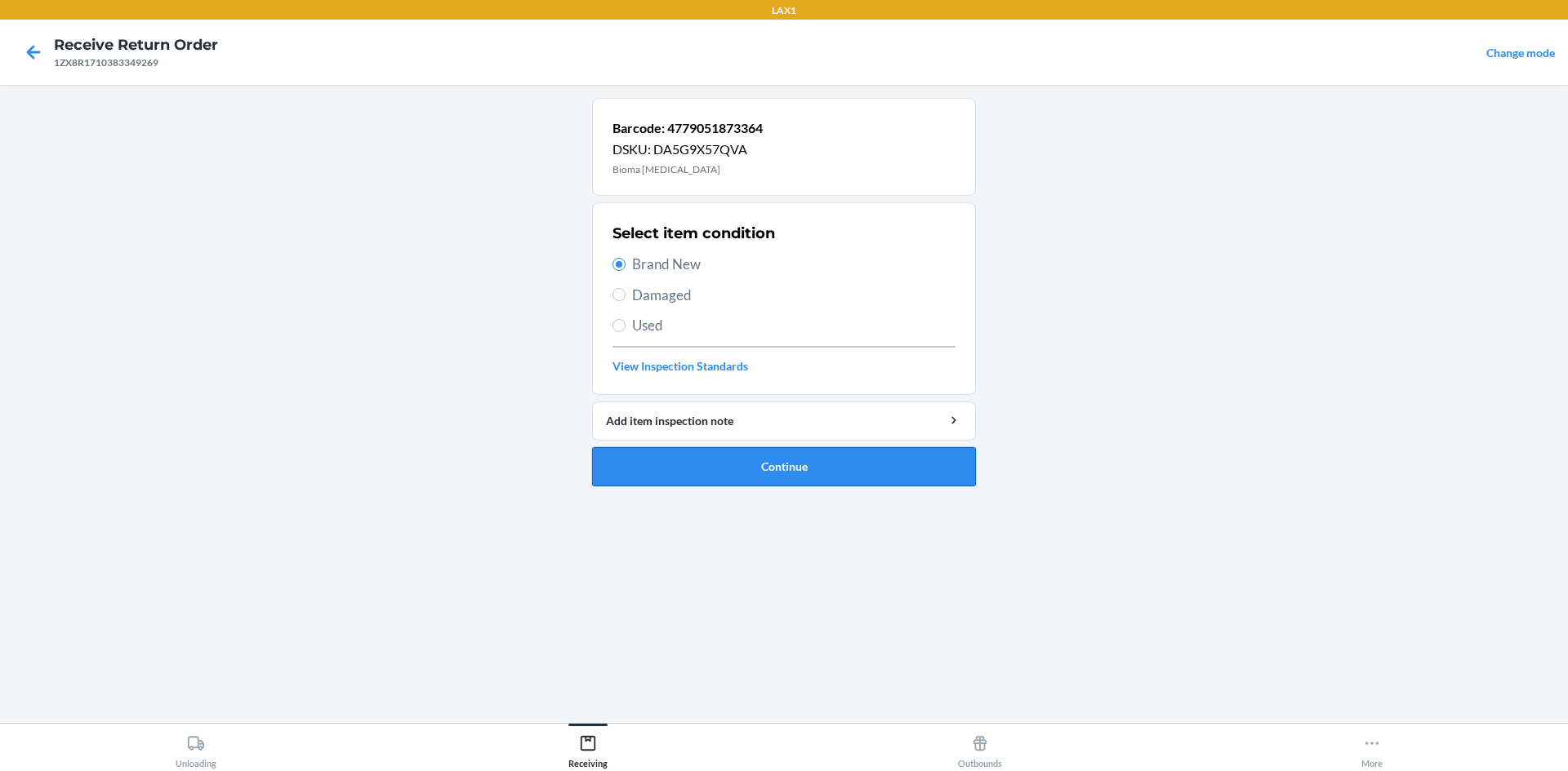
click at [860, 464] on button "Continue" at bounding box center [784, 467] width 384 height 39
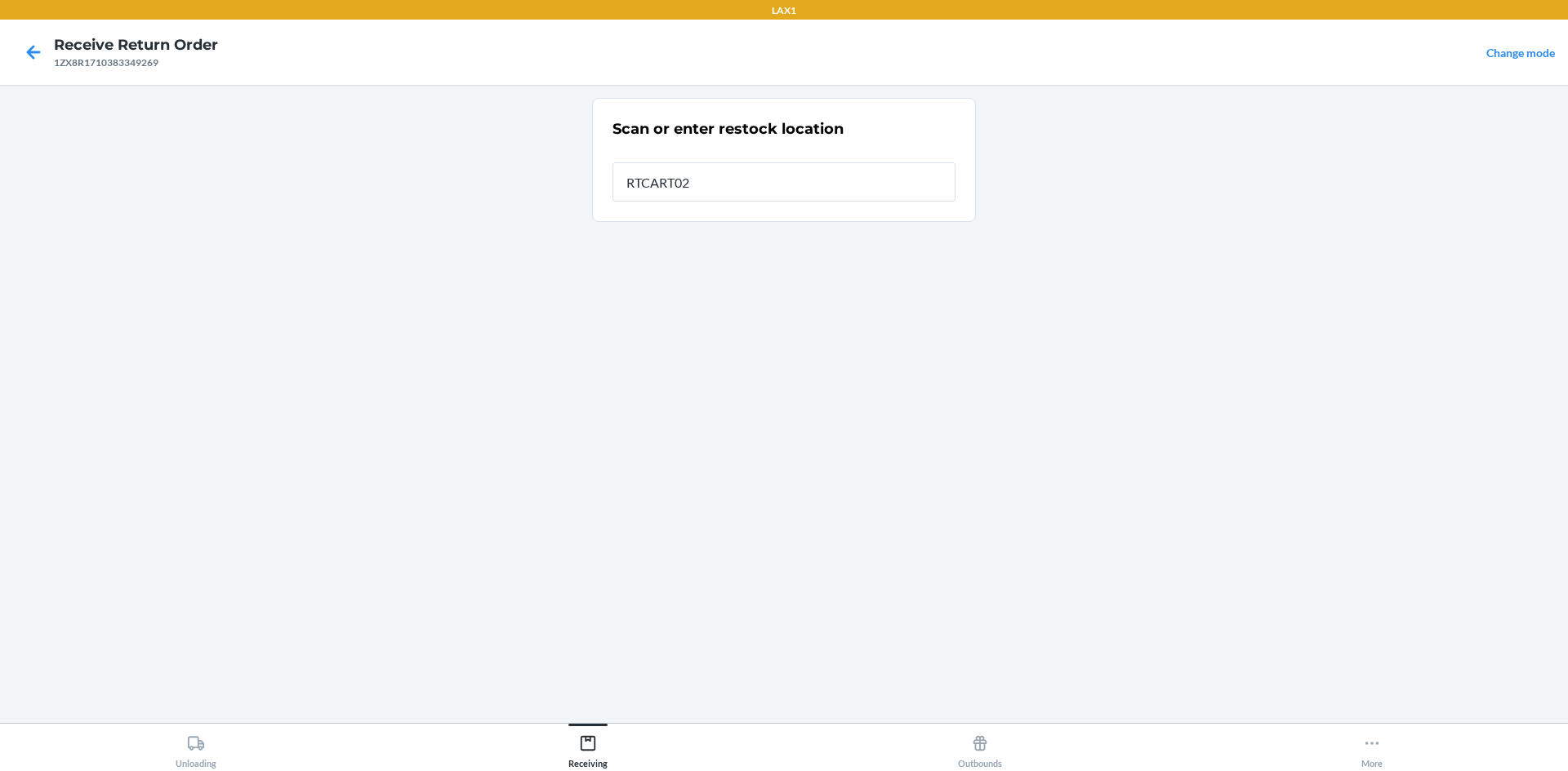
type input "RTCART023"
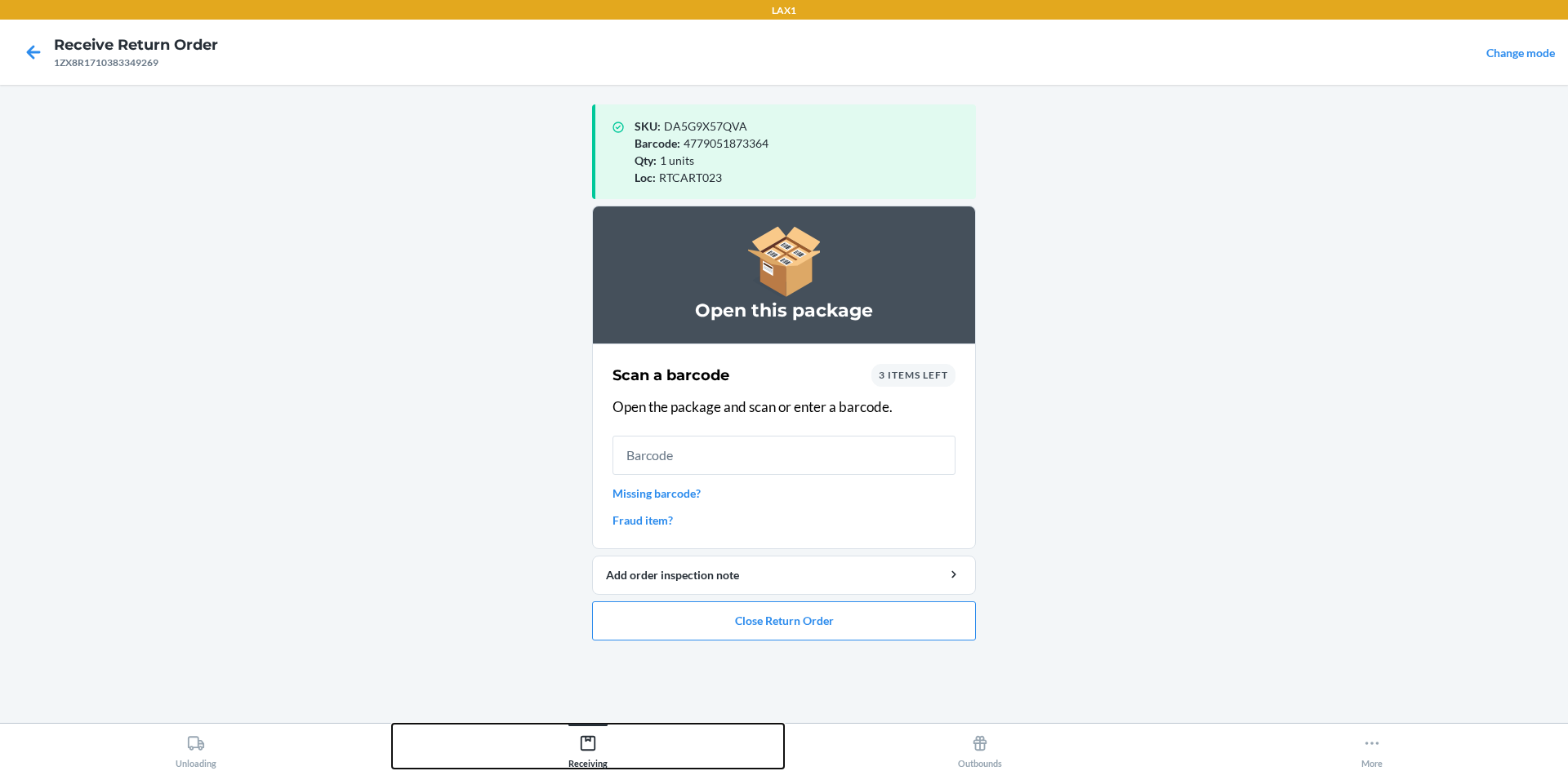
click at [593, 744] on icon at bounding box center [587, 743] width 18 height 18
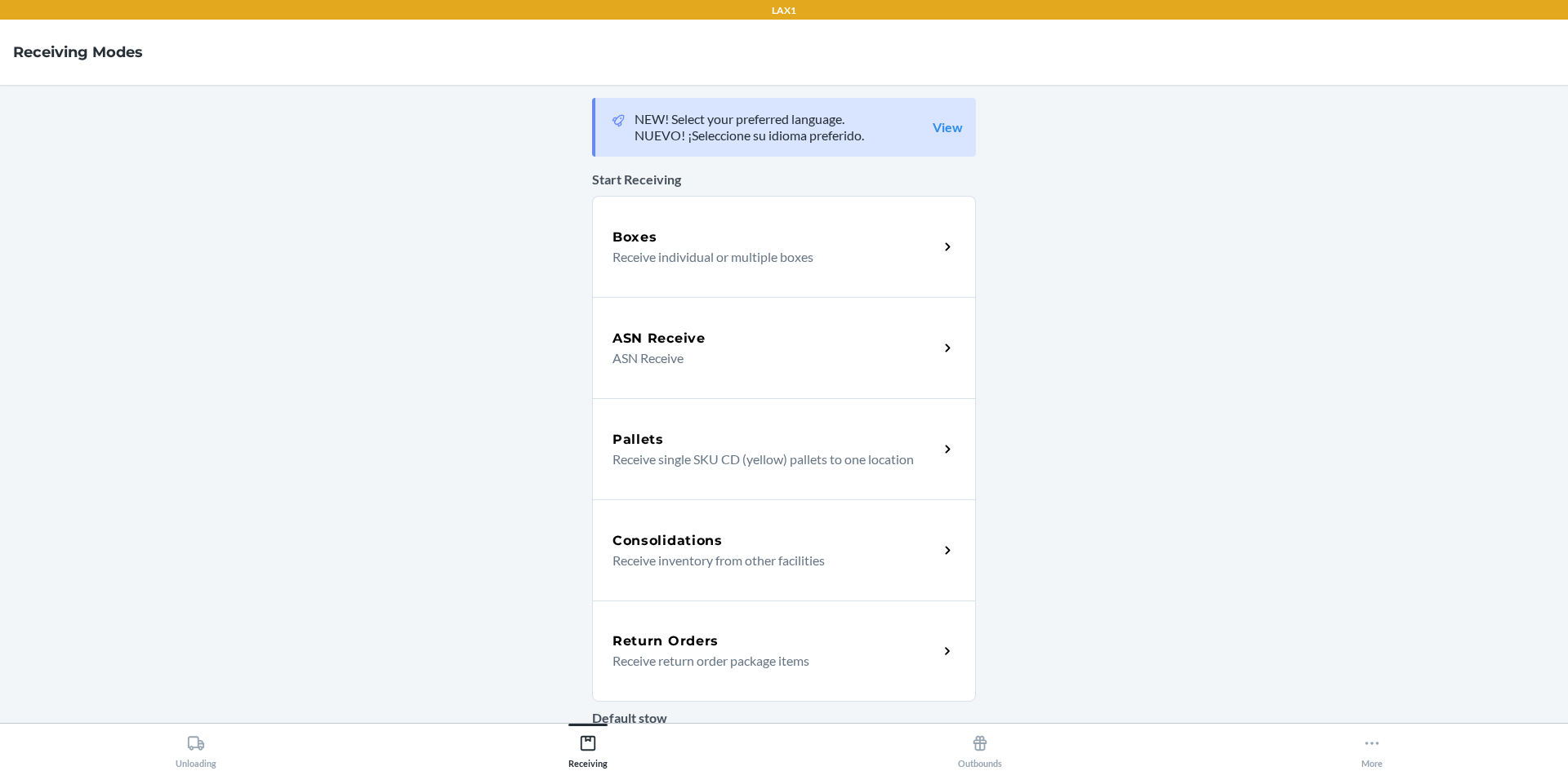
click at [747, 649] on div "Return Orders" at bounding box center [775, 642] width 326 height 20
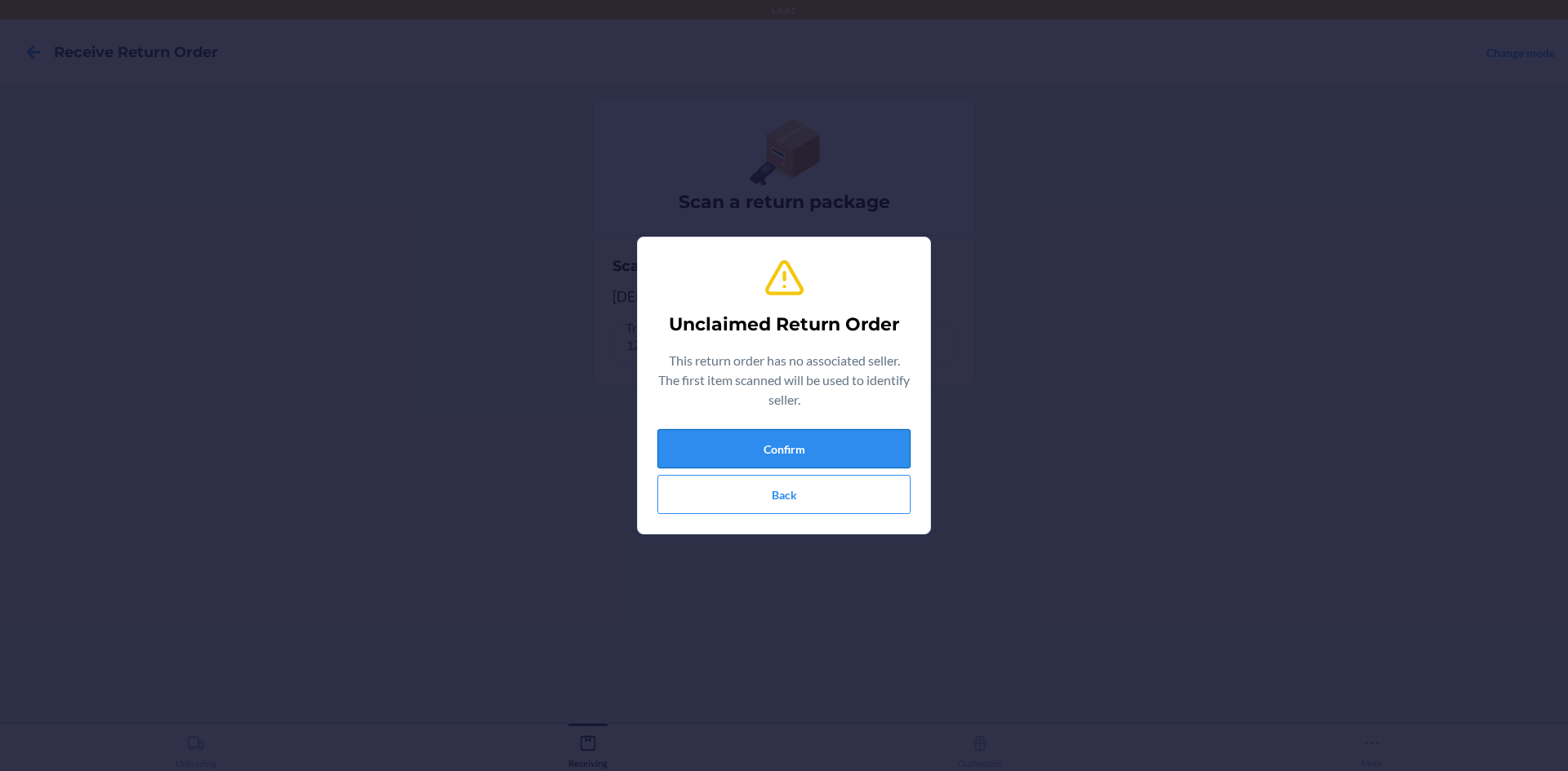
click at [808, 438] on button "Confirm" at bounding box center [784, 449] width 253 height 39
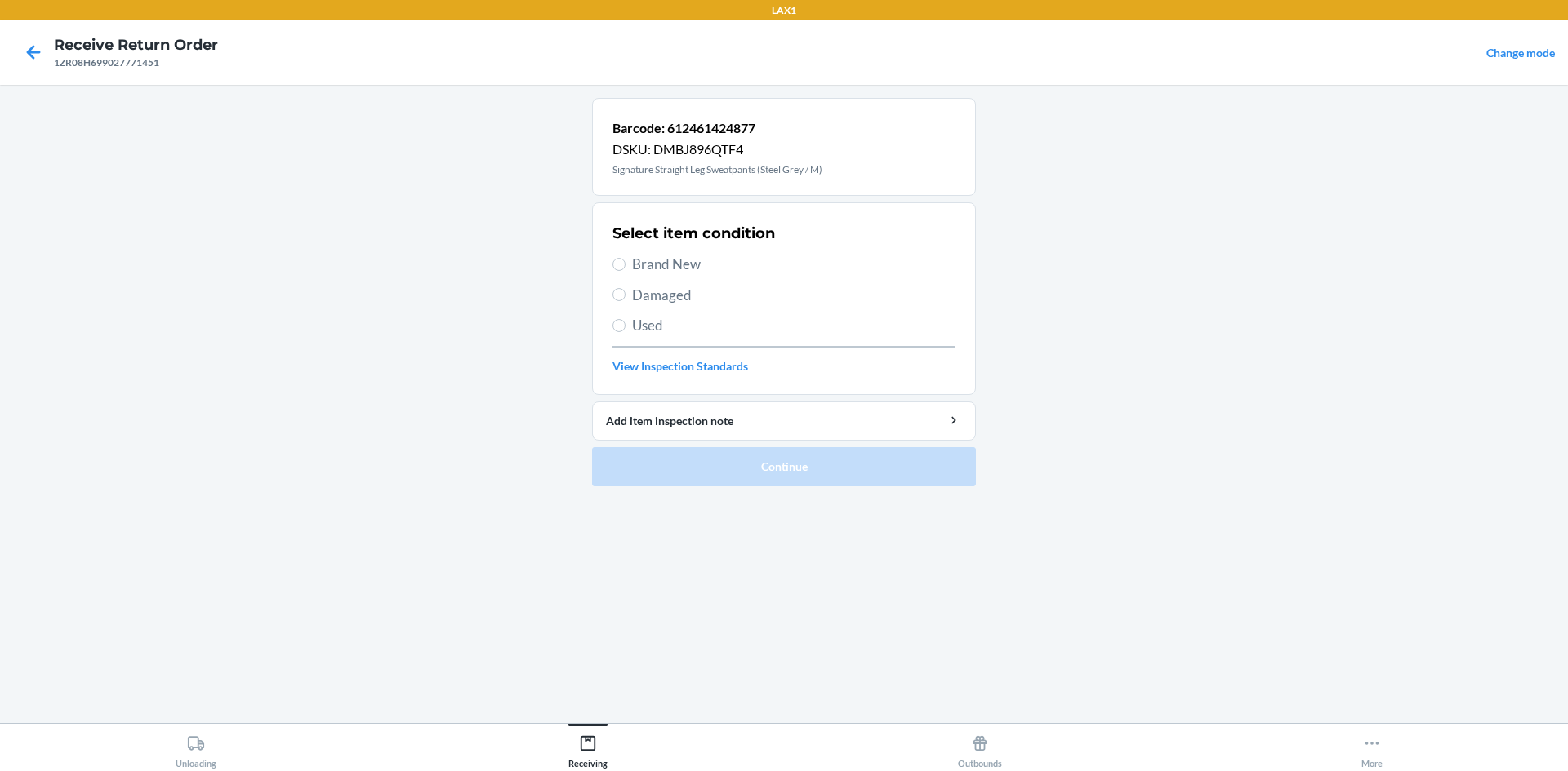
click at [704, 262] on span "Brand New" at bounding box center [794, 265] width 324 height 22
click at [626, 262] on input "Brand New" at bounding box center [619, 265] width 13 height 13
radio input "true"
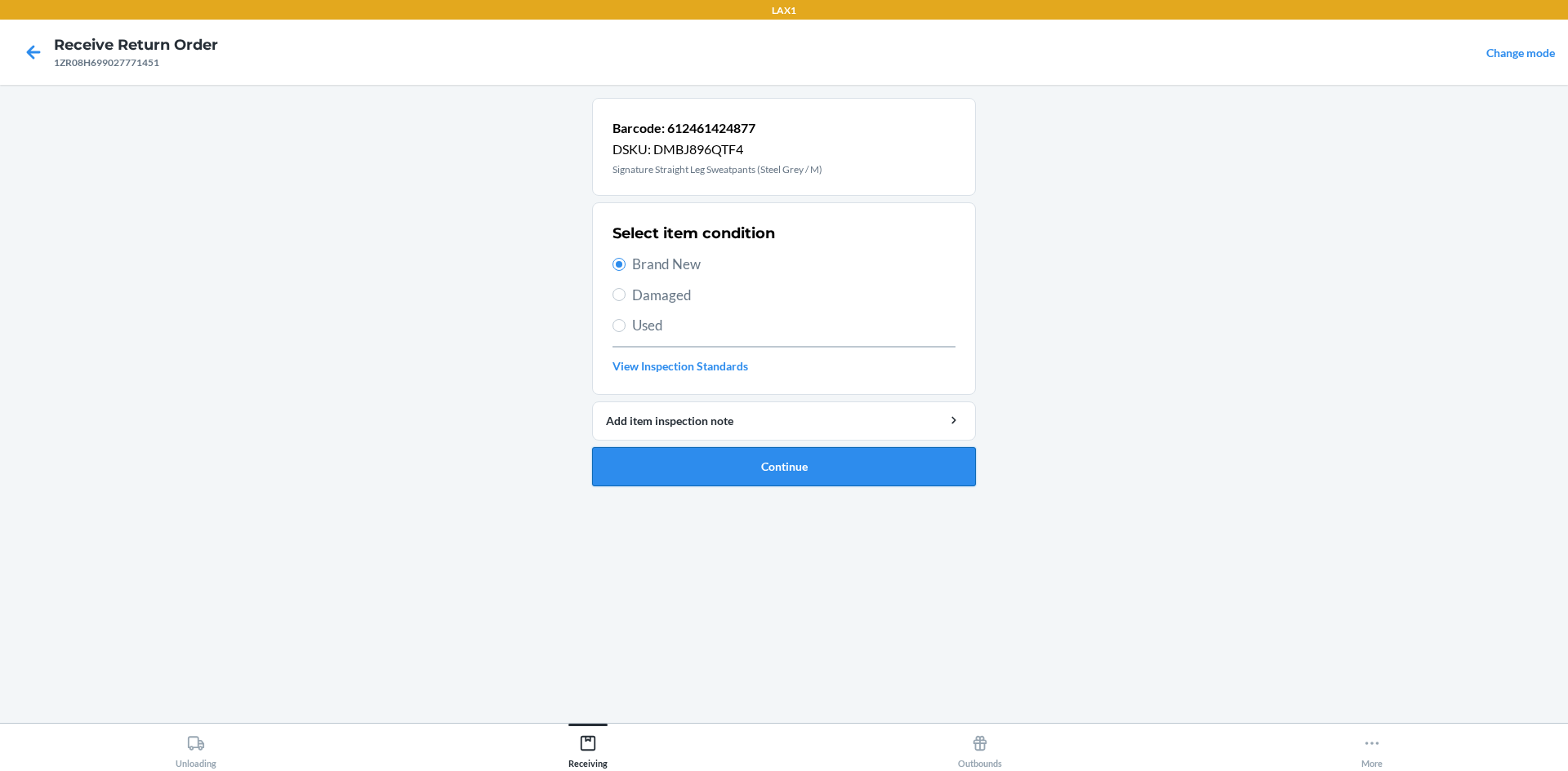
click at [755, 484] on button "Continue" at bounding box center [784, 467] width 384 height 39
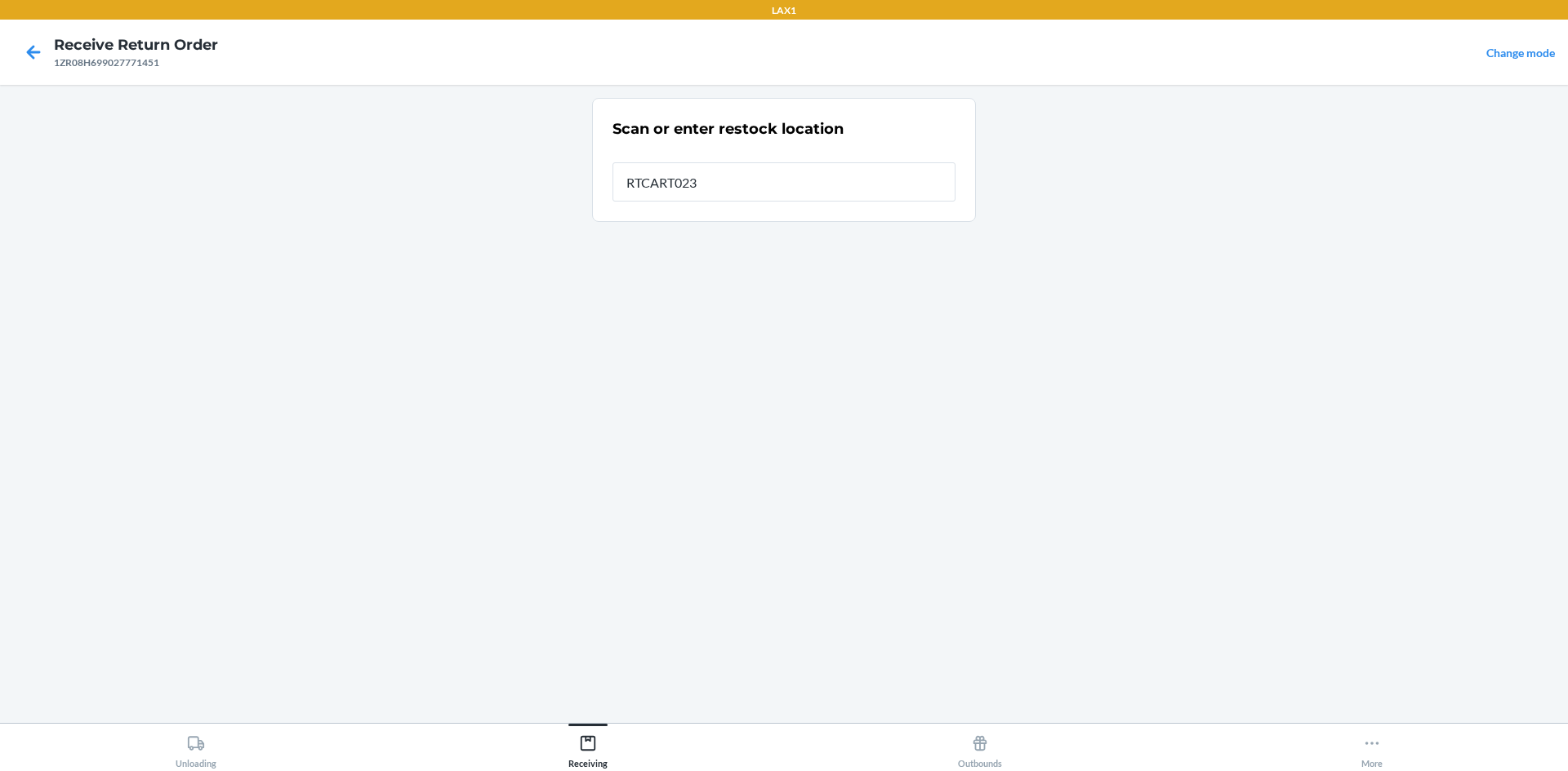
type input "RTCART023"
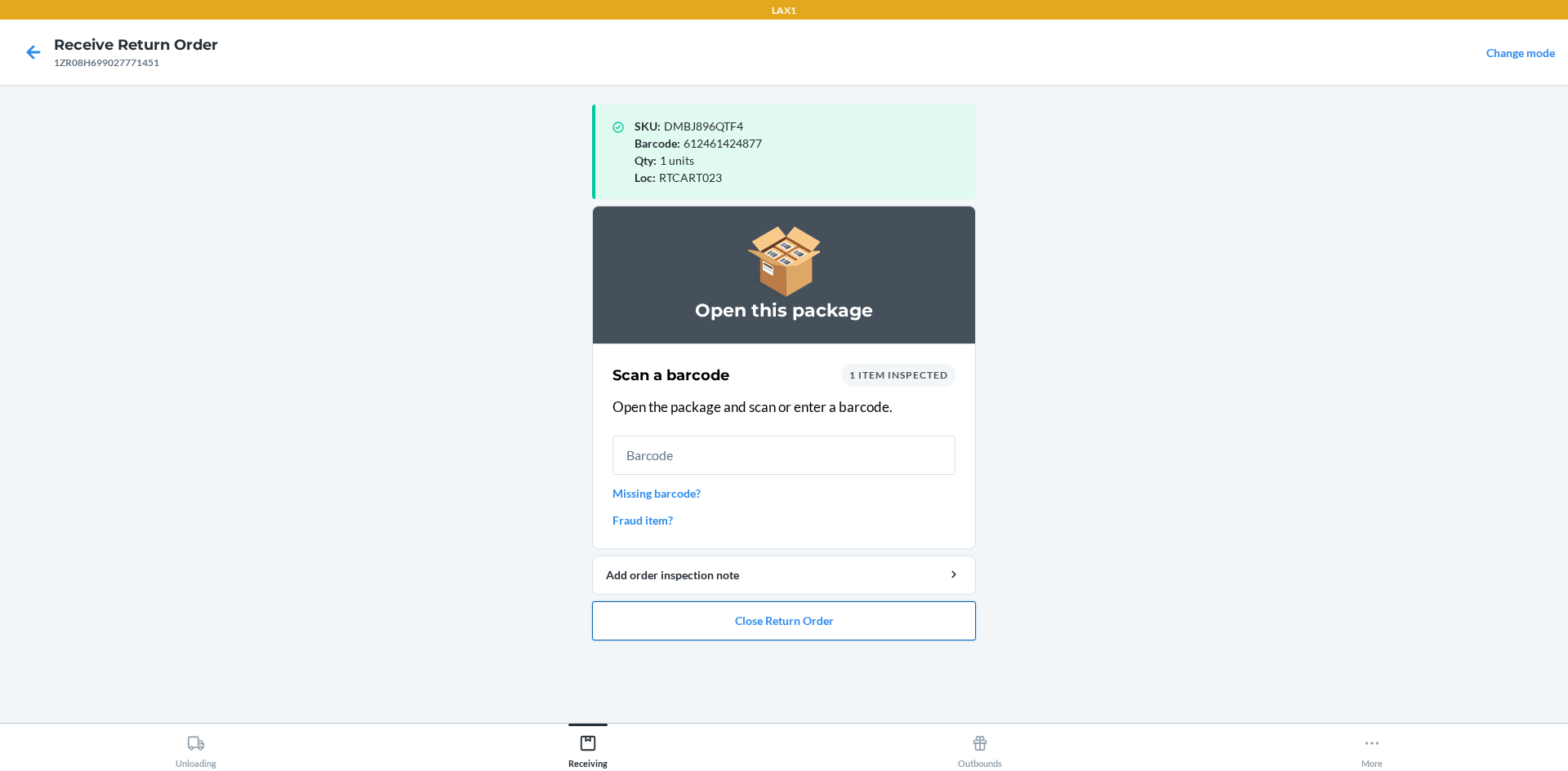
click at [855, 637] on button "Close Return Order" at bounding box center [784, 621] width 384 height 39
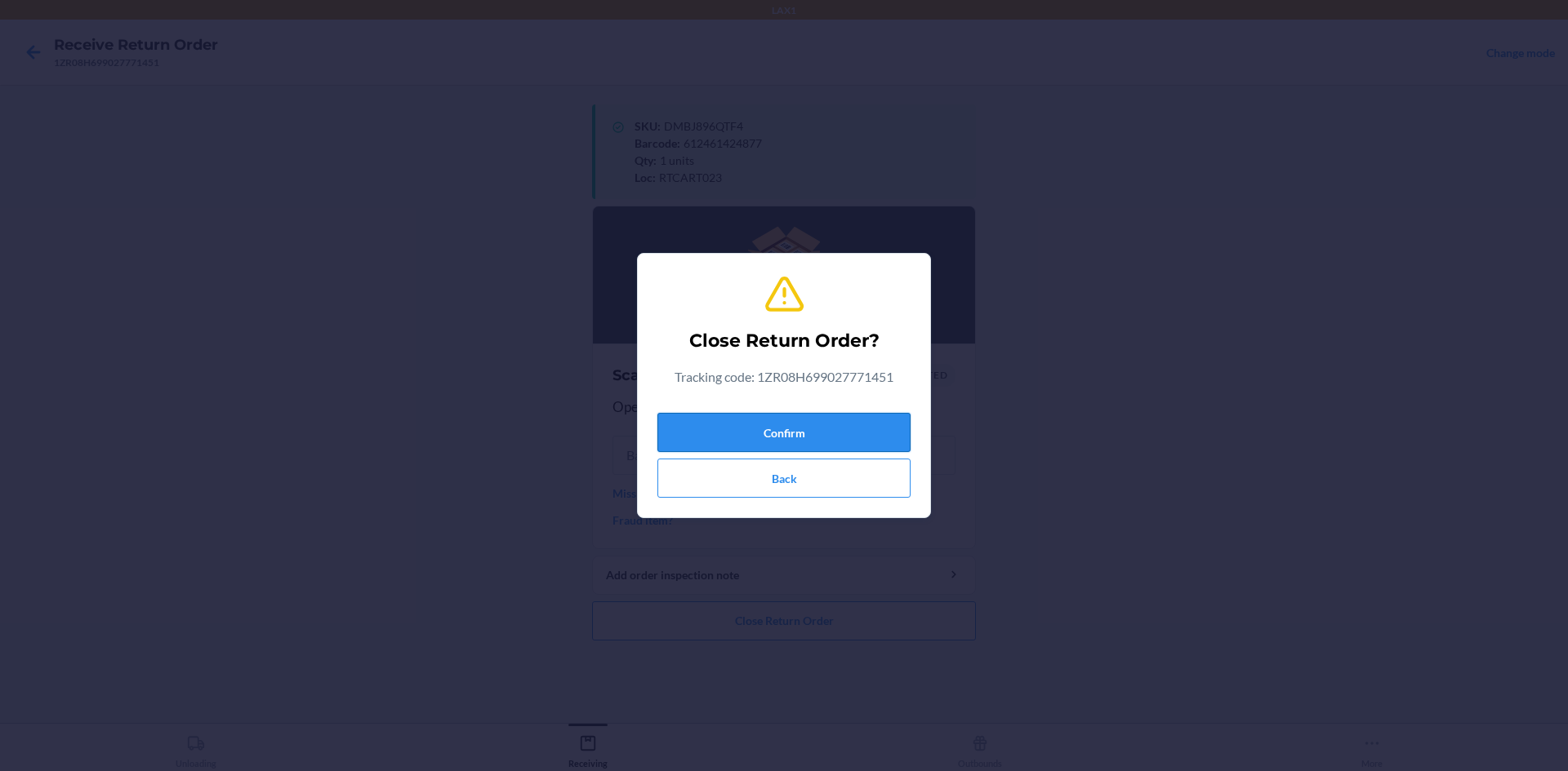
click at [788, 441] on button "Confirm" at bounding box center [784, 432] width 253 height 39
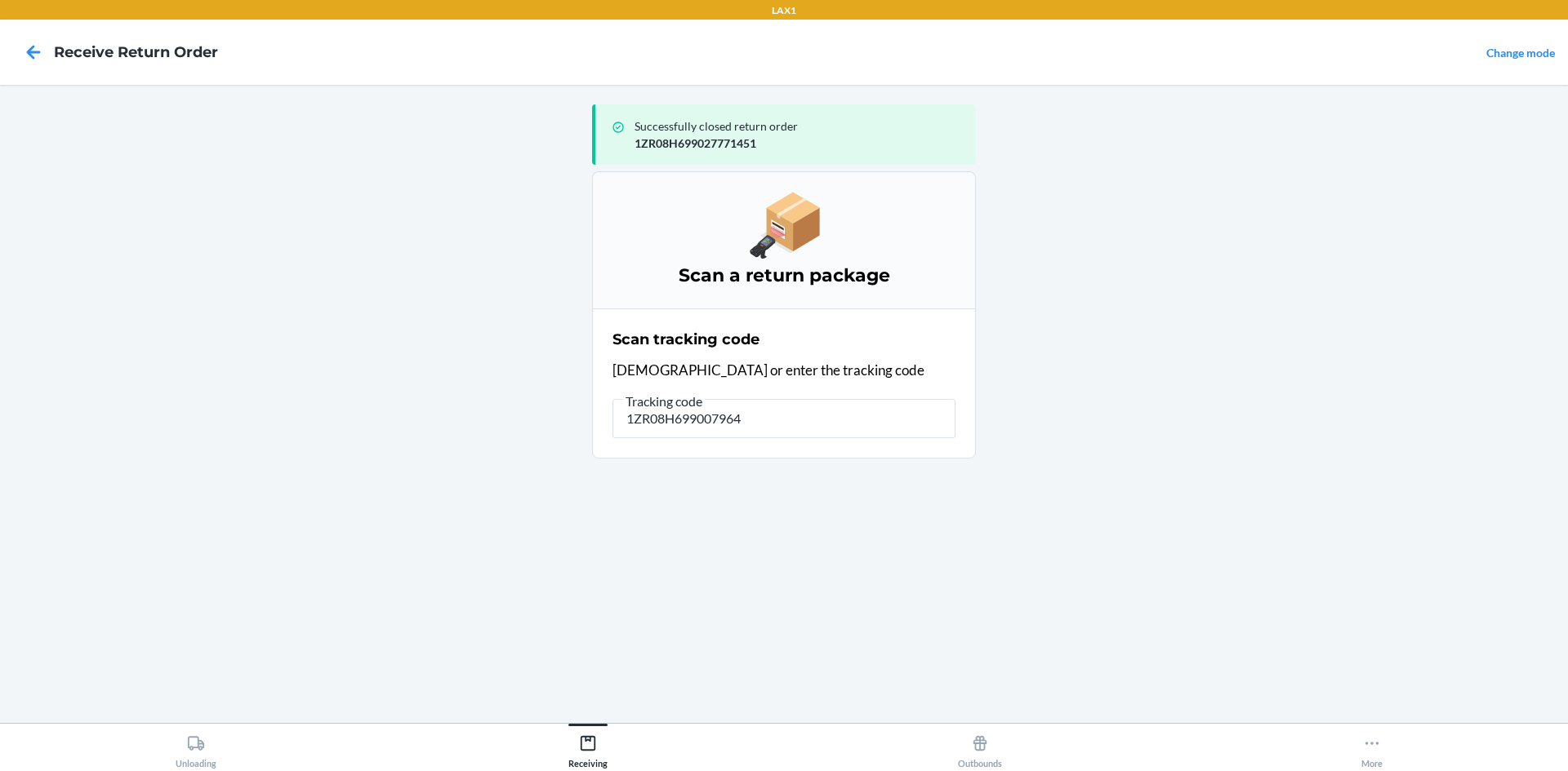
type input "1ZR08H6990079646"
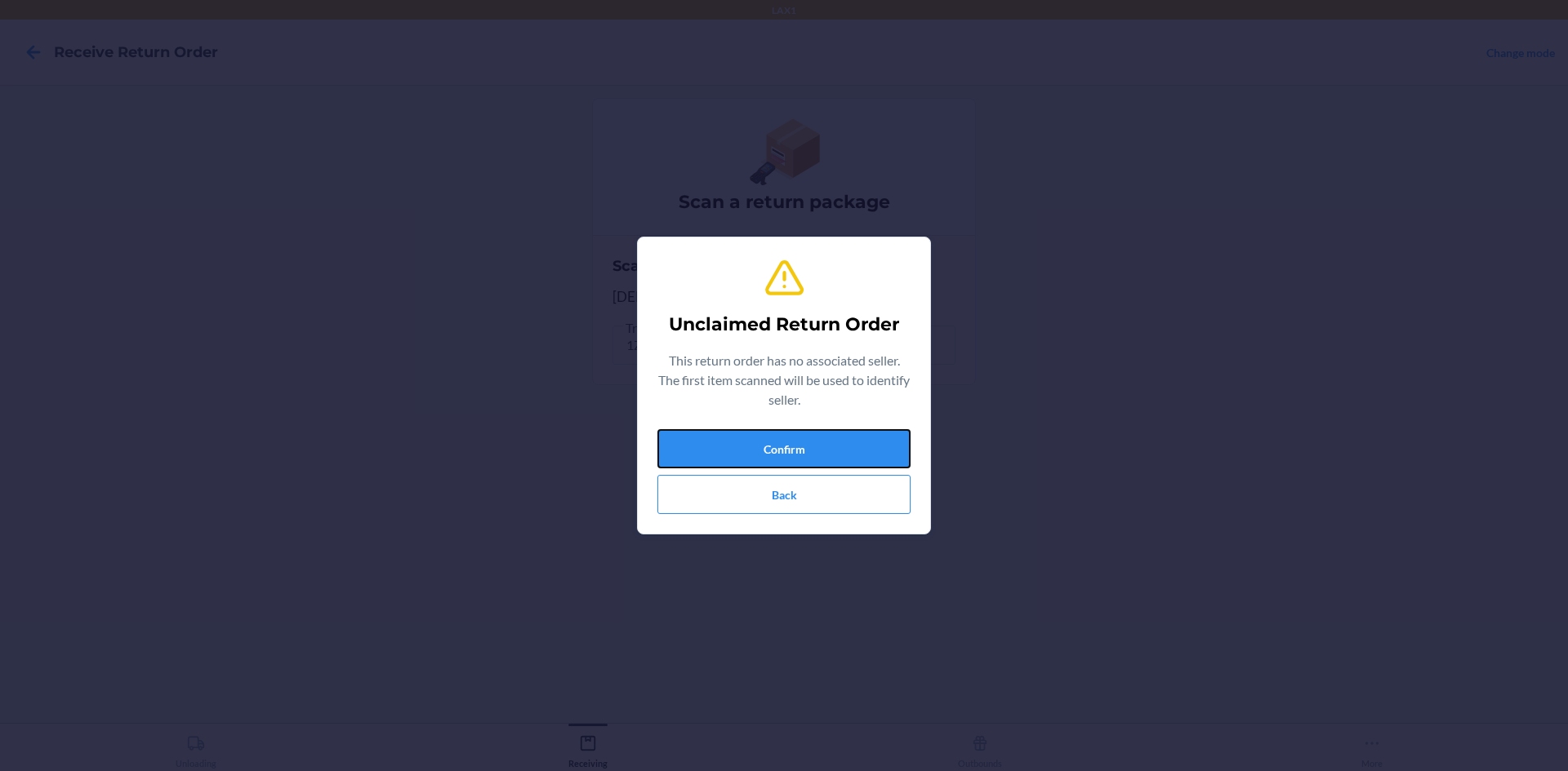
click at [786, 437] on button "Confirm" at bounding box center [784, 449] width 253 height 39
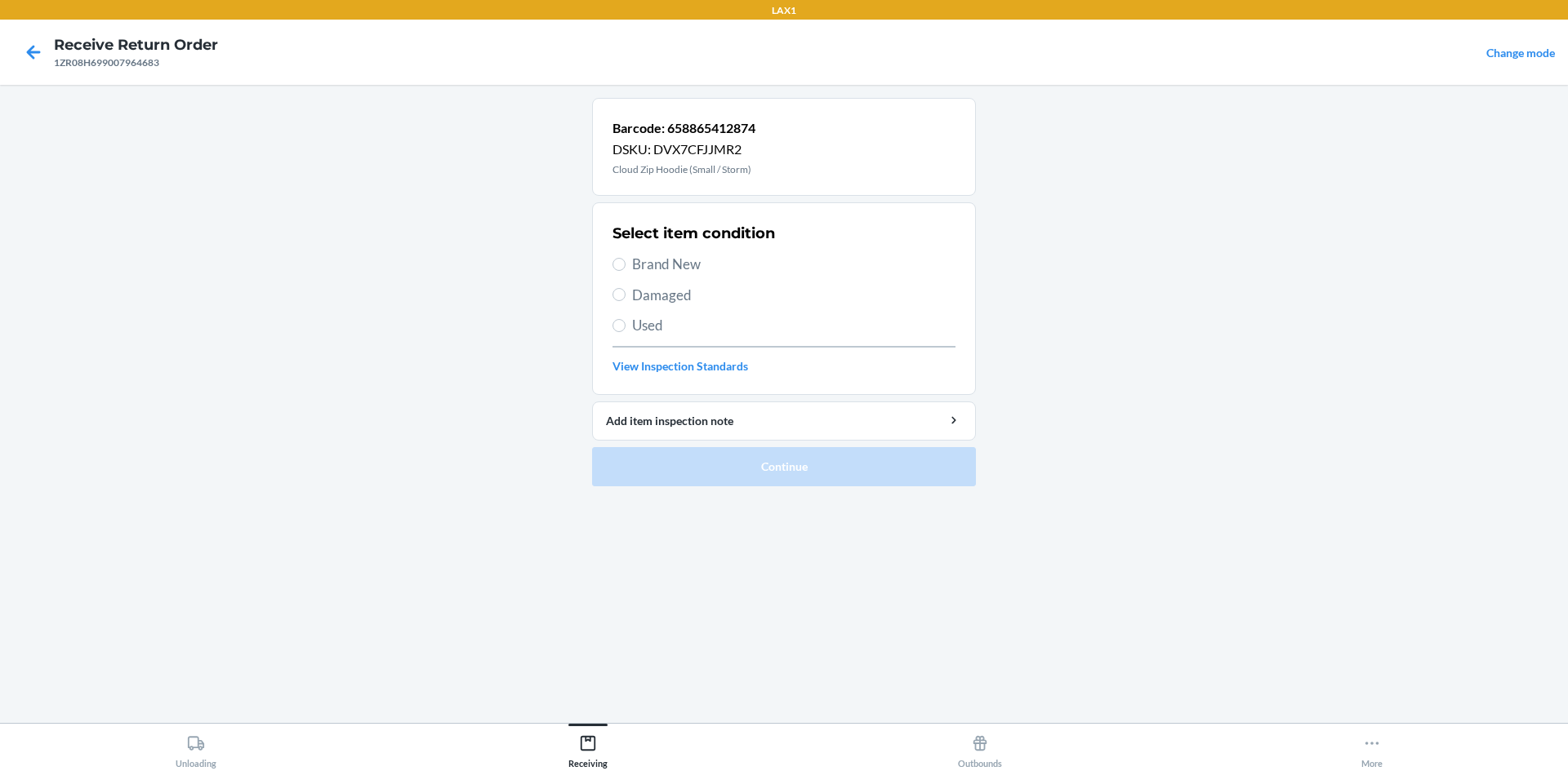
click at [677, 320] on span "Used" at bounding box center [794, 325] width 324 height 22
click at [626, 320] on input "Used" at bounding box center [619, 325] width 13 height 13
radio input "true"
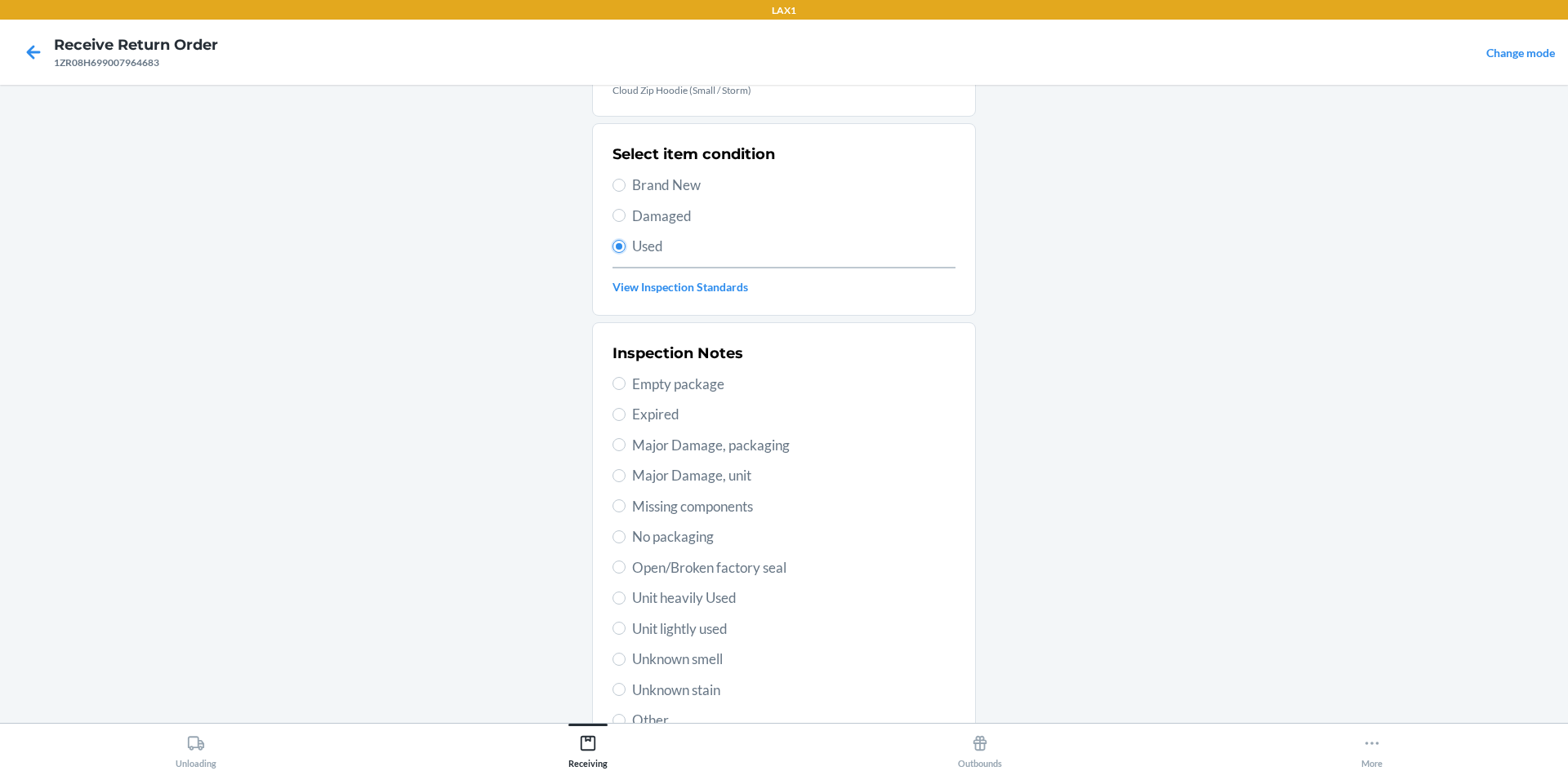
scroll to position [212, 0]
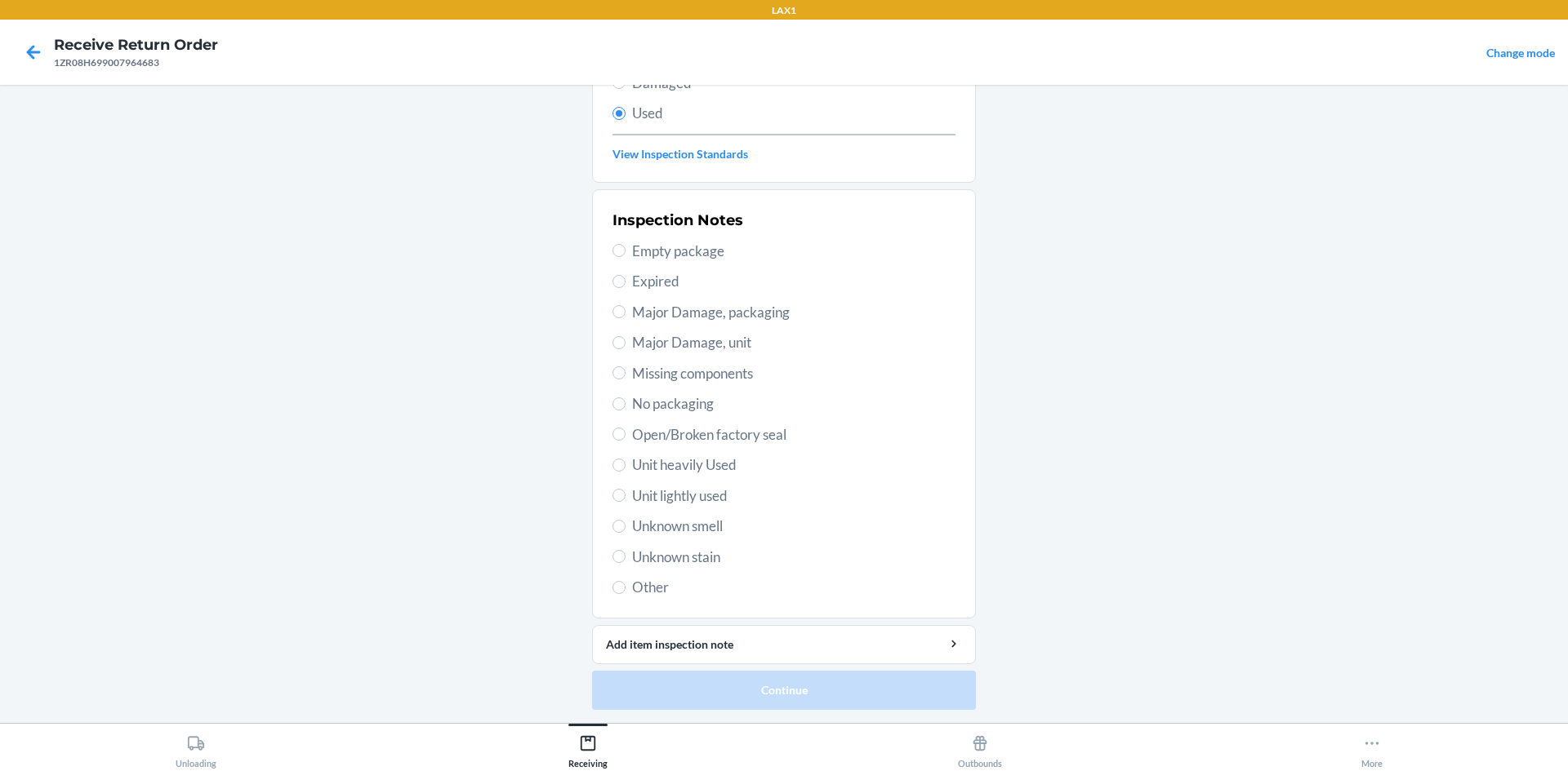
drag, startPoint x: 693, startPoint y: 460, endPoint x: 687, endPoint y: 596, distance: 136.1
click at [693, 462] on span "Unit heavily Used" at bounding box center [794, 465] width 324 height 22
click at [626, 462] on input "Unit heavily Used" at bounding box center [619, 465] width 13 height 13
radio input "true"
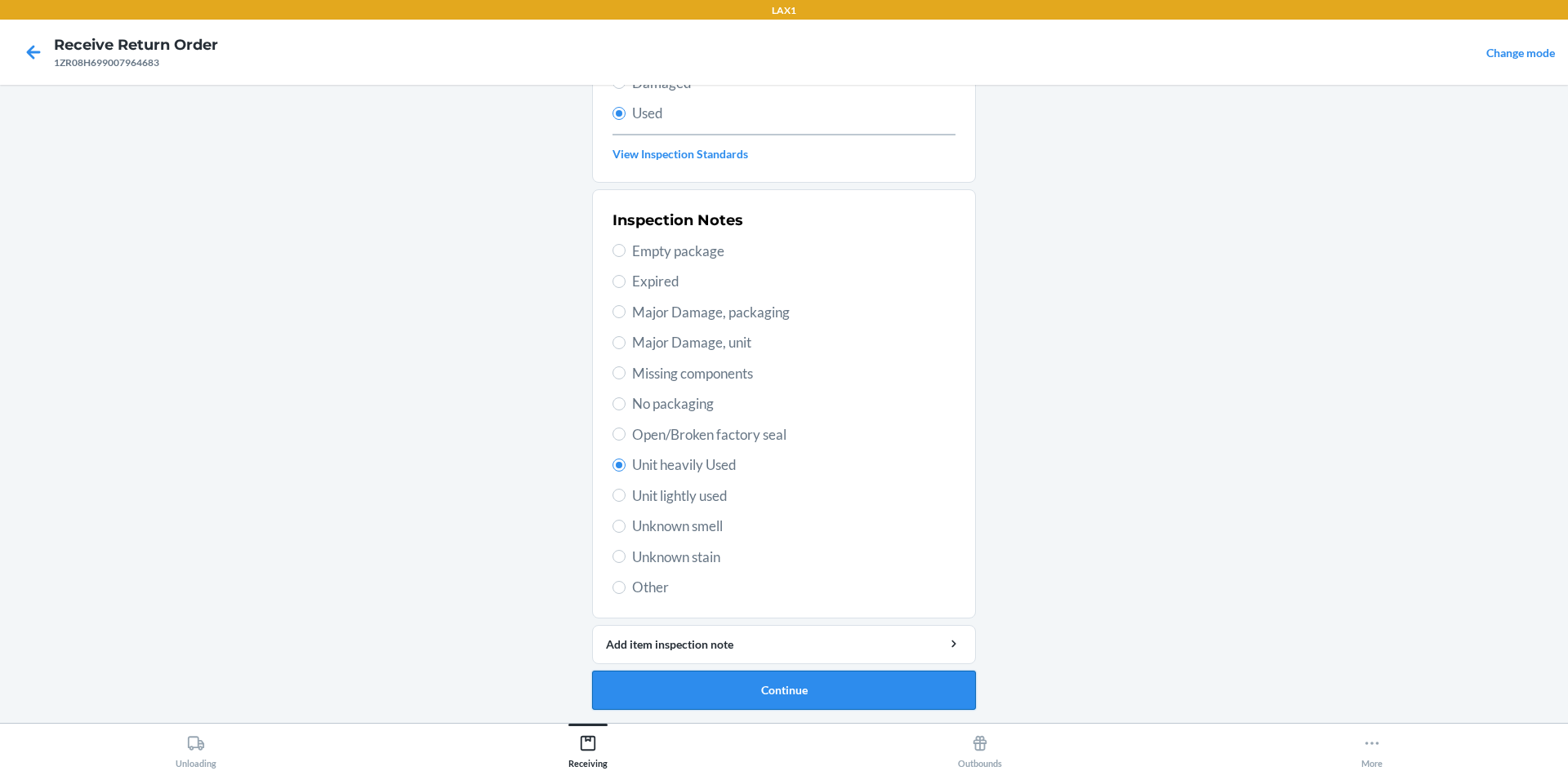
click at [681, 692] on button "Continue" at bounding box center [784, 690] width 384 height 39
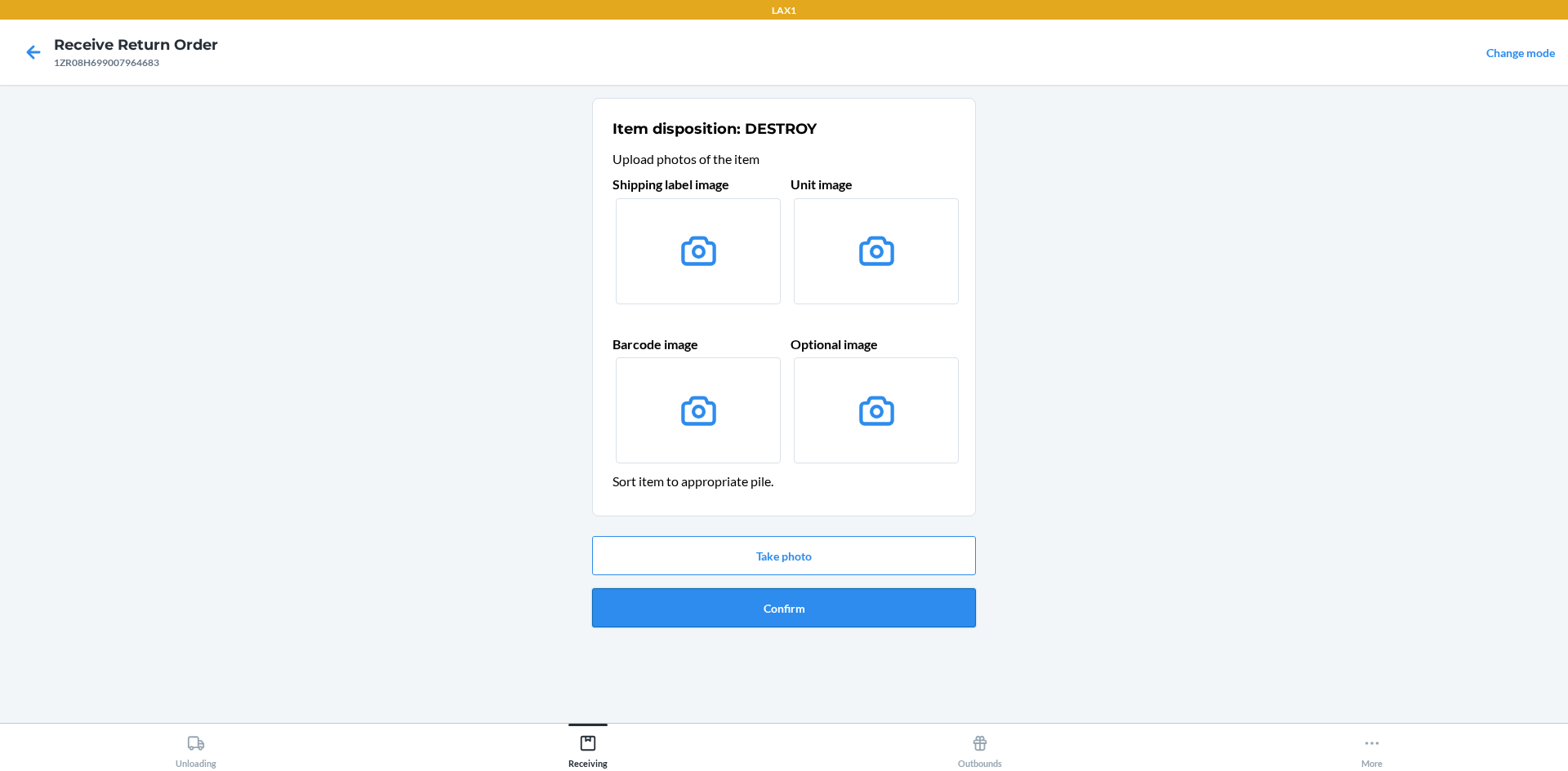
click at [703, 612] on button "Confirm" at bounding box center [784, 608] width 384 height 39
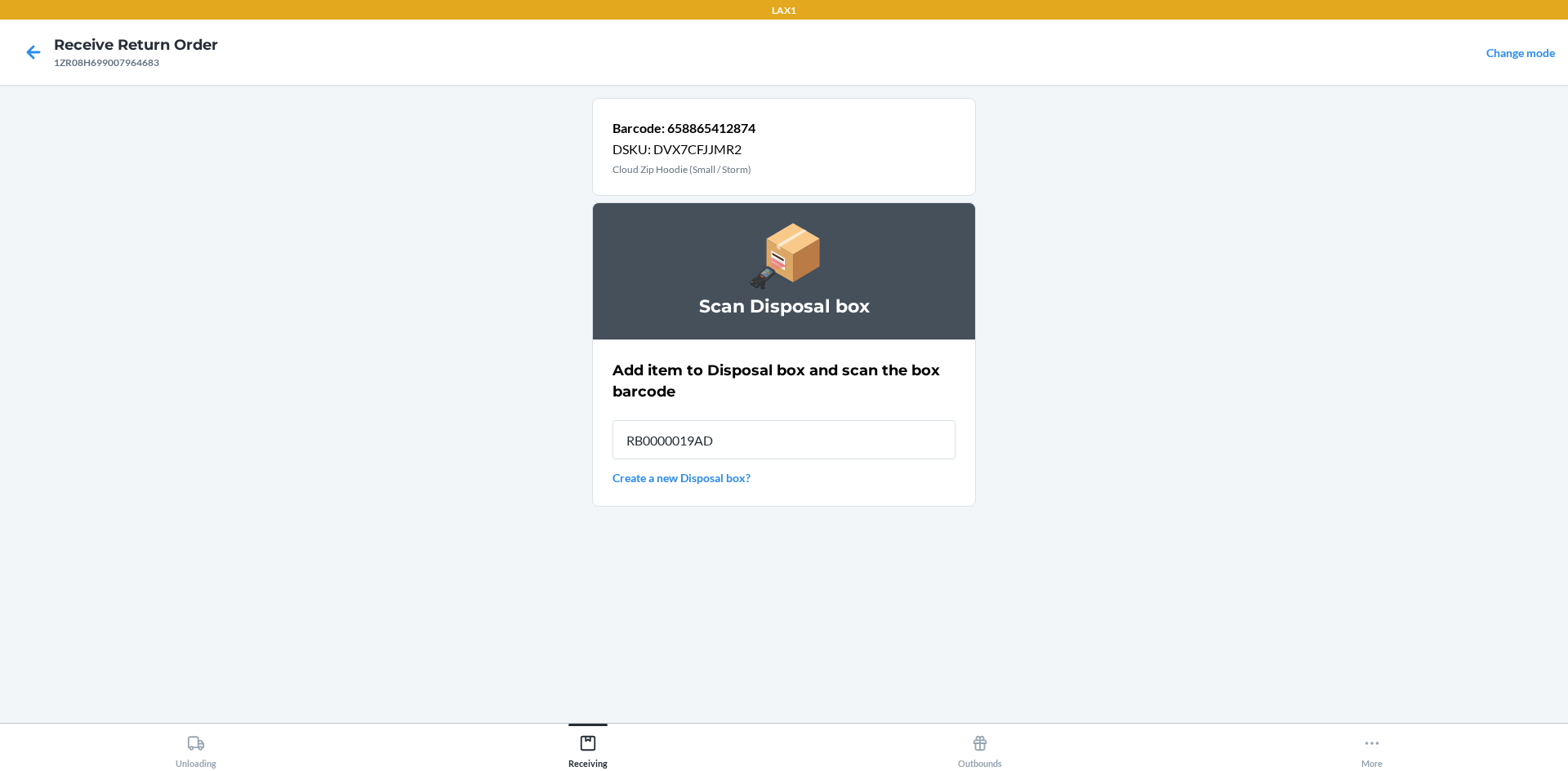
type input "RB0000019AD"
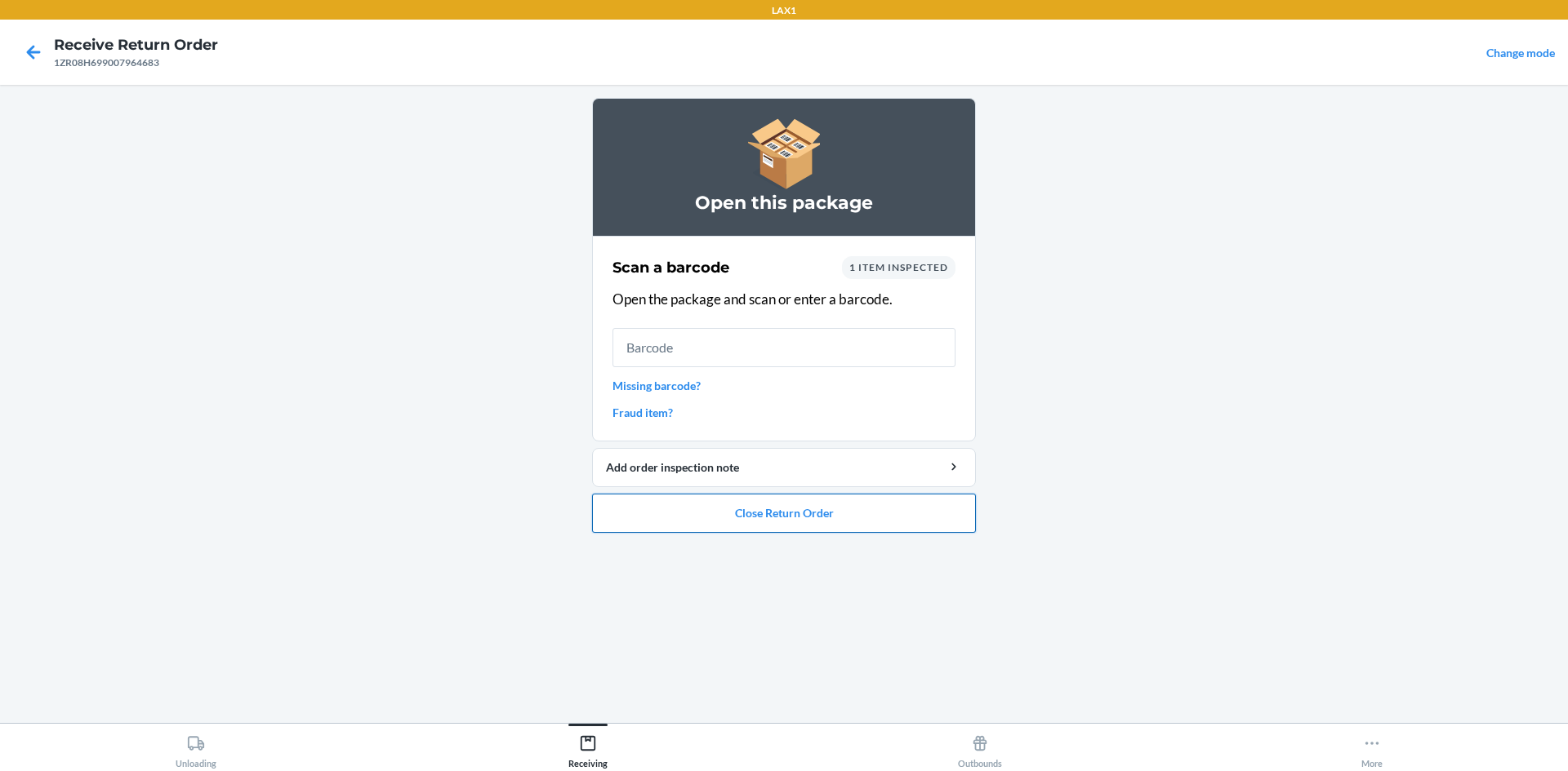
click at [824, 523] on button "Close Return Order" at bounding box center [784, 514] width 384 height 39
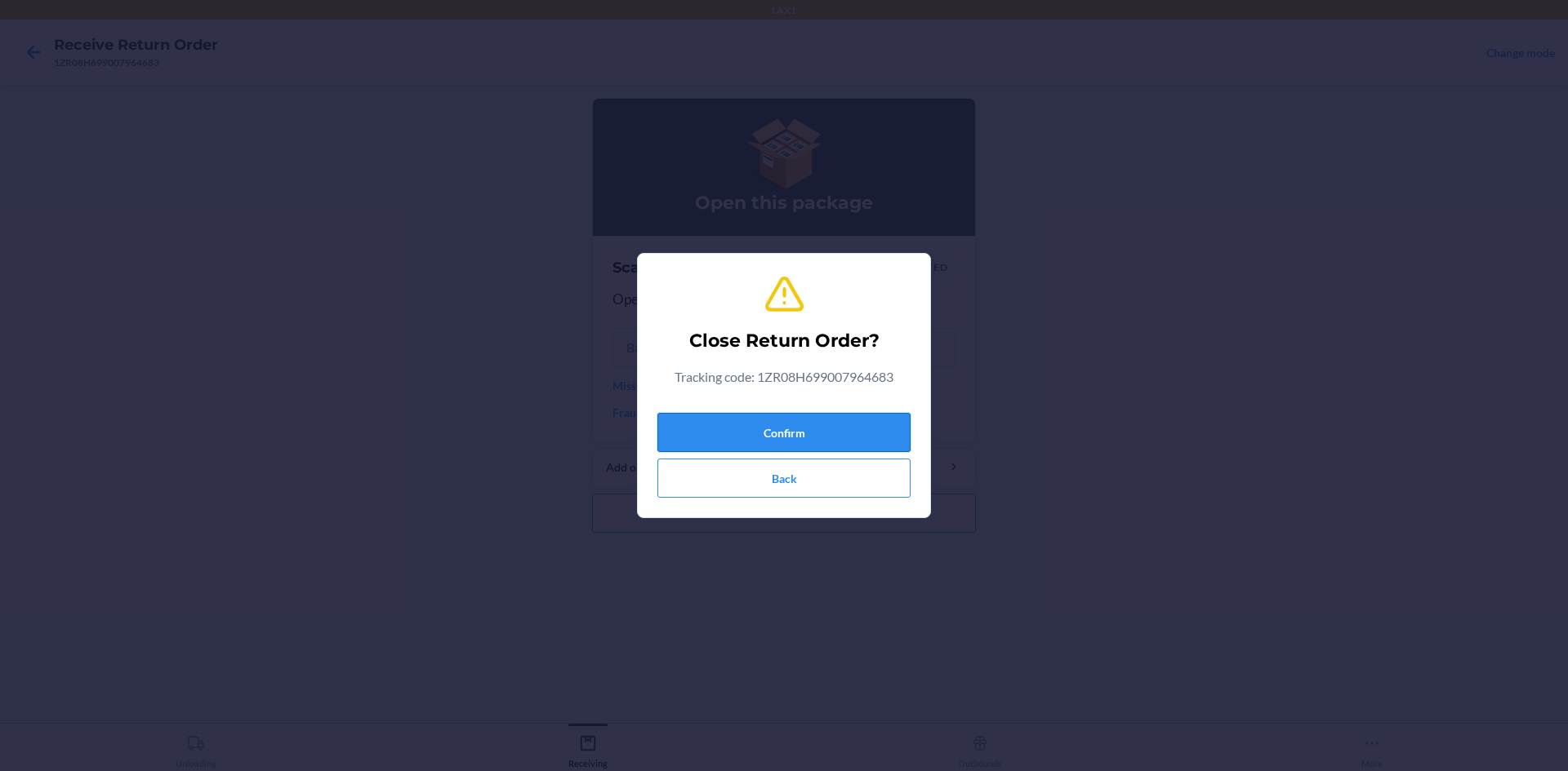
click at [821, 433] on button "Confirm" at bounding box center [784, 432] width 253 height 39
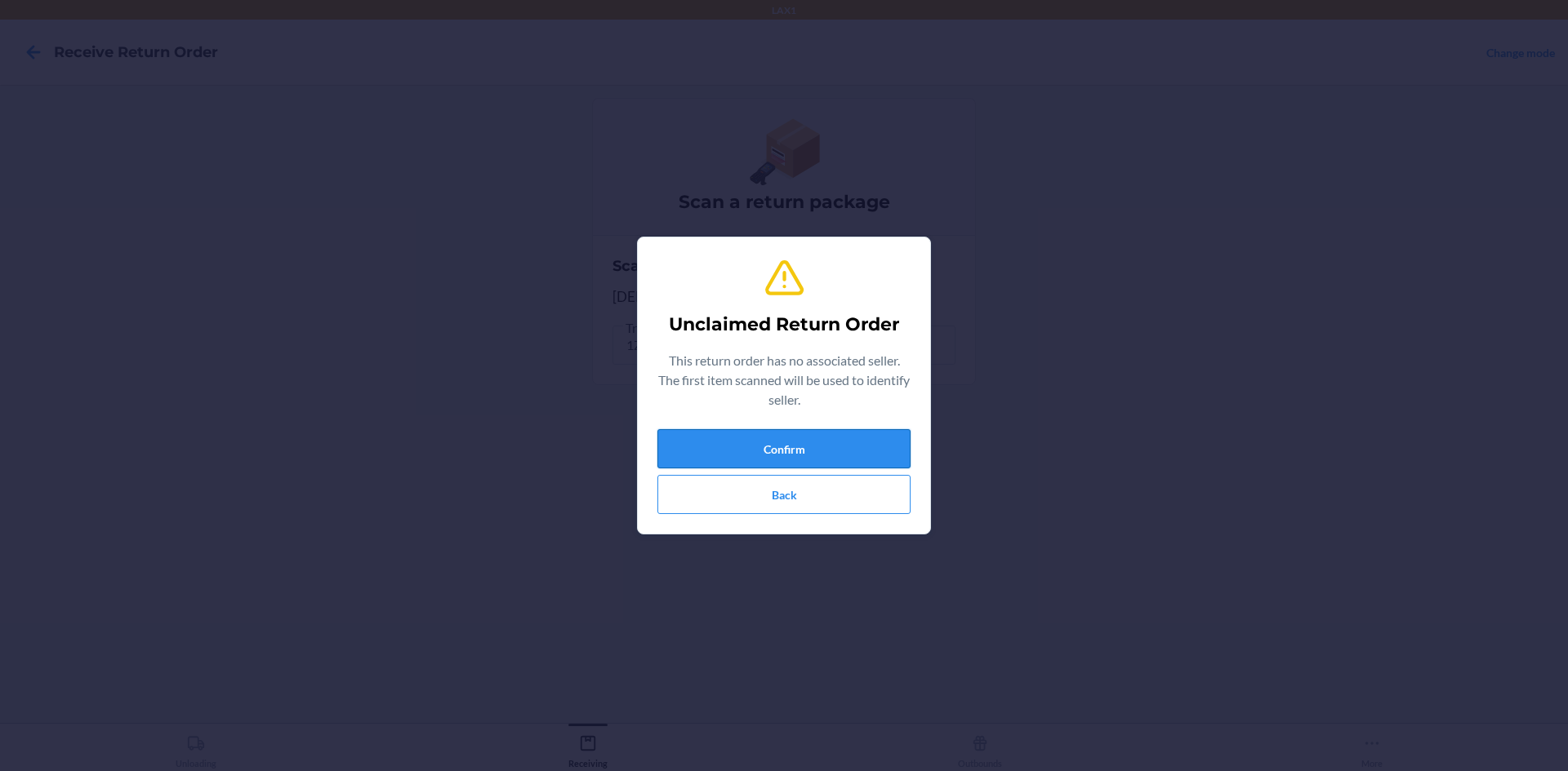
click at [815, 462] on button "Confirm" at bounding box center [784, 449] width 253 height 39
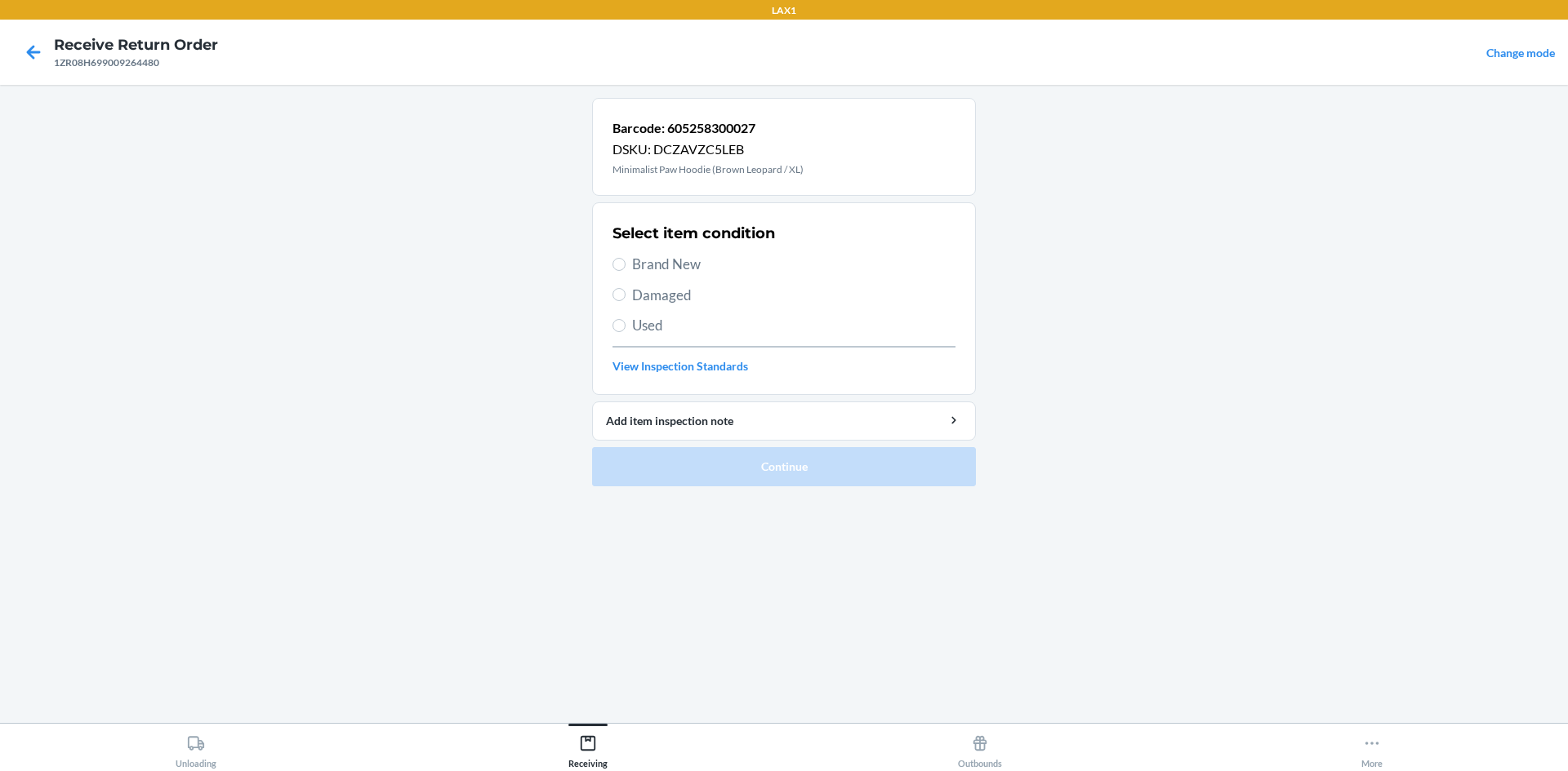
click at [703, 325] on span "Used" at bounding box center [794, 325] width 324 height 22
click at [626, 325] on input "Used" at bounding box center [619, 325] width 13 height 13
radio input "true"
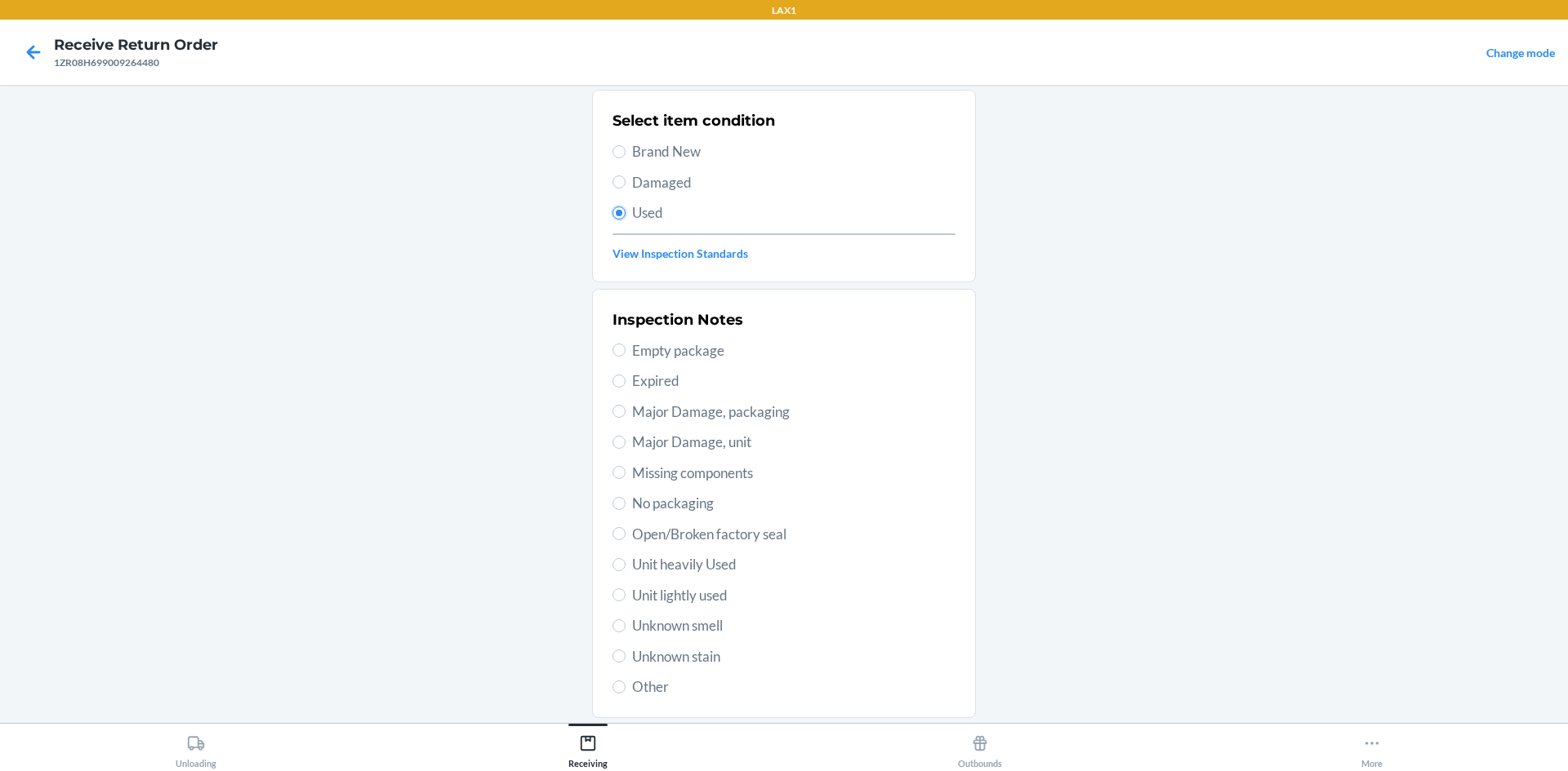
scroll to position [212, 0]
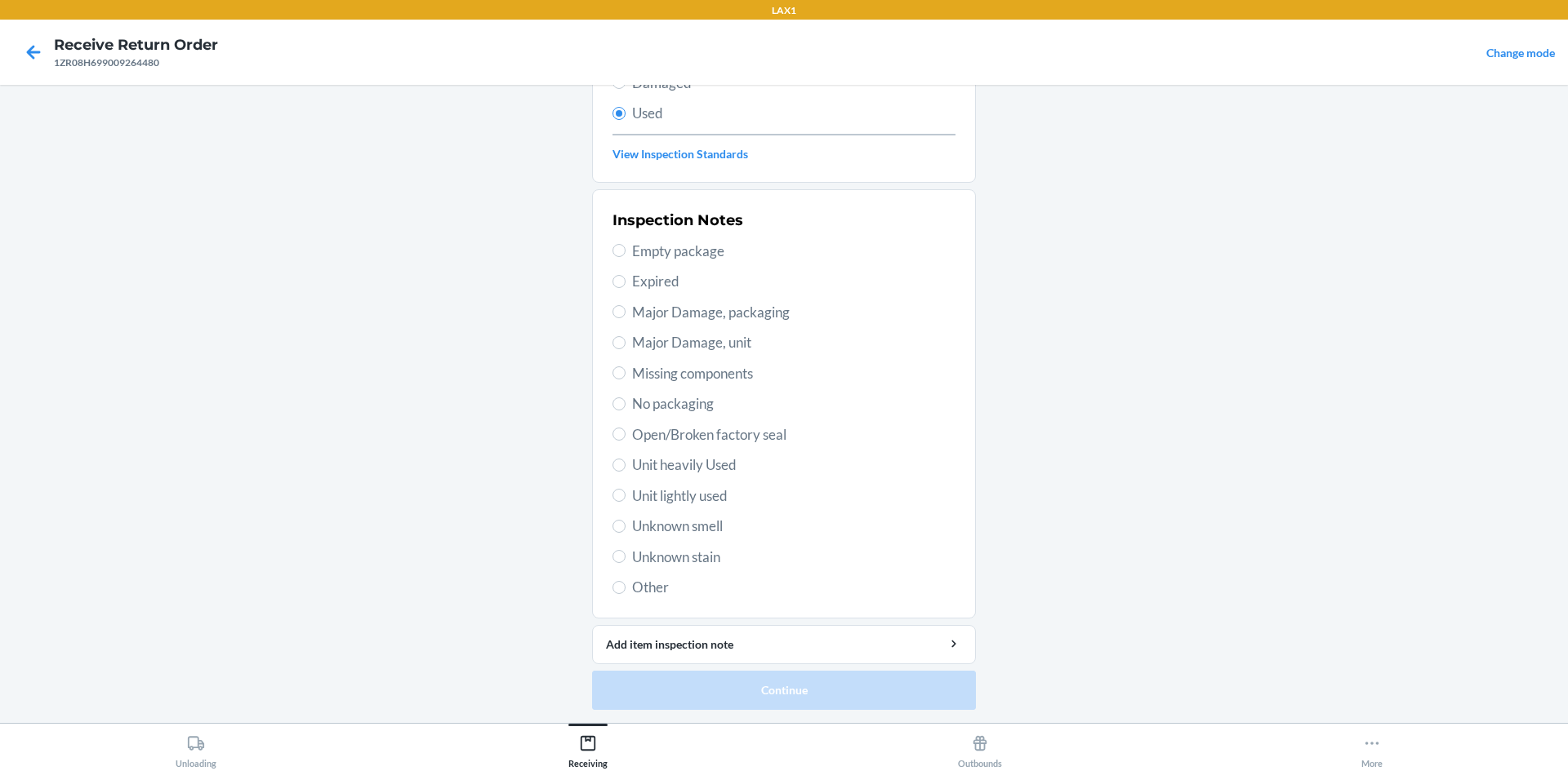
click at [738, 473] on span "Unit heavily Used" at bounding box center [794, 465] width 324 height 22
click at [626, 472] on input "Unit heavily Used" at bounding box center [619, 465] width 13 height 13
radio input "true"
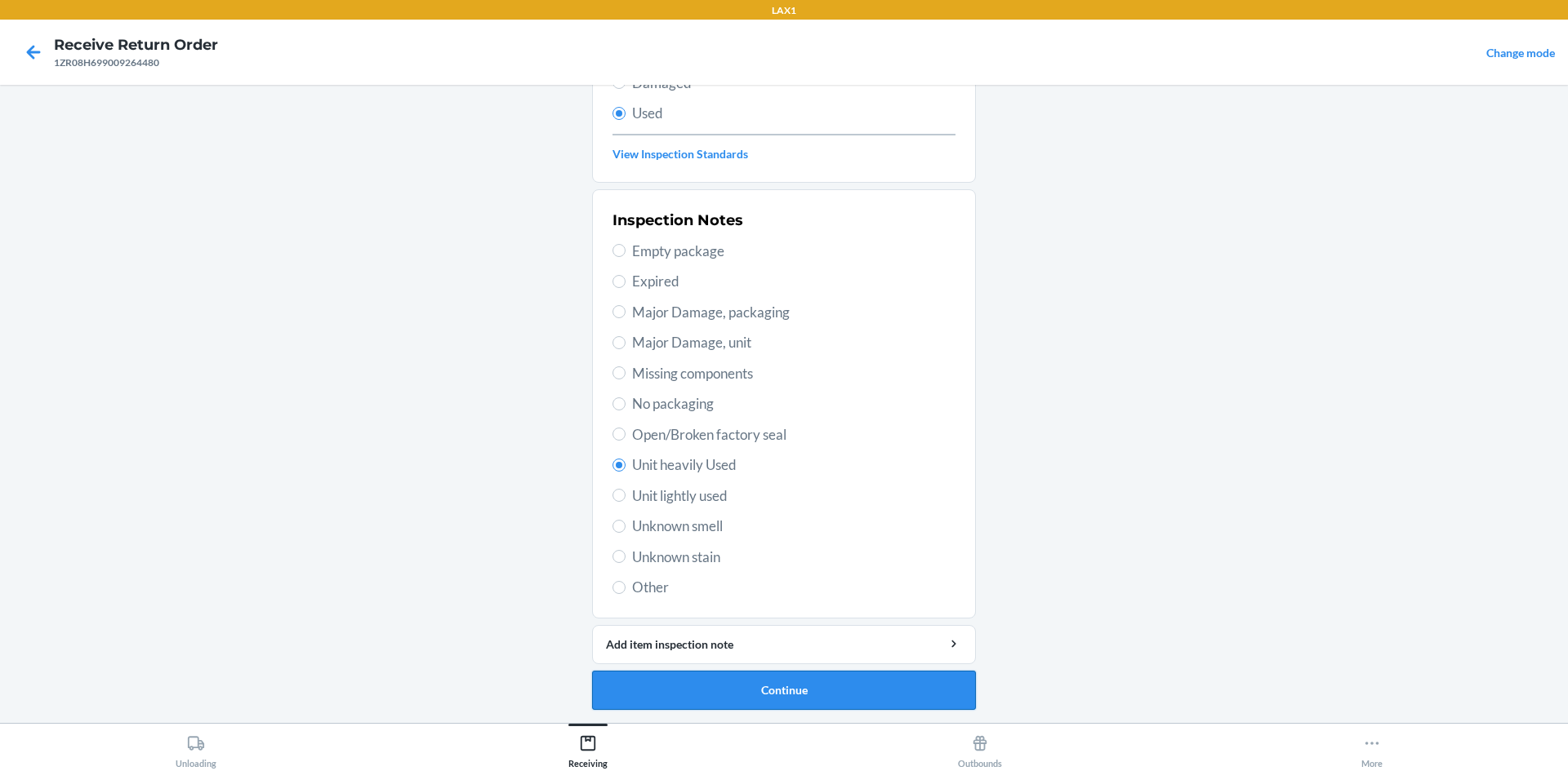
click at [719, 703] on button "Continue" at bounding box center [784, 690] width 384 height 39
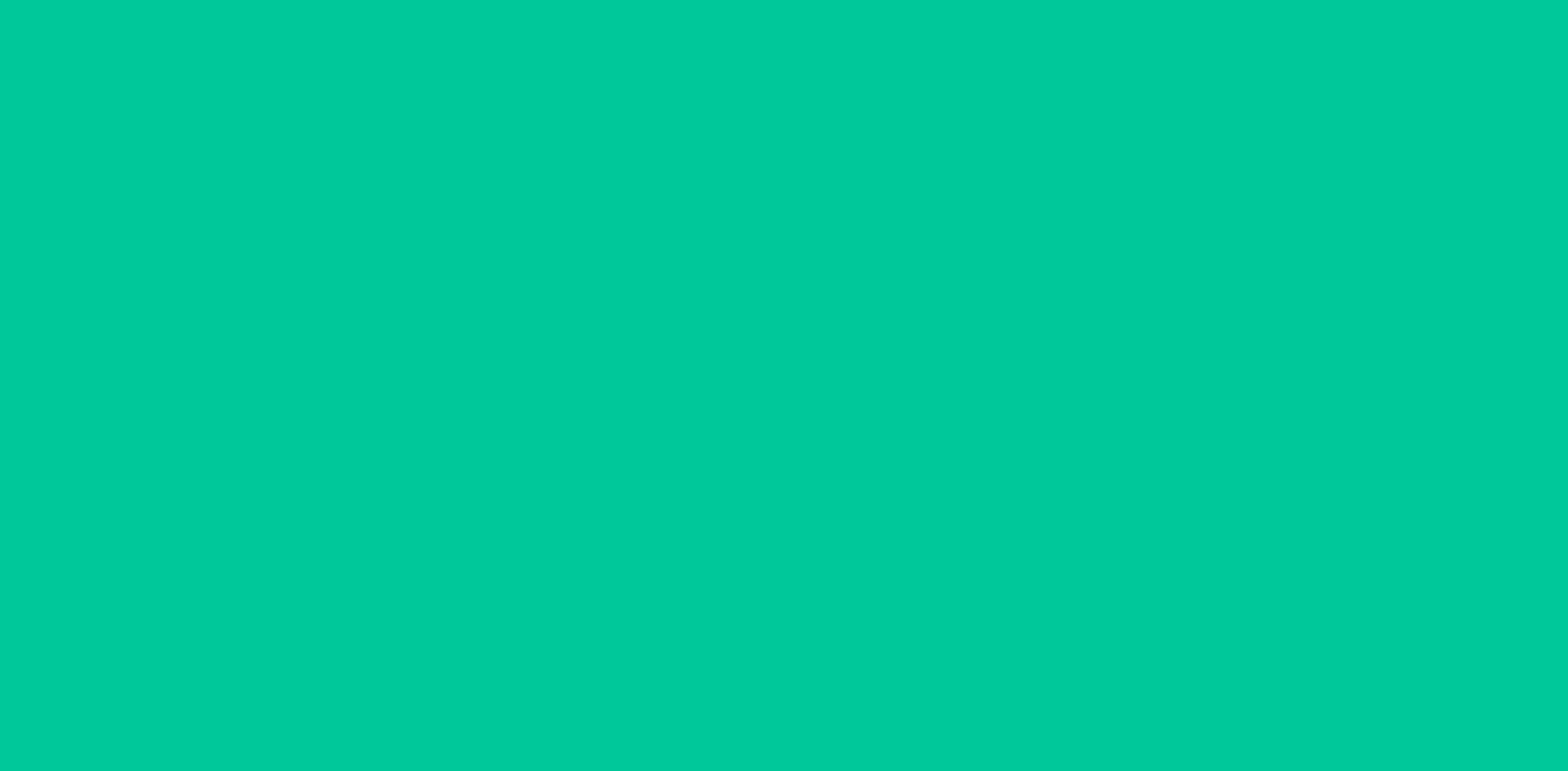
scroll to position [0, 0]
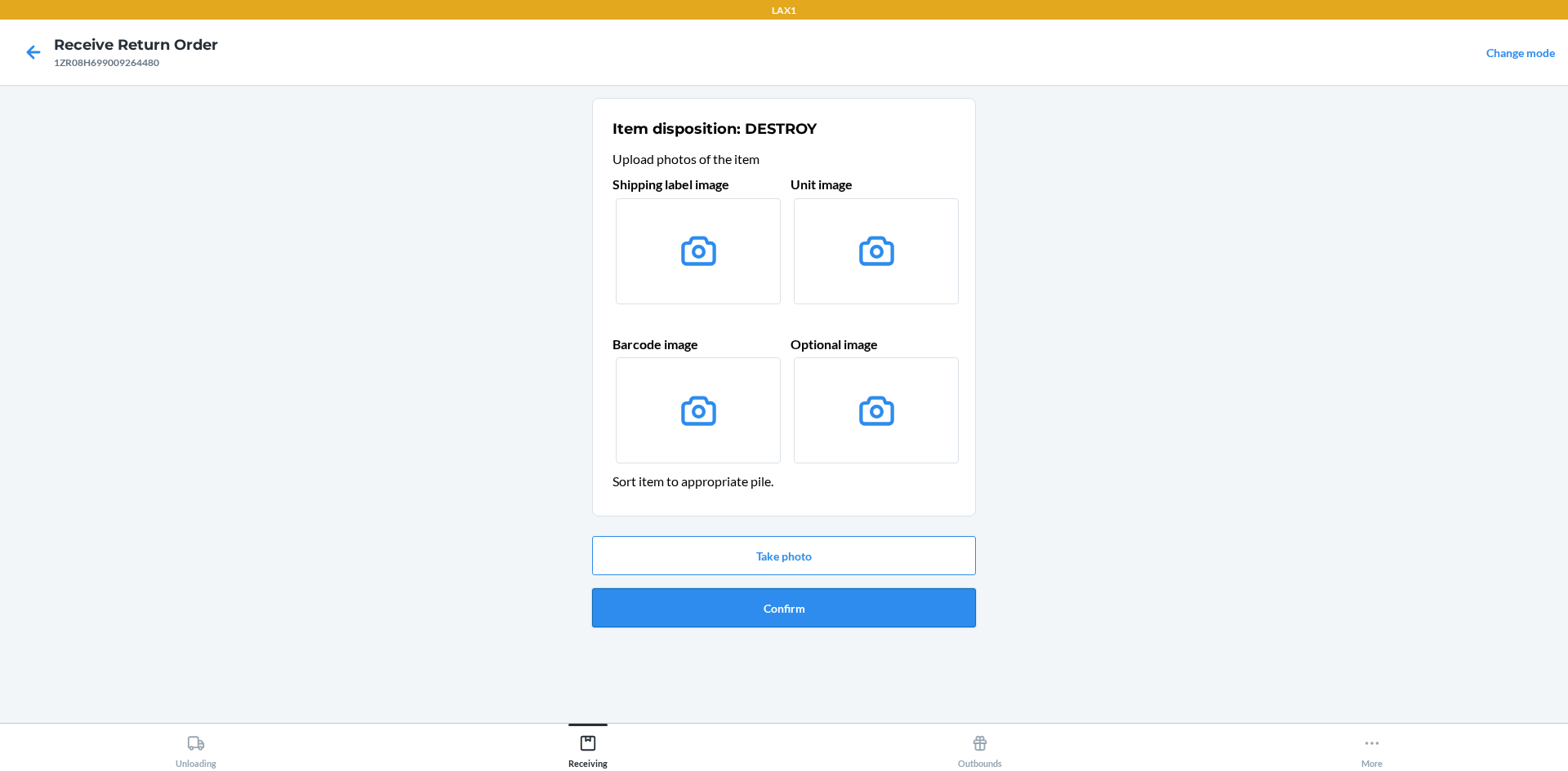
click at [741, 602] on button "Confirm" at bounding box center [784, 608] width 384 height 39
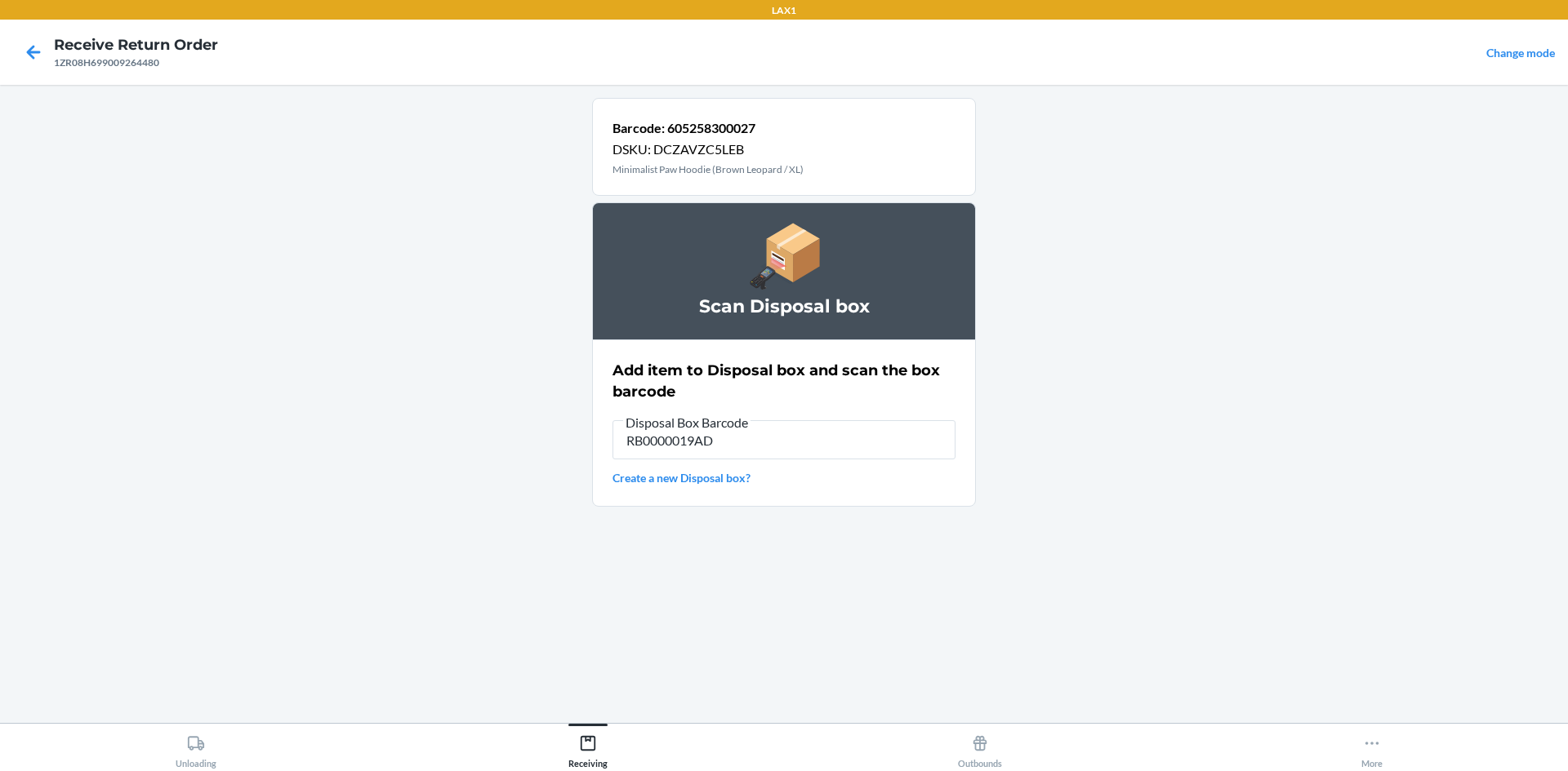
type input "RB0000019AD"
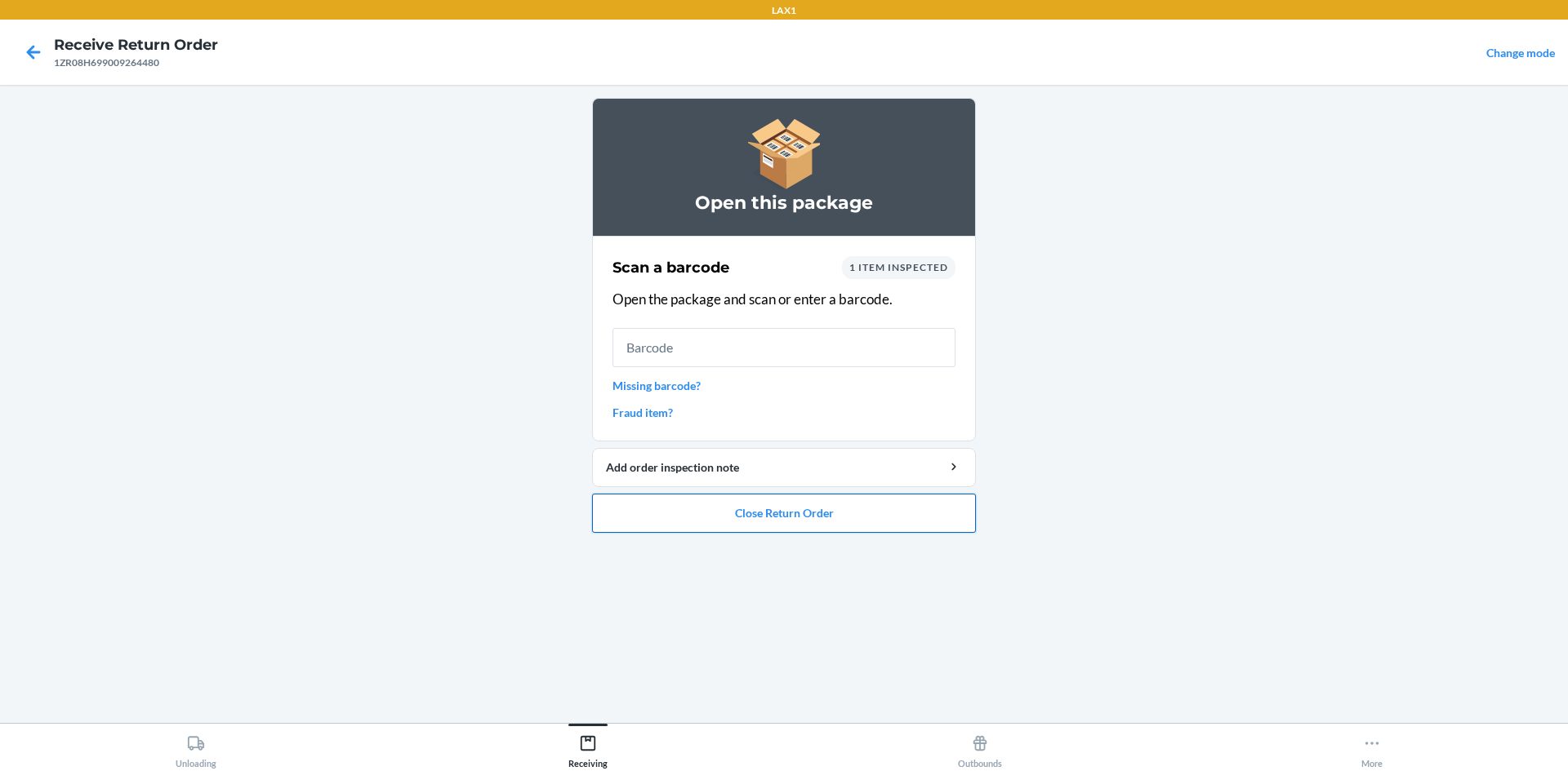
click at [834, 506] on button "Close Return Order" at bounding box center [784, 514] width 384 height 39
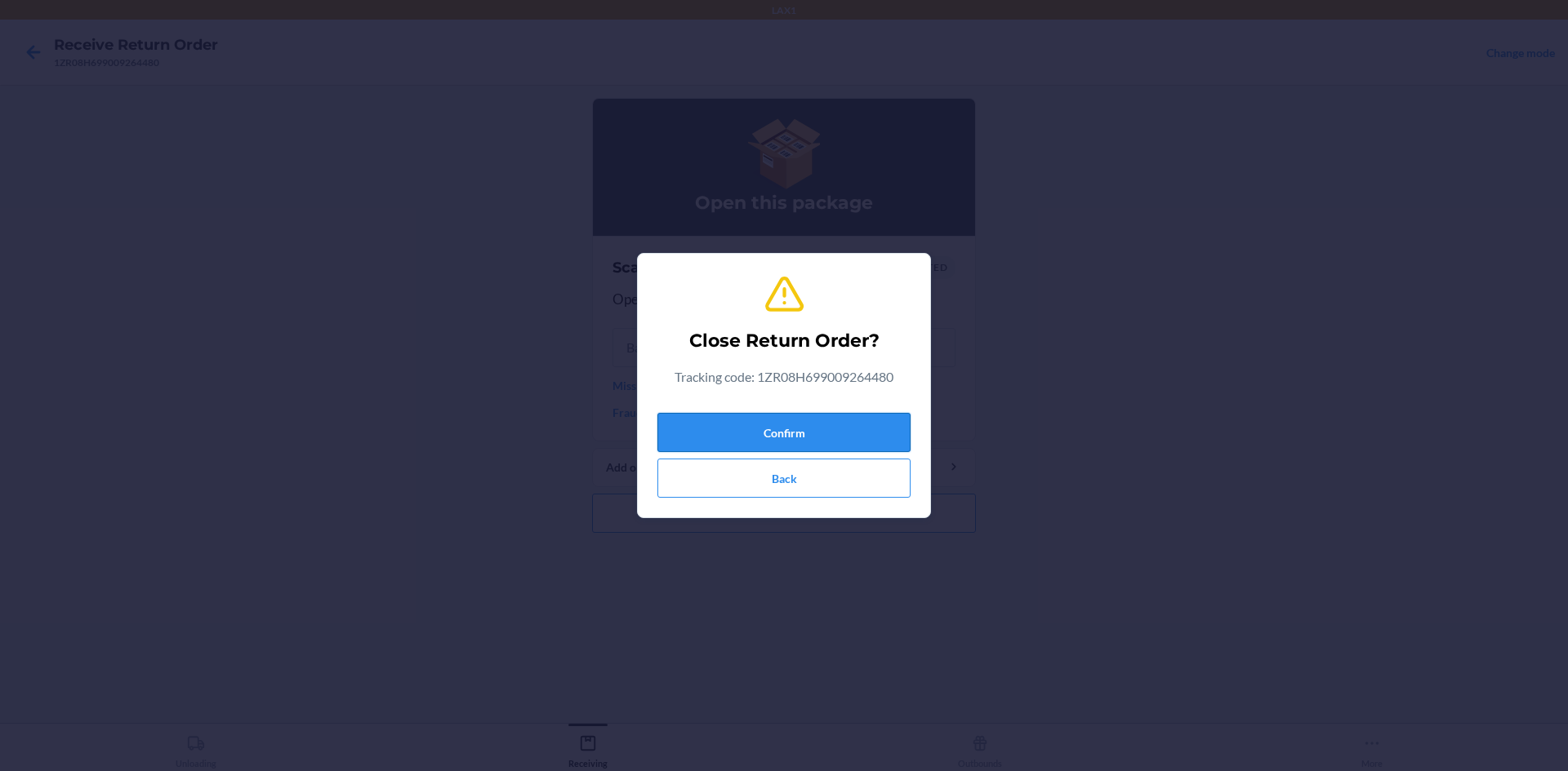
click at [789, 440] on button "Confirm" at bounding box center [784, 432] width 253 height 39
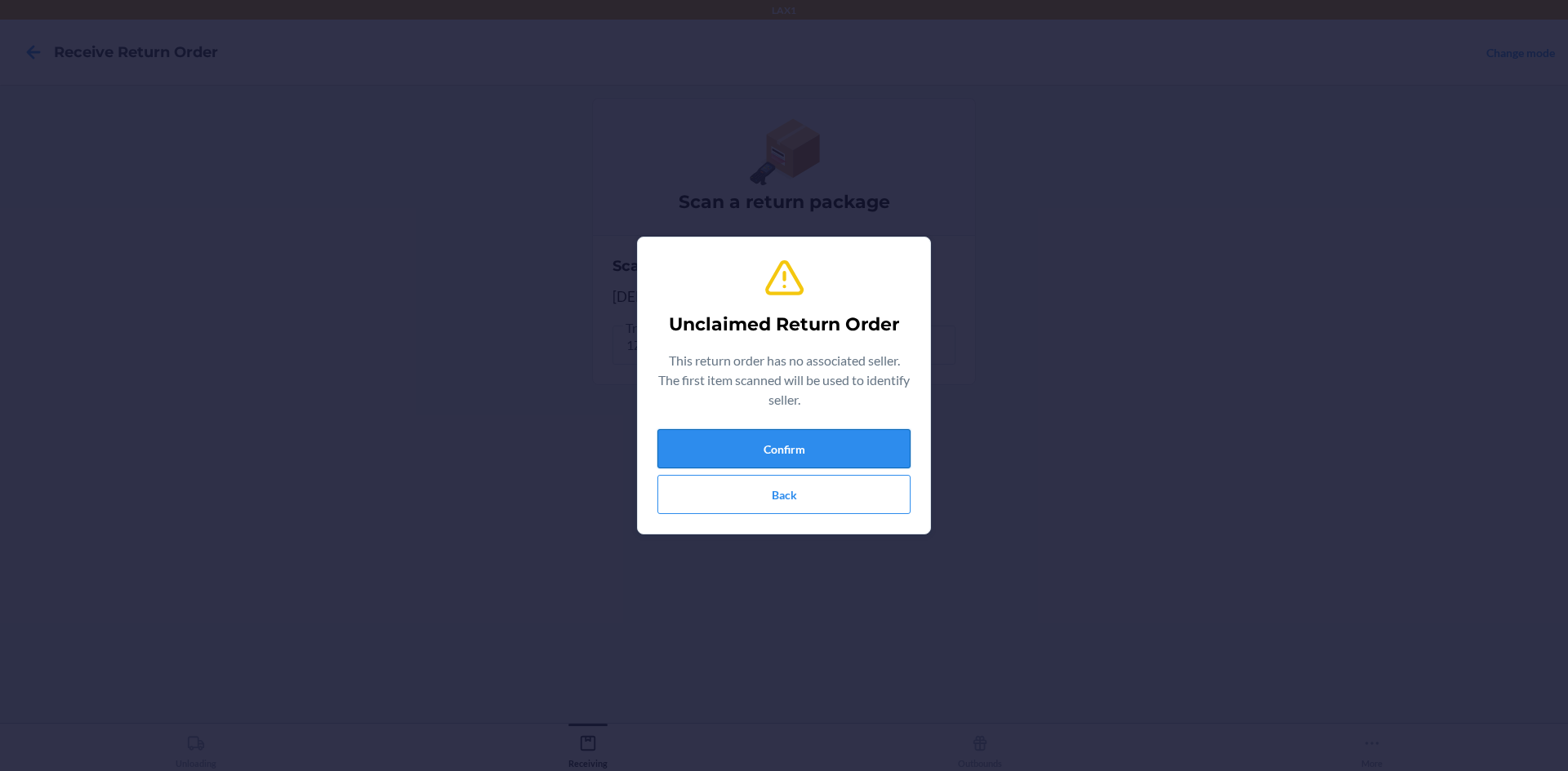
click at [891, 441] on button "Confirm" at bounding box center [784, 449] width 253 height 39
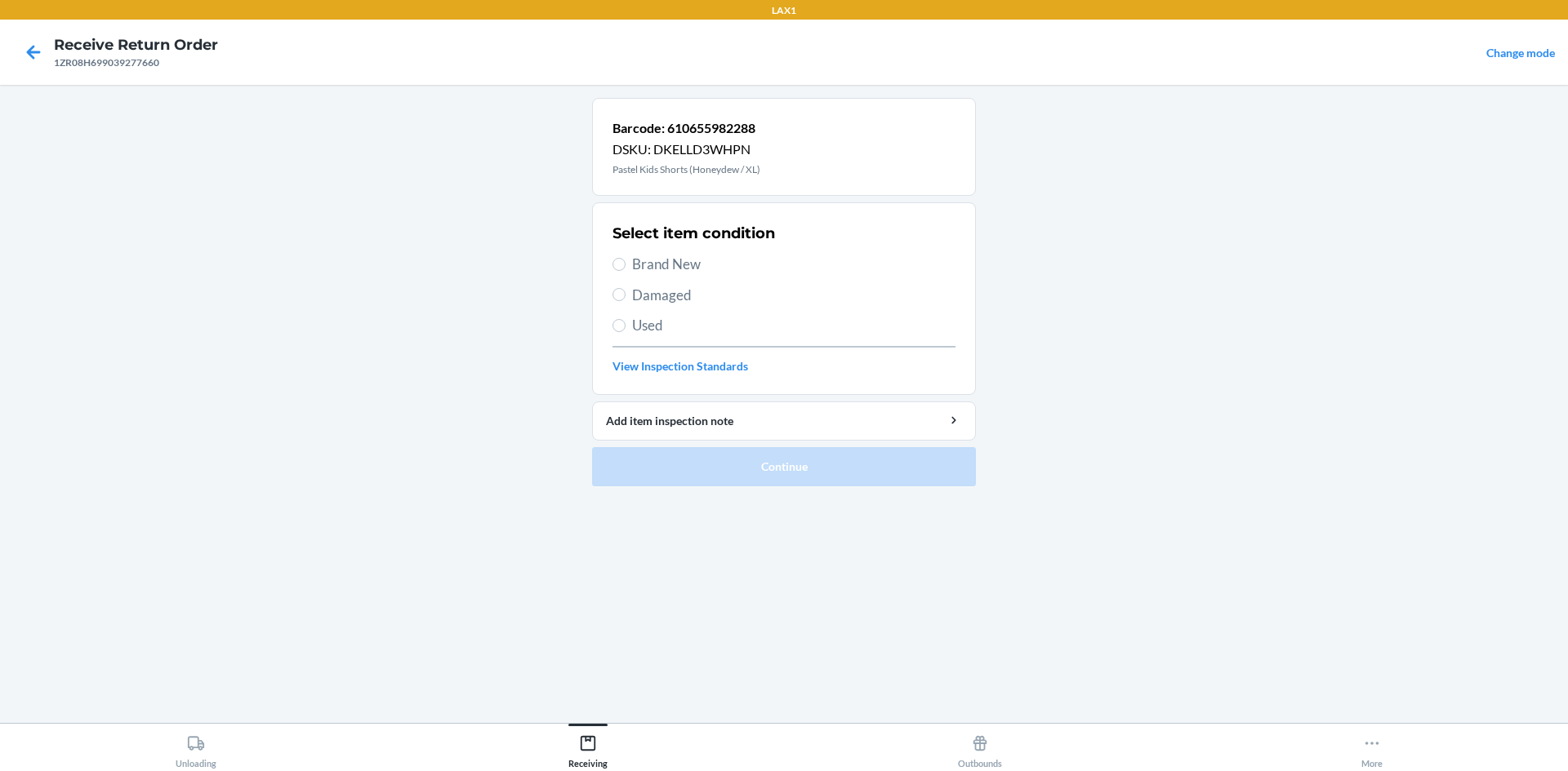
click at [668, 317] on span "Used" at bounding box center [794, 325] width 324 height 22
click at [626, 319] on input "Used" at bounding box center [619, 325] width 13 height 13
radio input "true"
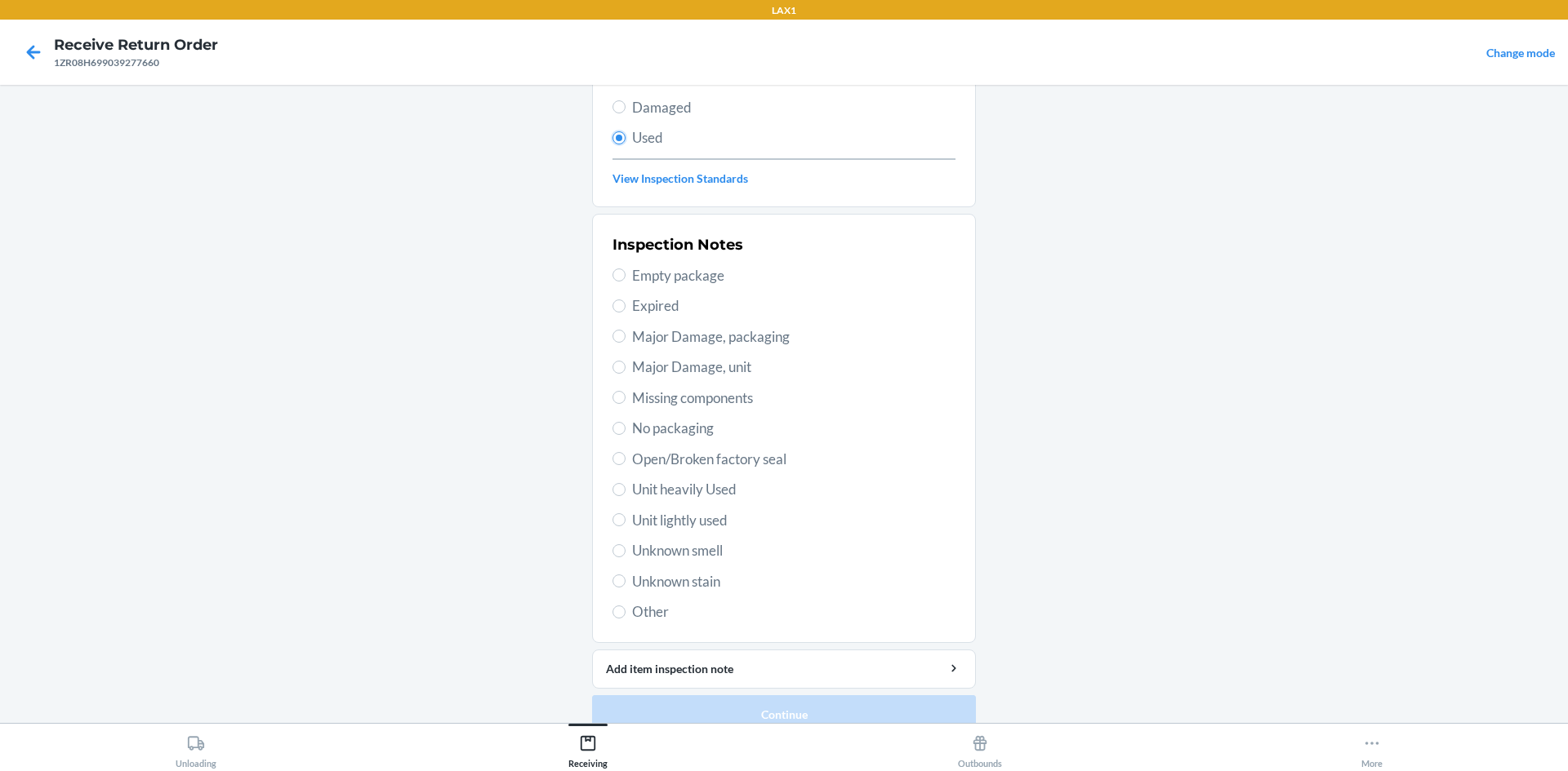
scroll to position [212, 0]
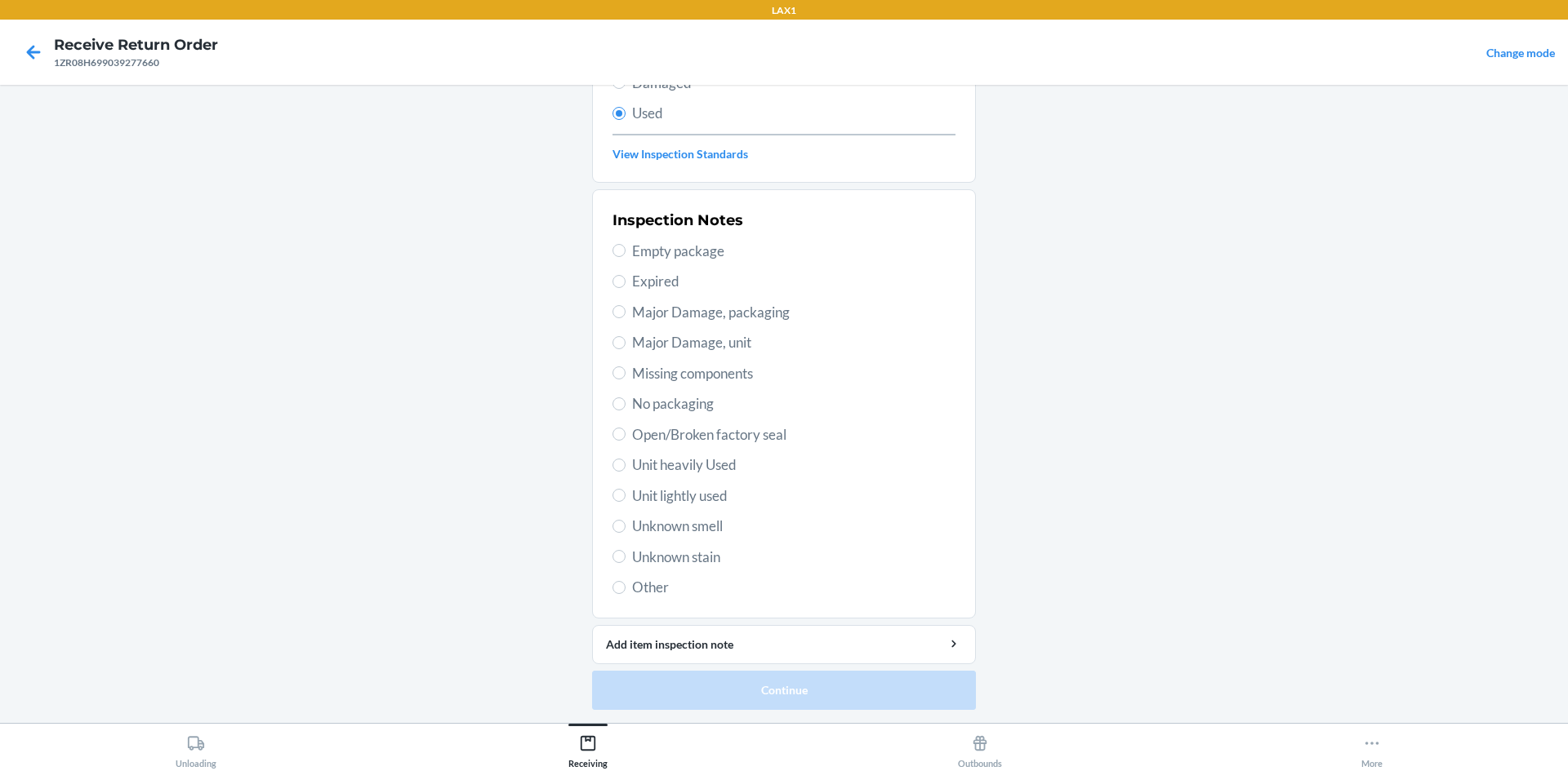
click at [677, 472] on span "Unit heavily Used" at bounding box center [794, 465] width 324 height 22
click at [626, 472] on input "Unit heavily Used" at bounding box center [619, 465] width 13 height 13
radio input "true"
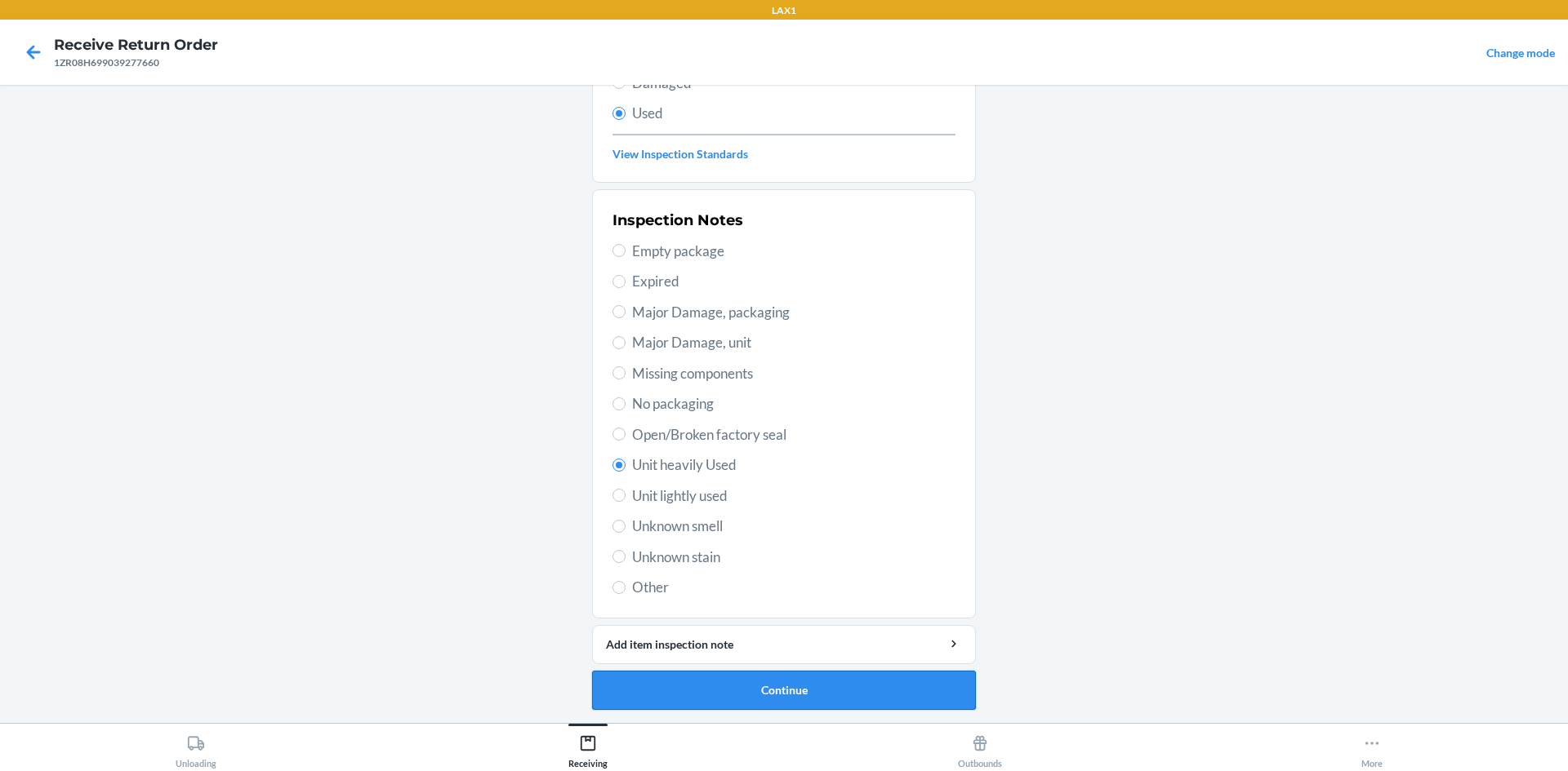
click at [690, 685] on button "Continue" at bounding box center [784, 690] width 384 height 39
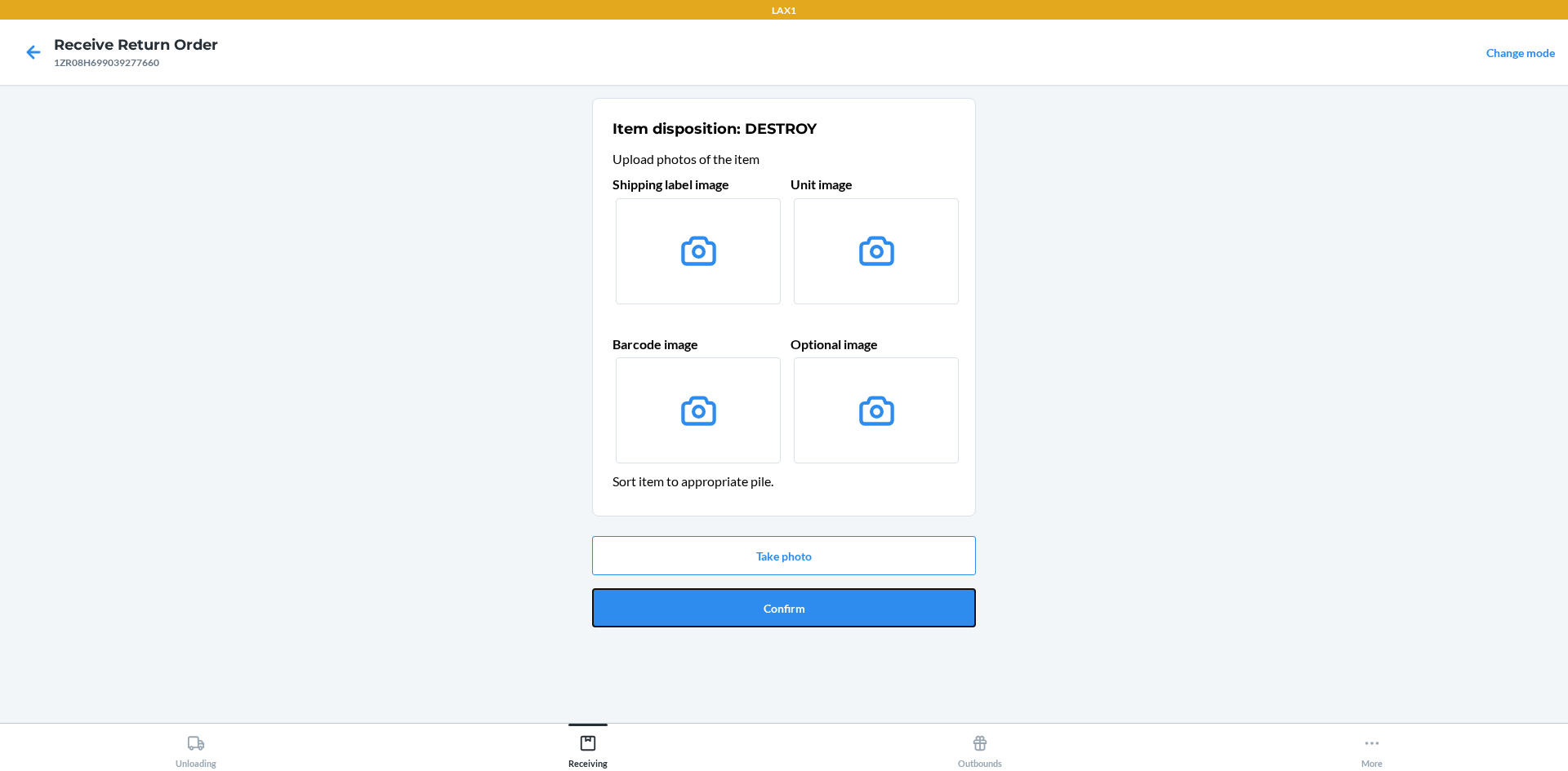
drag, startPoint x: 788, startPoint y: 607, endPoint x: 784, endPoint y: 614, distance: 8.1
click at [788, 609] on button "Confirm" at bounding box center [784, 608] width 384 height 39
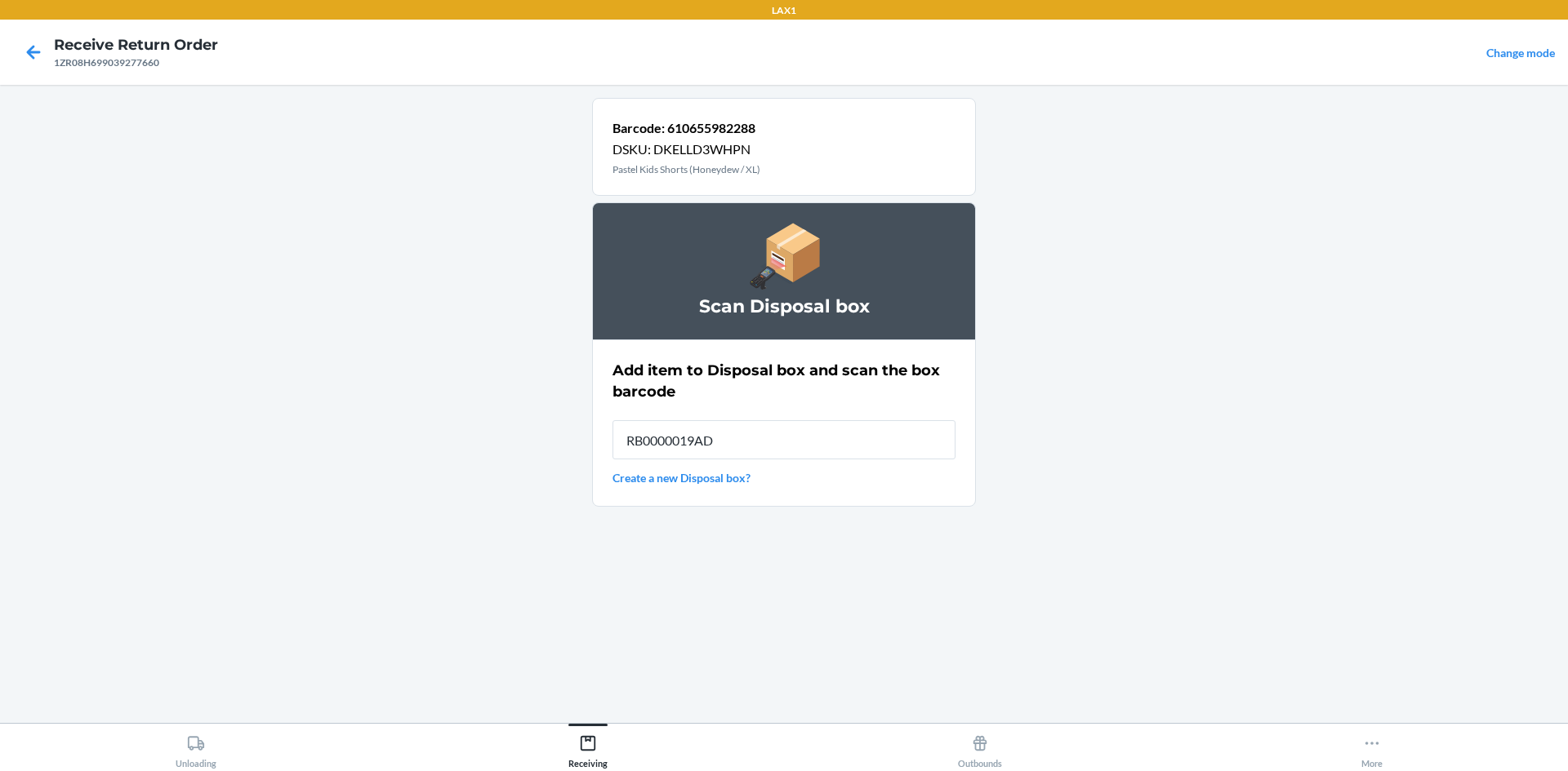
type input "RB0000019AD"
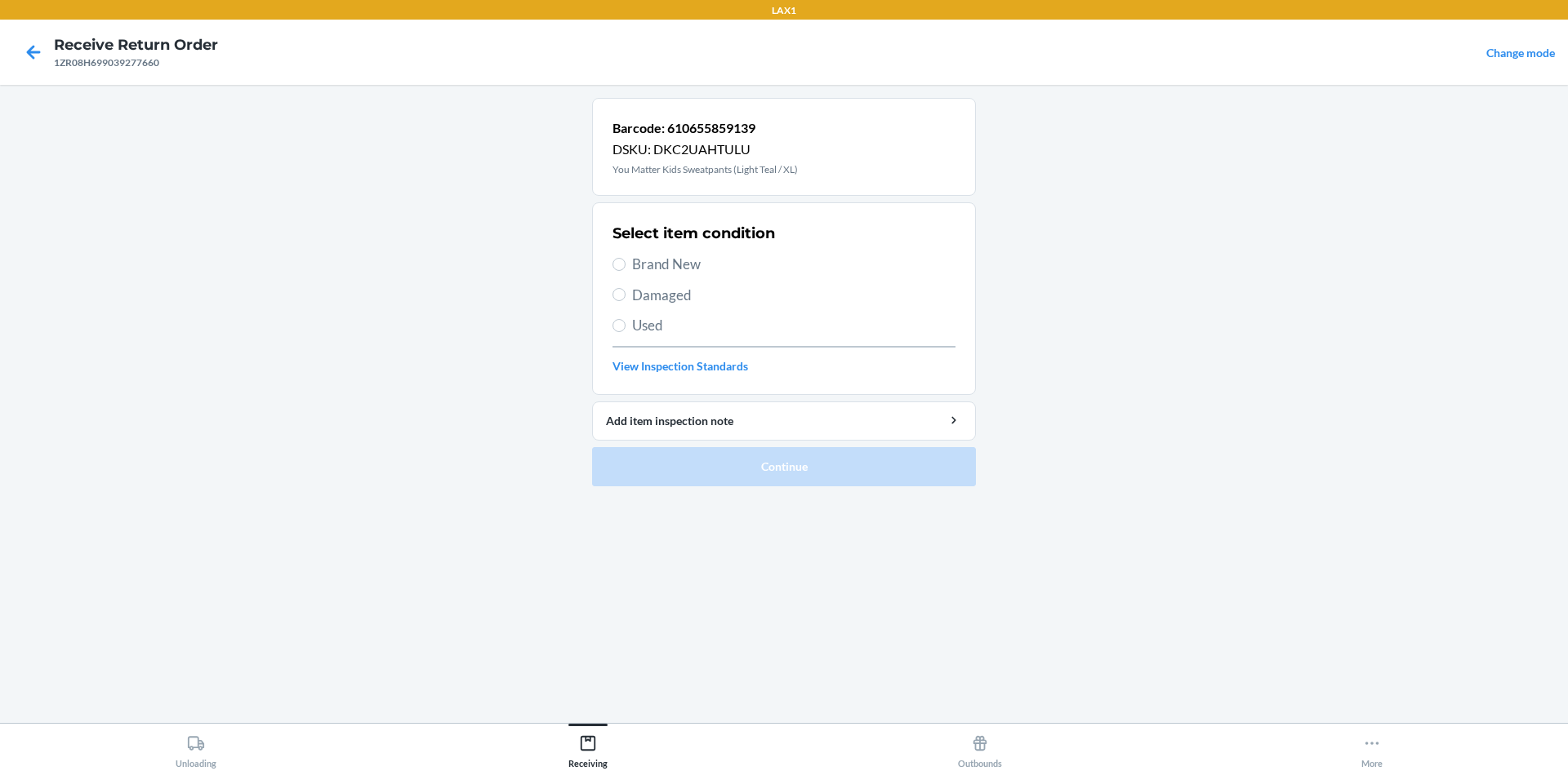
drag, startPoint x: 699, startPoint y: 256, endPoint x: 701, endPoint y: 315, distance: 59.0
click at [698, 256] on span "Brand New" at bounding box center [794, 265] width 324 height 22
click at [626, 258] on input "Brand New" at bounding box center [619, 265] width 13 height 13
radio input "true"
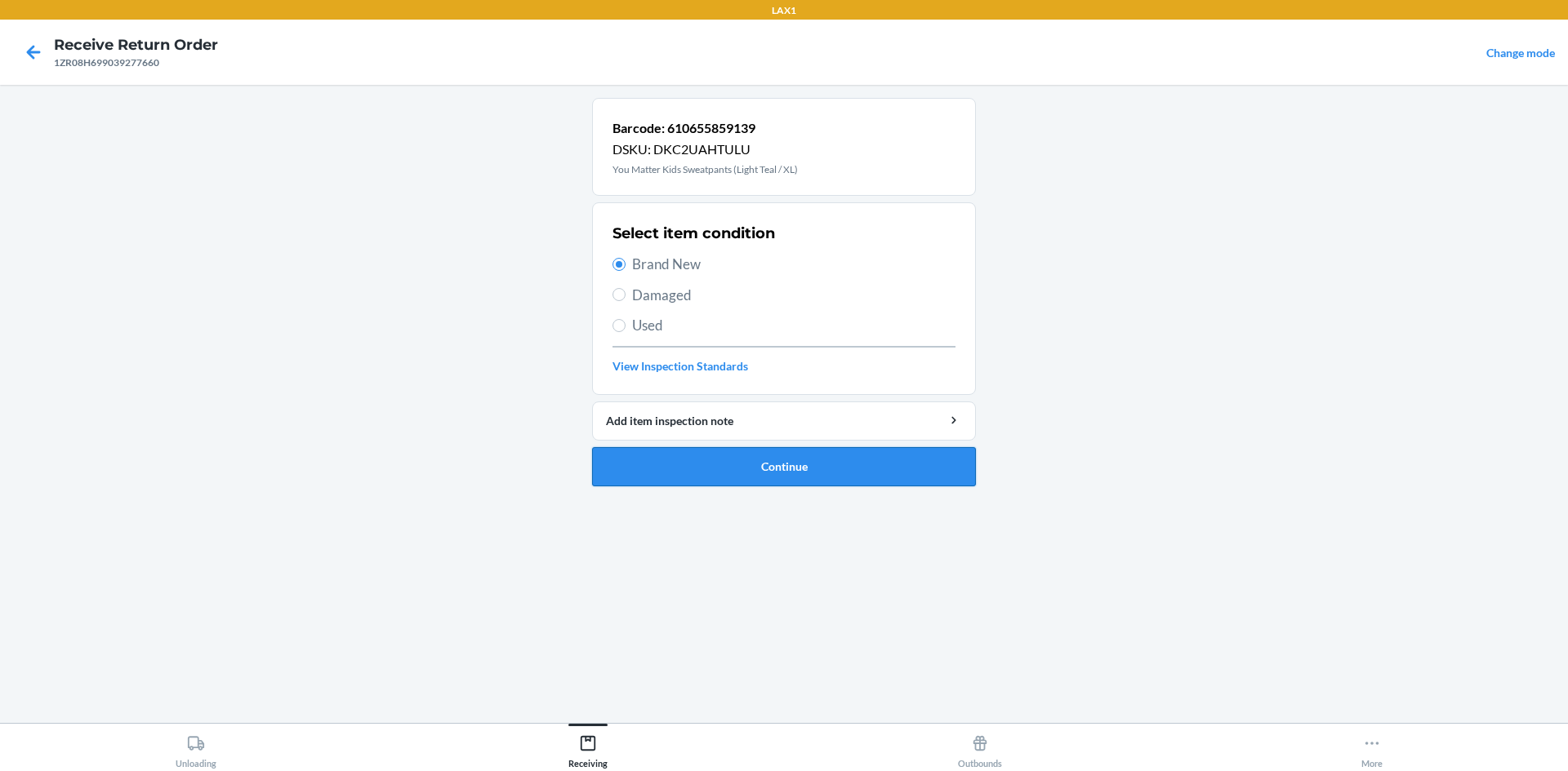
click at [727, 486] on button "Continue" at bounding box center [784, 467] width 384 height 39
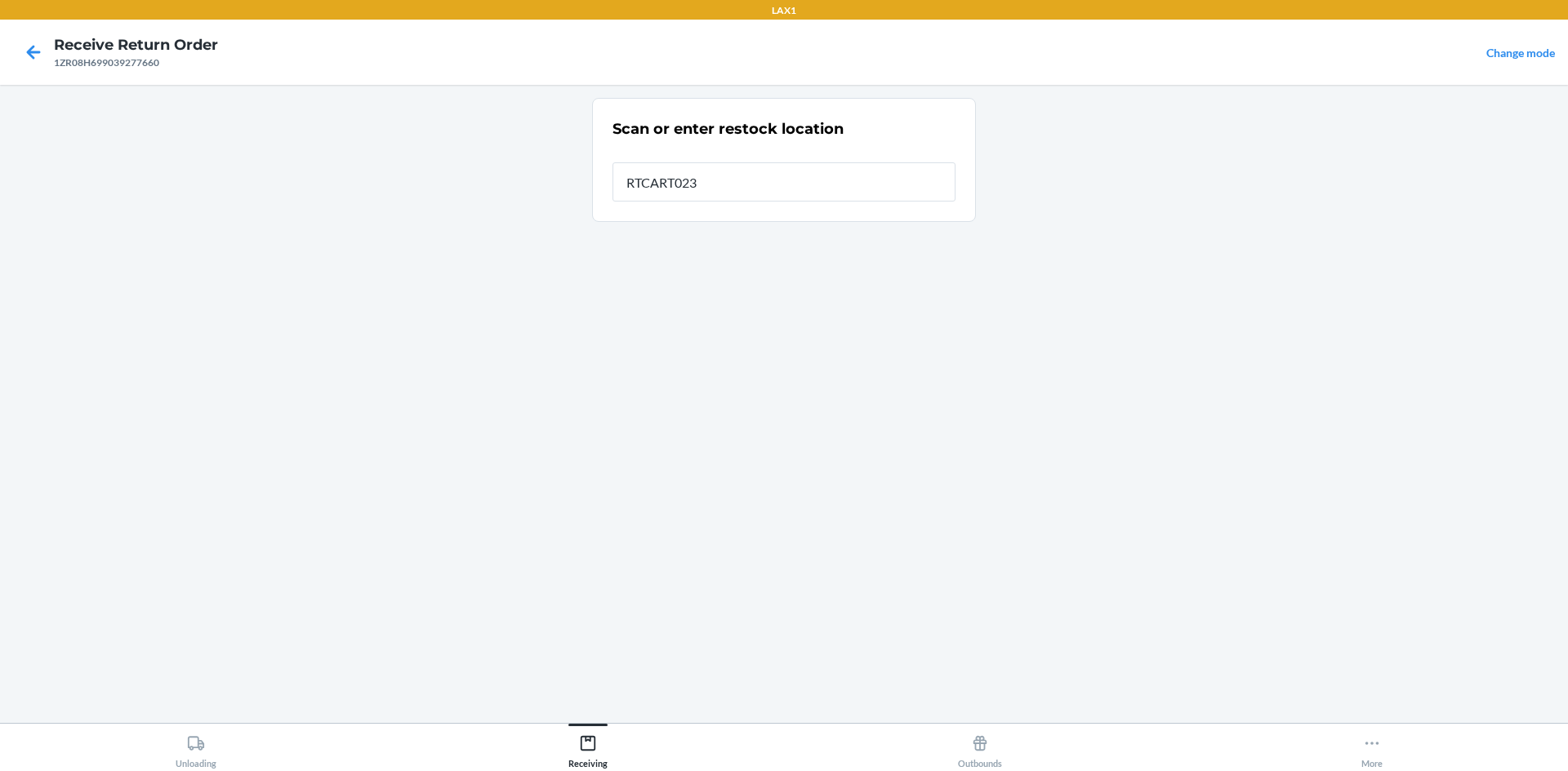
type input "RTCART023"
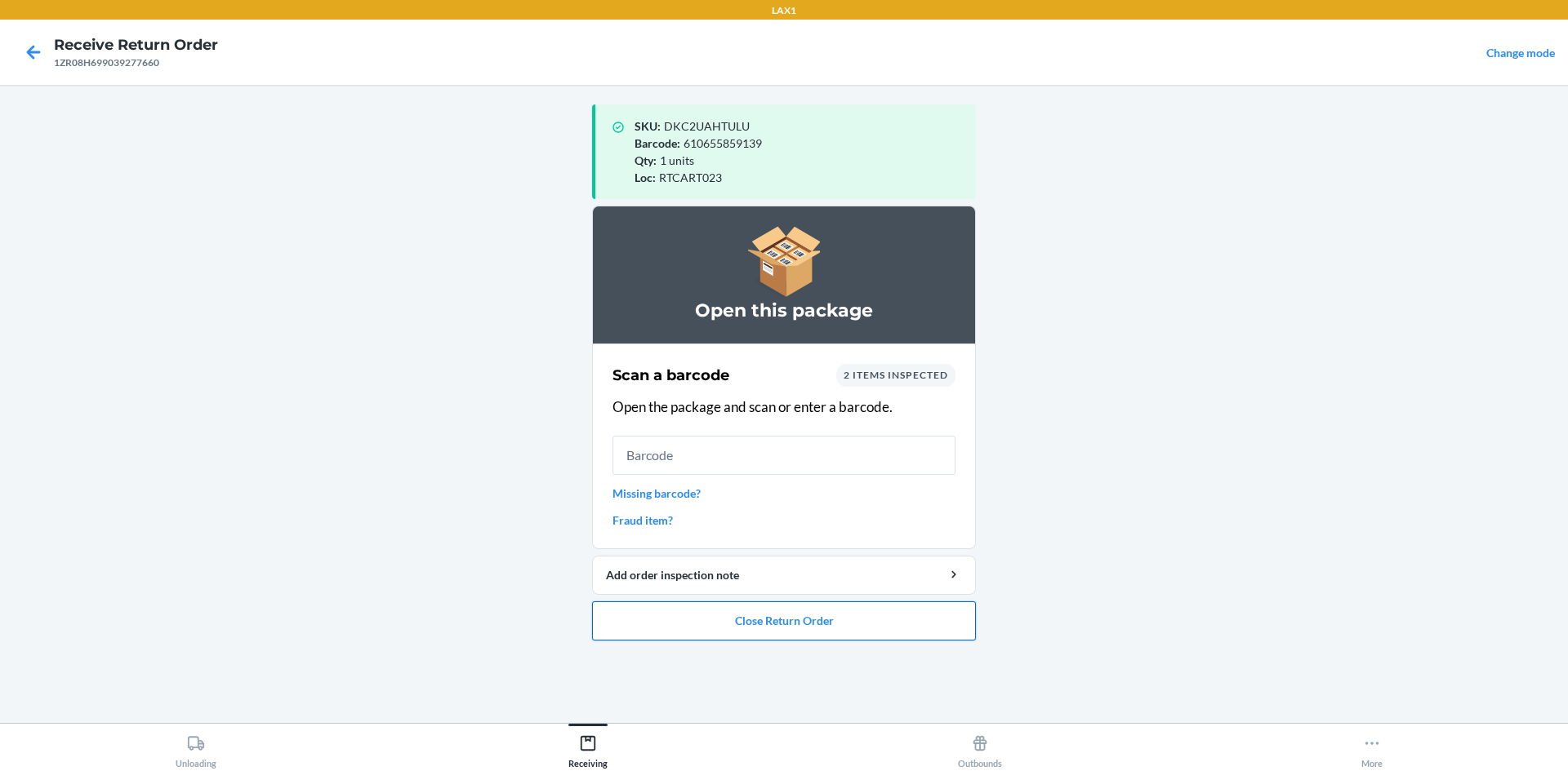
click at [716, 624] on button "Close Return Order" at bounding box center [784, 621] width 384 height 39
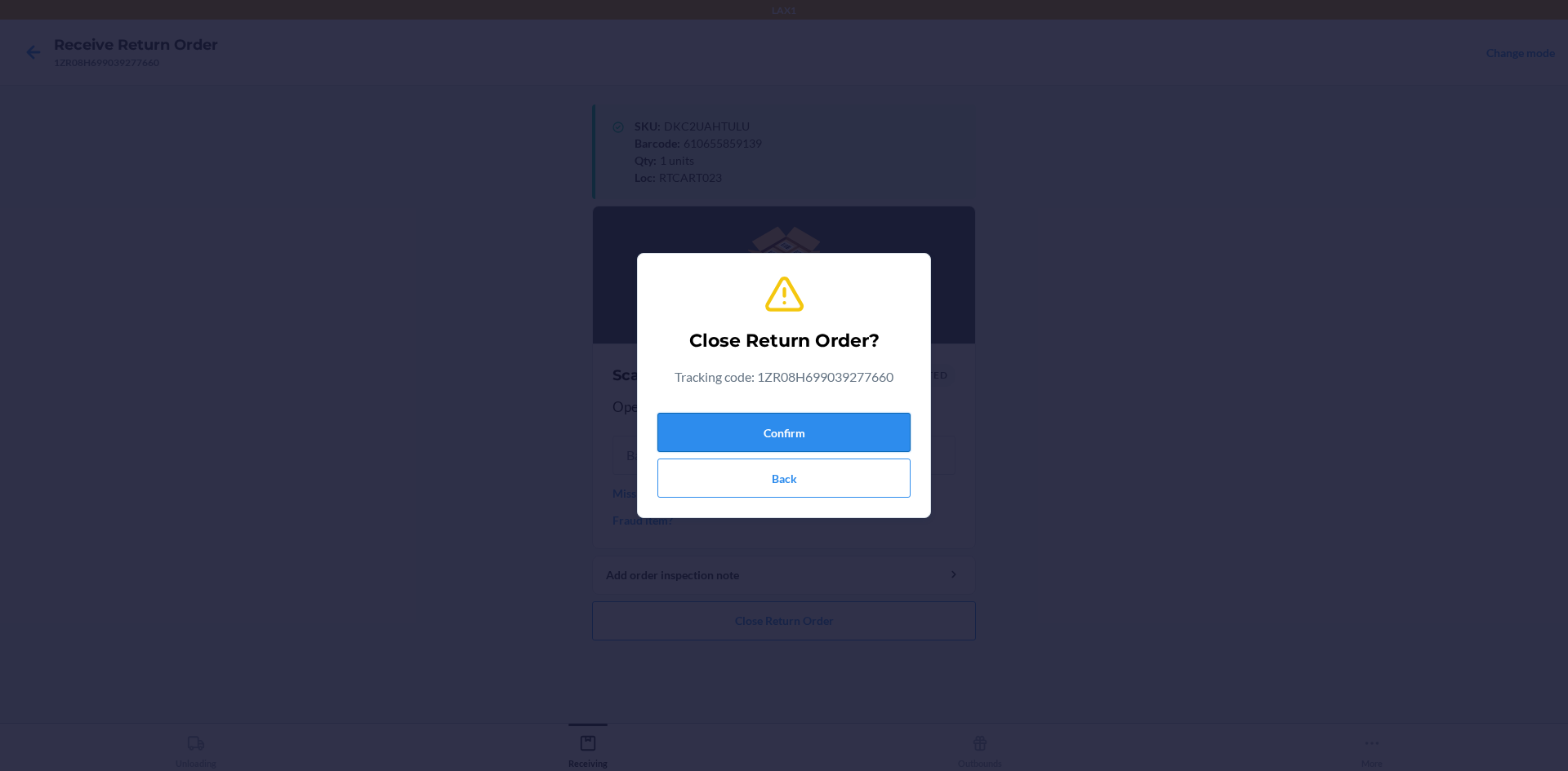
click at [720, 436] on button "Confirm" at bounding box center [784, 432] width 253 height 39
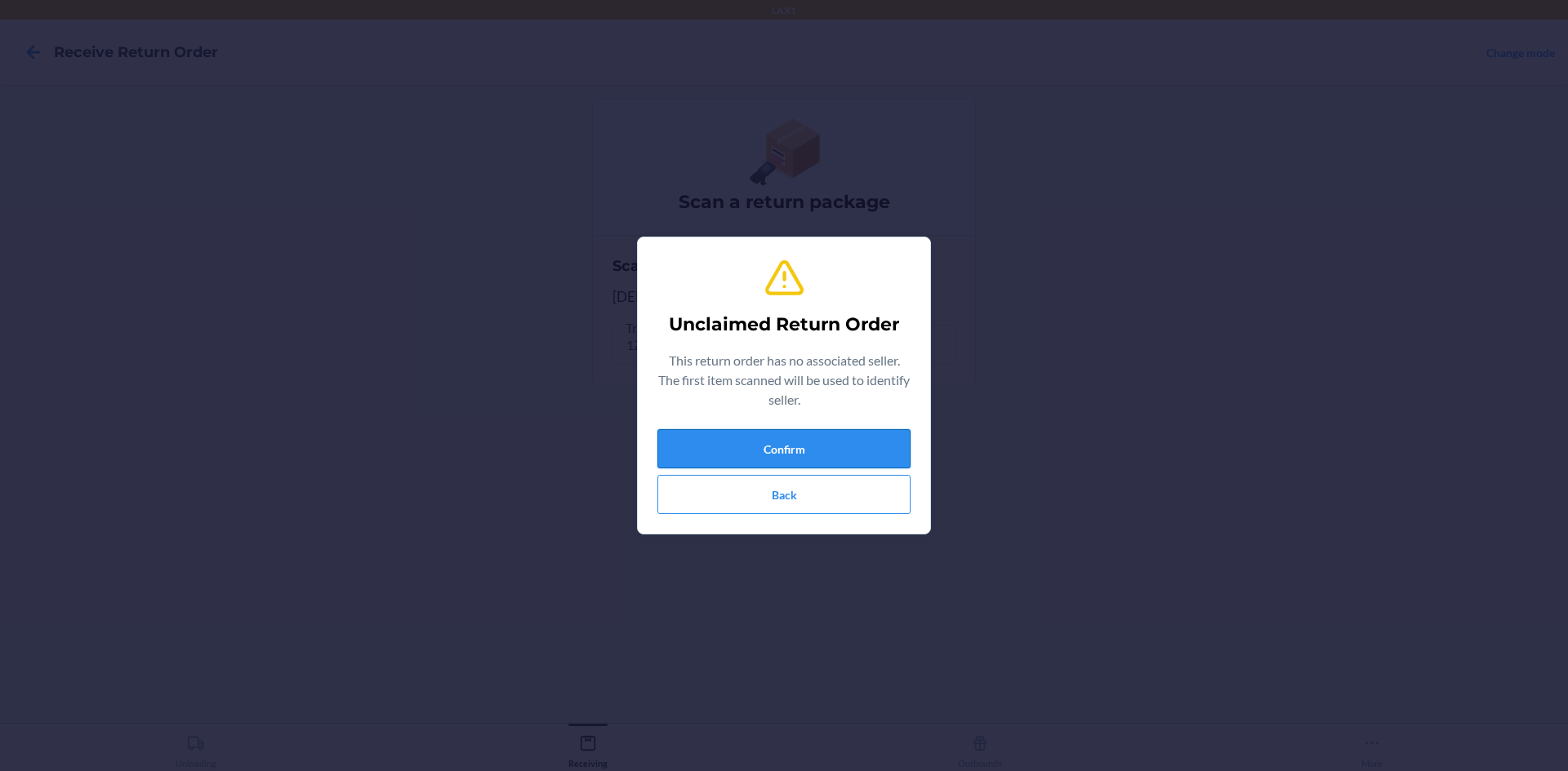
click at [695, 450] on button "Confirm" at bounding box center [784, 449] width 253 height 39
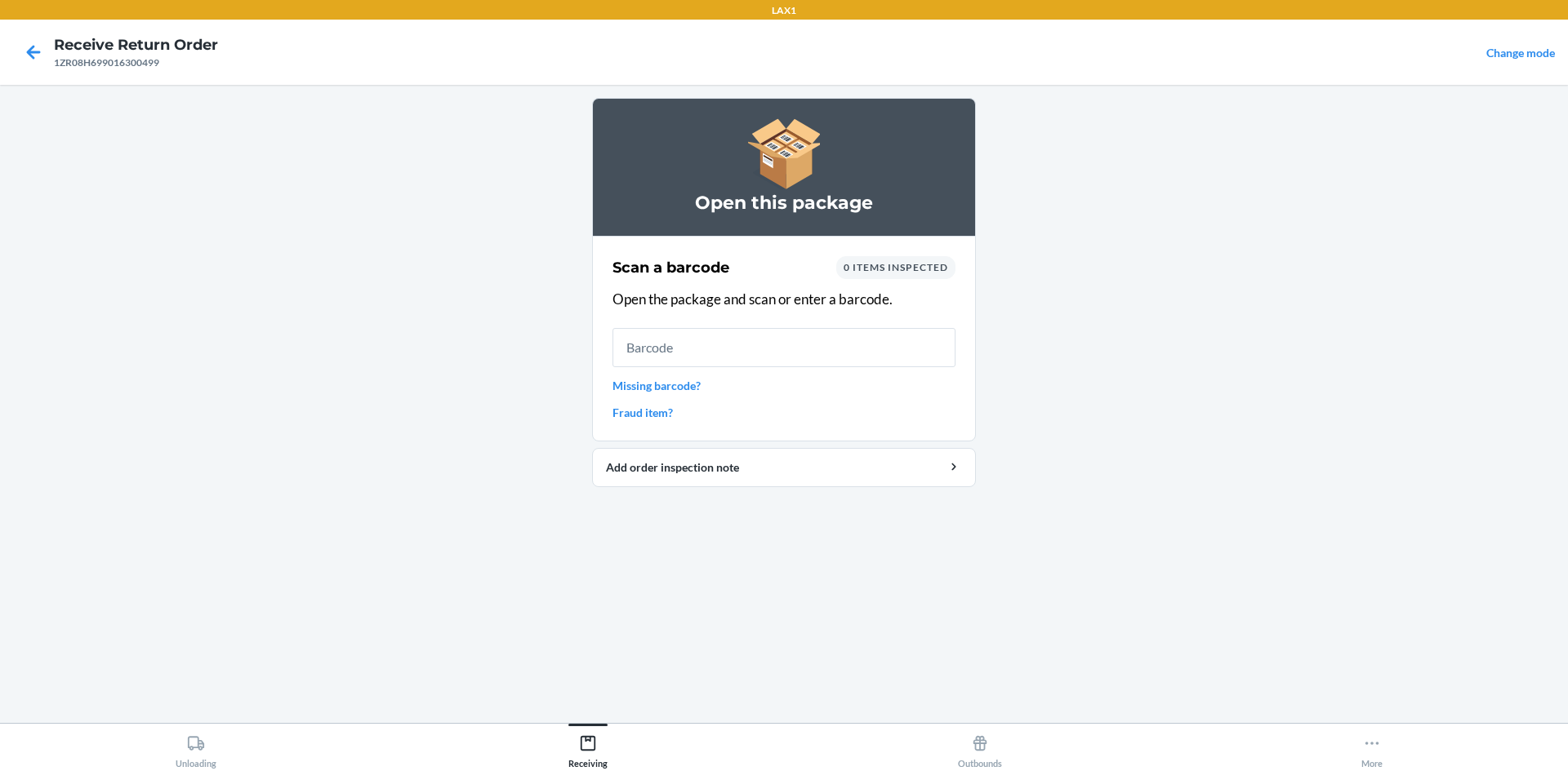
click at [668, 378] on link "Missing barcode?" at bounding box center [784, 386] width 343 height 17
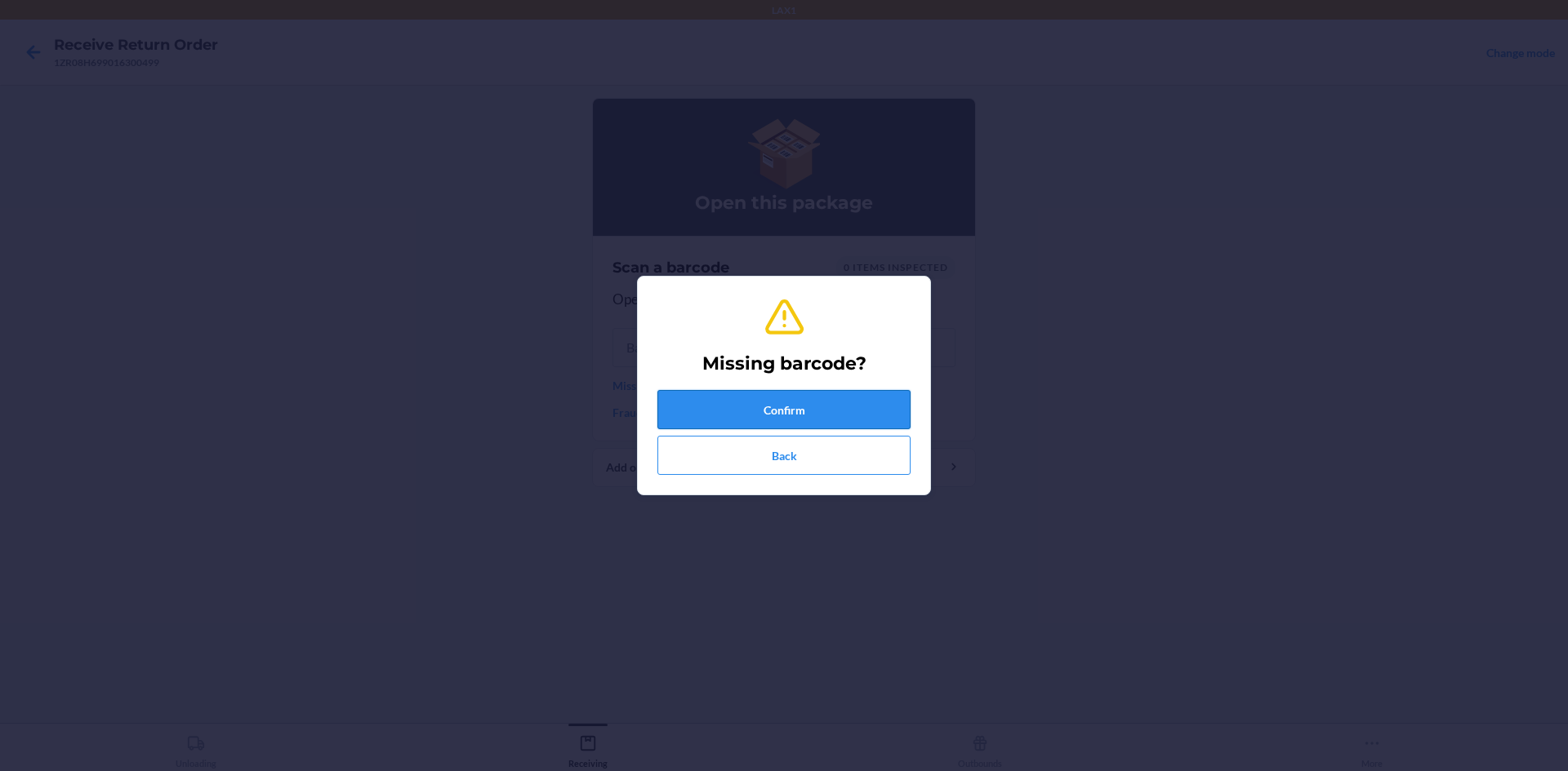
click at [697, 420] on button "Confirm" at bounding box center [784, 410] width 253 height 39
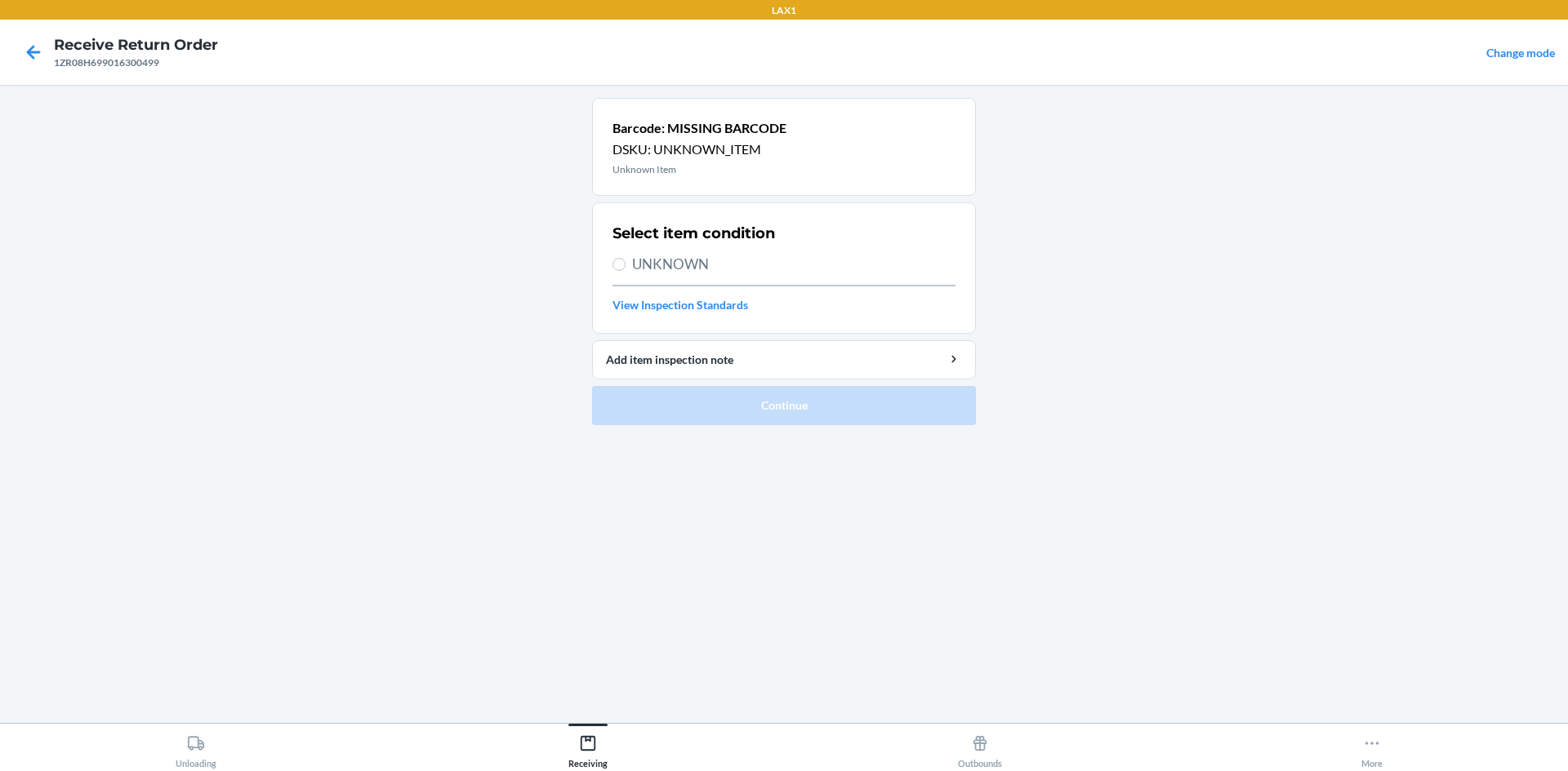
click at [756, 269] on span "UNKNOWN" at bounding box center [794, 265] width 324 height 22
click at [626, 269] on input "UNKNOWN" at bounding box center [619, 265] width 13 height 13
radio input "true"
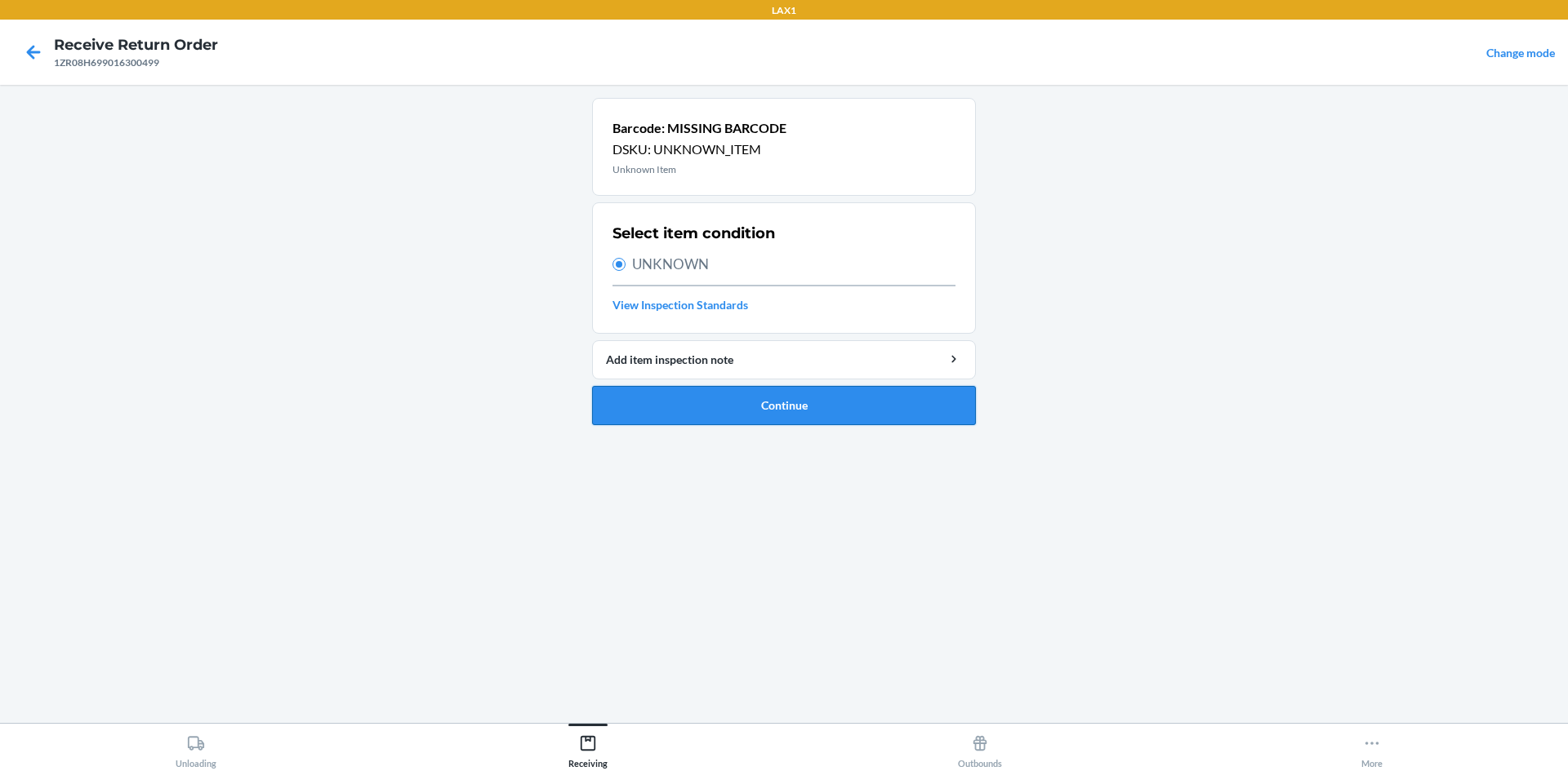
click at [759, 401] on button "Continue" at bounding box center [784, 406] width 384 height 39
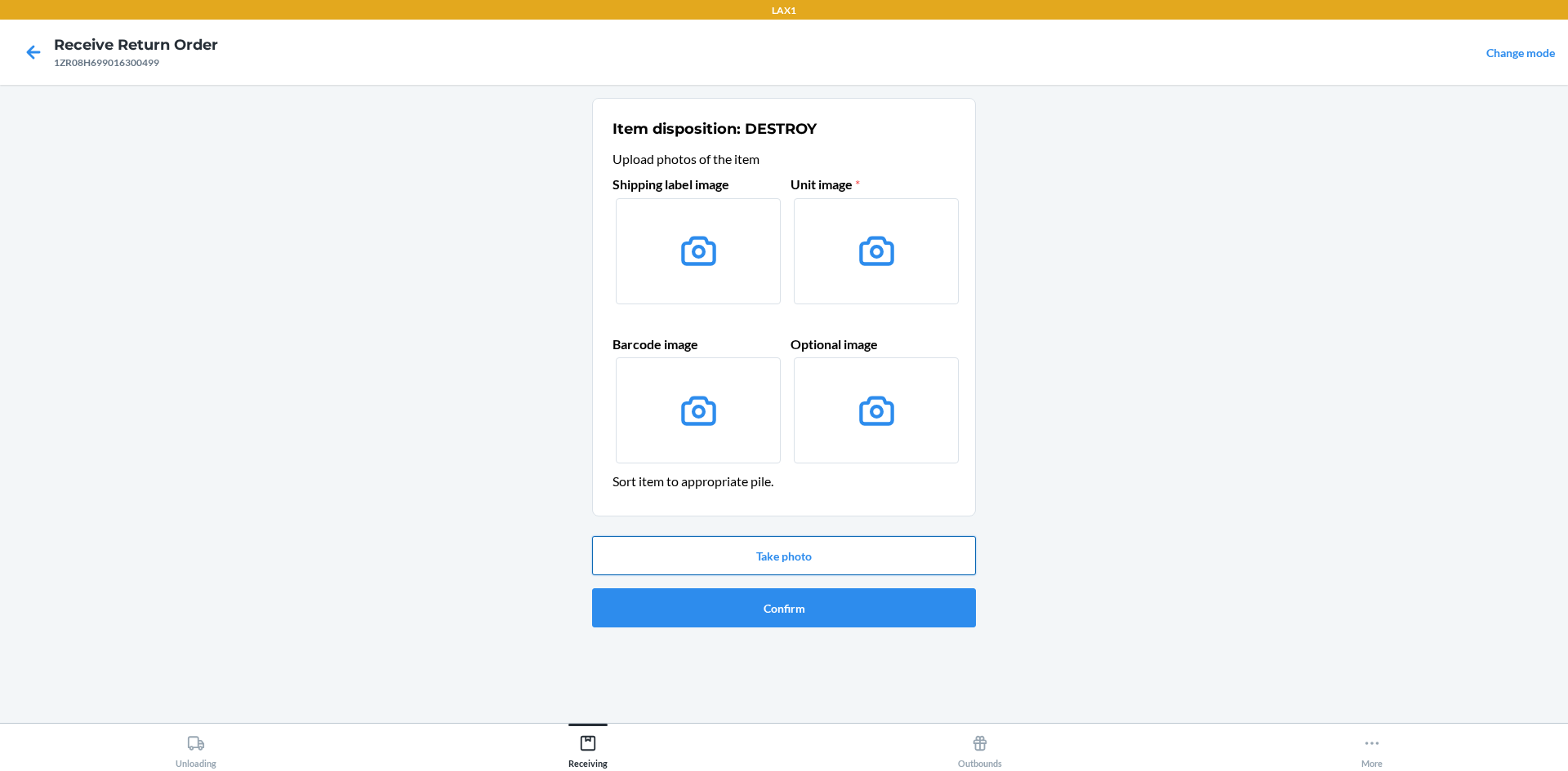
click at [771, 567] on button "Take photo" at bounding box center [784, 556] width 384 height 39
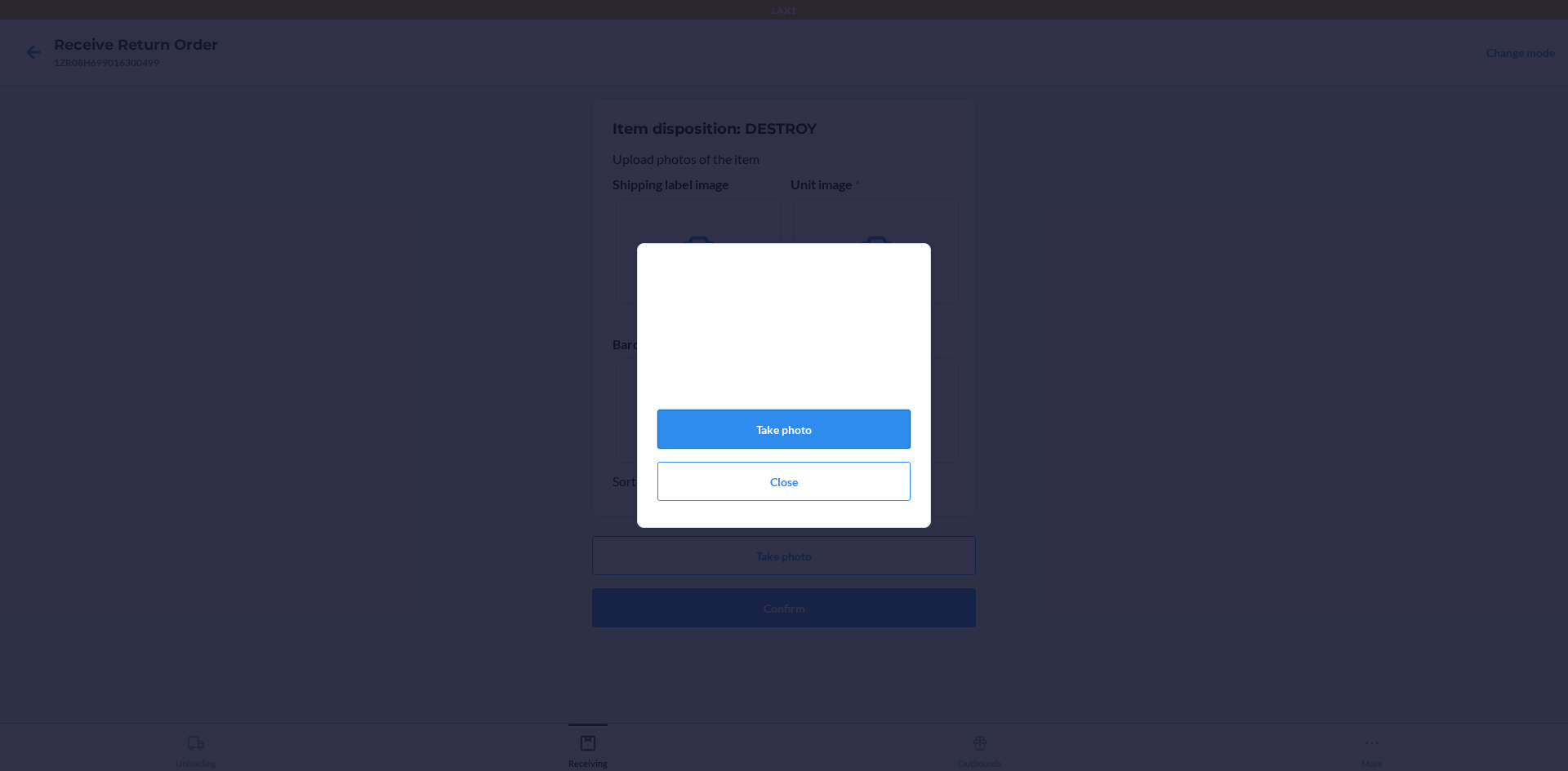
click at [794, 442] on button "Take photo" at bounding box center [784, 430] width 253 height 39
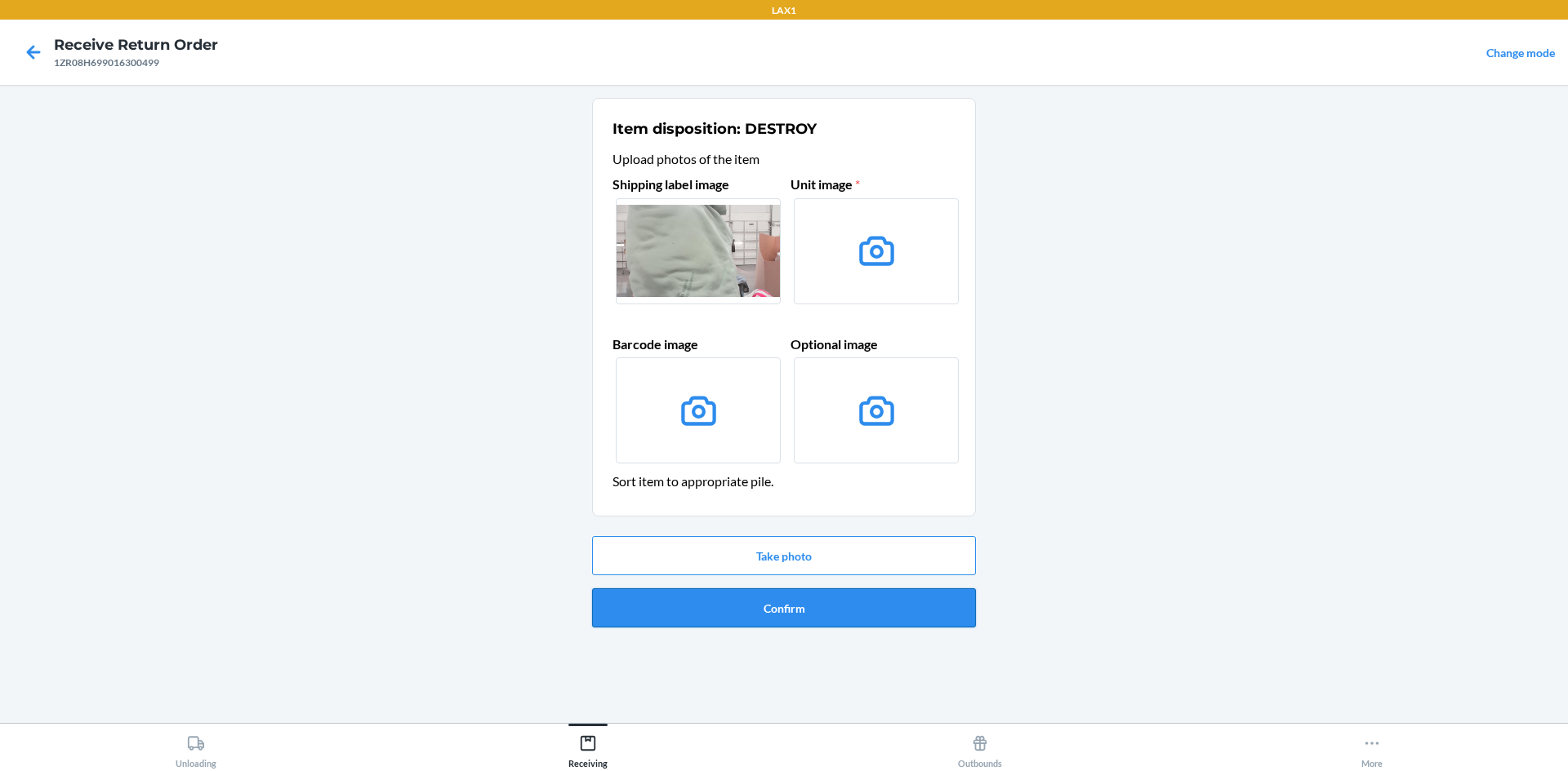
drag, startPoint x: 778, startPoint y: 610, endPoint x: 786, endPoint y: 611, distance: 8.1
click at [786, 611] on button "Confirm" at bounding box center [784, 608] width 384 height 39
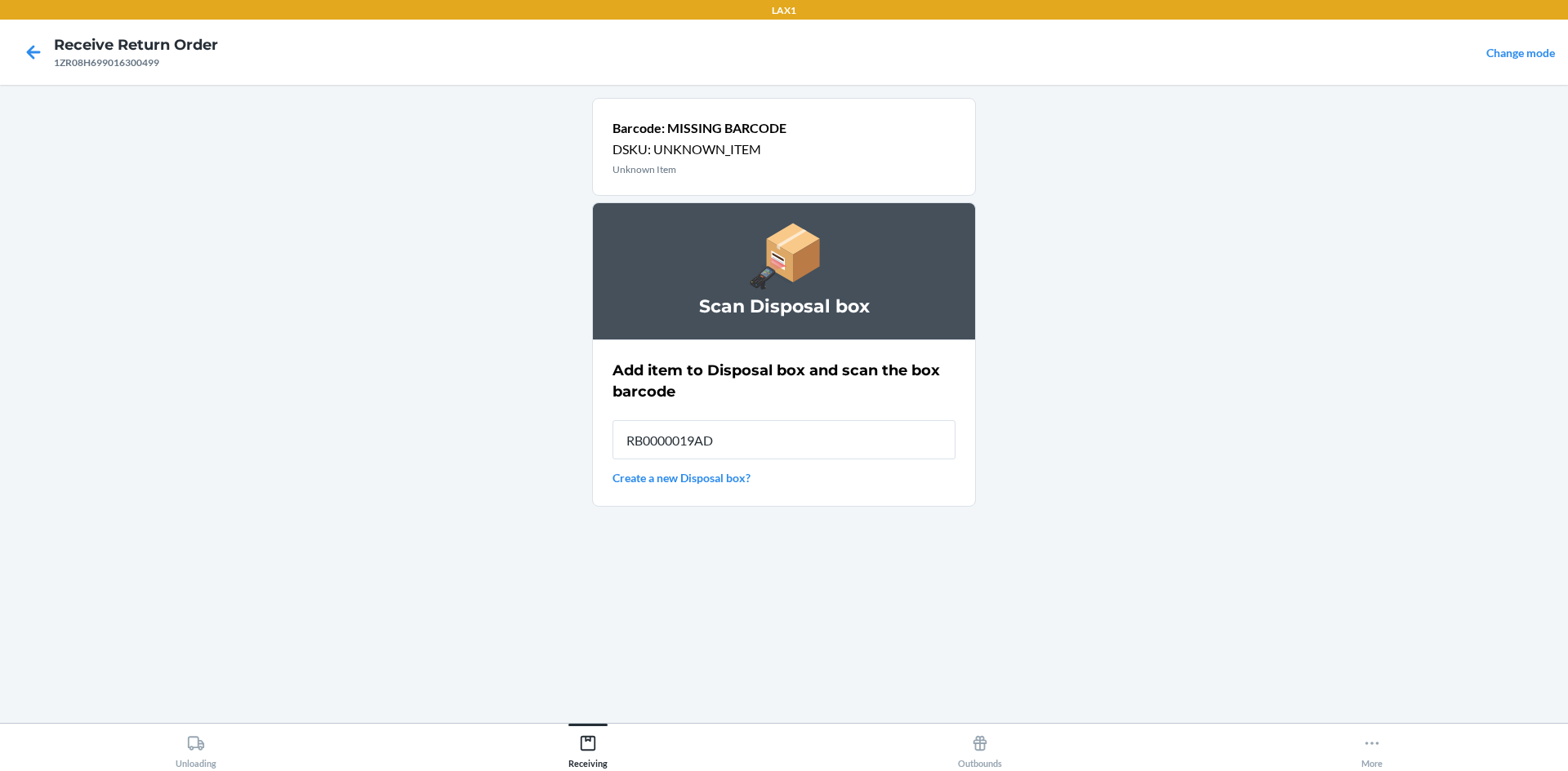
type input "RB0000019AD"
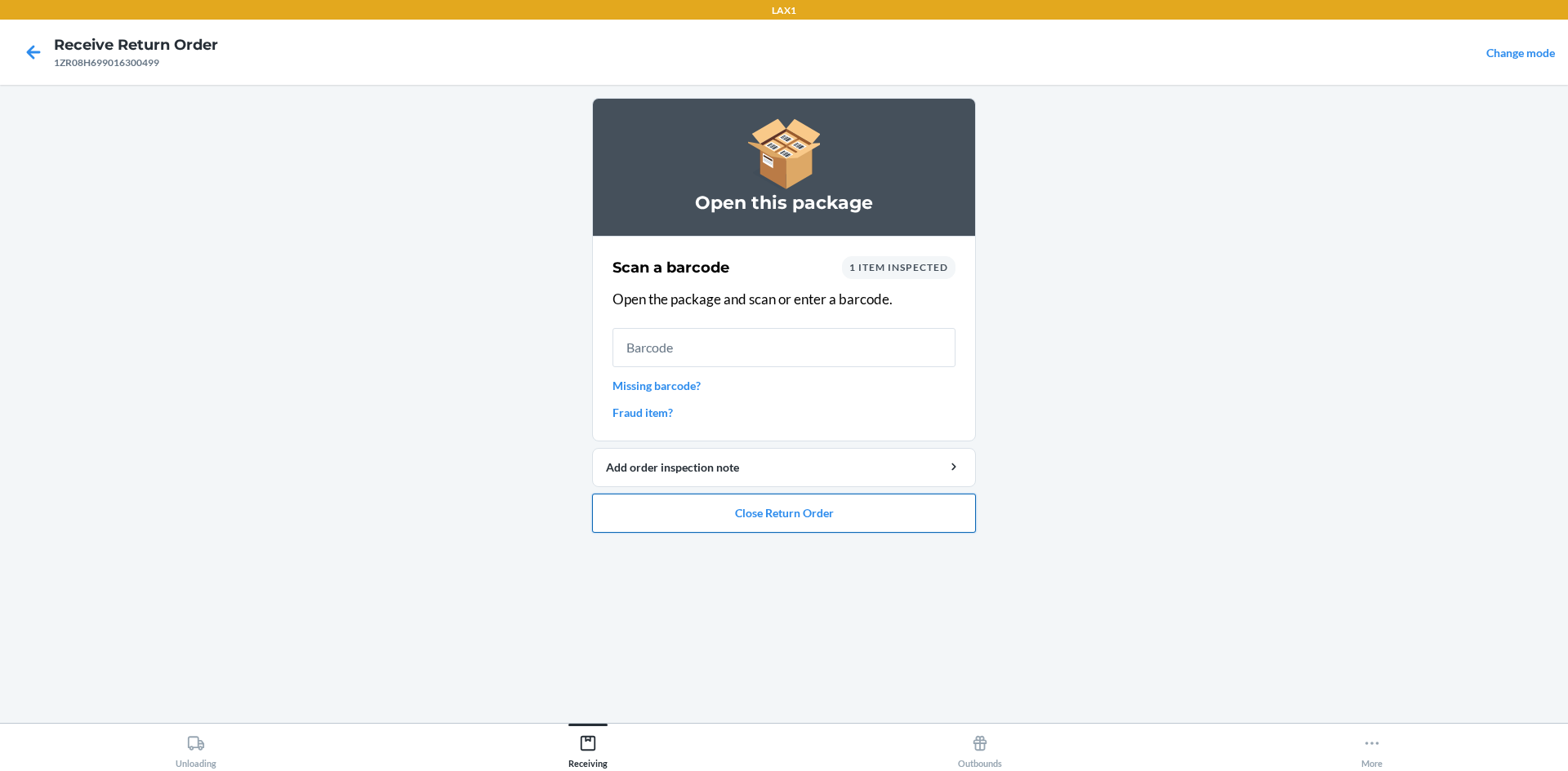
click at [813, 503] on button "Close Return Order" at bounding box center [784, 514] width 384 height 39
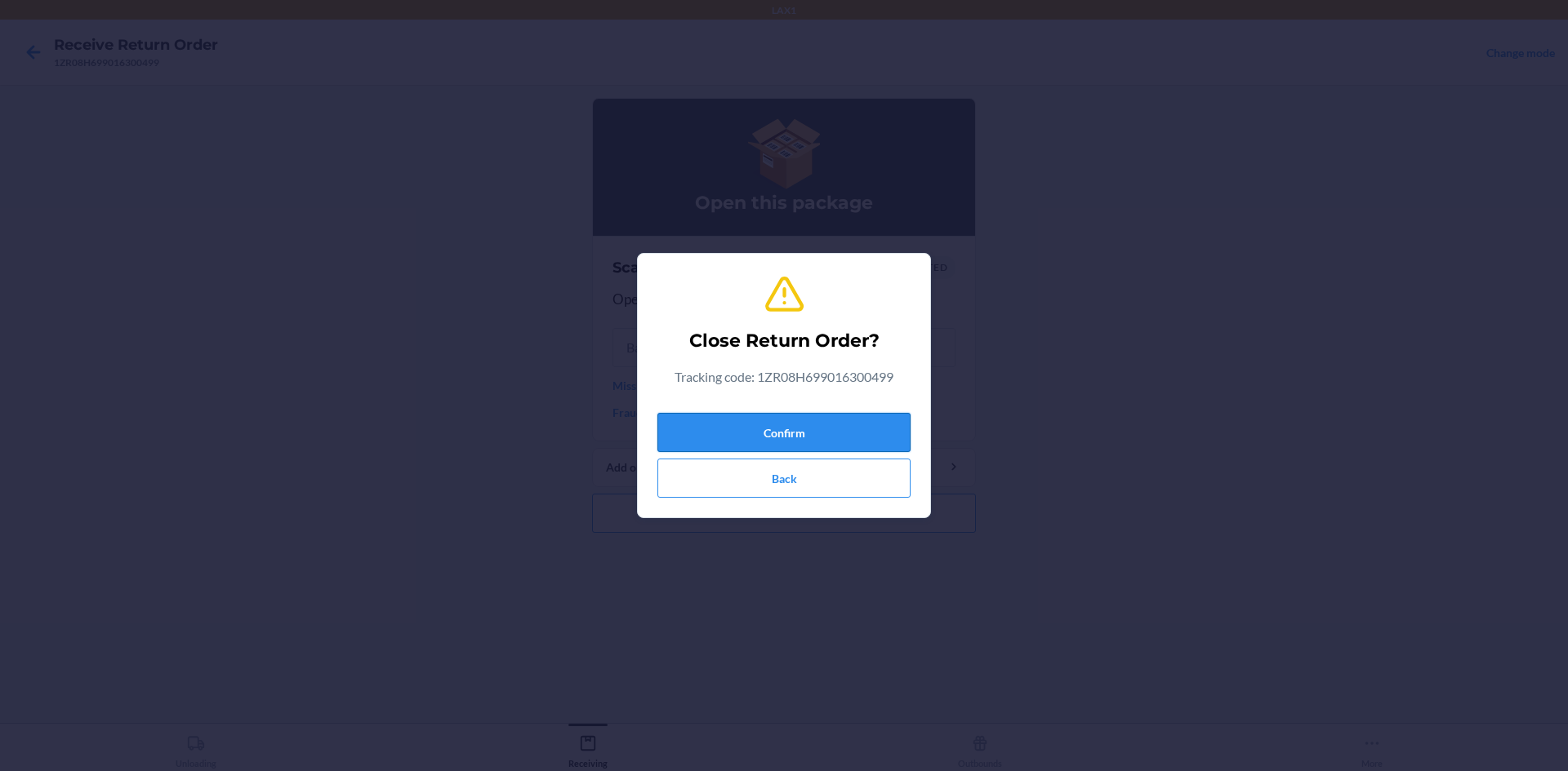
click at [811, 431] on button "Confirm" at bounding box center [784, 432] width 253 height 39
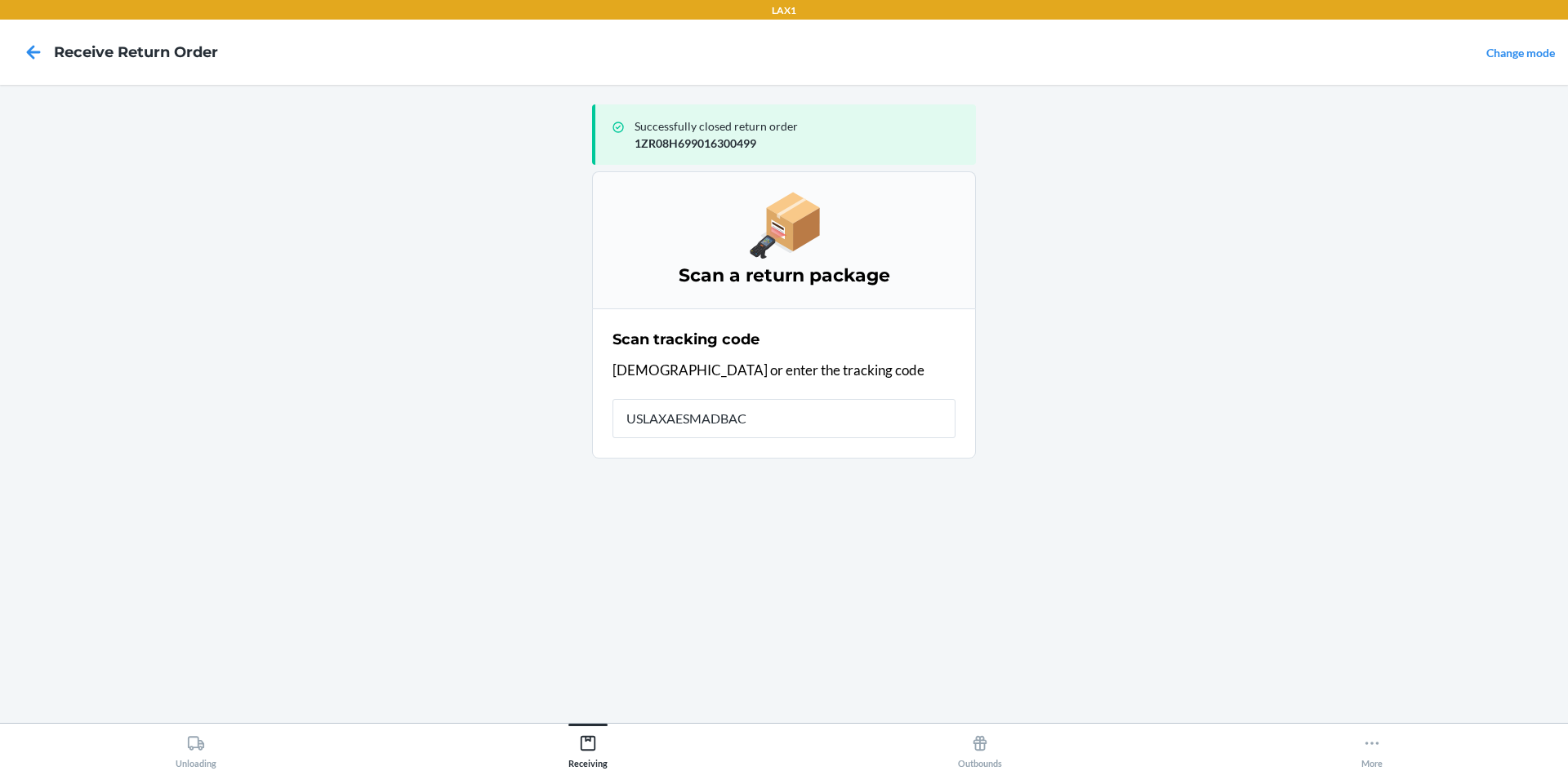
type input "USLAXAESMADBACN"
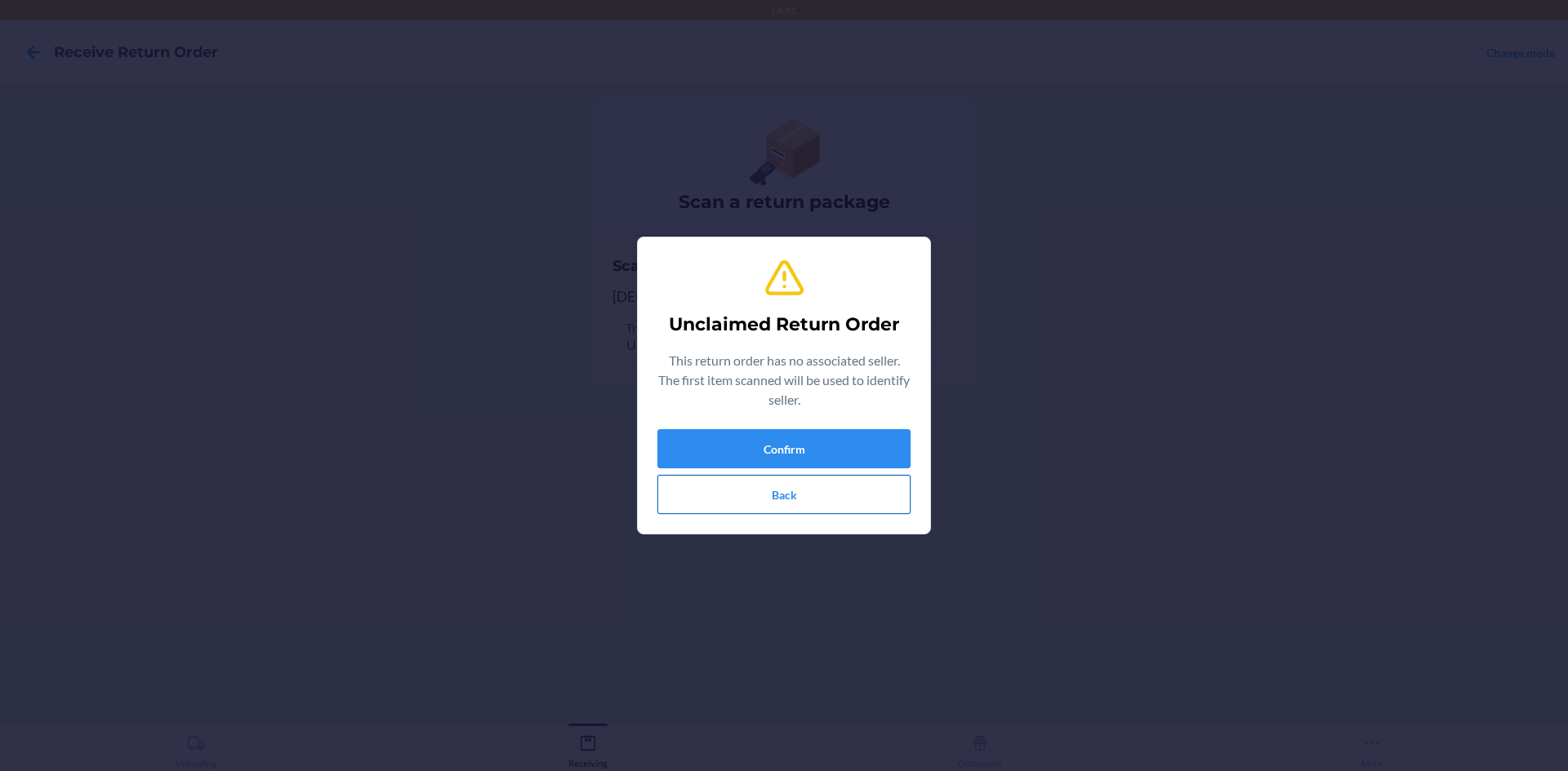
click at [757, 494] on button "Back" at bounding box center [784, 495] width 253 height 39
click at [776, 455] on button "Confirm" at bounding box center [784, 449] width 253 height 39
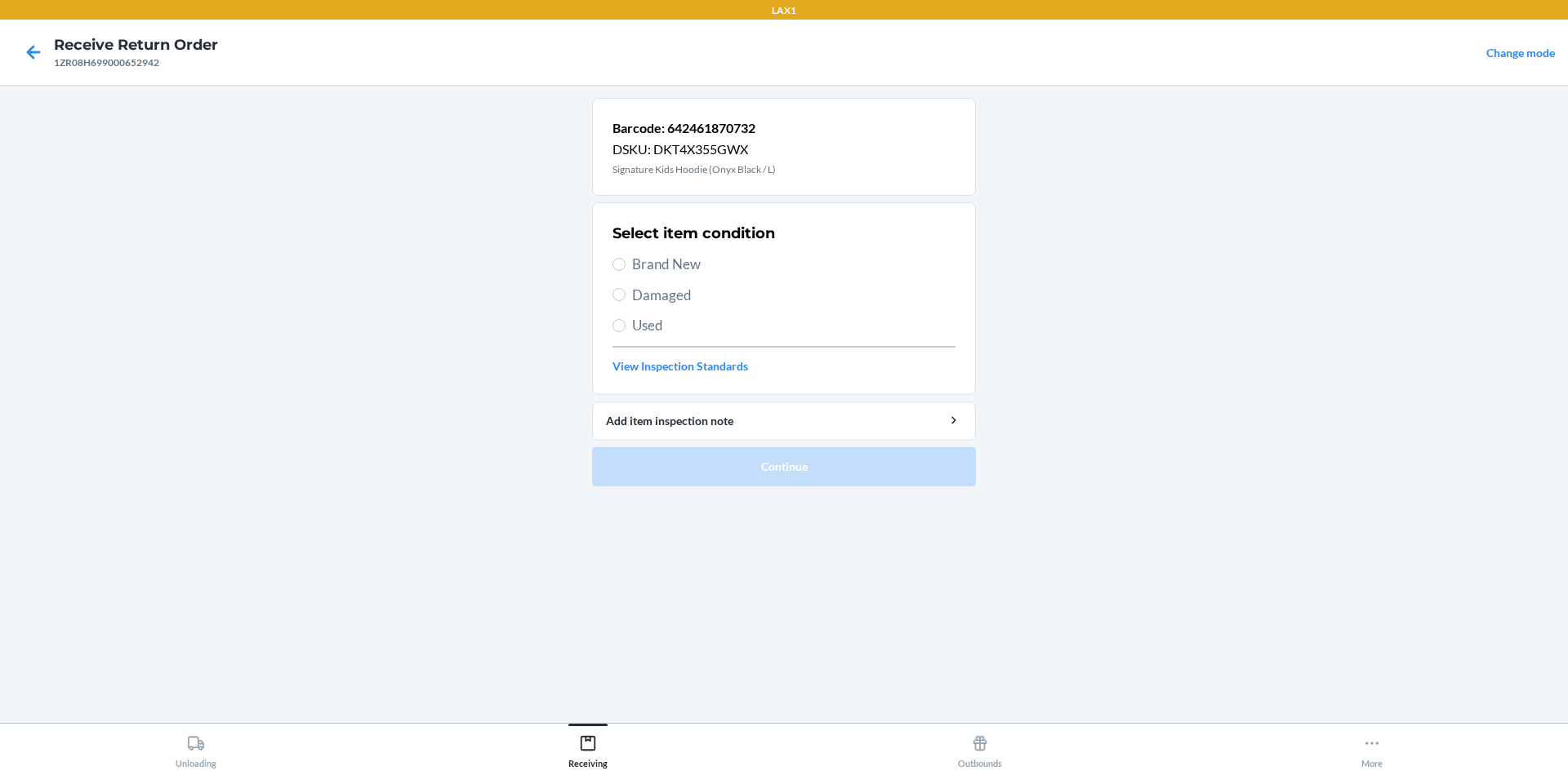
click at [646, 330] on span "Used" at bounding box center [794, 325] width 324 height 22
click at [626, 330] on input "Used" at bounding box center [619, 325] width 13 height 13
radio input "true"
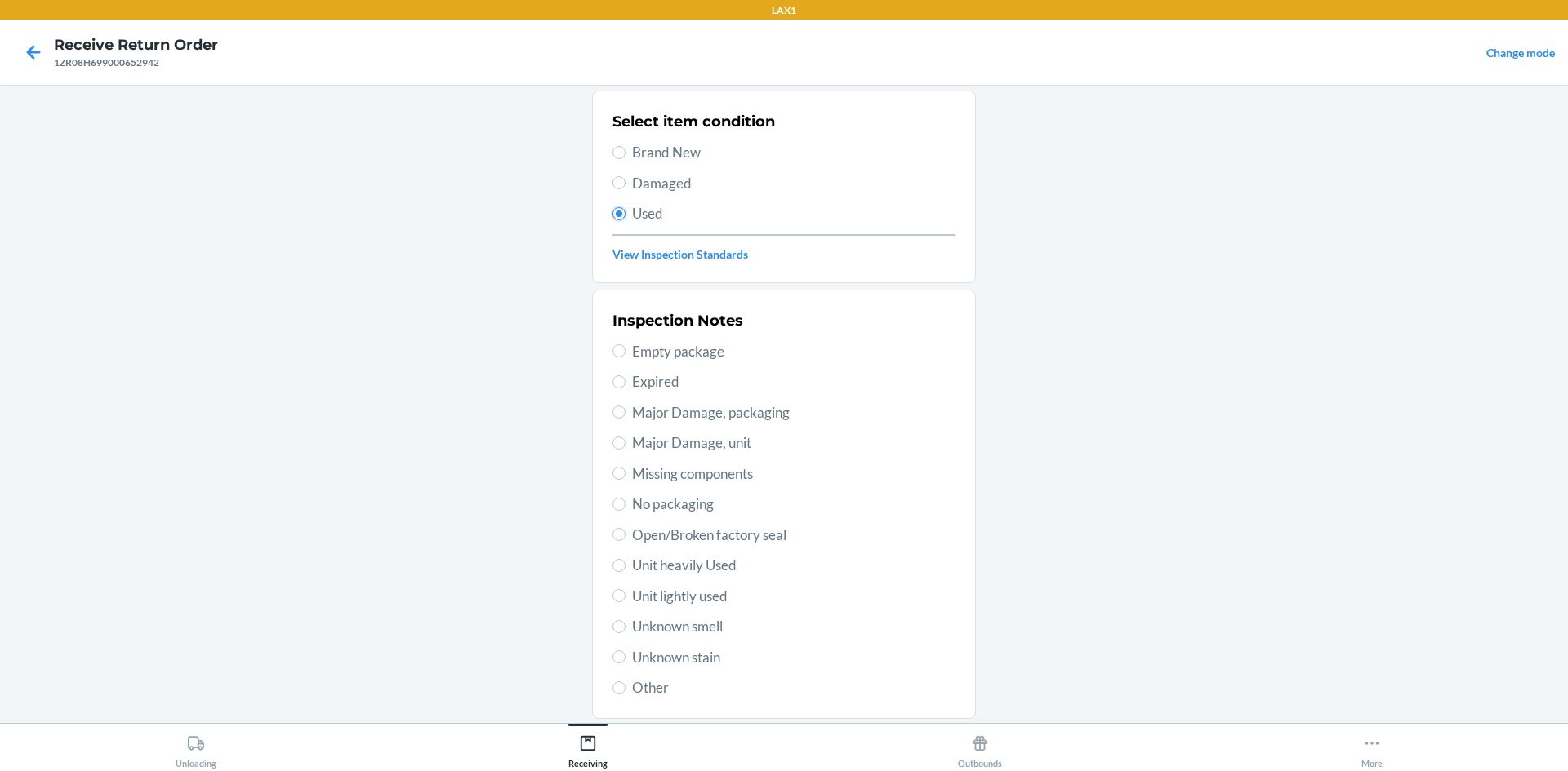
scroll to position [212, 0]
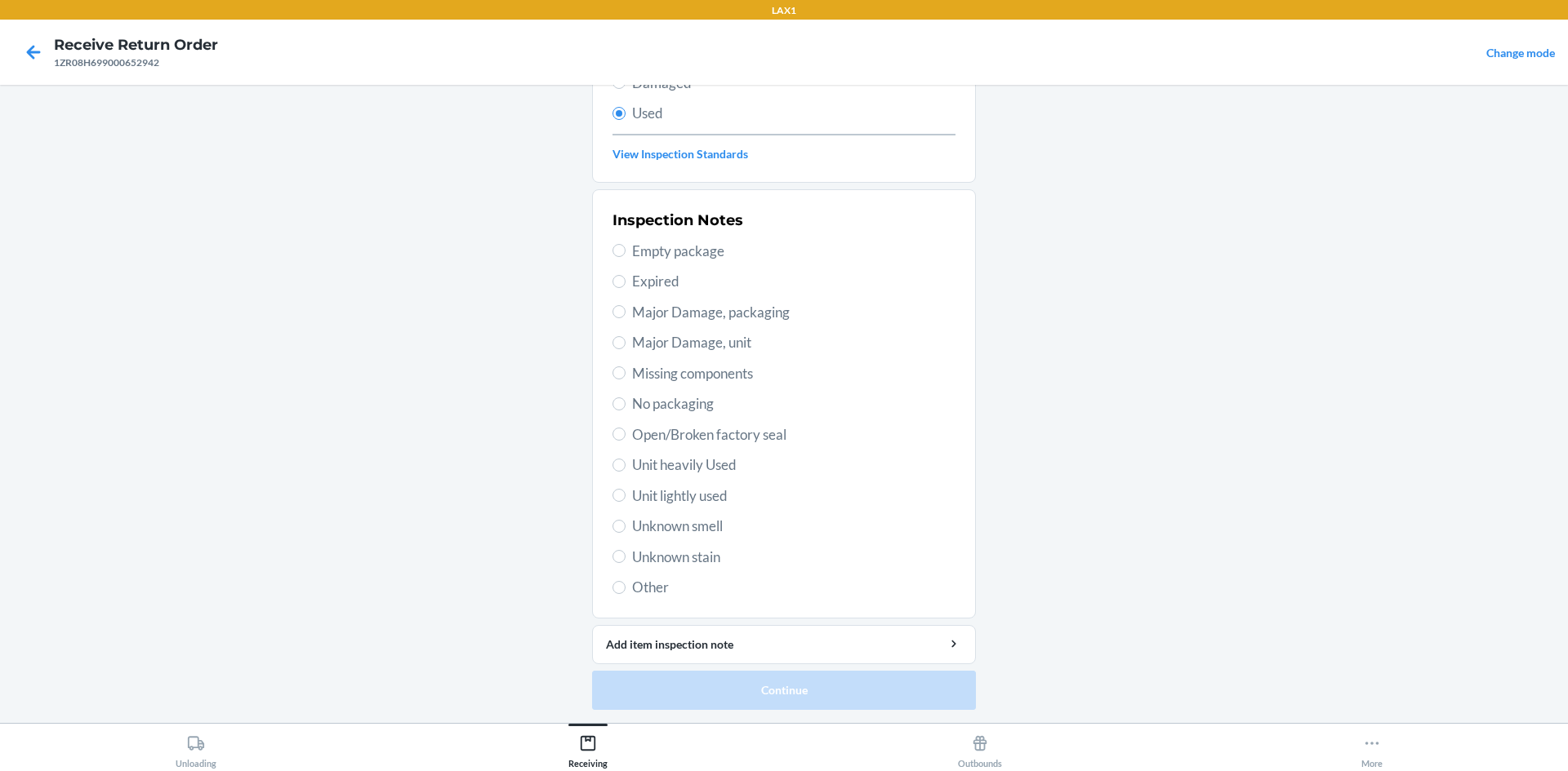
click at [693, 461] on span "Unit heavily Used" at bounding box center [794, 465] width 324 height 22
click at [626, 461] on input "Unit heavily Used" at bounding box center [619, 465] width 13 height 13
radio input "true"
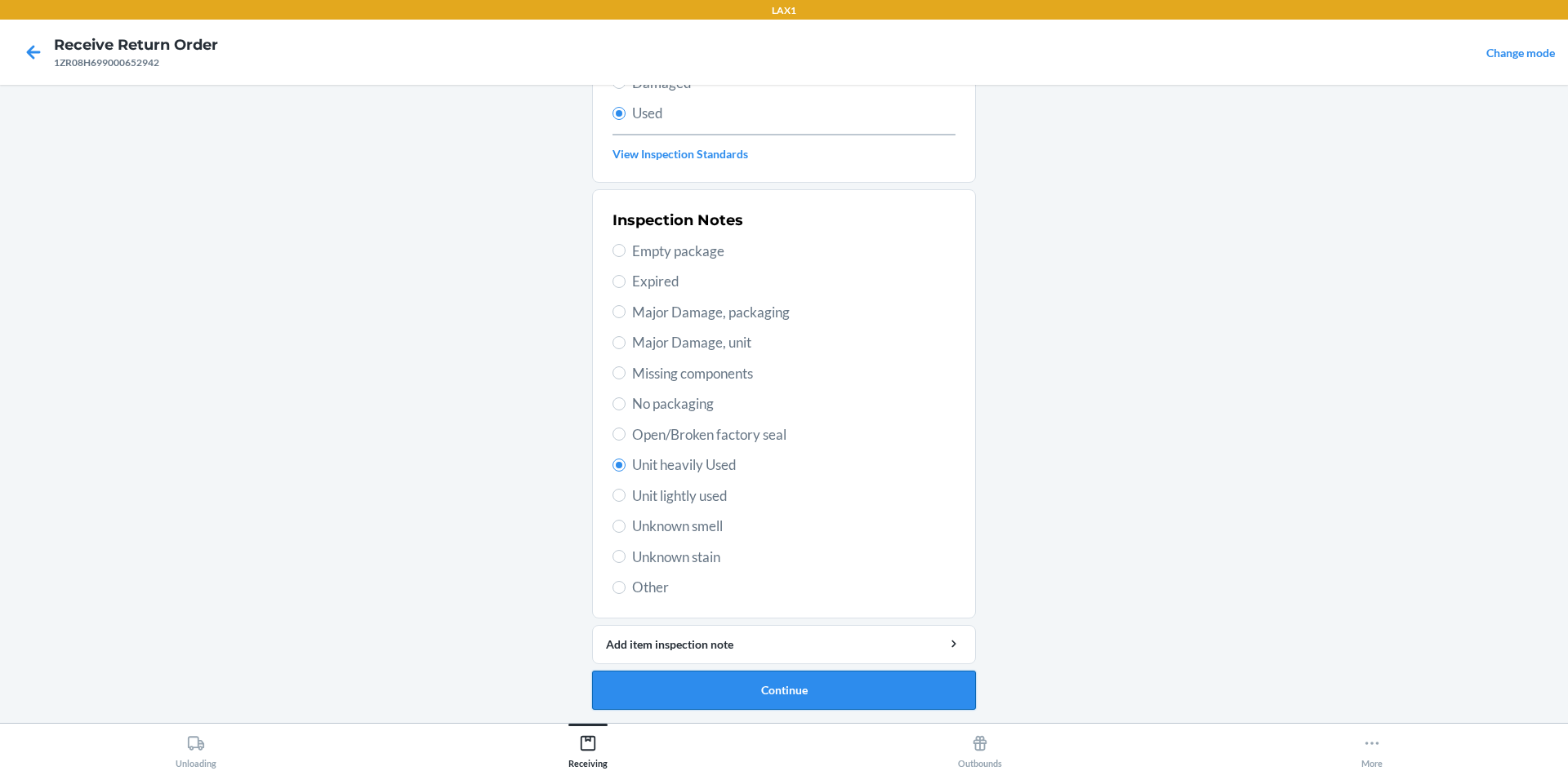
click at [709, 708] on button "Continue" at bounding box center [784, 690] width 384 height 39
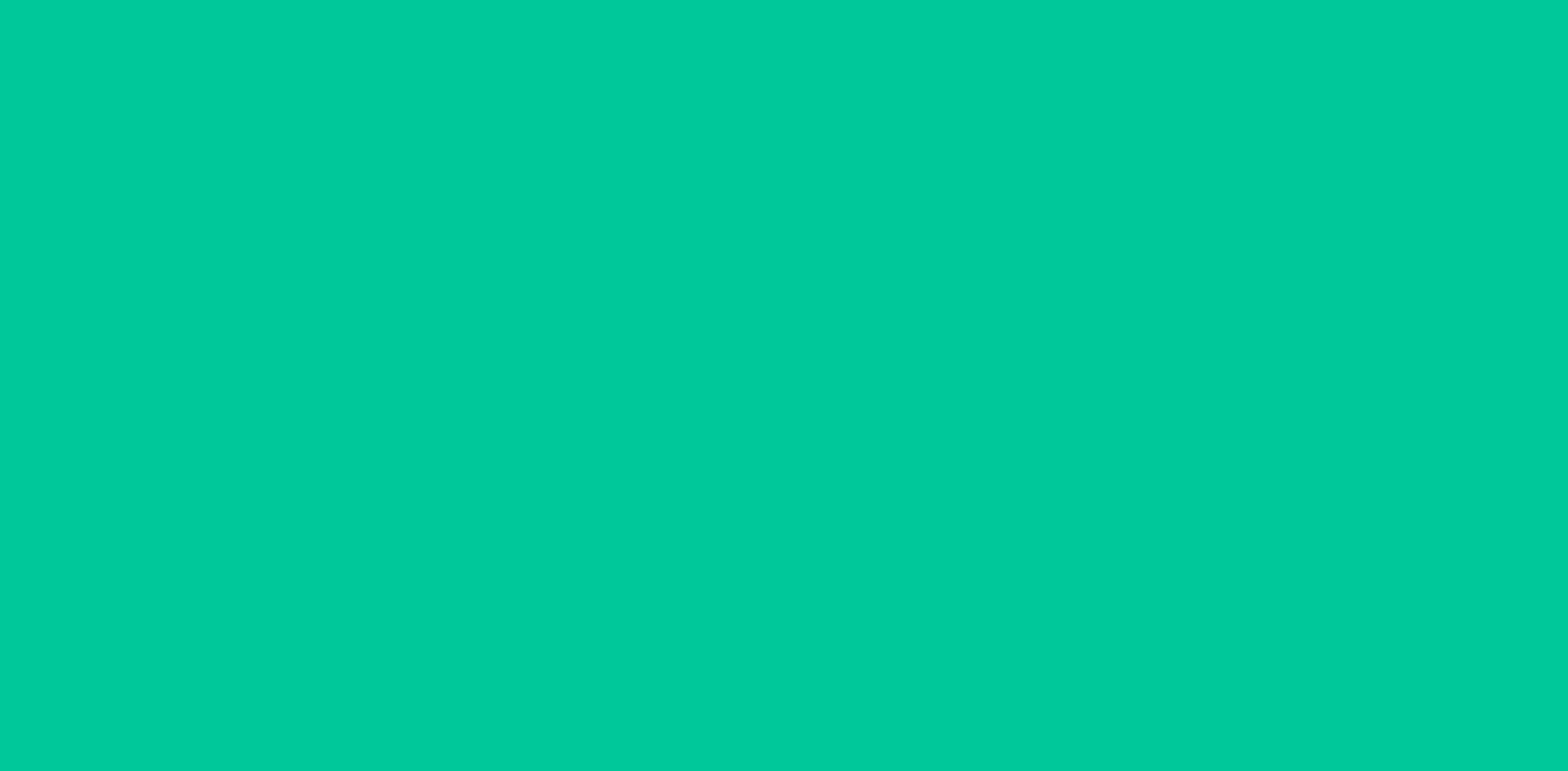
scroll to position [0, 0]
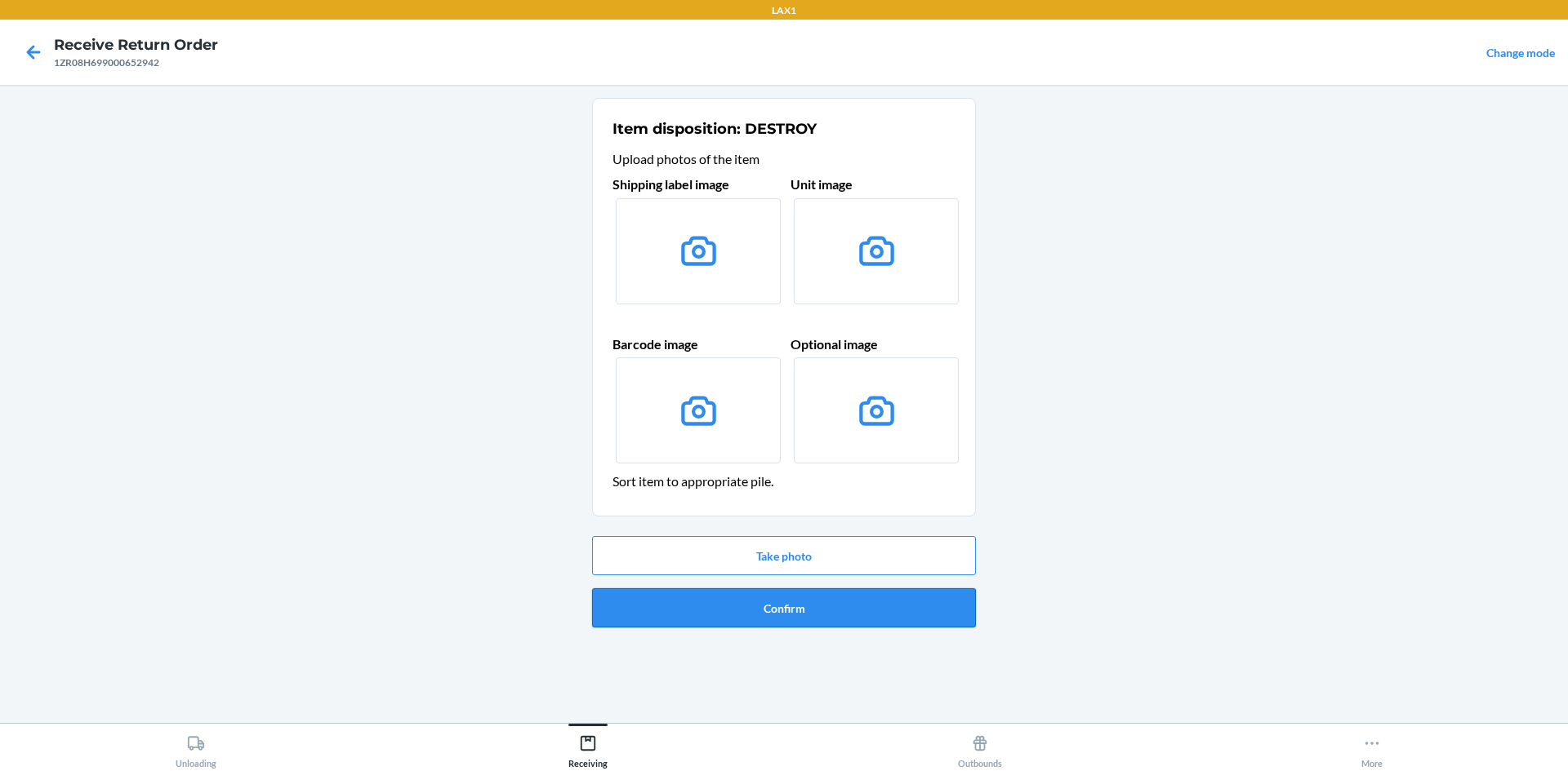
click at [742, 615] on button "Confirm" at bounding box center [784, 608] width 384 height 39
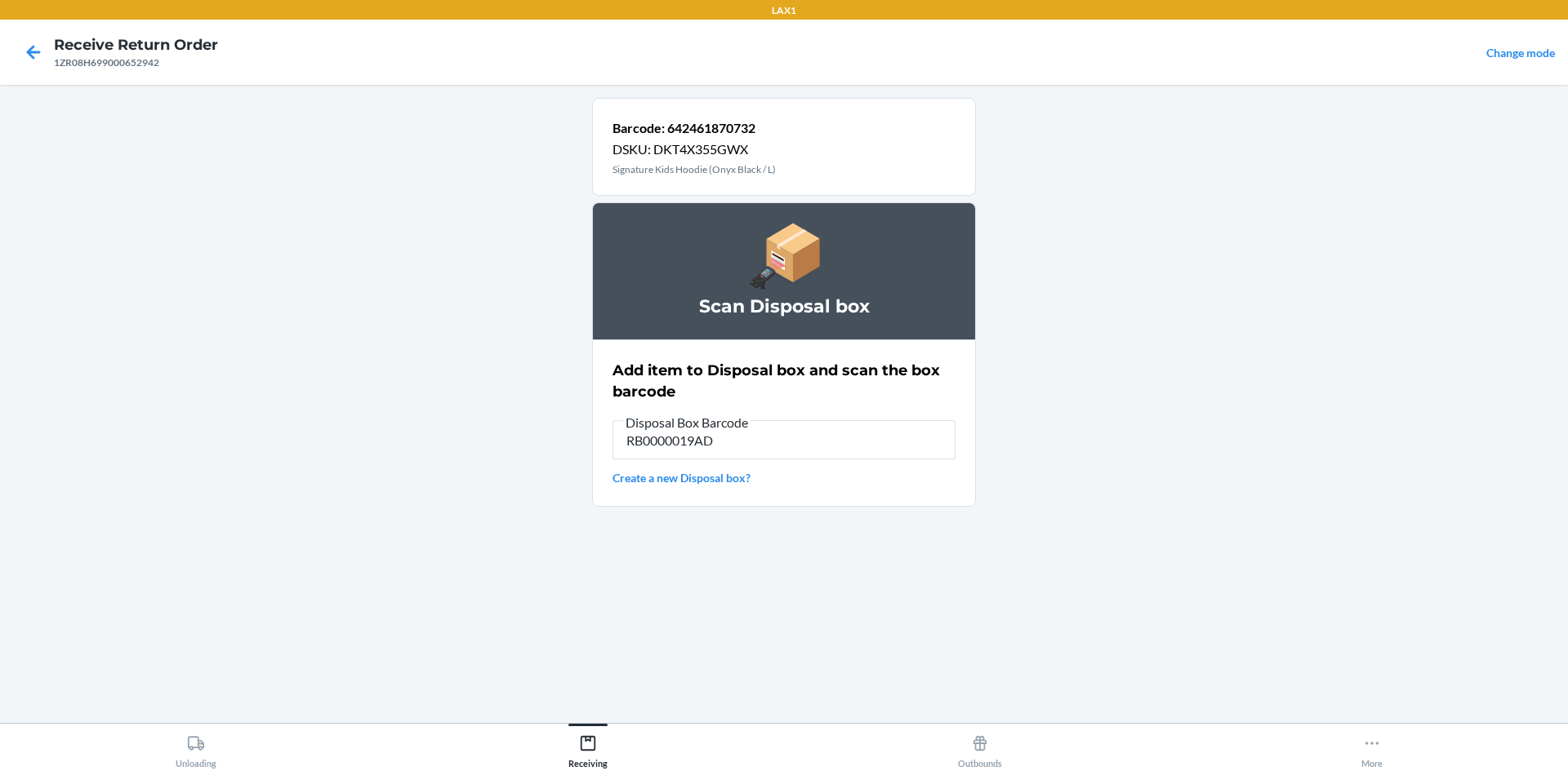
type input "RB0000019AD"
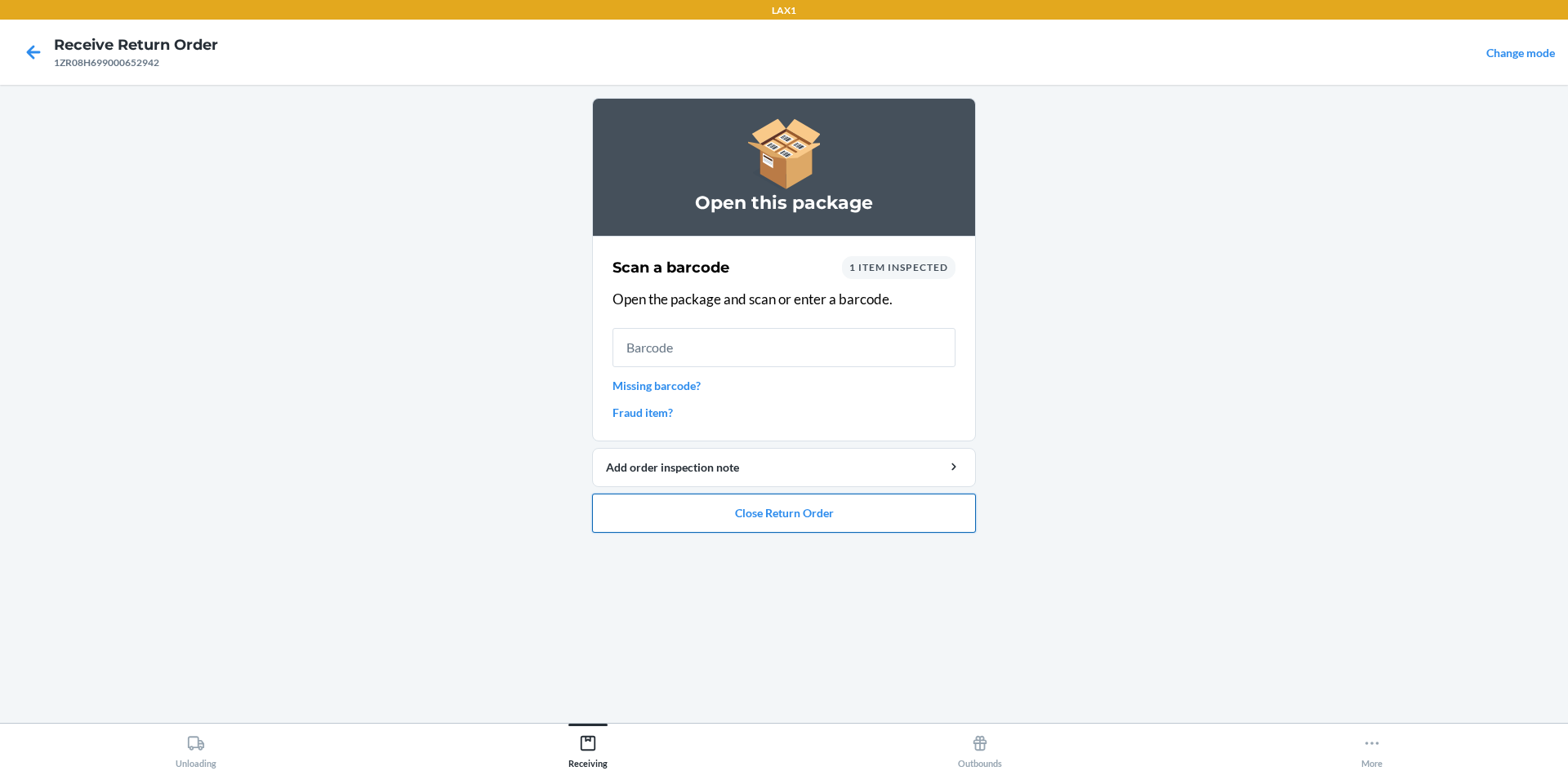
click at [721, 501] on button "Close Return Order" at bounding box center [784, 514] width 384 height 39
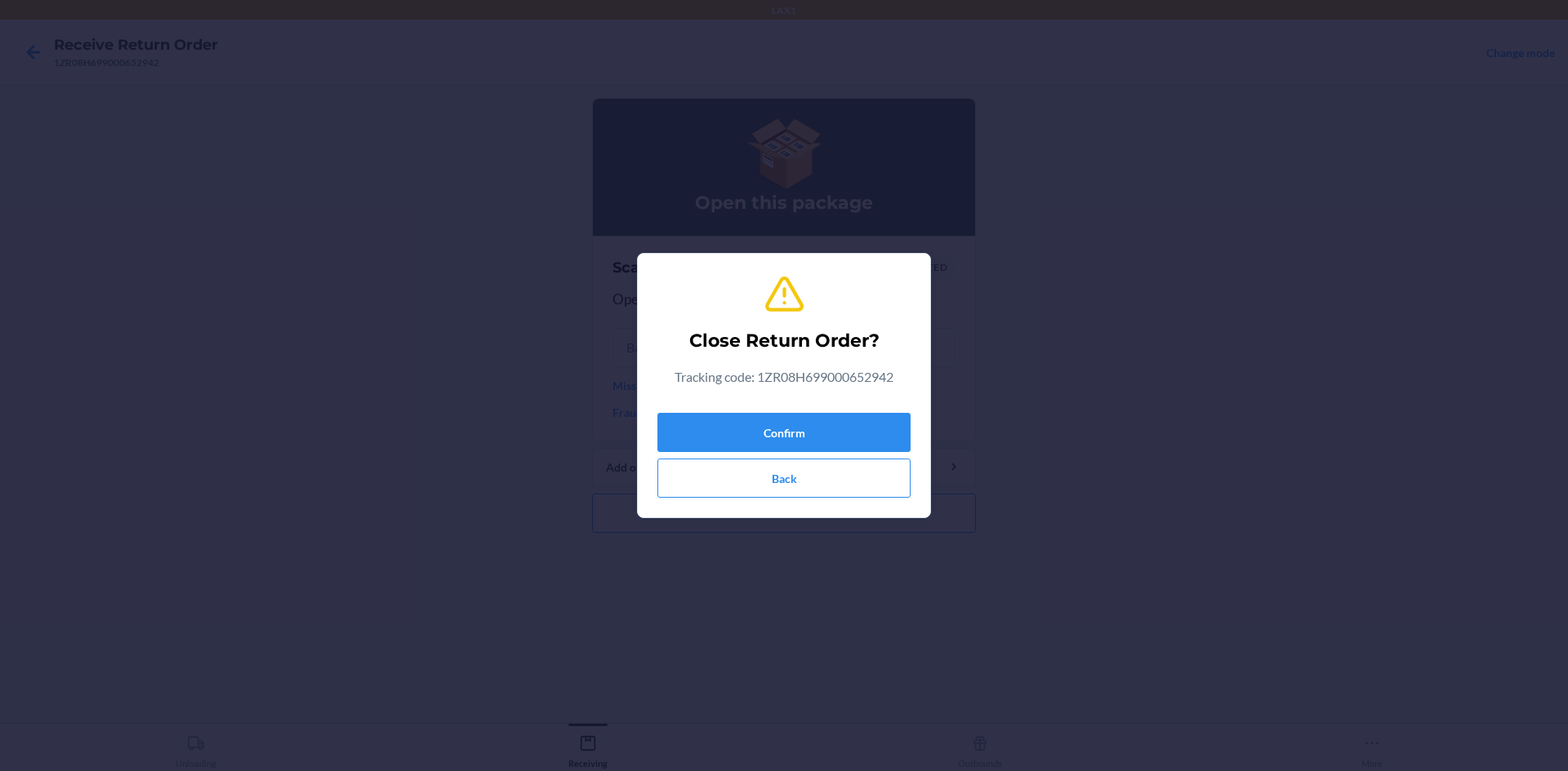
click at [732, 456] on div "Confirm Back" at bounding box center [784, 451] width 253 height 91
click at [732, 442] on button "Confirm" at bounding box center [784, 432] width 253 height 39
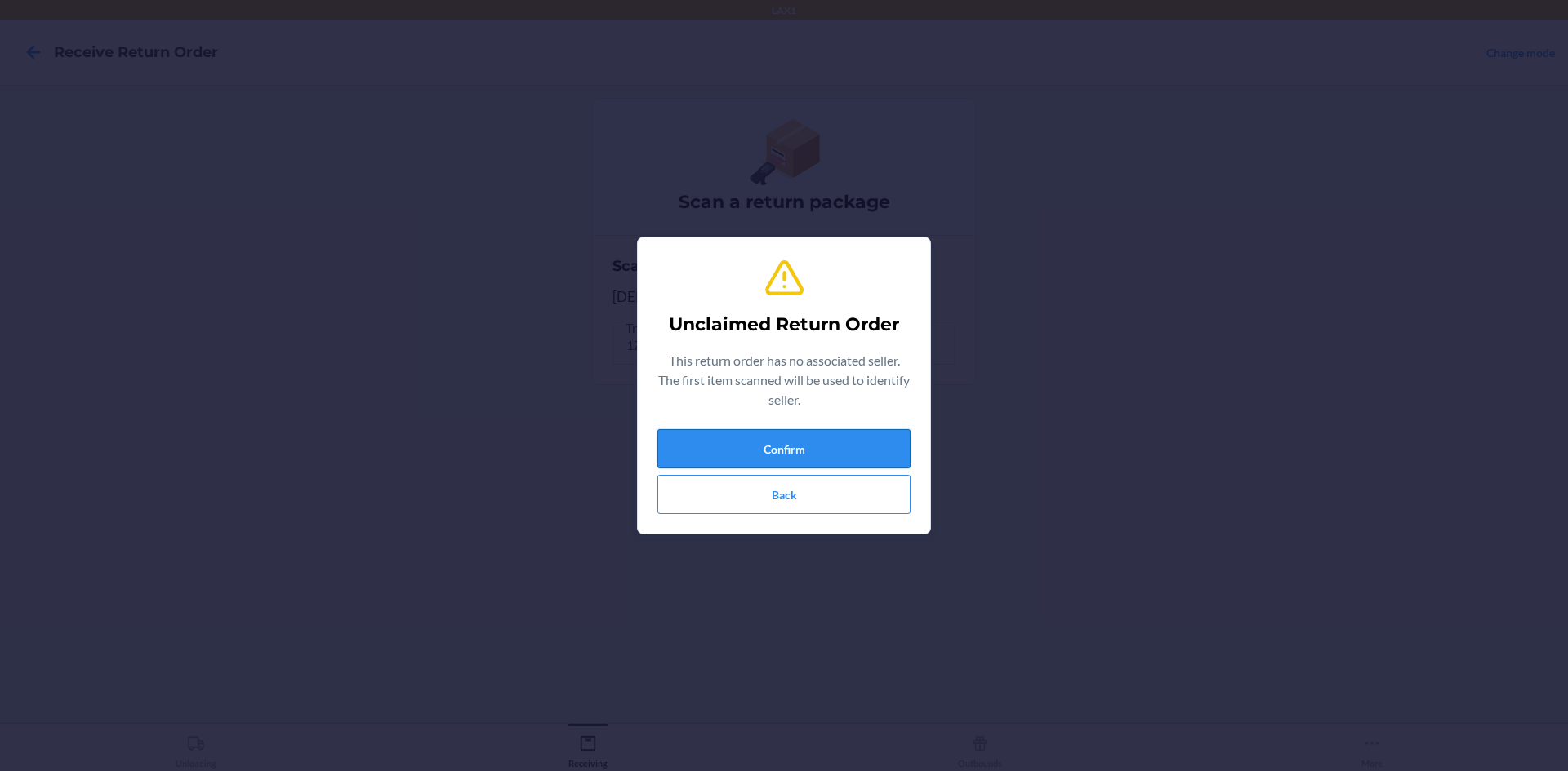
click at [815, 448] on button "Confirm" at bounding box center [784, 449] width 253 height 39
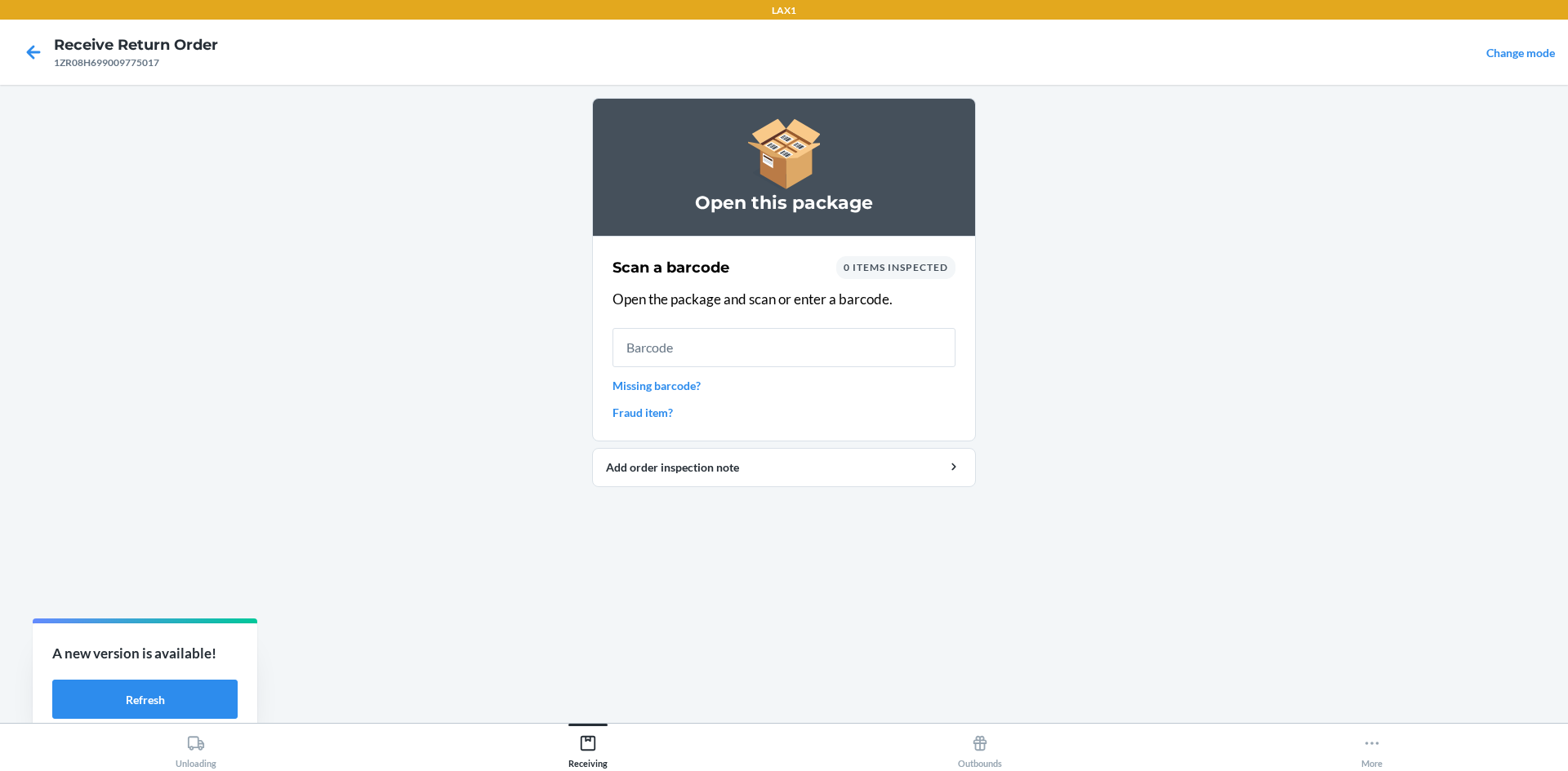
click at [286, 575] on main "Open this package Scan a barcode 0 items inspected Open the package and scan or…" at bounding box center [784, 404] width 1568 height 639
click at [160, 689] on button "Refresh" at bounding box center [145, 700] width 186 height 39
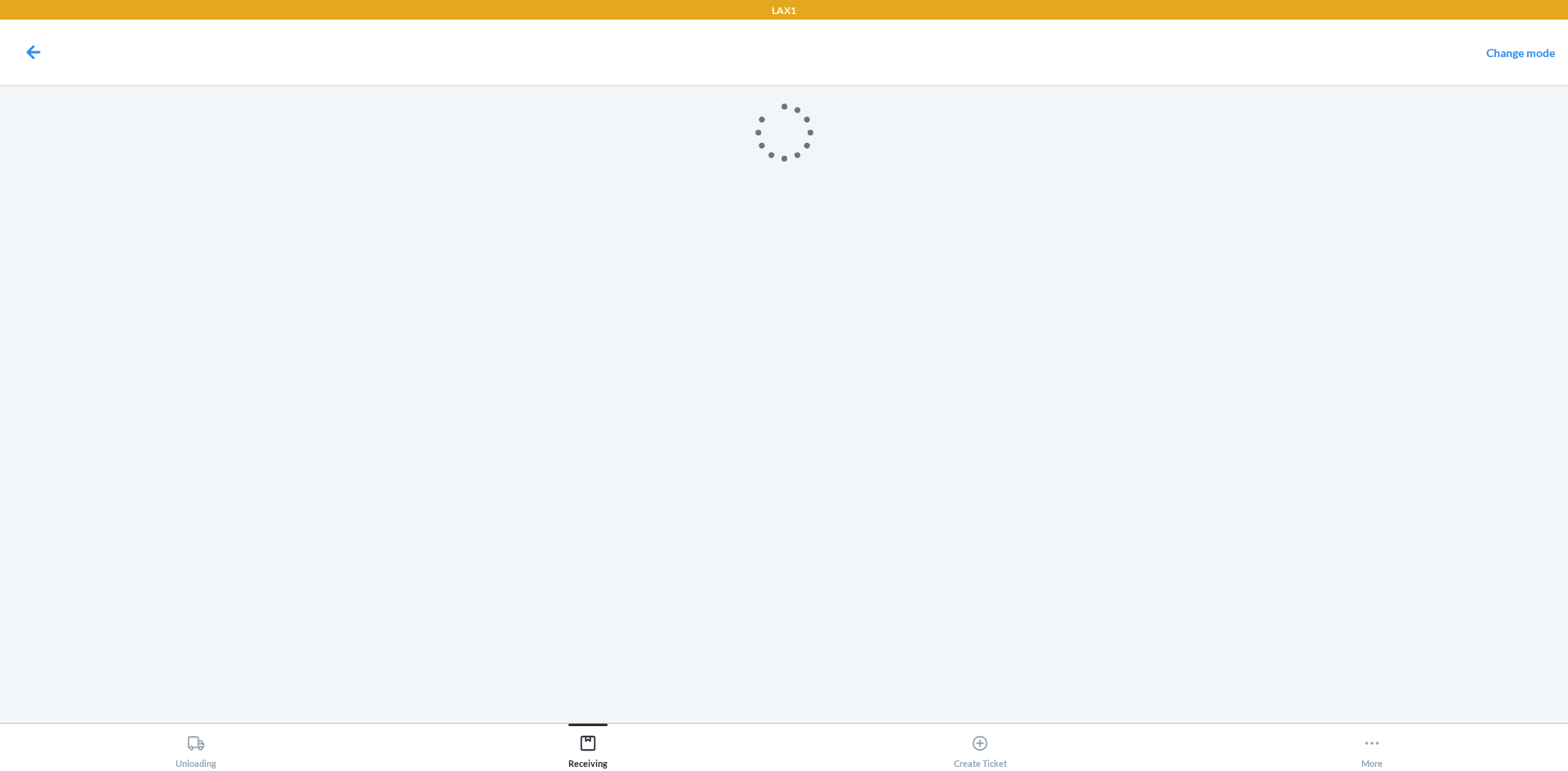
click at [199, 699] on main at bounding box center [784, 404] width 1568 height 639
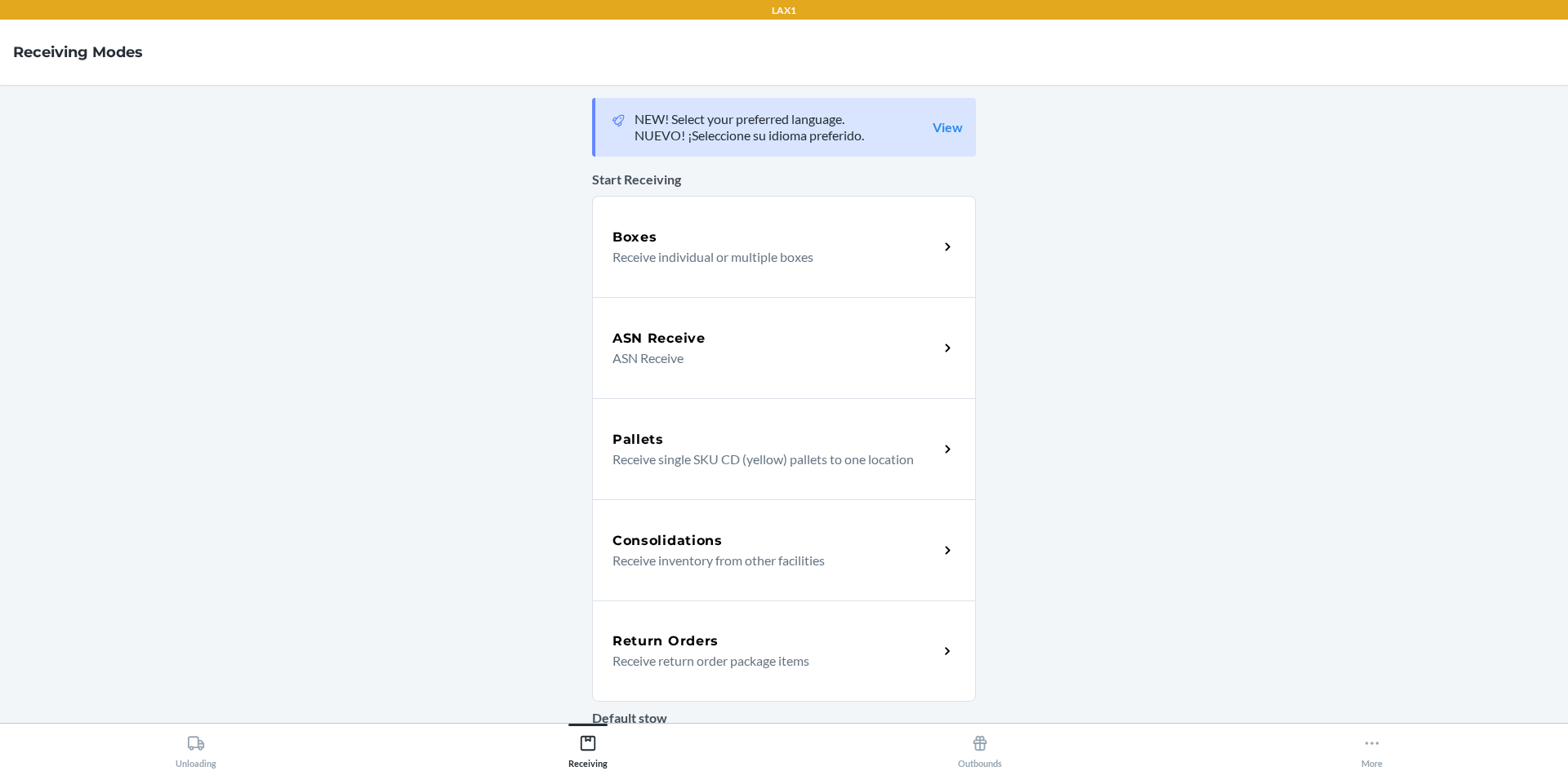
click at [656, 651] on p "Receive return order package items" at bounding box center [769, 660] width 312 height 20
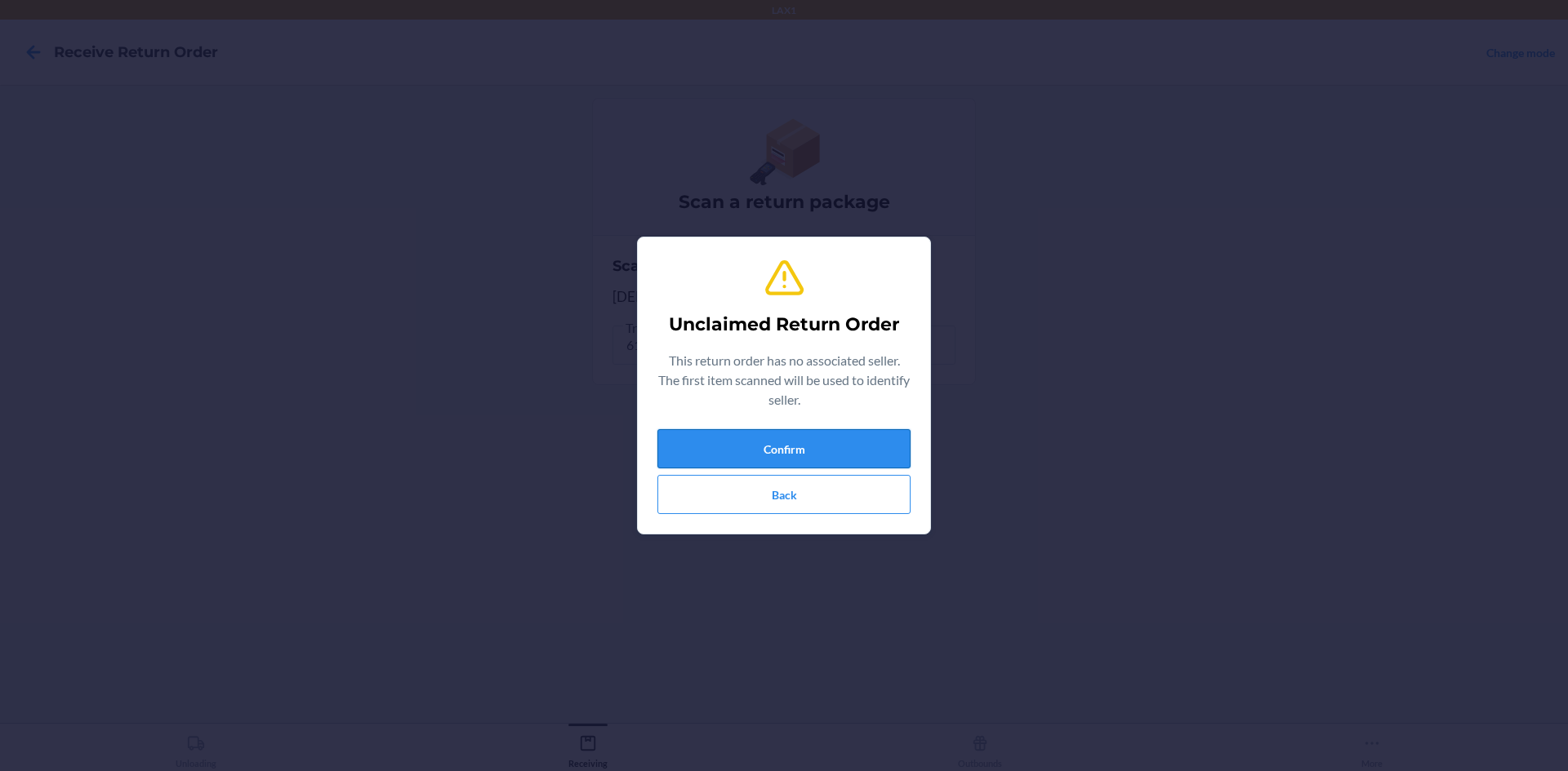
click at [853, 463] on button "Confirm" at bounding box center [784, 449] width 253 height 39
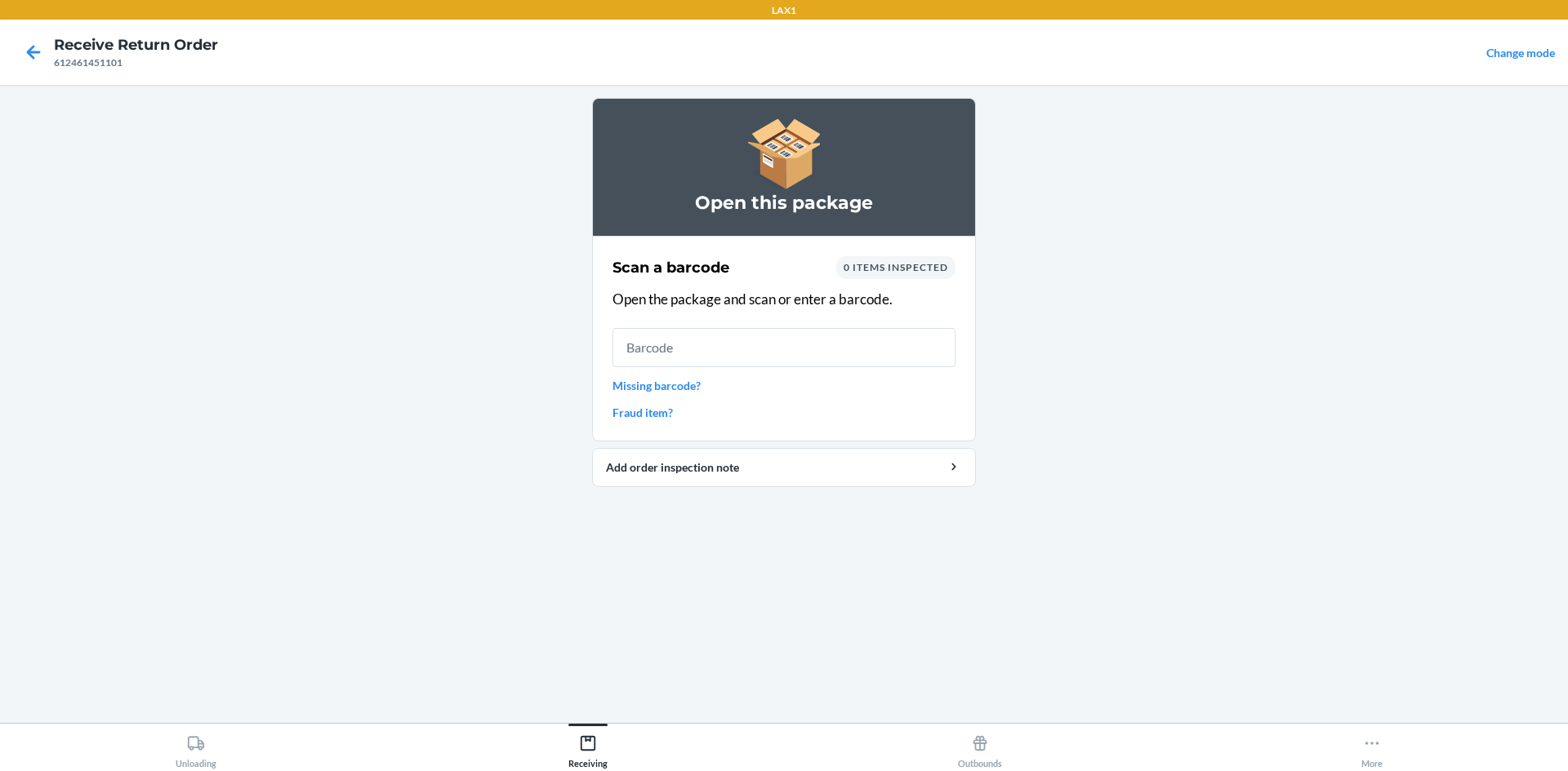
click at [52, 56] on div at bounding box center [34, 53] width 41 height 41
click at [45, 55] on icon at bounding box center [34, 53] width 28 height 28
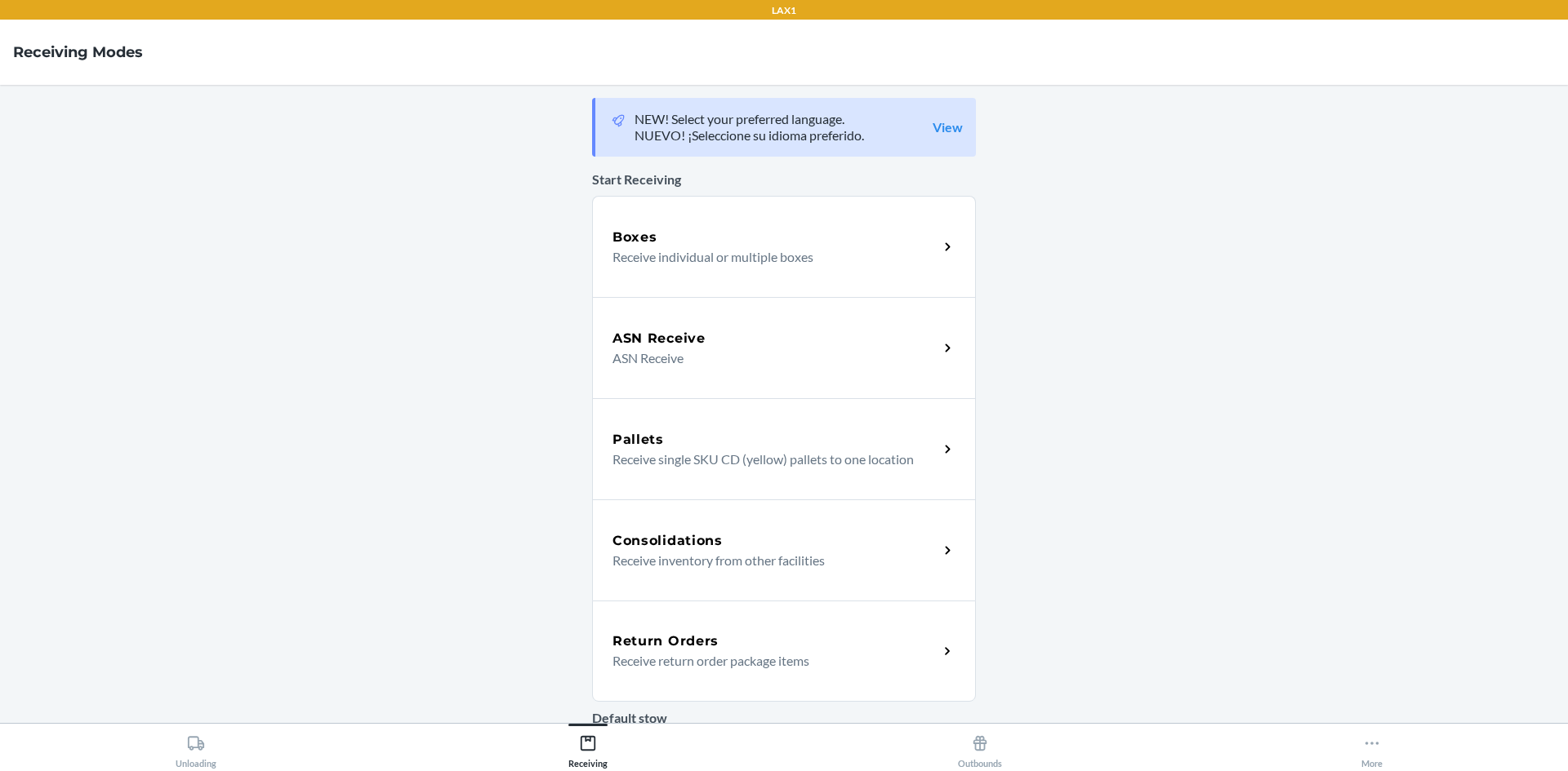
click at [733, 623] on div "Return Orders Receive return order package items" at bounding box center [784, 652] width 384 height 101
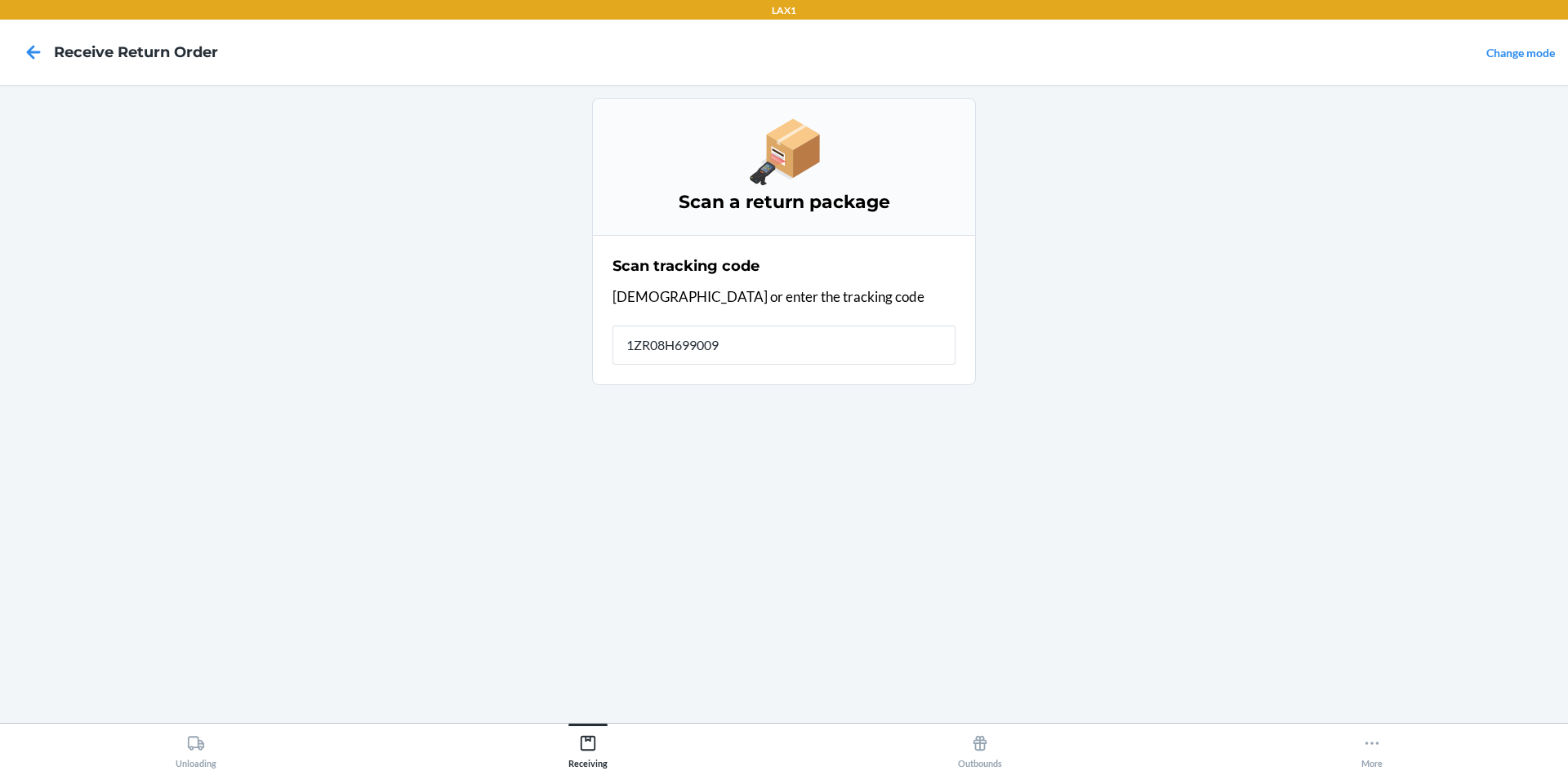
type input "1ZR08H6990097"
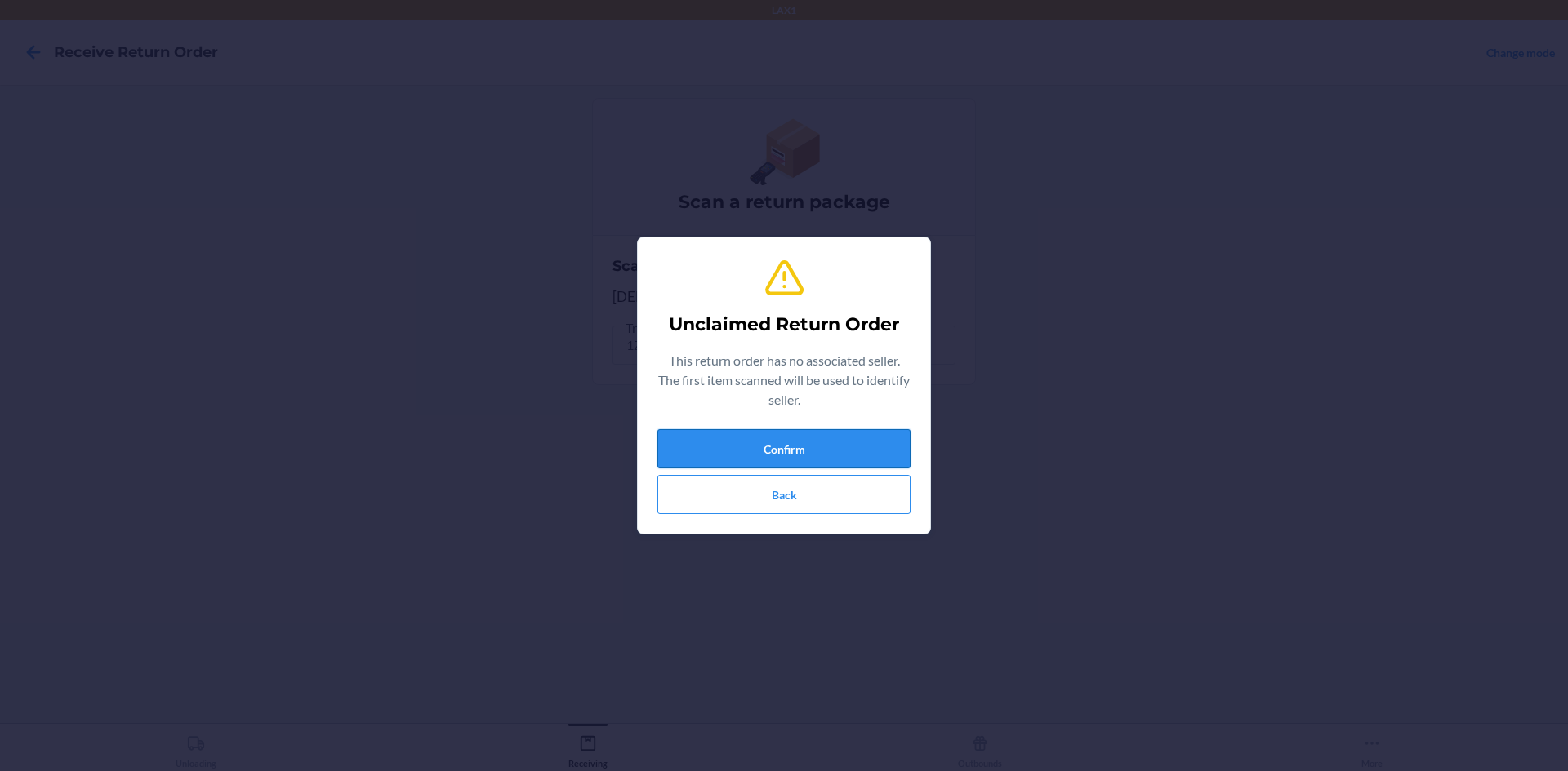
click at [815, 446] on button "Confirm" at bounding box center [784, 449] width 253 height 39
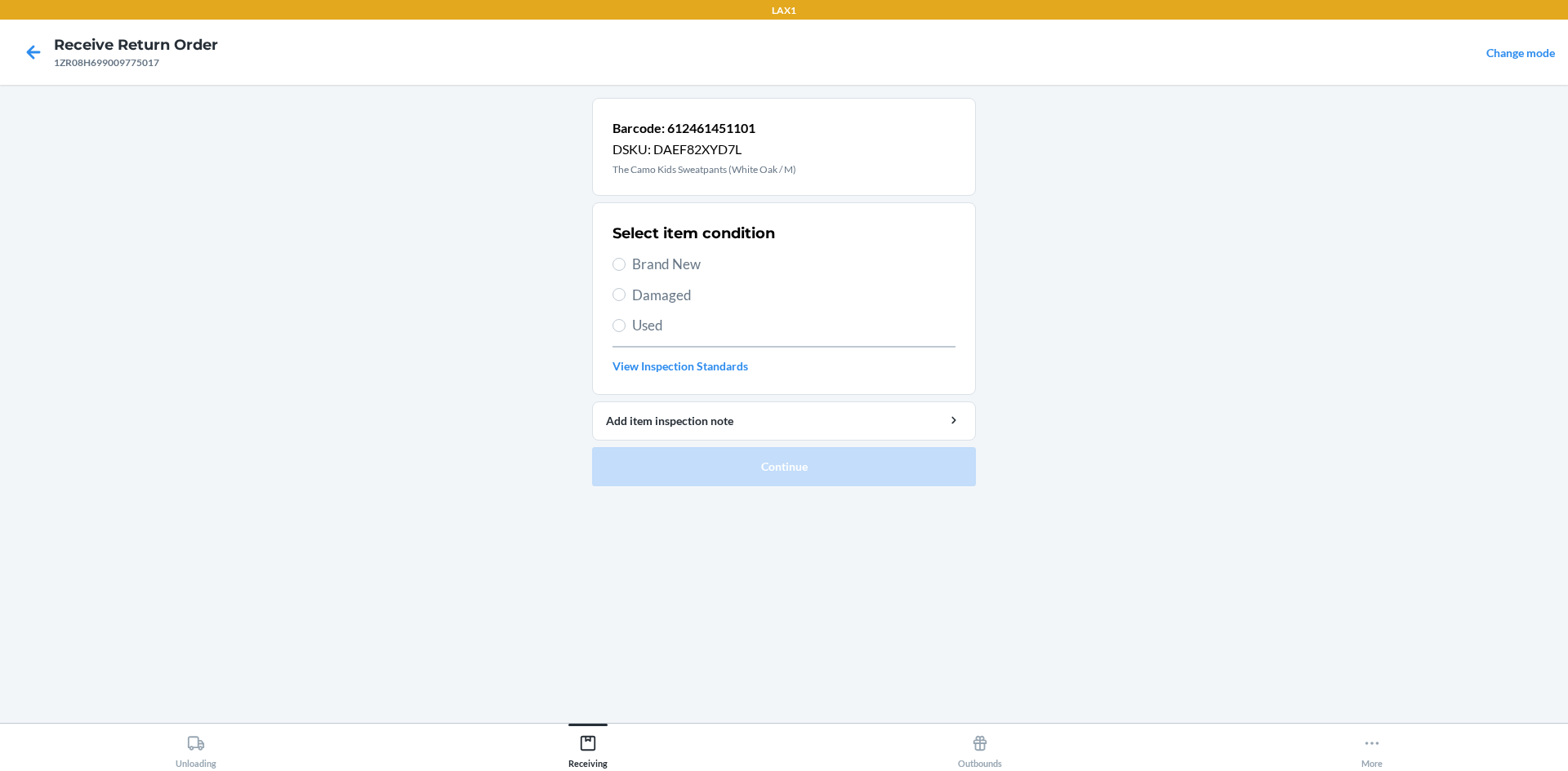
click at [685, 268] on span "Brand New" at bounding box center [794, 265] width 324 height 22
click at [626, 268] on input "Brand New" at bounding box center [619, 265] width 13 height 13
radio input "true"
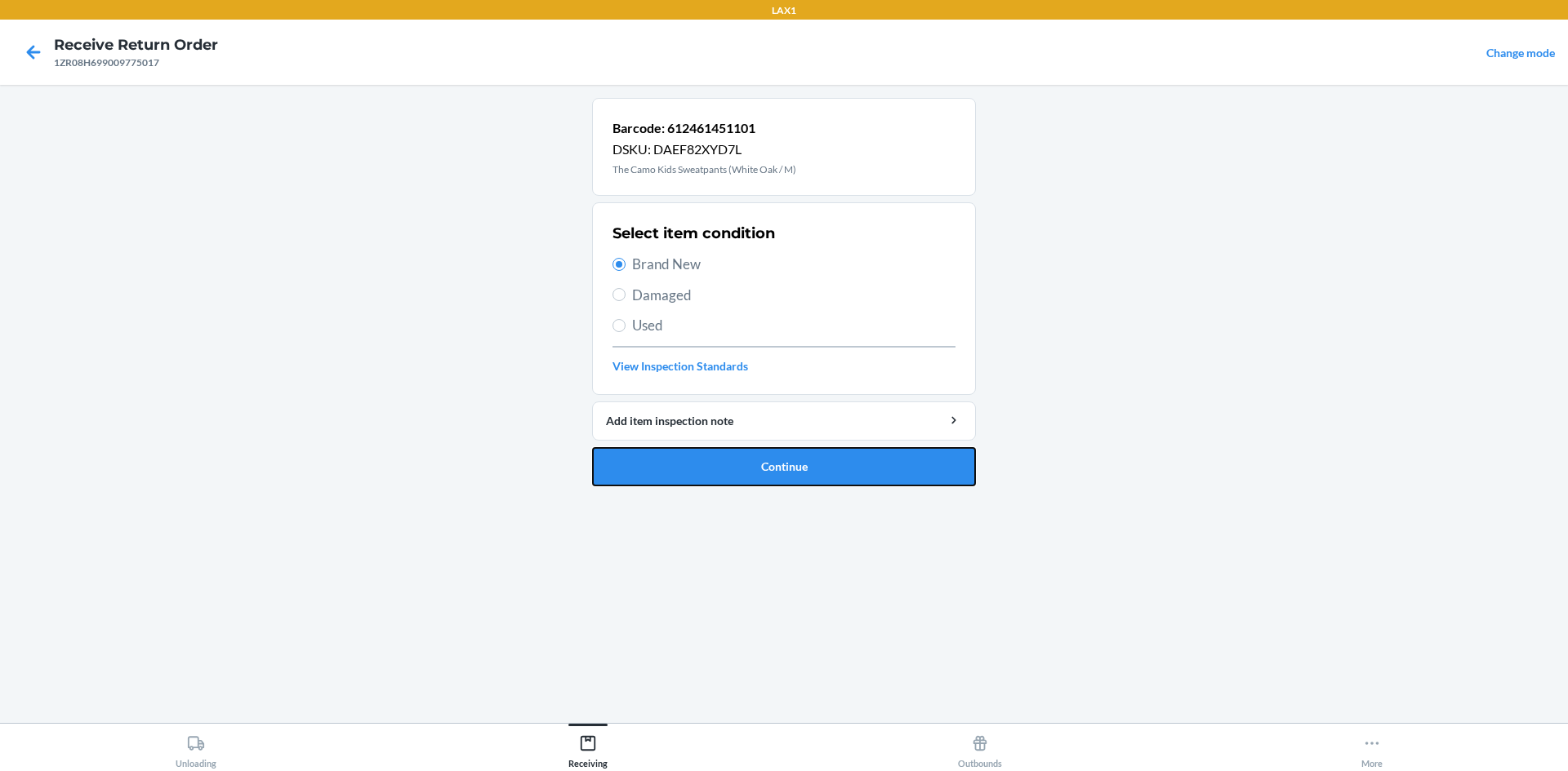
click at [753, 462] on button "Continue" at bounding box center [784, 467] width 384 height 39
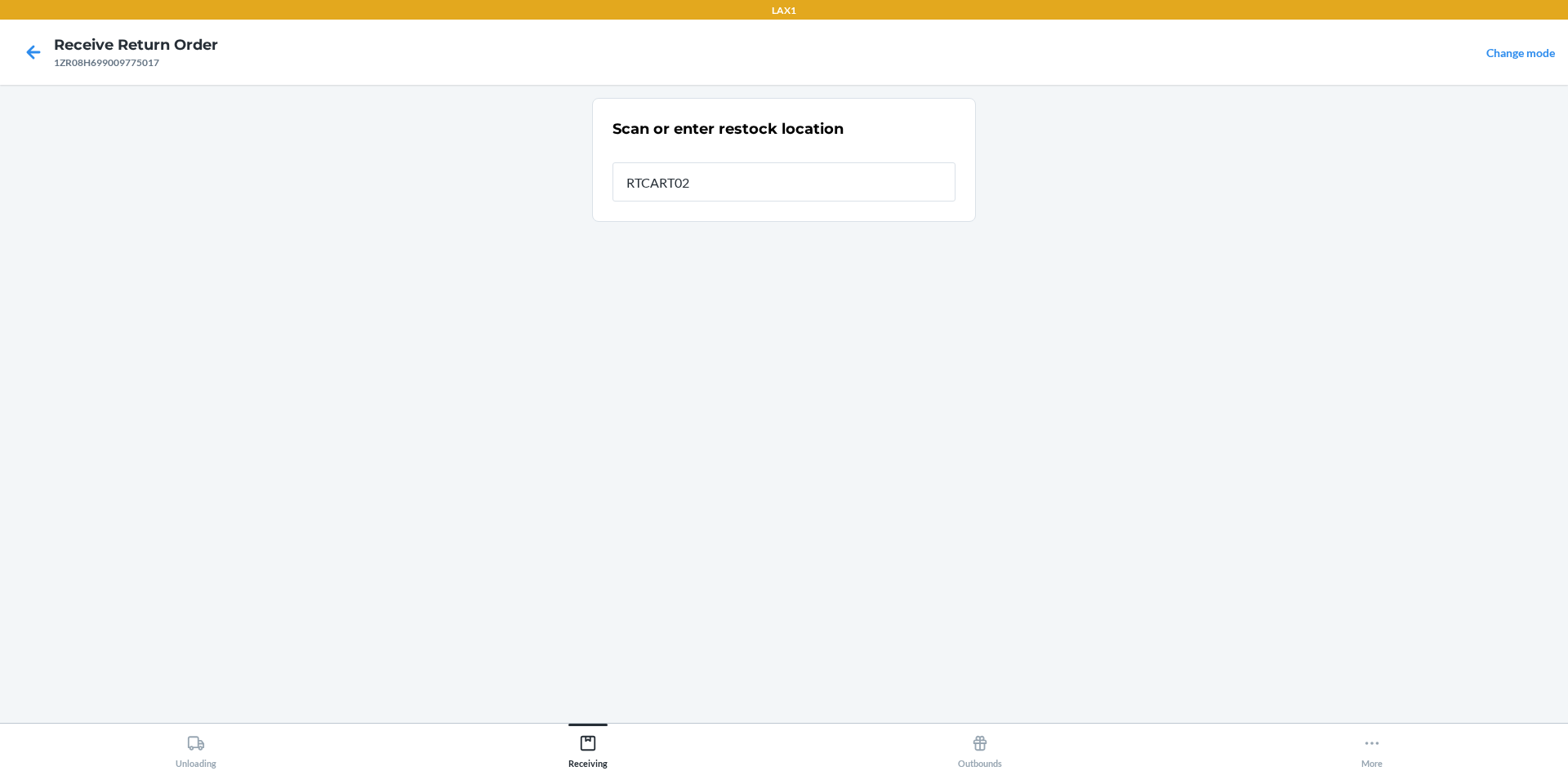
type input "RTCART023"
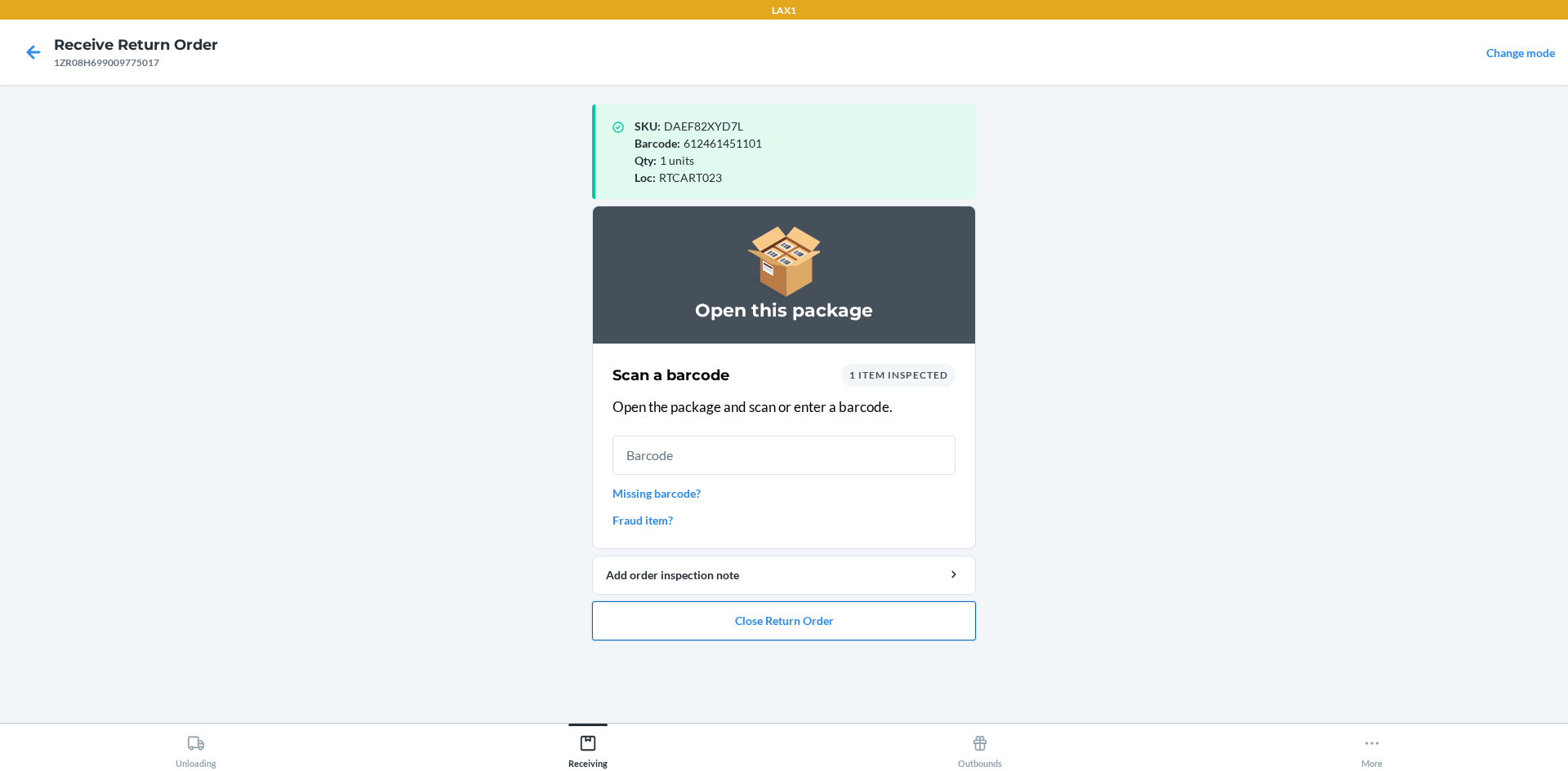
click at [751, 620] on button "Close Return Order" at bounding box center [784, 621] width 384 height 39
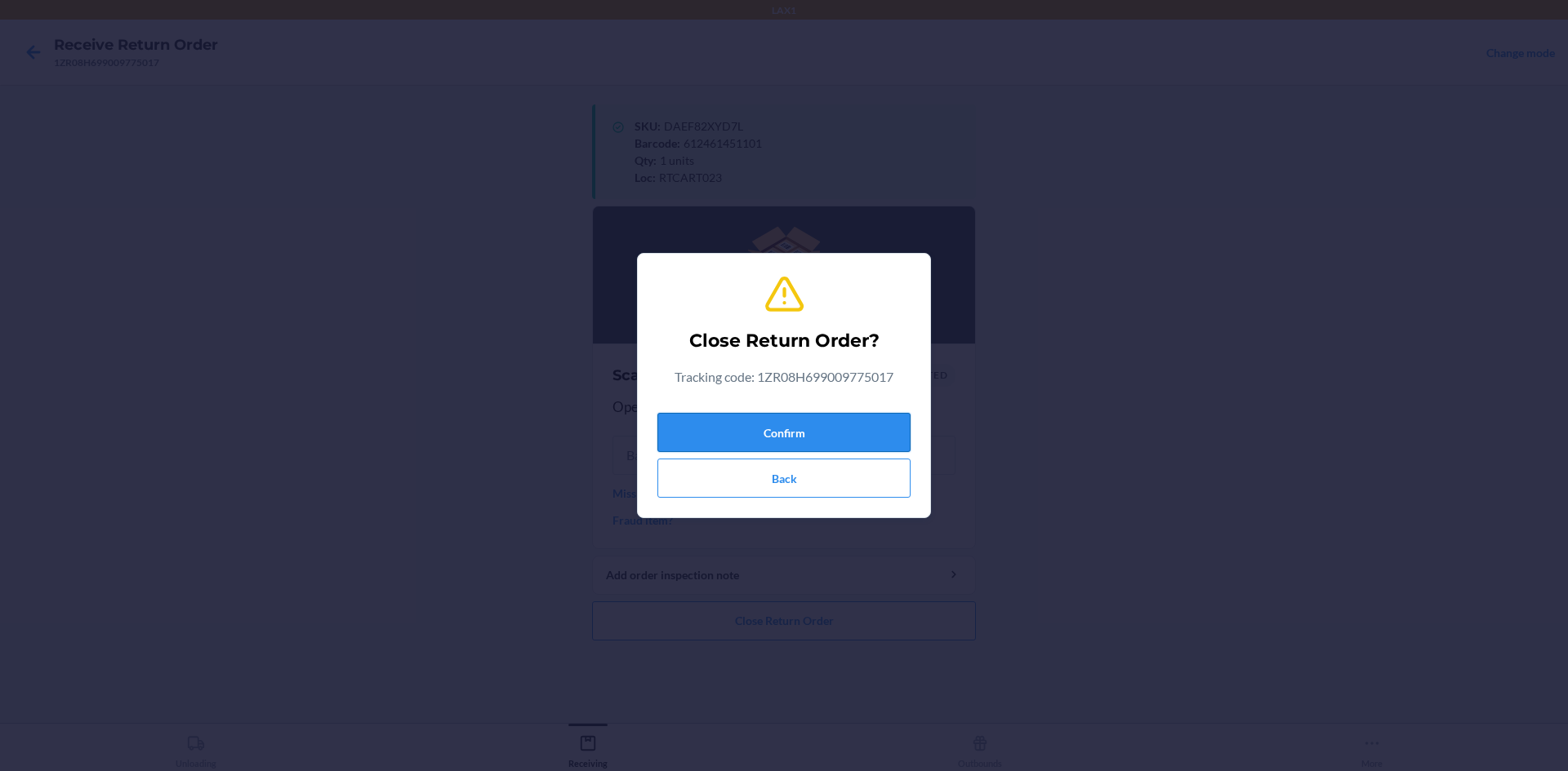
click at [805, 437] on button "Confirm" at bounding box center [784, 432] width 253 height 39
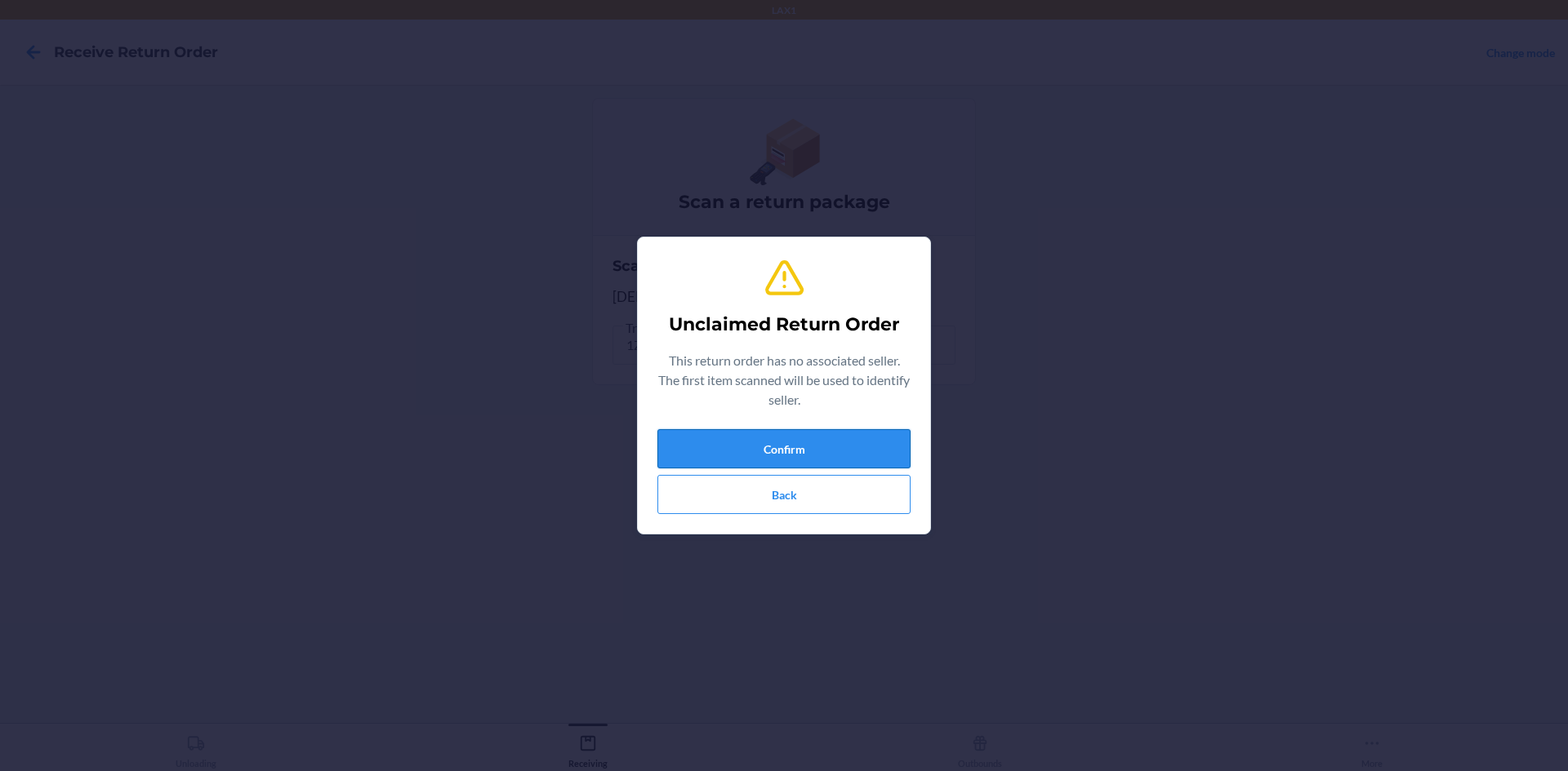
click at [858, 447] on button "Confirm" at bounding box center [784, 449] width 253 height 39
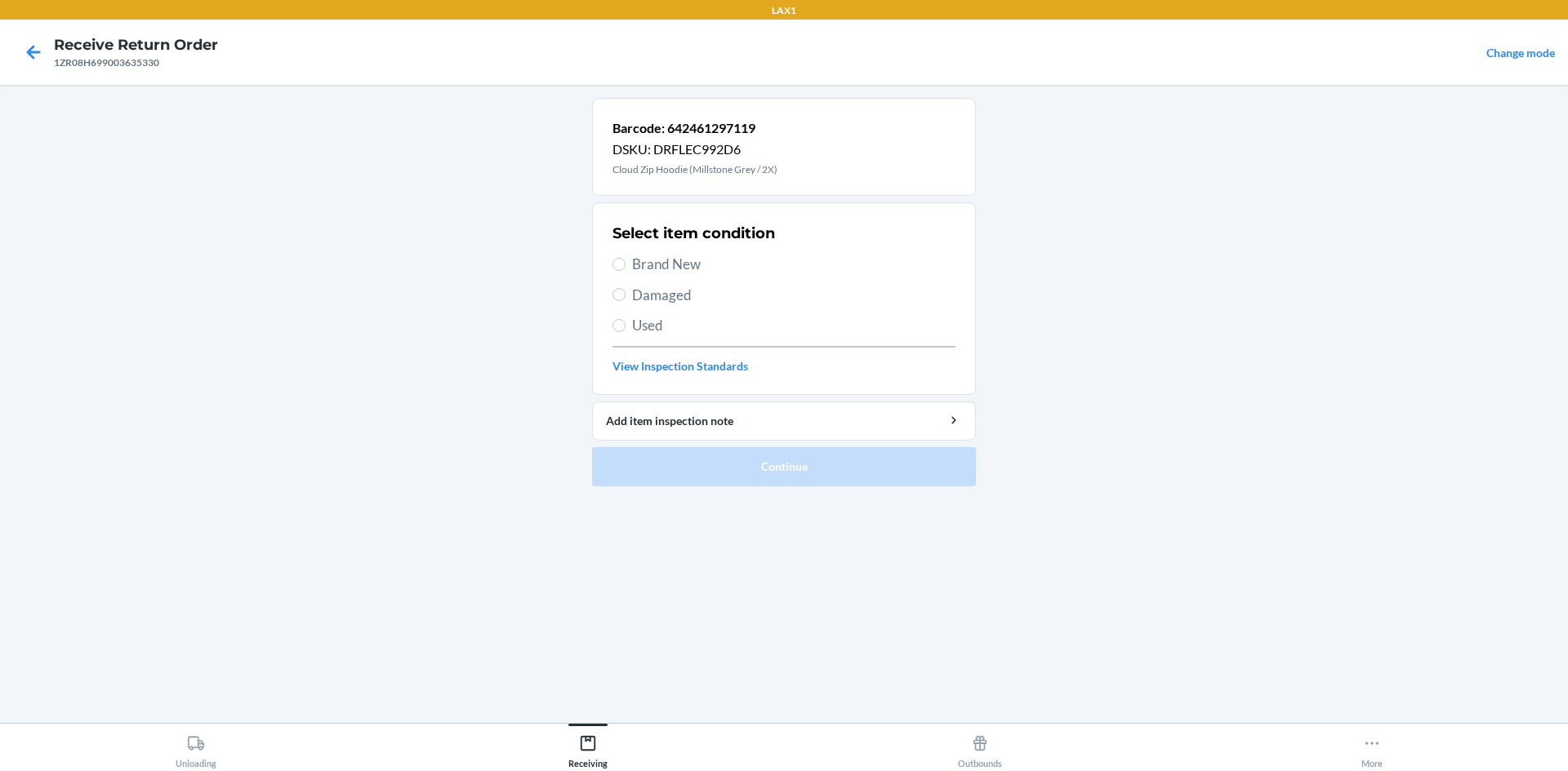
click at [686, 262] on span "Brand New" at bounding box center [794, 265] width 324 height 22
click at [626, 262] on input "Brand New" at bounding box center [619, 265] width 13 height 13
radio input "true"
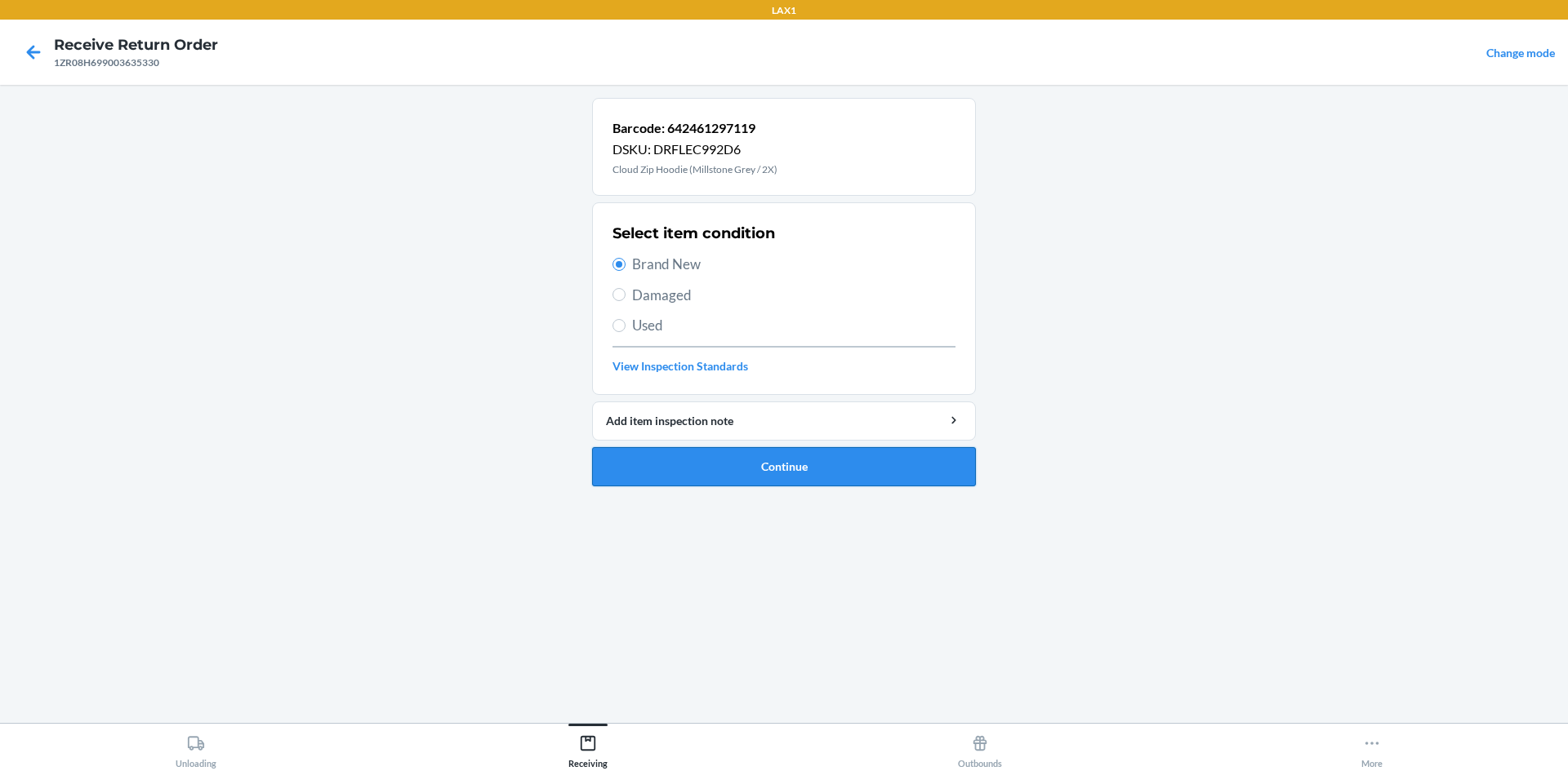
click at [778, 458] on button "Continue" at bounding box center [784, 467] width 384 height 39
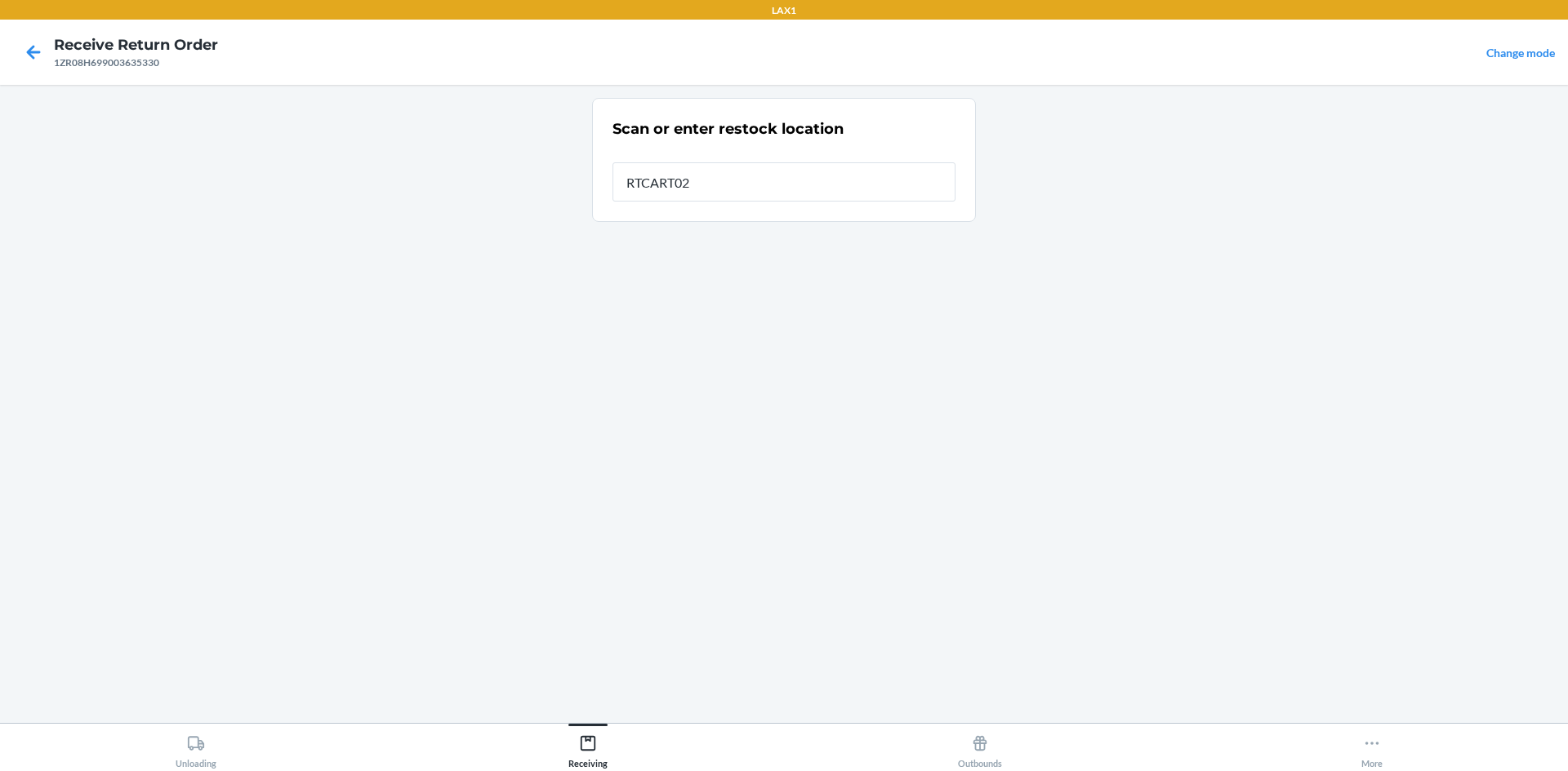
type input "RTCART023"
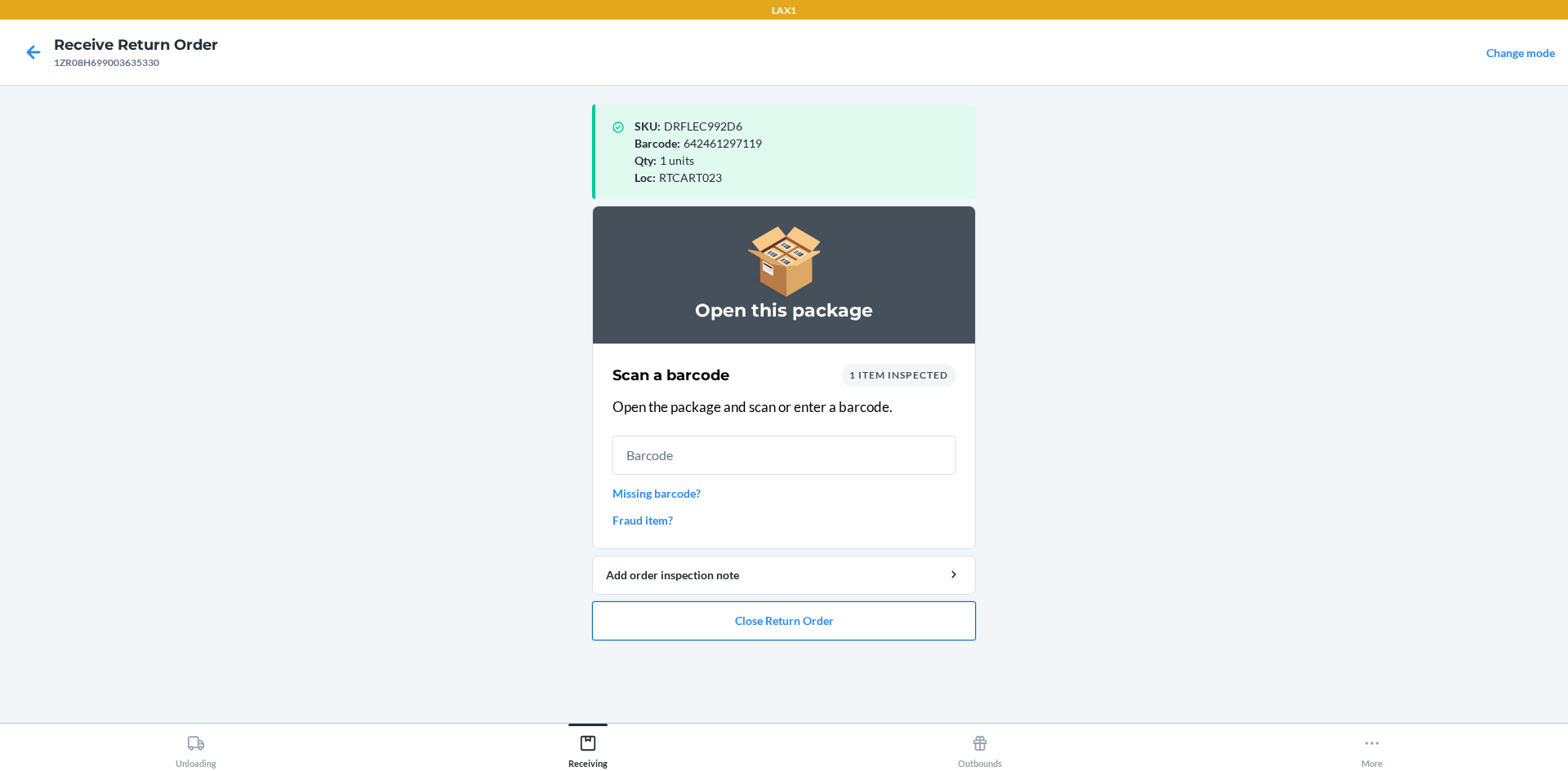
click at [637, 622] on button "Close Return Order" at bounding box center [784, 621] width 384 height 39
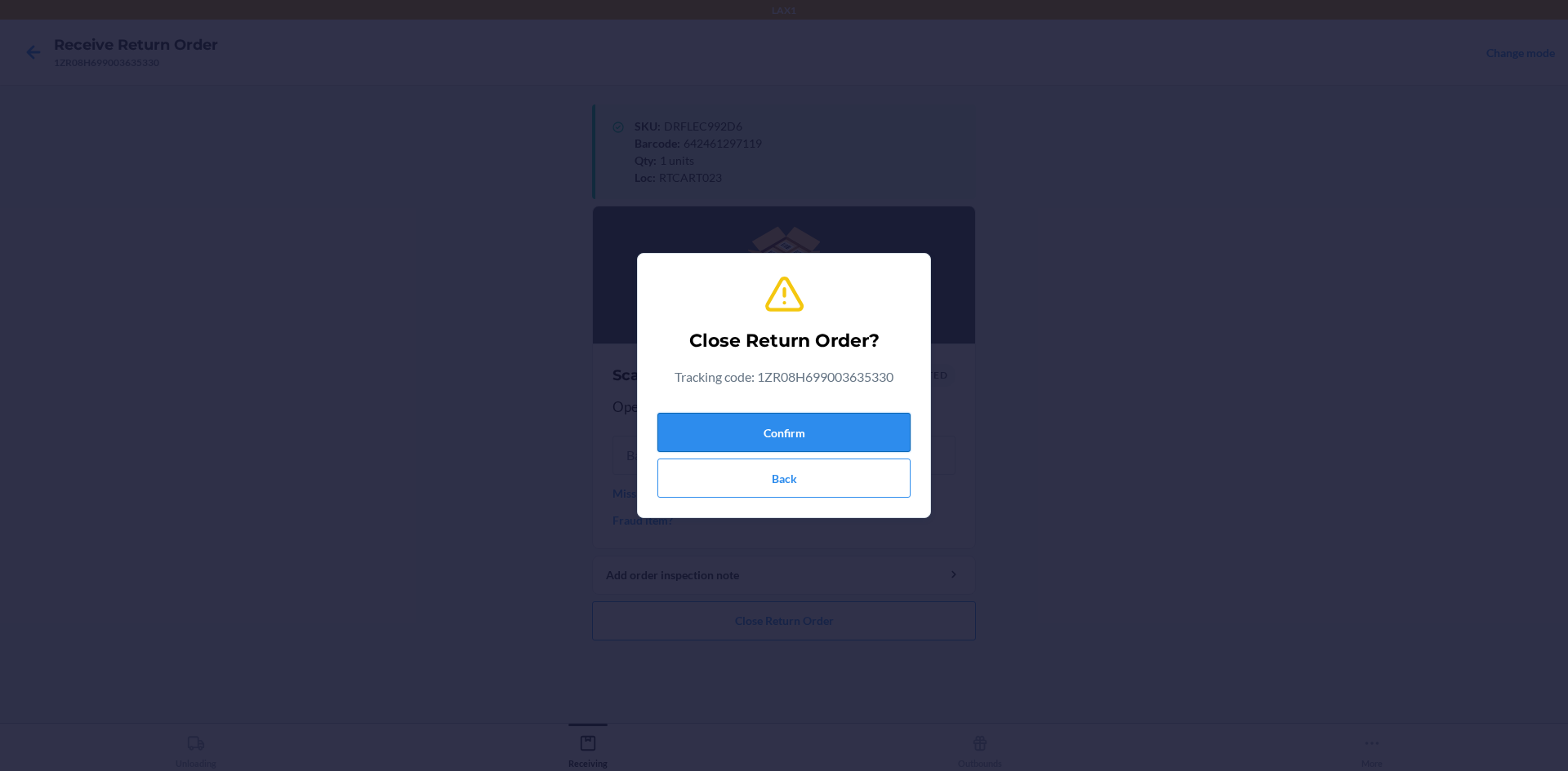
click at [683, 428] on button "Confirm" at bounding box center [784, 432] width 253 height 39
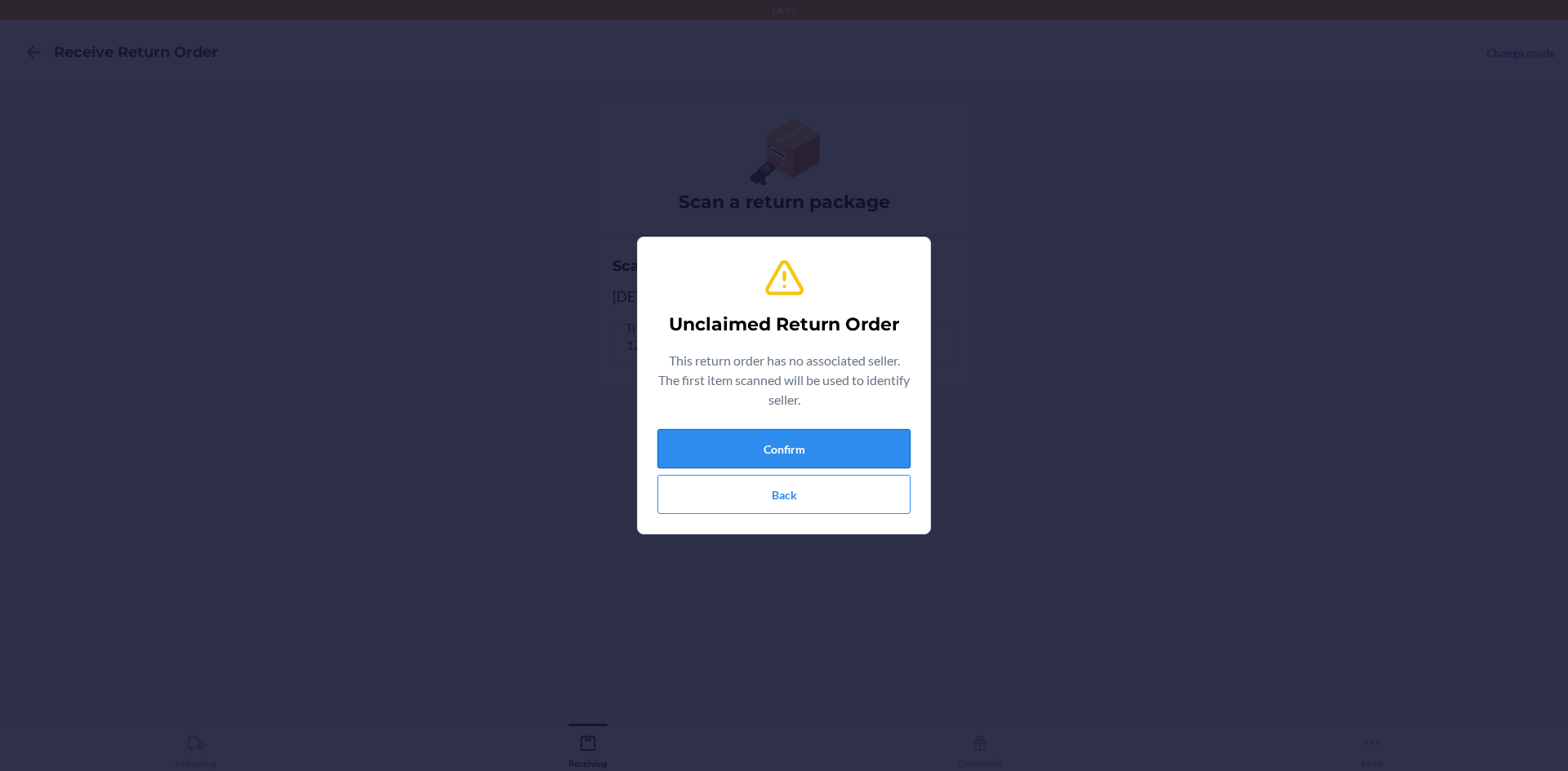
click at [847, 451] on button "Confirm" at bounding box center [784, 449] width 253 height 39
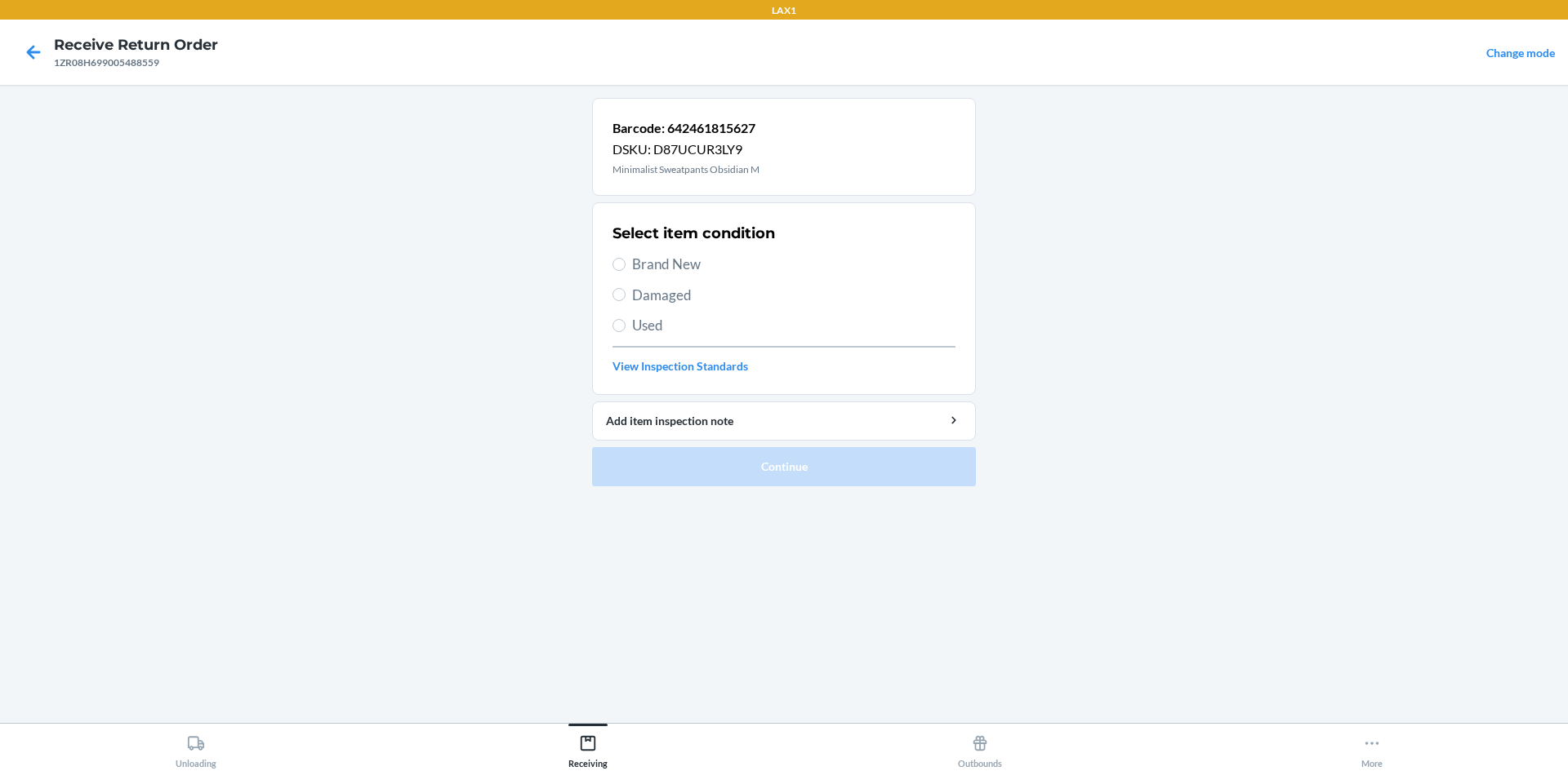
click at [708, 261] on span "Brand New" at bounding box center [794, 265] width 324 height 22
click at [626, 261] on input "Brand New" at bounding box center [619, 265] width 13 height 13
radio input "true"
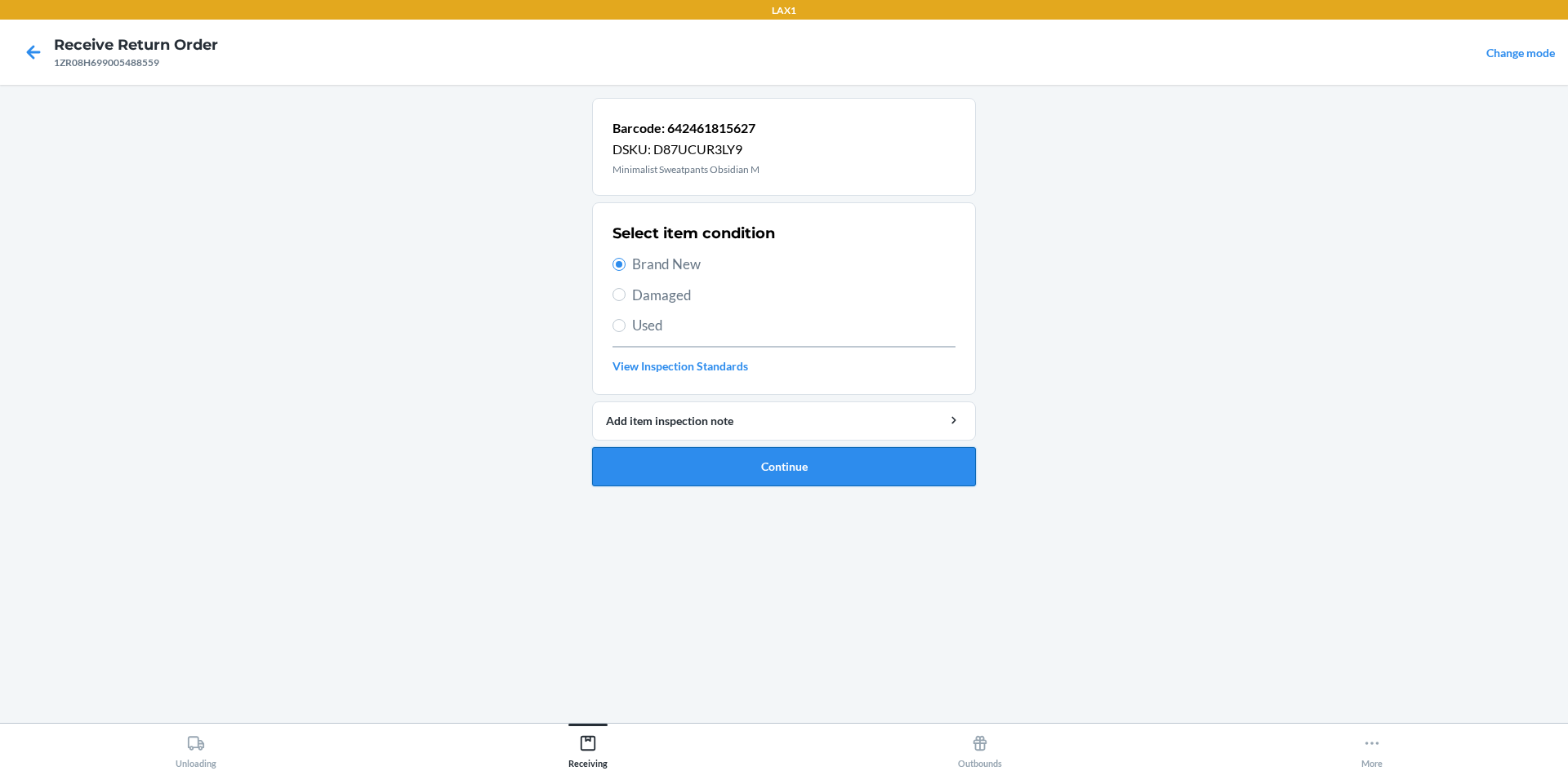
click at [716, 456] on button "Continue" at bounding box center [784, 467] width 384 height 39
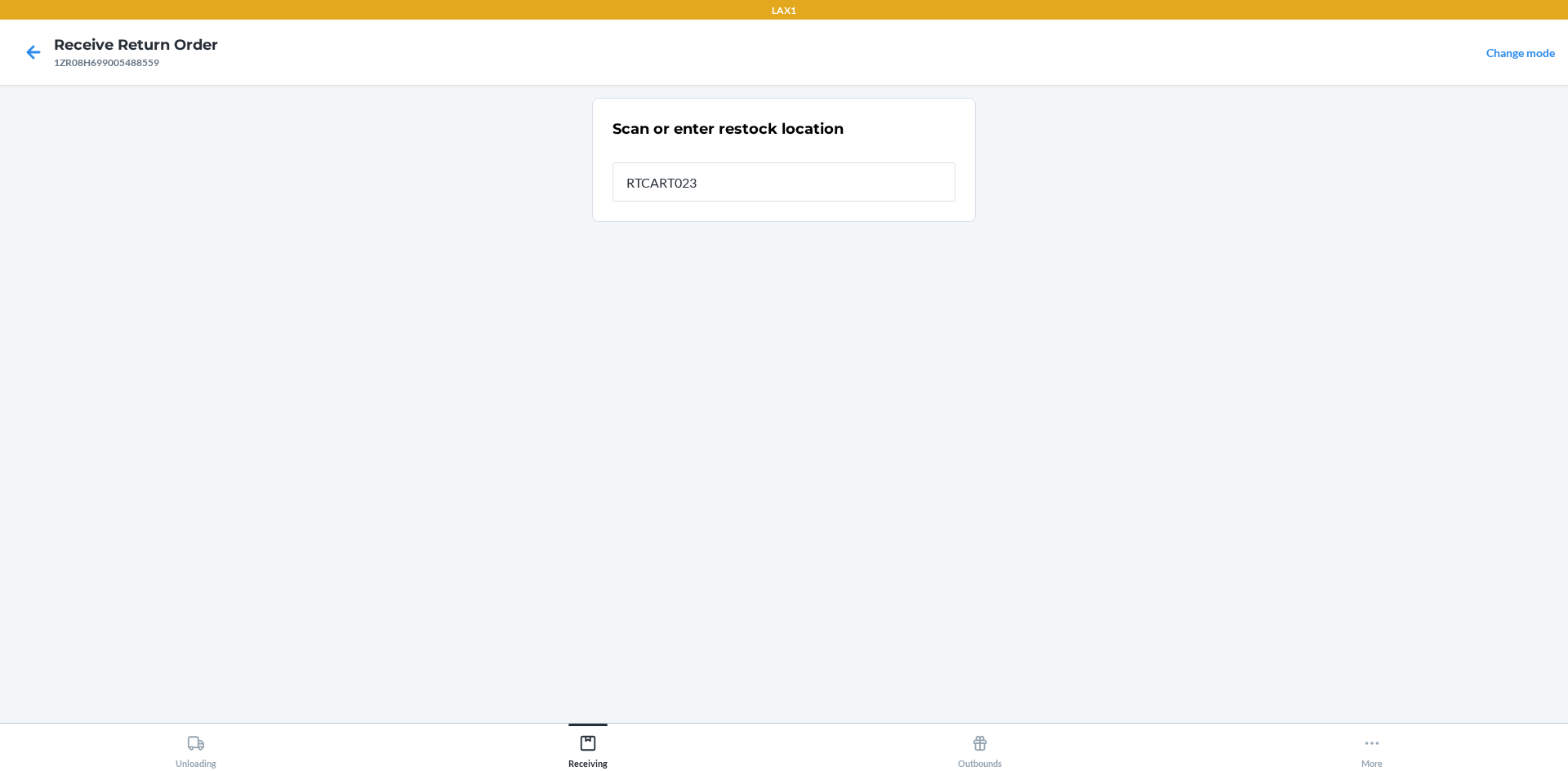
type input "RTCART023"
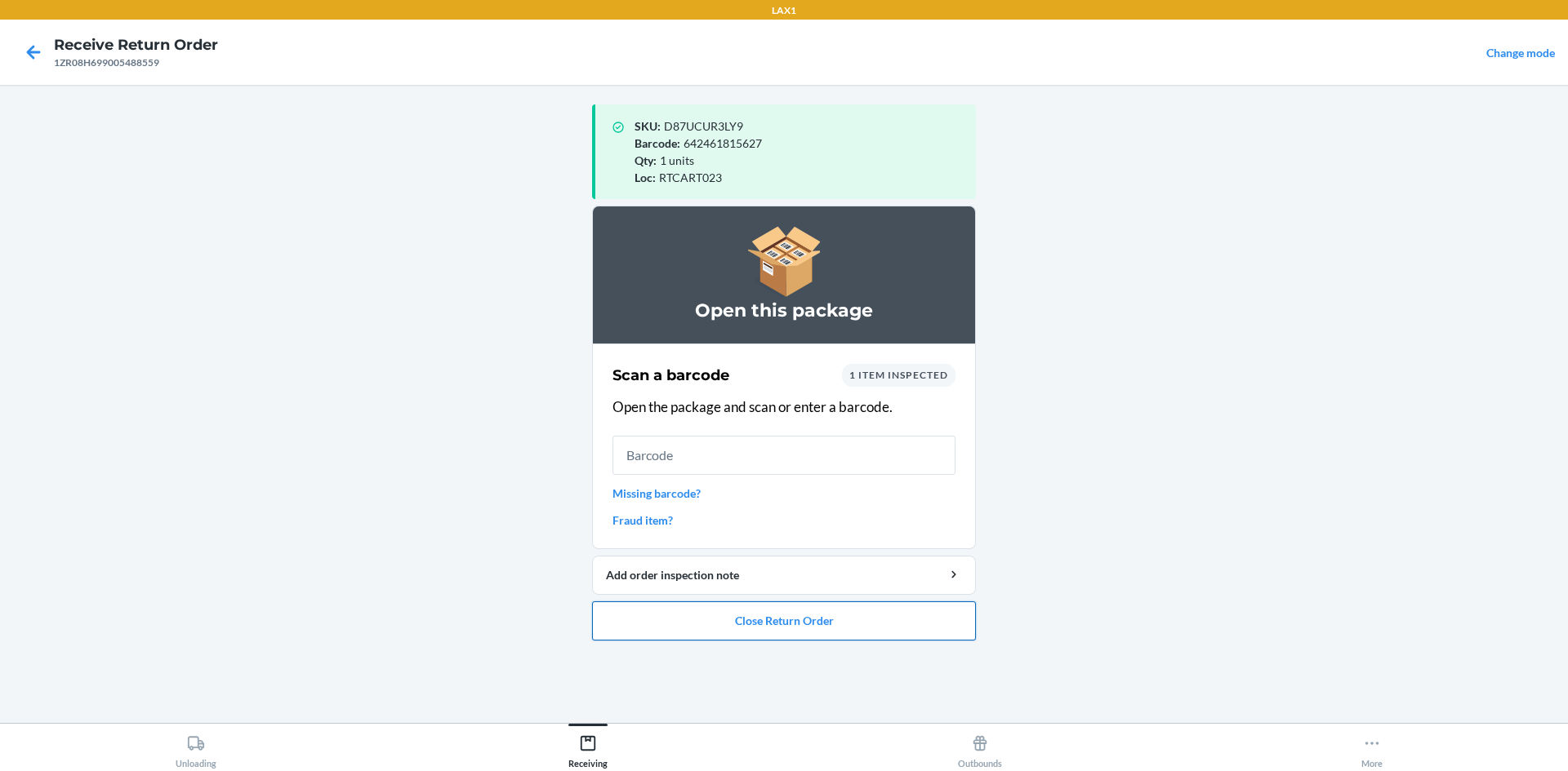
click at [768, 633] on button "Close Return Order" at bounding box center [784, 621] width 384 height 39
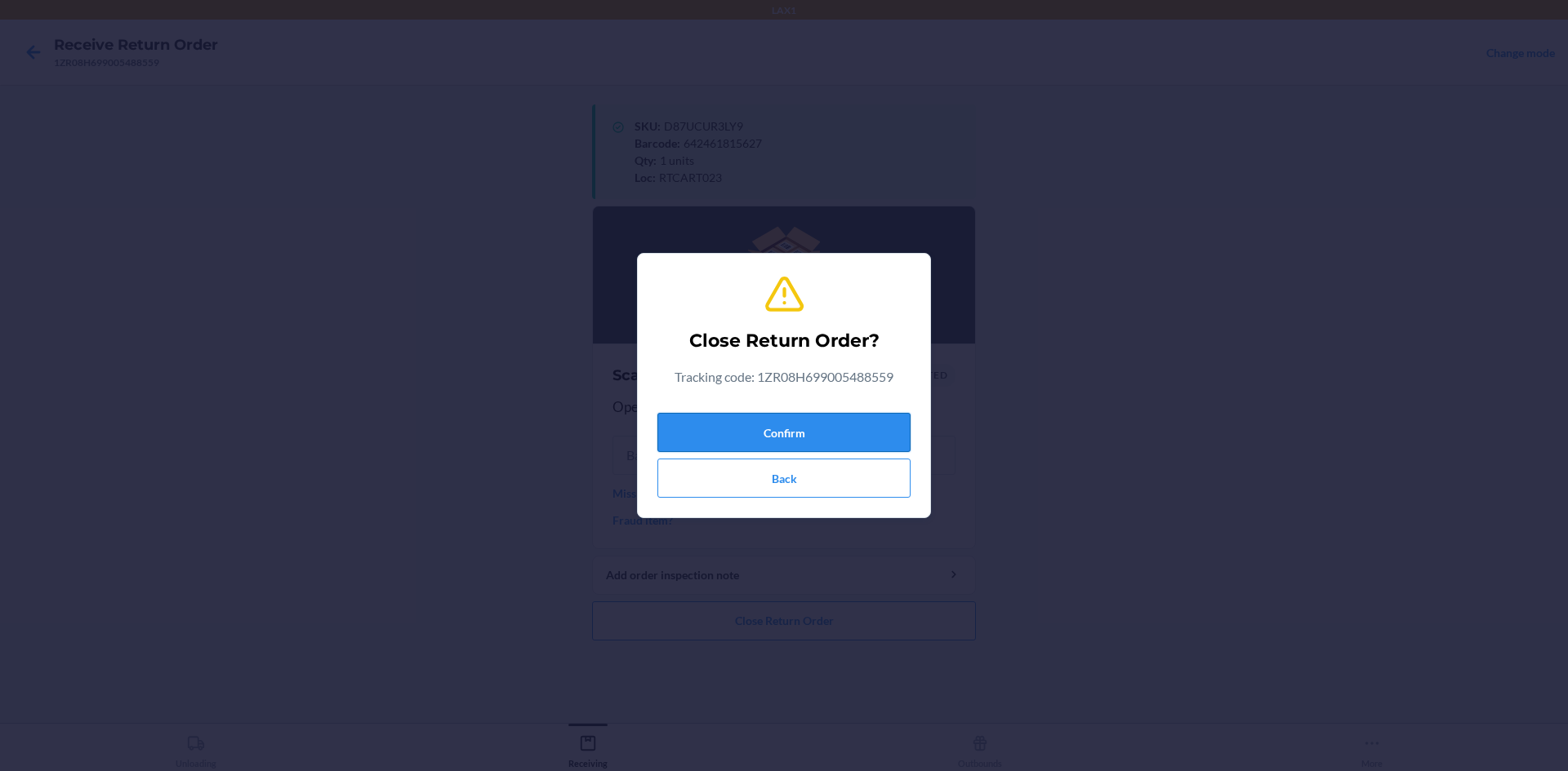
click at [758, 423] on button "Confirm" at bounding box center [784, 432] width 253 height 39
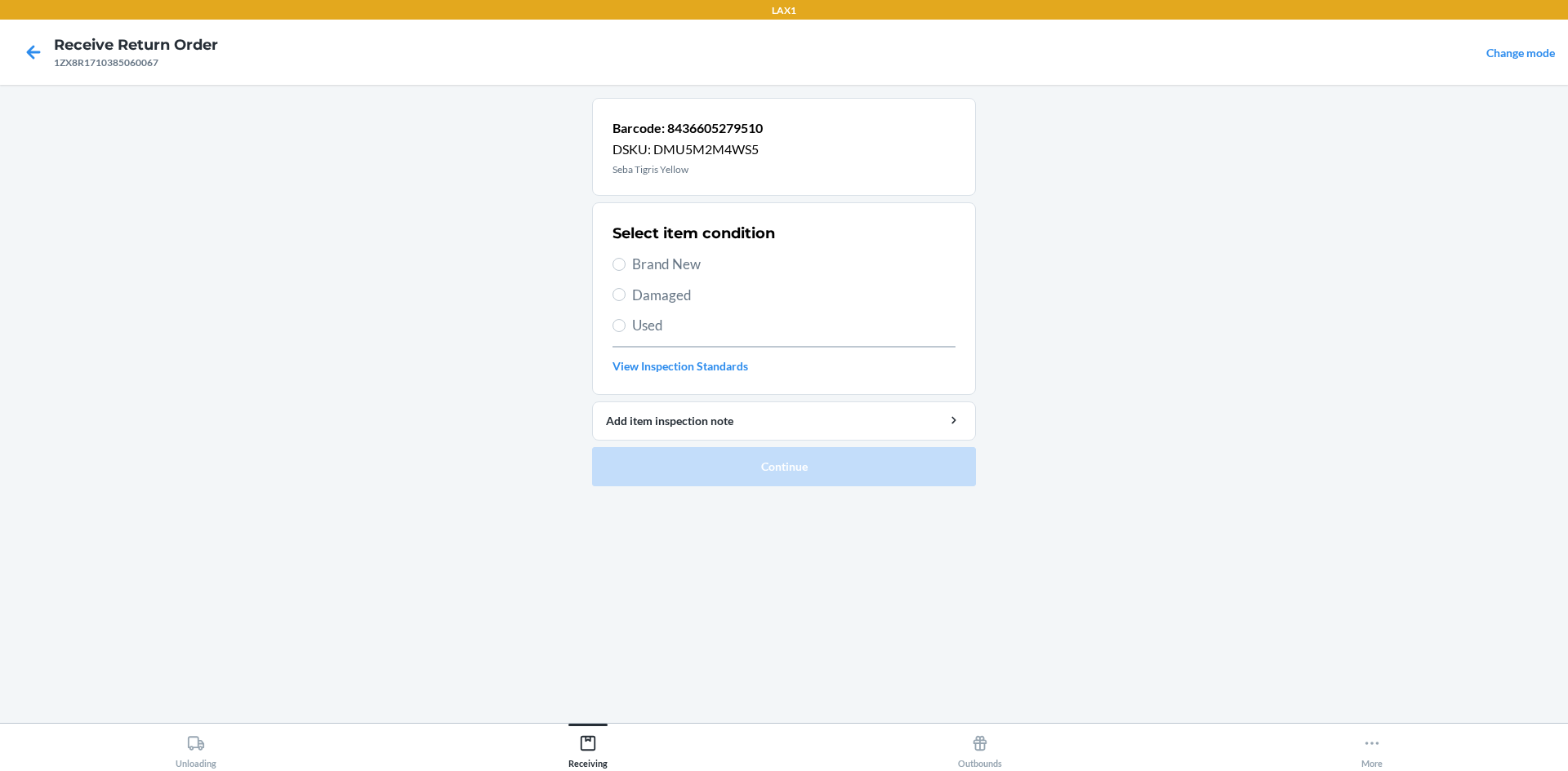
click at [671, 261] on span "Brand New" at bounding box center [794, 265] width 324 height 22
click at [626, 261] on input "Brand New" at bounding box center [619, 265] width 13 height 13
radio input "true"
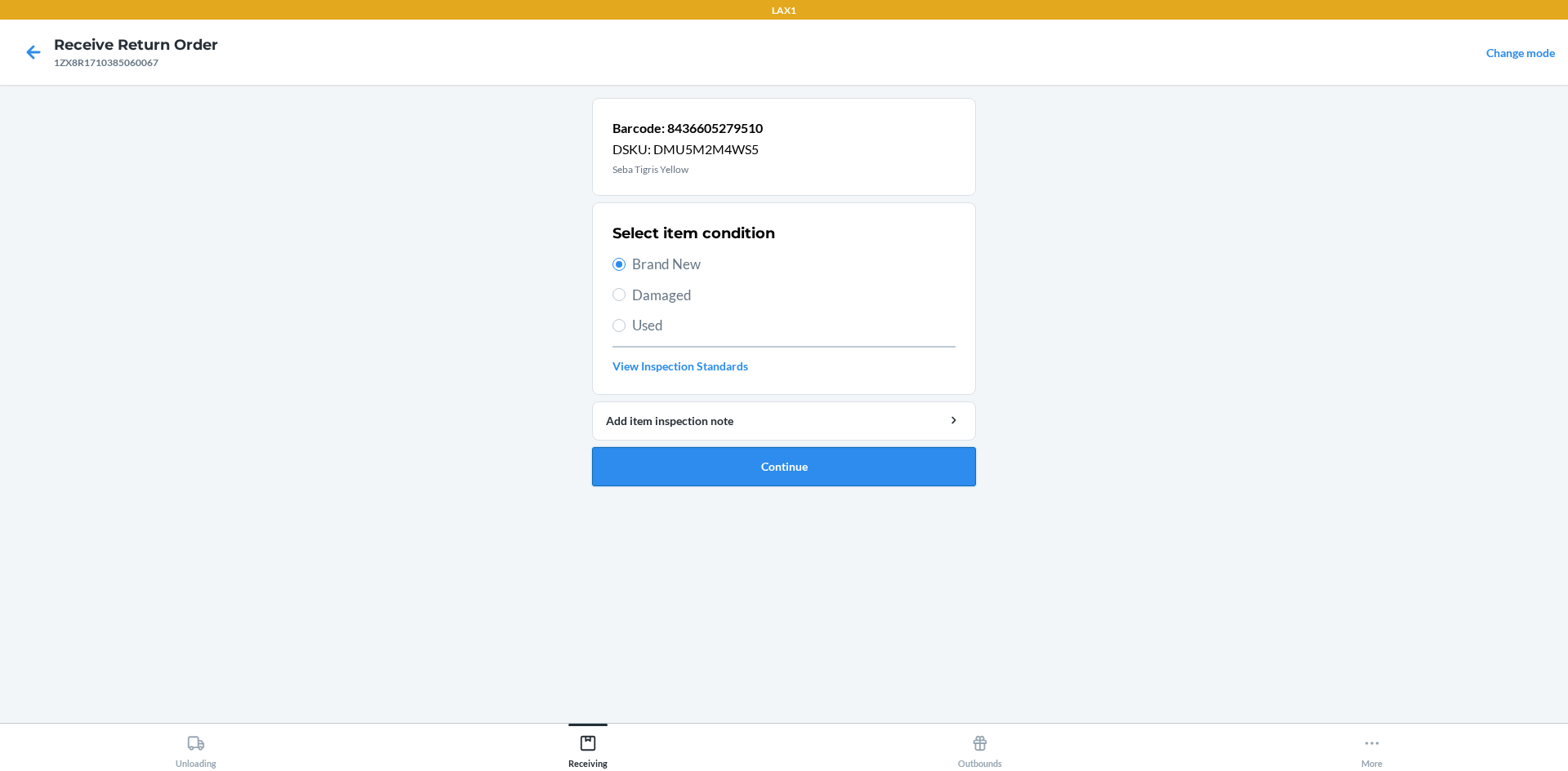
click at [828, 459] on button "Continue" at bounding box center [784, 467] width 384 height 39
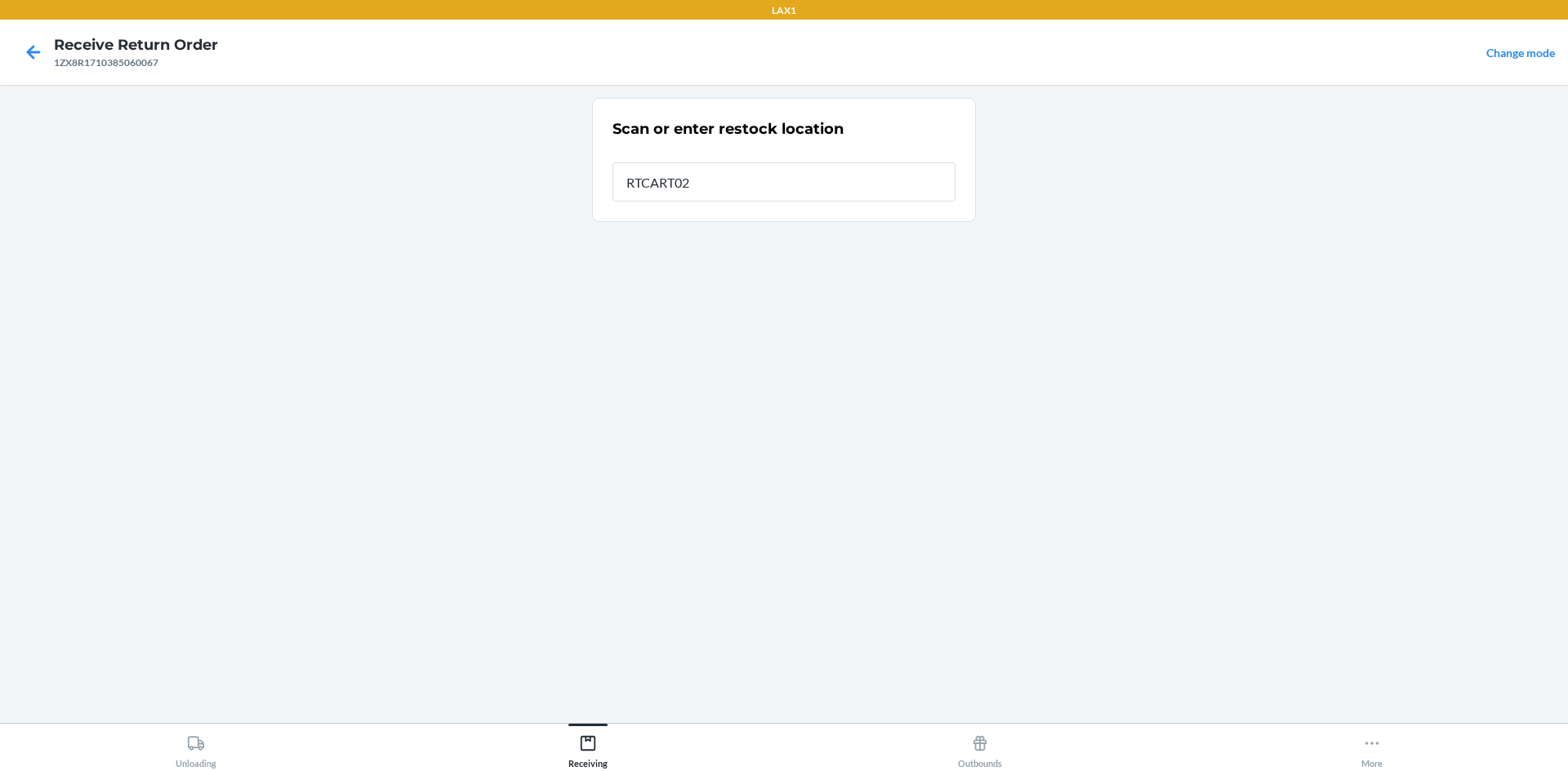
type input "RTCART023"
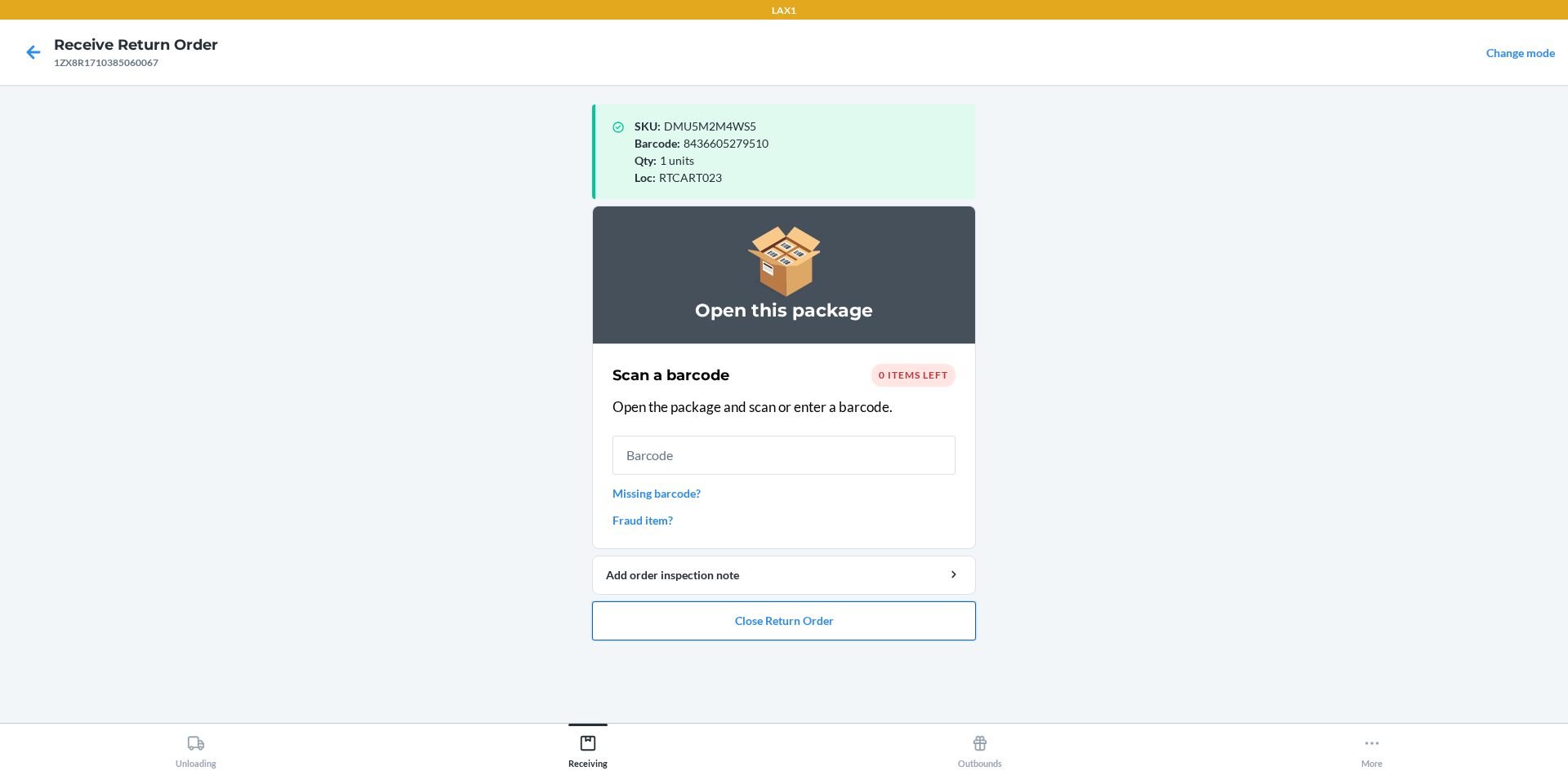
click at [790, 623] on button "Close Return Order" at bounding box center [784, 621] width 384 height 39
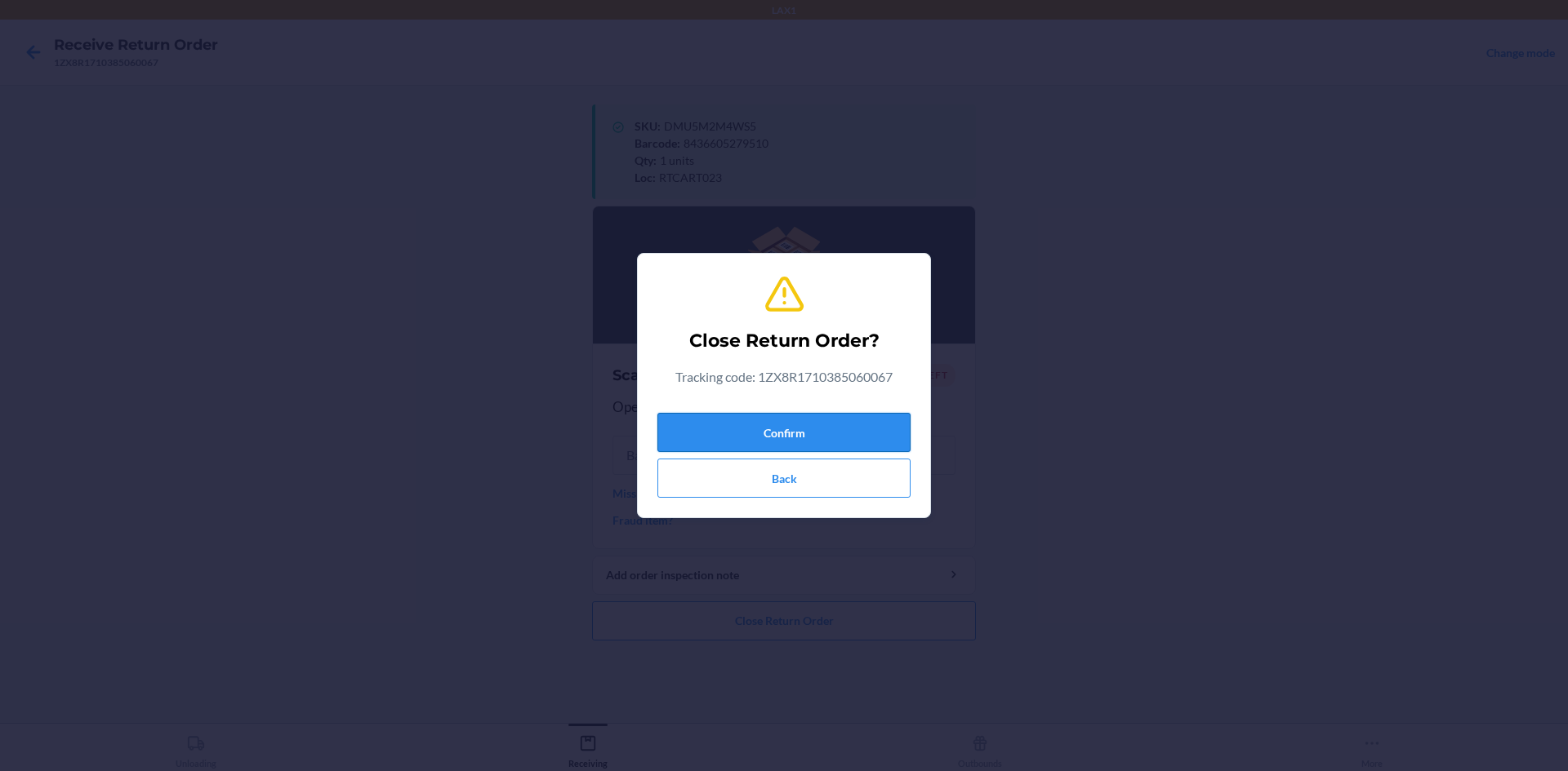
click at [825, 437] on button "Confirm" at bounding box center [784, 432] width 253 height 39
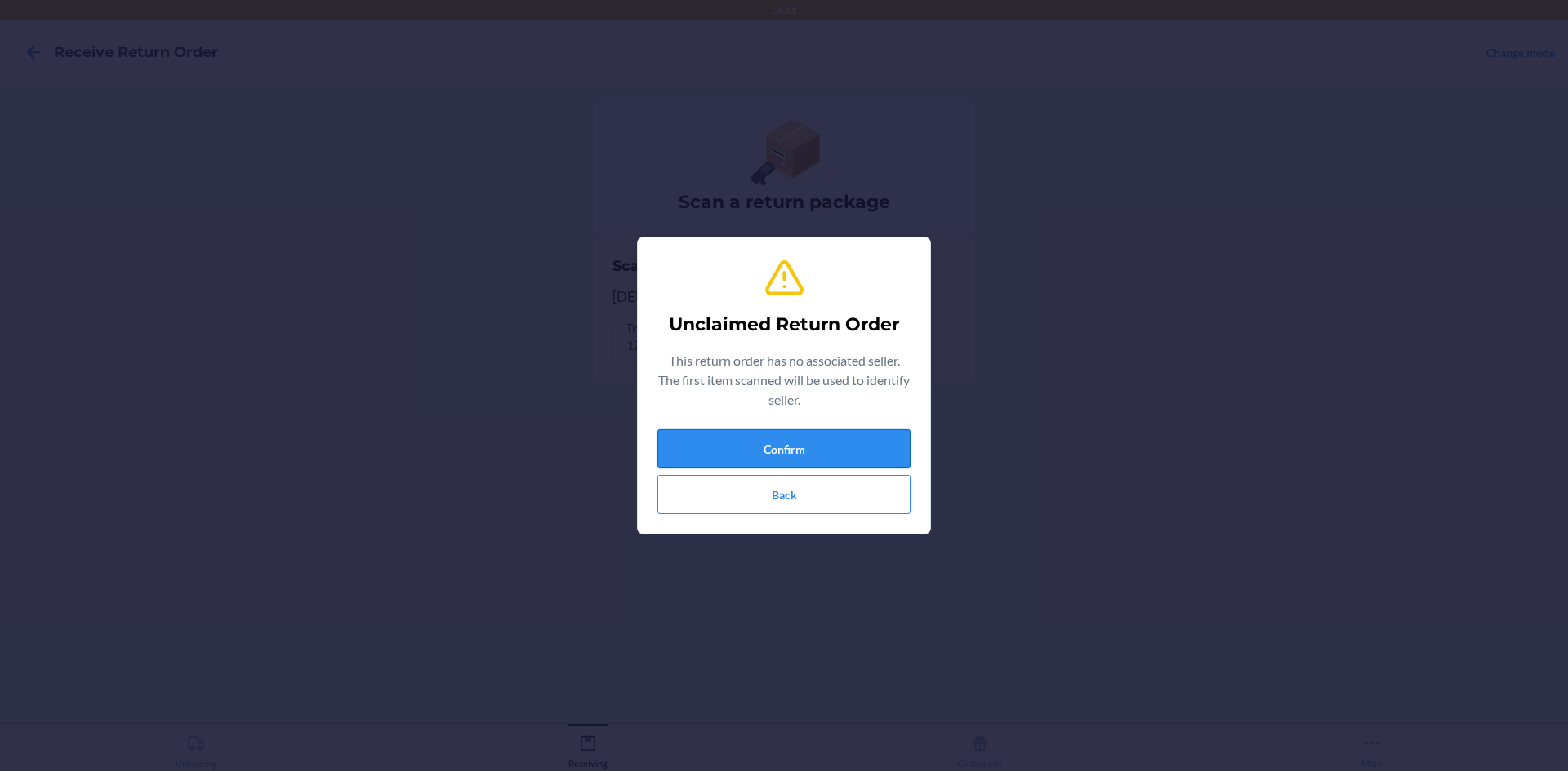
click at [845, 449] on button "Confirm" at bounding box center [784, 449] width 253 height 39
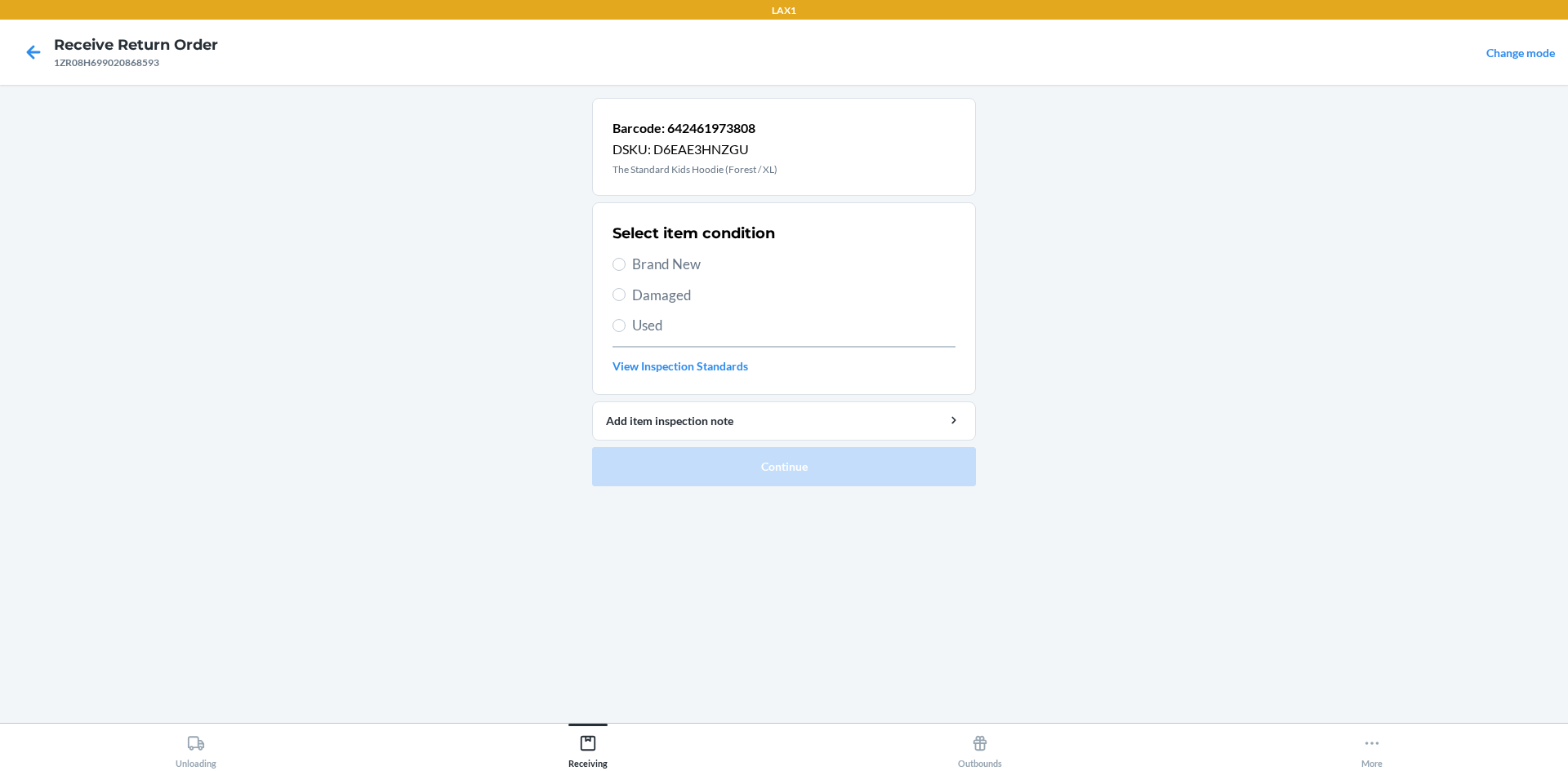
click at [708, 264] on span "Brand New" at bounding box center [794, 265] width 324 height 22
click at [626, 264] on input "Brand New" at bounding box center [619, 265] width 13 height 13
radio input "true"
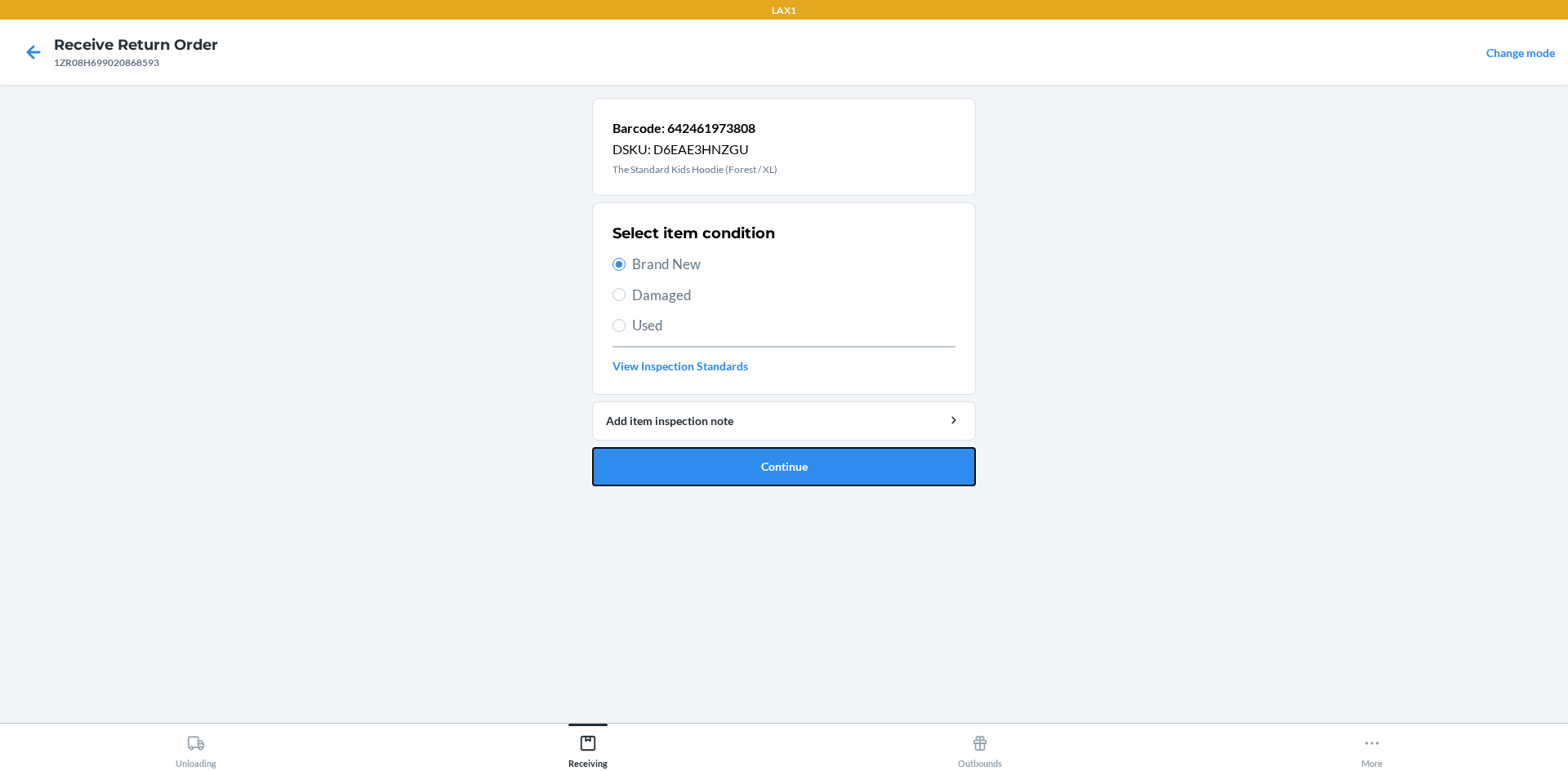
click at [784, 483] on button "Continue" at bounding box center [784, 467] width 384 height 39
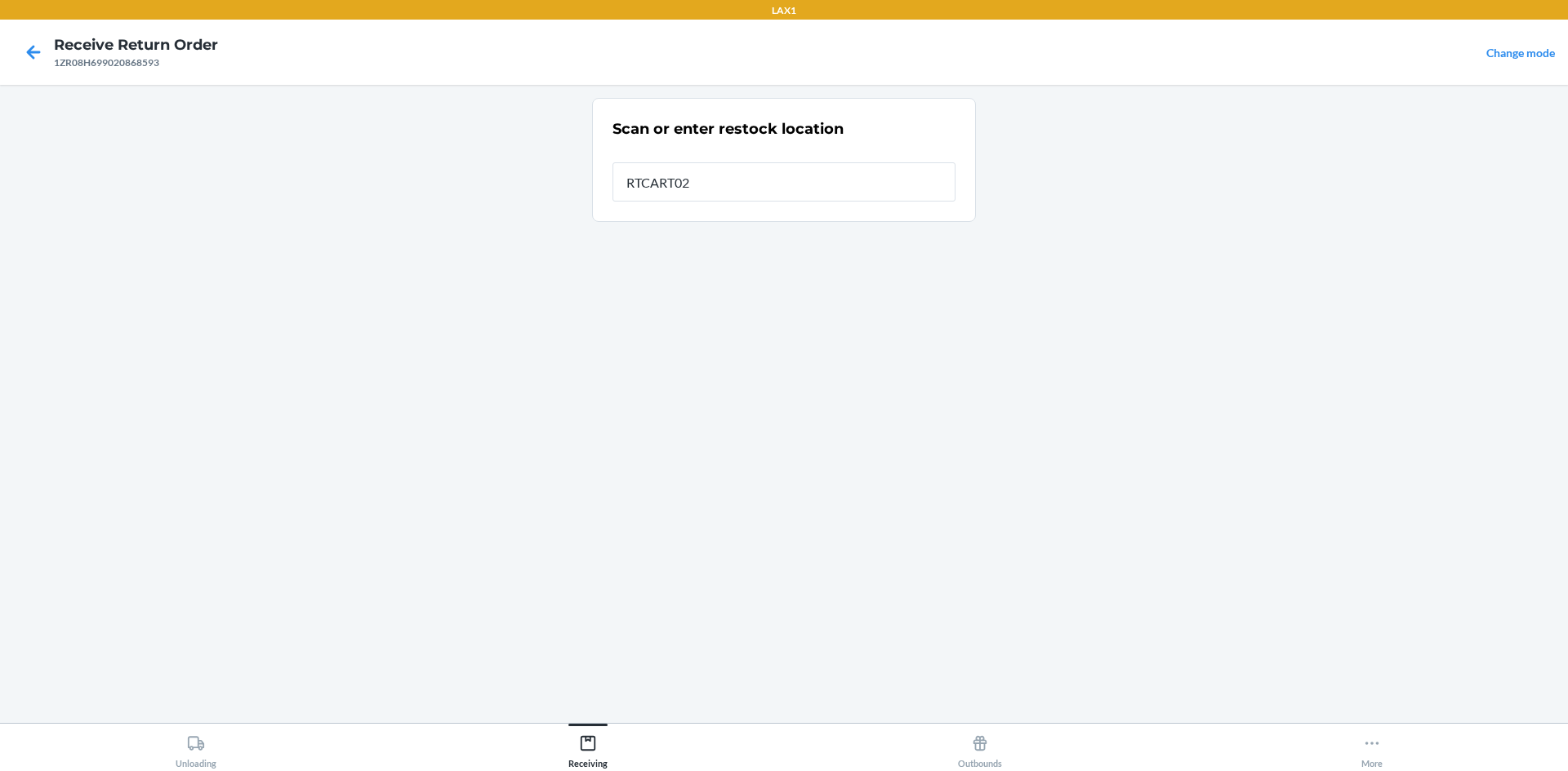
type input "RTCART023"
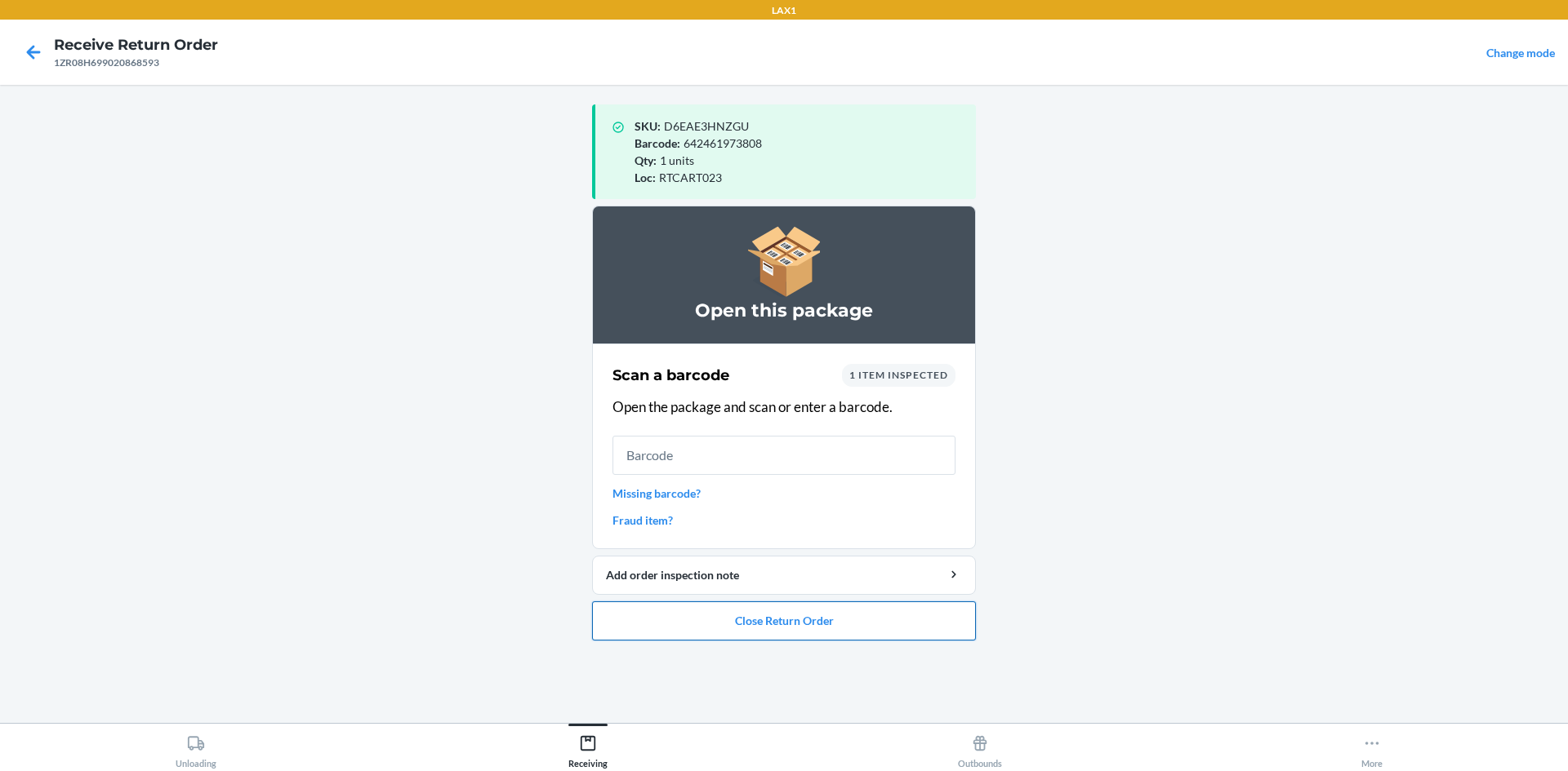
click at [838, 629] on button "Close Return Order" at bounding box center [784, 621] width 384 height 39
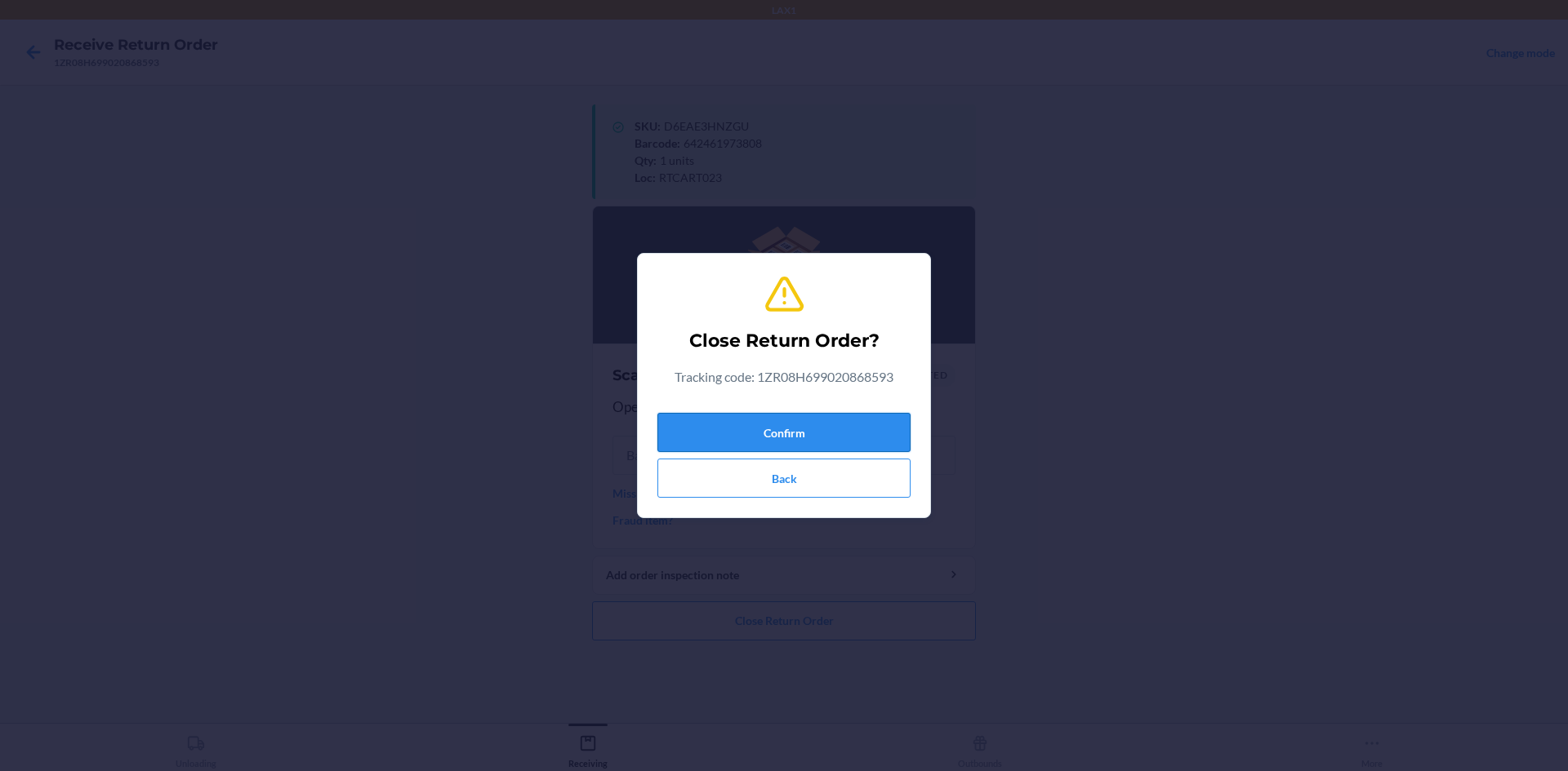
click at [794, 434] on button "Confirm" at bounding box center [784, 432] width 253 height 39
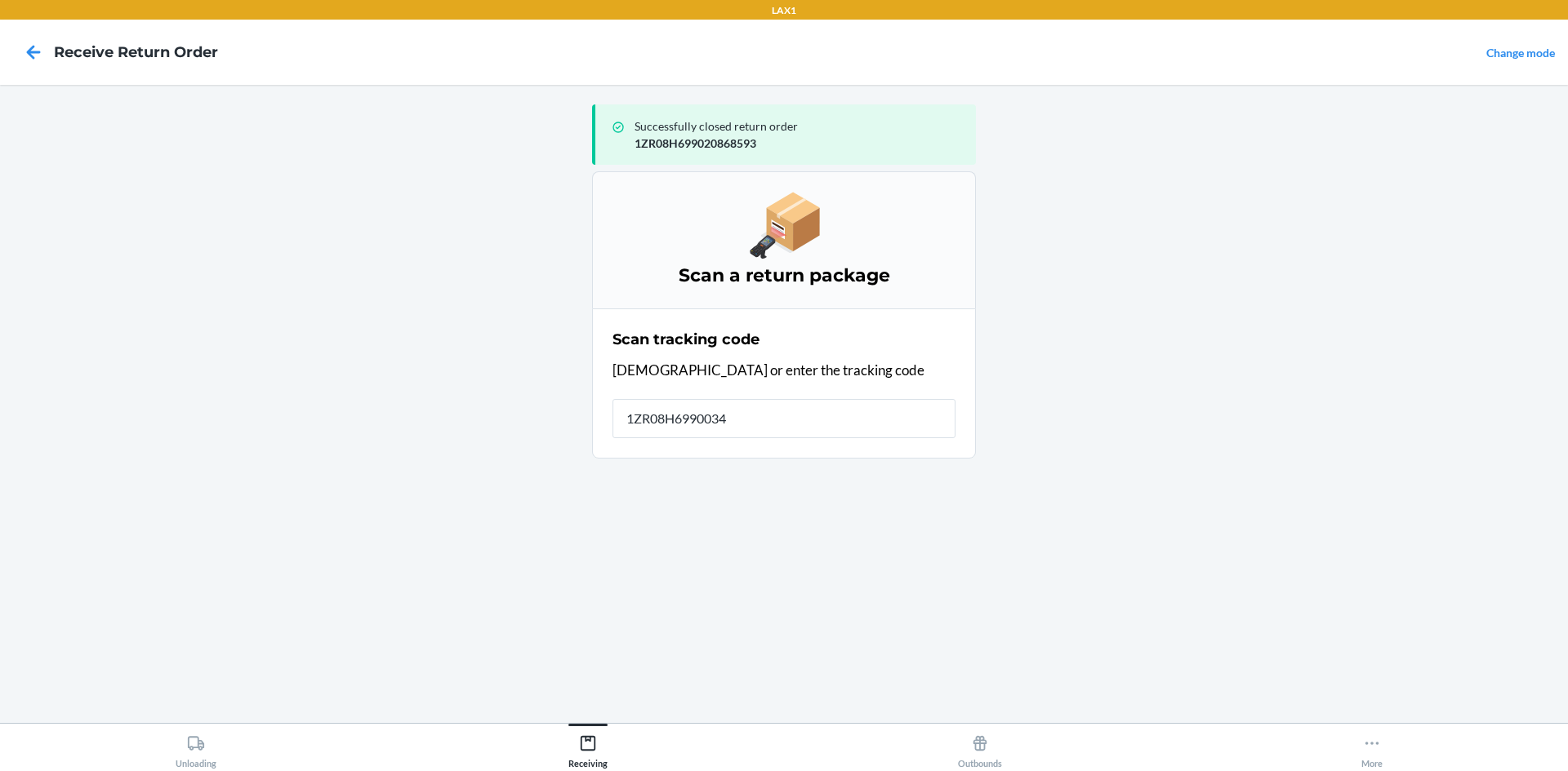
type input "1ZR08H69900348"
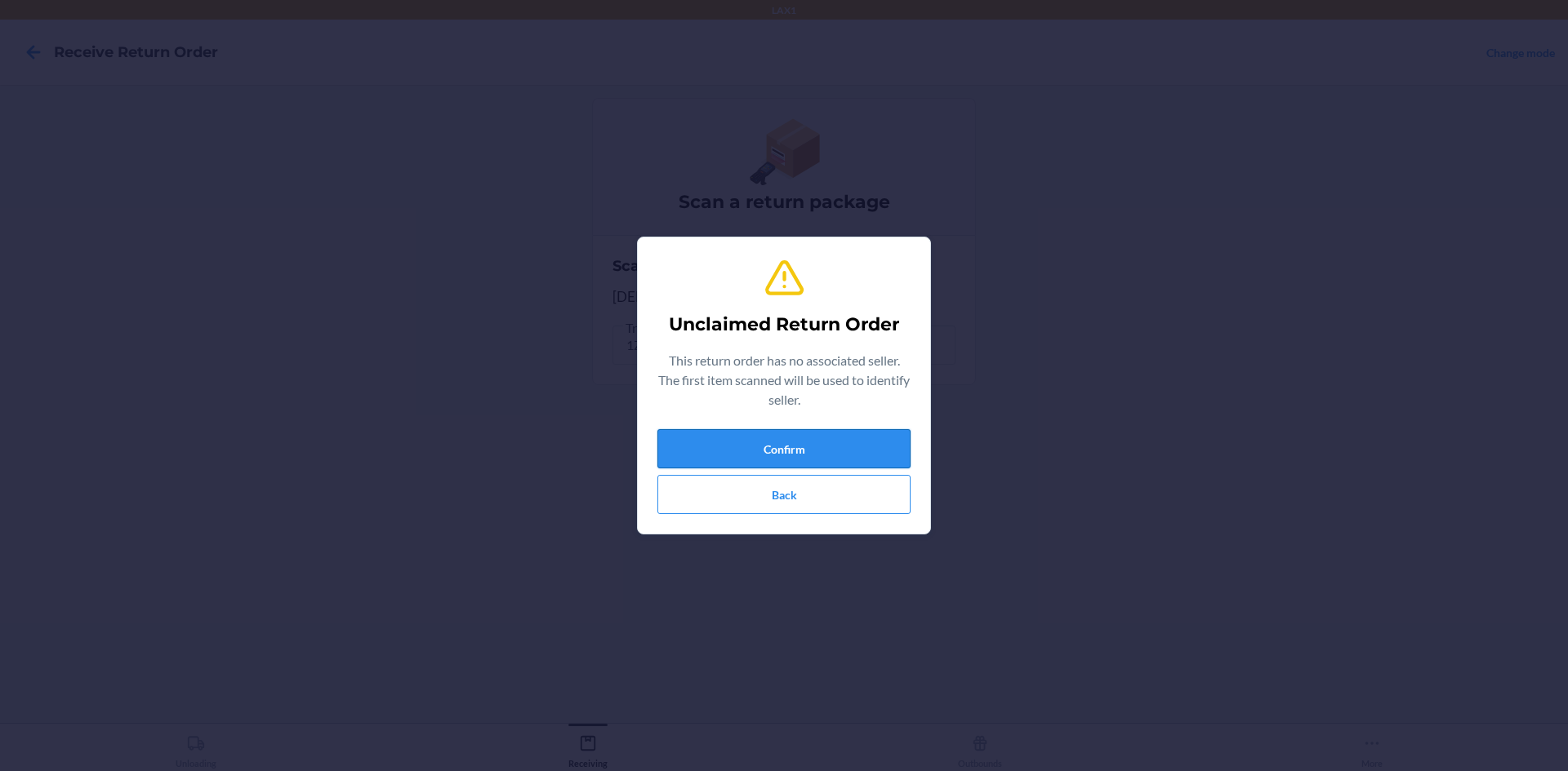
drag, startPoint x: 794, startPoint y: 434, endPoint x: 804, endPoint y: 456, distance: 24.2
click at [803, 453] on button "Confirm" at bounding box center [784, 449] width 253 height 39
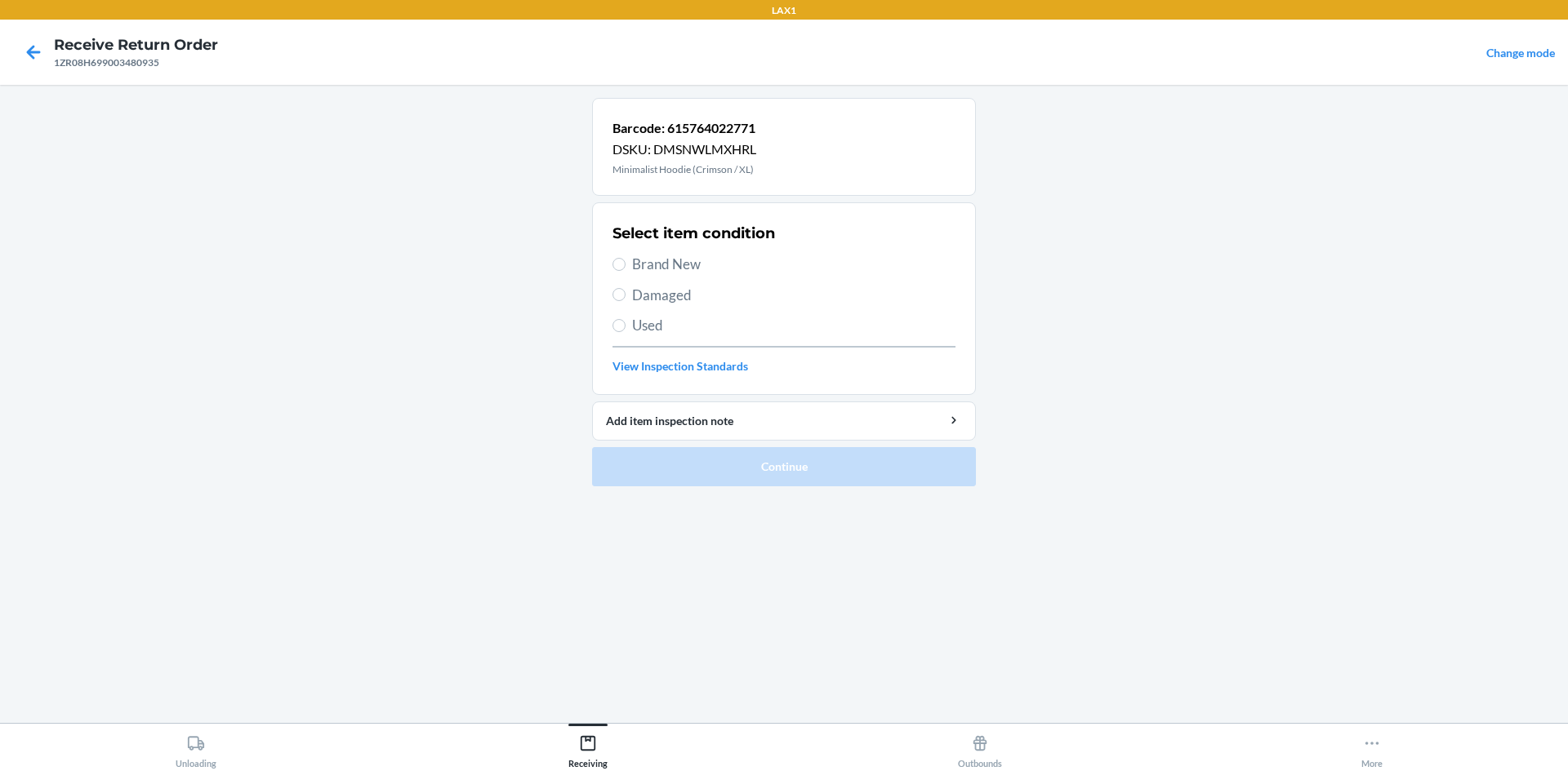
click at [690, 315] on span "Used" at bounding box center [794, 325] width 324 height 22
click at [626, 319] on input "Used" at bounding box center [619, 325] width 13 height 13
radio input "true"
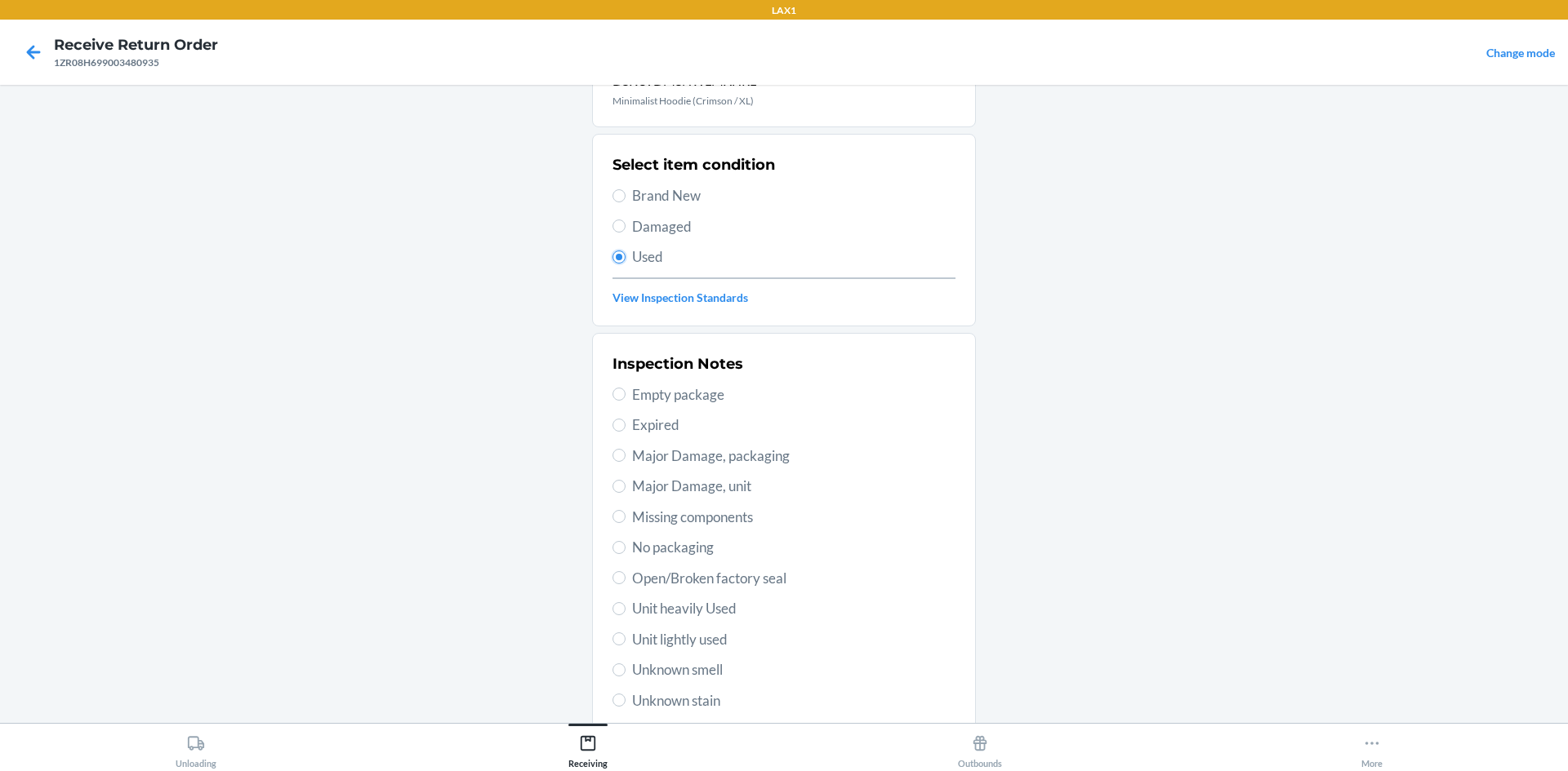
scroll to position [212, 0]
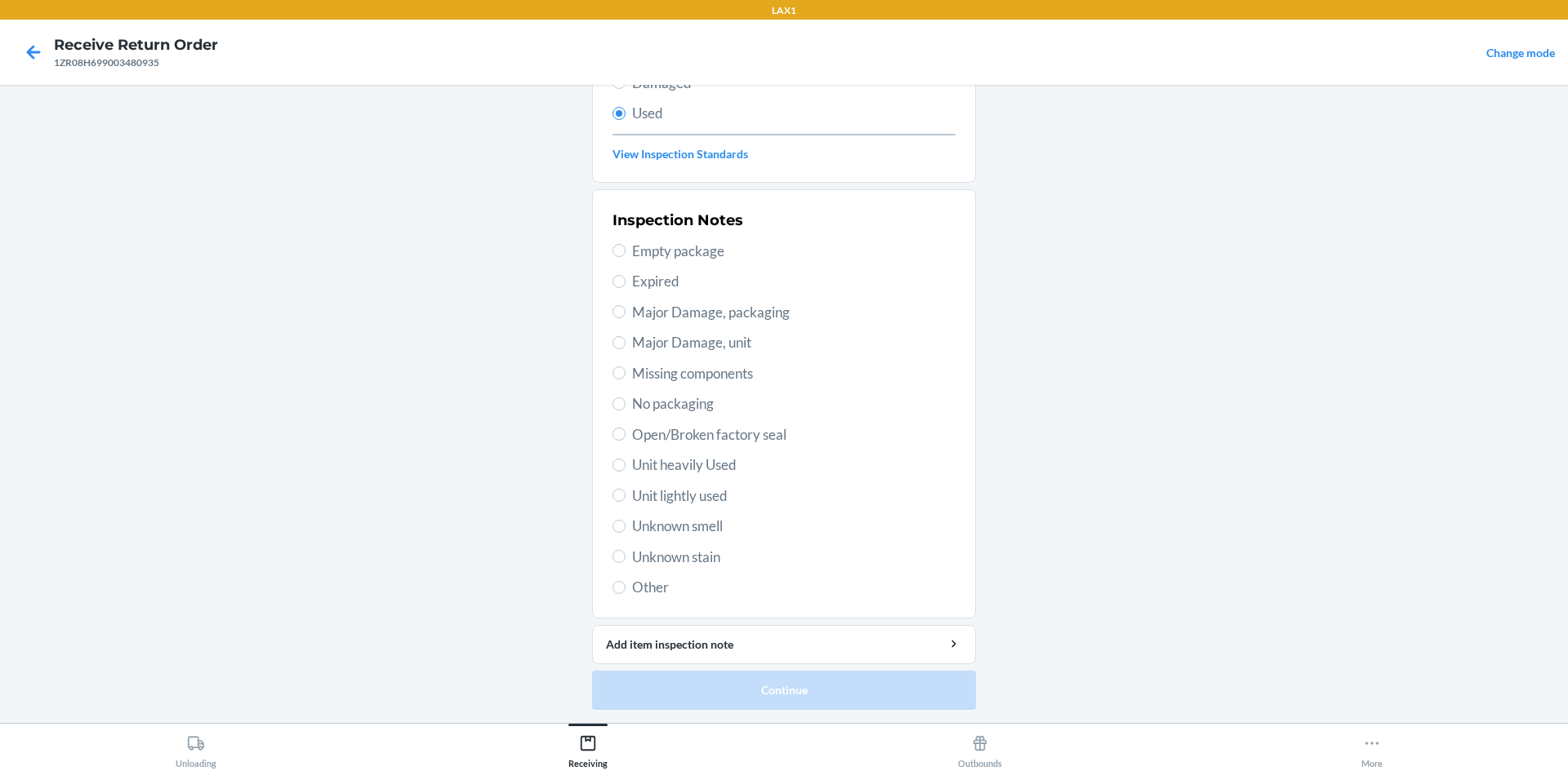
click at [721, 457] on span "Unit heavily Used" at bounding box center [794, 465] width 324 height 22
click at [626, 459] on input "Unit heavily Used" at bounding box center [619, 465] width 13 height 13
radio input "true"
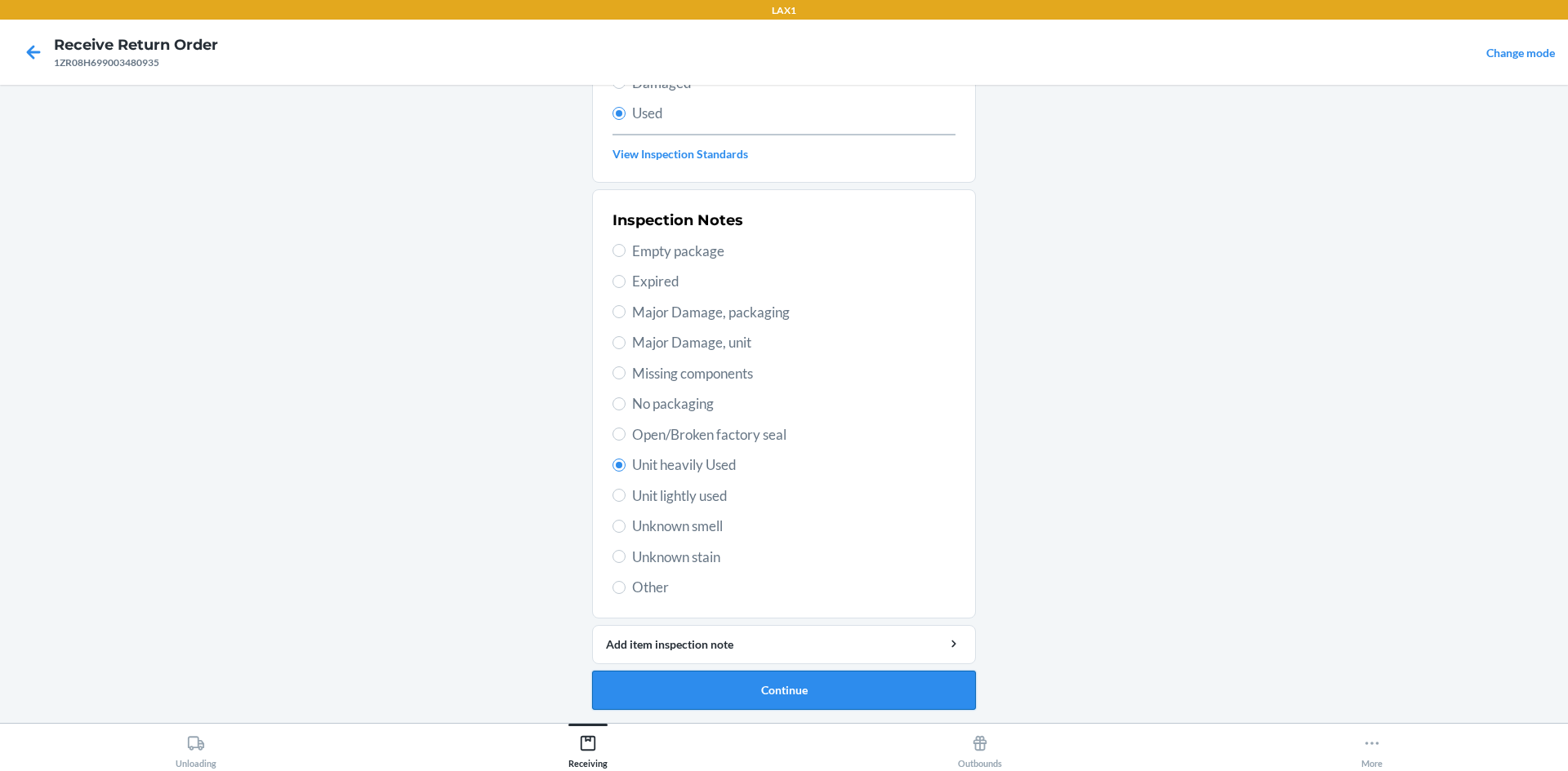
click at [704, 693] on button "Continue" at bounding box center [784, 690] width 384 height 39
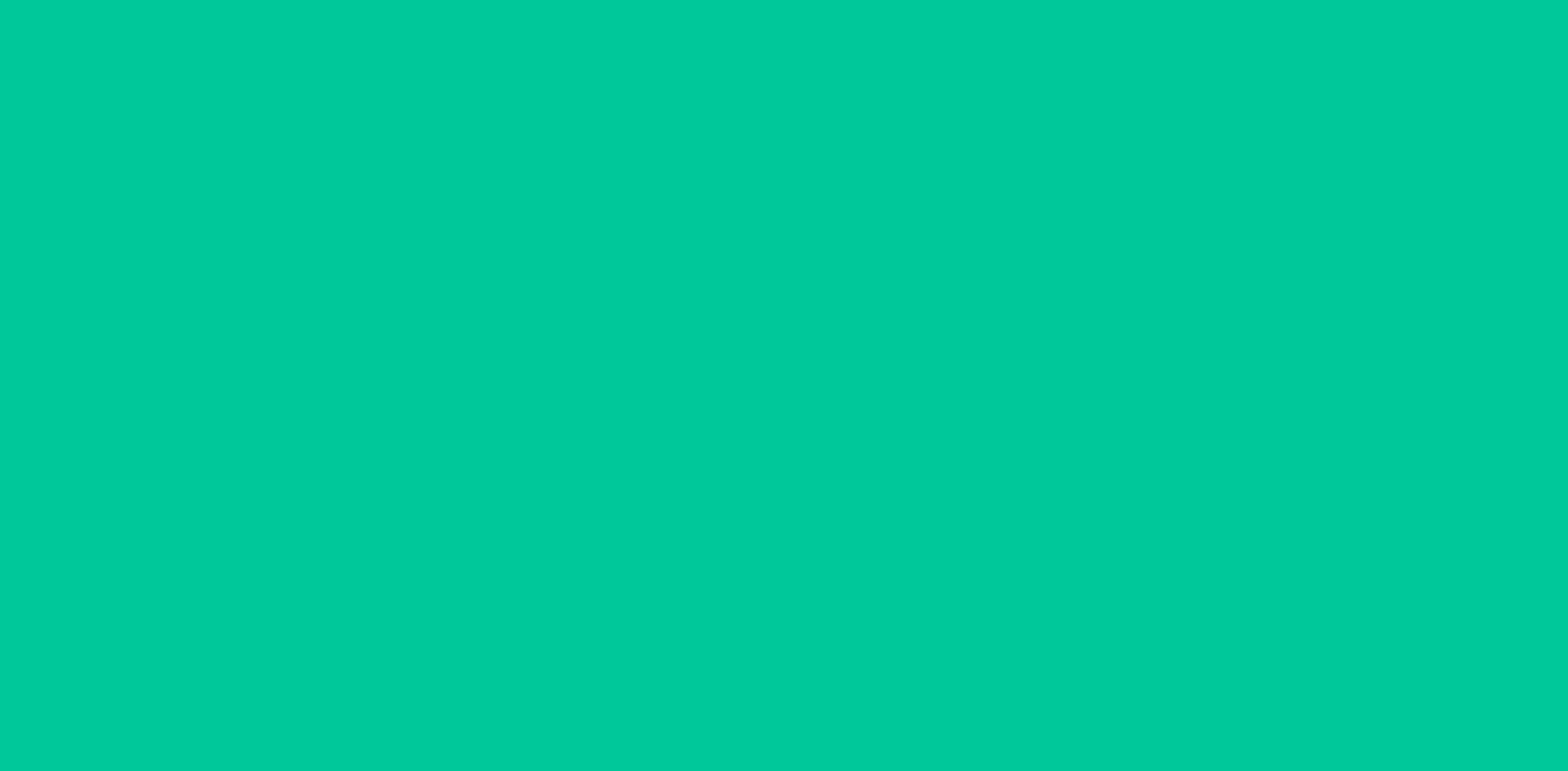
scroll to position [0, 0]
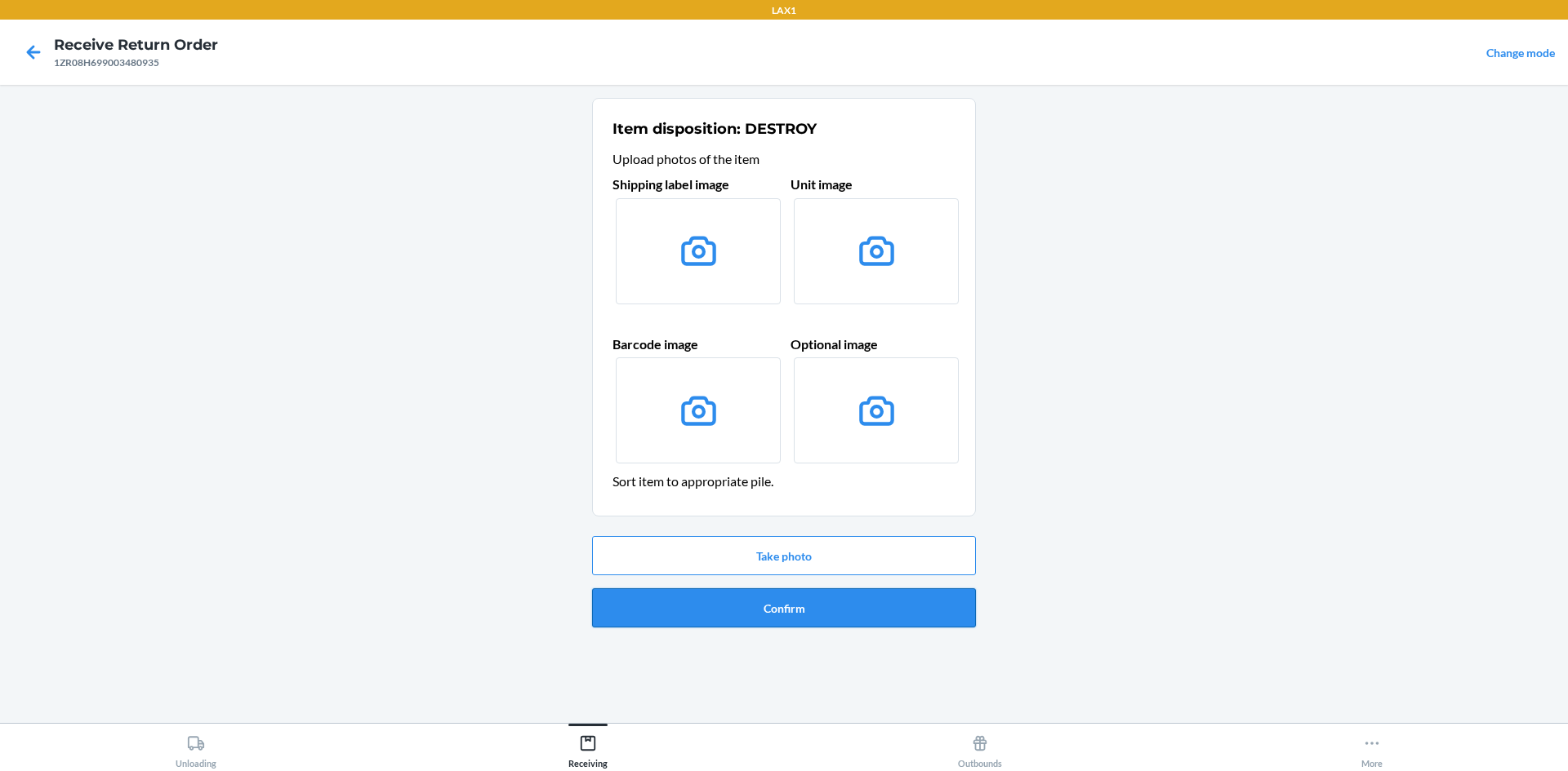
click at [806, 616] on button "Confirm" at bounding box center [784, 608] width 384 height 39
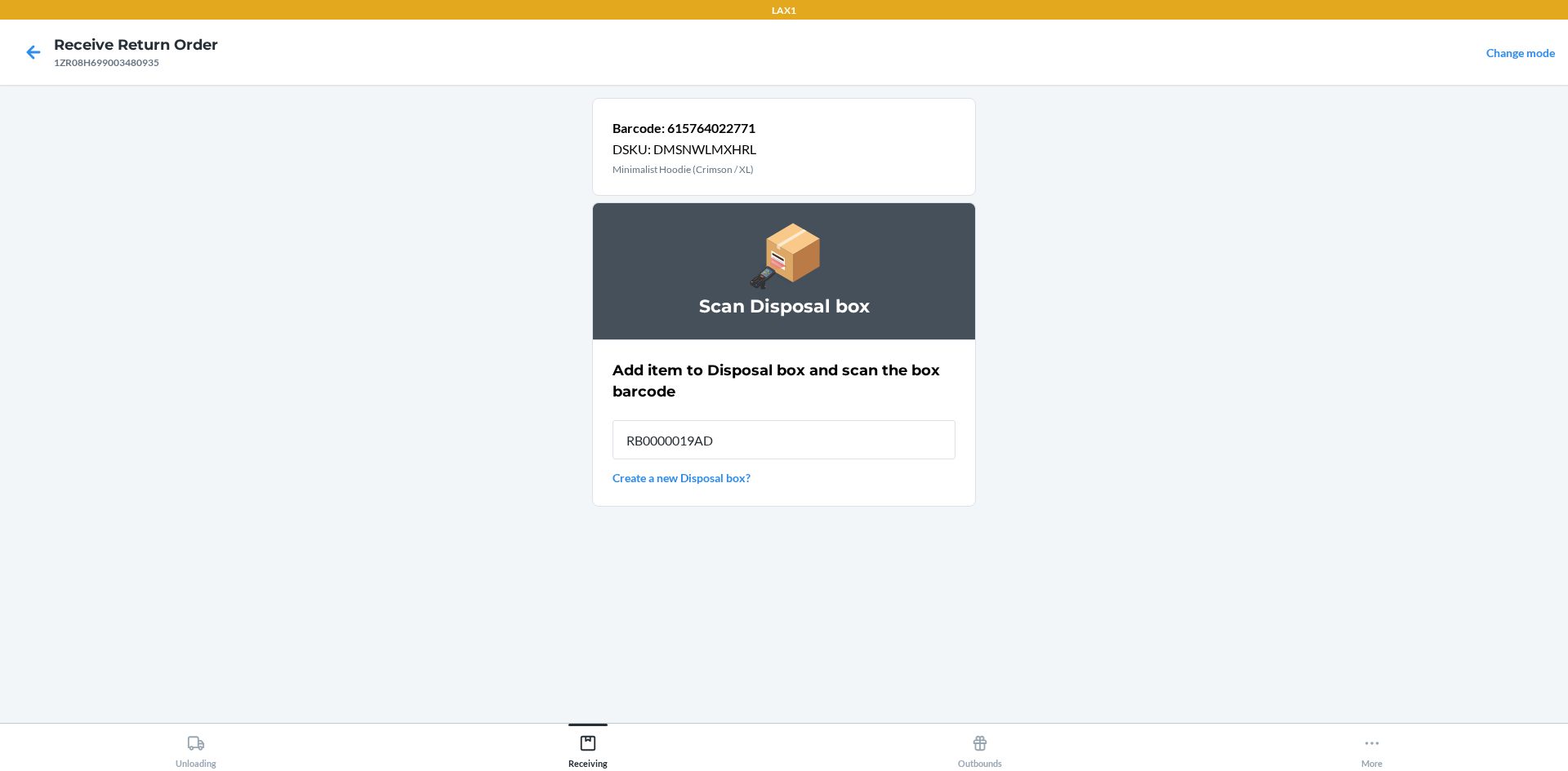
type input "RB0000019AD"
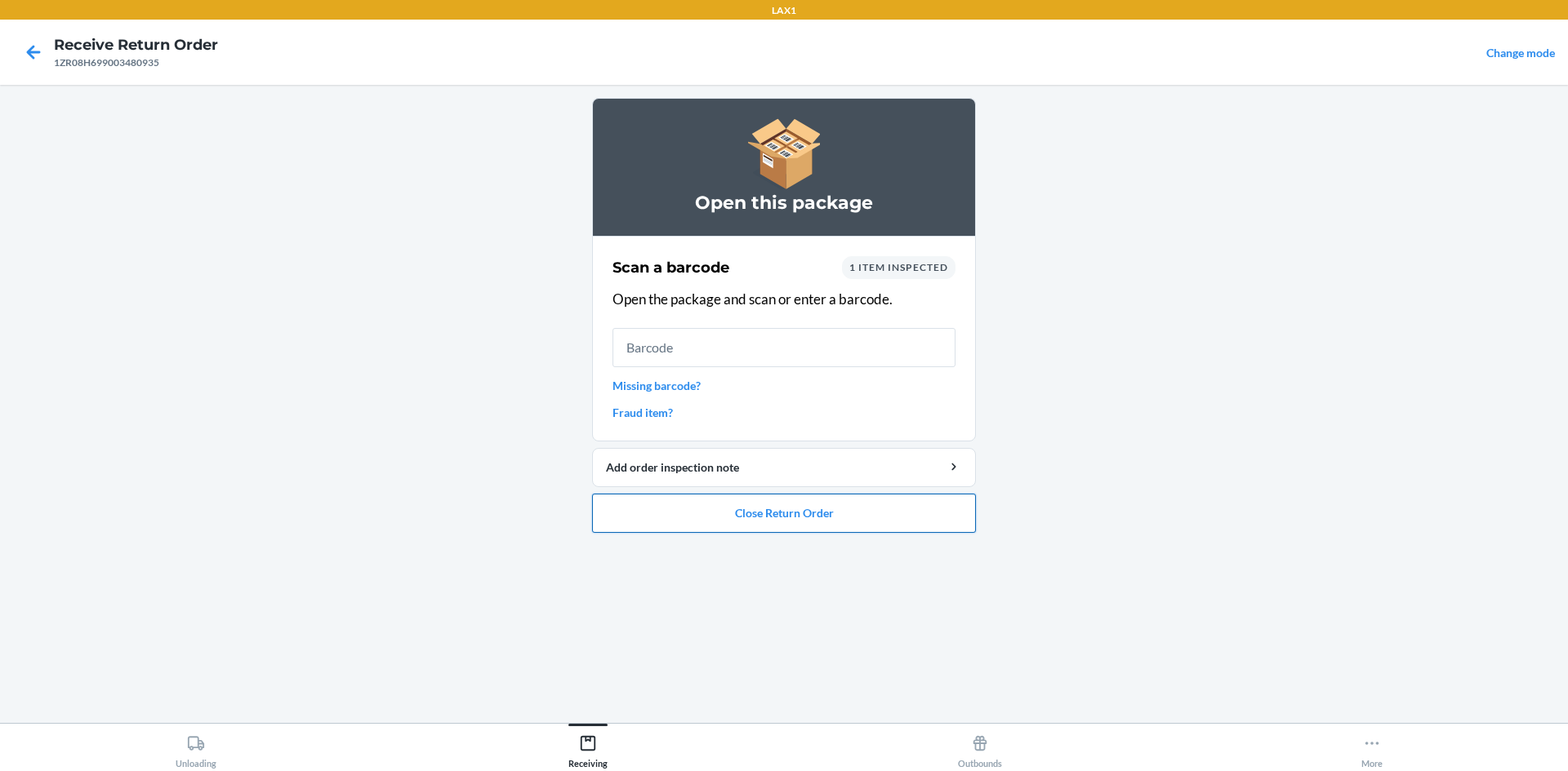
click at [779, 521] on button "Close Return Order" at bounding box center [784, 514] width 384 height 39
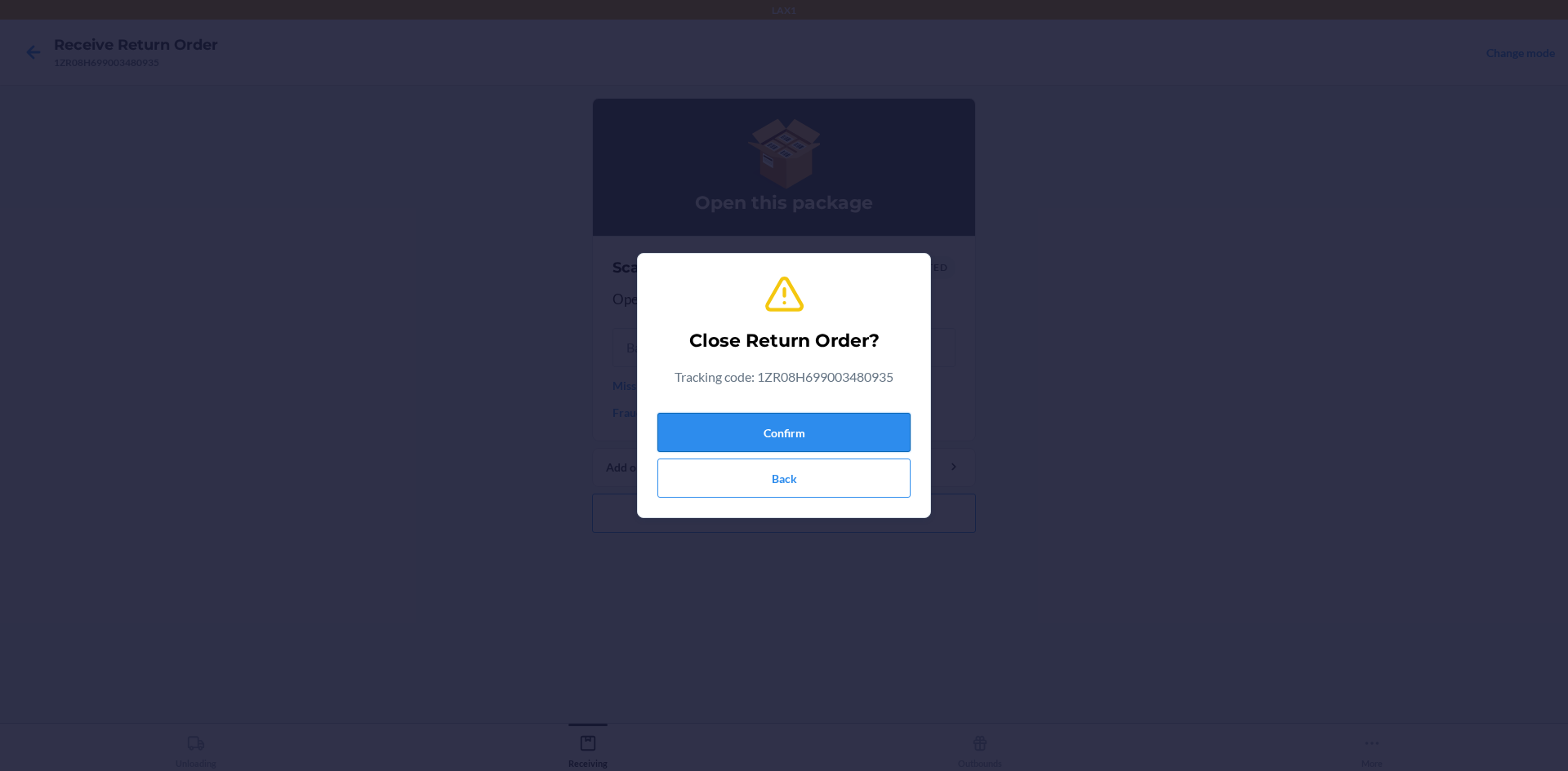
click at [778, 423] on button "Confirm" at bounding box center [784, 432] width 253 height 39
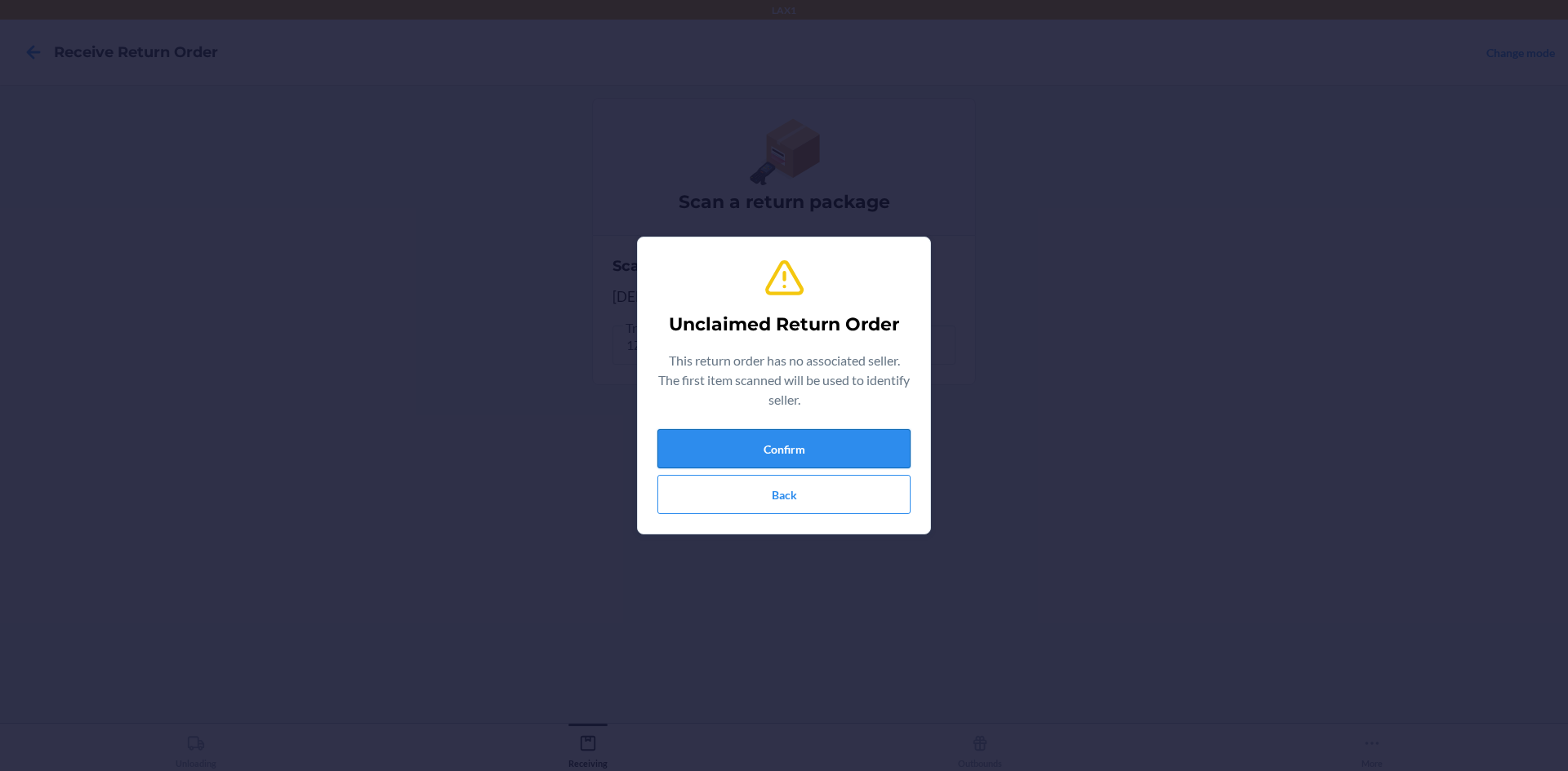
click at [747, 461] on button "Confirm" at bounding box center [784, 449] width 253 height 39
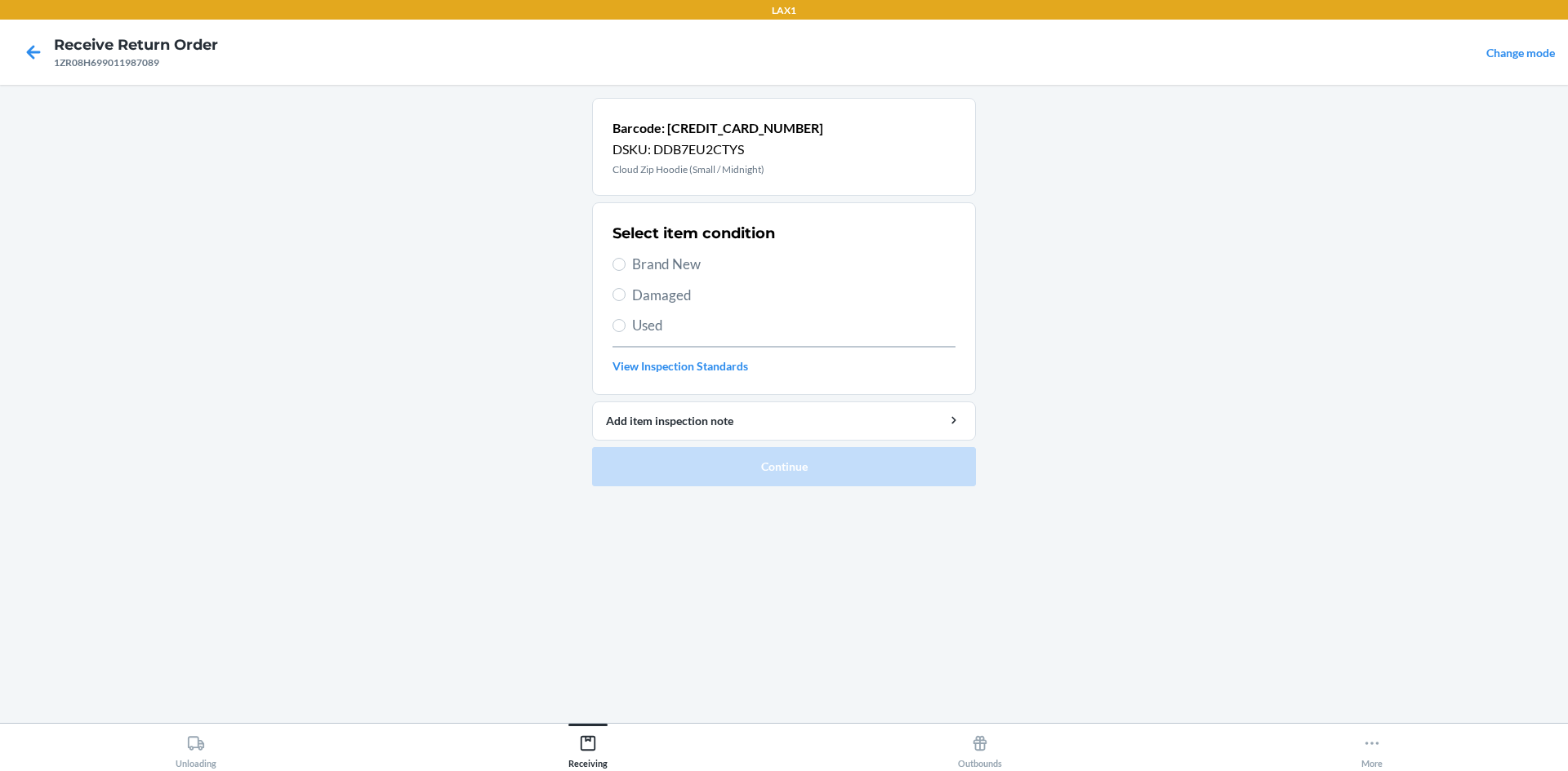
click at [706, 265] on span "Brand New" at bounding box center [794, 265] width 324 height 22
click at [626, 265] on input "Brand New" at bounding box center [619, 265] width 13 height 13
radio input "true"
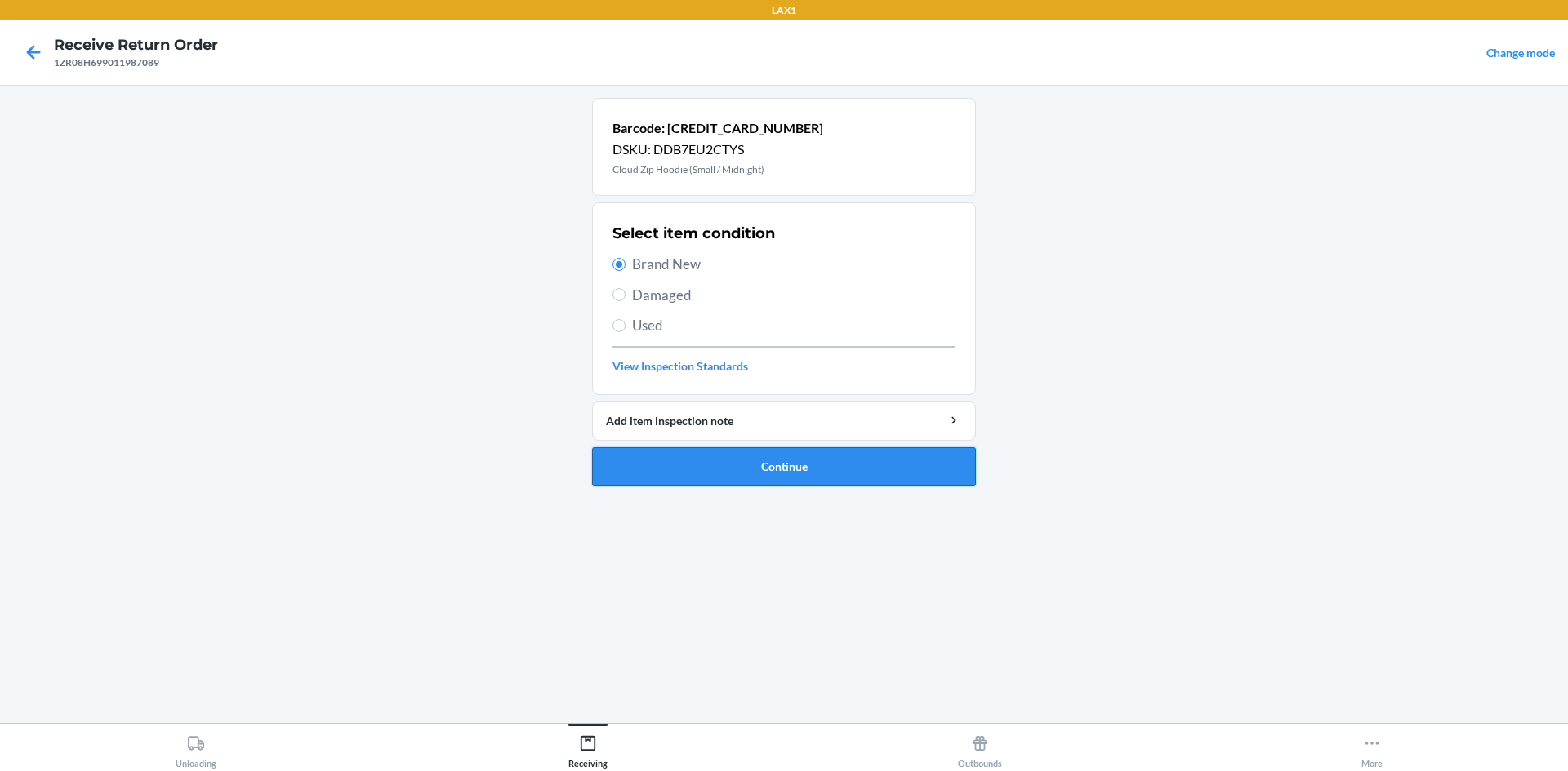
click at [811, 470] on button "Continue" at bounding box center [784, 467] width 384 height 39
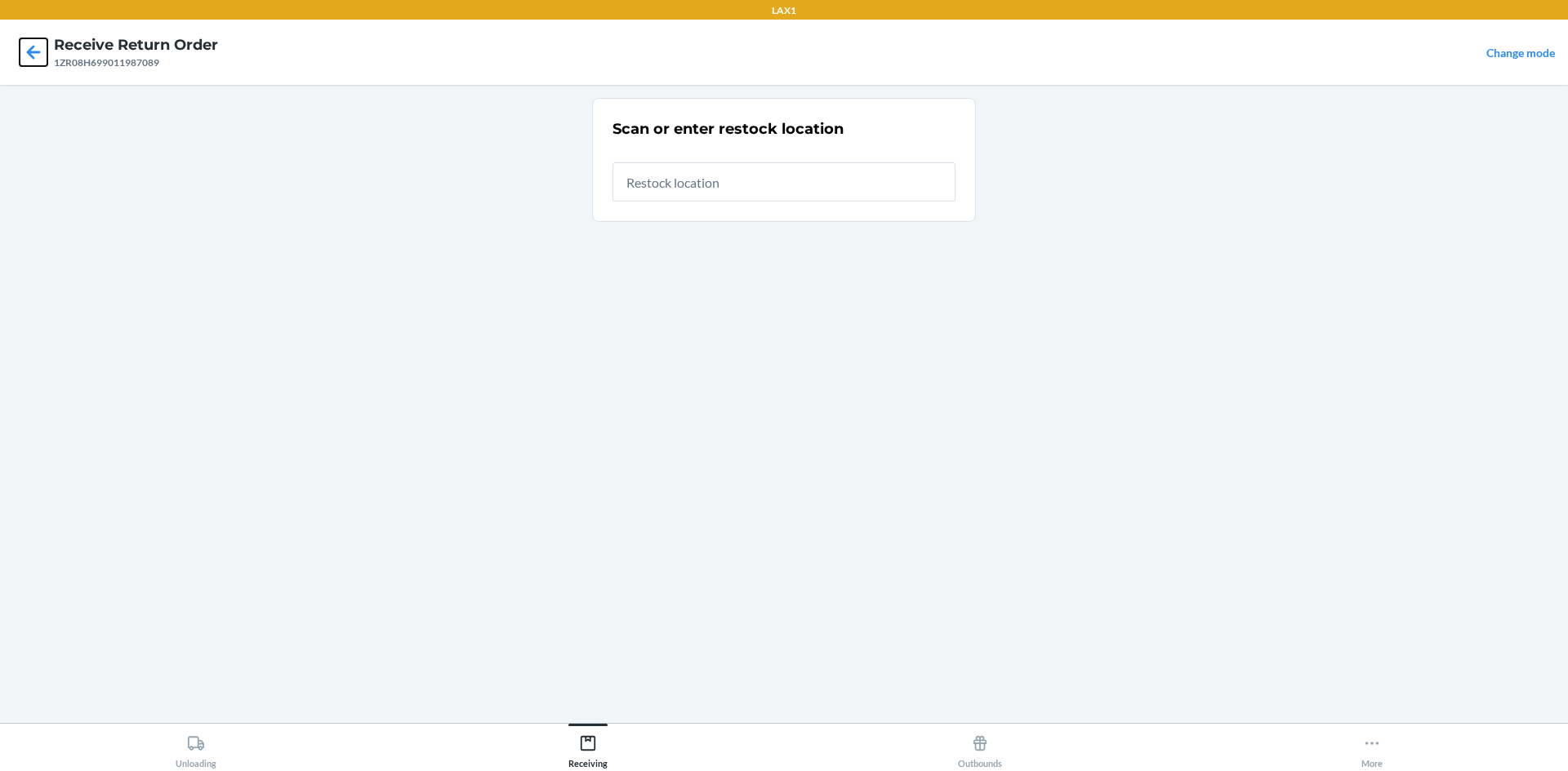
click at [30, 51] on icon at bounding box center [34, 52] width 14 height 14
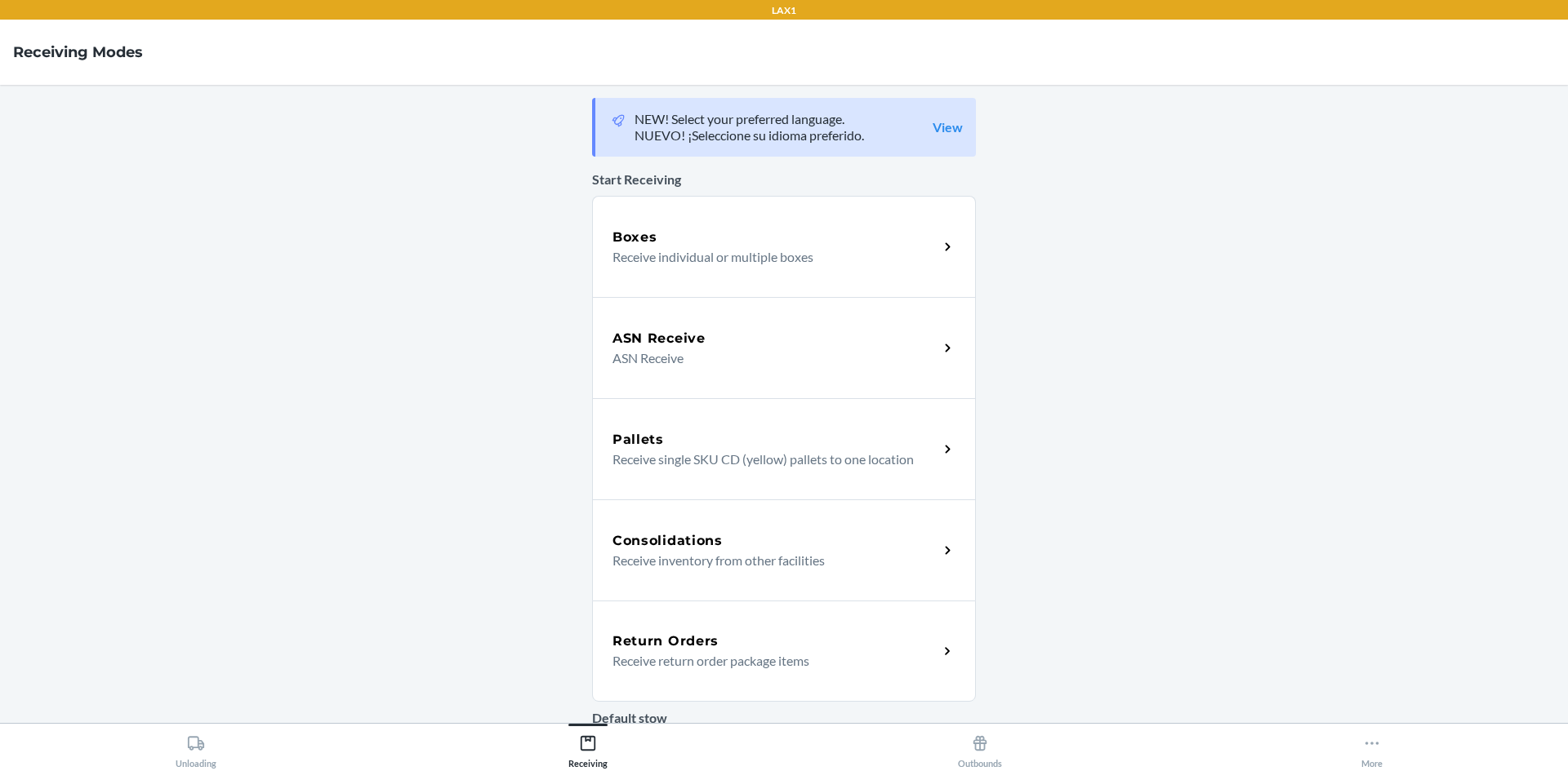
click at [708, 658] on p "Receive return order package items" at bounding box center [769, 660] width 312 height 20
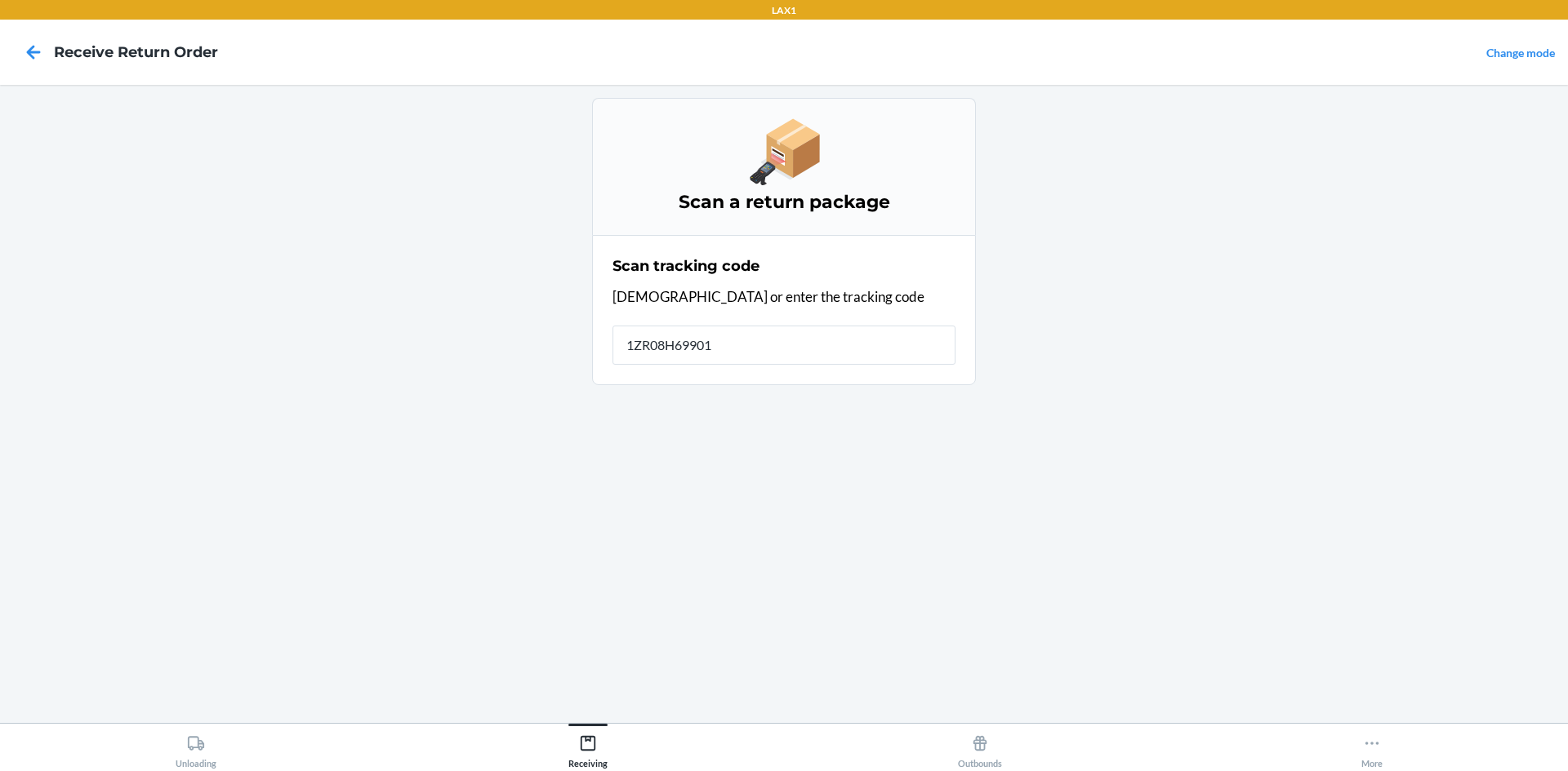
type input "1ZR08H699011"
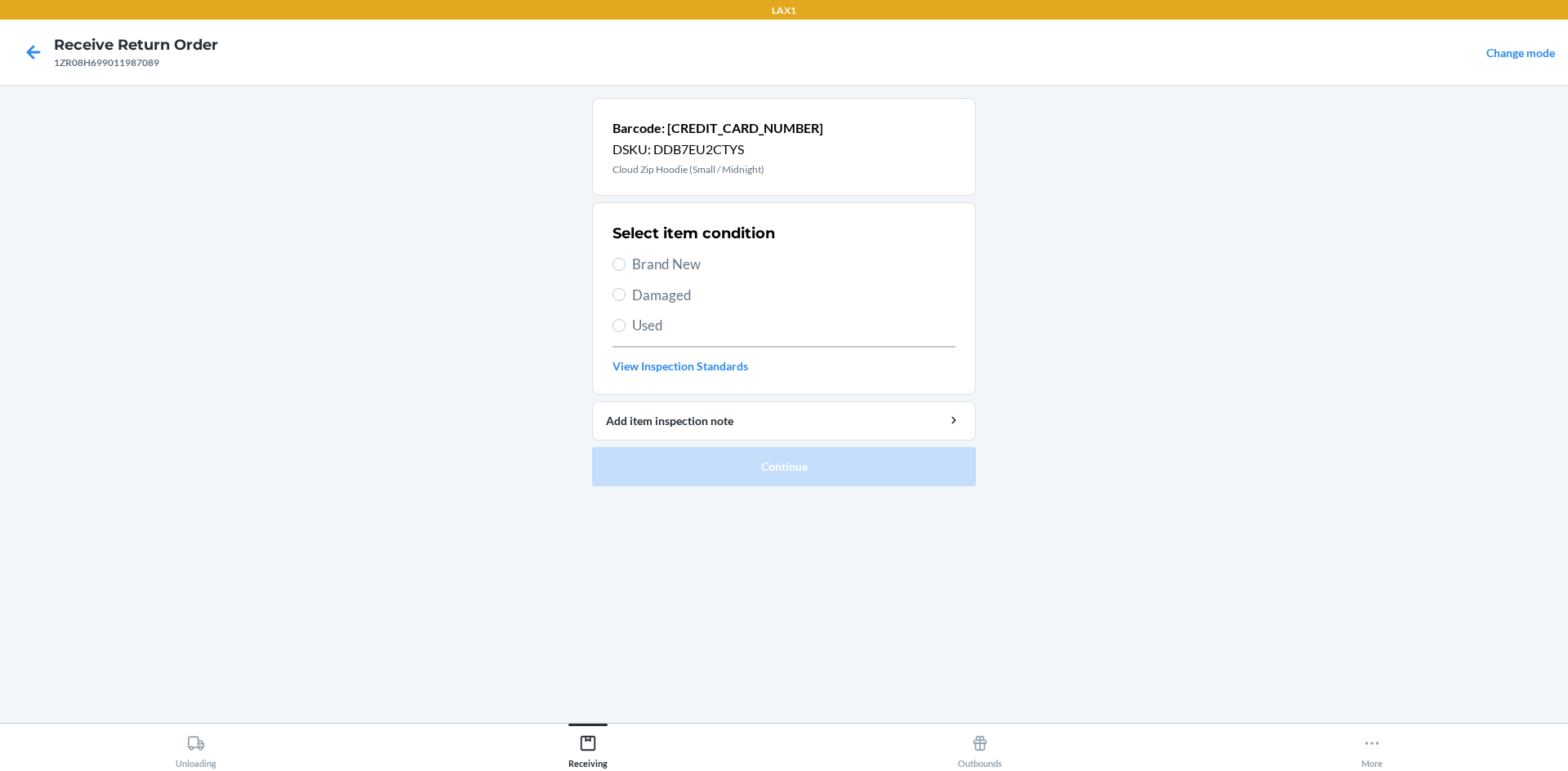
click at [693, 328] on span "Used" at bounding box center [794, 325] width 324 height 22
click at [626, 328] on input "Used" at bounding box center [619, 325] width 13 height 13
radio input "true"
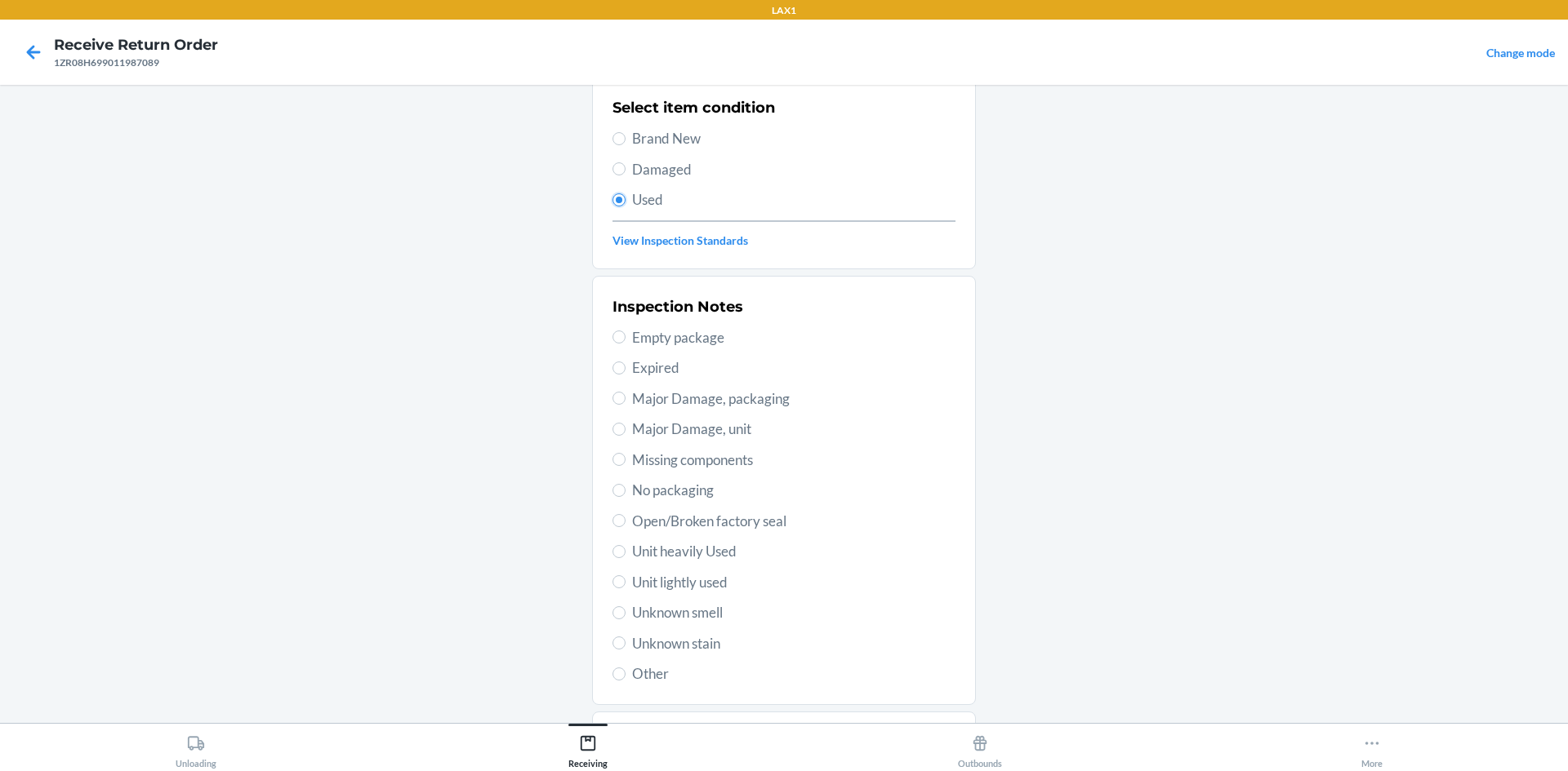
scroll to position [212, 0]
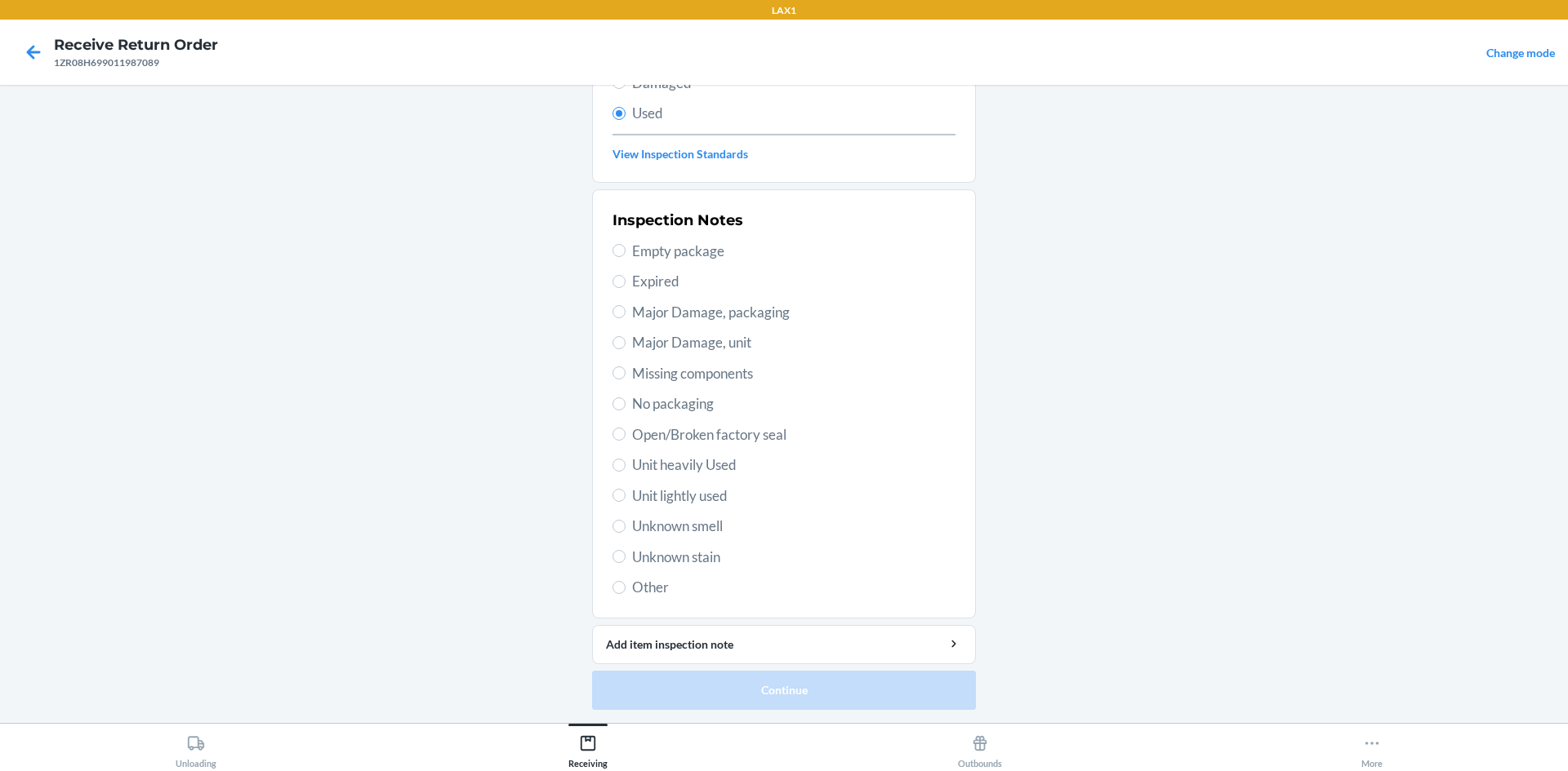
click at [675, 471] on span "Unit heavily Used" at bounding box center [794, 465] width 324 height 22
click at [626, 471] on input "Unit heavily Used" at bounding box center [619, 465] width 13 height 13
radio input "true"
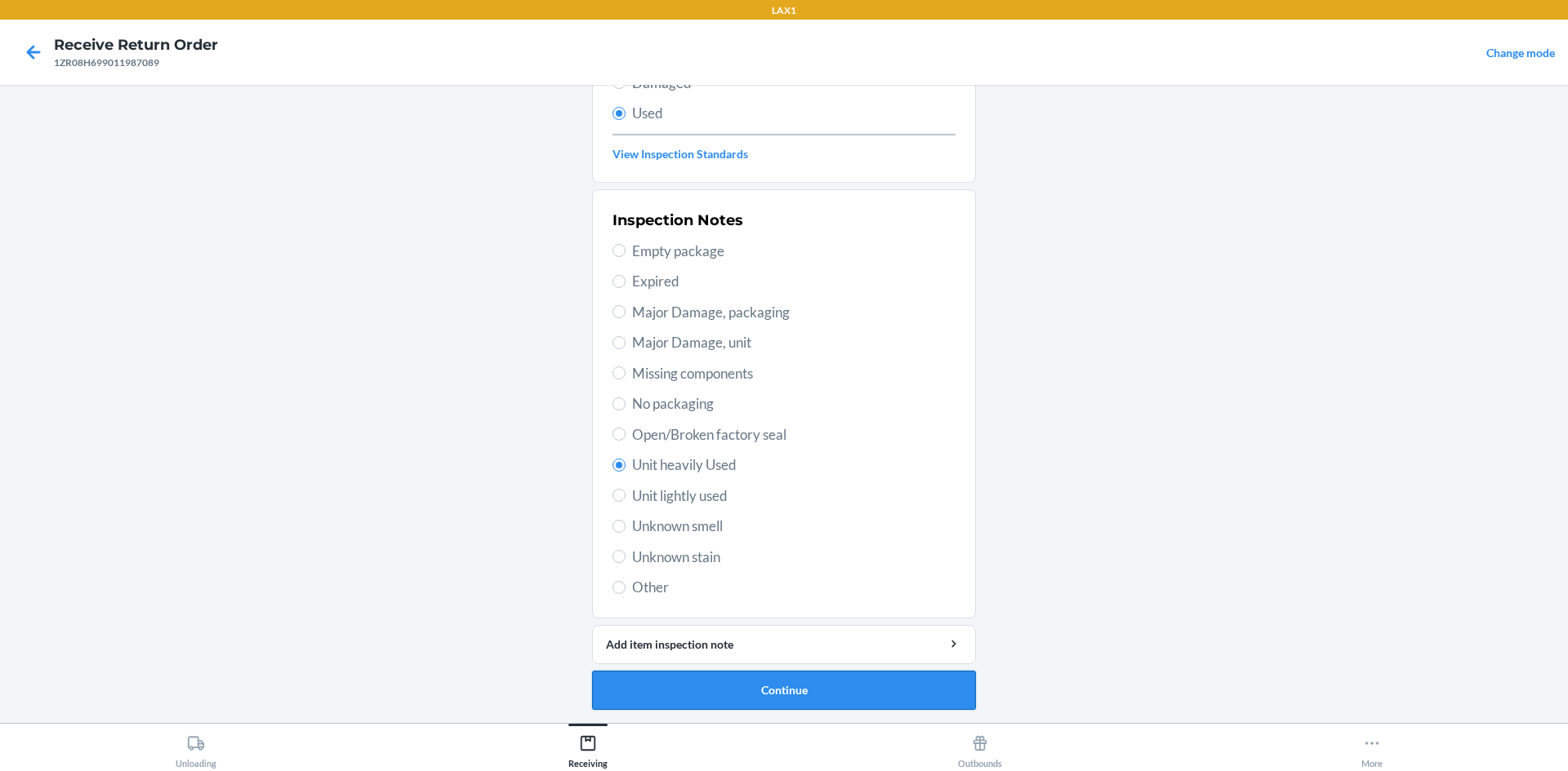
click at [638, 699] on button "Continue" at bounding box center [784, 690] width 384 height 39
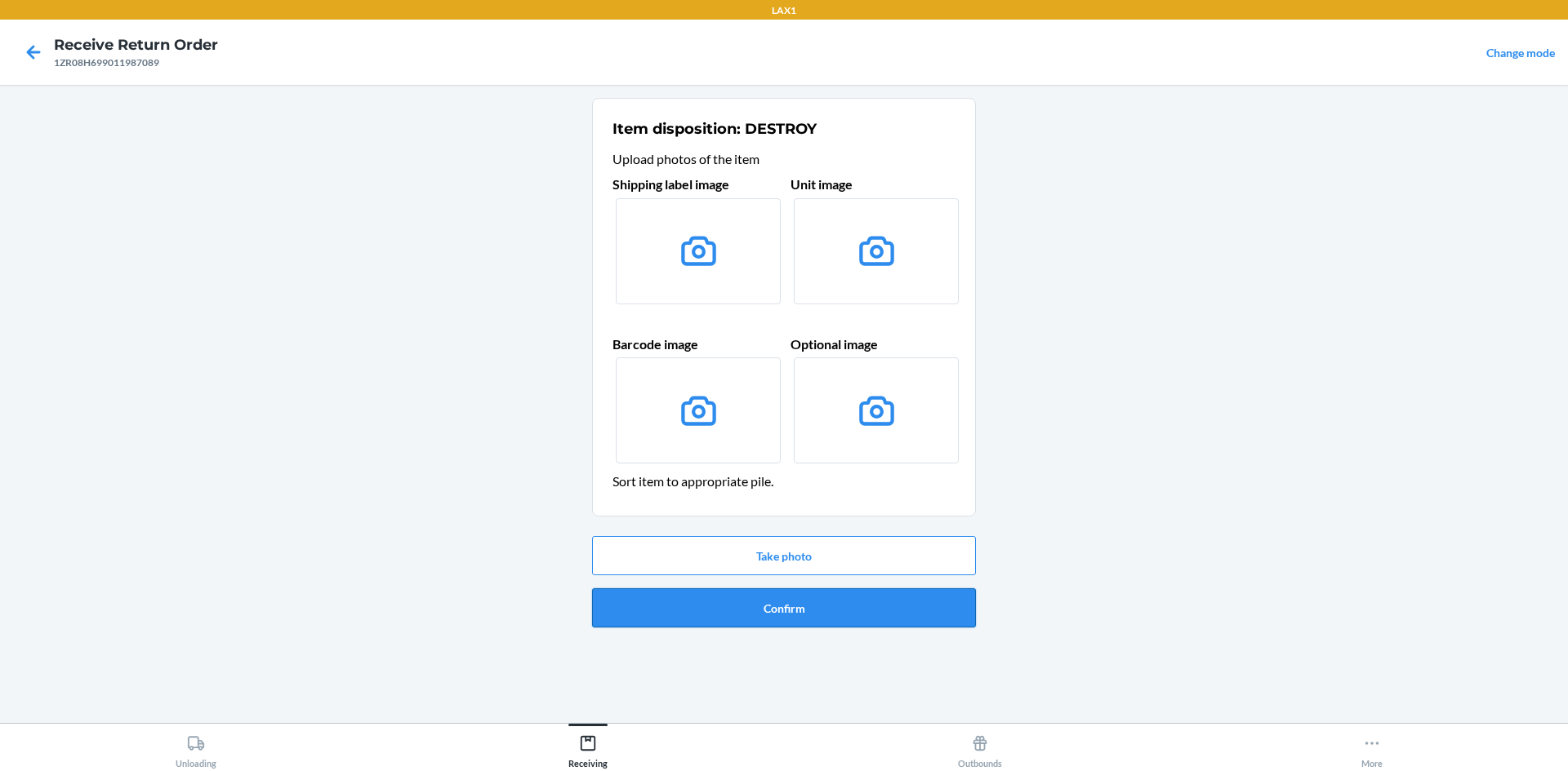
click at [790, 614] on button "Confirm" at bounding box center [784, 608] width 384 height 39
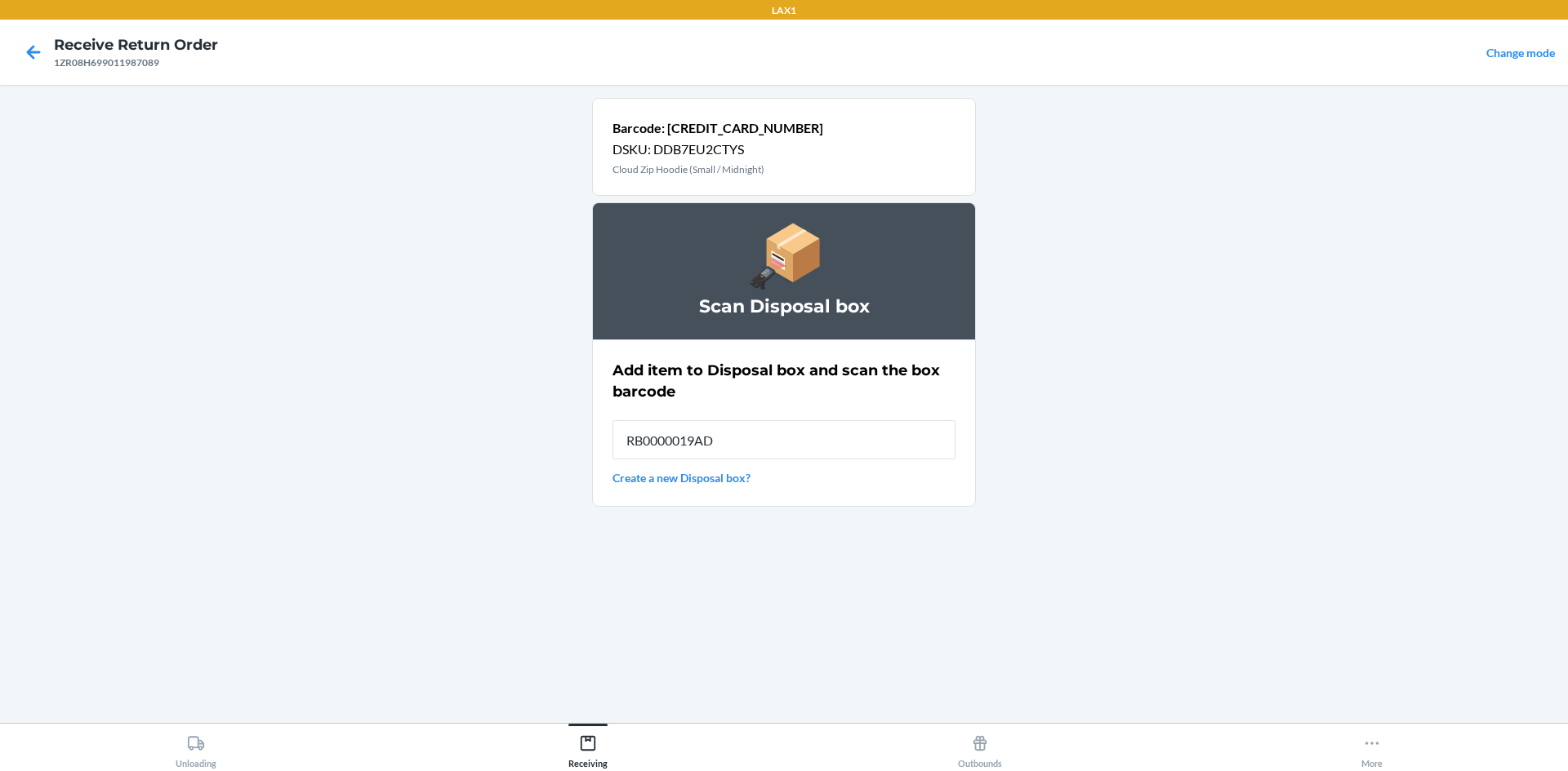
type input "RB0000019AD"
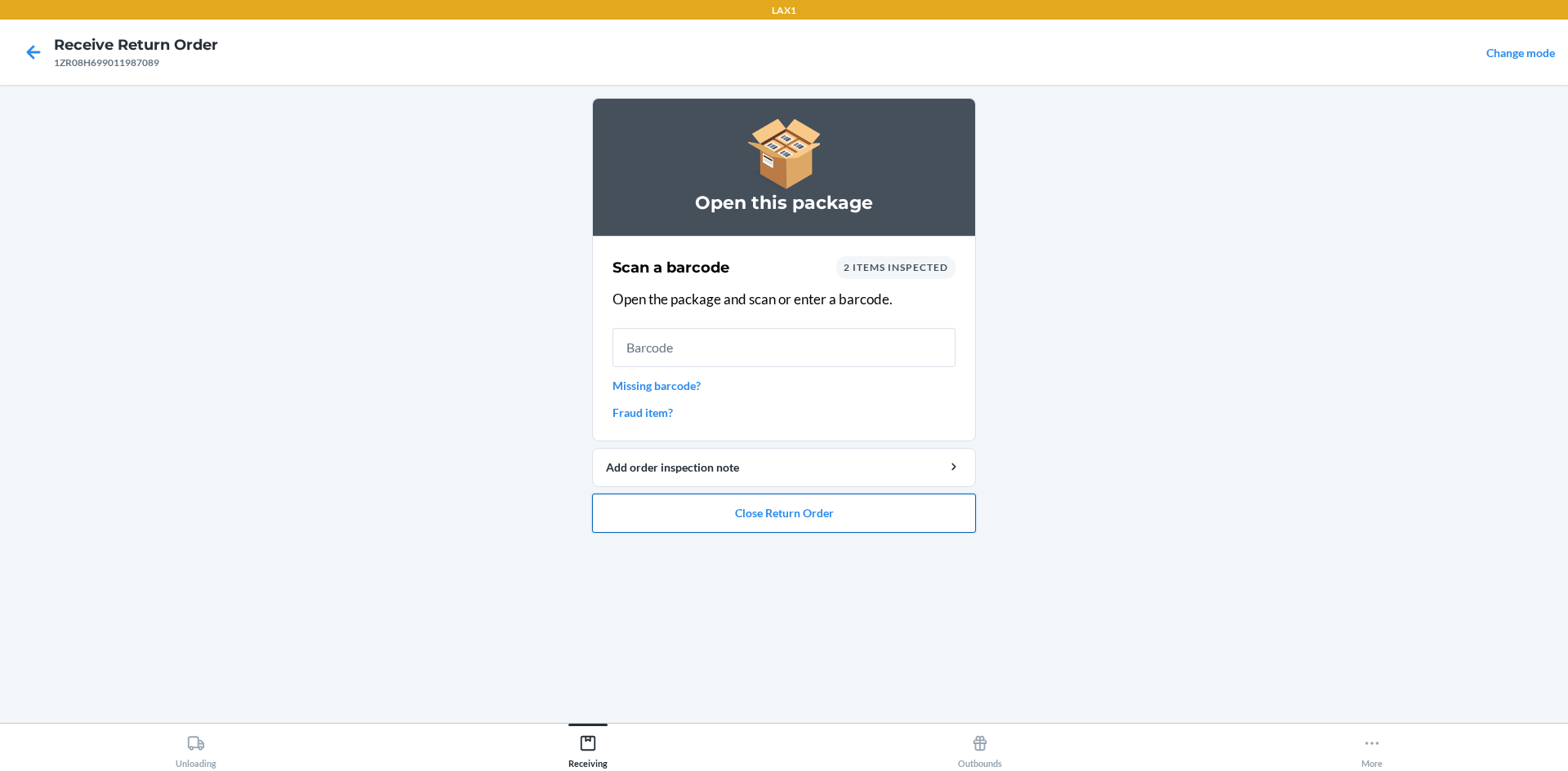
click at [766, 521] on button "Close Return Order" at bounding box center [784, 514] width 384 height 39
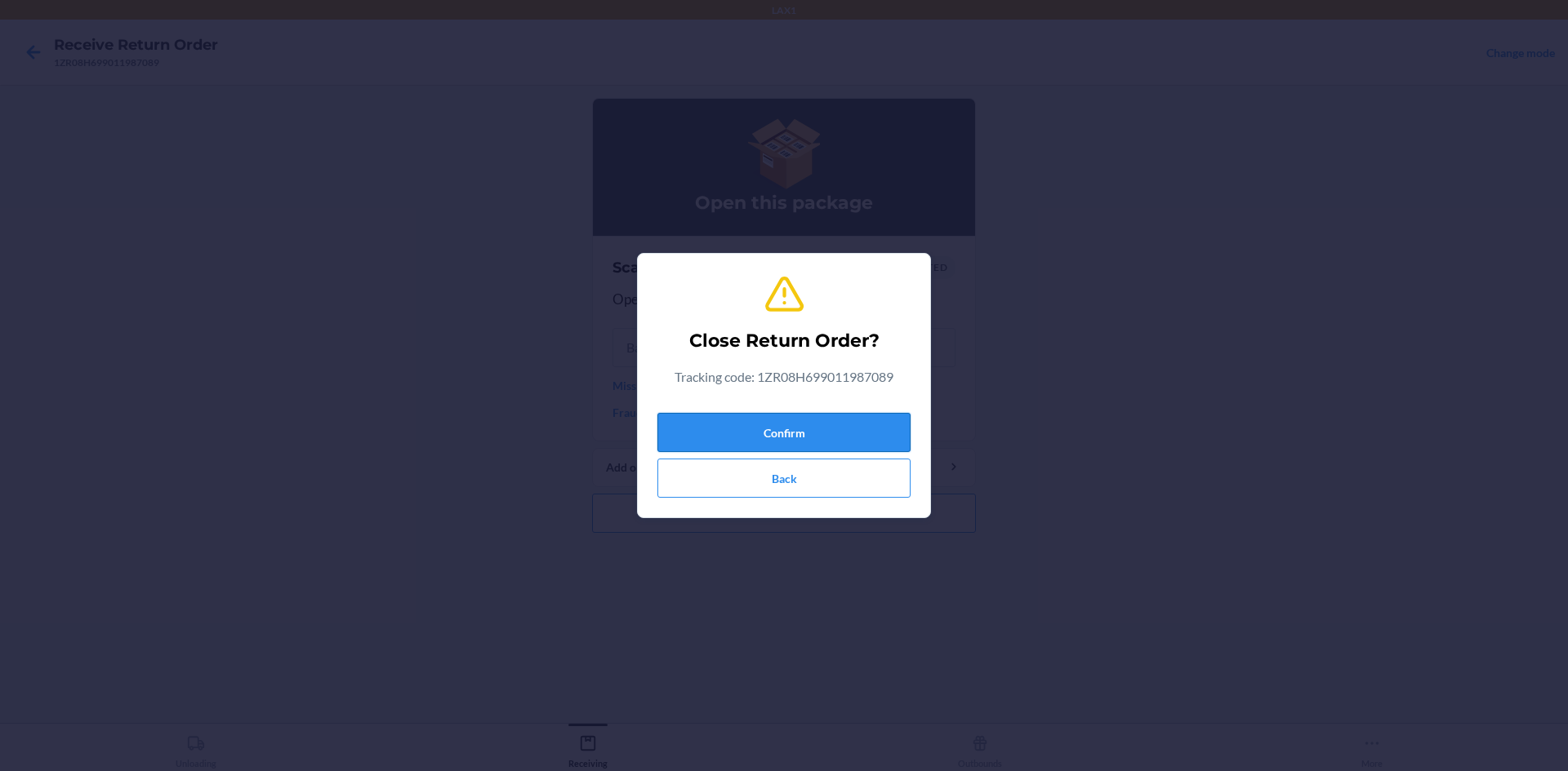
click at [772, 434] on button "Confirm" at bounding box center [784, 432] width 253 height 39
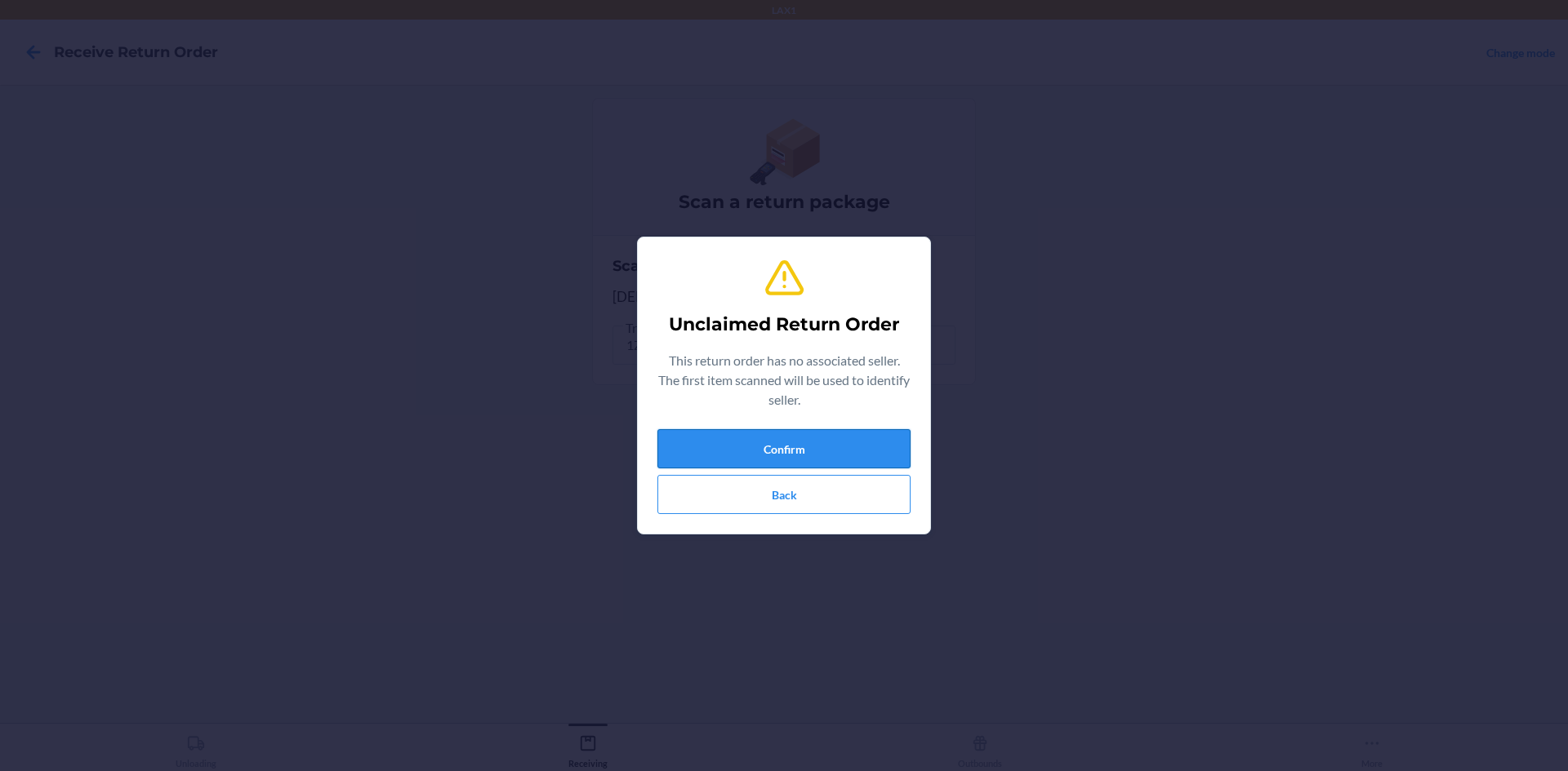
click at [738, 446] on button "Confirm" at bounding box center [784, 449] width 253 height 39
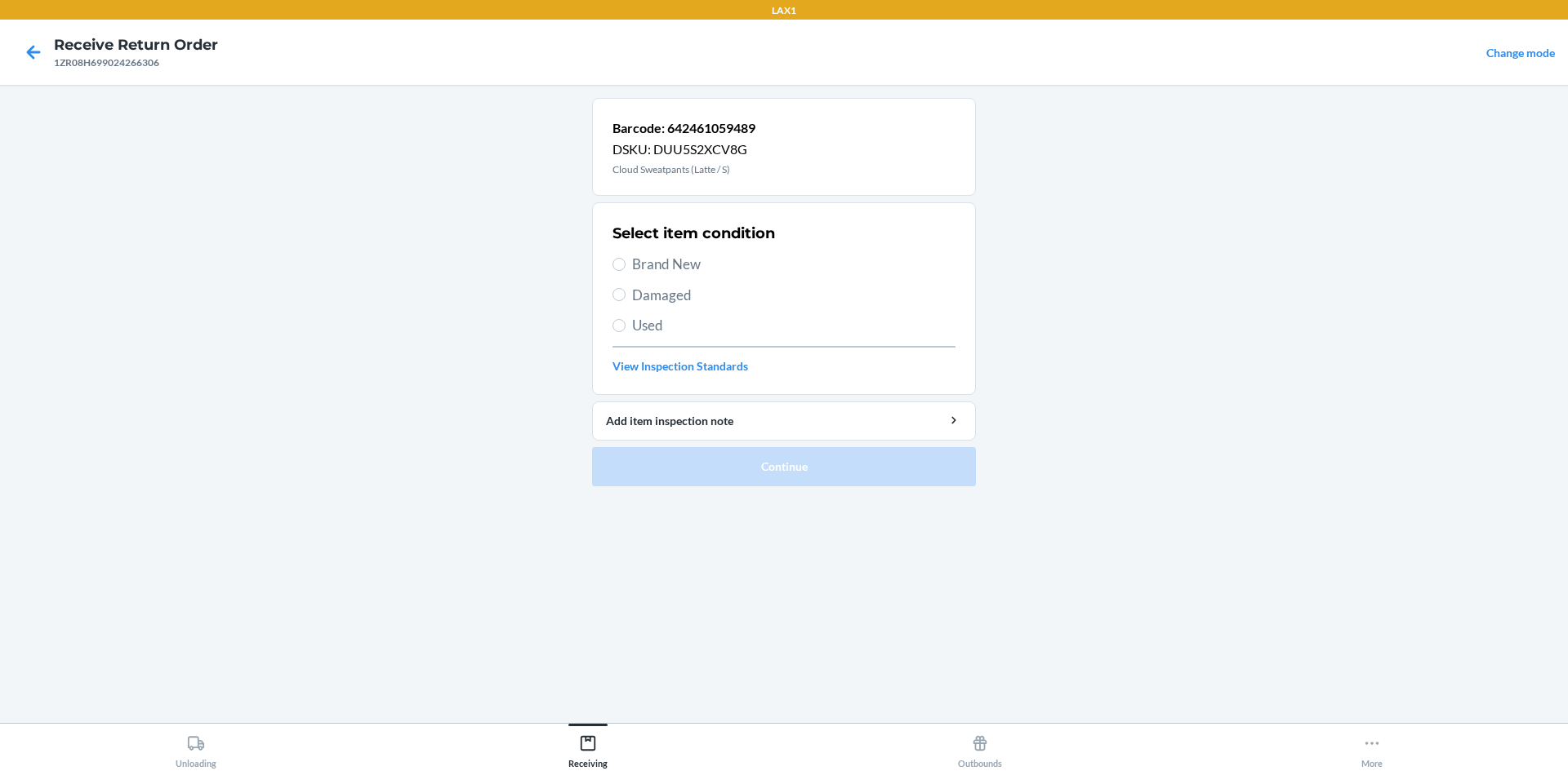
click at [708, 265] on span "Brand New" at bounding box center [794, 265] width 324 height 22
click at [626, 265] on input "Brand New" at bounding box center [619, 265] width 13 height 13
radio input "true"
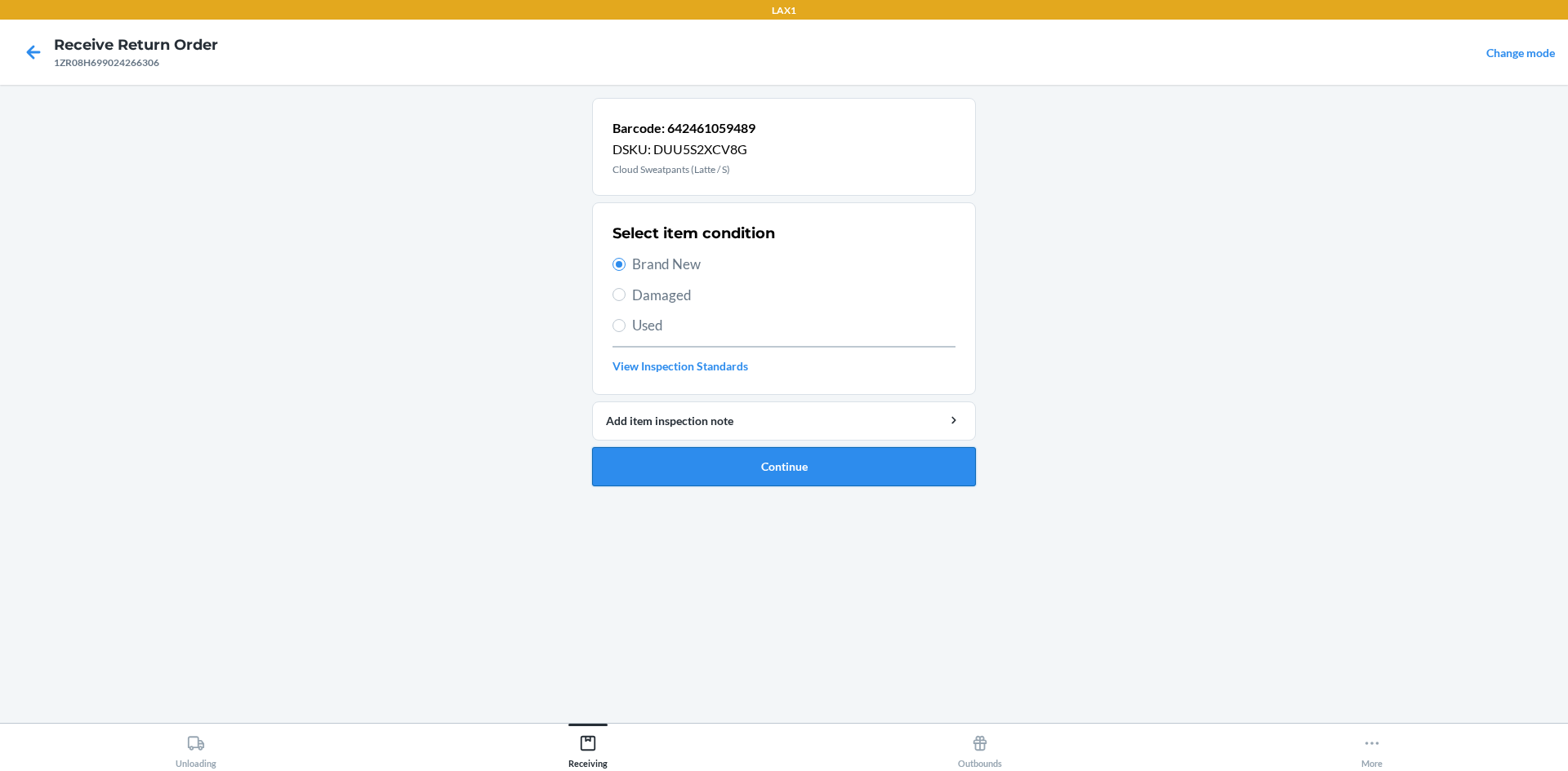
click at [738, 470] on button "Continue" at bounding box center [784, 467] width 384 height 39
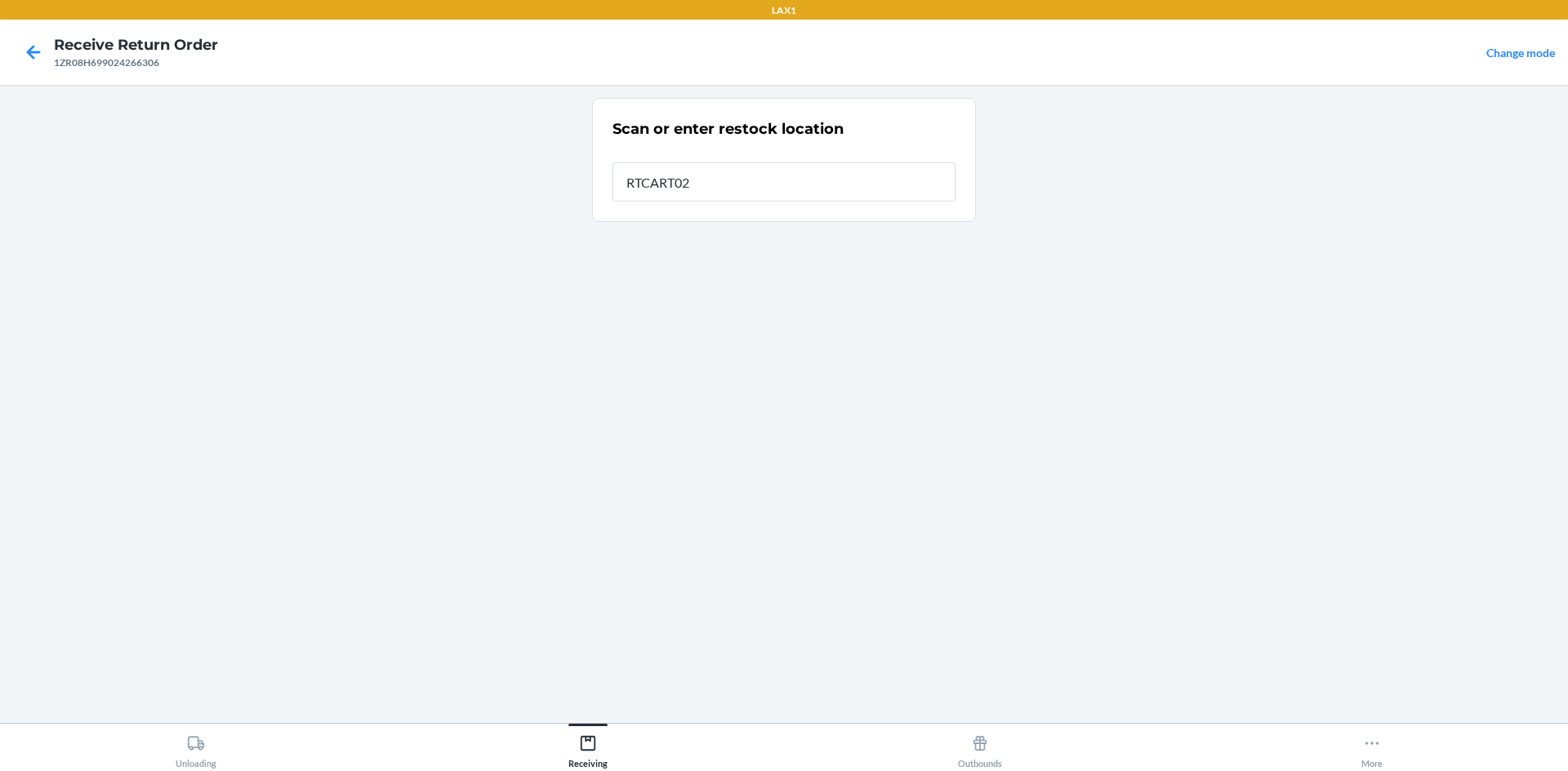
type input "RTCART023"
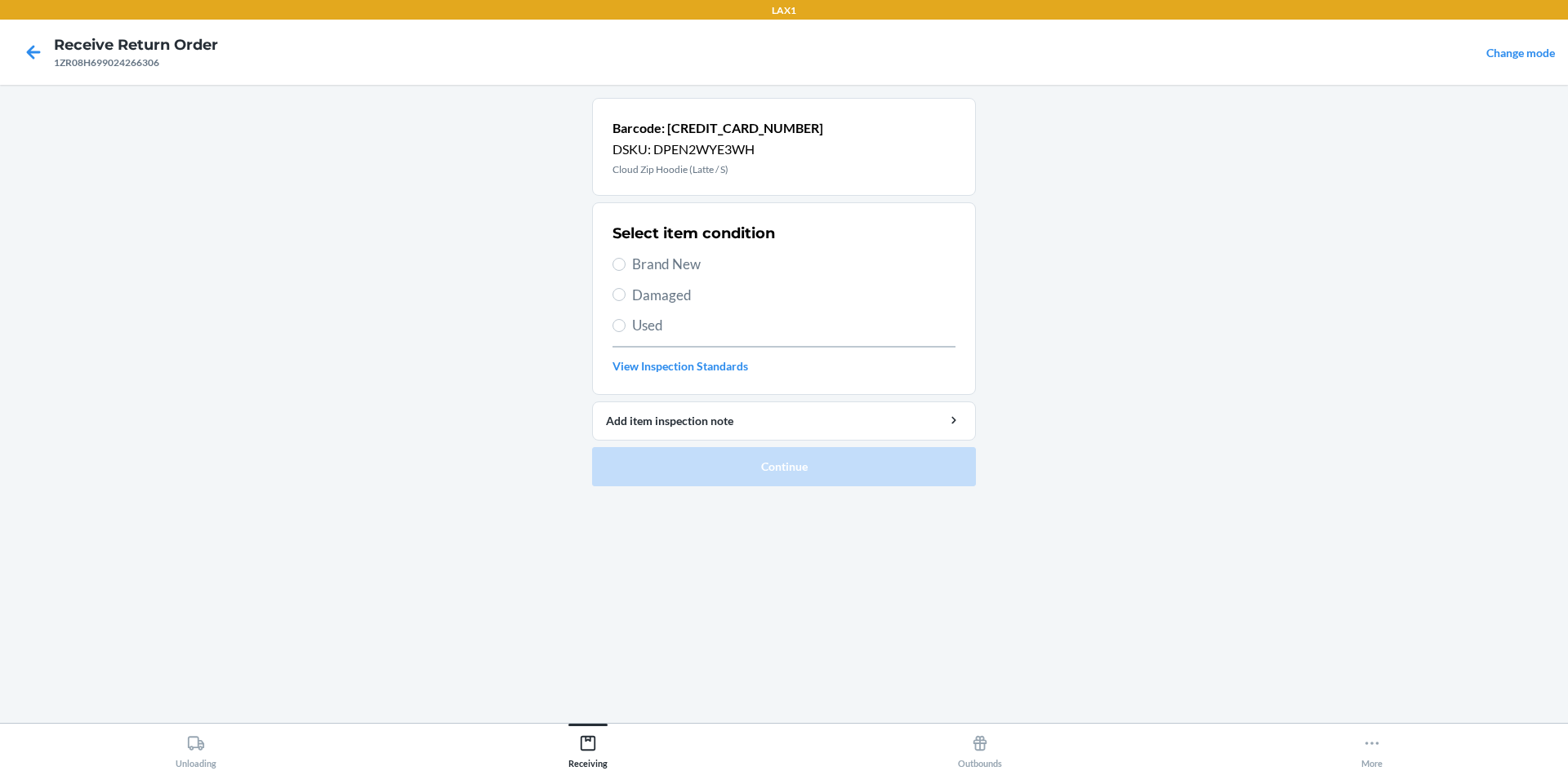
click at [685, 266] on span "Brand New" at bounding box center [794, 265] width 324 height 22
click at [626, 266] on input "Brand New" at bounding box center [619, 265] width 13 height 13
radio input "true"
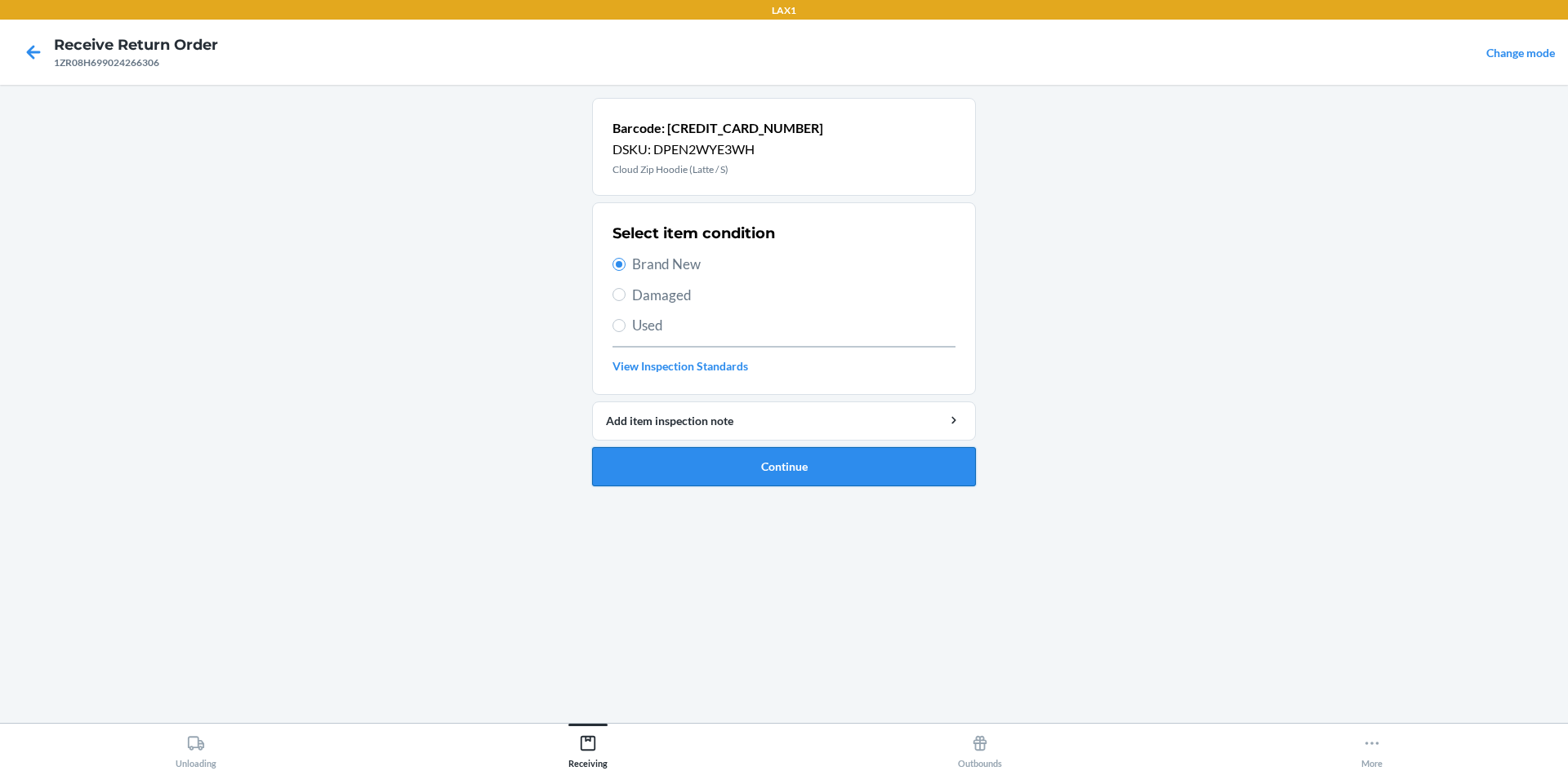
click at [740, 462] on button "Continue" at bounding box center [784, 467] width 384 height 39
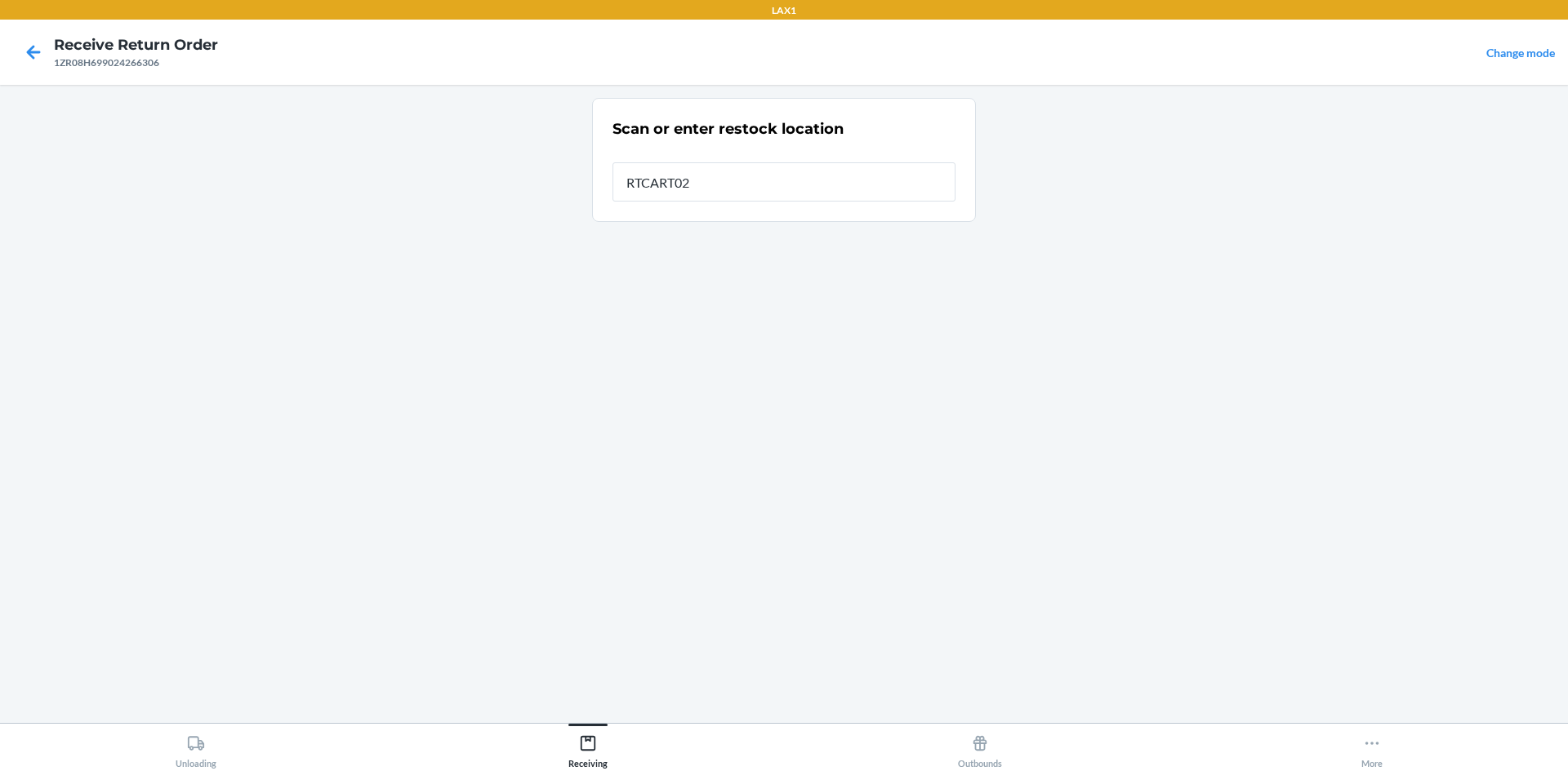
type input "RTCART023"
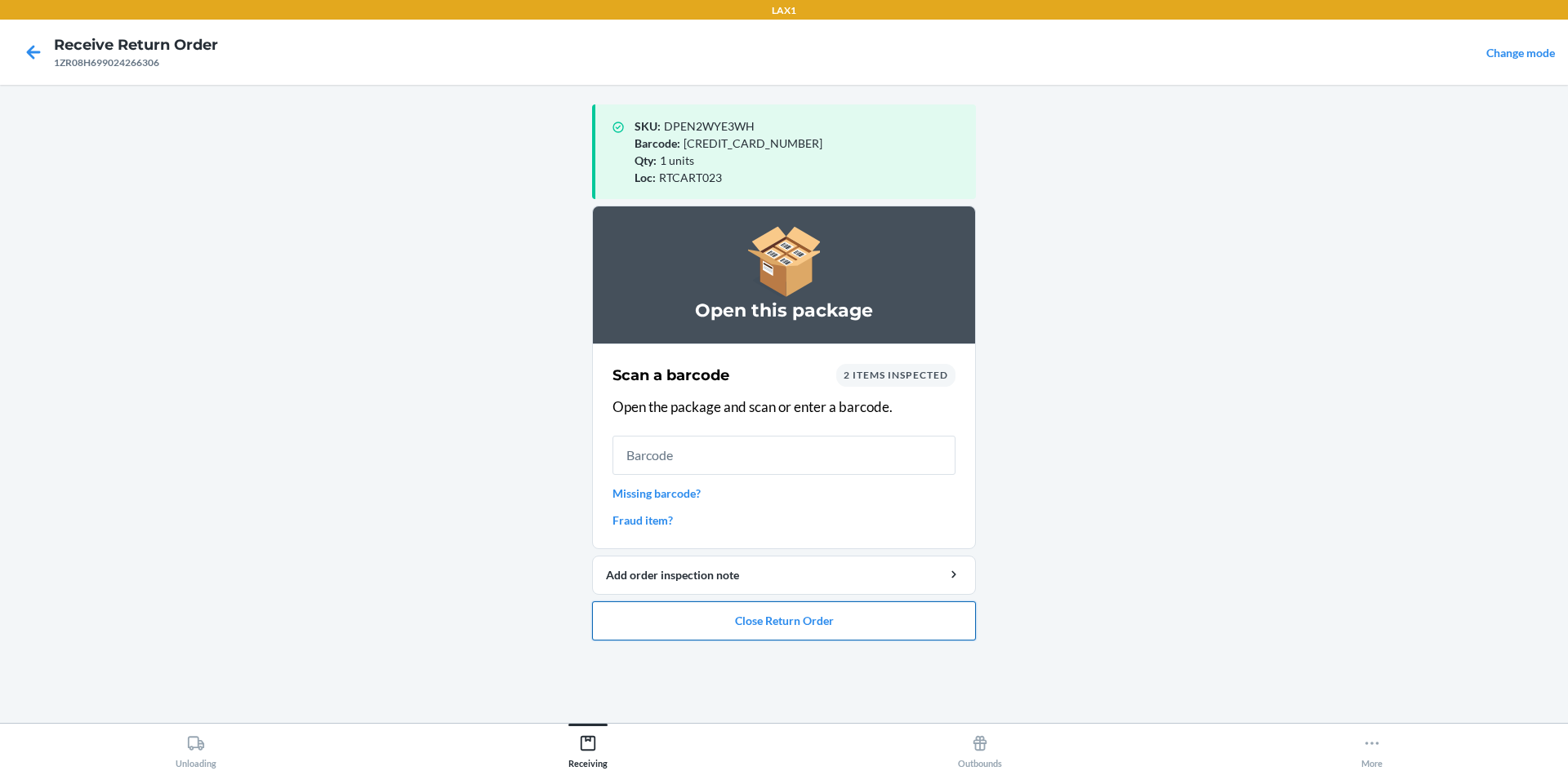
click at [669, 623] on button "Close Return Order" at bounding box center [784, 621] width 384 height 39
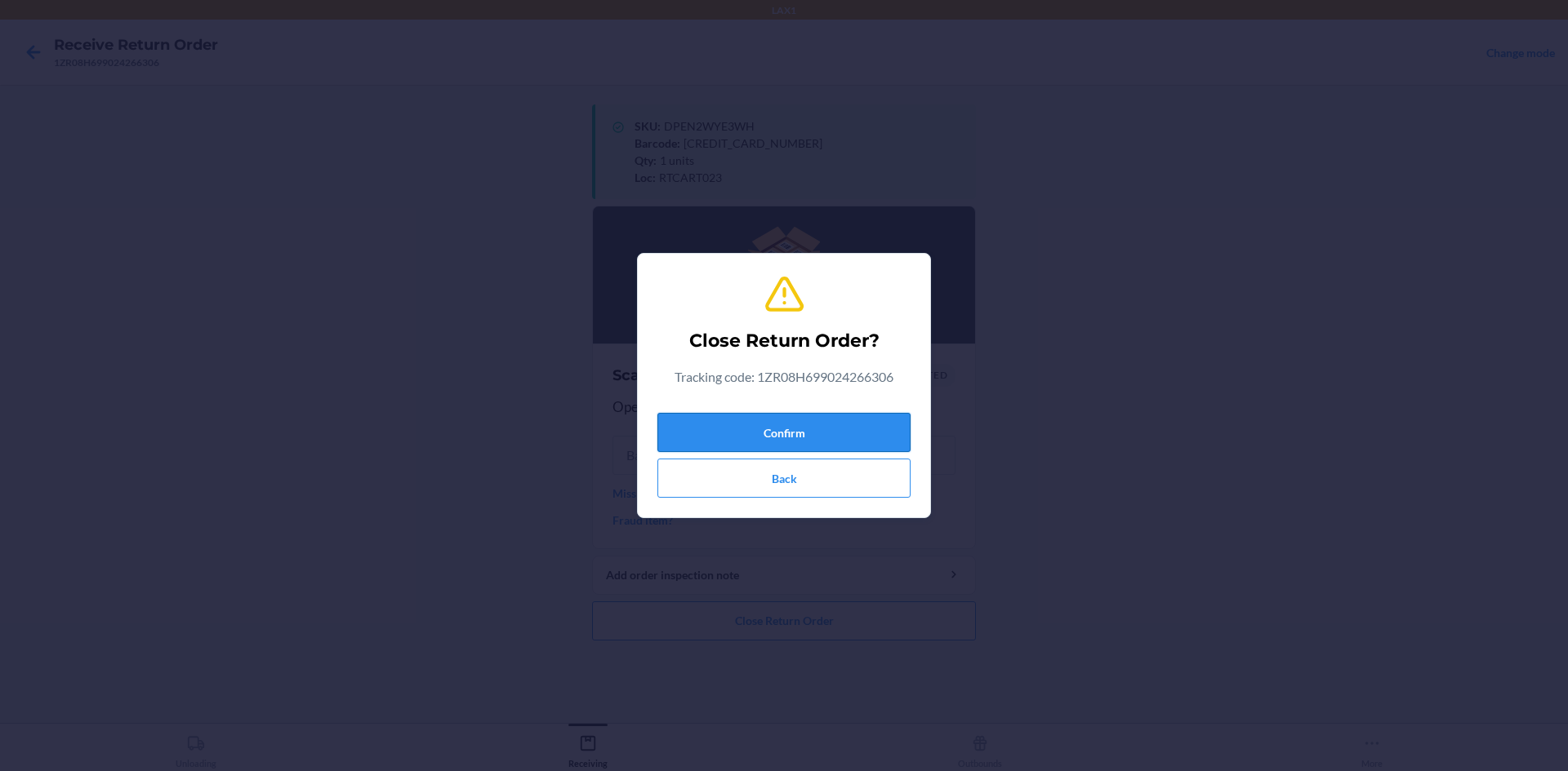
click at [759, 442] on button "Confirm" at bounding box center [784, 432] width 253 height 39
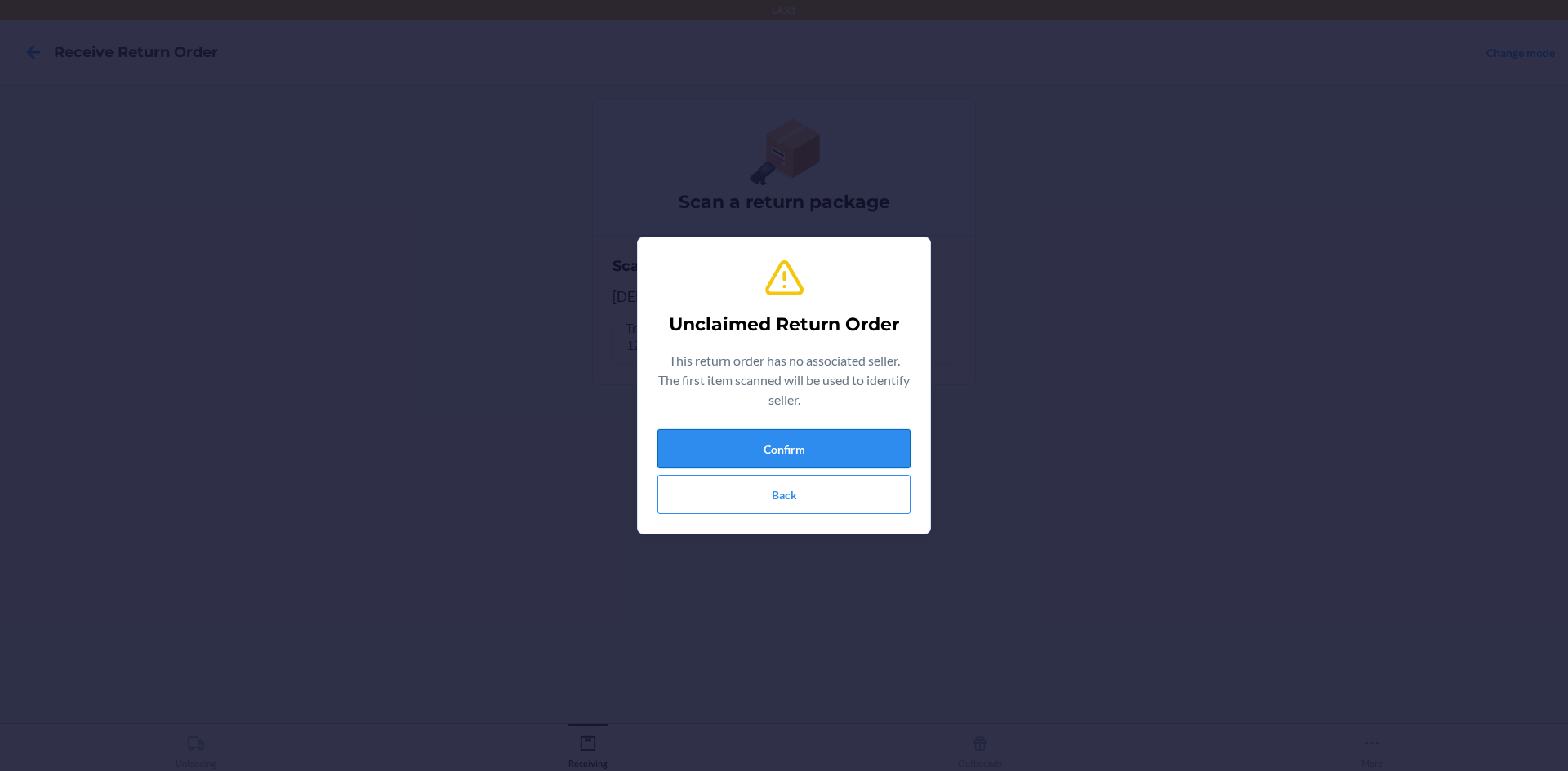
click at [758, 448] on button "Confirm" at bounding box center [784, 449] width 253 height 39
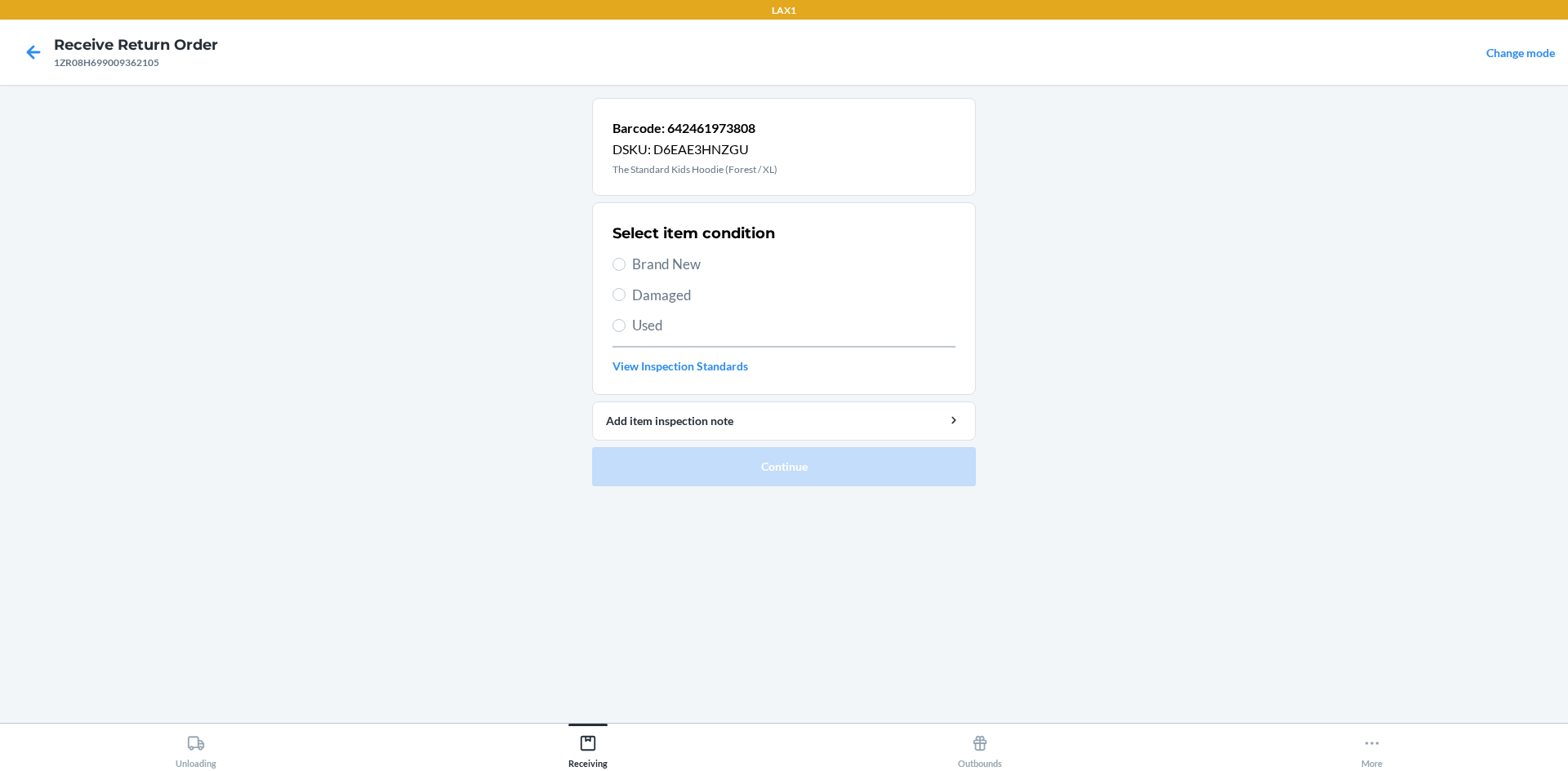
click at [688, 325] on span "Used" at bounding box center [794, 325] width 324 height 22
click at [626, 325] on input "Used" at bounding box center [619, 325] width 13 height 13
radio input "true"
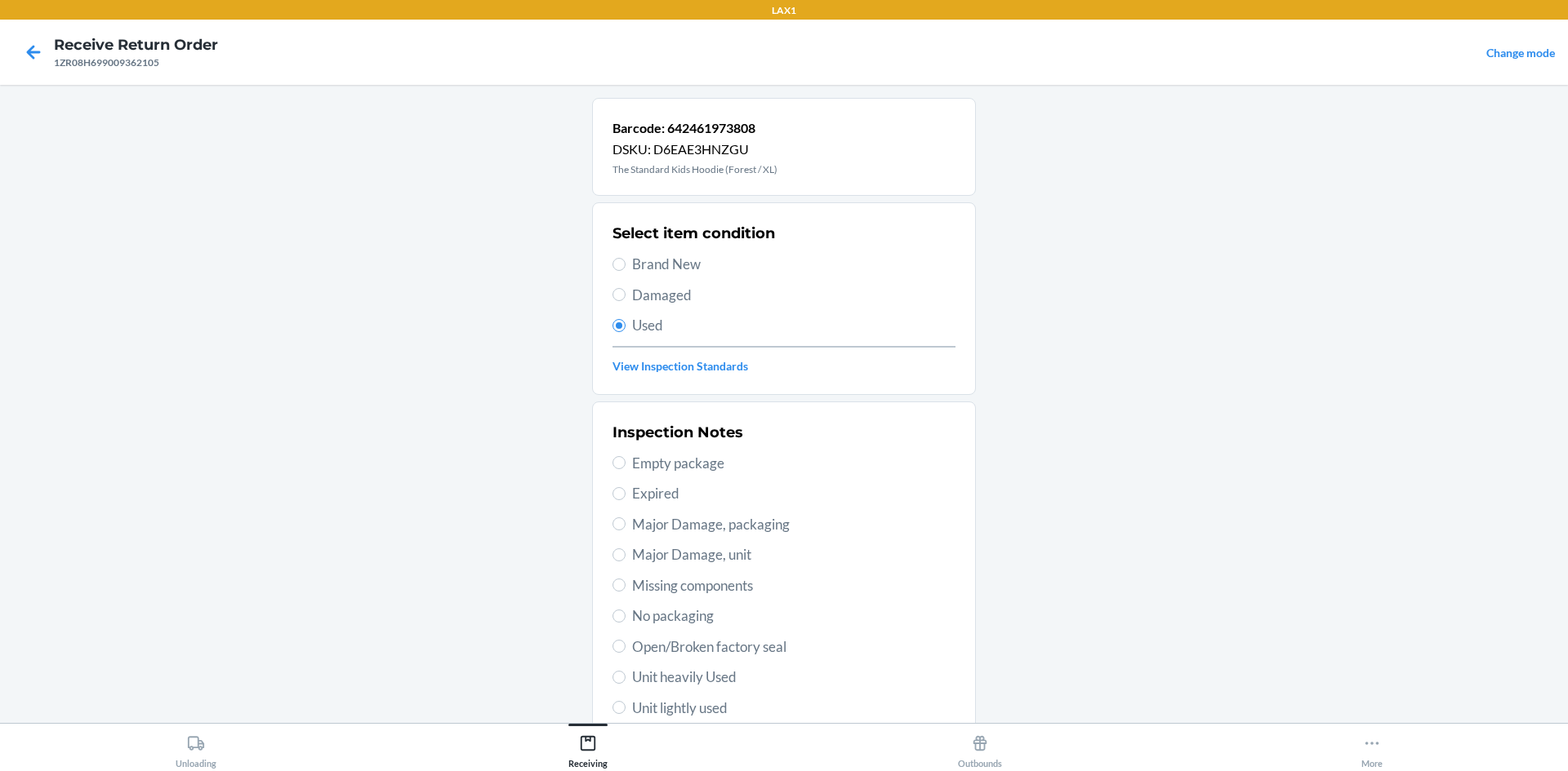
click at [730, 257] on span "Brand New" at bounding box center [794, 265] width 324 height 22
click at [626, 258] on input "Brand New" at bounding box center [619, 265] width 13 height 13
radio input "true"
radio input "false"
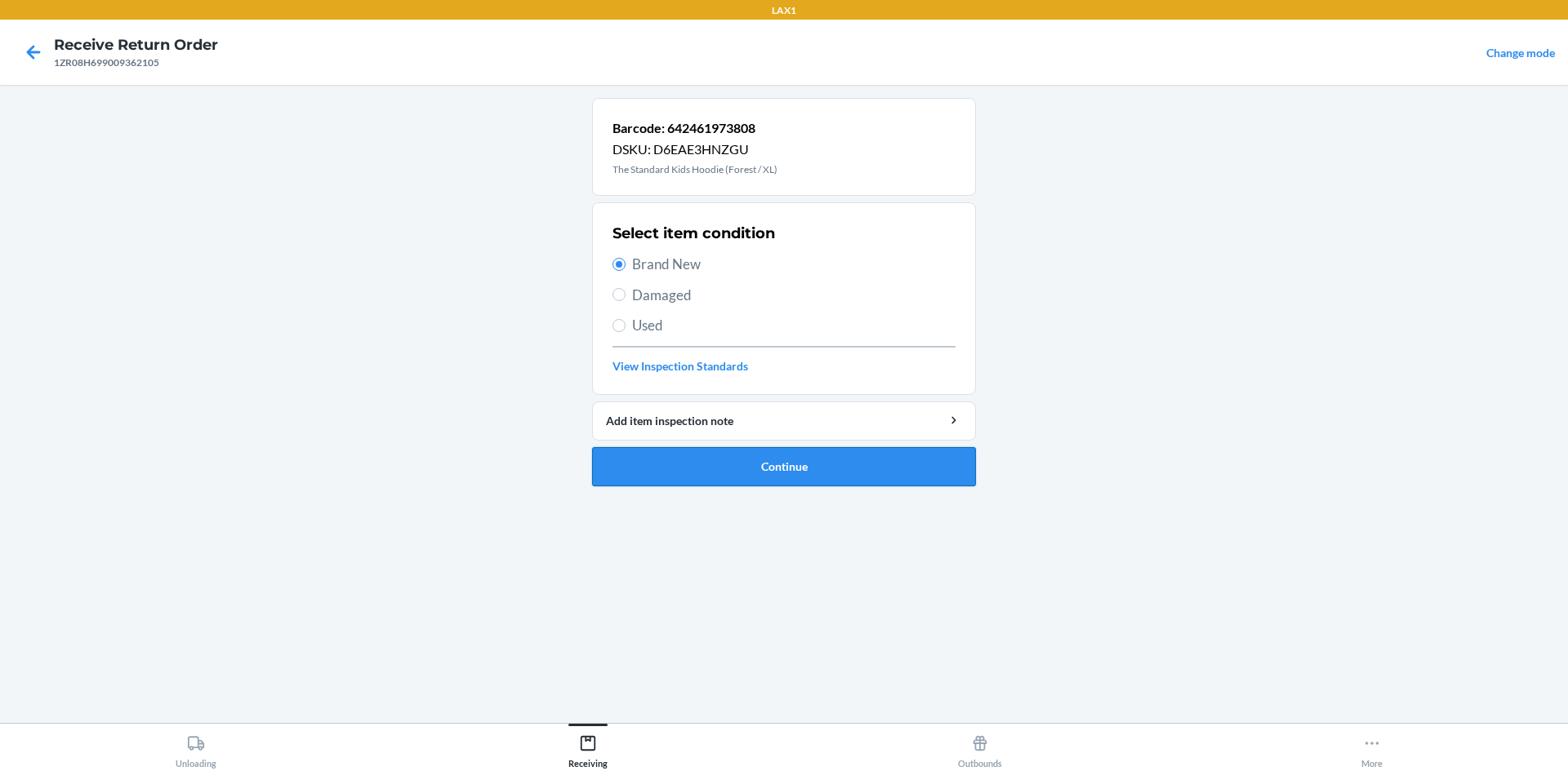
click at [852, 478] on button "Continue" at bounding box center [784, 467] width 384 height 39
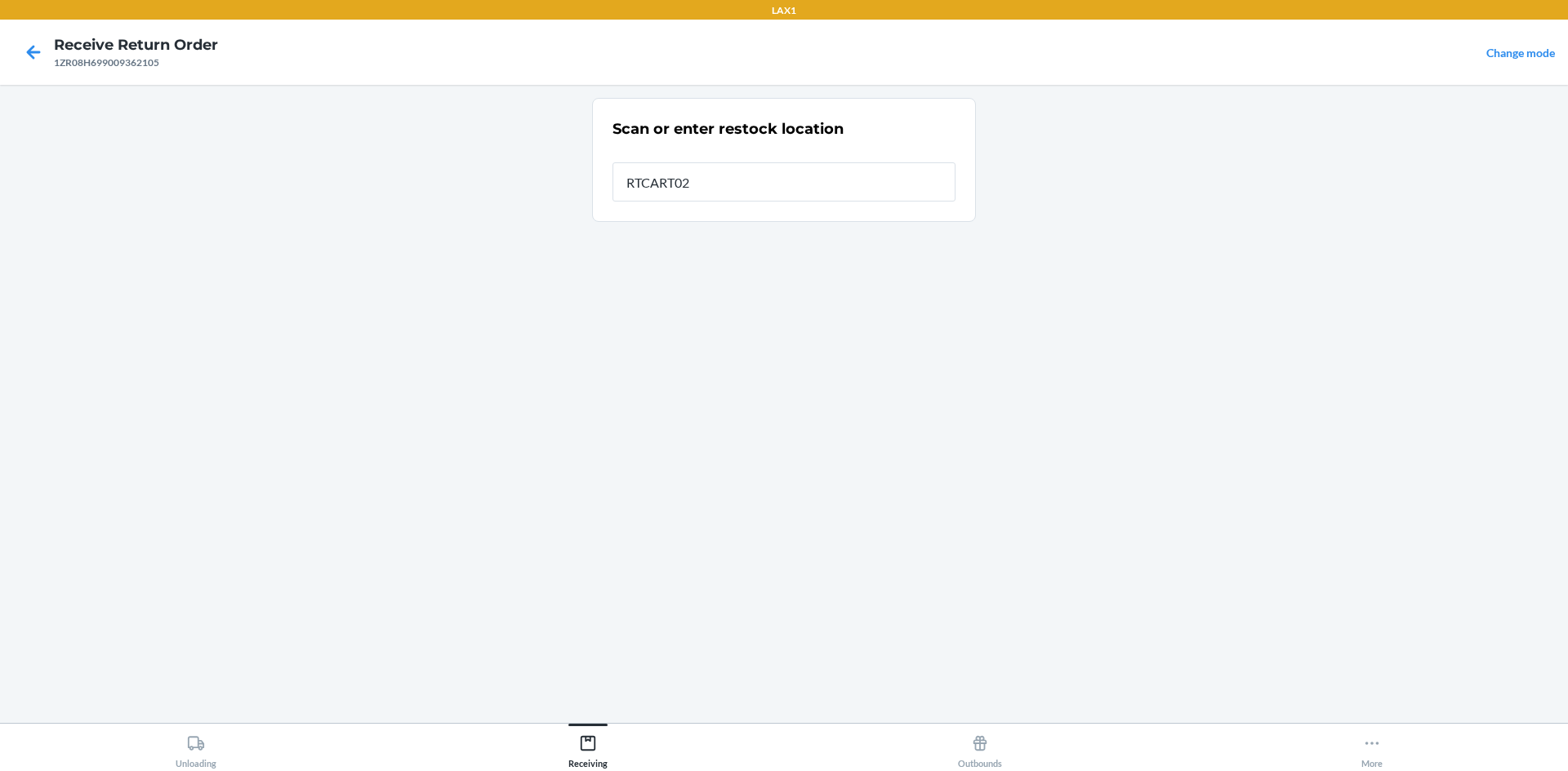
type input "RTCART023"
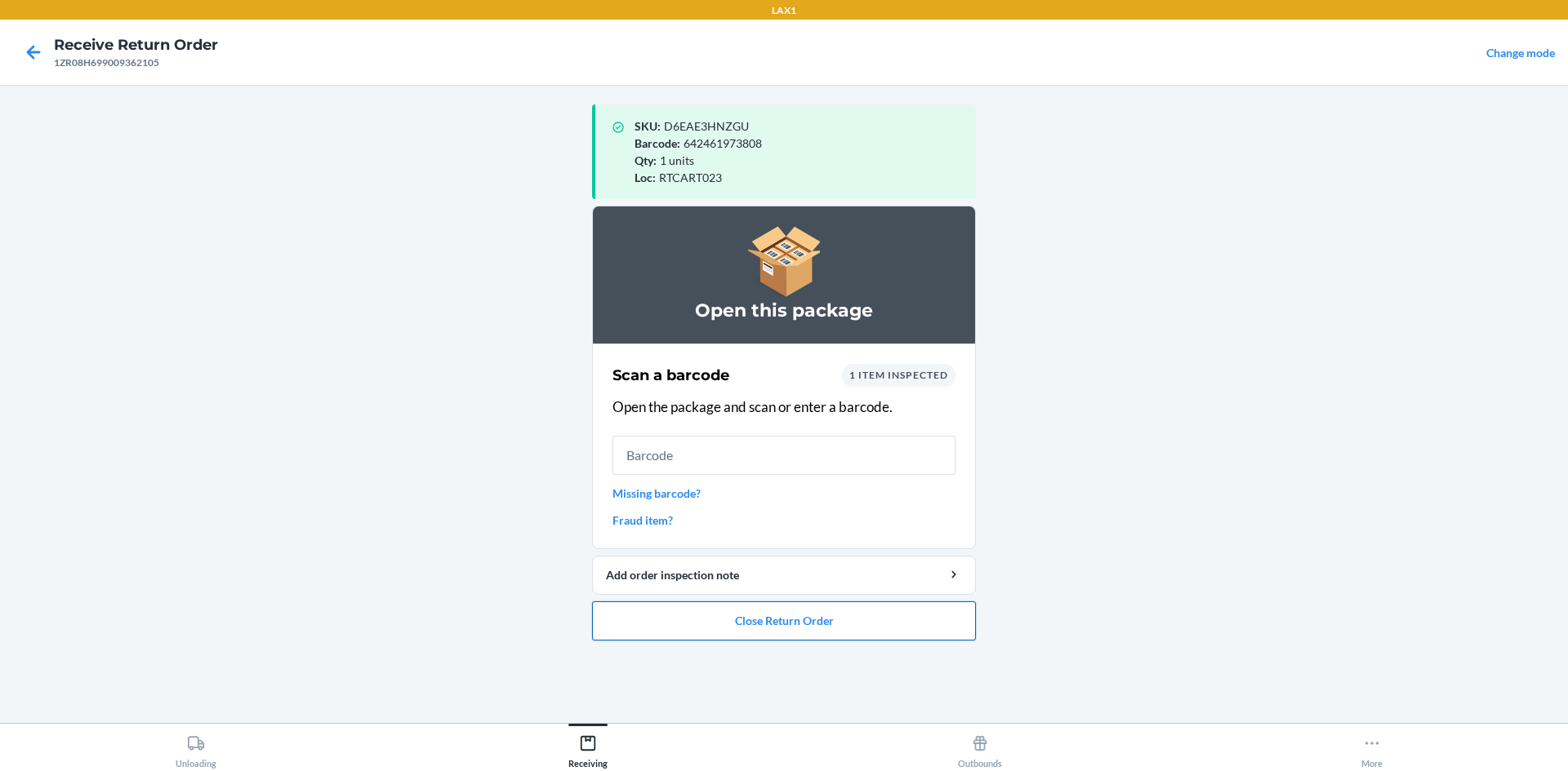
click at [759, 613] on button "Close Return Order" at bounding box center [784, 621] width 384 height 39
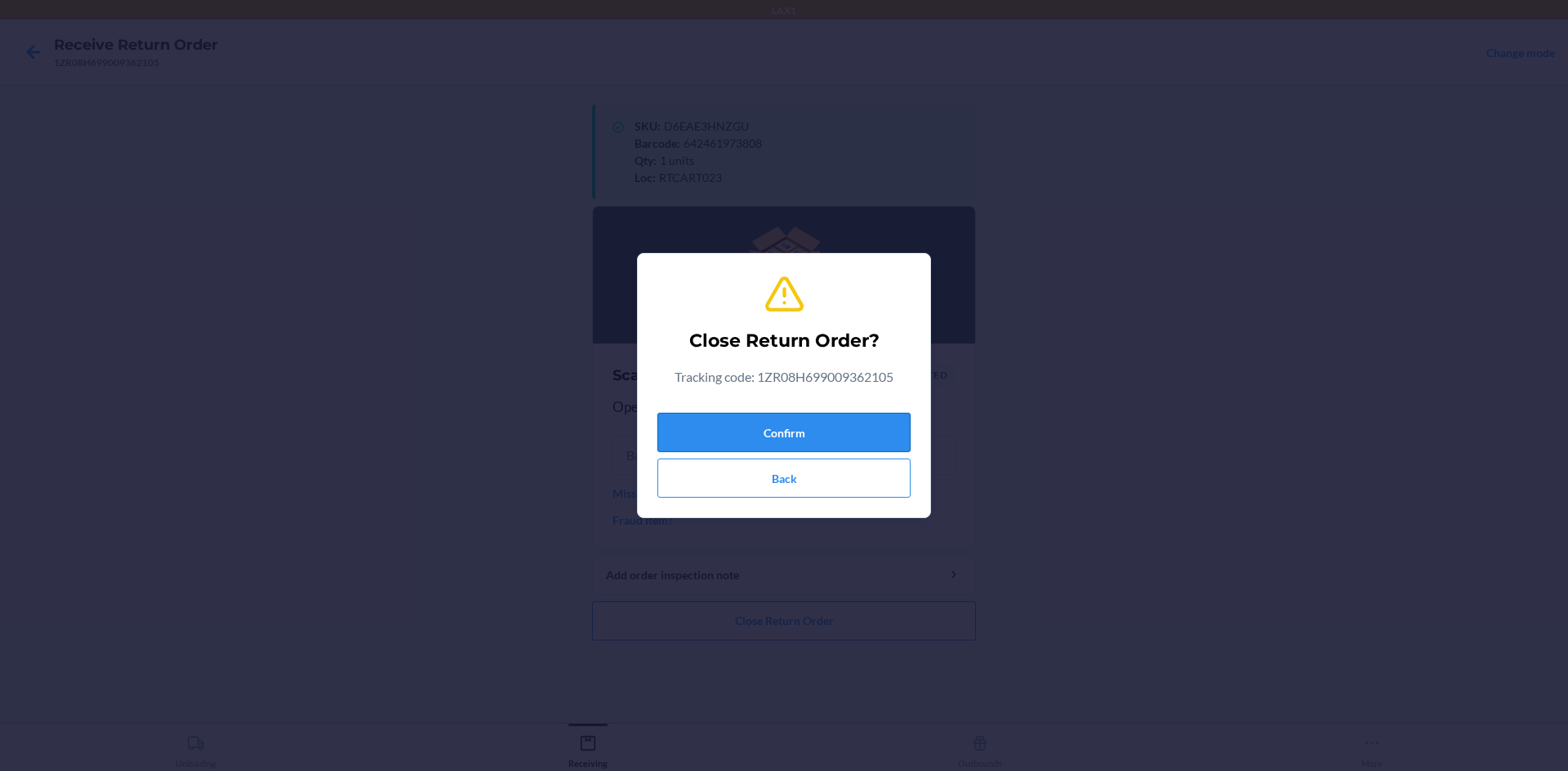
click at [755, 431] on button "Confirm" at bounding box center [784, 432] width 253 height 39
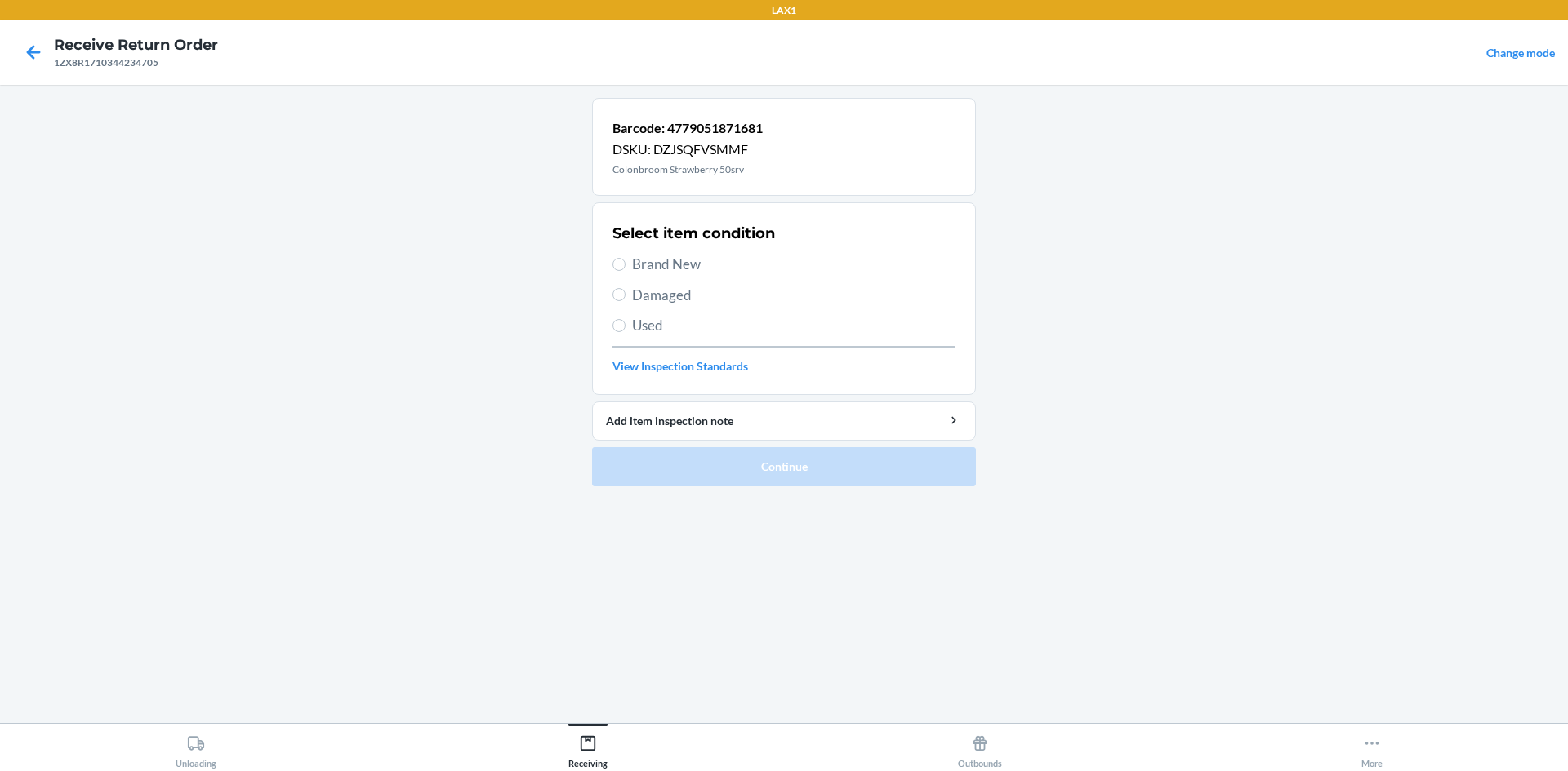
drag, startPoint x: 664, startPoint y: 266, endPoint x: 728, endPoint y: 309, distance: 77.1
click at [665, 266] on span "Brand New" at bounding box center [794, 265] width 324 height 22
click at [714, 266] on span "Brand New" at bounding box center [794, 265] width 324 height 22
click at [626, 266] on input "Brand New" at bounding box center [619, 265] width 13 height 13
radio input "true"
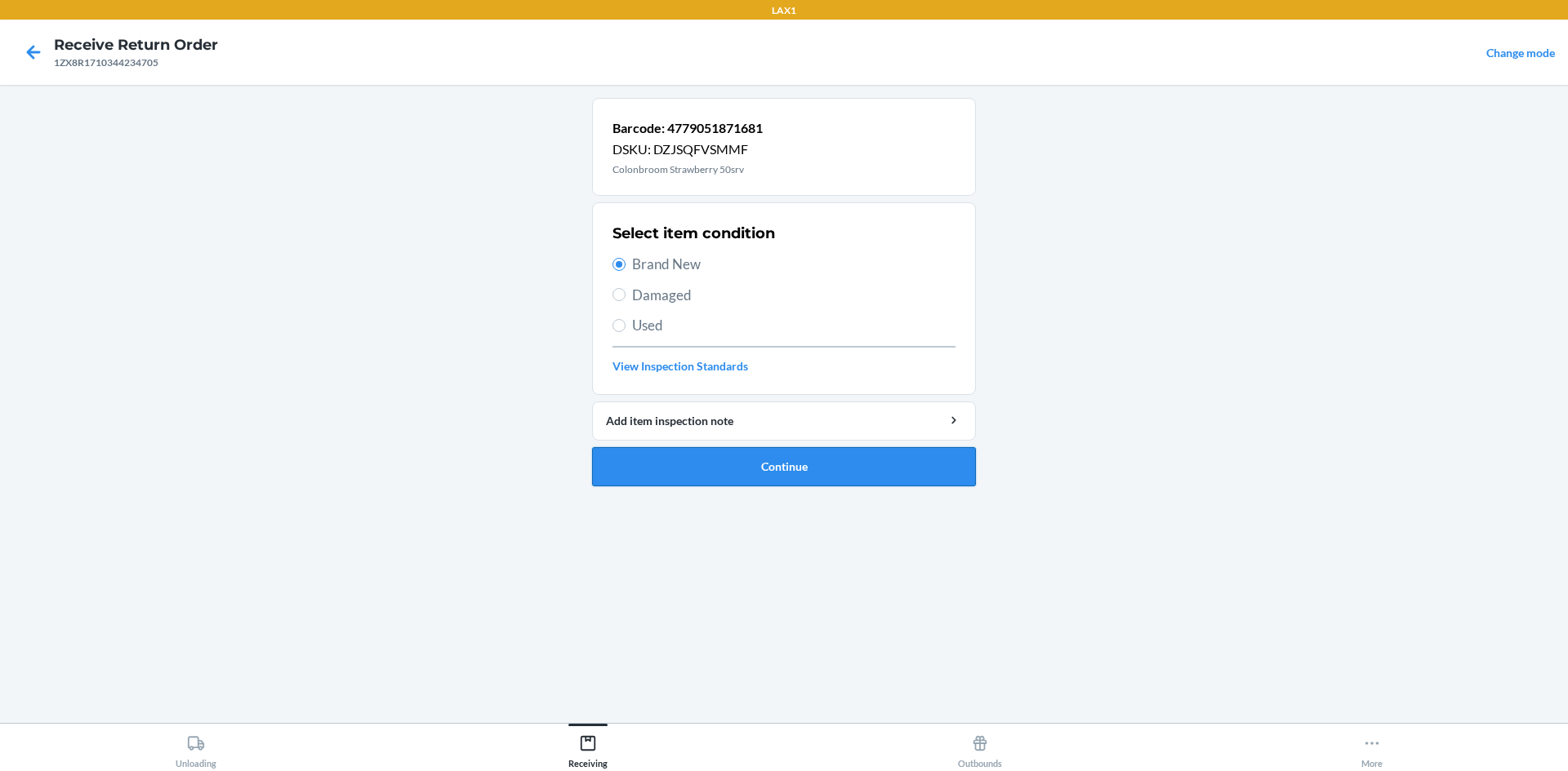
click at [785, 469] on button "Continue" at bounding box center [784, 467] width 384 height 39
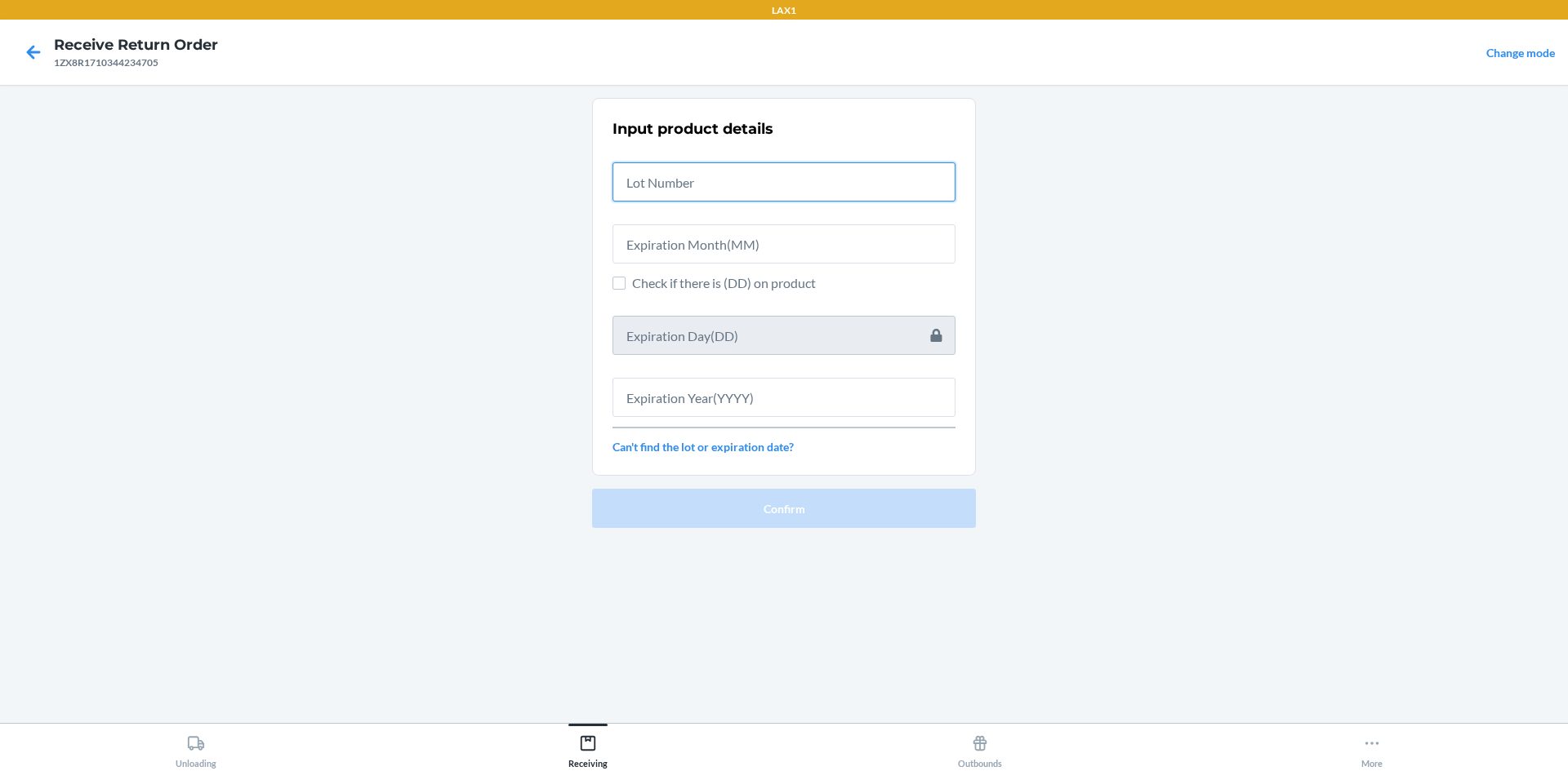
click at [694, 174] on input "text" at bounding box center [784, 182] width 343 height 39
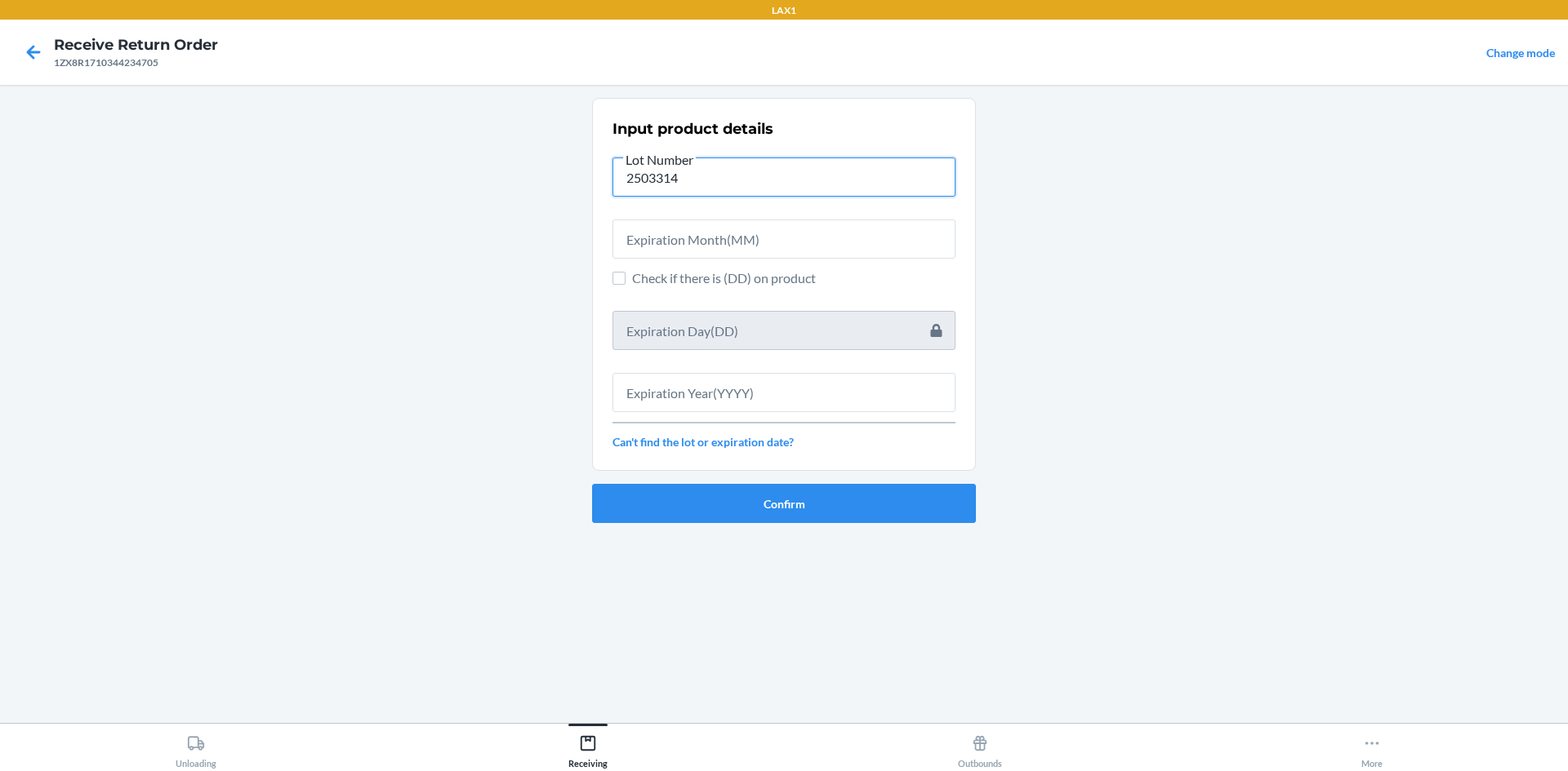
type input "2503314"
click at [658, 228] on input "text" at bounding box center [784, 239] width 343 height 39
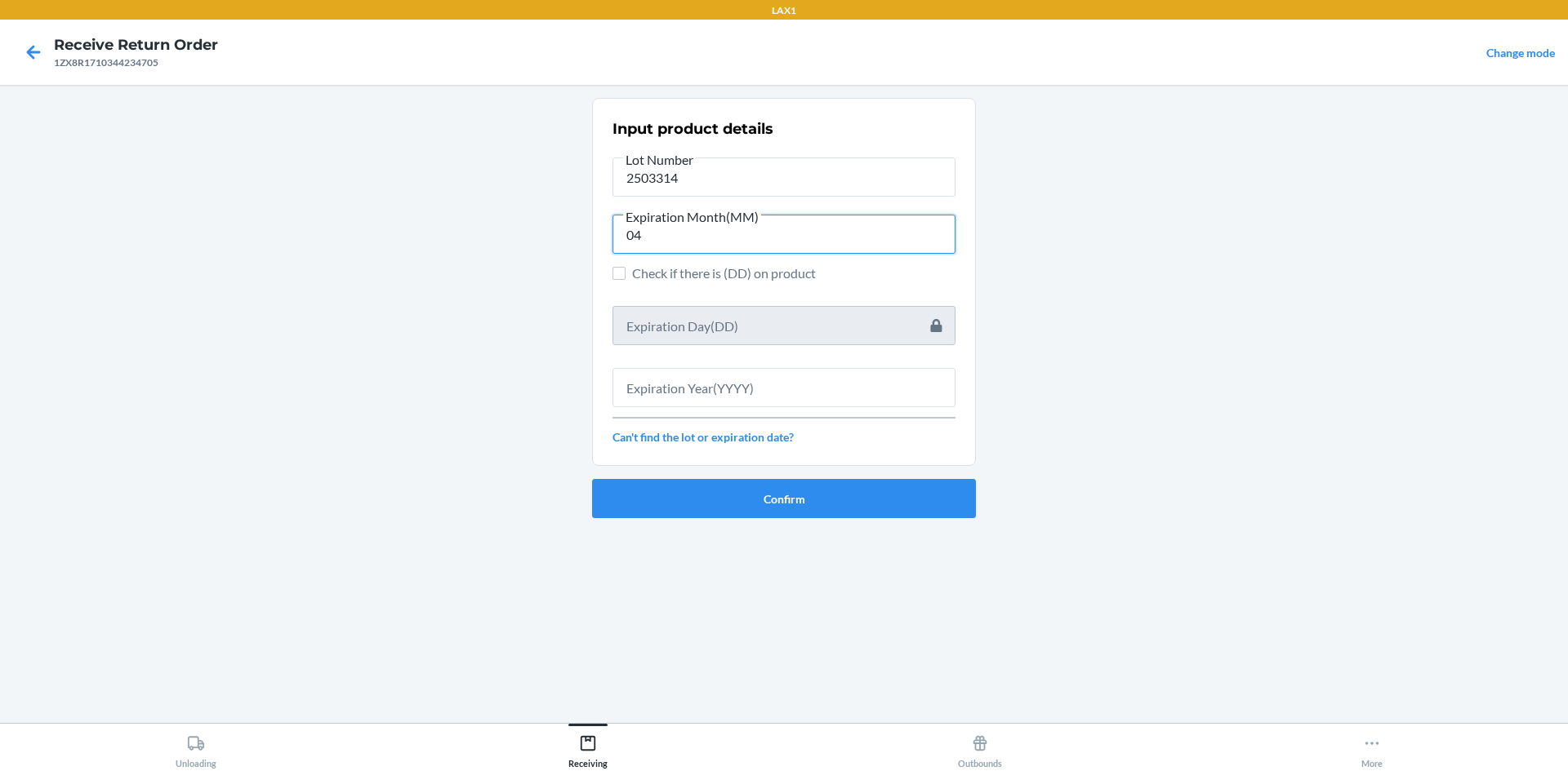
type input "04"
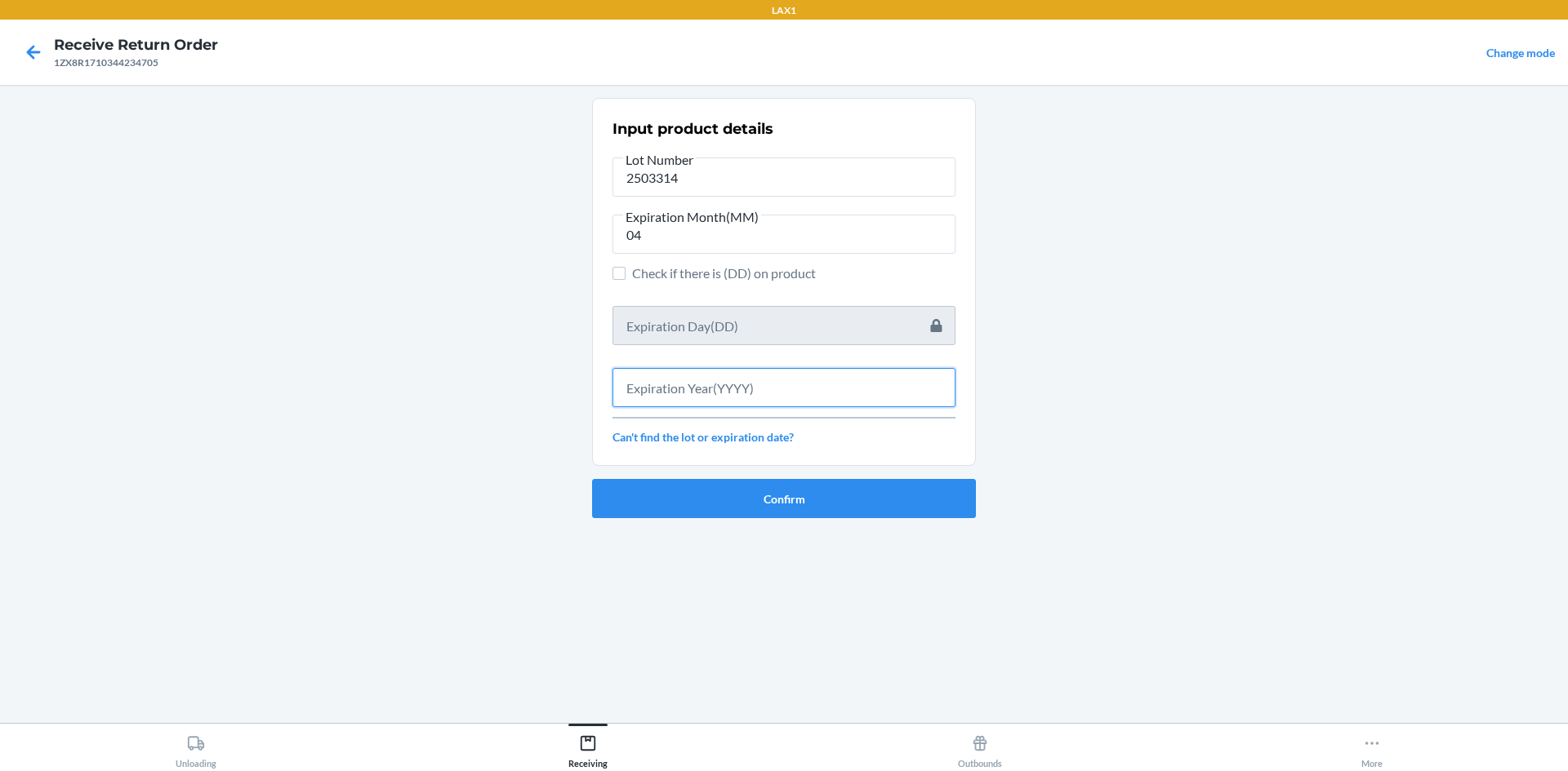
click at [721, 400] on input "text" at bounding box center [784, 388] width 343 height 39
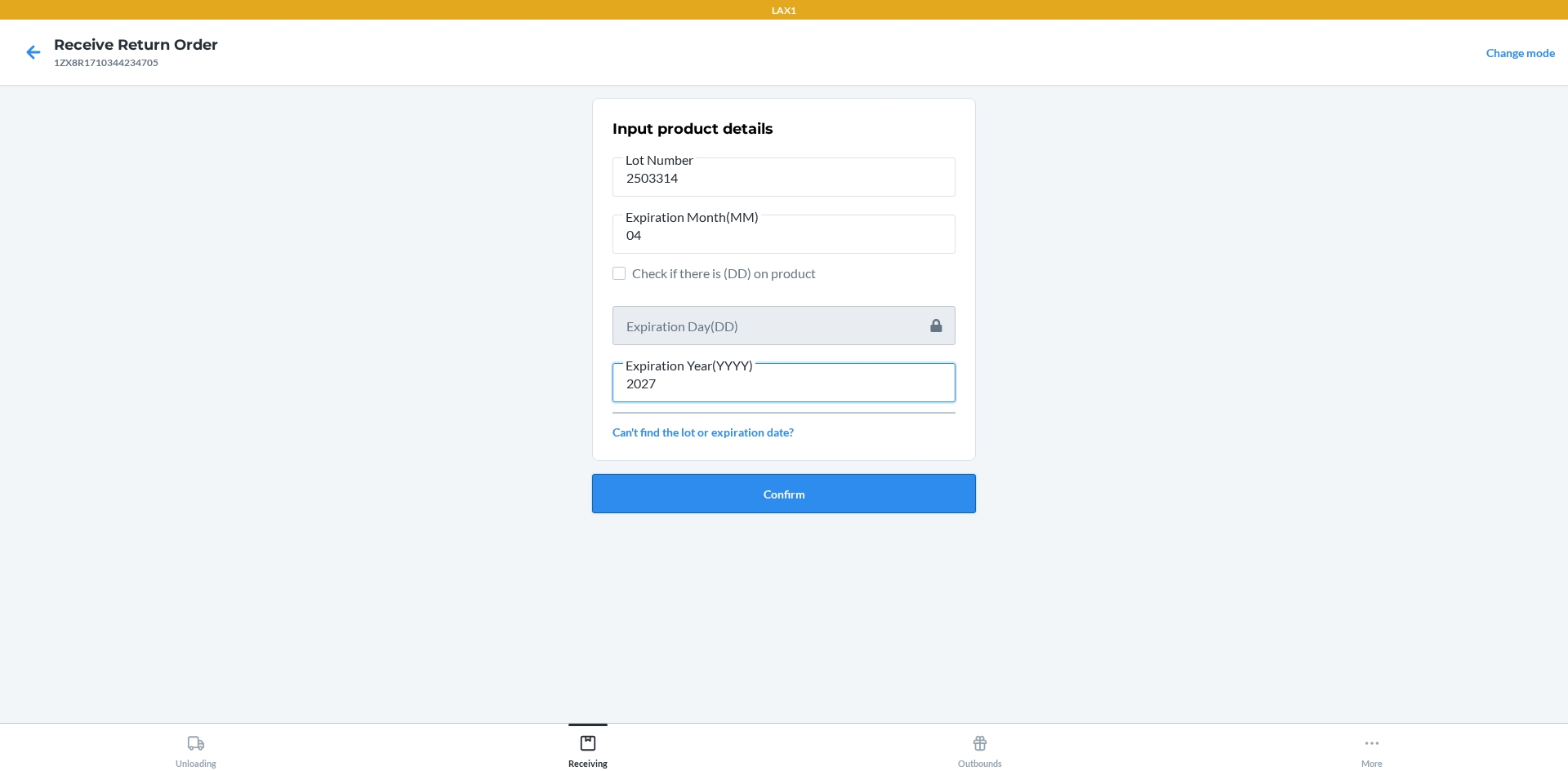
type input "2027"
click at [640, 506] on button "Confirm" at bounding box center [784, 494] width 384 height 39
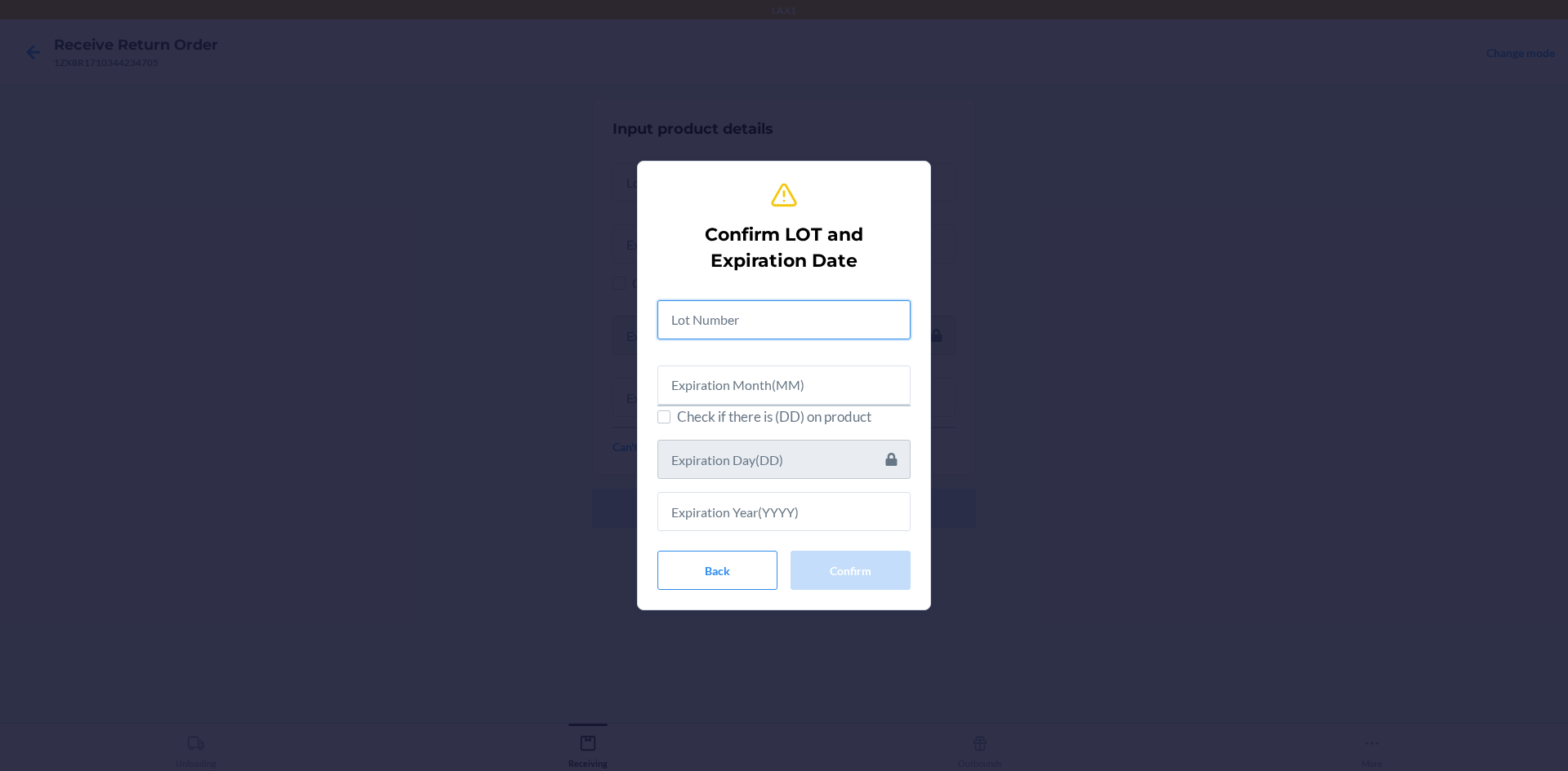
click at [683, 316] on input "text" at bounding box center [784, 320] width 253 height 39
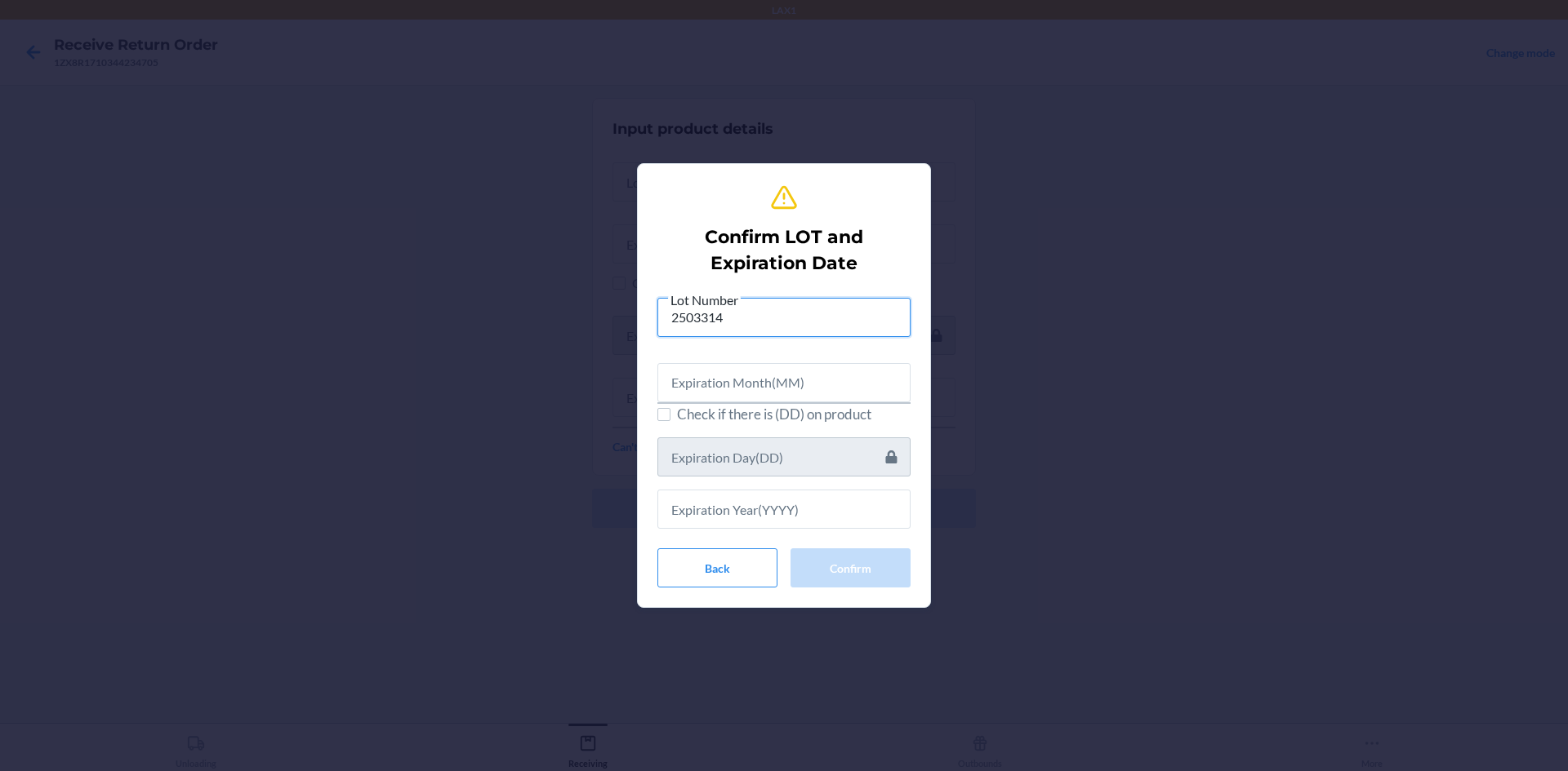
type input "2503314"
click at [828, 381] on input "text" at bounding box center [784, 383] width 253 height 39
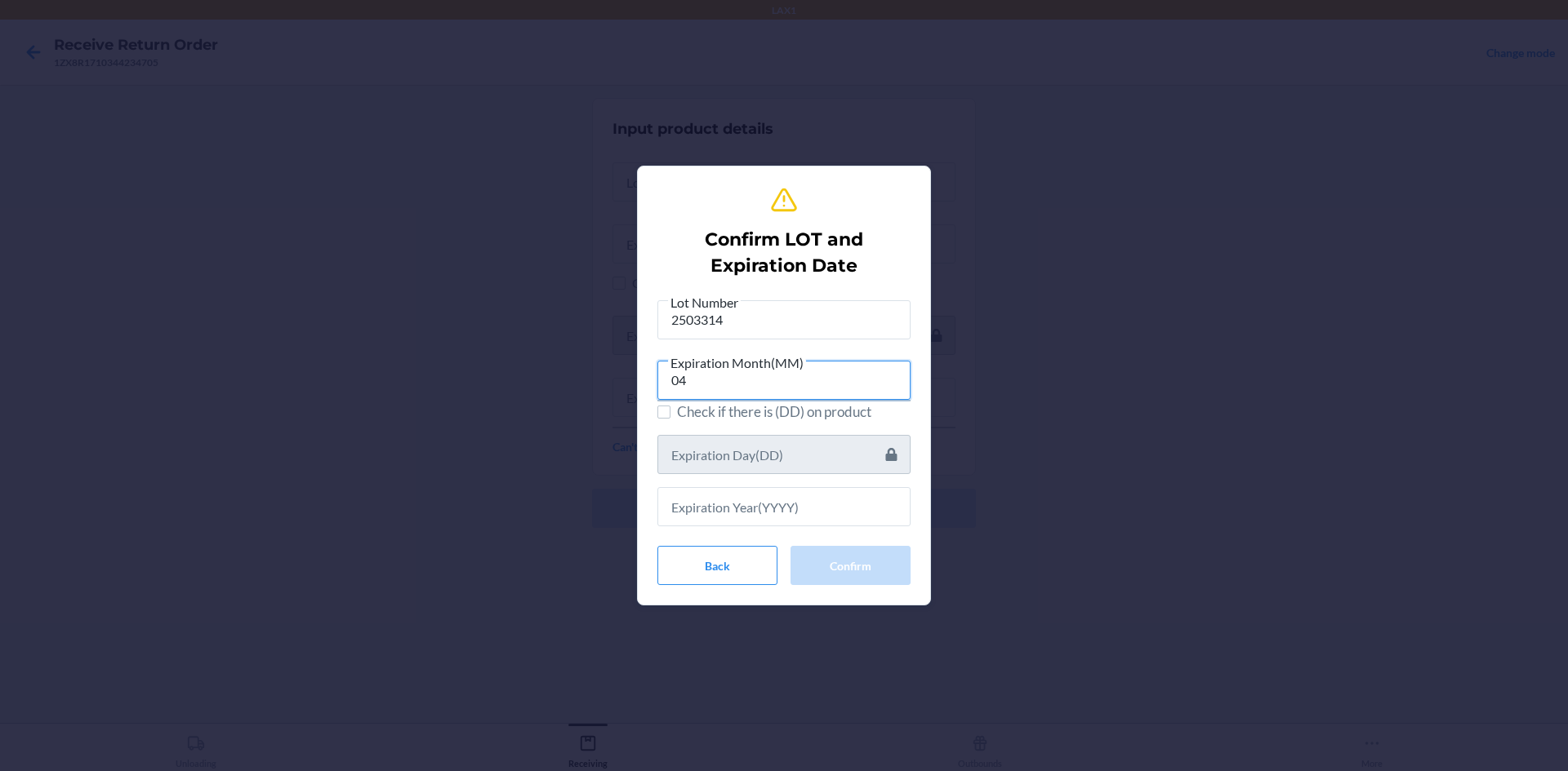
drag, startPoint x: 828, startPoint y: 383, endPoint x: 658, endPoint y: 382, distance: 170.0
type input "04"
drag, startPoint x: 658, startPoint y: 382, endPoint x: 849, endPoint y: 327, distance: 198.8
click at [847, 320] on input "2503314" at bounding box center [784, 320] width 253 height 39
click at [729, 504] on input "text" at bounding box center [784, 507] width 253 height 39
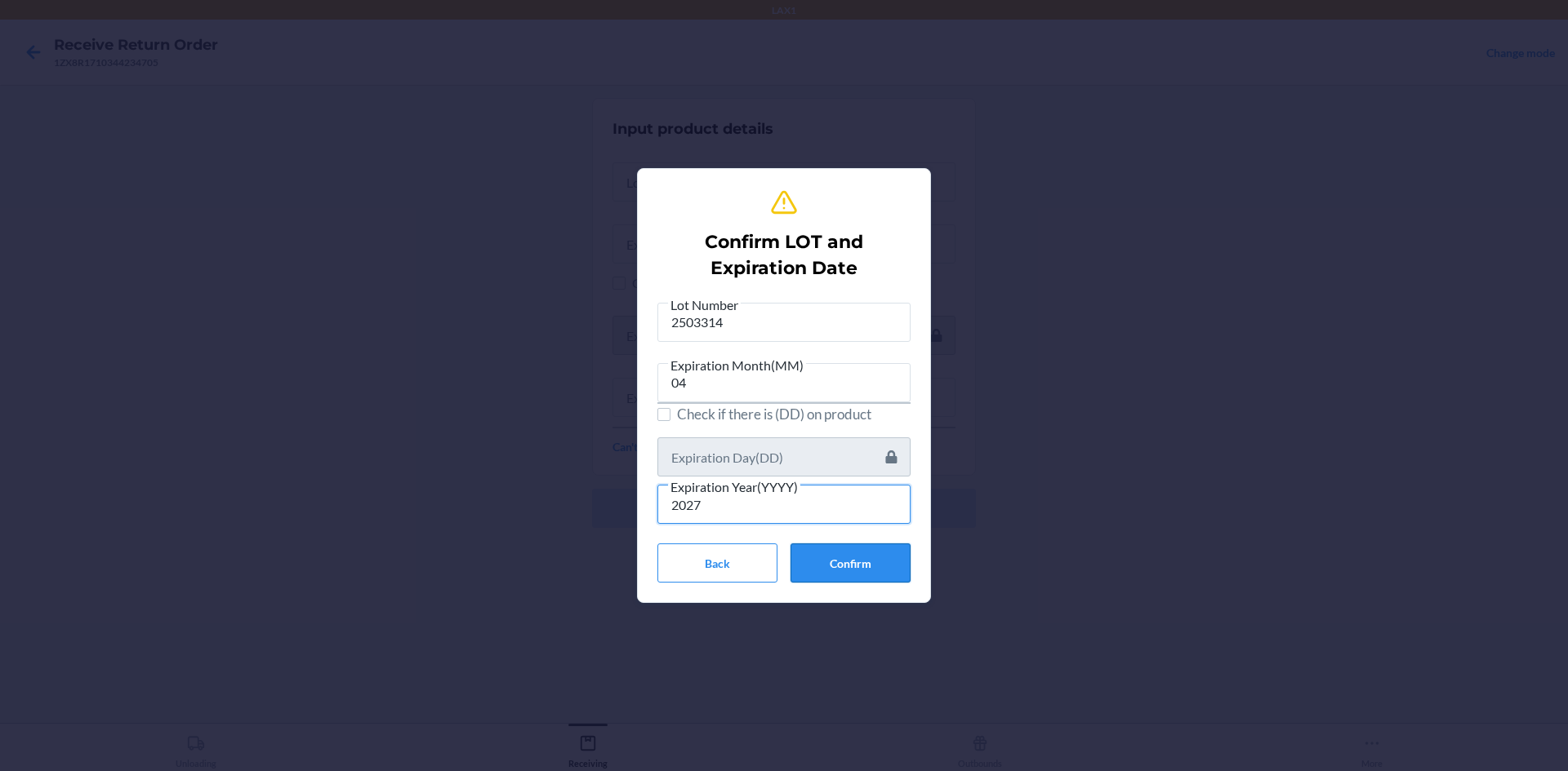
type input "2027"
click at [846, 561] on button "Confirm" at bounding box center [850, 564] width 120 height 39
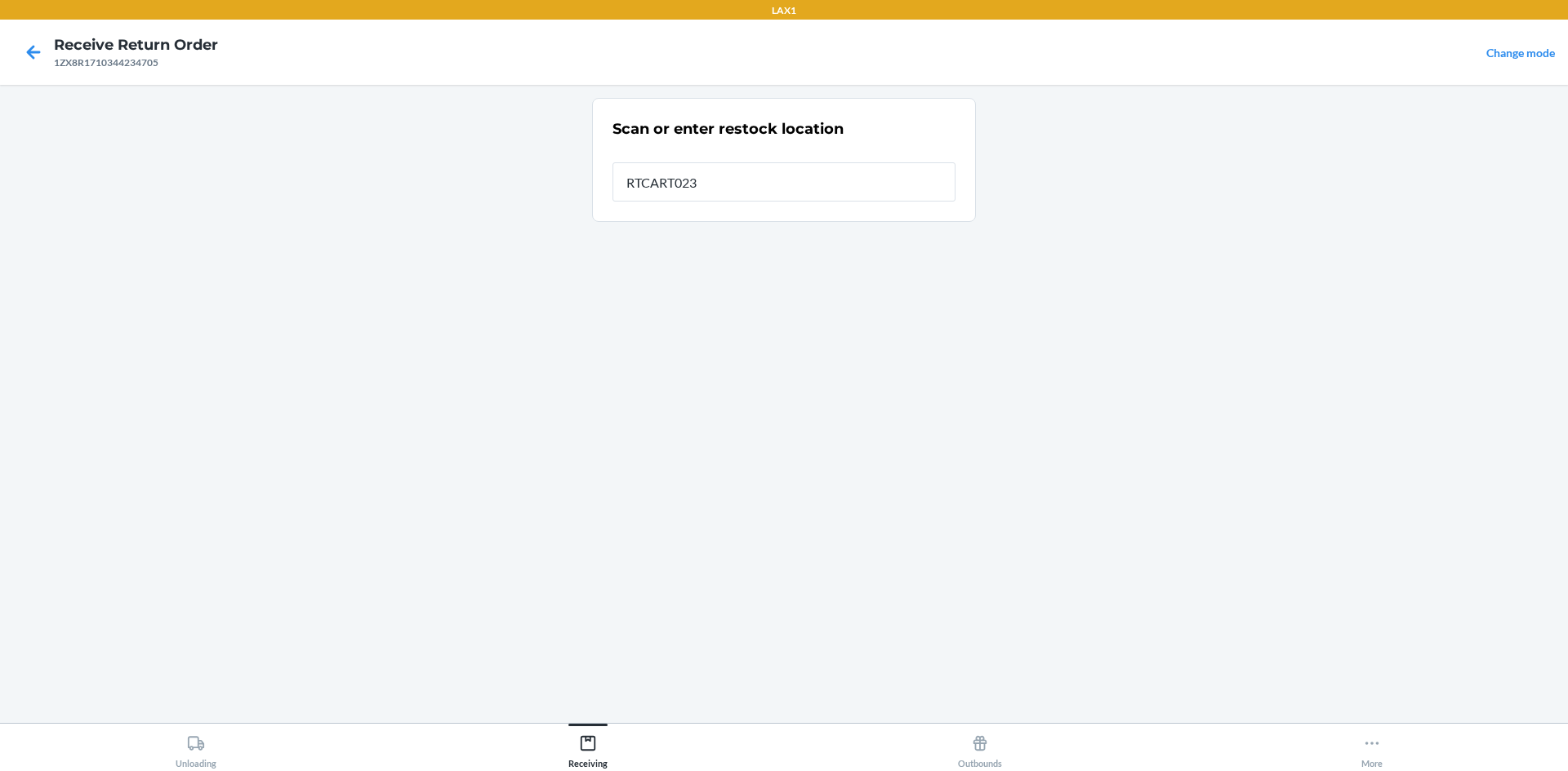
type input "RTCART023"
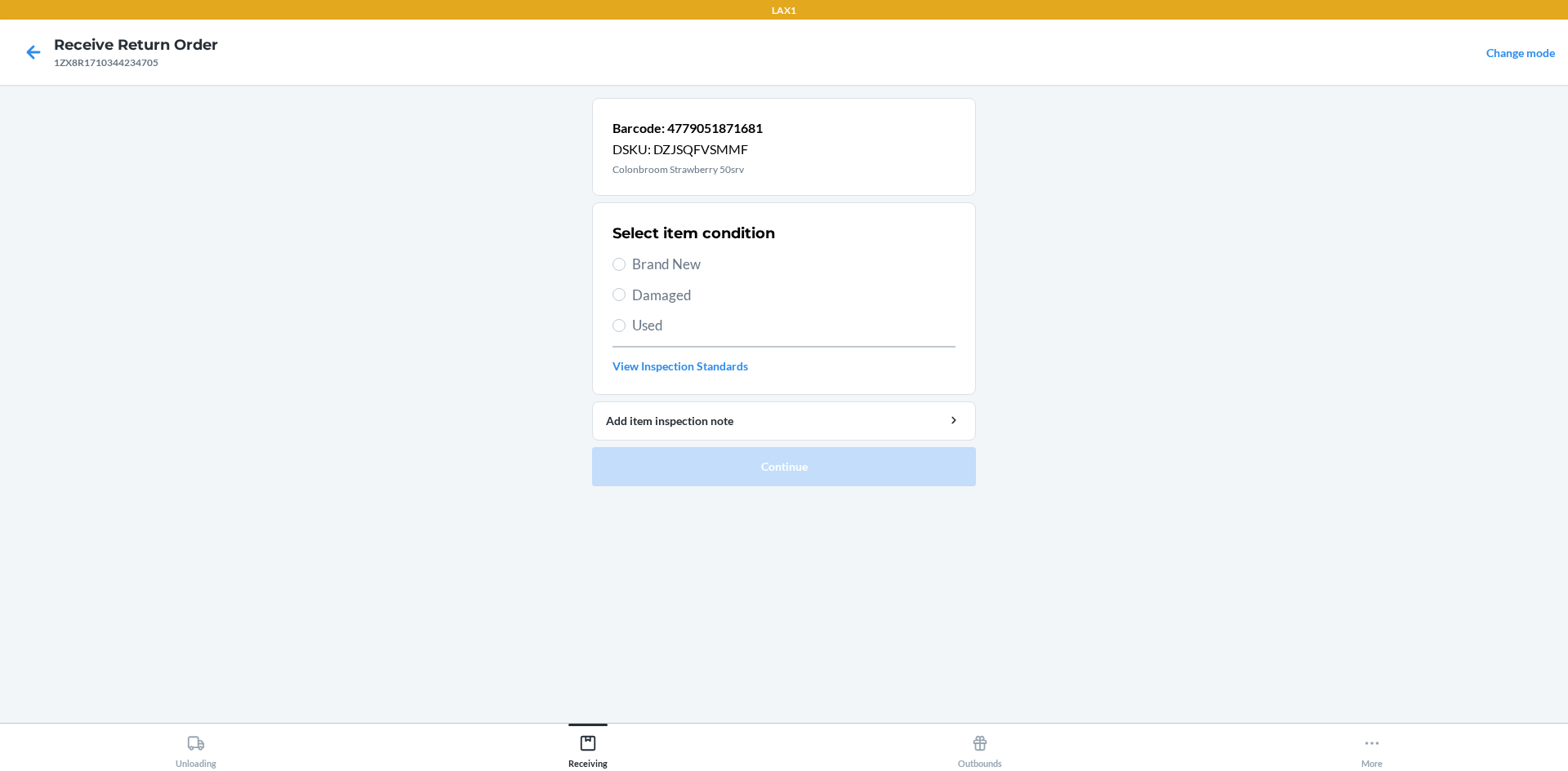
click at [665, 267] on span "Brand New" at bounding box center [794, 265] width 324 height 22
click at [626, 267] on input "Brand New" at bounding box center [619, 265] width 13 height 13
radio input "true"
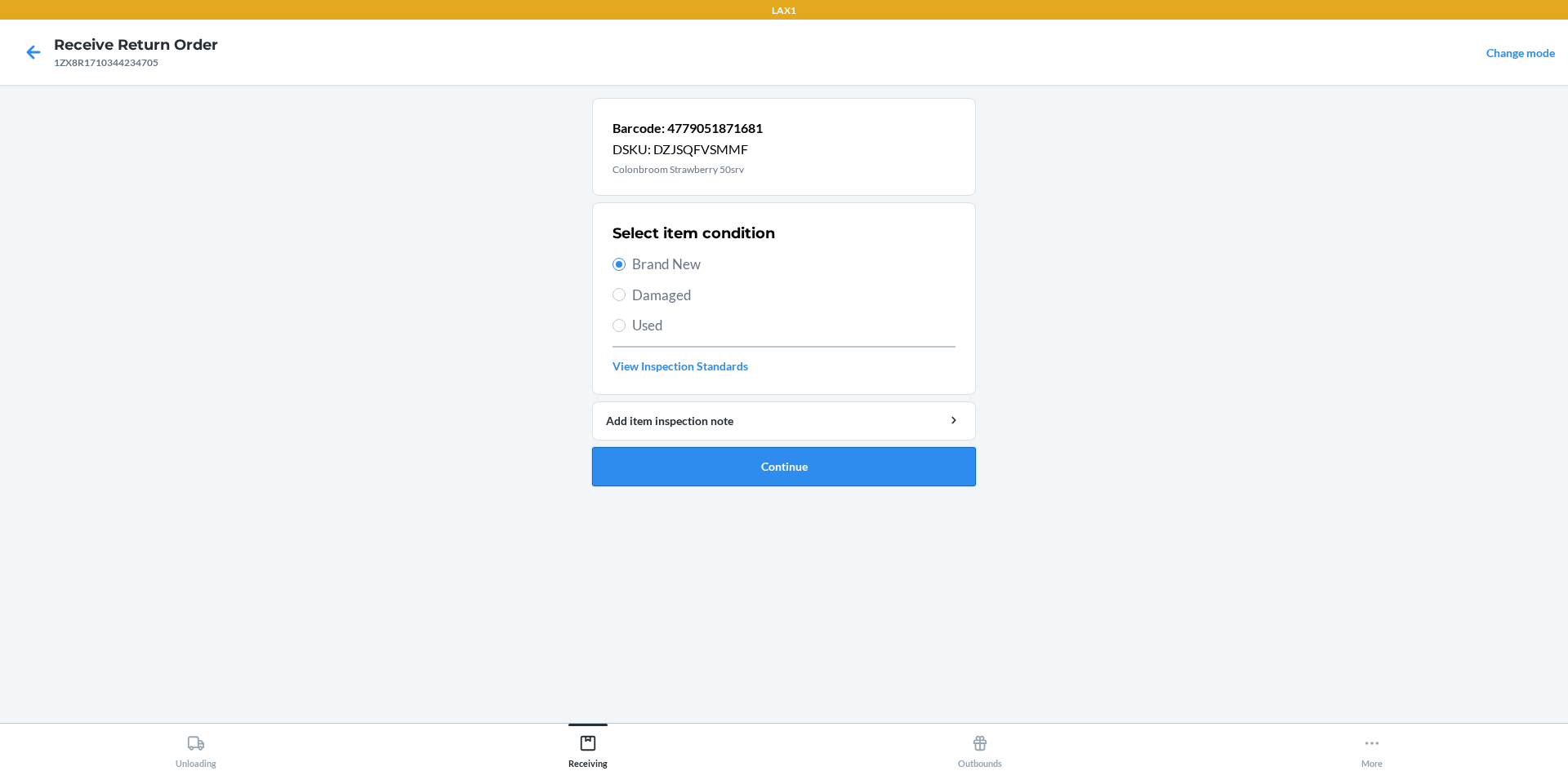
click at [832, 456] on button "Continue" at bounding box center [784, 467] width 384 height 39
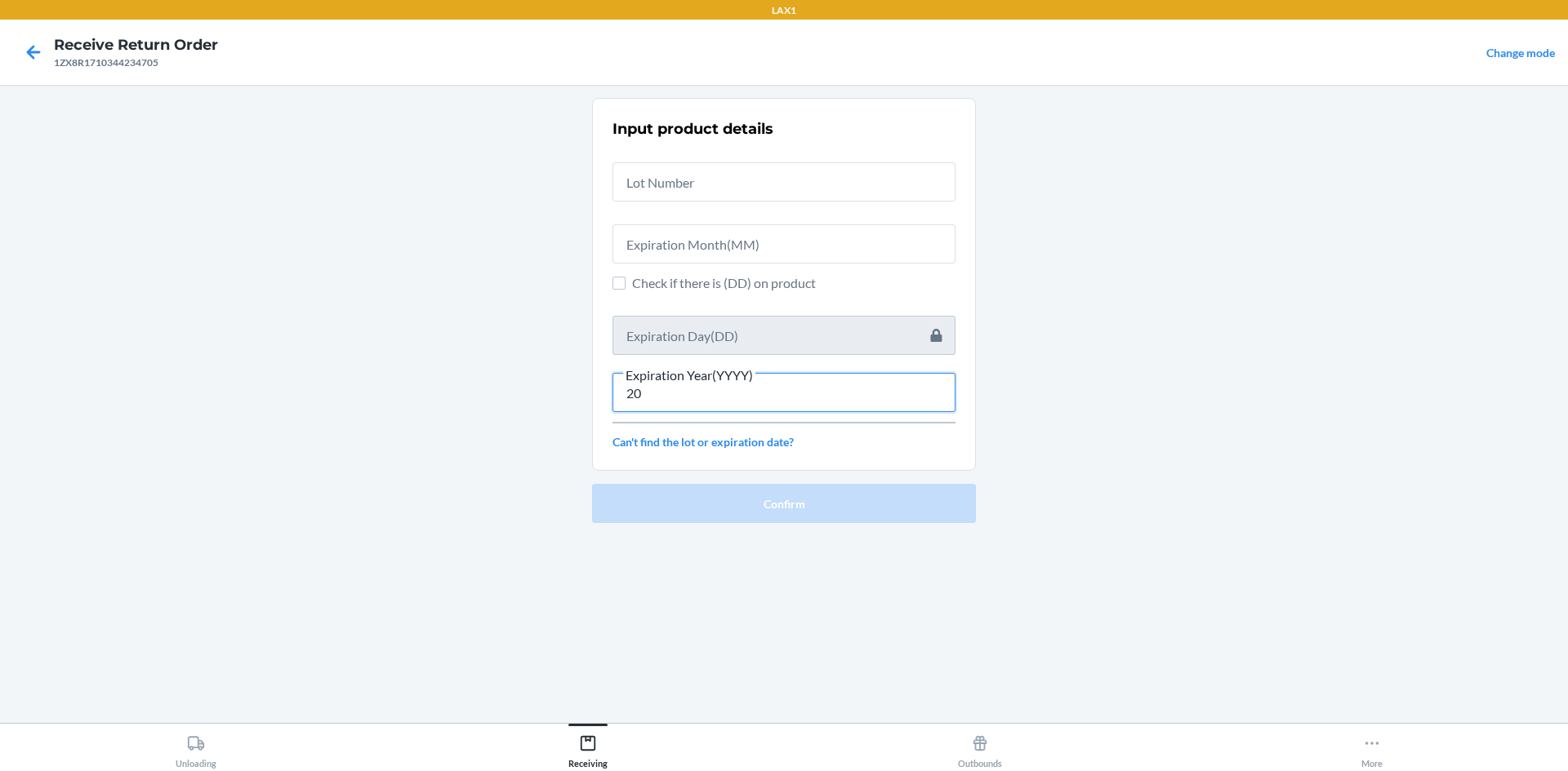
type input "2"
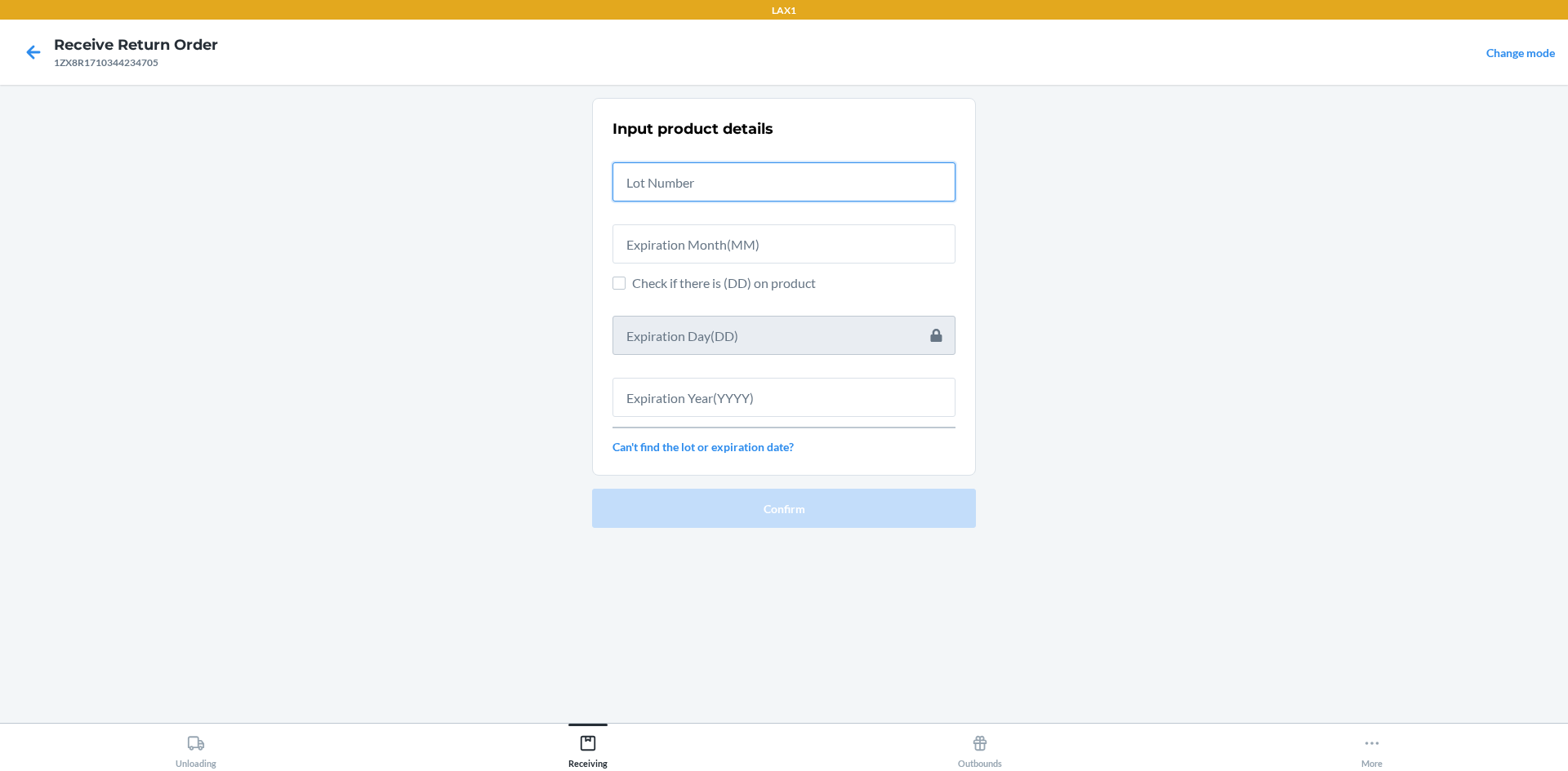
click at [831, 179] on input "text" at bounding box center [784, 182] width 343 height 39
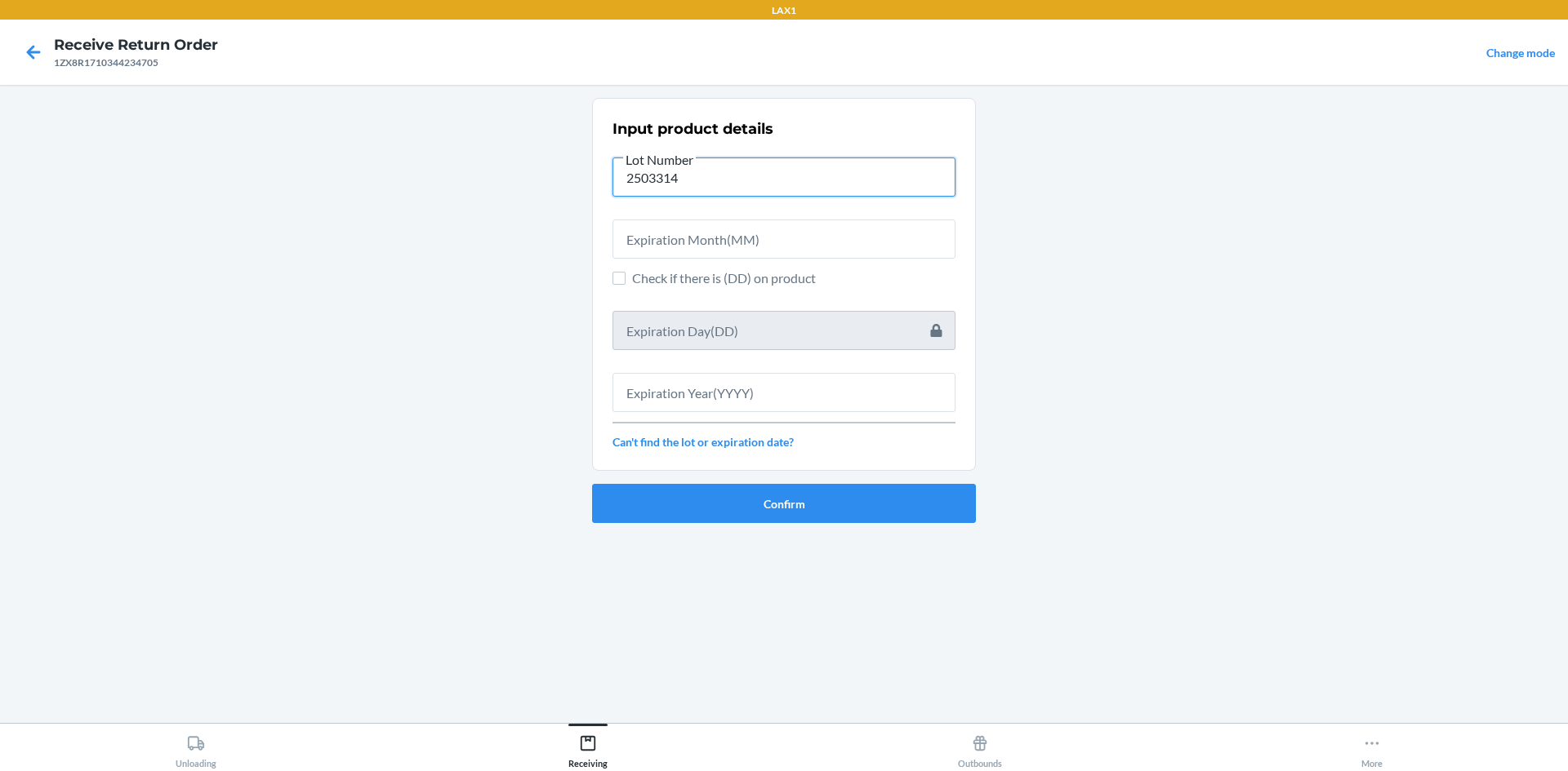
type input "2503314"
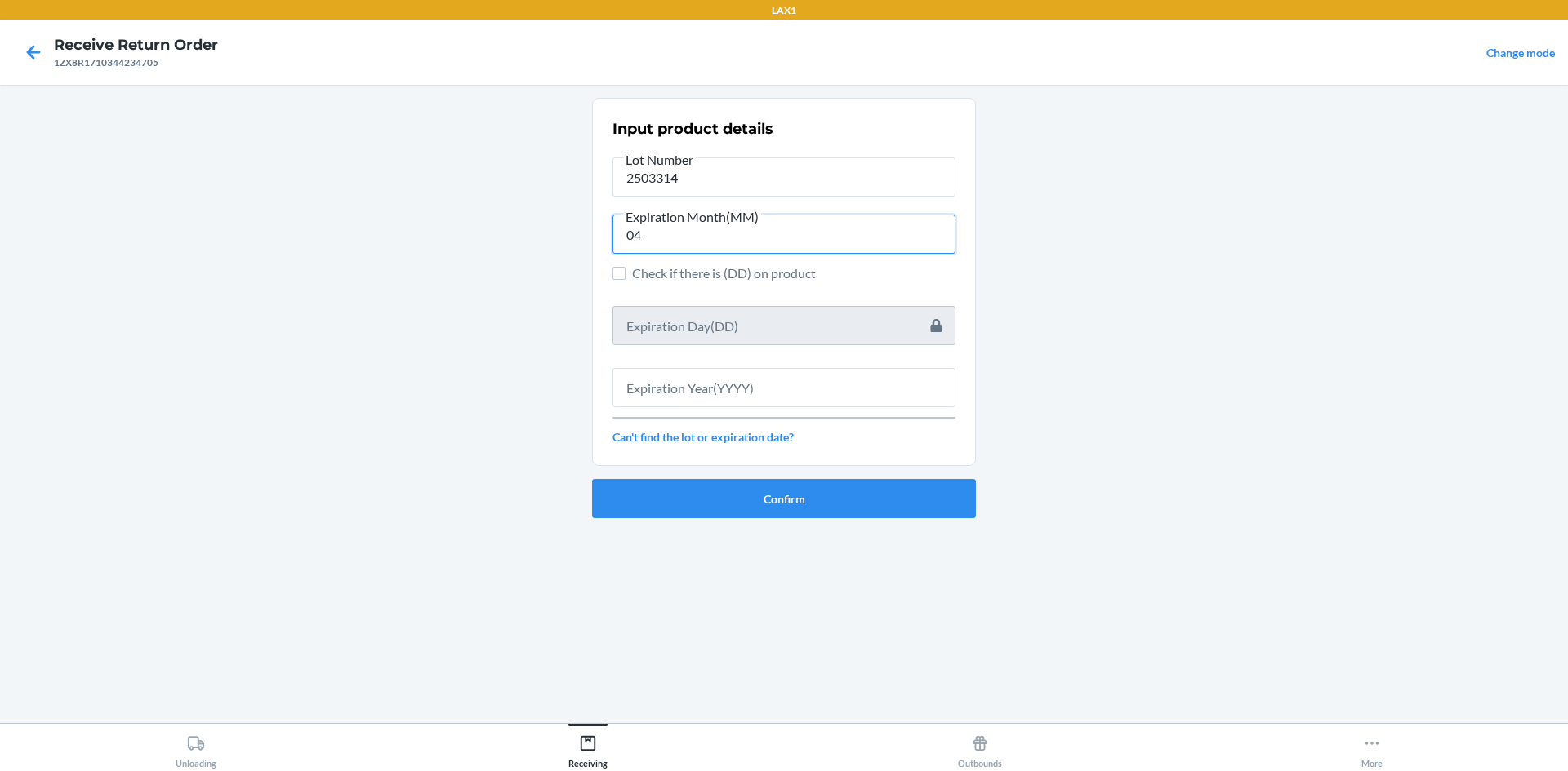
type input "04"
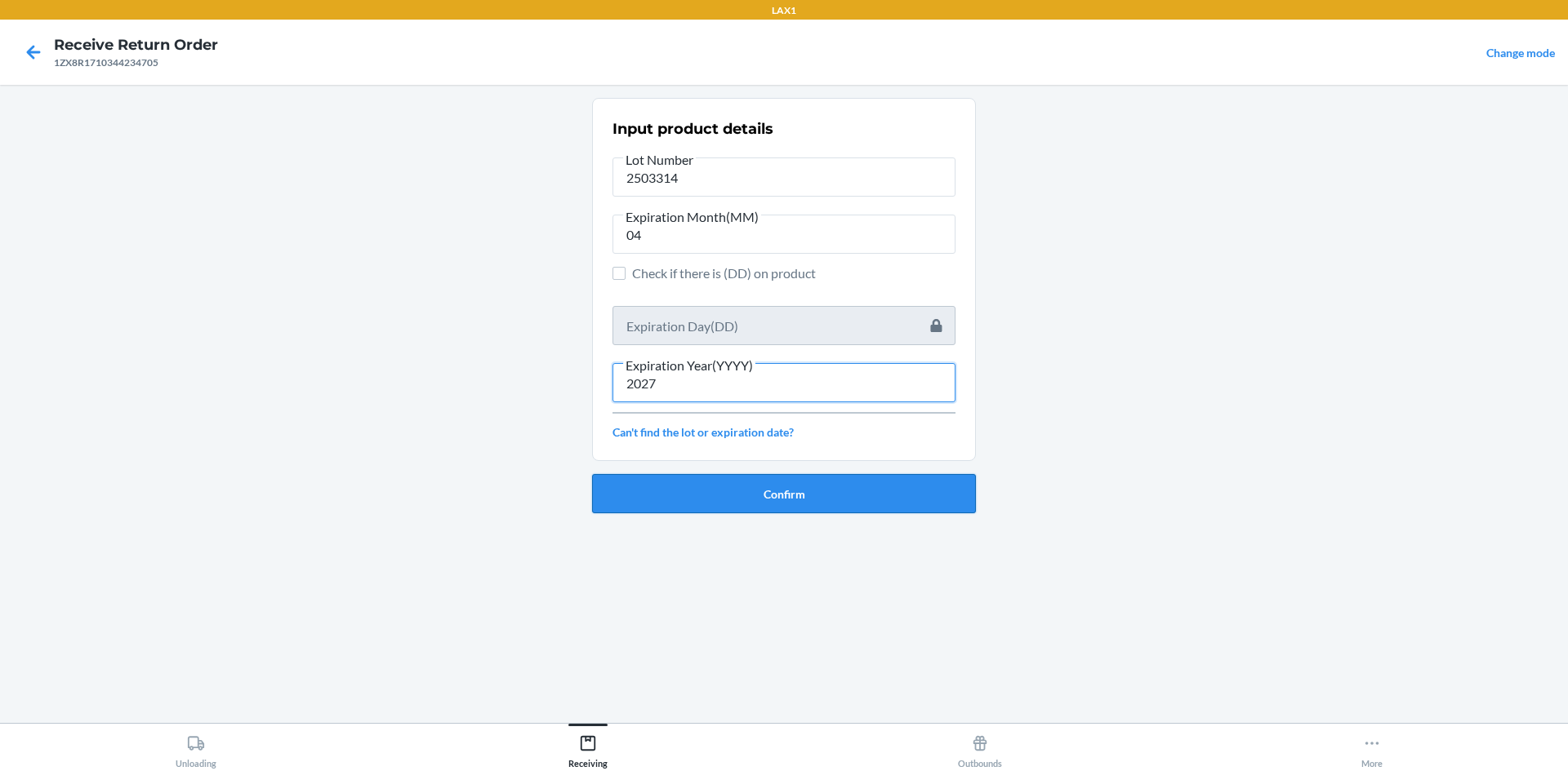
type input "2027"
click at [802, 491] on button "Confirm" at bounding box center [784, 494] width 384 height 39
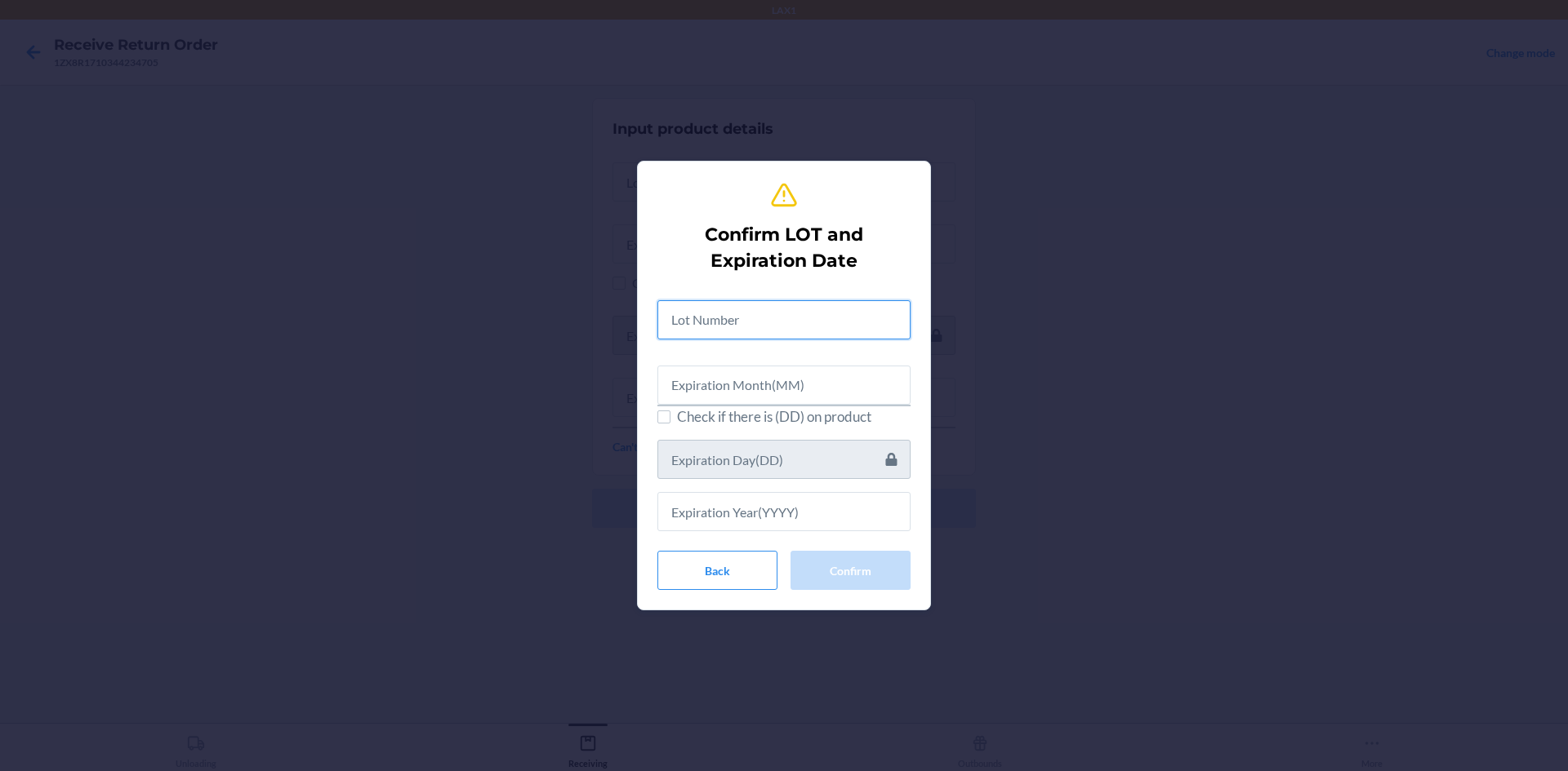
click at [761, 328] on input "text" at bounding box center [784, 320] width 253 height 39
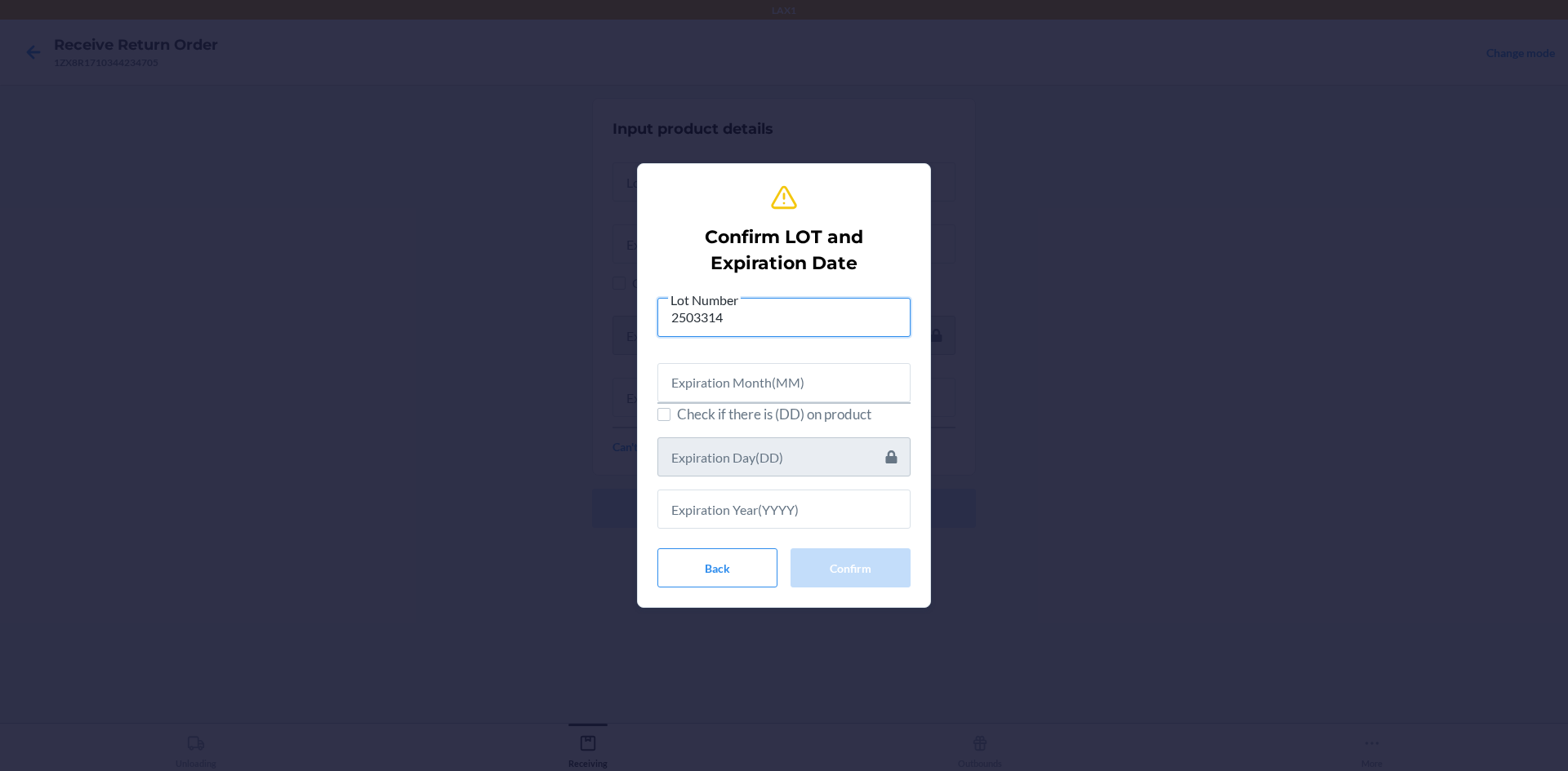
type input "2503314"
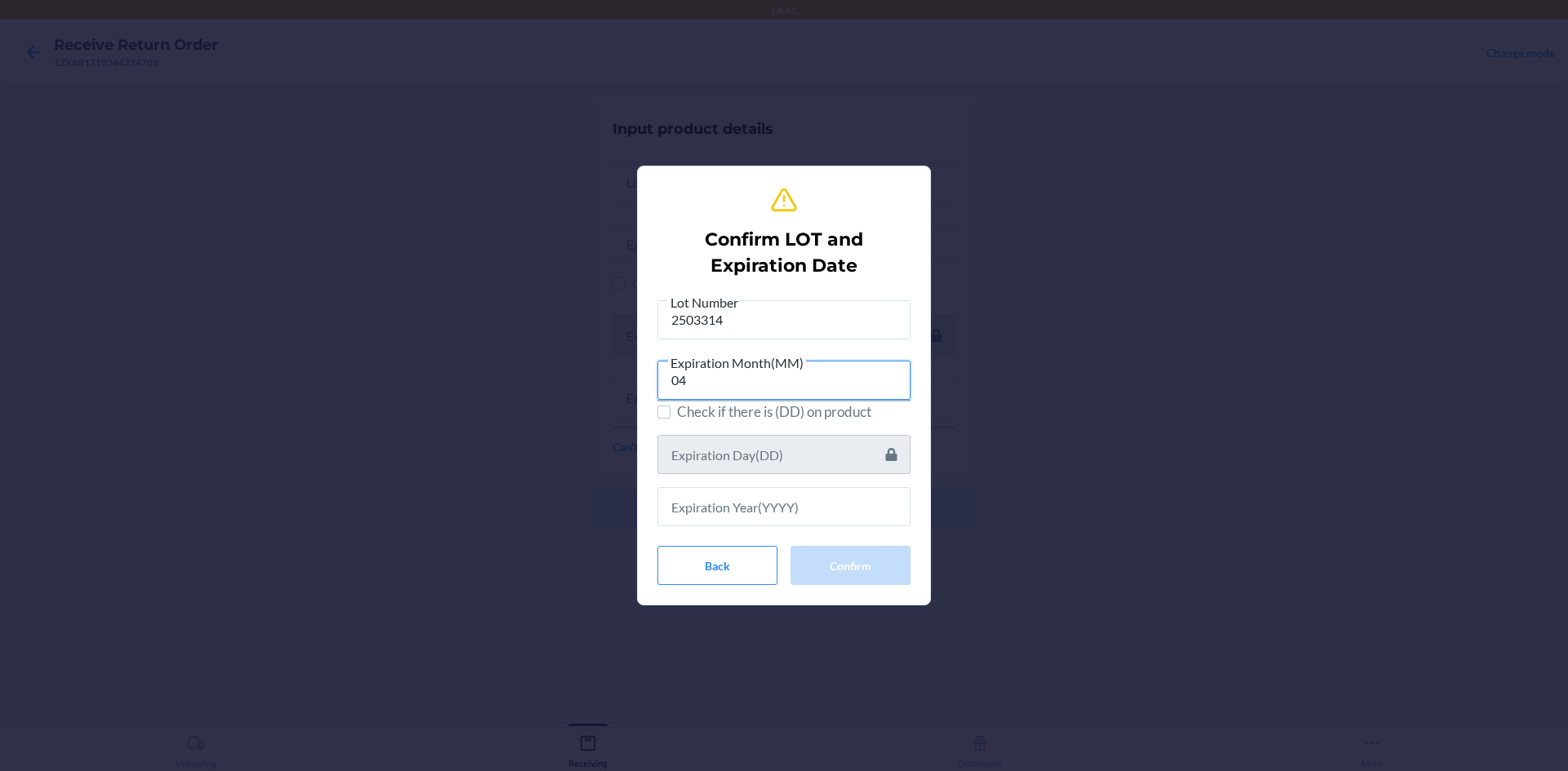
type input "04"
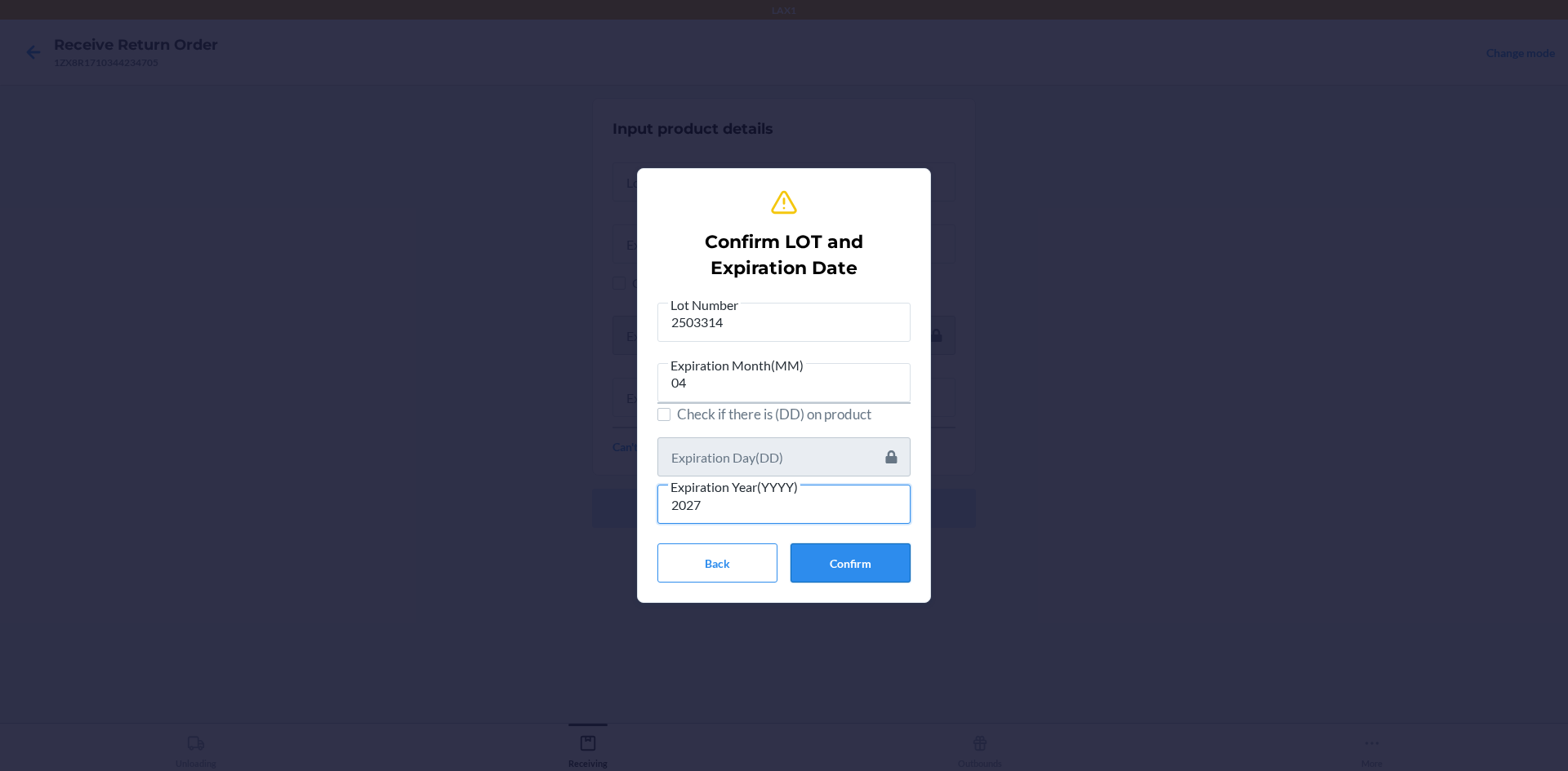
type input "2027"
drag, startPoint x: 862, startPoint y: 566, endPoint x: 778, endPoint y: 543, distance: 87.1
click at [861, 565] on button "Confirm" at bounding box center [850, 564] width 120 height 39
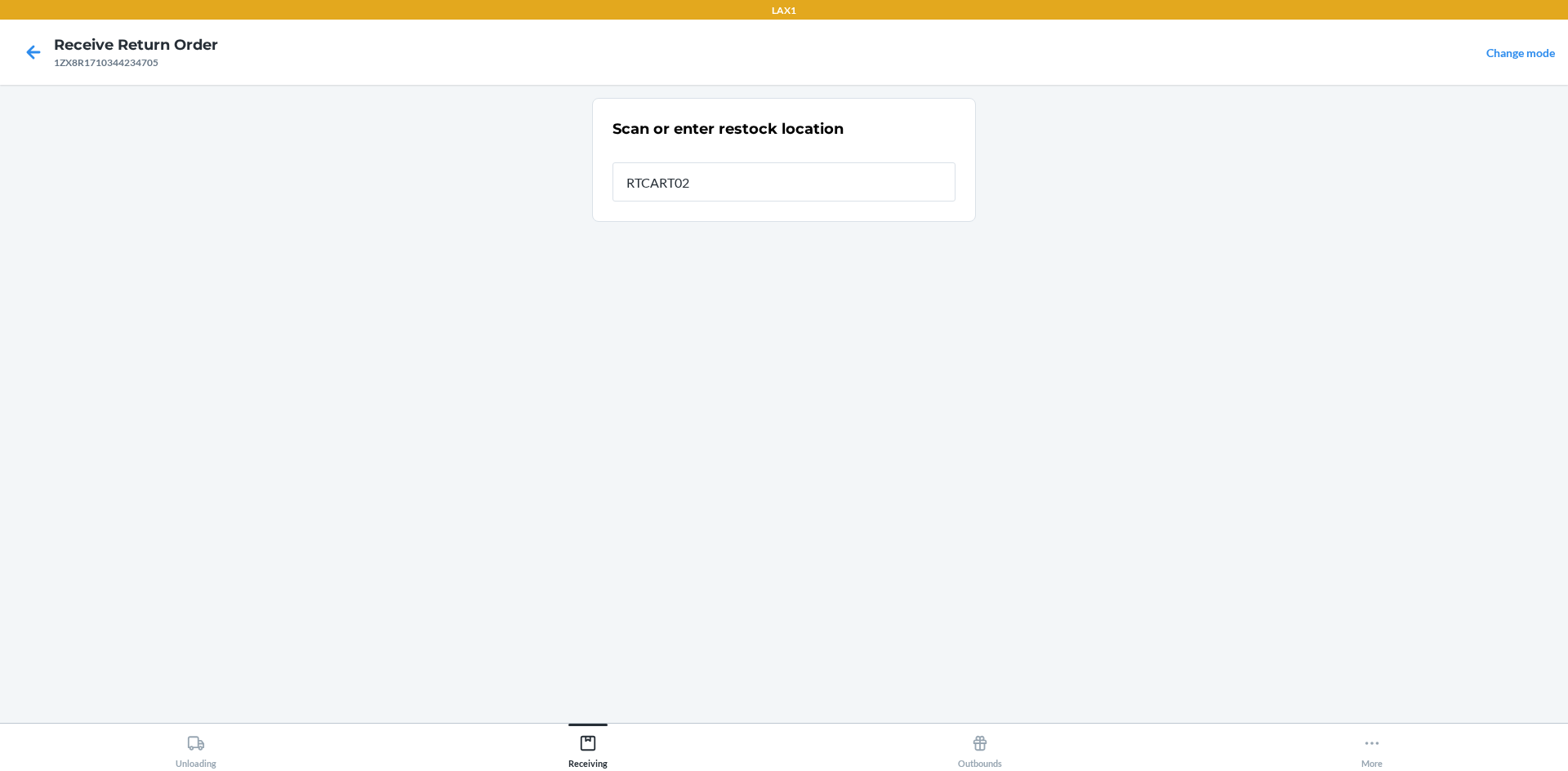
type input "RTCART023"
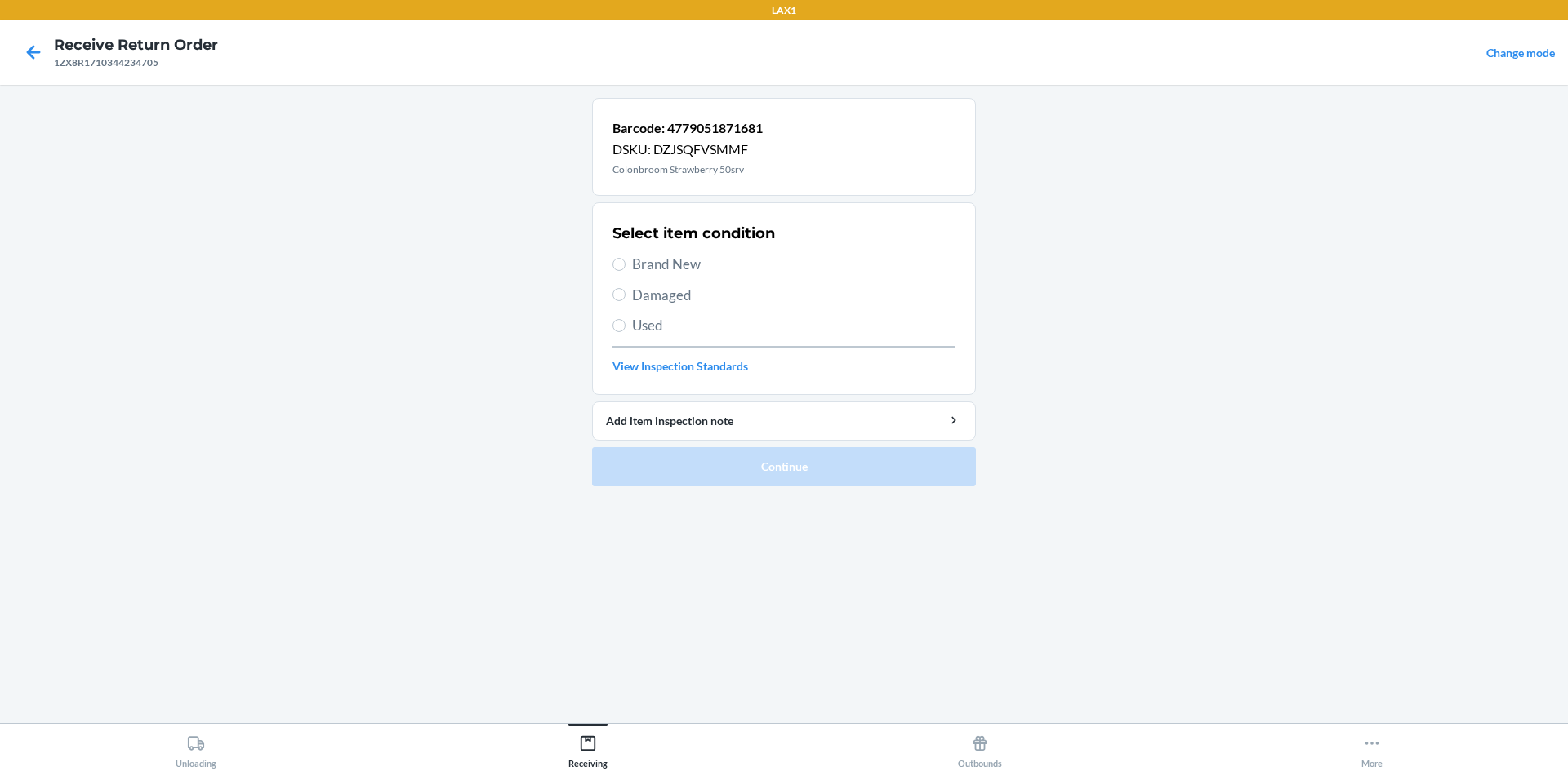
click at [761, 262] on span "Brand New" at bounding box center [794, 265] width 324 height 22
click at [626, 262] on input "Brand New" at bounding box center [619, 265] width 13 height 13
radio input "true"
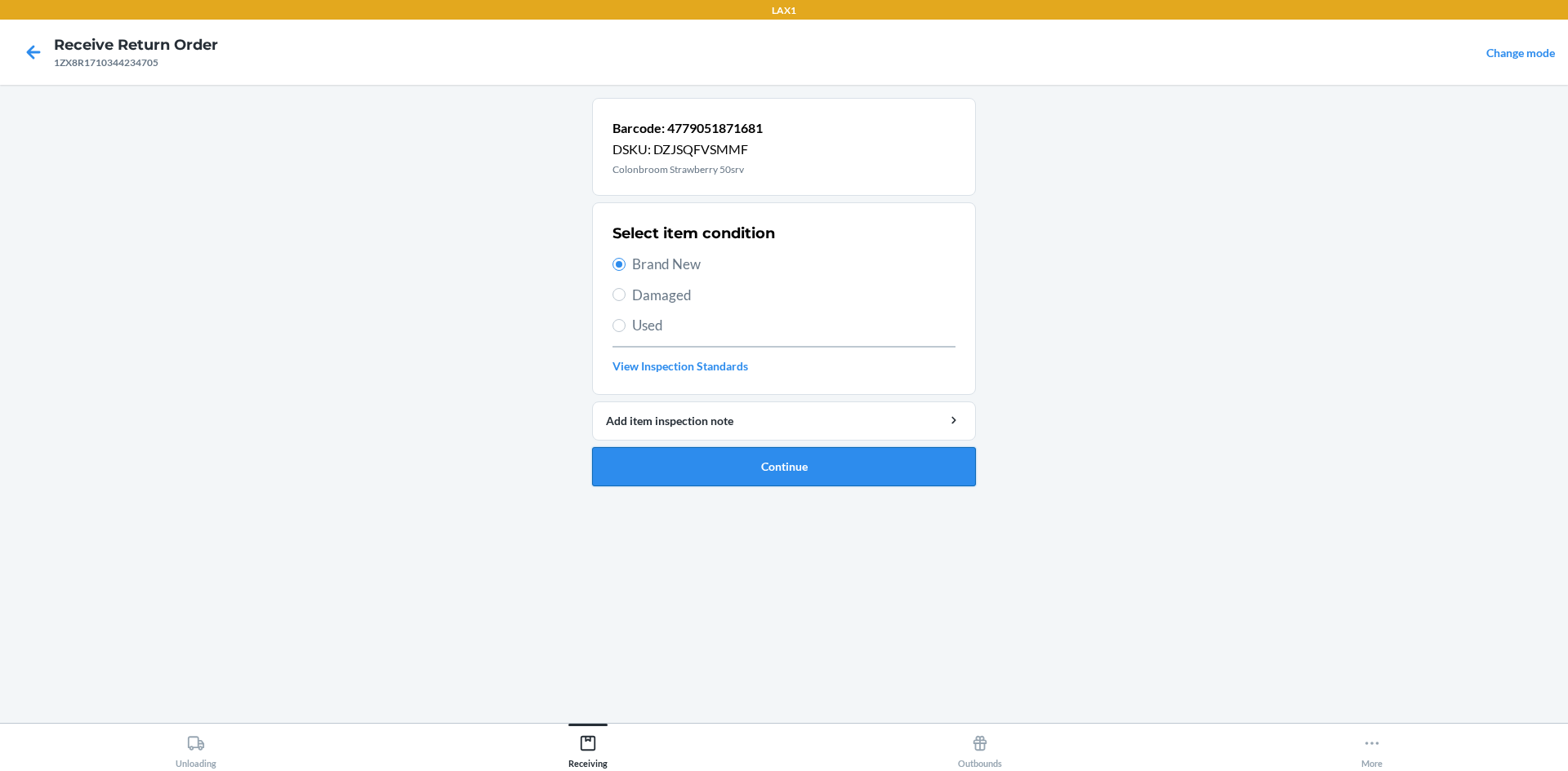
click at [768, 462] on button "Continue" at bounding box center [784, 467] width 384 height 39
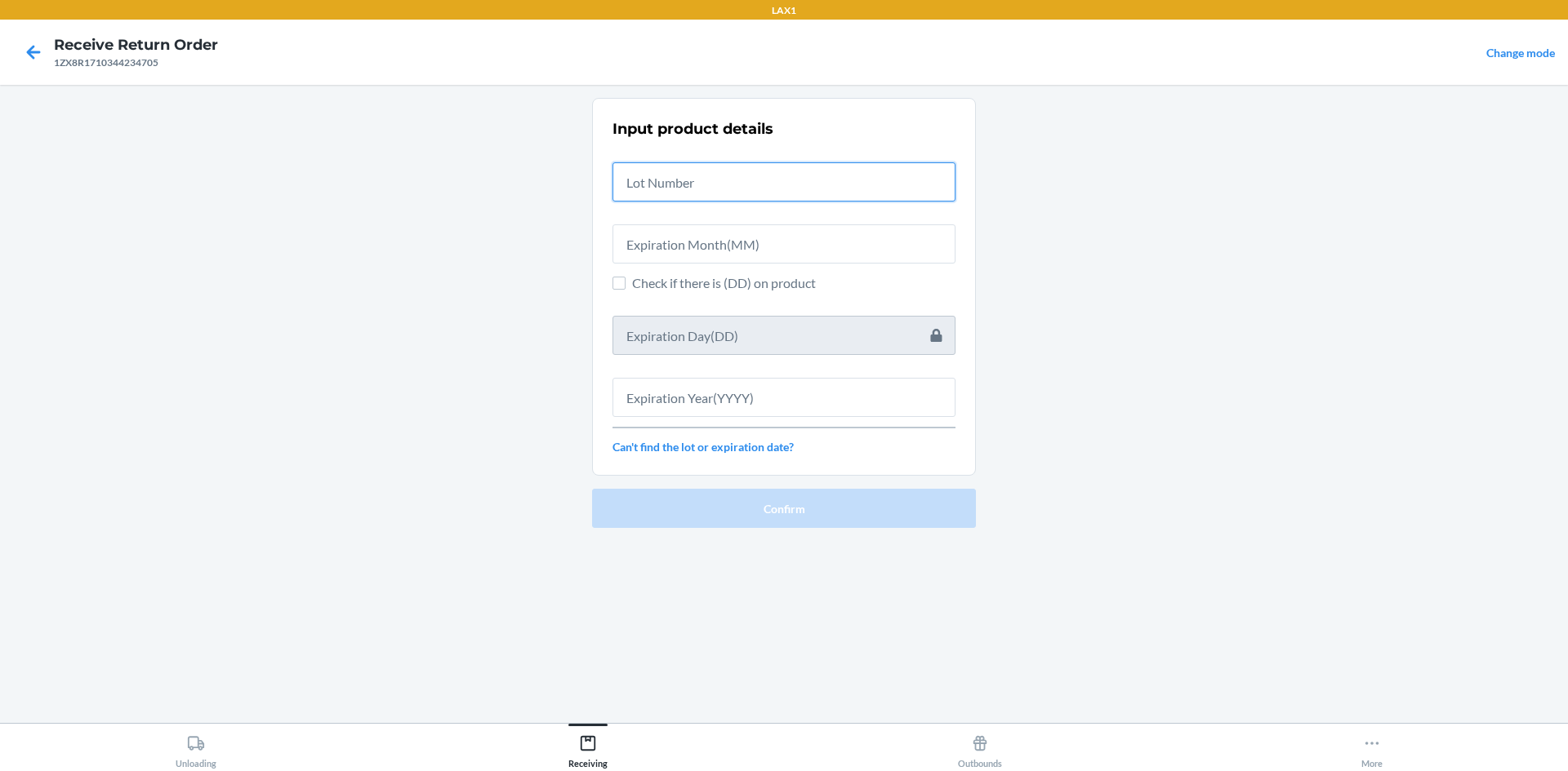
click at [732, 186] on input "text" at bounding box center [784, 182] width 343 height 39
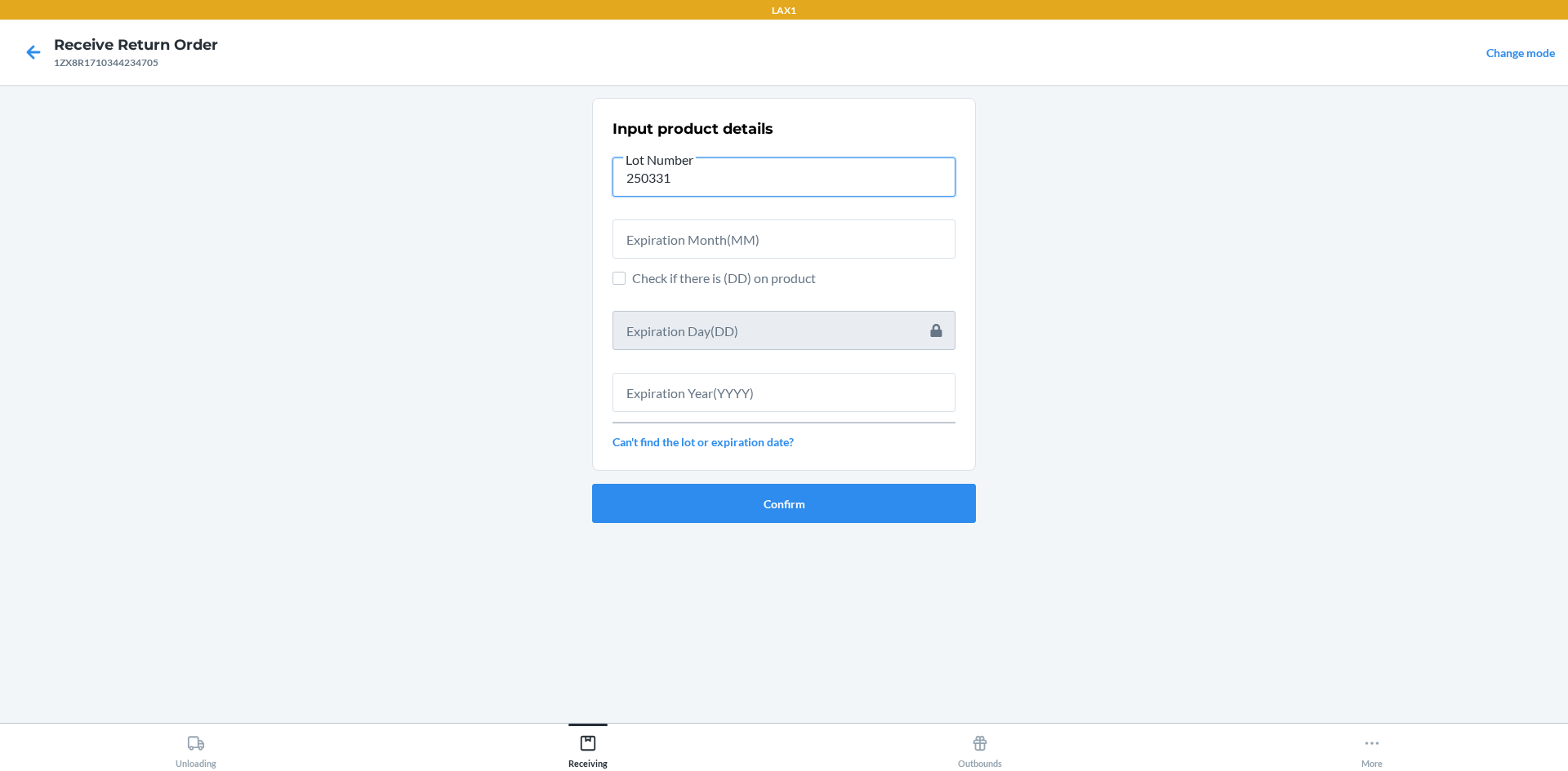
type input "250331"
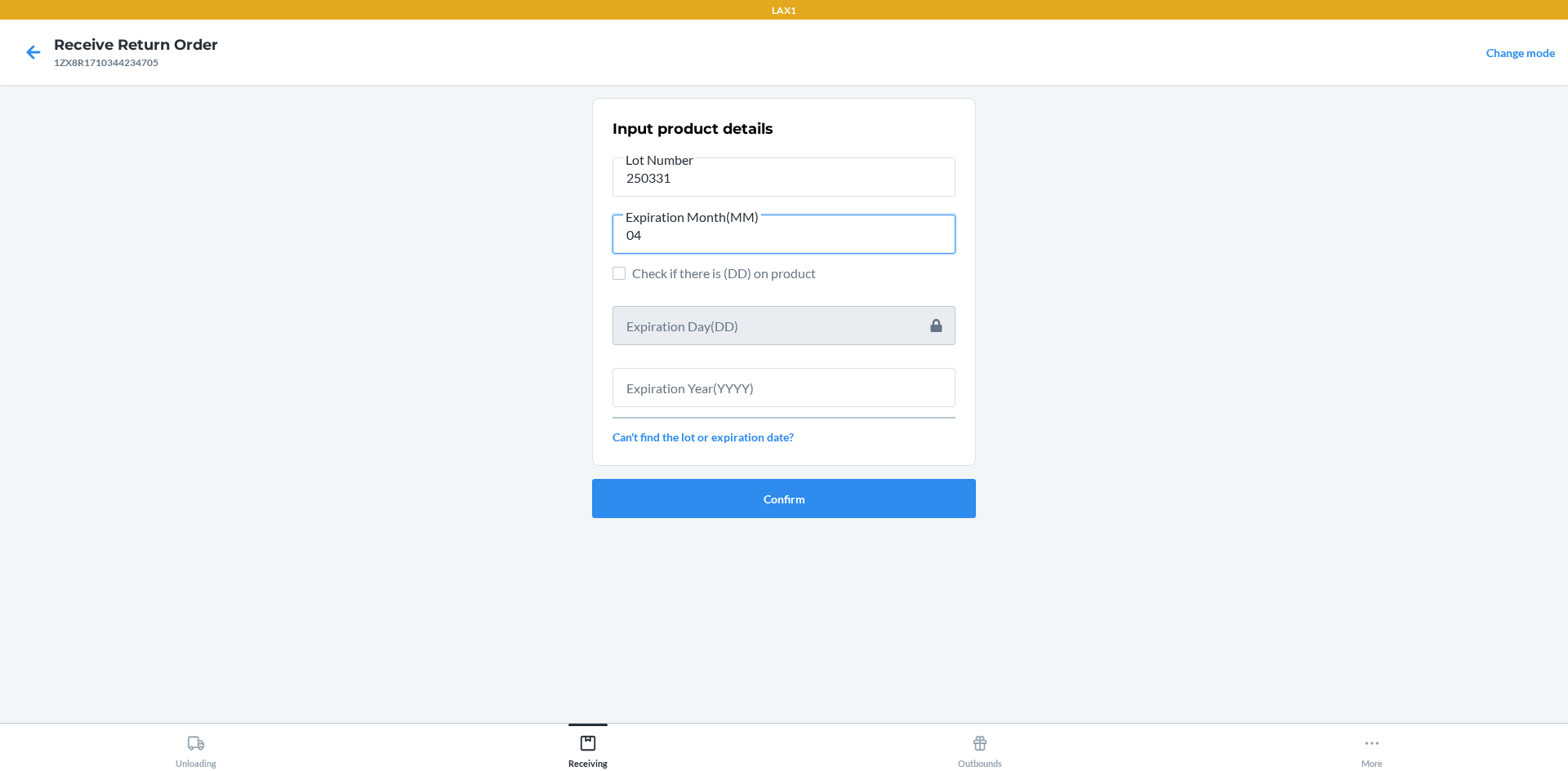
type input "04"
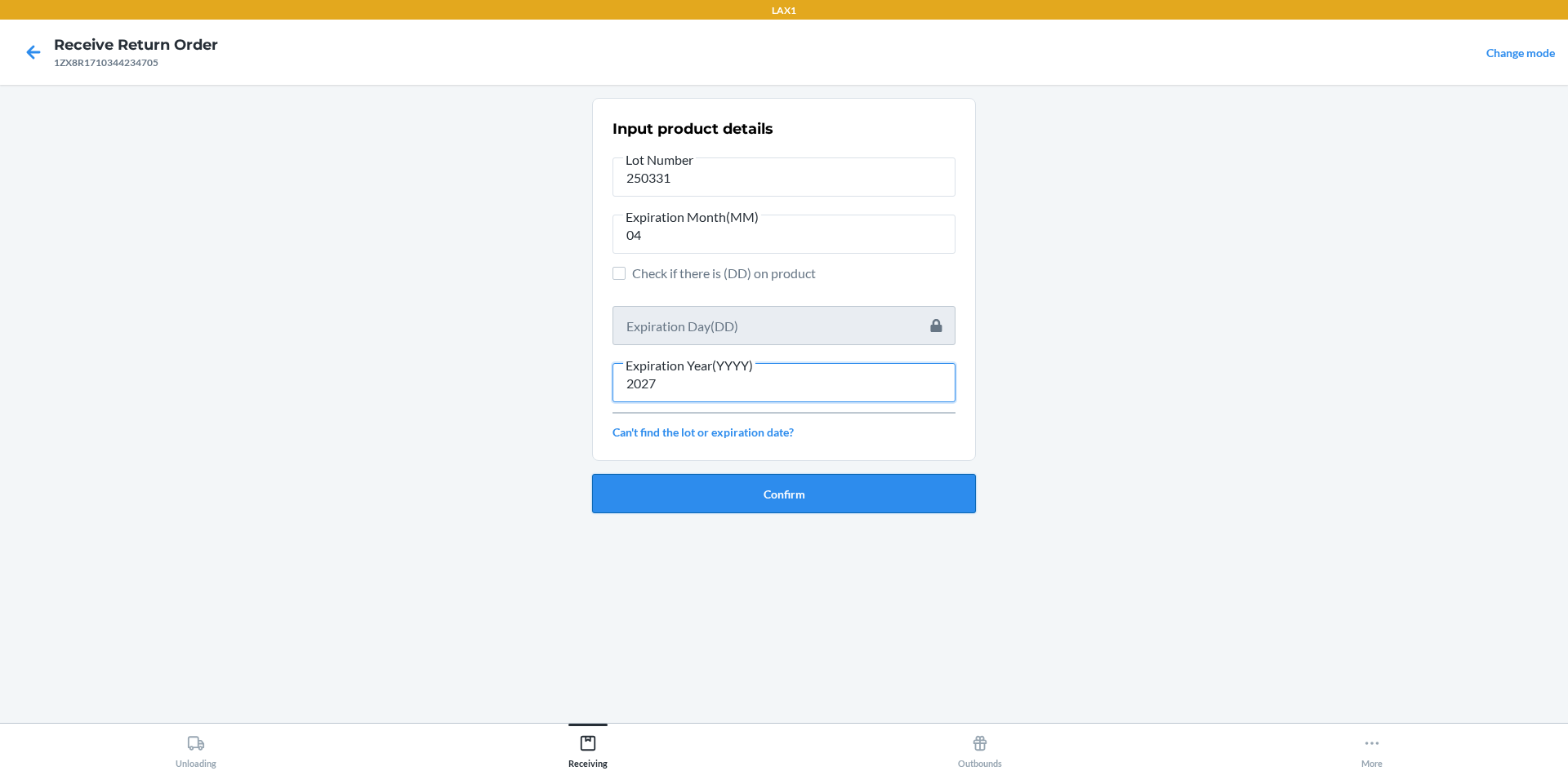
type input "2027"
click at [695, 478] on button "Confirm" at bounding box center [784, 494] width 384 height 39
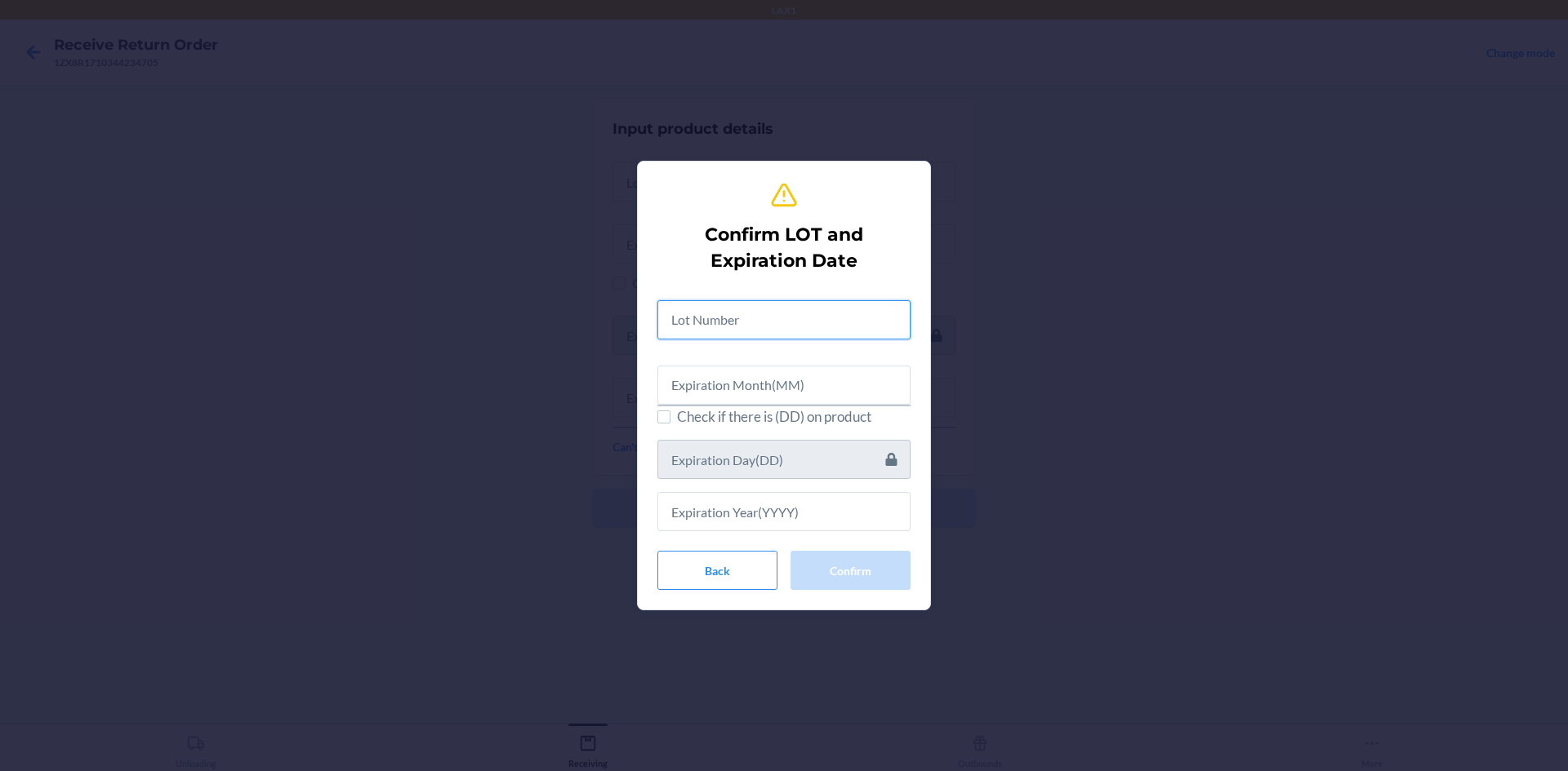
click at [773, 325] on input "text" at bounding box center [784, 320] width 253 height 39
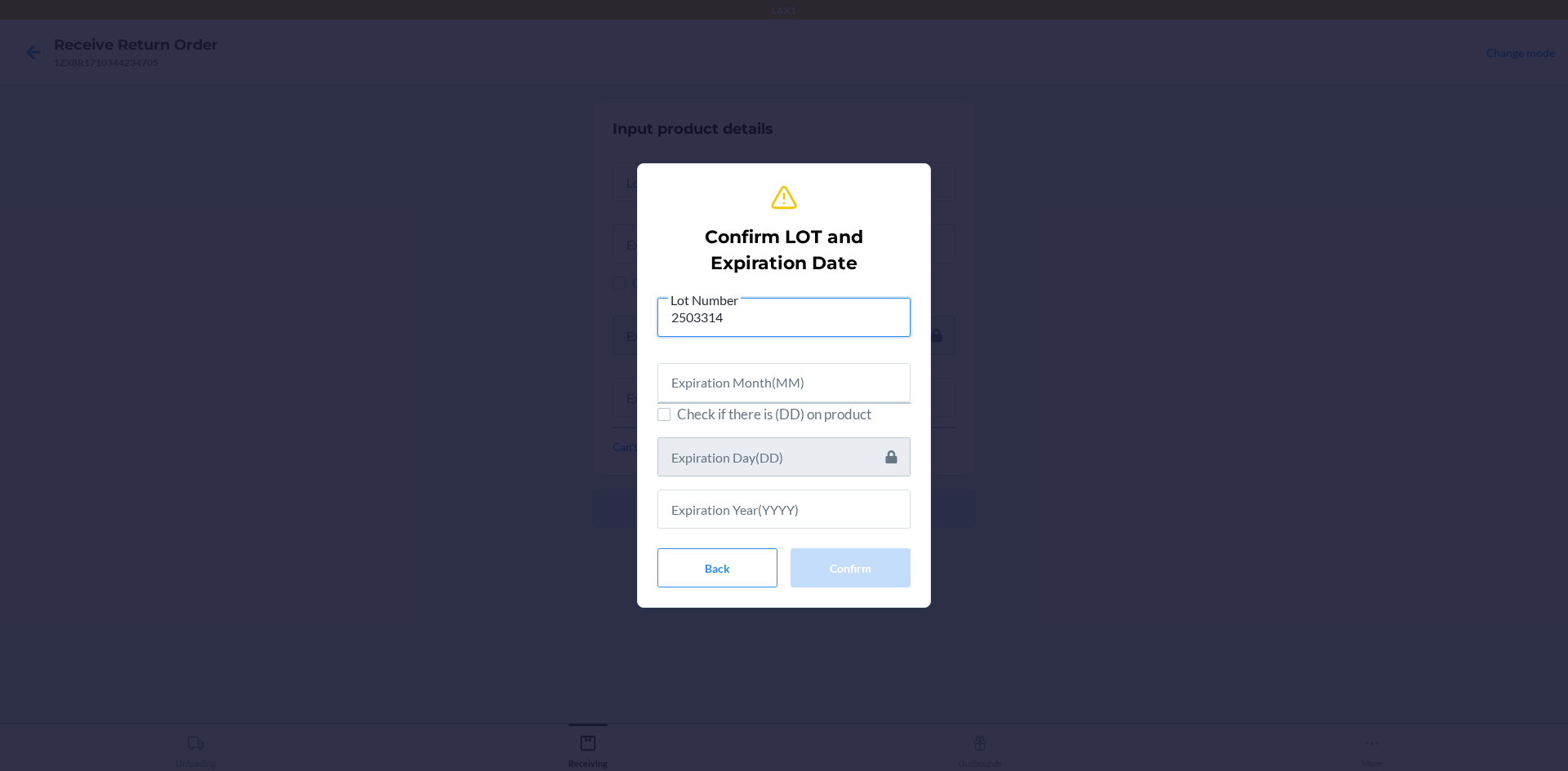
type input "2503314"
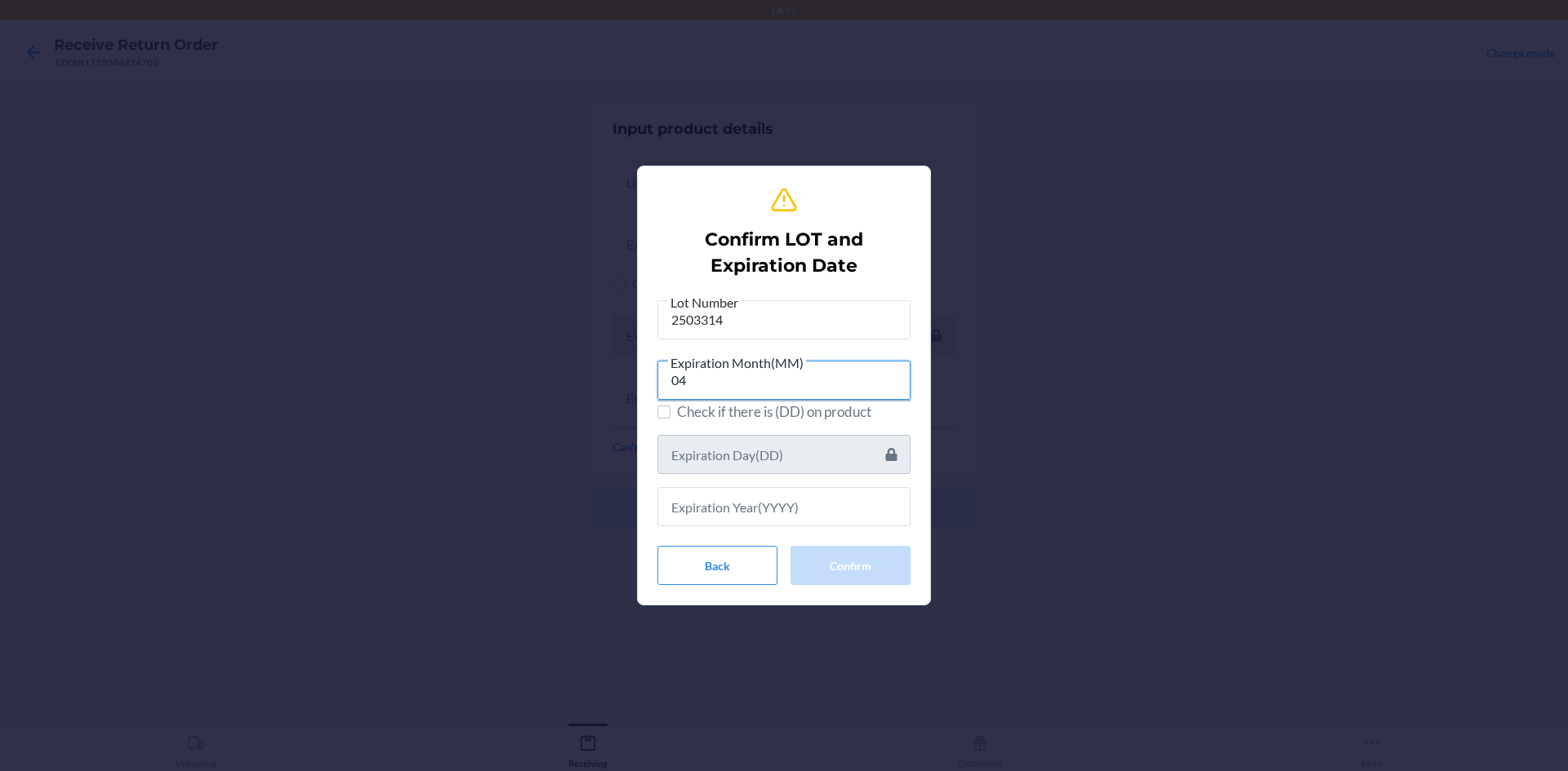
type input "04"
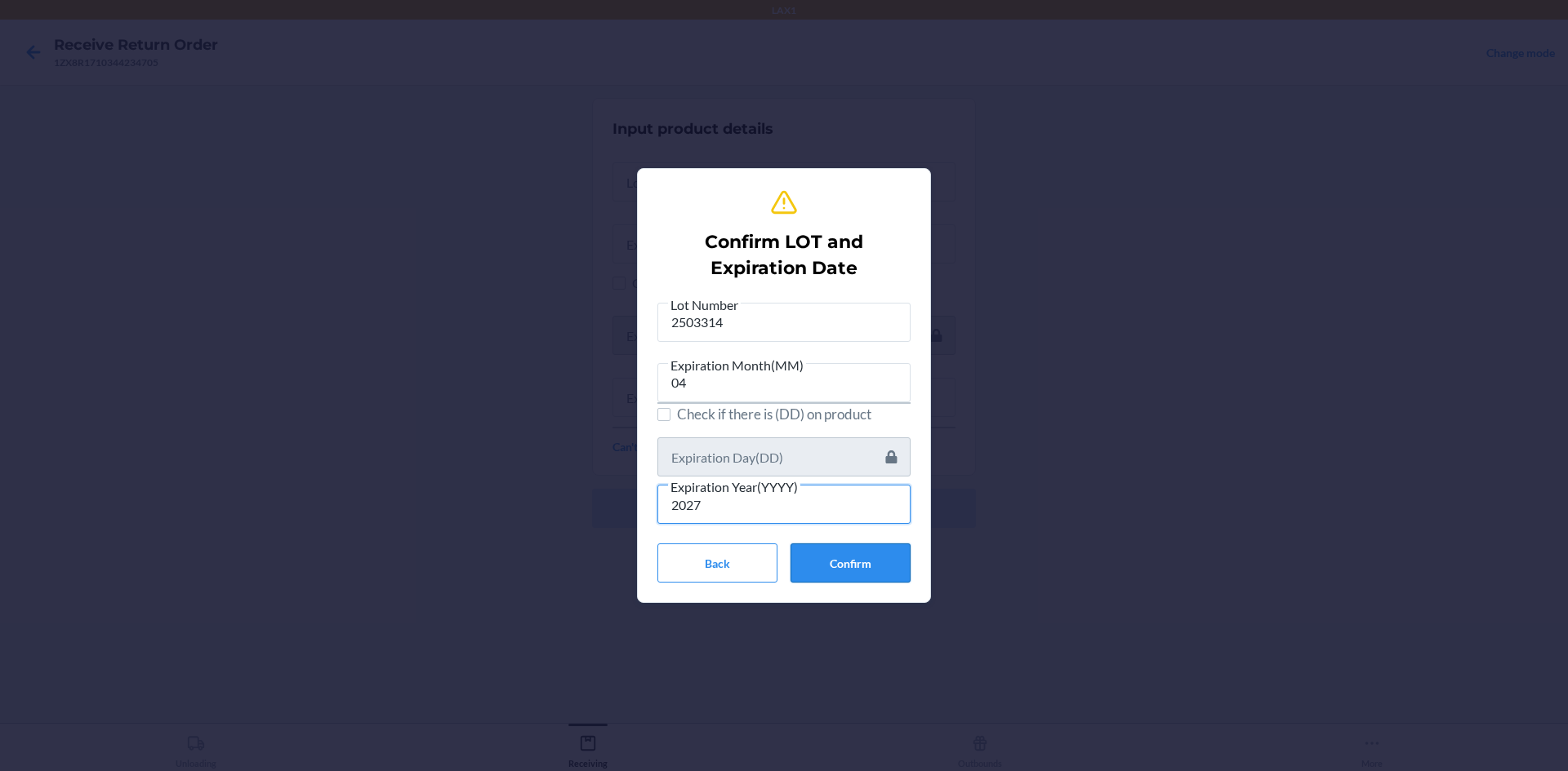
type input "2027"
click at [872, 571] on button "Confirm" at bounding box center [850, 564] width 120 height 39
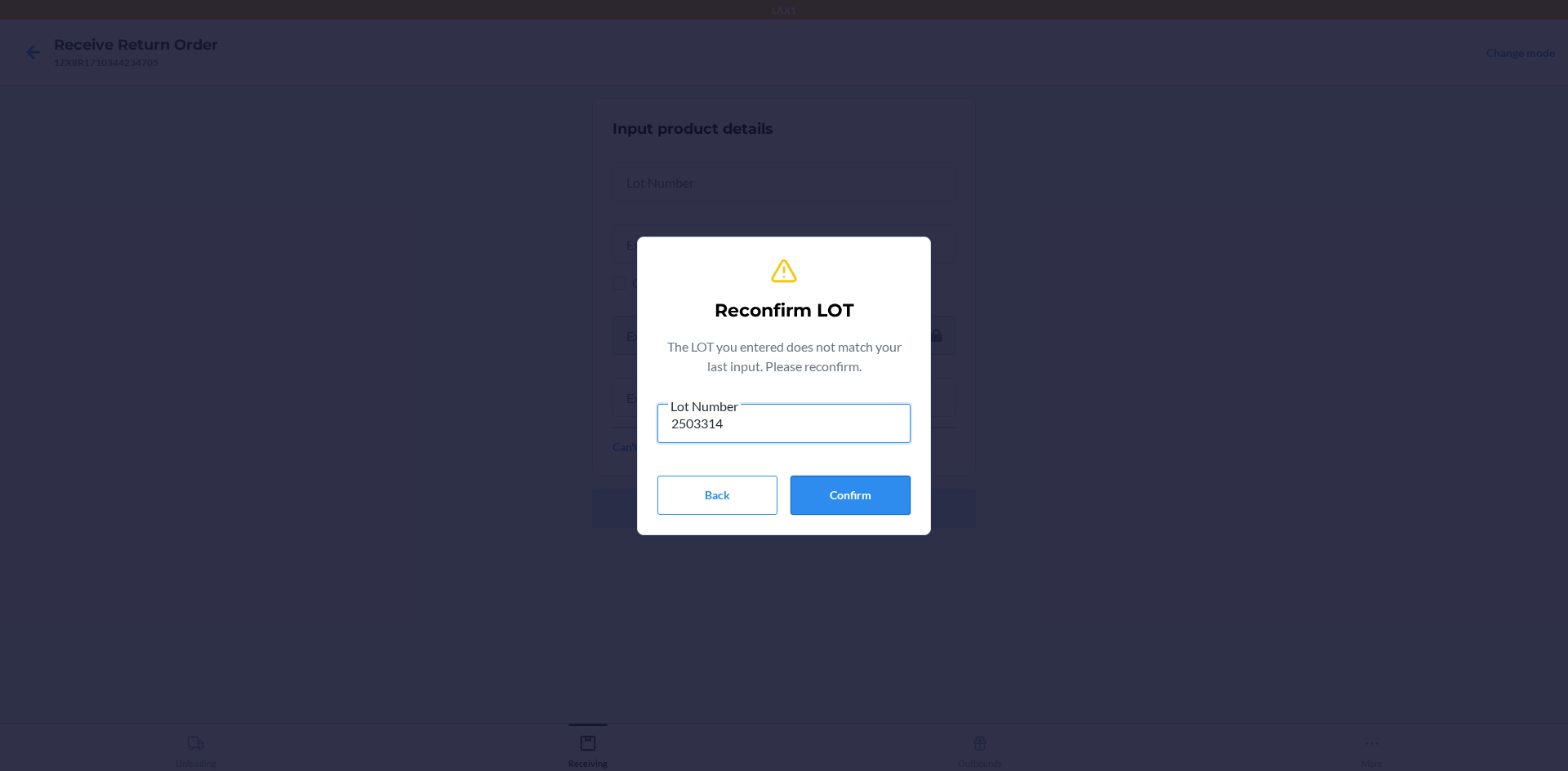
type input "2503314"
click at [868, 494] on button "Confirm" at bounding box center [850, 495] width 120 height 39
type input "2503314"
click at [895, 497] on button "Confirm" at bounding box center [850, 495] width 120 height 39
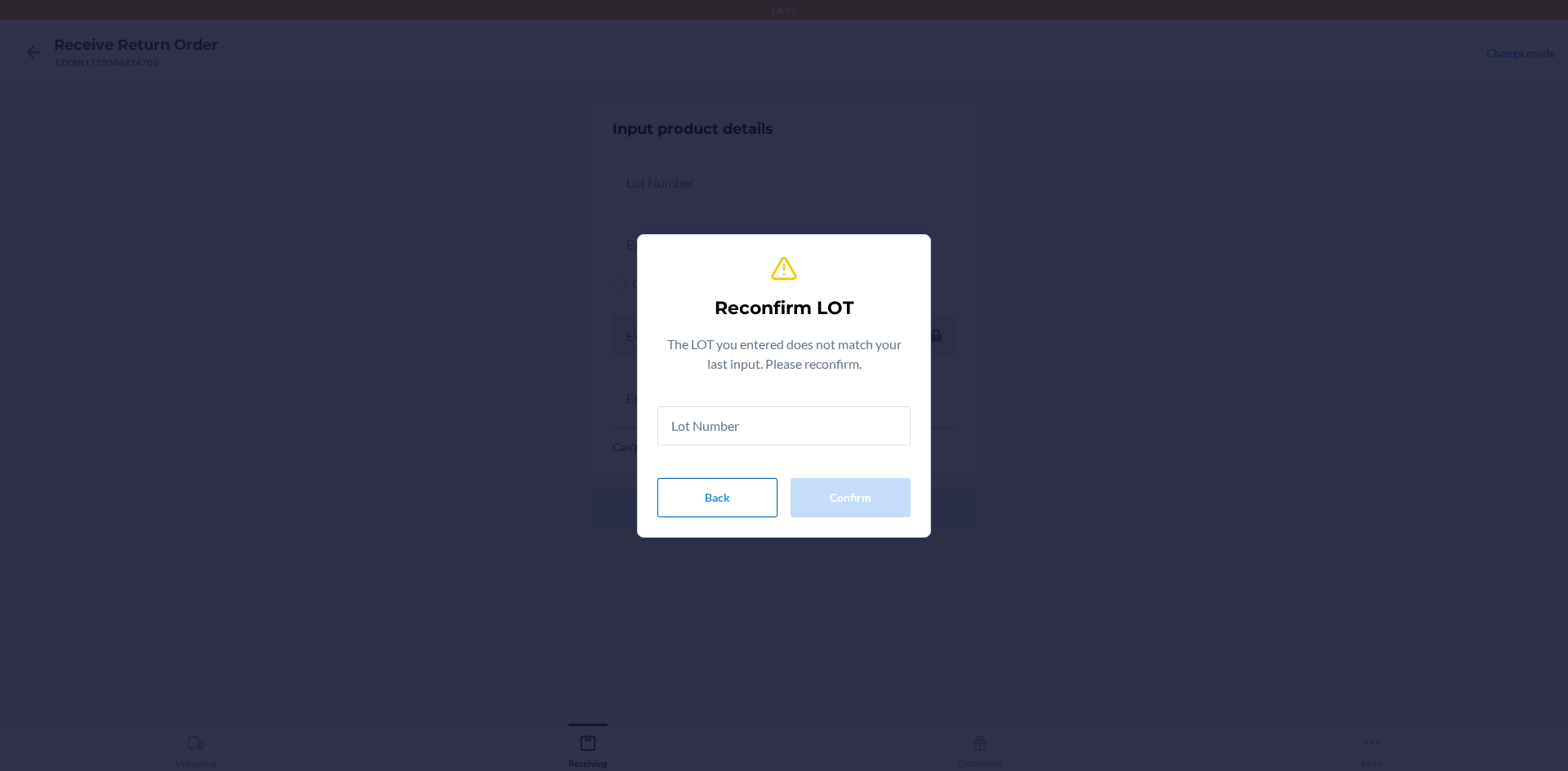
click at [731, 506] on button "Back" at bounding box center [718, 498] width 120 height 39
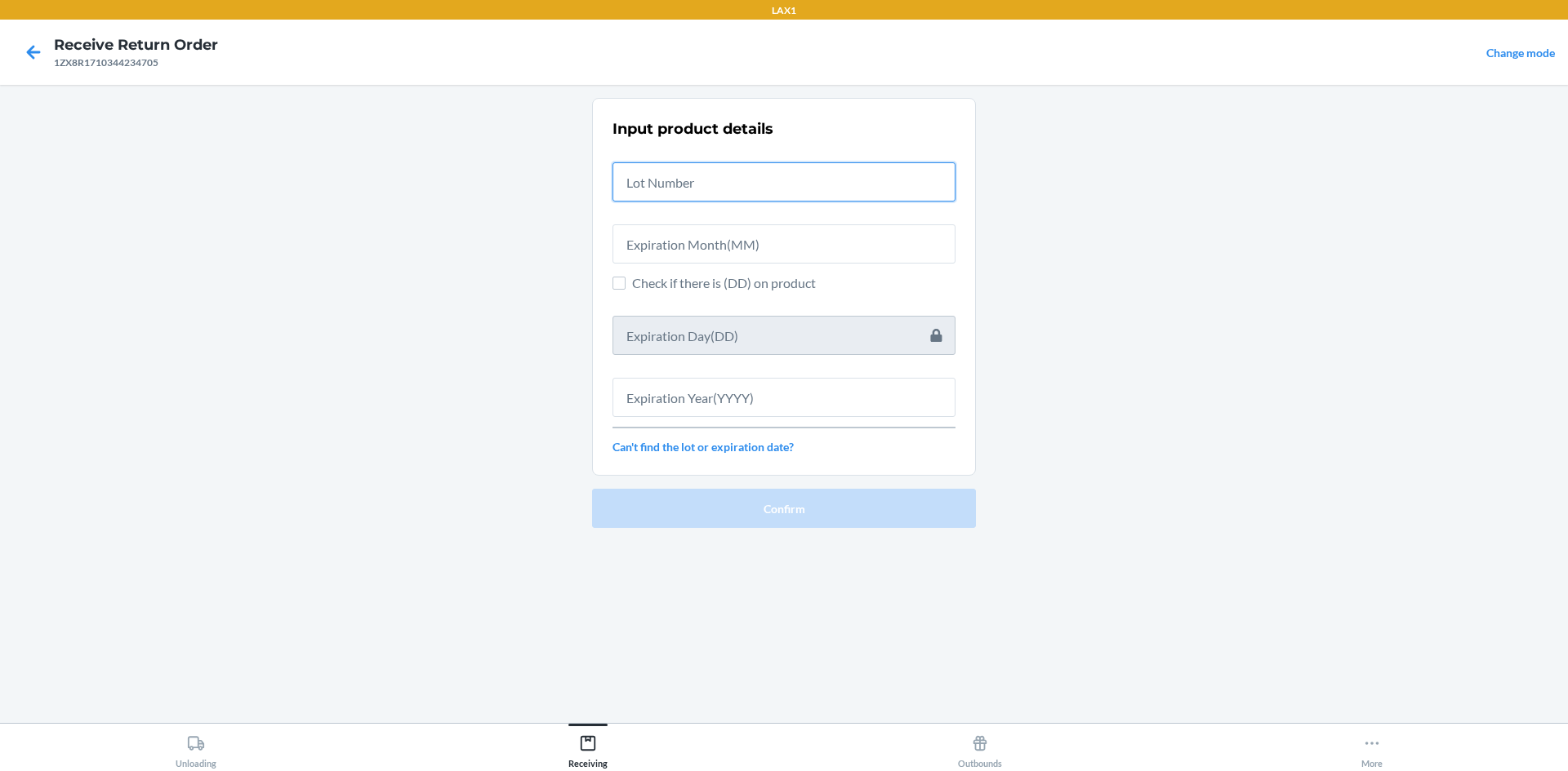
click at [715, 176] on input "text" at bounding box center [784, 182] width 343 height 39
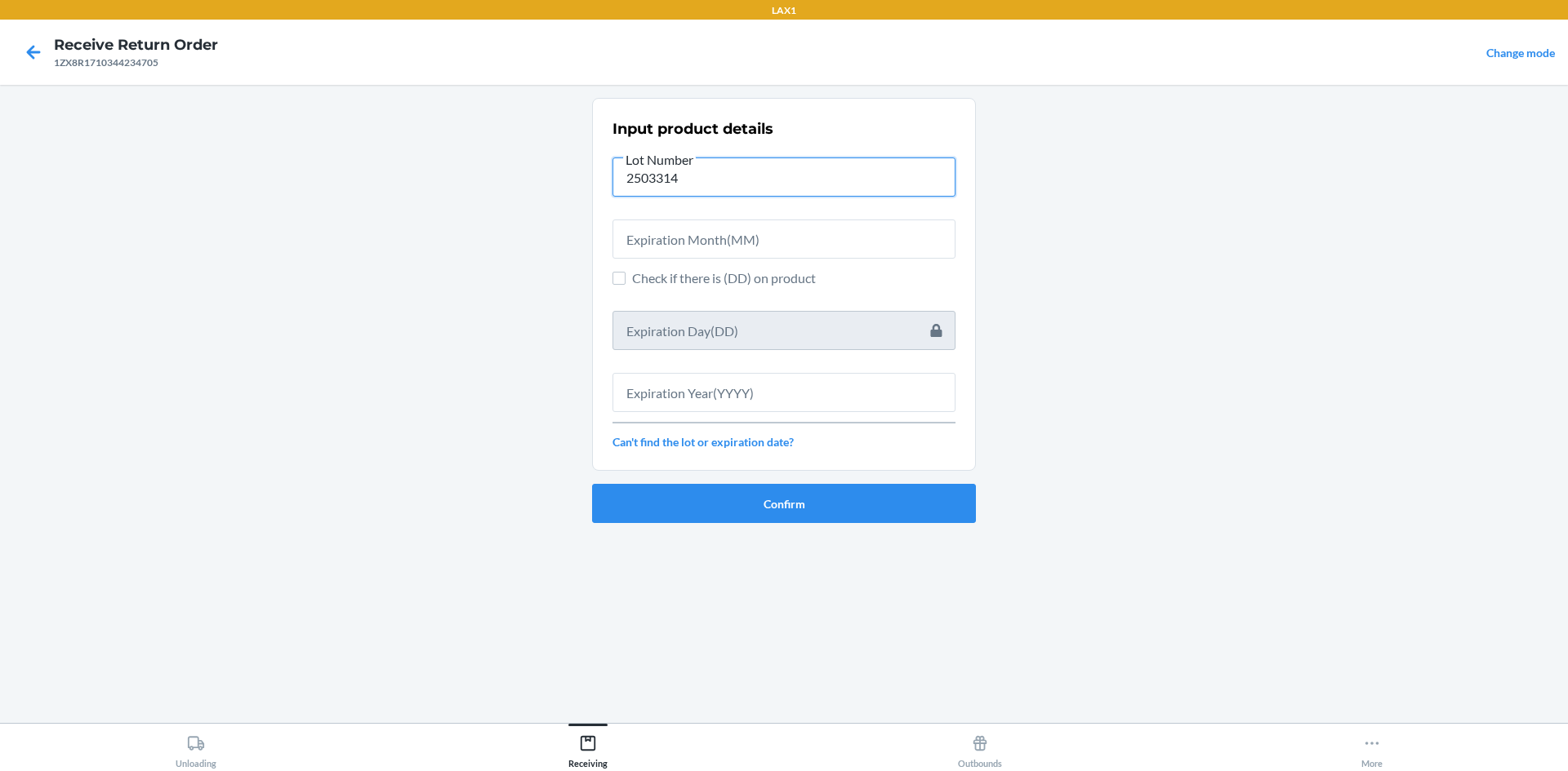
type input "2503314"
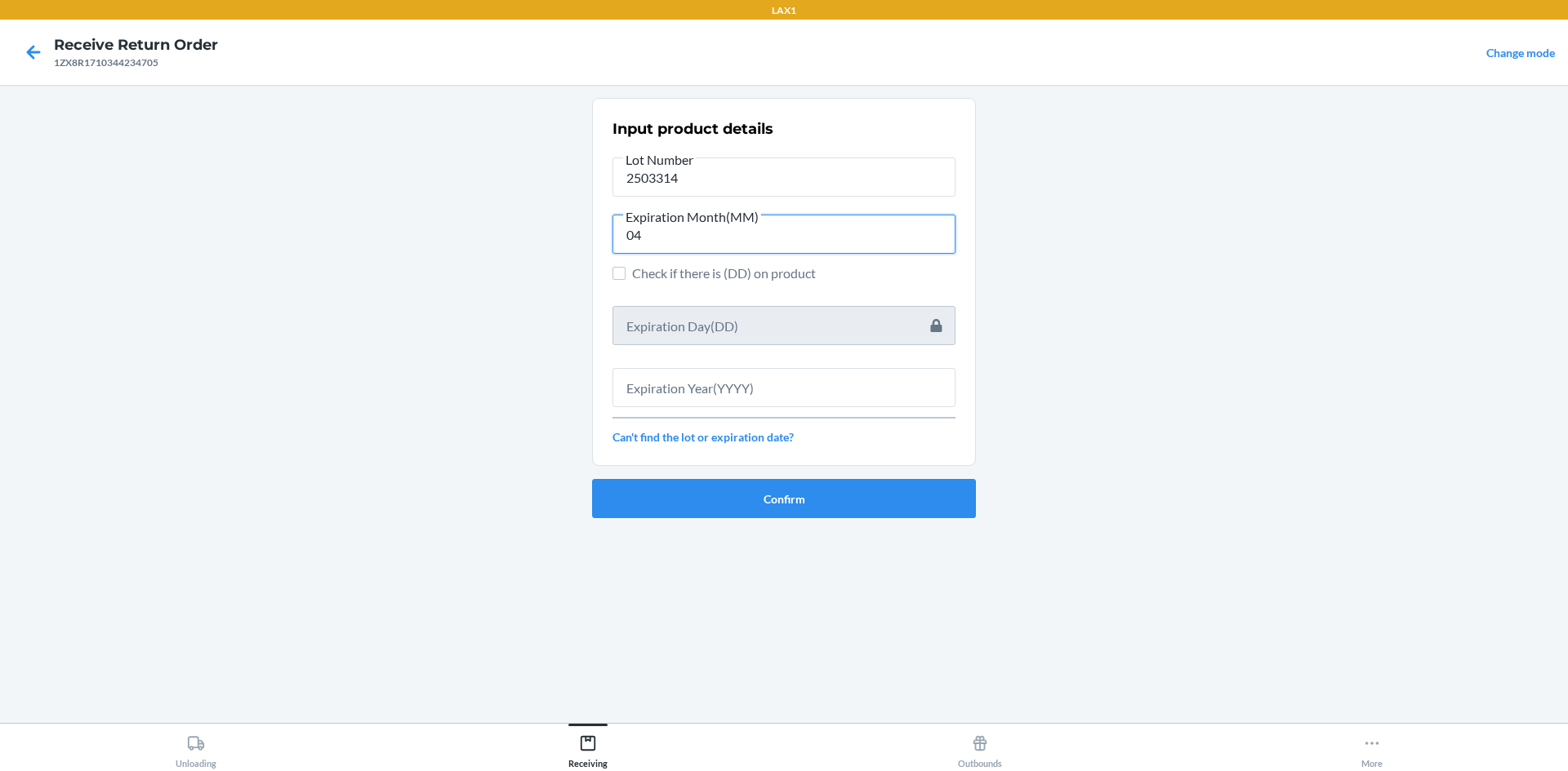
type input "04"
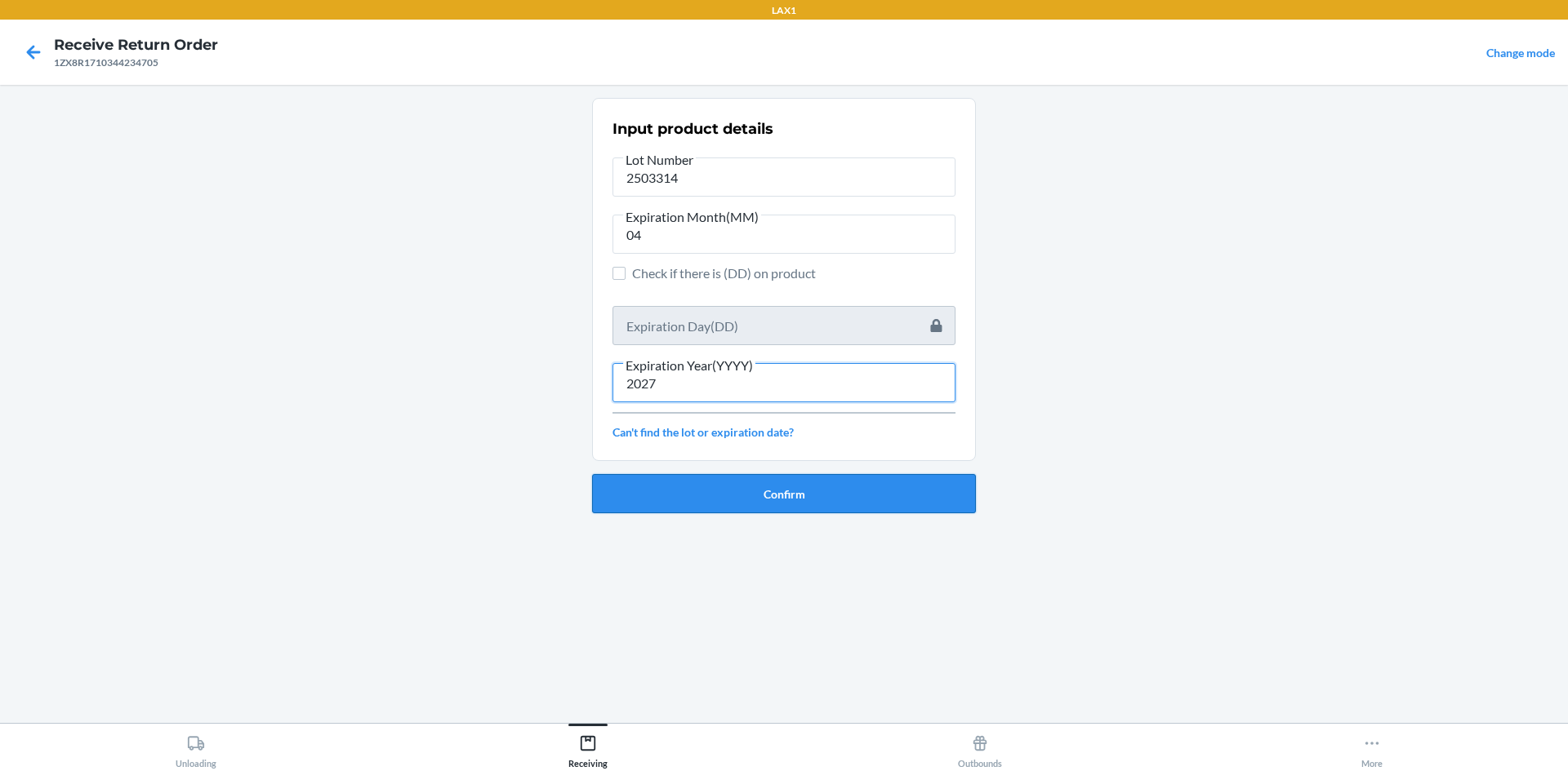
type input "2027"
click at [734, 506] on button "Confirm" at bounding box center [784, 494] width 384 height 39
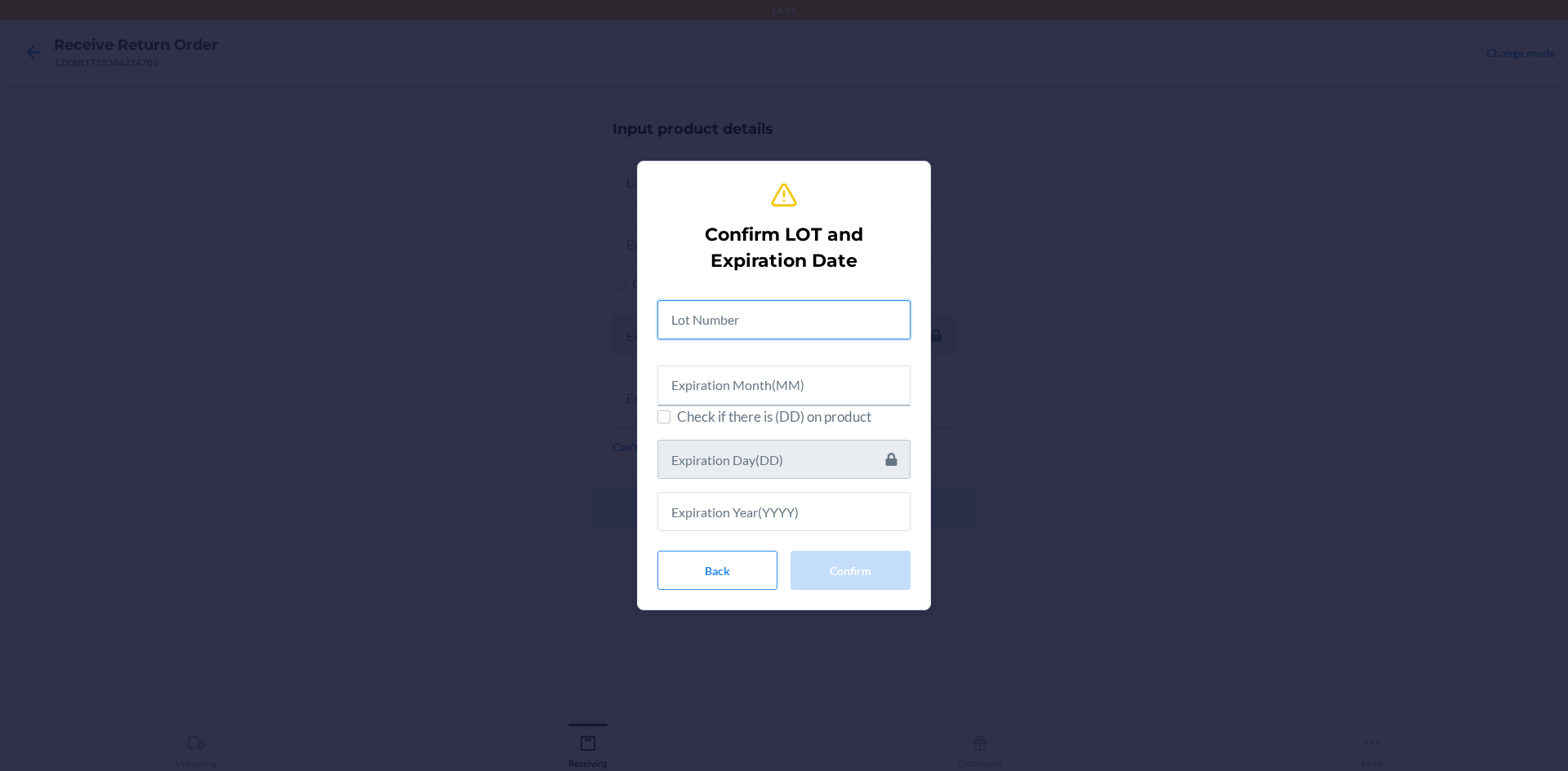
click at [719, 328] on input "text" at bounding box center [784, 320] width 253 height 39
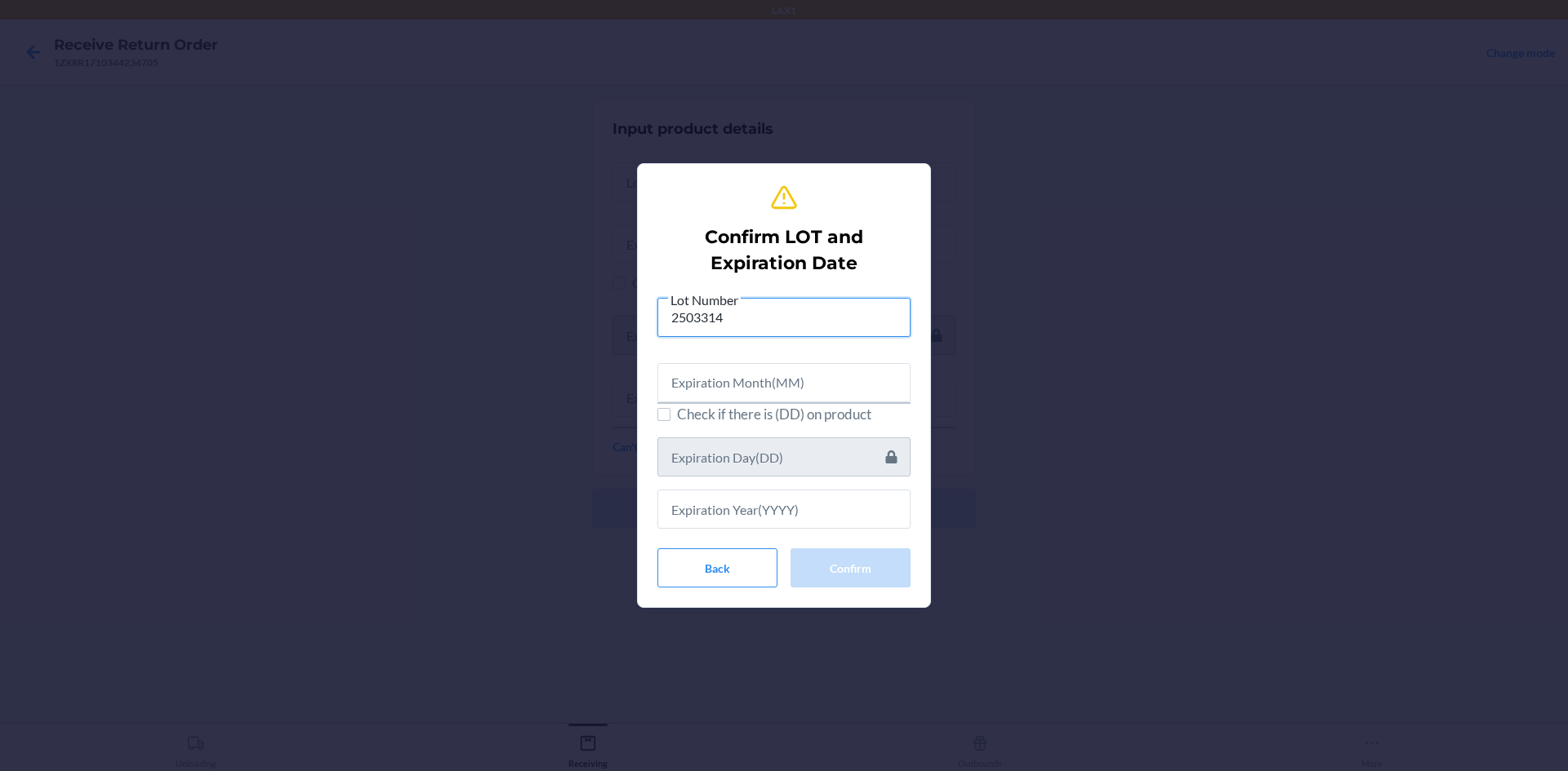
type input "2503314"
click at [725, 395] on input "text" at bounding box center [784, 383] width 253 height 39
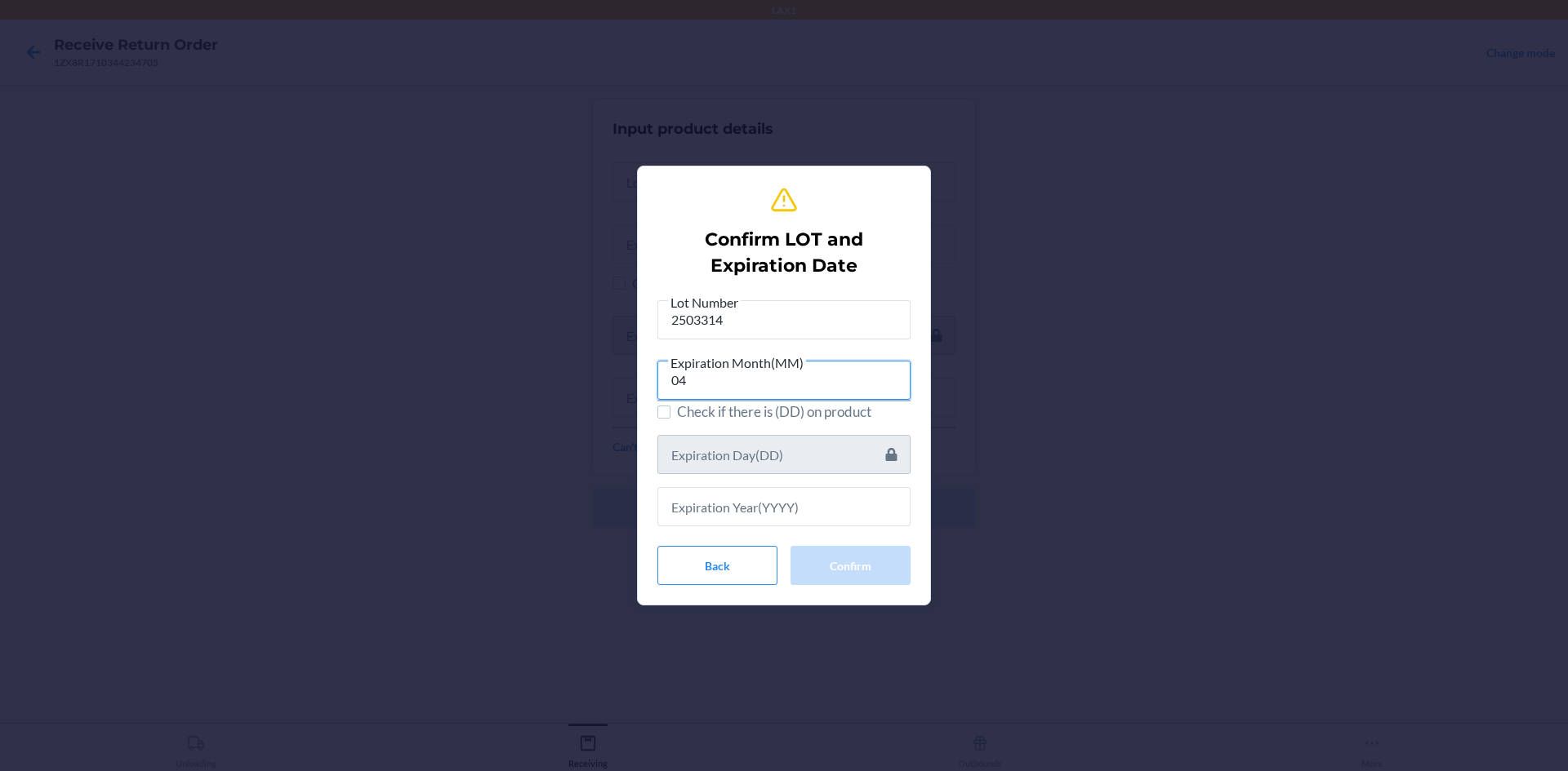
type input "04"
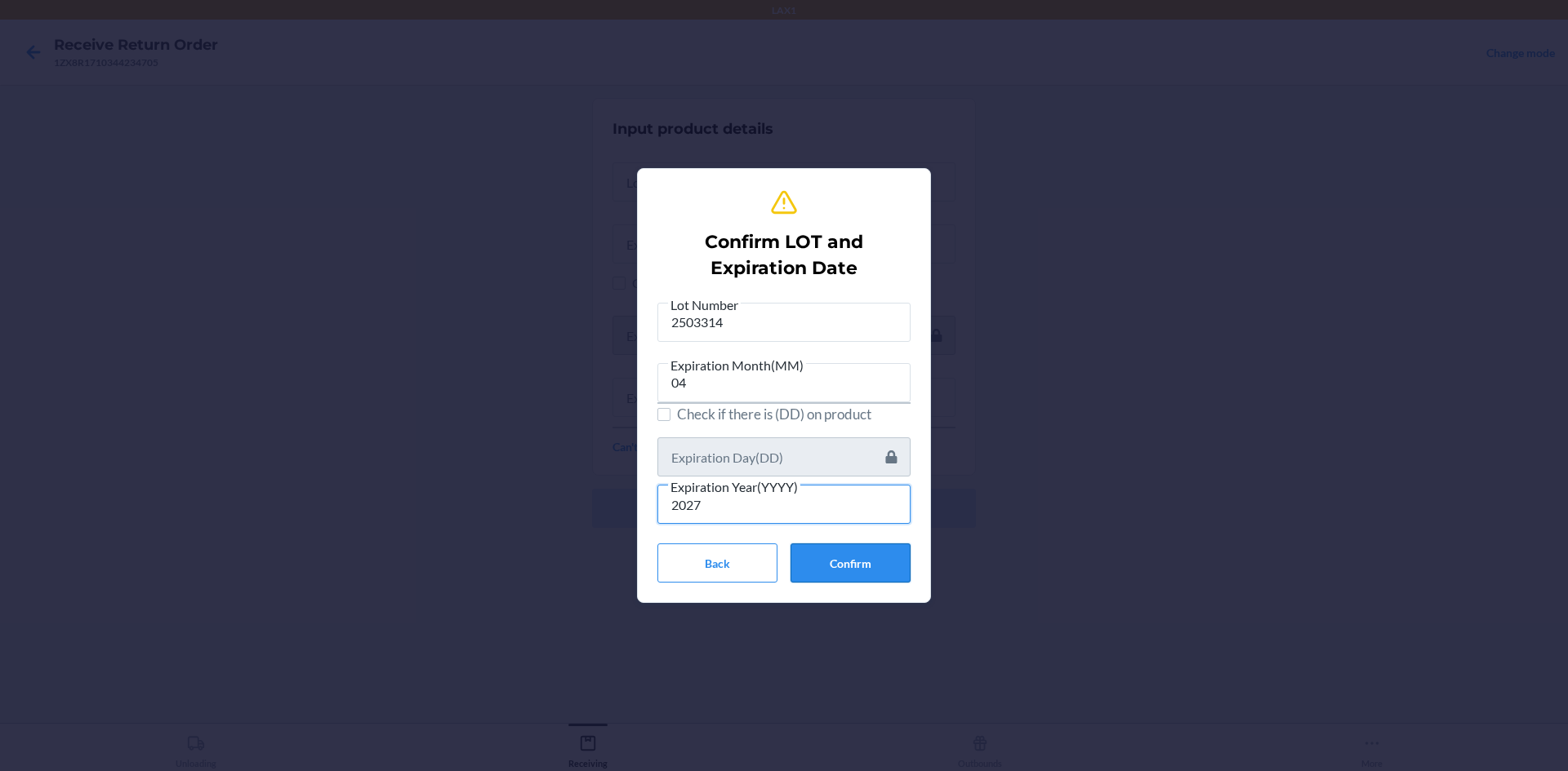
type input "2027"
click at [814, 552] on button "Confirm" at bounding box center [850, 564] width 120 height 39
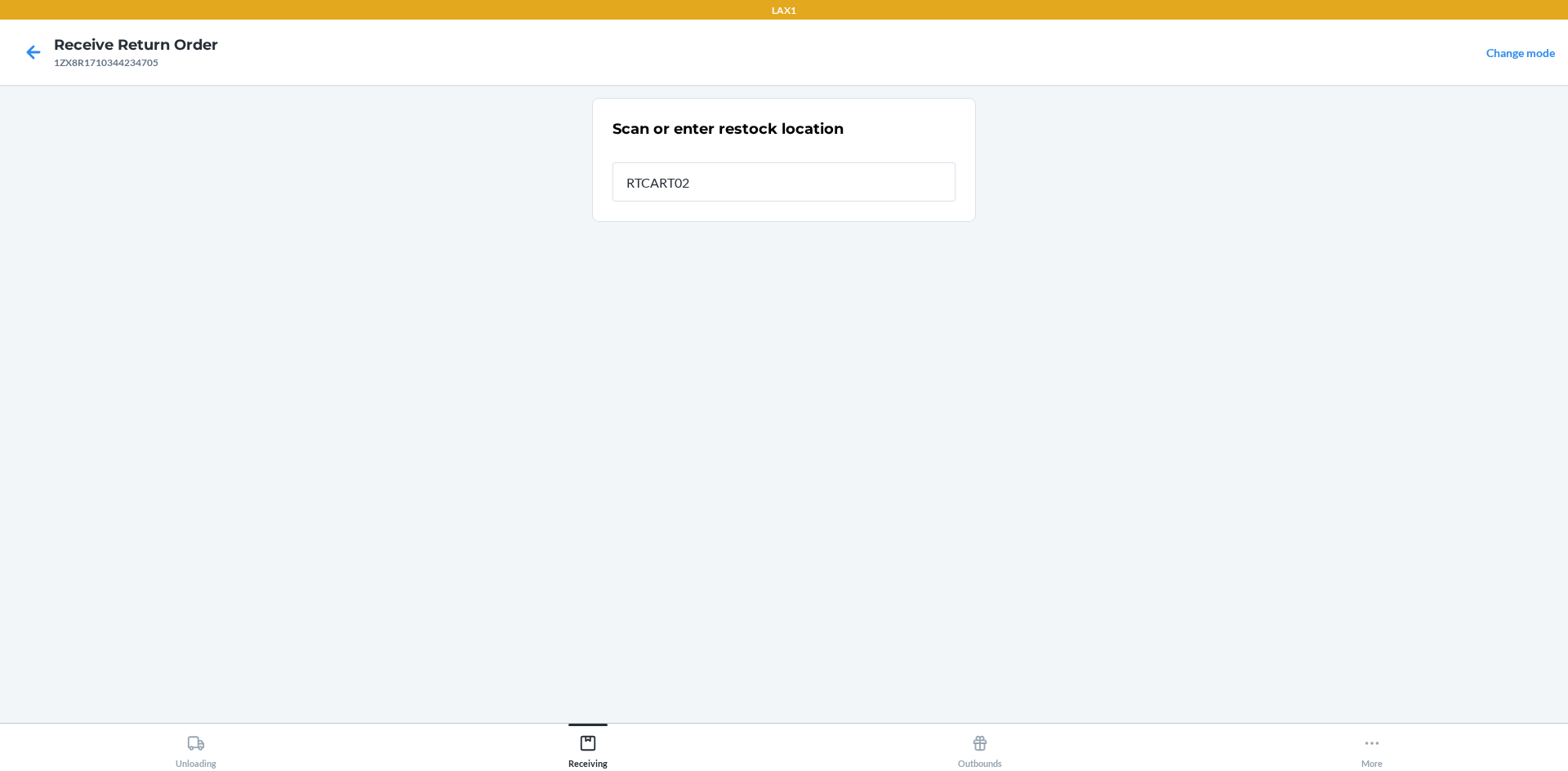
type input "RTCART023"
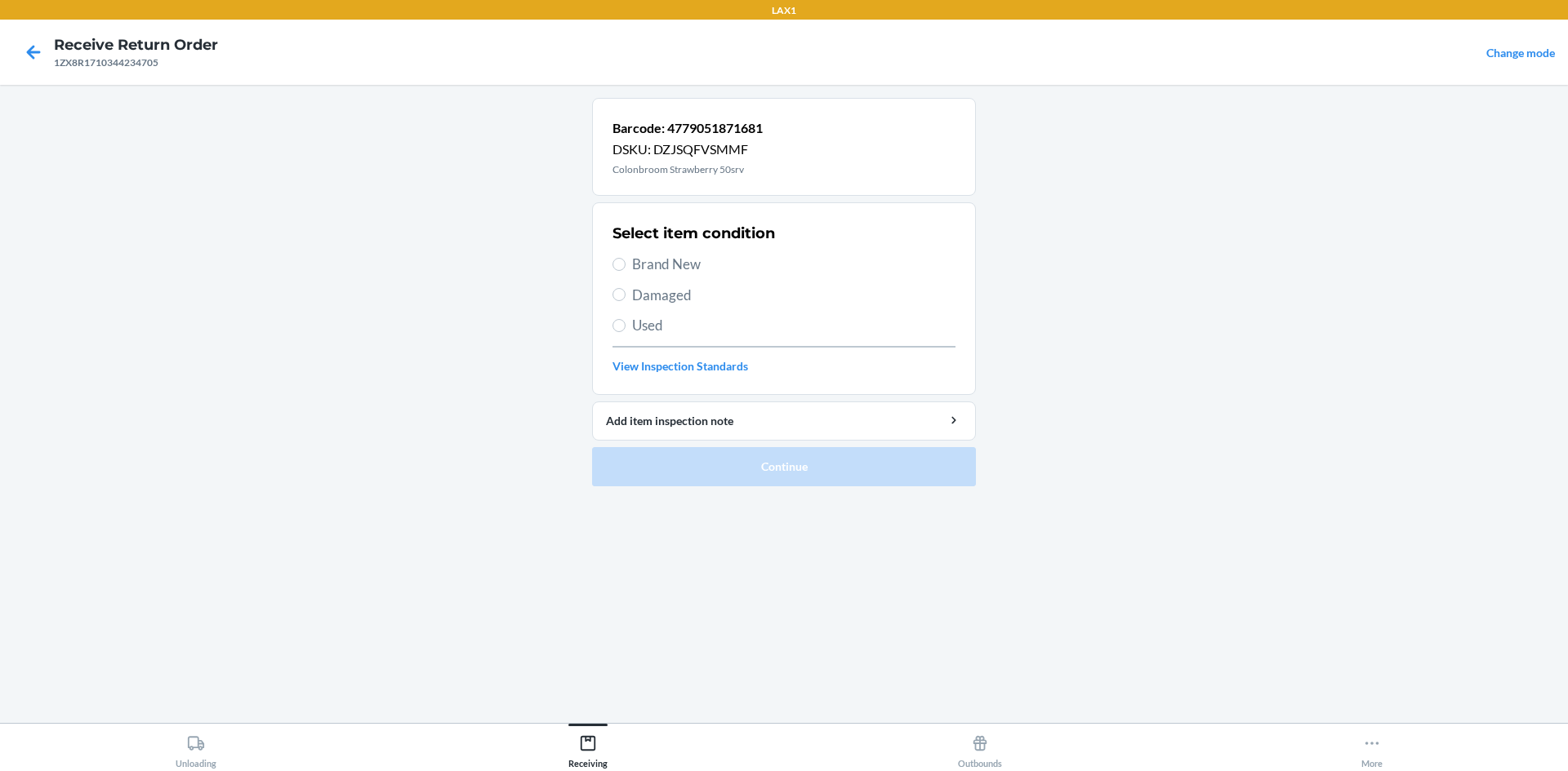
click at [669, 254] on span "Brand New" at bounding box center [794, 265] width 324 height 22
click at [626, 258] on input "Brand New" at bounding box center [619, 265] width 13 height 13
radio input "true"
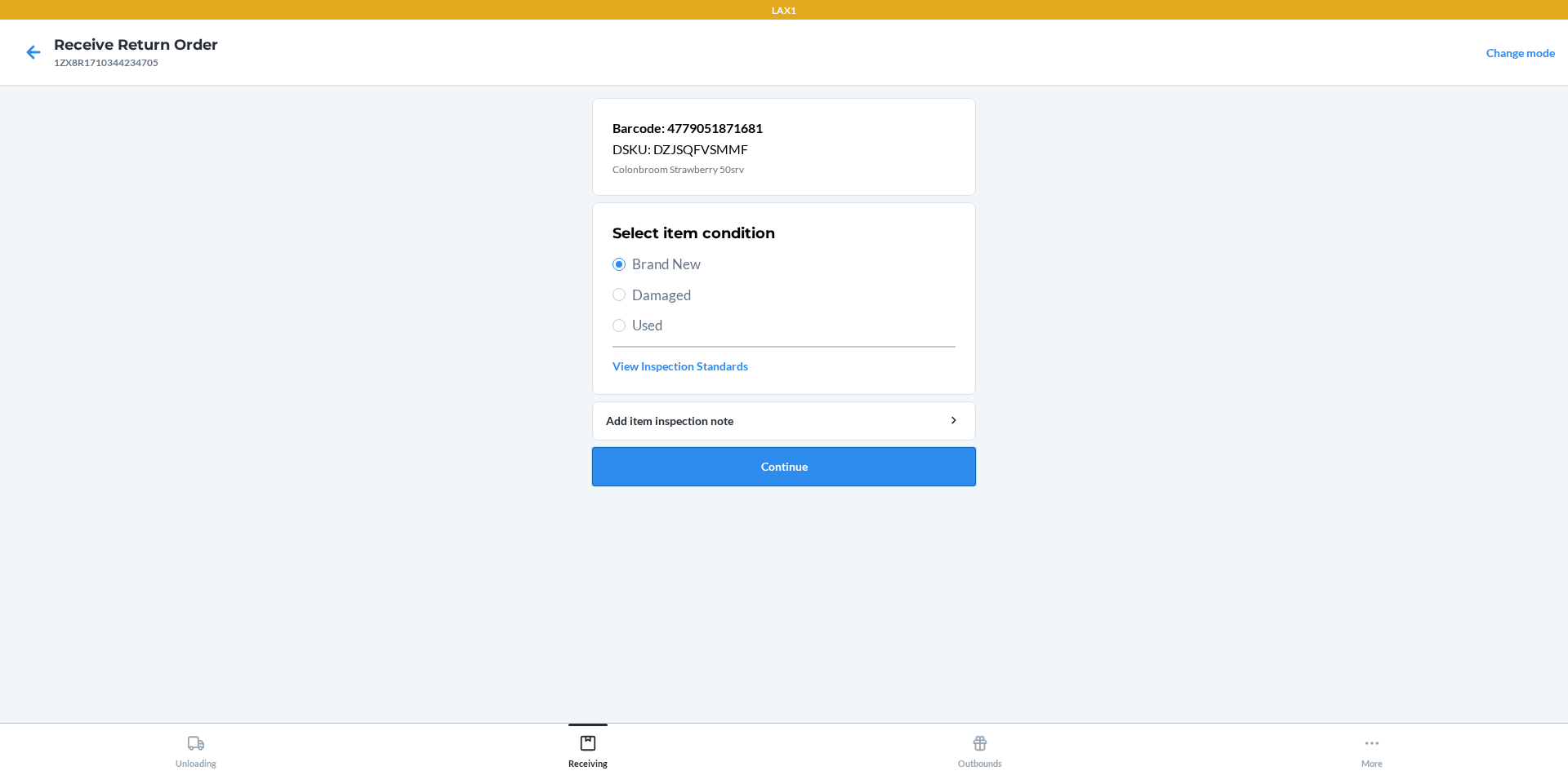
click at [732, 461] on button "Continue" at bounding box center [784, 467] width 384 height 39
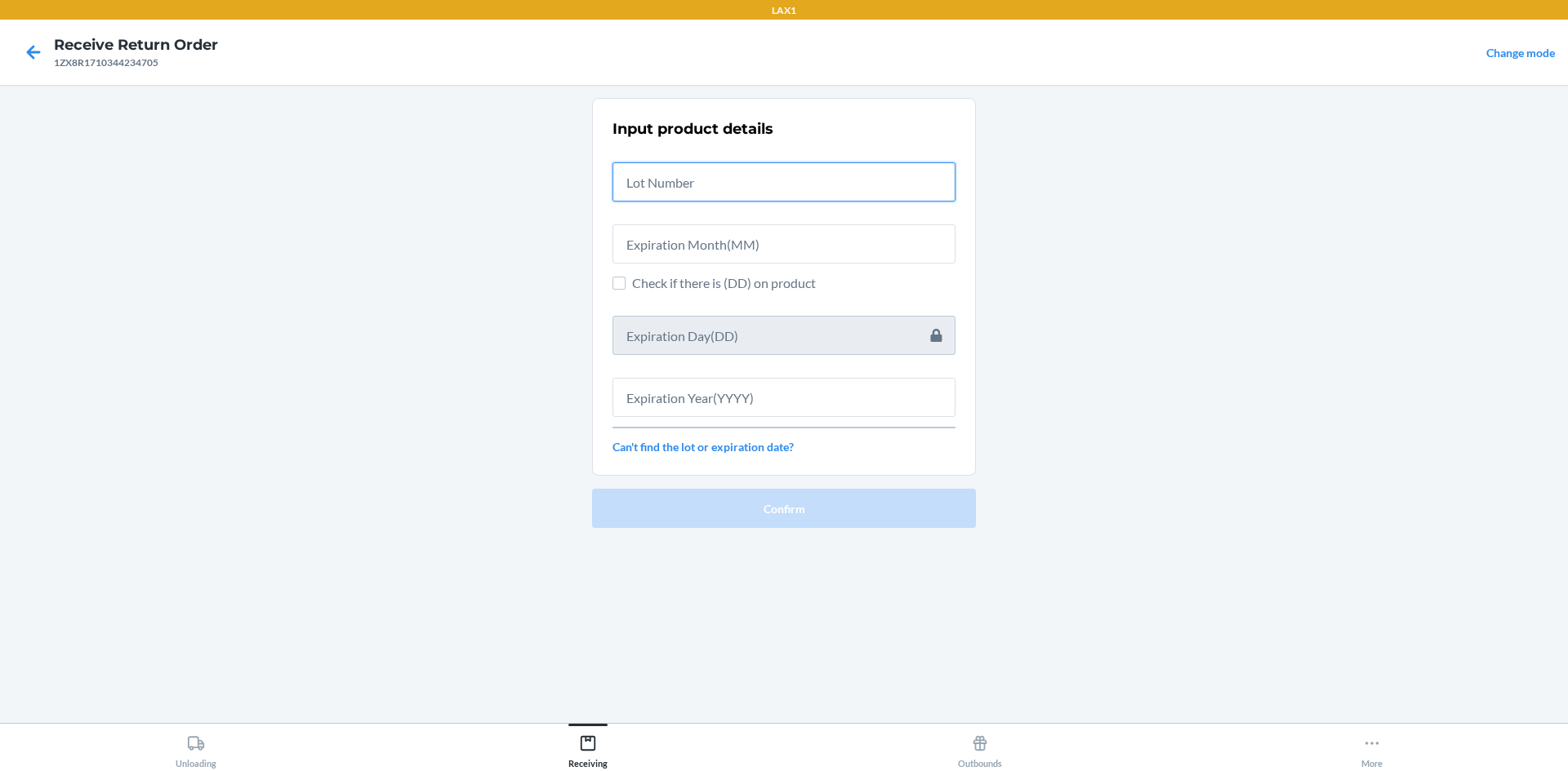
click at [689, 193] on input "text" at bounding box center [784, 182] width 343 height 39
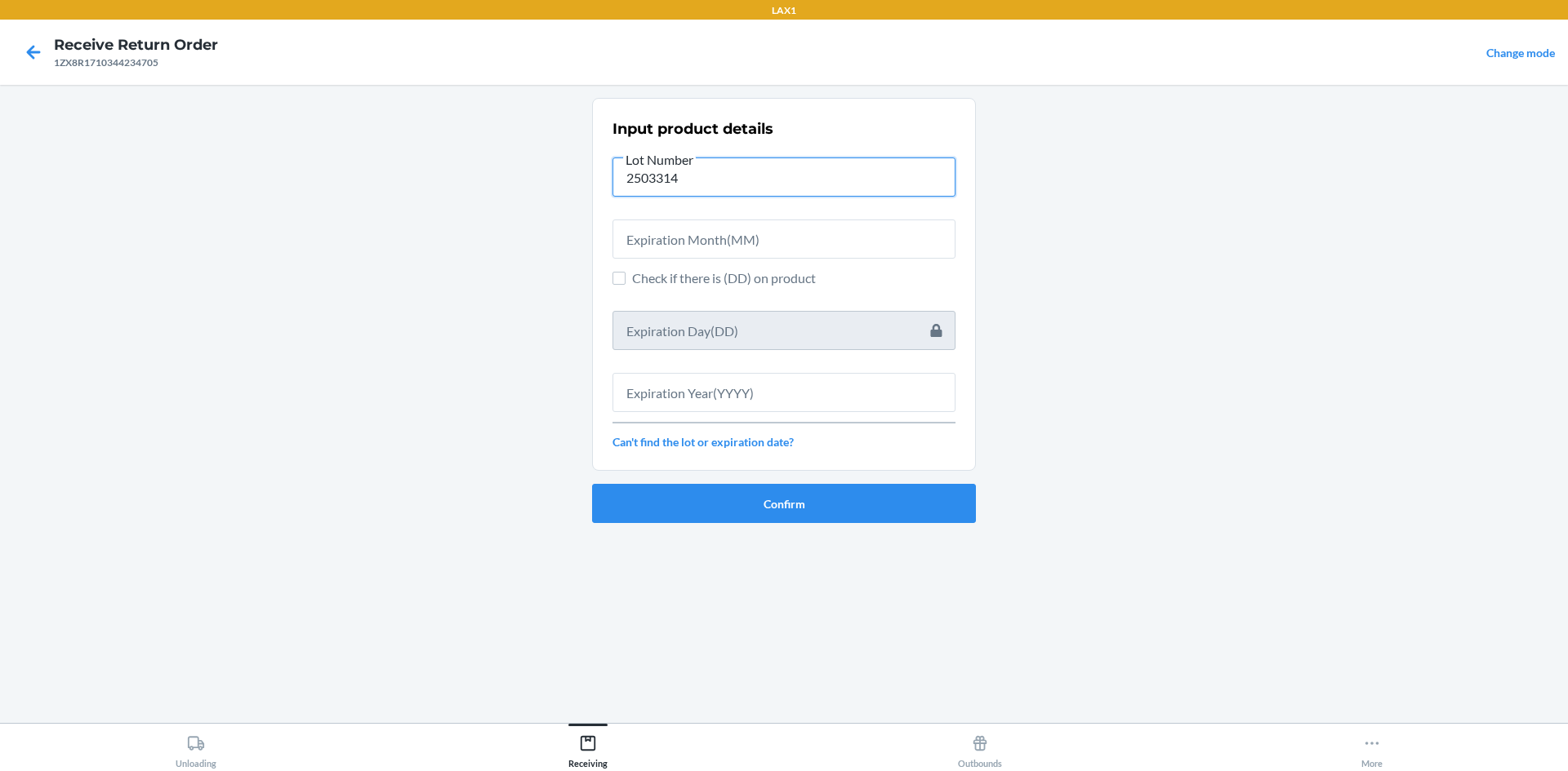
type input "2503314"
click at [783, 240] on input "text" at bounding box center [784, 239] width 343 height 39
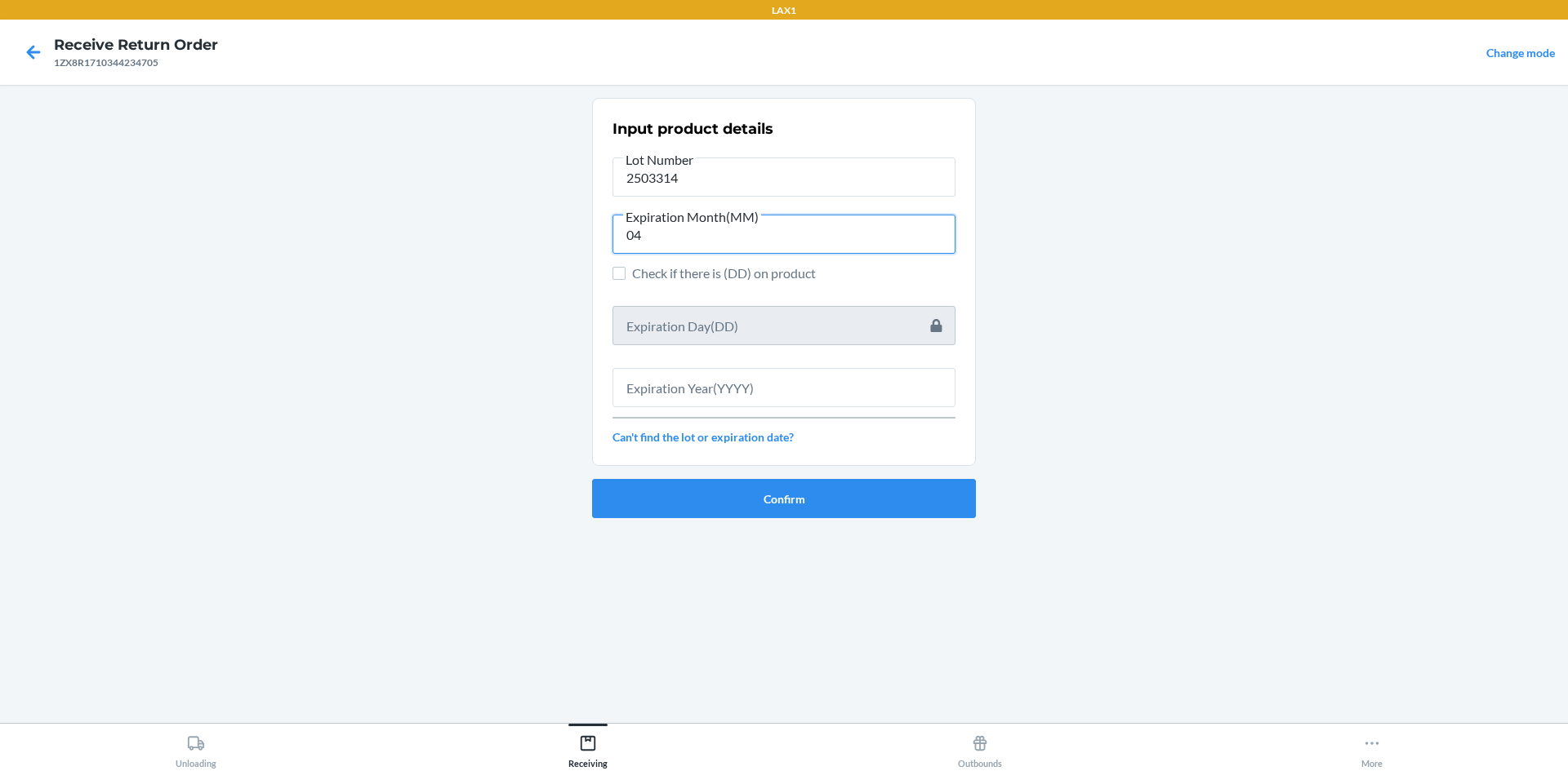
type input "04"
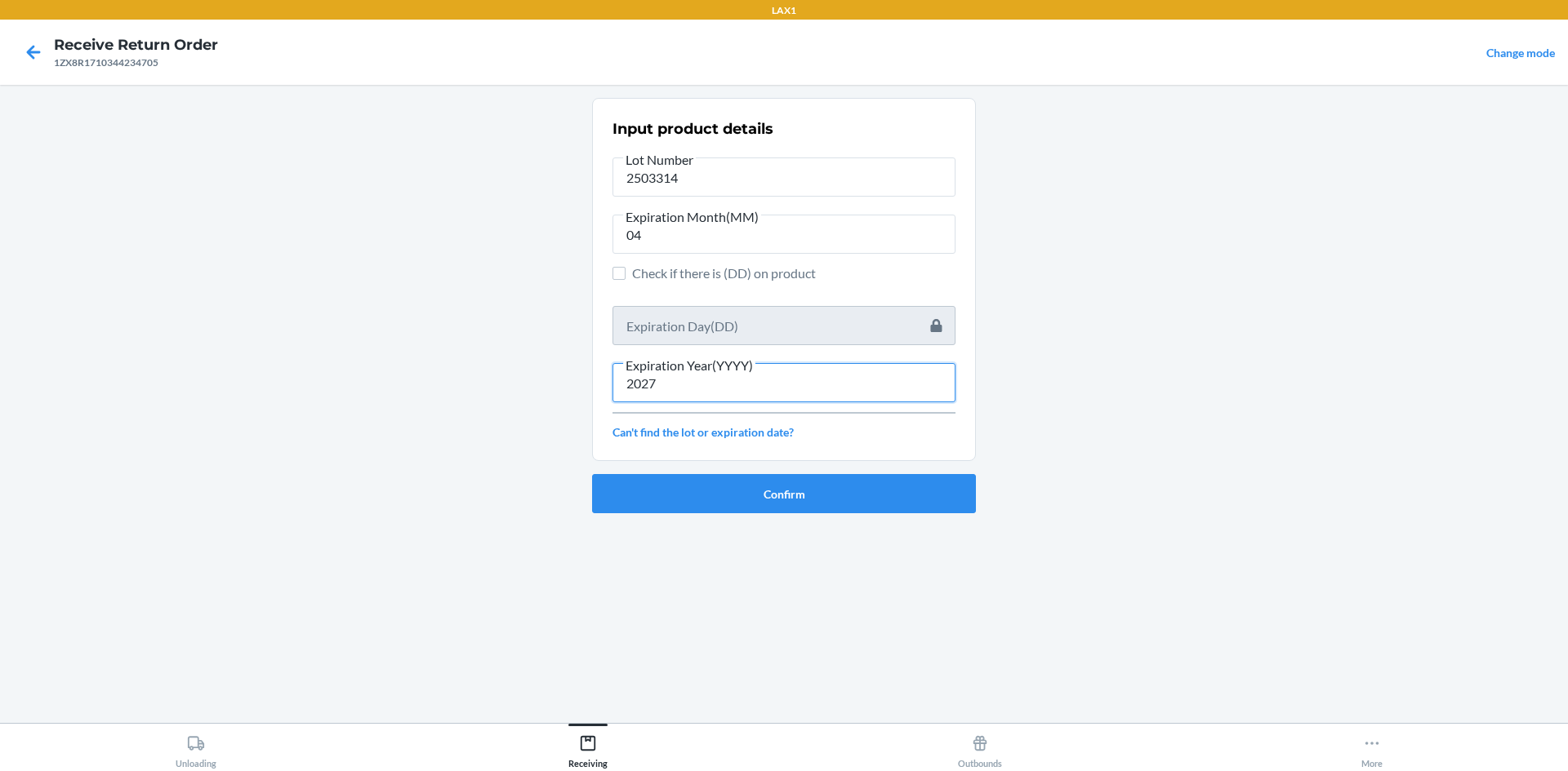
type input "2027"
click at [726, 518] on ol "Input product details Lot Number 2503314 Expiration Month(MM) 04 Check if there…" at bounding box center [784, 311] width 384 height 429
click at [726, 517] on ol "Input product details Lot Number 2503314 Expiration Month(MM) 04 Check if there…" at bounding box center [784, 311] width 384 height 429
click at [738, 506] on button "Confirm" at bounding box center [784, 494] width 384 height 39
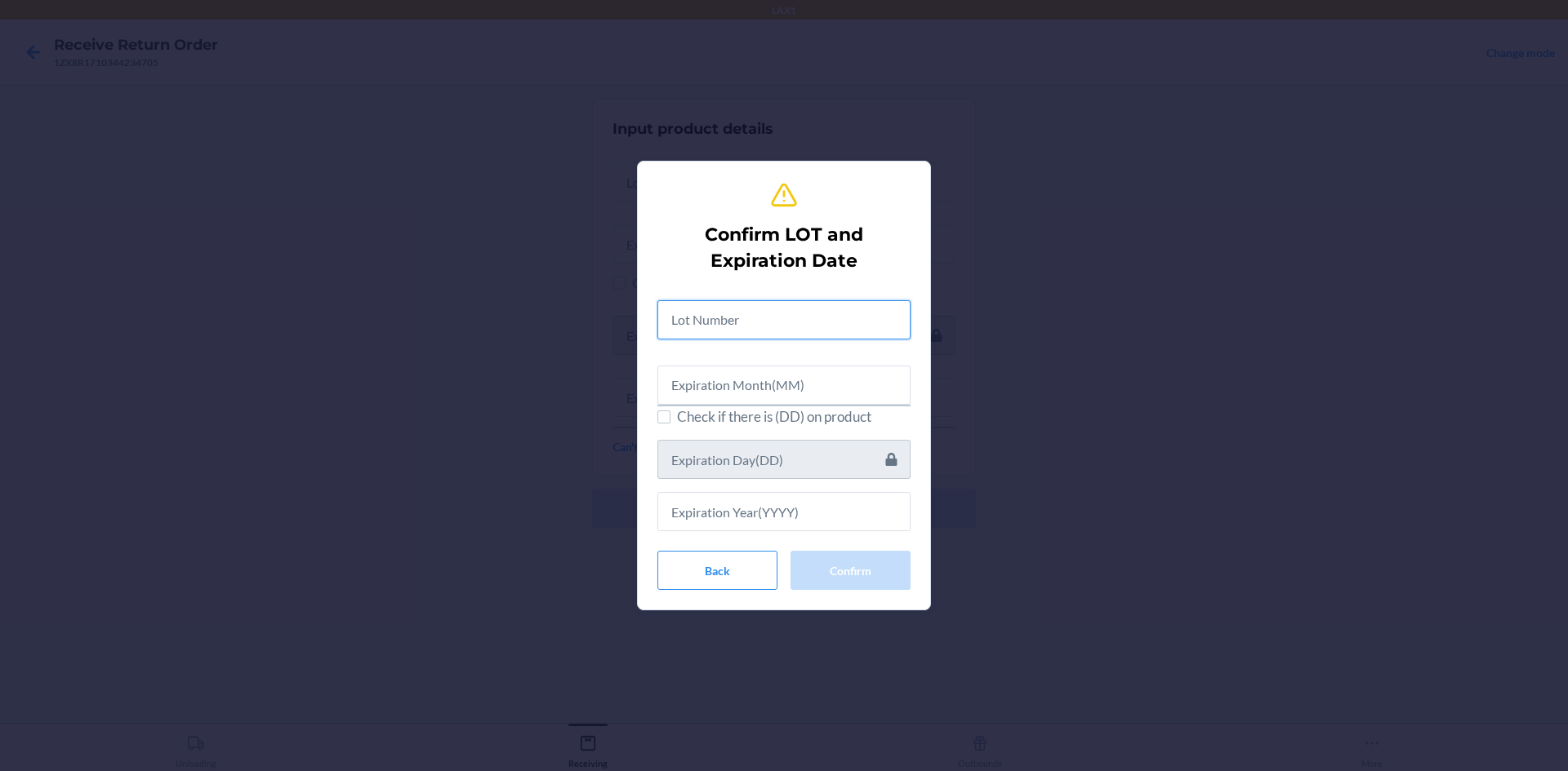
click at [781, 330] on input "text" at bounding box center [784, 320] width 253 height 39
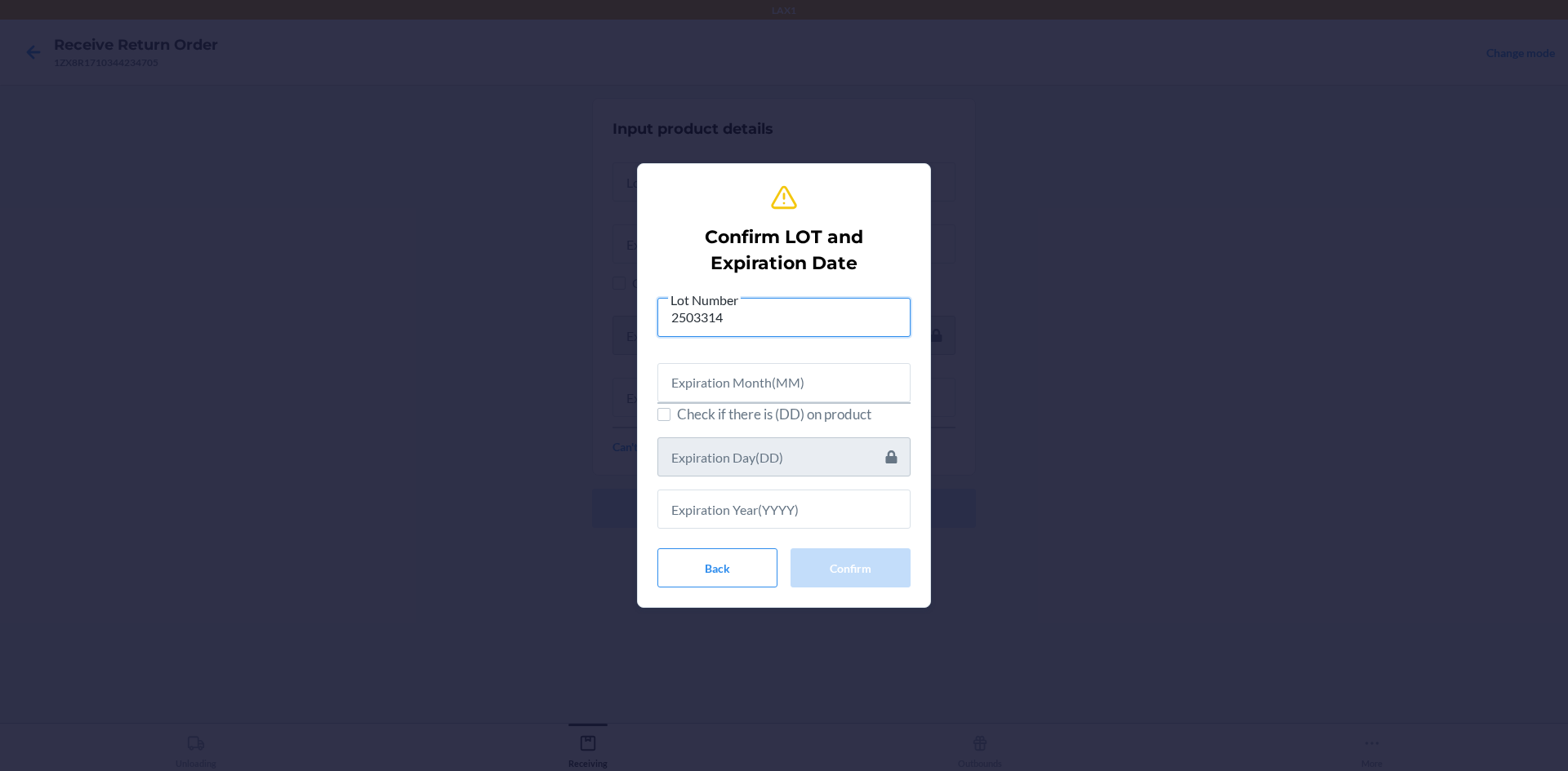
type input "2503314"
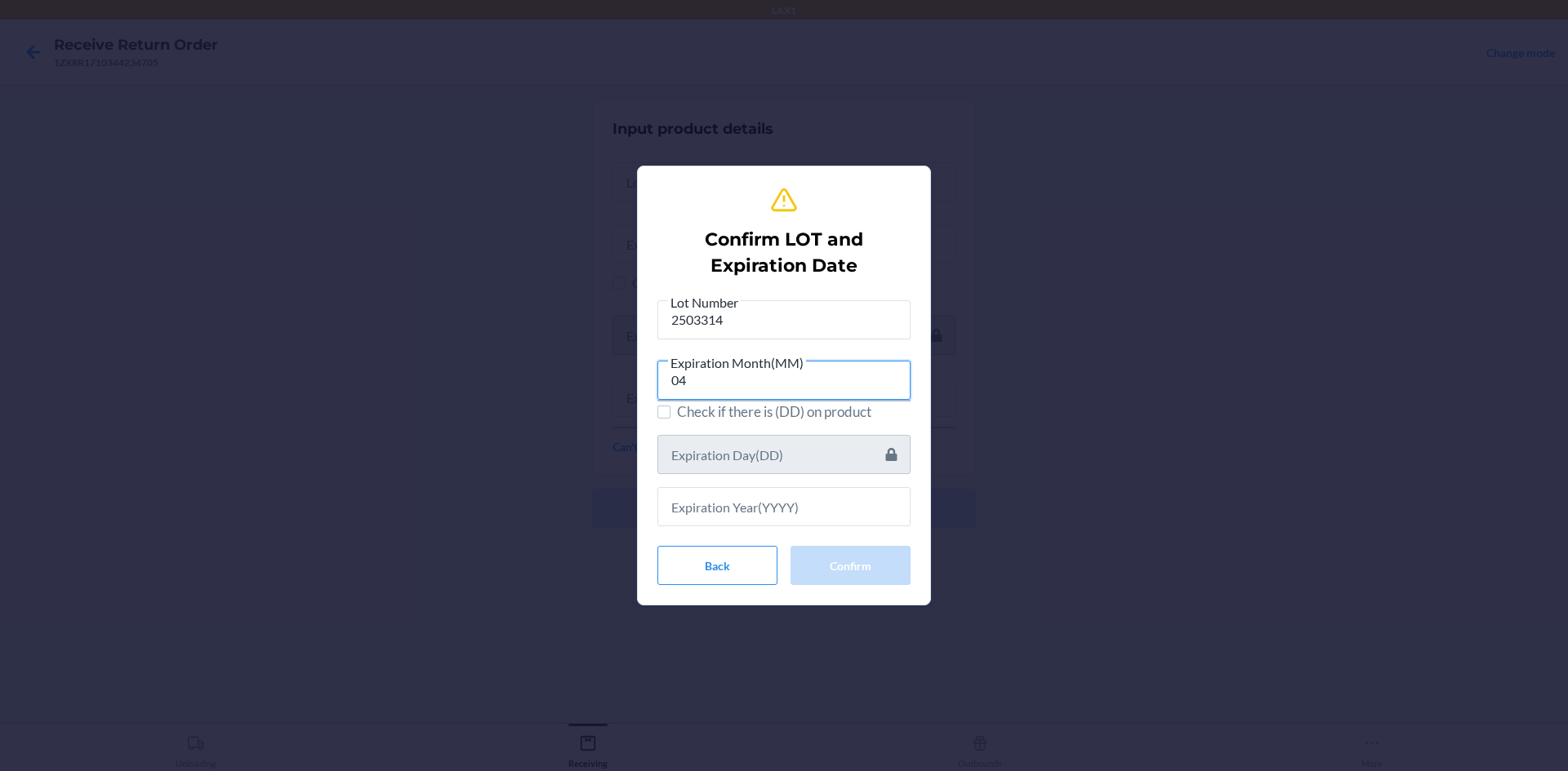
type input "04"
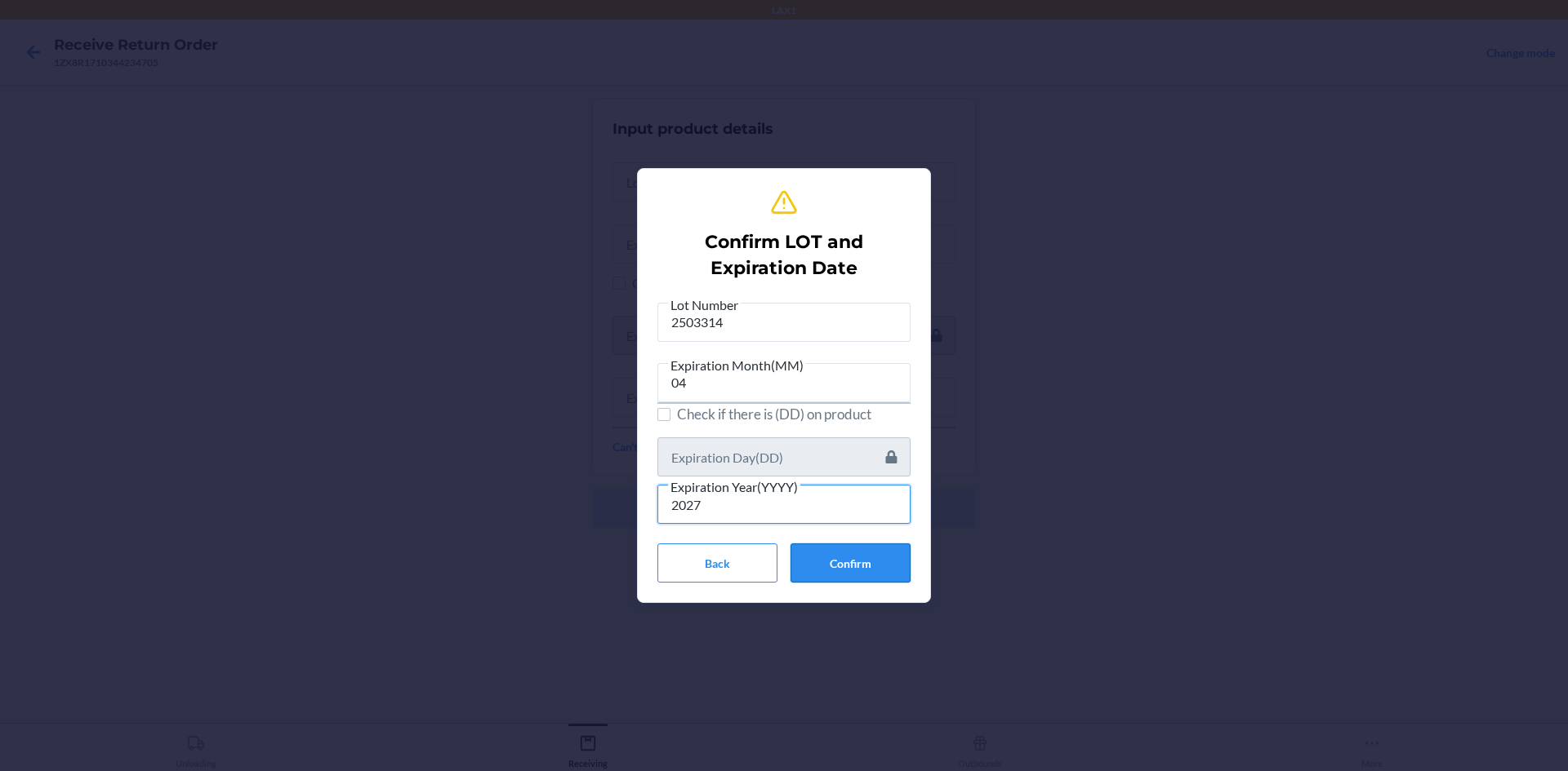
type input "2027"
click at [840, 565] on button "Confirm" at bounding box center [850, 564] width 120 height 39
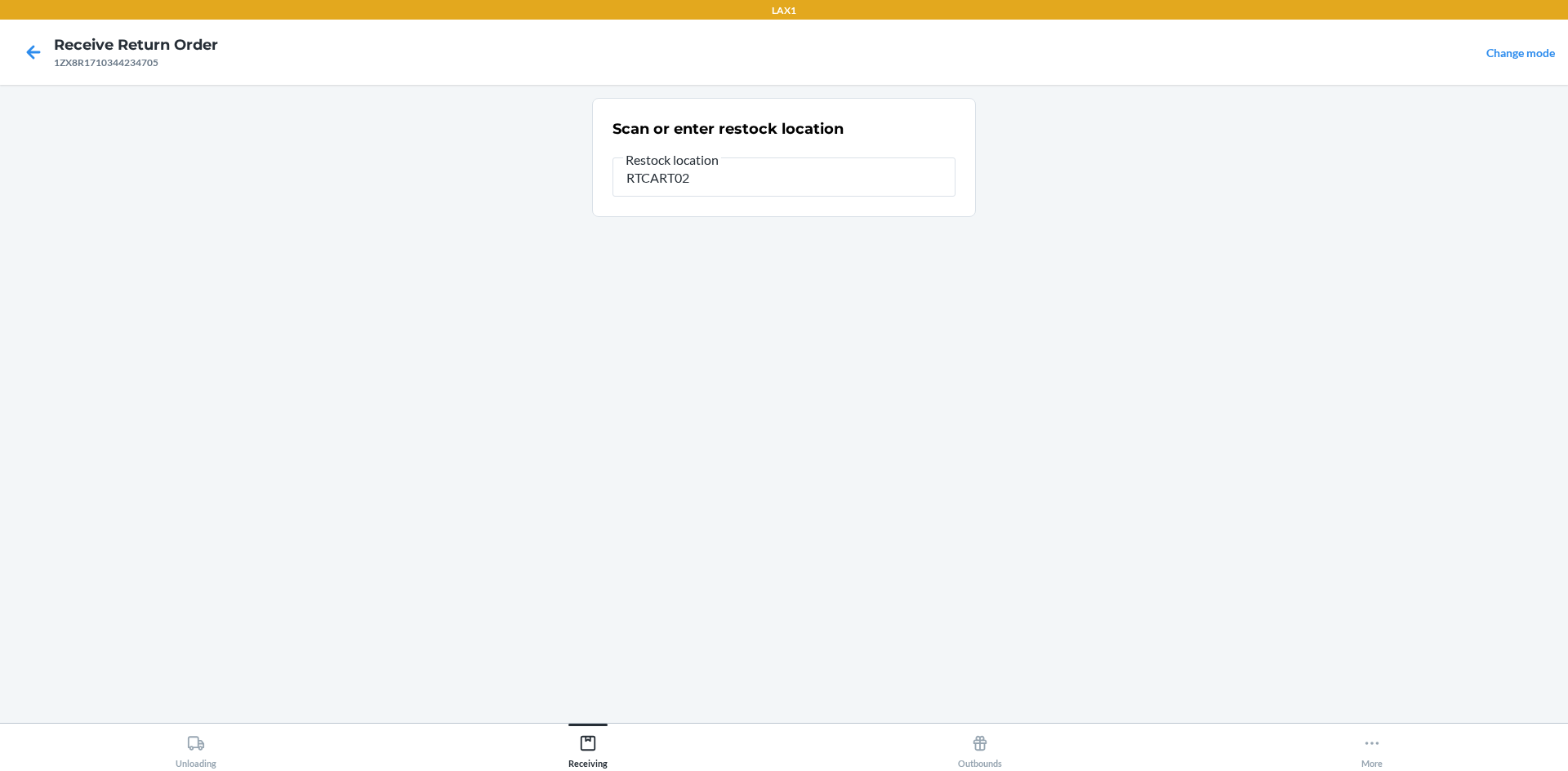
type input "RTCART023"
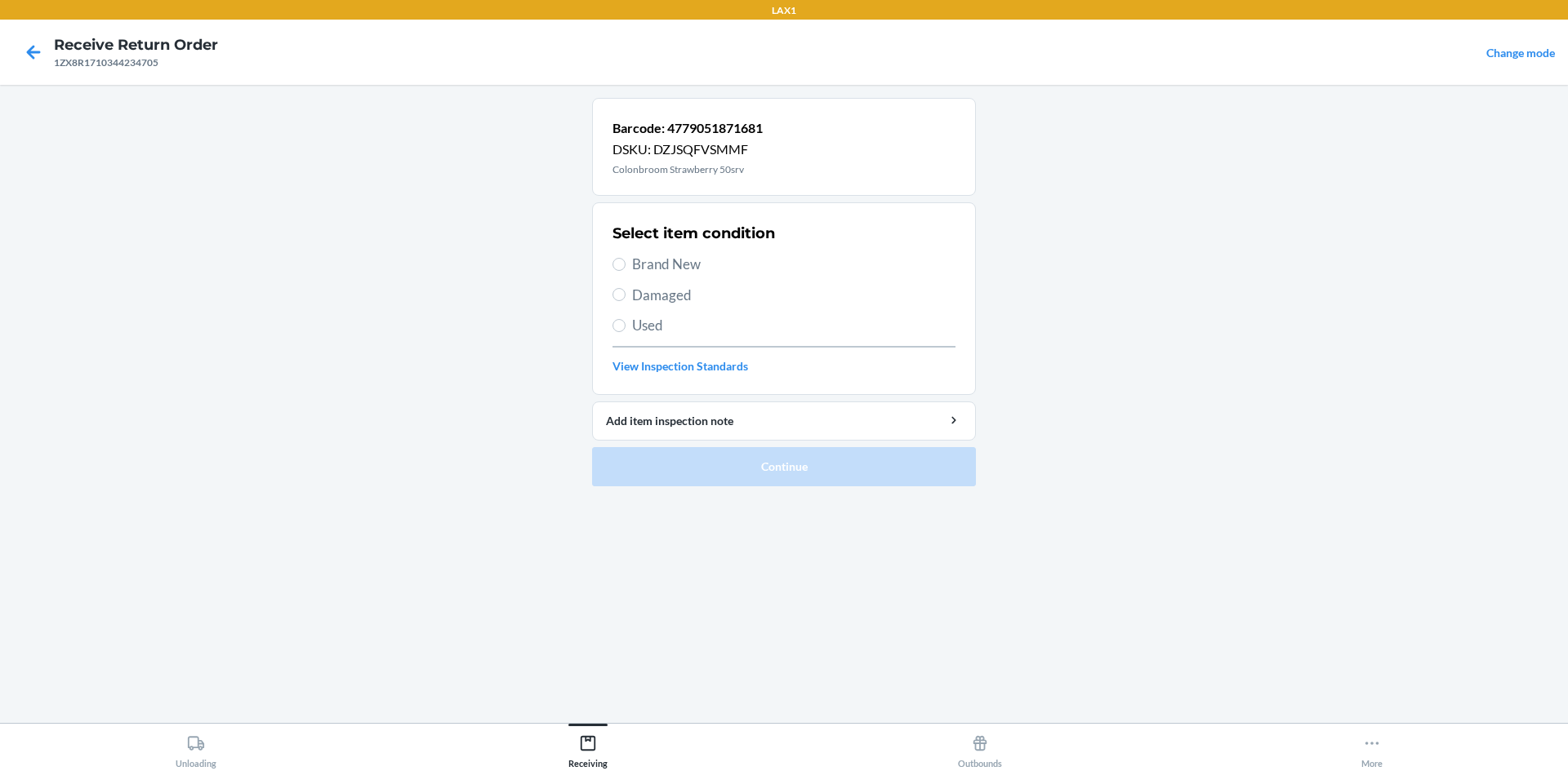
click at [684, 253] on div "Select item condition Brand New Damaged Used View Inspection Standards" at bounding box center [784, 298] width 343 height 161
click at [701, 269] on span "Brand New" at bounding box center [794, 265] width 324 height 22
click at [626, 269] on input "Brand New" at bounding box center [619, 265] width 13 height 13
radio input "true"
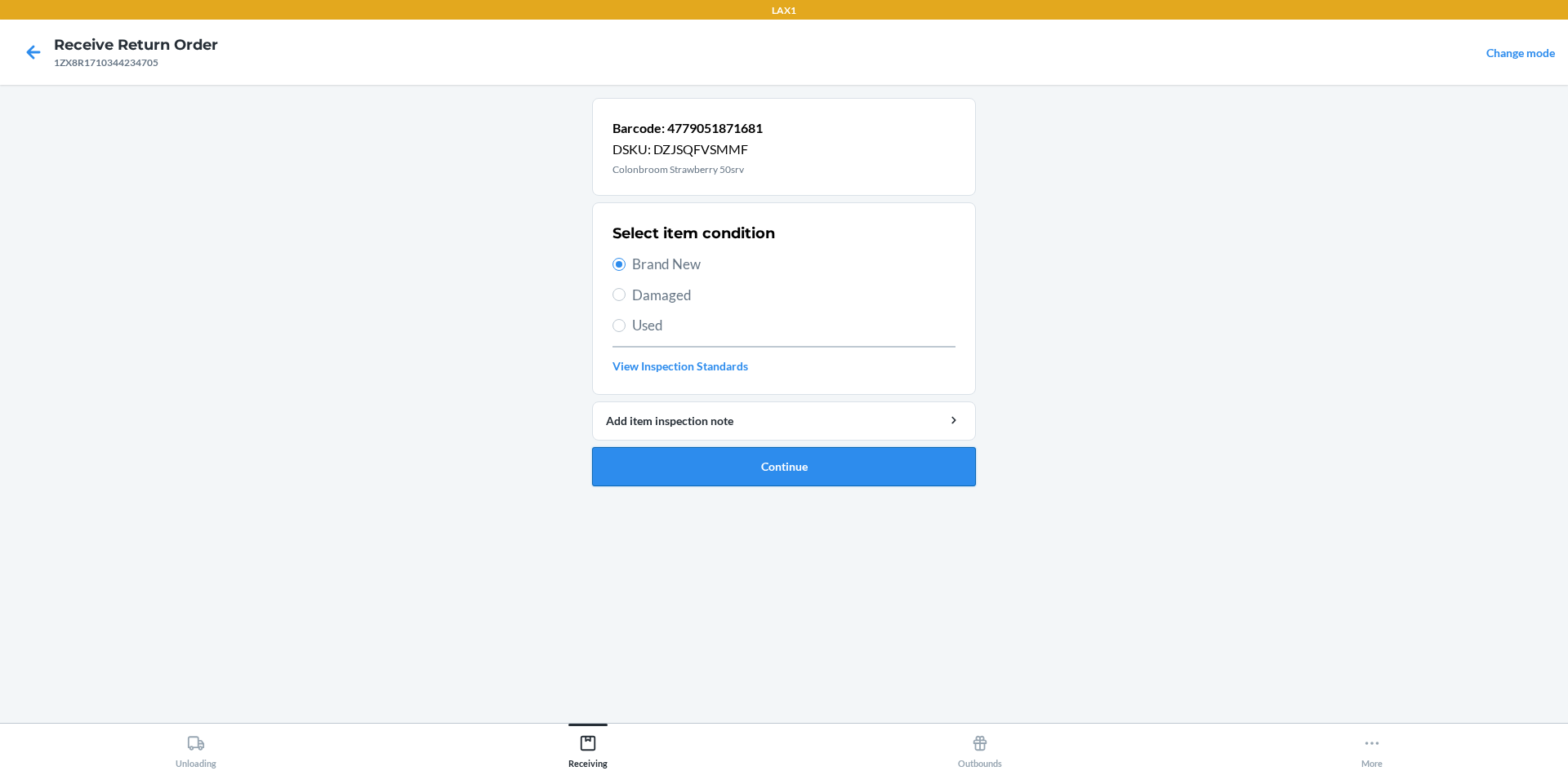
click at [780, 469] on button "Continue" at bounding box center [784, 467] width 384 height 39
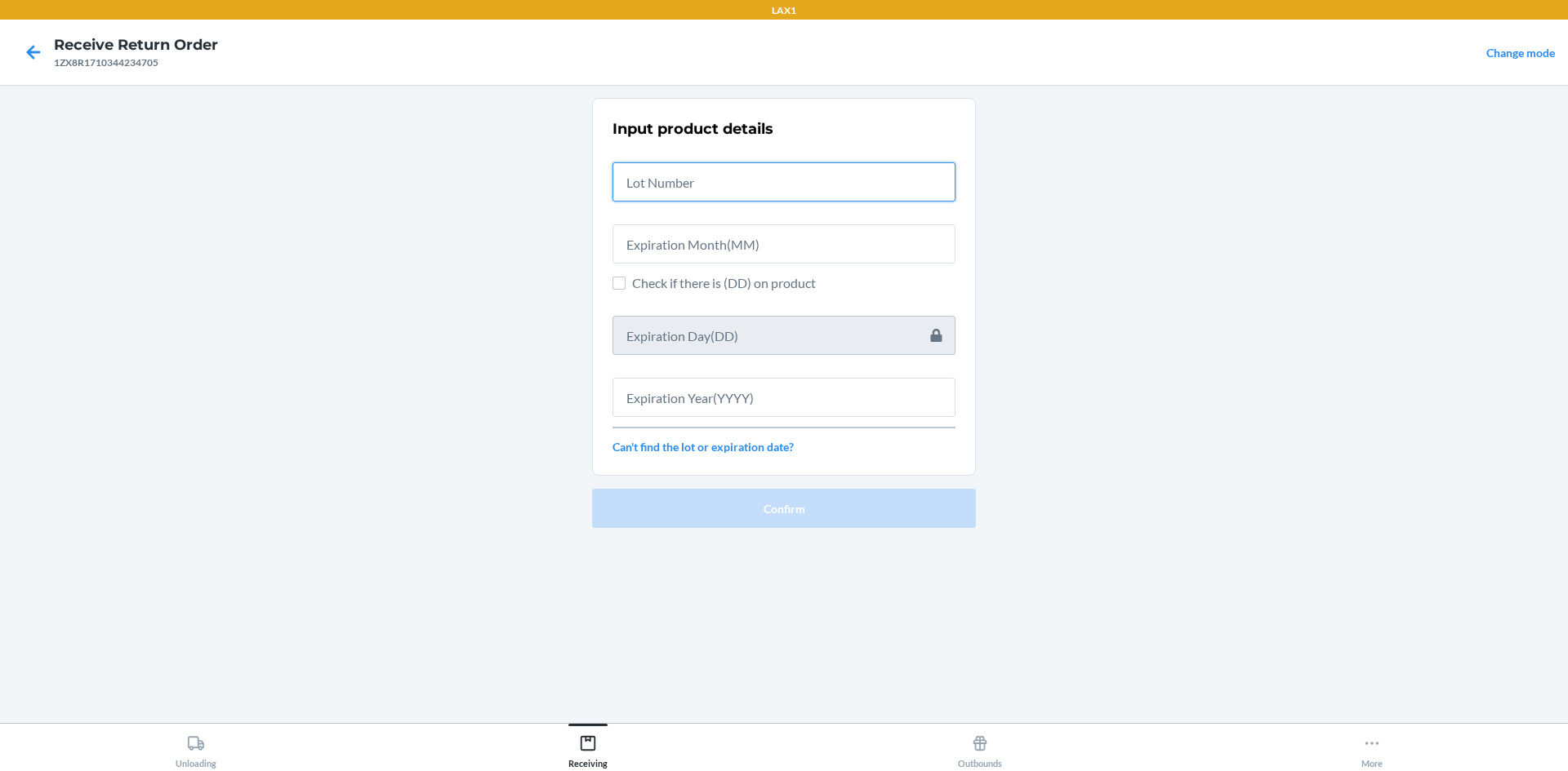
click at [831, 180] on input "text" at bounding box center [784, 182] width 343 height 39
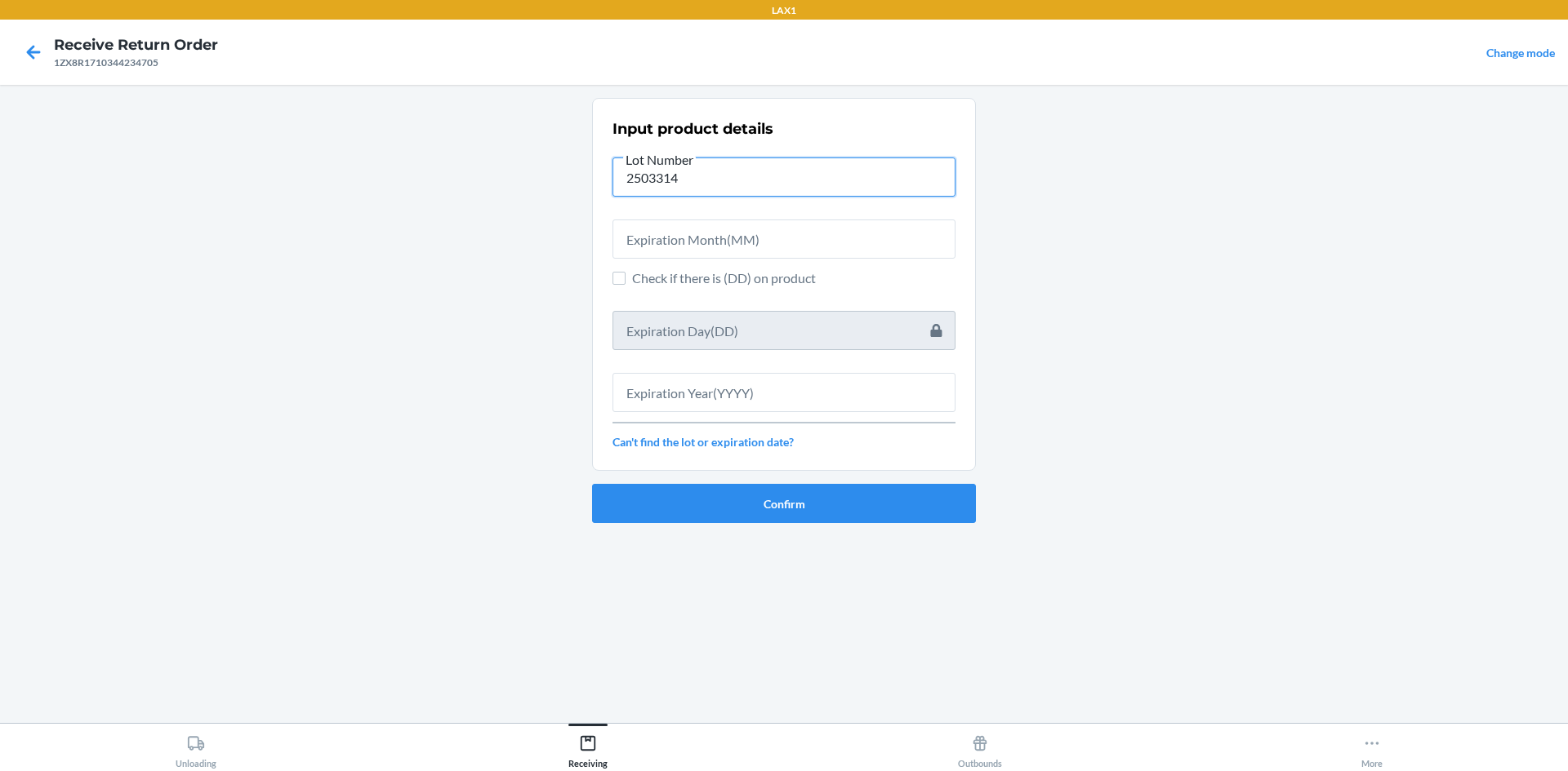
type input "2503314"
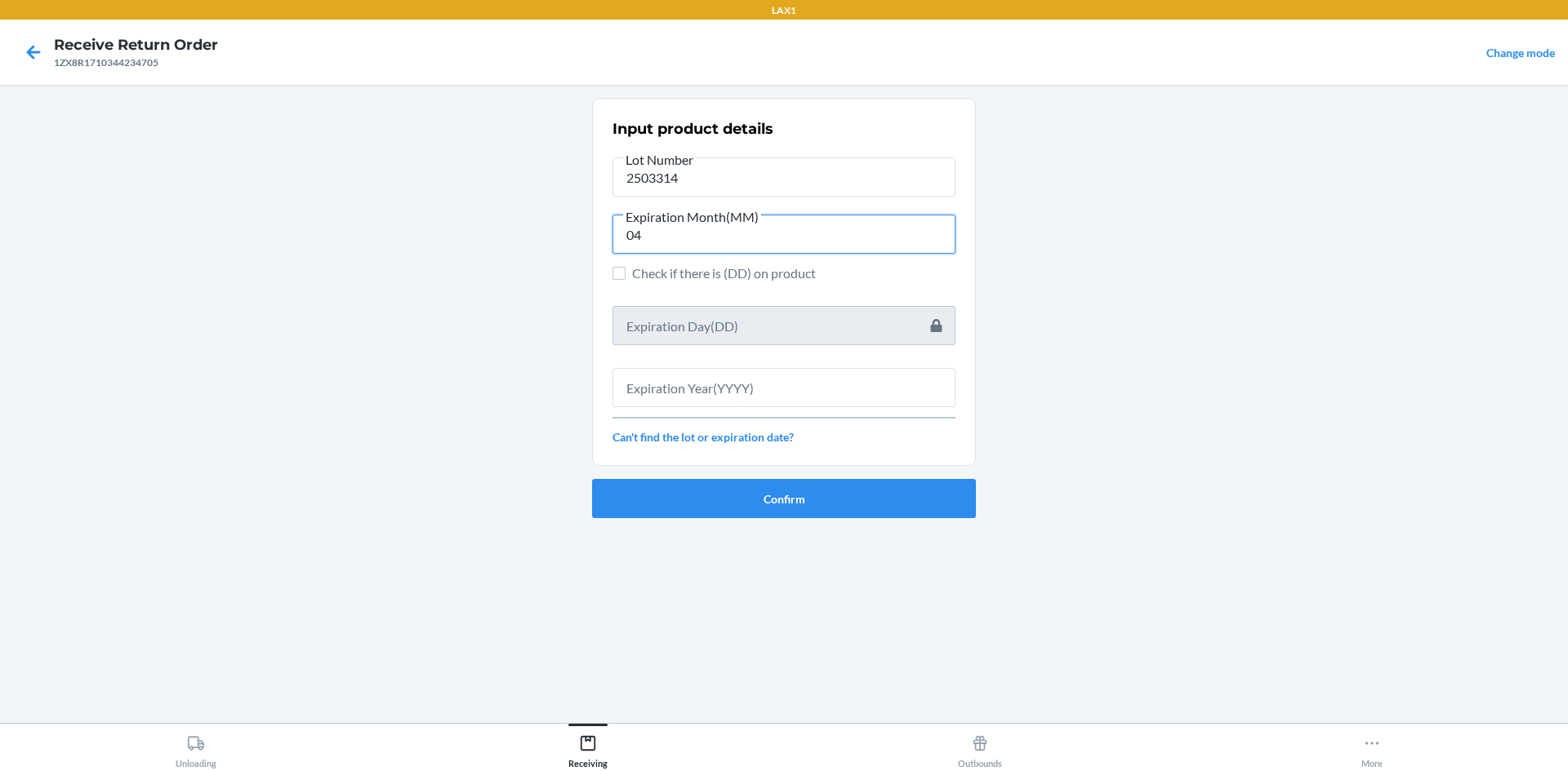
type input "04"
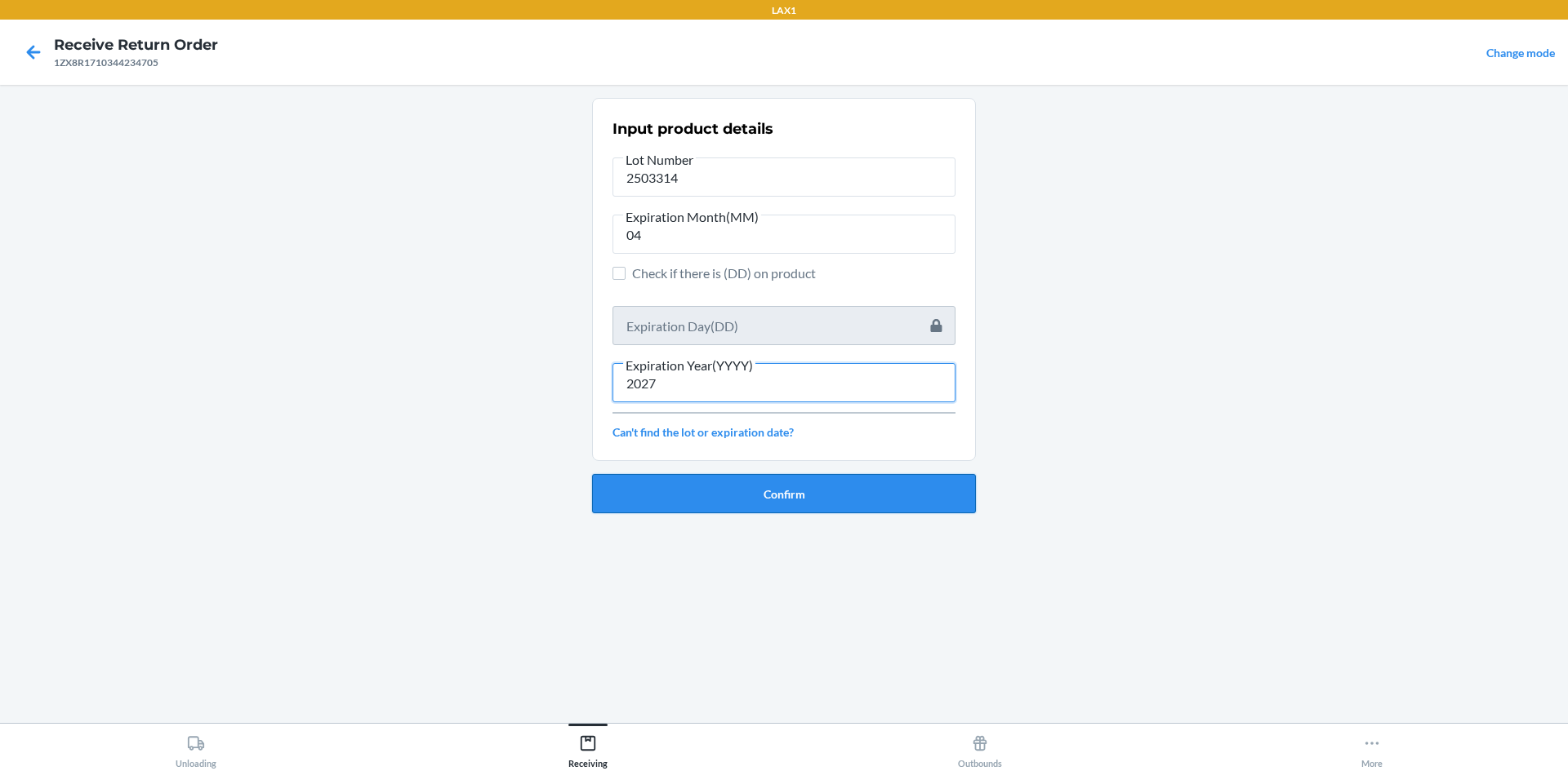
type input "2027"
click at [788, 497] on button "Confirm" at bounding box center [784, 494] width 384 height 39
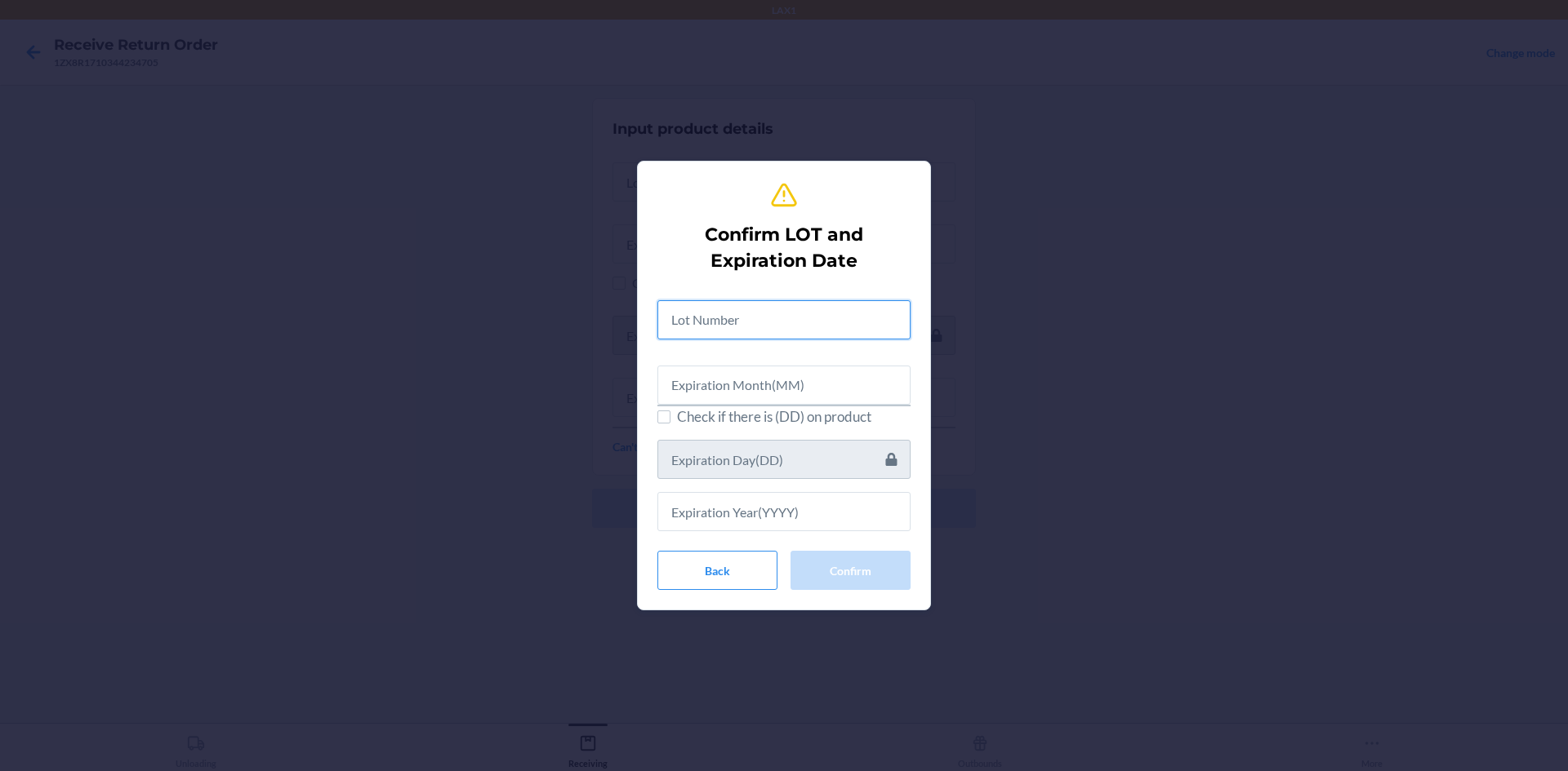
click at [788, 325] on input "text" at bounding box center [784, 320] width 253 height 39
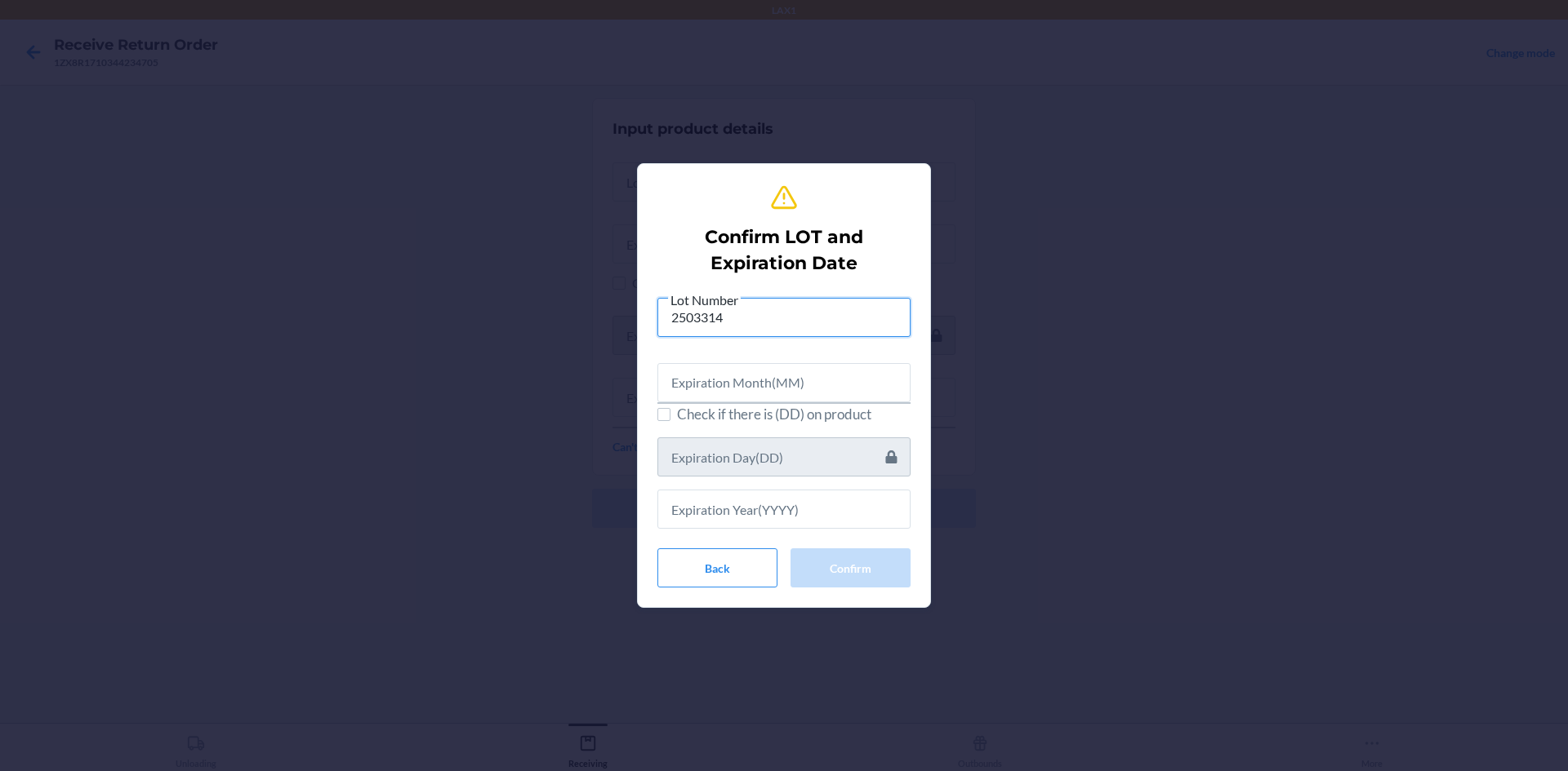
type input "2503314"
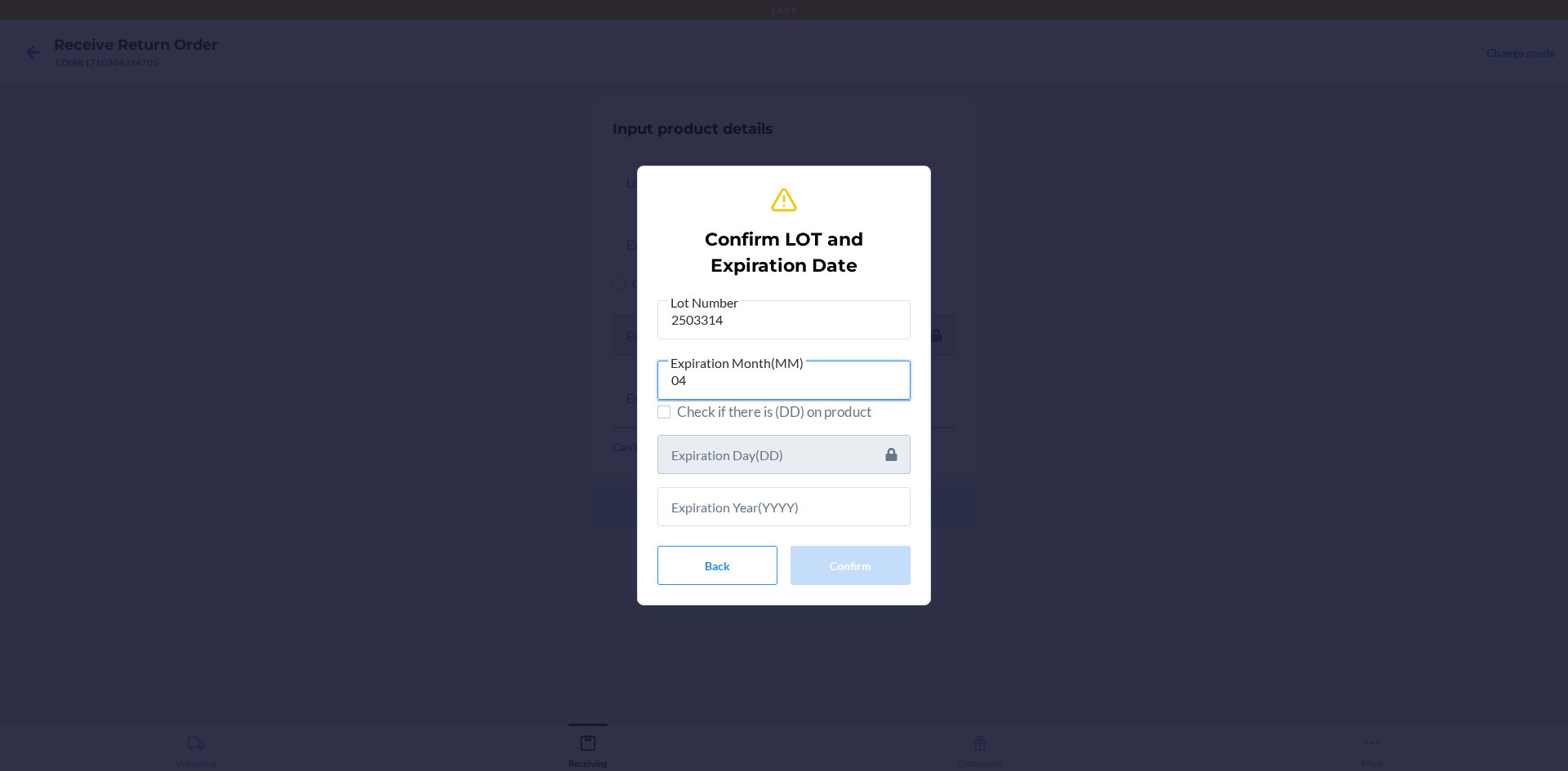
type input "04"
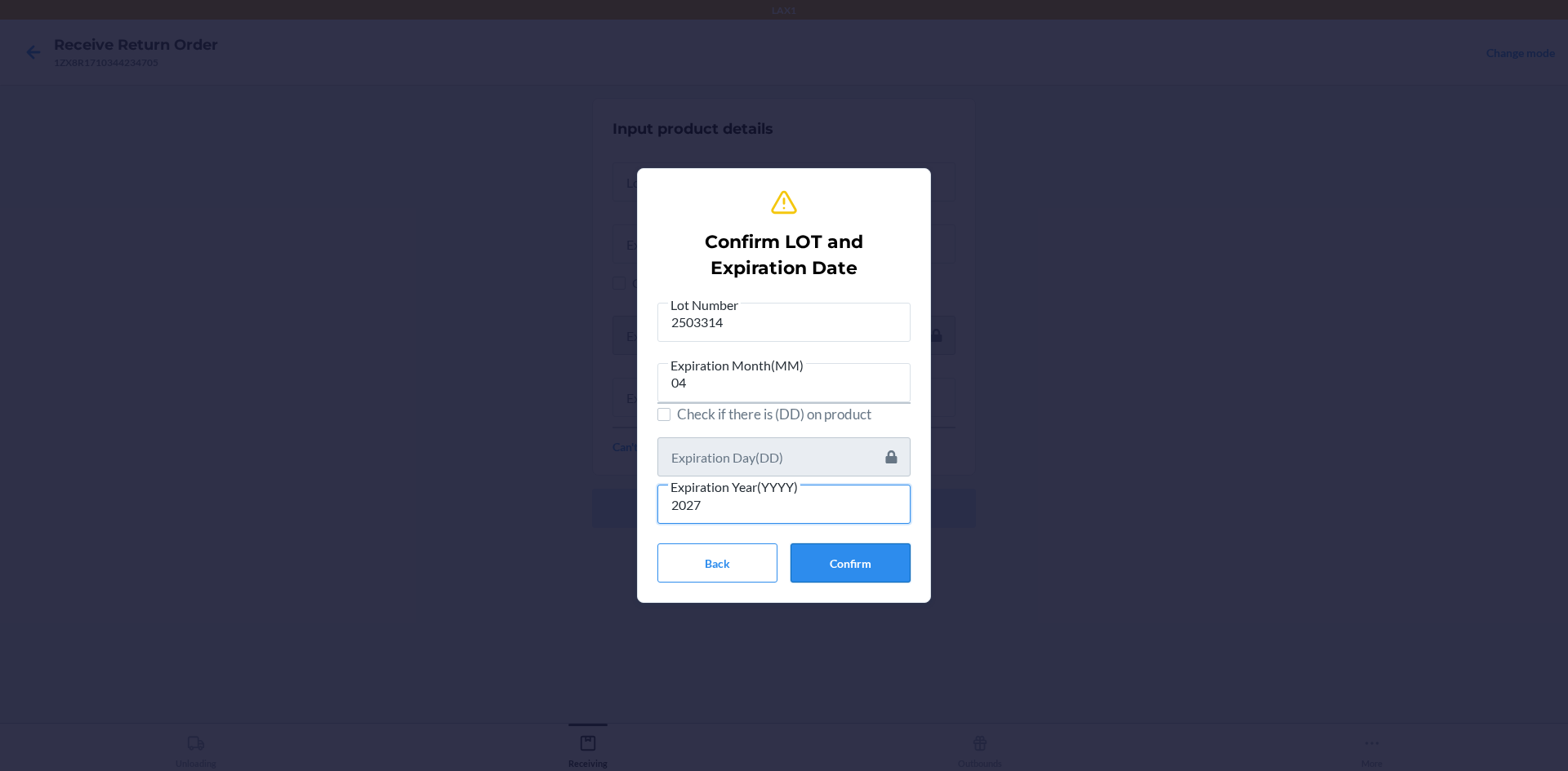
type input "2027"
click at [872, 578] on button "Confirm" at bounding box center [850, 564] width 120 height 39
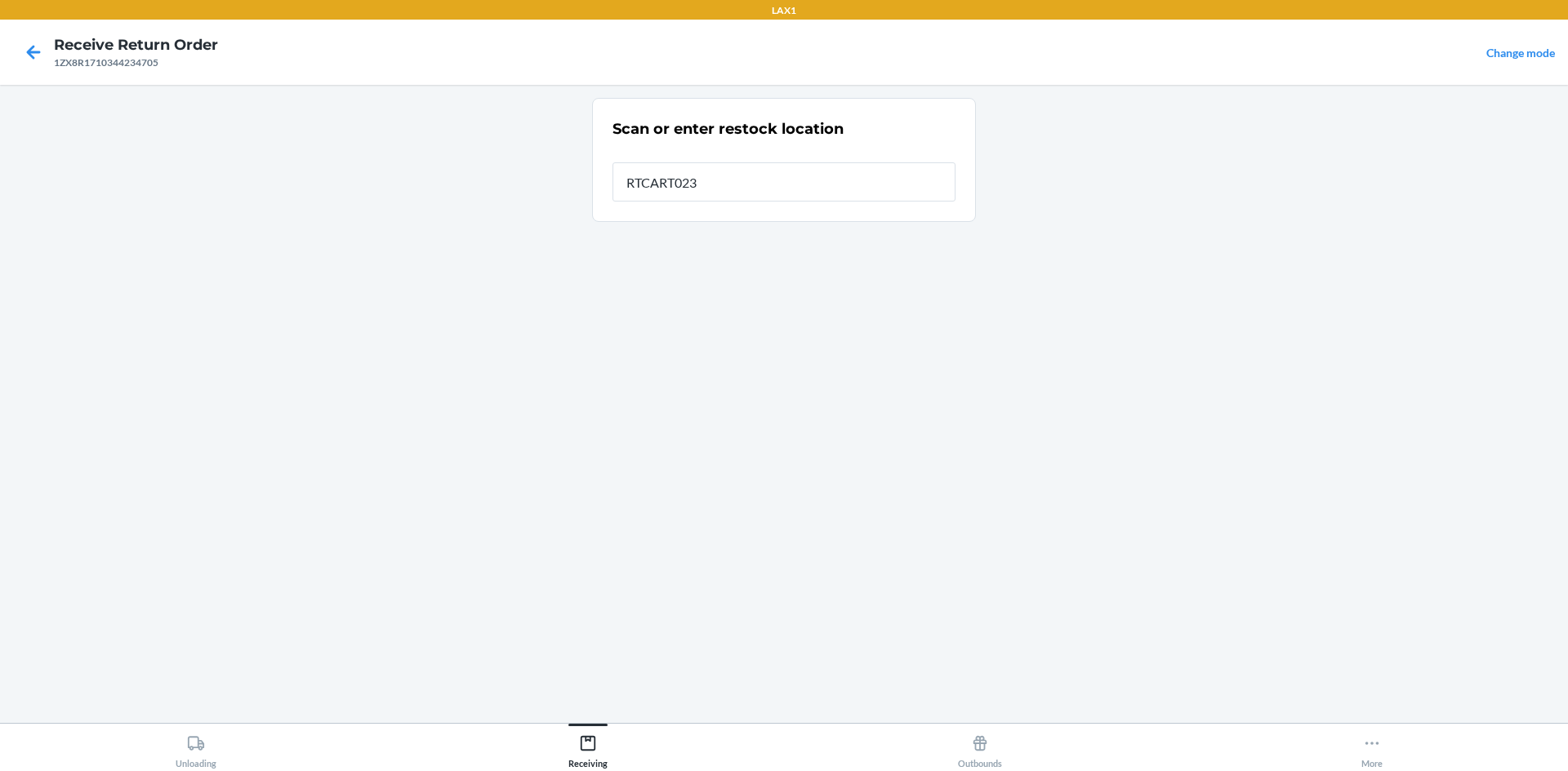
type input "RTCART023"
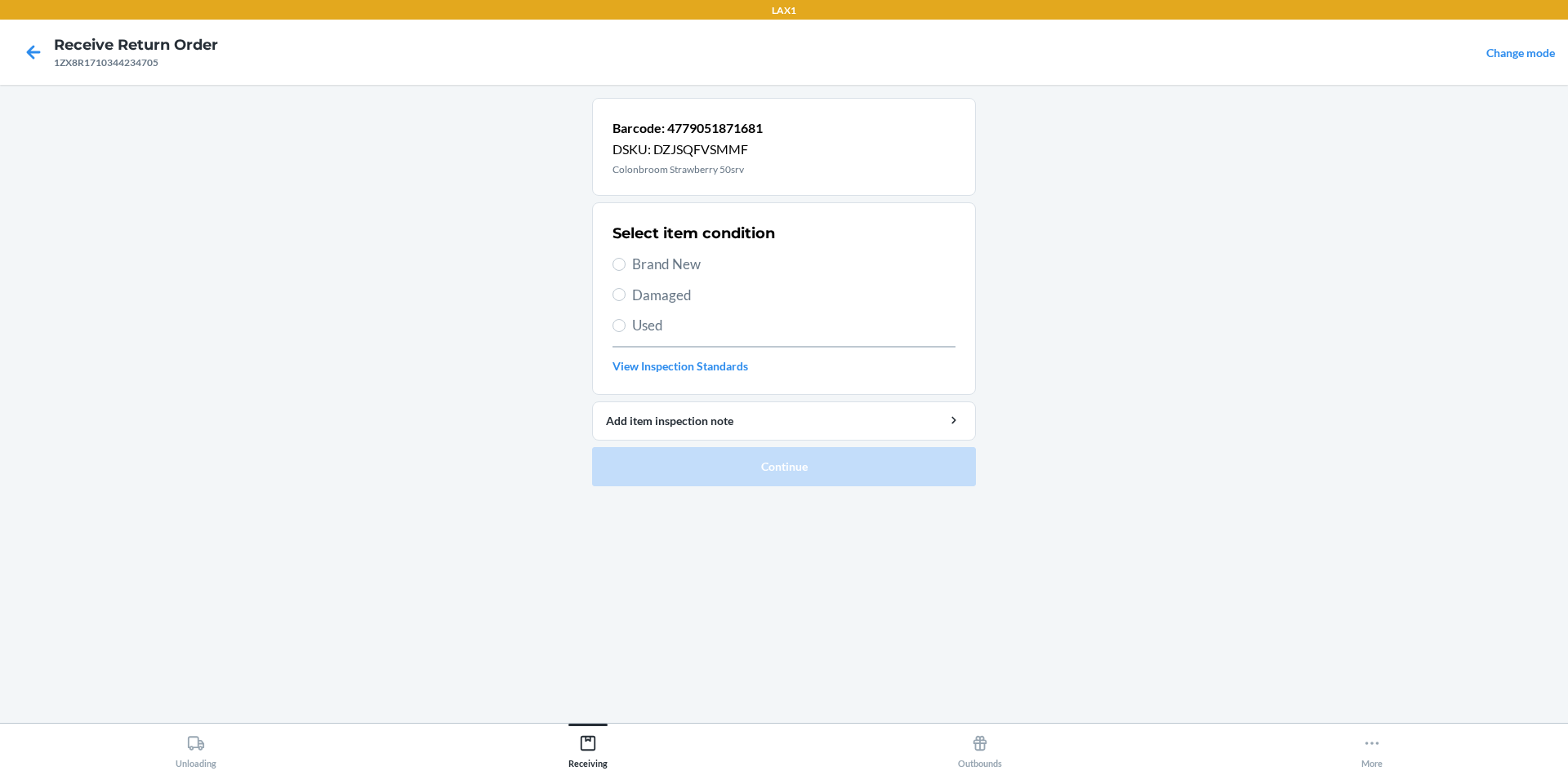
click at [773, 252] on div "Select item condition Brand New Damaged Used View Inspection Standards" at bounding box center [784, 298] width 343 height 161
click at [770, 258] on span "Brand New" at bounding box center [794, 265] width 324 height 22
click at [626, 258] on input "Brand New" at bounding box center [619, 265] width 13 height 13
radio input "true"
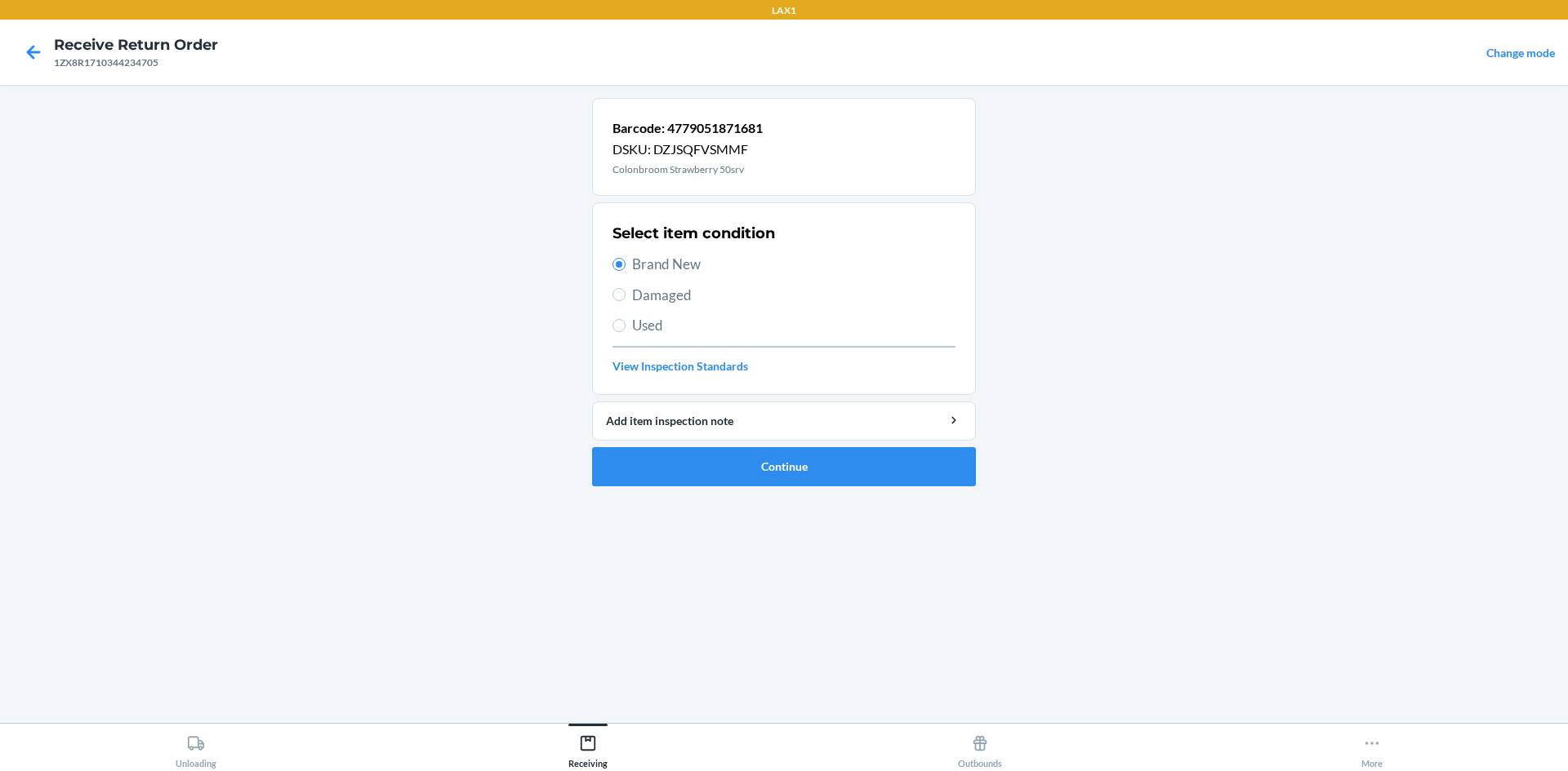
click at [770, 259] on span "Brand New" at bounding box center [794, 265] width 324 height 22
click at [626, 259] on input "Brand New" at bounding box center [619, 265] width 13 height 13
click at [738, 469] on button "Continue" at bounding box center [784, 467] width 384 height 39
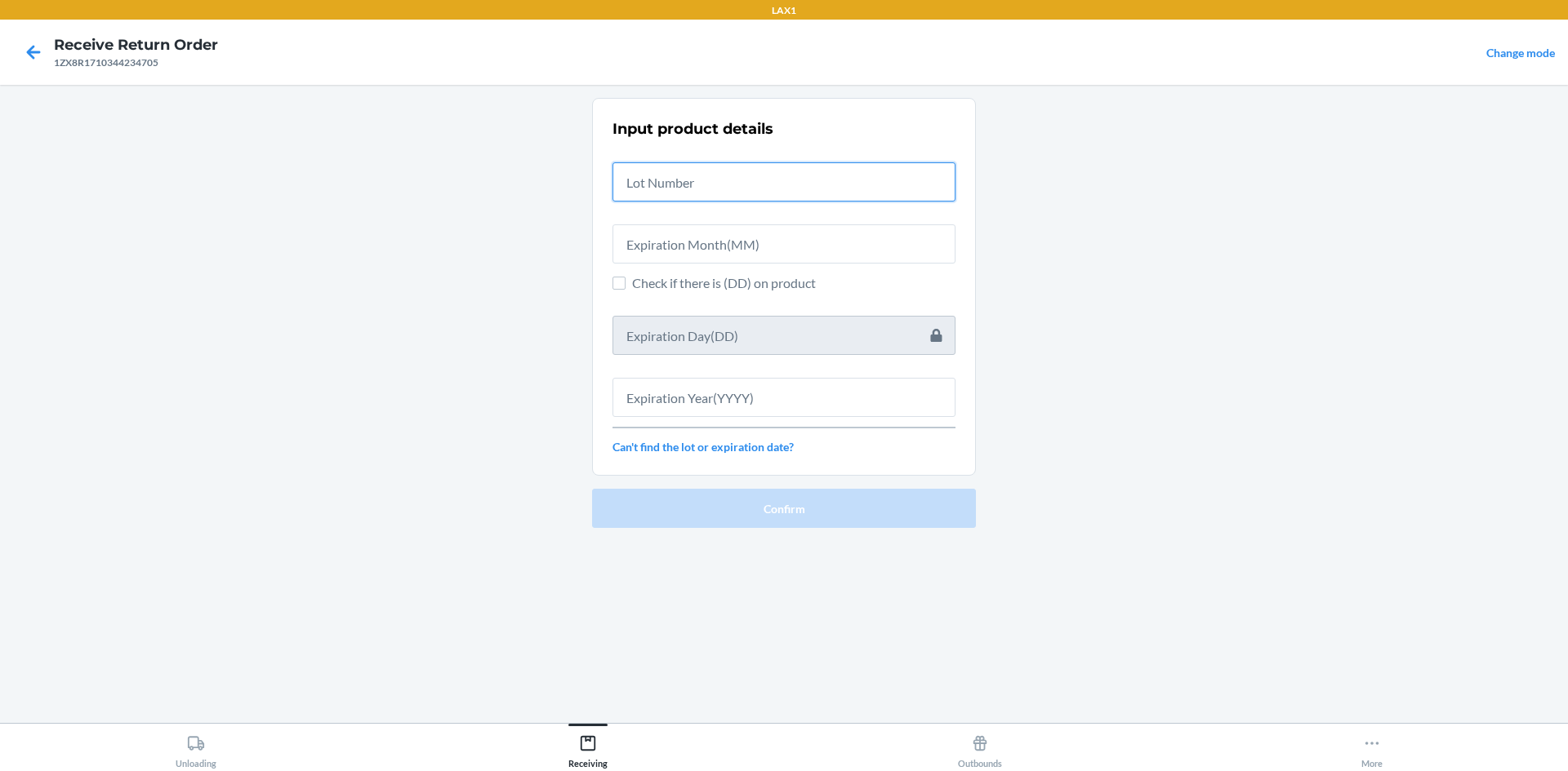
click at [893, 188] on input "text" at bounding box center [784, 182] width 343 height 39
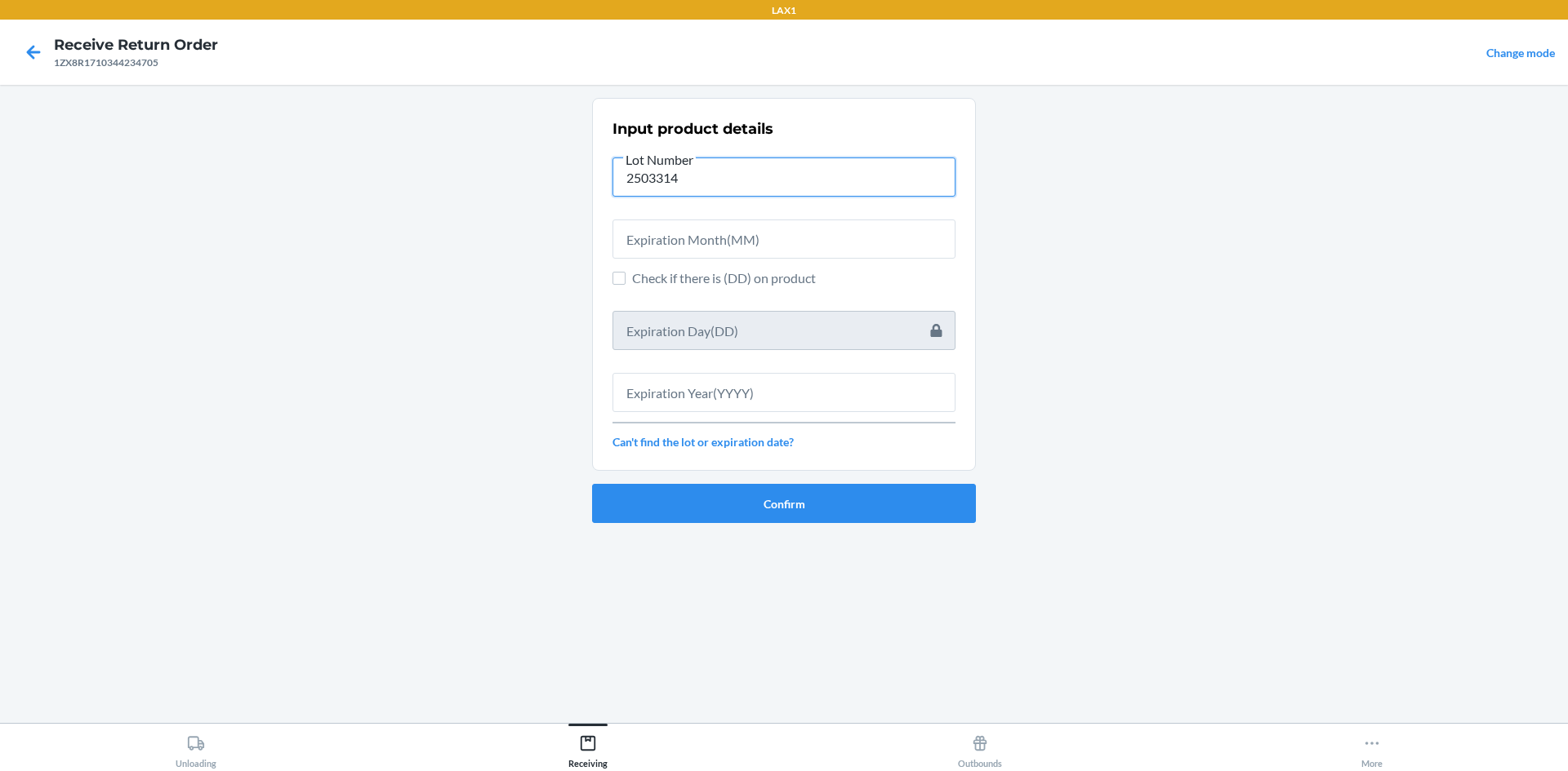
type input "2503314"
click at [629, 239] on input "text" at bounding box center [784, 239] width 343 height 39
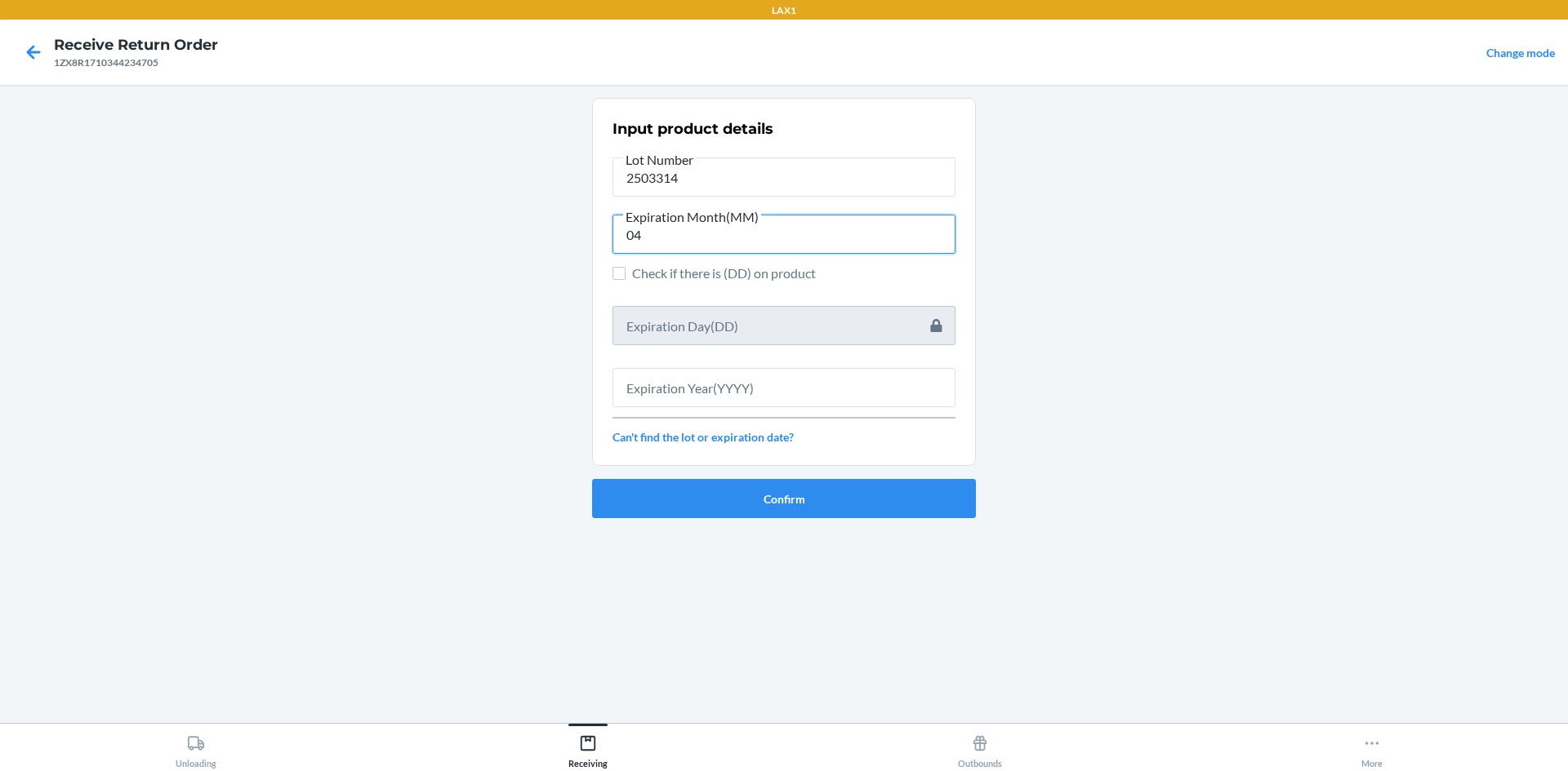
type input "04"
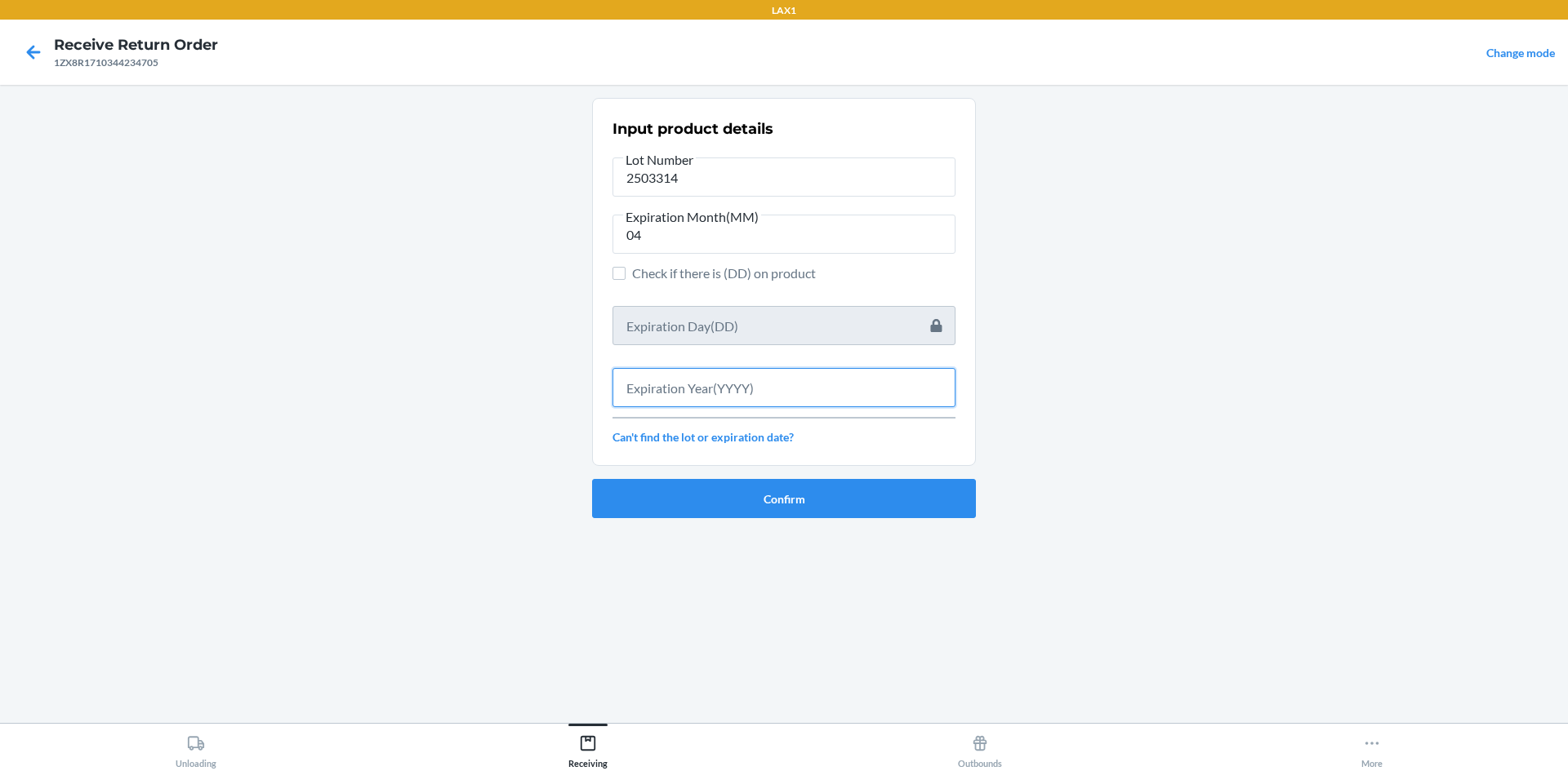
click at [715, 399] on input "text" at bounding box center [784, 388] width 343 height 39
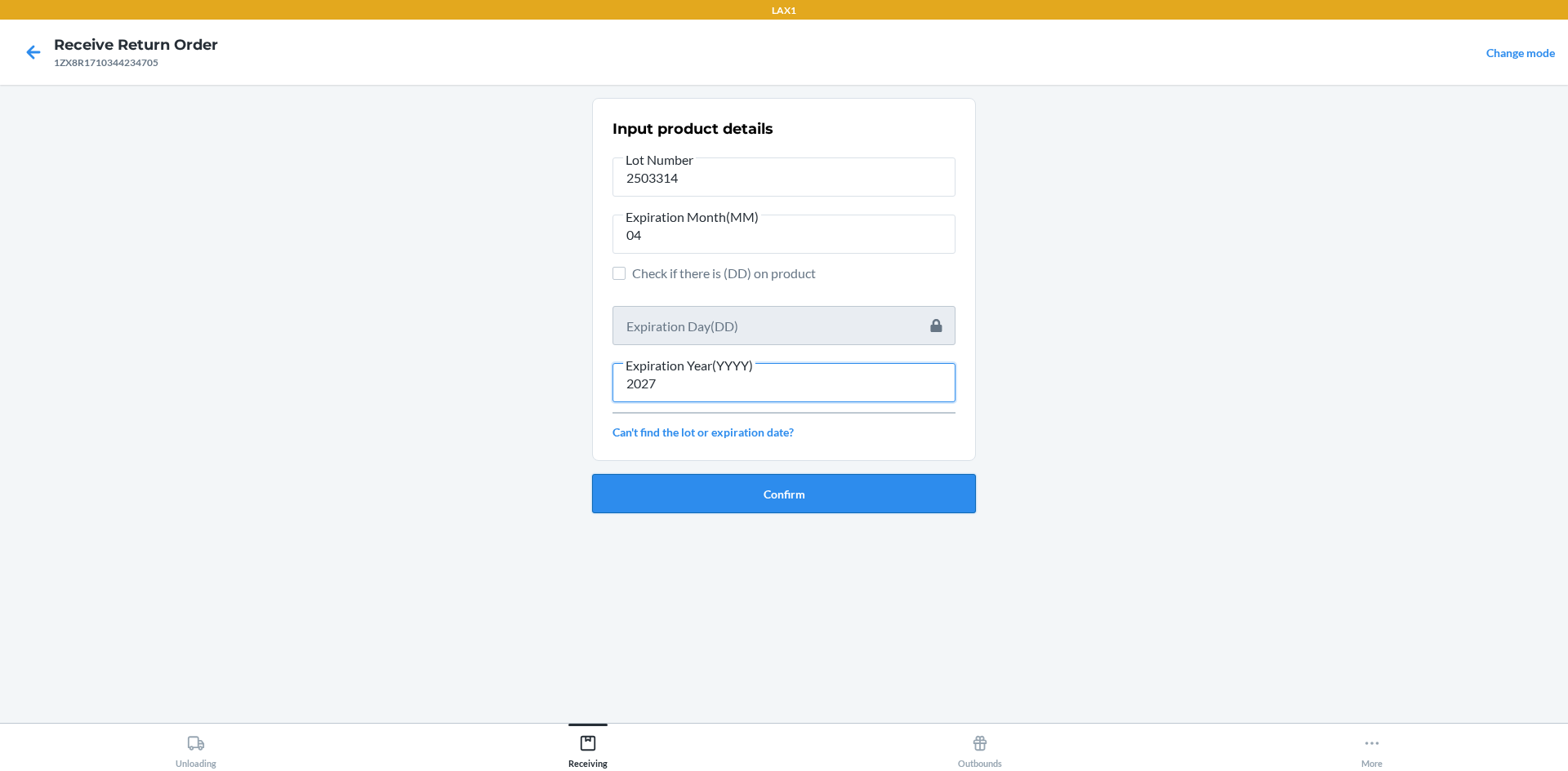
type input "2027"
click at [742, 486] on button "Confirm" at bounding box center [784, 494] width 384 height 39
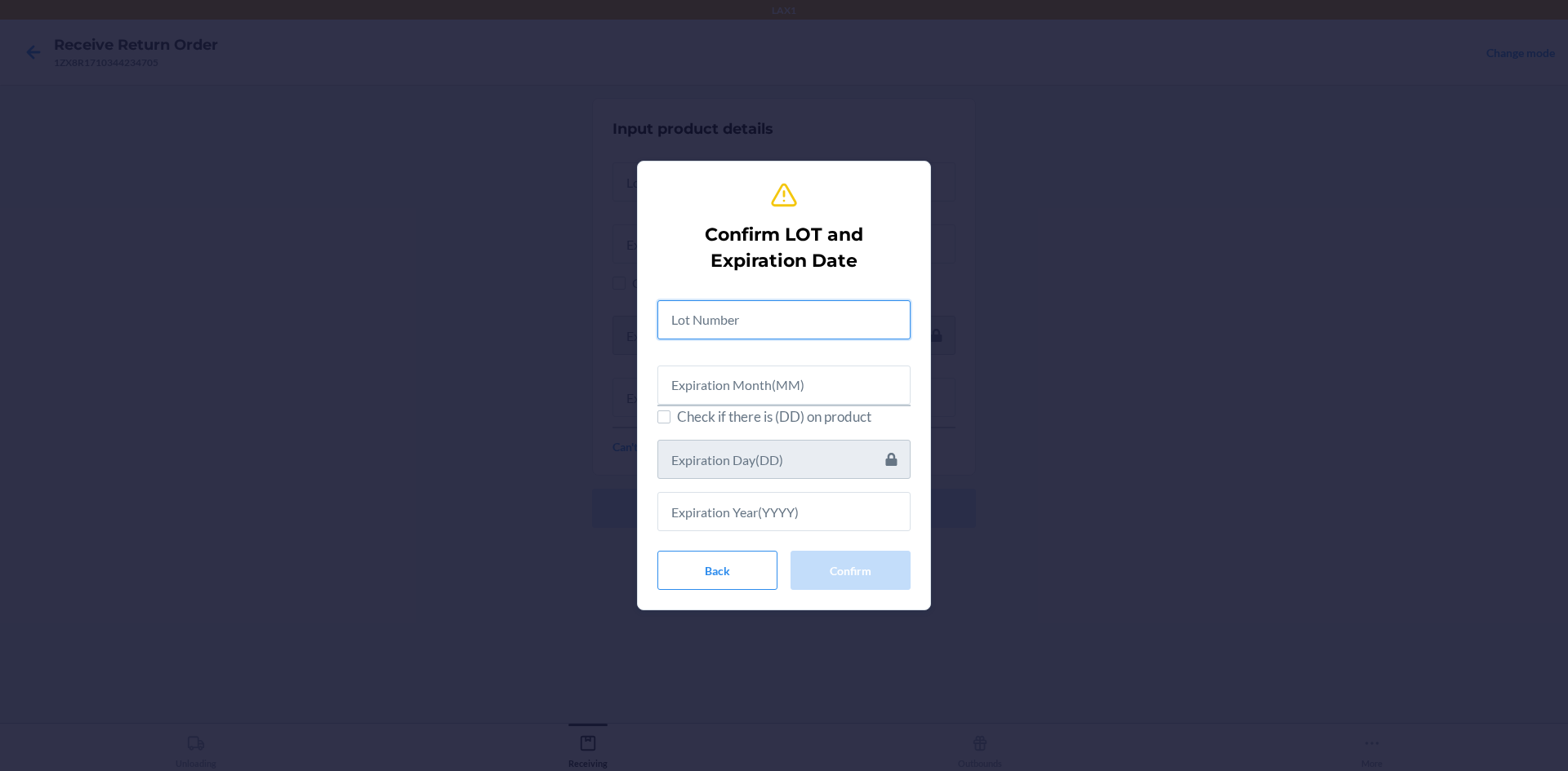
click at [708, 310] on input "text" at bounding box center [784, 320] width 253 height 39
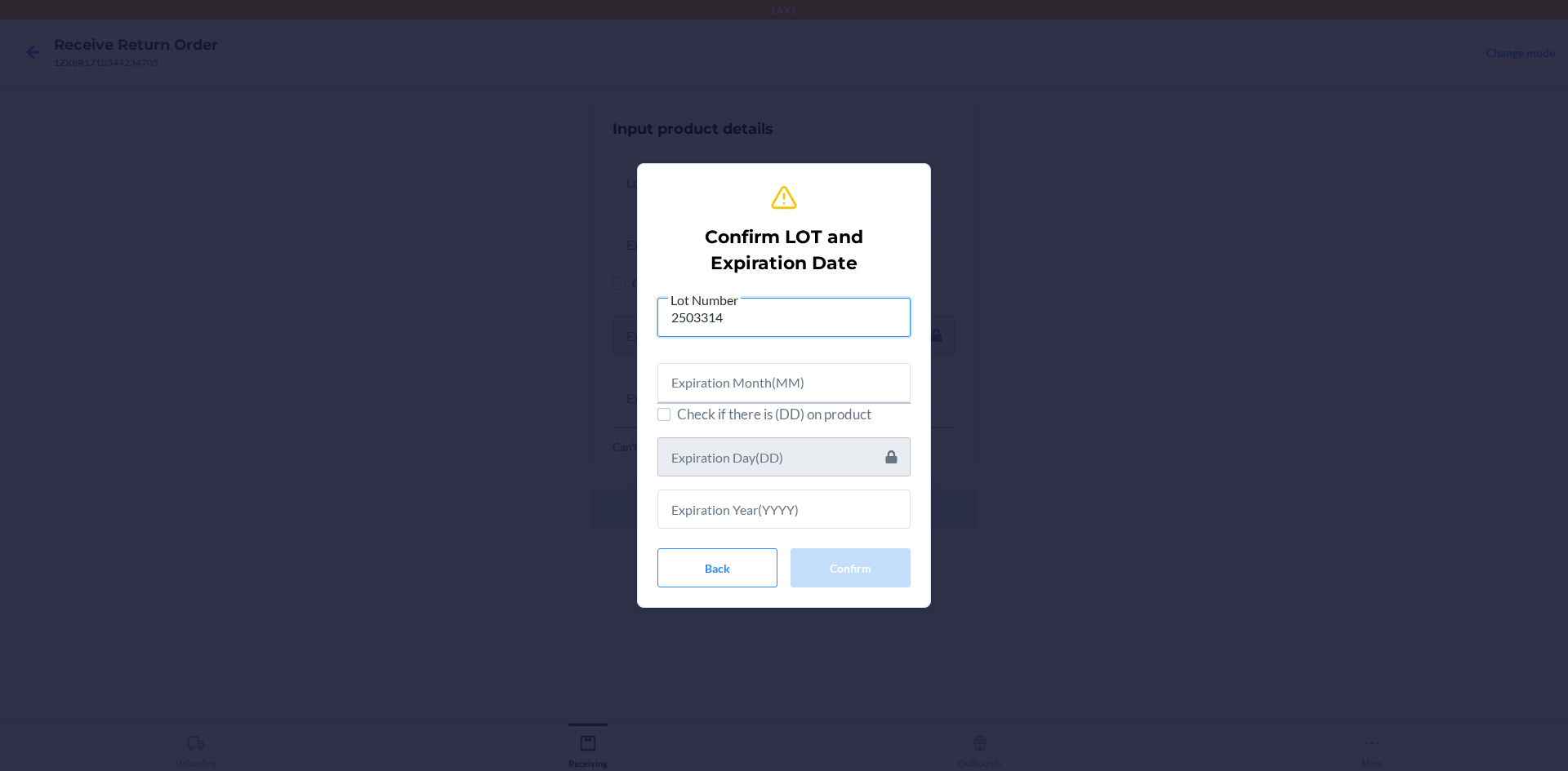
type input "2503314"
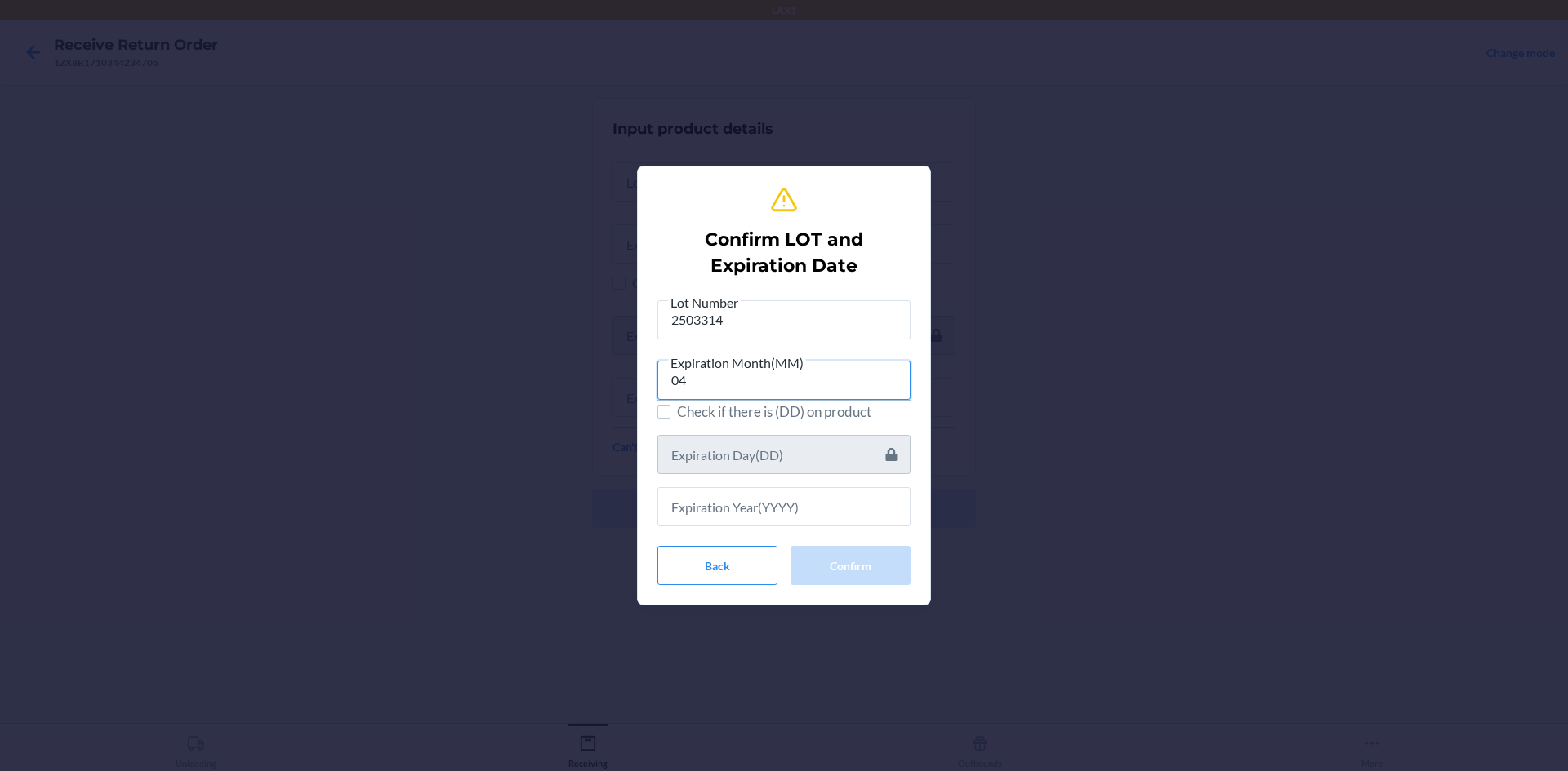
type input "04"
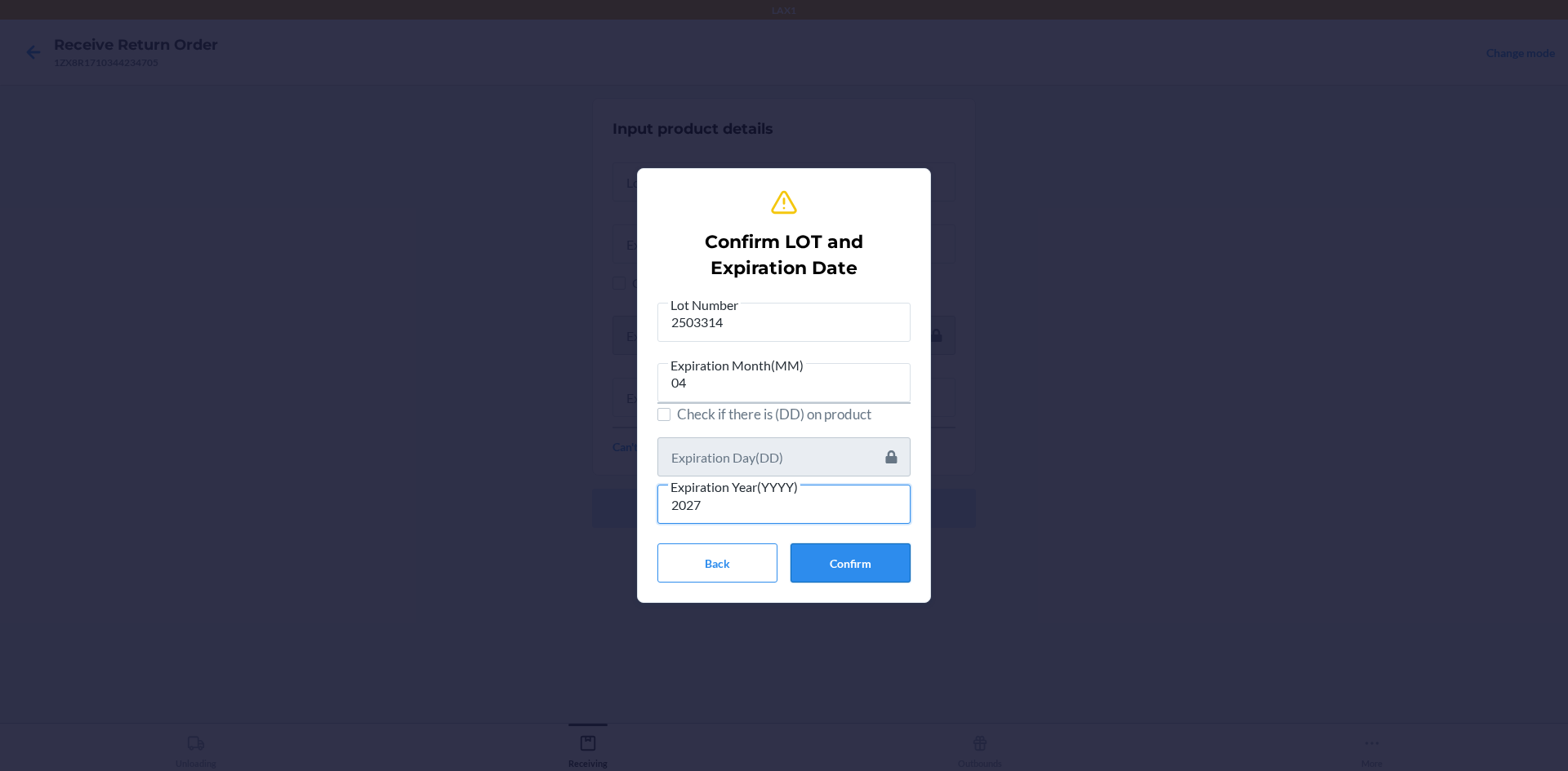
type input "2027"
click at [852, 575] on button "Confirm" at bounding box center [850, 564] width 120 height 39
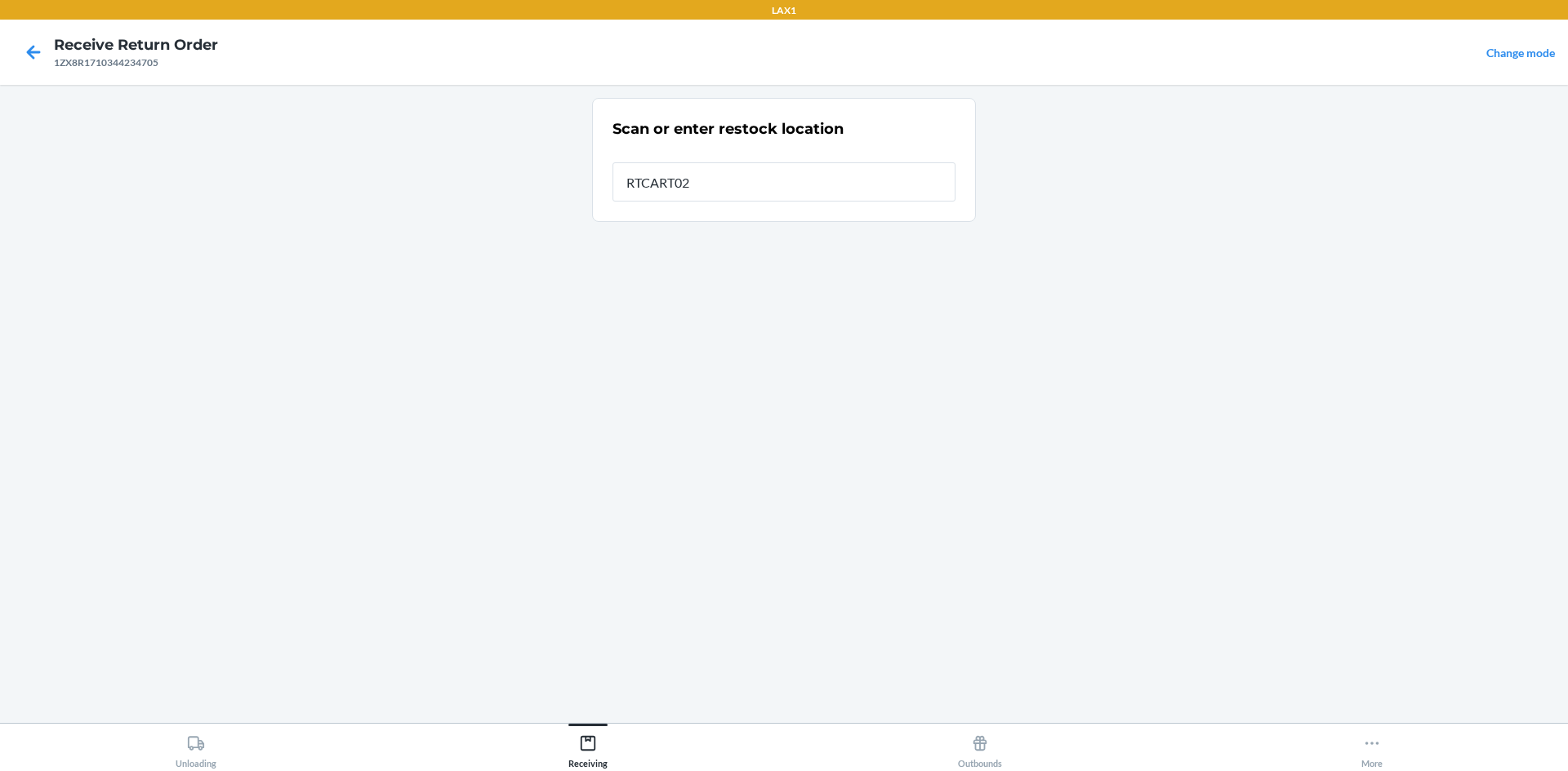
type input "RTCART023"
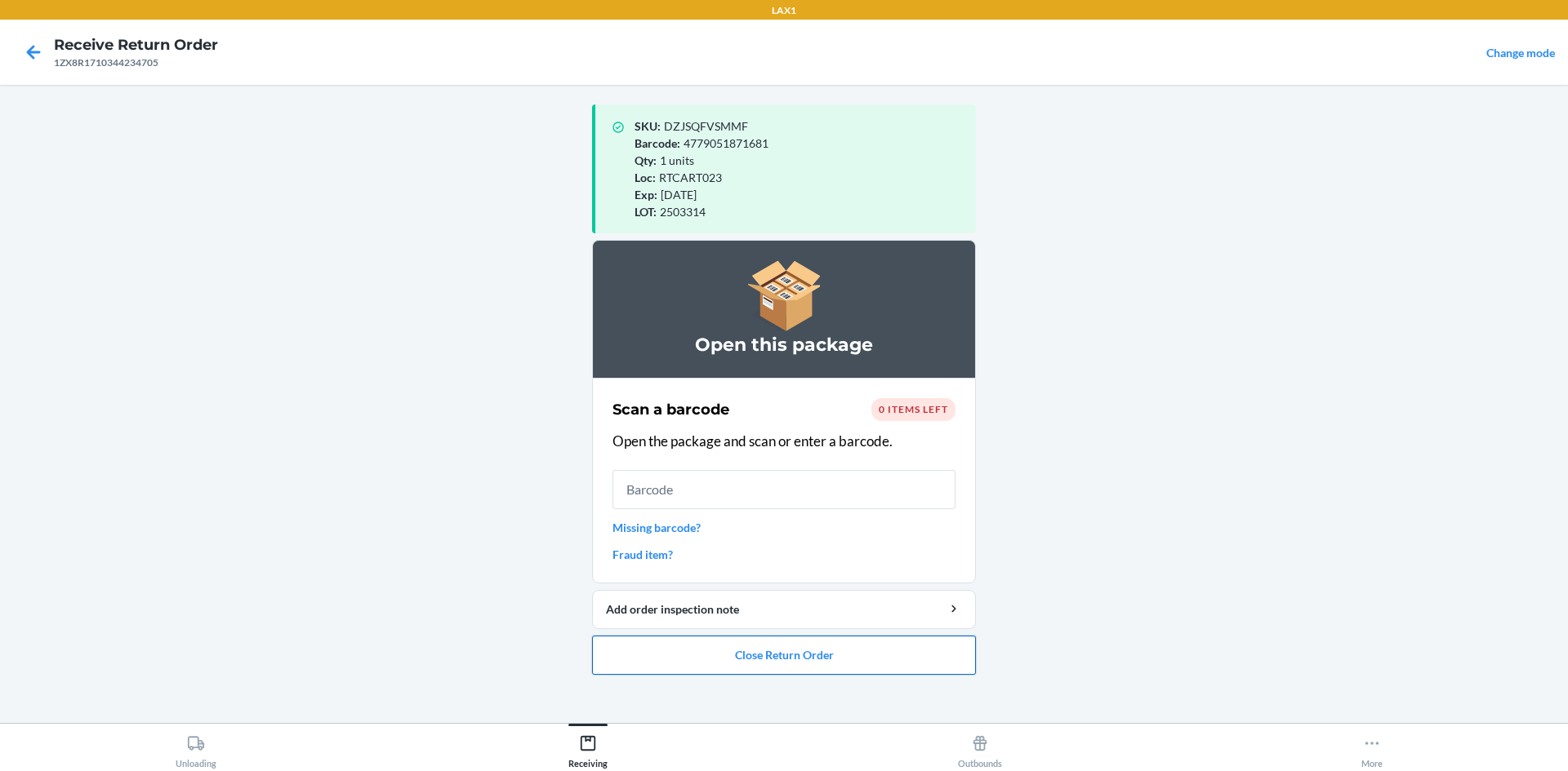
click at [834, 658] on button "Close Return Order" at bounding box center [784, 656] width 384 height 39
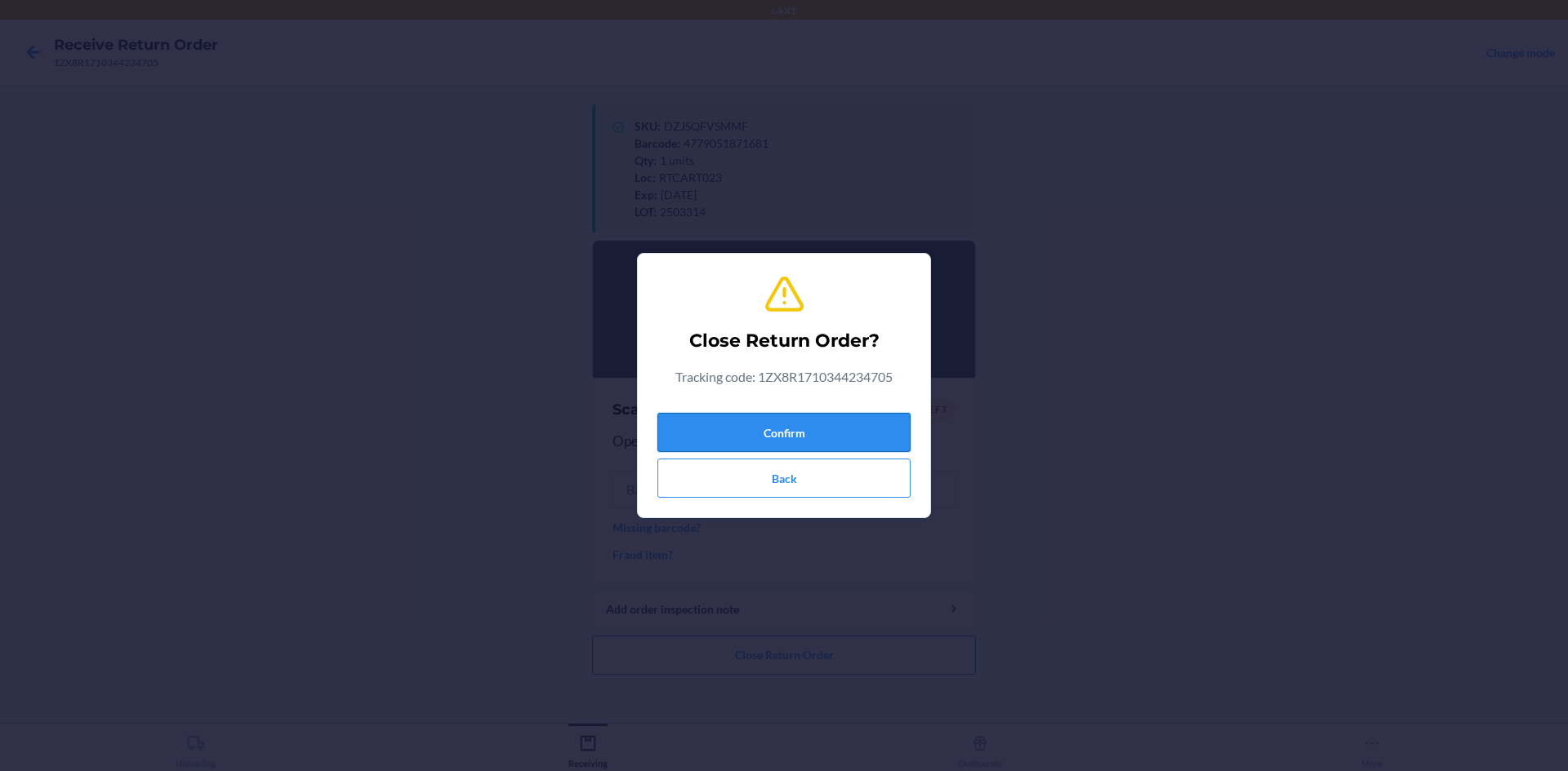
click at [830, 446] on button "Confirm" at bounding box center [784, 432] width 253 height 39
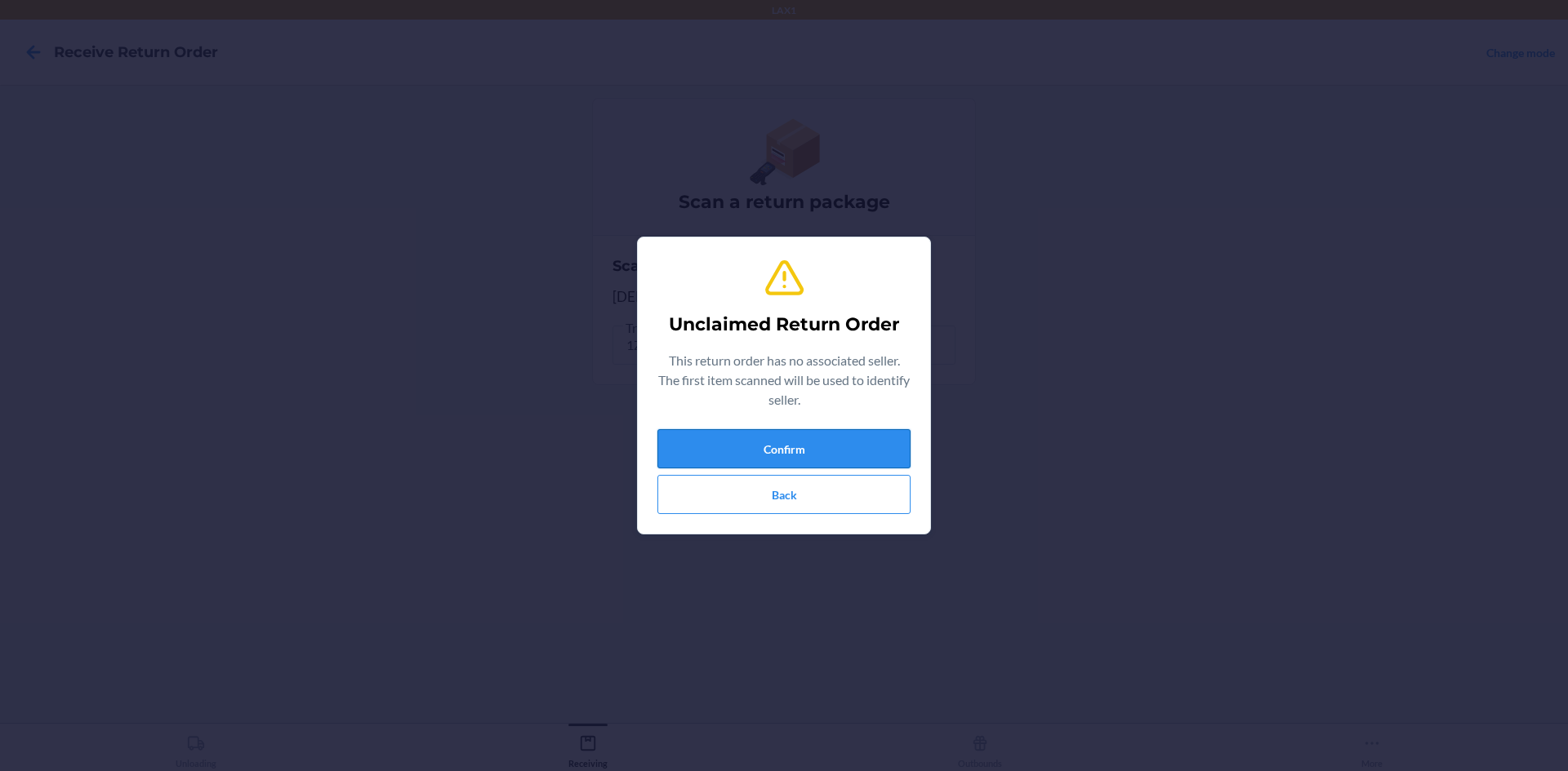
click at [846, 436] on button "Confirm" at bounding box center [784, 449] width 253 height 39
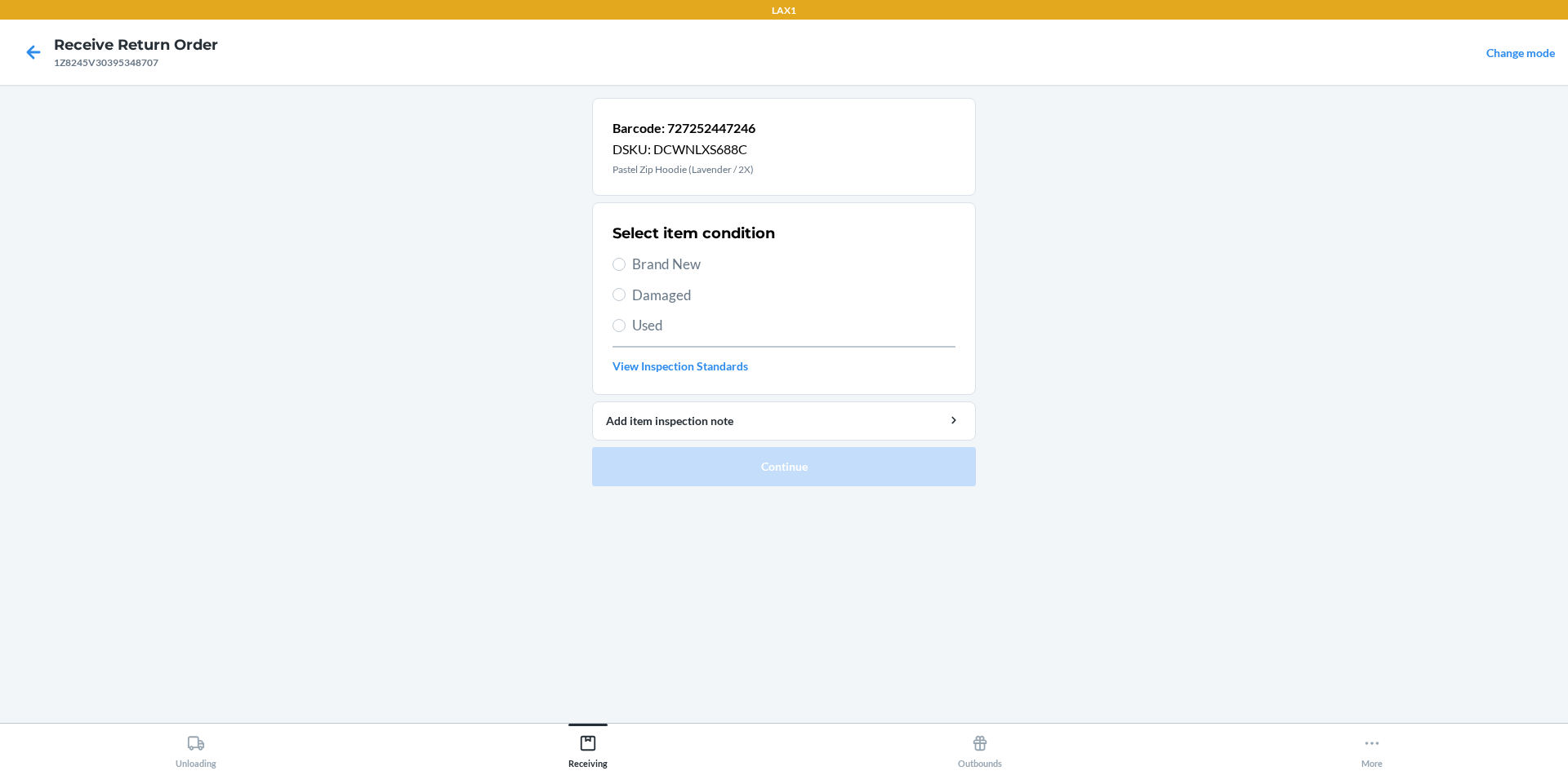
click at [643, 265] on span "Brand New" at bounding box center [794, 265] width 324 height 22
click at [626, 265] on input "Brand New" at bounding box center [619, 265] width 13 height 13
radio input "true"
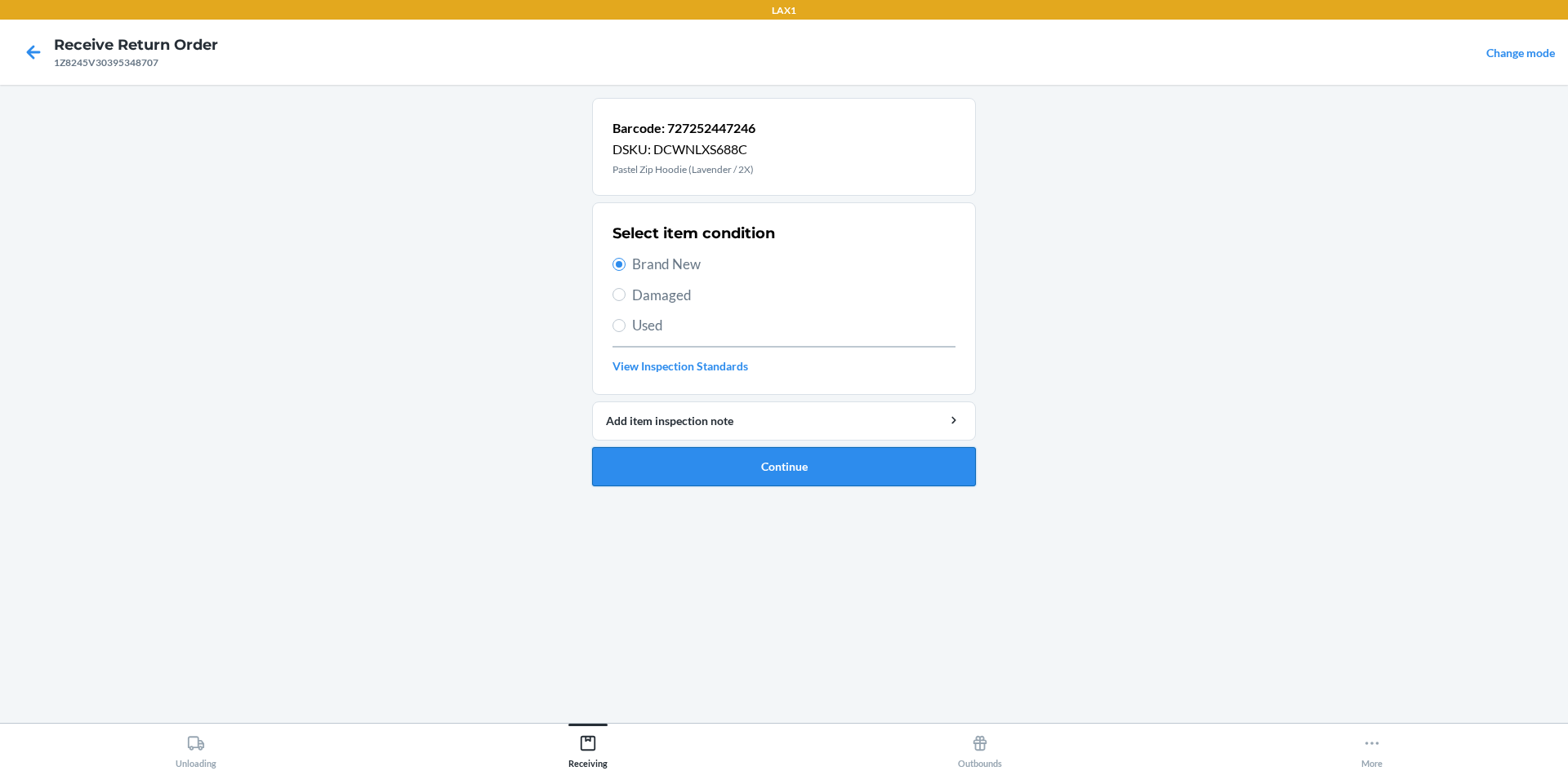
click at [816, 465] on button "Continue" at bounding box center [784, 467] width 384 height 39
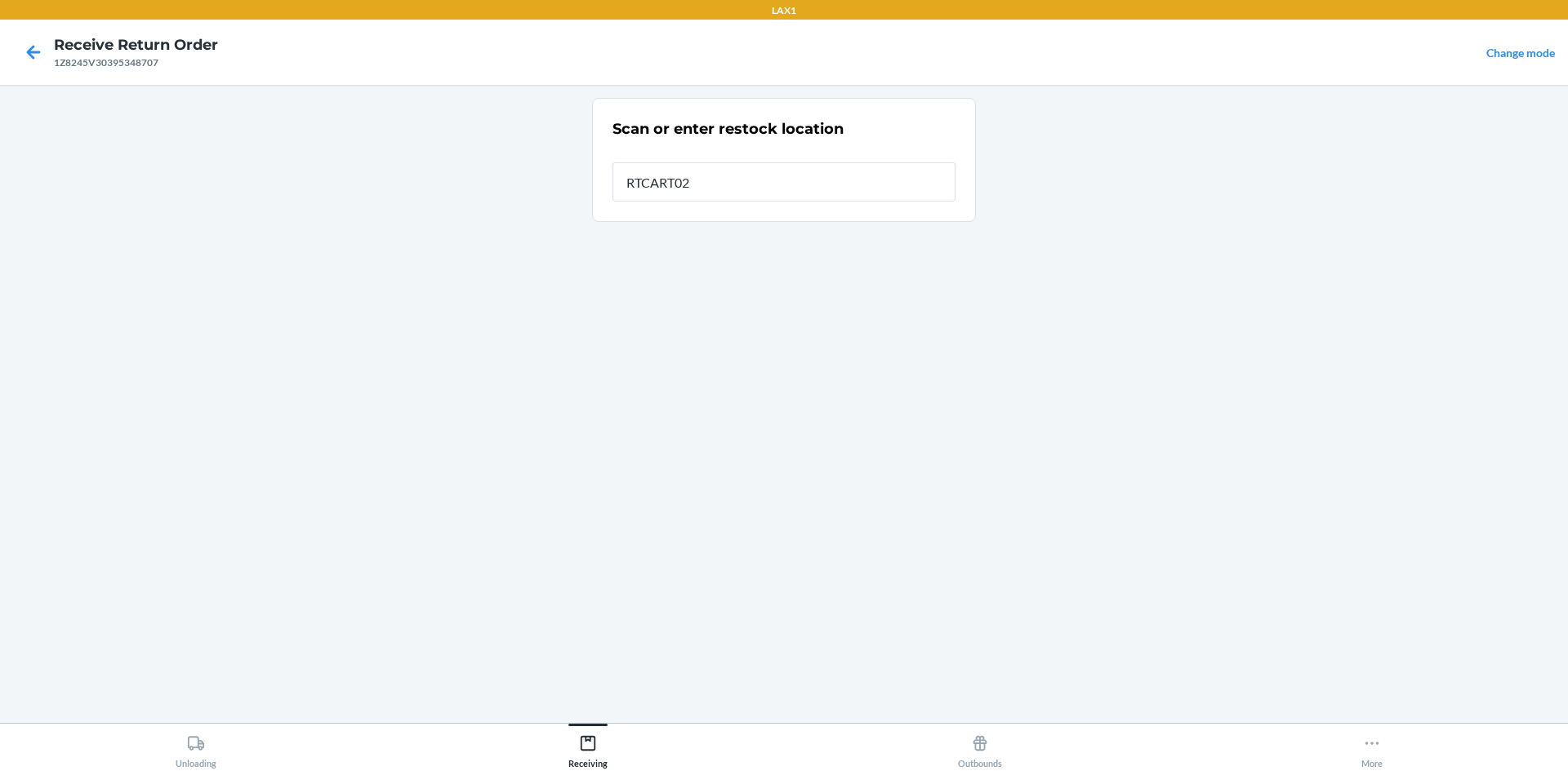
type input "RTCART023"
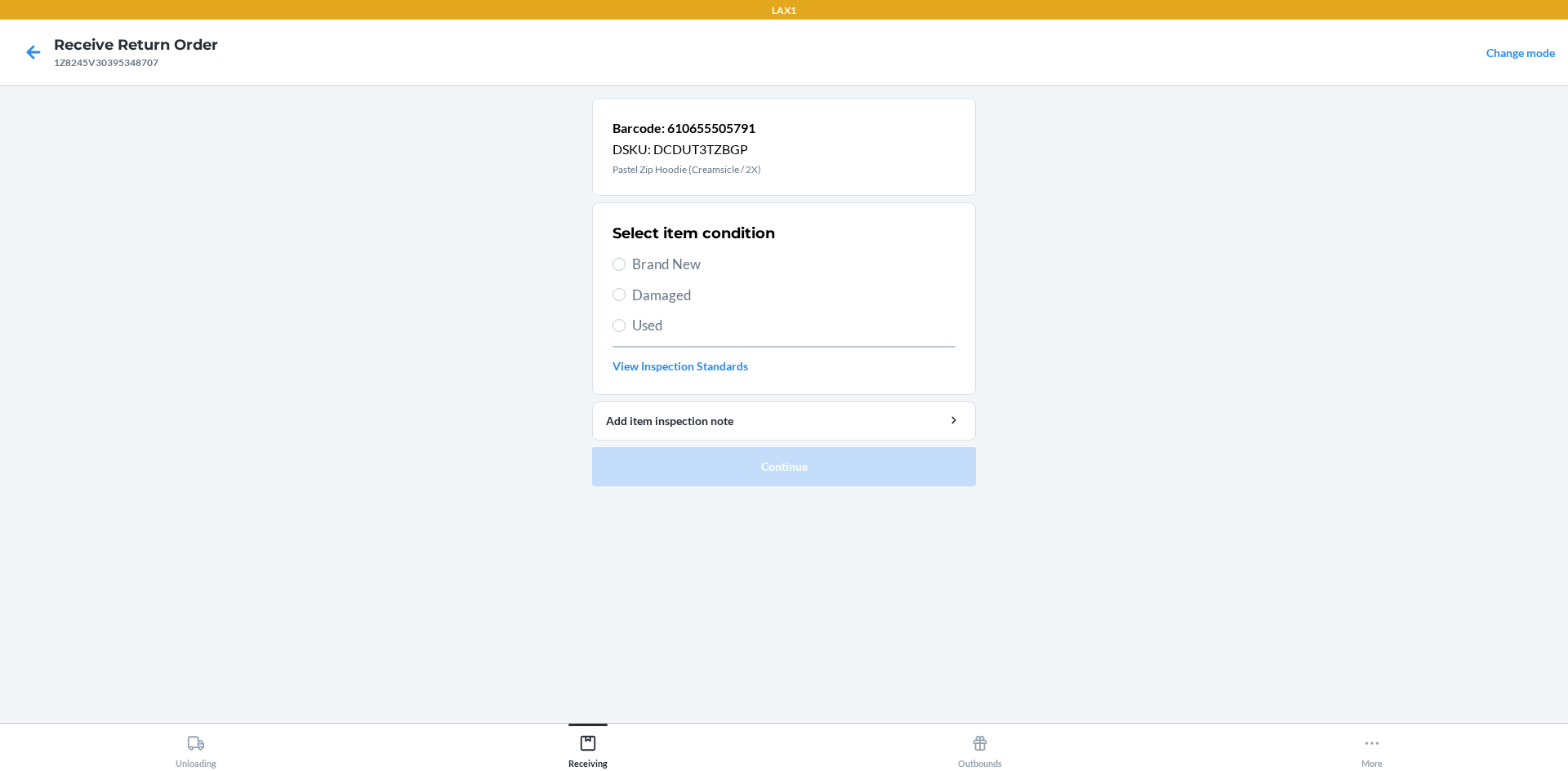
click at [677, 274] on span "Brand New" at bounding box center [794, 265] width 324 height 22
click at [626, 271] on input "Brand New" at bounding box center [619, 265] width 13 height 13
radio input "true"
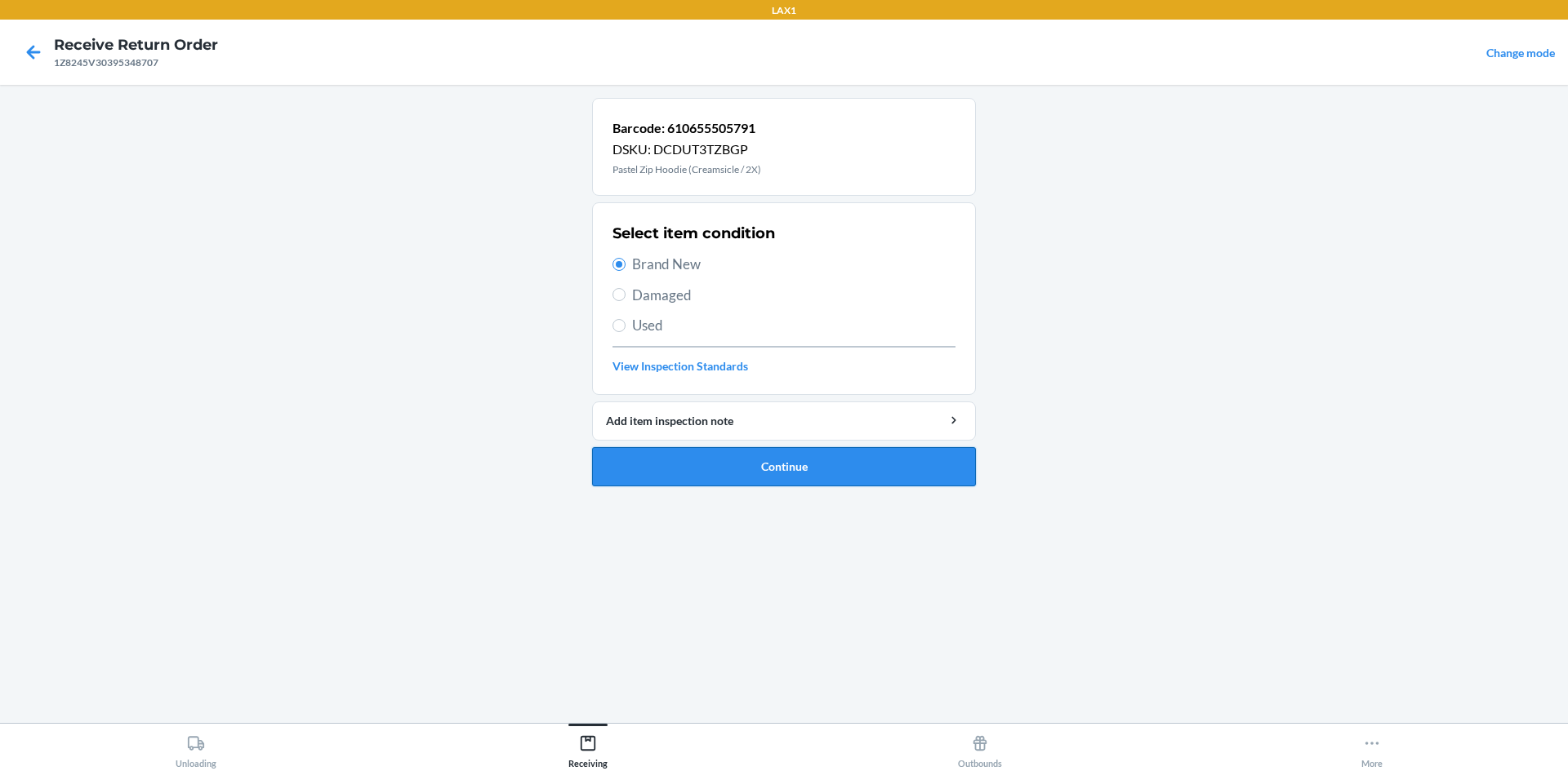
click at [707, 468] on button "Continue" at bounding box center [784, 467] width 384 height 39
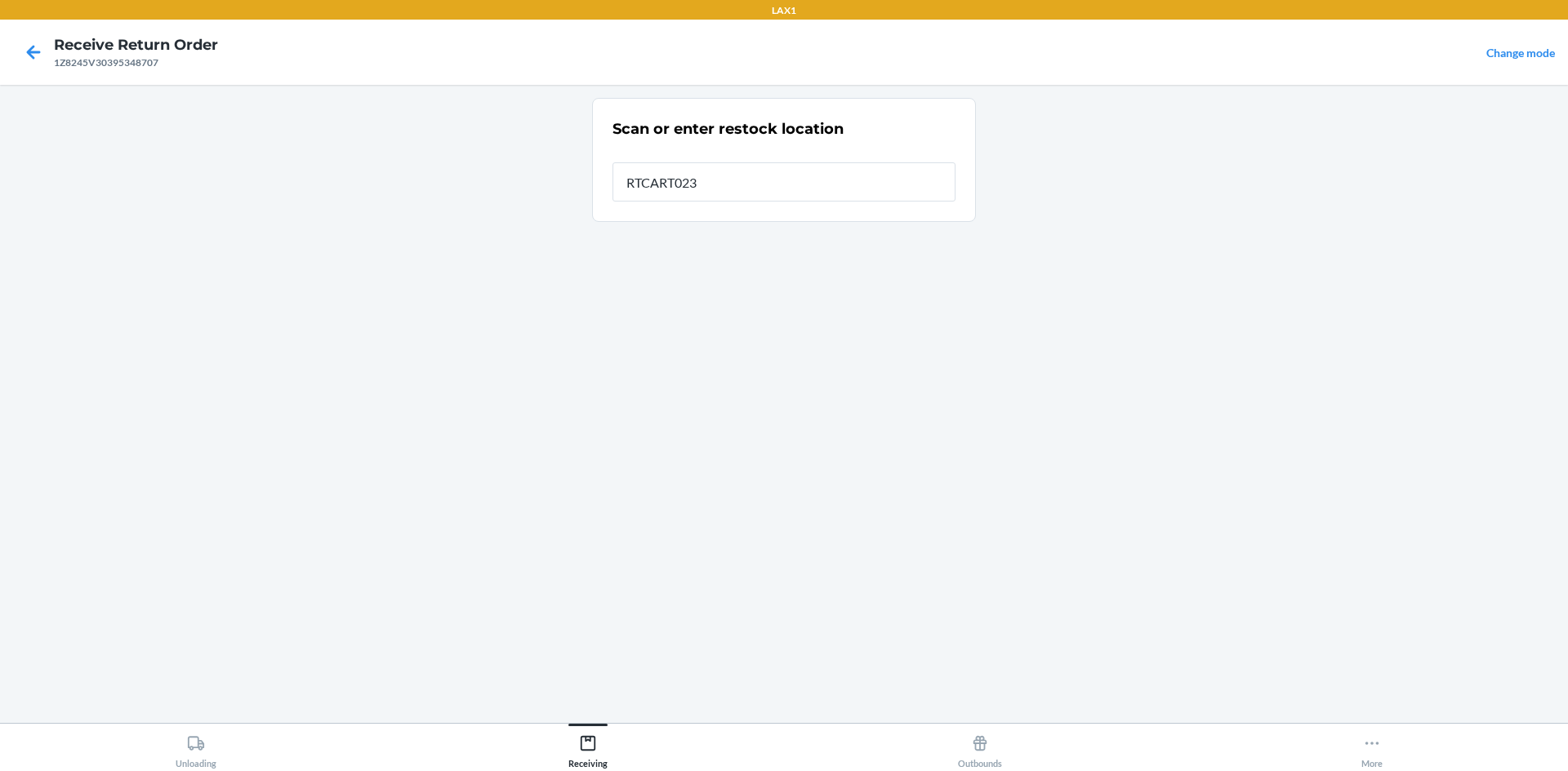
type input "RTCART023"
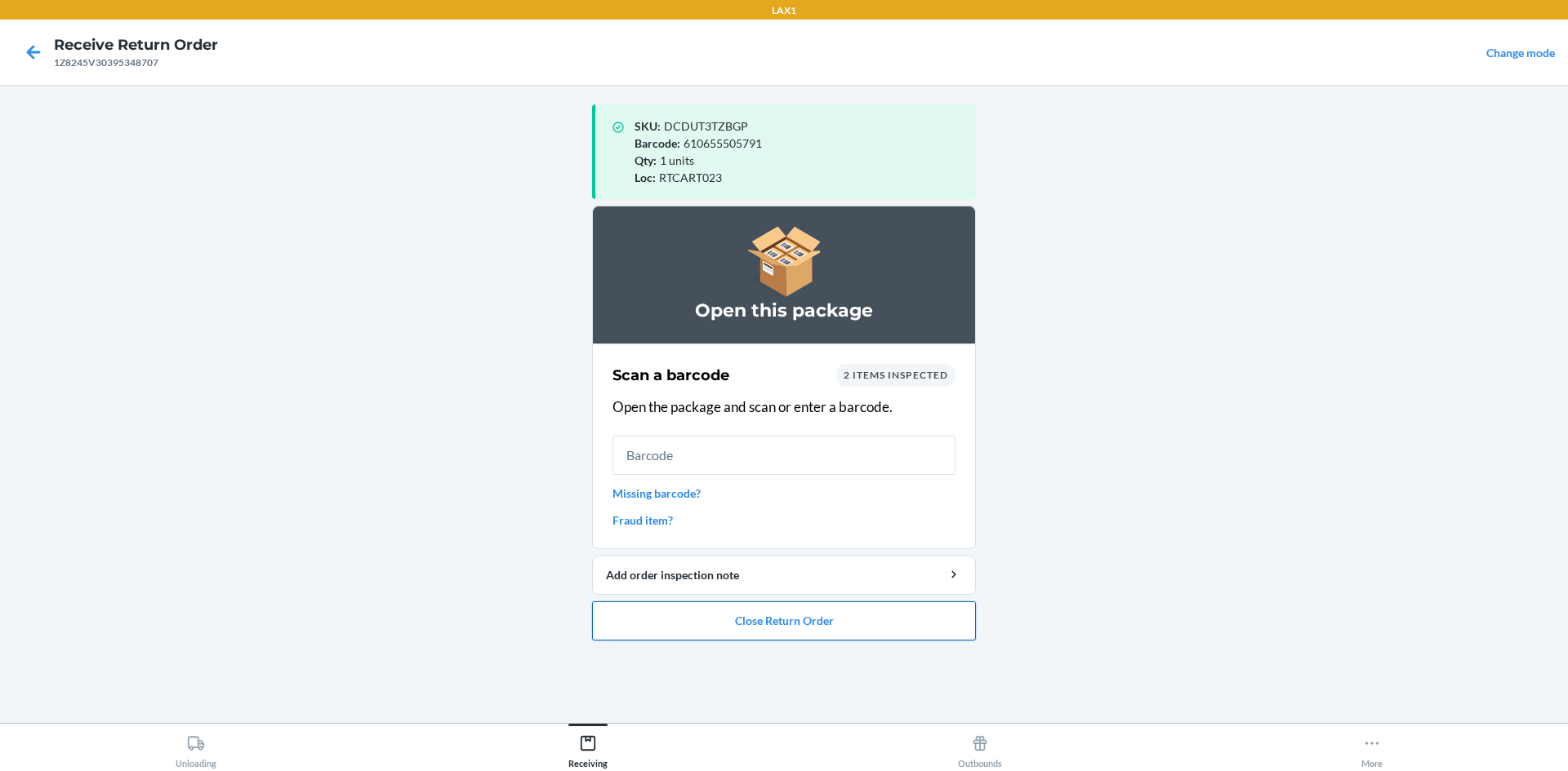
click at [900, 613] on button "Close Return Order" at bounding box center [784, 621] width 384 height 39
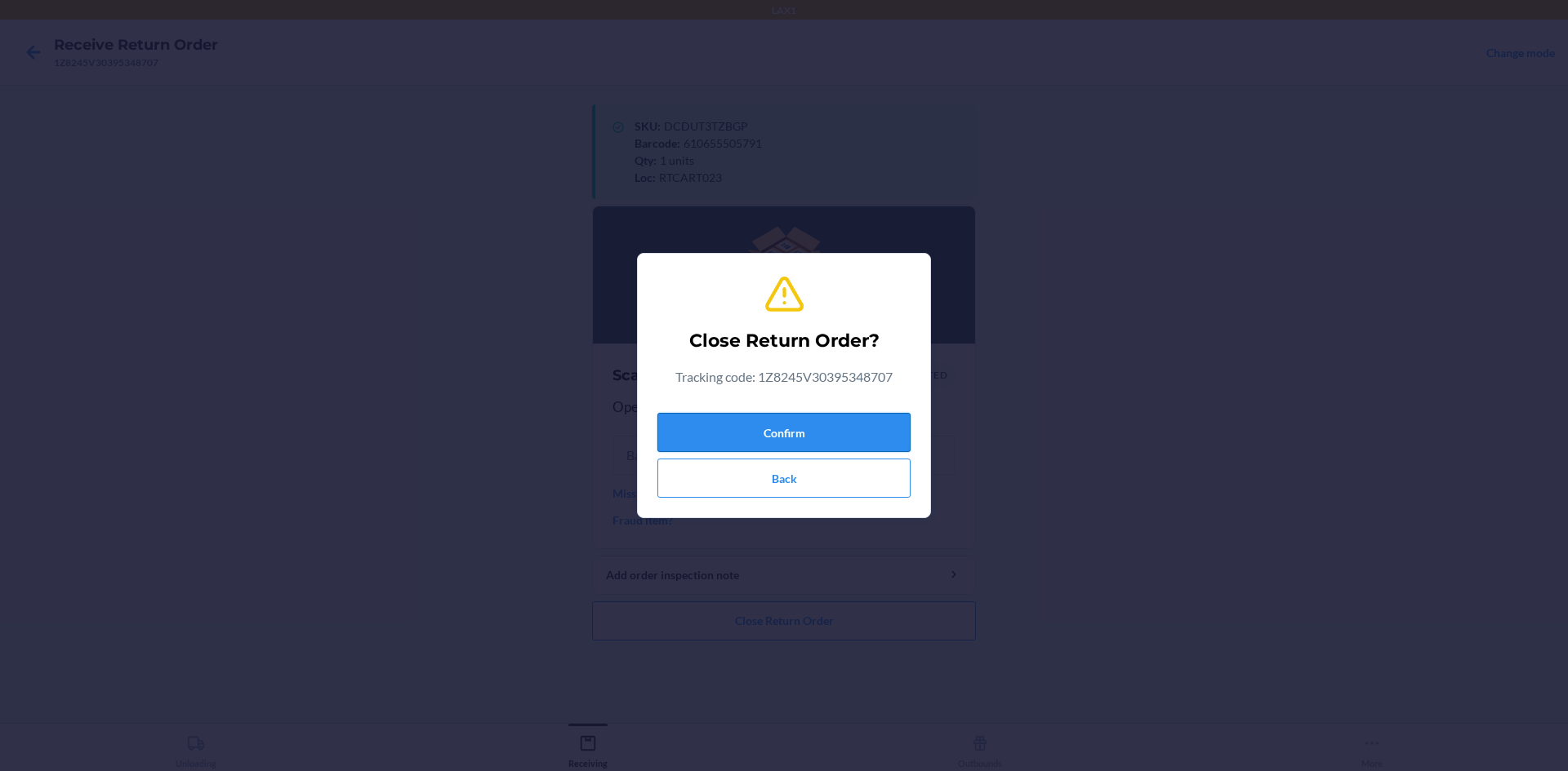
click at [822, 436] on button "Confirm" at bounding box center [784, 432] width 253 height 39
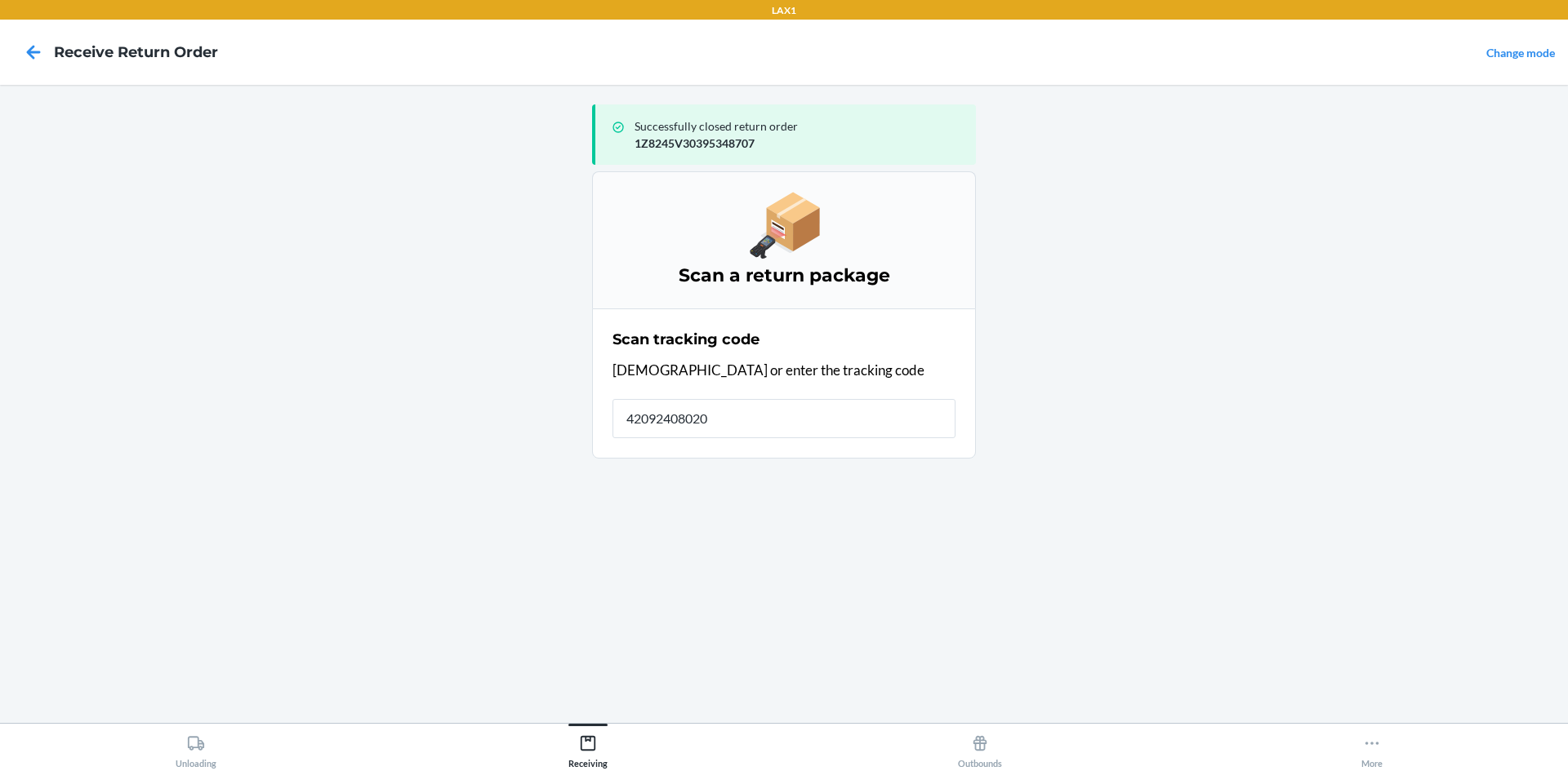
type input "420924080205"
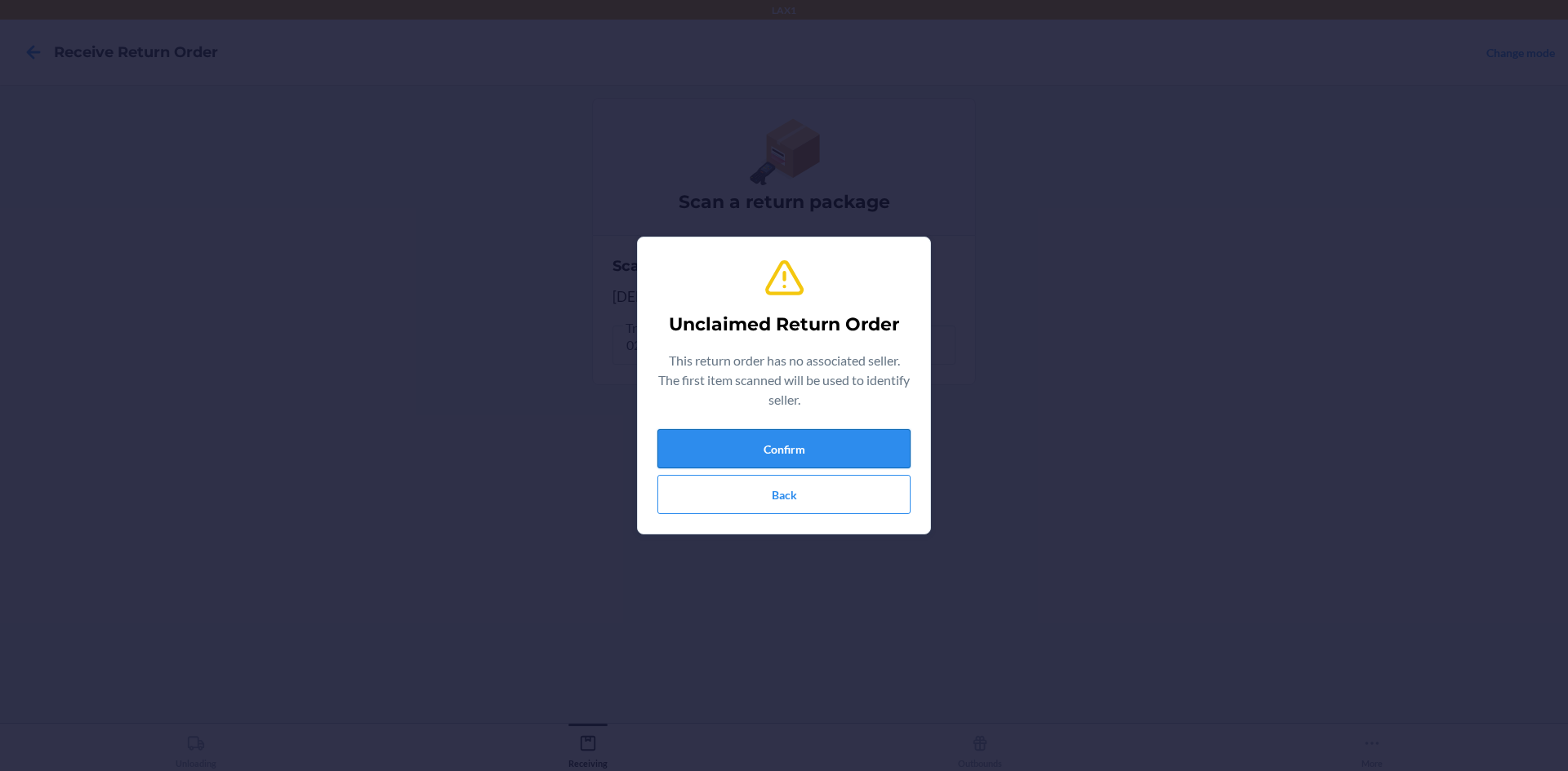
click at [840, 438] on button "Confirm" at bounding box center [784, 449] width 253 height 39
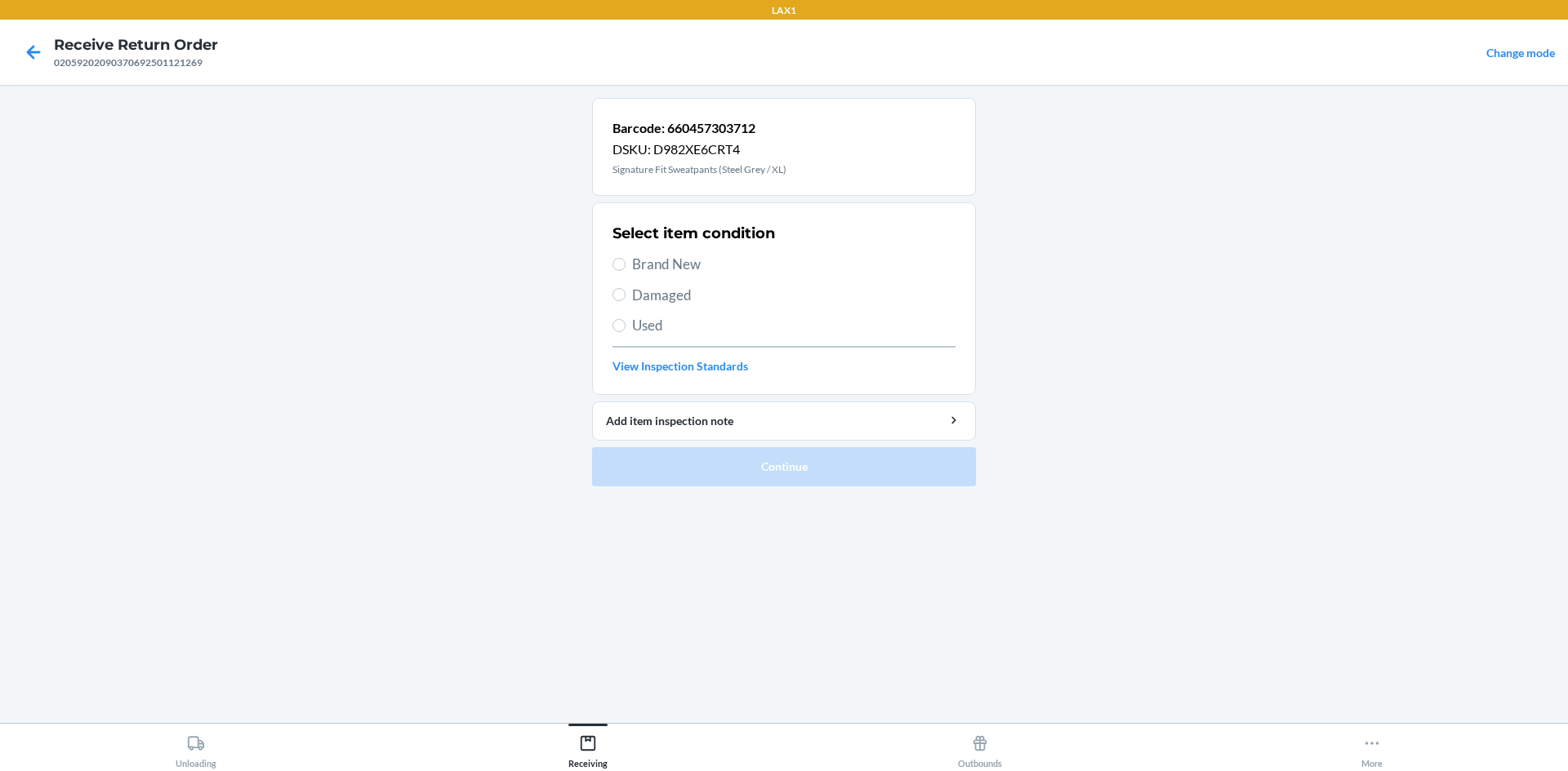
click at [759, 263] on span "Brand New" at bounding box center [794, 265] width 324 height 22
click at [626, 263] on input "Brand New" at bounding box center [619, 265] width 13 height 13
radio input "true"
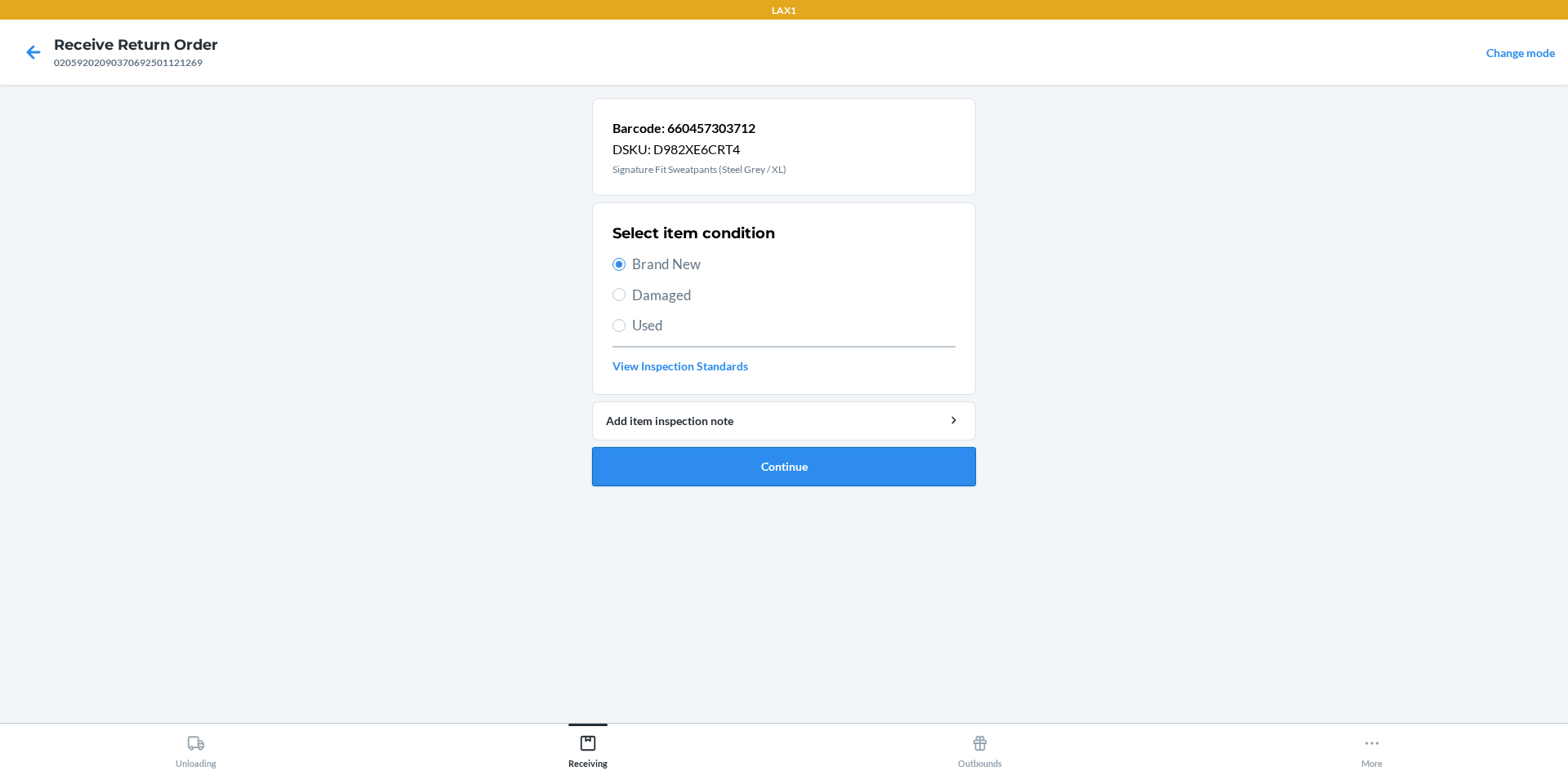
click at [784, 461] on button "Continue" at bounding box center [784, 467] width 384 height 39
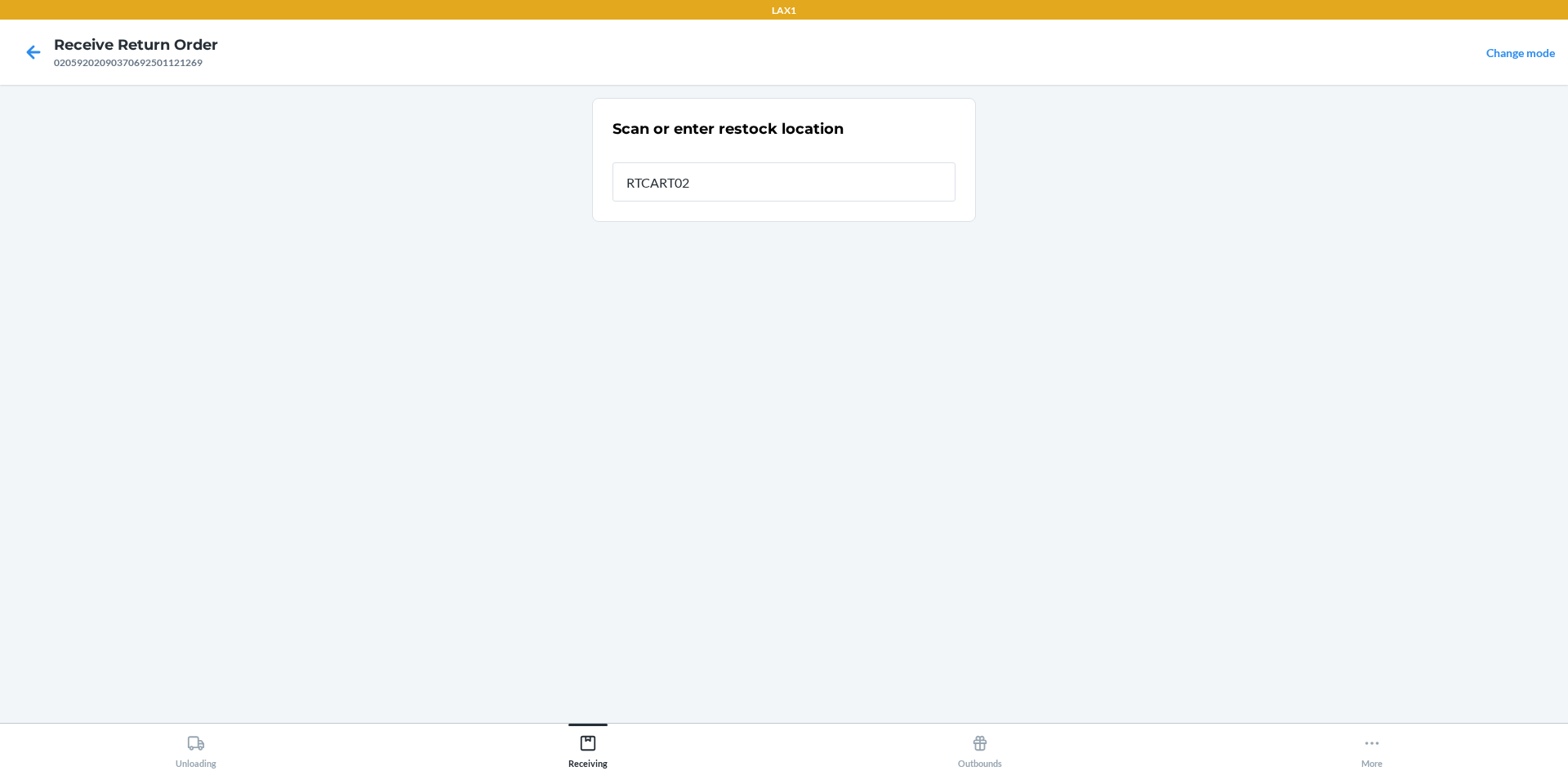
type input "RTCART023"
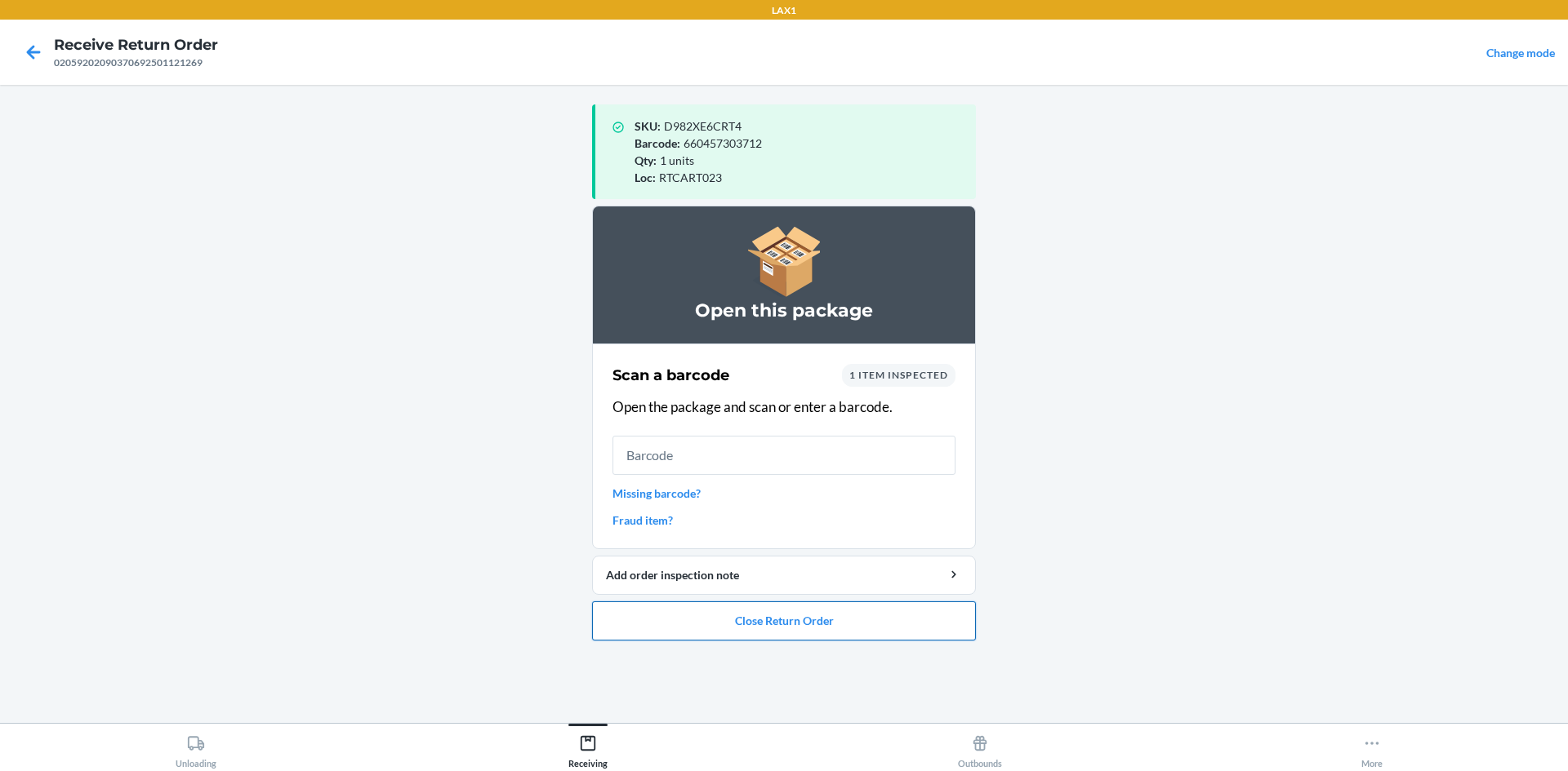
click at [793, 627] on button "Close Return Order" at bounding box center [784, 621] width 384 height 39
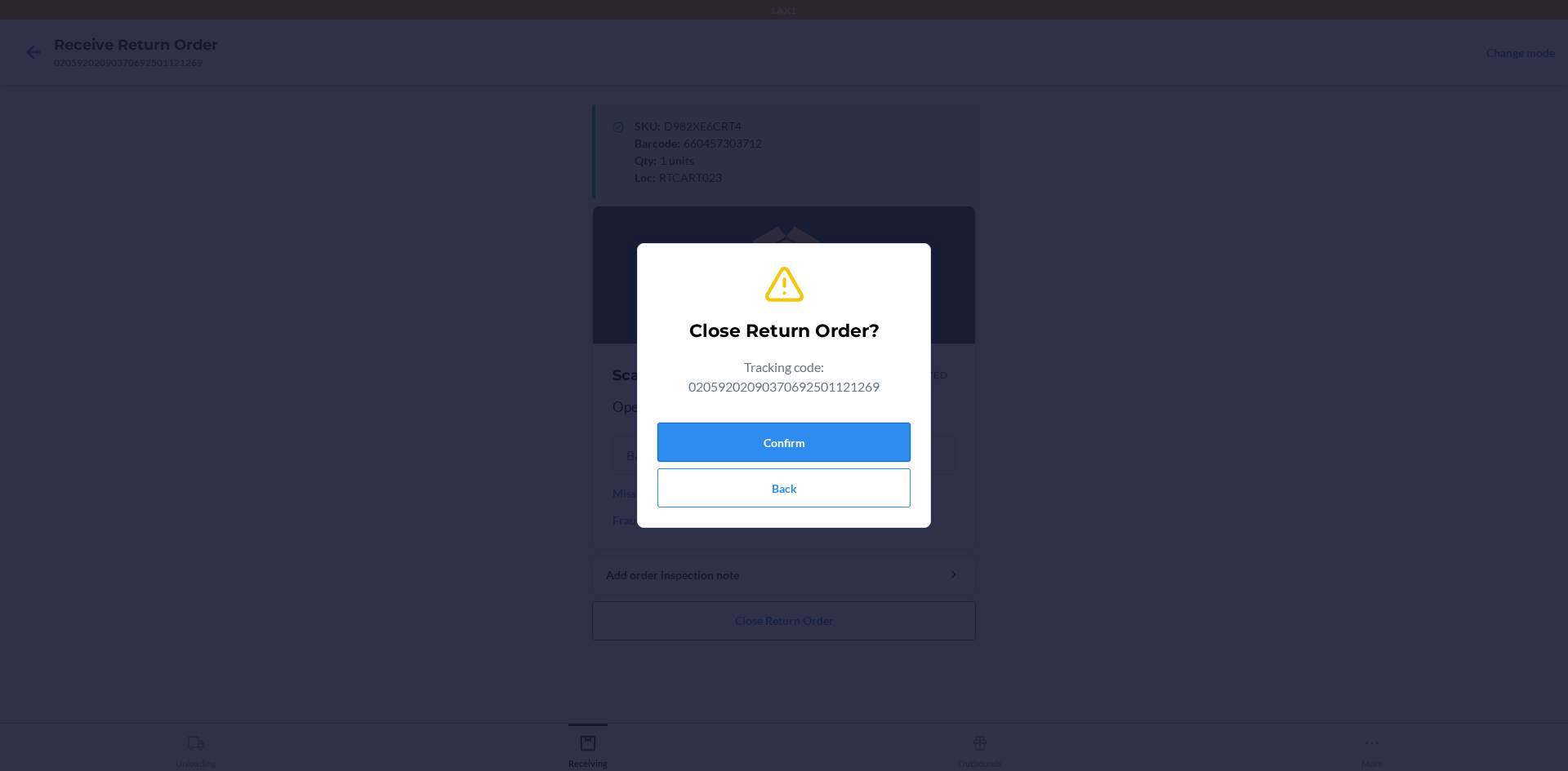
click at [838, 439] on button "Confirm" at bounding box center [784, 443] width 253 height 39
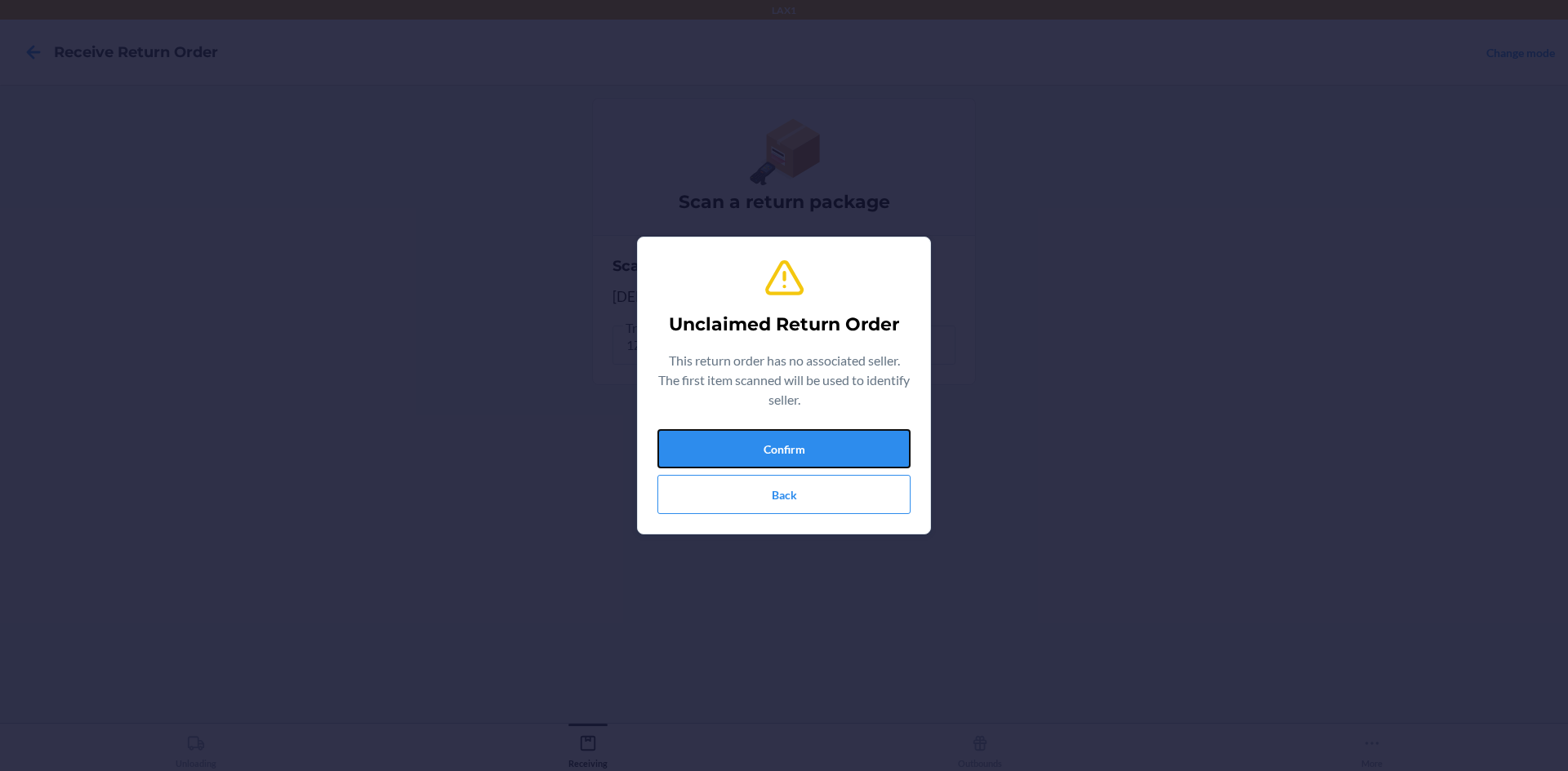
click at [838, 439] on button "Confirm" at bounding box center [784, 449] width 253 height 39
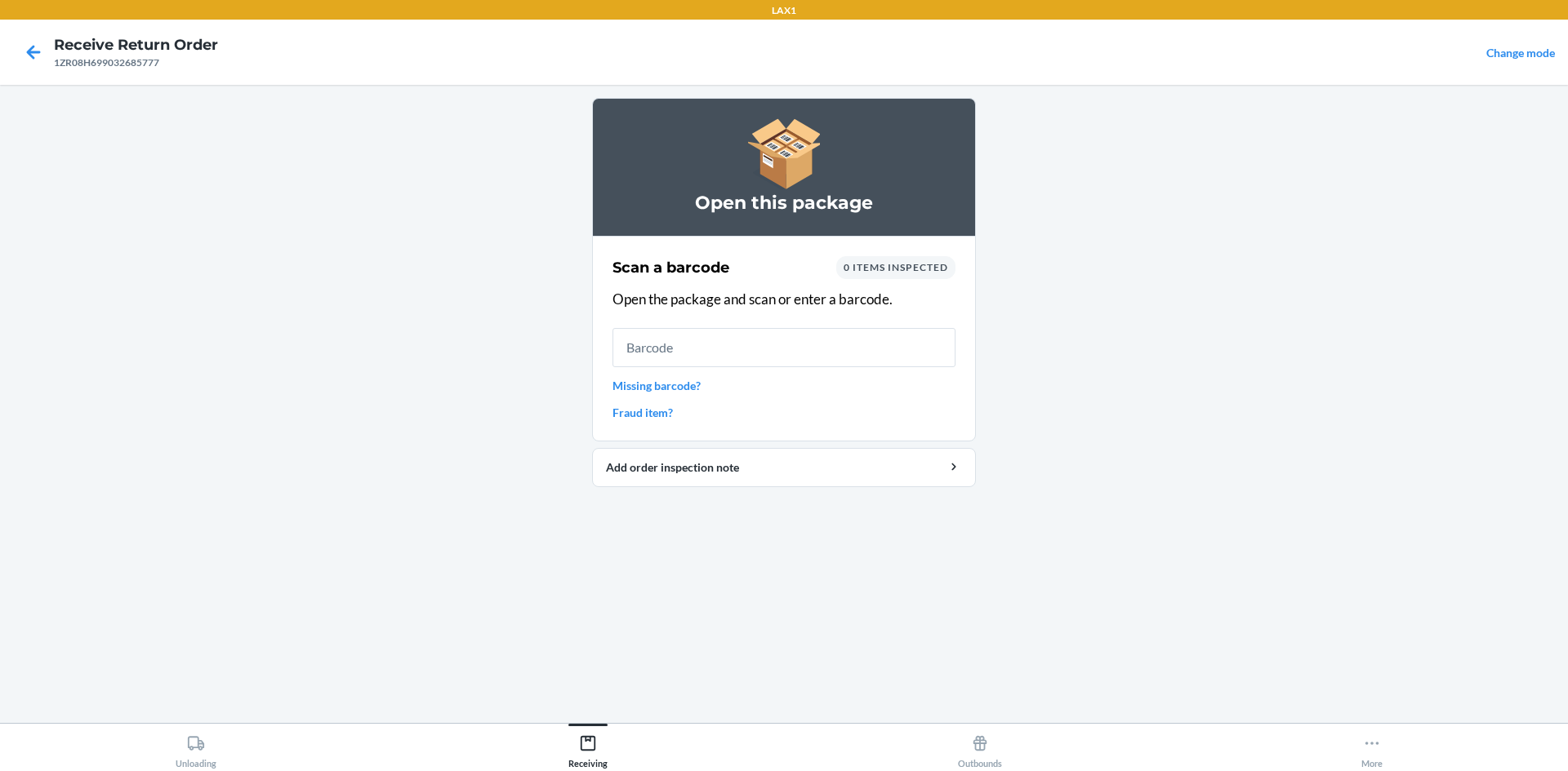
click at [664, 387] on link "Missing barcode?" at bounding box center [784, 386] width 343 height 17
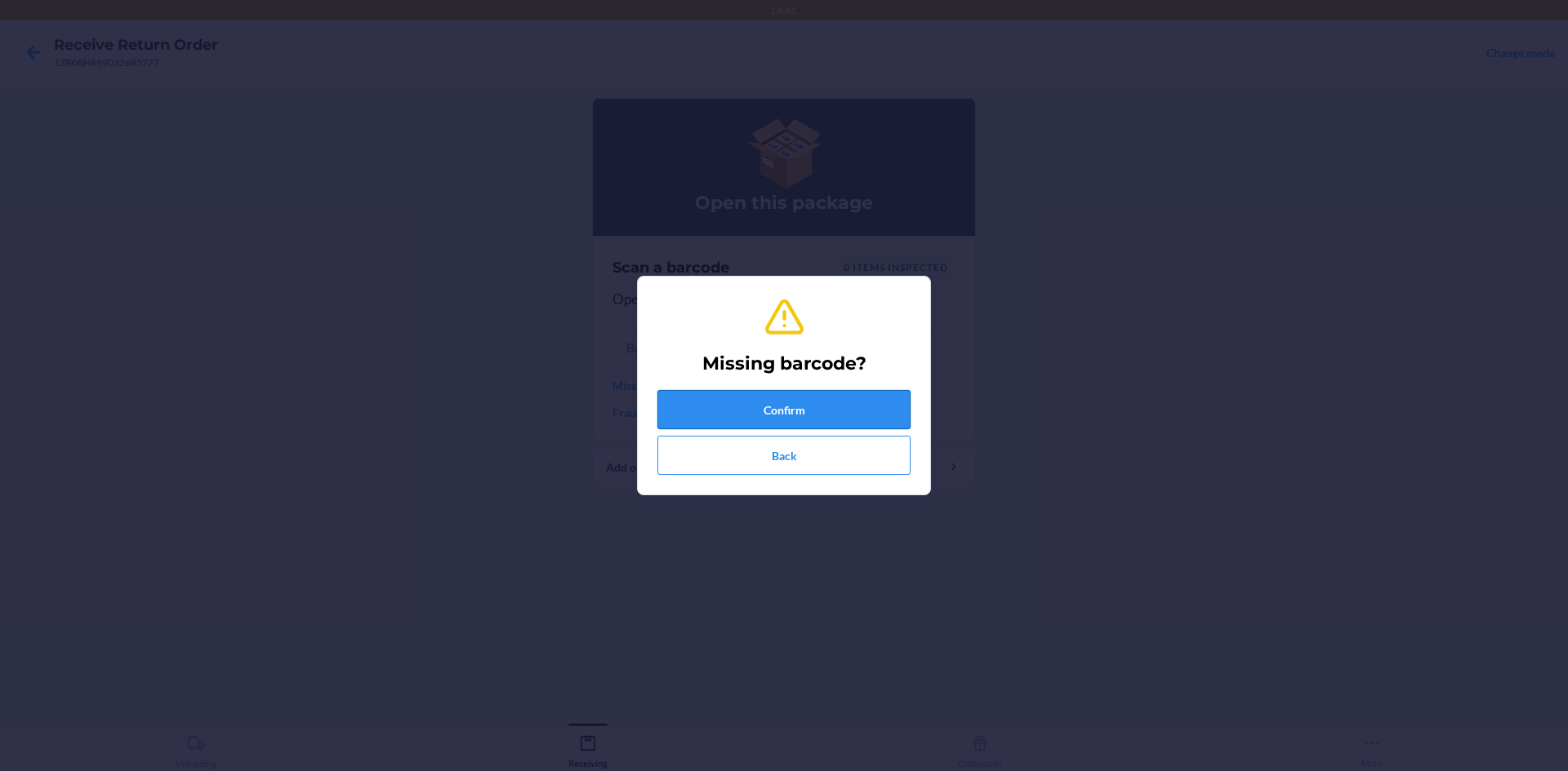
click at [756, 407] on button "Confirm" at bounding box center [784, 410] width 253 height 39
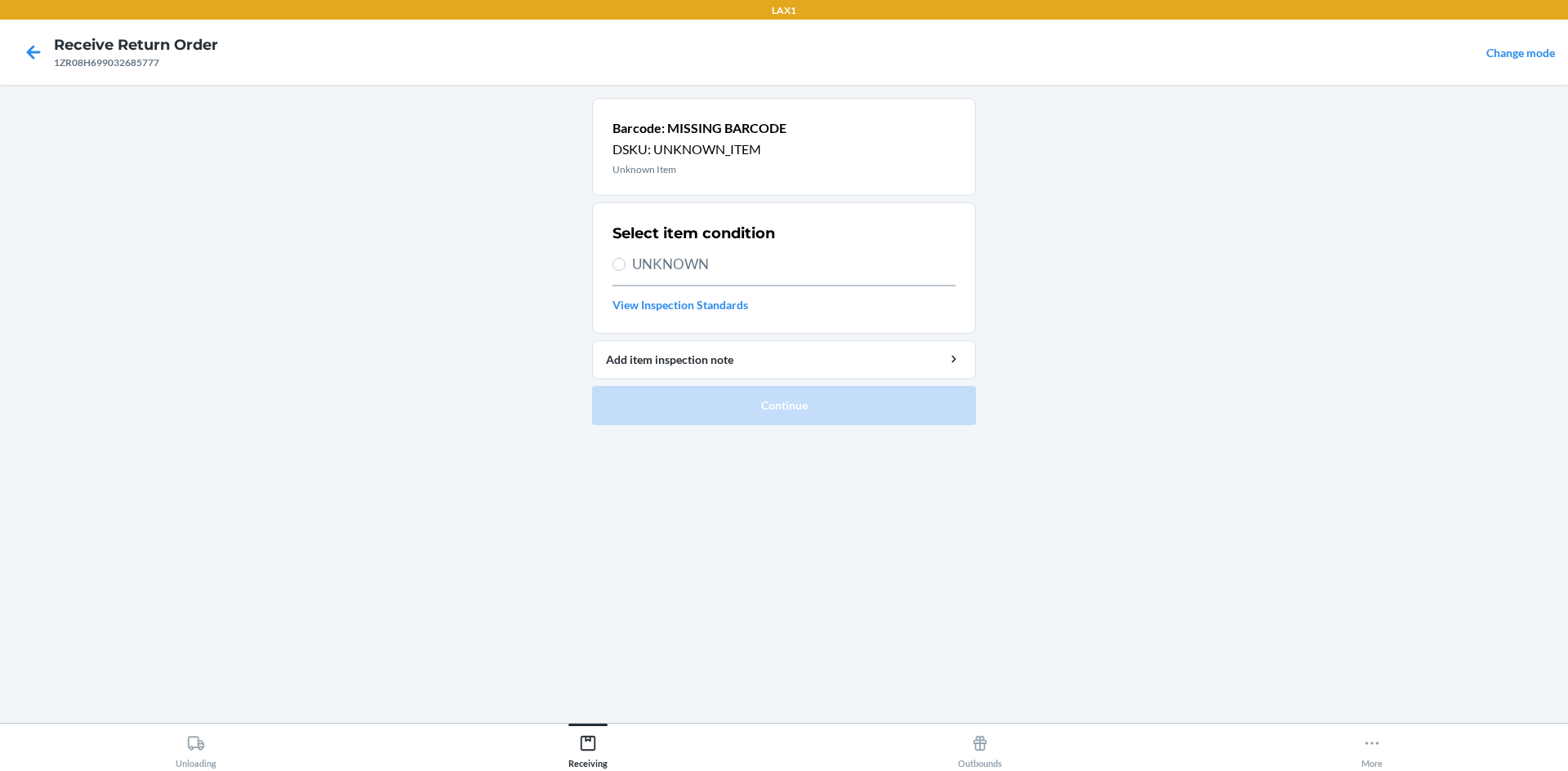
click at [695, 257] on span "UNKNOWN" at bounding box center [794, 265] width 324 height 22
click at [626, 258] on input "UNKNOWN" at bounding box center [619, 265] width 13 height 13
radio input "true"
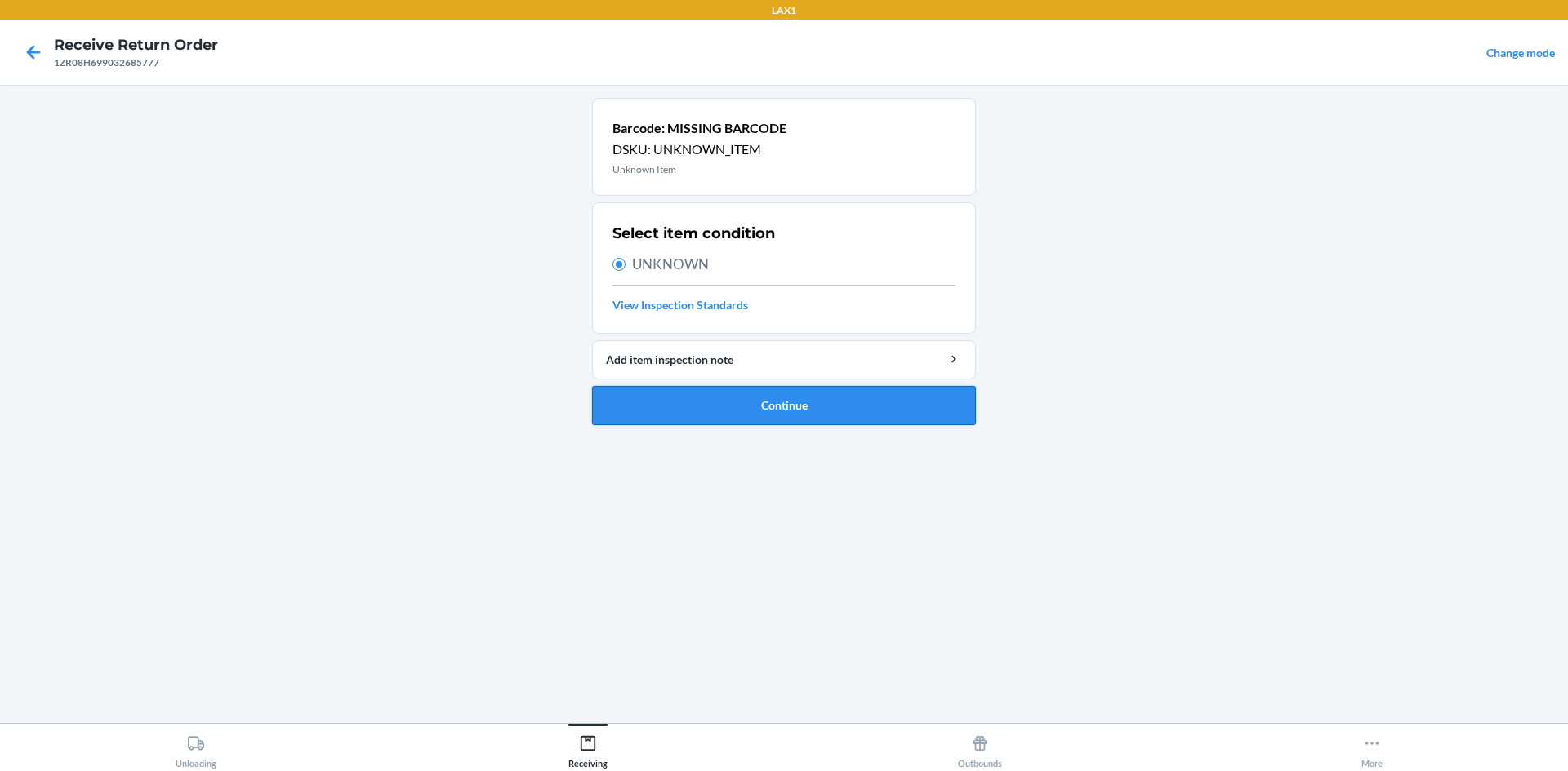
click at [760, 400] on button "Continue" at bounding box center [784, 406] width 384 height 39
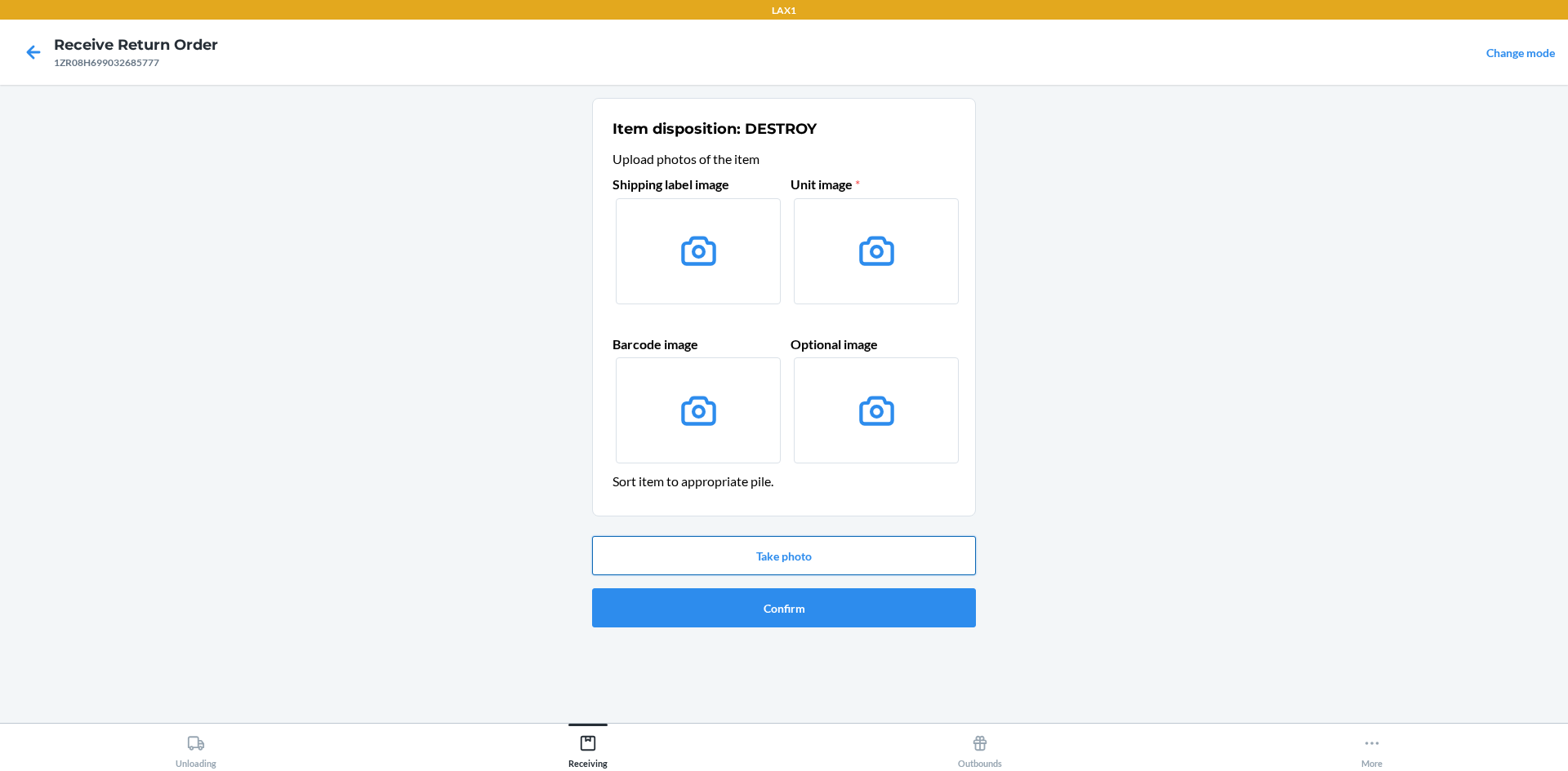
click at [757, 544] on button "Take photo" at bounding box center [784, 556] width 384 height 39
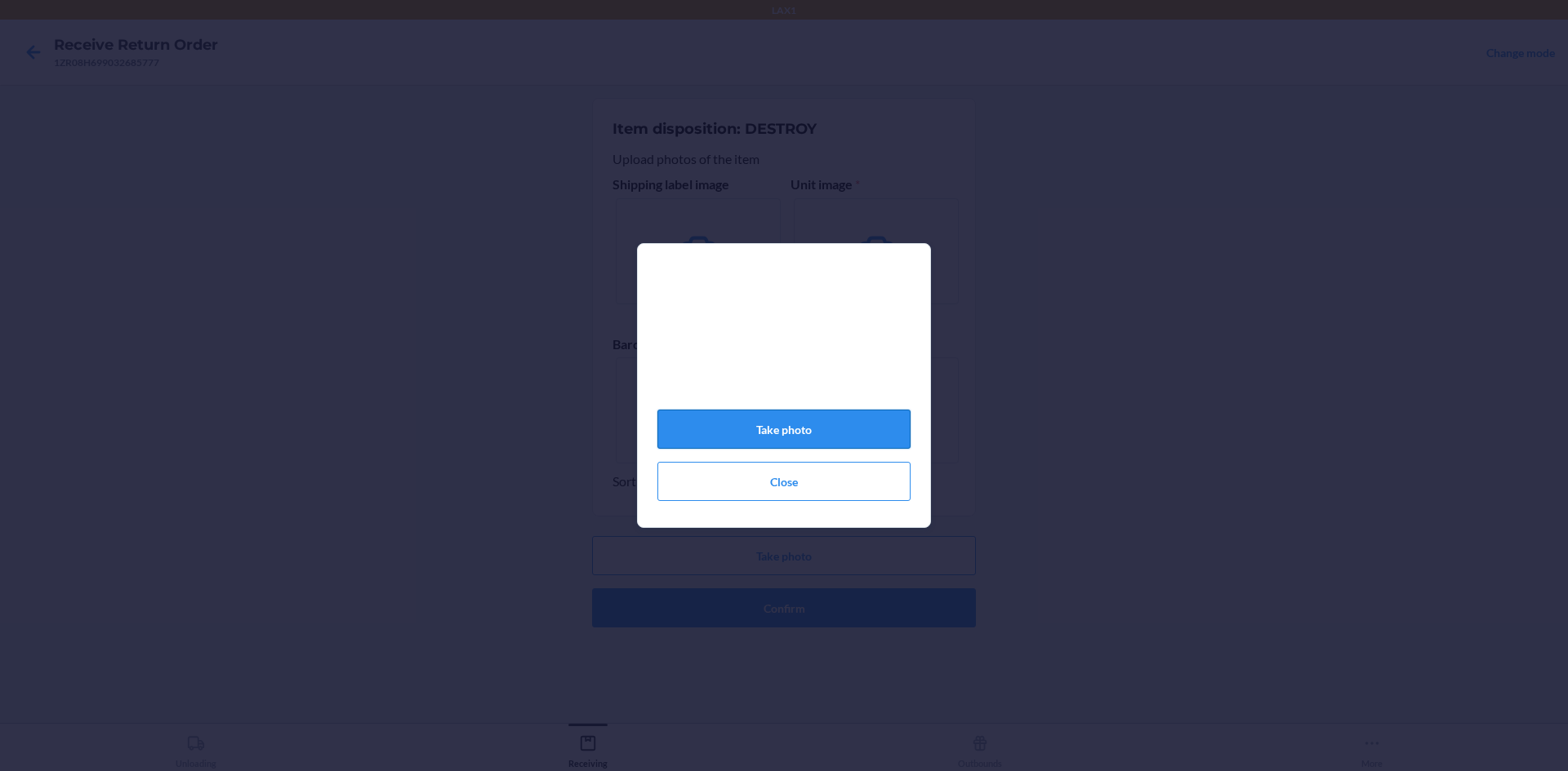
click at [762, 447] on button "Take photo" at bounding box center [784, 430] width 253 height 39
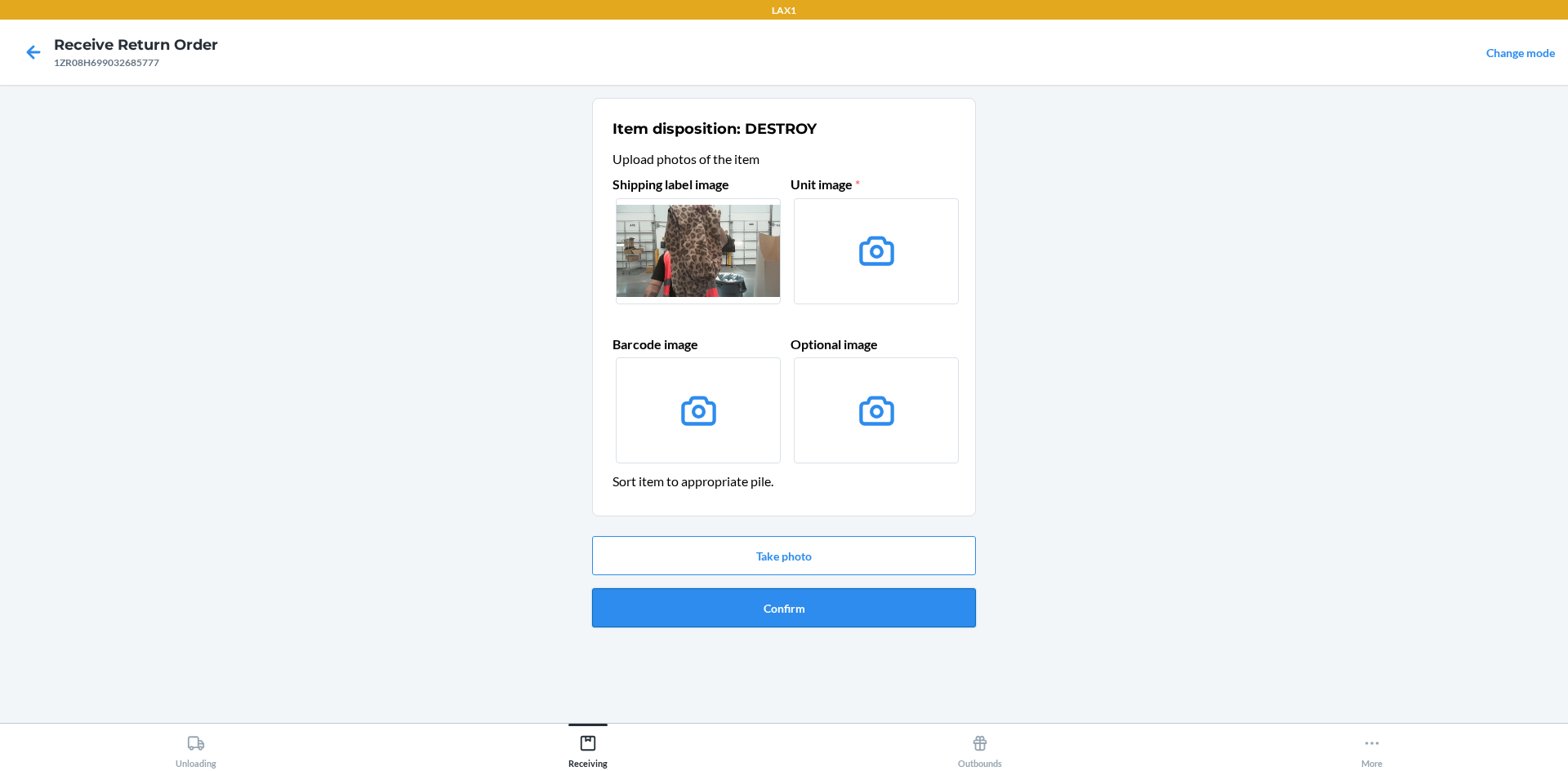
click at [830, 612] on button "Confirm" at bounding box center [784, 608] width 384 height 39
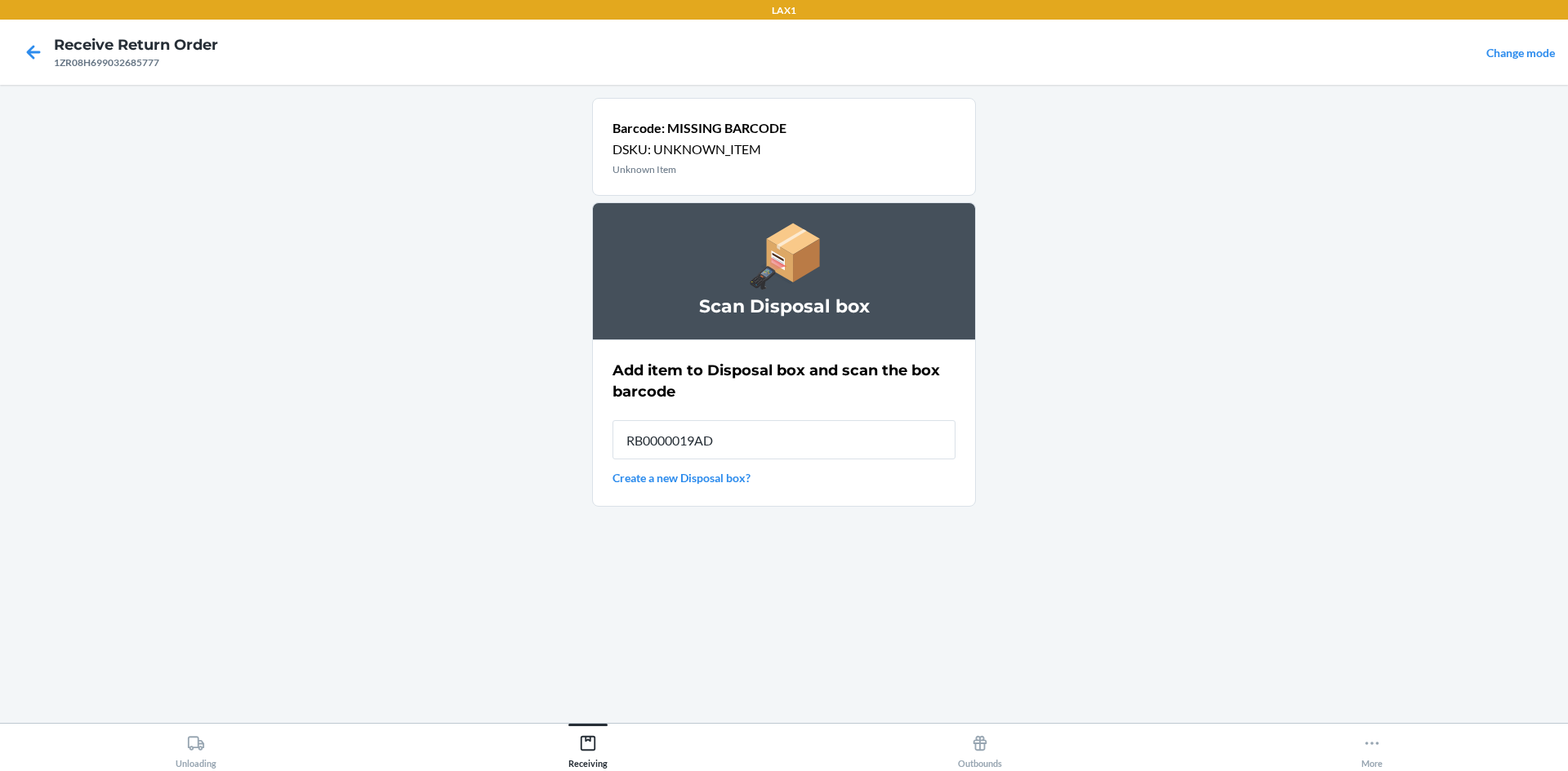
type input "RB0000019AD"
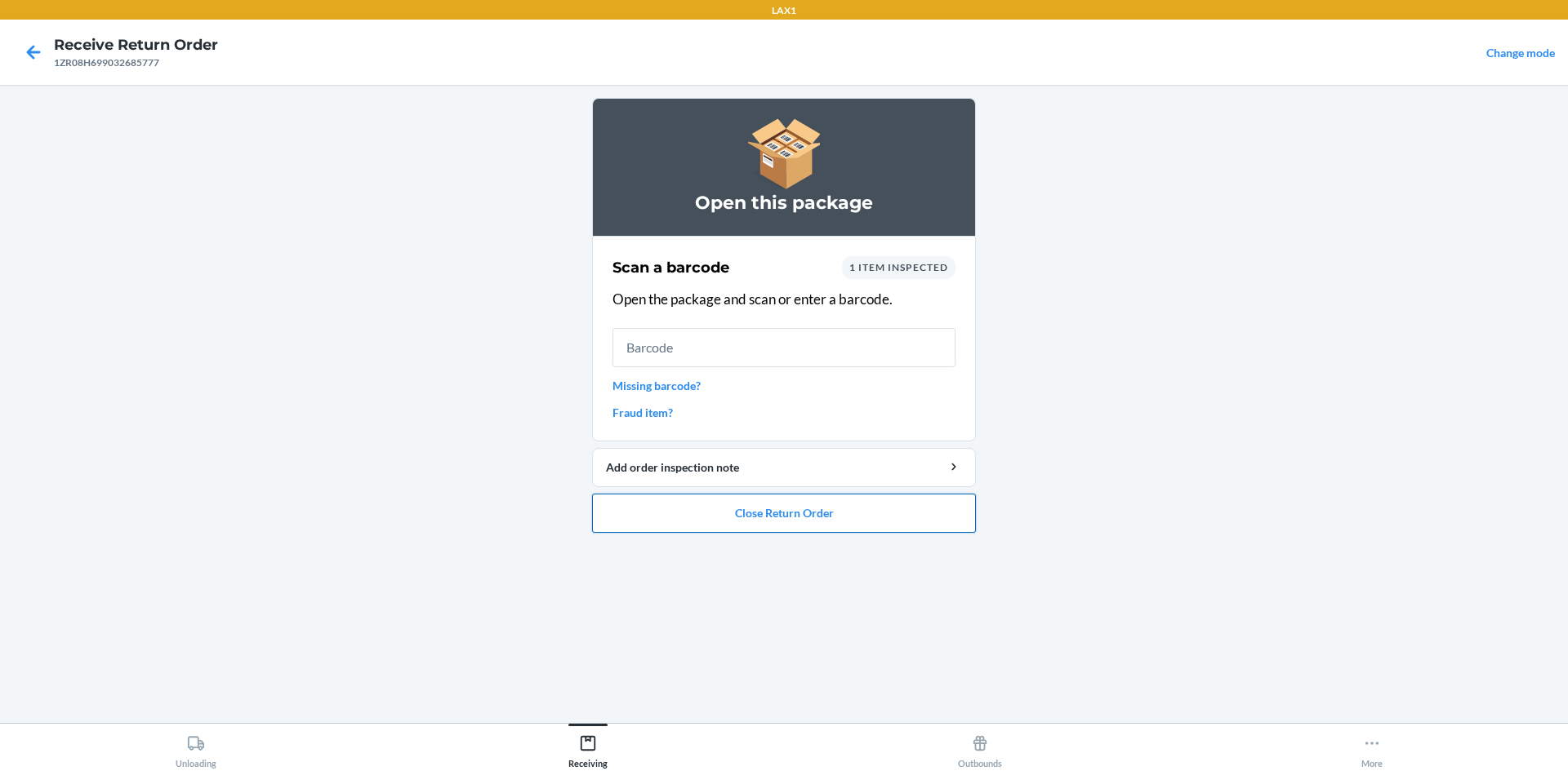
click at [775, 518] on button "Close Return Order" at bounding box center [784, 514] width 384 height 39
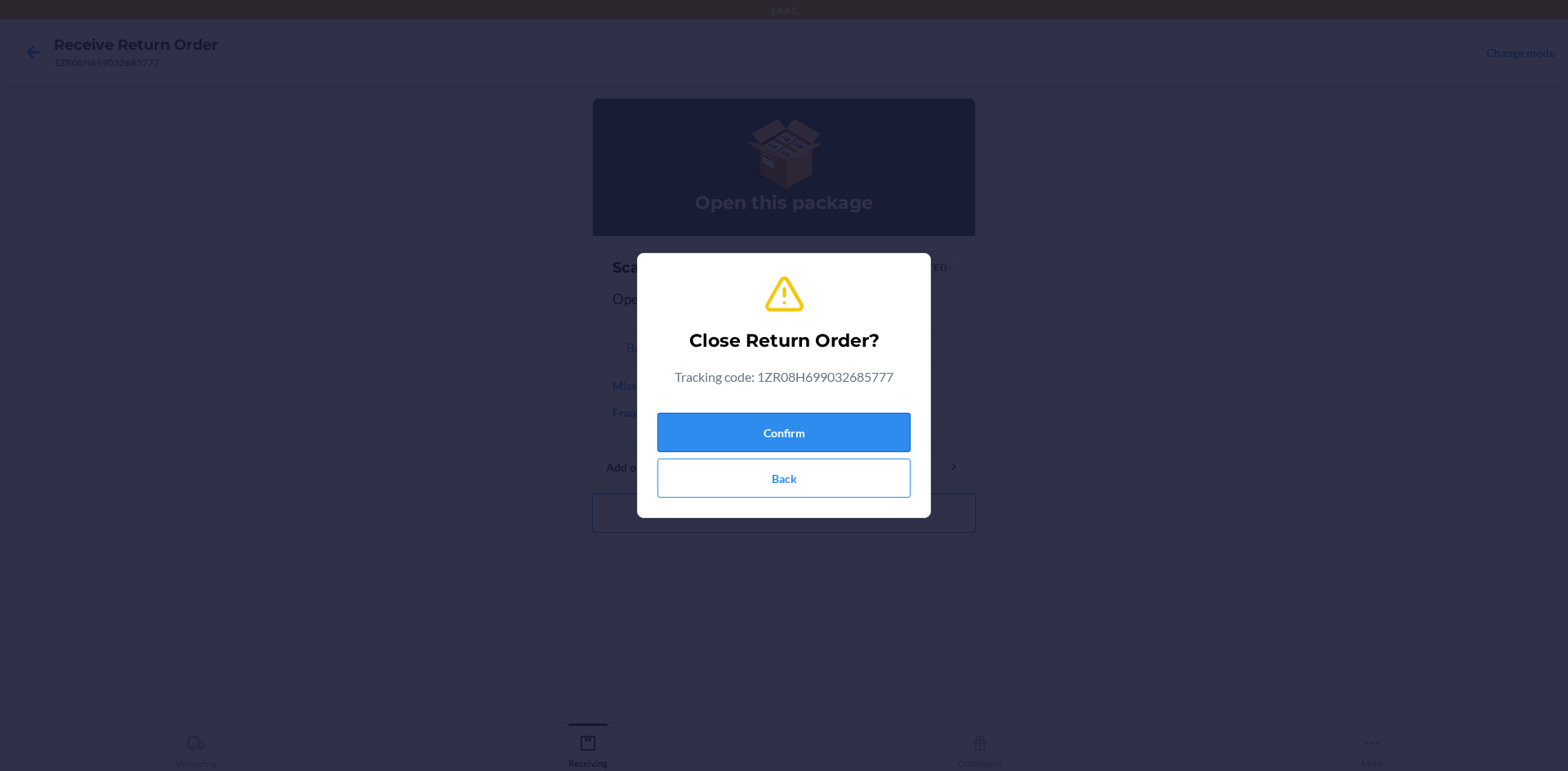
click at [764, 438] on button "Confirm" at bounding box center [784, 432] width 253 height 39
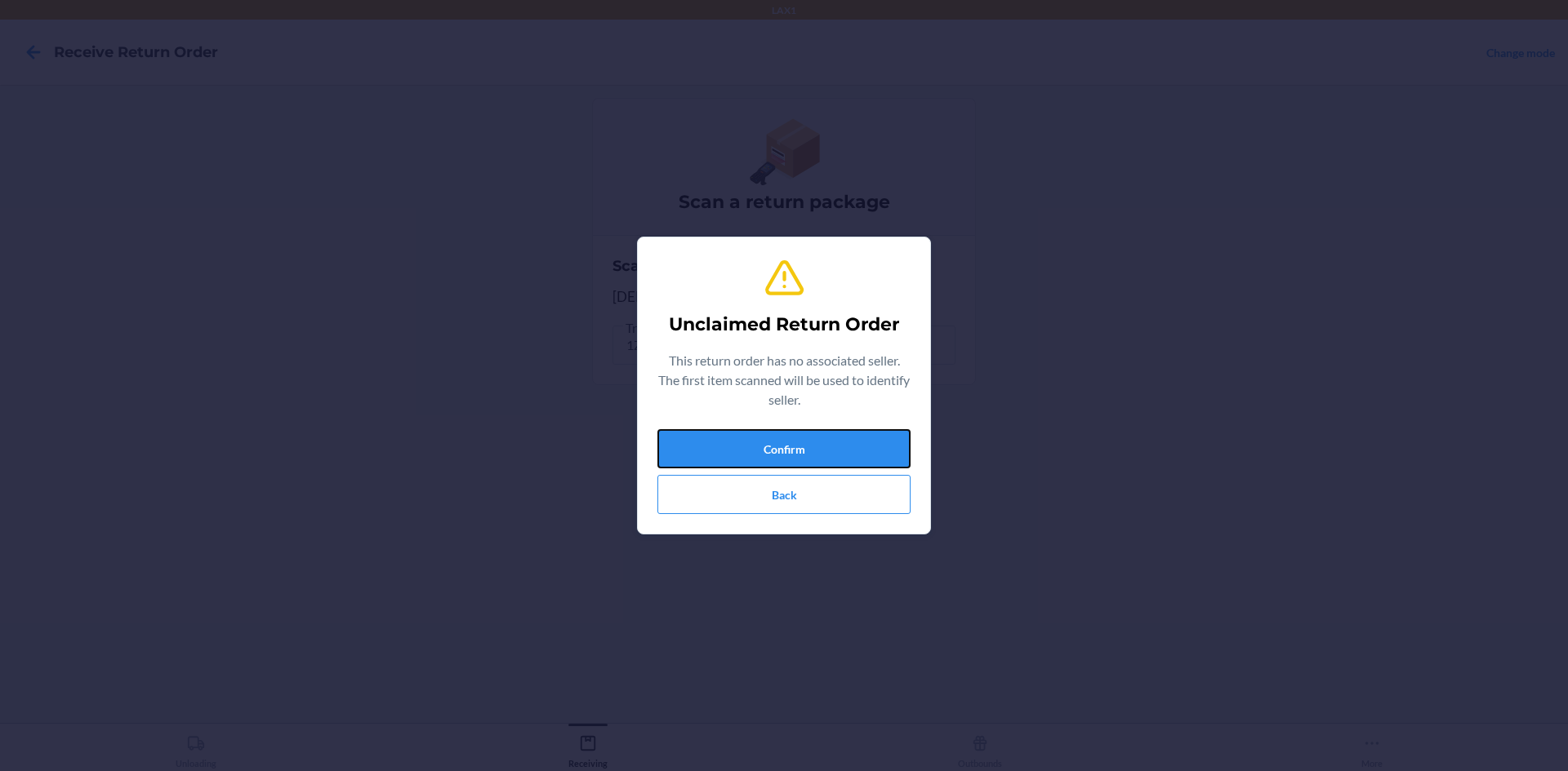
click at [764, 438] on button "Confirm" at bounding box center [784, 449] width 253 height 39
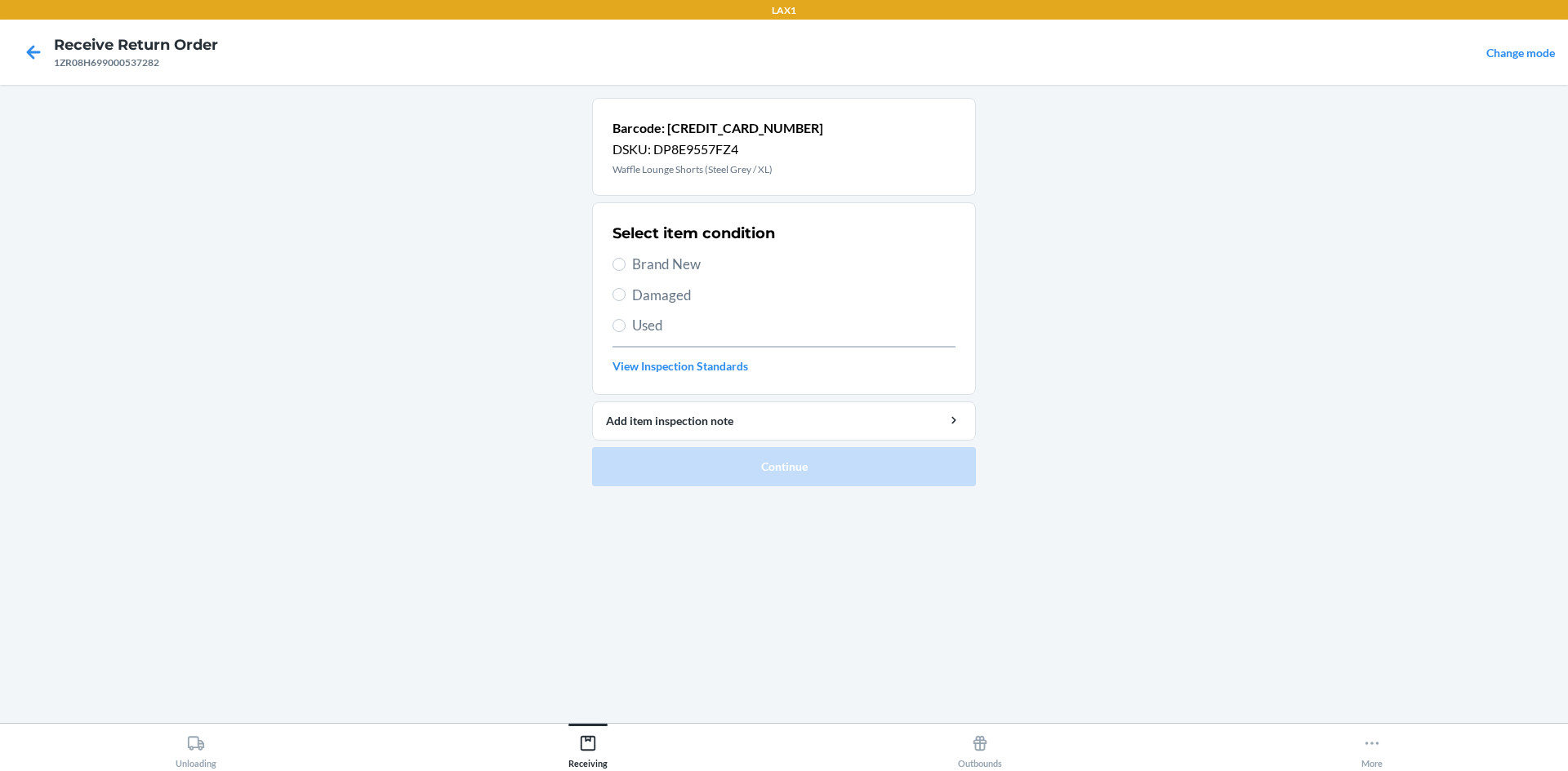
drag, startPoint x: 702, startPoint y: 264, endPoint x: 778, endPoint y: 489, distance: 237.5
click at [702, 271] on span "Brand New" at bounding box center [794, 265] width 324 height 22
click at [626, 271] on input "Brand New" at bounding box center [619, 265] width 13 height 13
radio input "true"
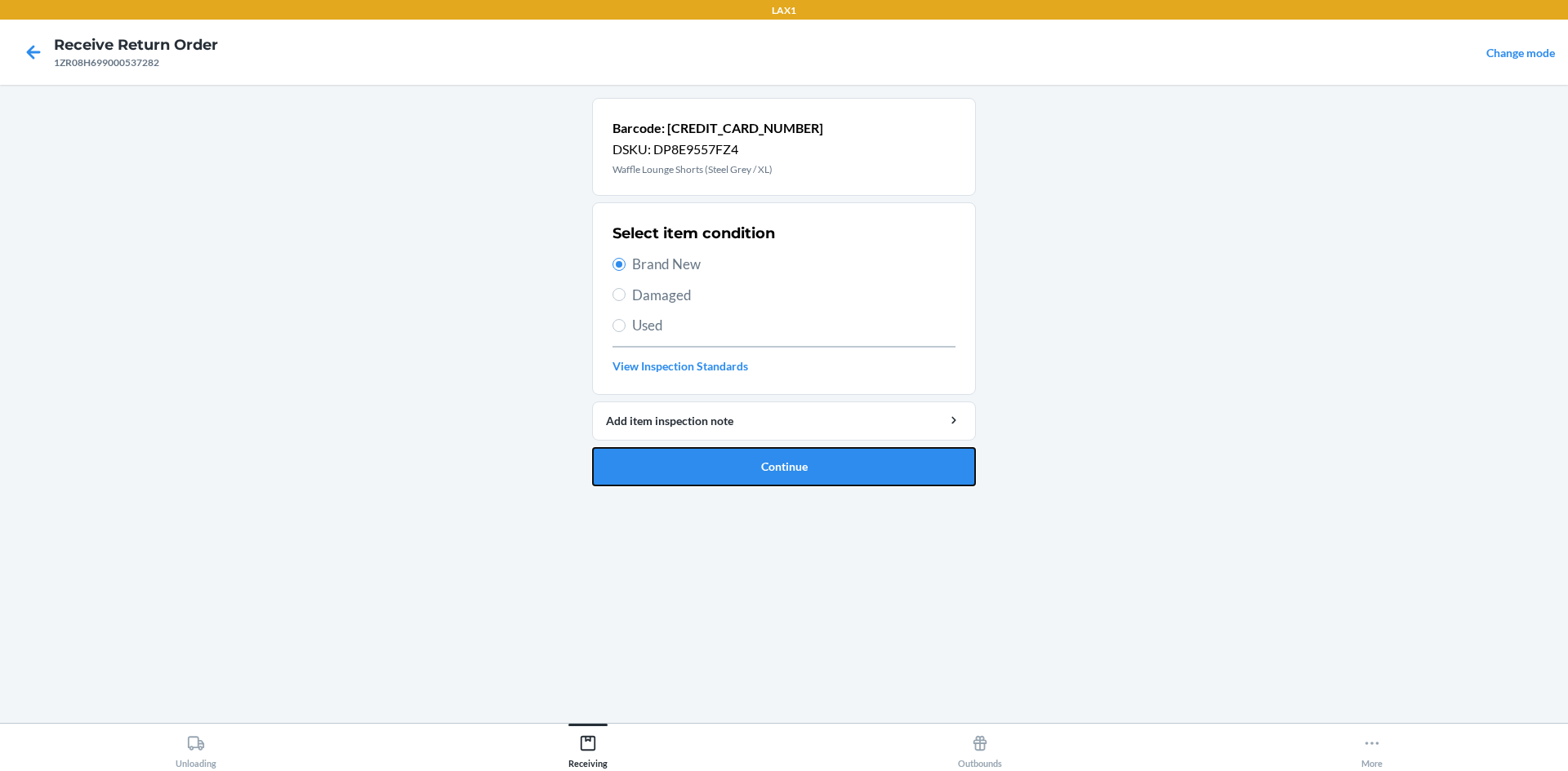
click at [777, 474] on button "Continue" at bounding box center [784, 467] width 384 height 39
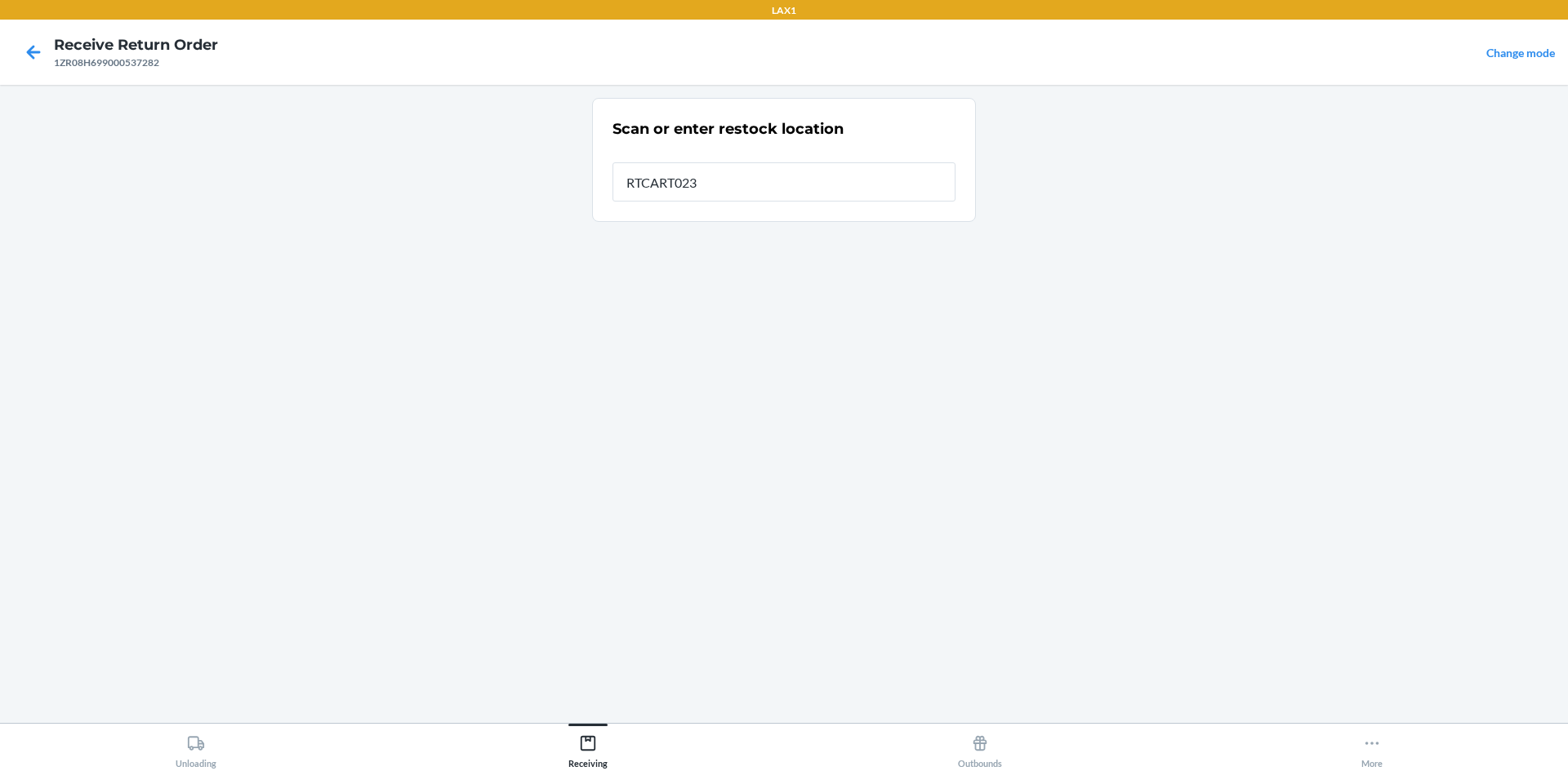
type input "RTCART023"
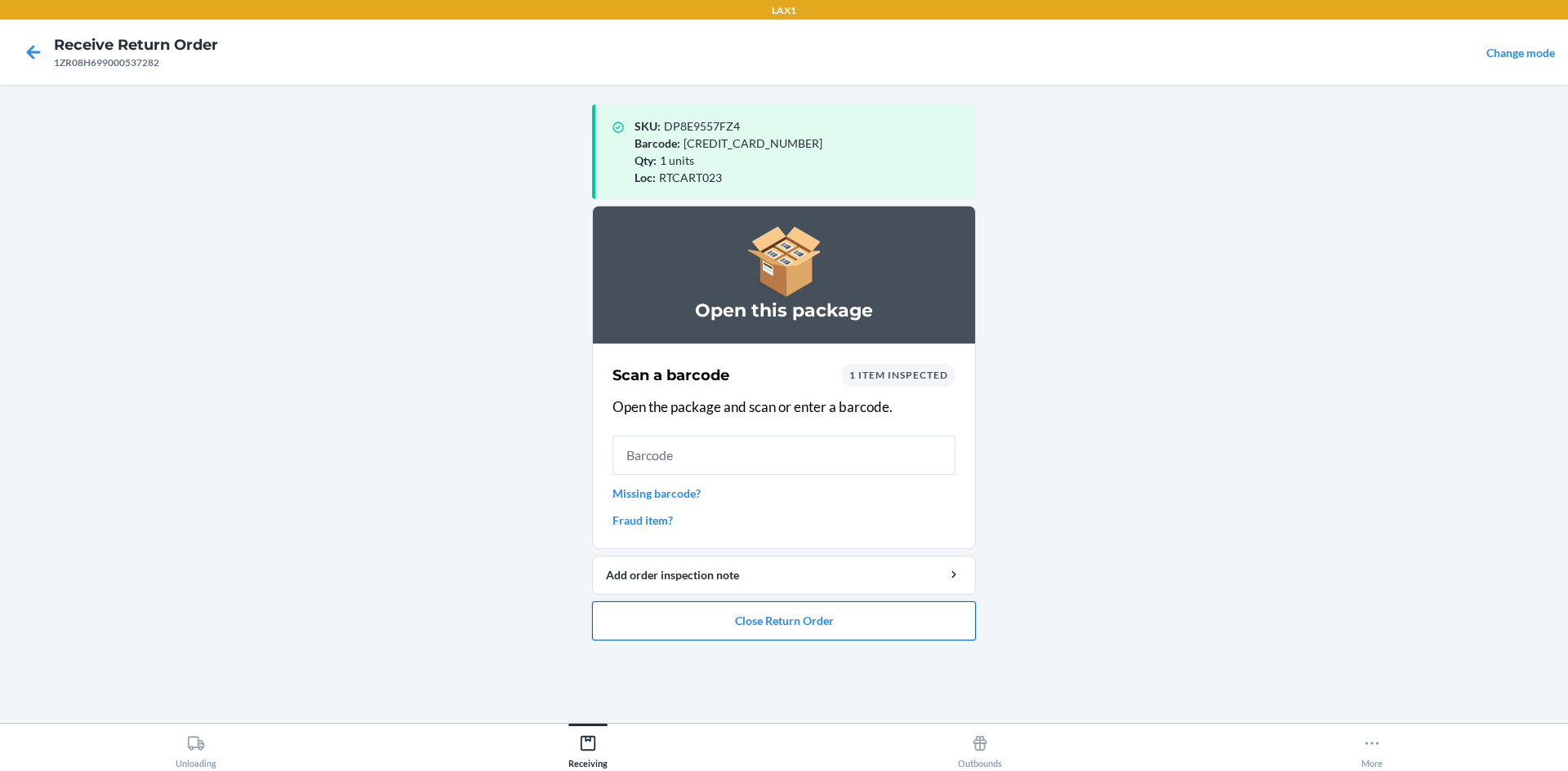
click at [829, 613] on button "Close Return Order" at bounding box center [784, 621] width 384 height 39
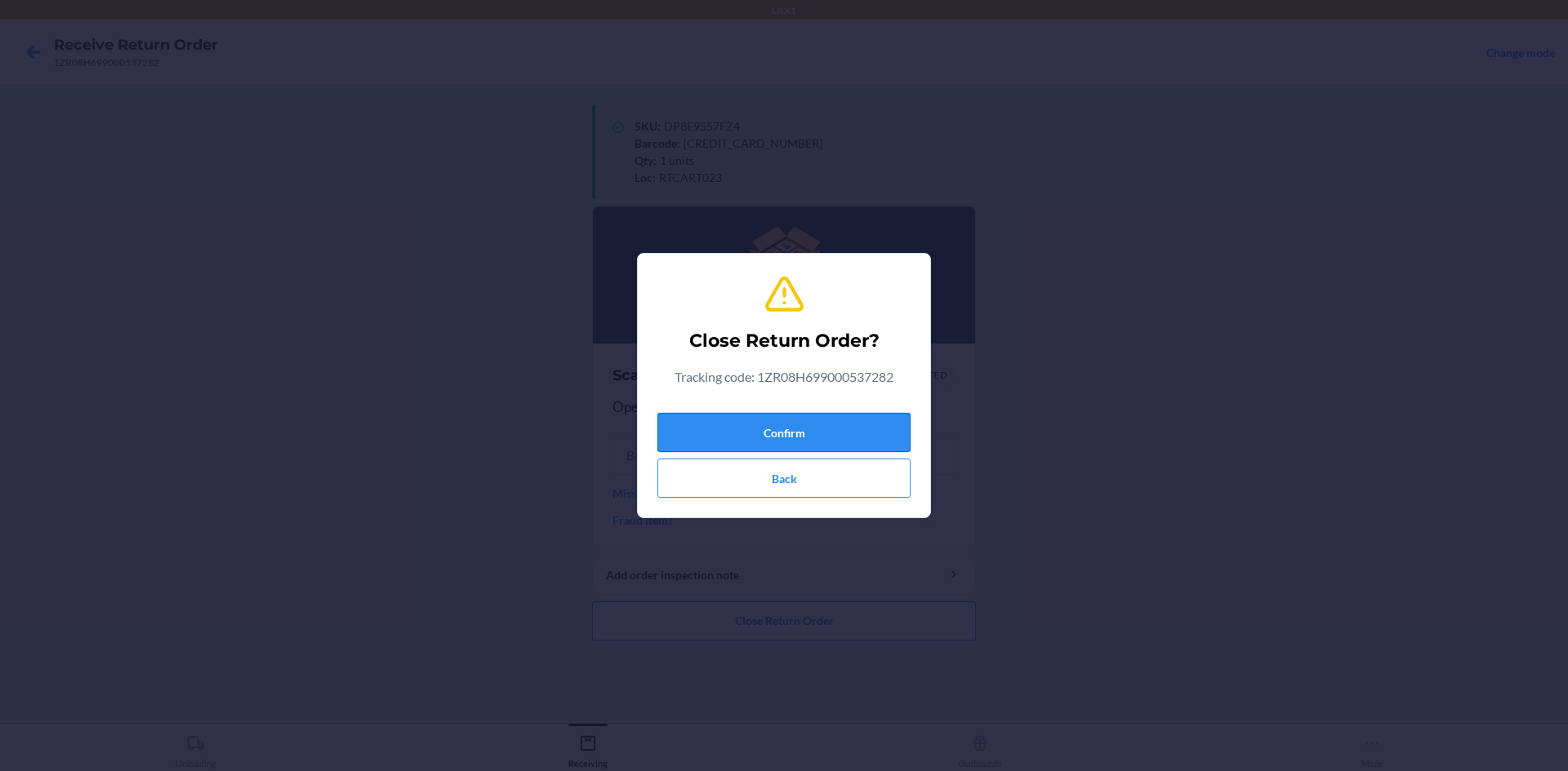
click at [786, 432] on button "Confirm" at bounding box center [784, 432] width 253 height 39
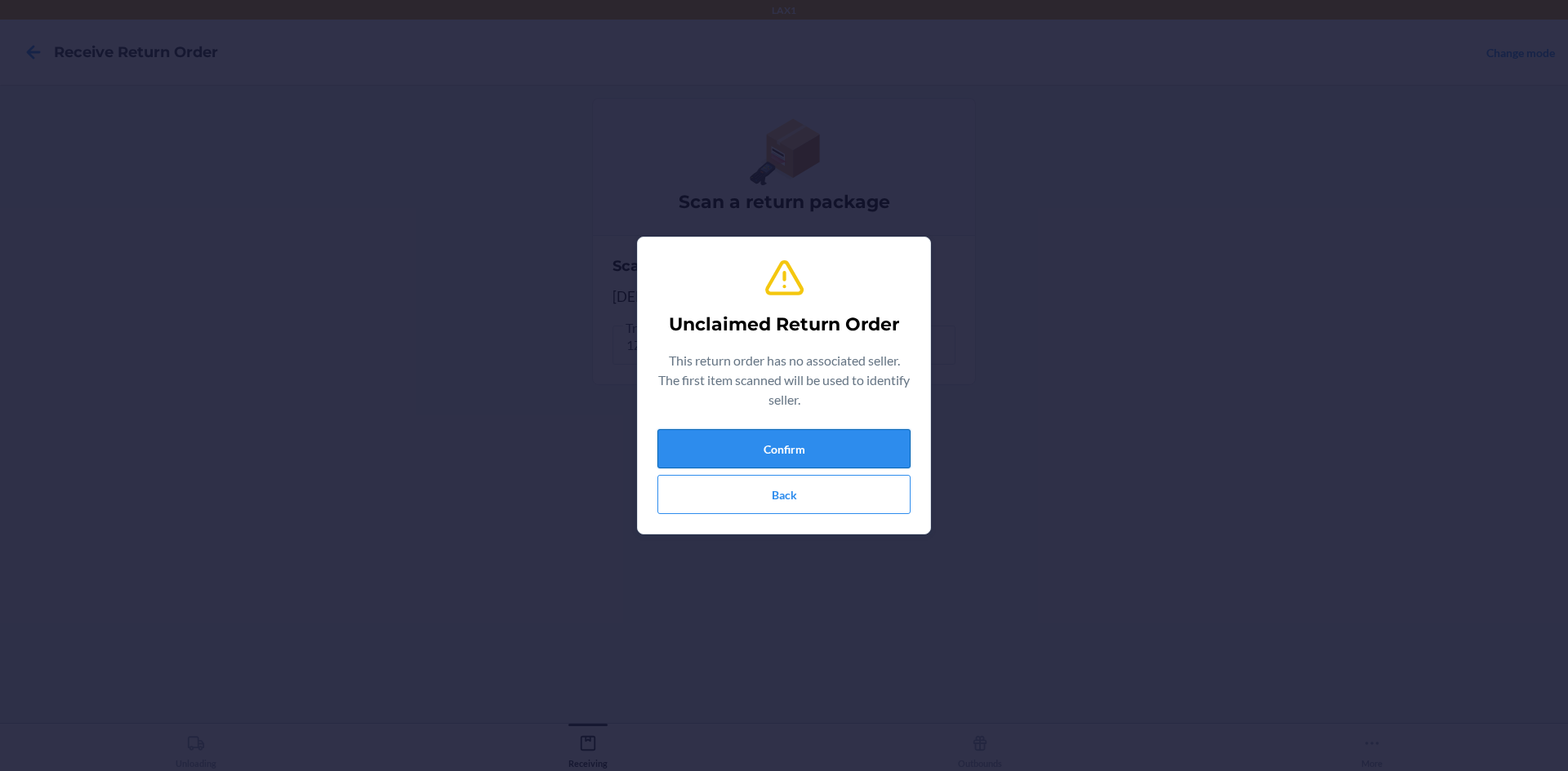
click at [823, 437] on button "Confirm" at bounding box center [784, 449] width 253 height 39
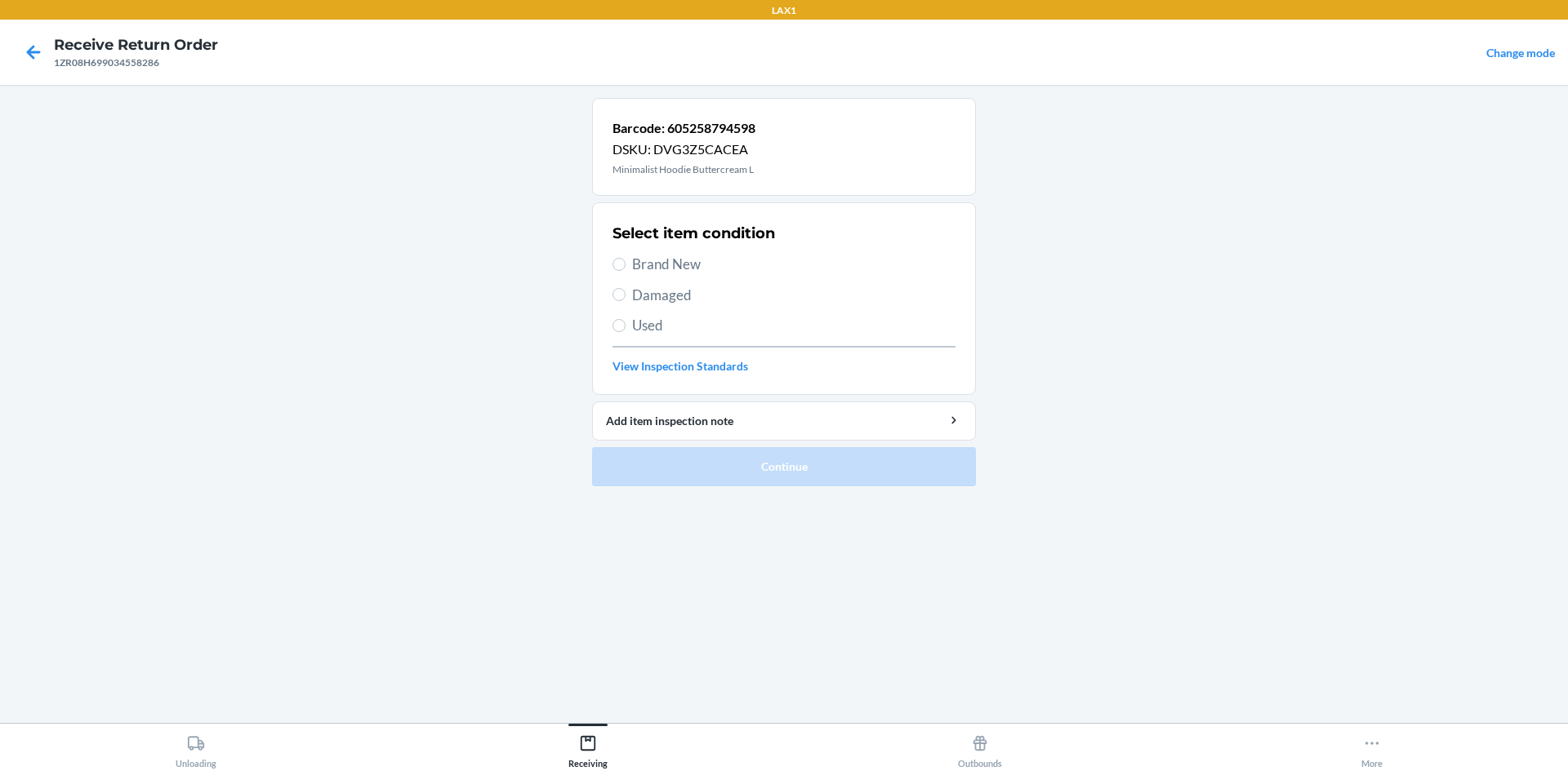
click at [683, 330] on span "Used" at bounding box center [794, 325] width 324 height 22
click at [626, 330] on input "Used" at bounding box center [619, 325] width 13 height 13
radio input "true"
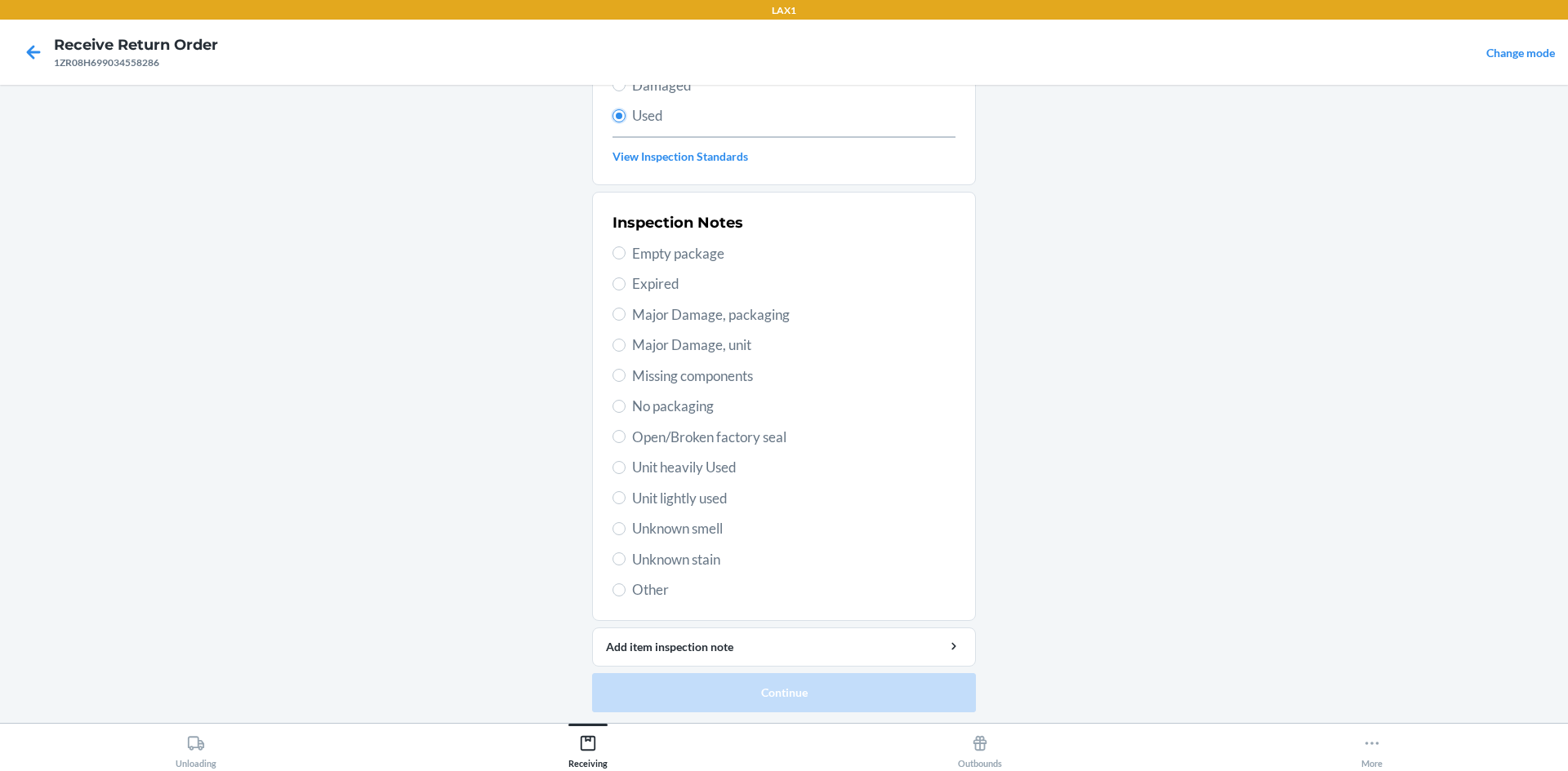
scroll to position [212, 0]
click at [700, 468] on span "Unit heavily Used" at bounding box center [794, 465] width 324 height 22
click at [626, 468] on input "Unit heavily Used" at bounding box center [619, 465] width 13 height 13
radio input "true"
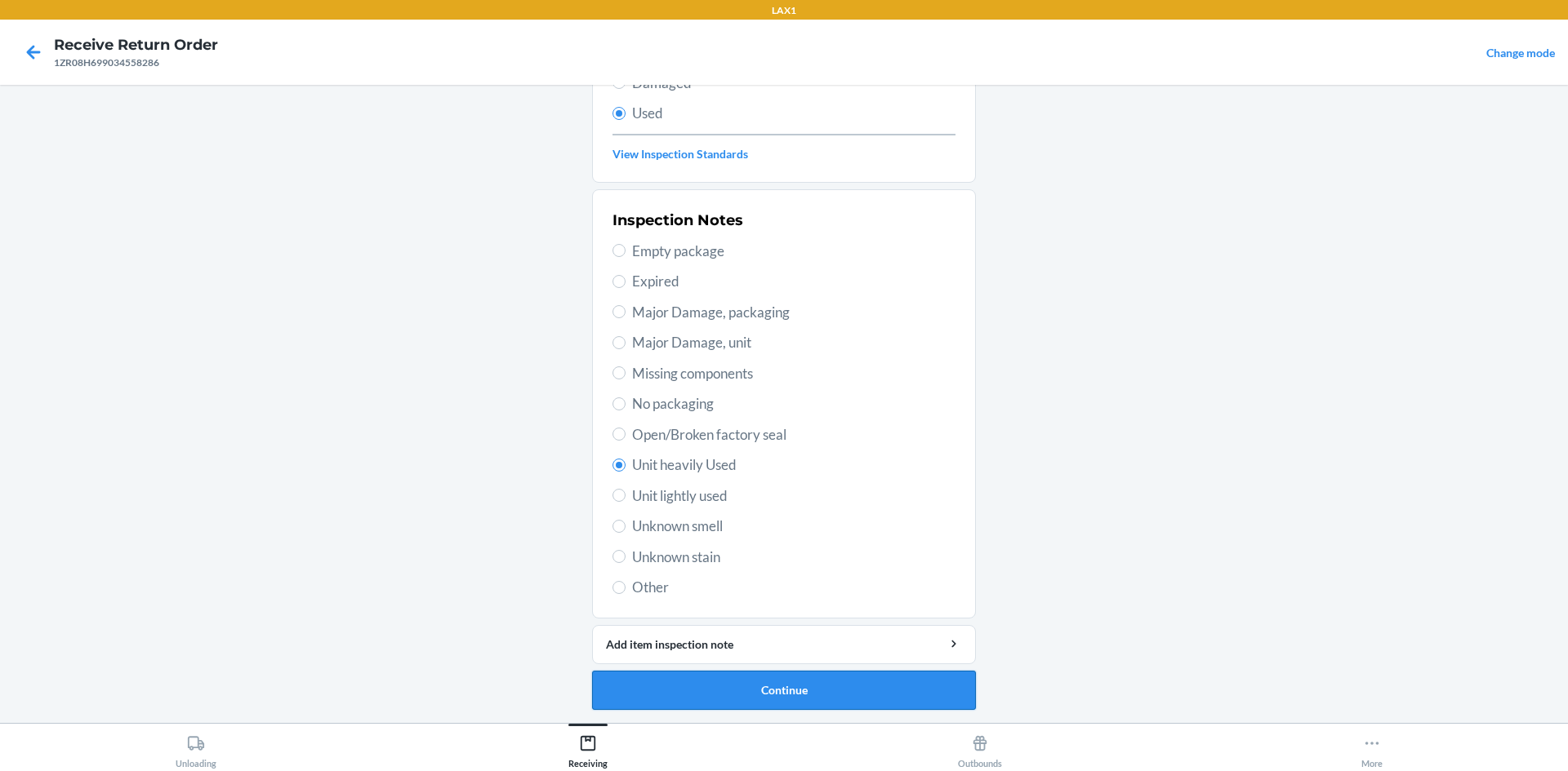
click at [695, 695] on button "Continue" at bounding box center [784, 690] width 384 height 39
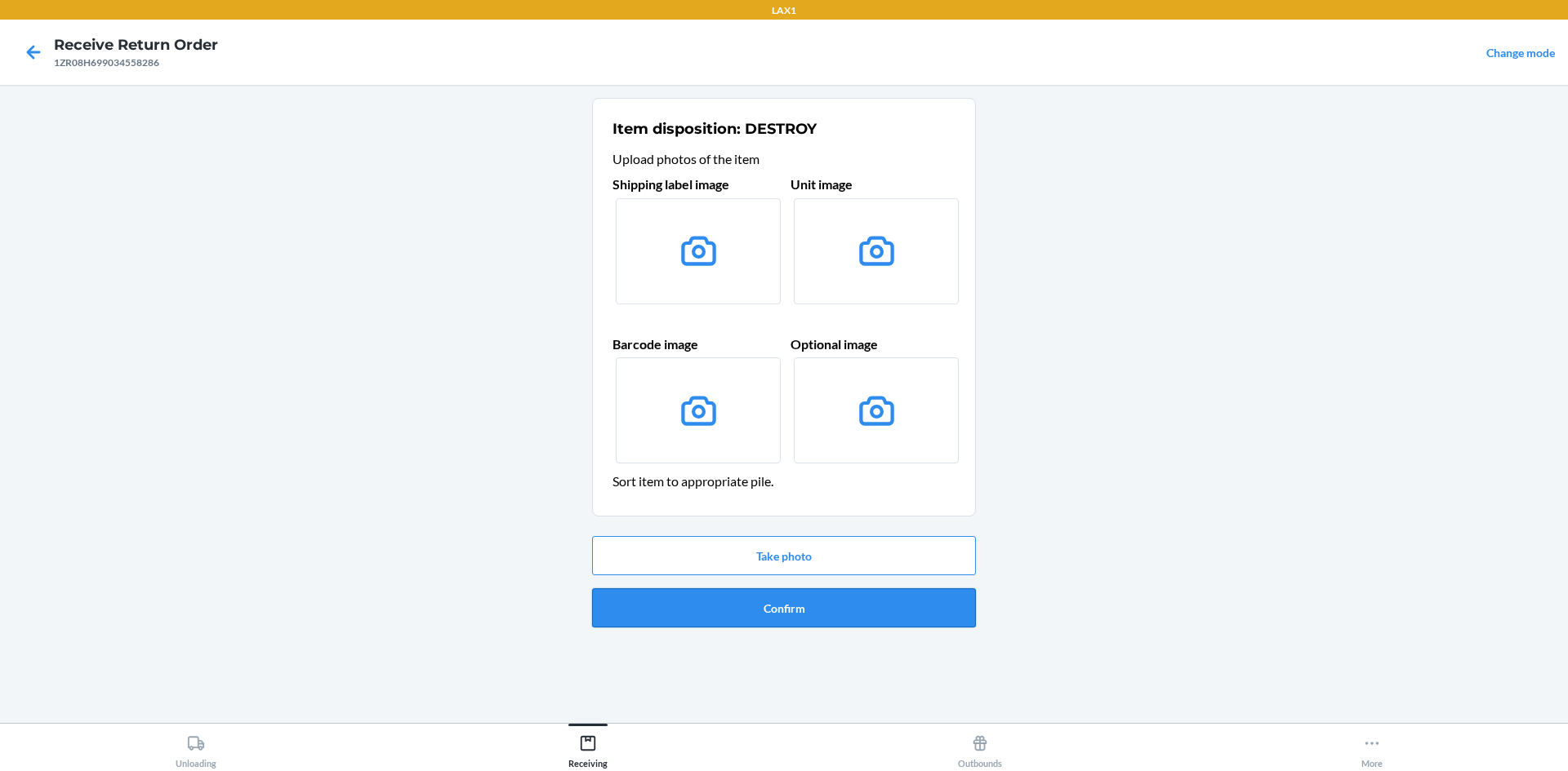
click at [814, 618] on button "Confirm" at bounding box center [784, 608] width 384 height 39
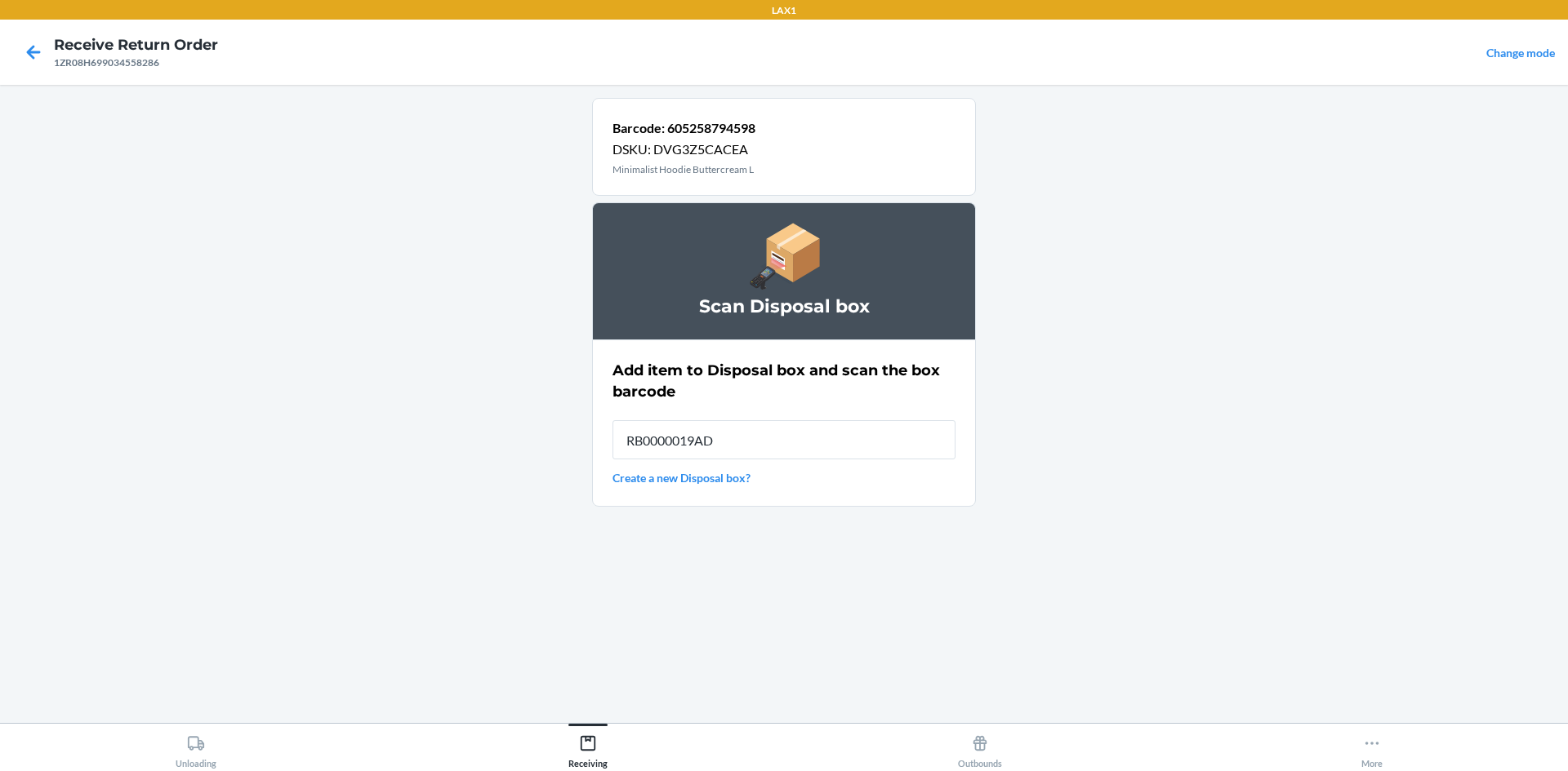
type input "RB0000019AD"
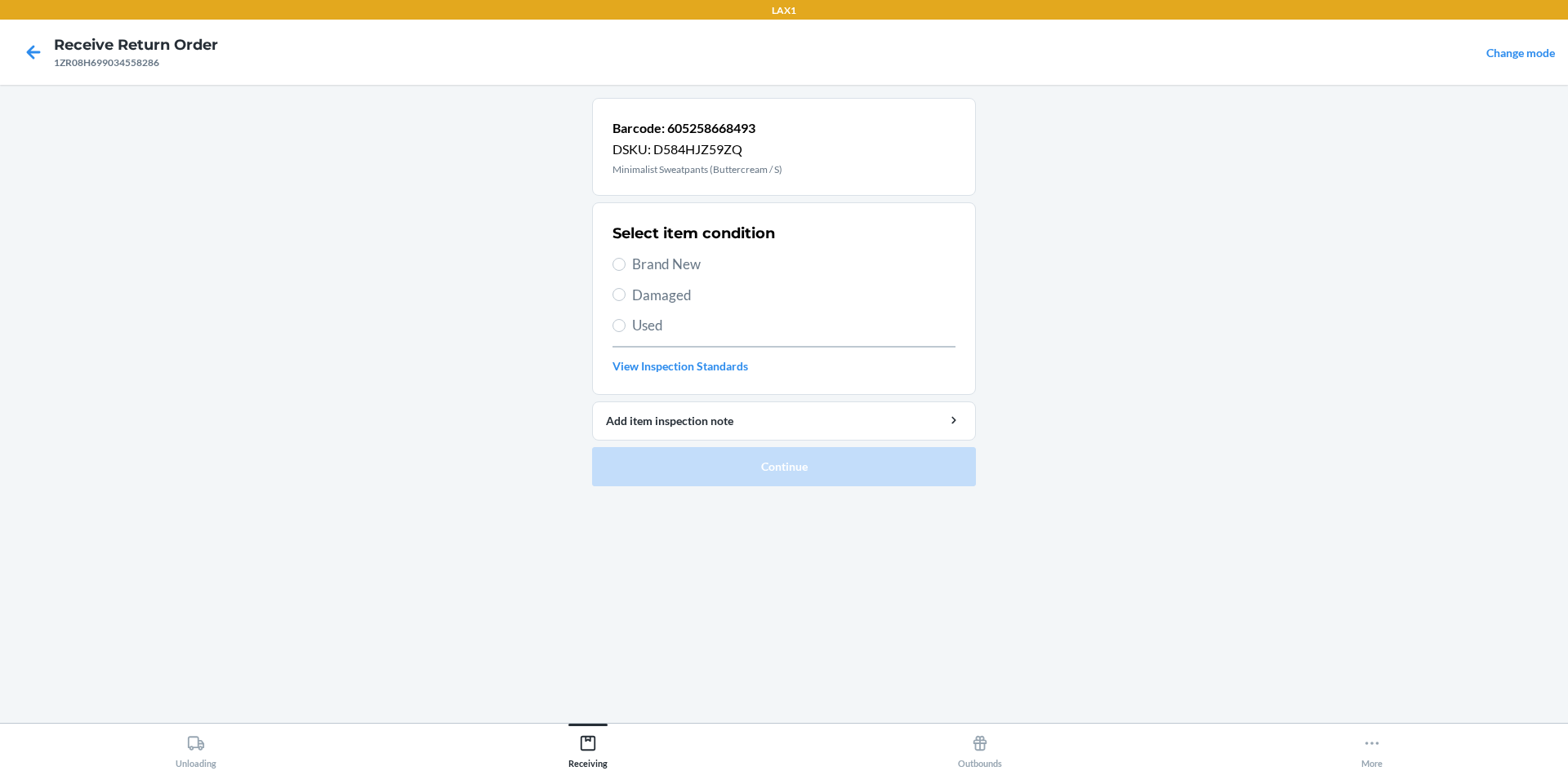
click at [689, 329] on span "Used" at bounding box center [794, 325] width 324 height 22
click at [626, 329] on input "Used" at bounding box center [619, 325] width 13 height 13
radio input "true"
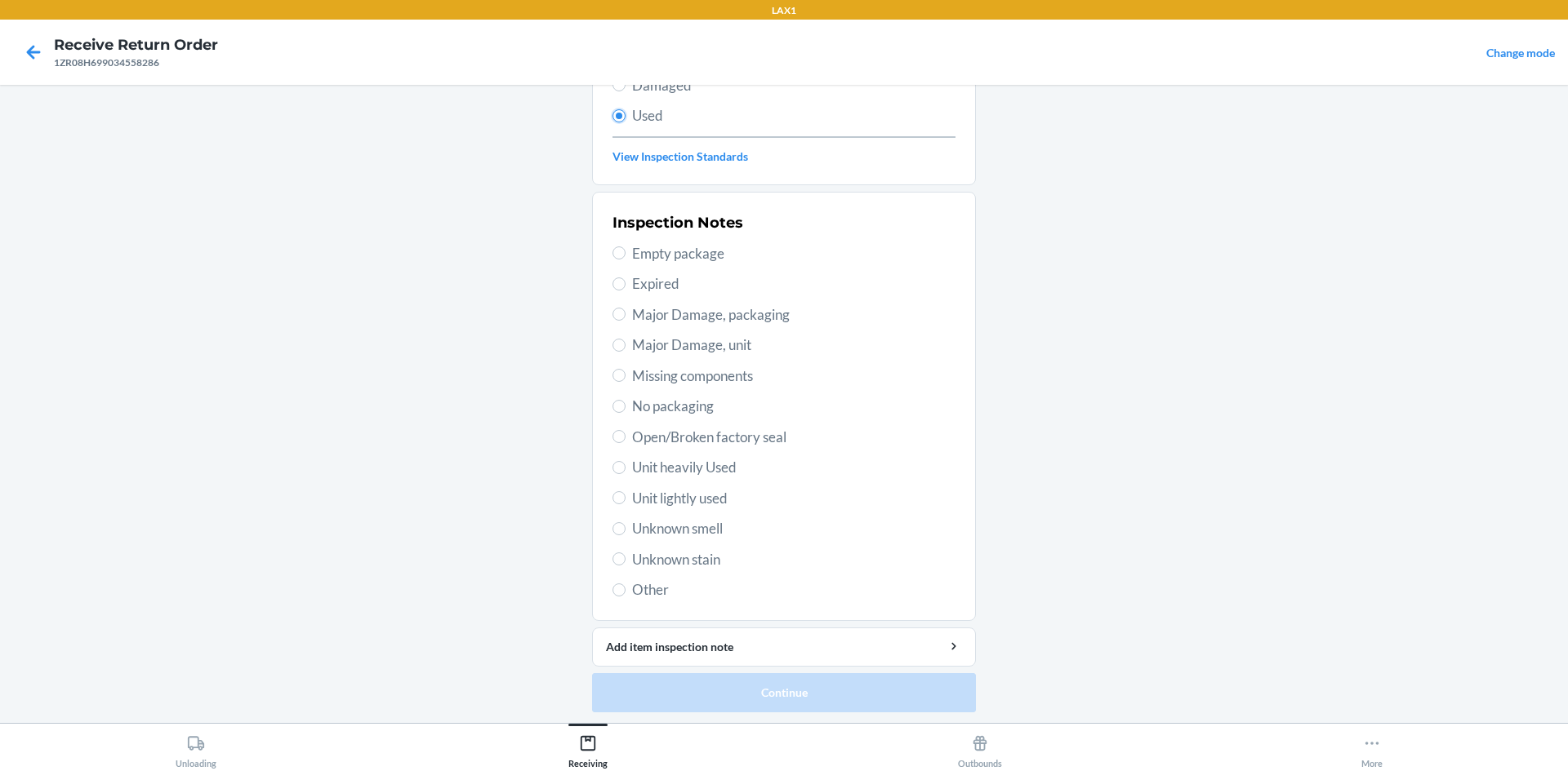
scroll to position [212, 0]
drag, startPoint x: 705, startPoint y: 464, endPoint x: 705, endPoint y: 518, distance: 54.0
click at [705, 476] on div "Inspection Notes Empty package Expired Major Damage, packaging Major Damage, un…" at bounding box center [784, 403] width 343 height 399
click at [715, 459] on span "Unit heavily Used" at bounding box center [794, 465] width 324 height 22
click at [626, 459] on input "Unit heavily Used" at bounding box center [619, 465] width 13 height 13
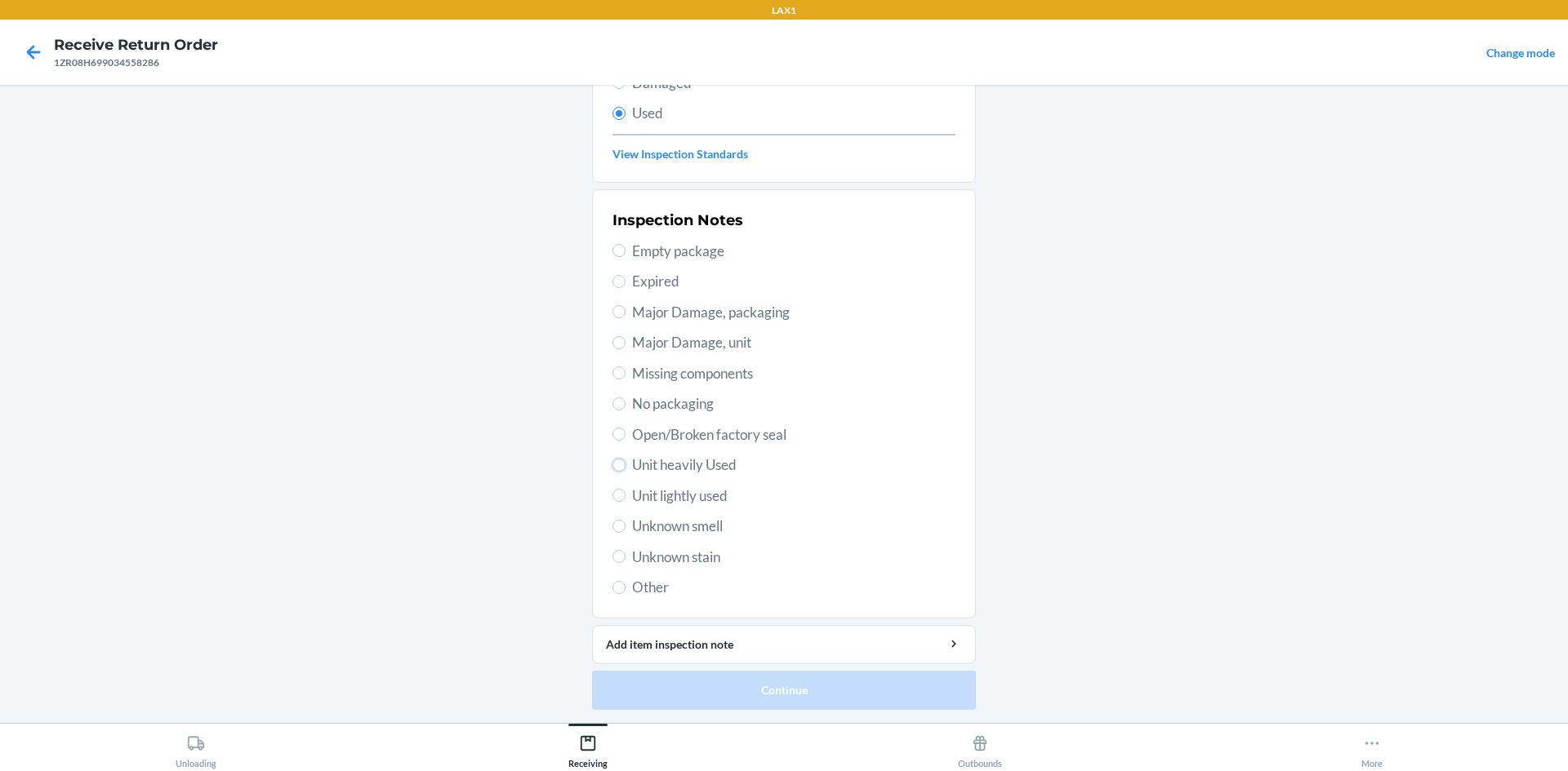
radio input "true"
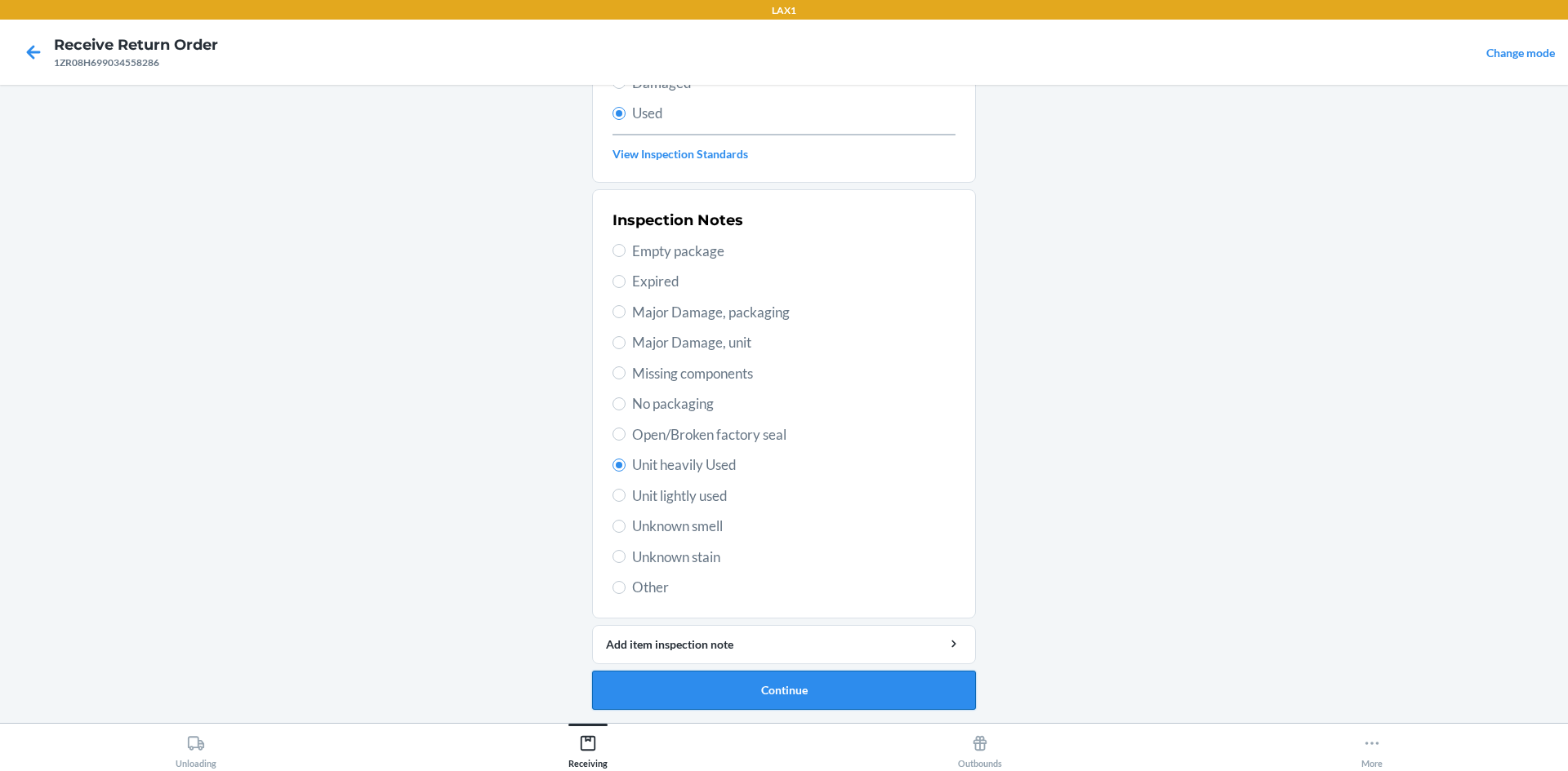
click at [718, 671] on button "Continue" at bounding box center [784, 690] width 384 height 39
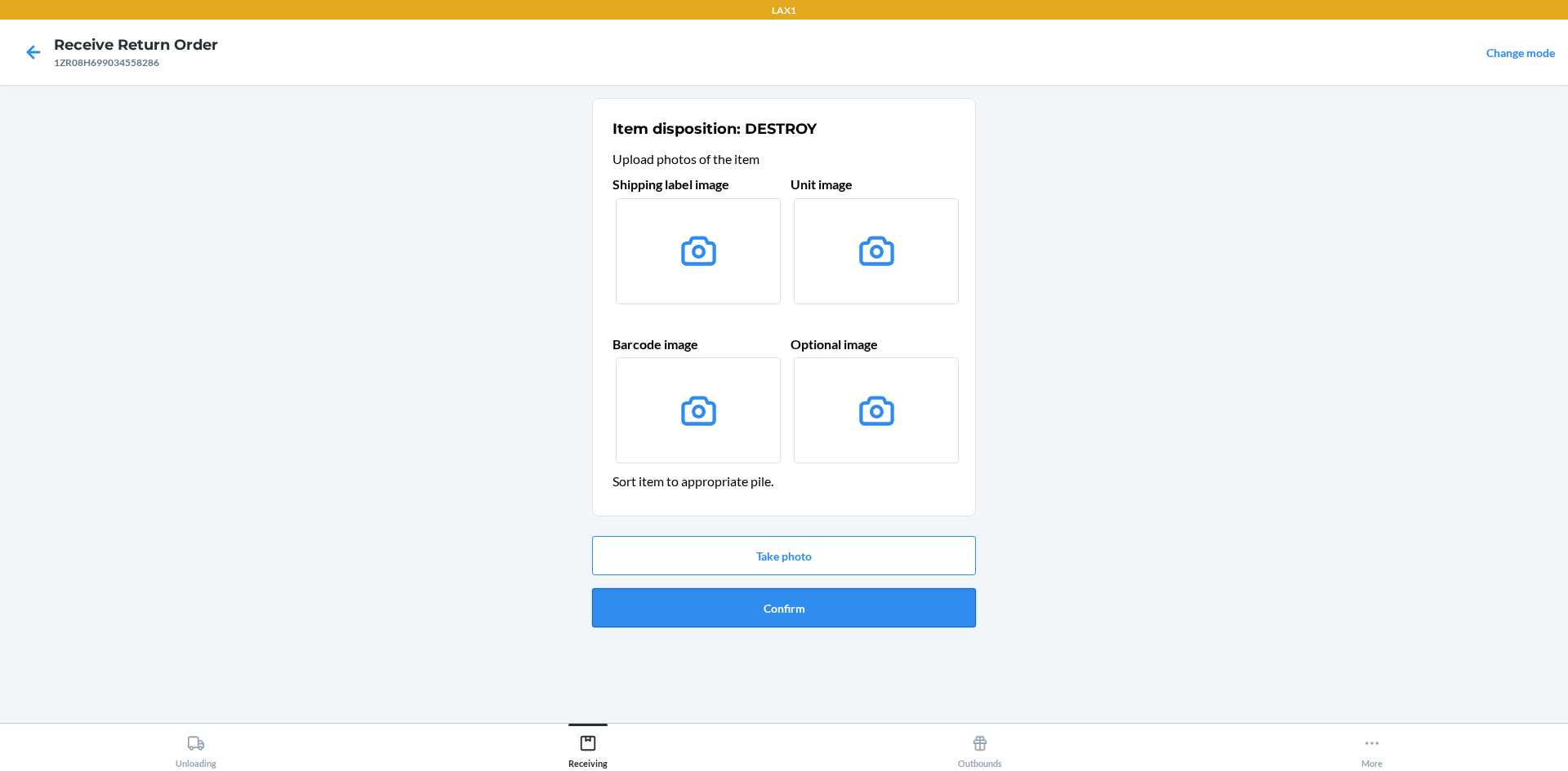
click at [876, 624] on button "Confirm" at bounding box center [784, 608] width 384 height 39
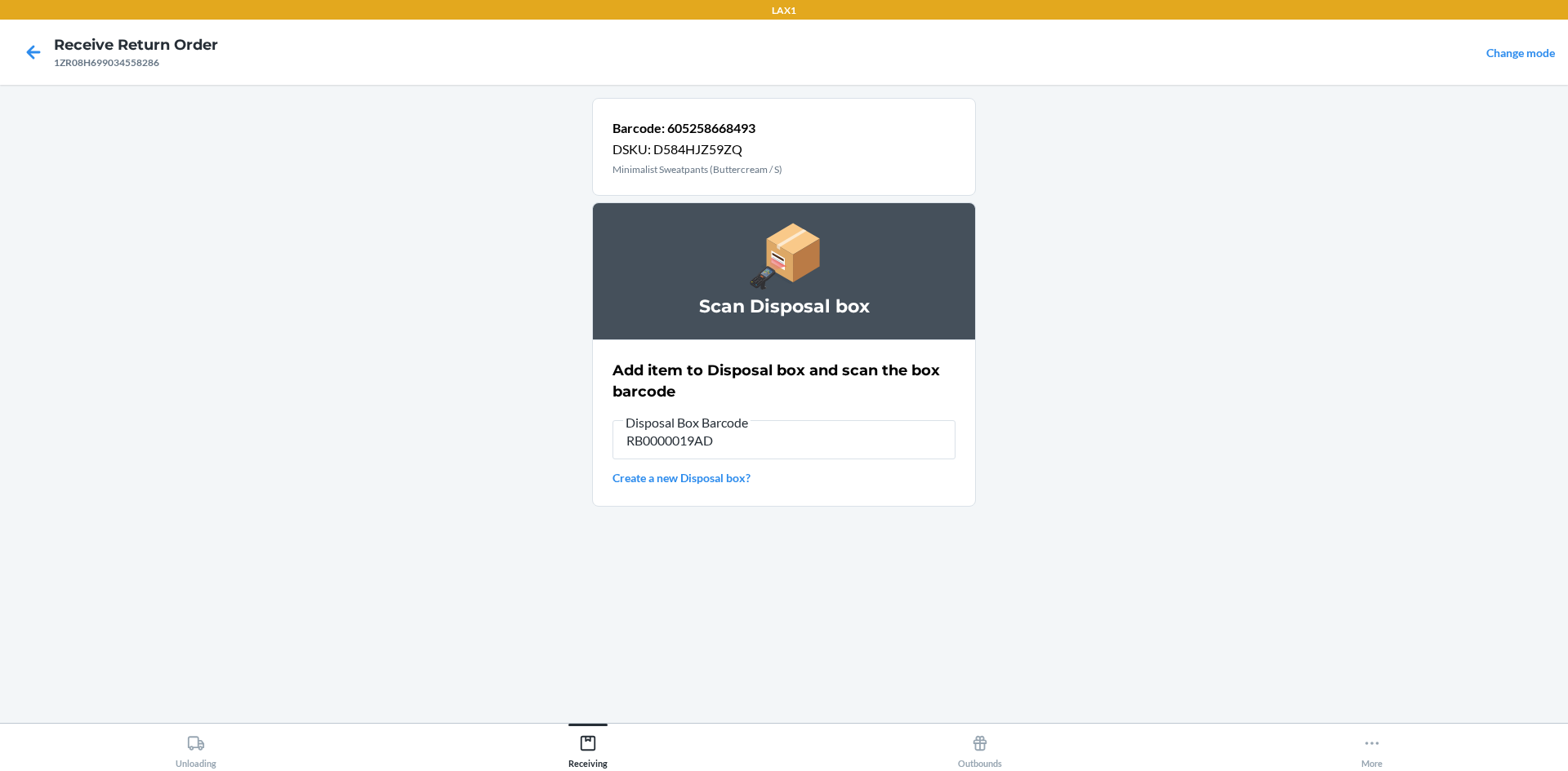
type input "RB0000019AD"
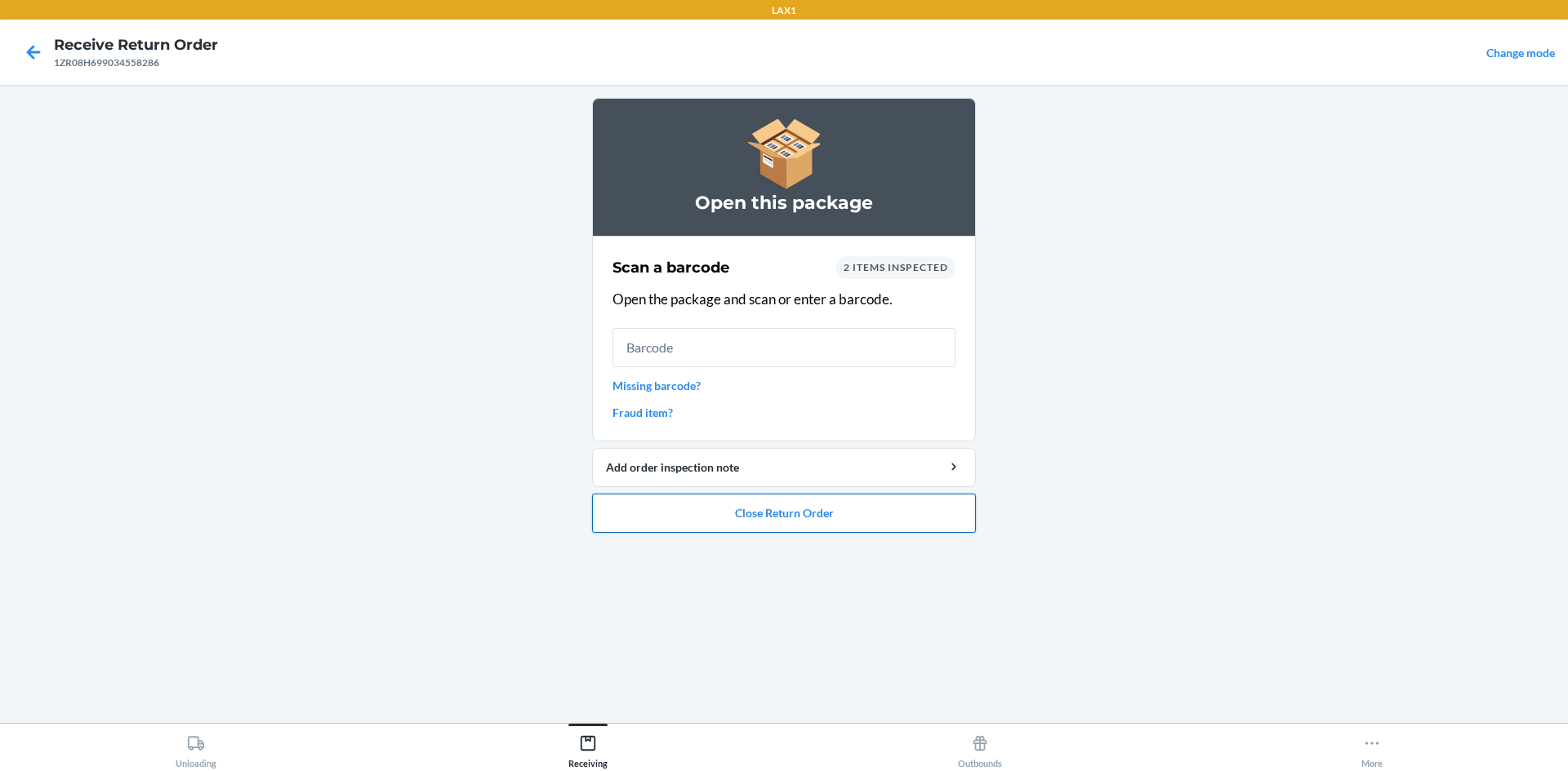
click at [784, 504] on button "Close Return Order" at bounding box center [784, 514] width 384 height 39
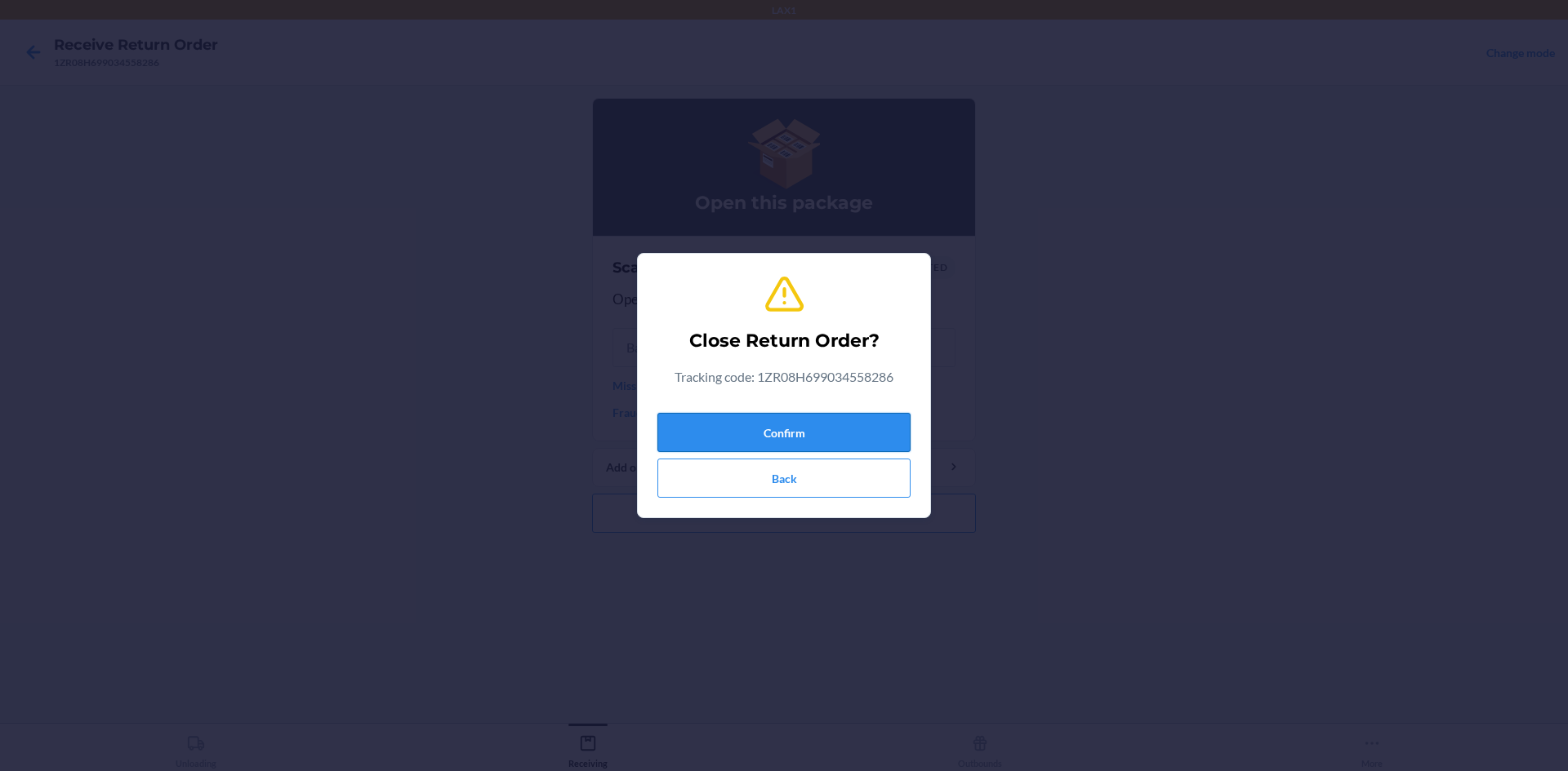
click at [782, 439] on button "Confirm" at bounding box center [784, 432] width 253 height 39
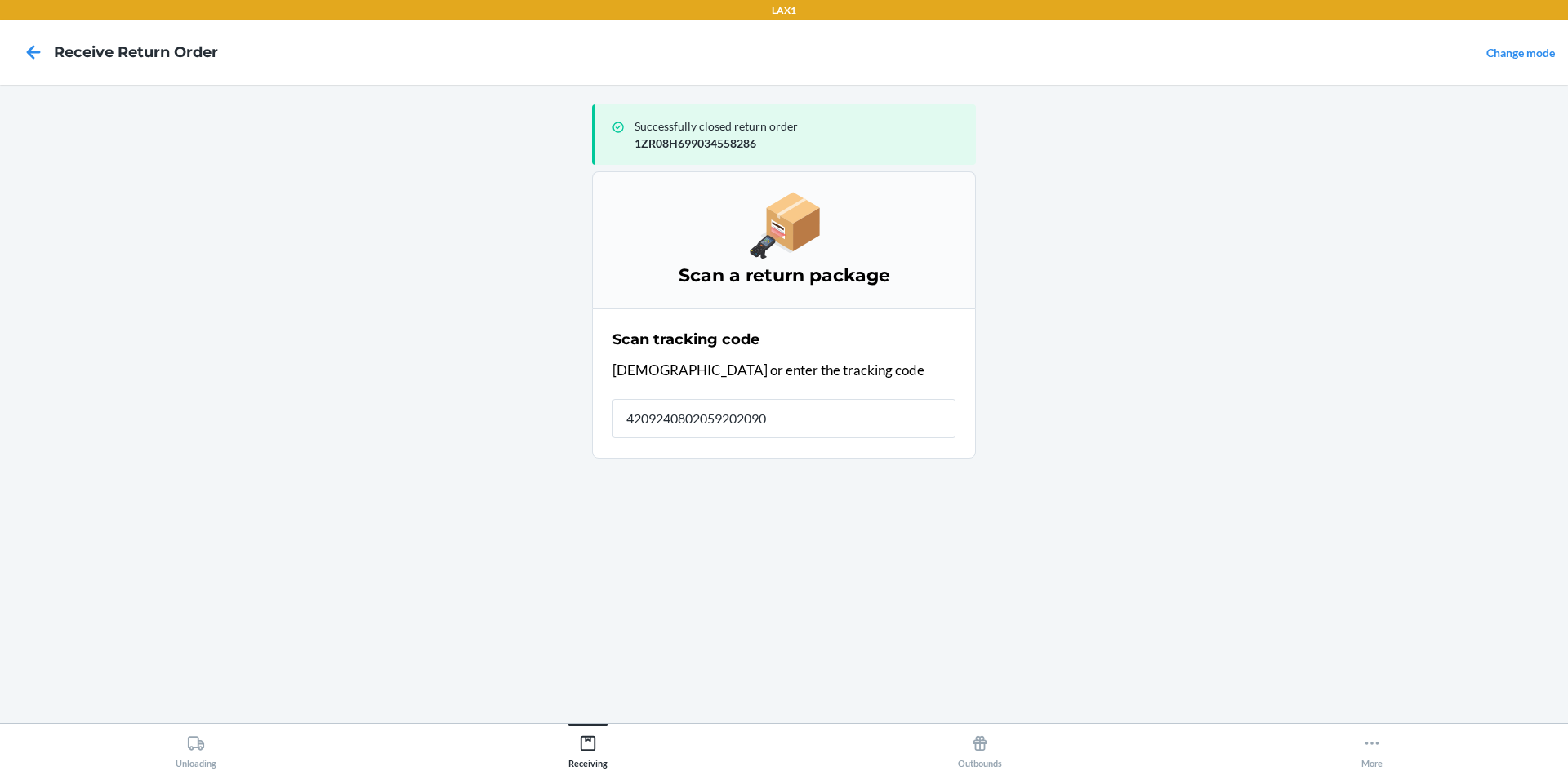
type input "42092408020592020903"
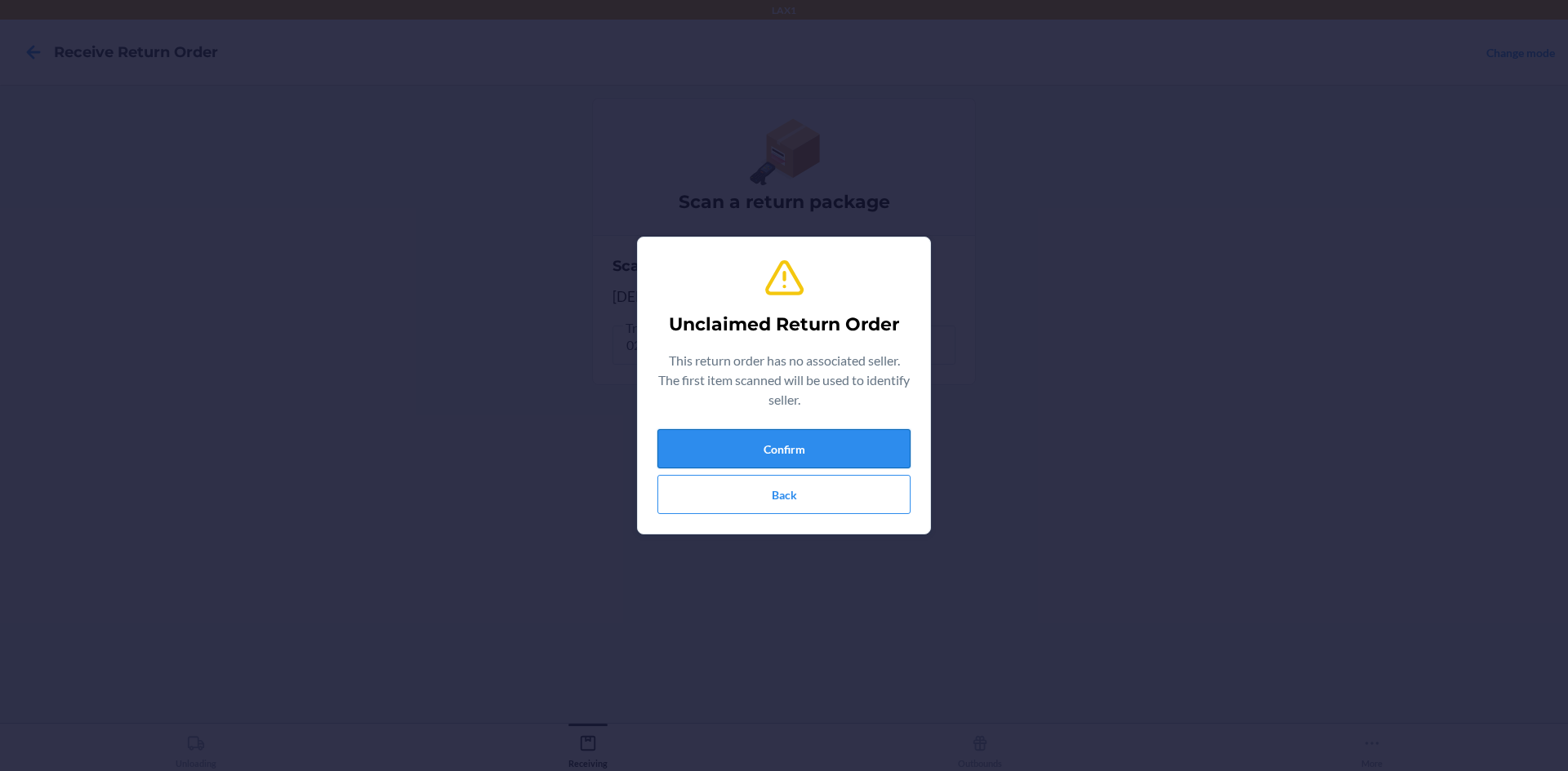
click at [799, 467] on button "Confirm" at bounding box center [784, 449] width 253 height 39
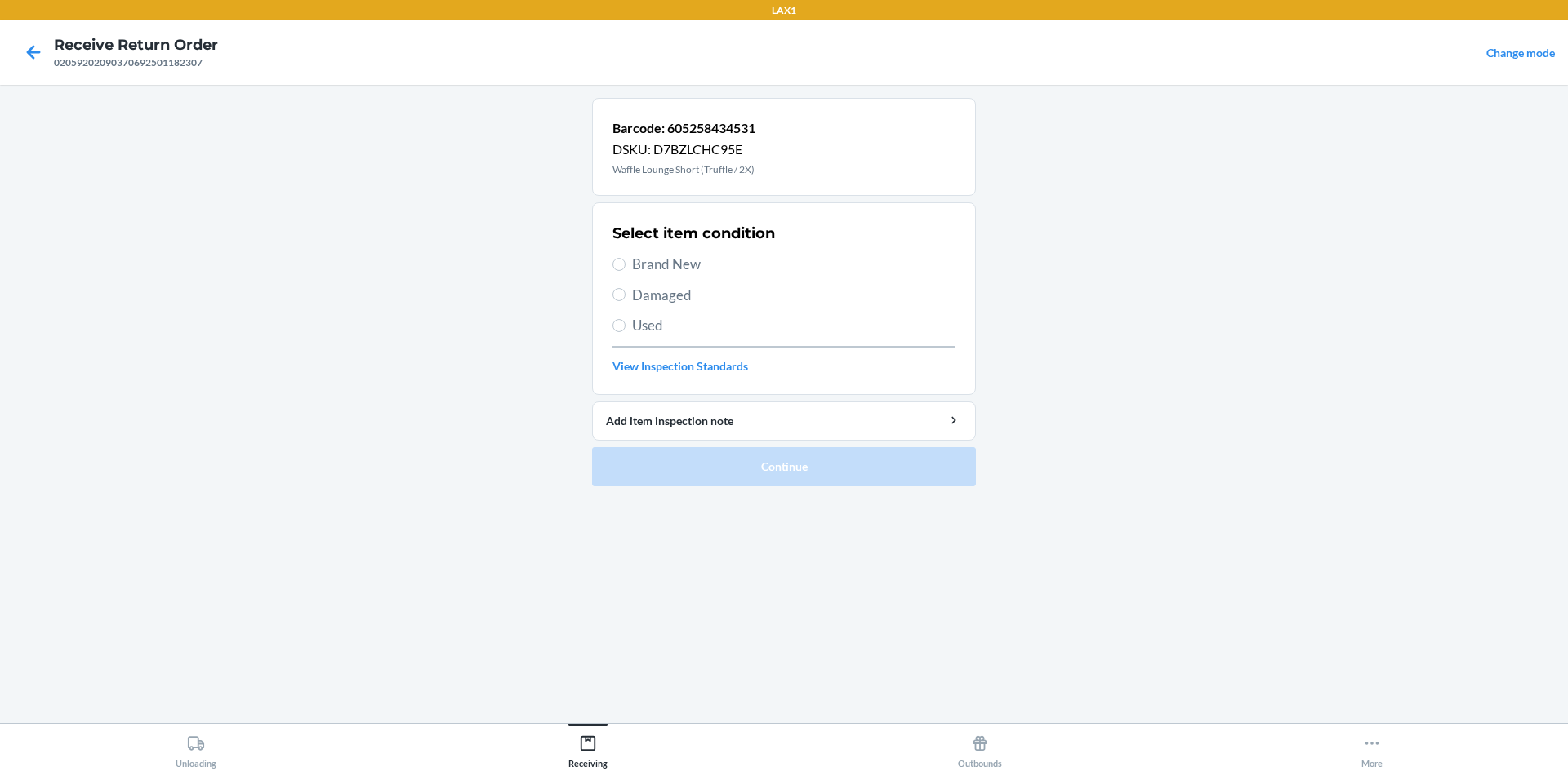
click at [671, 260] on span "Brand New" at bounding box center [794, 265] width 324 height 22
click at [626, 260] on input "Brand New" at bounding box center [619, 265] width 13 height 13
radio input "true"
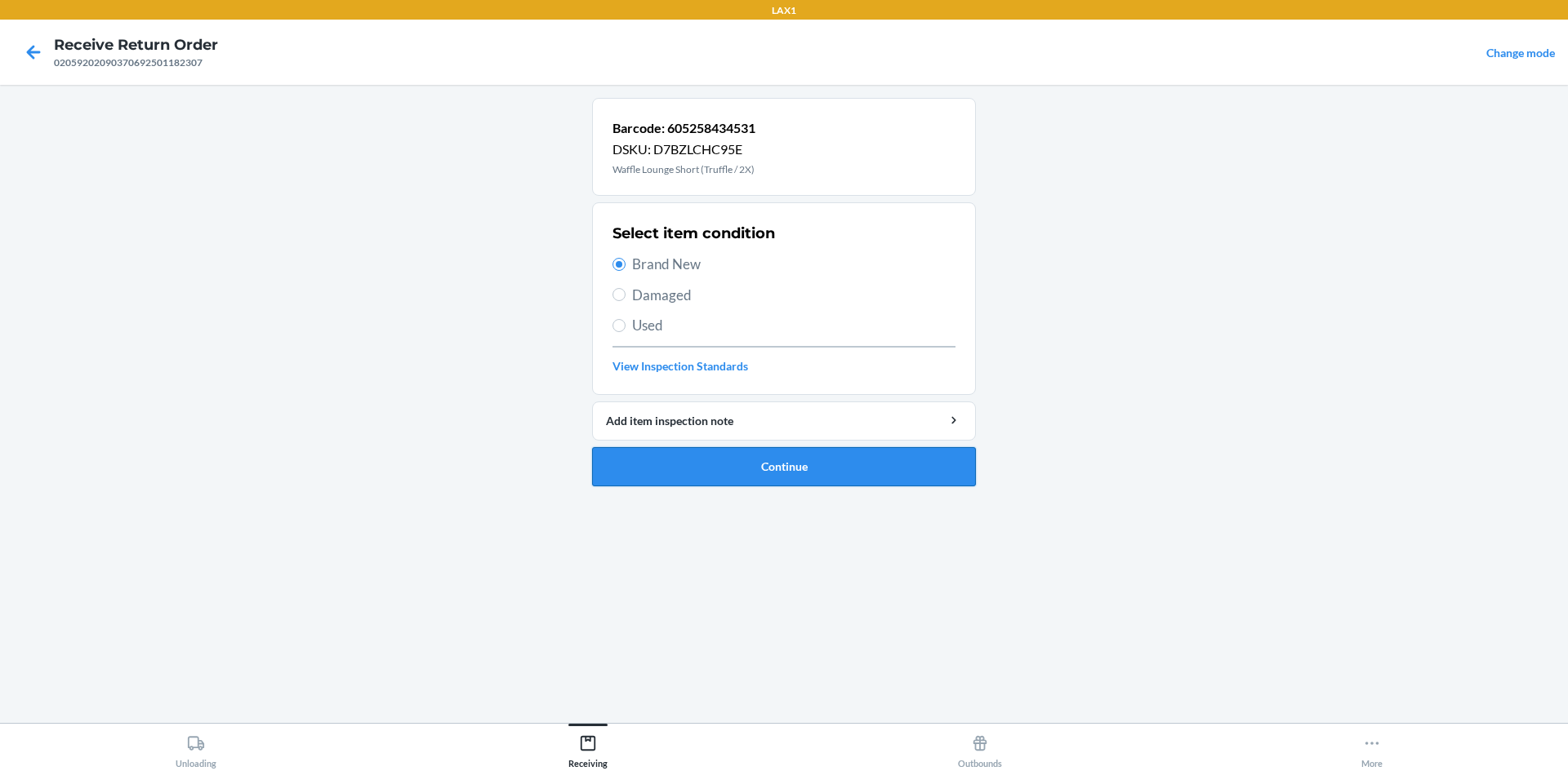
click at [670, 470] on button "Continue" at bounding box center [784, 467] width 384 height 39
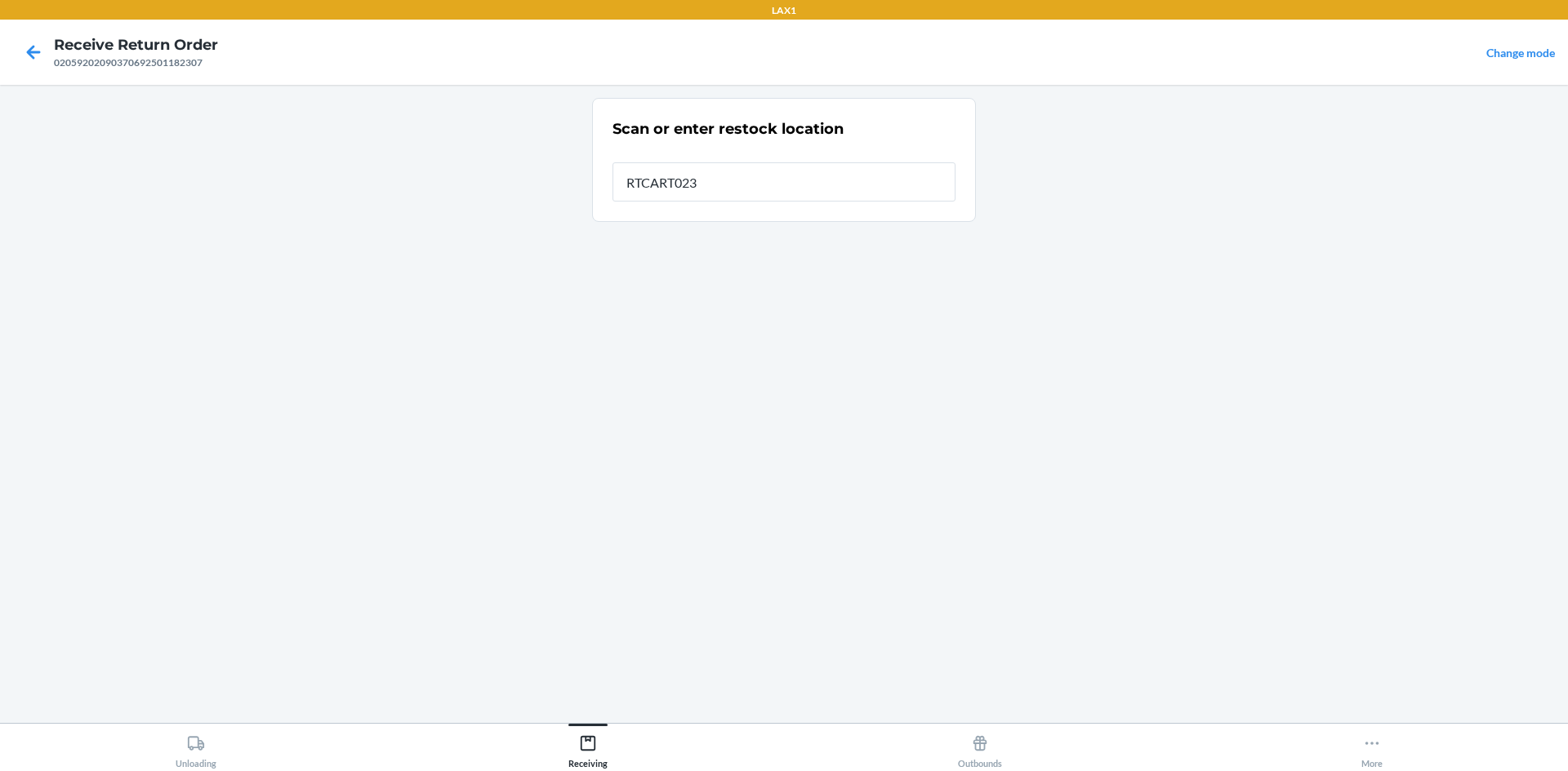
type input "RTCART023"
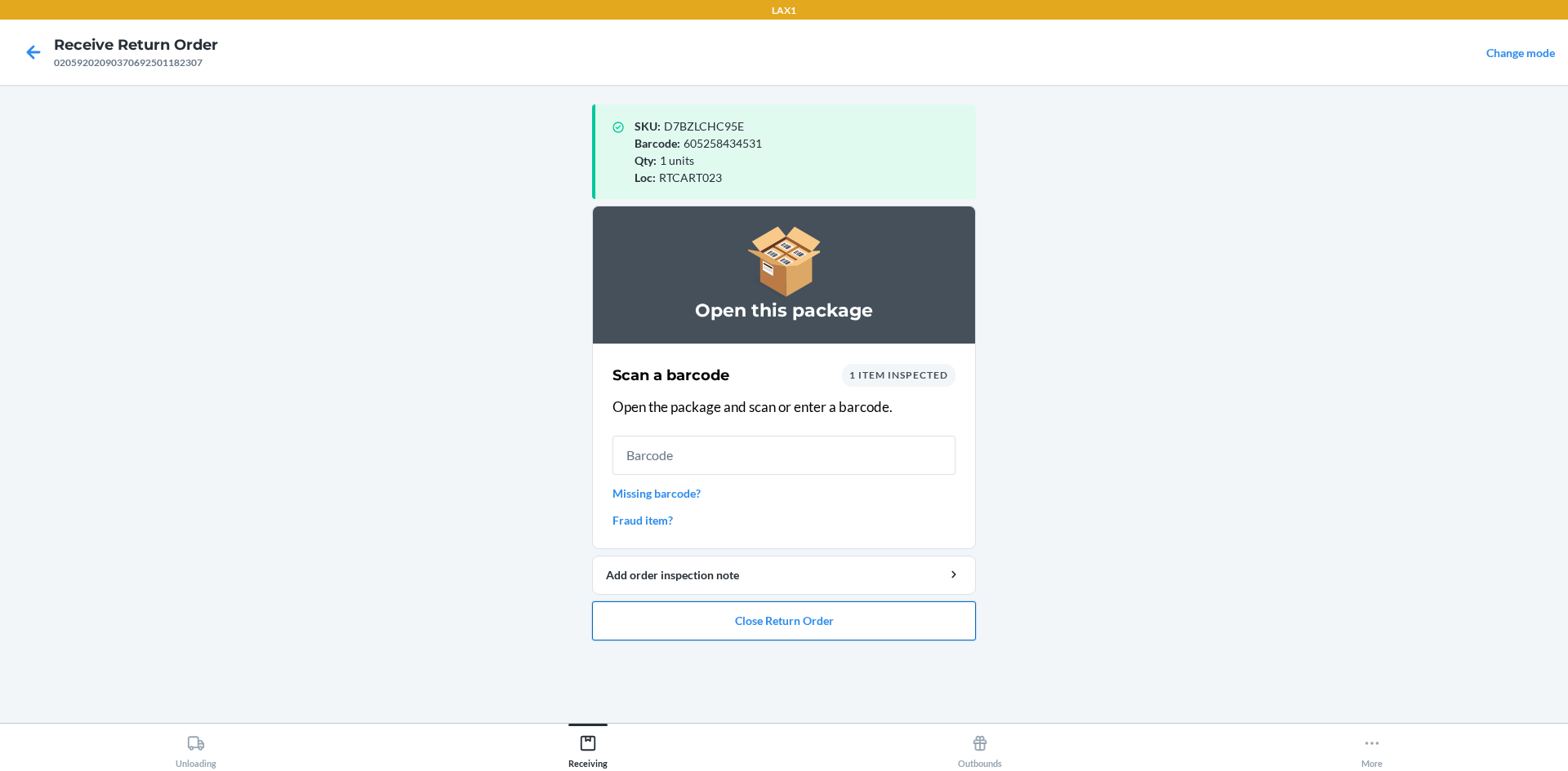
click at [797, 639] on button "Close Return Order" at bounding box center [784, 621] width 384 height 39
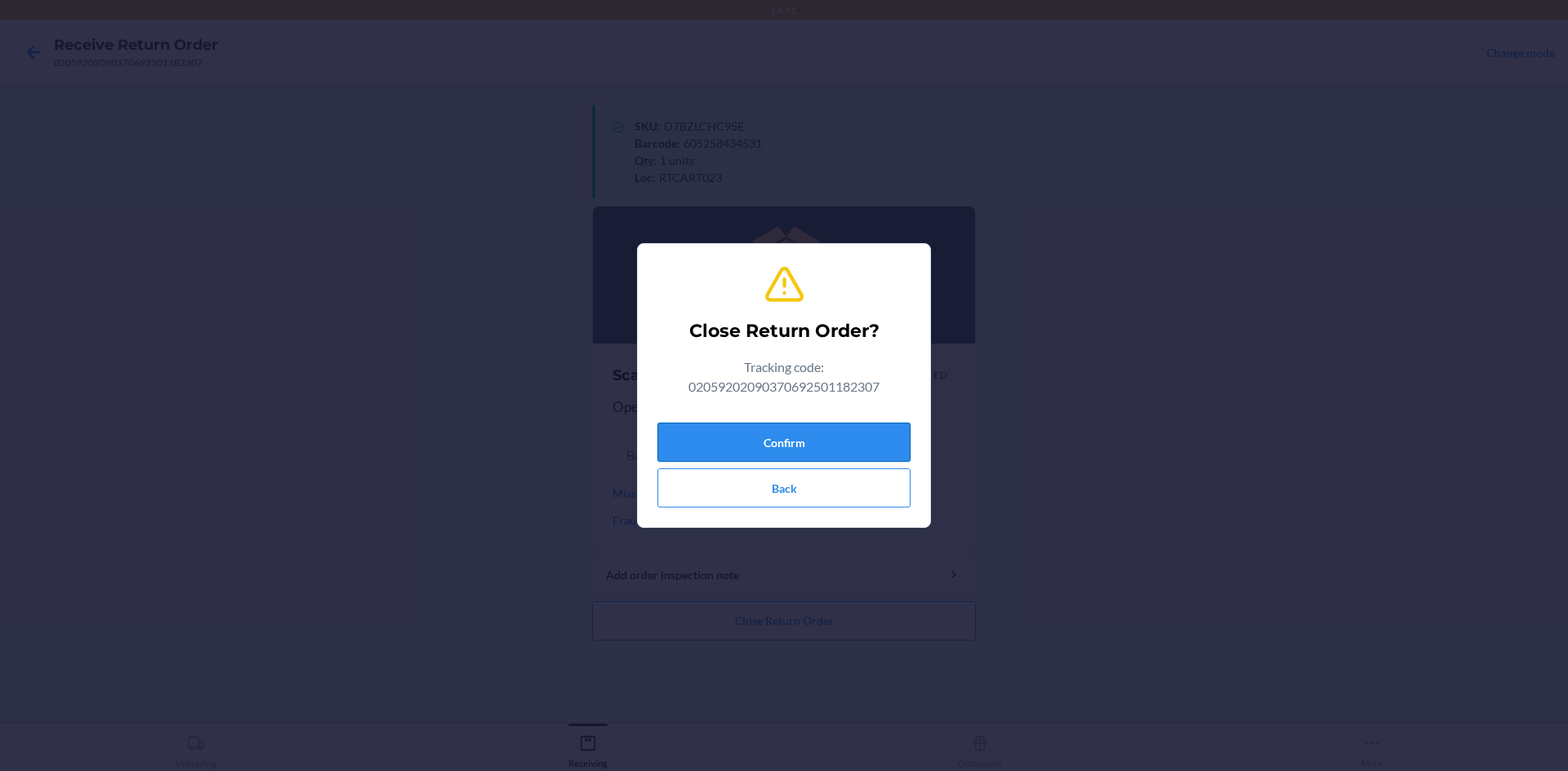
click at [749, 453] on button "Confirm" at bounding box center [784, 443] width 253 height 39
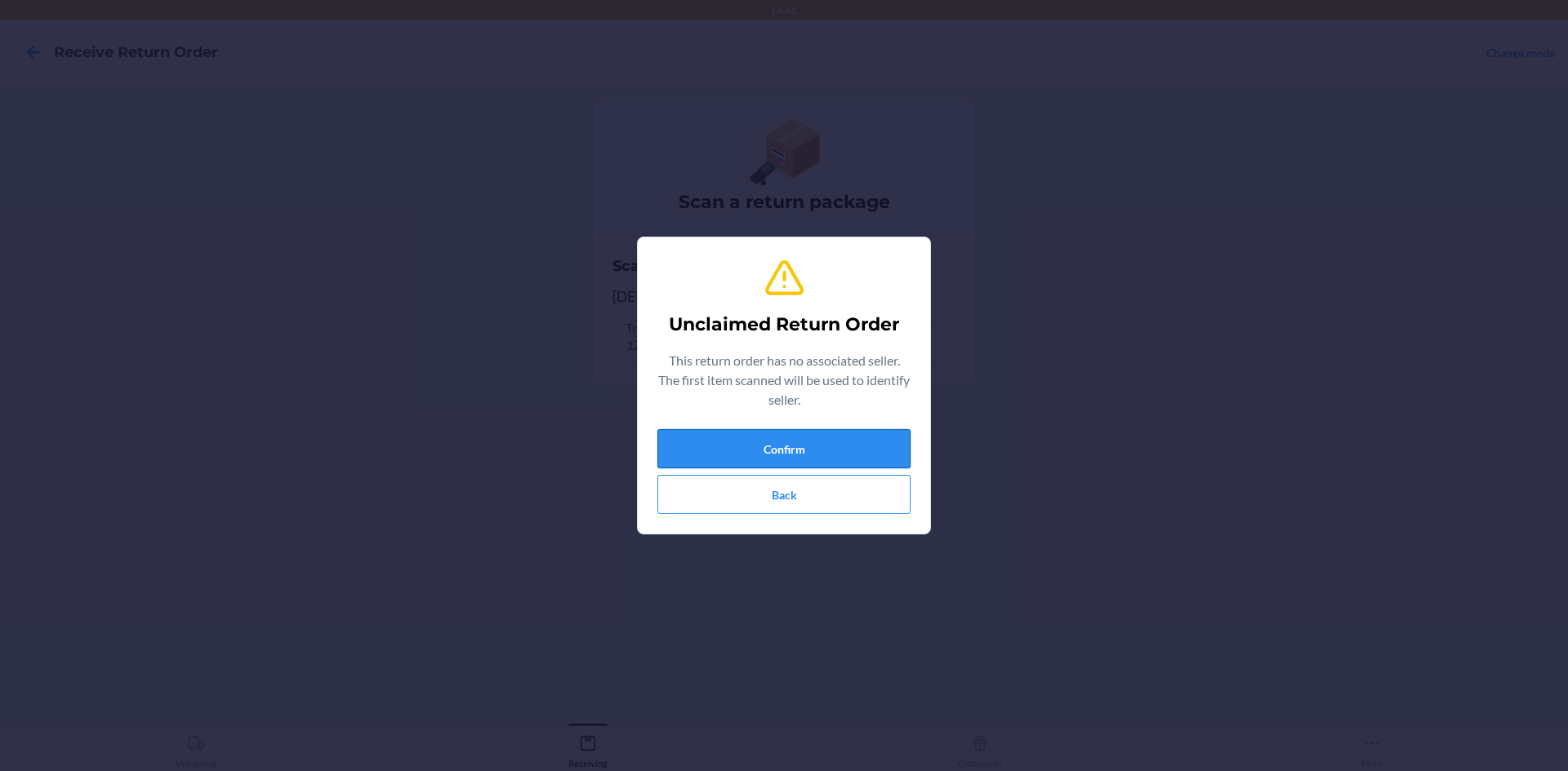
click at [758, 444] on button "Confirm" at bounding box center [784, 449] width 253 height 39
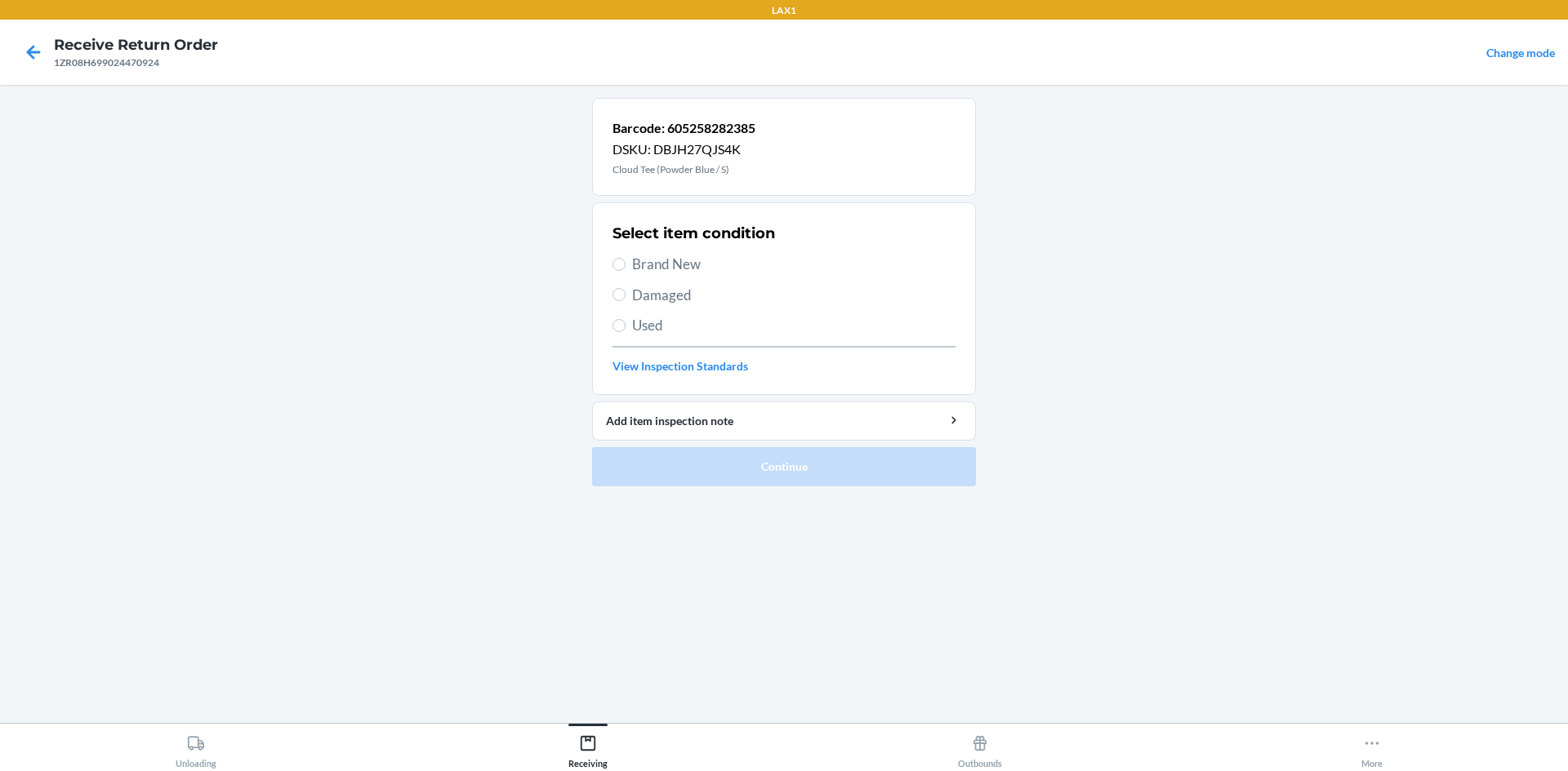
click at [680, 320] on span "Used" at bounding box center [794, 325] width 324 height 22
click at [626, 320] on input "Used" at bounding box center [619, 325] width 13 height 13
radio input "true"
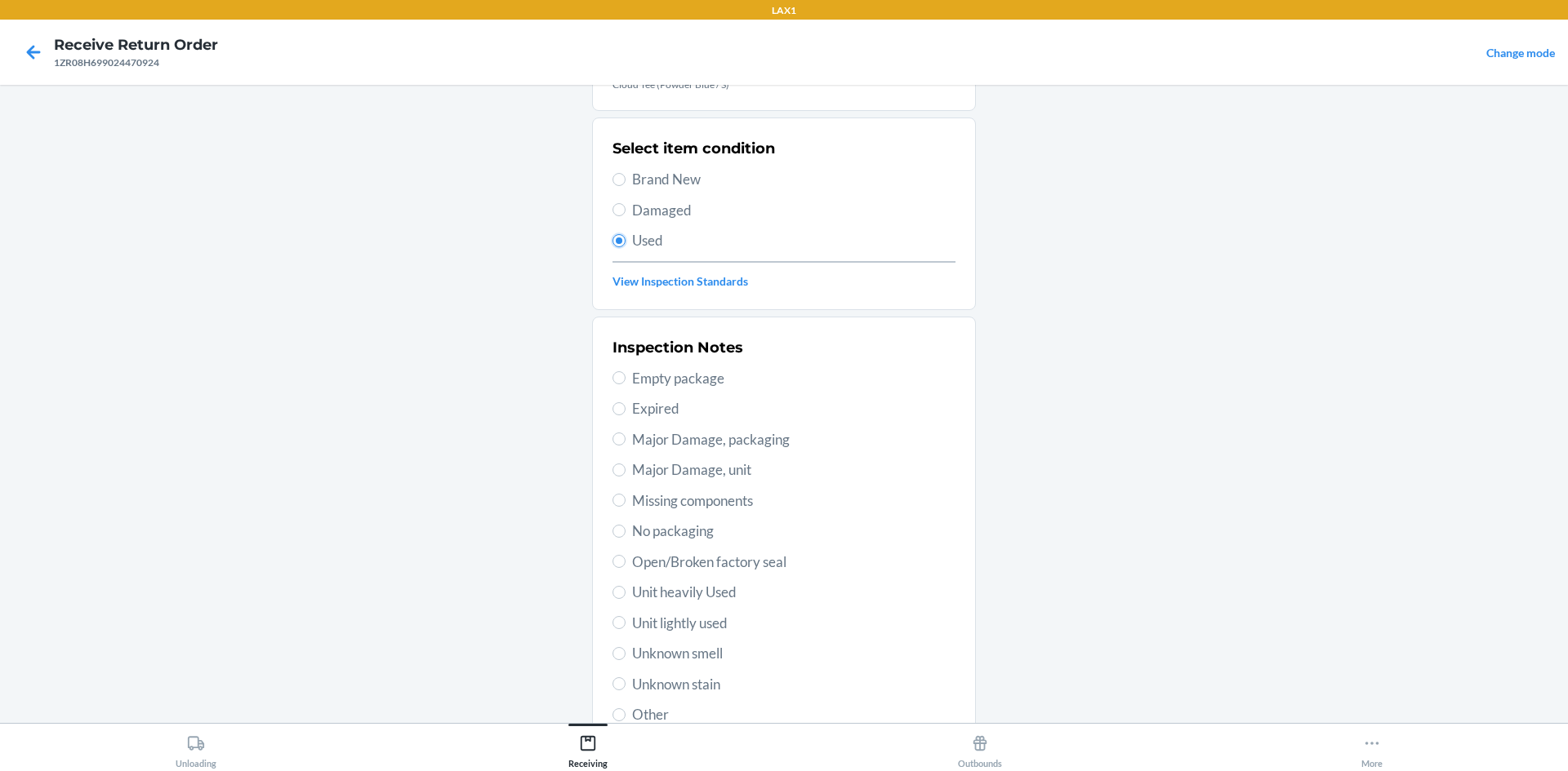
scroll to position [212, 0]
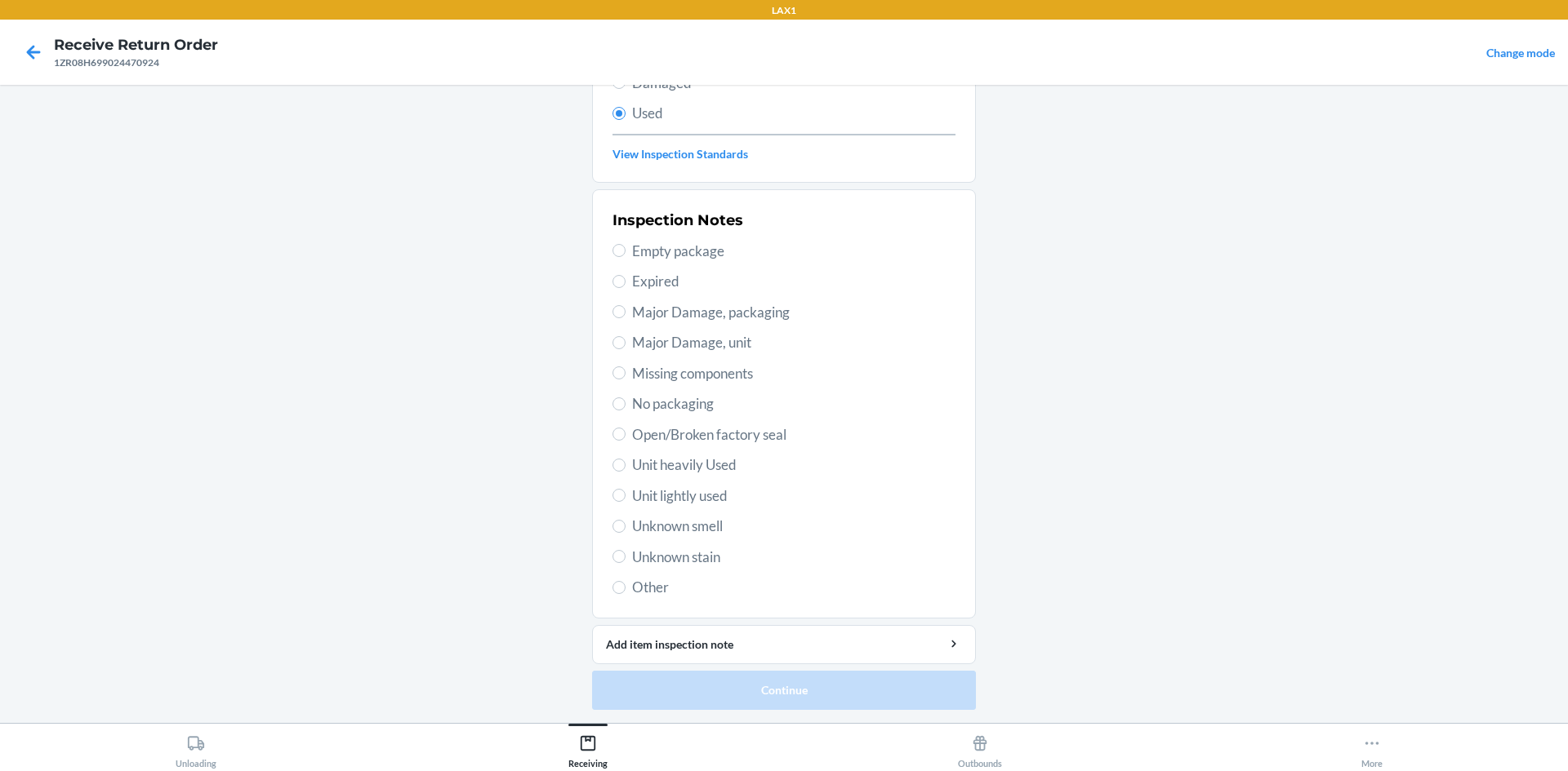
click at [692, 468] on span "Unit heavily Used" at bounding box center [794, 465] width 324 height 22
click at [626, 468] on input "Unit heavily Used" at bounding box center [619, 465] width 13 height 13
radio input "true"
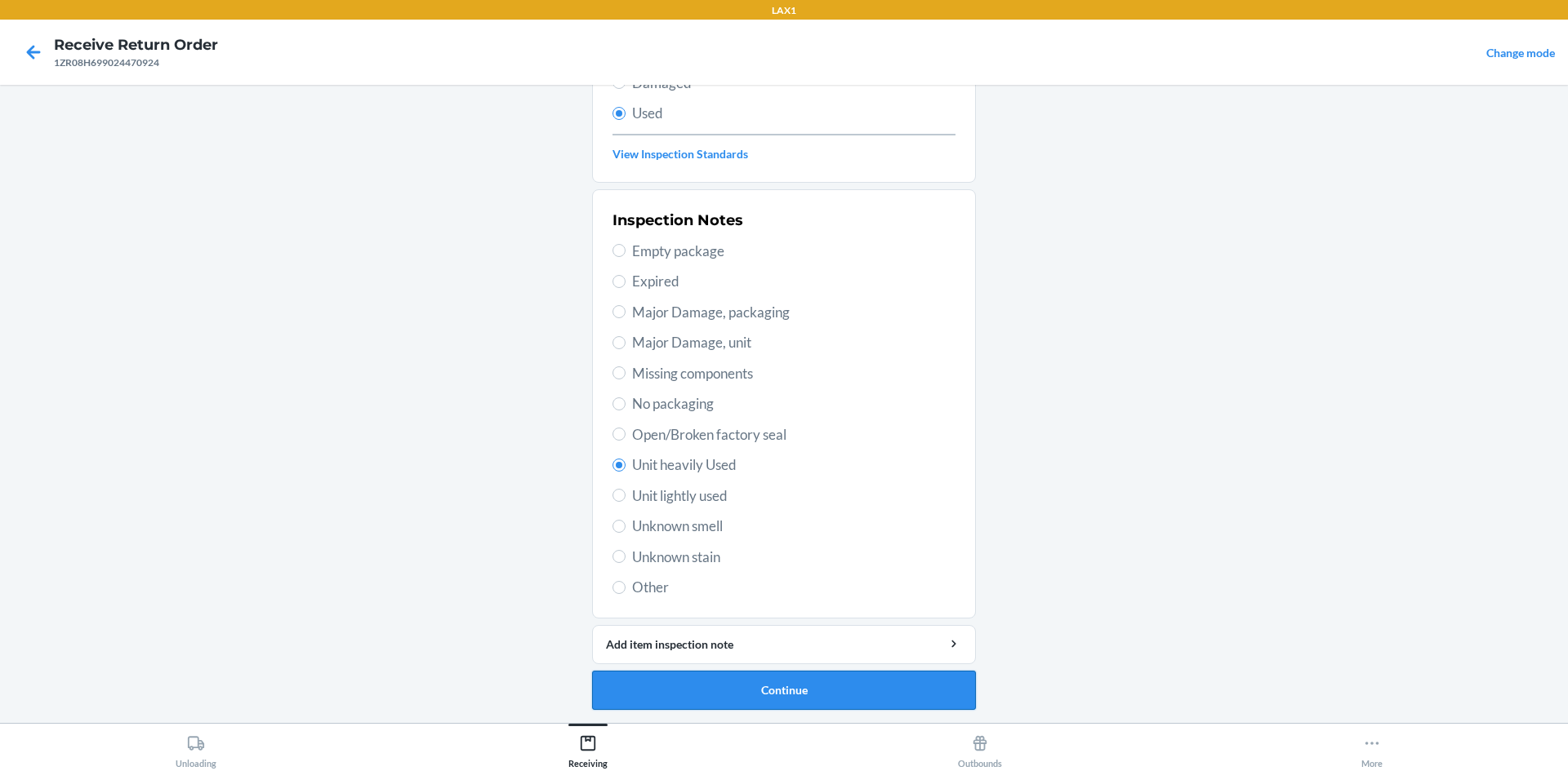
click at [747, 696] on button "Continue" at bounding box center [784, 690] width 384 height 39
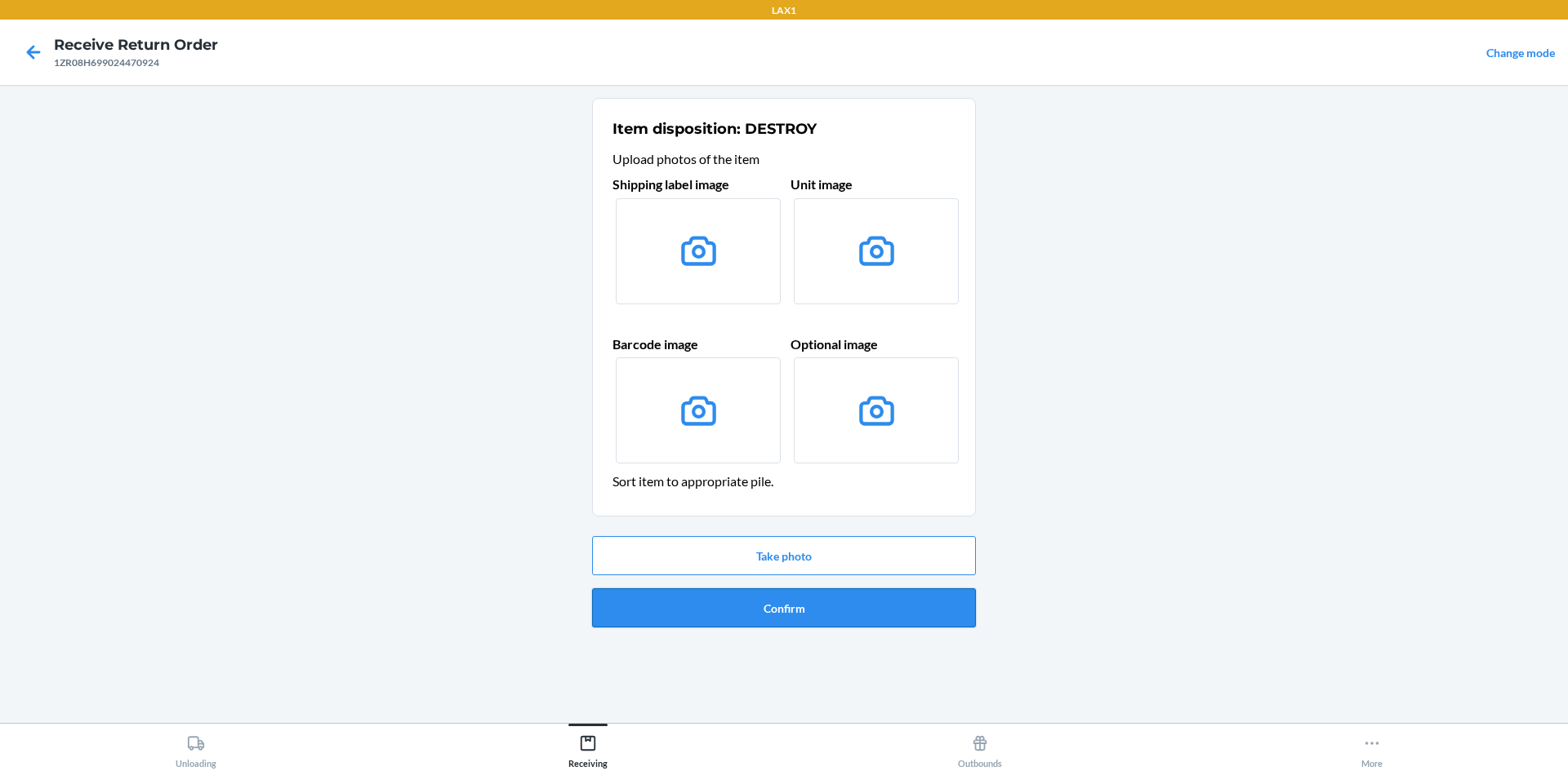
click at [723, 601] on button "Confirm" at bounding box center [784, 608] width 384 height 39
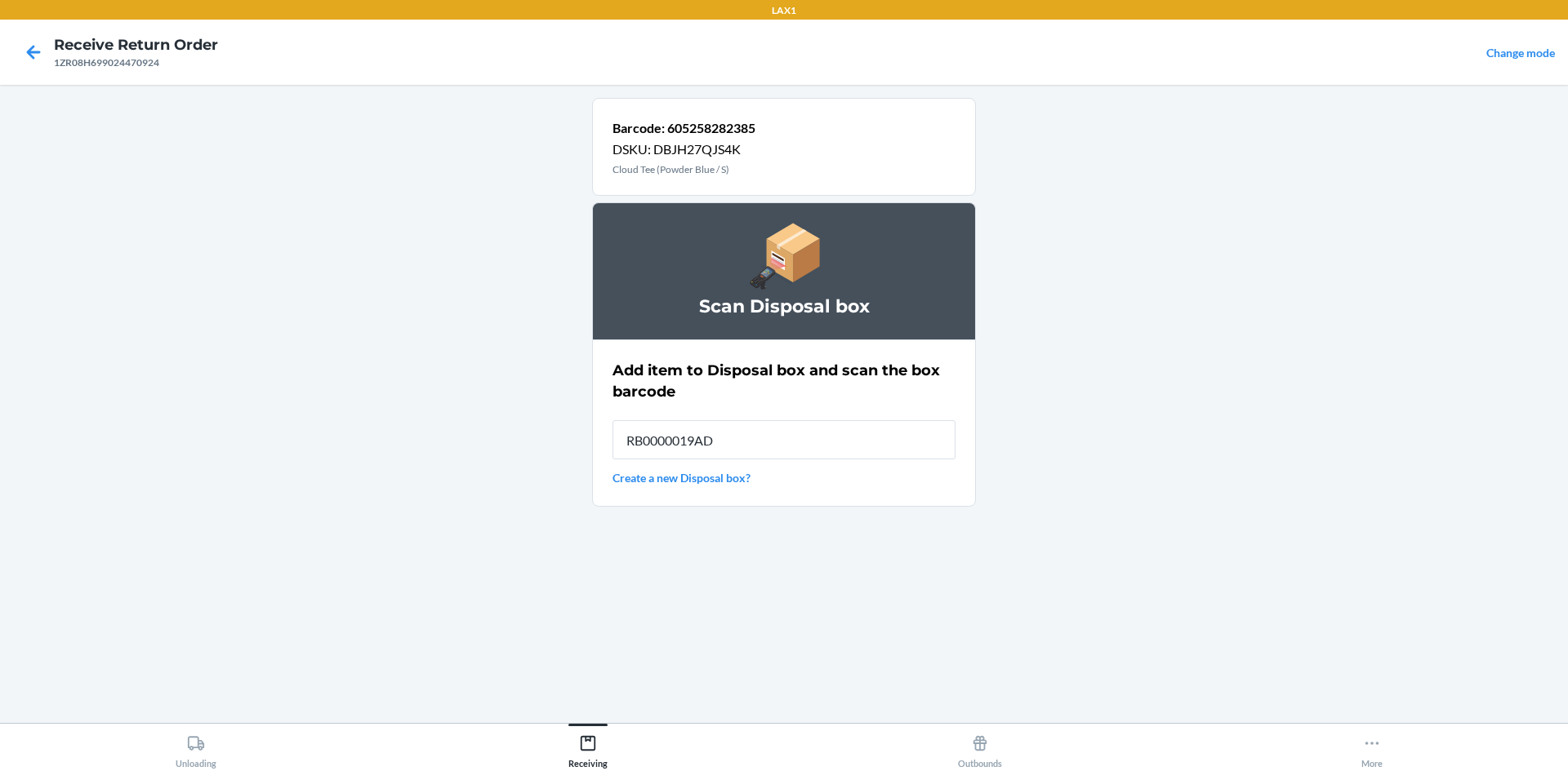
type input "RB0000019AD"
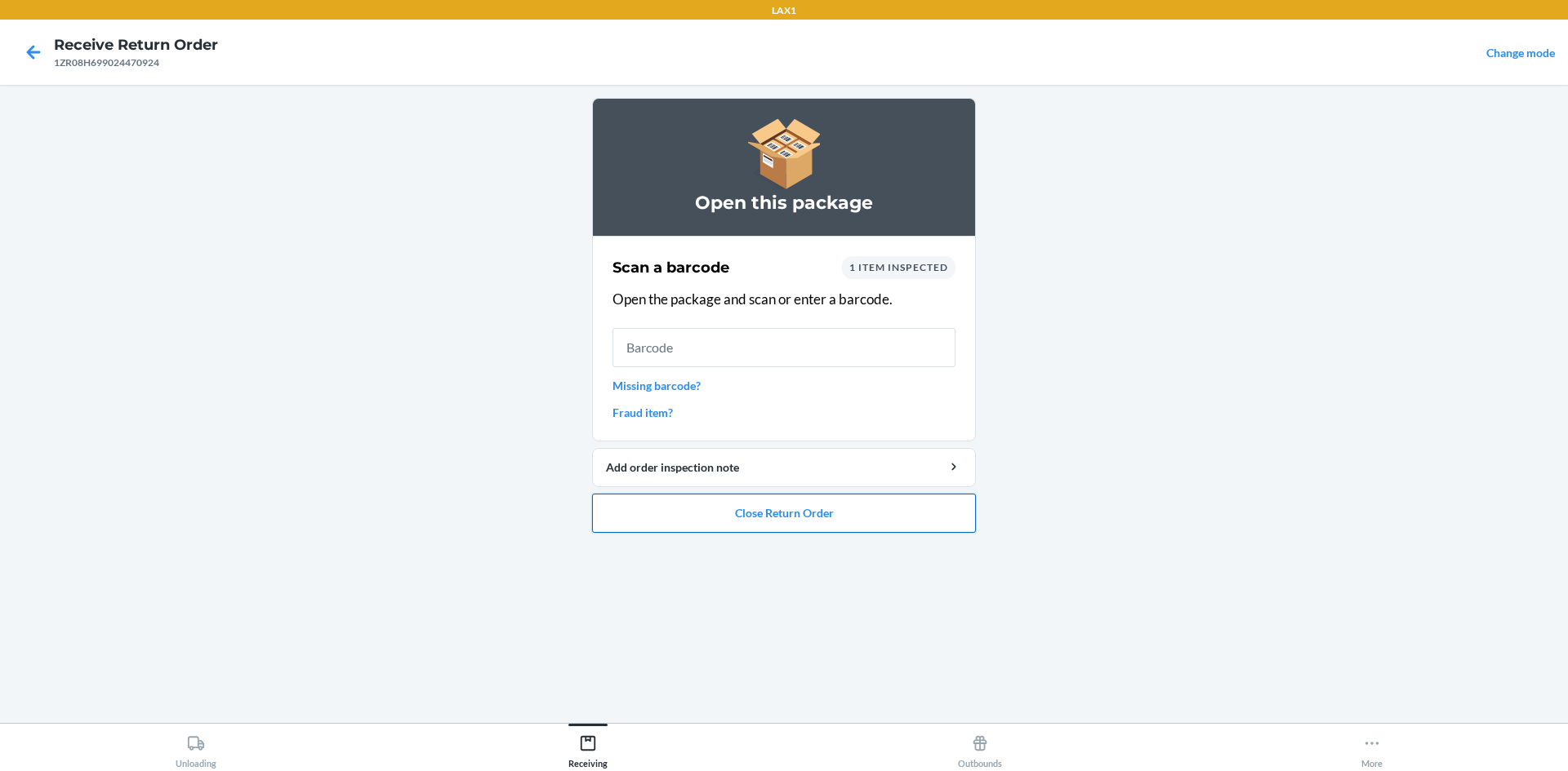
click at [765, 526] on button "Close Return Order" at bounding box center [784, 514] width 384 height 39
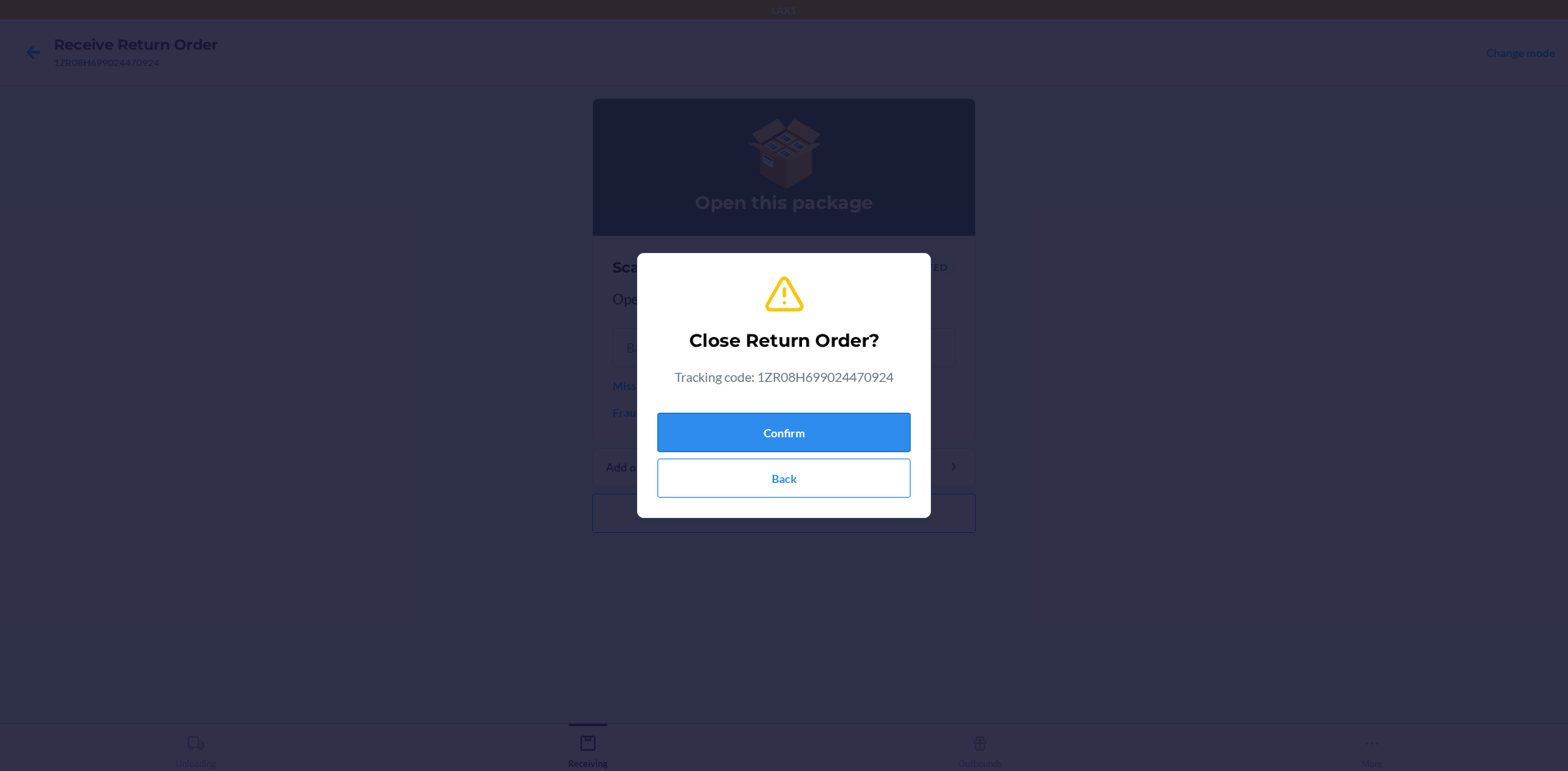
click at [795, 420] on button "Confirm" at bounding box center [784, 432] width 253 height 39
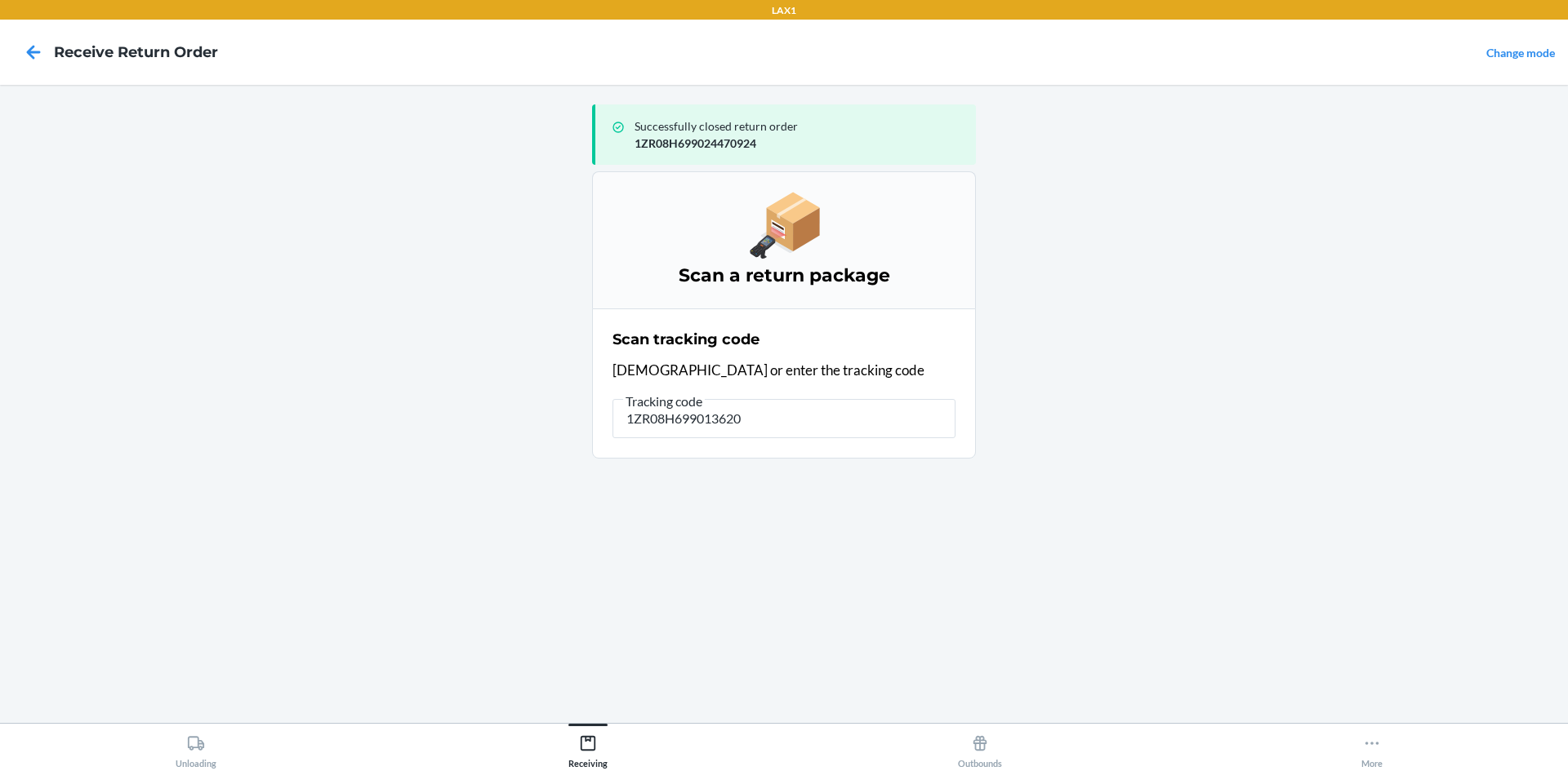
type input "1ZR08H6990136201"
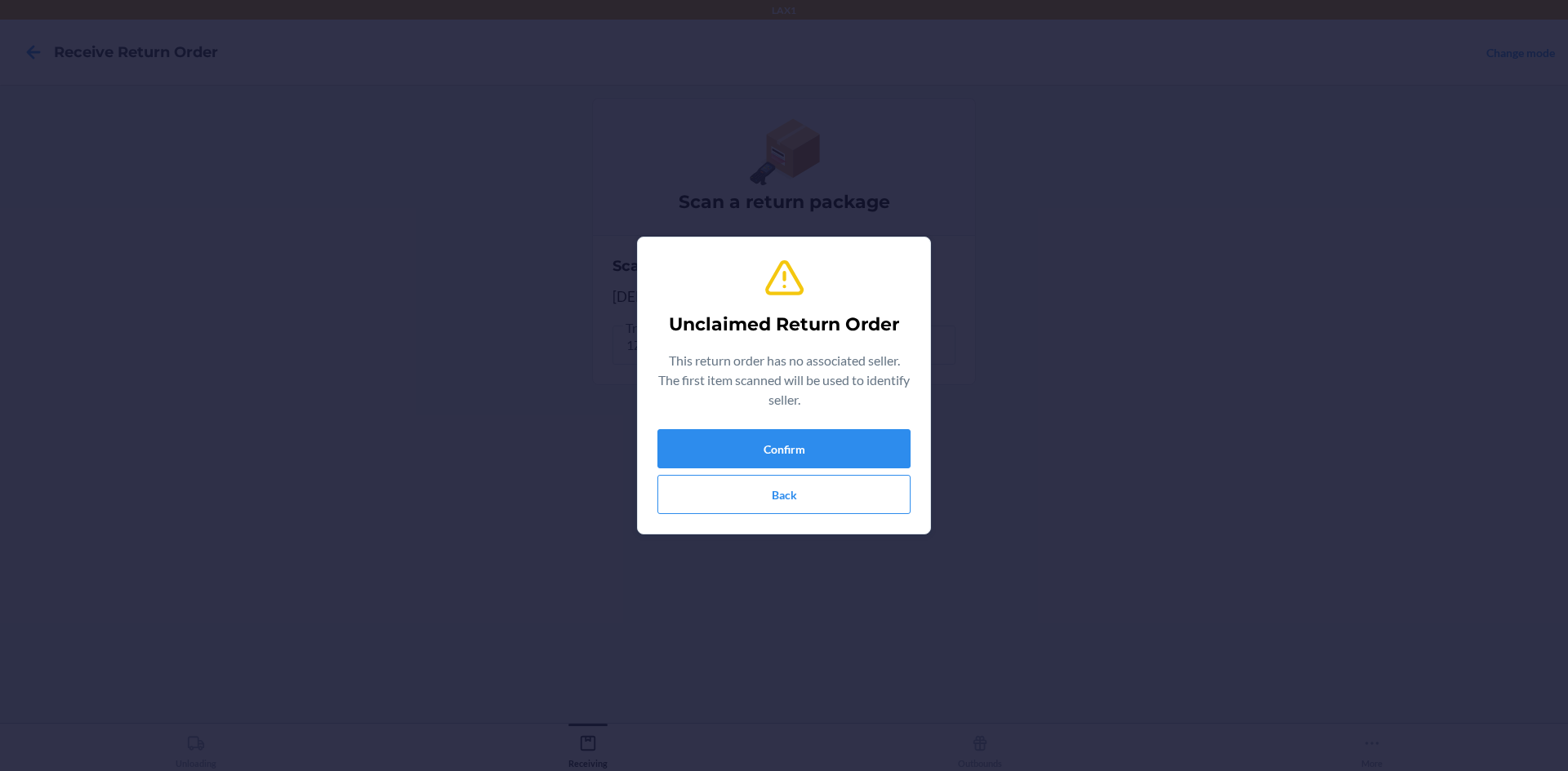
drag, startPoint x: 790, startPoint y: 408, endPoint x: 790, endPoint y: 426, distance: 18.0
click at [790, 417] on div "Unclaimed Return Order This return order has no associated seller. The first it…" at bounding box center [784, 386] width 253 height 270
click at [788, 454] on button "Confirm" at bounding box center [784, 449] width 253 height 39
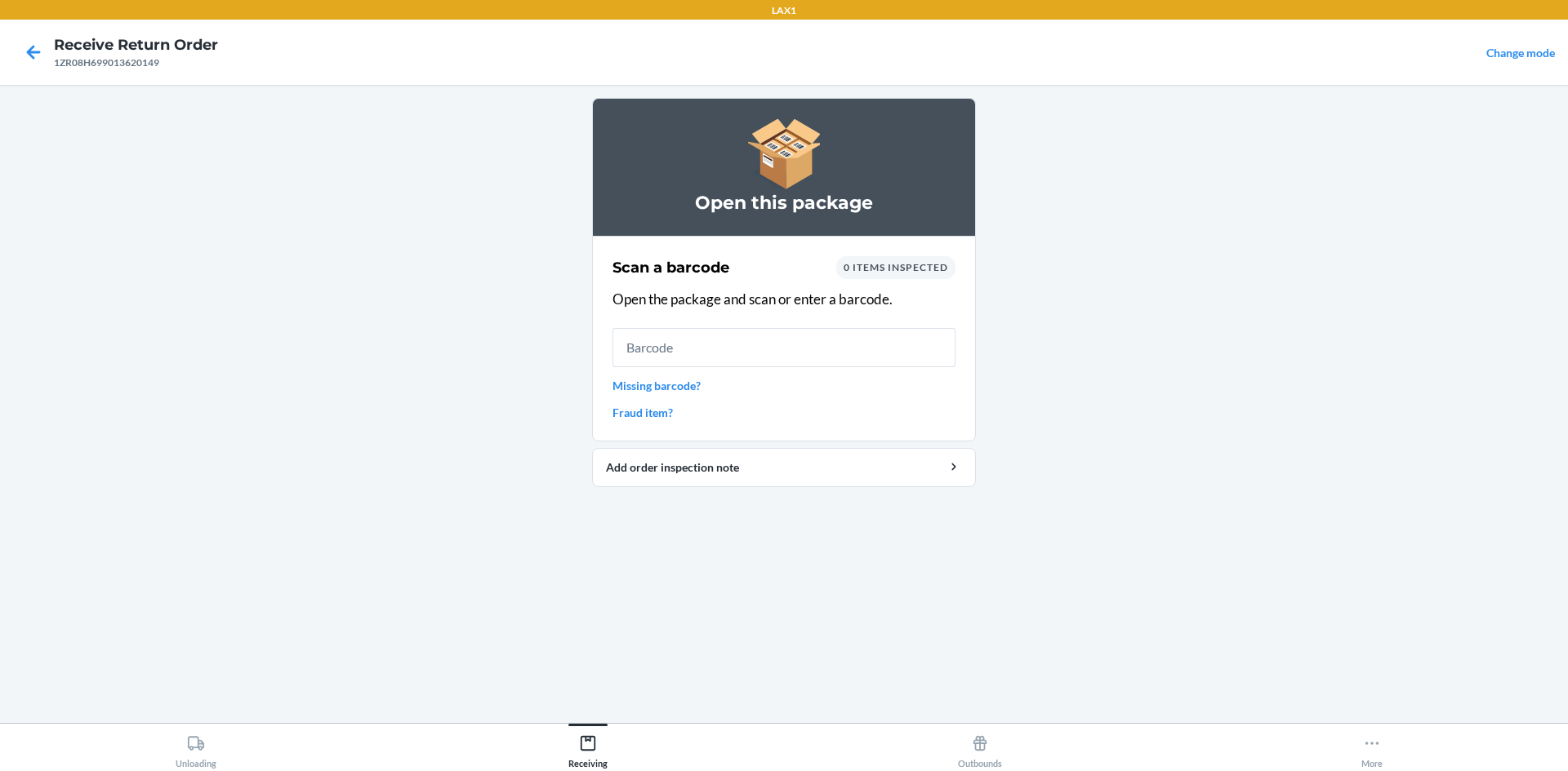
click at [662, 386] on link "Missing barcode?" at bounding box center [784, 386] width 343 height 17
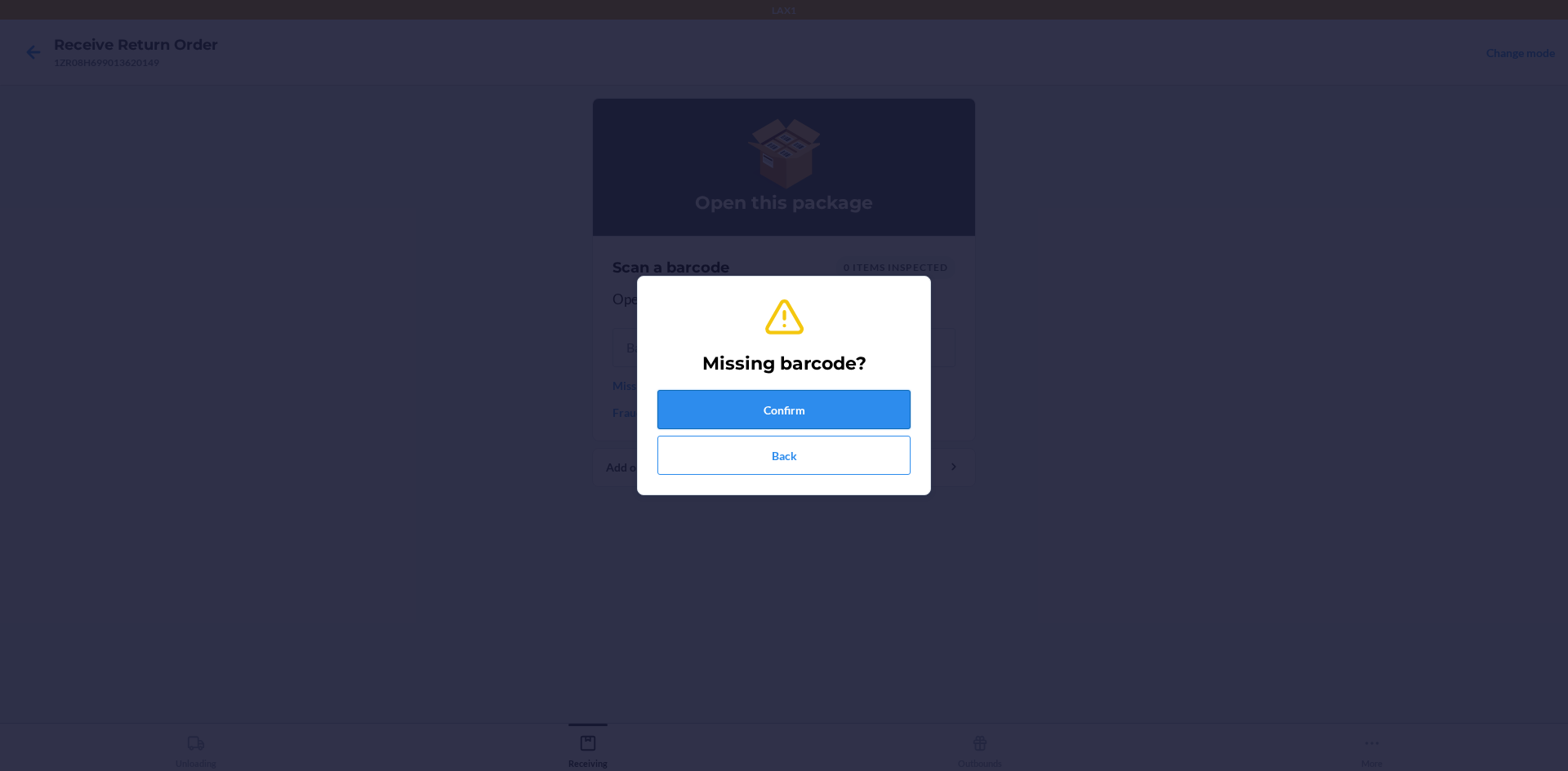
click at [693, 409] on button "Confirm" at bounding box center [784, 410] width 253 height 39
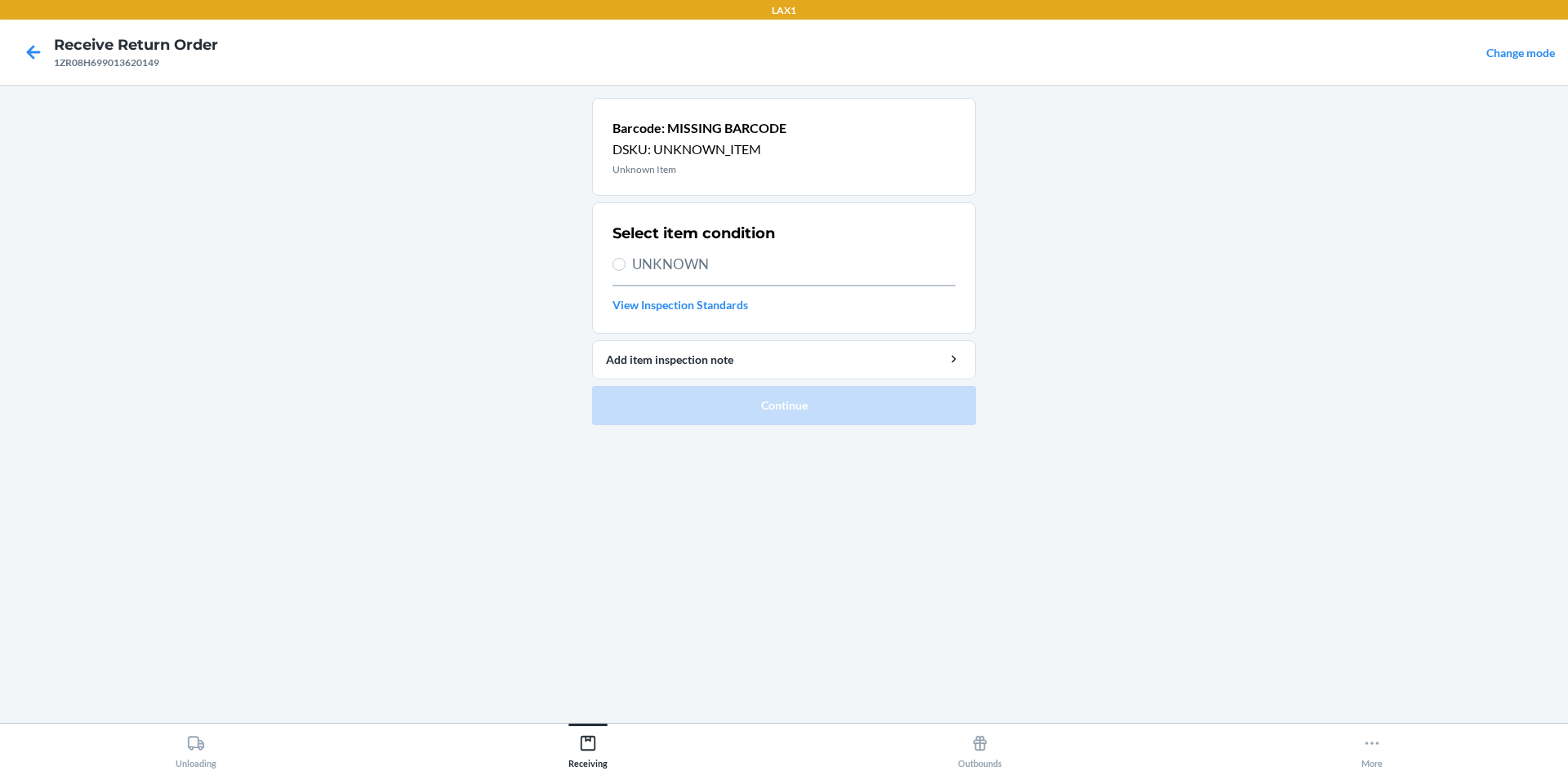
click at [701, 260] on span "UNKNOWN" at bounding box center [794, 265] width 324 height 22
click at [626, 260] on input "UNKNOWN" at bounding box center [619, 265] width 13 height 13
radio input "true"
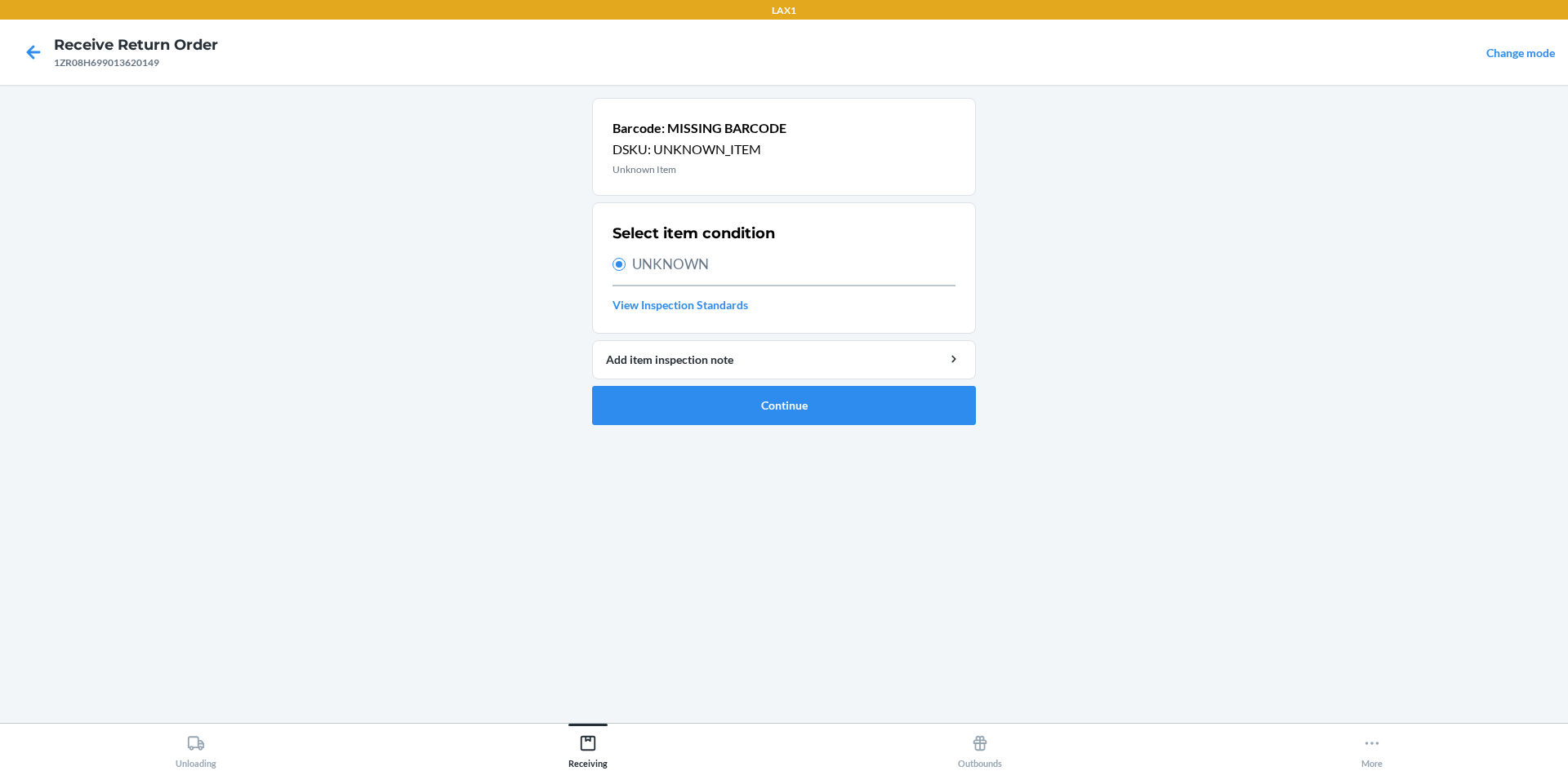
click at [704, 430] on ol "Barcode: MISSING BARCODE DSKU: UNKNOWN_ITEM Unknown Item Select item condition …" at bounding box center [784, 267] width 384 height 340
click at [703, 415] on button "Continue" at bounding box center [784, 406] width 384 height 39
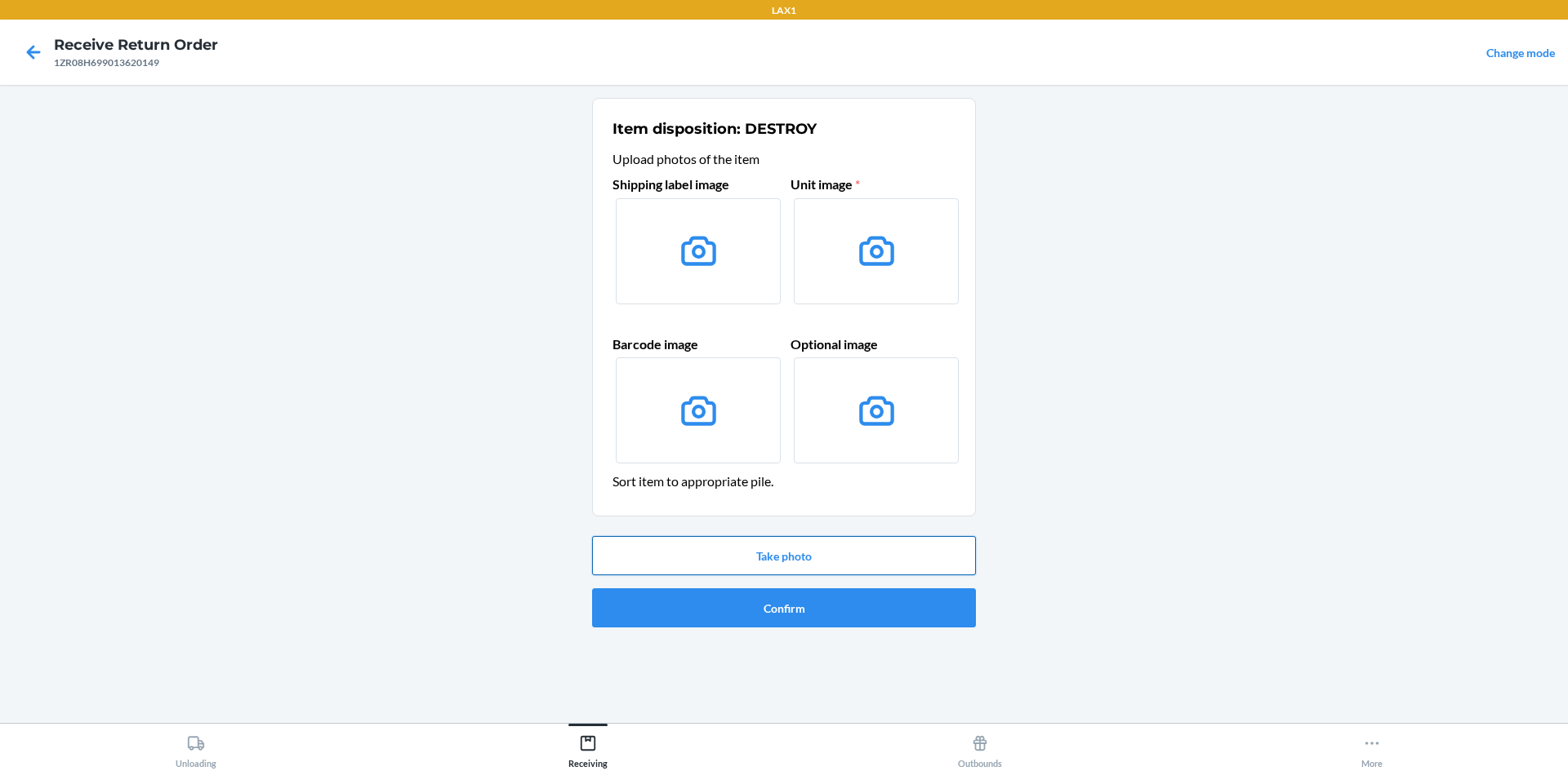
click at [708, 567] on button "Take photo" at bounding box center [784, 556] width 384 height 39
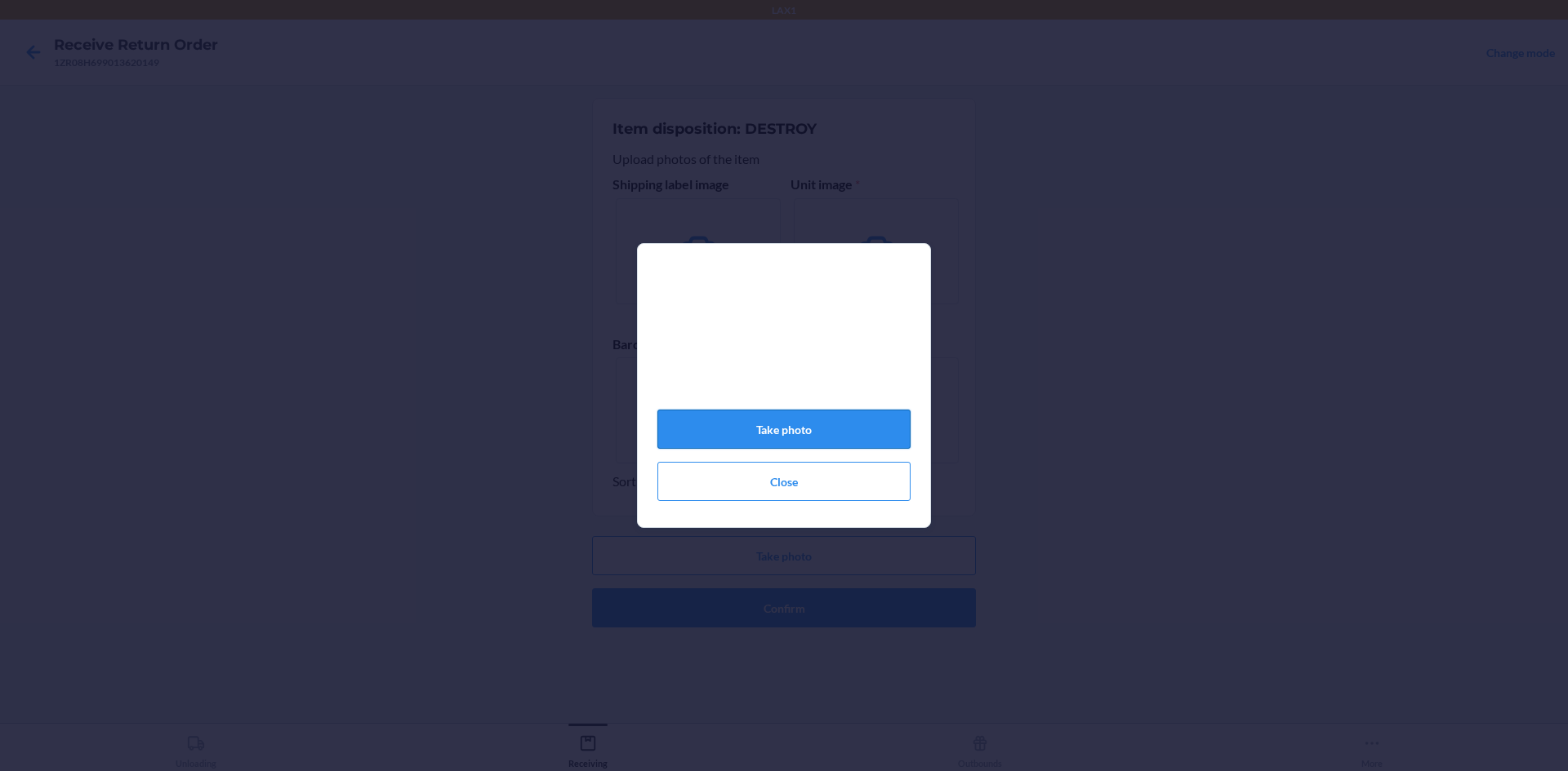
click at [798, 418] on button "Take photo" at bounding box center [784, 430] width 253 height 39
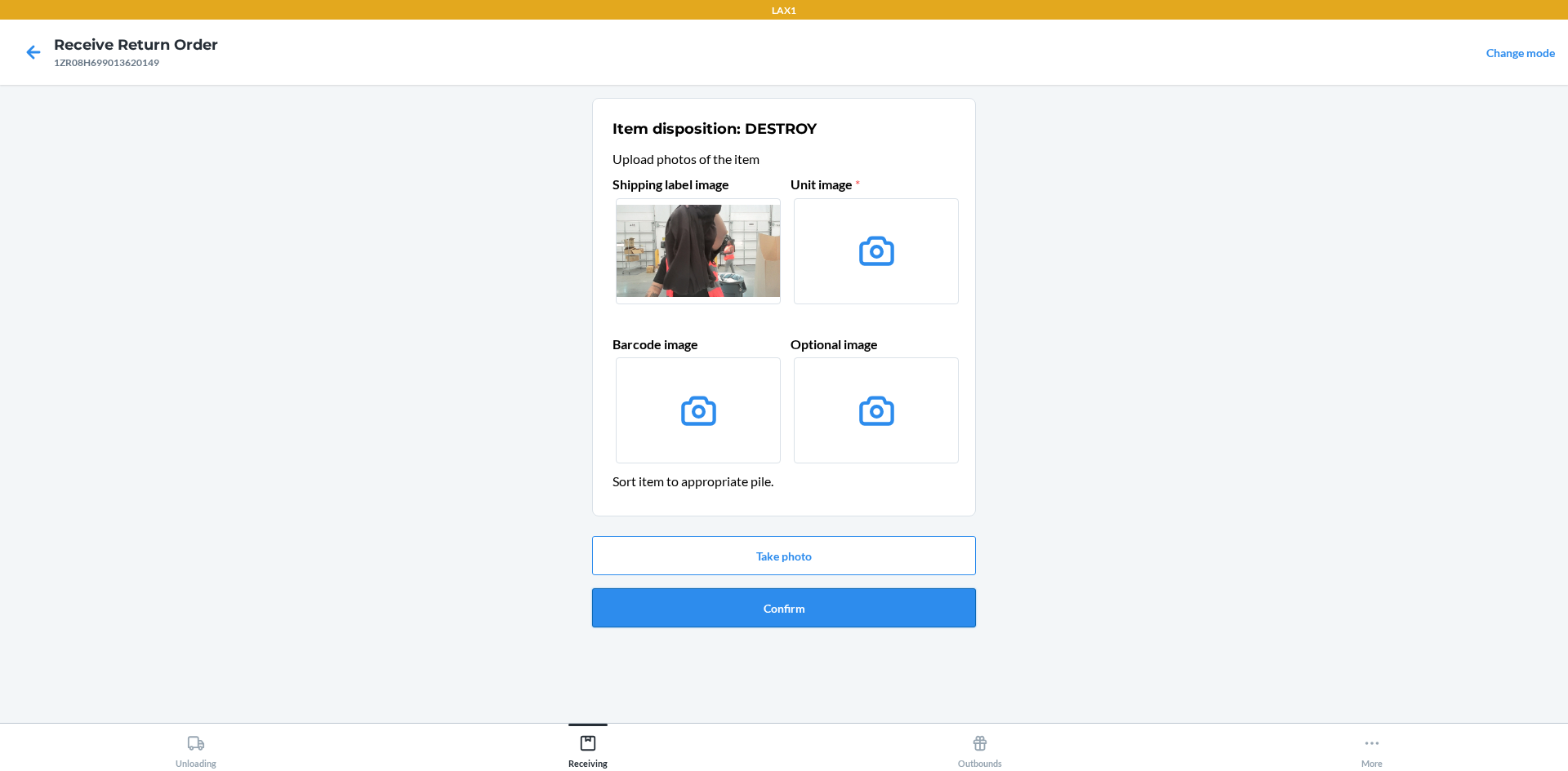
click at [807, 595] on button "Confirm" at bounding box center [784, 608] width 384 height 39
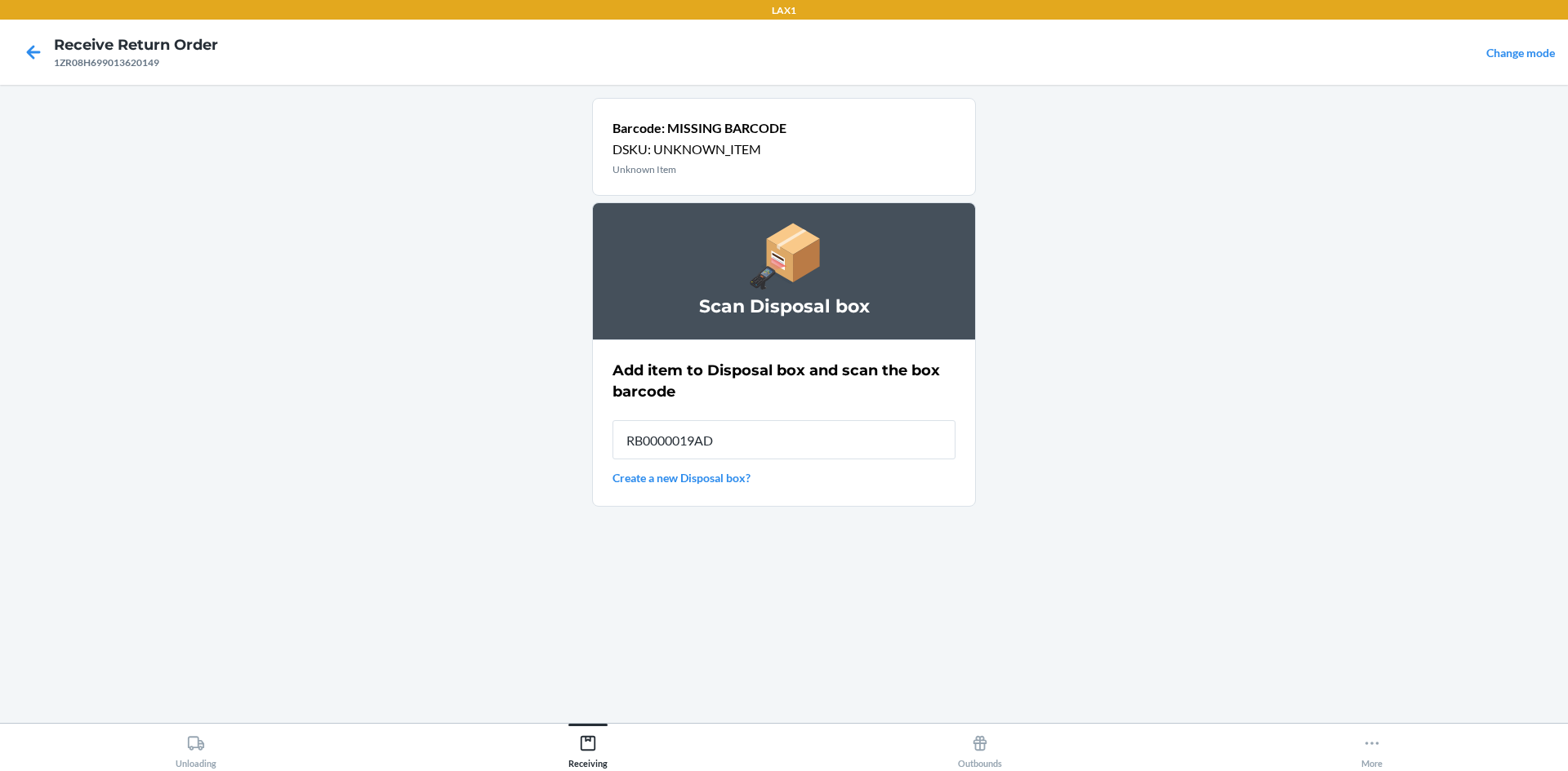
type input "RB0000019AD"
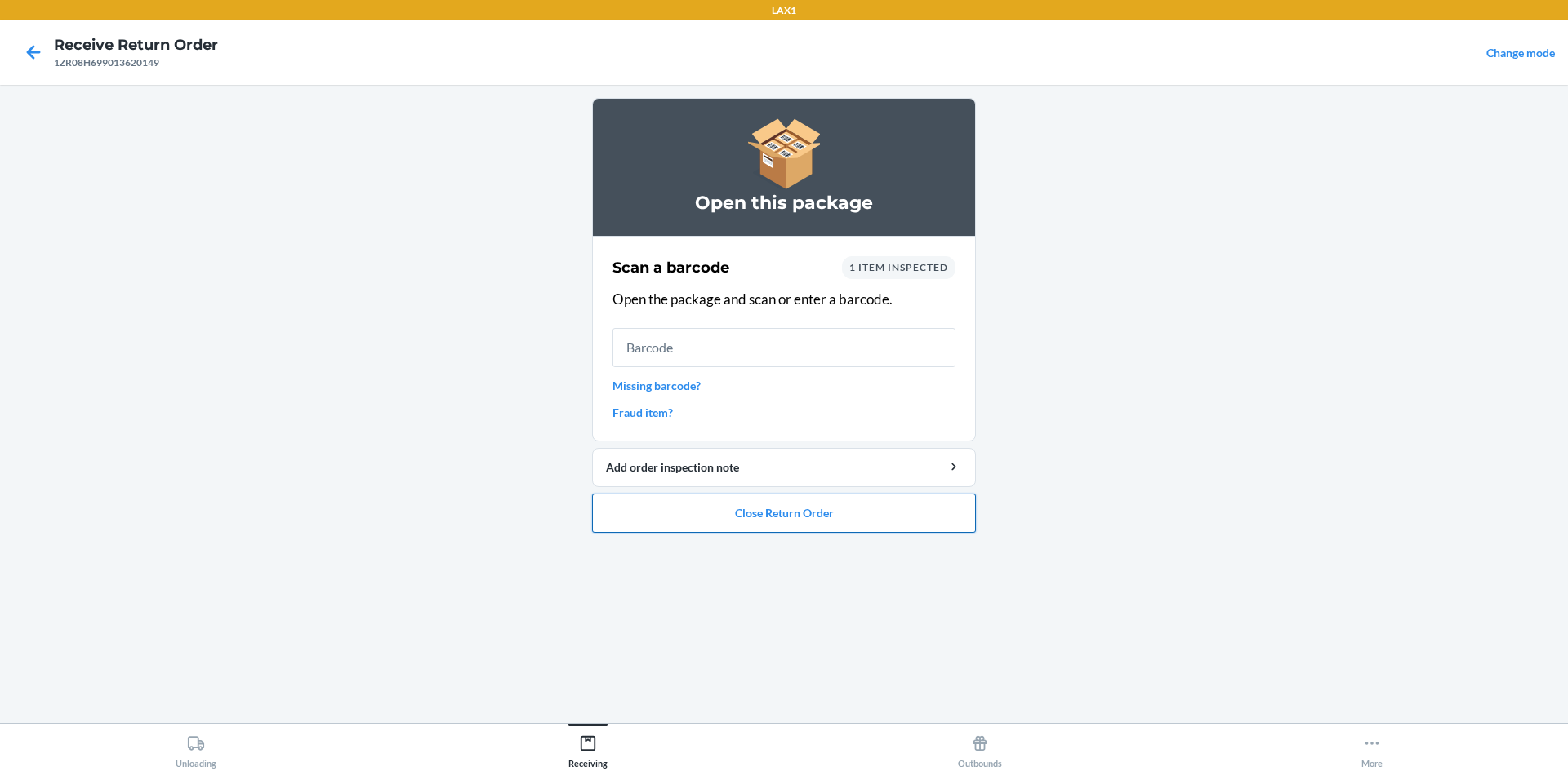
click at [799, 506] on button "Close Return Order" at bounding box center [784, 514] width 384 height 39
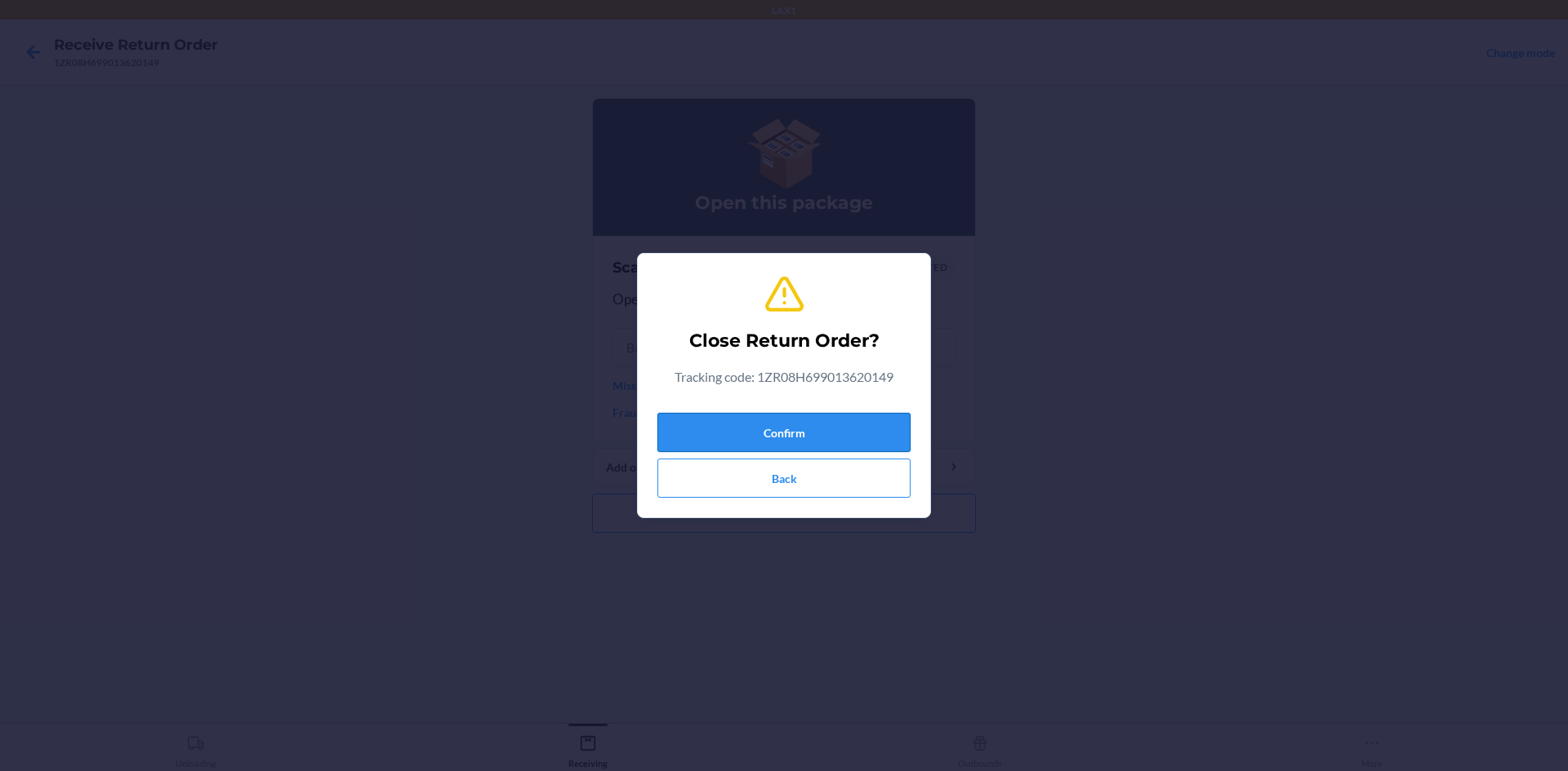
click at [797, 419] on button "Confirm" at bounding box center [784, 432] width 253 height 39
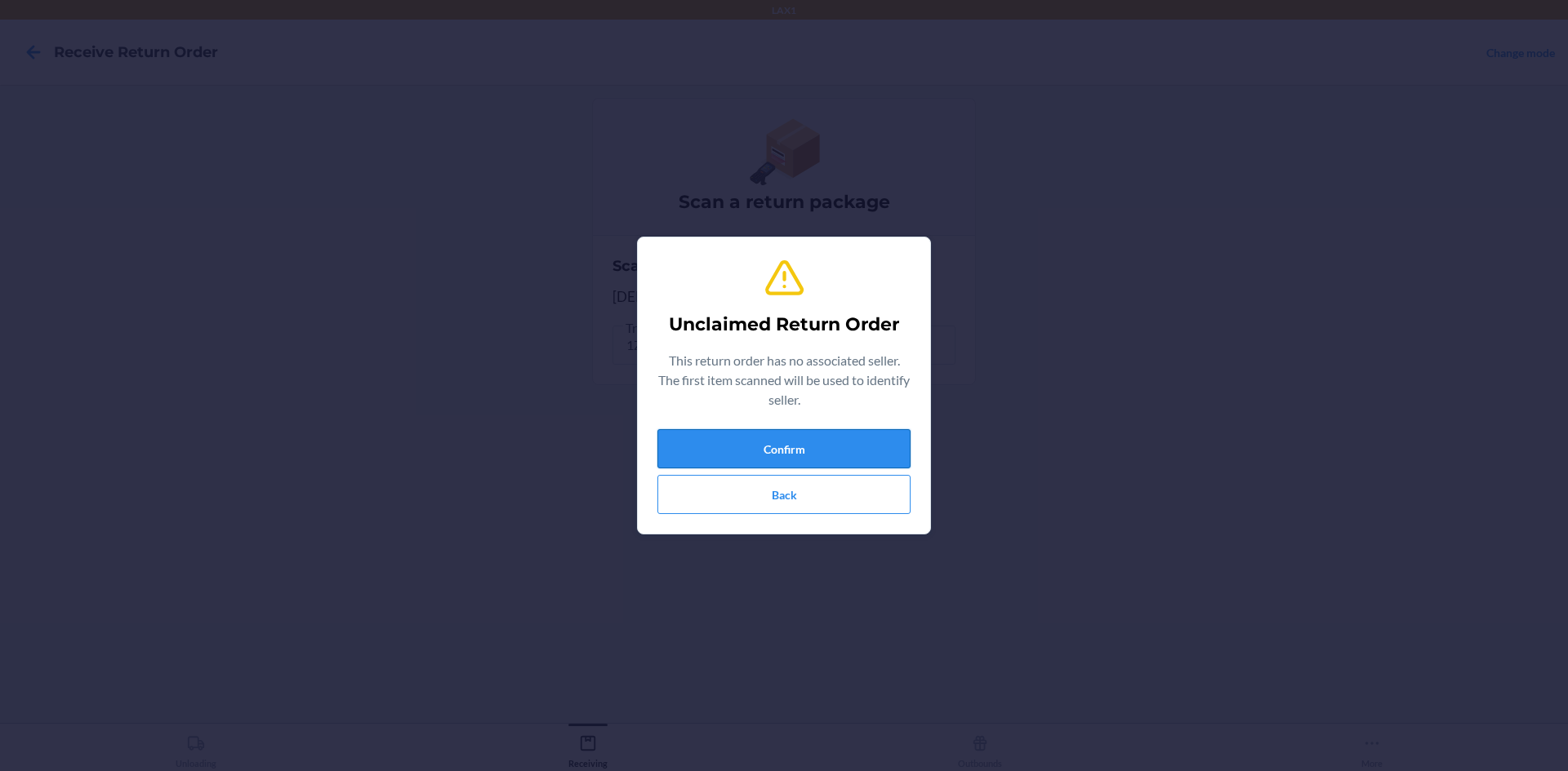
click at [704, 462] on button "Confirm" at bounding box center [784, 449] width 253 height 39
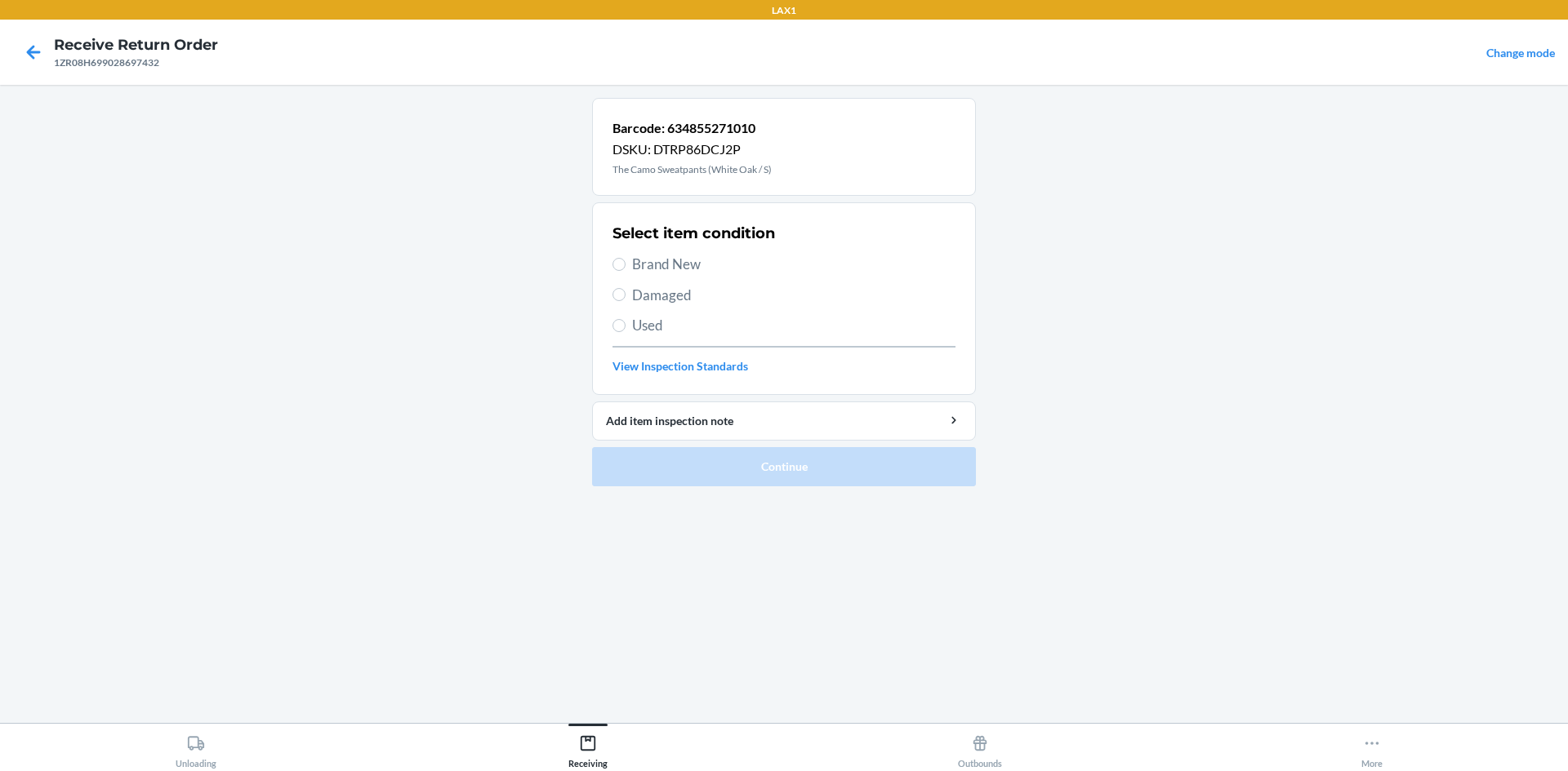
click at [647, 262] on span "Brand New" at bounding box center [794, 265] width 324 height 22
click at [626, 262] on input "Brand New" at bounding box center [619, 265] width 13 height 13
radio input "true"
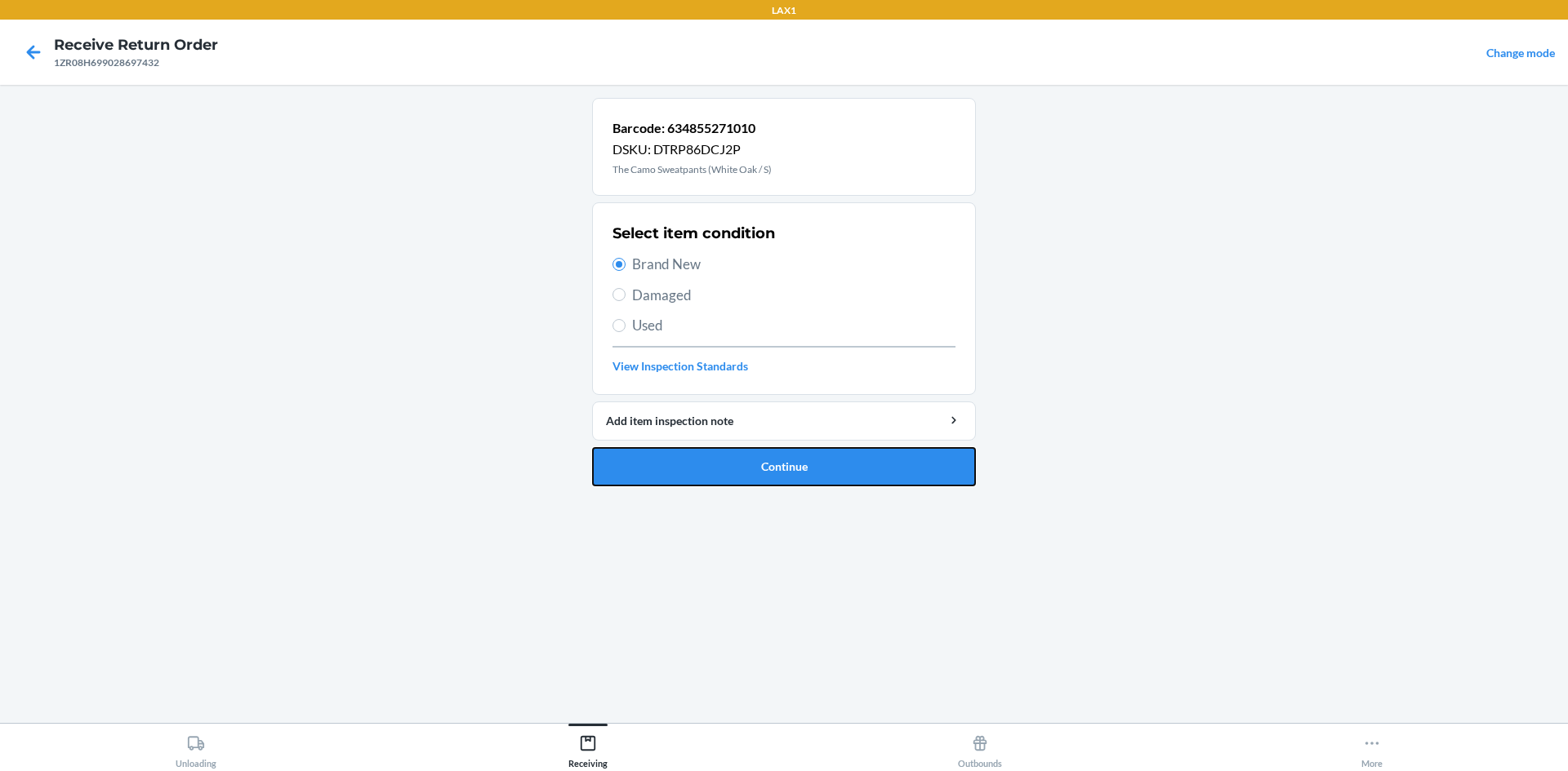
click at [656, 452] on button "Continue" at bounding box center [784, 467] width 384 height 39
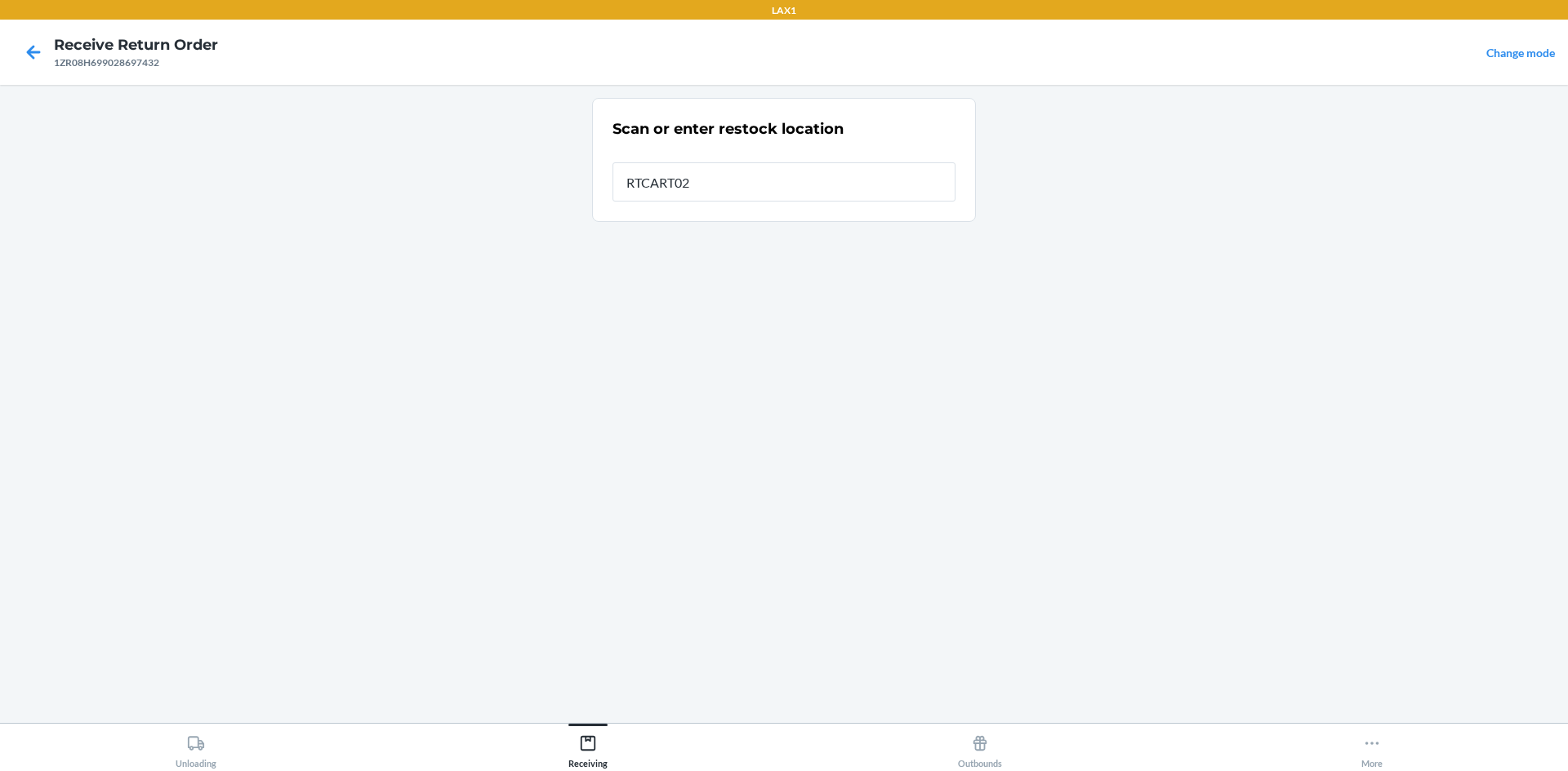
type input "RTCART023"
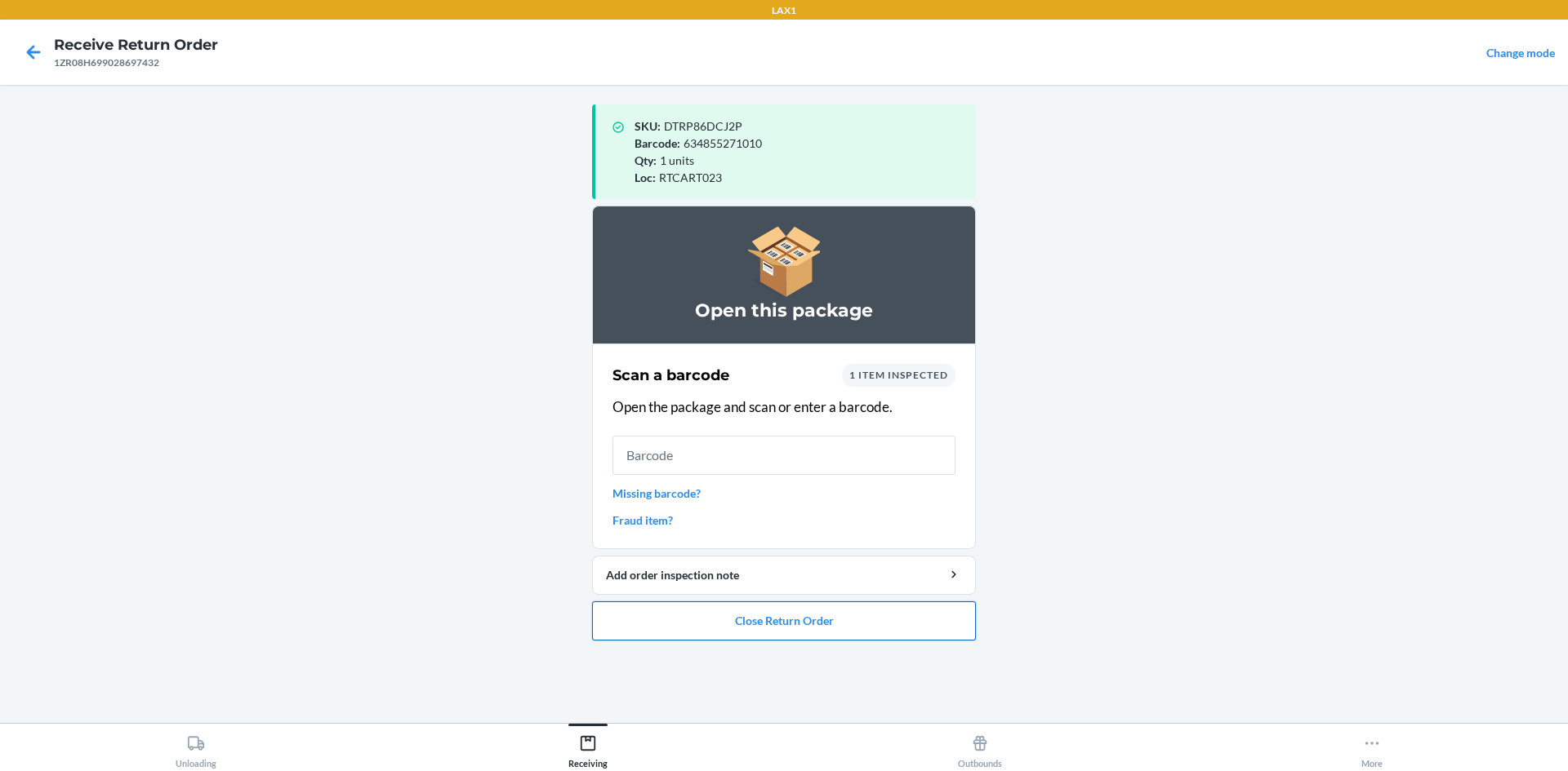
click at [655, 620] on button "Close Return Order" at bounding box center [784, 621] width 384 height 39
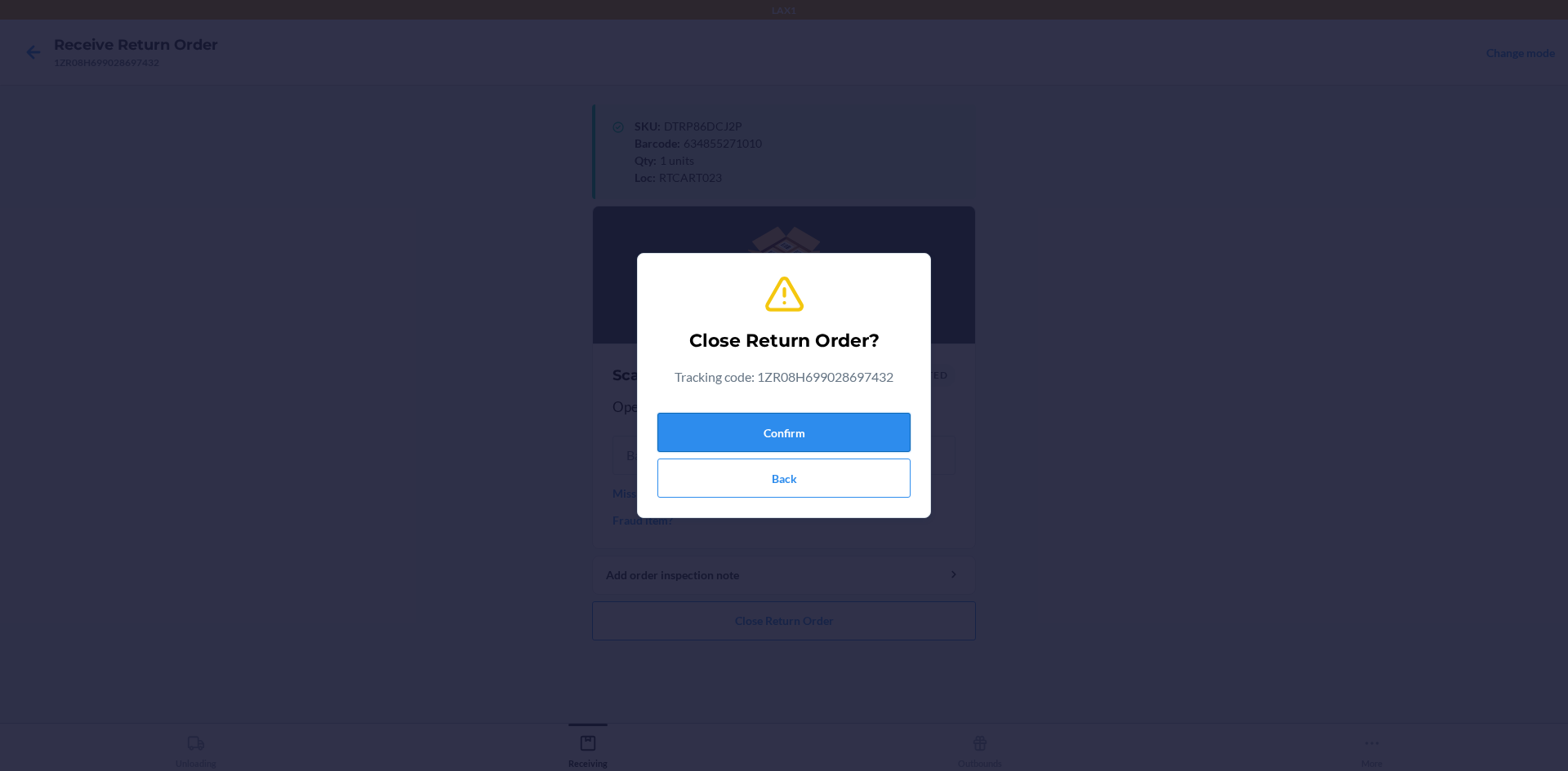
click at [748, 424] on button "Confirm" at bounding box center [784, 432] width 253 height 39
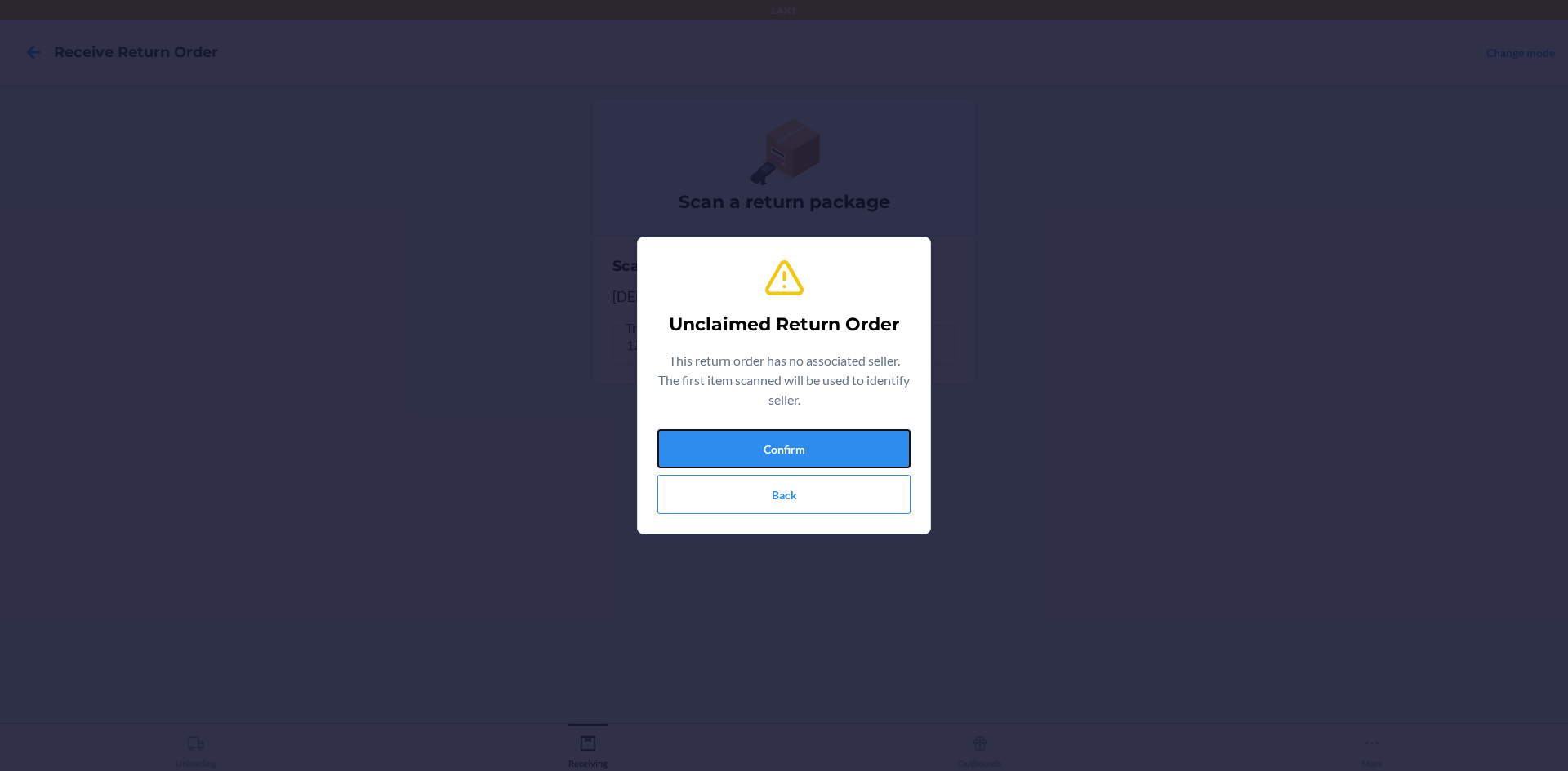
click at [721, 475] on div "Confirm Back" at bounding box center [784, 472] width 253 height 85
click at [727, 449] on button "Confirm" at bounding box center [784, 449] width 253 height 39
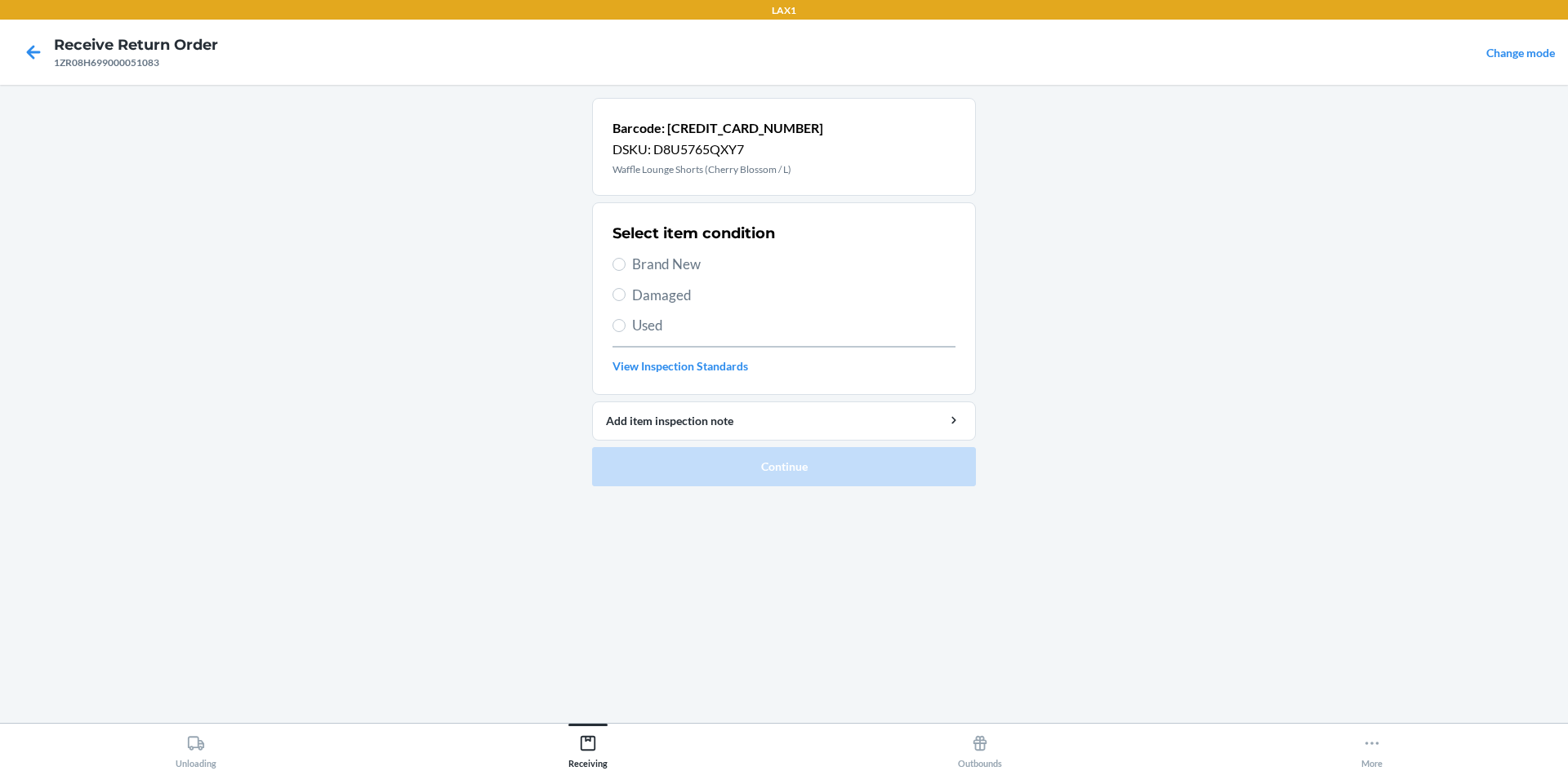
click at [683, 261] on span "Brand New" at bounding box center [794, 265] width 324 height 22
click at [626, 261] on input "Brand New" at bounding box center [619, 265] width 13 height 13
radio input "true"
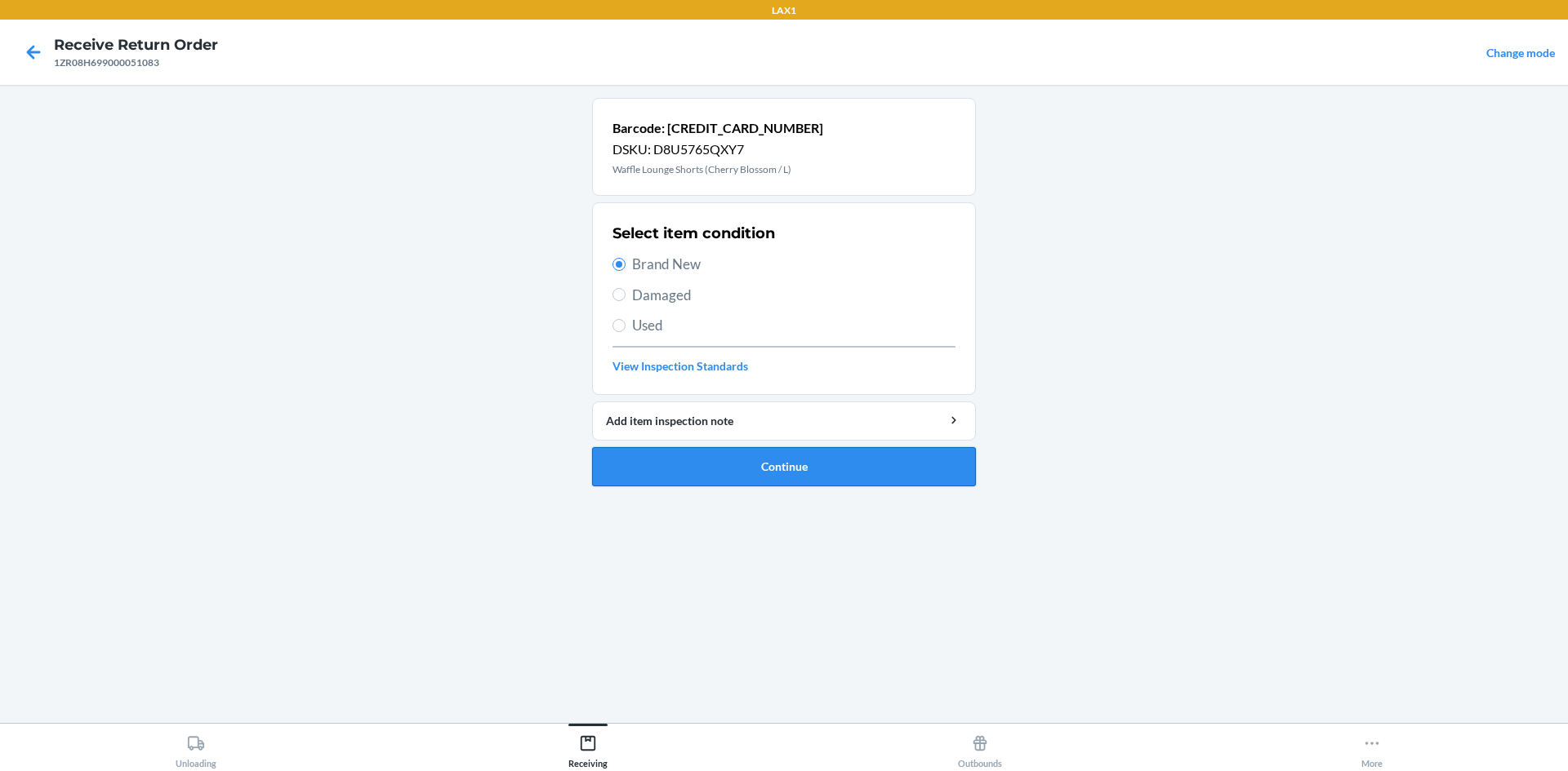
click at [776, 448] on button "Continue" at bounding box center [784, 467] width 384 height 39
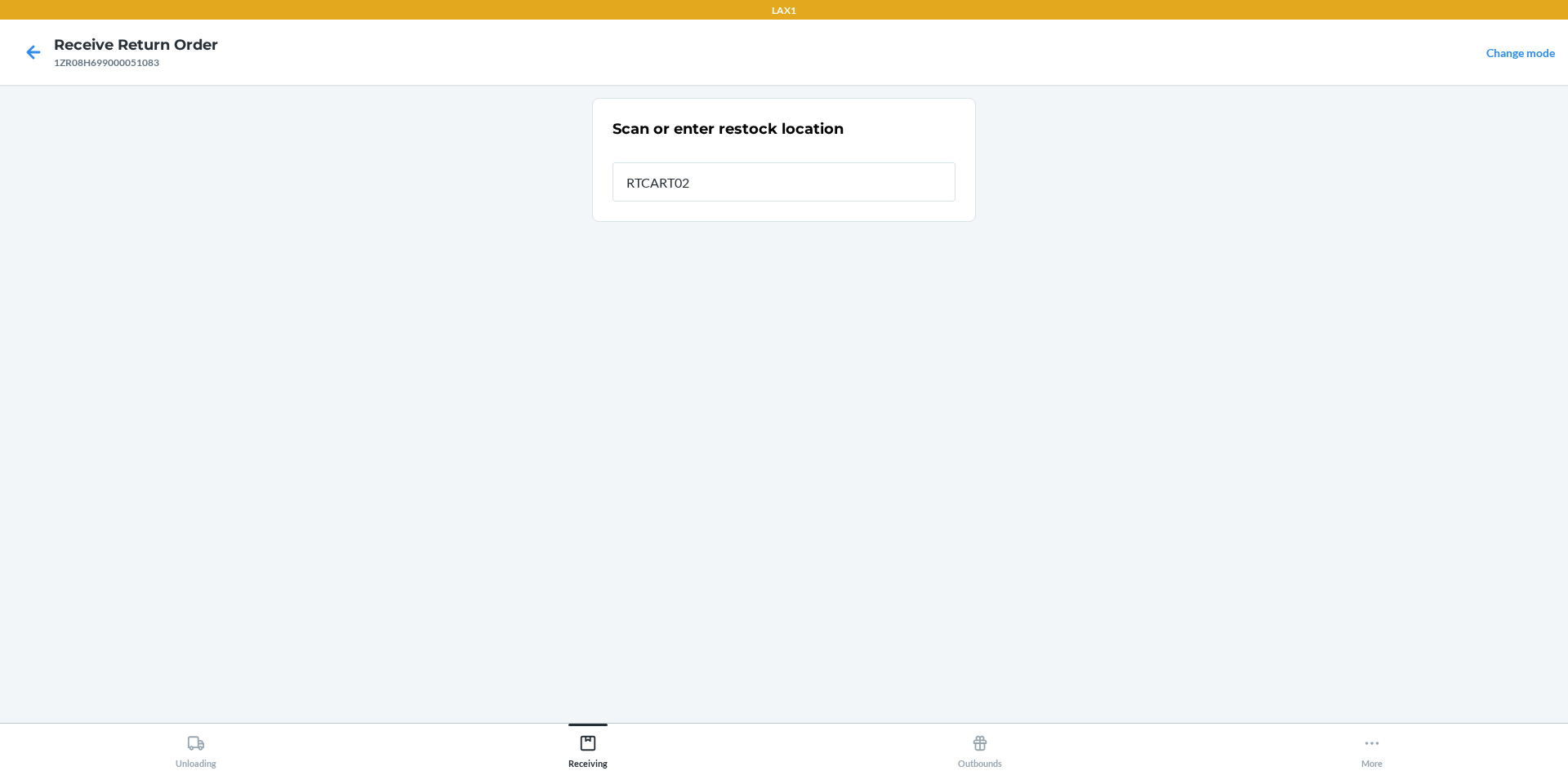
type input "RTCART023"
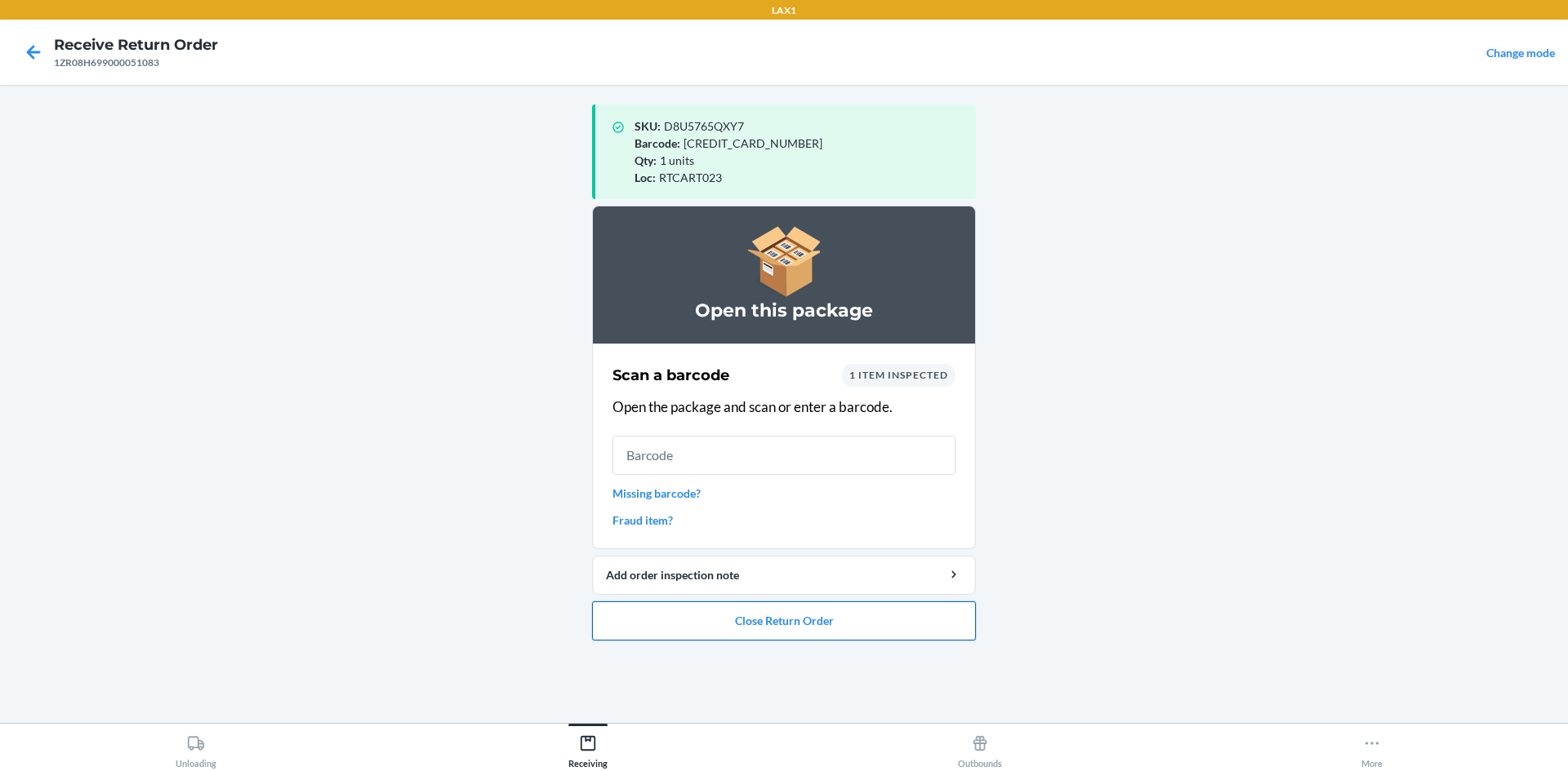
click at [741, 613] on button "Close Return Order" at bounding box center [784, 621] width 384 height 39
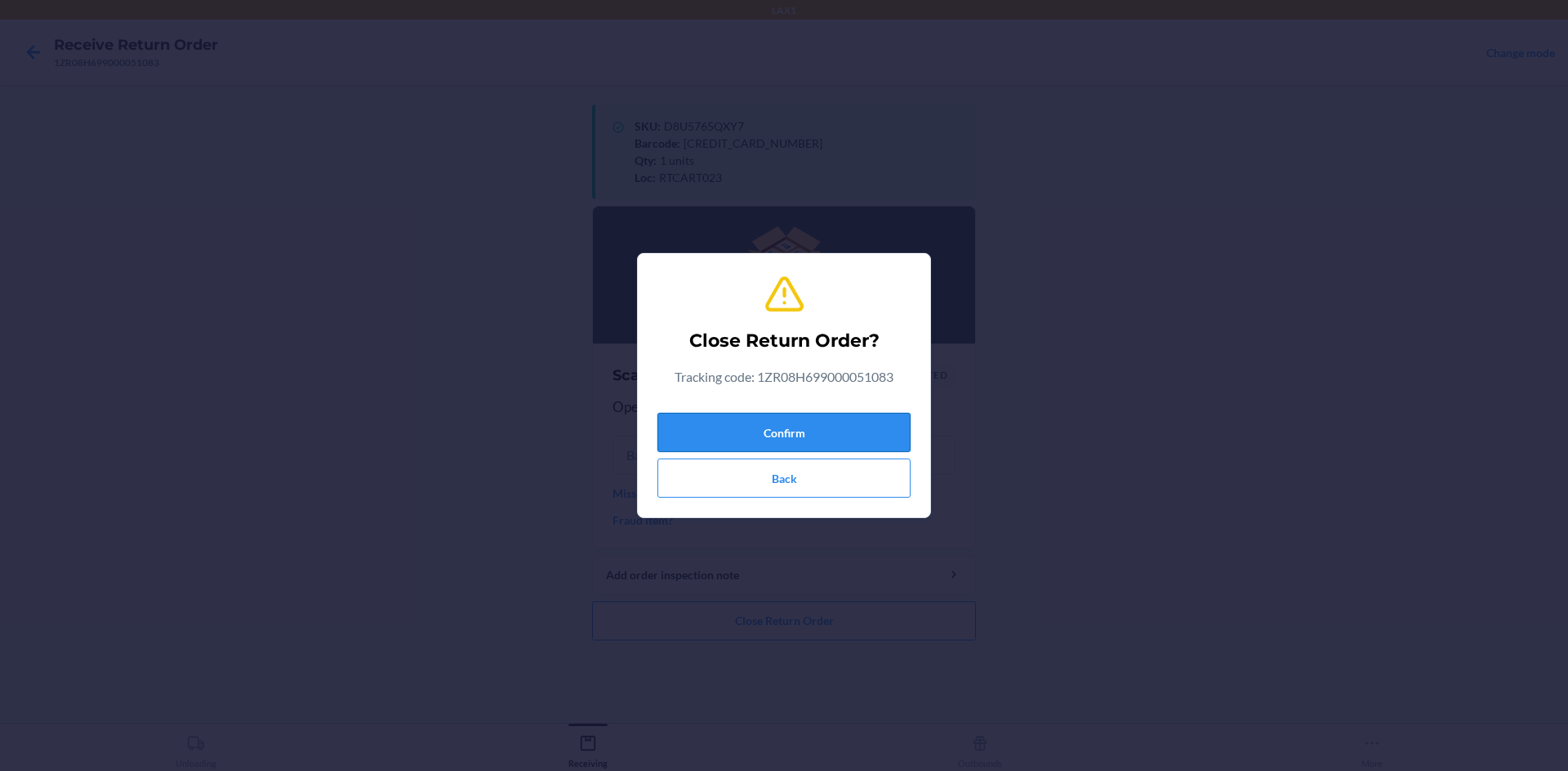
click at [753, 423] on button "Confirm" at bounding box center [784, 432] width 253 height 39
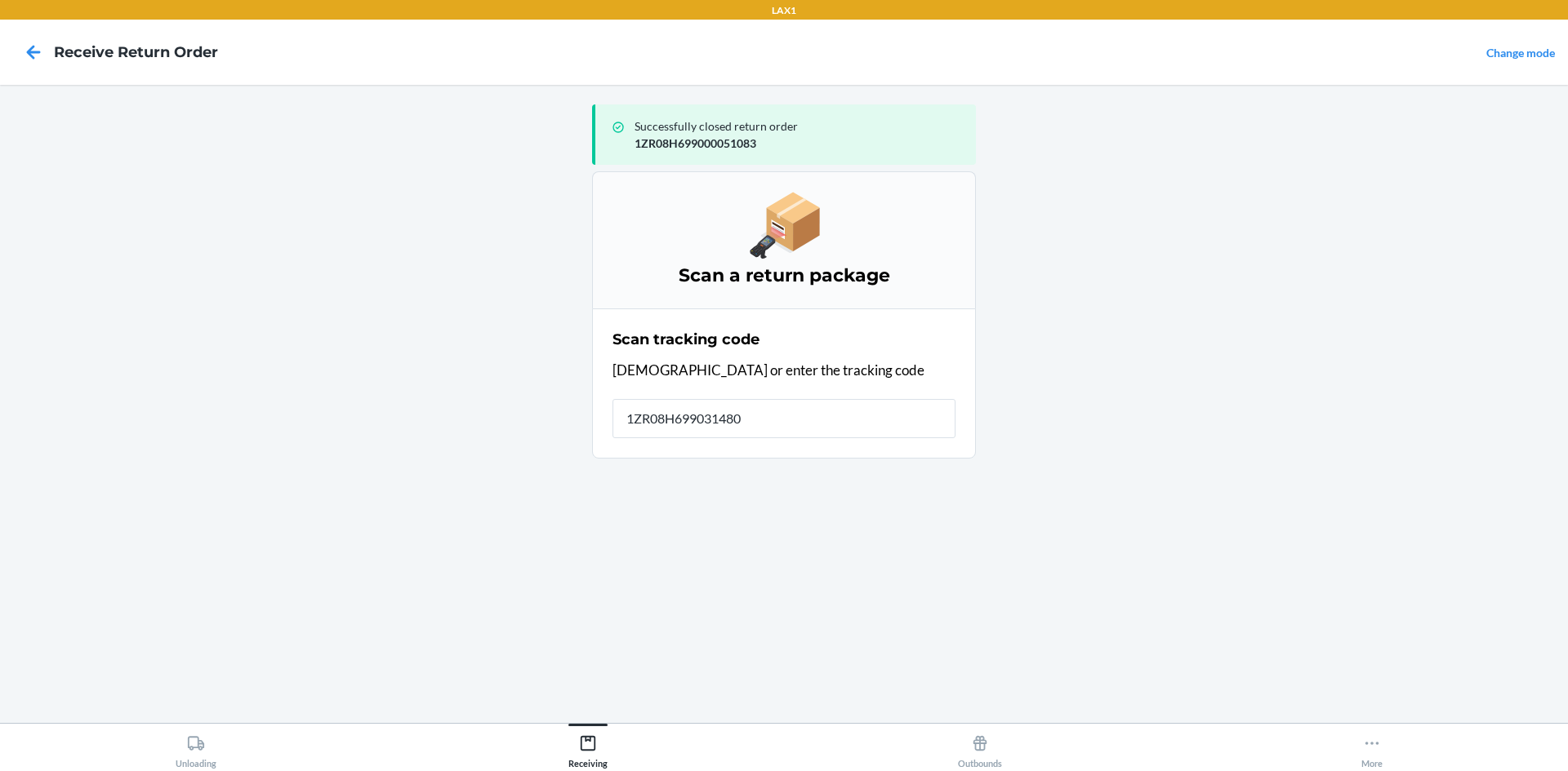
type input "1ZR08H6990314809"
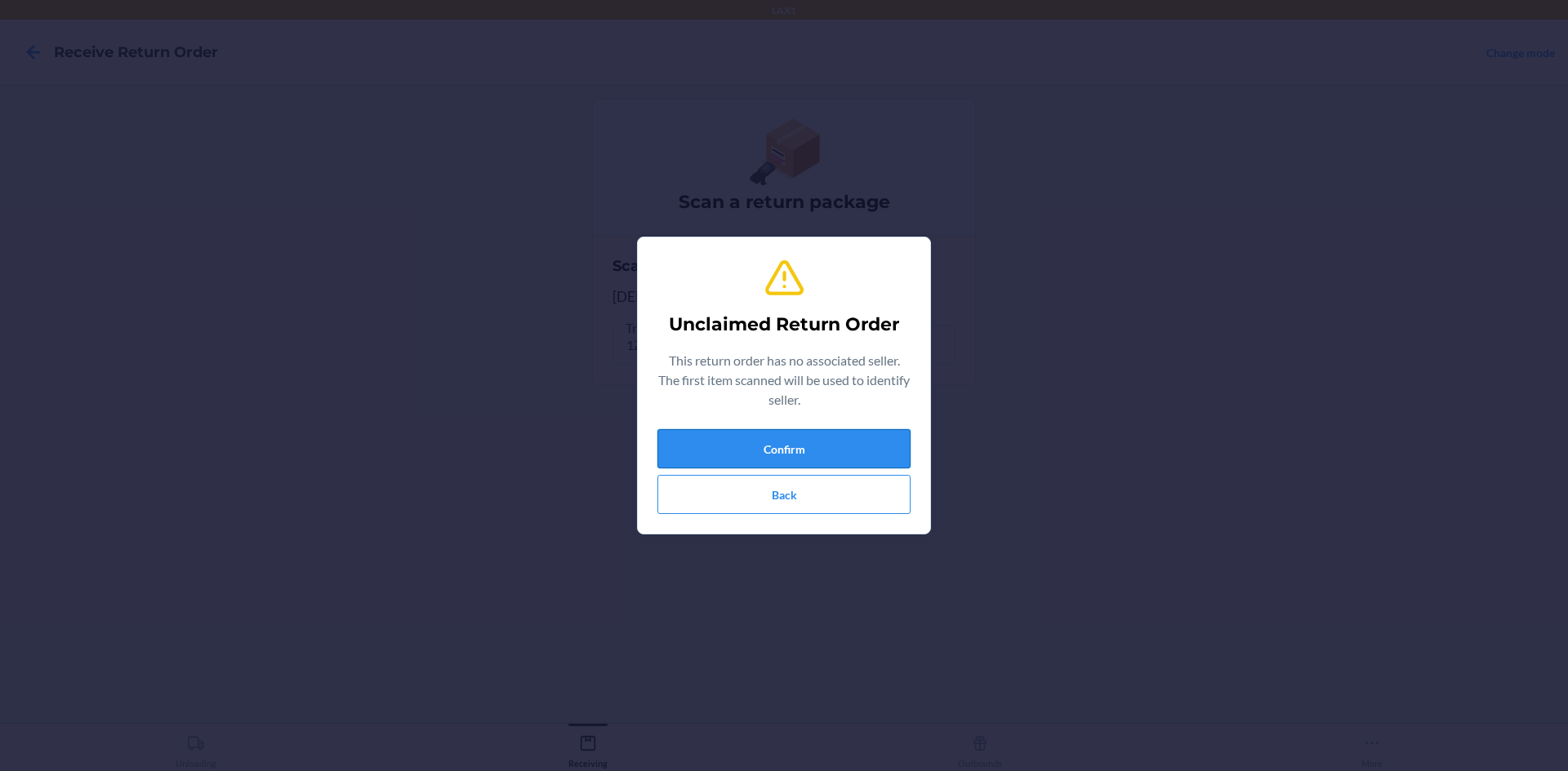
click at [758, 449] on button "Confirm" at bounding box center [784, 449] width 253 height 39
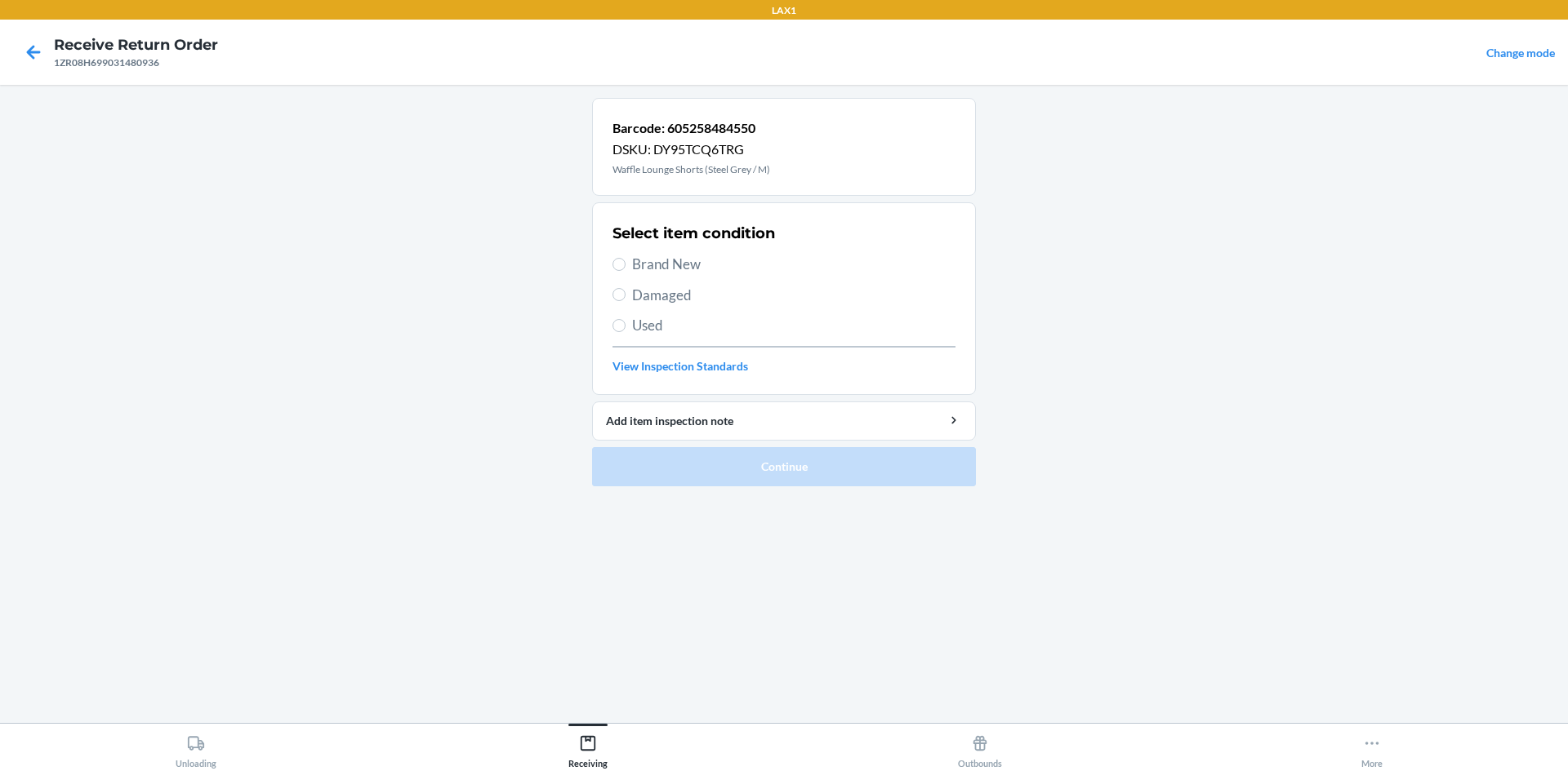
click at [693, 330] on span "Used" at bounding box center [794, 325] width 324 height 22
click at [626, 330] on input "Used" at bounding box center [619, 325] width 13 height 13
radio input "true"
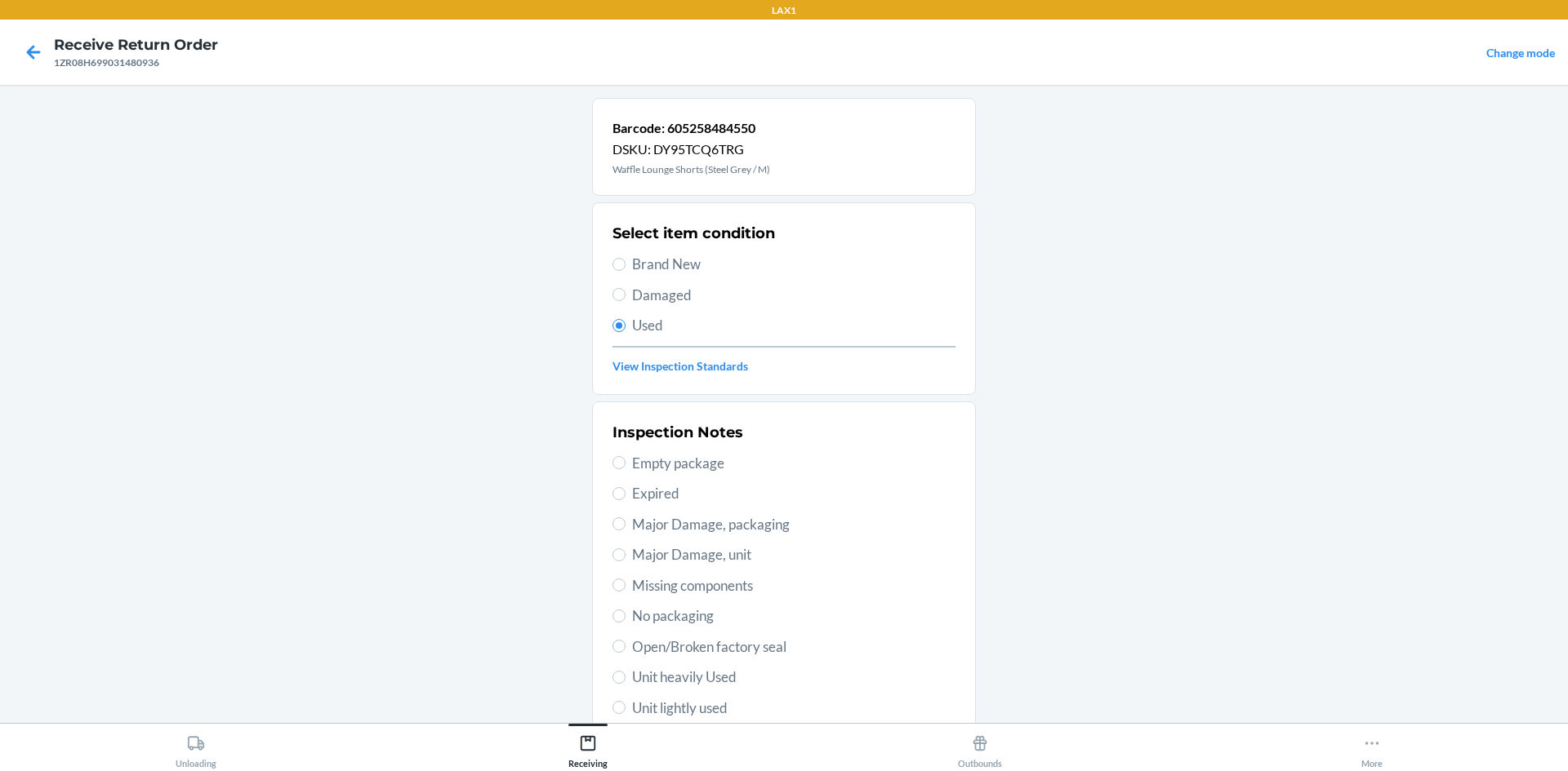
click at [670, 265] on span "Brand New" at bounding box center [794, 265] width 324 height 22
click at [626, 265] on input "Brand New" at bounding box center [619, 265] width 13 height 13
radio input "true"
radio input "false"
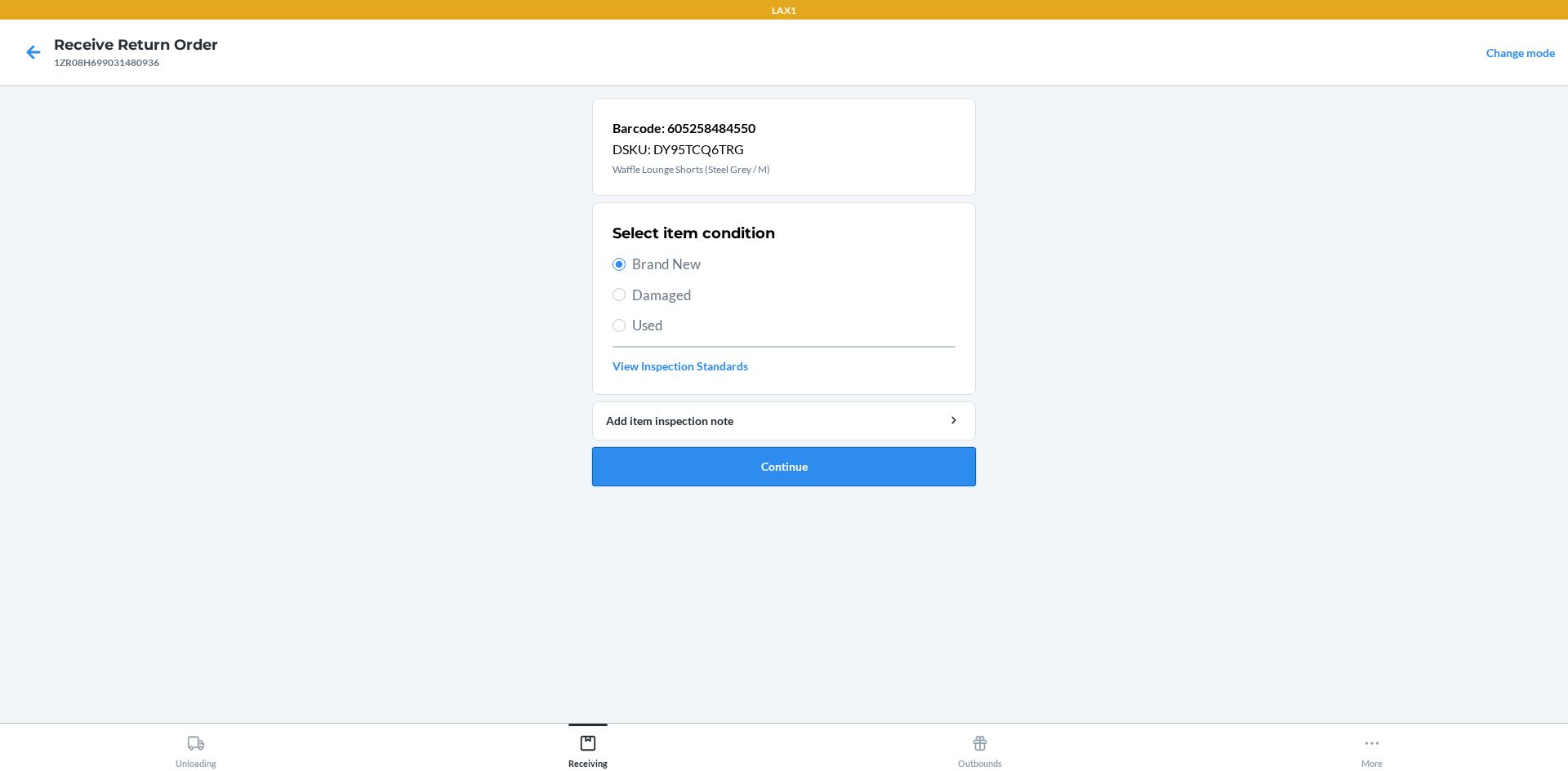
click at [620, 478] on button "Continue" at bounding box center [784, 467] width 384 height 39
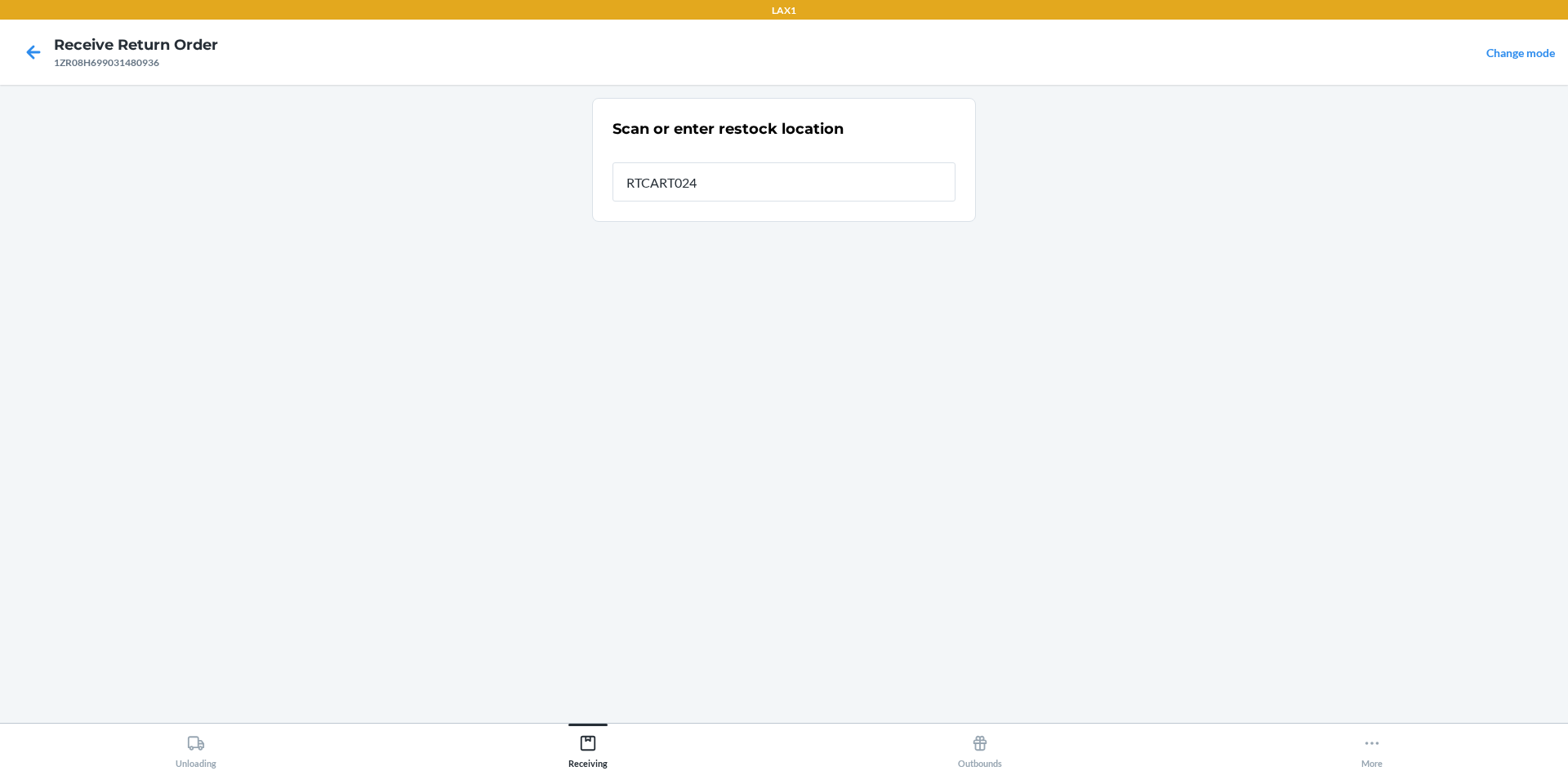
type input "RTCART024"
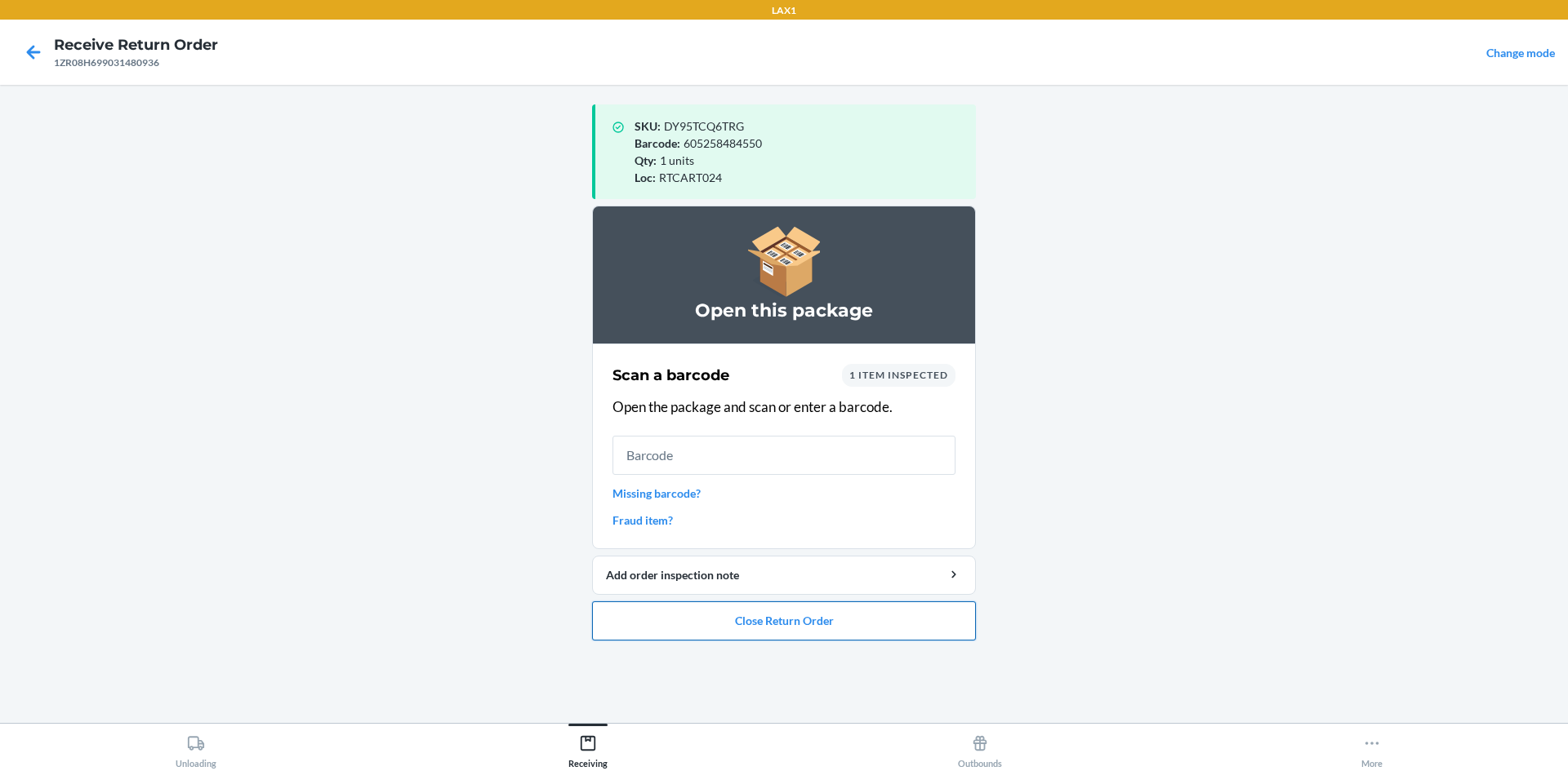
click at [726, 616] on button "Close Return Order" at bounding box center [784, 621] width 384 height 39
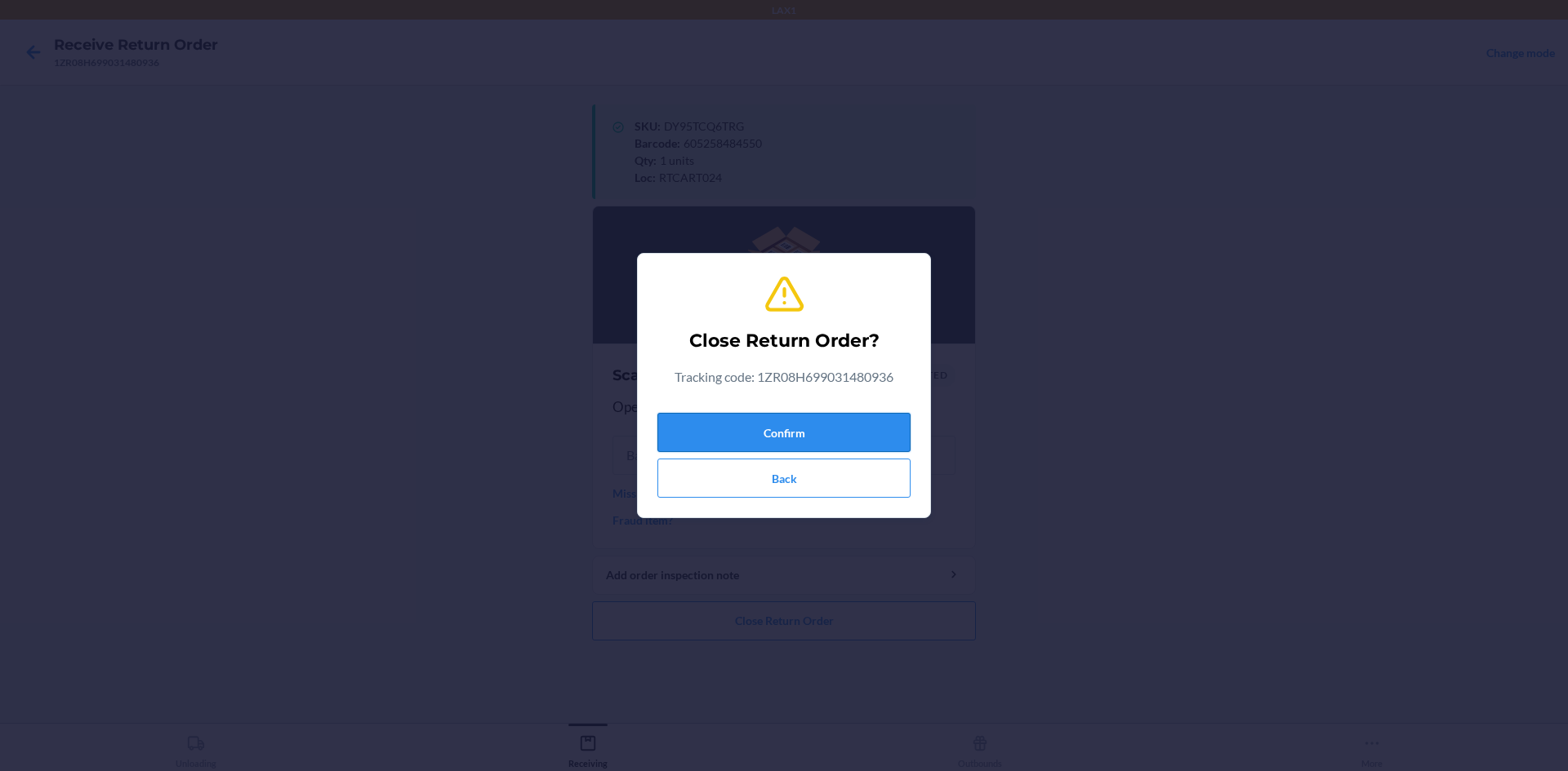
click at [738, 432] on button "Confirm" at bounding box center [784, 432] width 253 height 39
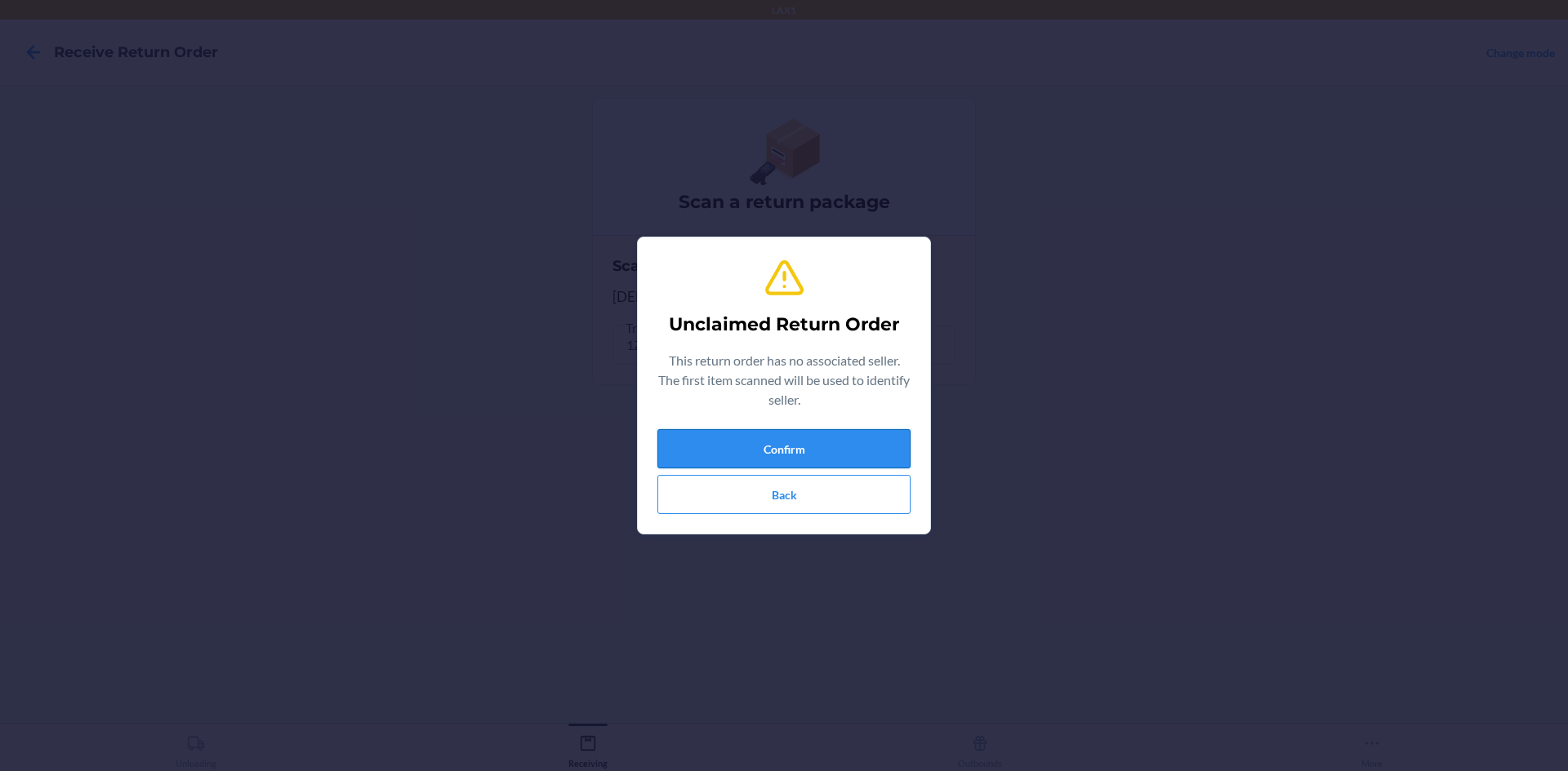
click at [803, 460] on button "Confirm" at bounding box center [784, 449] width 253 height 39
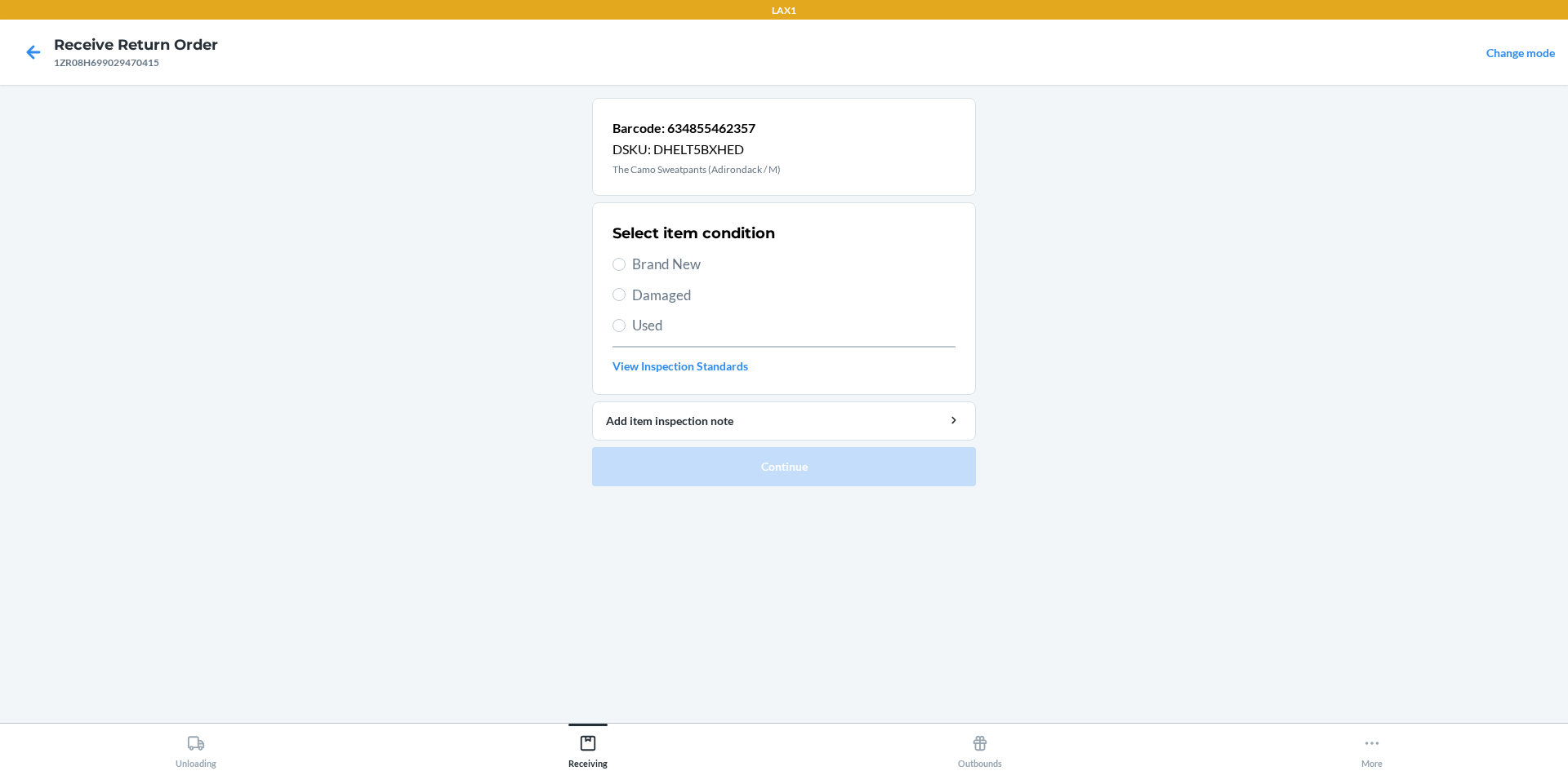
click at [708, 264] on span "Brand New" at bounding box center [794, 265] width 324 height 22
click at [626, 264] on input "Brand New" at bounding box center [619, 265] width 13 height 13
radio input "true"
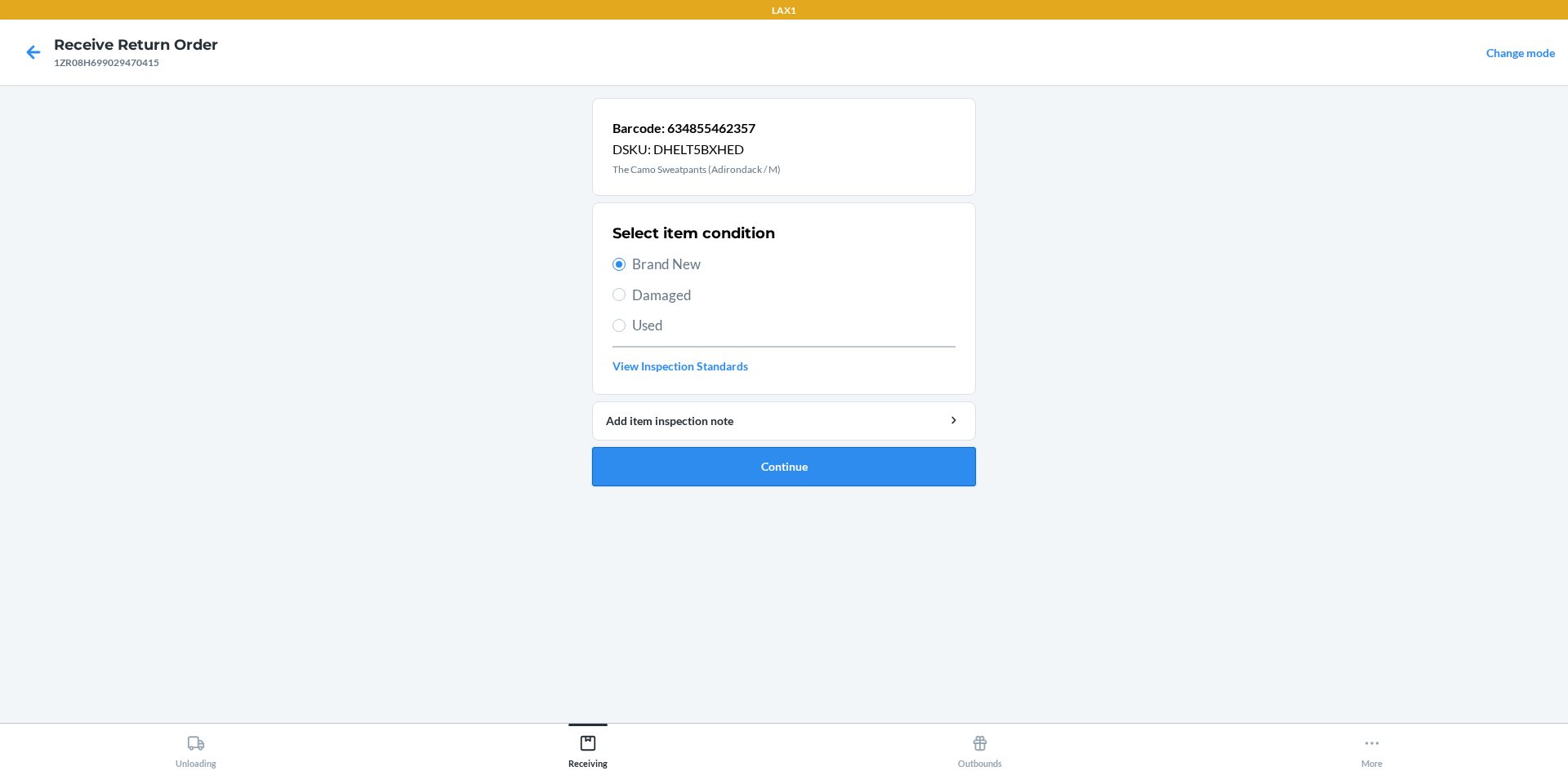
click at [703, 461] on button "Continue" at bounding box center [784, 467] width 384 height 39
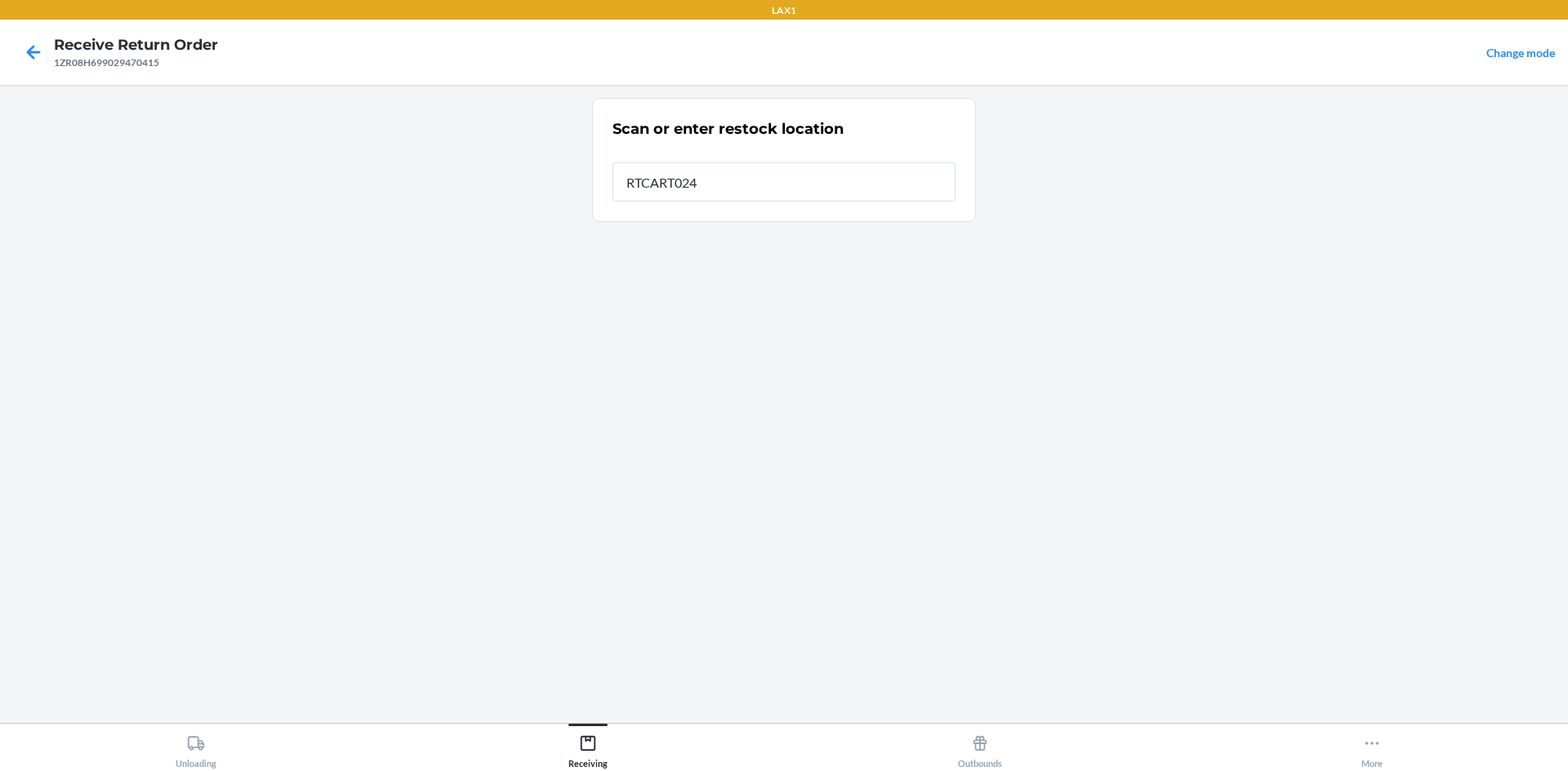
type input "RTCART024"
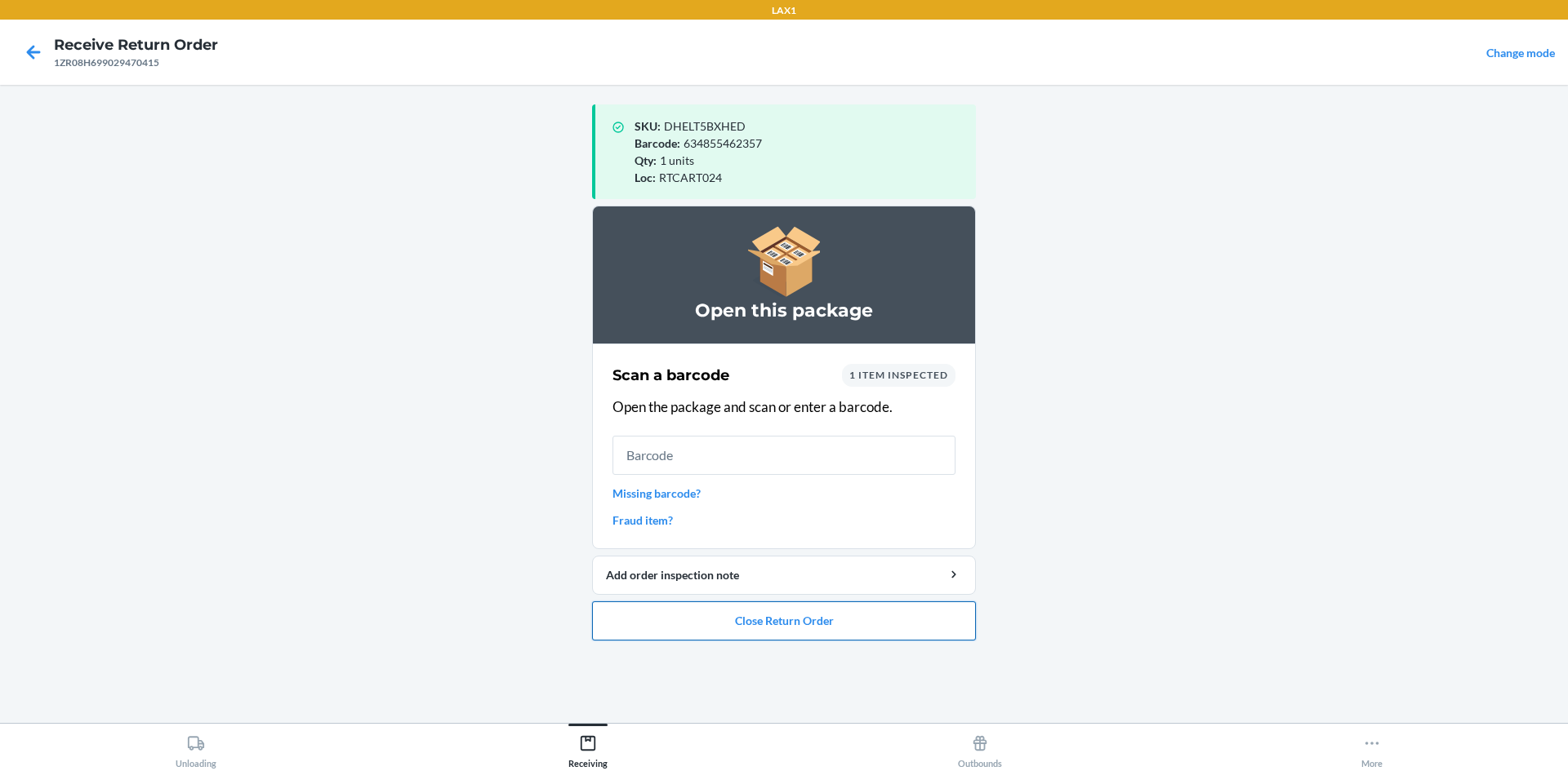
click at [752, 613] on button "Close Return Order" at bounding box center [784, 621] width 384 height 39
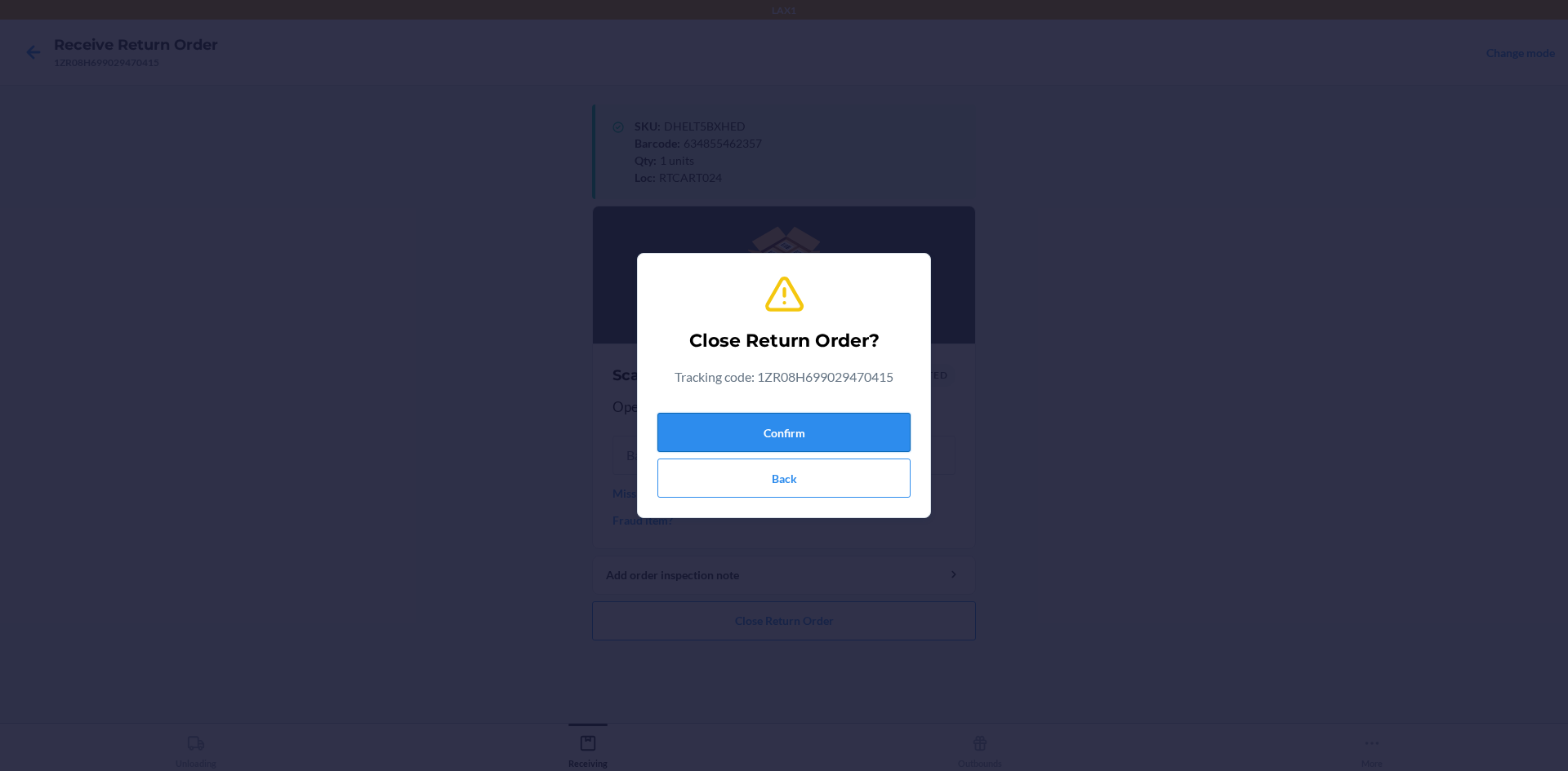
click at [740, 431] on button "Confirm" at bounding box center [784, 432] width 253 height 39
